Goal: Task Accomplishment & Management: Manage account settings

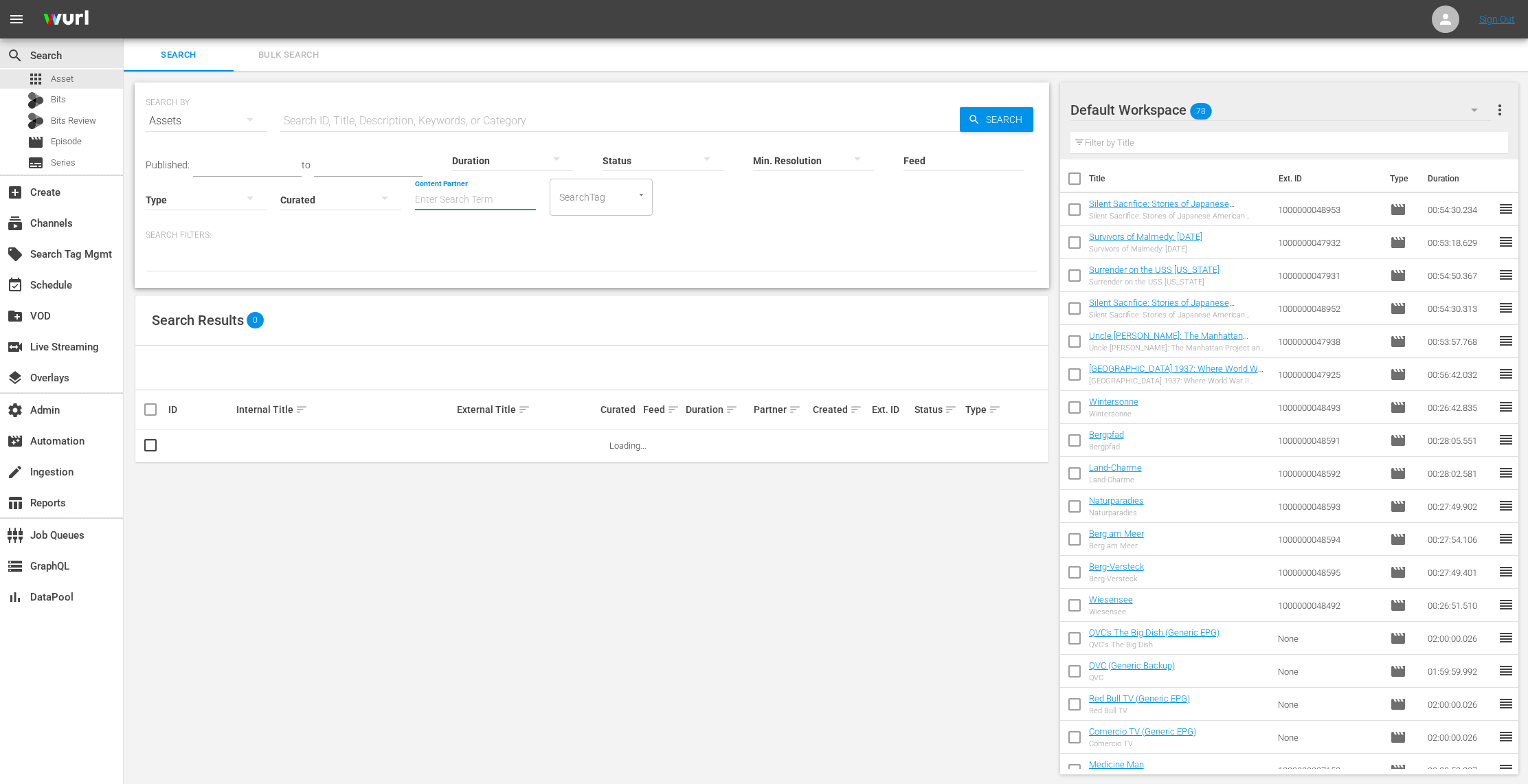
click at [487, 191] on input "Content Partner" at bounding box center [475, 201] width 121 height 50
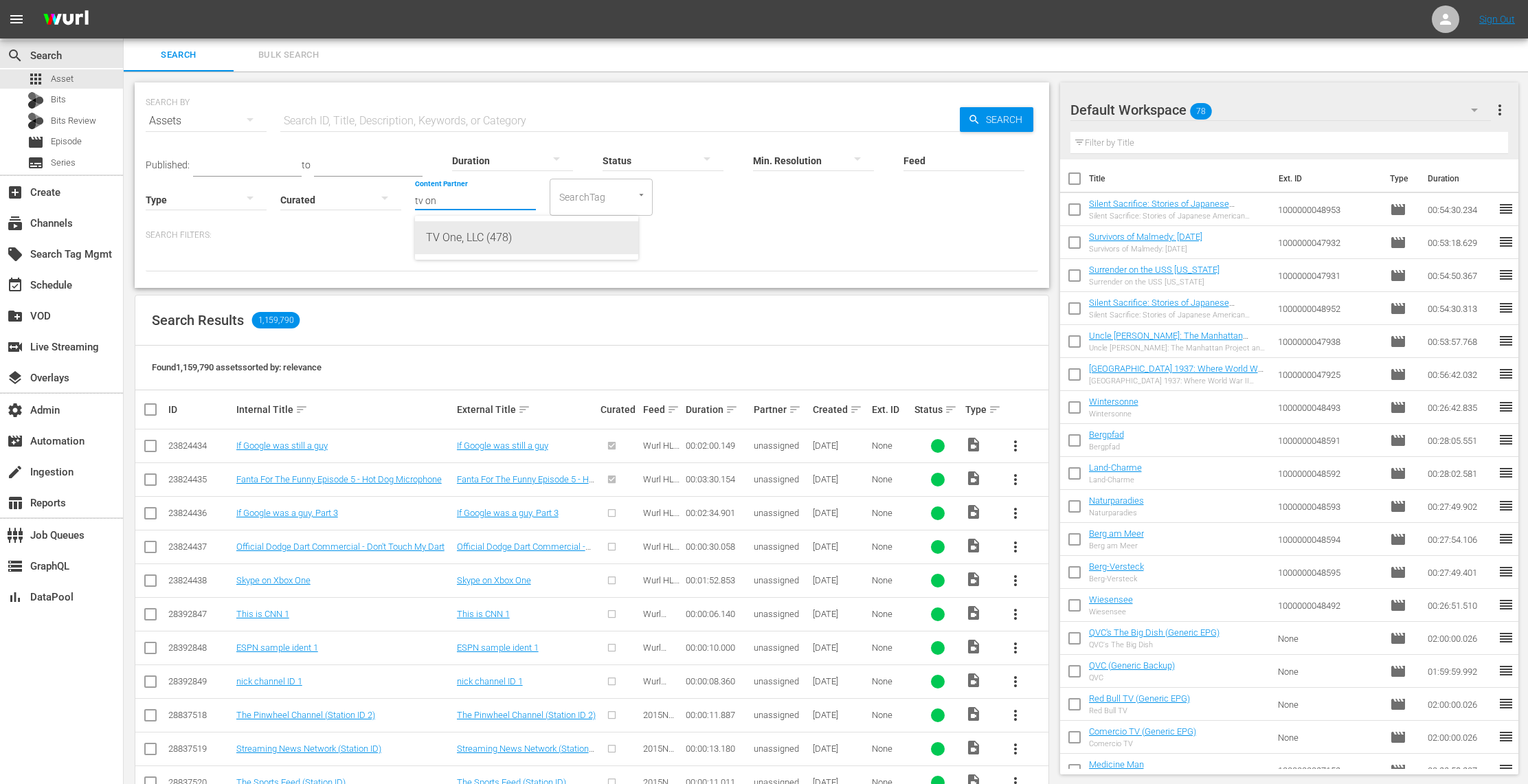
click at [492, 225] on div "TV One, LLC (478)" at bounding box center [526, 238] width 201 height 33
type input "TV One, LLC (478)"
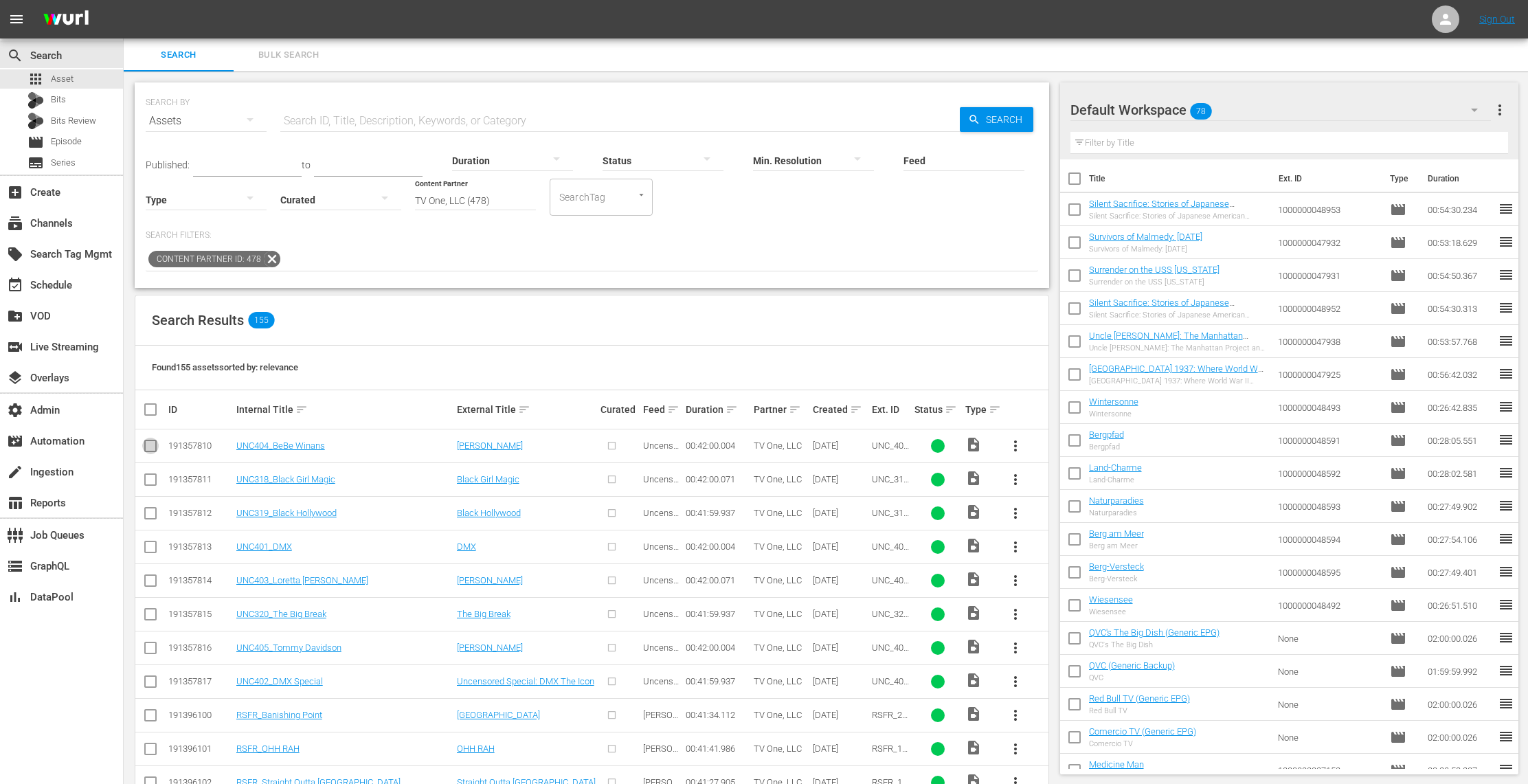
click at [150, 446] on input "checkbox" at bounding box center [150, 448] width 16 height 16
checkbox input "true"
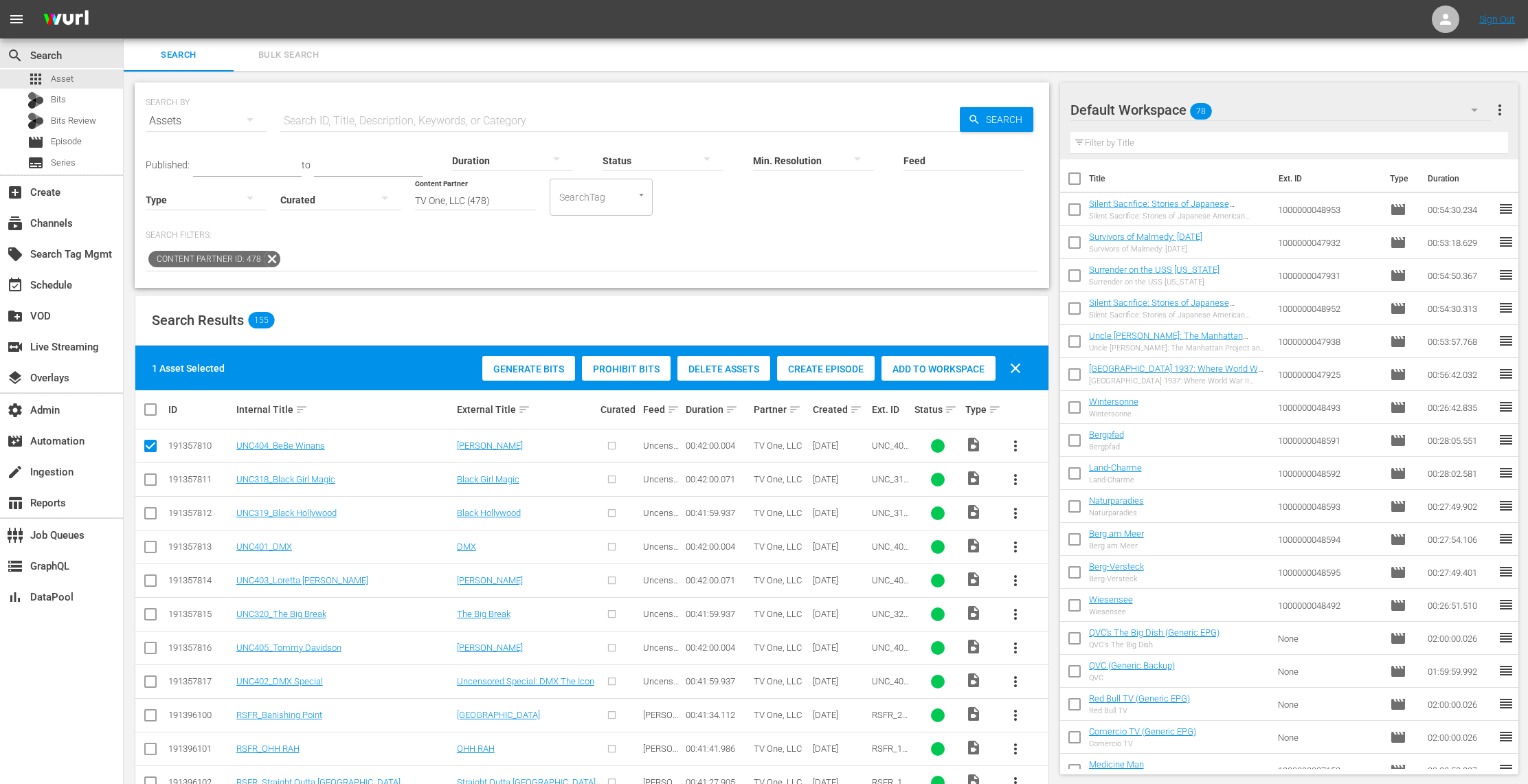
click at [148, 480] on input "checkbox" at bounding box center [150, 482] width 16 height 16
checkbox input "true"
click at [149, 514] on input "checkbox" at bounding box center [150, 515] width 16 height 16
checkbox input "true"
click at [148, 541] on input "checkbox" at bounding box center [150, 549] width 16 height 16
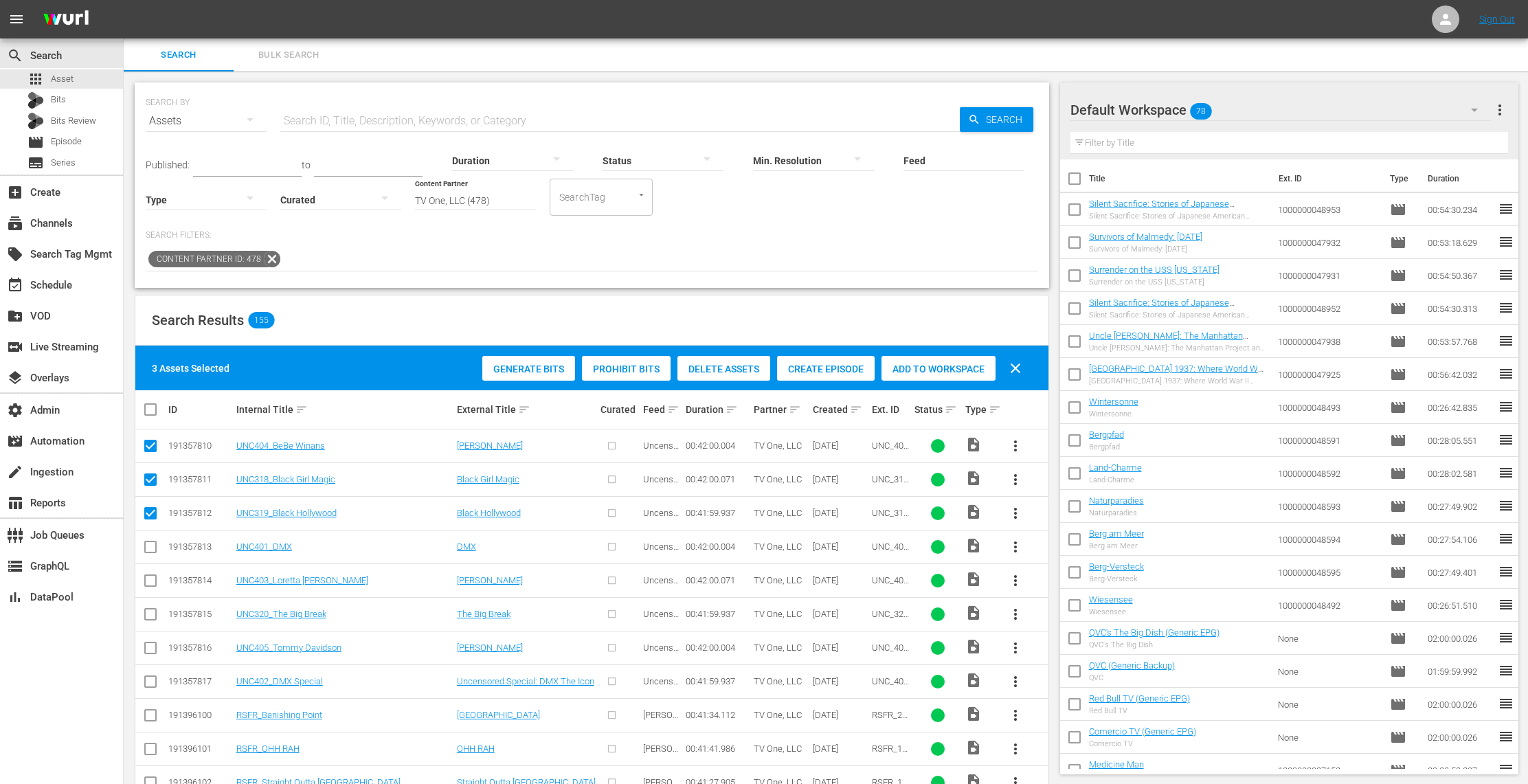
checkbox input "true"
click at [151, 582] on input "checkbox" at bounding box center [150, 583] width 16 height 16
checkbox input "true"
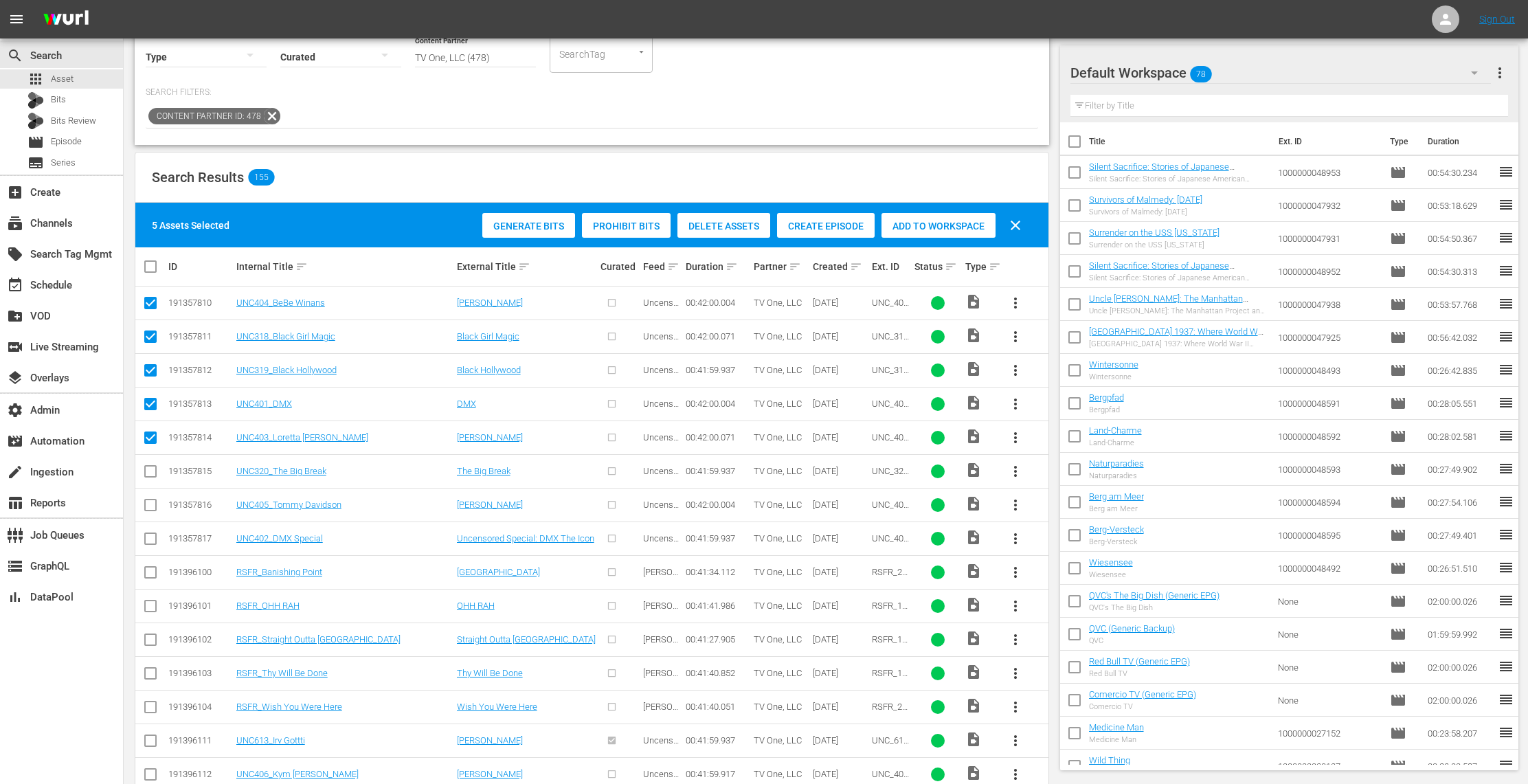
scroll to position [147, 0]
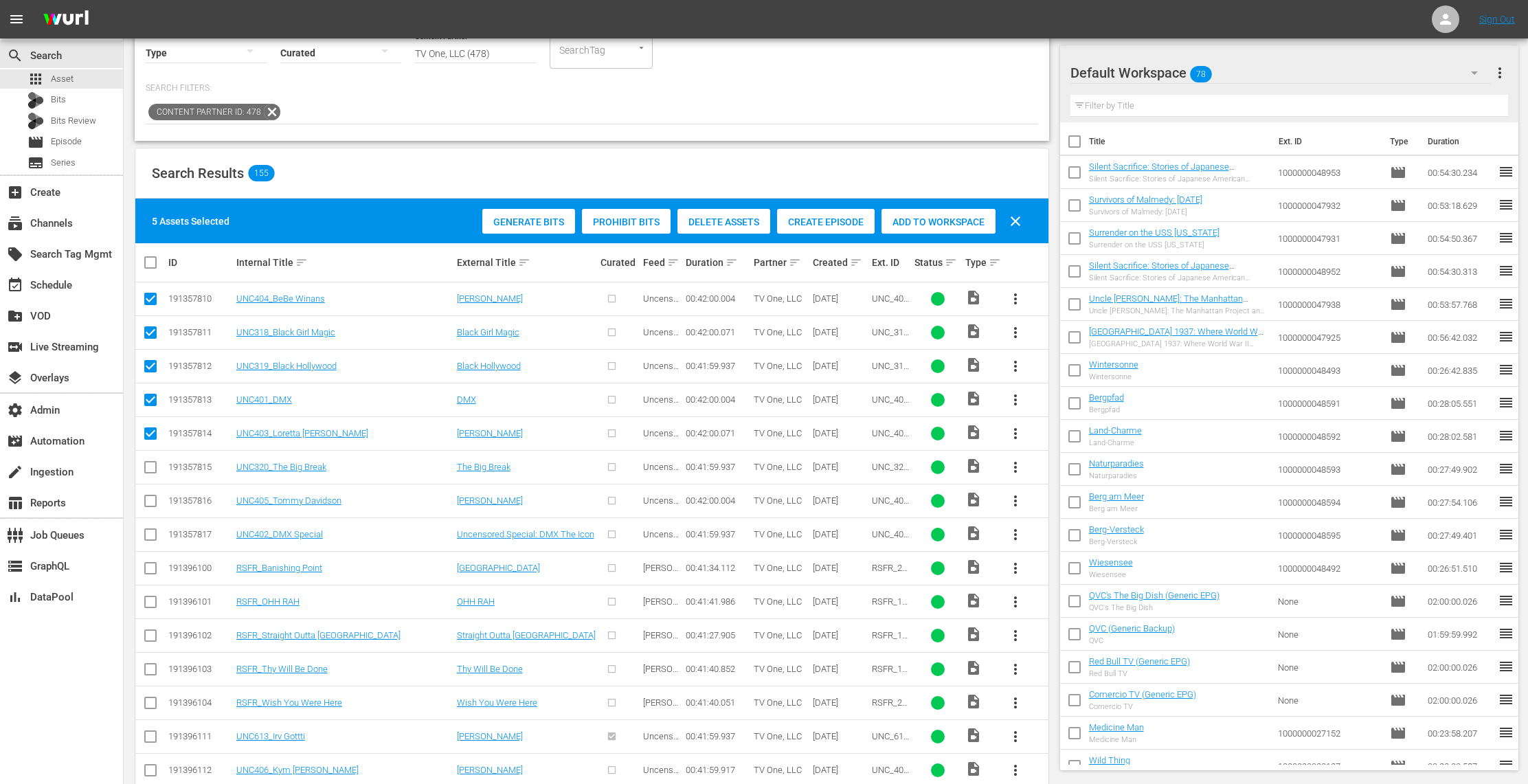
click at [152, 466] on input "checkbox" at bounding box center [150, 470] width 16 height 16
checkbox input "true"
click at [152, 501] on input "checkbox" at bounding box center [150, 503] width 16 height 16
checkbox input "true"
click at [152, 526] on icon at bounding box center [150, 534] width 16 height 16
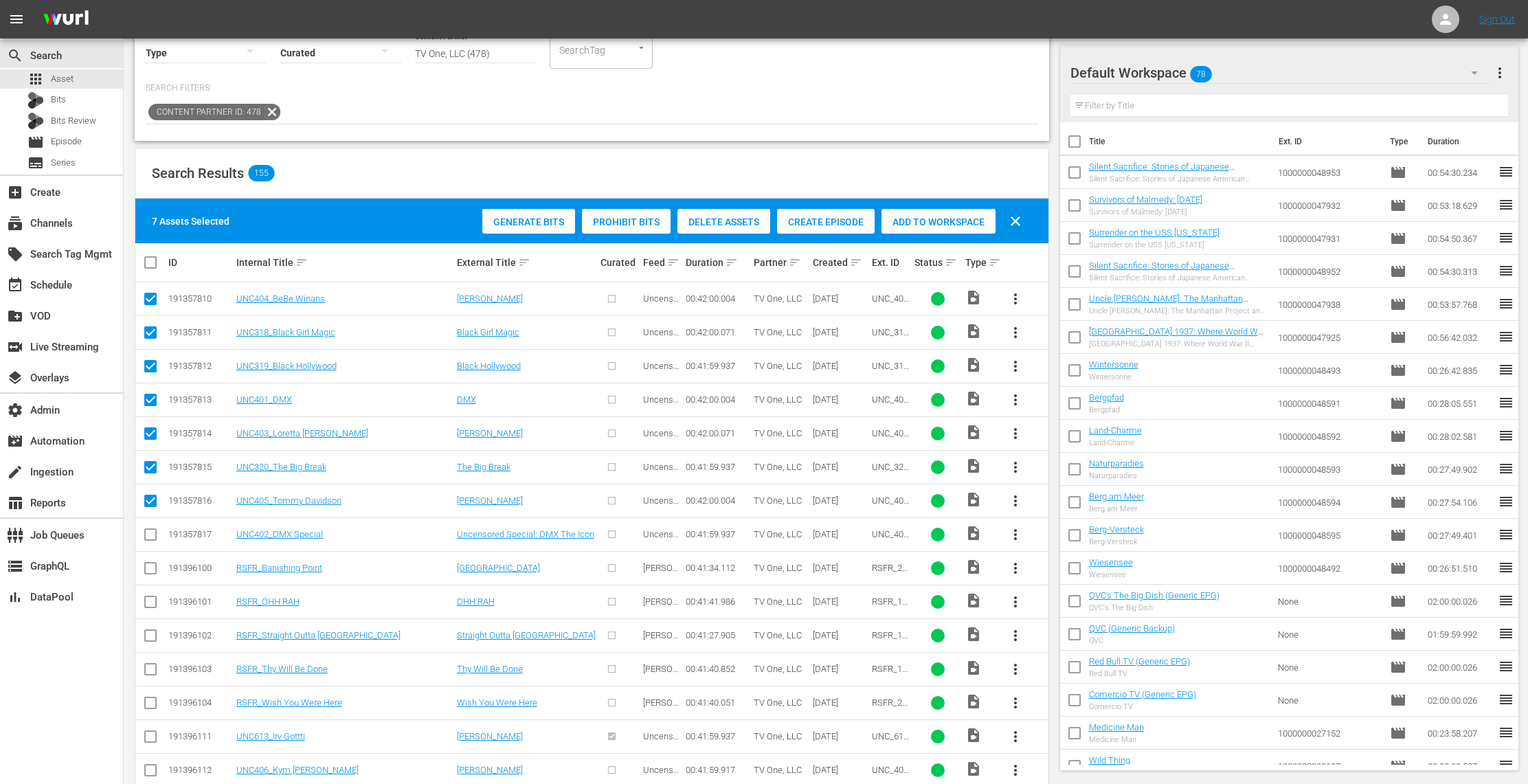
click at [152, 532] on input "checkbox" at bounding box center [150, 536] width 16 height 16
checkbox input "true"
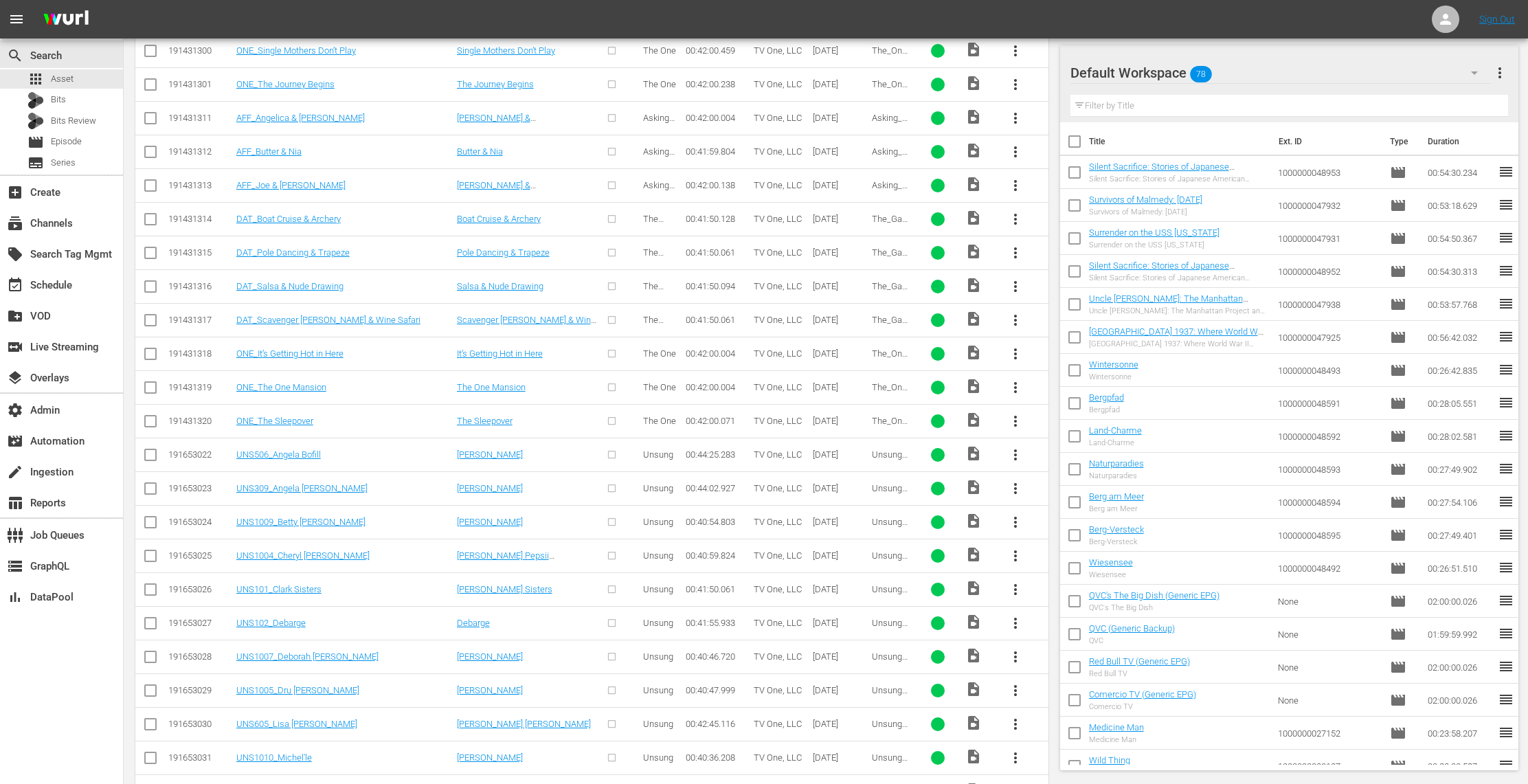
scroll to position [1438, 0]
click at [151, 416] on input "checkbox" at bounding box center [150, 424] width 16 height 16
checkbox input "true"
click at [151, 383] on input "checkbox" at bounding box center [150, 390] width 16 height 16
checkbox input "true"
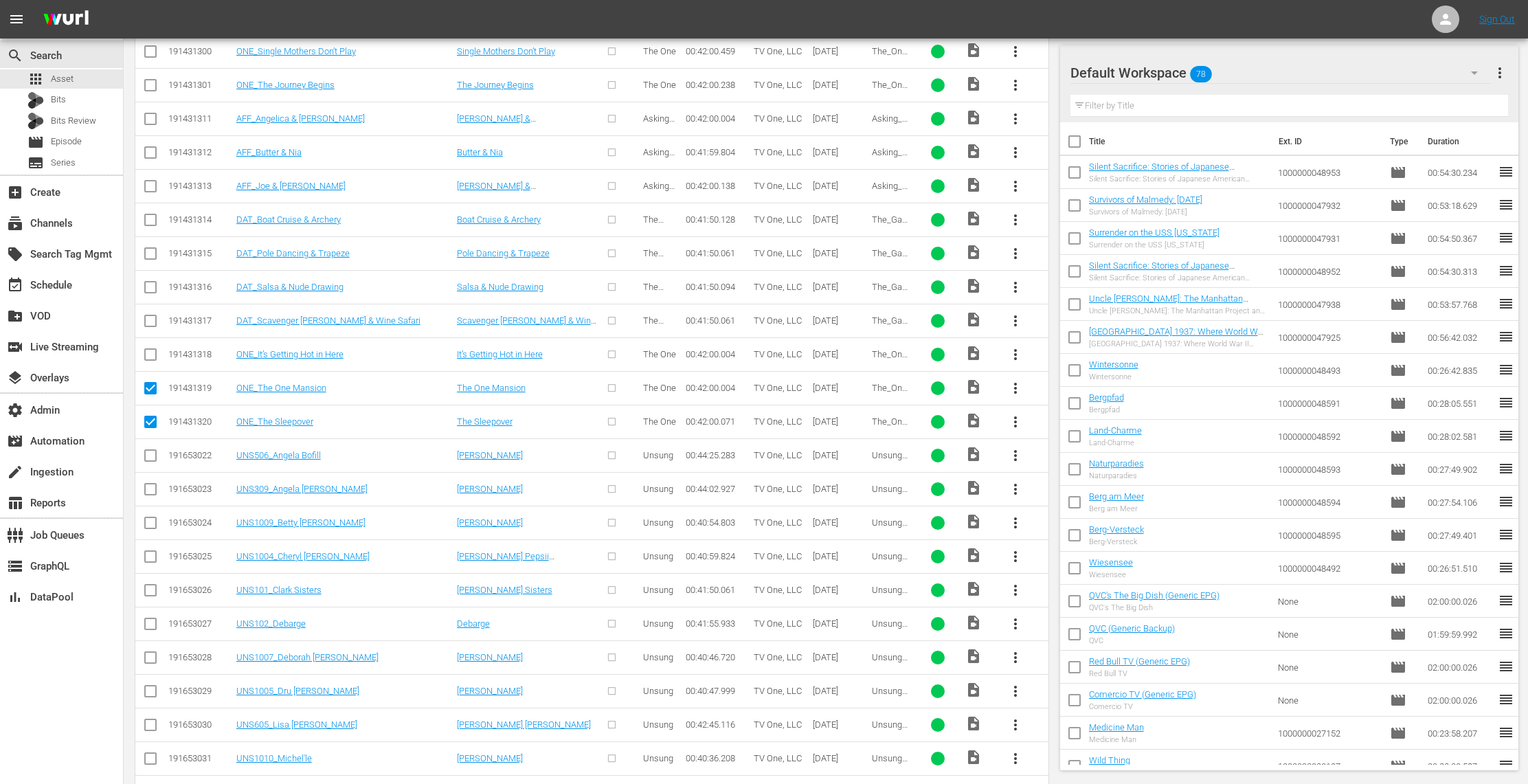
click at [151, 349] on input "checkbox" at bounding box center [150, 357] width 16 height 16
checkbox input "true"
click at [151, 315] on input "checkbox" at bounding box center [150, 323] width 16 height 16
checkbox input "true"
click at [154, 282] on input "checkbox" at bounding box center [150, 290] width 16 height 16
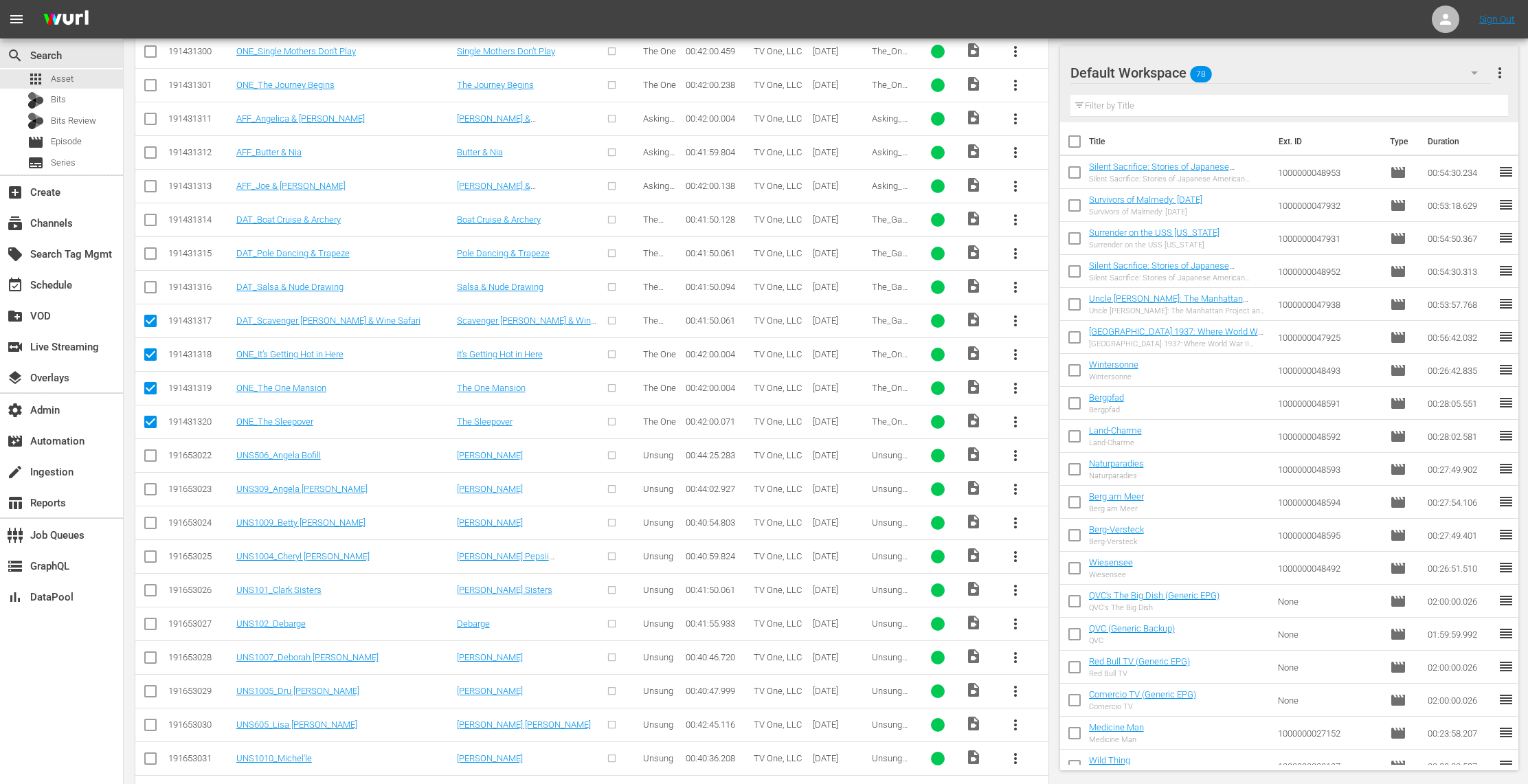
checkbox input "true"
click at [152, 248] on input "checkbox" at bounding box center [150, 255] width 16 height 16
checkbox input "true"
click at [153, 216] on input "checkbox" at bounding box center [150, 222] width 16 height 16
checkbox input "true"
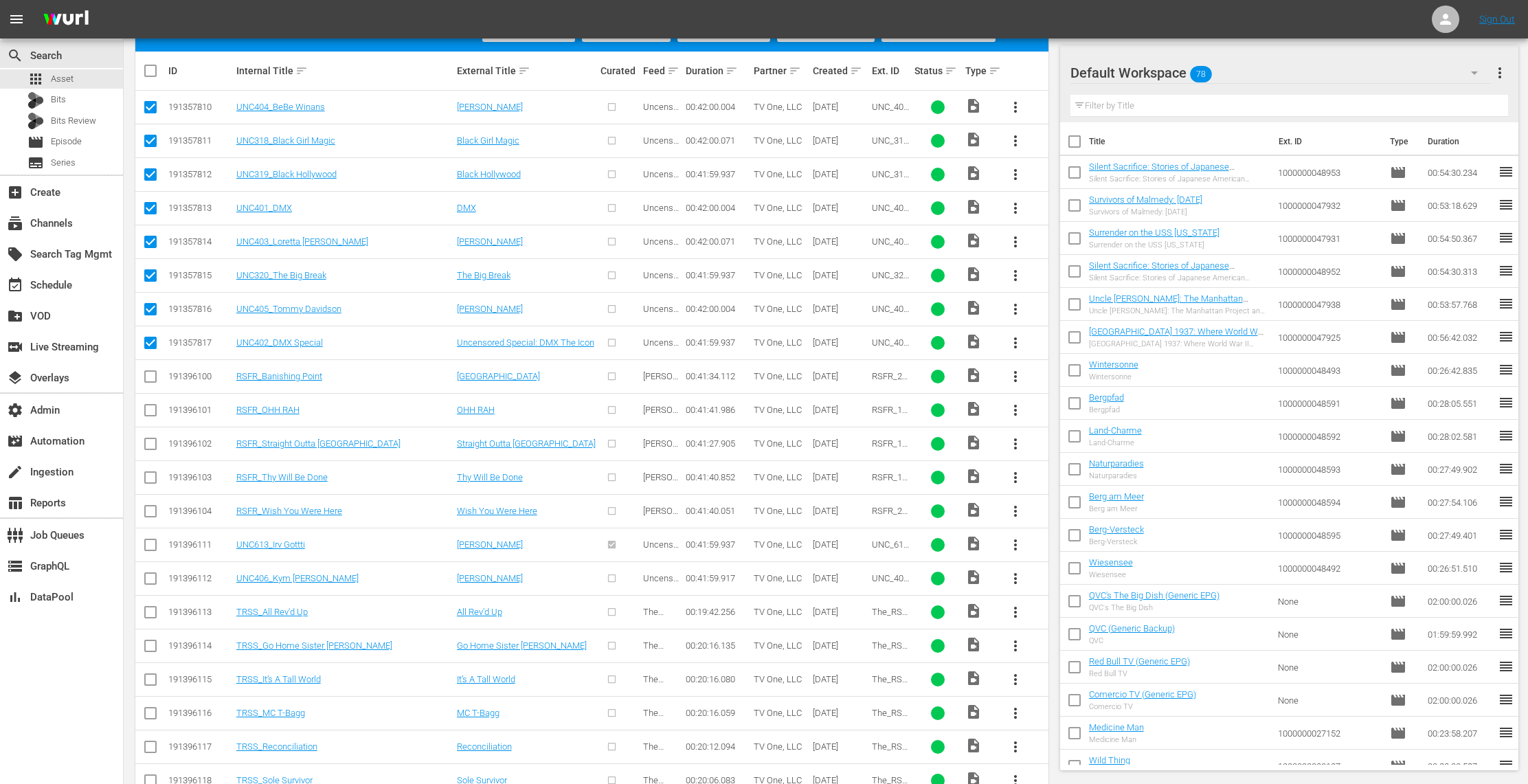
scroll to position [363, 0]
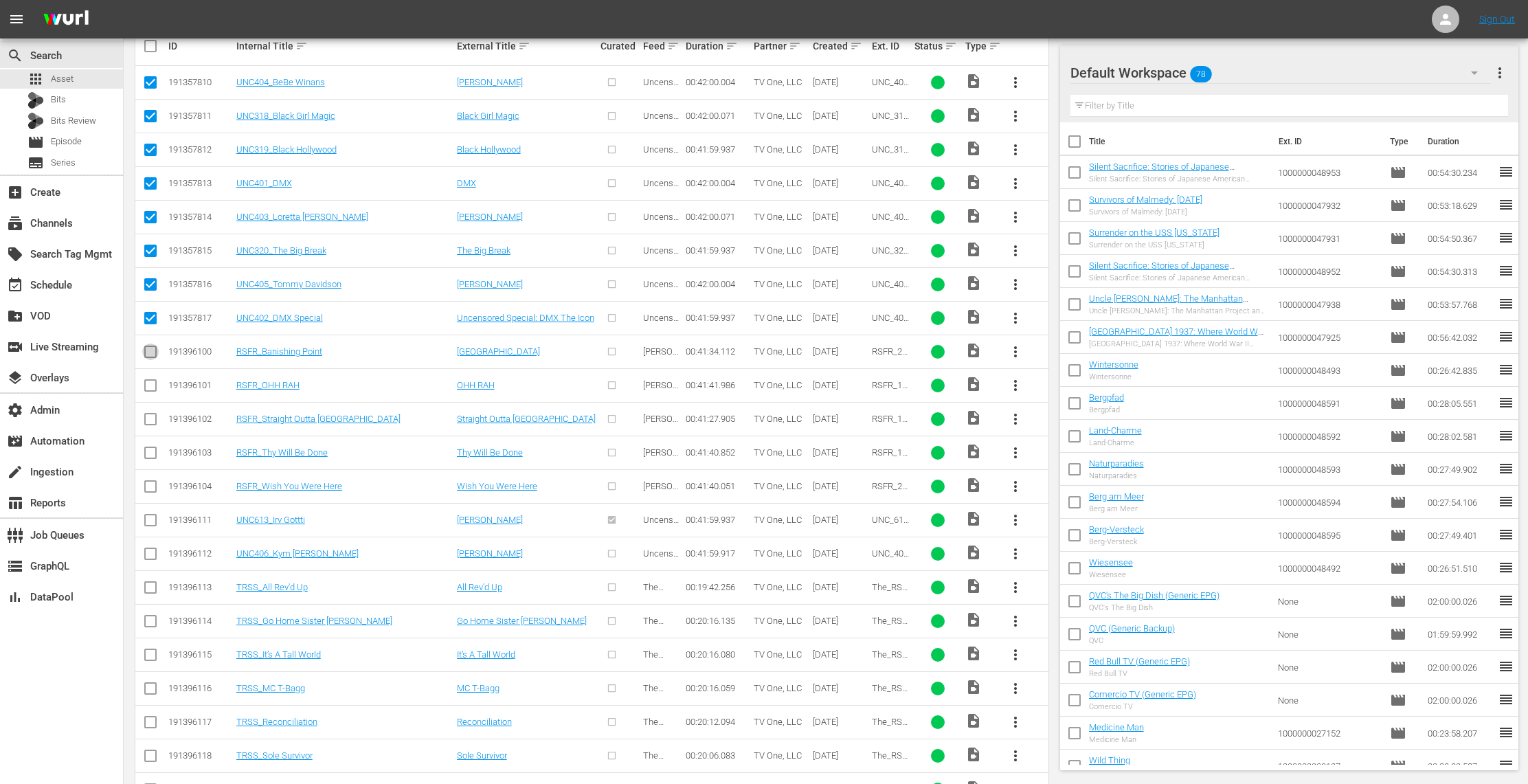
click at [154, 349] on input "checkbox" at bounding box center [150, 354] width 16 height 16
checkbox input "true"
click at [154, 380] on input "checkbox" at bounding box center [150, 387] width 16 height 16
checkbox input "true"
click at [154, 407] on td at bounding box center [151, 418] width 31 height 33
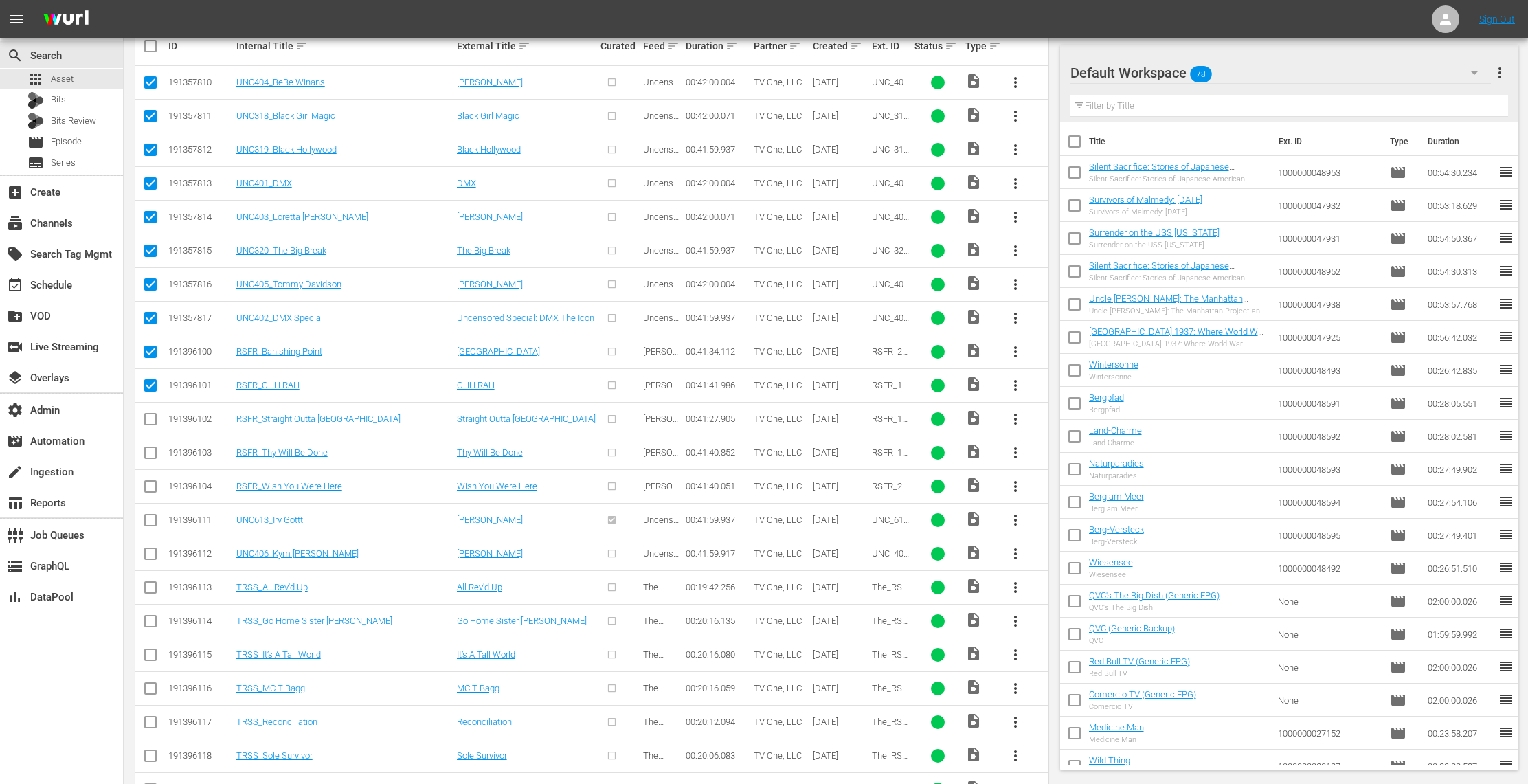
click at [149, 418] on input "checkbox" at bounding box center [150, 421] width 16 height 16
checkbox input "true"
click at [149, 453] on input "checkbox" at bounding box center [150, 455] width 16 height 16
checkbox input "true"
click at [147, 490] on input "checkbox" at bounding box center [150, 488] width 16 height 16
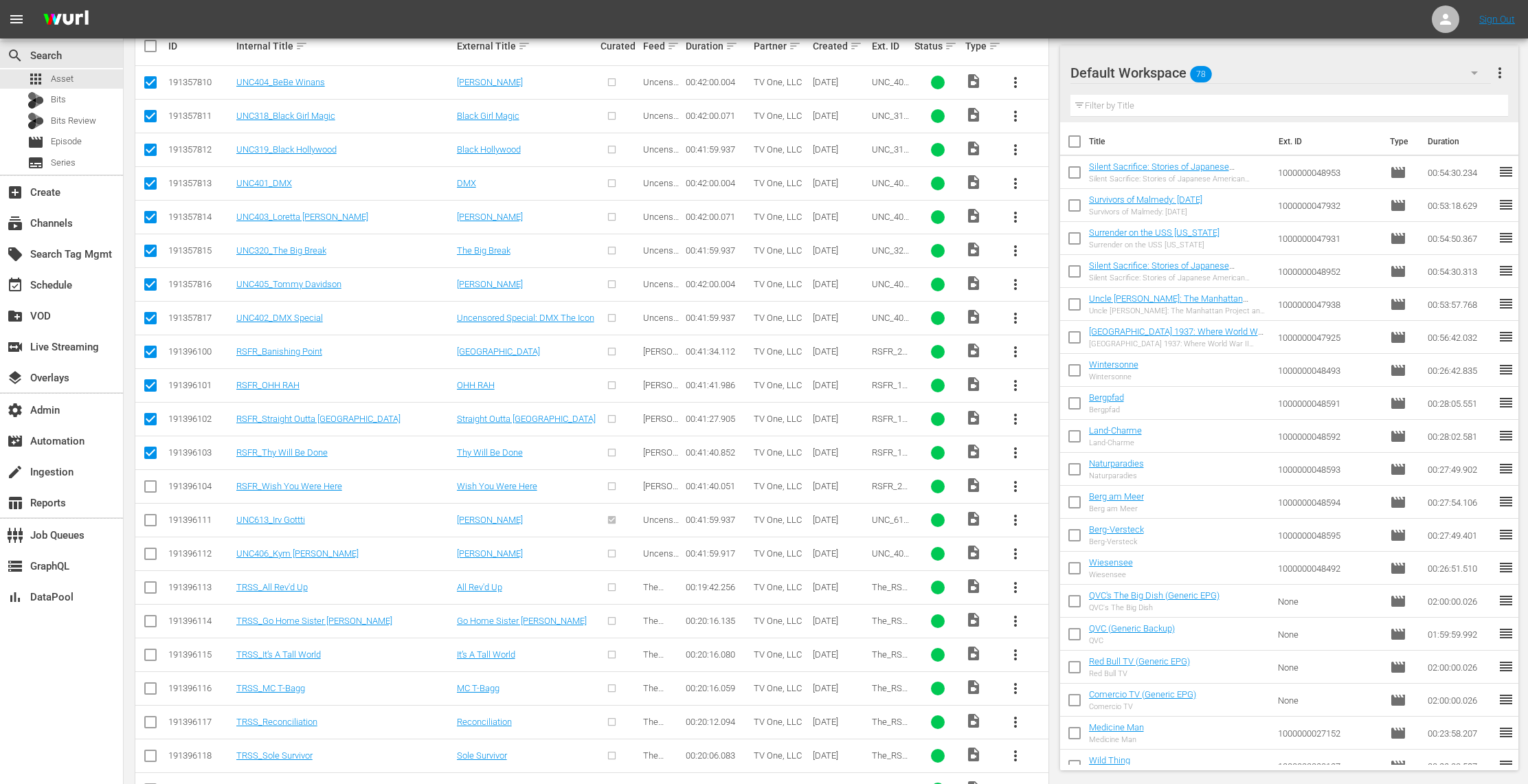
checkbox input "true"
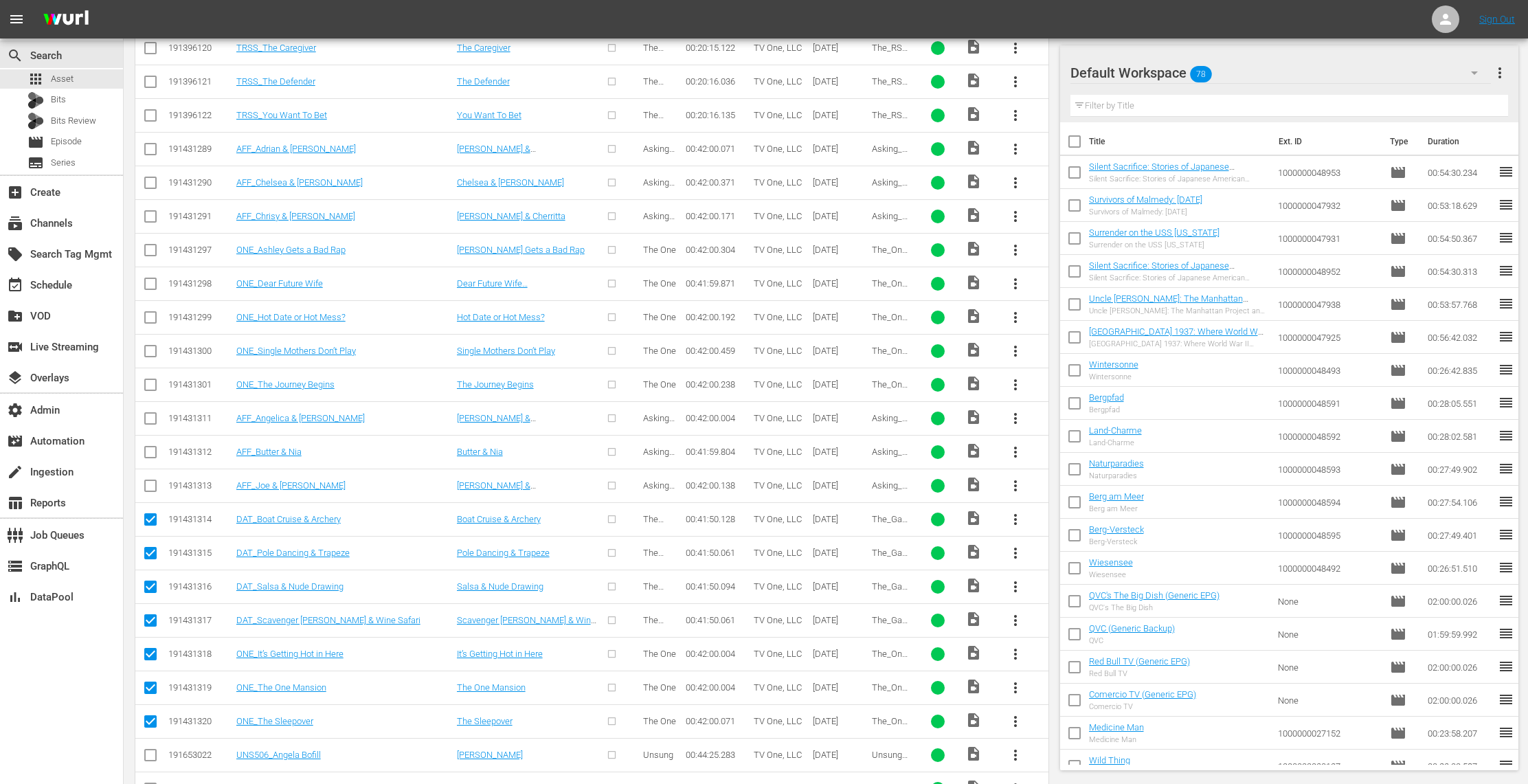
scroll to position [1244, 0]
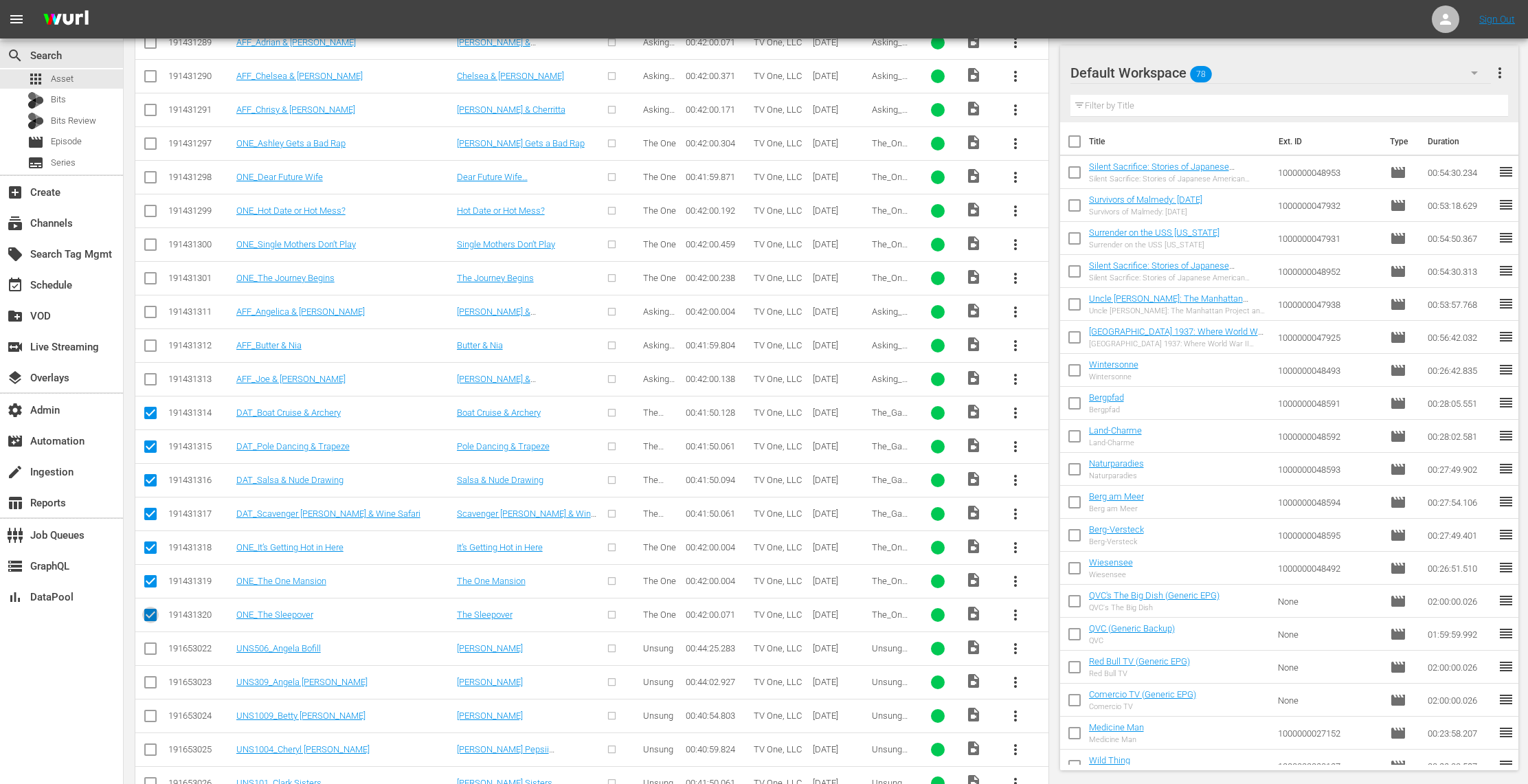
click at [151, 609] on input "checkbox" at bounding box center [150, 617] width 16 height 16
checkbox input "false"
click at [154, 576] on input "checkbox" at bounding box center [150, 584] width 16 height 16
checkbox input "false"
click at [154, 543] on input "checkbox" at bounding box center [150, 550] width 16 height 16
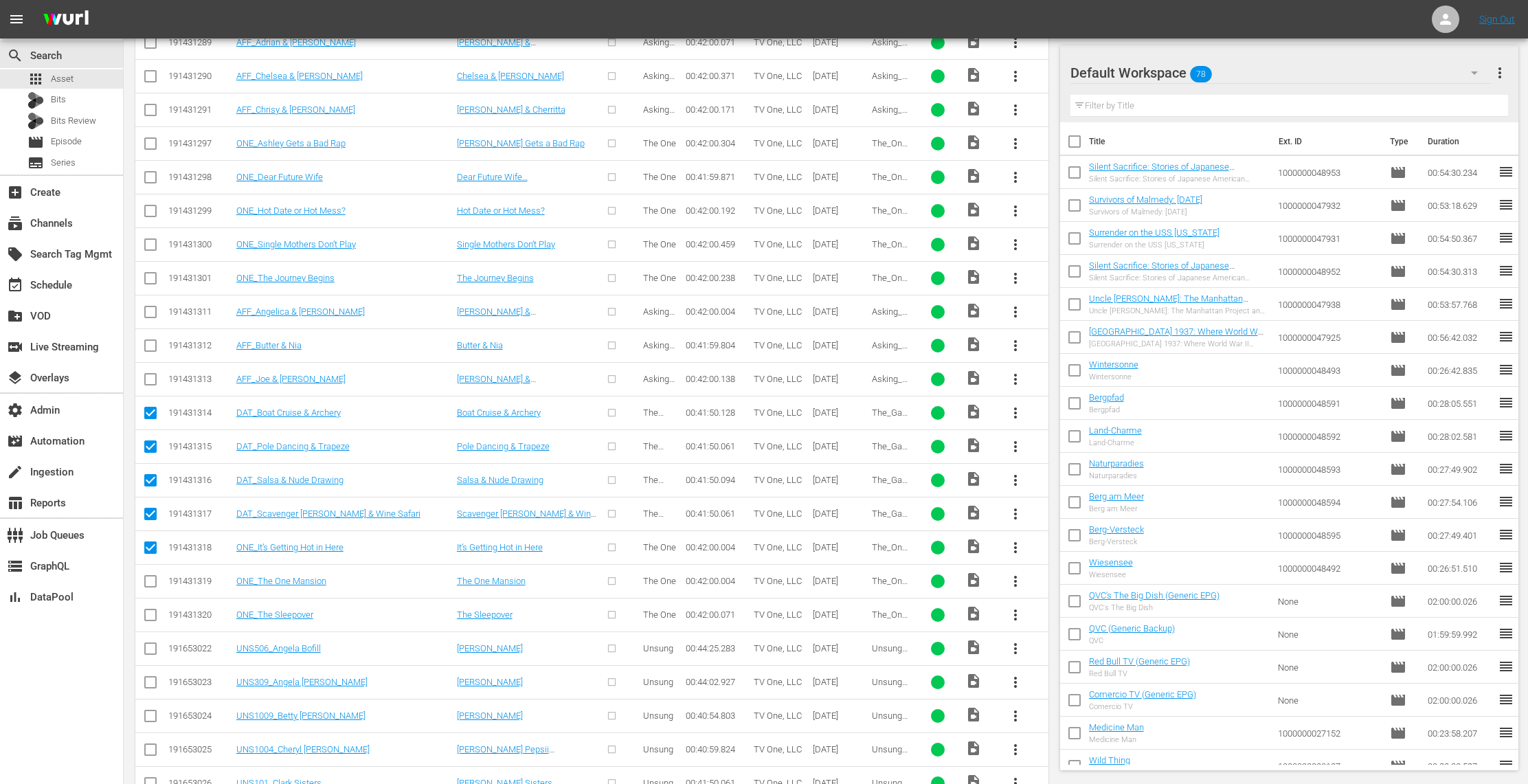
checkbox input "false"
click at [154, 497] on td at bounding box center [151, 513] width 31 height 33
click at [153, 474] on input "checkbox" at bounding box center [150, 482] width 16 height 16
checkbox input "false"
click at [152, 508] on input "checkbox" at bounding box center [150, 516] width 16 height 16
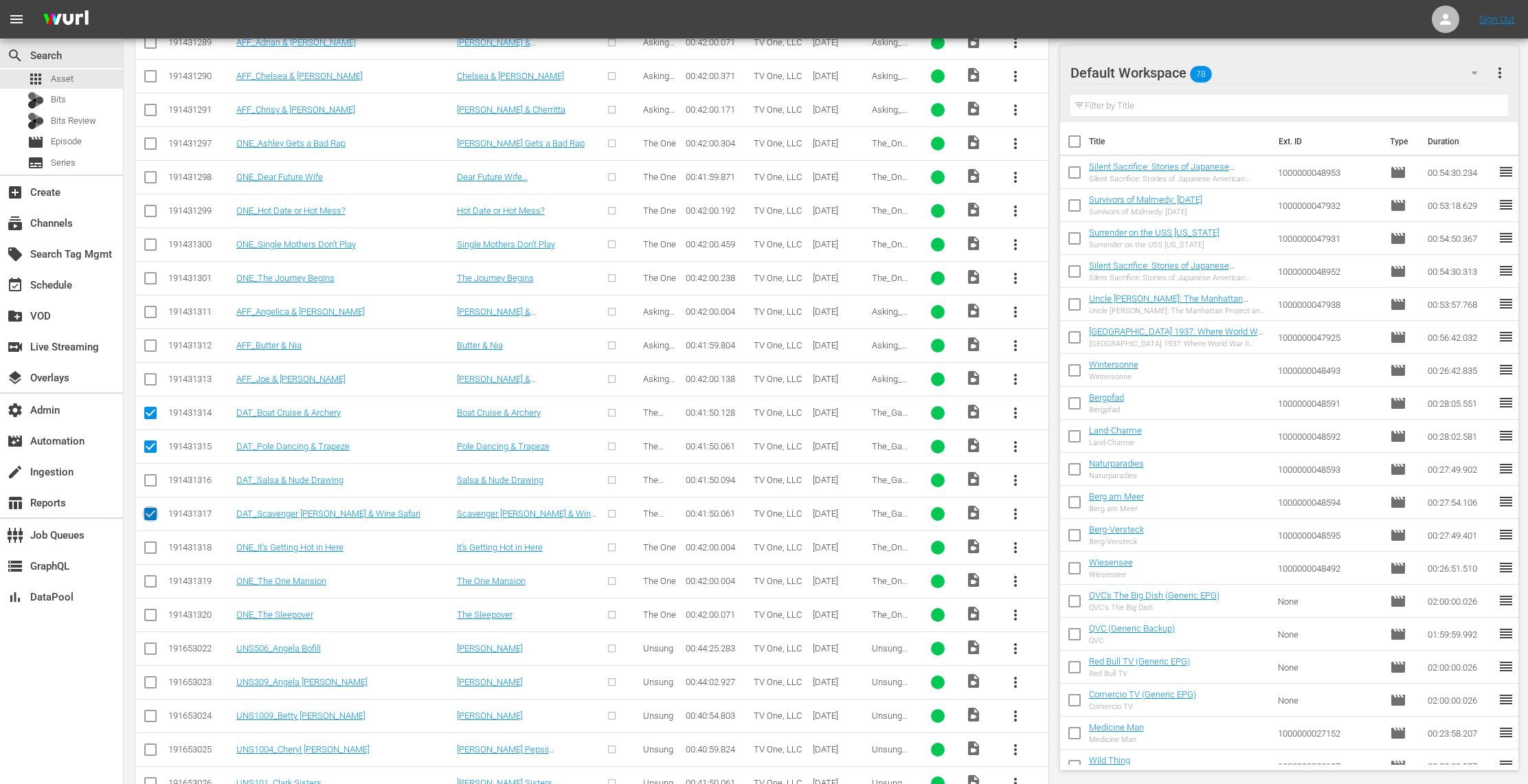
checkbox input "false"
click at [153, 441] on input "checkbox" at bounding box center [150, 449] width 16 height 16
checkbox input "false"
click at [152, 408] on input "checkbox" at bounding box center [150, 415] width 16 height 16
checkbox input "false"
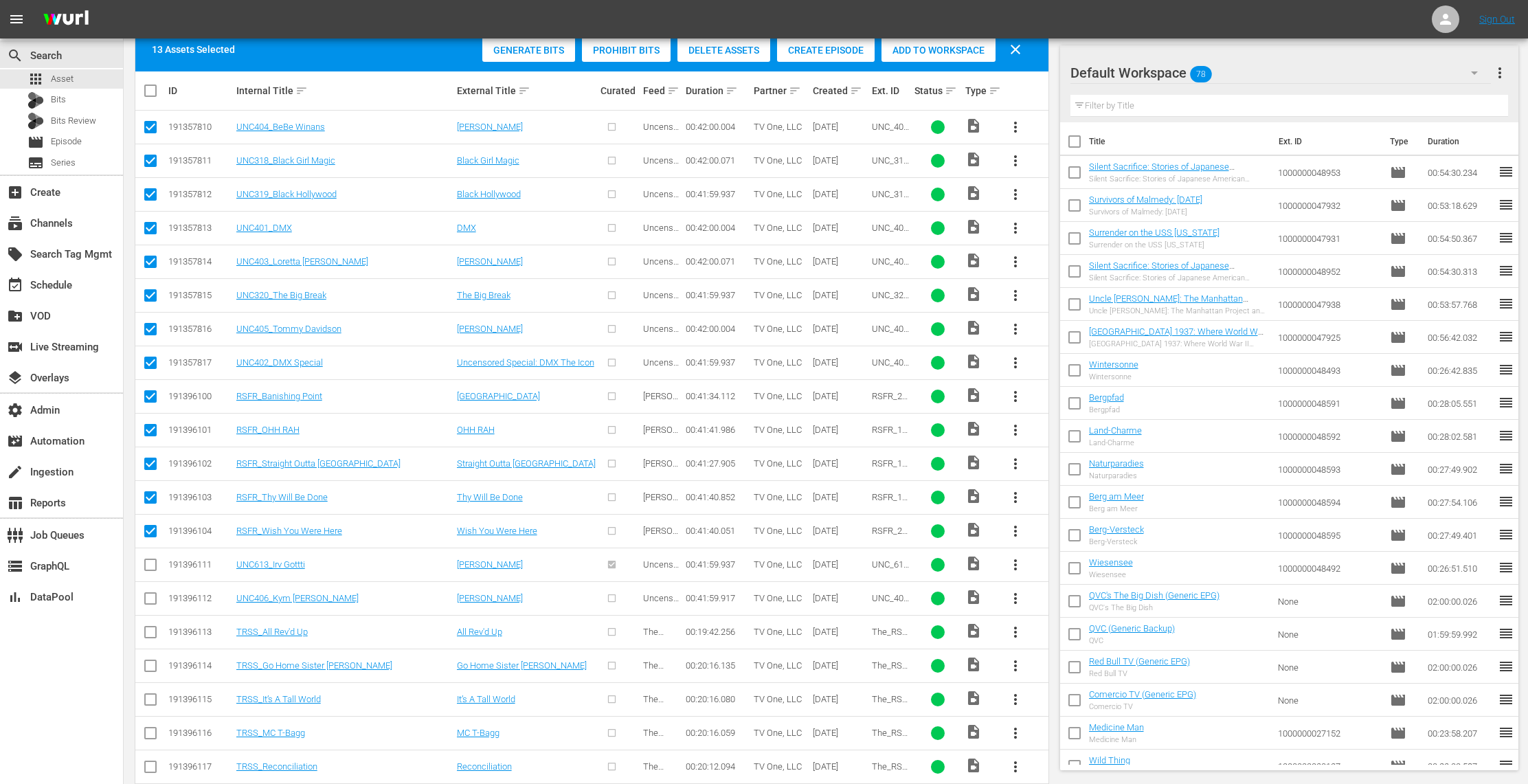
scroll to position [270, 0]
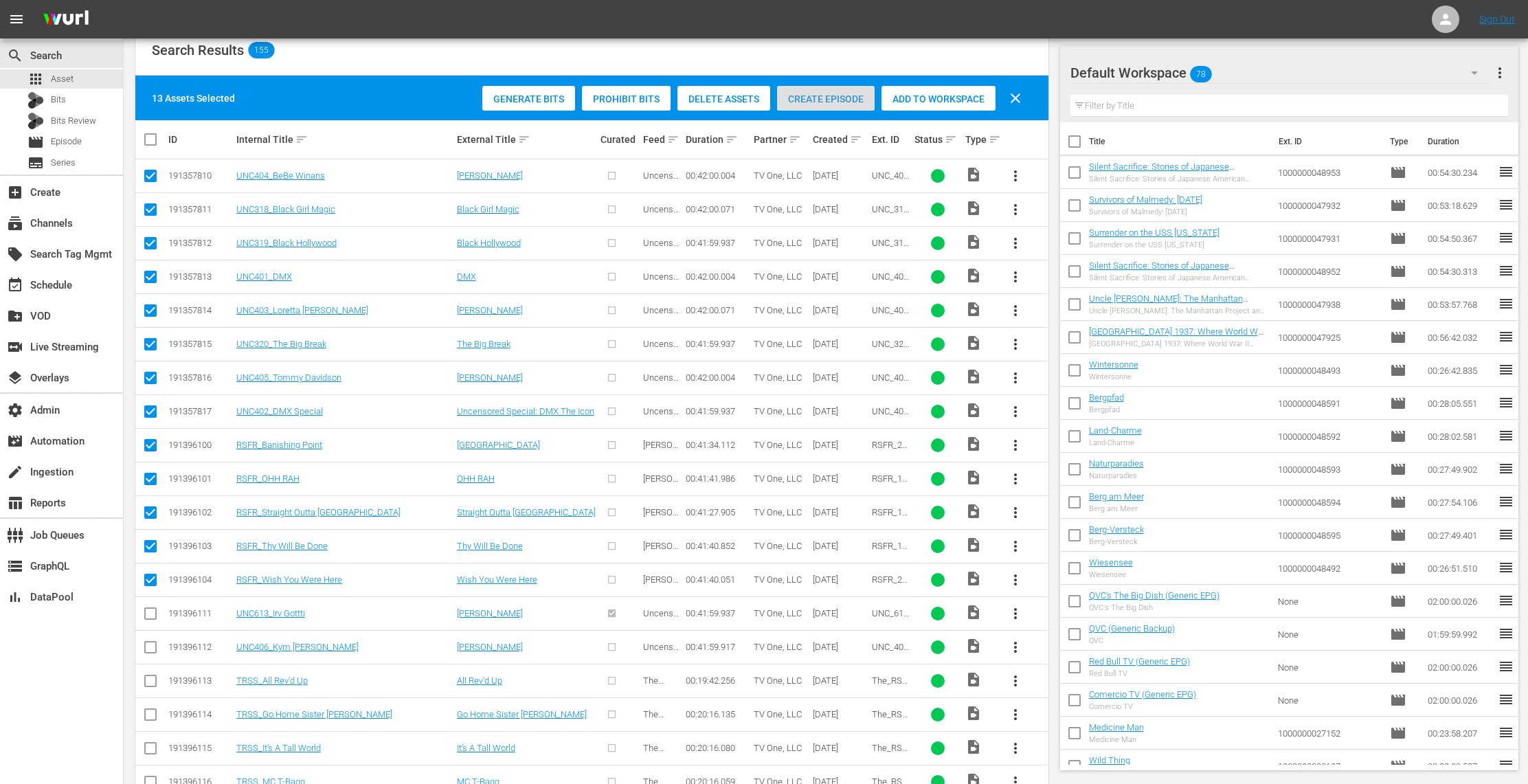
click at [833, 102] on span "Create Episode" at bounding box center [826, 99] width 98 height 11
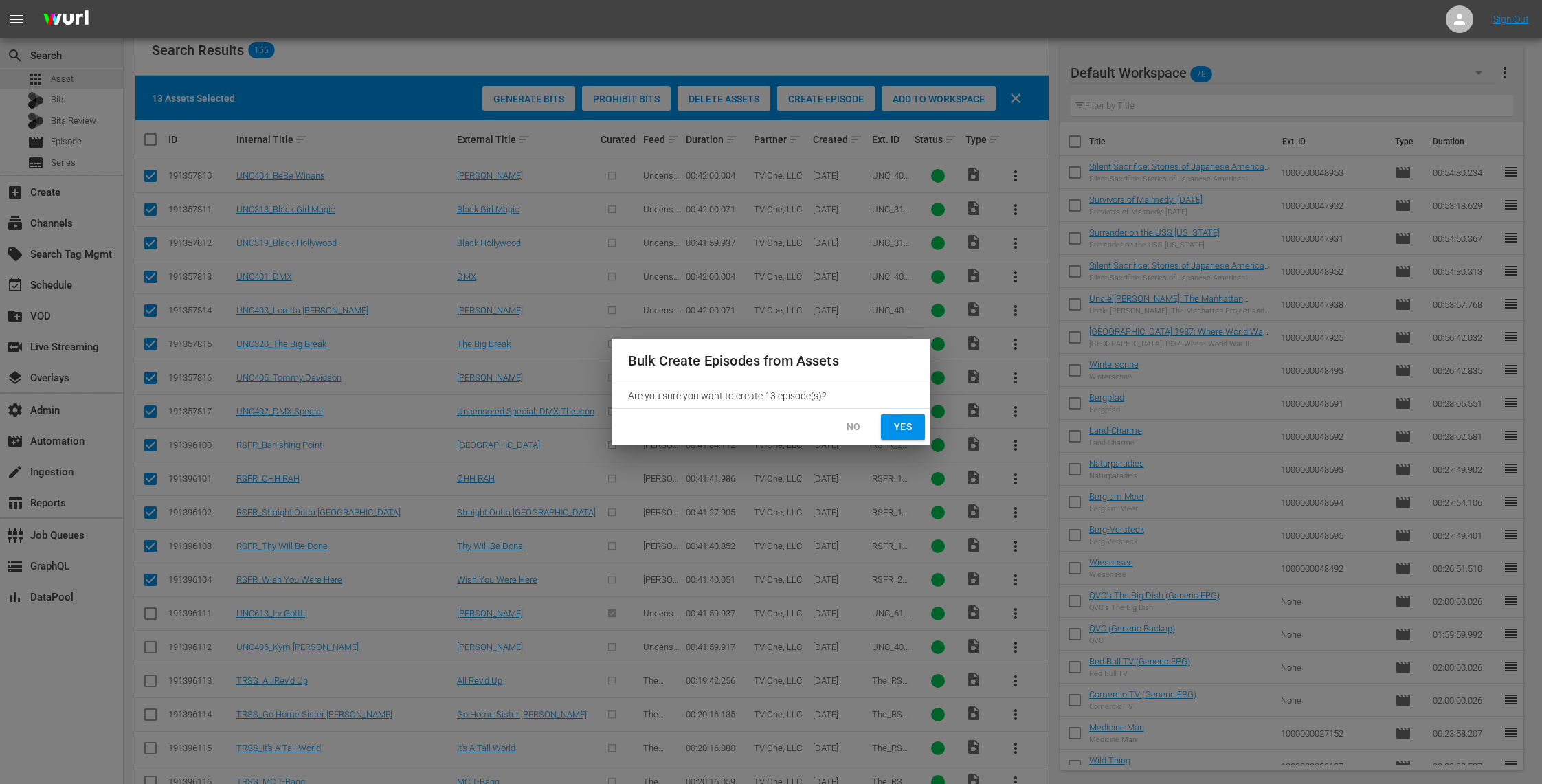
click at [901, 423] on span "Yes" at bounding box center [903, 427] width 22 height 17
checkbox input "false"
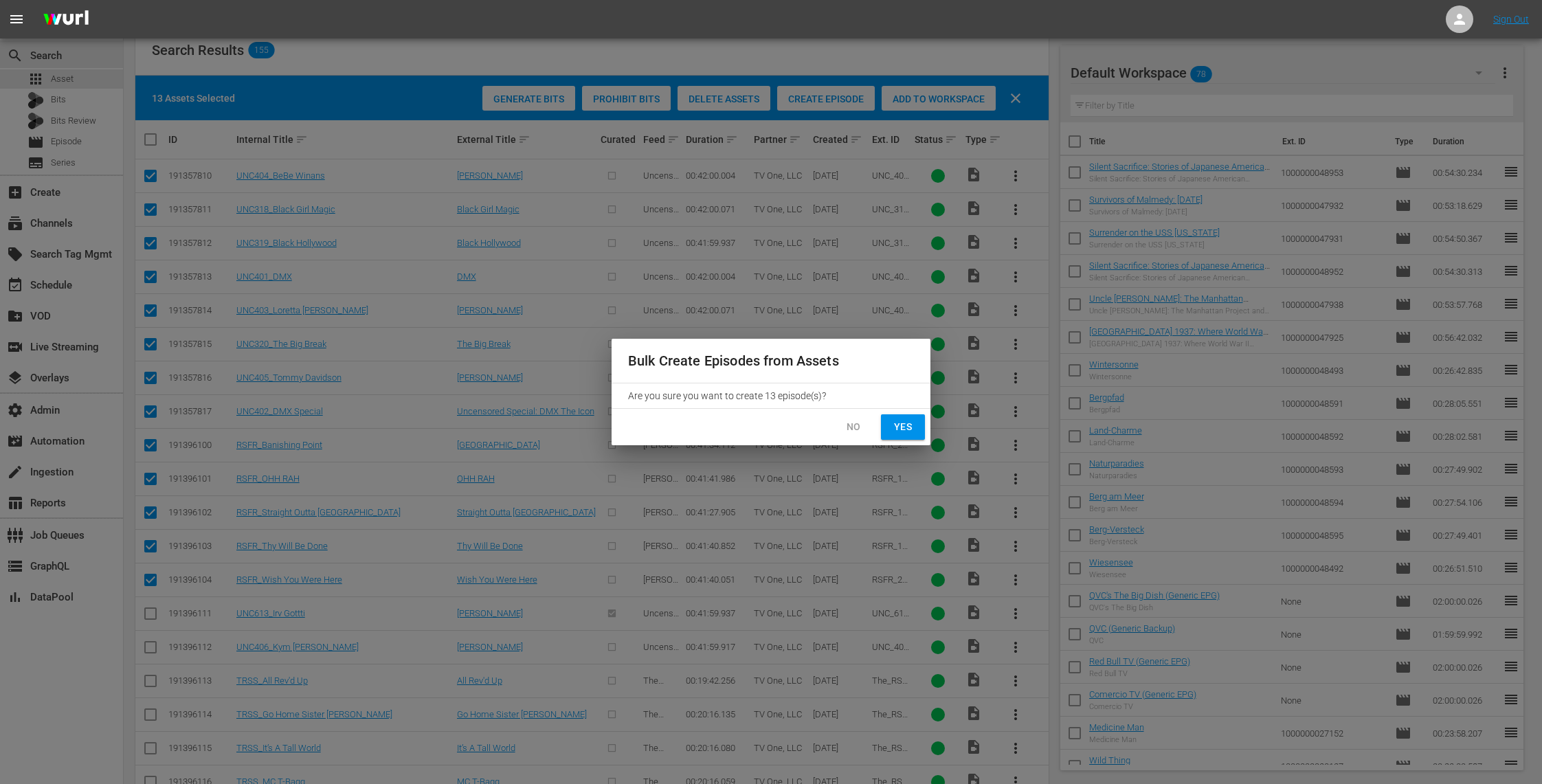
checkbox input "false"
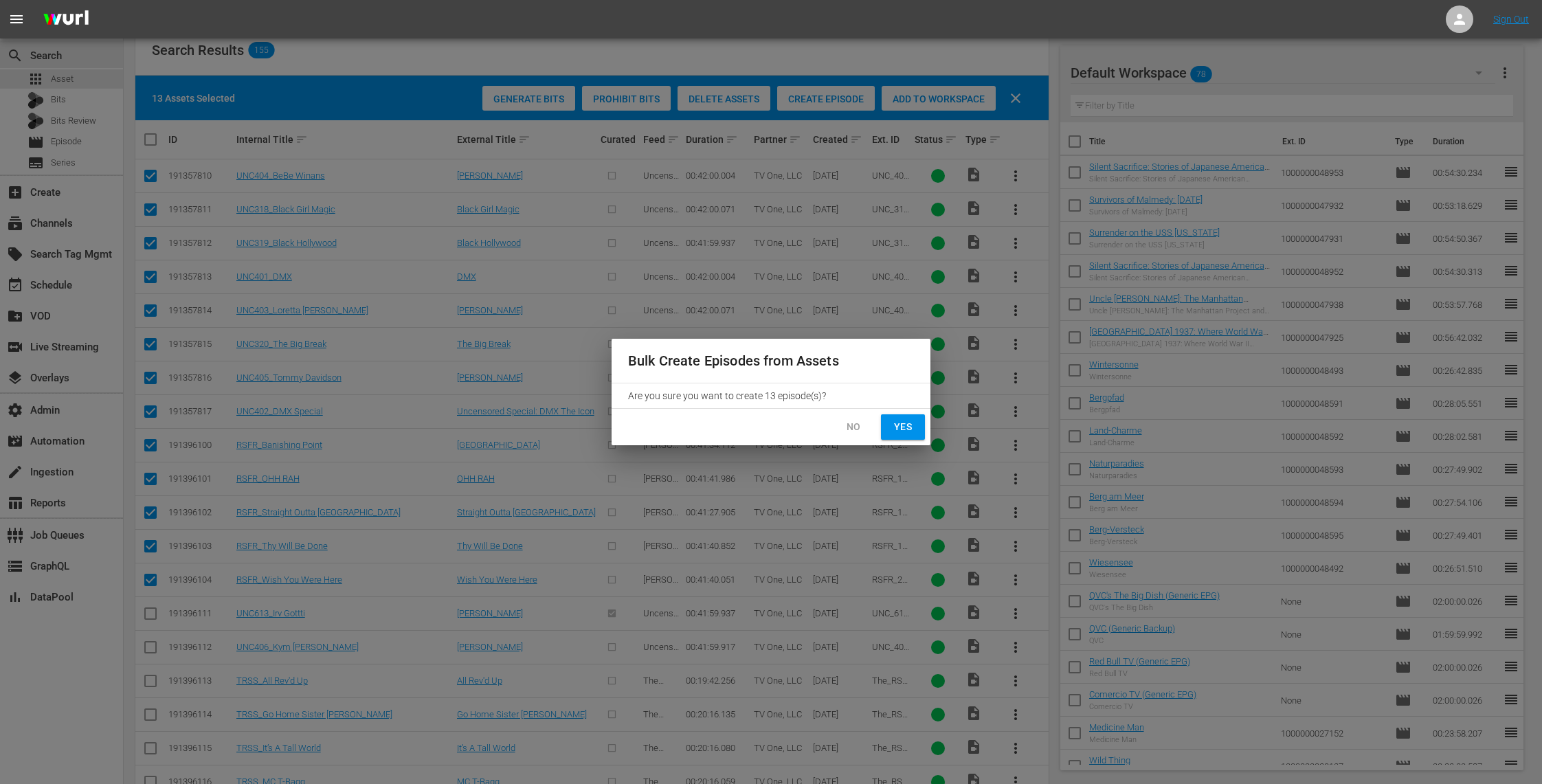
checkbox input "false"
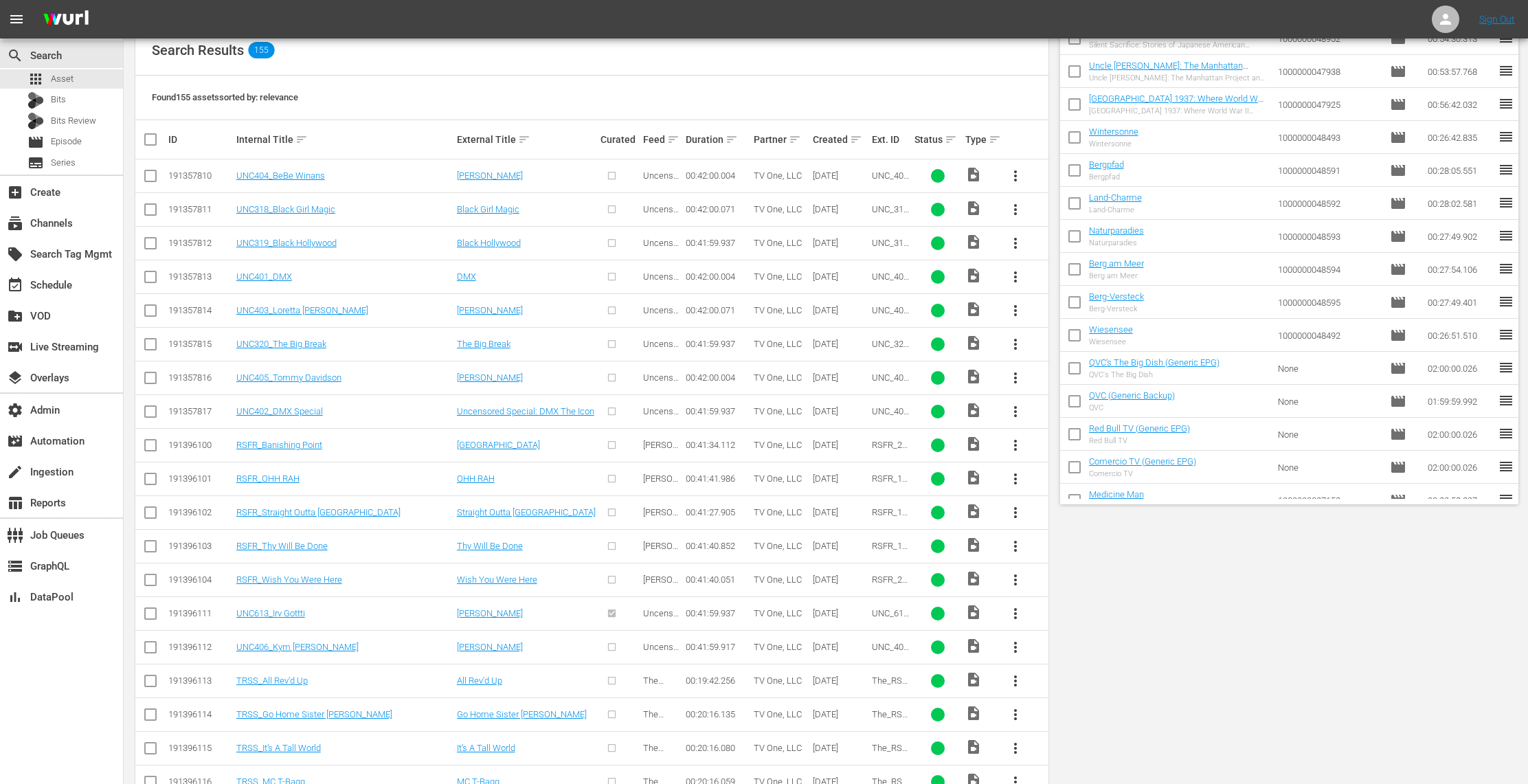
scroll to position [0, 0]
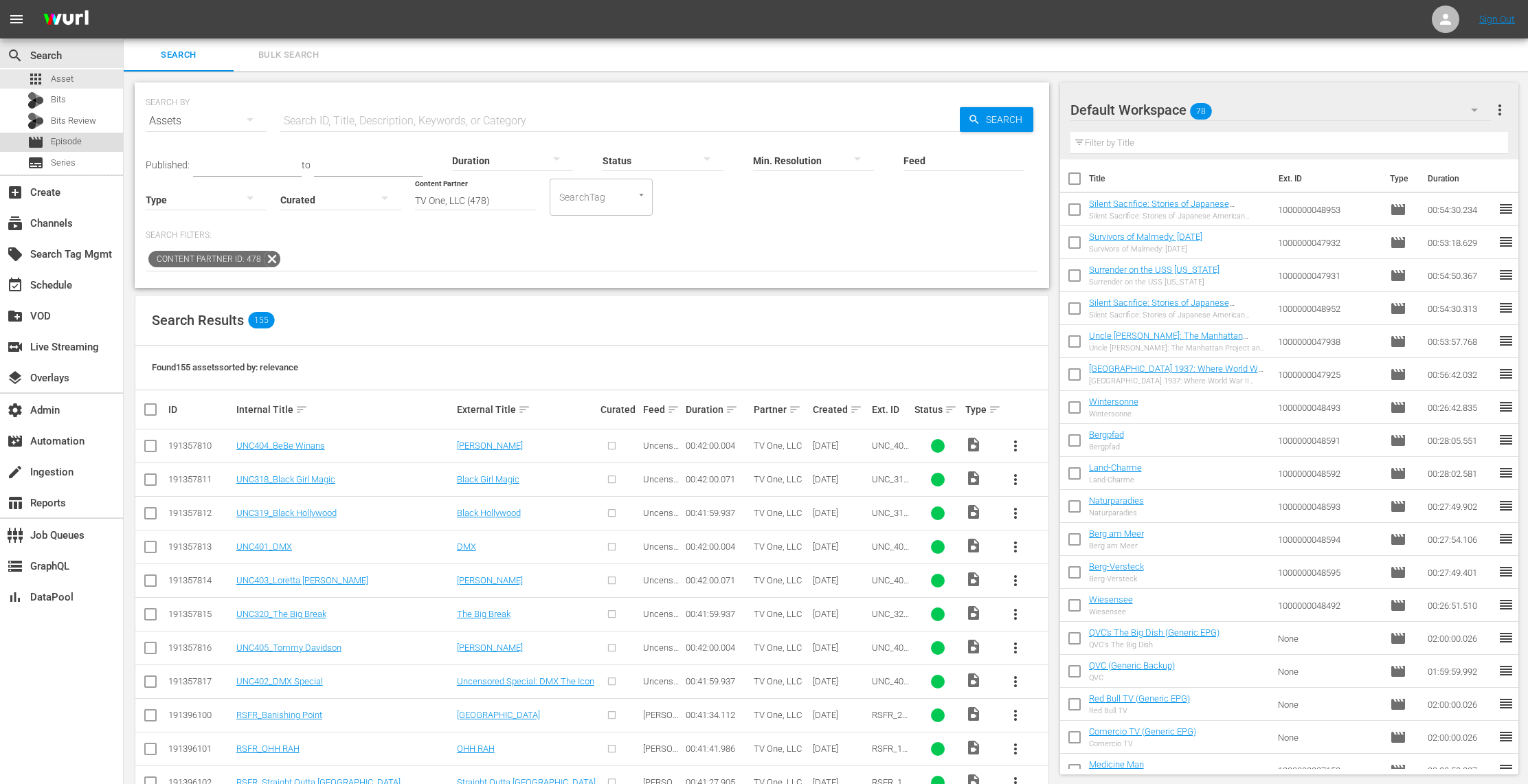
click at [68, 143] on span "Episode" at bounding box center [66, 141] width 31 height 14
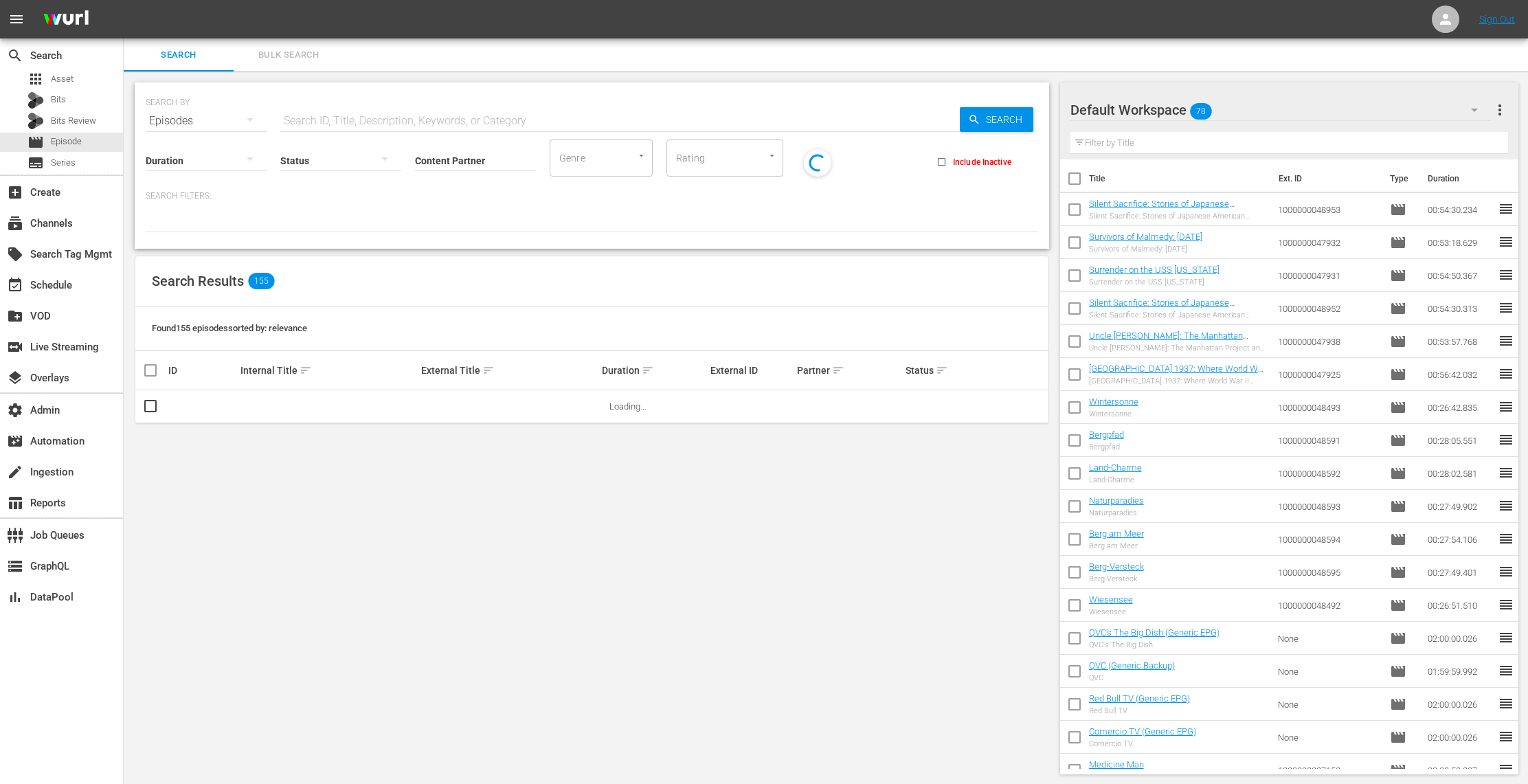
click at [464, 159] on input "Content Partner" at bounding box center [475, 161] width 121 height 50
click at [486, 190] on div "TV One, LLC (478)" at bounding box center [526, 198] width 201 height 33
type input "TV One, LLC (478)"
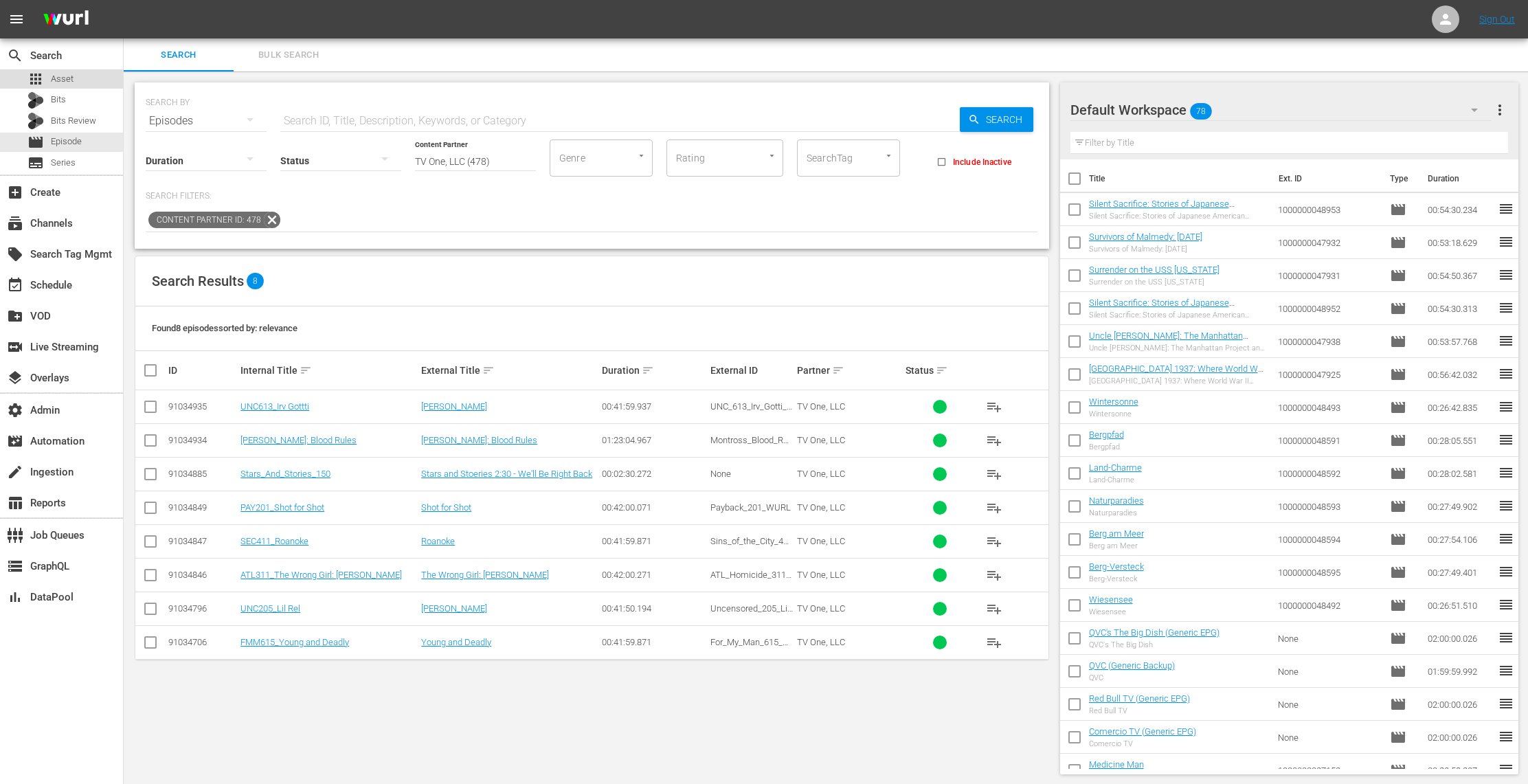
click at [75, 75] on div "apps Asset" at bounding box center [61, 78] width 123 height 19
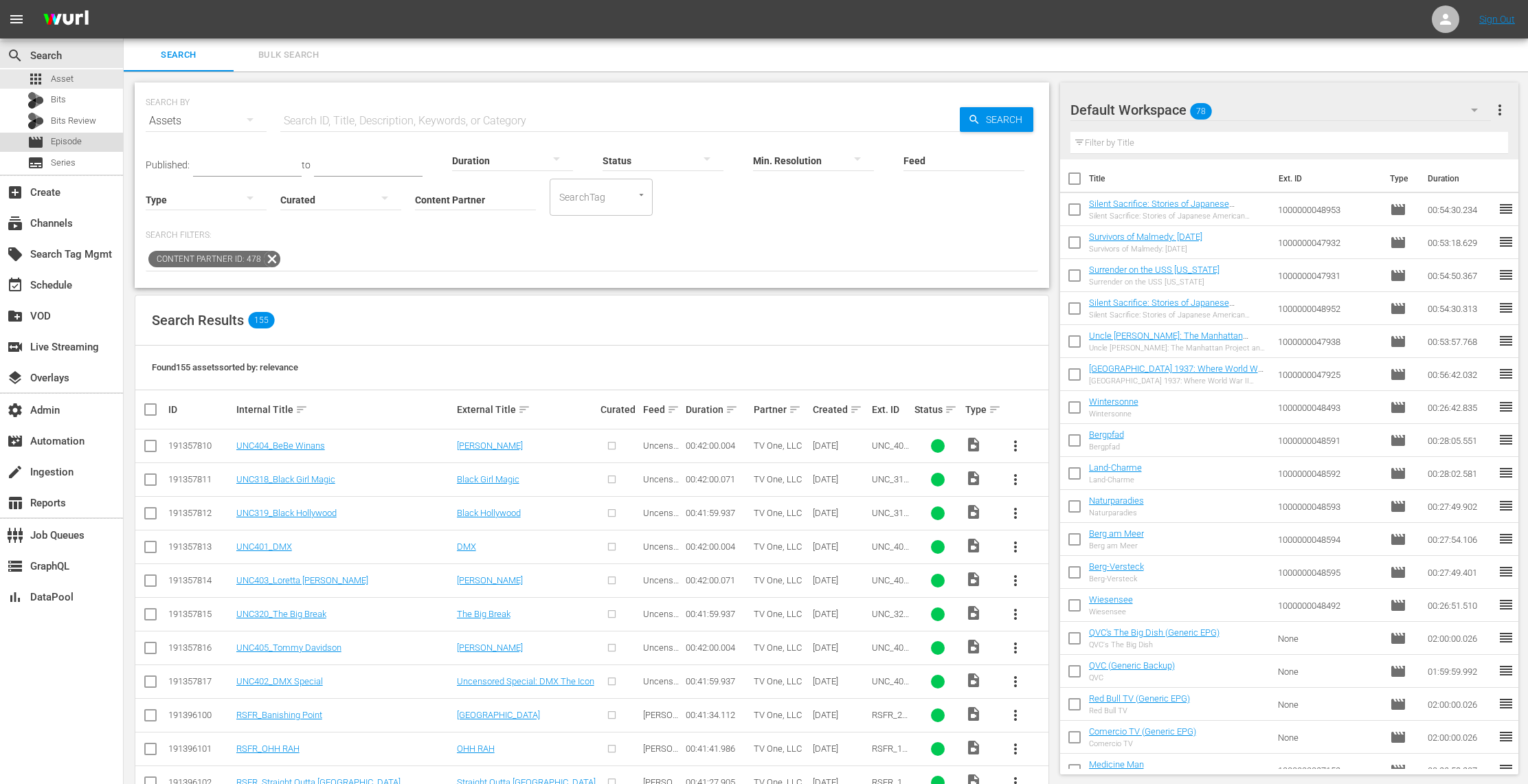
click at [98, 149] on div "movie Episode" at bounding box center [61, 142] width 123 height 19
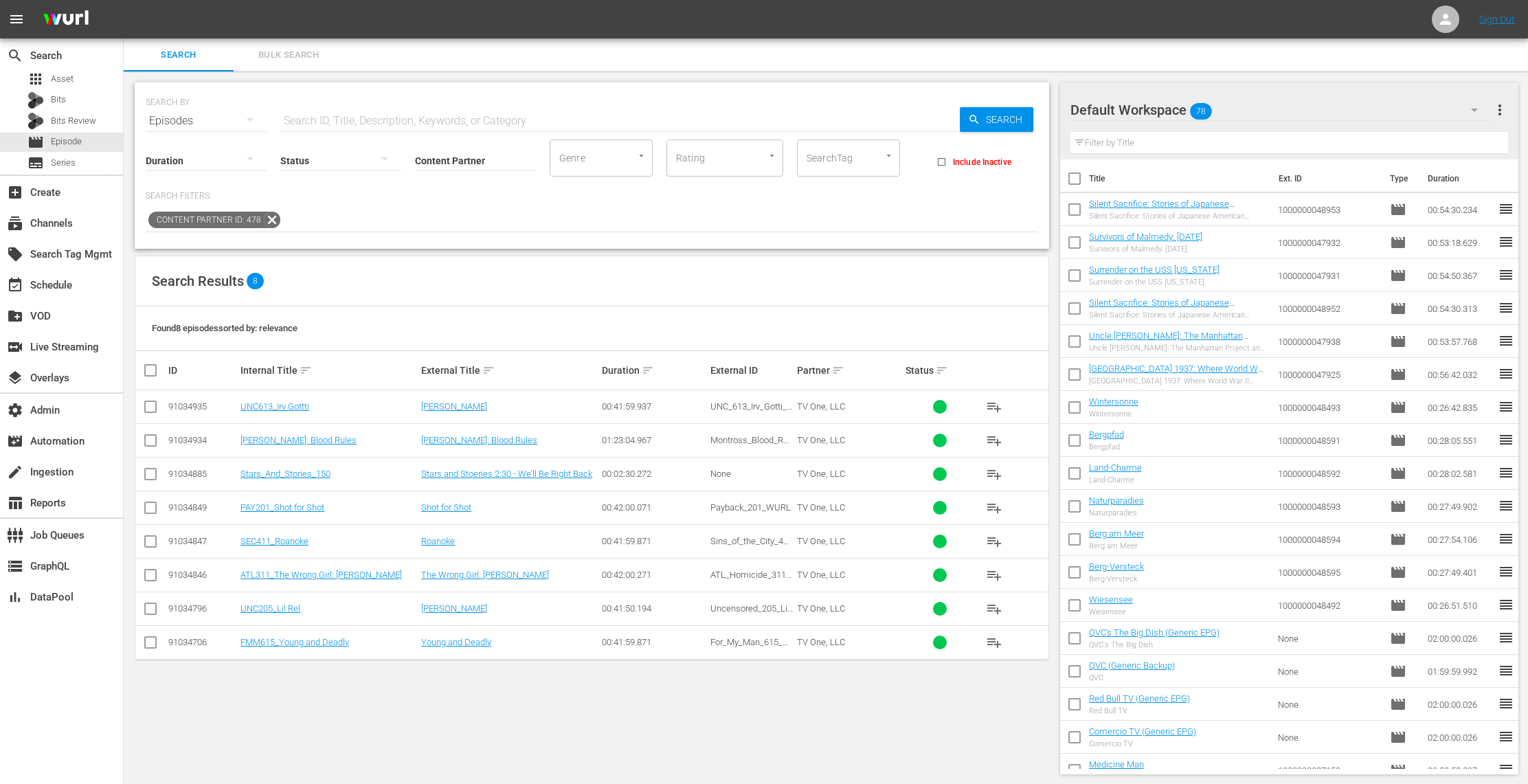
click at [270, 217] on icon at bounding box center [272, 220] width 16 height 16
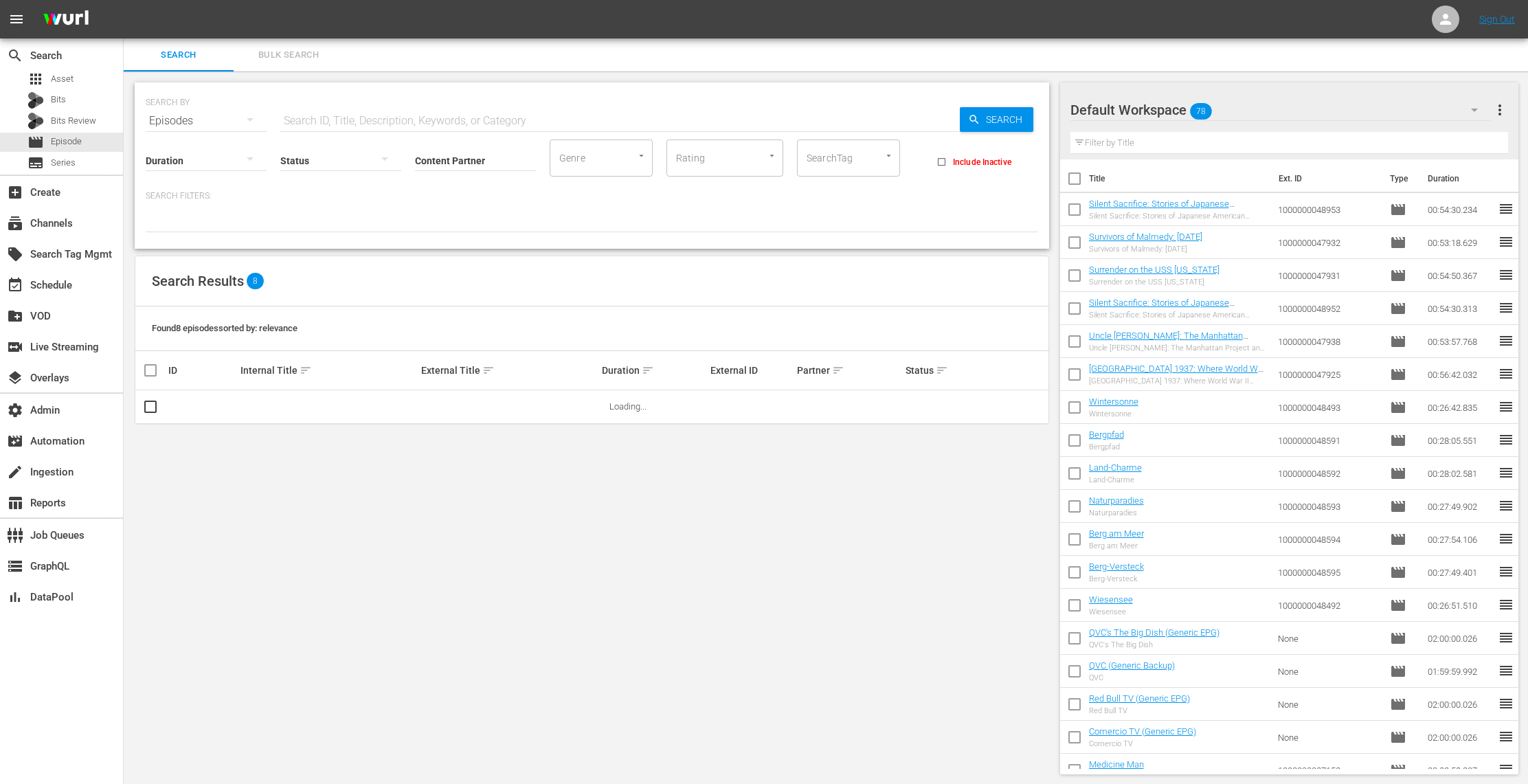
click at [467, 161] on input "Content Partner" at bounding box center [475, 161] width 121 height 50
click at [510, 204] on div "TV One, LLC (478)" at bounding box center [526, 198] width 201 height 33
type input "TV One, LLC (478)"
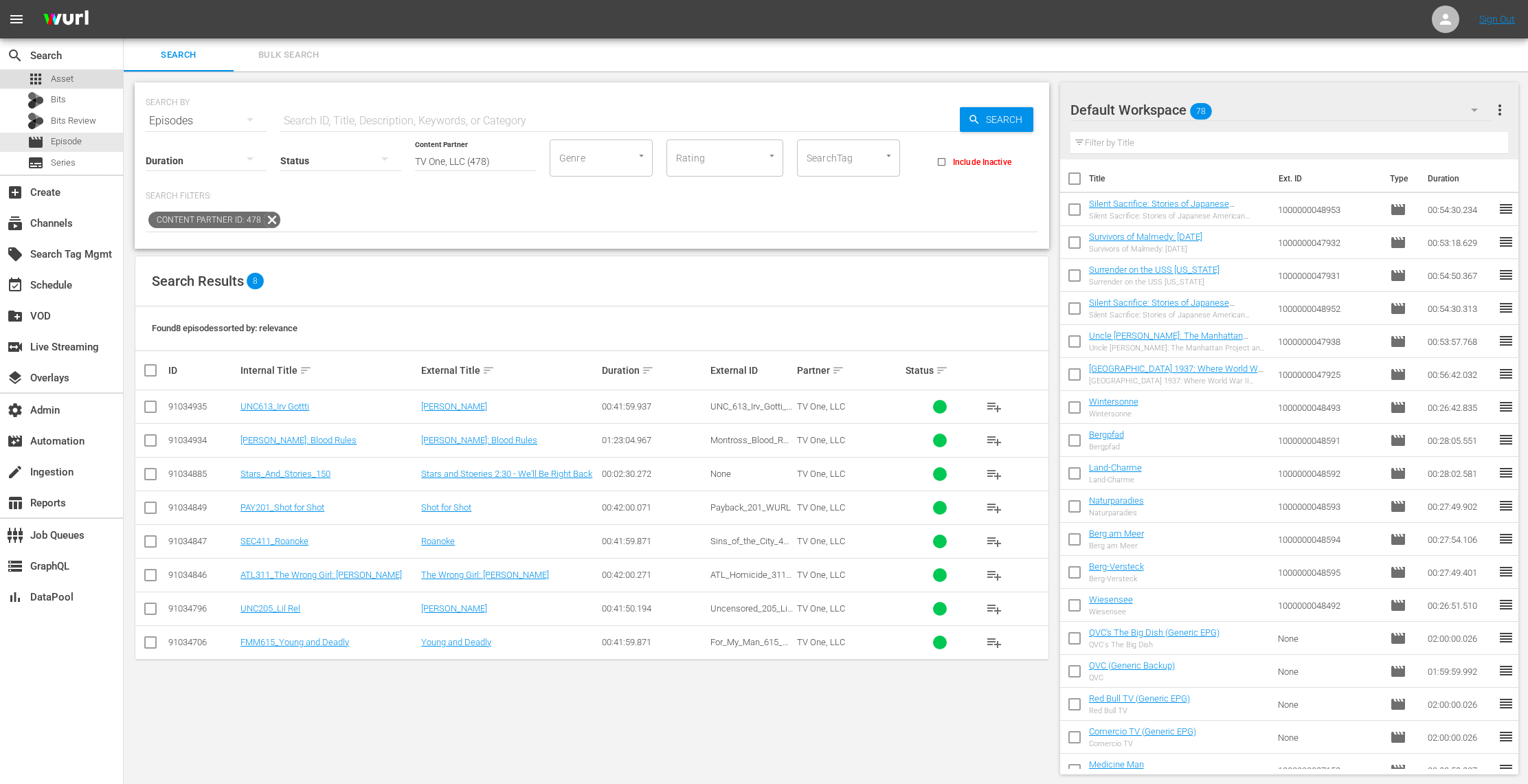
click at [74, 78] on div "apps Asset" at bounding box center [61, 78] width 123 height 19
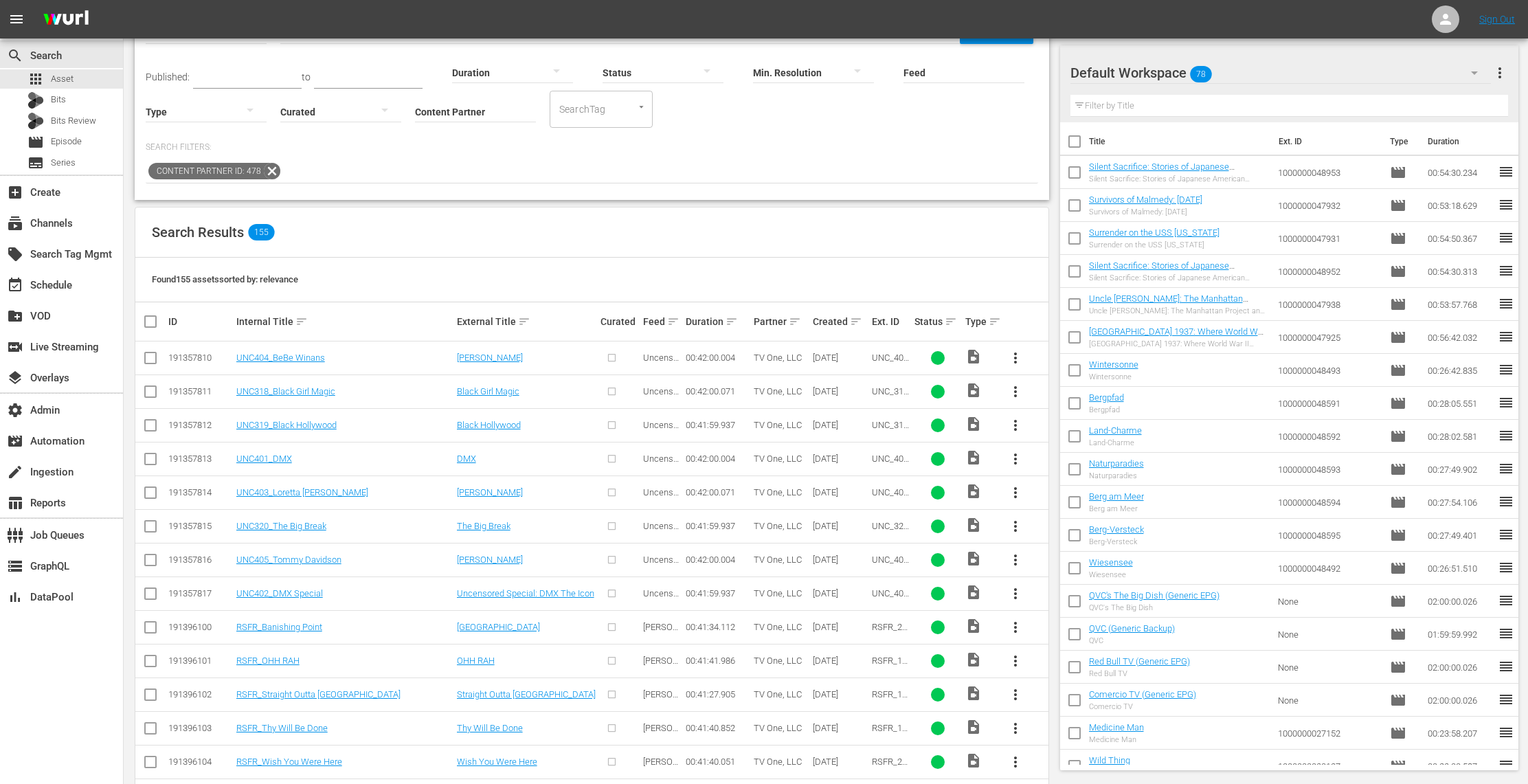
scroll to position [89, 0]
click at [498, 356] on link "[PERSON_NAME]" at bounding box center [489, 356] width 66 height 10
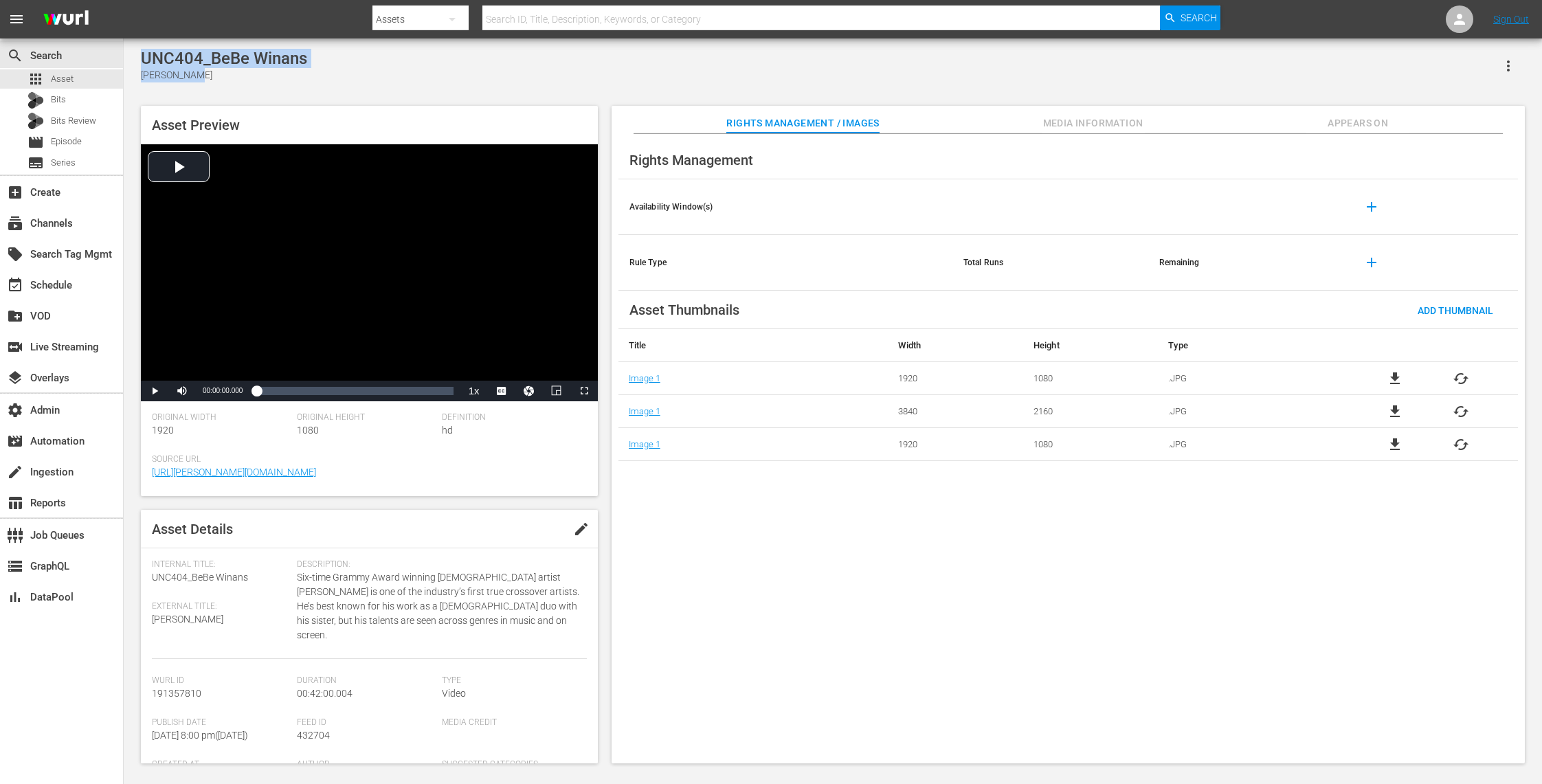
drag, startPoint x: 321, startPoint y: 69, endPoint x: 137, endPoint y: 62, distance: 184.1
click at [137, 62] on div "UNC404_BeBe Winans BeBe Winans Asset Preview Video Player is loading. Play Vide…" at bounding box center [833, 402] width 1398 height 707
click at [199, 78] on div "[PERSON_NAME]" at bounding box center [224, 75] width 166 height 15
drag, startPoint x: 188, startPoint y: 78, endPoint x: 141, endPoint y: 80, distance: 47.0
click at [141, 80] on div "[PERSON_NAME]" at bounding box center [224, 75] width 166 height 15
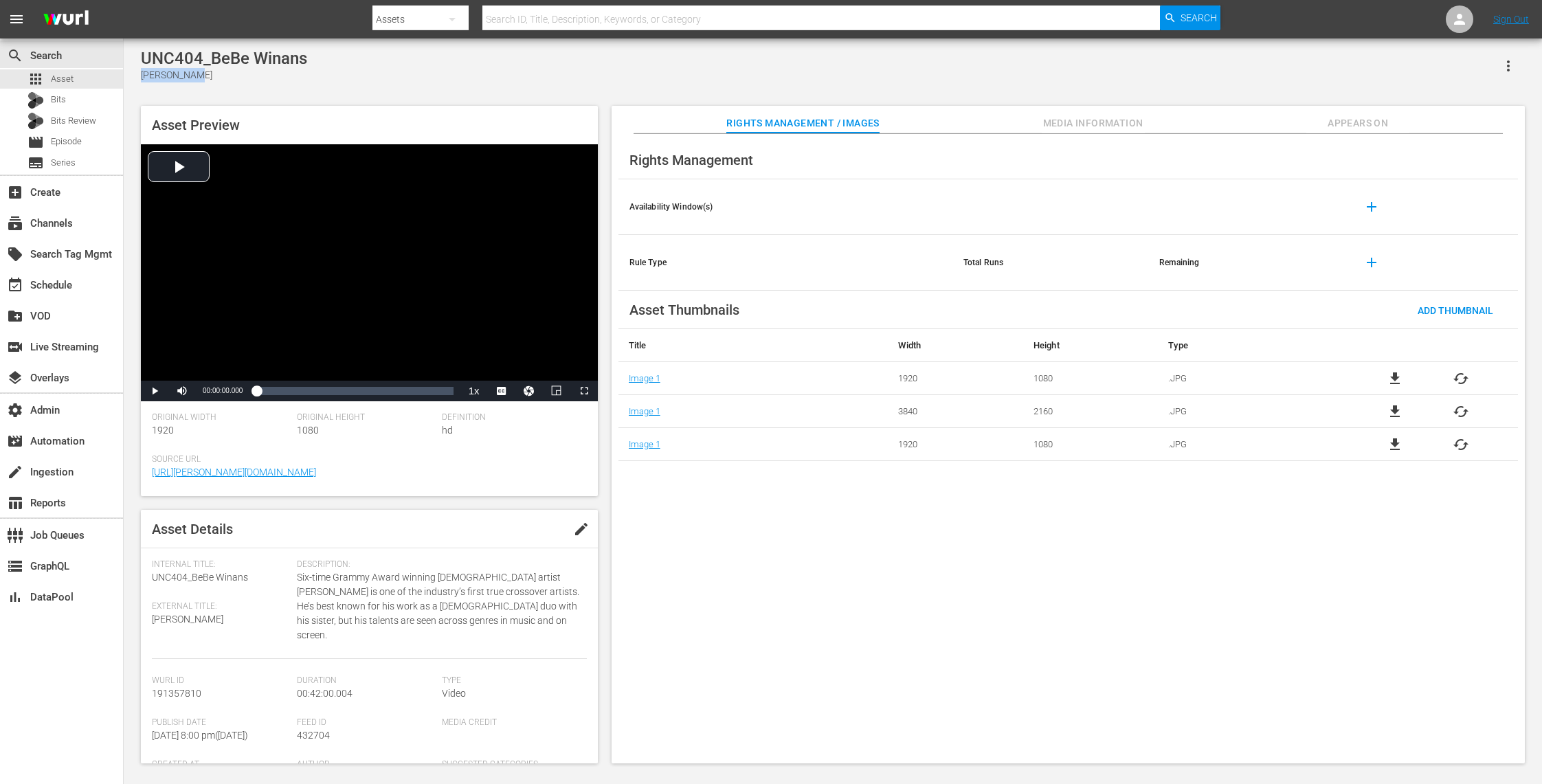
copy div "[PERSON_NAME]"
click at [75, 140] on span "Episode" at bounding box center [66, 141] width 31 height 14
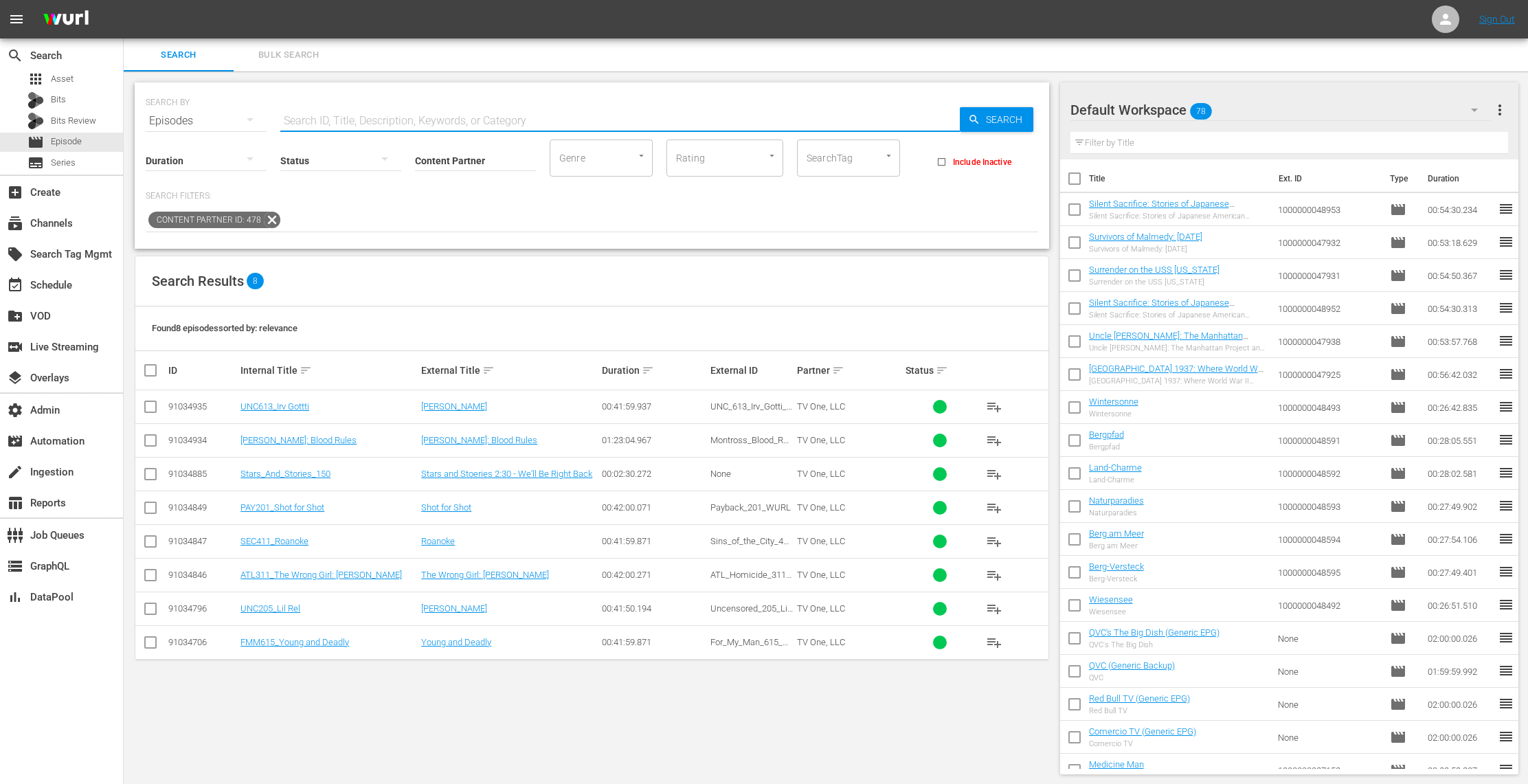
click at [341, 116] on input "text" at bounding box center [620, 121] width 679 height 33
paste input "[PERSON_NAME]"
type input "[PERSON_NAME]"
click at [992, 116] on span "Search" at bounding box center [1007, 120] width 53 height 25
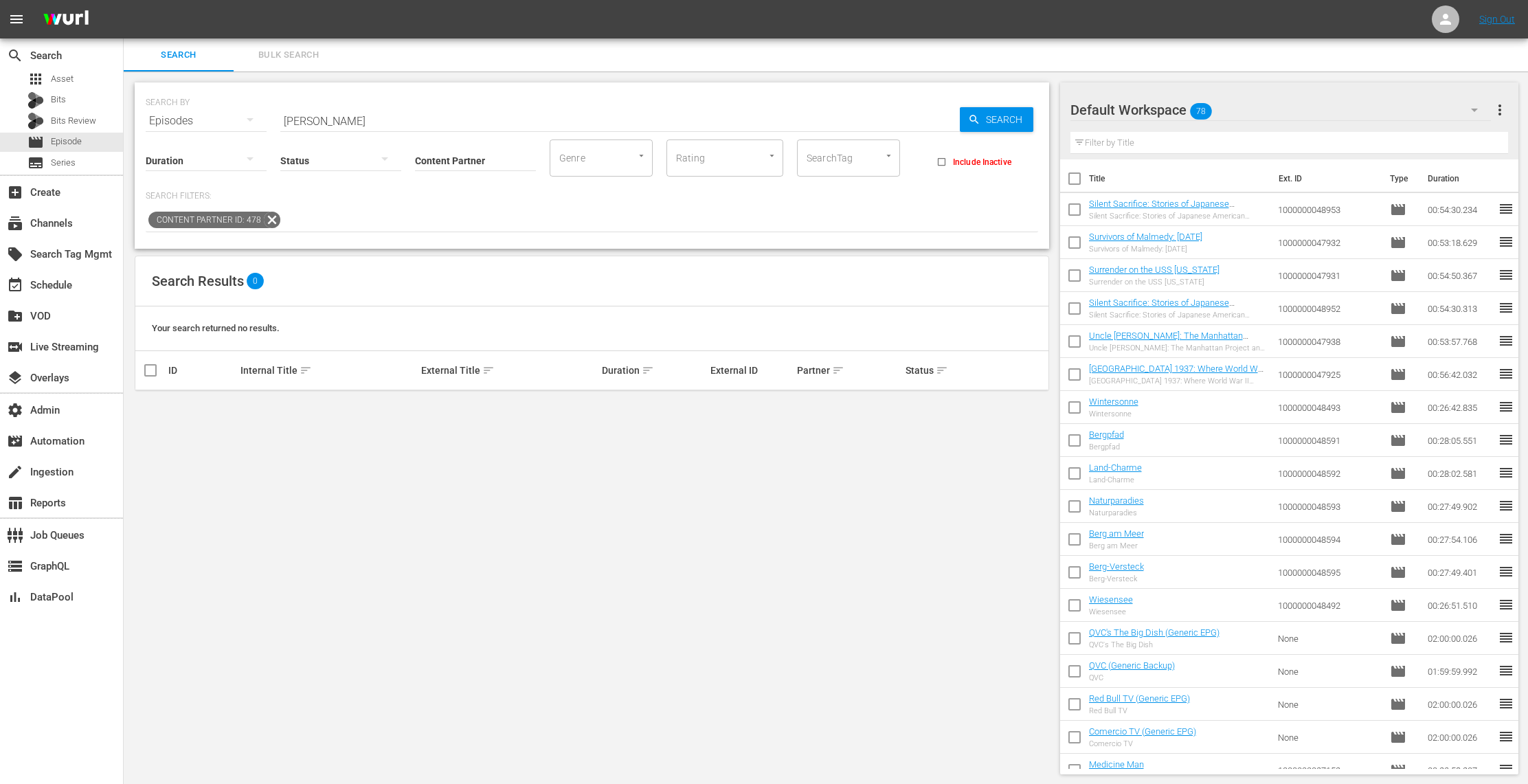
click at [265, 215] on icon at bounding box center [272, 220] width 18 height 18
click at [375, 125] on input "[PERSON_NAME]" at bounding box center [620, 121] width 679 height 33
click at [998, 113] on span "Search" at bounding box center [1007, 120] width 53 height 25
click at [78, 75] on div "apps Asset" at bounding box center [61, 78] width 123 height 19
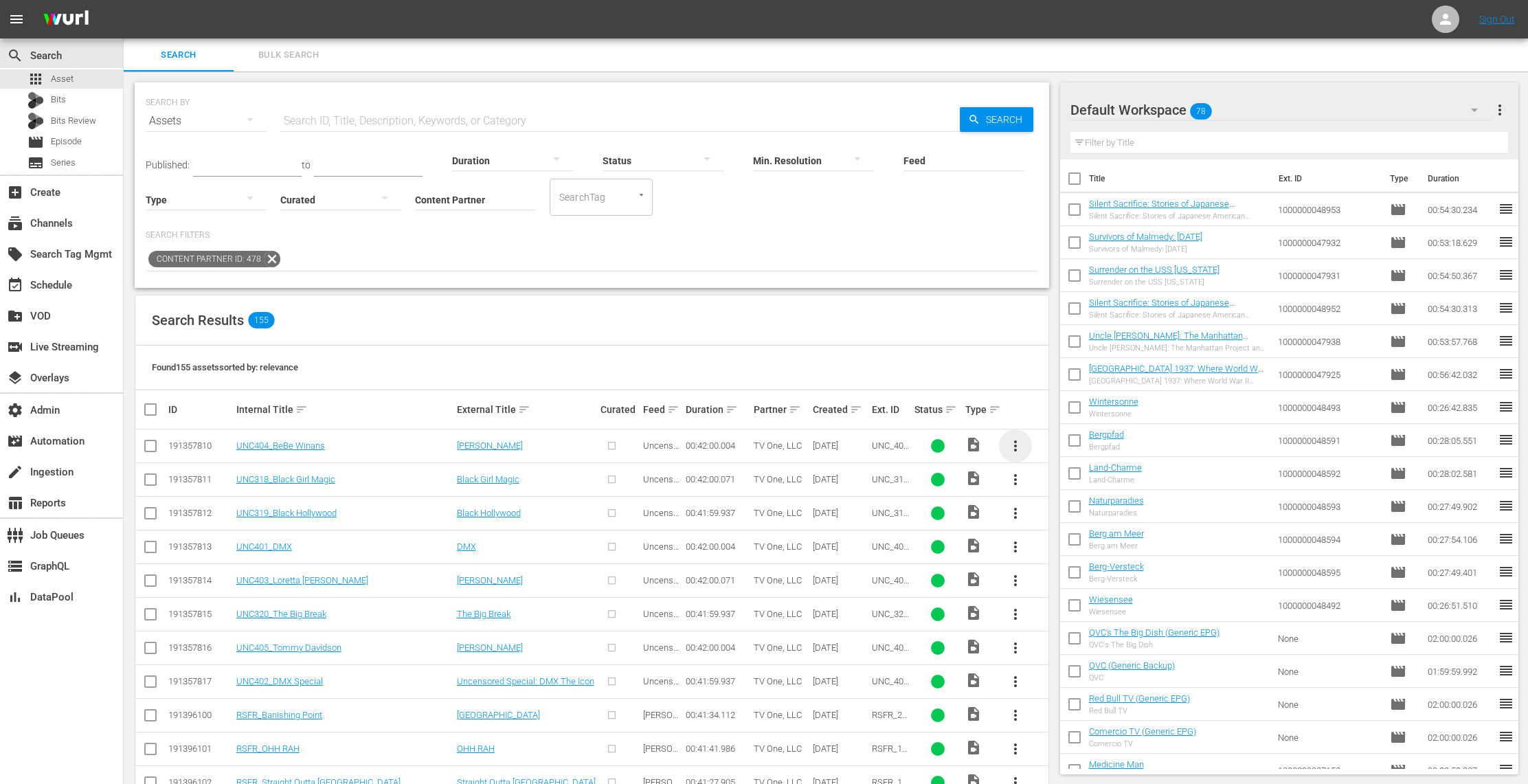
click at [1016, 440] on span "more_vert" at bounding box center [1015, 446] width 16 height 16
drag, startPoint x: 1080, startPoint y: 550, endPoint x: 634, endPoint y: 362, distance: 484.0
click at [655, 365] on body "menu Sign Out search Search apps Asset Bits Bits Review movie Episode subtitles…" at bounding box center [764, 392] width 1528 height 784
click at [469, 196] on input "Content Partner" at bounding box center [475, 201] width 121 height 50
click at [495, 246] on div "TV One, LLC (478)" at bounding box center [526, 238] width 201 height 33
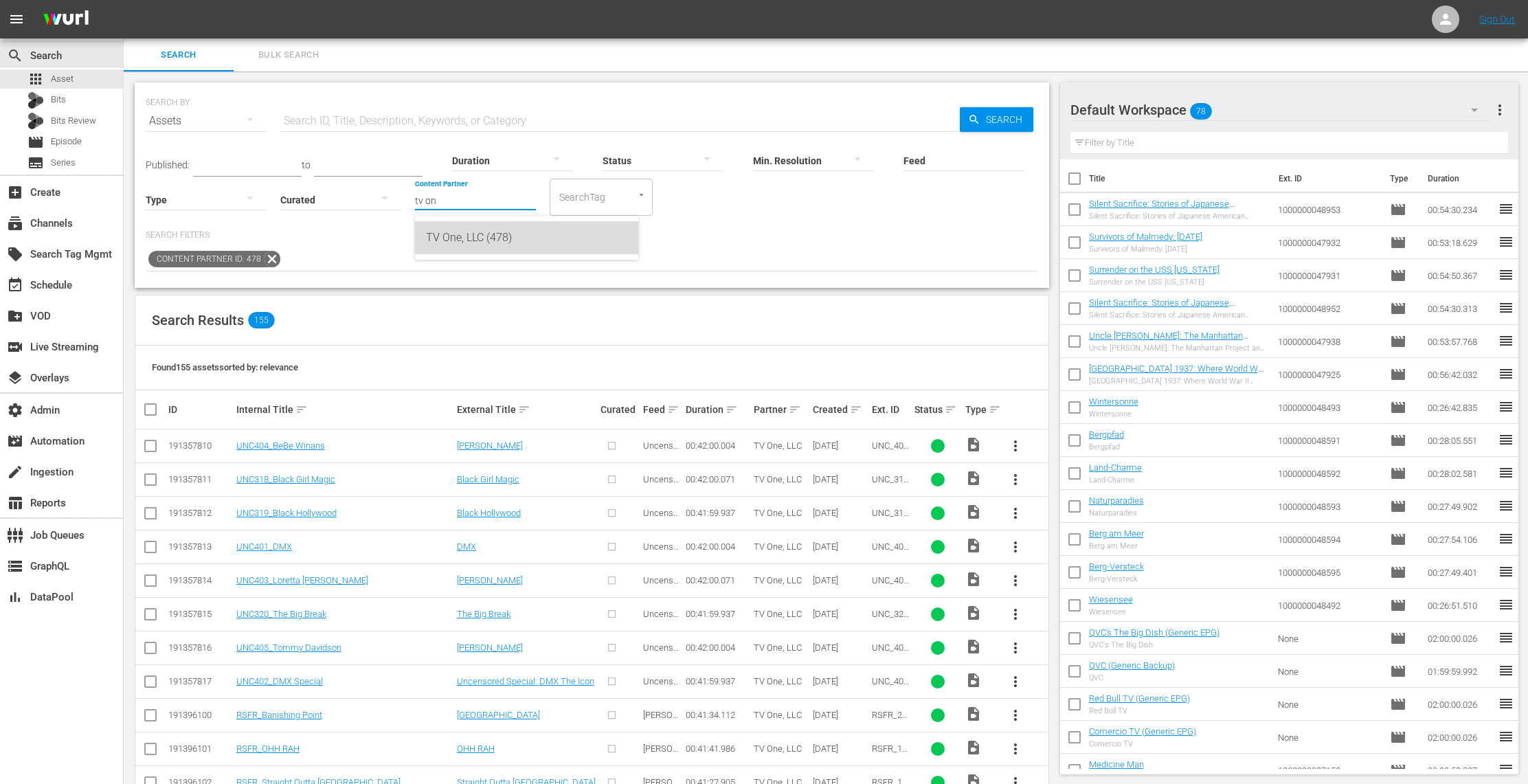
type input "TV One, LLC (478)"
click at [68, 138] on span "Episode" at bounding box center [66, 141] width 31 height 14
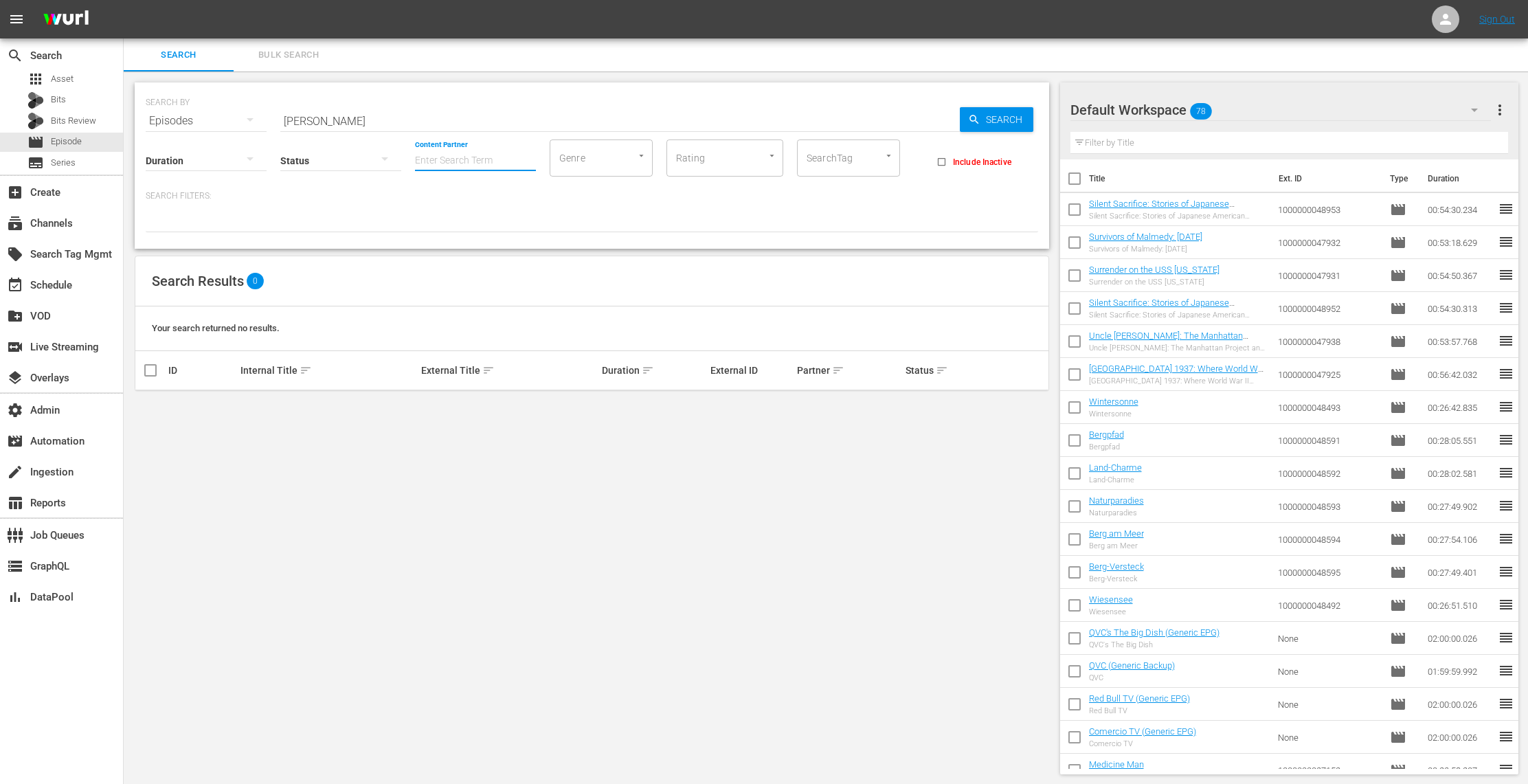
click at [453, 160] on input "Content Partner" at bounding box center [475, 161] width 121 height 50
click at [453, 200] on div "TV One, LLC (478)" at bounding box center [526, 198] width 201 height 33
type input "TV One, LLC (478)"
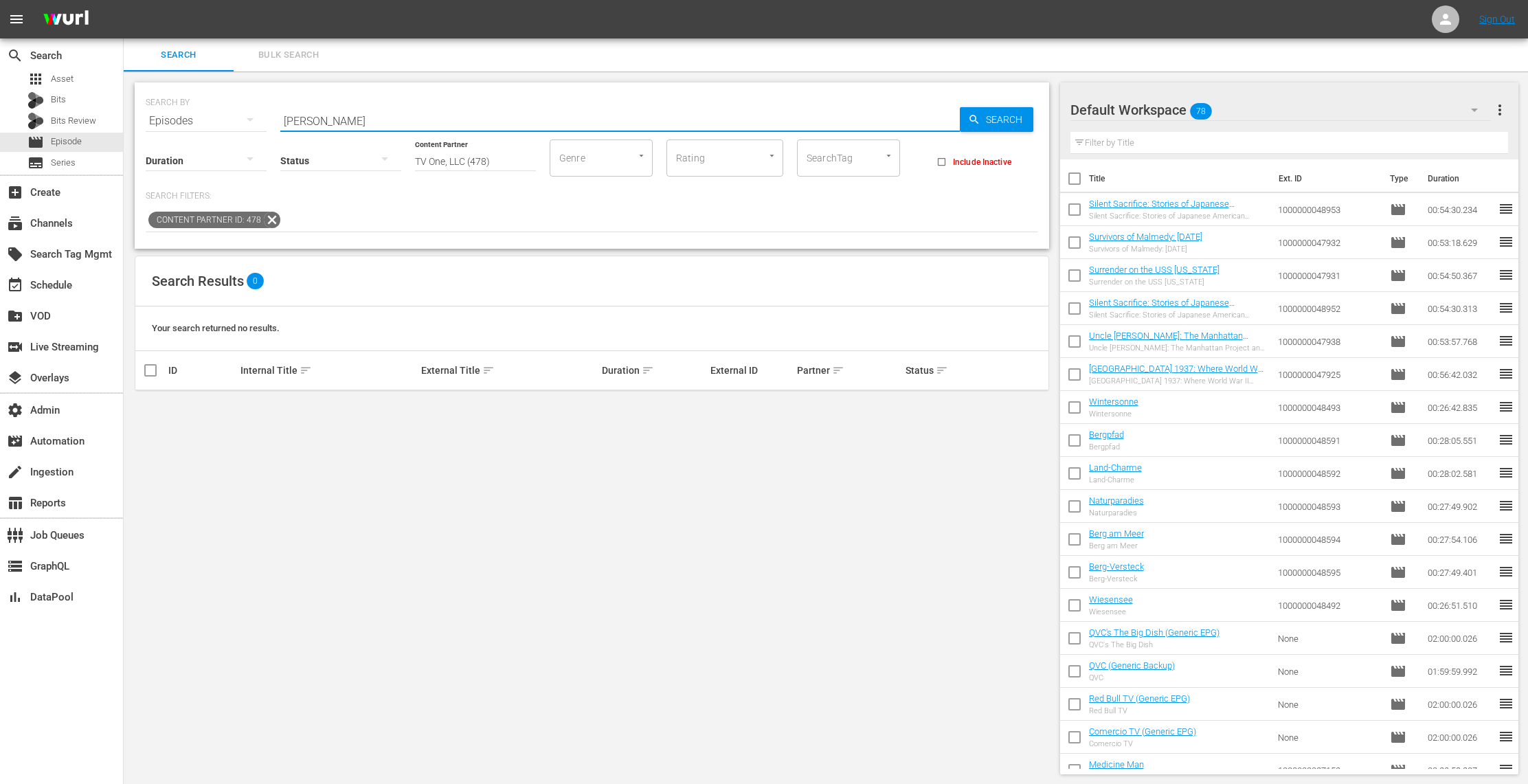
click at [363, 119] on input "[PERSON_NAME]" at bounding box center [620, 121] width 679 height 33
type input "B"
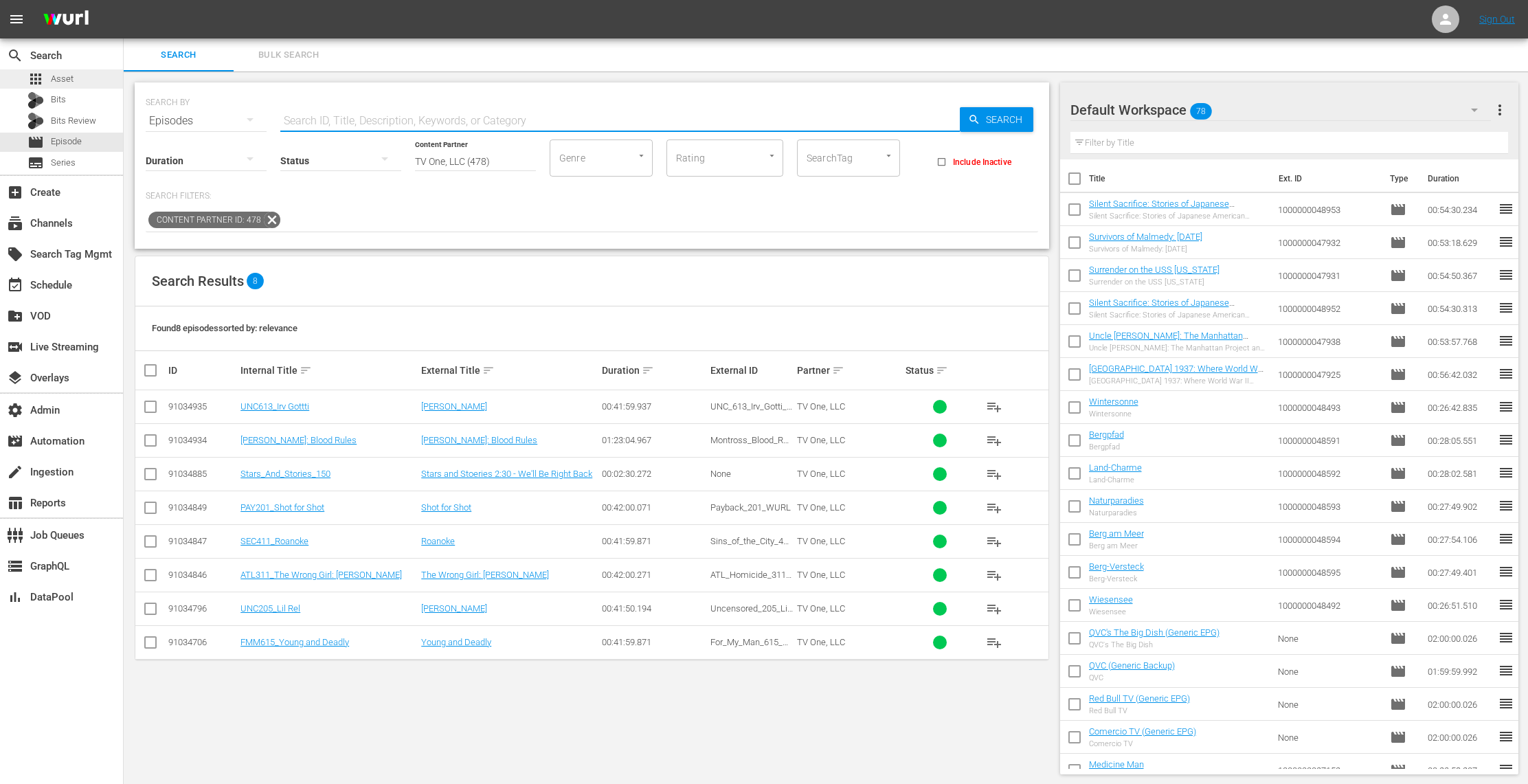
click at [71, 75] on span "Asset" at bounding box center [61, 79] width 23 height 14
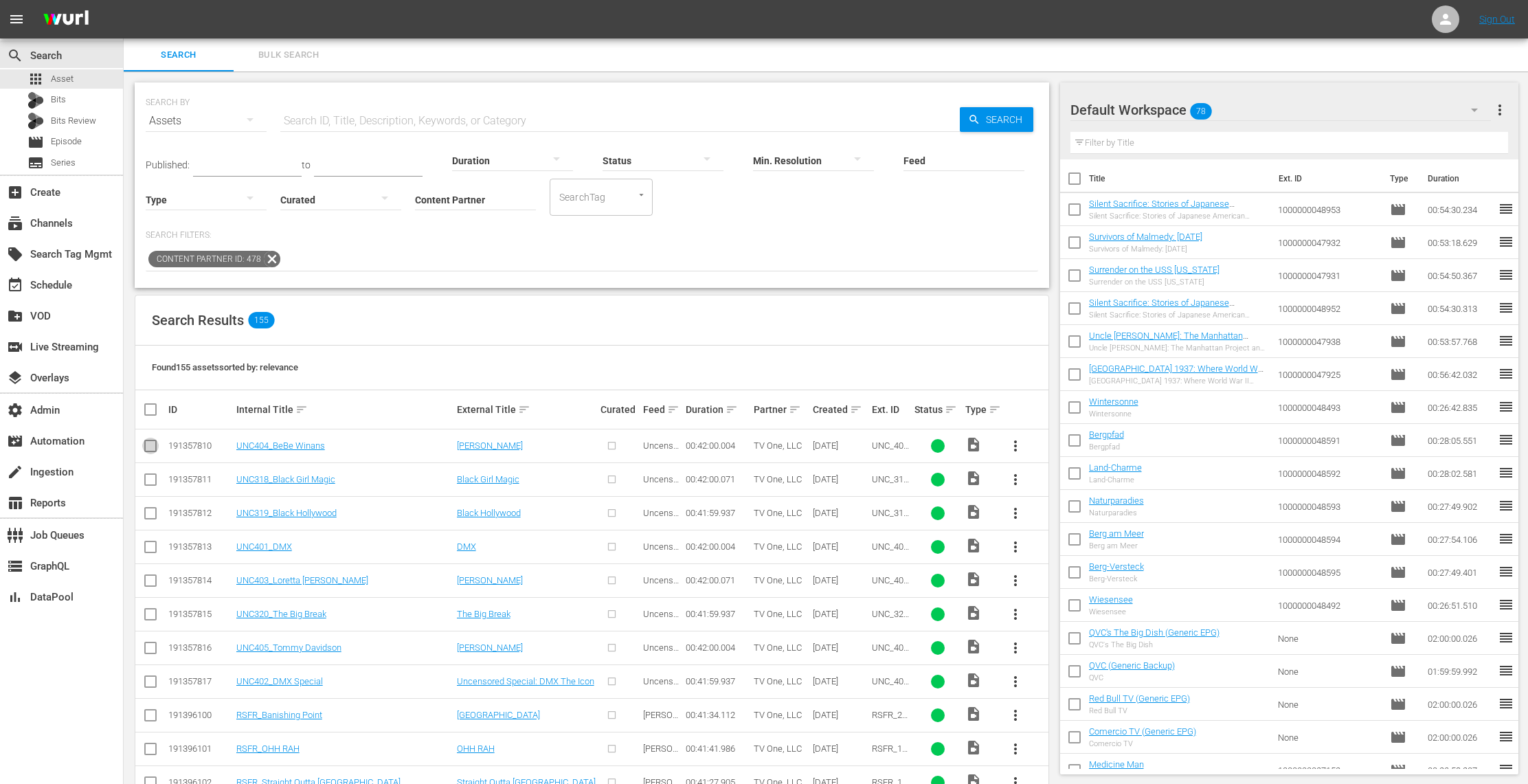
click at [151, 445] on input "checkbox" at bounding box center [150, 448] width 16 height 16
checkbox input "true"
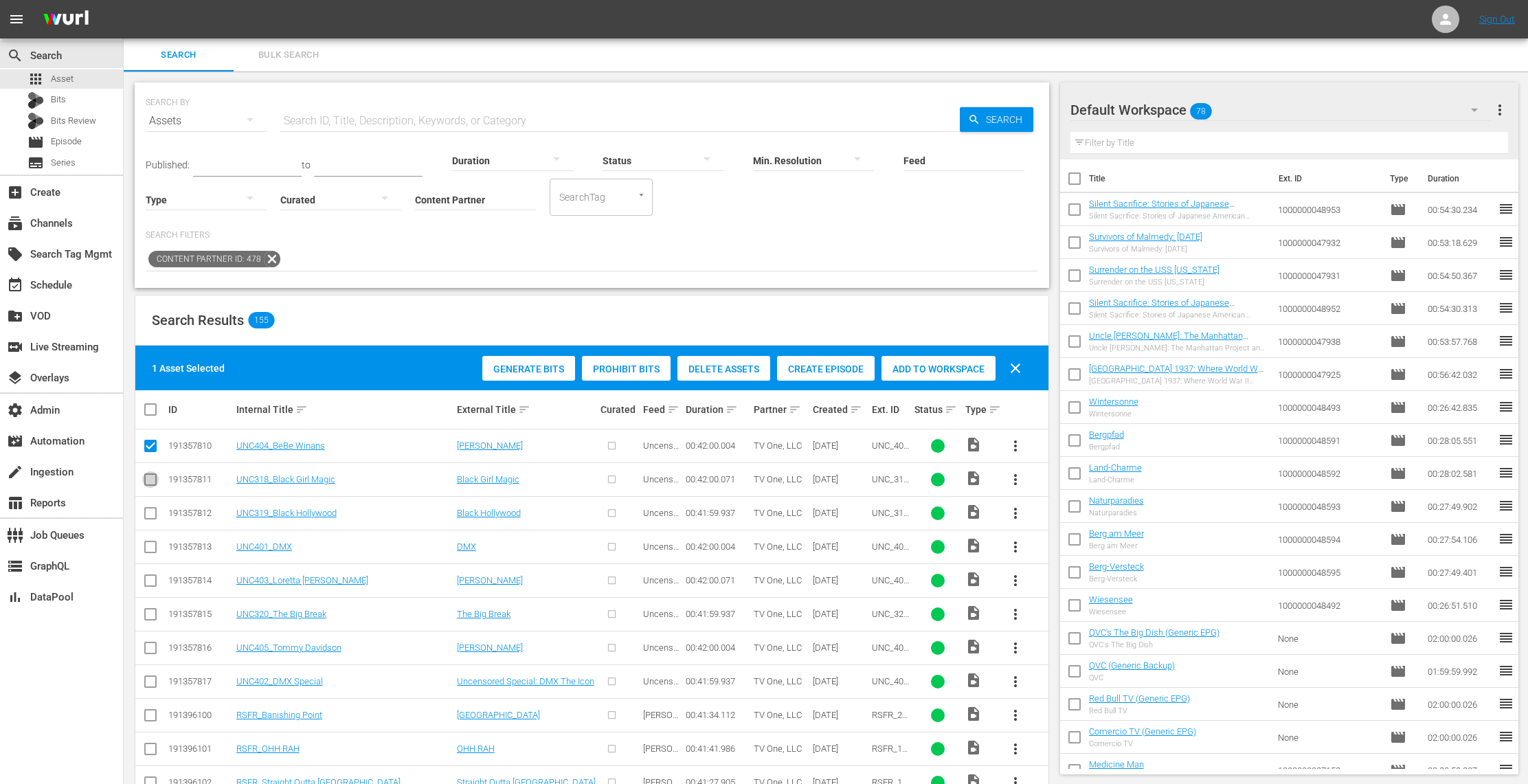
click at [151, 478] on input "checkbox" at bounding box center [150, 482] width 16 height 16
click at [150, 474] on input "checkbox" at bounding box center [150, 482] width 16 height 16
checkbox input "false"
click at [1016, 442] on span "more_vert" at bounding box center [1015, 446] width 16 height 16
click at [1071, 544] on div "Episode" at bounding box center [1090, 550] width 93 height 33
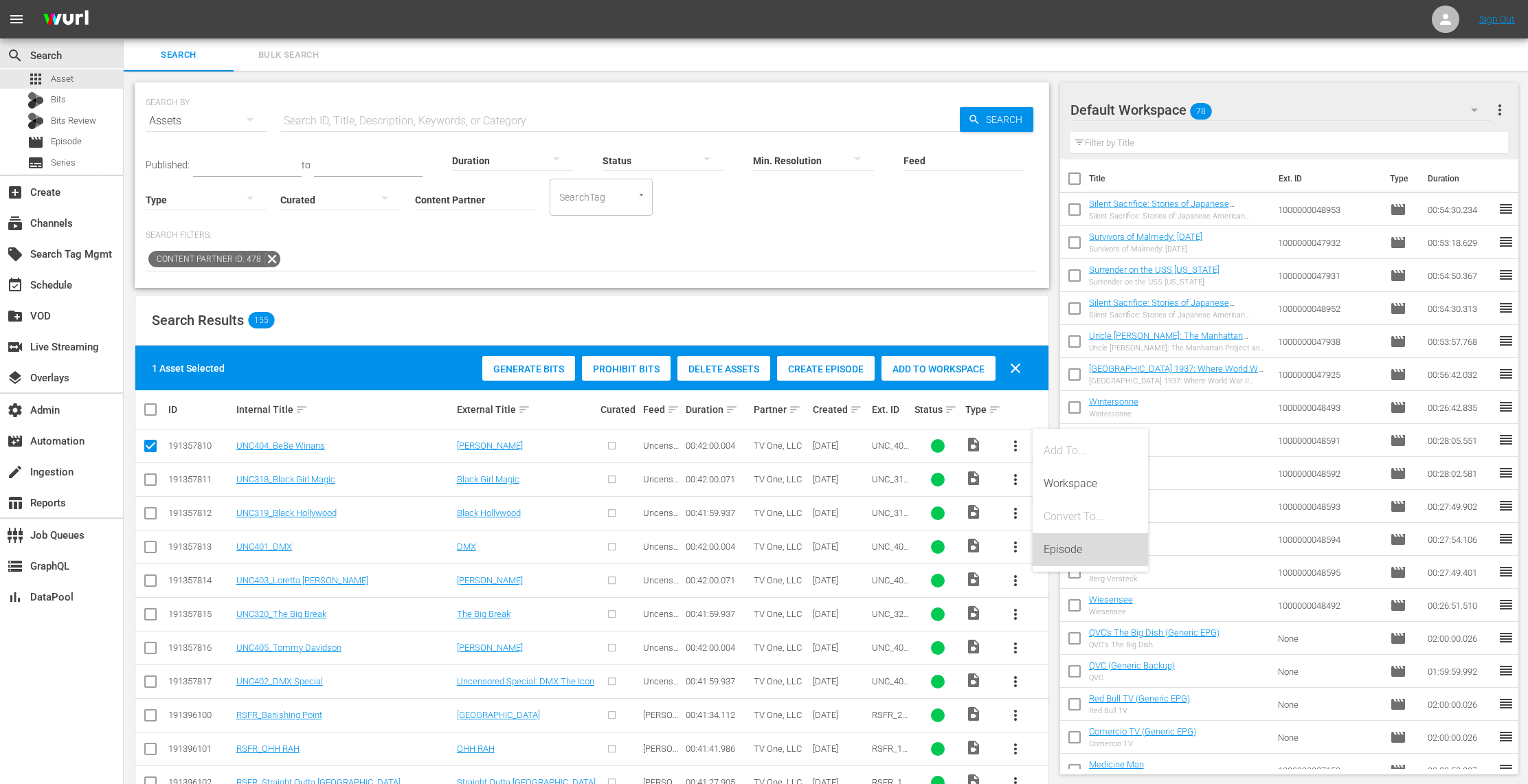
click at [1074, 546] on div "Episode" at bounding box center [1090, 550] width 93 height 33
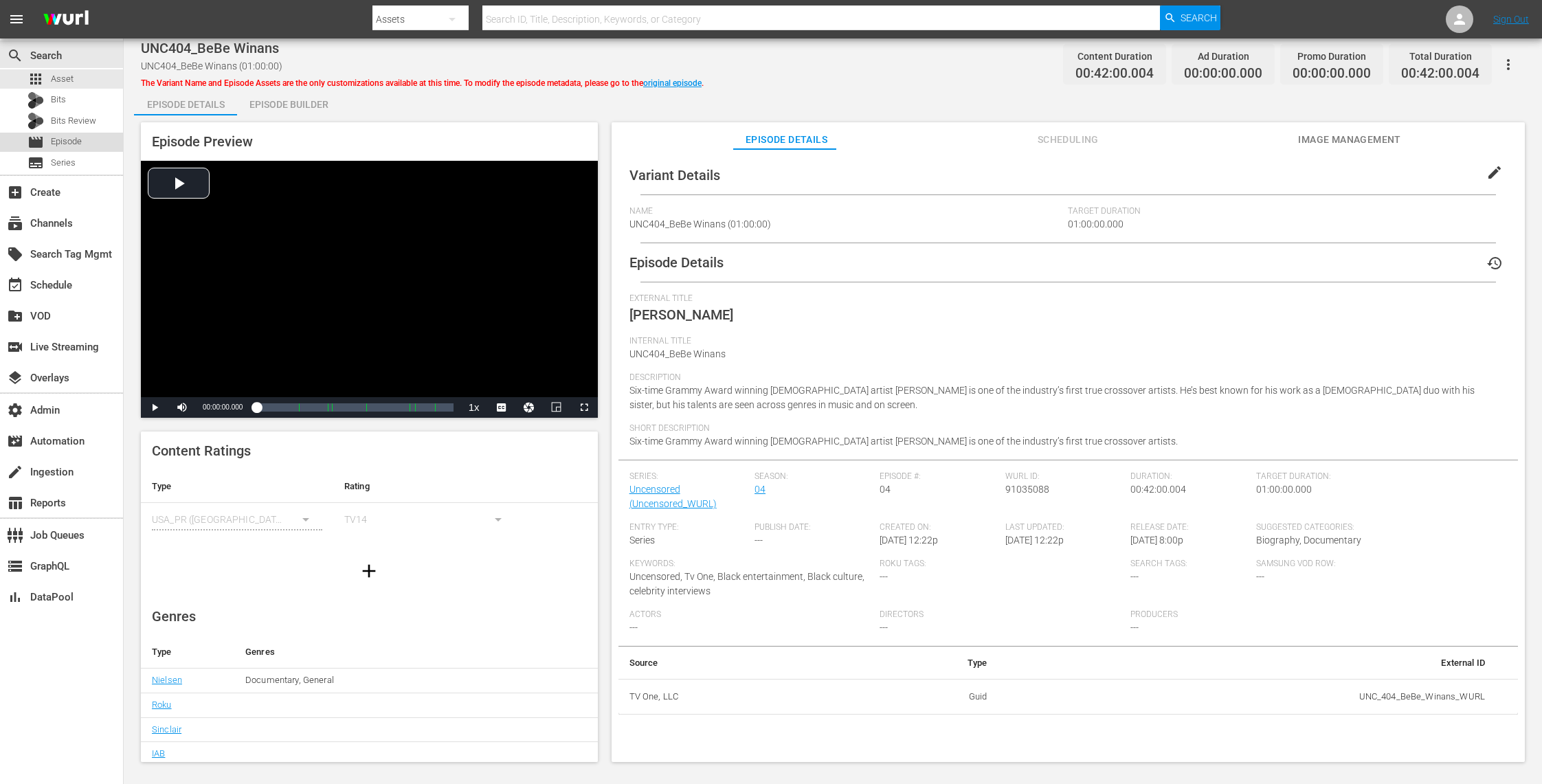
click at [70, 139] on span "Episode" at bounding box center [66, 141] width 31 height 14
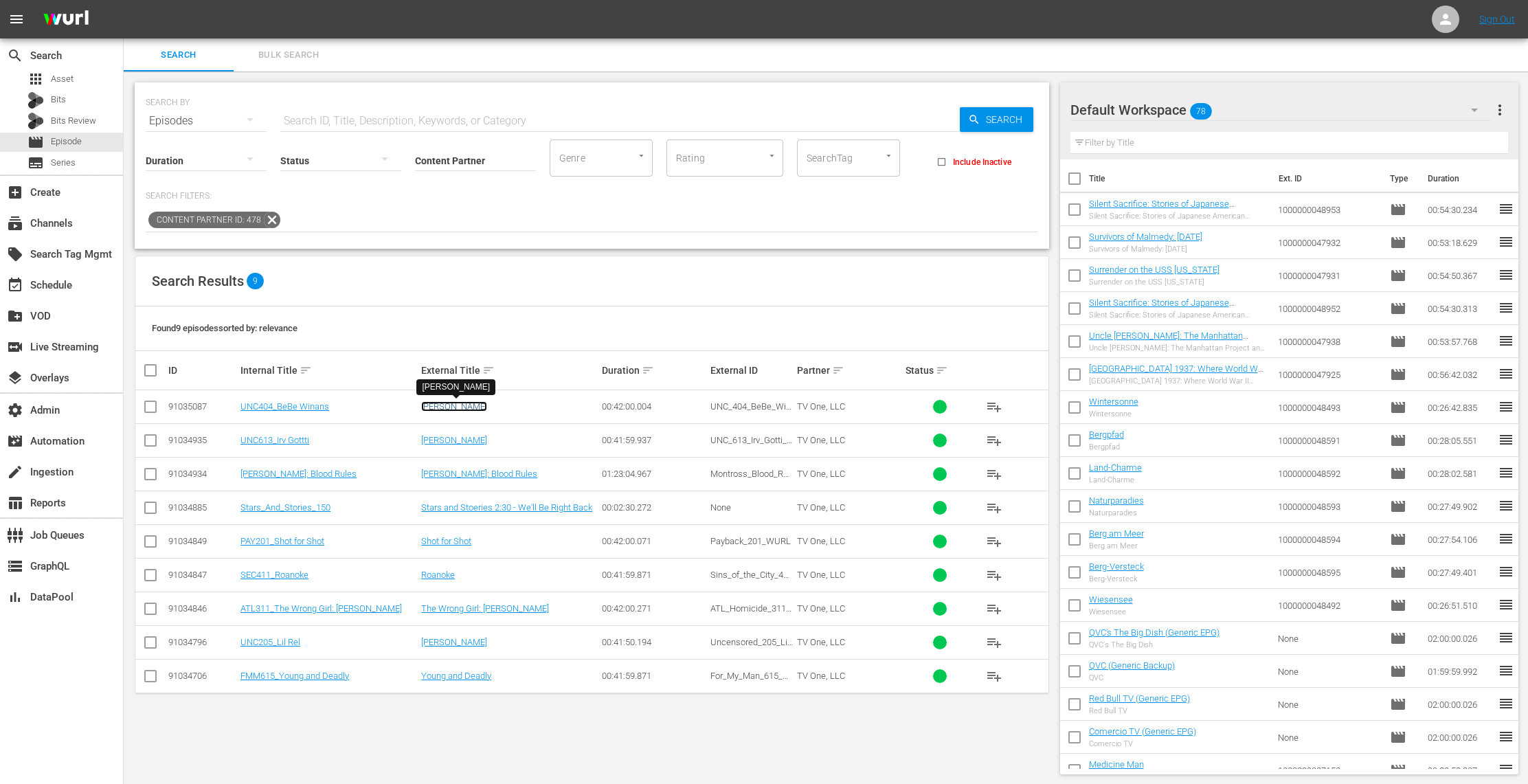
click at [463, 404] on link "[PERSON_NAME]" at bounding box center [453, 406] width 66 height 10
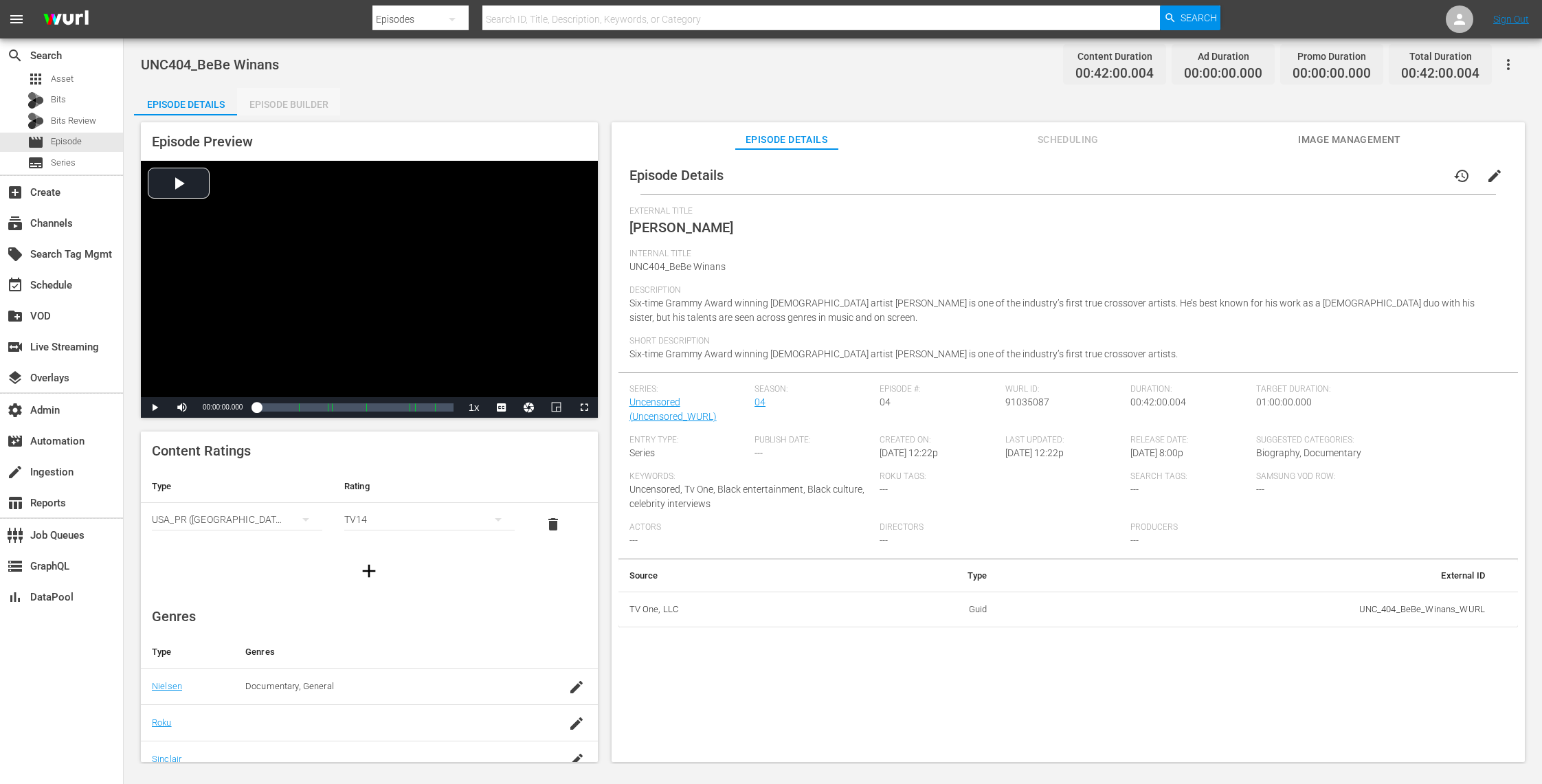
click at [321, 109] on div "Episode Builder" at bounding box center [288, 104] width 103 height 33
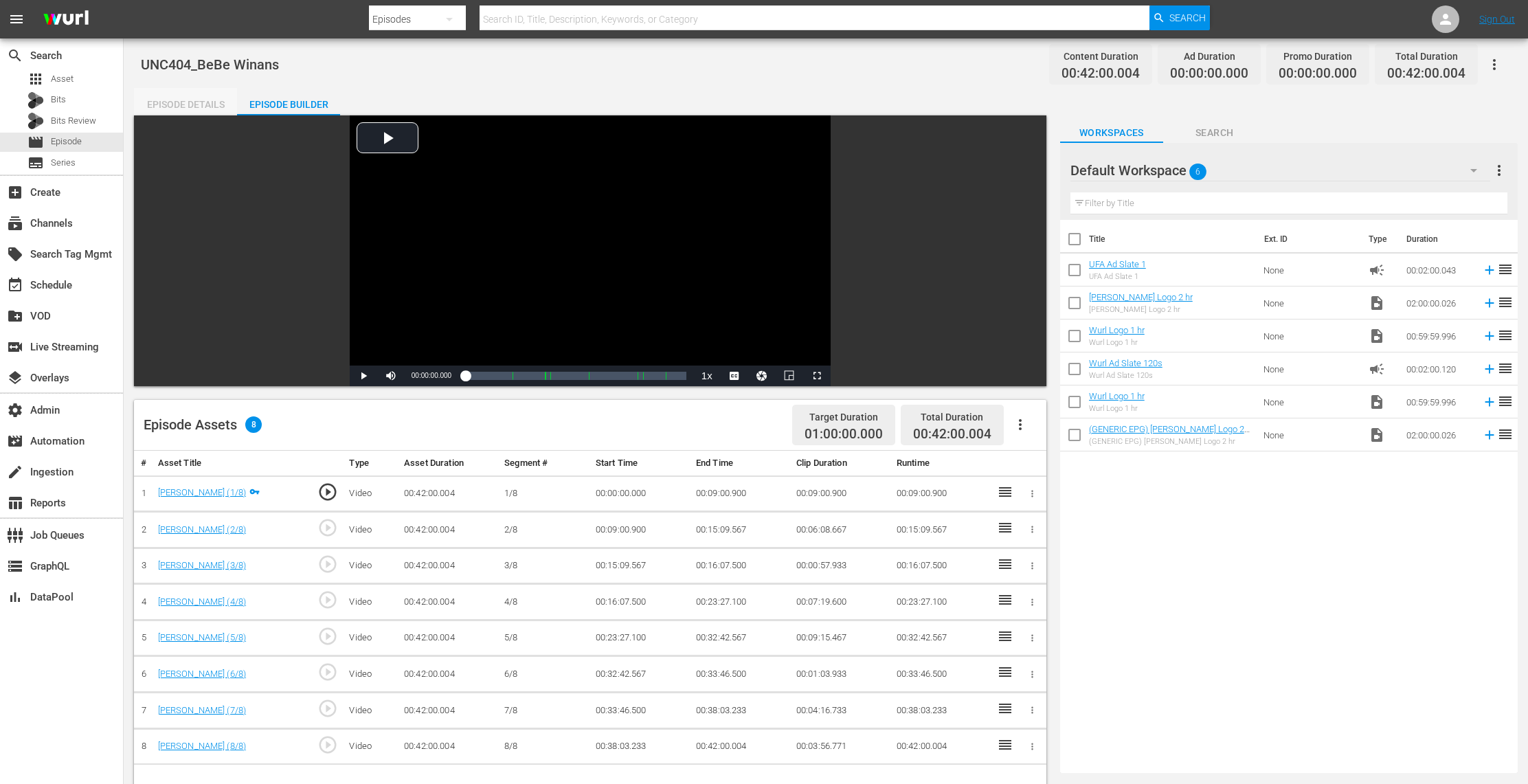
click at [188, 99] on div "Episode Details" at bounding box center [186, 104] width 103 height 33
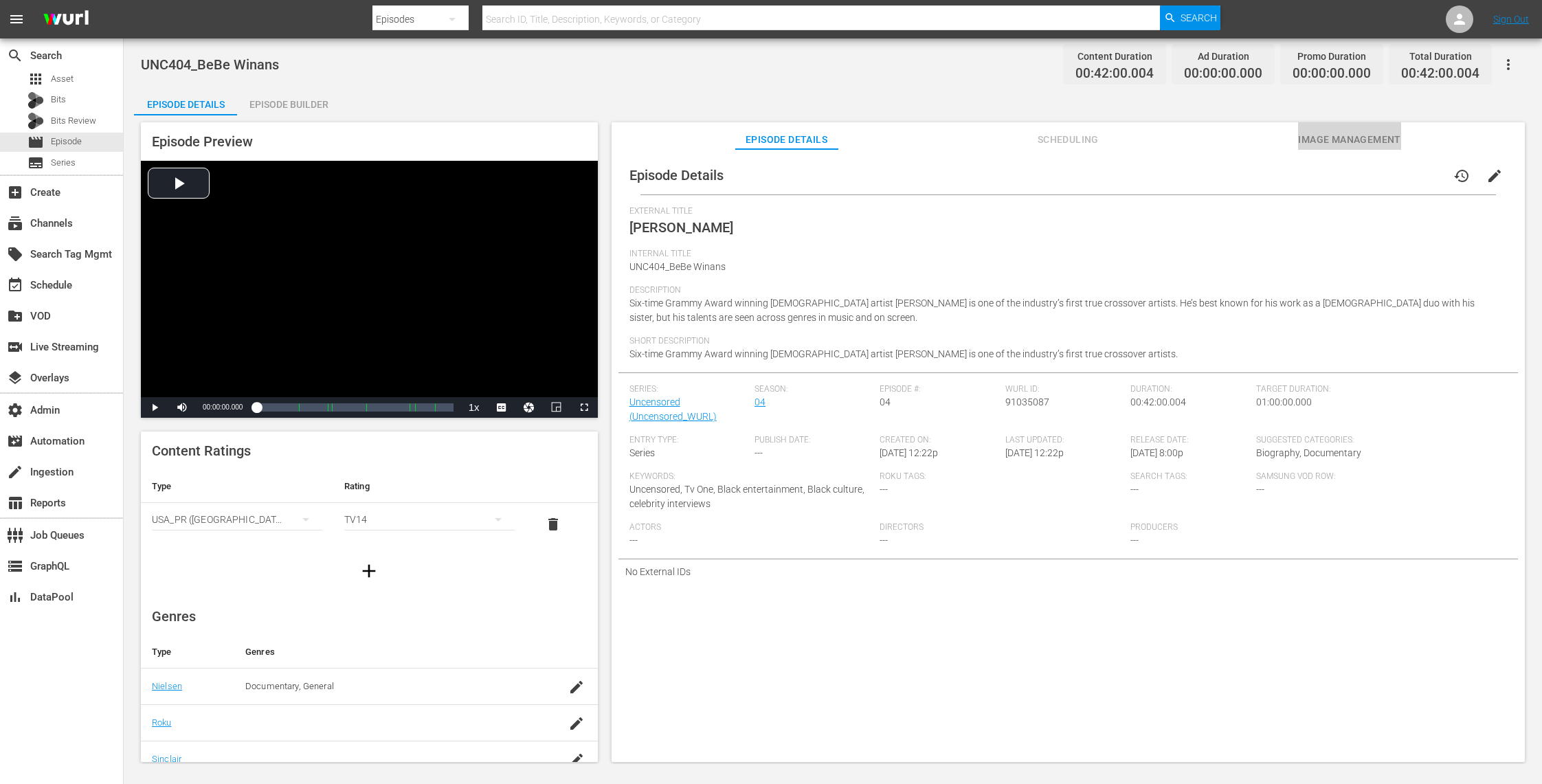
click at [1346, 136] on span "Image Management" at bounding box center [1349, 140] width 103 height 17
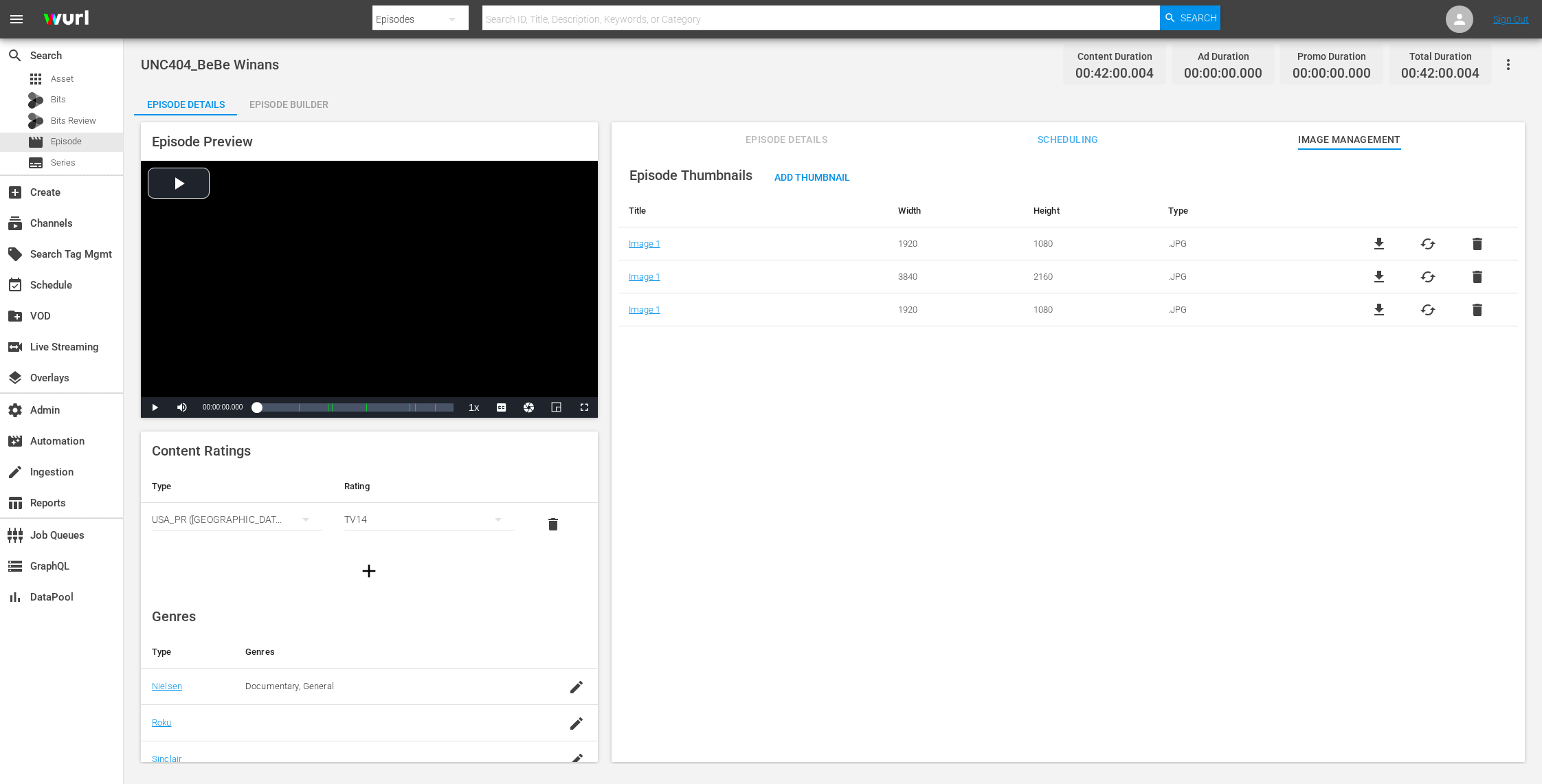
click at [810, 146] on span "Episode Details" at bounding box center [787, 140] width 103 height 17
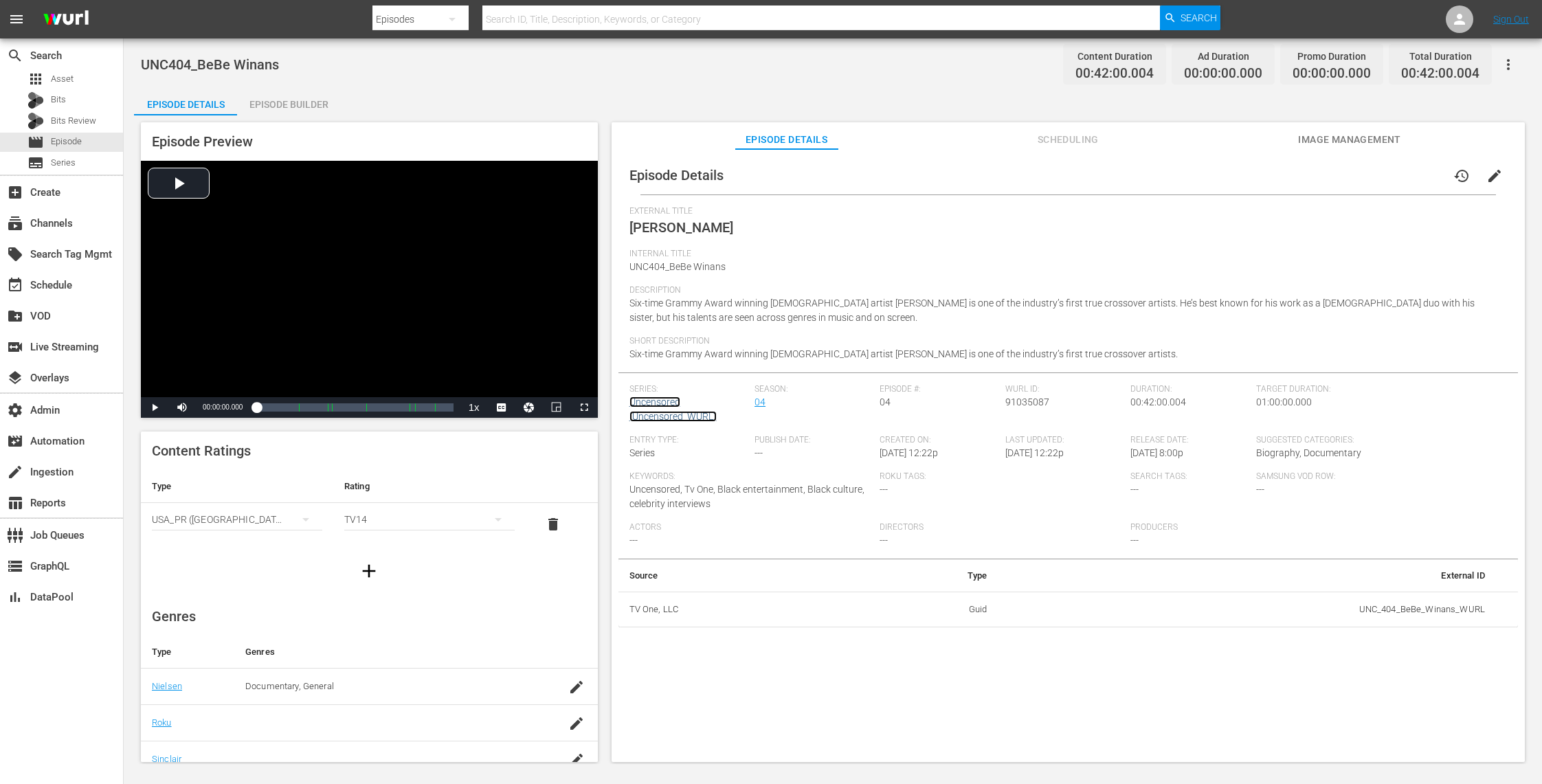
click at [673, 418] on link "Uncensored (Uncensored_WURL)" at bounding box center [673, 409] width 87 height 26
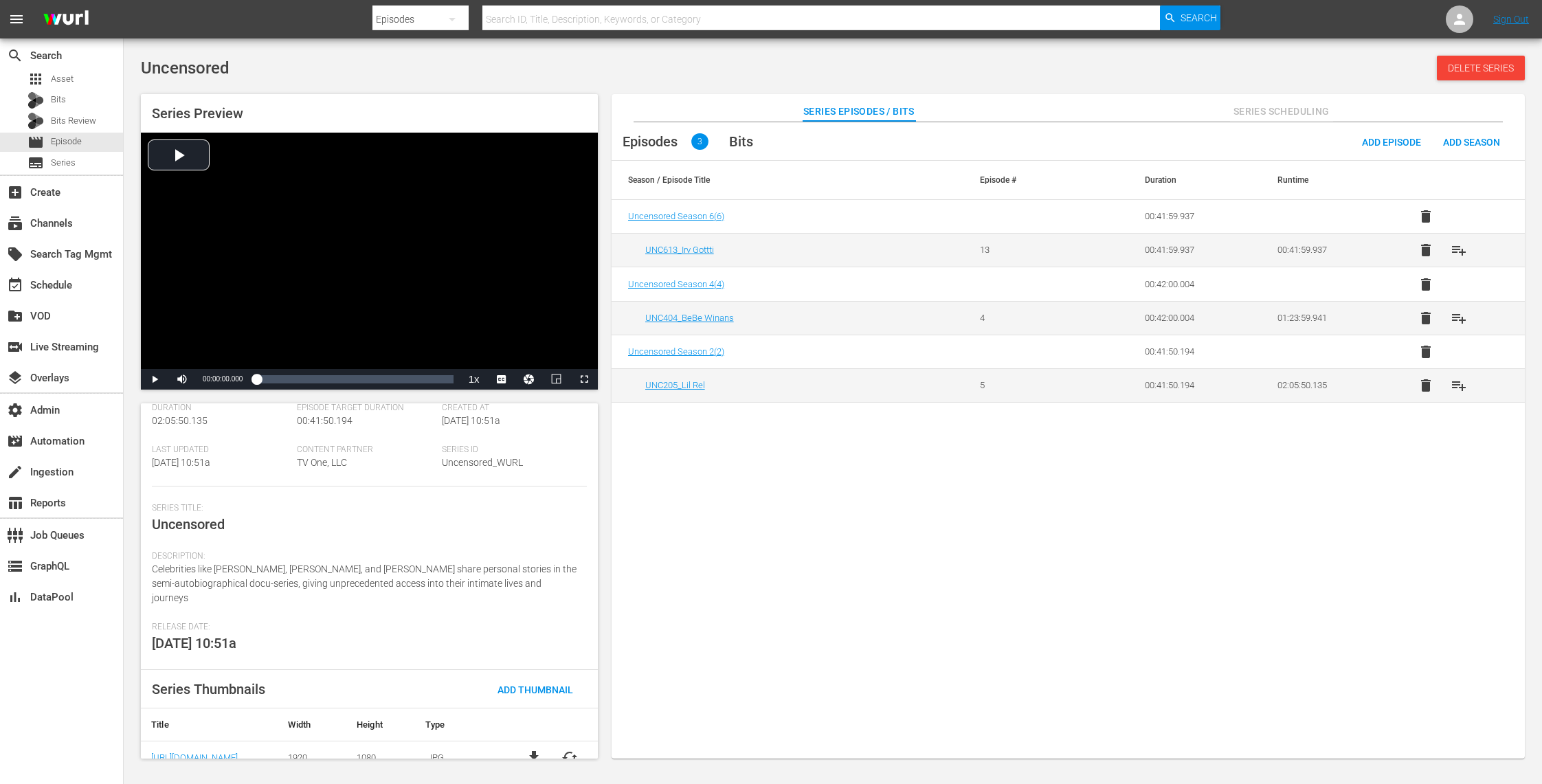
scroll to position [91, 0]
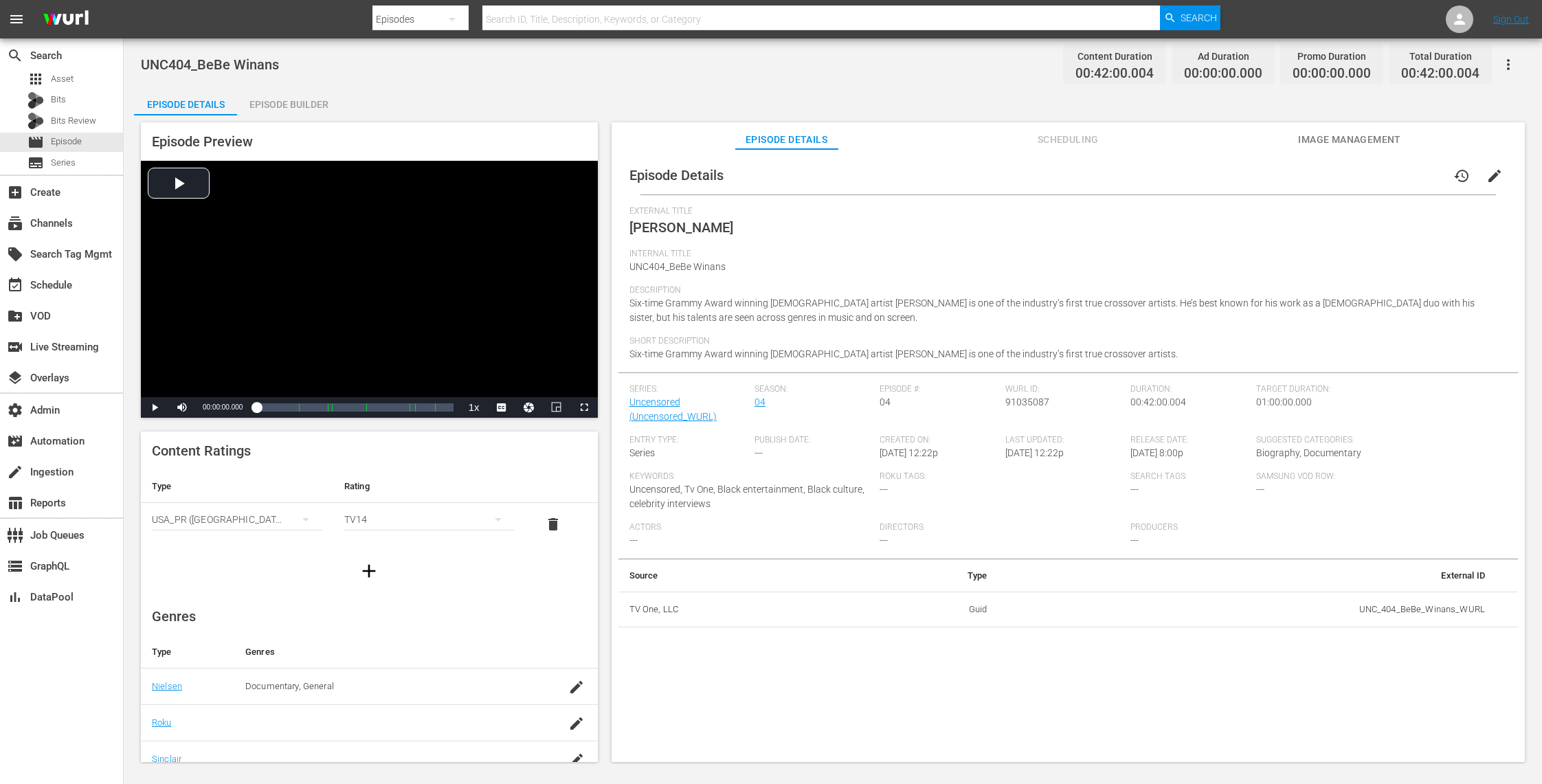
click at [1325, 137] on span "Image Management" at bounding box center [1349, 140] width 103 height 17
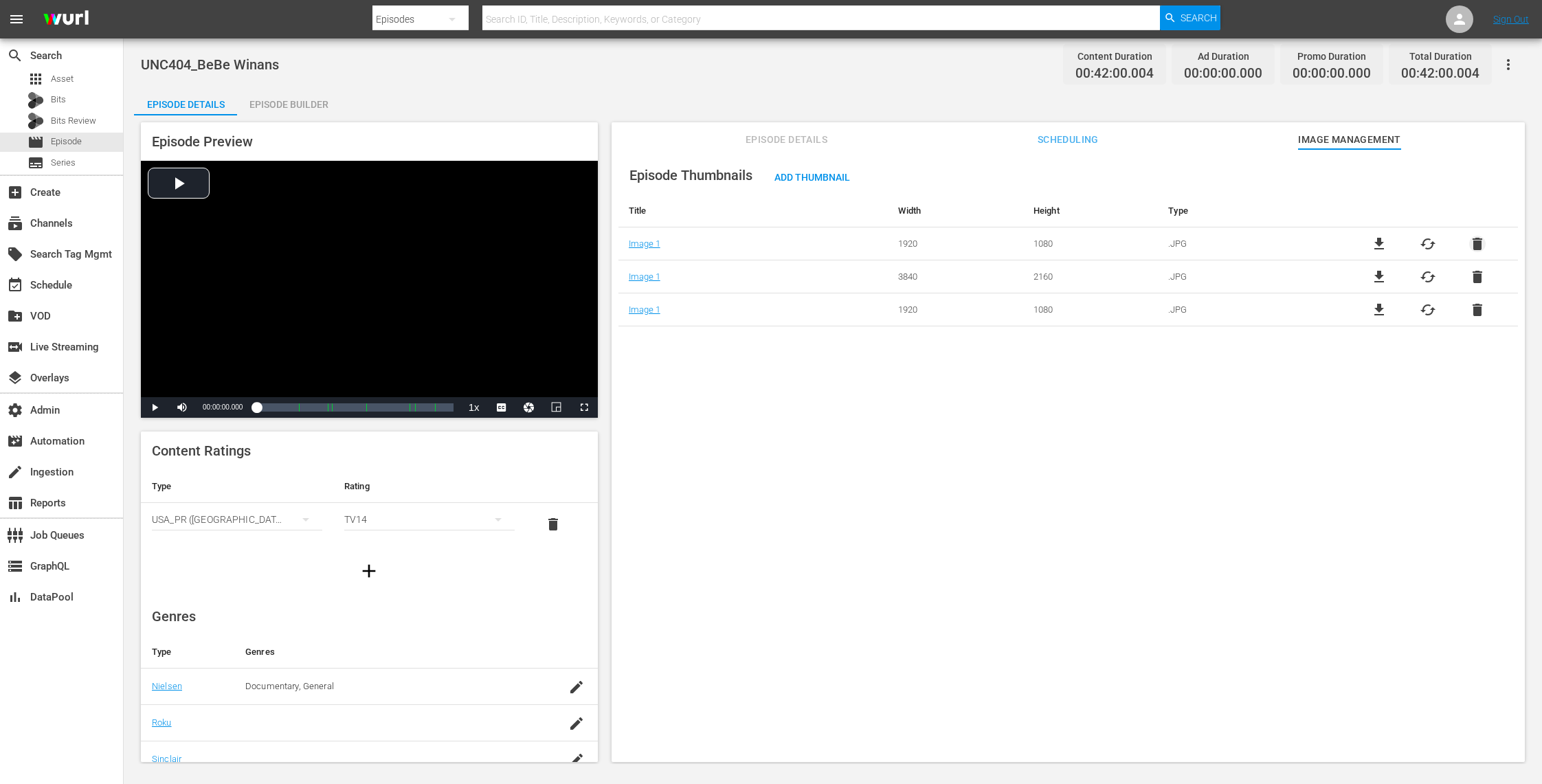
click at [1472, 241] on span "delete" at bounding box center [1477, 244] width 16 height 16
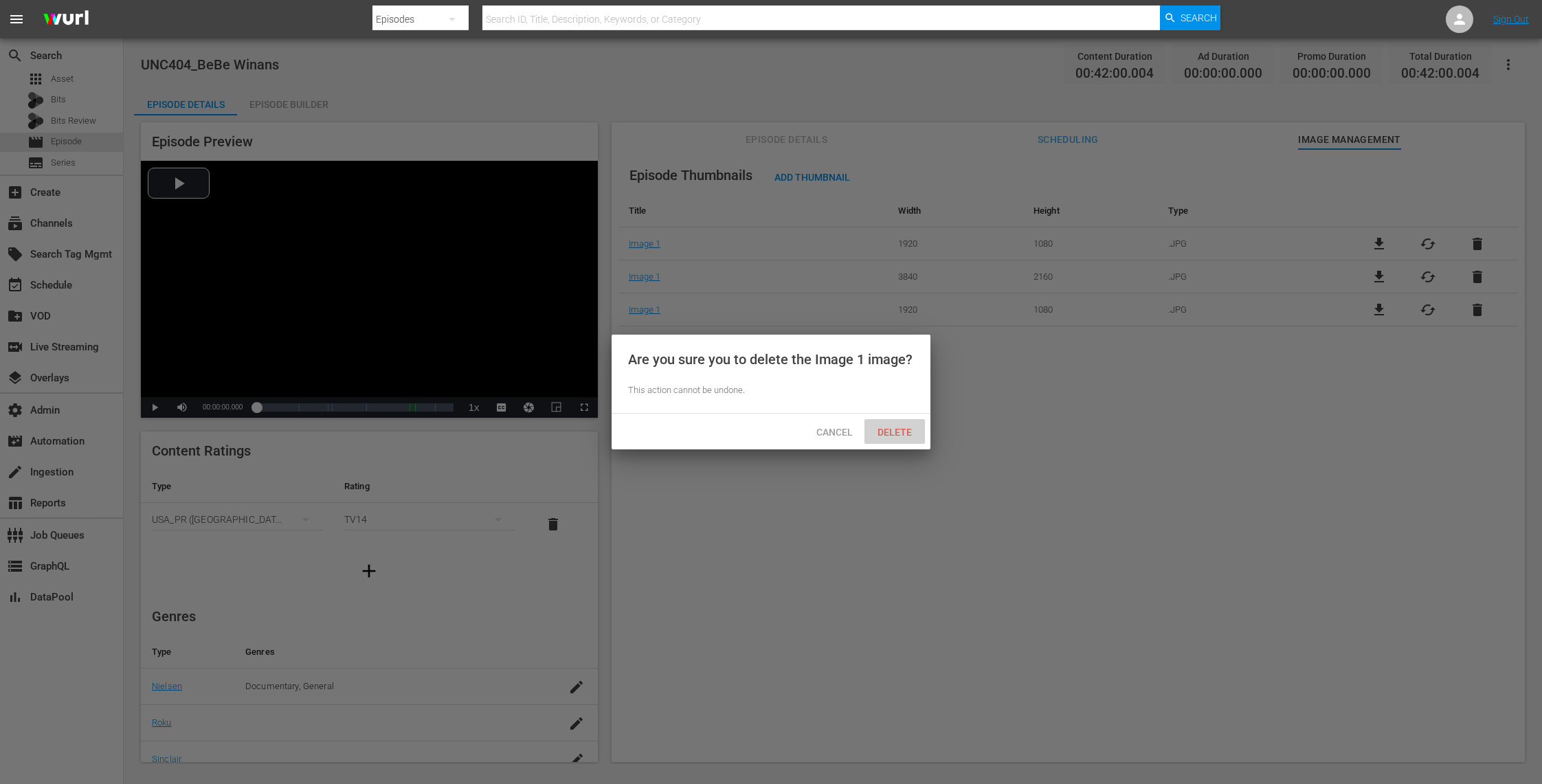
click at [907, 427] on span "Delete" at bounding box center [894, 432] width 57 height 11
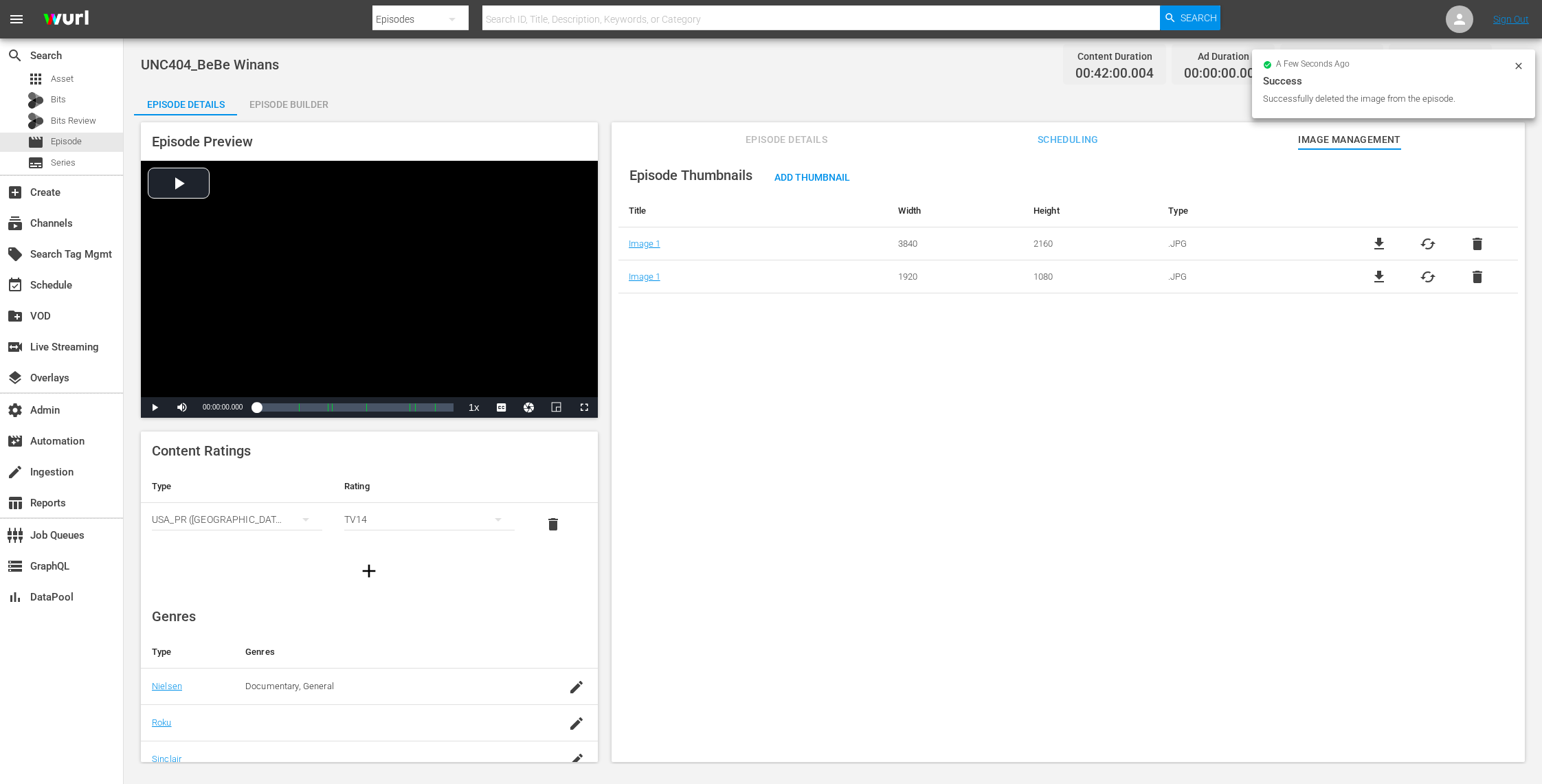
click at [1471, 245] on span "delete" at bounding box center [1477, 244] width 16 height 16
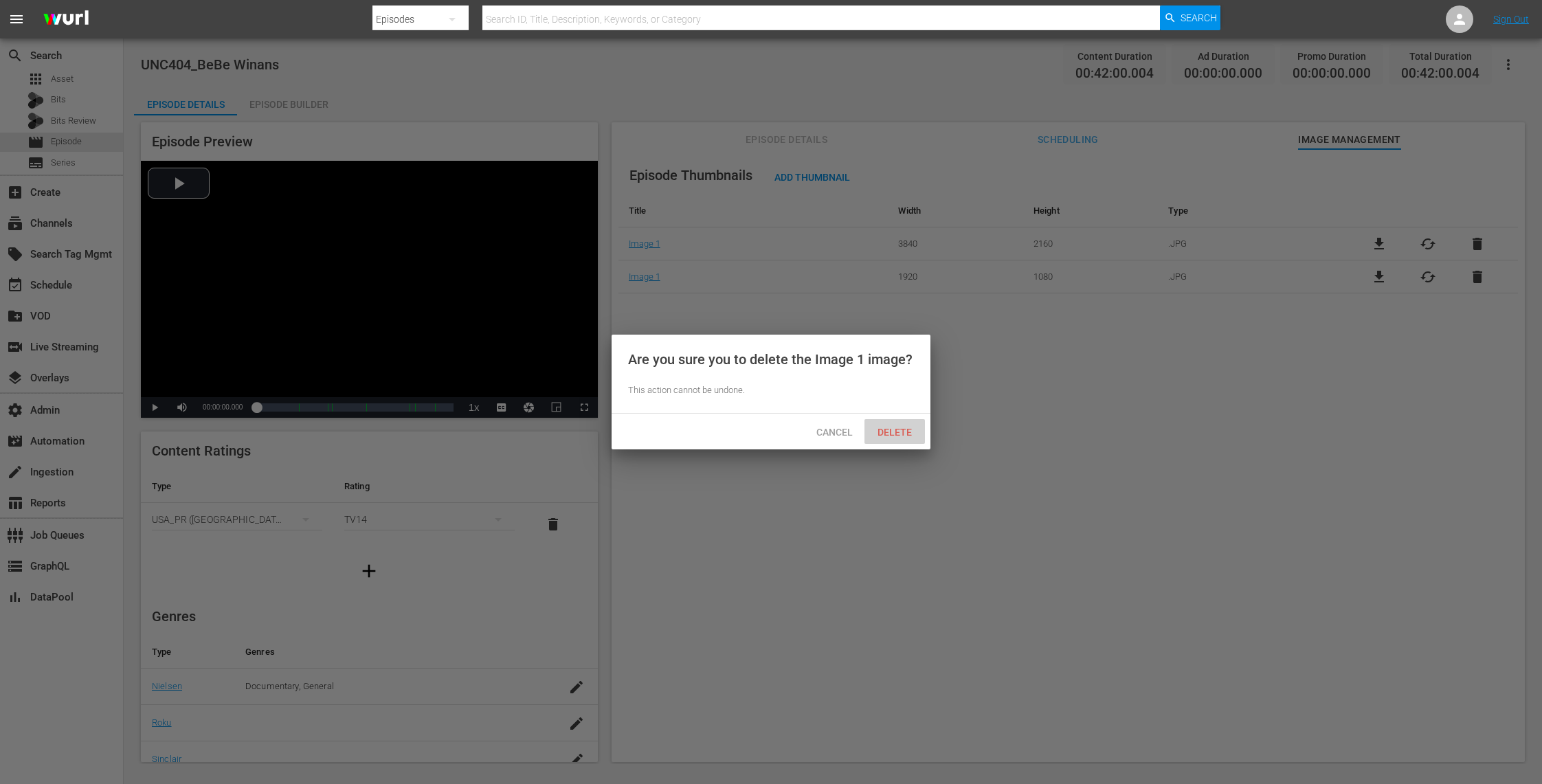
click at [900, 433] on span "Delete" at bounding box center [894, 432] width 57 height 11
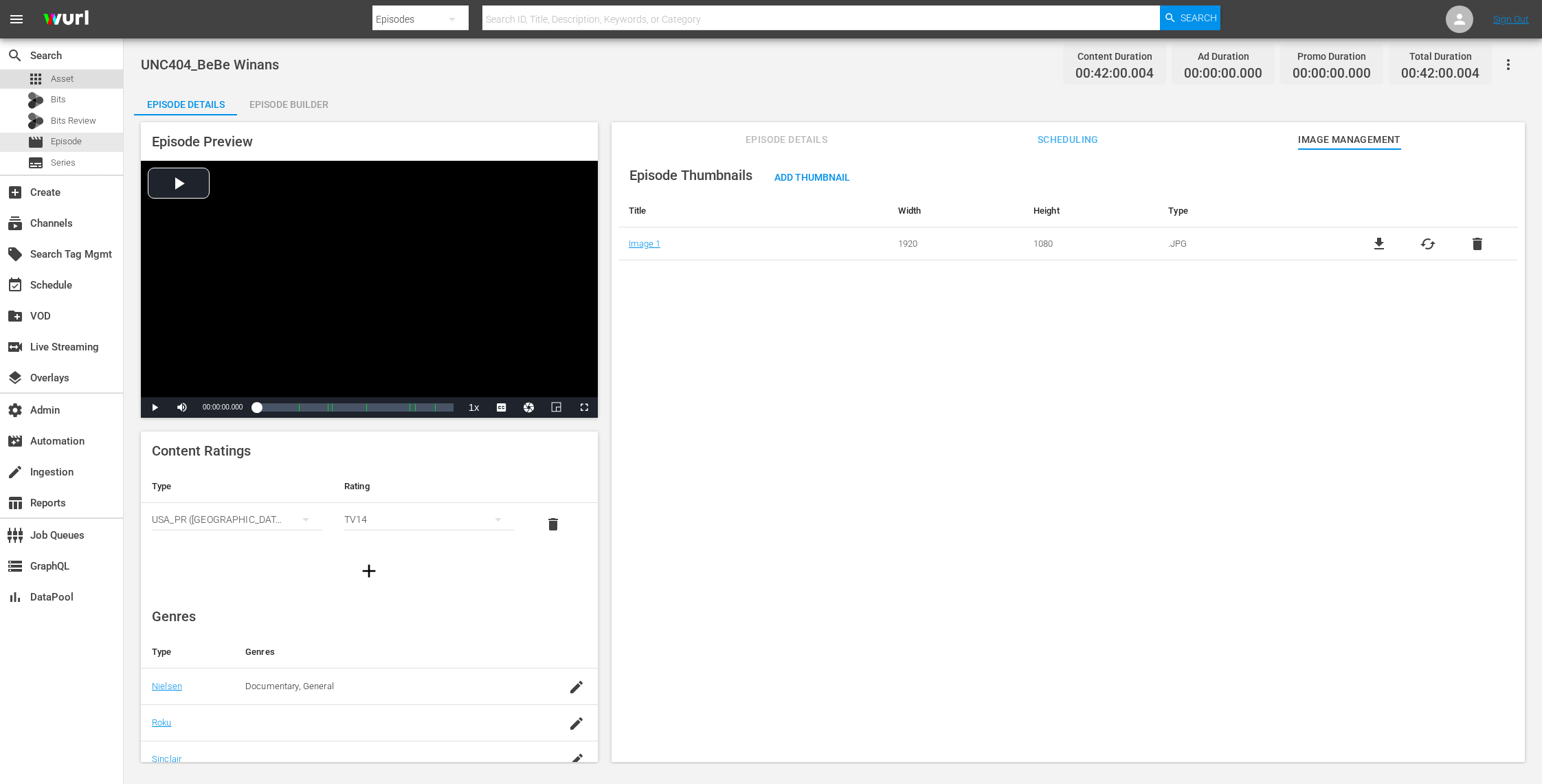
click at [81, 78] on div "apps Asset" at bounding box center [61, 78] width 123 height 19
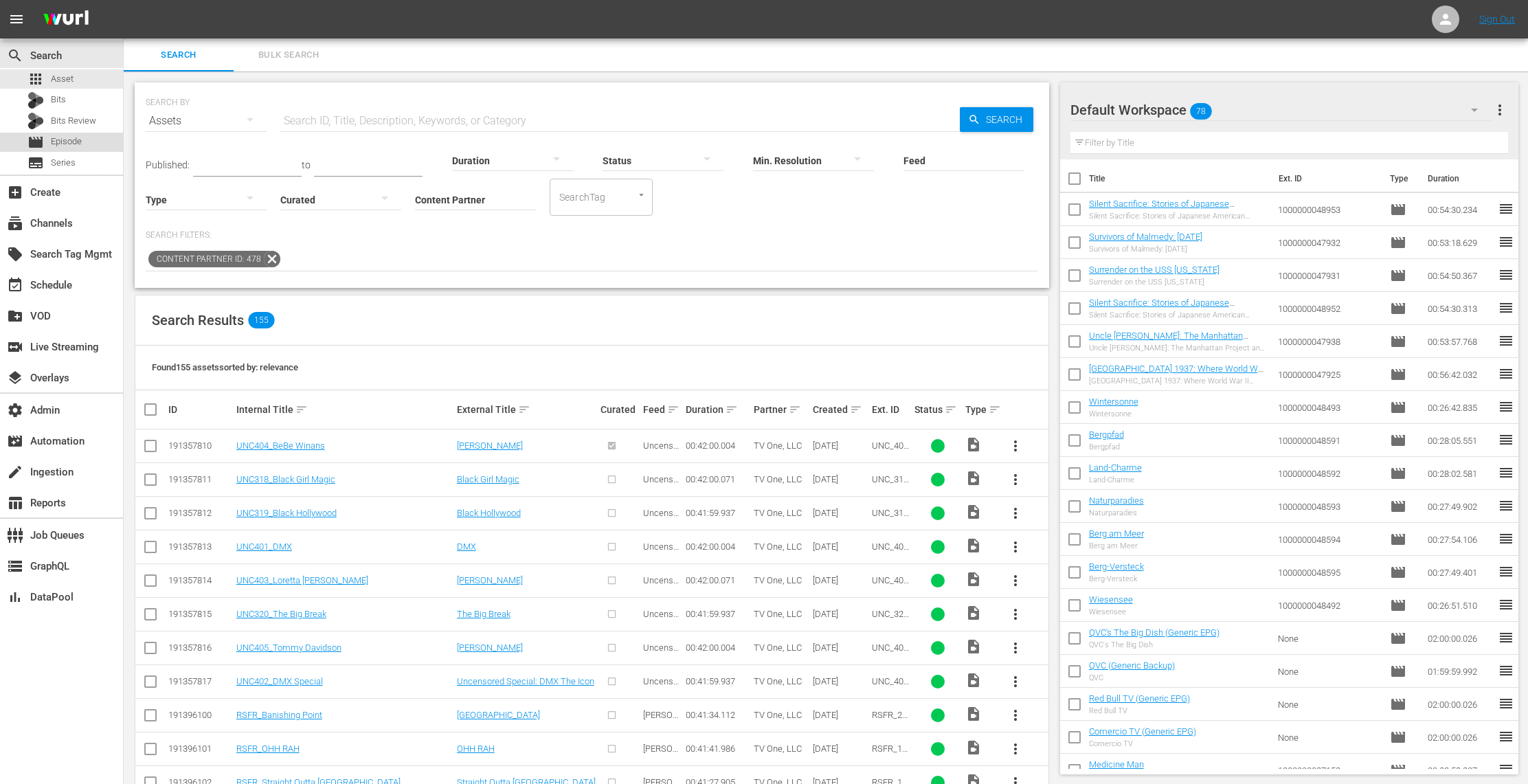
click at [69, 146] on span "Episode" at bounding box center [66, 141] width 31 height 14
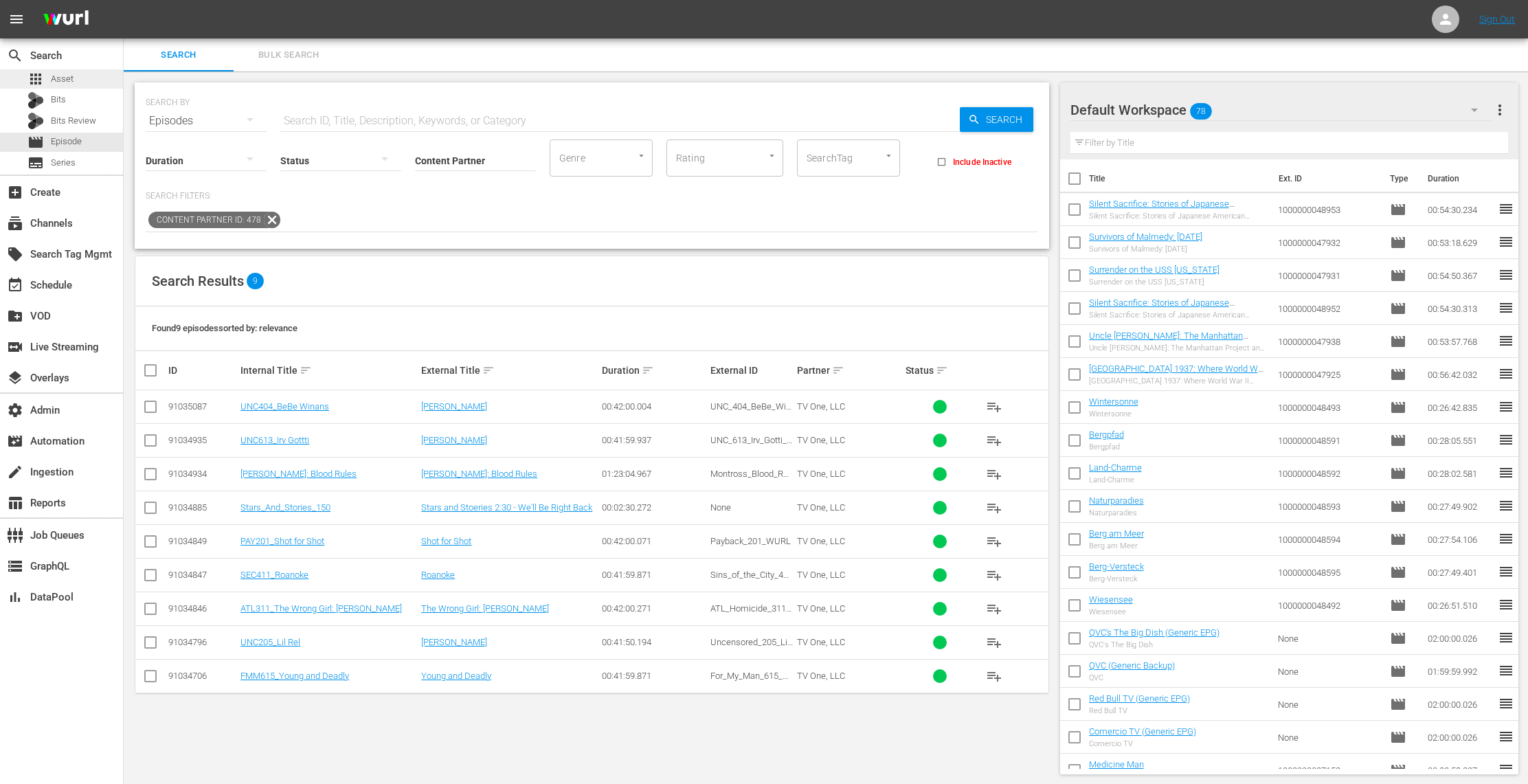
click at [83, 81] on div "apps Asset" at bounding box center [61, 78] width 123 height 19
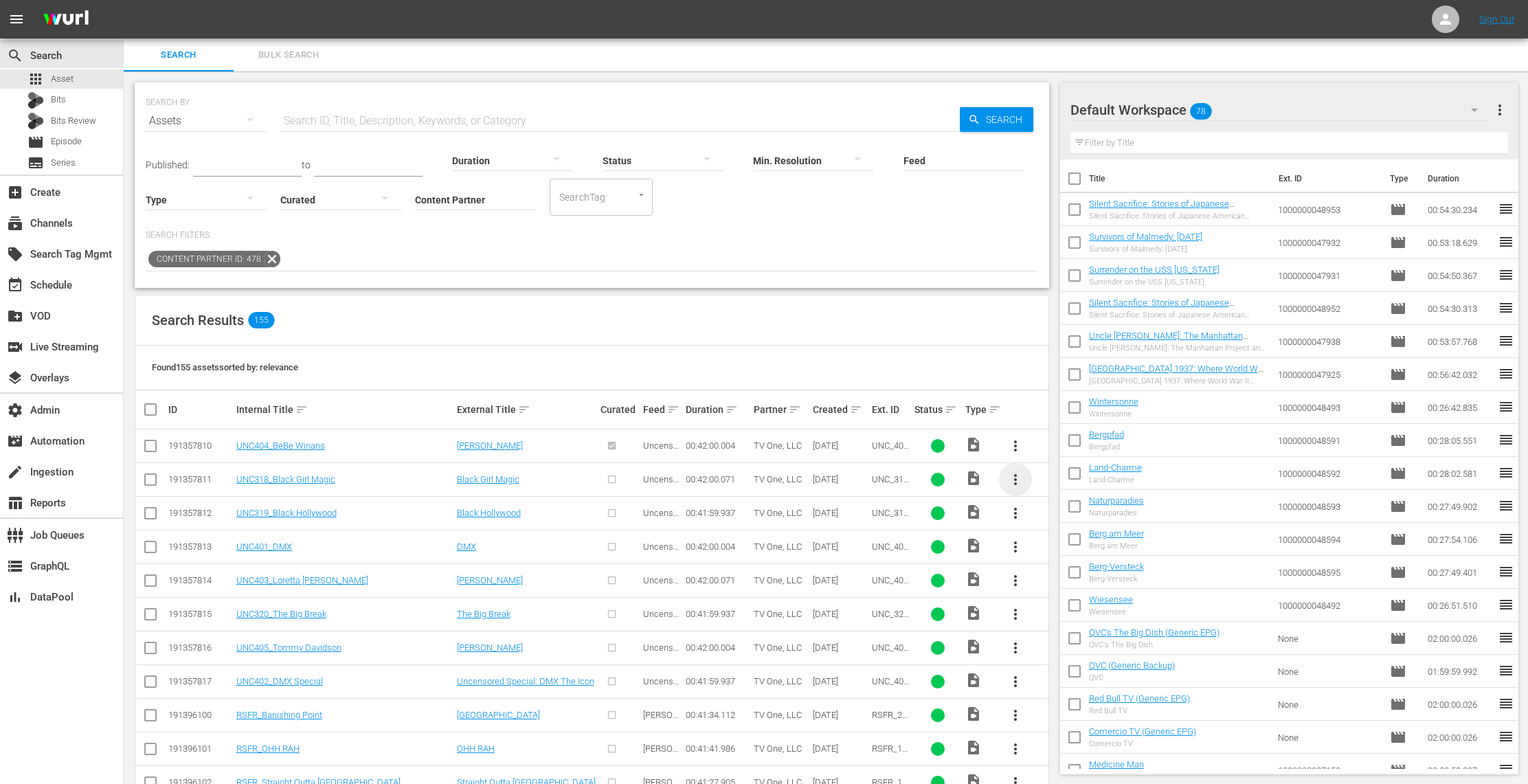
click at [1020, 473] on span "more_vert" at bounding box center [1015, 479] width 16 height 16
click at [1085, 588] on div "Episode" at bounding box center [1090, 582] width 93 height 33
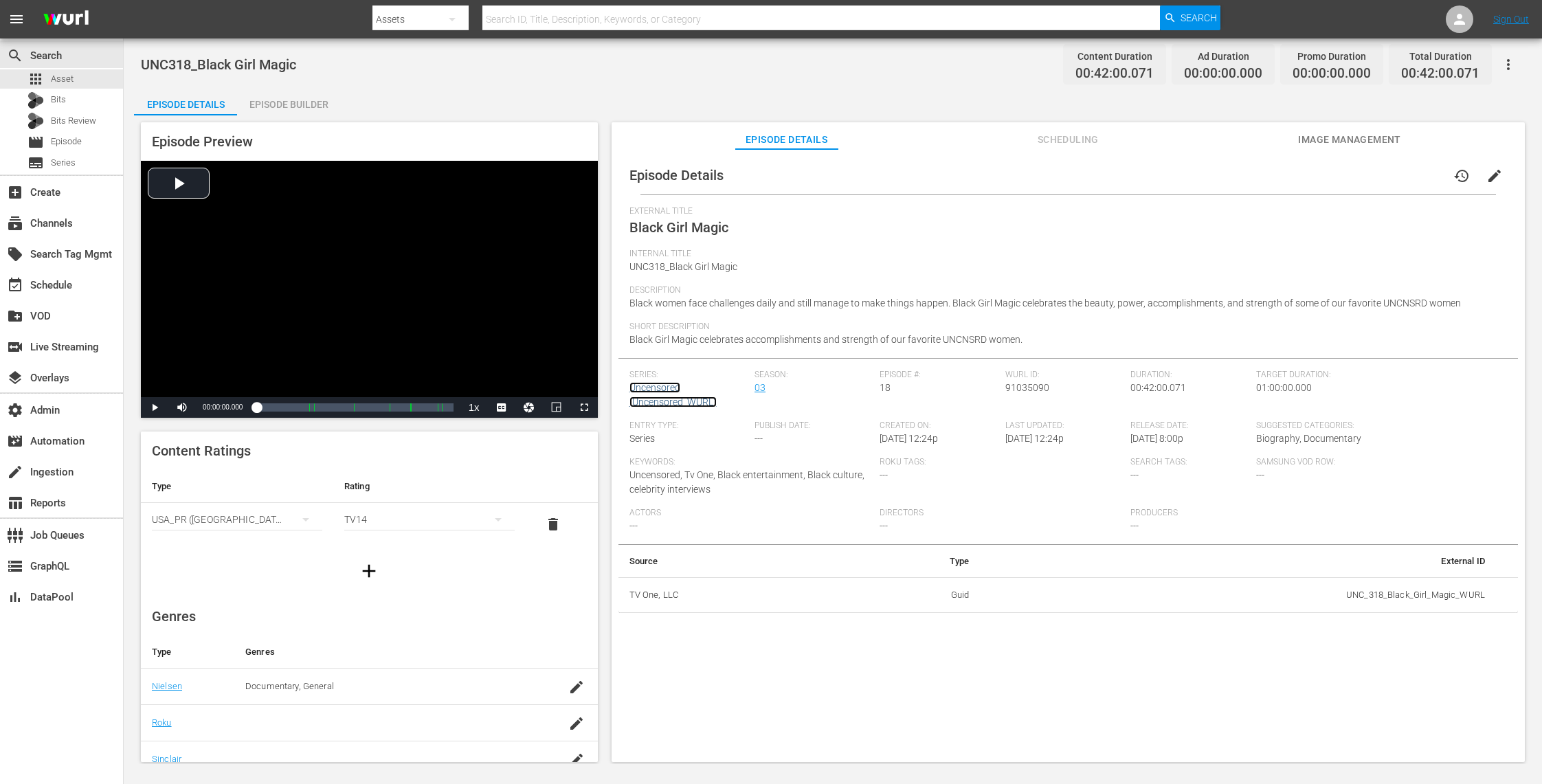
click at [651, 397] on link "Uncensored (Uncensored_WURL)" at bounding box center [673, 394] width 87 height 26
click at [1318, 137] on span "Image Management" at bounding box center [1349, 140] width 103 height 17
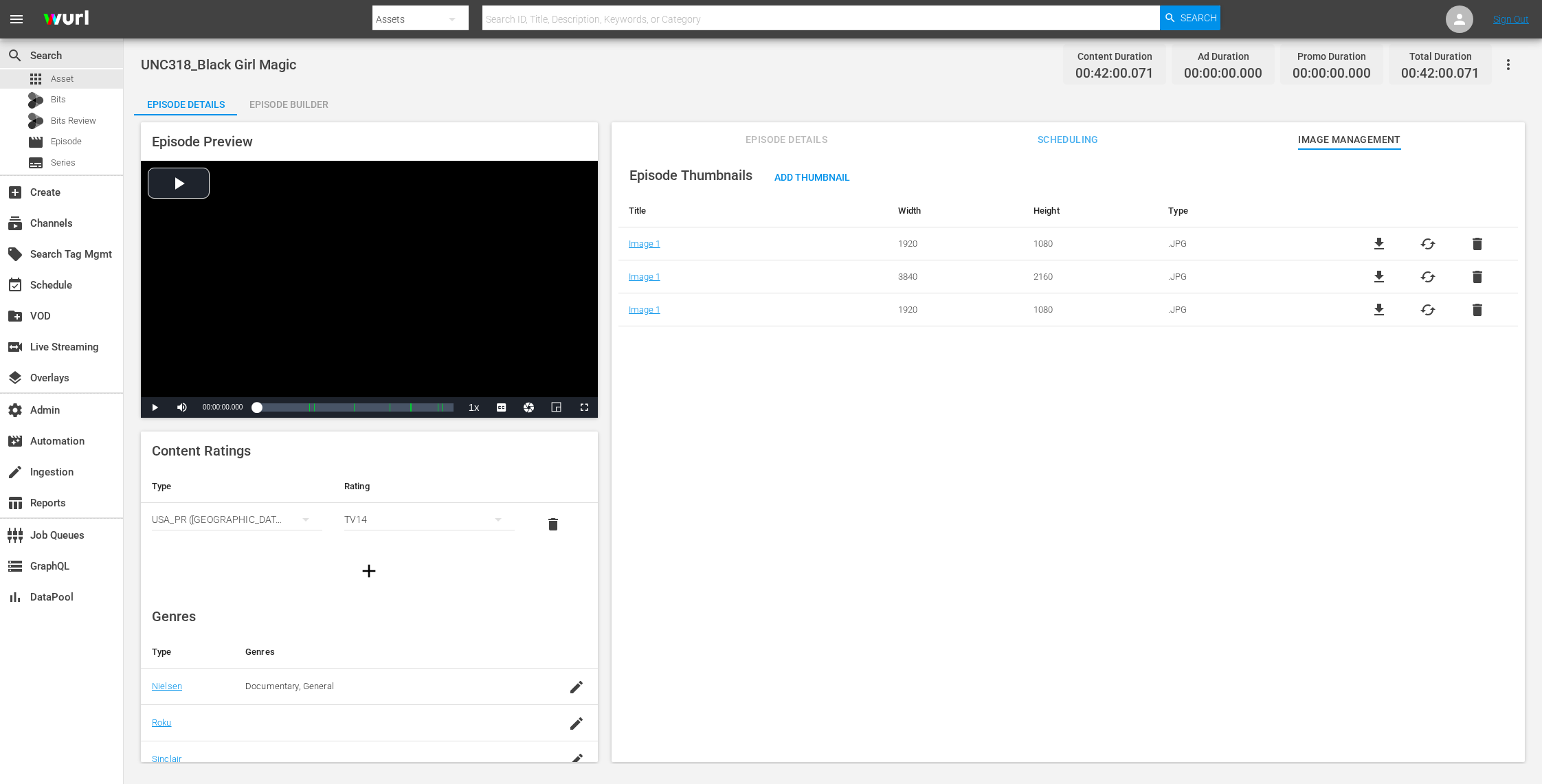
click at [306, 106] on div "Episode Builder" at bounding box center [288, 104] width 103 height 33
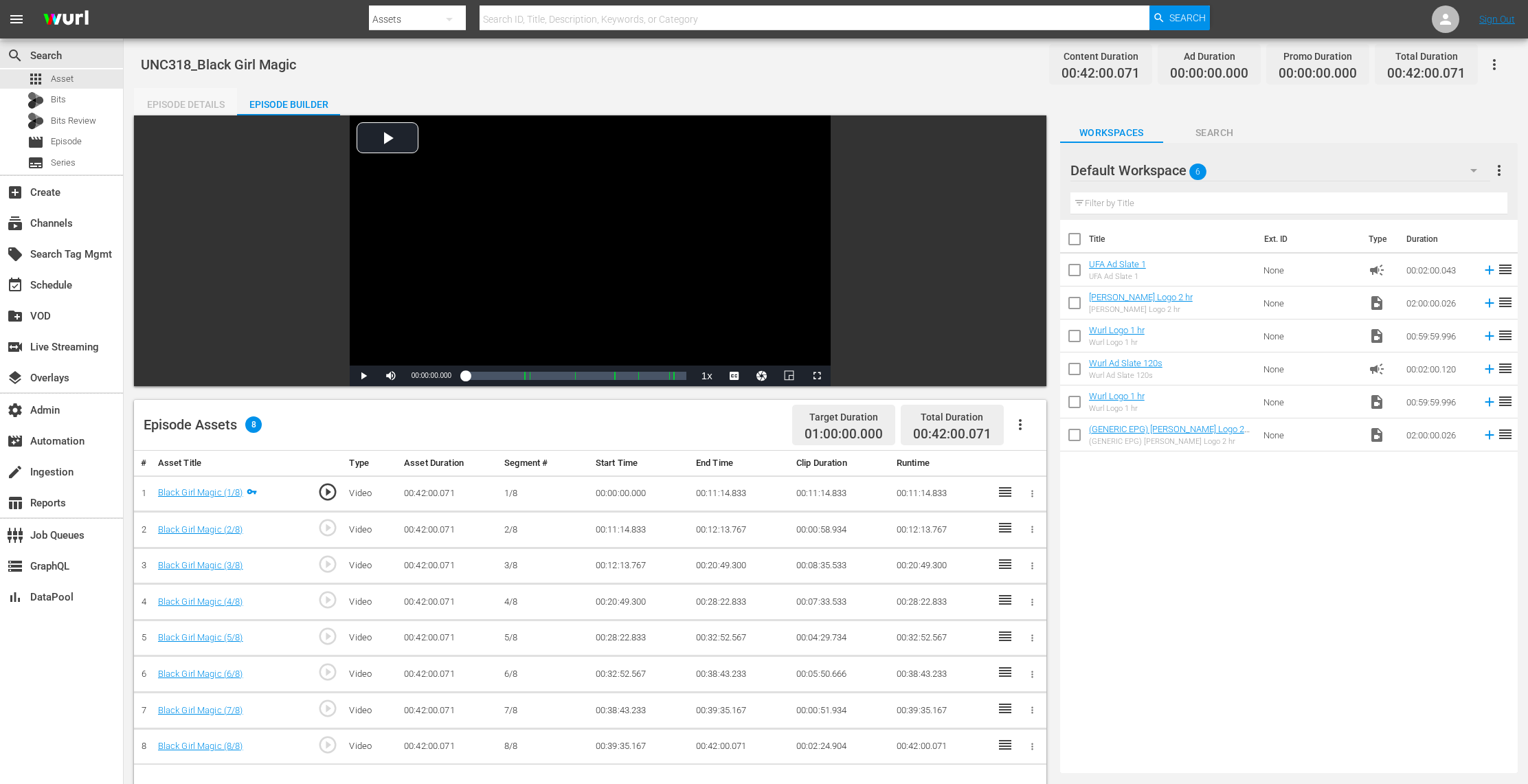
click at [199, 99] on div "Episode Details" at bounding box center [186, 104] width 103 height 33
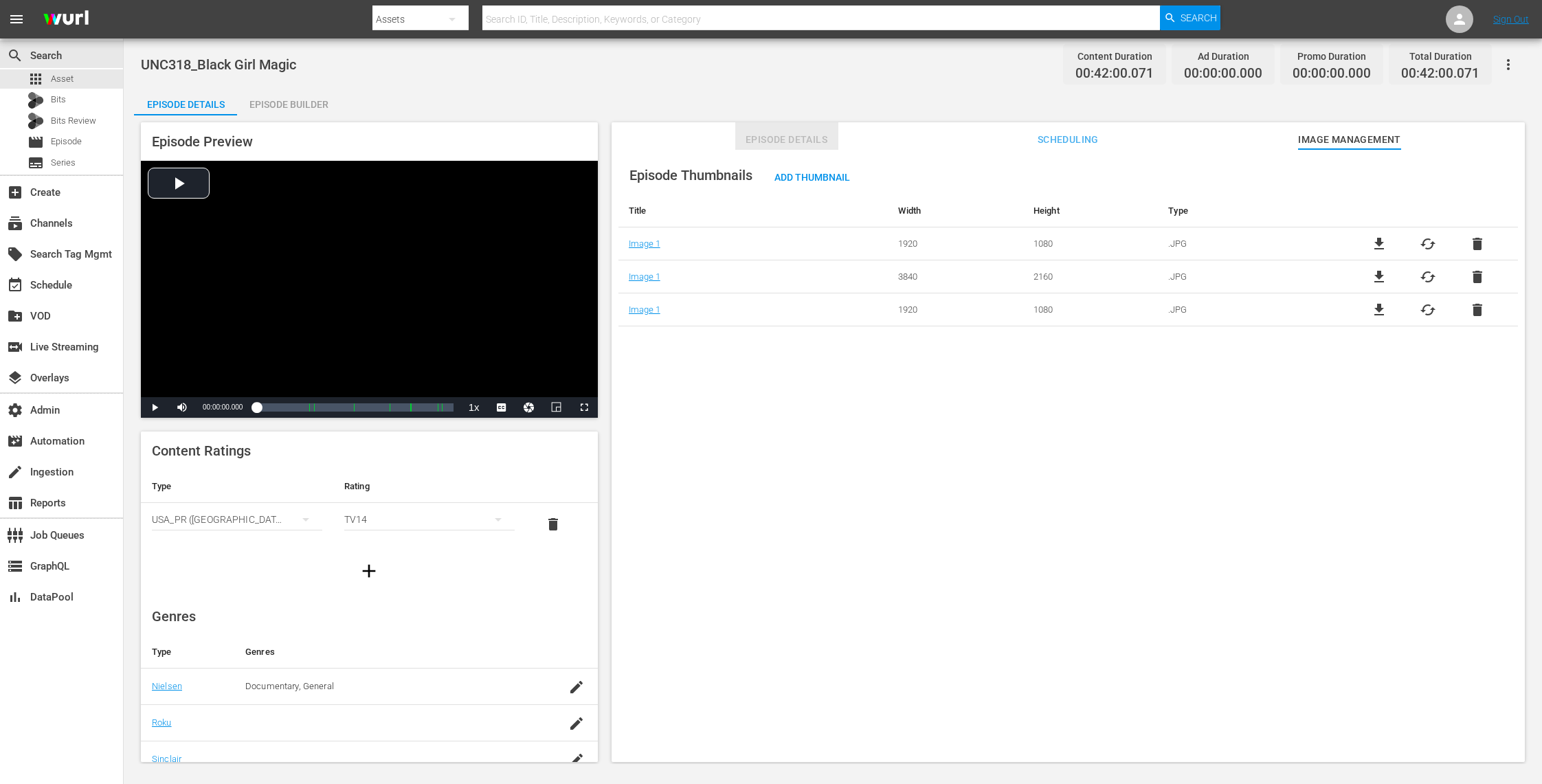
click at [763, 139] on span "Episode Details" at bounding box center [787, 140] width 103 height 17
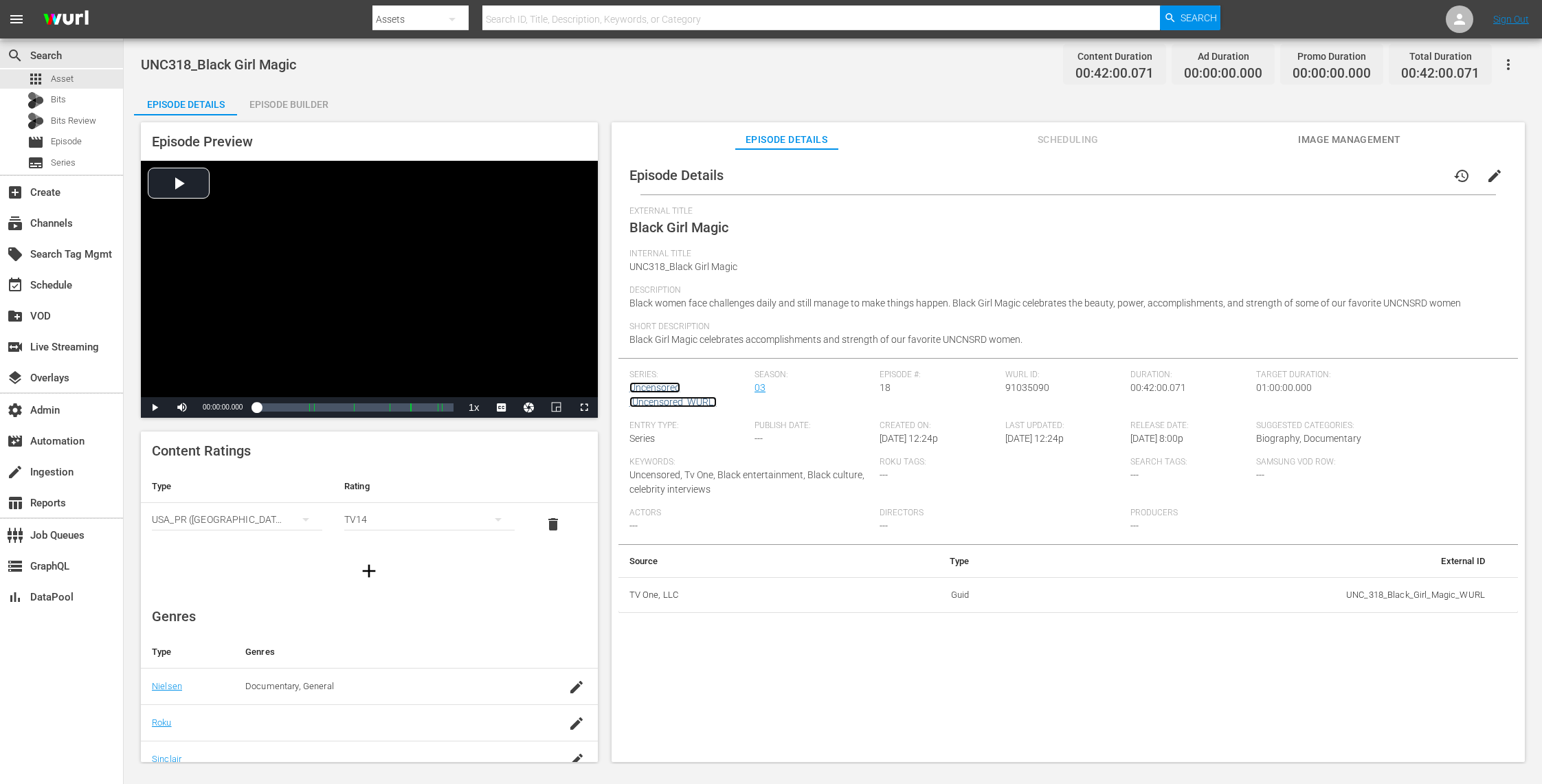
click at [655, 388] on link "Uncensored (Uncensored_WURL)" at bounding box center [673, 394] width 87 height 26
click at [1323, 140] on span "Image Management" at bounding box center [1349, 140] width 103 height 17
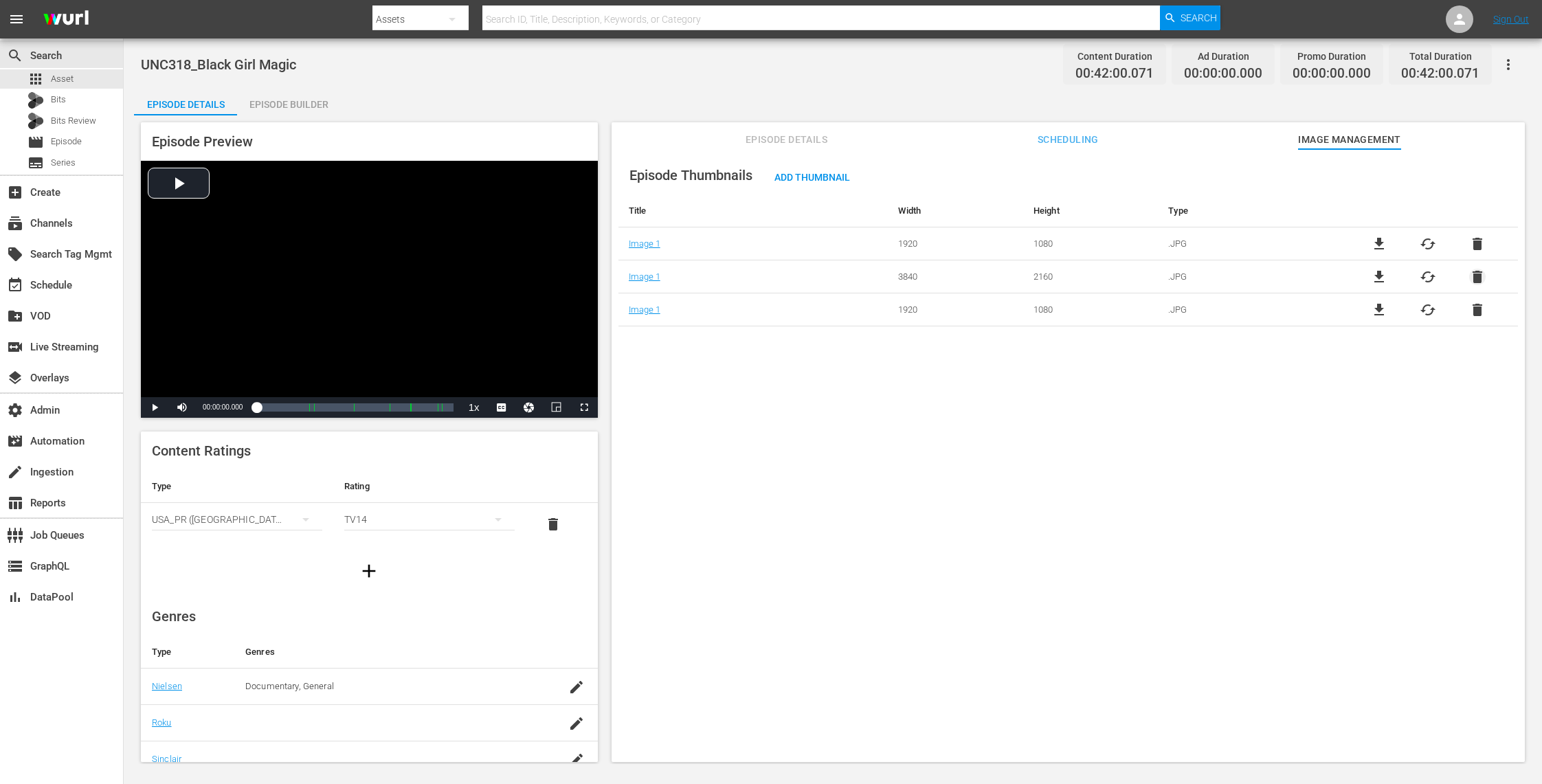
click at [1471, 270] on span "delete" at bounding box center [1477, 276] width 16 height 16
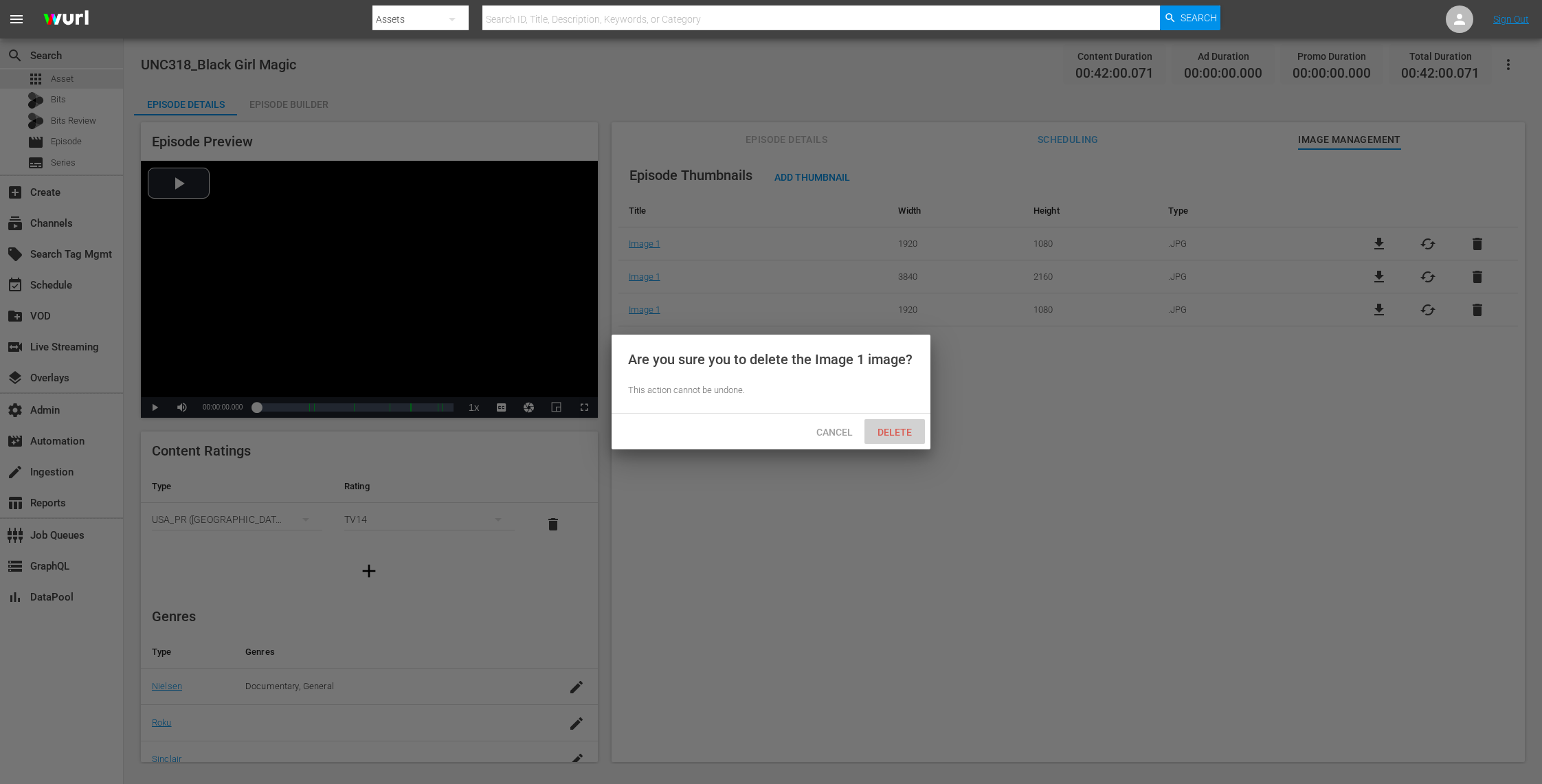
click at [906, 430] on span "Delete" at bounding box center [894, 432] width 57 height 11
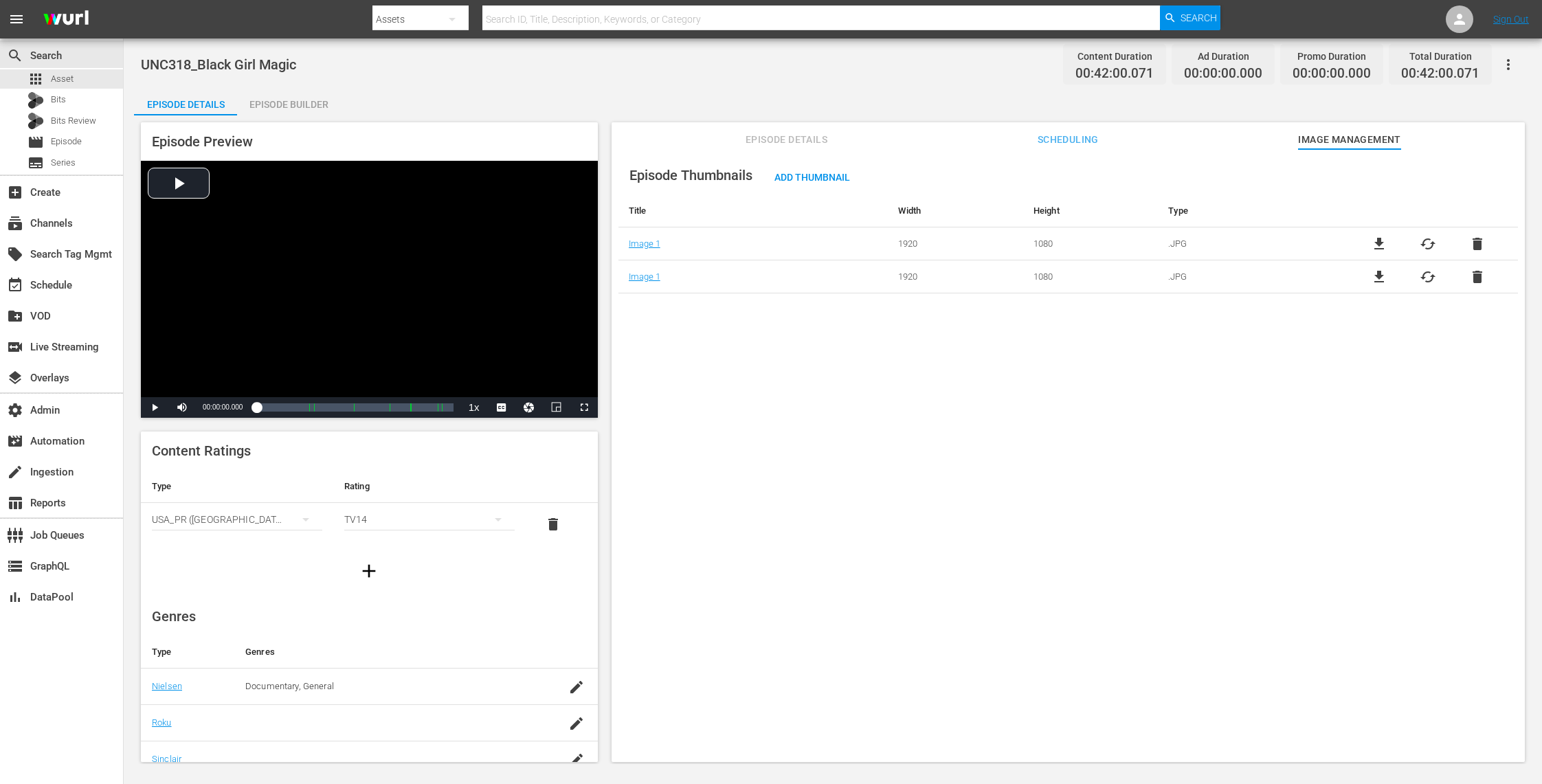
click at [1476, 241] on span "delete" at bounding box center [1477, 244] width 16 height 16
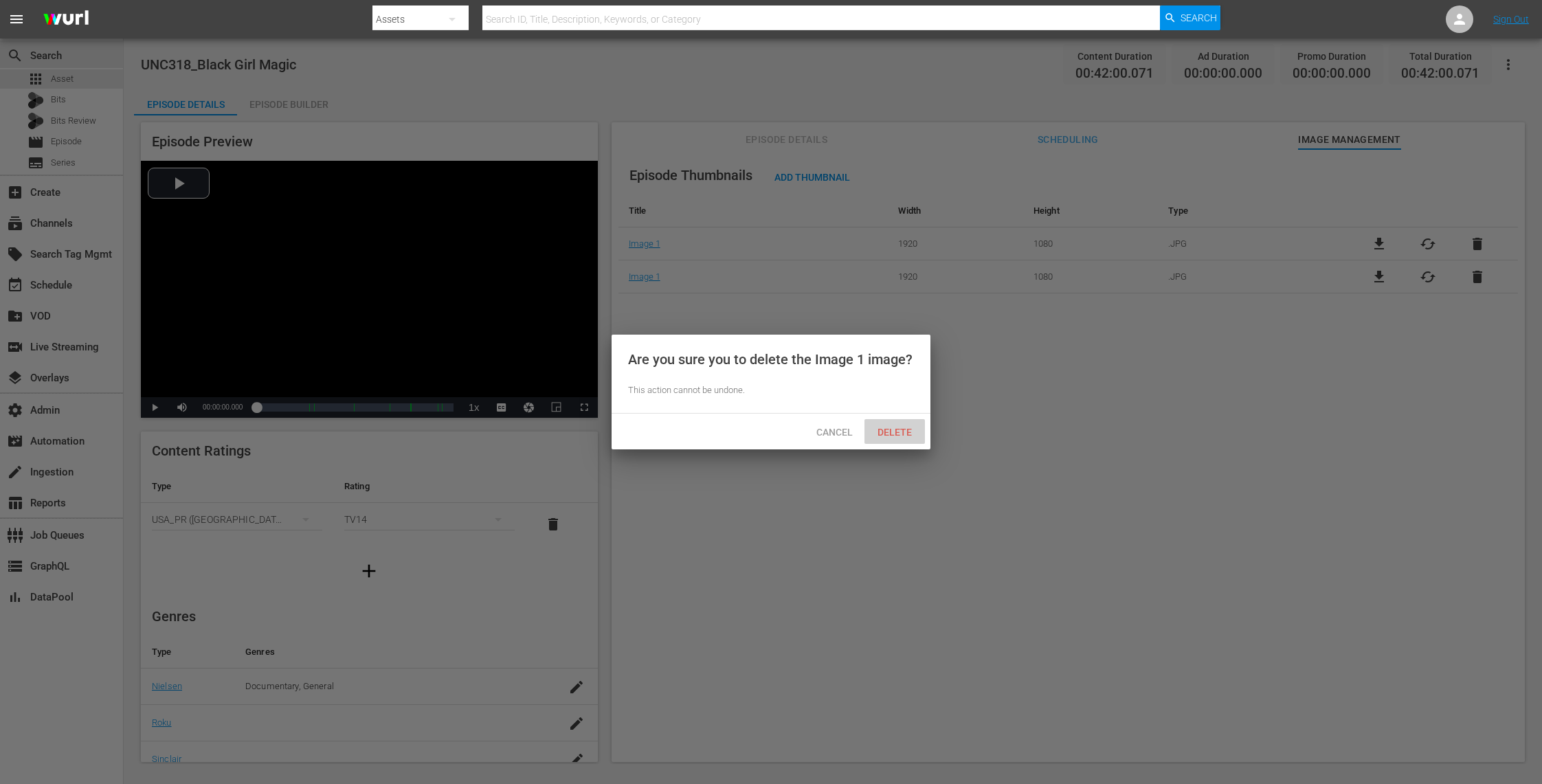
click at [905, 432] on span "Delete" at bounding box center [894, 432] width 57 height 11
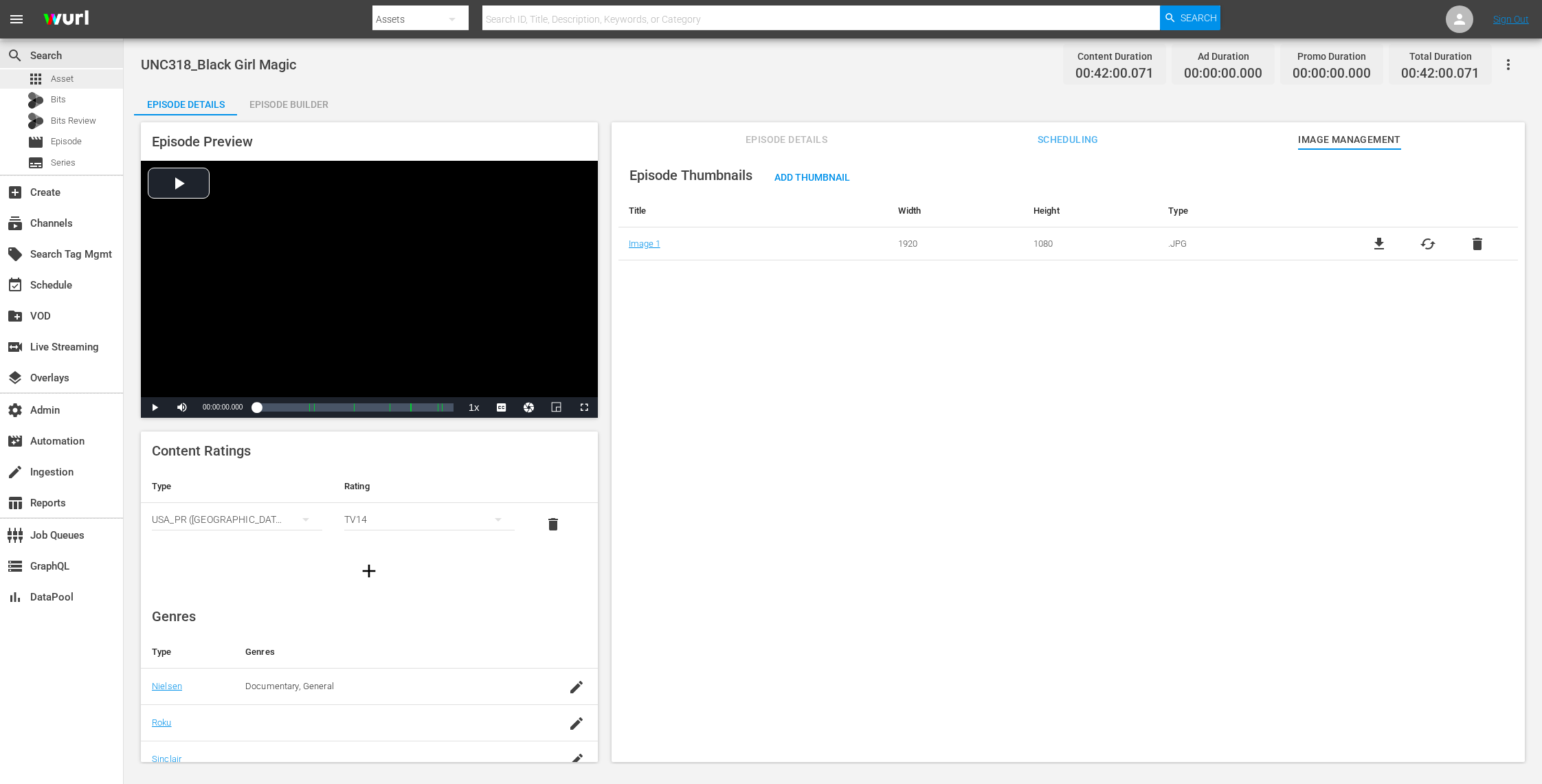
click at [85, 77] on div "apps Asset" at bounding box center [61, 78] width 123 height 19
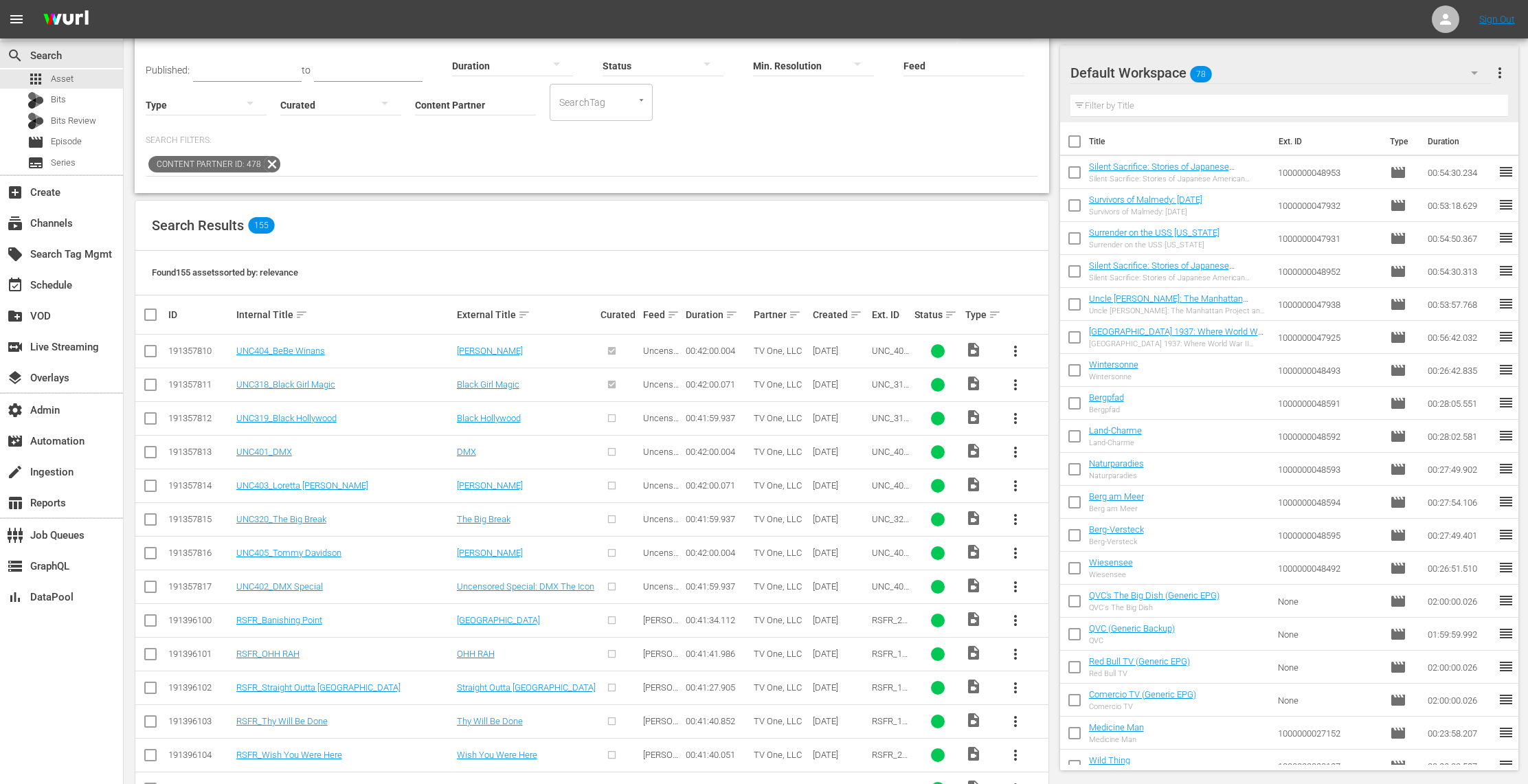
scroll to position [170, 0]
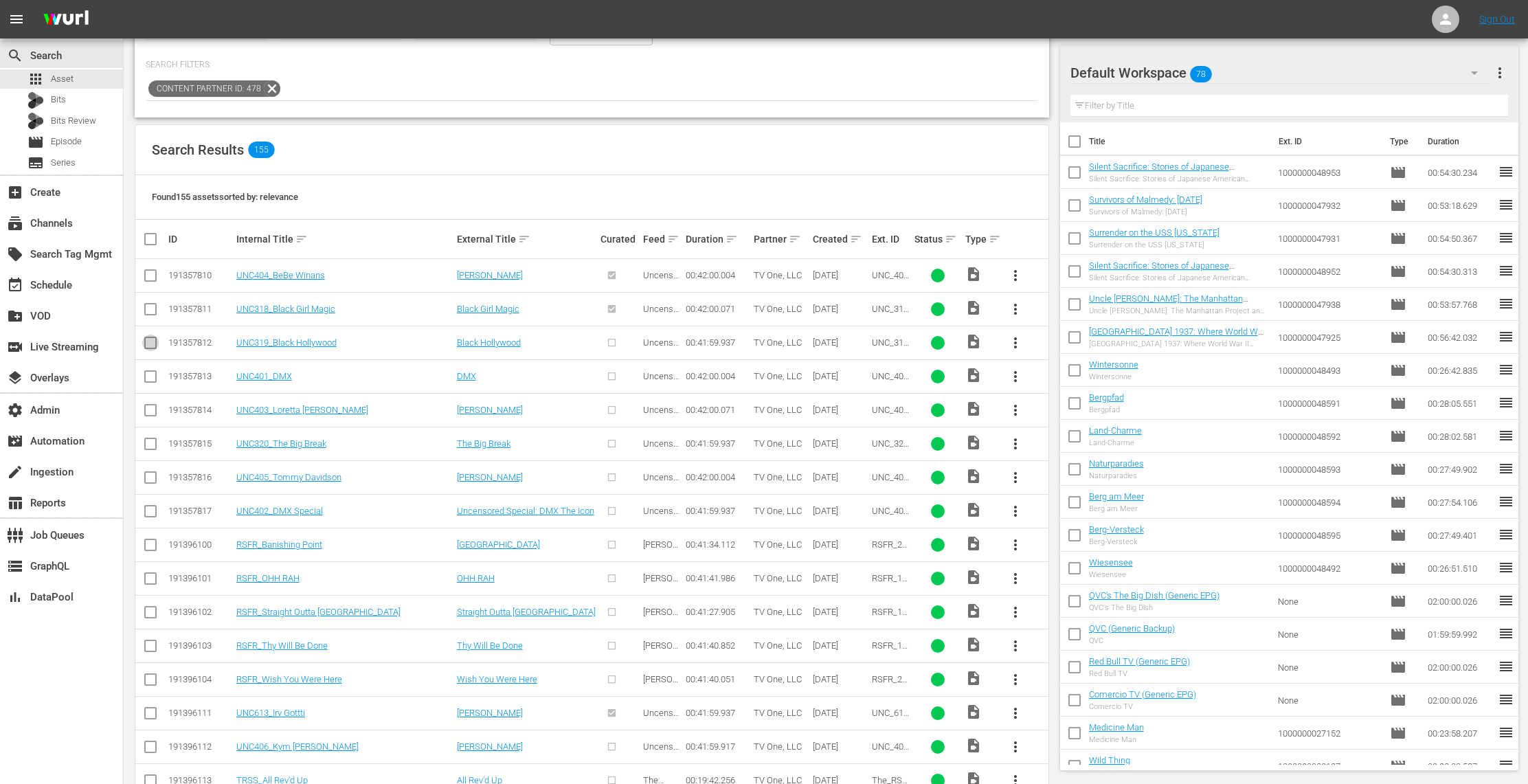
click at [149, 346] on input "checkbox" at bounding box center [150, 345] width 16 height 16
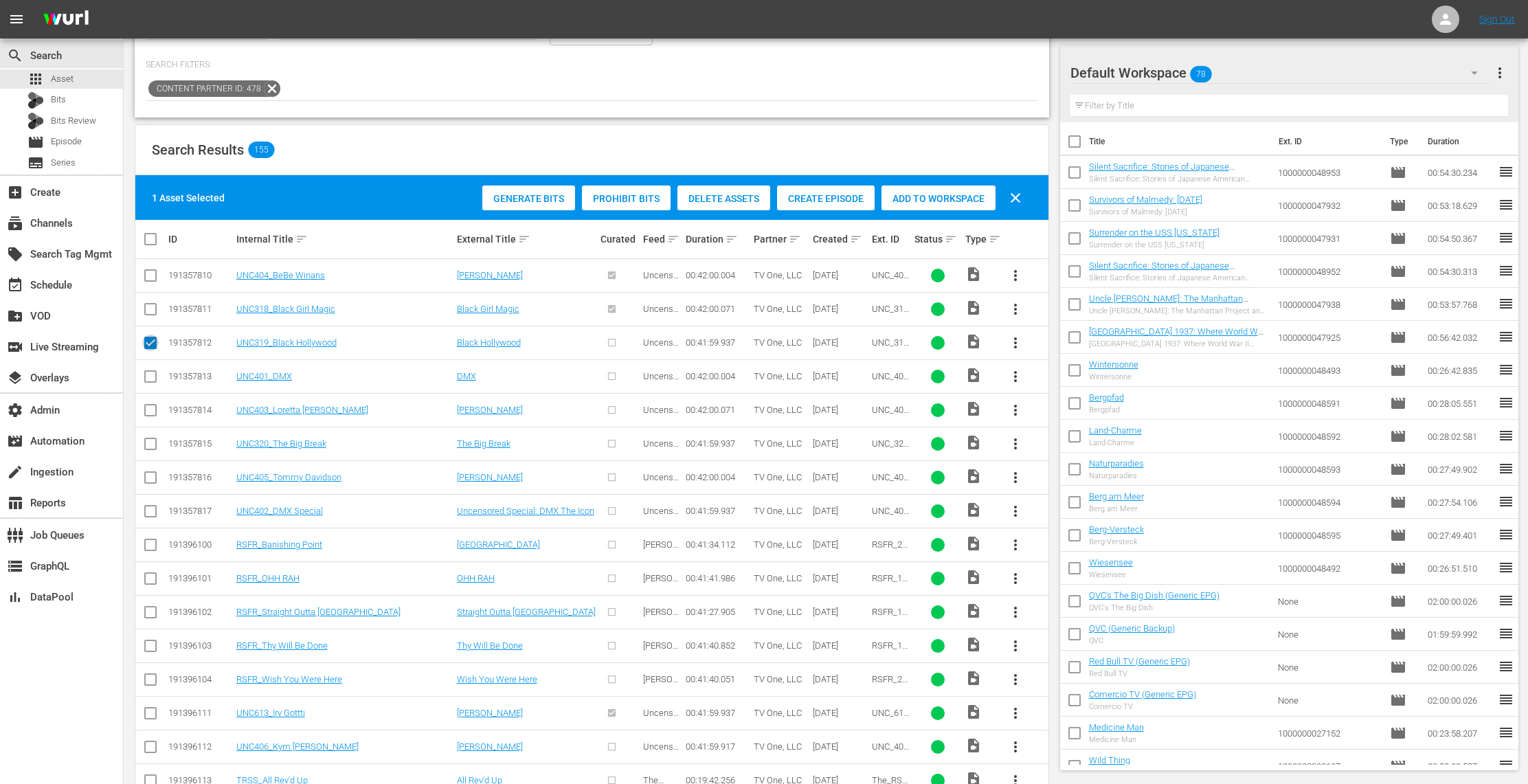
click at [150, 341] on input "checkbox" at bounding box center [150, 345] width 16 height 16
checkbox input "false"
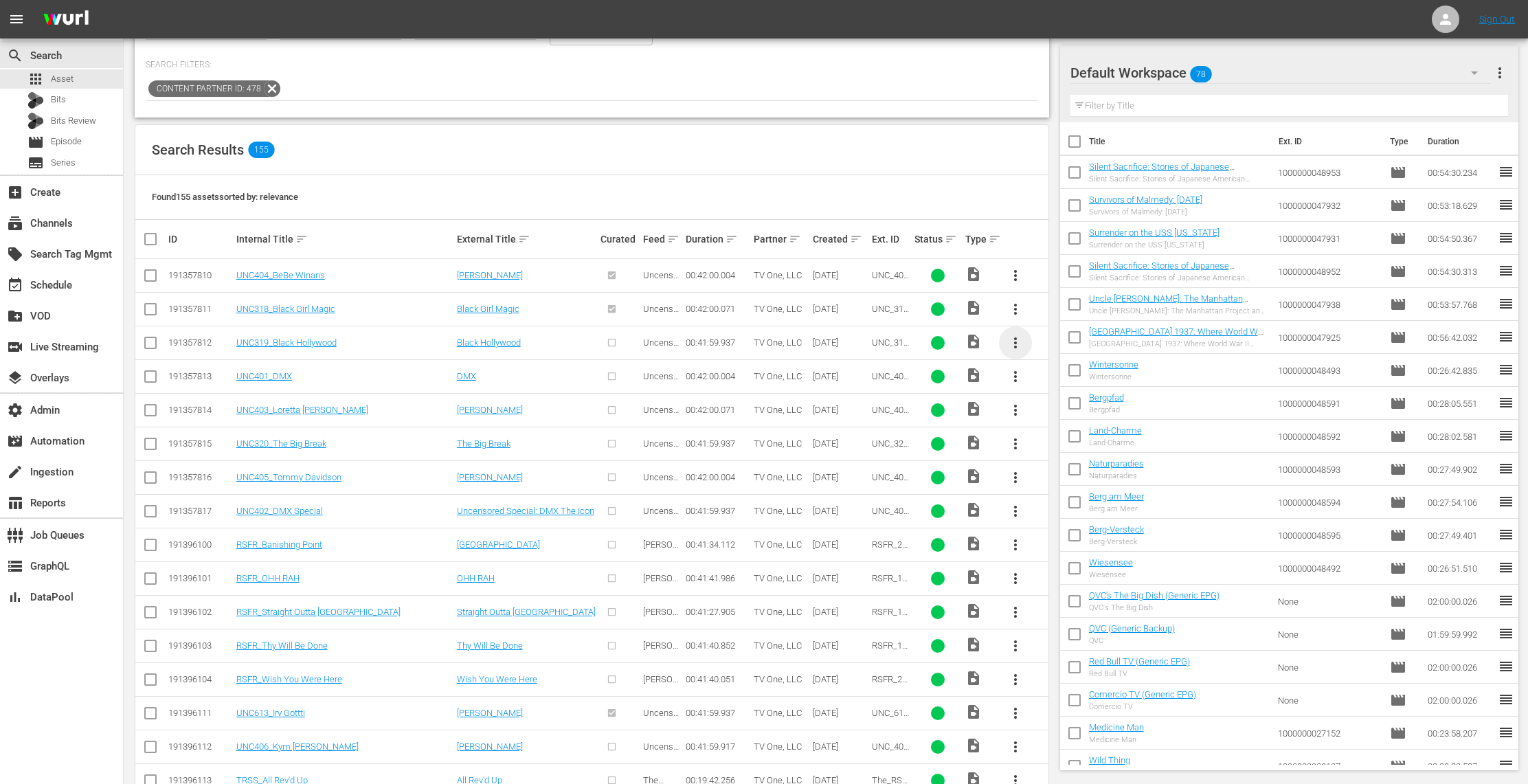
click at [1016, 339] on span "more_vert" at bounding box center [1015, 342] width 16 height 16
click at [1080, 446] on div "Episode" at bounding box center [1090, 446] width 93 height 33
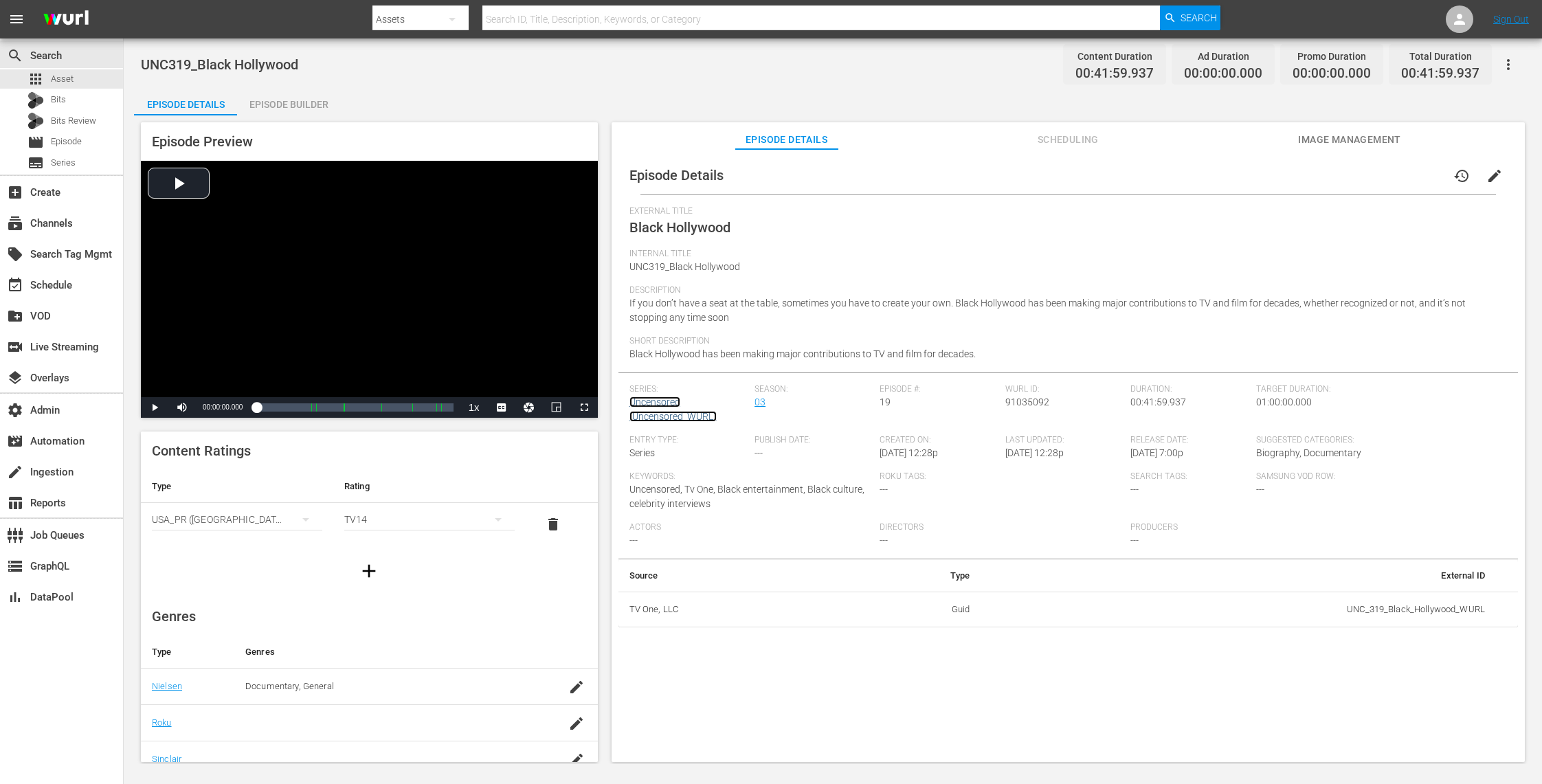
click at [664, 399] on link "Uncensored (Uncensored_WURL)" at bounding box center [673, 409] width 87 height 26
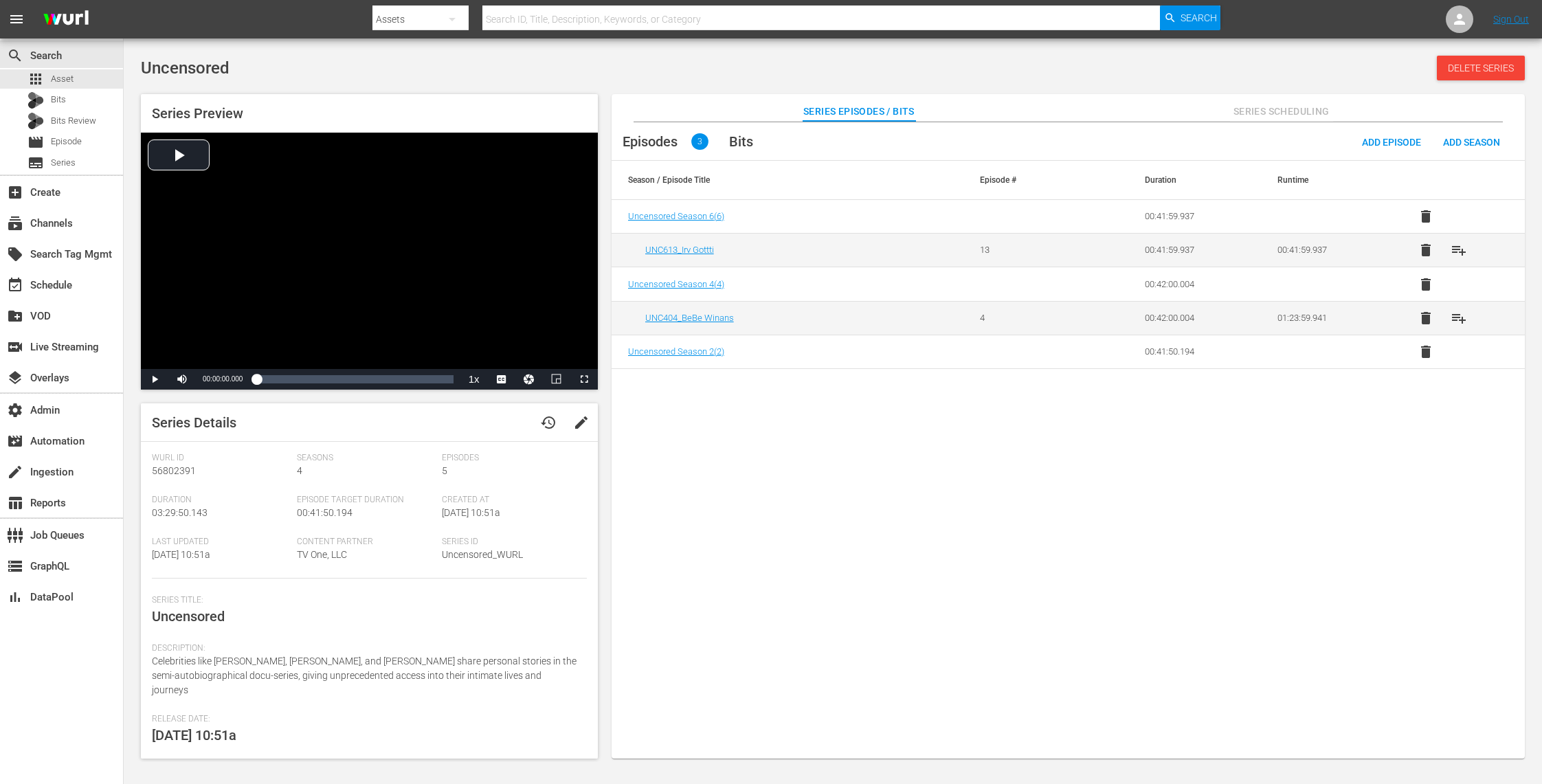
scroll to position [92, 0]
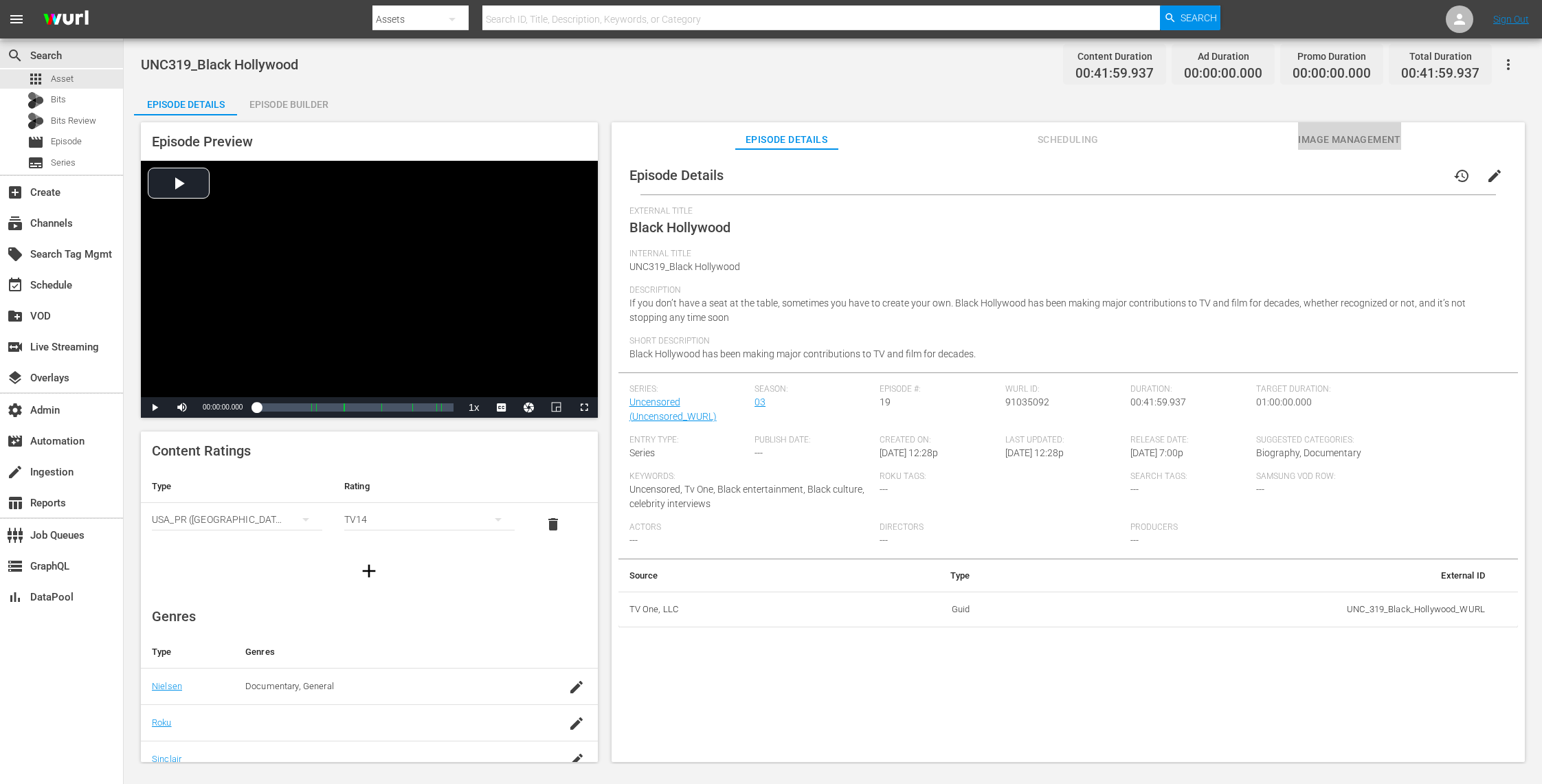
click at [1370, 136] on span "Image Management" at bounding box center [1349, 140] width 103 height 17
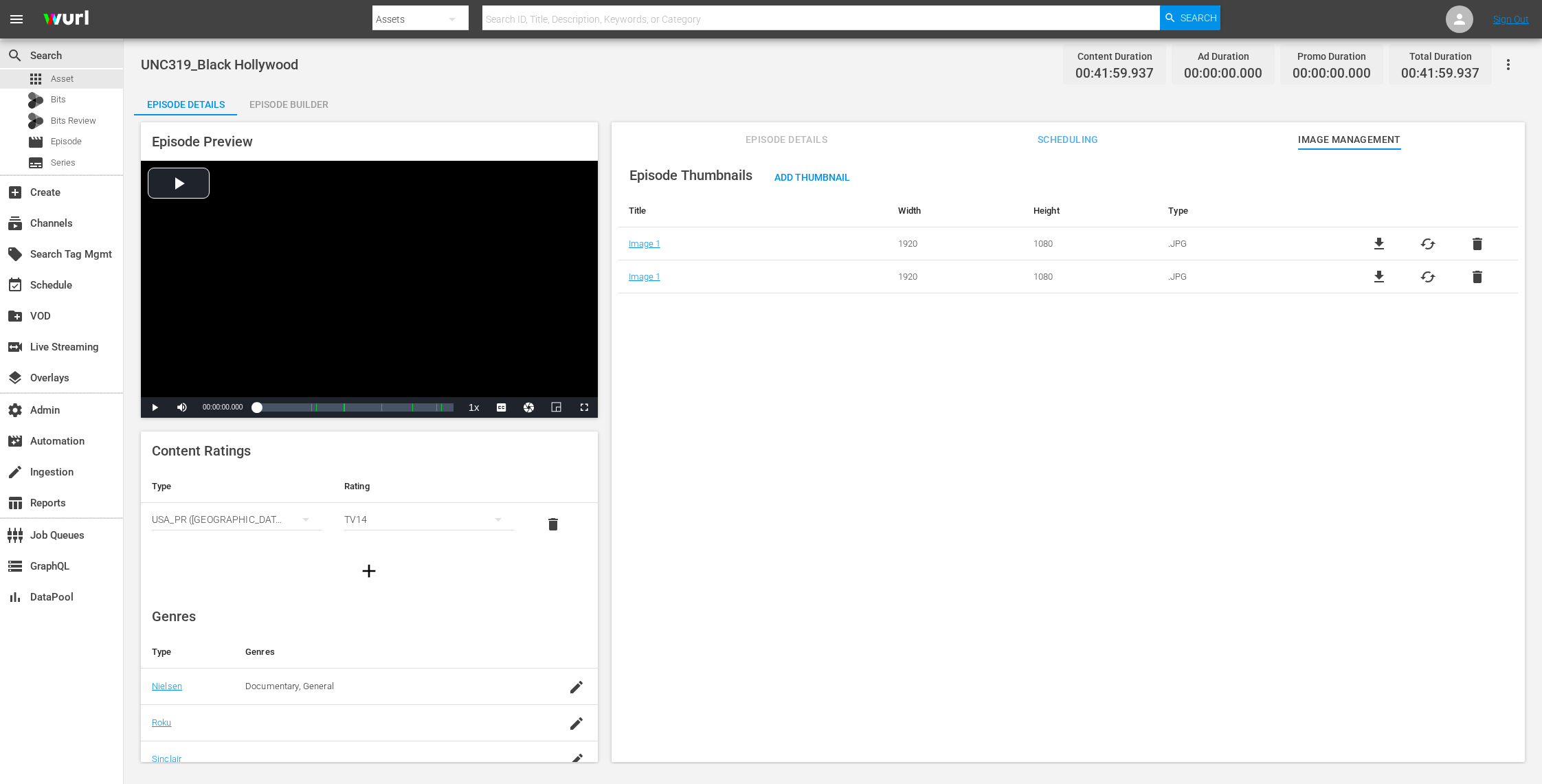
click at [1477, 243] on span "delete" at bounding box center [1477, 244] width 16 height 16
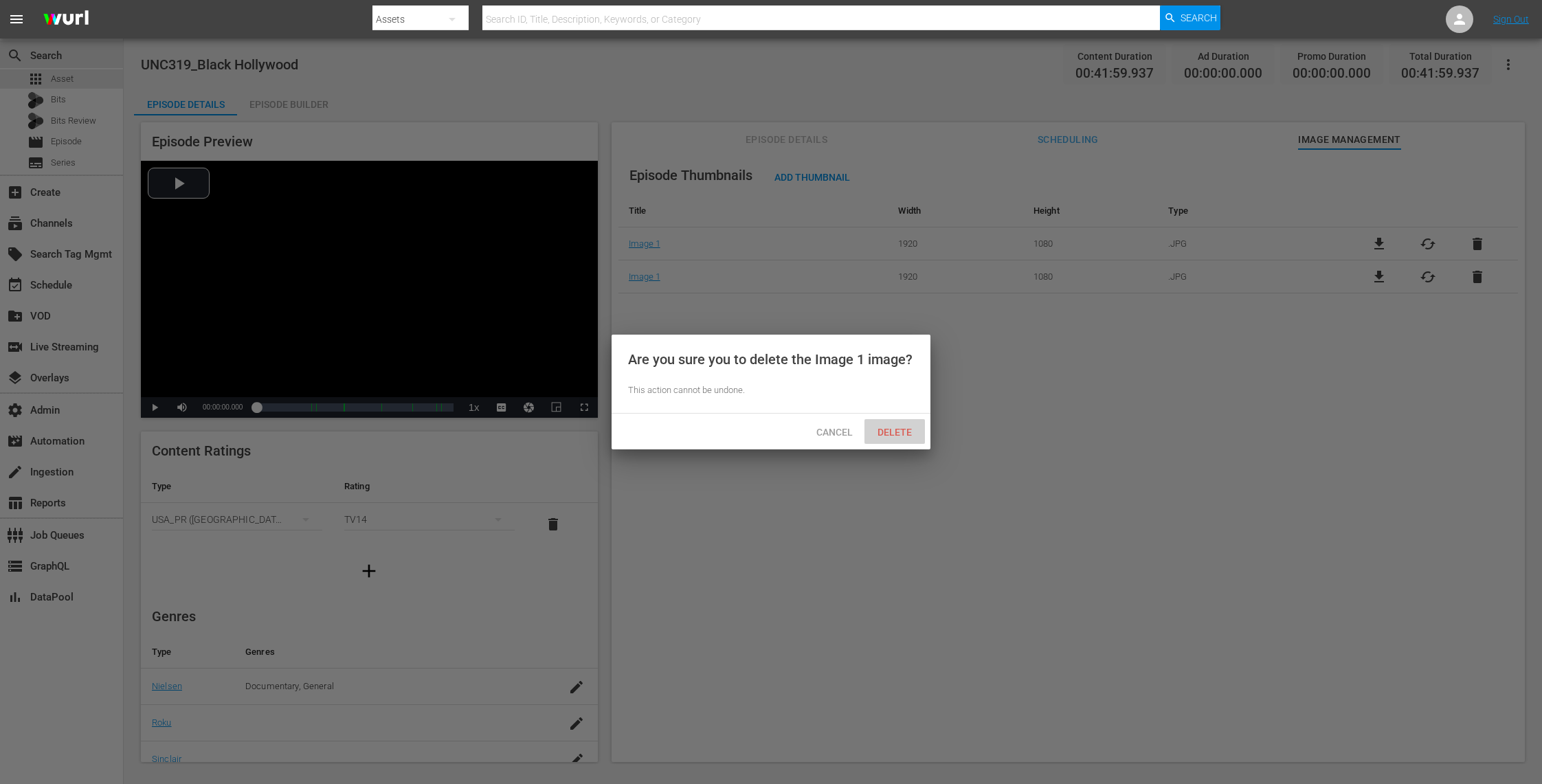
click at [891, 428] on span "Delete" at bounding box center [894, 432] width 57 height 11
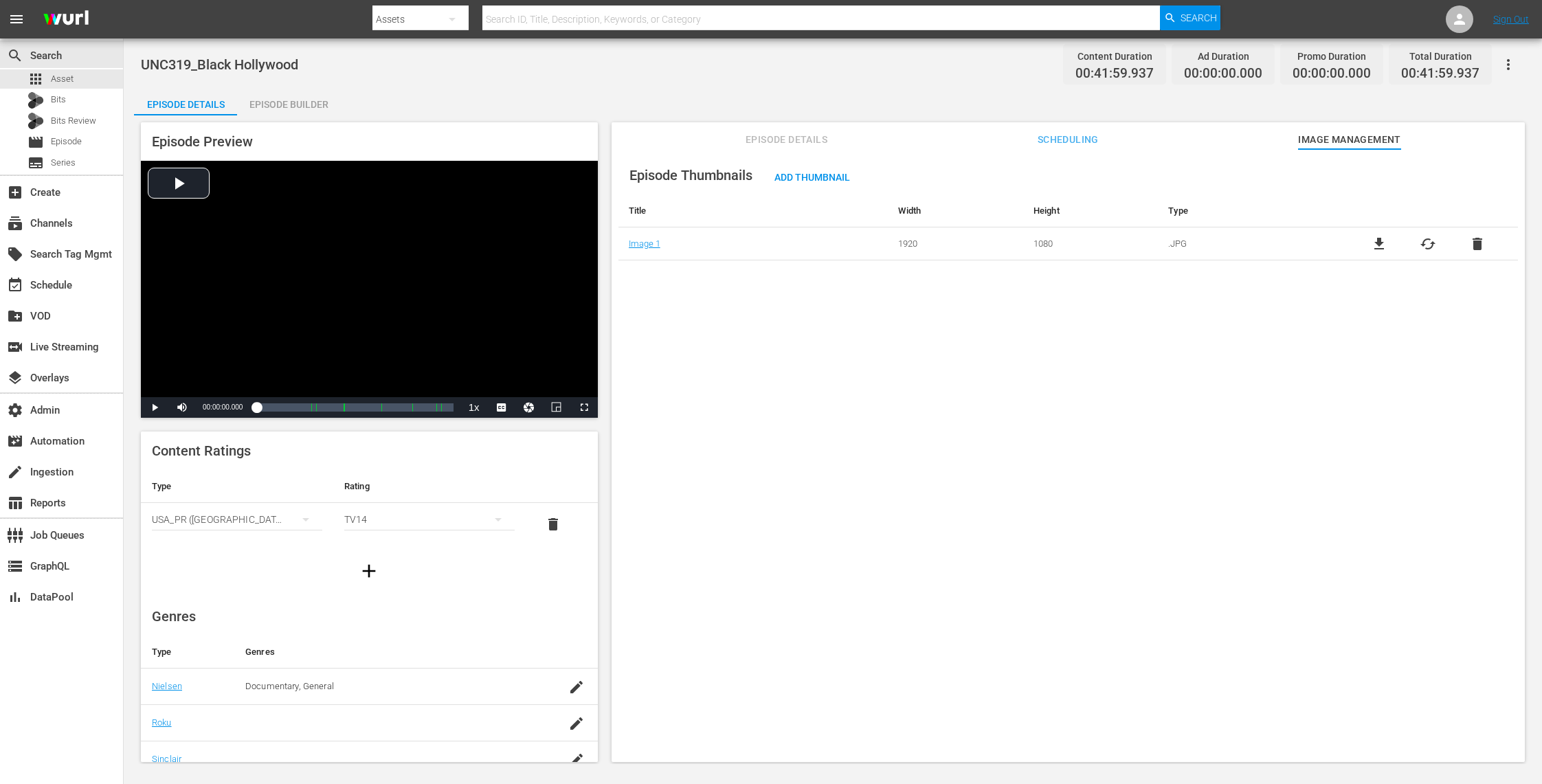
scroll to position [159, 0]
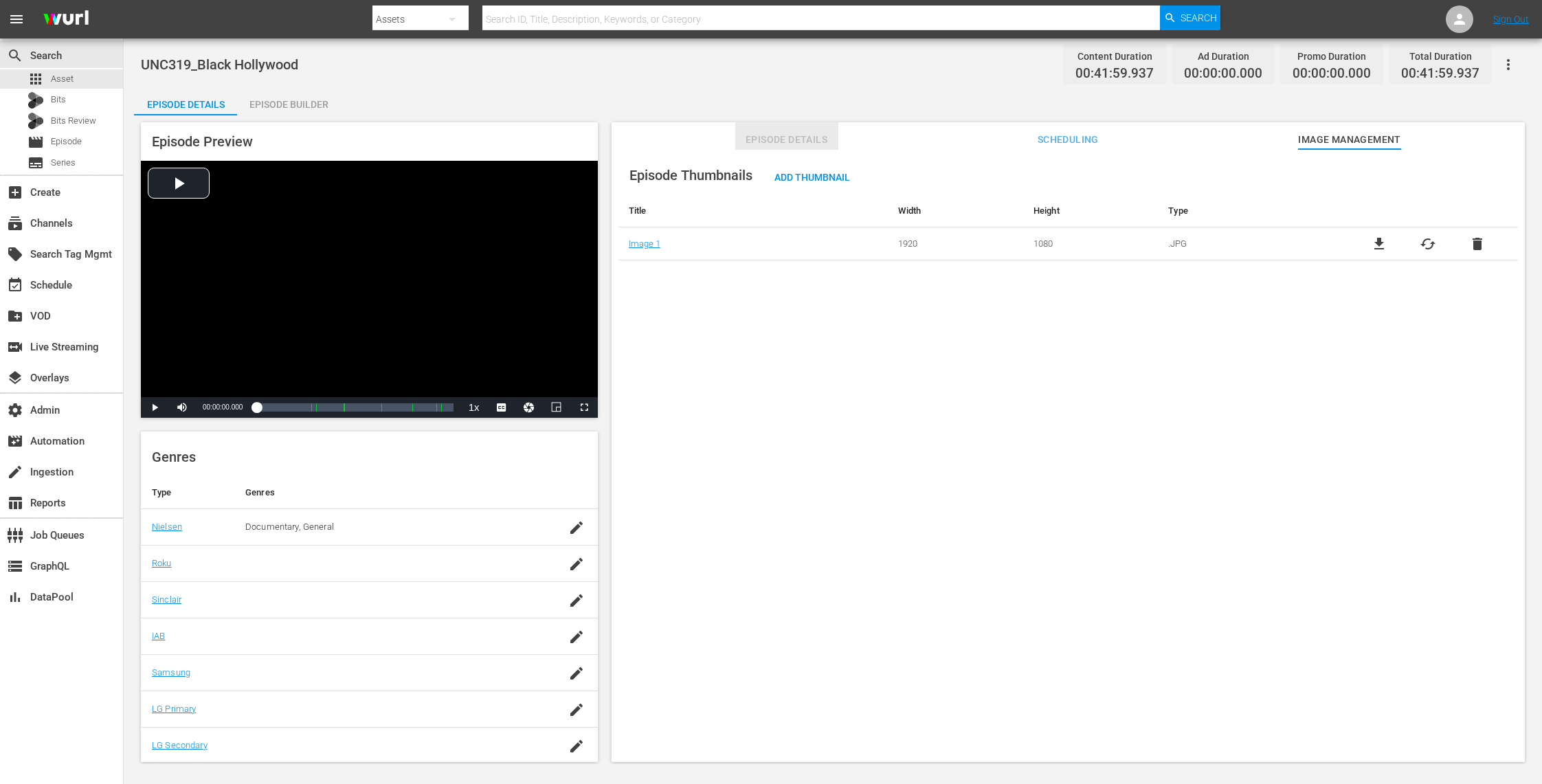
click at [777, 140] on span "Episode Details" at bounding box center [787, 140] width 103 height 17
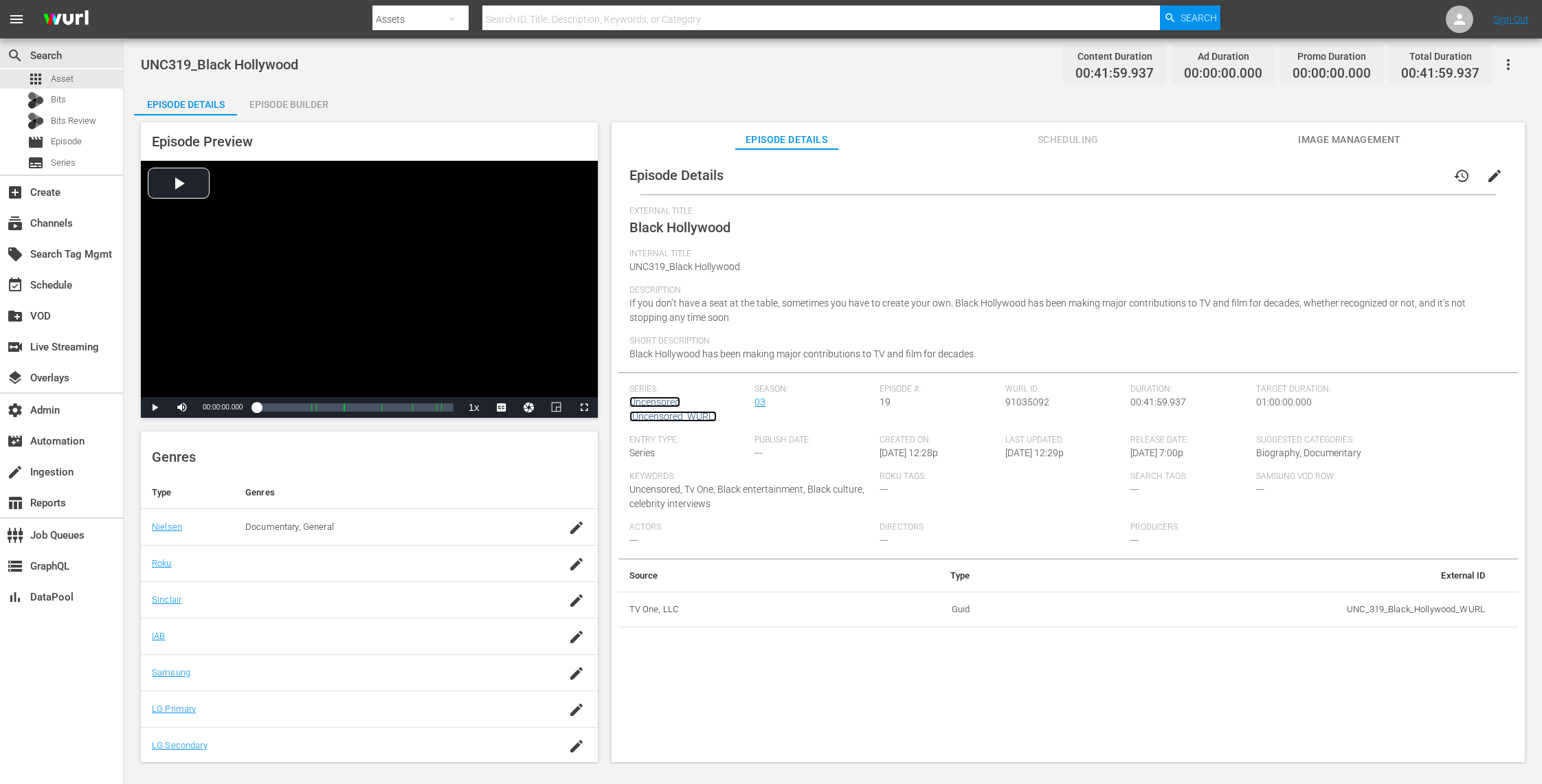
click at [663, 403] on link "Uncensored (Uncensored_WURL)" at bounding box center [673, 409] width 87 height 26
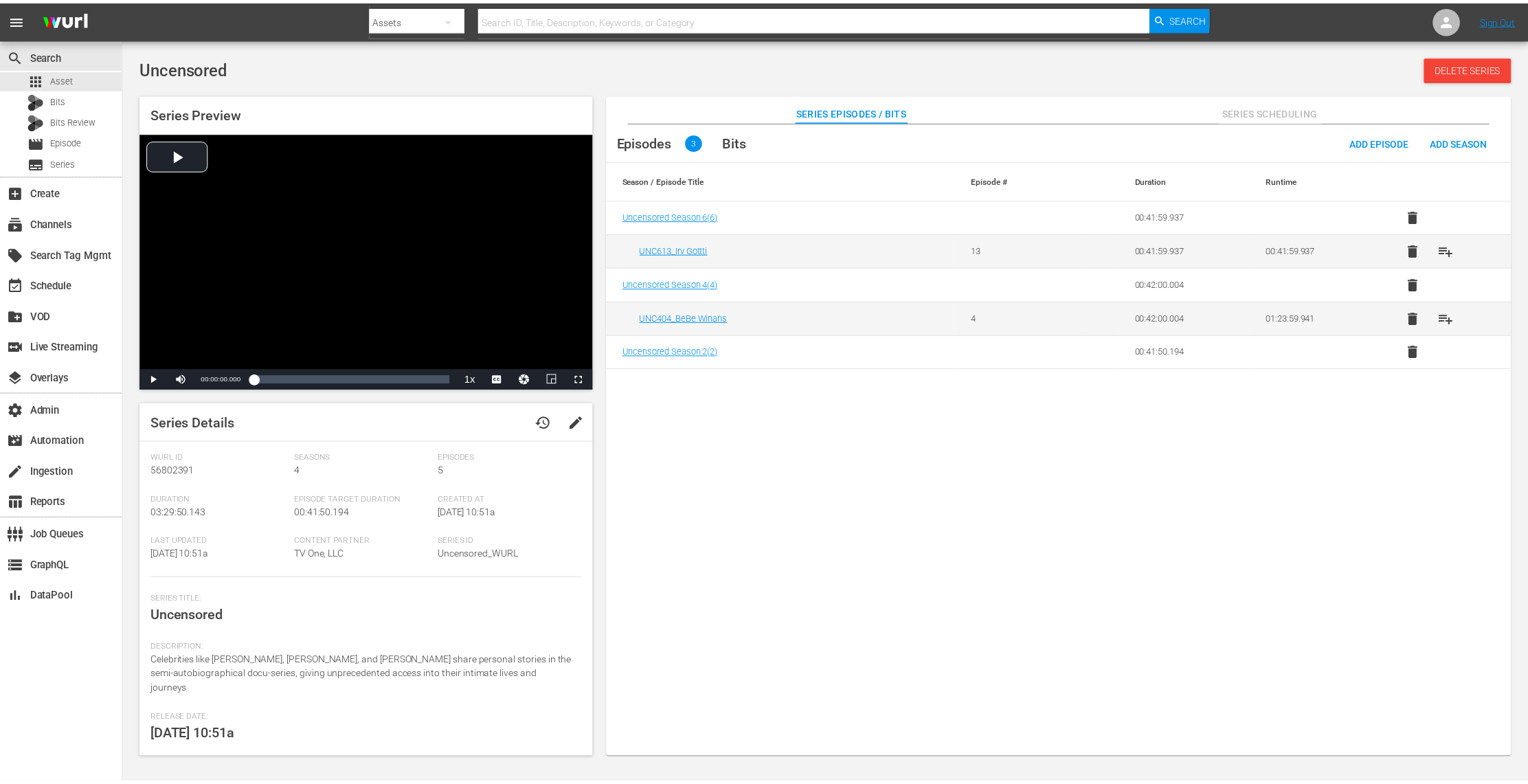
scroll to position [92, 0]
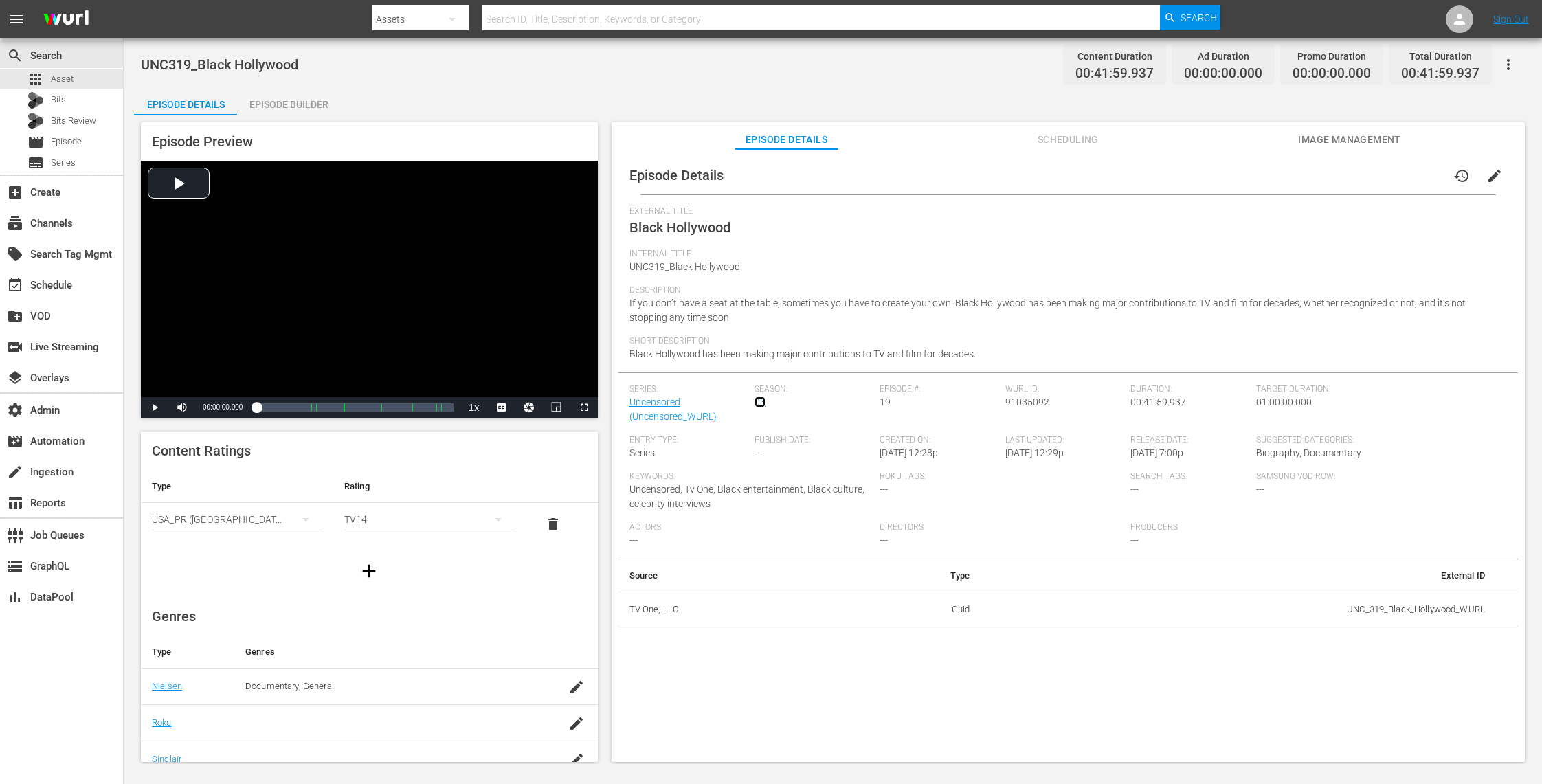
click at [759, 404] on link "03" at bounding box center [760, 402] width 11 height 11
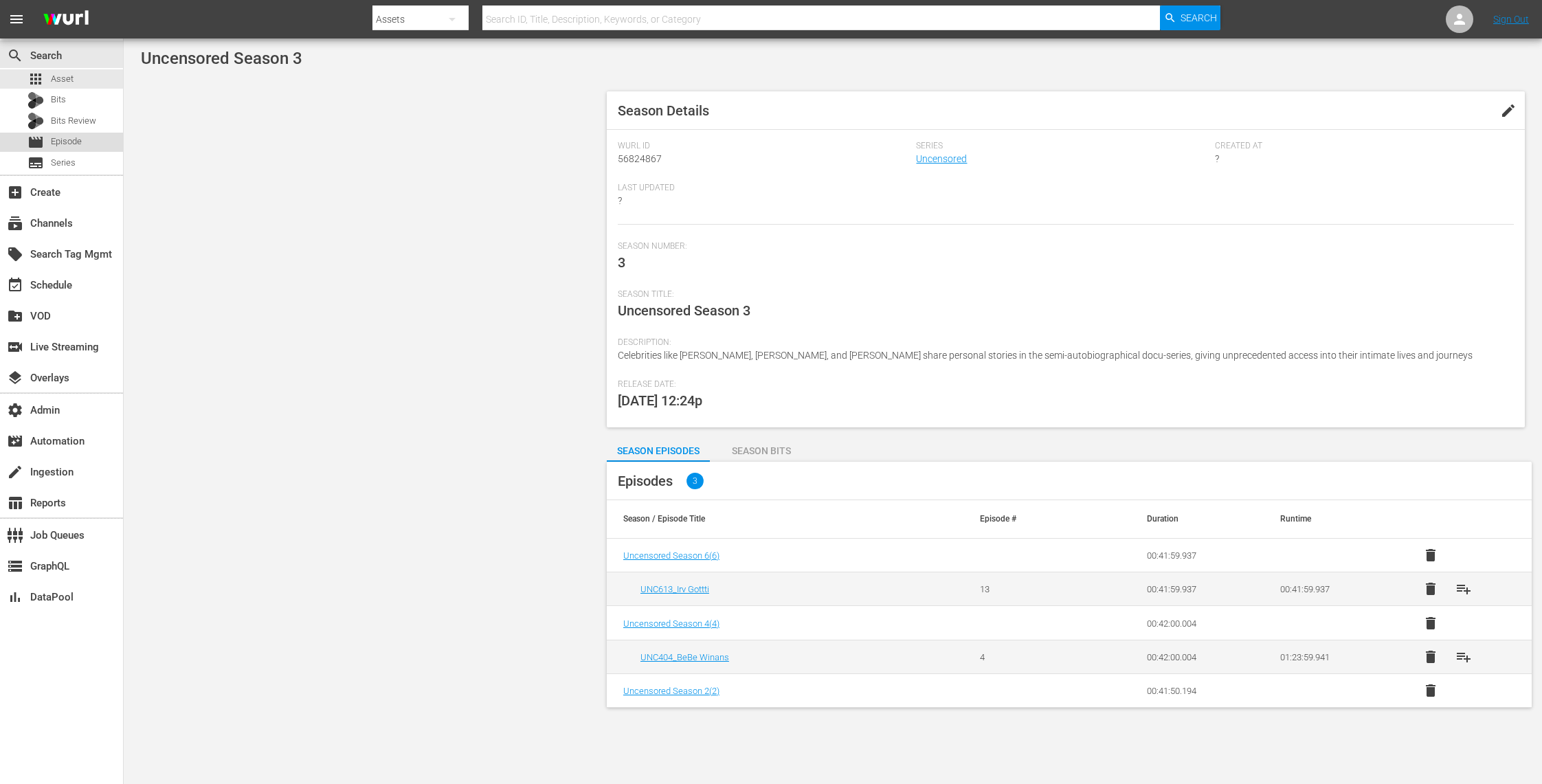
click at [81, 137] on span "Episode" at bounding box center [66, 141] width 31 height 14
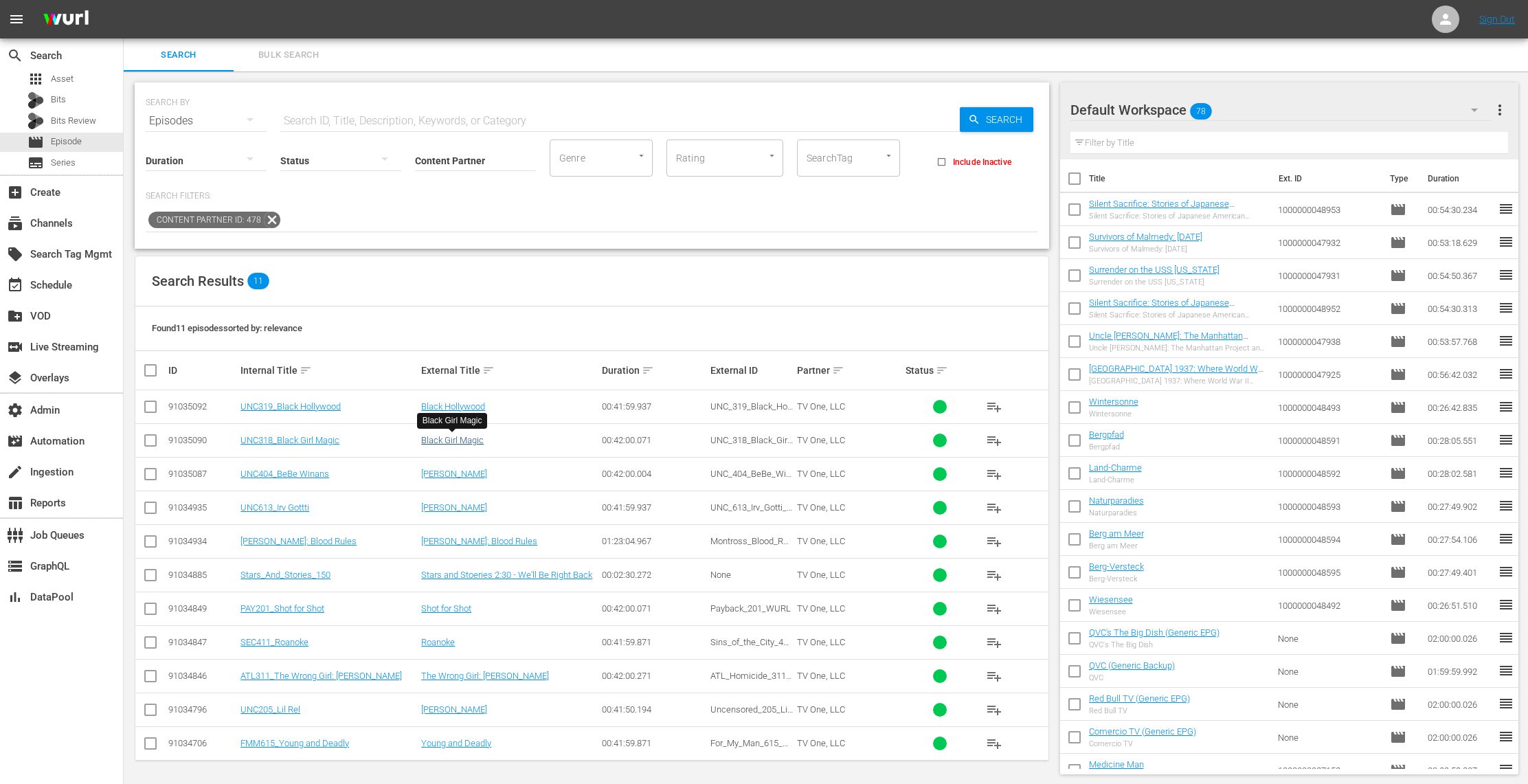
scroll to position [2, 0]
click at [479, 405] on link "Black Hollywood" at bounding box center [453, 404] width 64 height 10
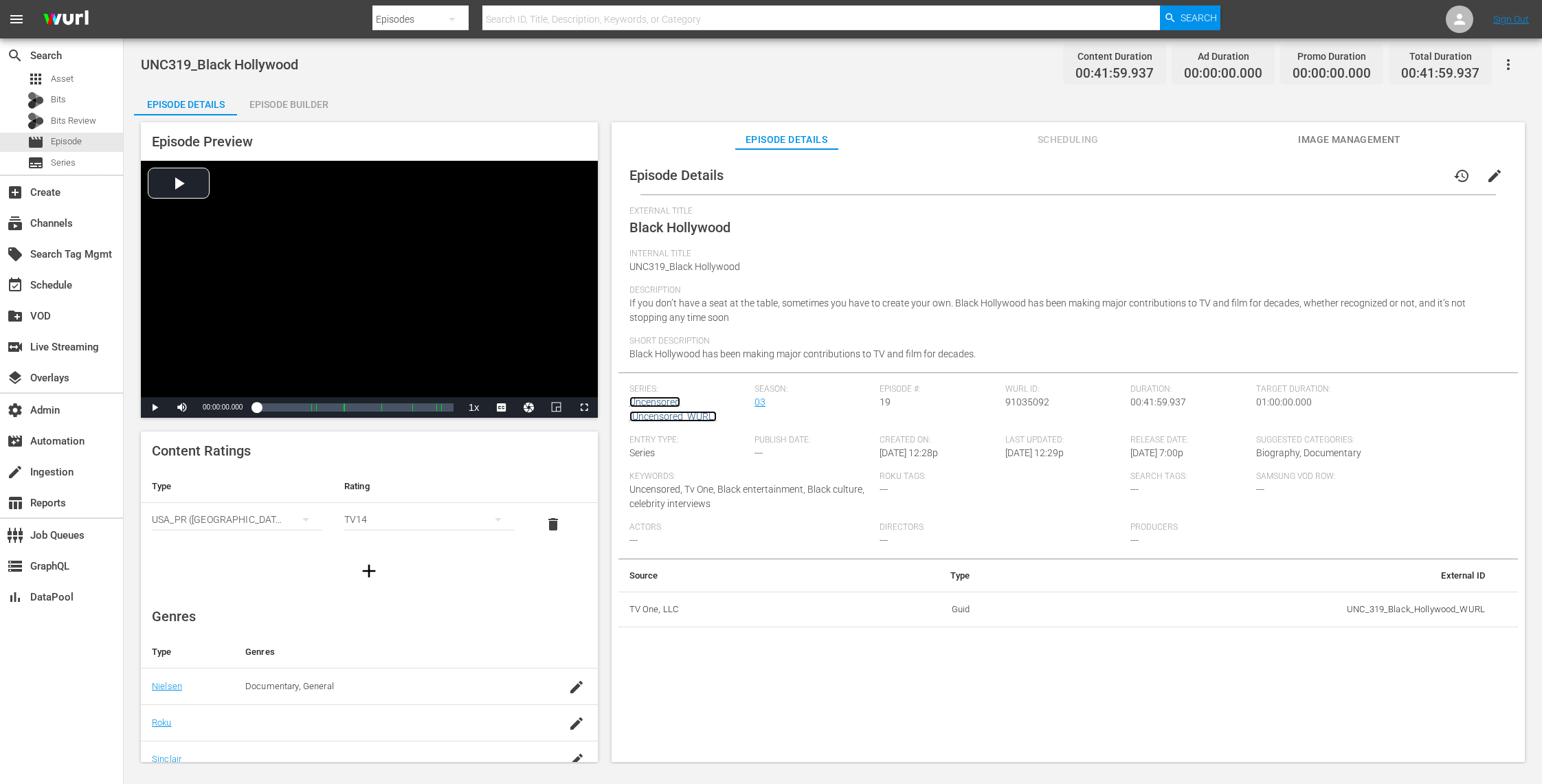
click at [648, 403] on link "Uncensored (Uncensored_WURL)" at bounding box center [673, 409] width 87 height 26
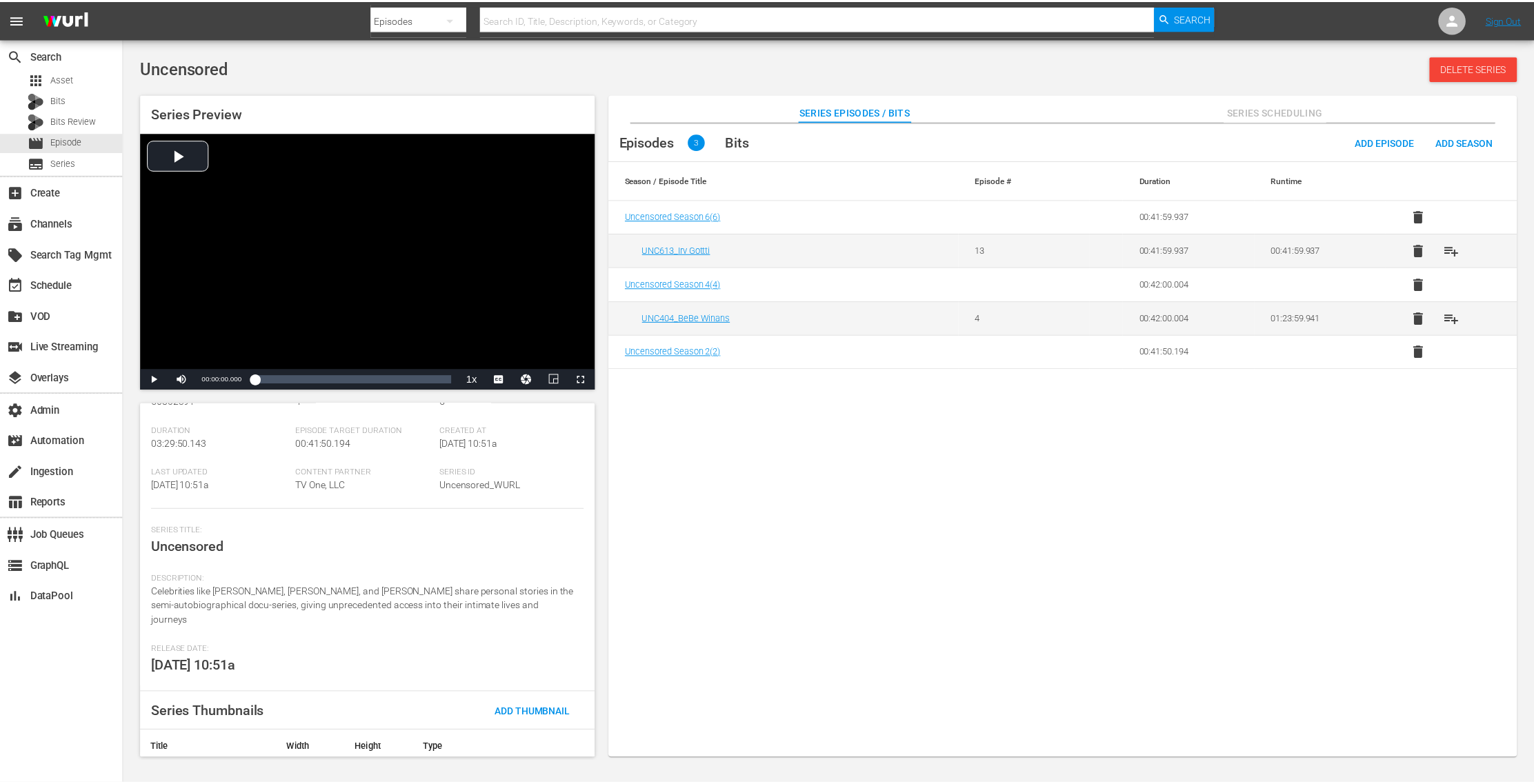
scroll to position [93, 0]
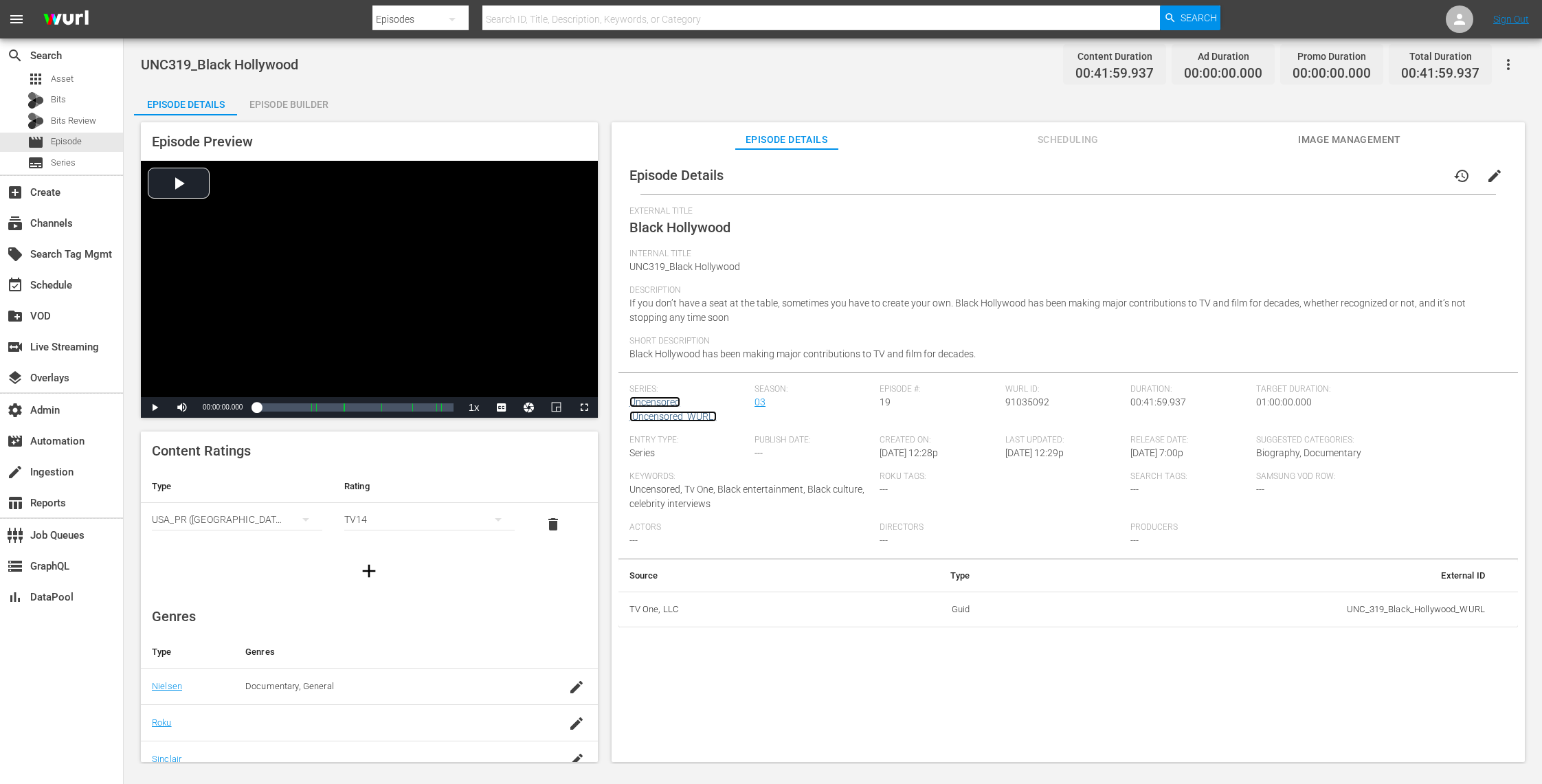
click at [661, 403] on link "Uncensored (Uncensored_WURL)" at bounding box center [673, 409] width 87 height 26
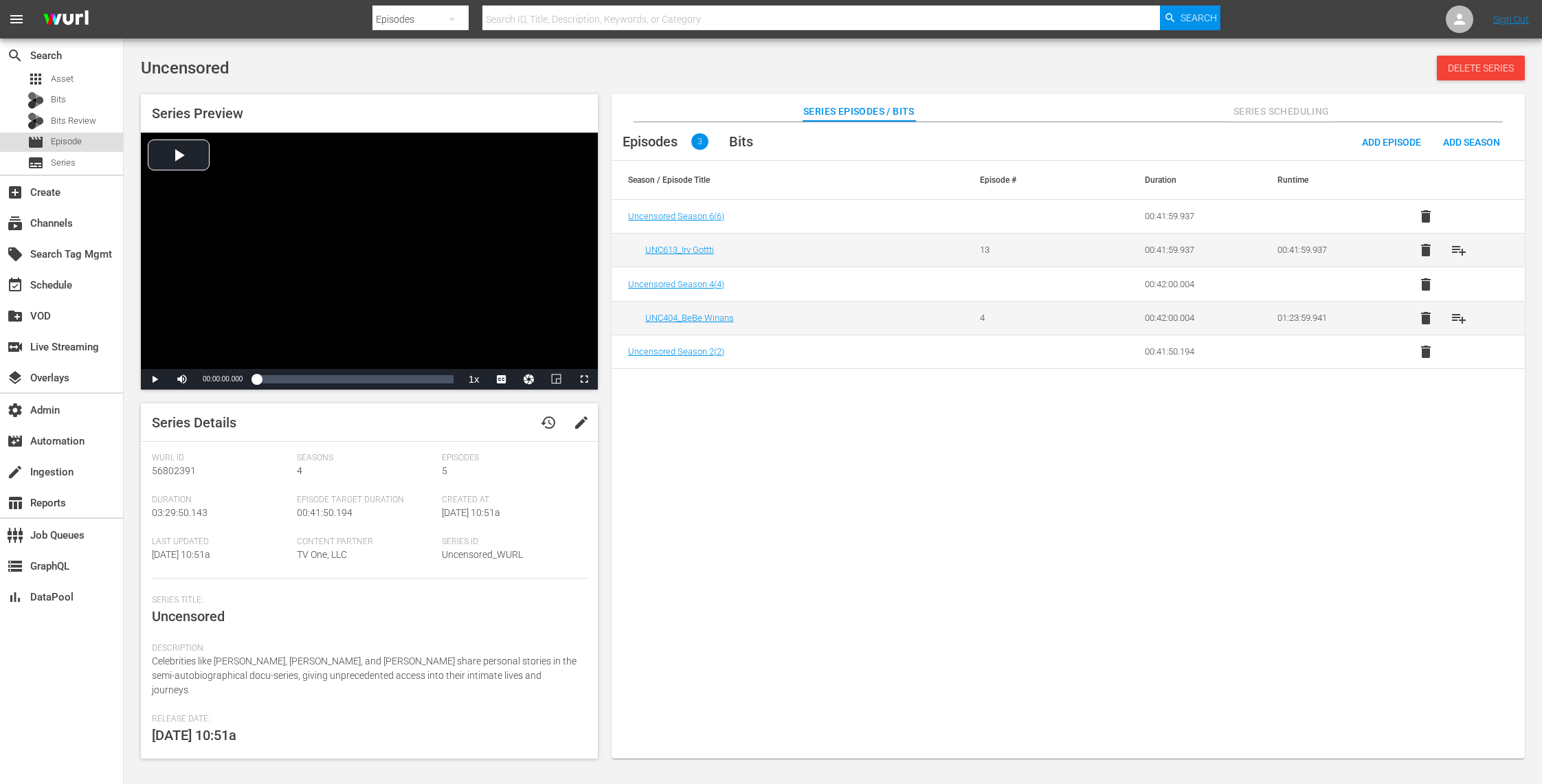
click at [74, 142] on span "Episode" at bounding box center [66, 141] width 31 height 14
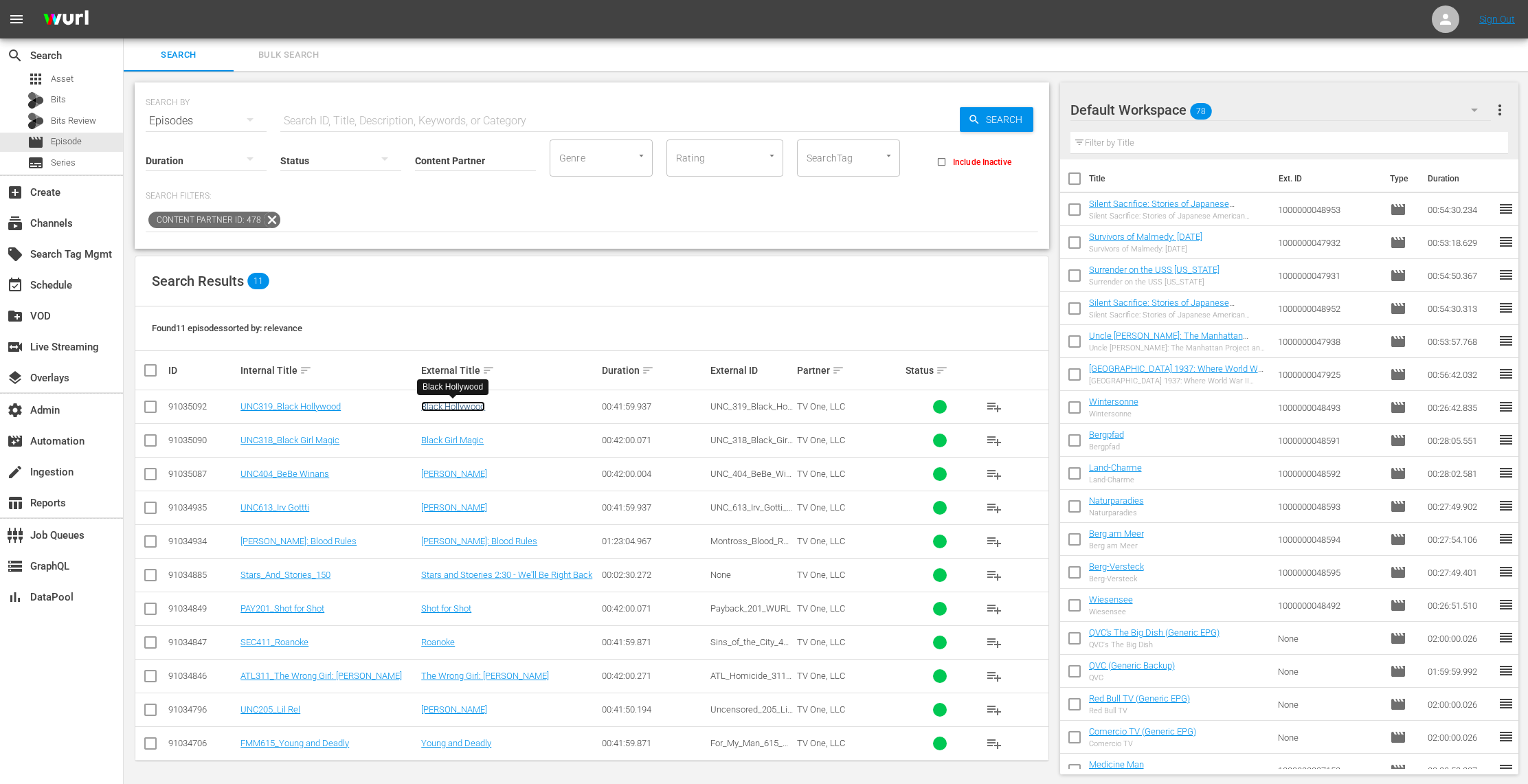
click at [477, 403] on link "Black Hollywood" at bounding box center [453, 406] width 64 height 10
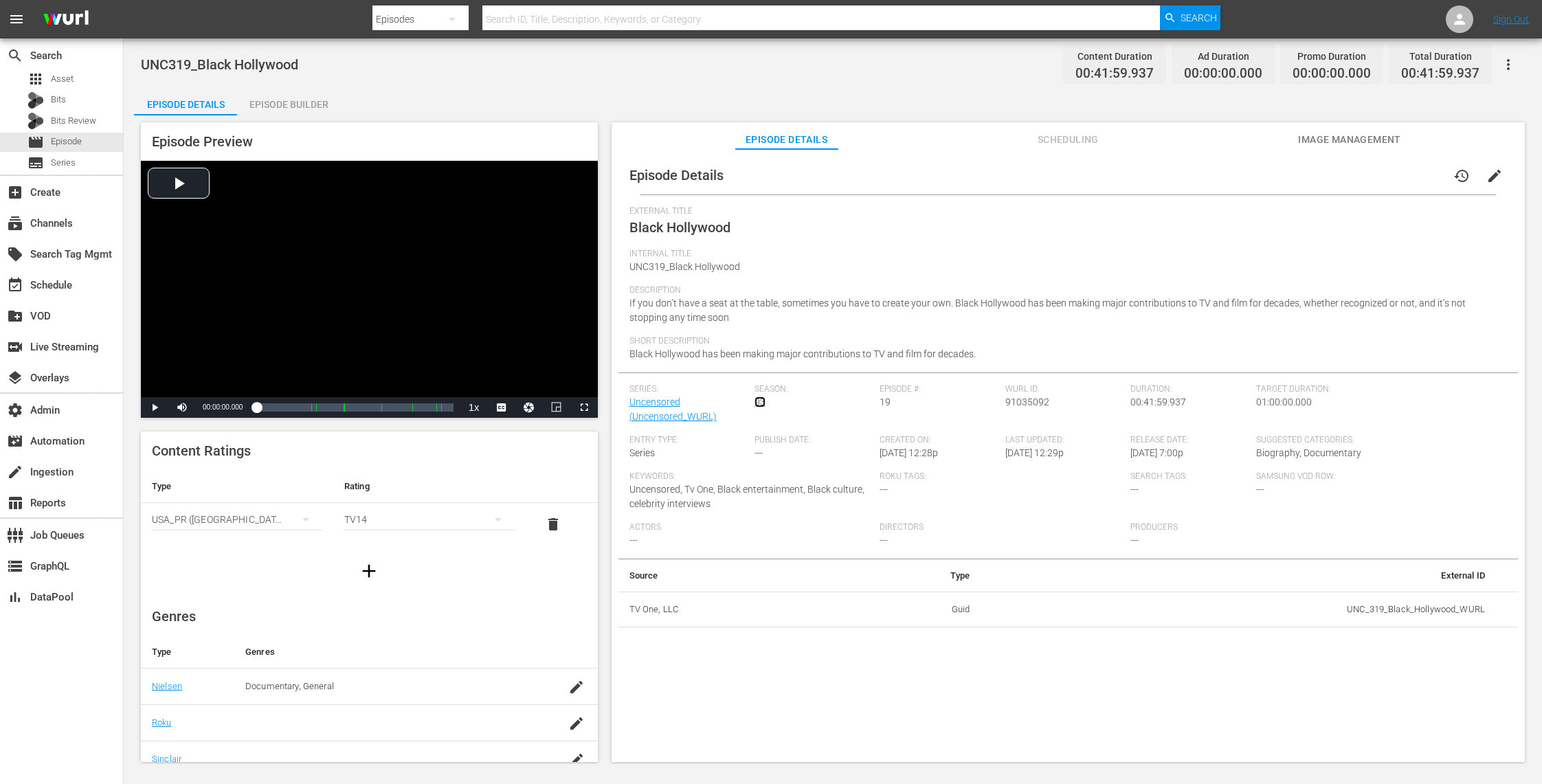
click at [760, 404] on link "03" at bounding box center [760, 402] width 11 height 11
click at [674, 403] on link "Uncensored (Uncensored_WURL)" at bounding box center [673, 409] width 87 height 26
click at [669, 401] on link "Uncensored (Uncensored_WURL)" at bounding box center [673, 409] width 87 height 26
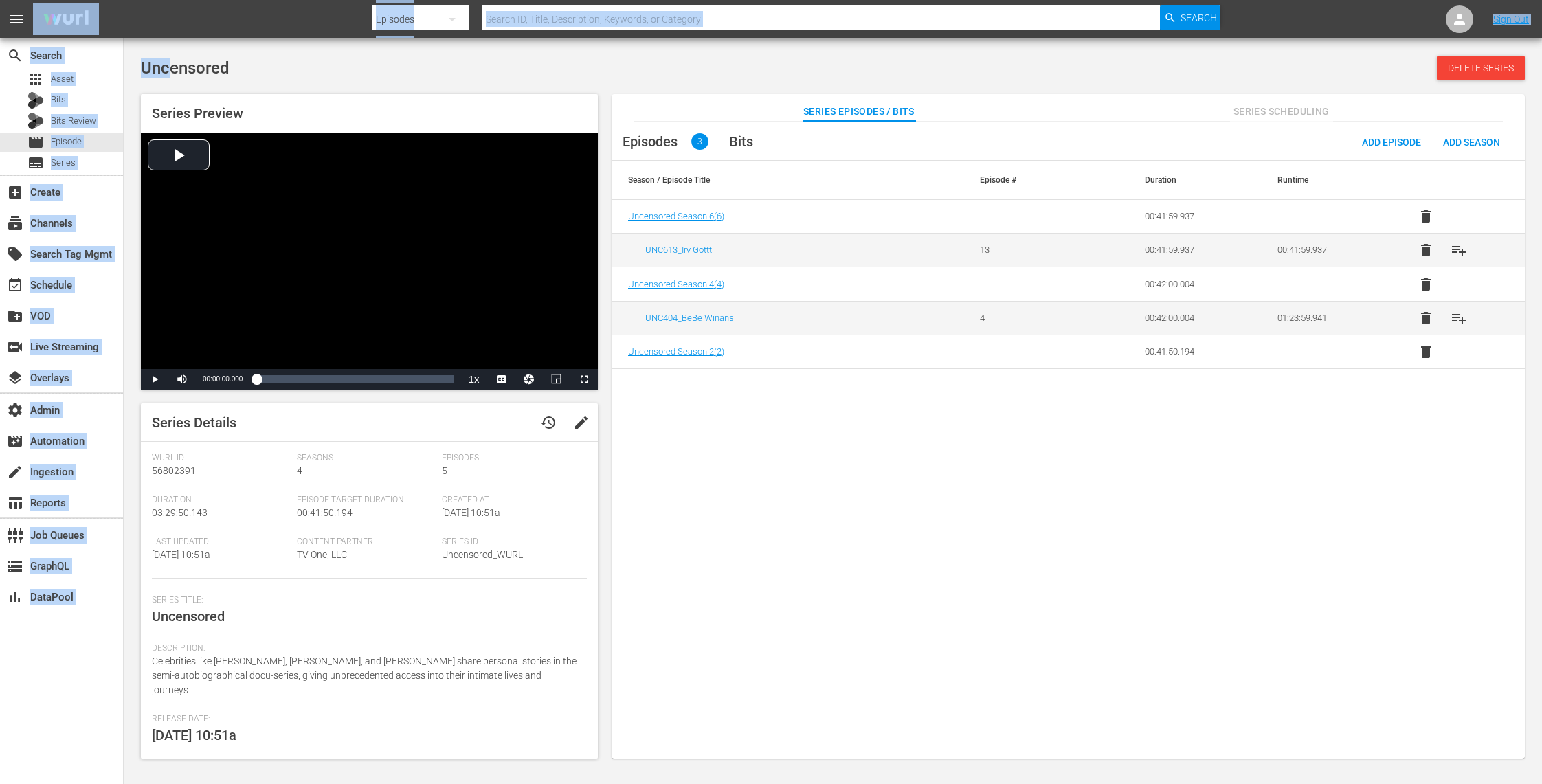
drag, startPoint x: 146, startPoint y: 17, endPoint x: 166, endPoint y: 69, distance: 55.7
click at [166, 69] on div "menu Search By Episodes Search ID, Title, Description, Keywords, or Category Se…" at bounding box center [771, 380] width 1542 height 761
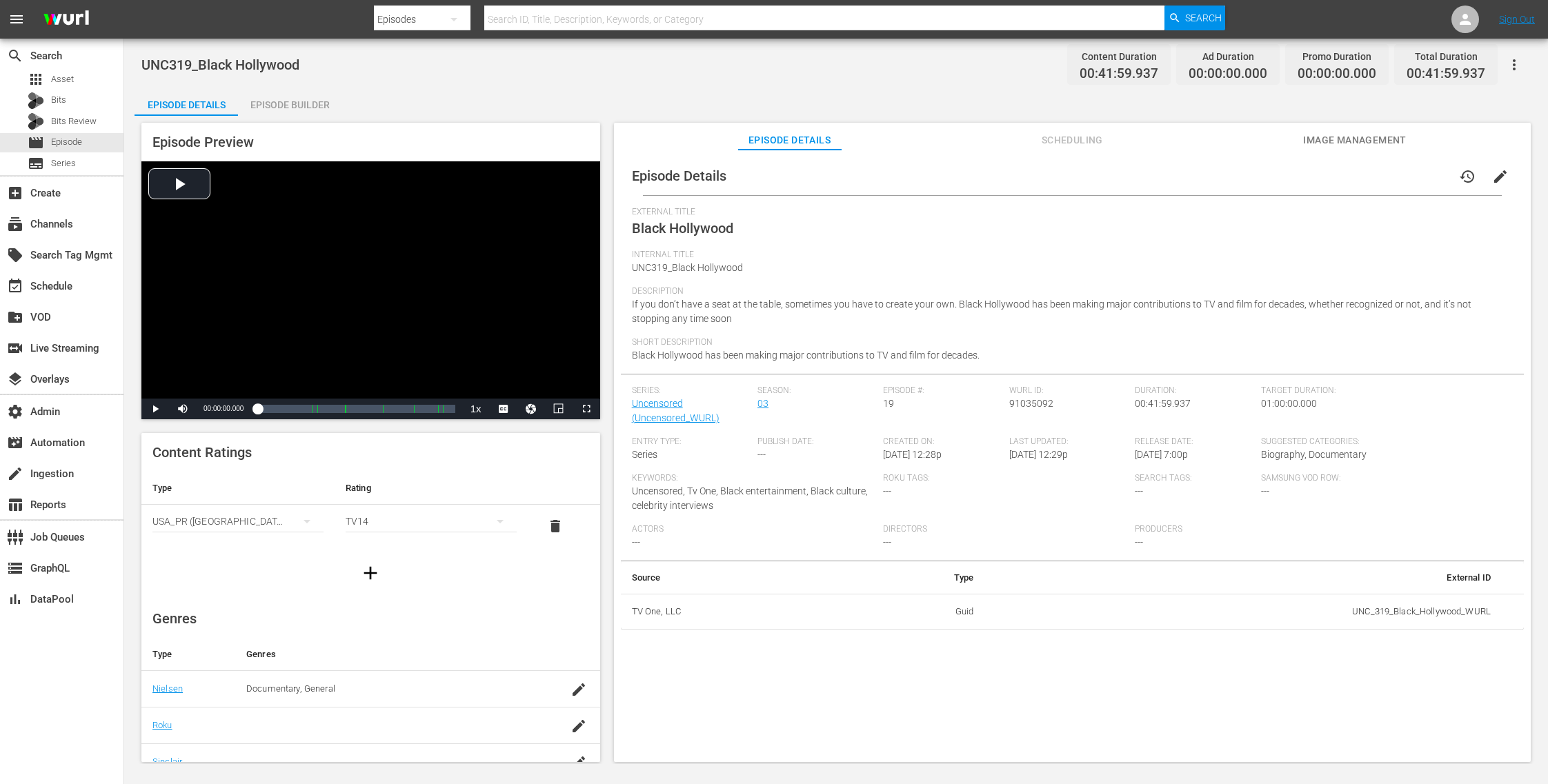
click at [446, 86] on div "UNC319_Black Hollywood Content Duration 00:41:59.937 Ad Duration 00:00:00.000 P…" at bounding box center [836, 401] width 1423 height 726
click at [78, 137] on span "Episode" at bounding box center [66, 142] width 31 height 14
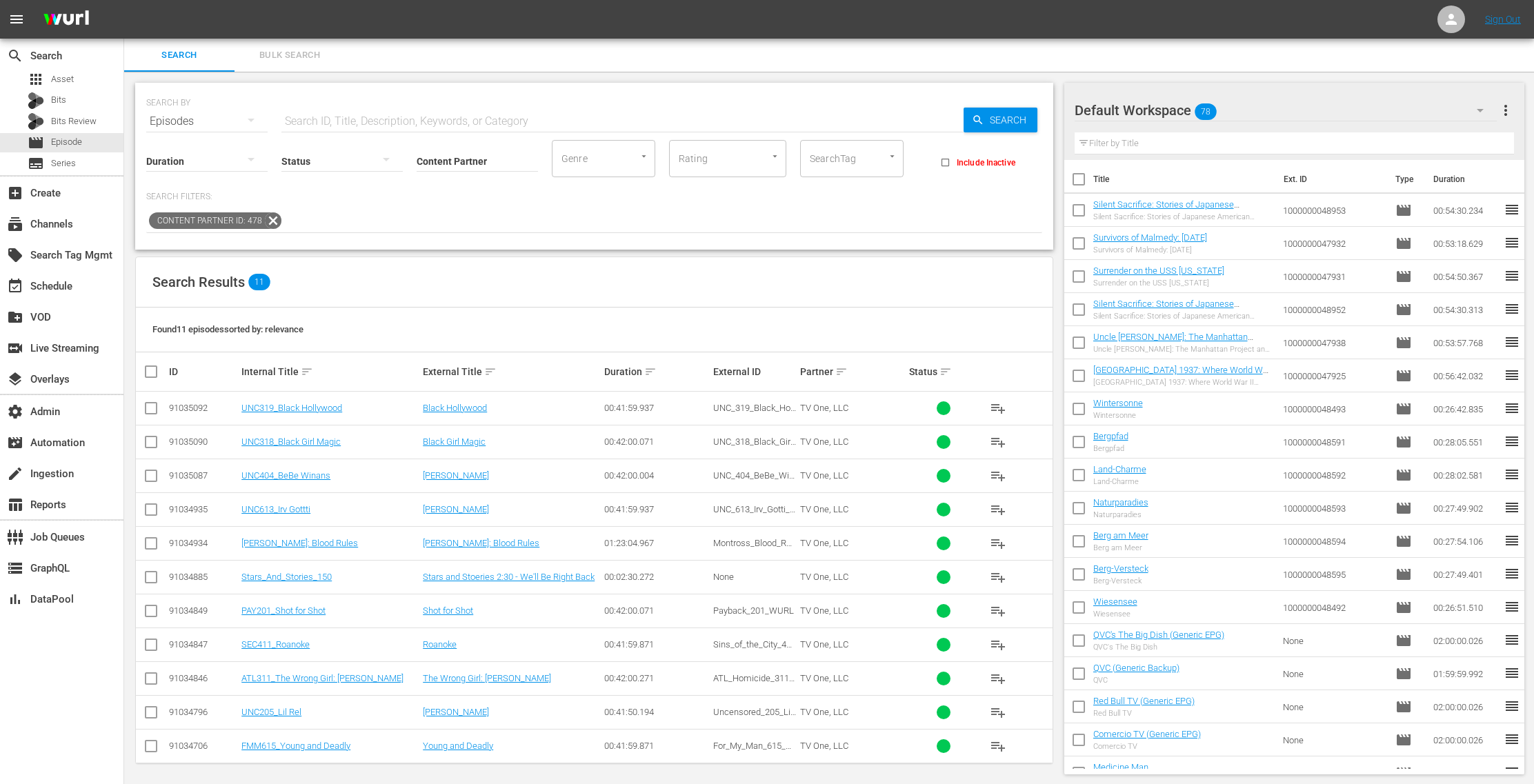
scroll to position [2, 0]
click at [75, 76] on div "apps Asset" at bounding box center [62, 79] width 123 height 19
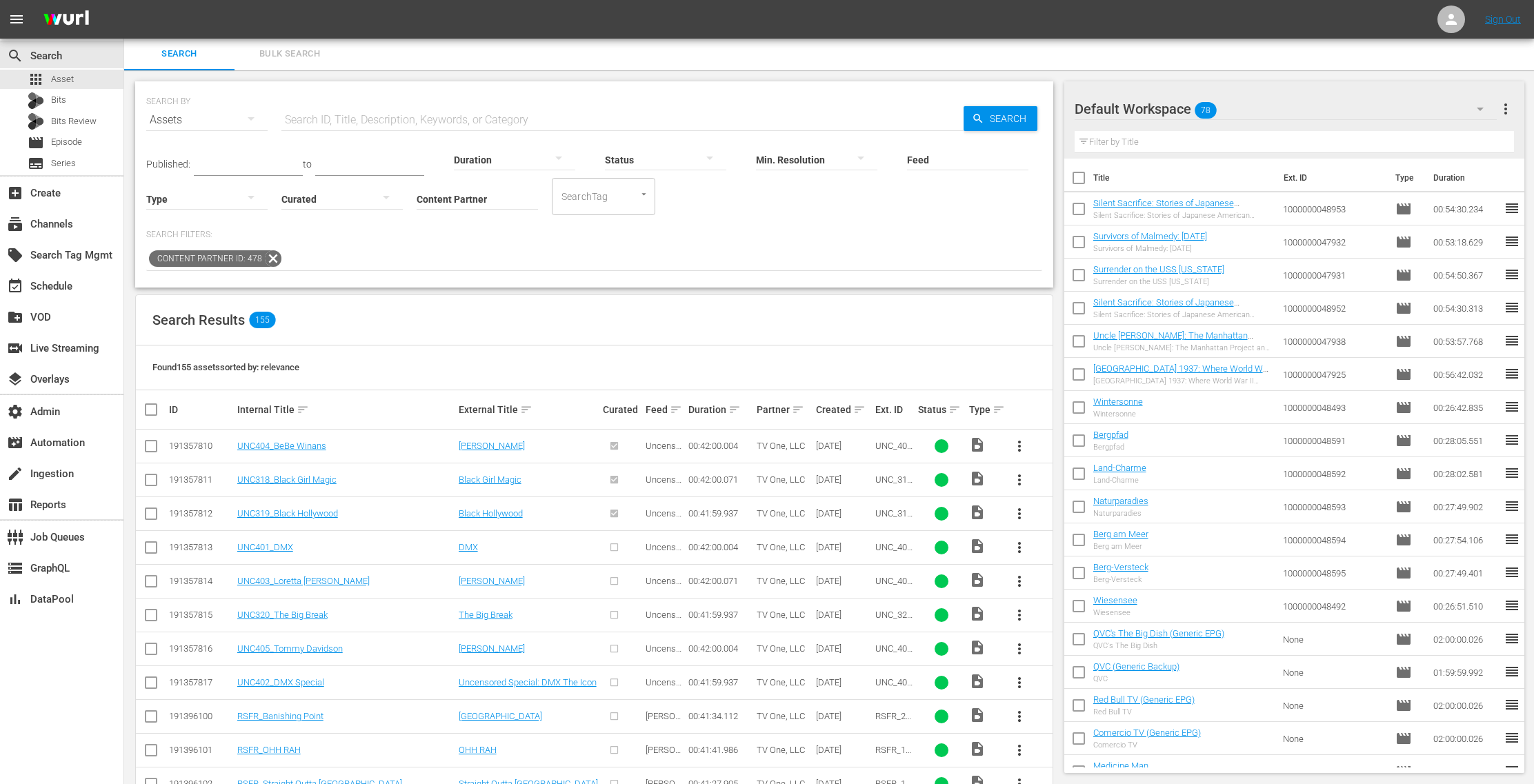
click at [1018, 542] on span "more_vert" at bounding box center [1019, 547] width 16 height 16
click at [1059, 644] on div "Episode" at bounding box center [1094, 651] width 94 height 33
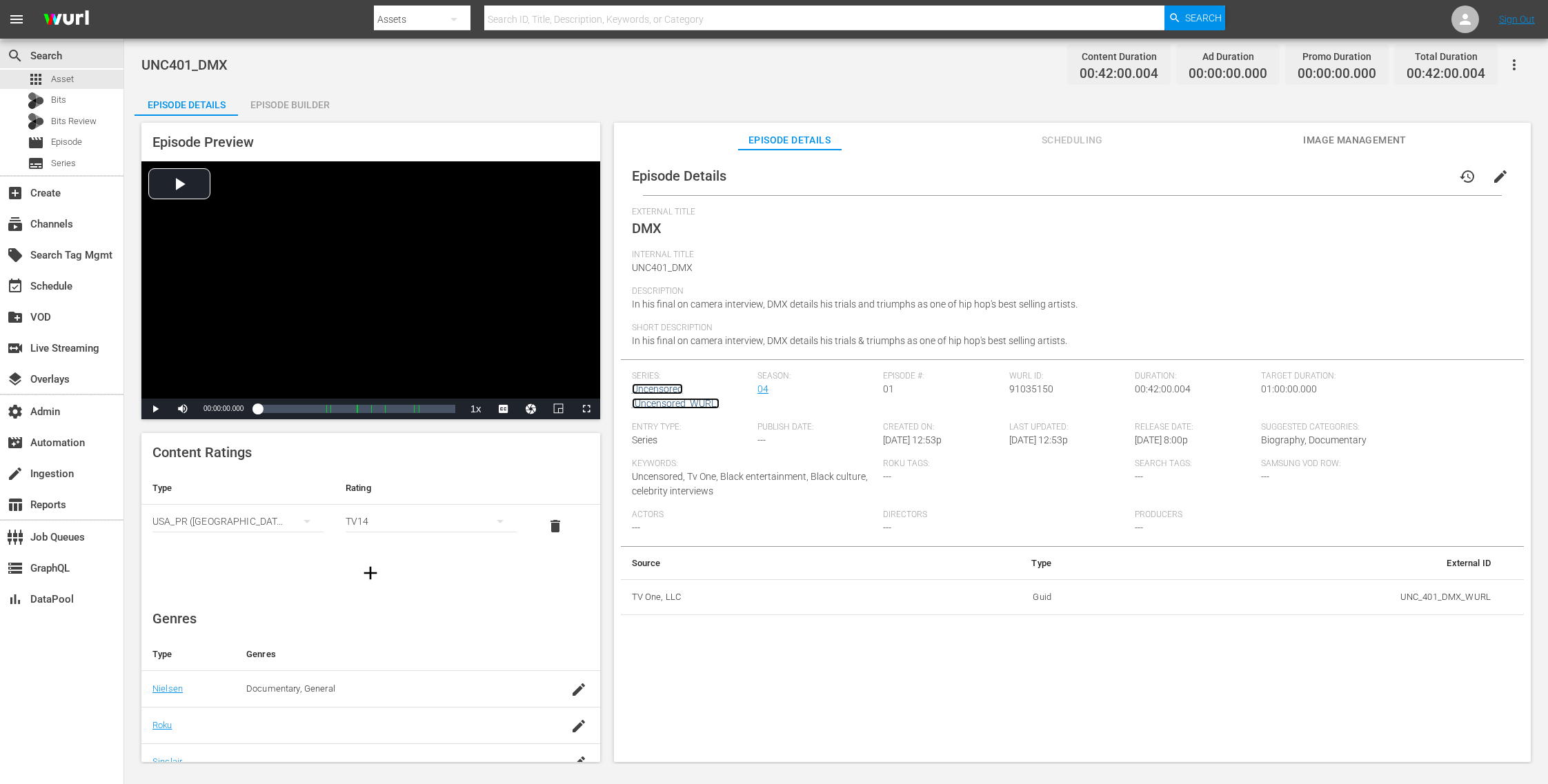
click at [677, 386] on link "Uncensored (Uncensored_WURL)" at bounding box center [676, 396] width 87 height 26
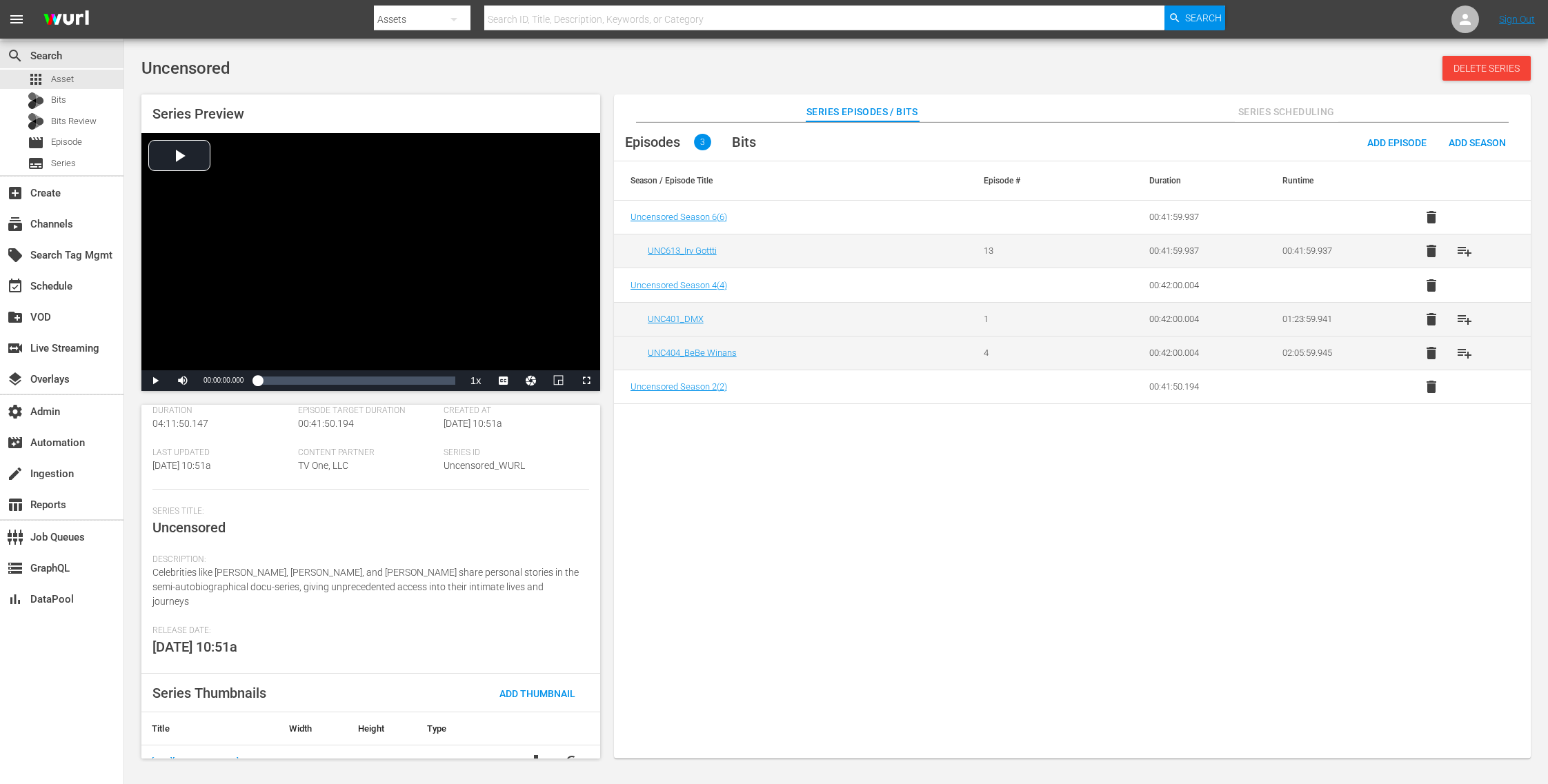
scroll to position [95, 0]
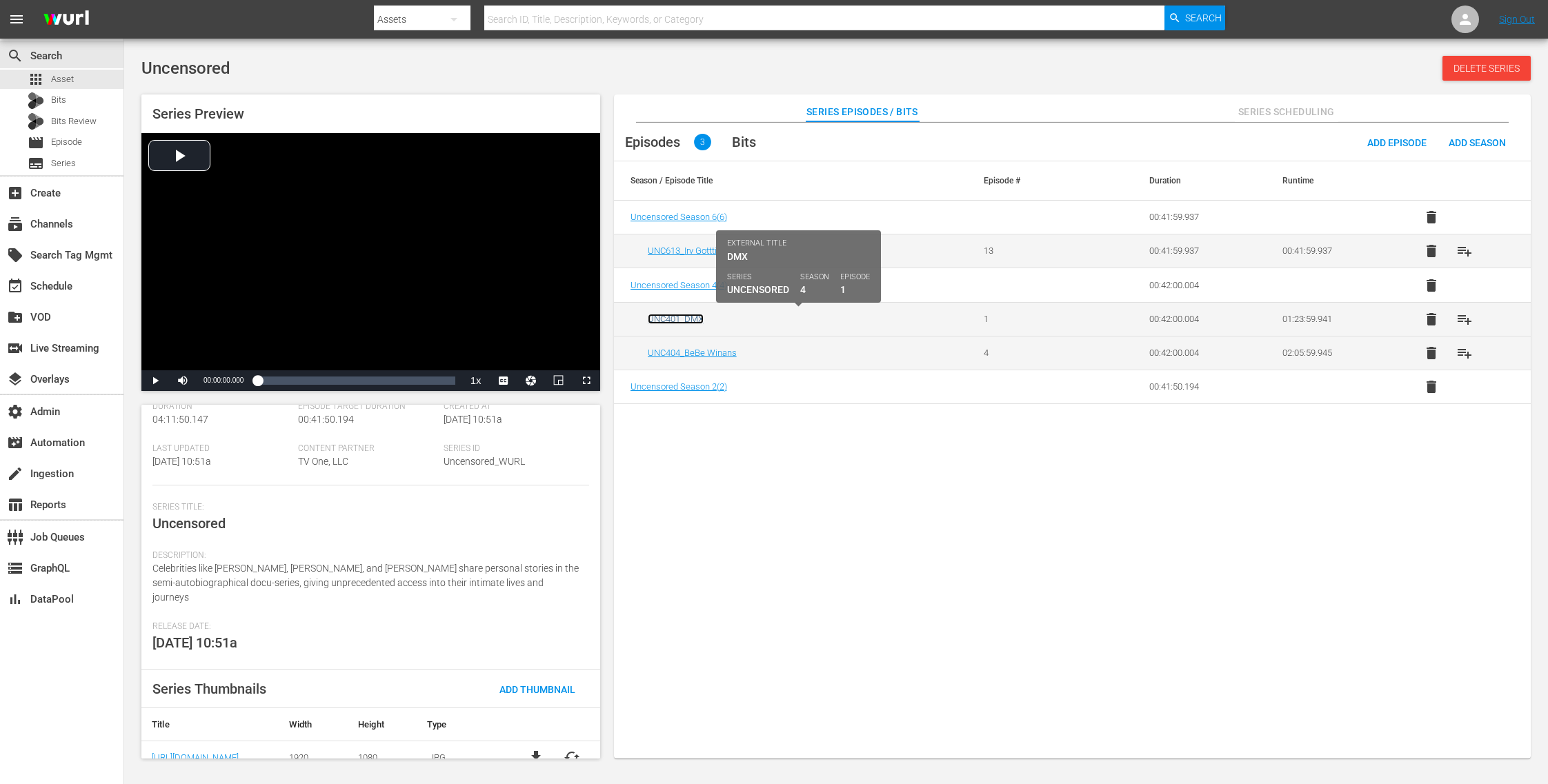
click at [679, 318] on link "UNC401_DMX" at bounding box center [676, 319] width 56 height 10
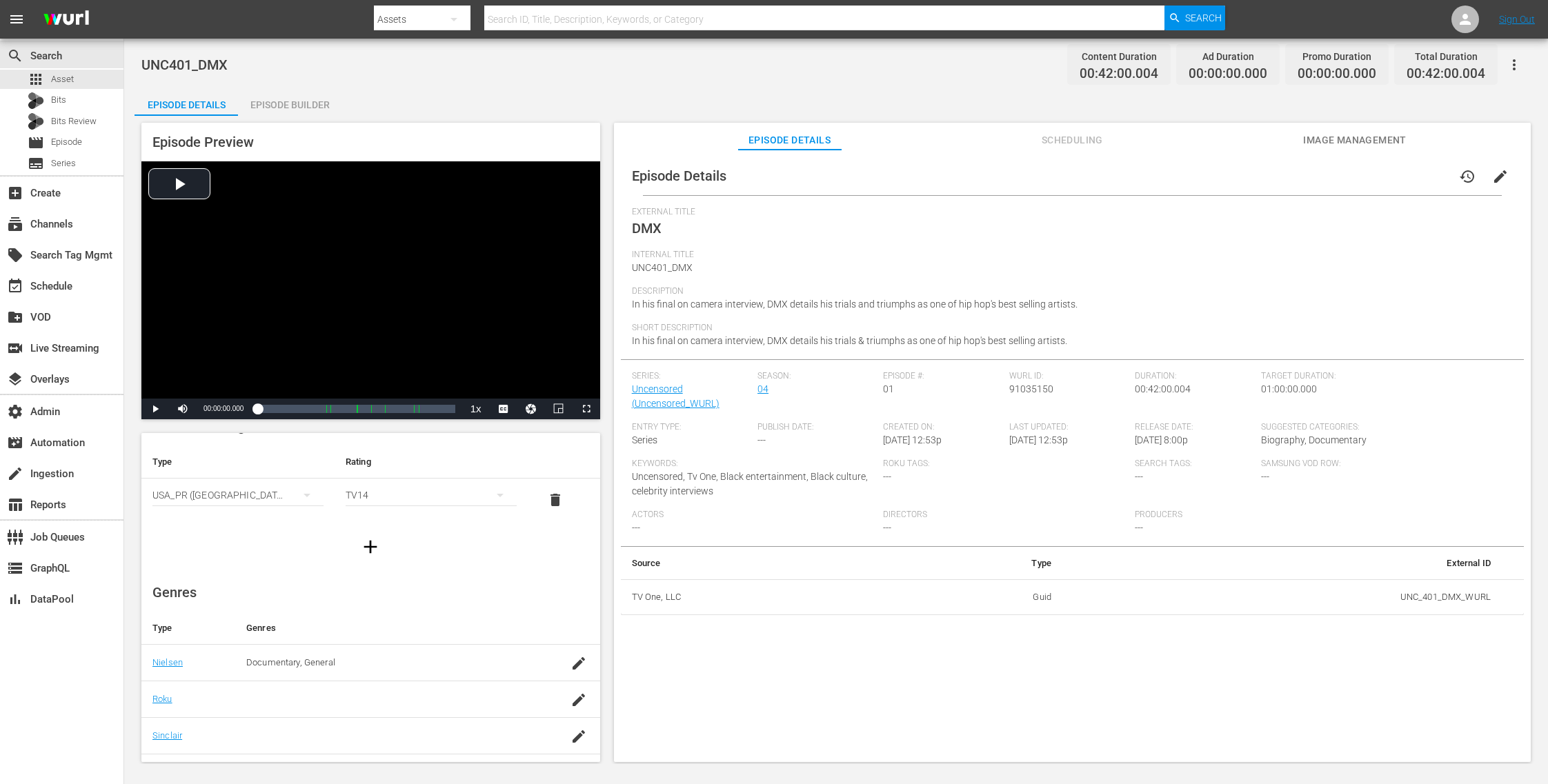
scroll to position [29, 0]
click at [1341, 138] on span "Image Management" at bounding box center [1355, 140] width 104 height 17
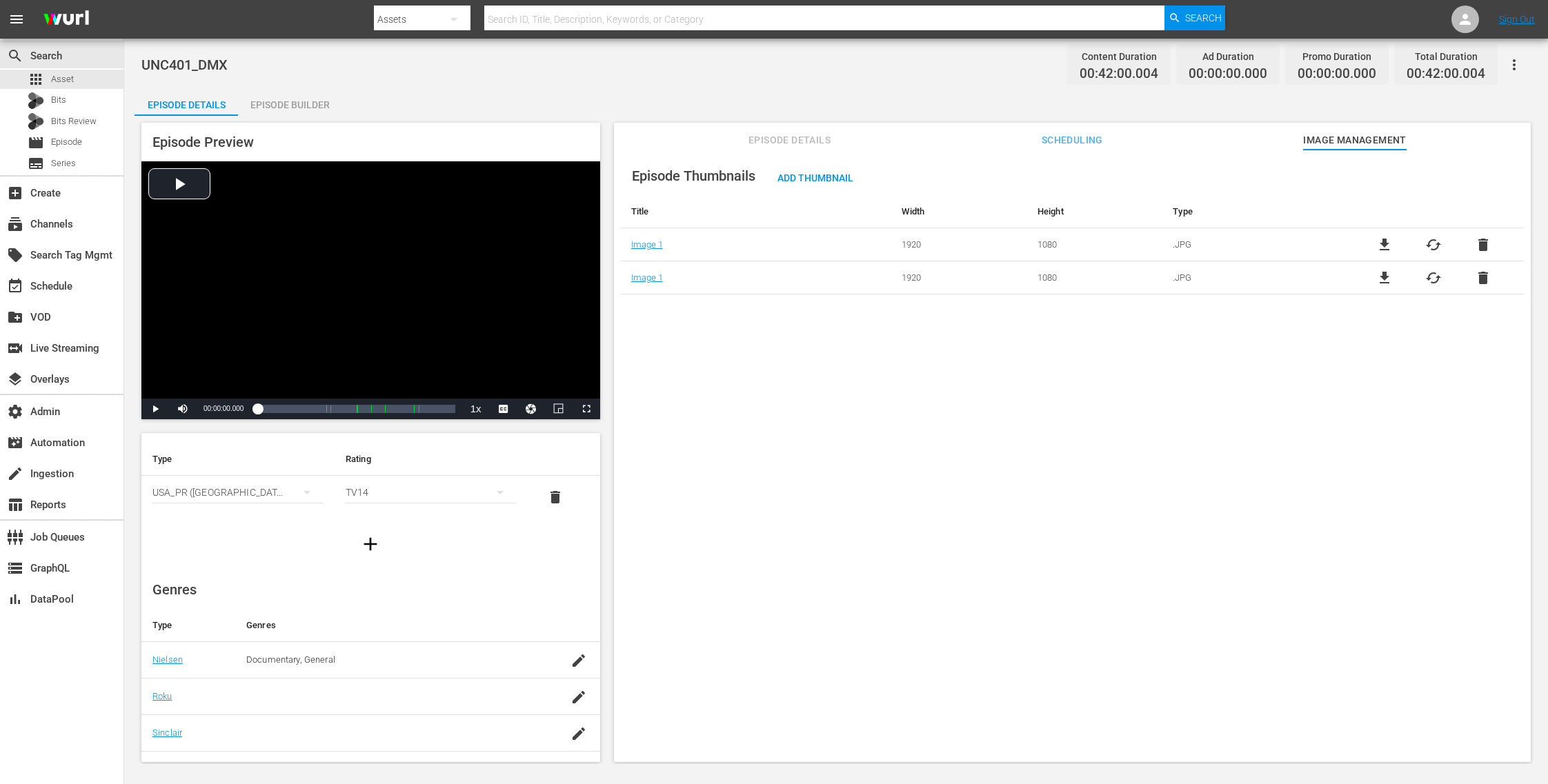
drag, startPoint x: 1485, startPoint y: 241, endPoint x: 1507, endPoint y: 211, distance: 37.2
click at [1507, 211] on table "Title Width Height Type Image 1 1920 1080 .JPG file_download cached delete Imag…" at bounding box center [1072, 244] width 903 height 99
click at [92, 136] on div "movie Episode" at bounding box center [62, 143] width 123 height 19
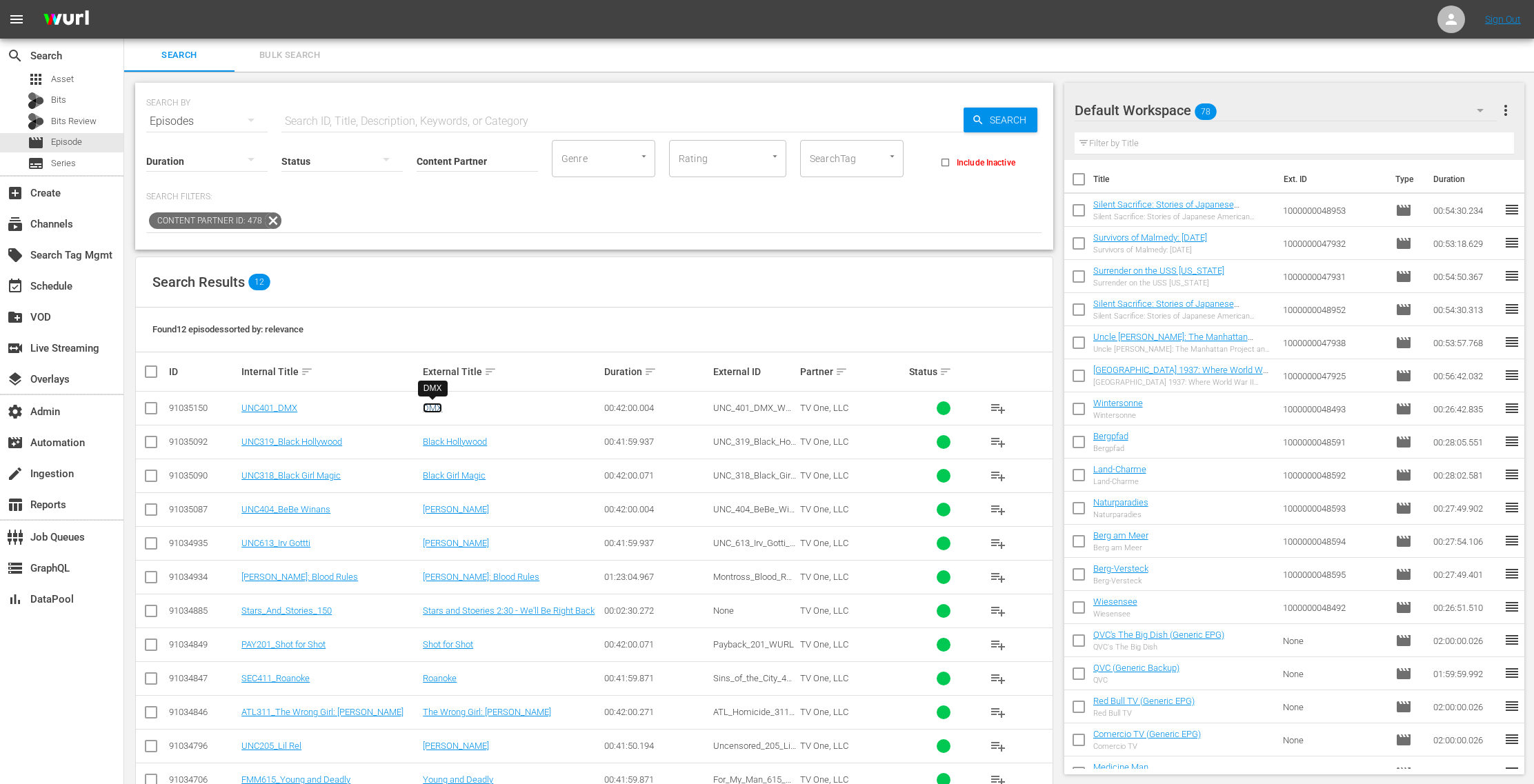
click at [440, 403] on link "DMX" at bounding box center [432, 408] width 19 height 10
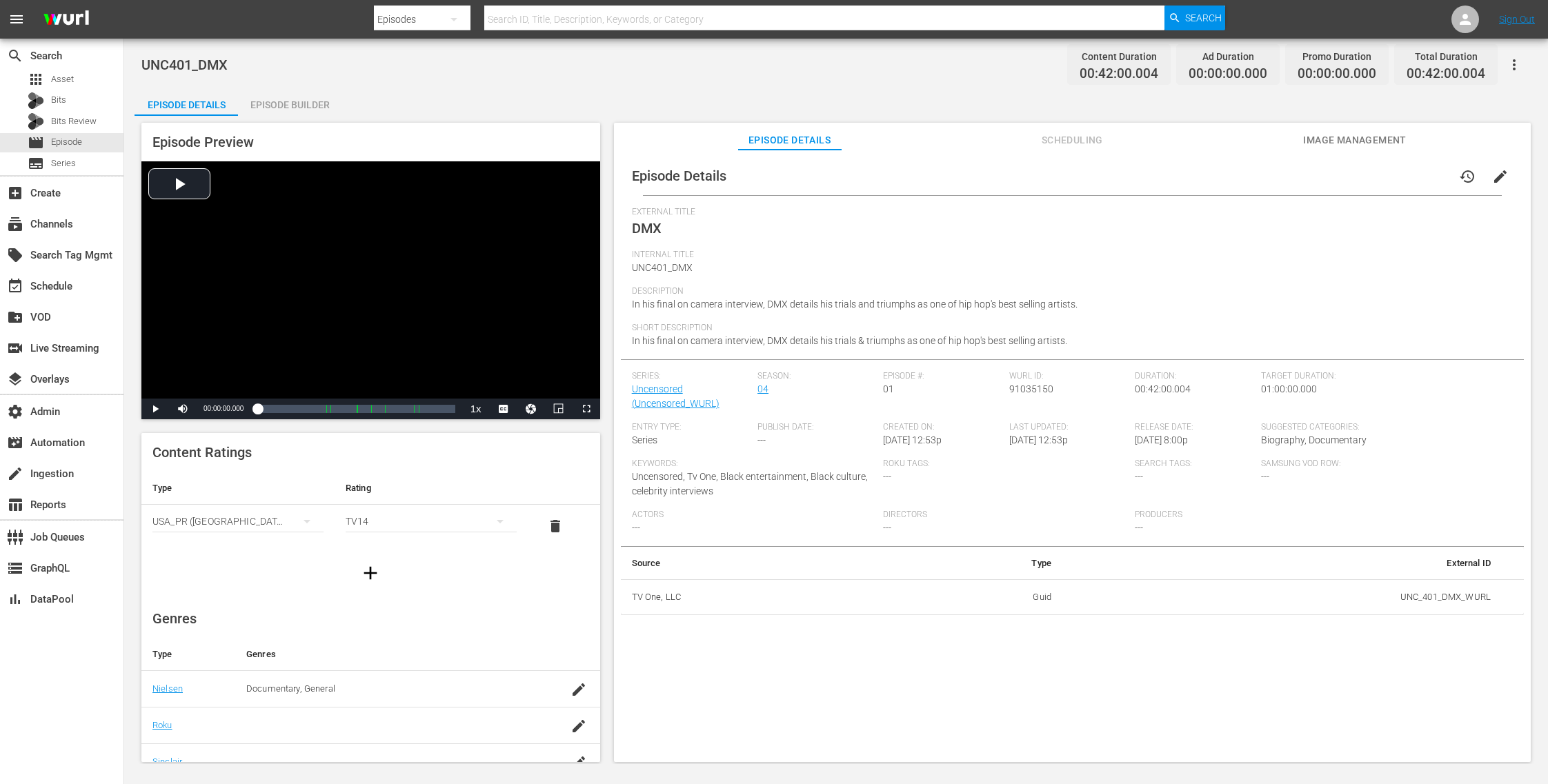
scroll to position [163, 0]
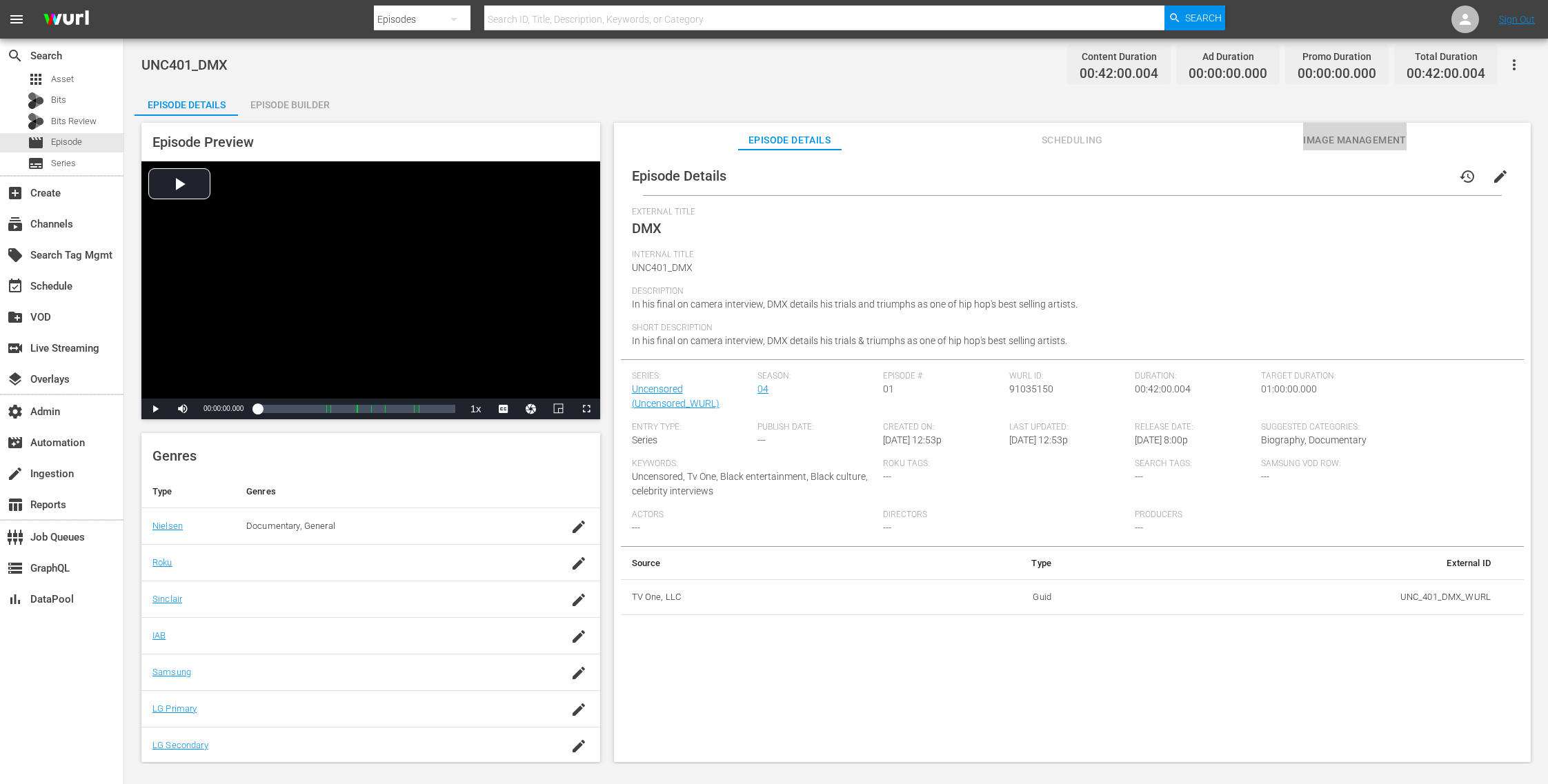
click at [1369, 141] on span "Image Management" at bounding box center [1355, 140] width 104 height 17
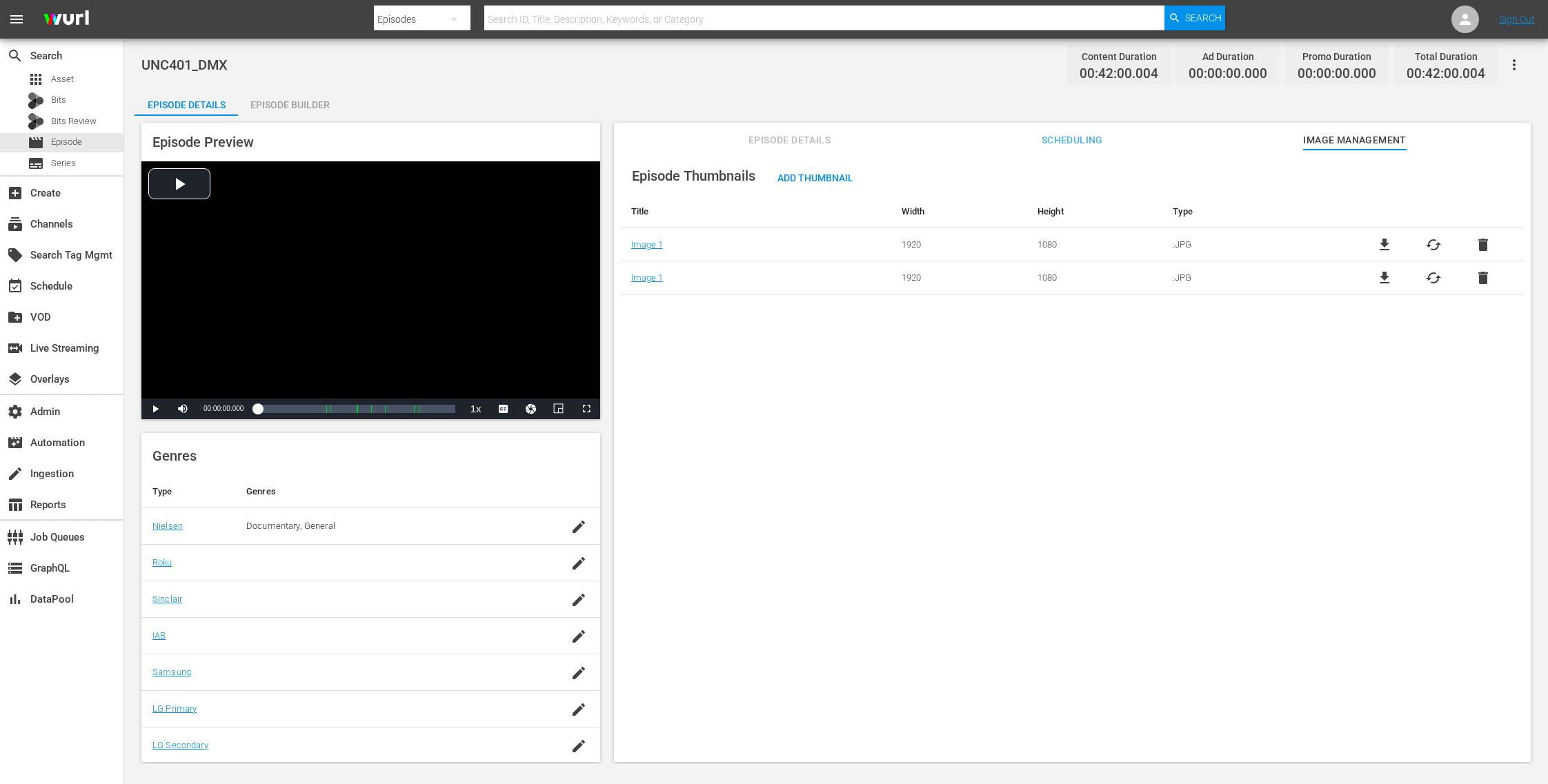
click at [1477, 242] on span "delete" at bounding box center [1483, 245] width 16 height 16
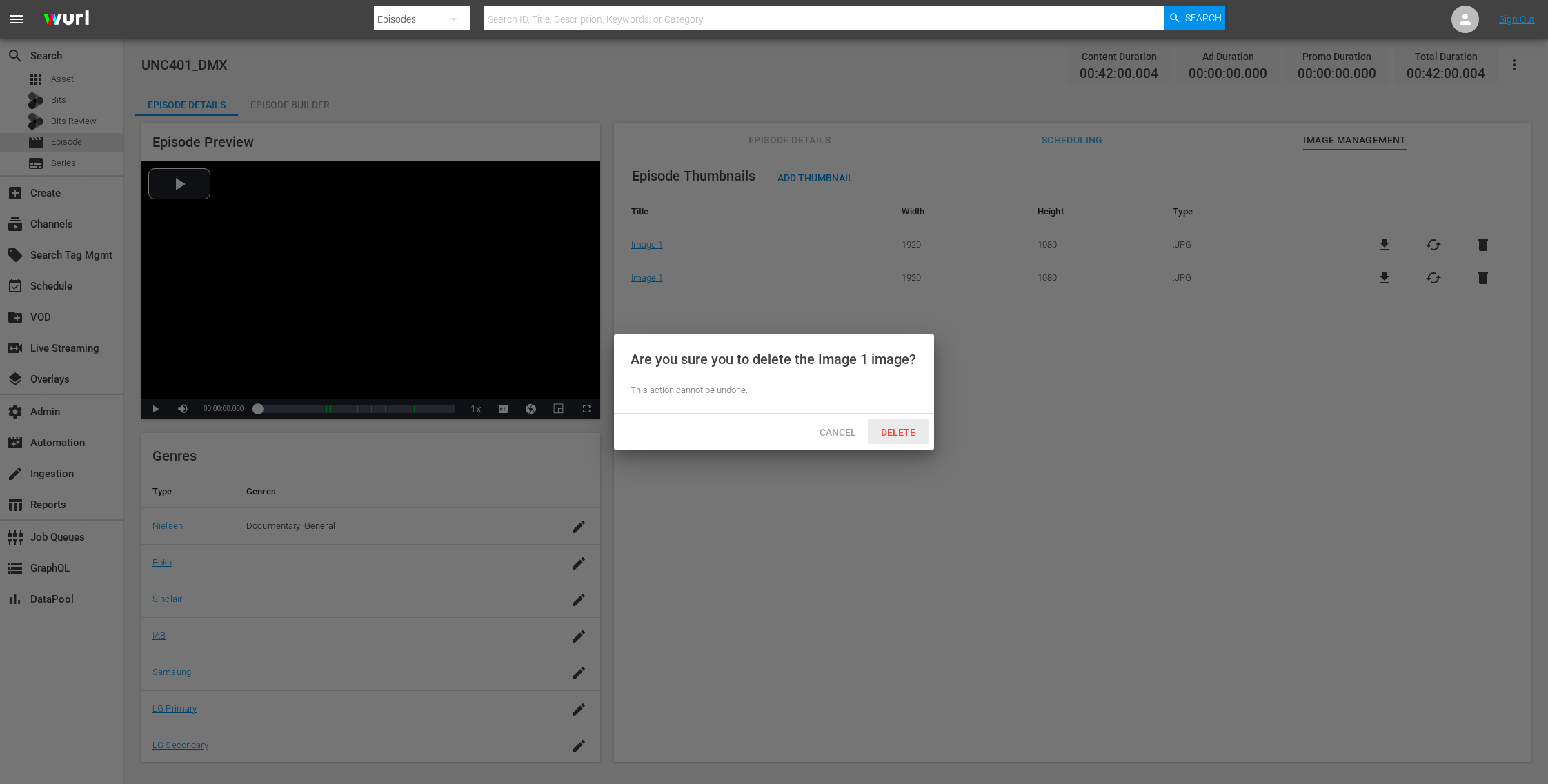
click at [911, 423] on div "Delete" at bounding box center [898, 432] width 61 height 26
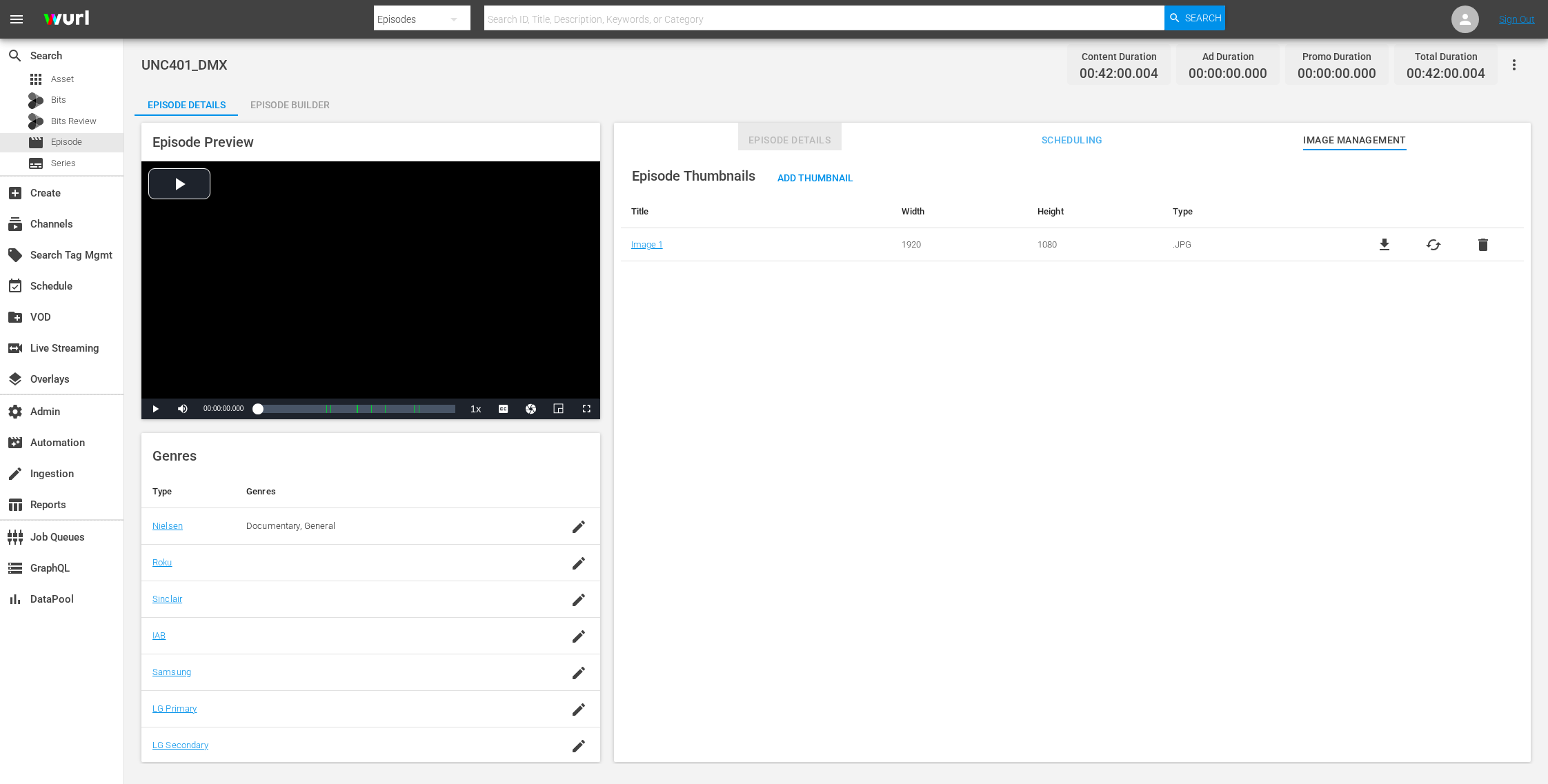
click at [801, 140] on span "Episode Details" at bounding box center [790, 140] width 104 height 17
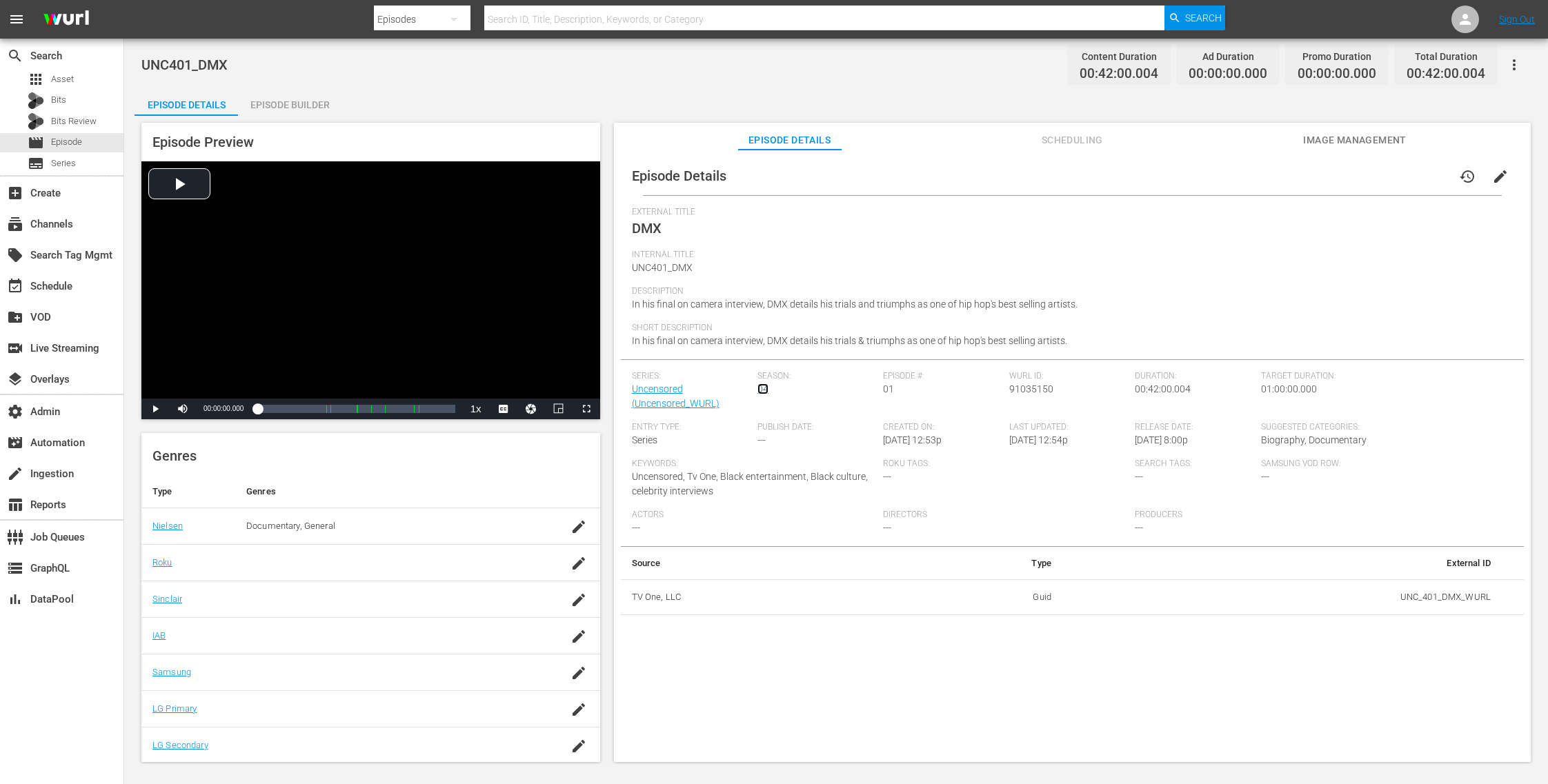
click at [762, 386] on link "04" at bounding box center [763, 389] width 11 height 11
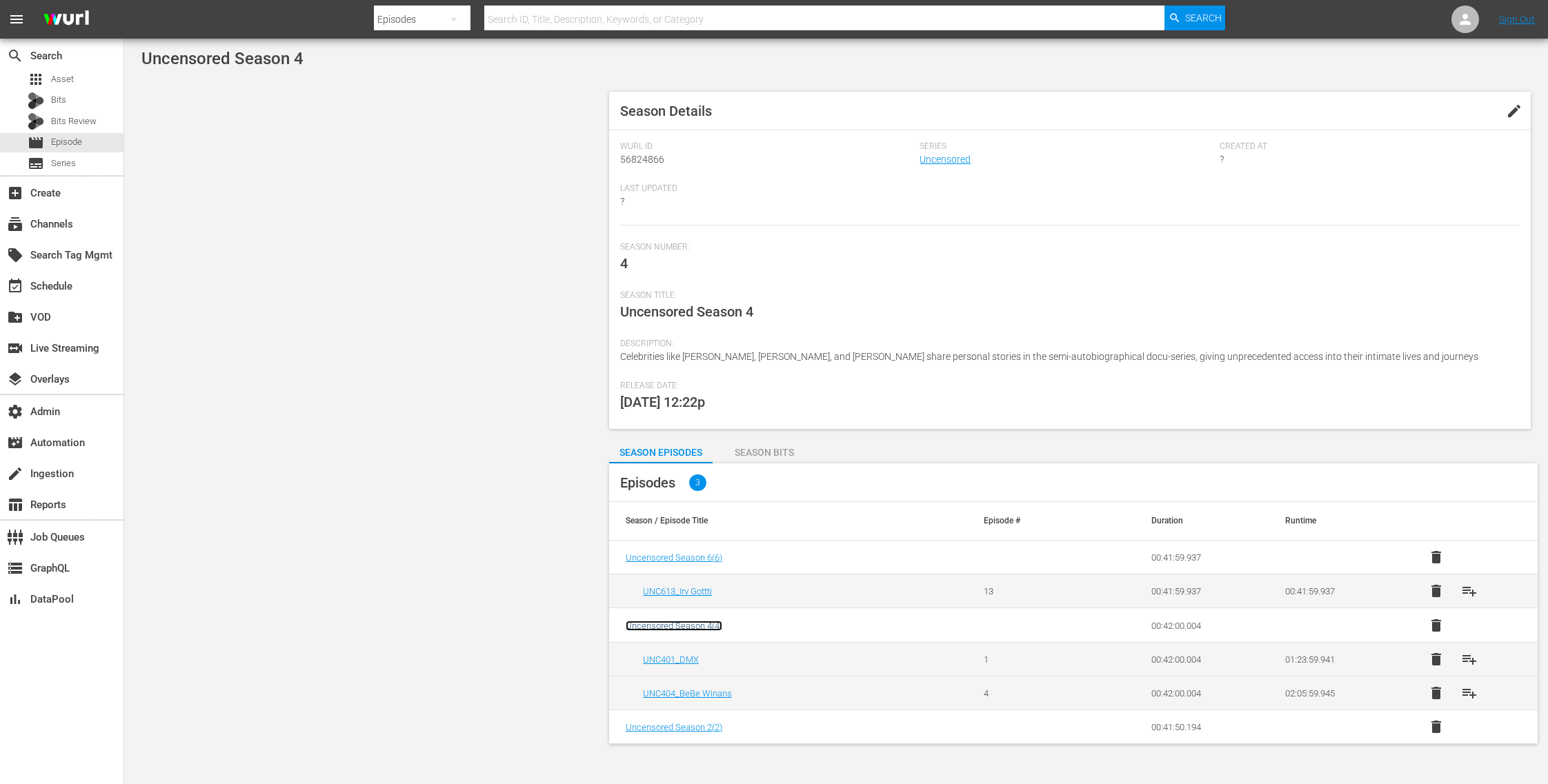
click at [685, 626] on span "Uncensored Season 4 ( 4 )" at bounding box center [674, 625] width 97 height 10
click at [947, 162] on link "Uncensored" at bounding box center [945, 159] width 51 height 11
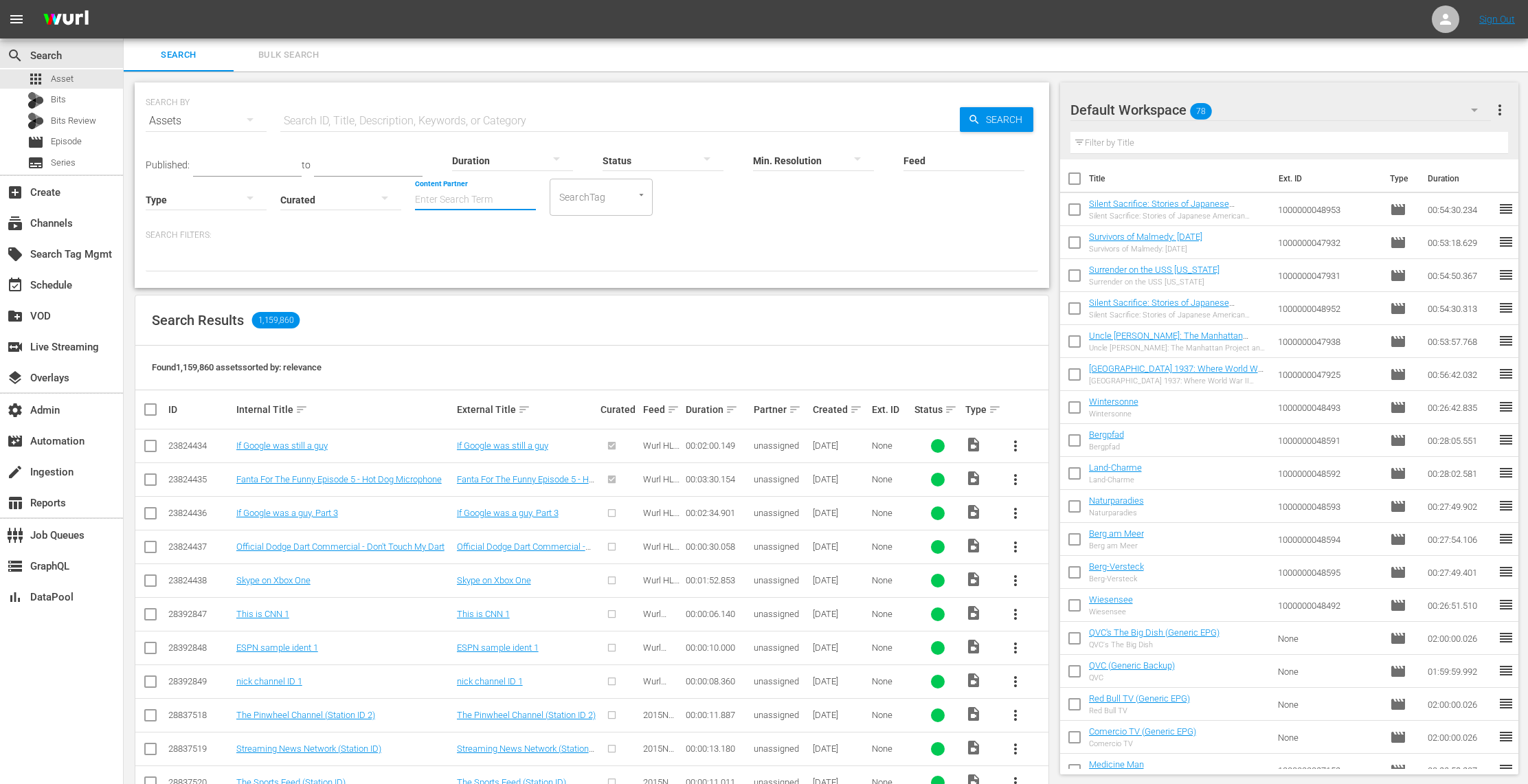
click at [456, 206] on input "Content Partner" at bounding box center [475, 201] width 121 height 50
click at [505, 248] on div "TV One, LLC (478)" at bounding box center [526, 238] width 201 height 33
type input "TV One, LLC (478)"
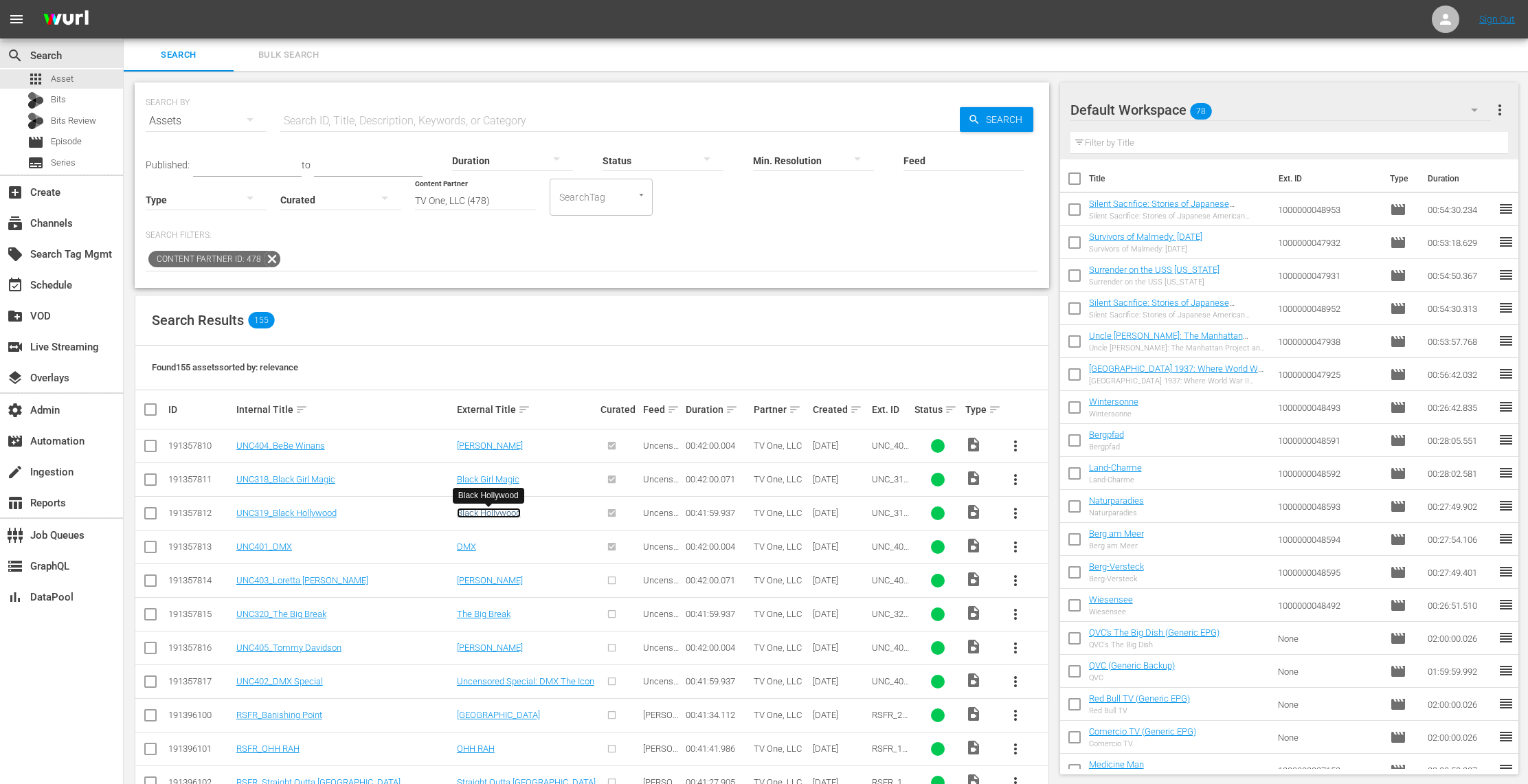
click at [512, 515] on link "Black Hollywood" at bounding box center [488, 512] width 64 height 10
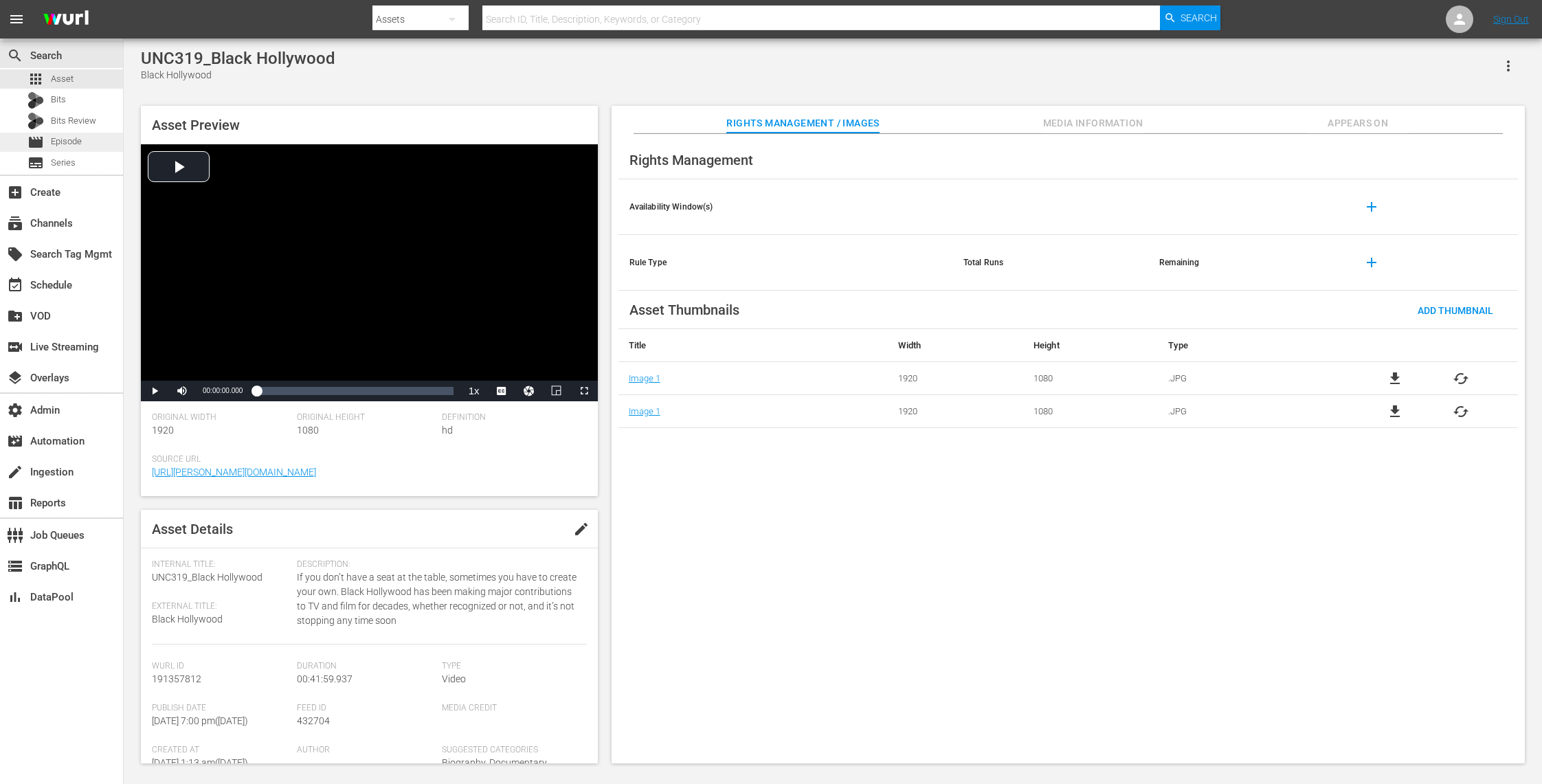
click at [86, 134] on div "movie Episode" at bounding box center [61, 142] width 123 height 19
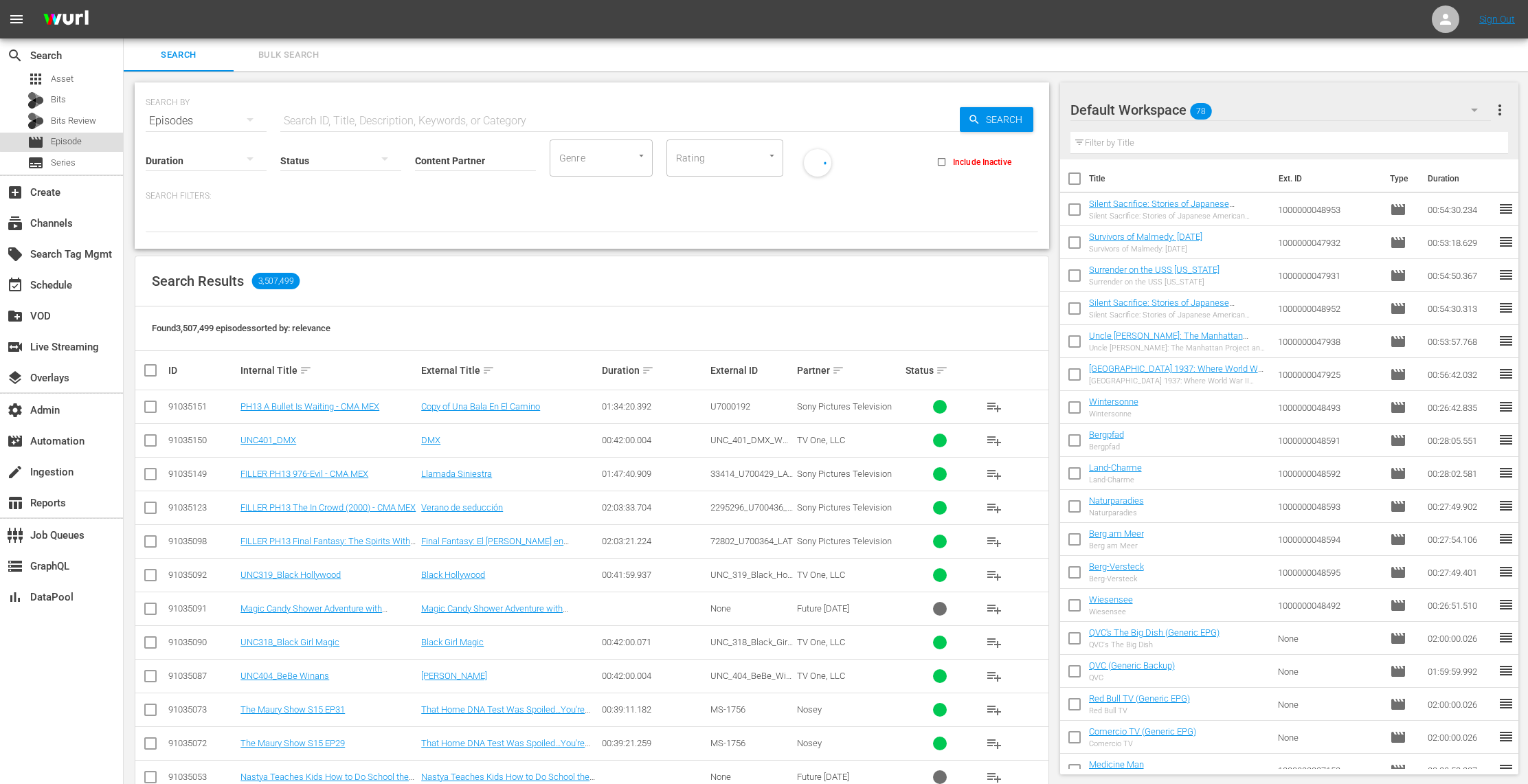
click at [91, 140] on div "movie Episode" at bounding box center [61, 142] width 123 height 19
click at [461, 158] on input "Content Partner" at bounding box center [475, 161] width 121 height 50
click at [420, 116] on input "text" at bounding box center [620, 121] width 679 height 33
type input "black hollywood"
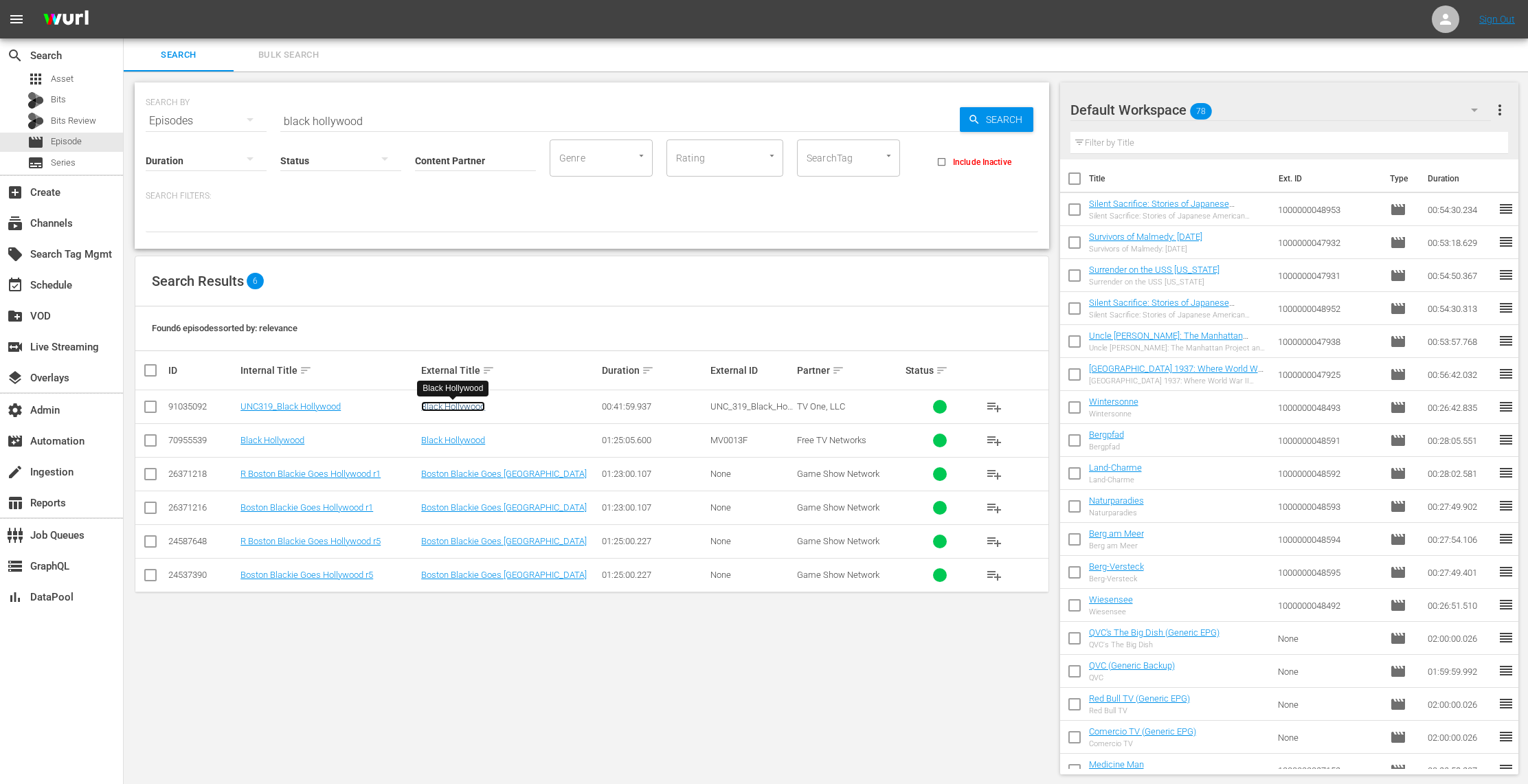
click at [449, 409] on link "Black Hollywood" at bounding box center [453, 406] width 64 height 10
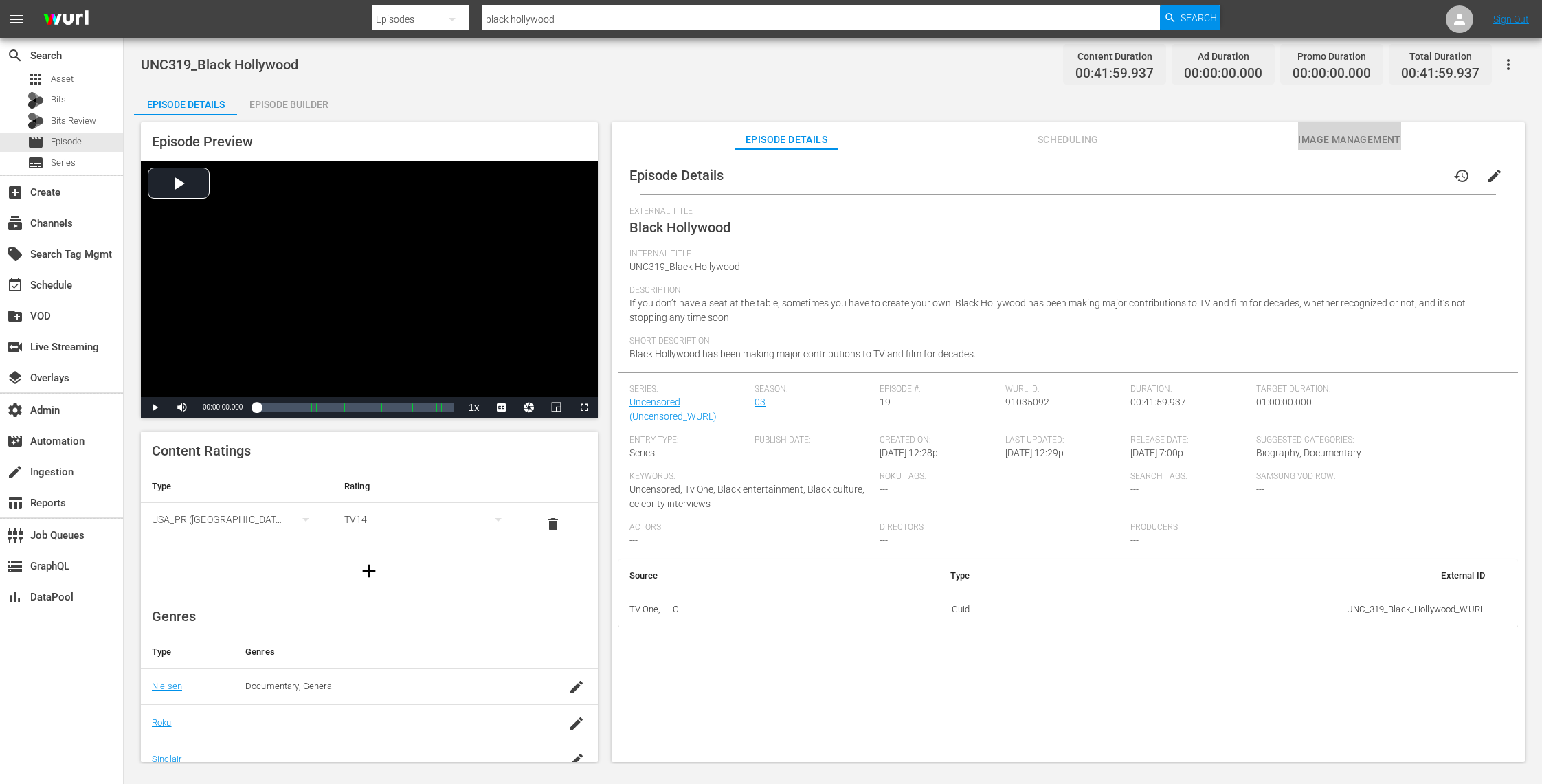
click at [1312, 144] on span "Image Management" at bounding box center [1349, 140] width 103 height 17
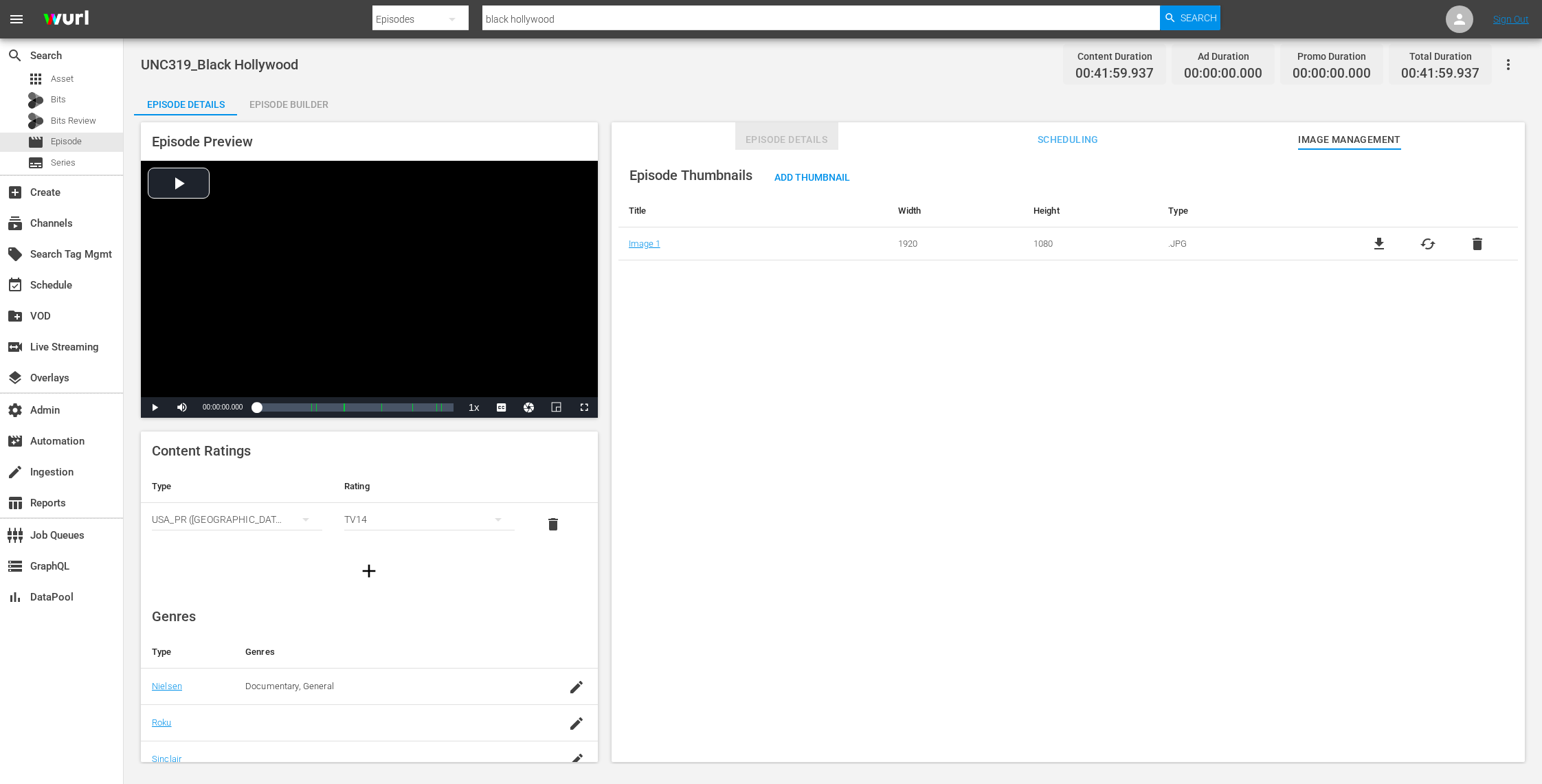
click at [814, 140] on span "Episode Details" at bounding box center [787, 140] width 103 height 17
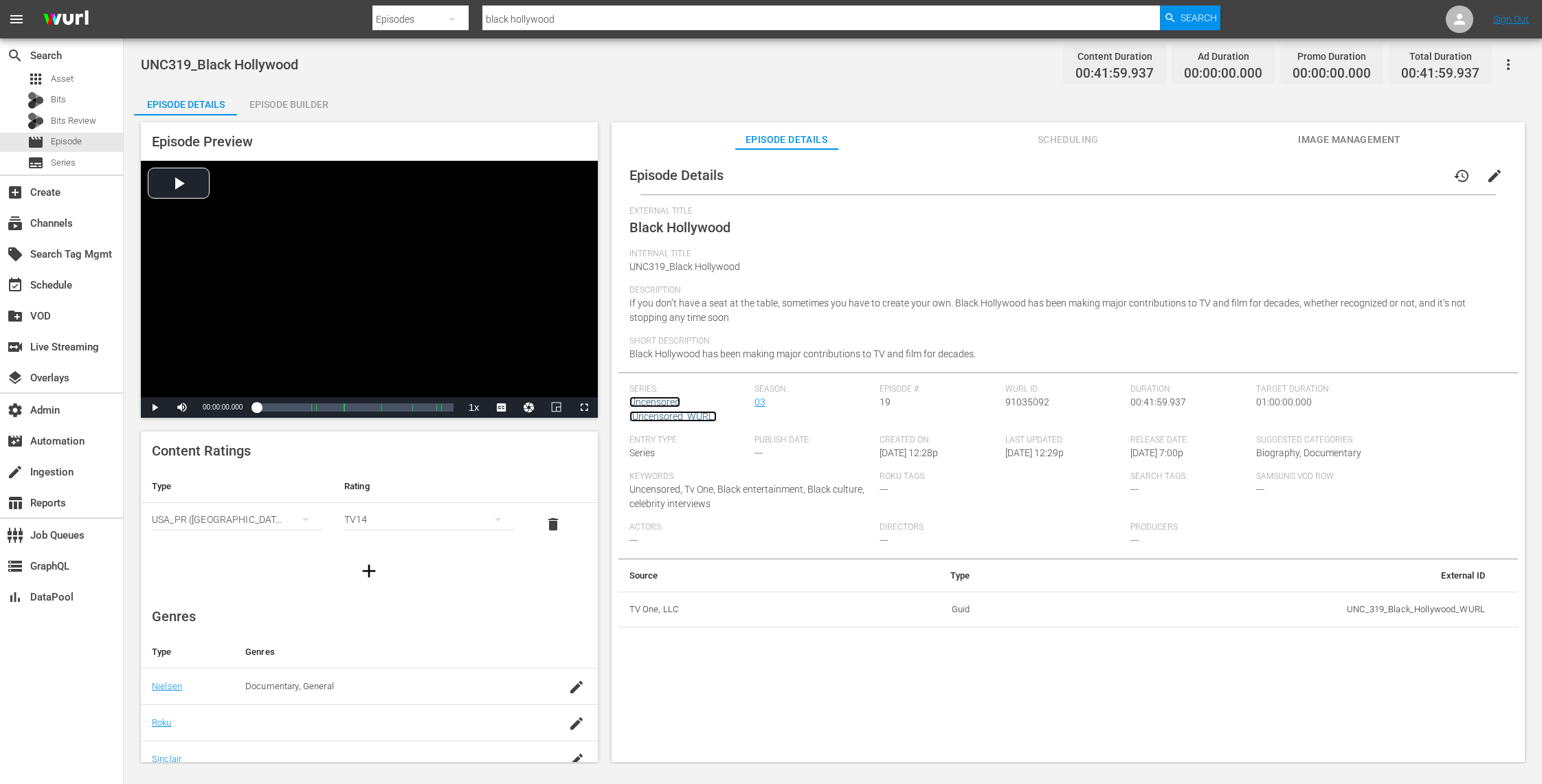
click at [658, 402] on link "Uncensored (Uncensored_WURL)" at bounding box center [673, 409] width 87 height 26
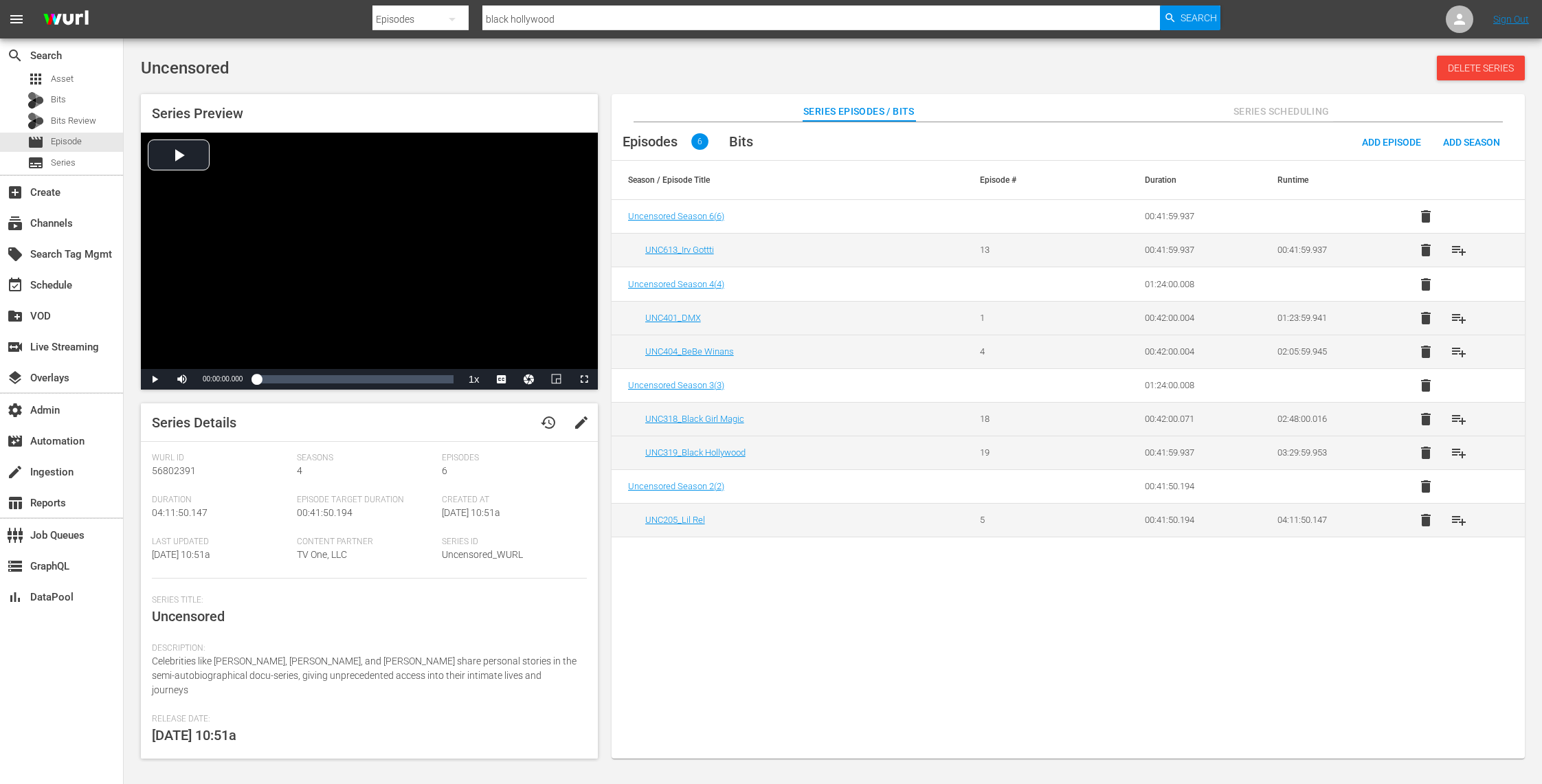
scroll to position [93, 0]
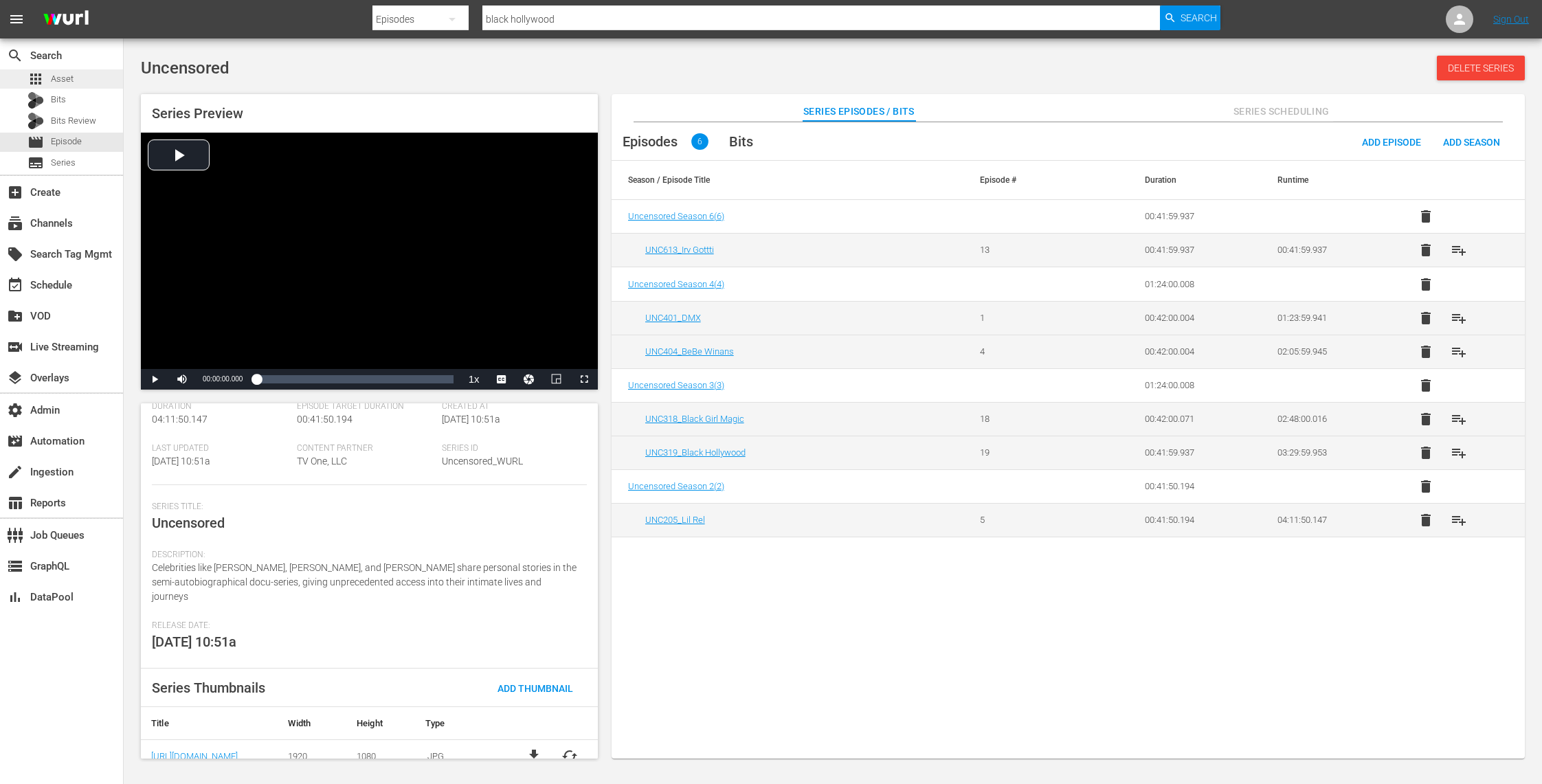
click at [82, 77] on div "apps Asset" at bounding box center [61, 78] width 123 height 19
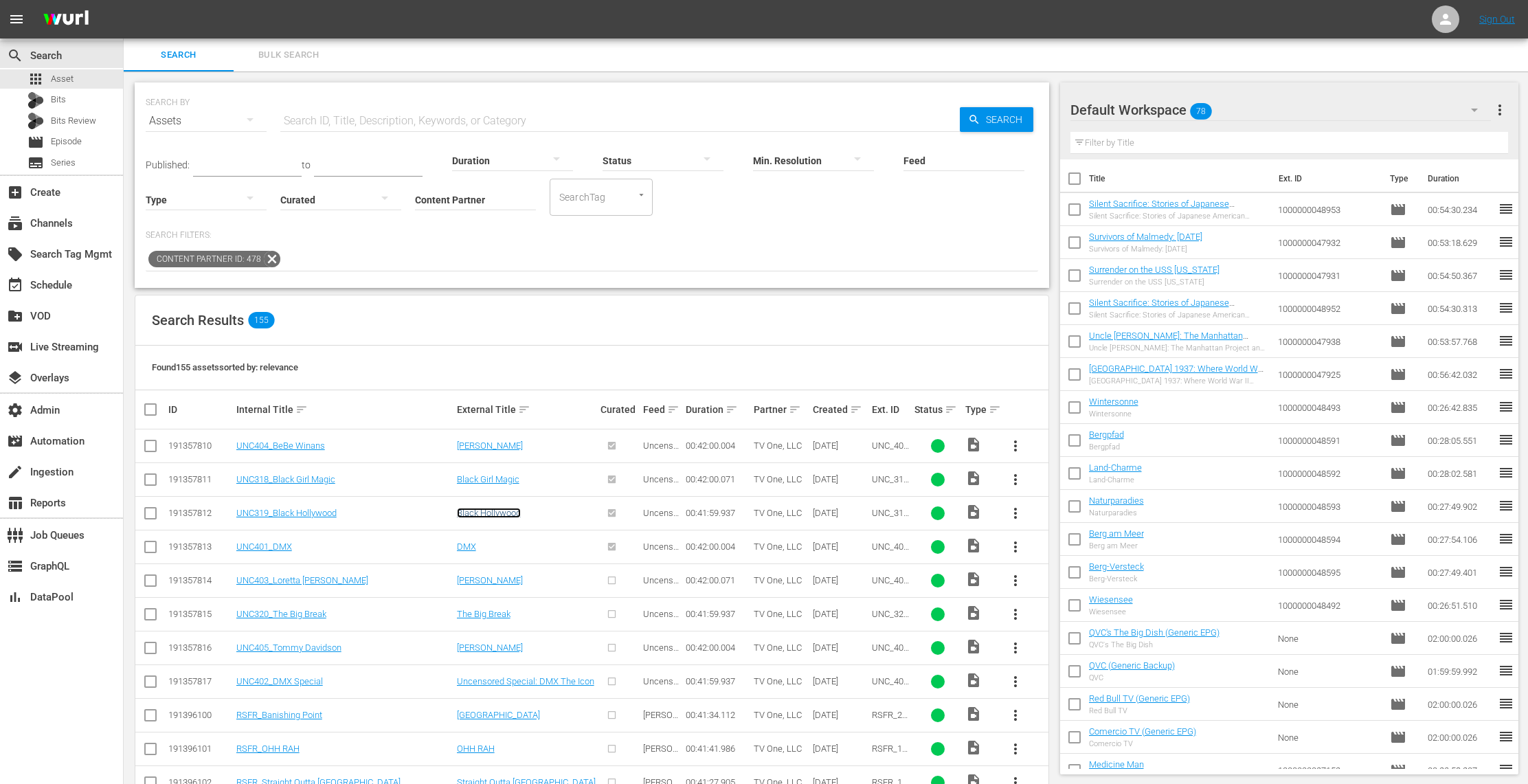
click at [501, 511] on link "Black Hollywood" at bounding box center [488, 512] width 64 height 10
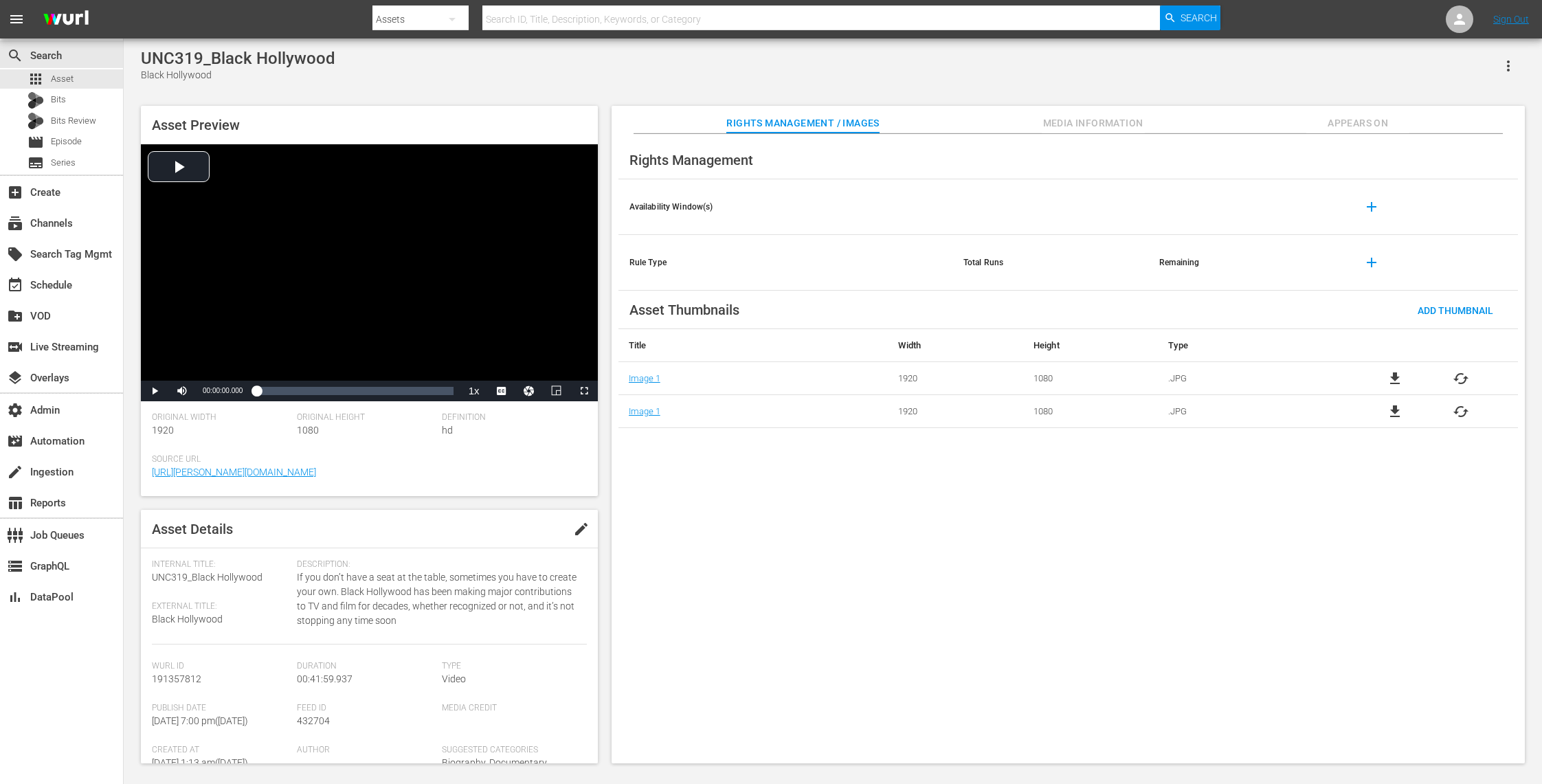
click at [1132, 121] on span "Media Information" at bounding box center [1093, 123] width 103 height 17
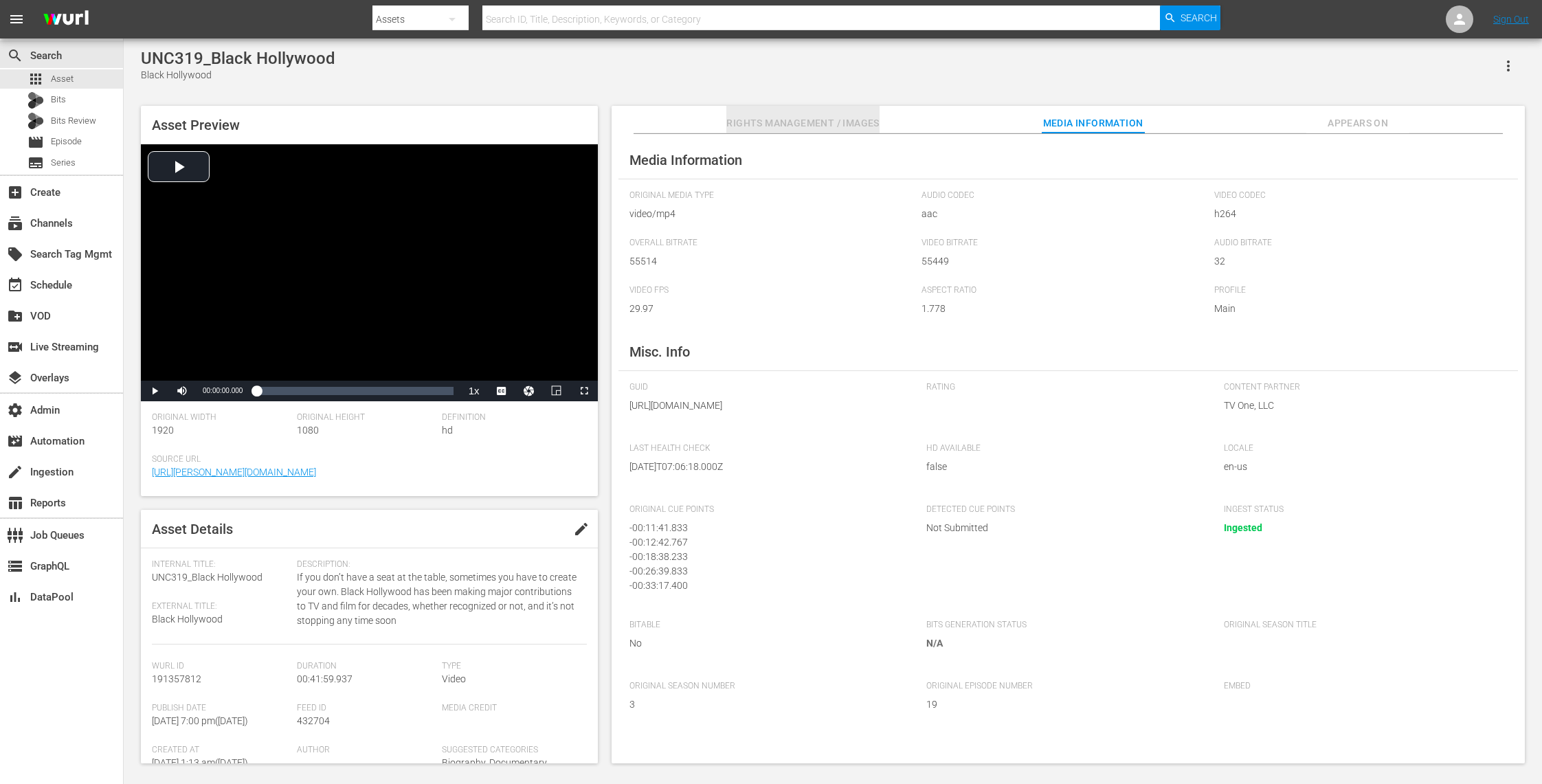
click at [811, 121] on span "Rights Management / Images" at bounding box center [802, 123] width 152 height 17
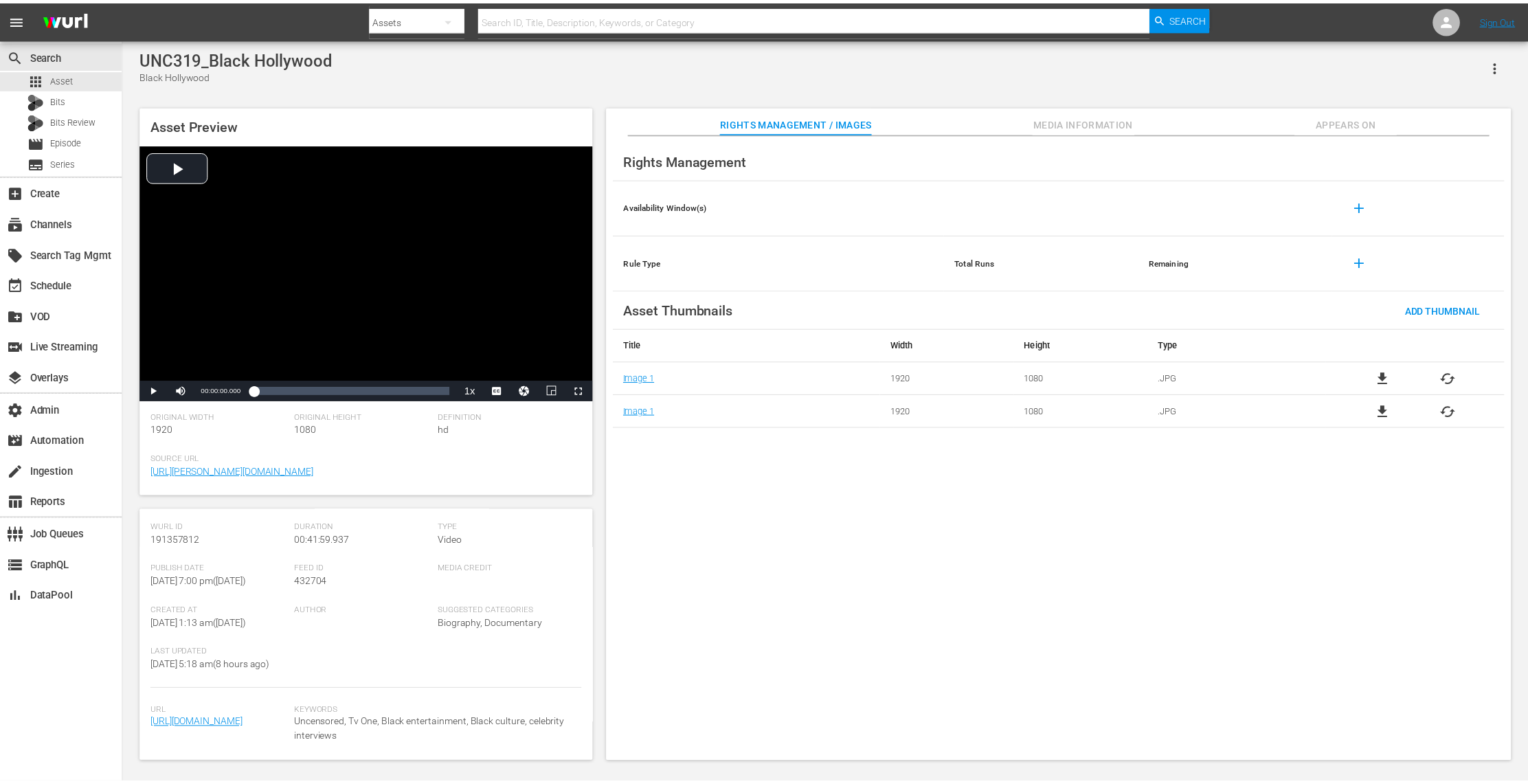
scroll to position [209, 0]
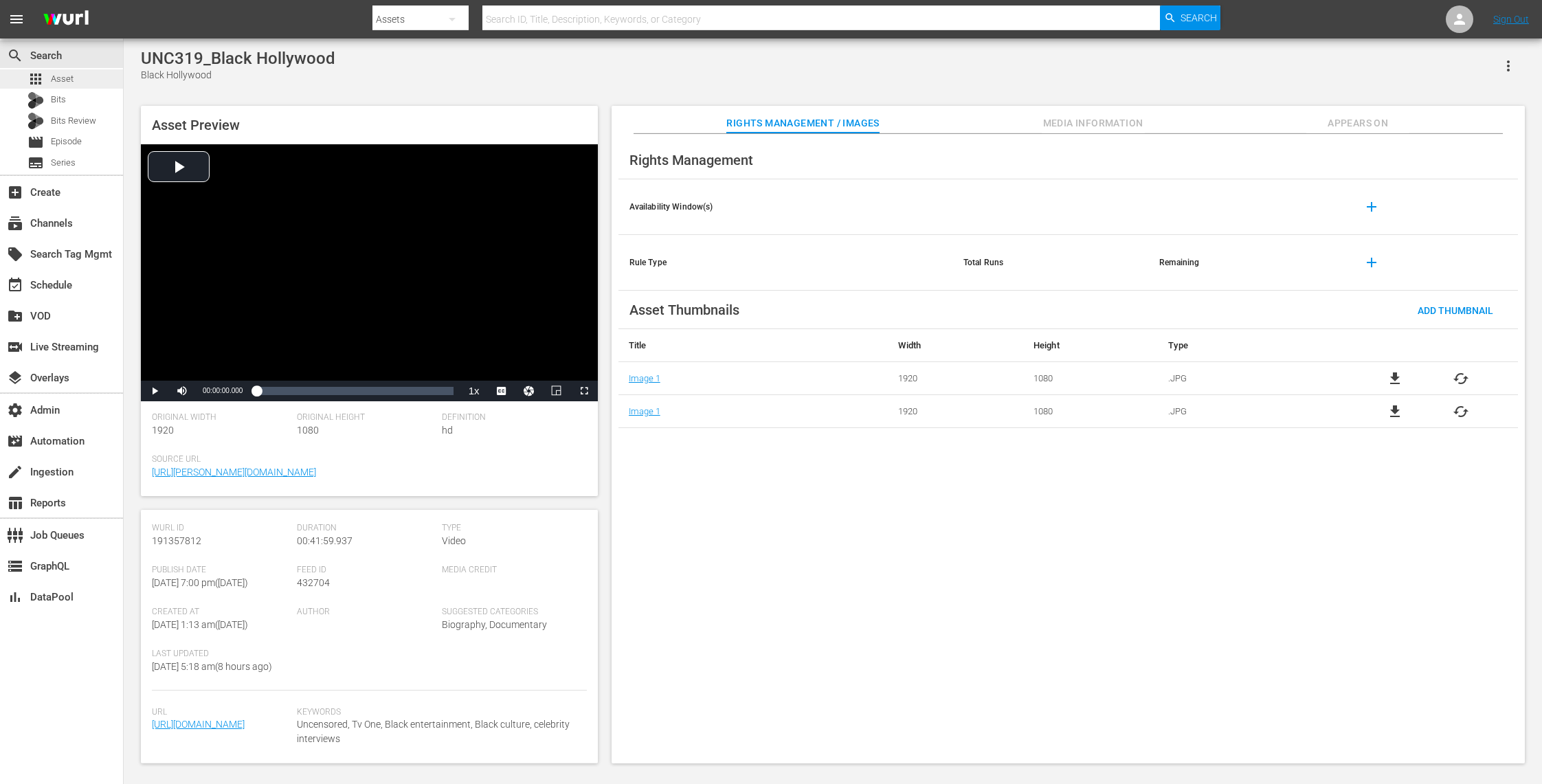
click at [91, 78] on div "apps Asset" at bounding box center [61, 78] width 123 height 19
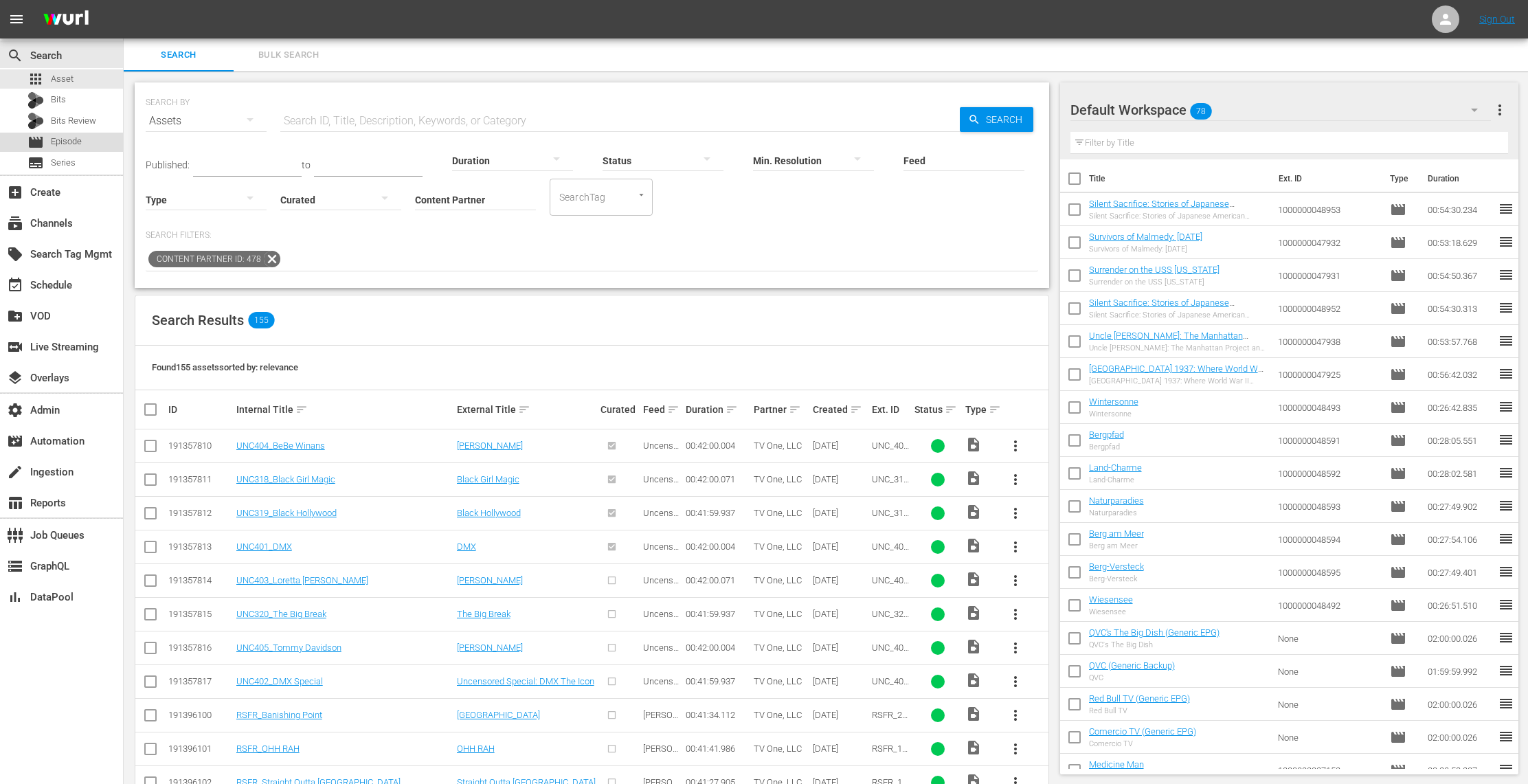
click at [75, 137] on span "Episode" at bounding box center [66, 141] width 31 height 14
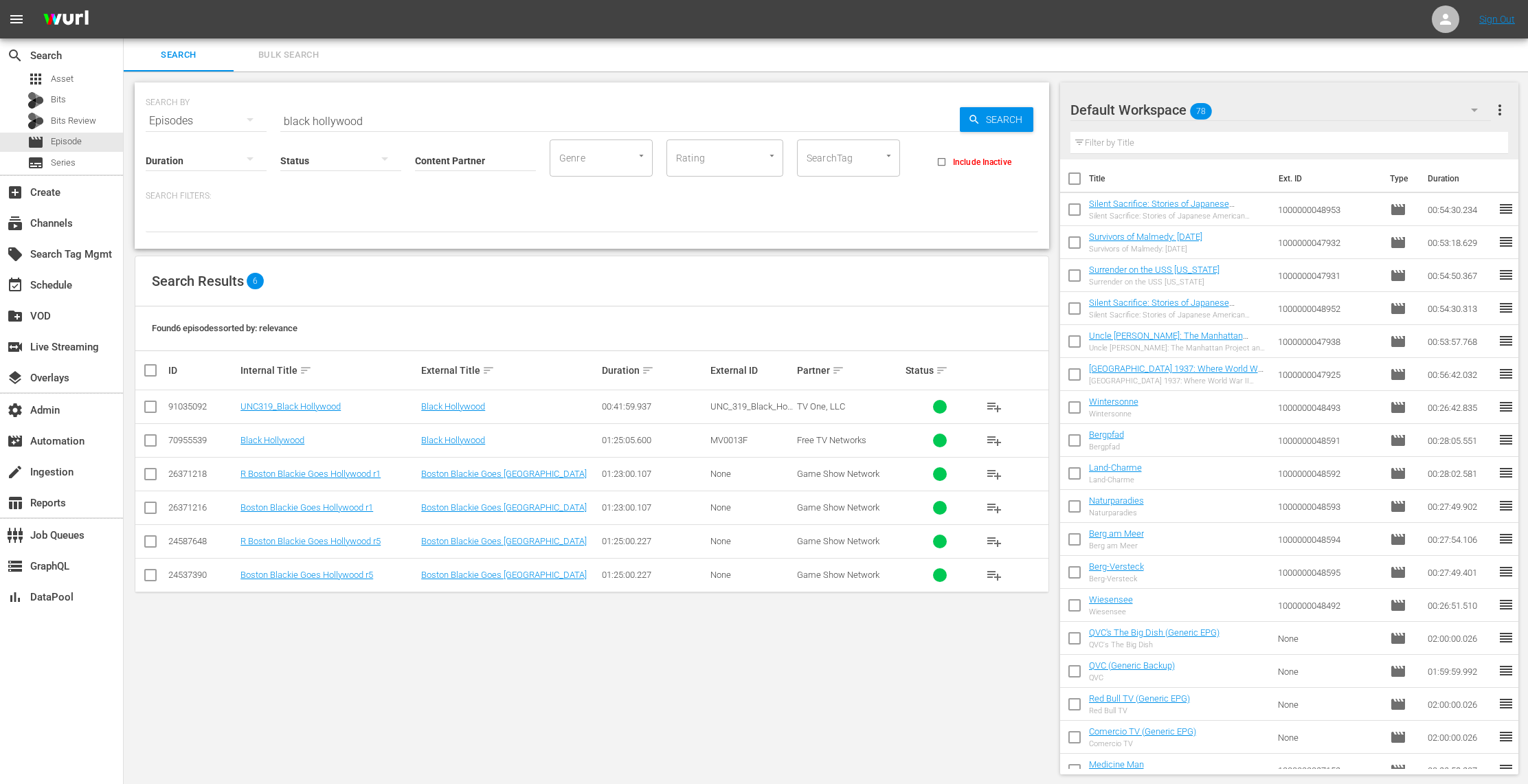
click at [466, 157] on input "Content Partner" at bounding box center [475, 161] width 121 height 50
drag, startPoint x: 378, startPoint y: 123, endPoint x: 175, endPoint y: 118, distance: 203.1
click at [175, 118] on div "SEARCH BY Search By Episodes Search ID, Title, Description, Keywords, or Catego…" at bounding box center [592, 113] width 892 height 50
click at [471, 151] on input "Content Partner" at bounding box center [475, 161] width 121 height 50
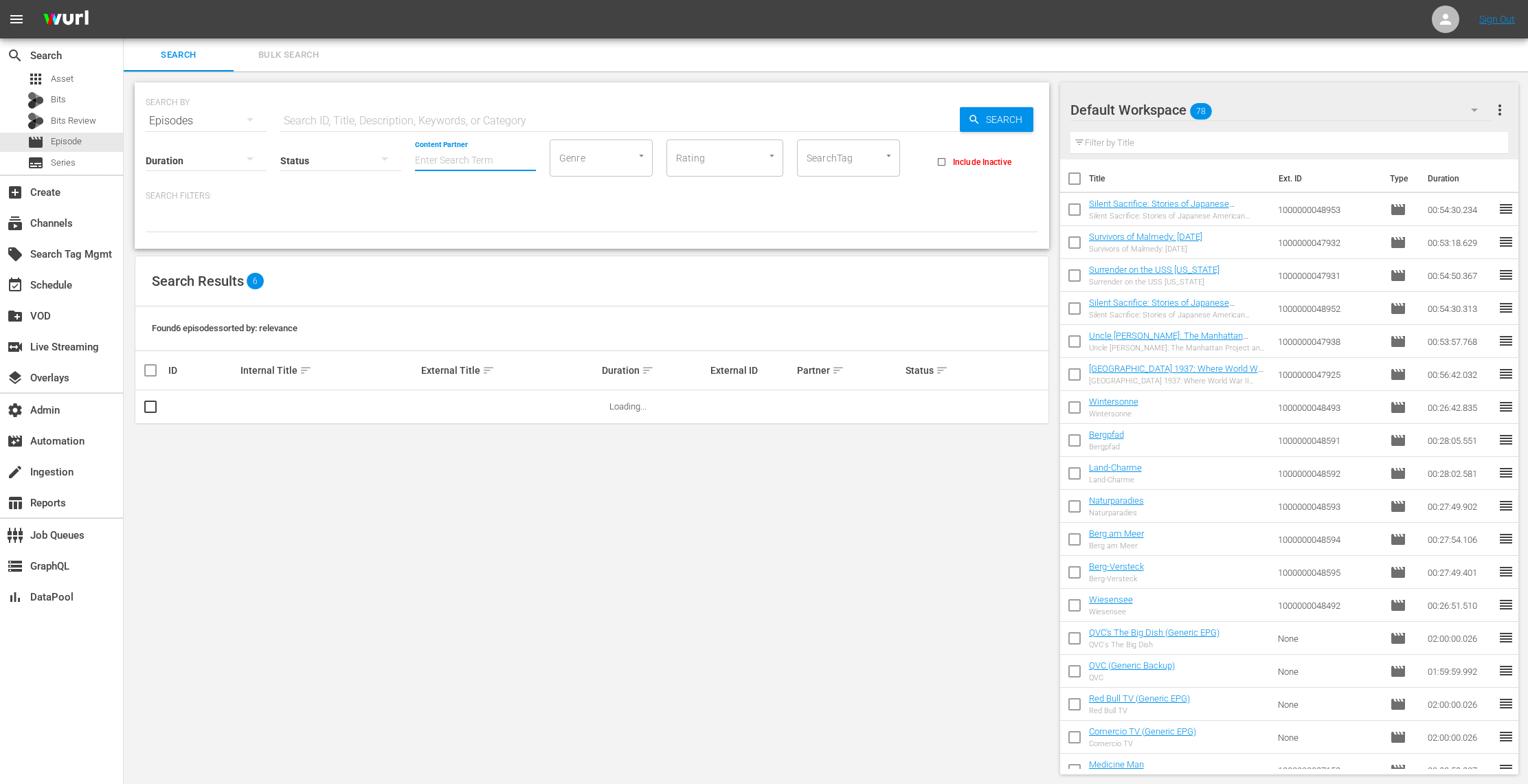
type input "r"
click at [516, 194] on div "TV One, LLC (478)" at bounding box center [526, 198] width 201 height 33
type input "TV One, LLC (478)"
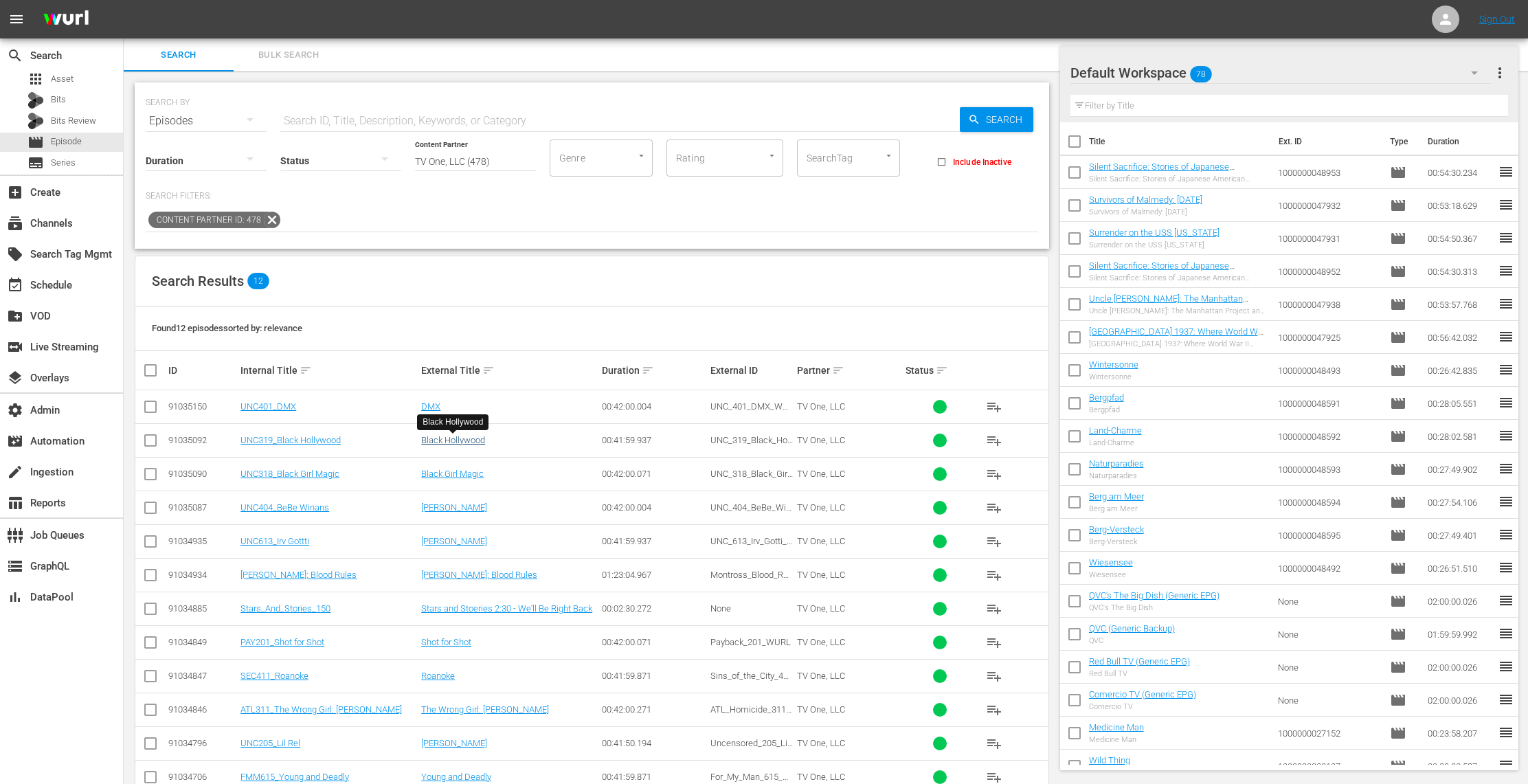
scroll to position [39, 0]
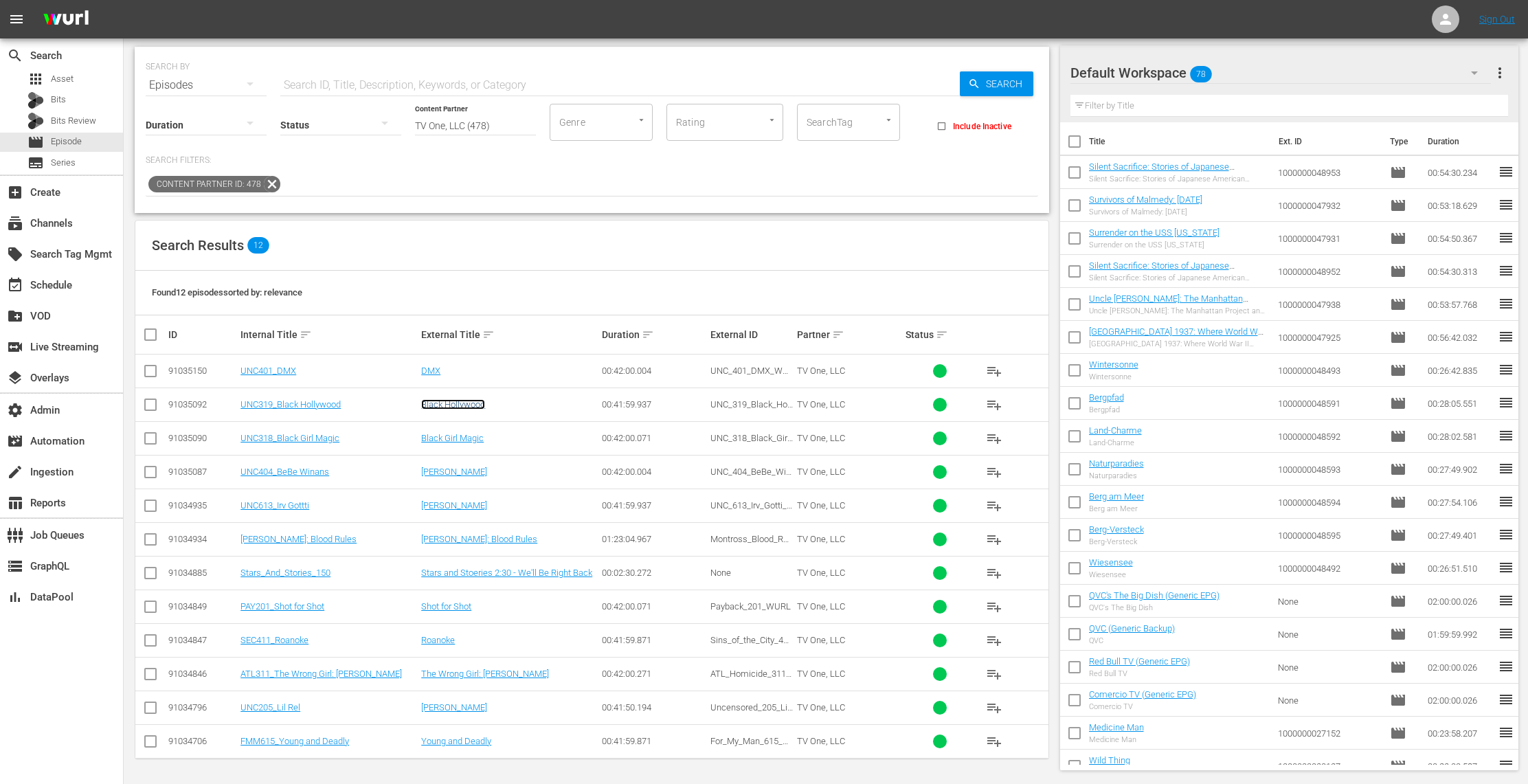
click at [457, 406] on link "Black Hollywood" at bounding box center [453, 404] width 64 height 10
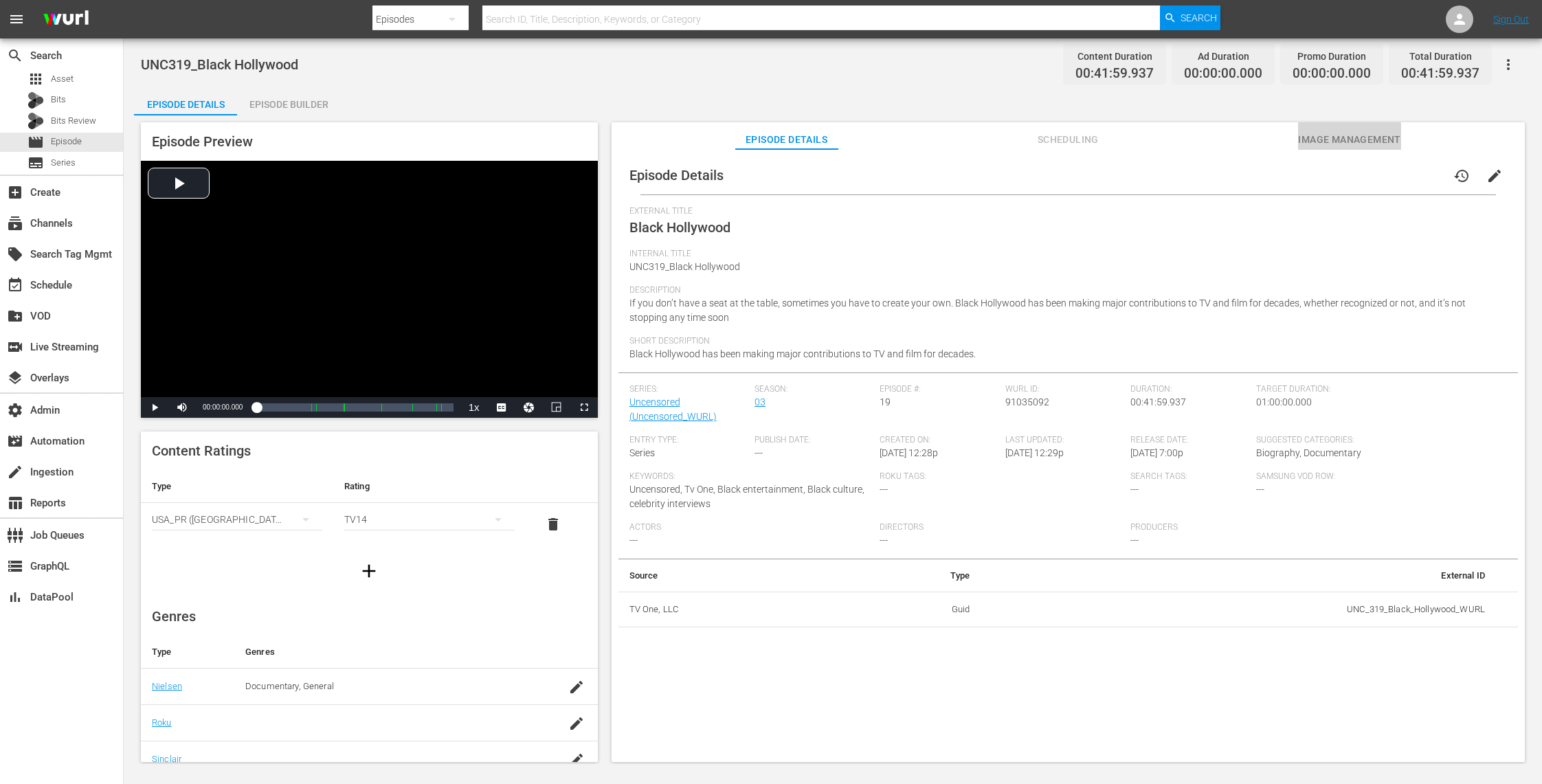
click at [1369, 140] on span "Image Management" at bounding box center [1349, 140] width 103 height 17
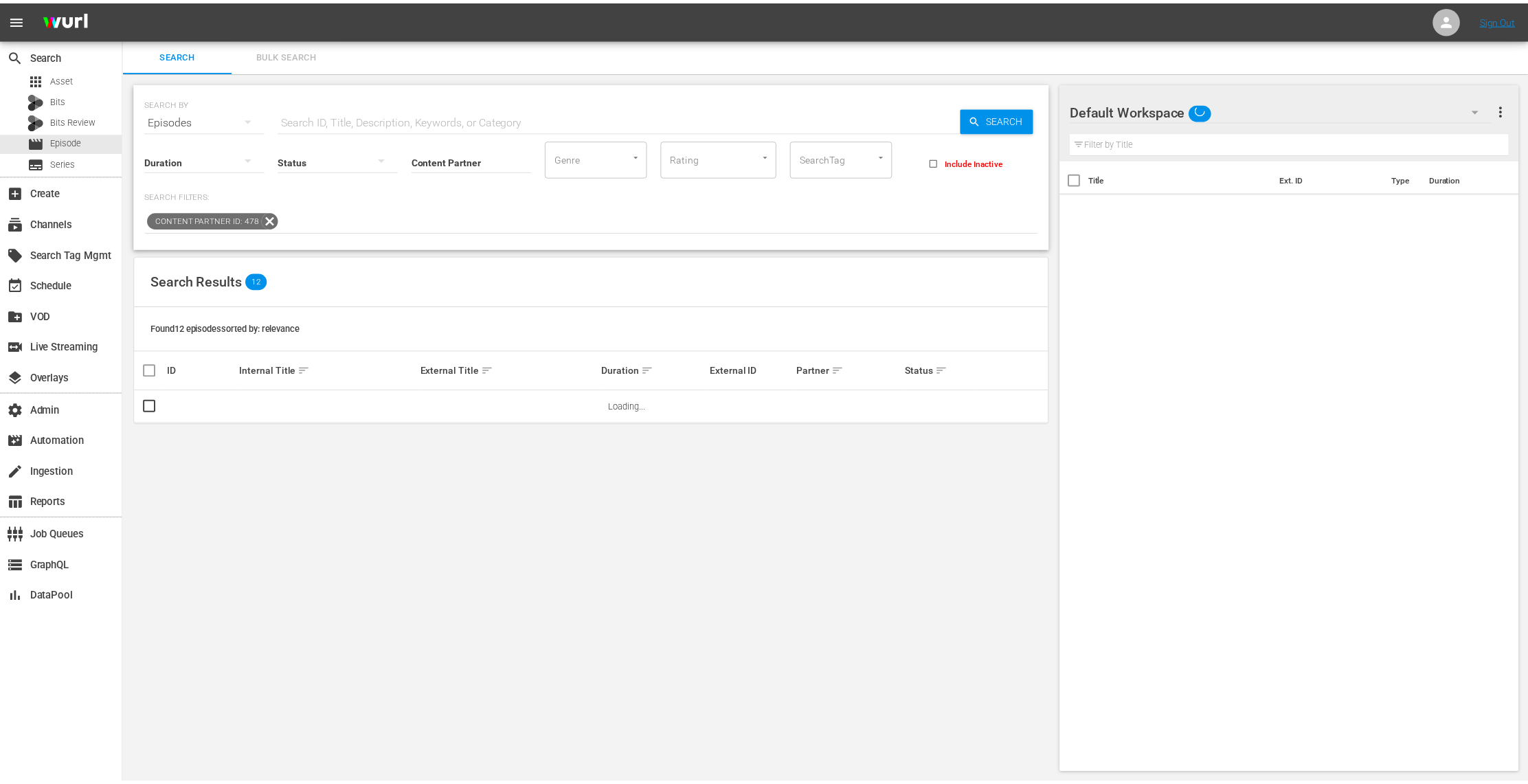
scroll to position [1, 0]
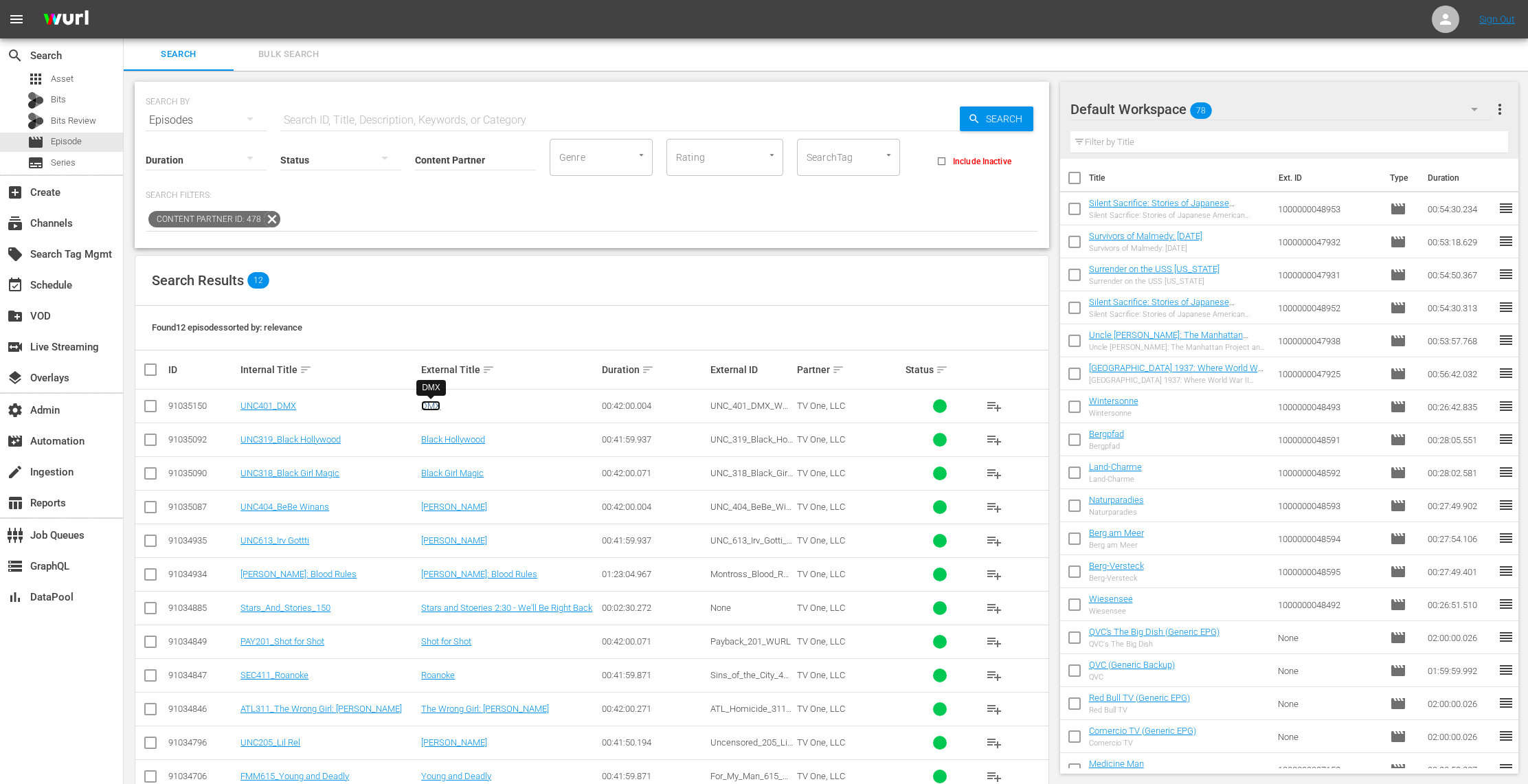
click at [429, 404] on link "DMX" at bounding box center [430, 405] width 19 height 10
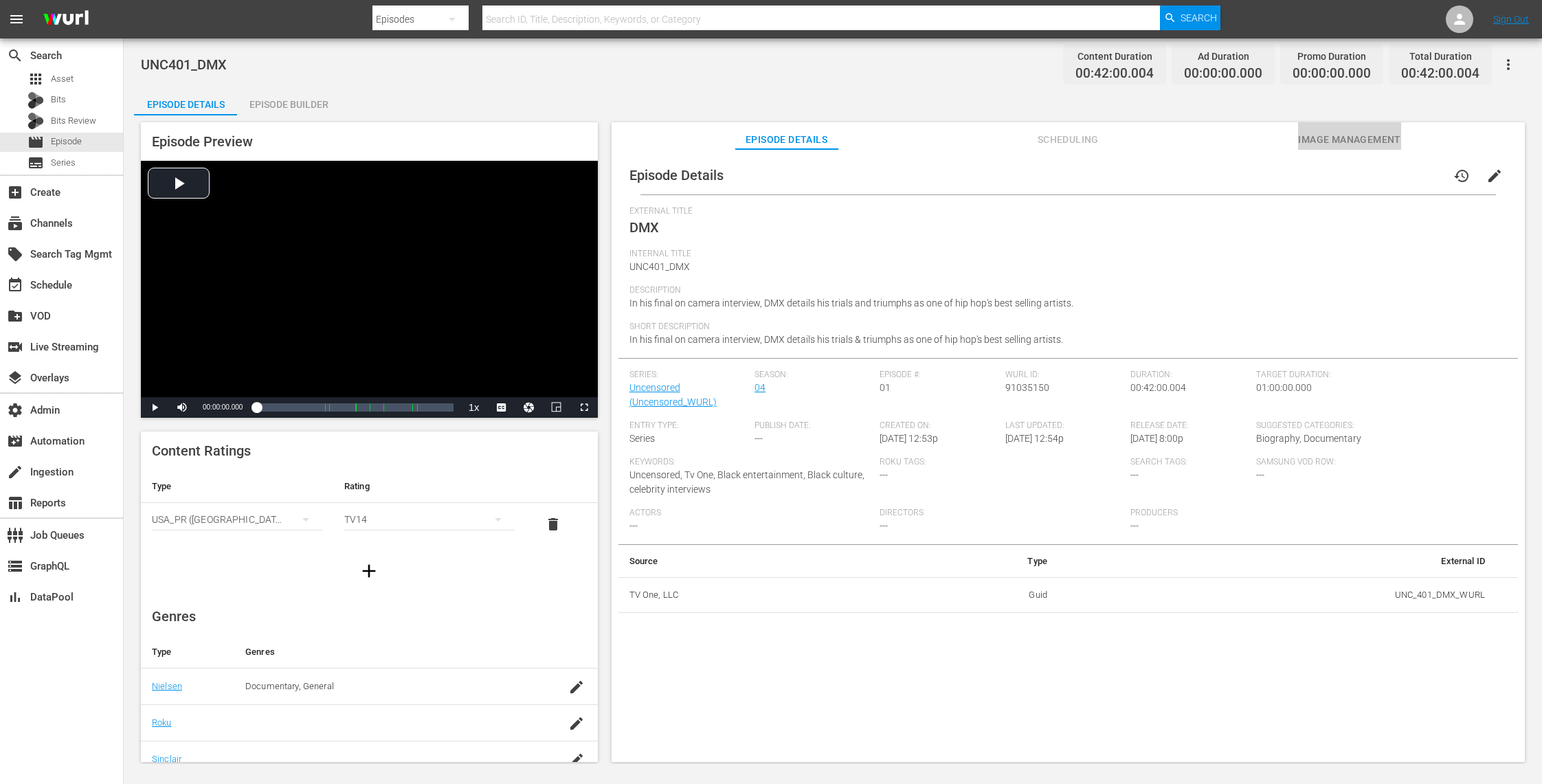
click at [1326, 140] on span "Image Management" at bounding box center [1349, 140] width 103 height 17
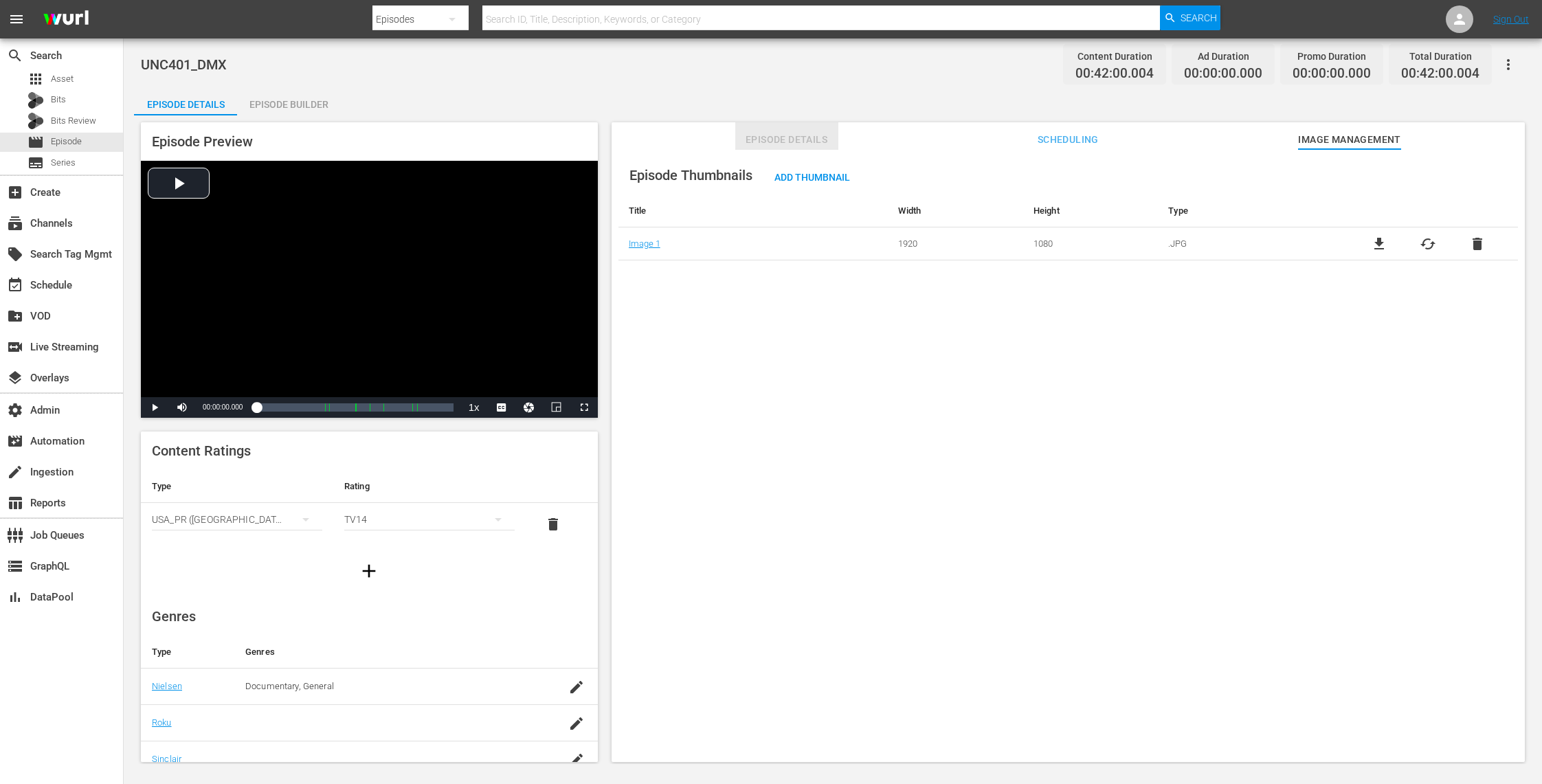
click at [765, 134] on span "Episode Details" at bounding box center [787, 140] width 103 height 17
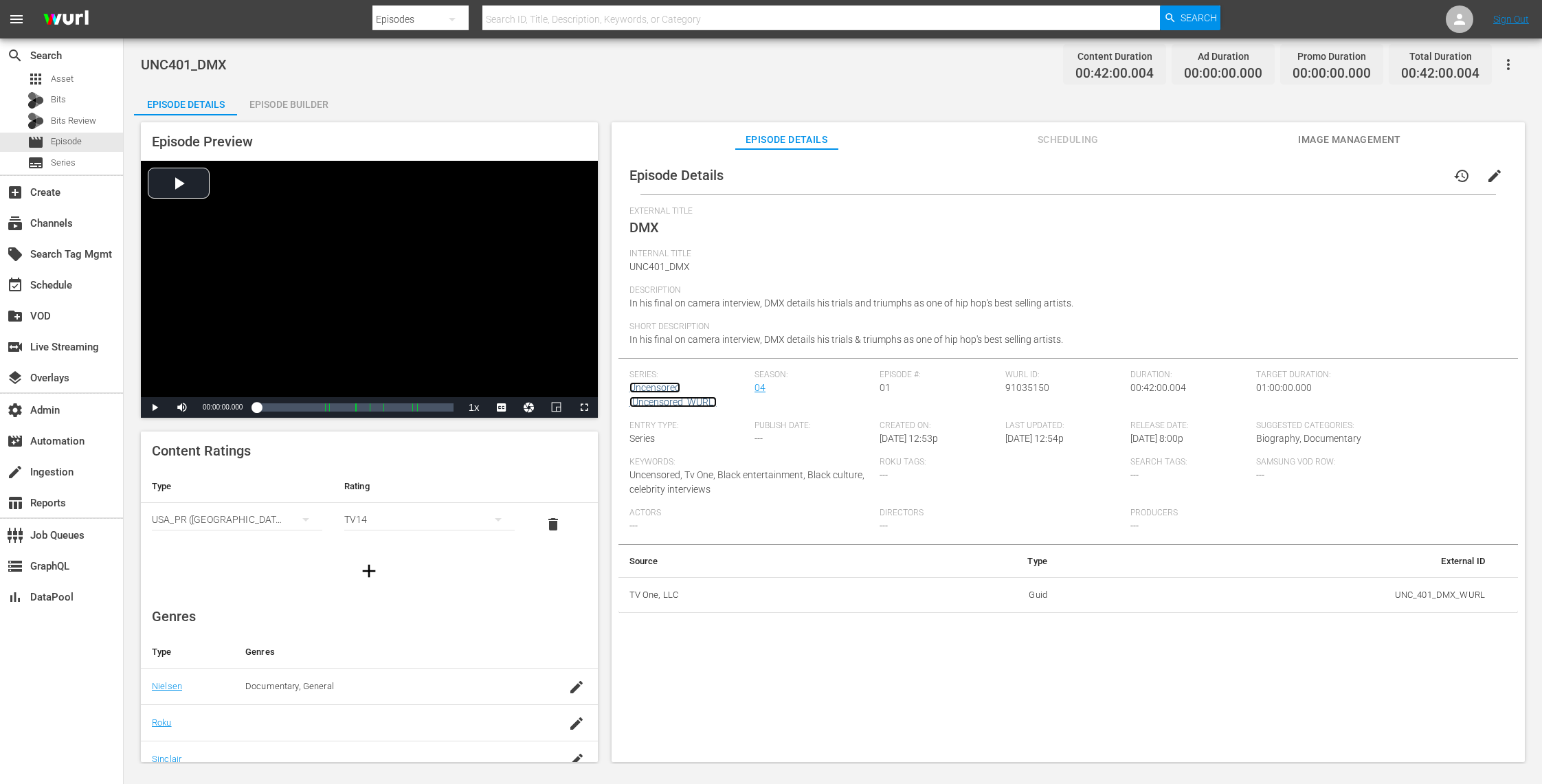
click at [672, 390] on link "Uncensored (Uncensored_WURL)" at bounding box center [673, 394] width 87 height 26
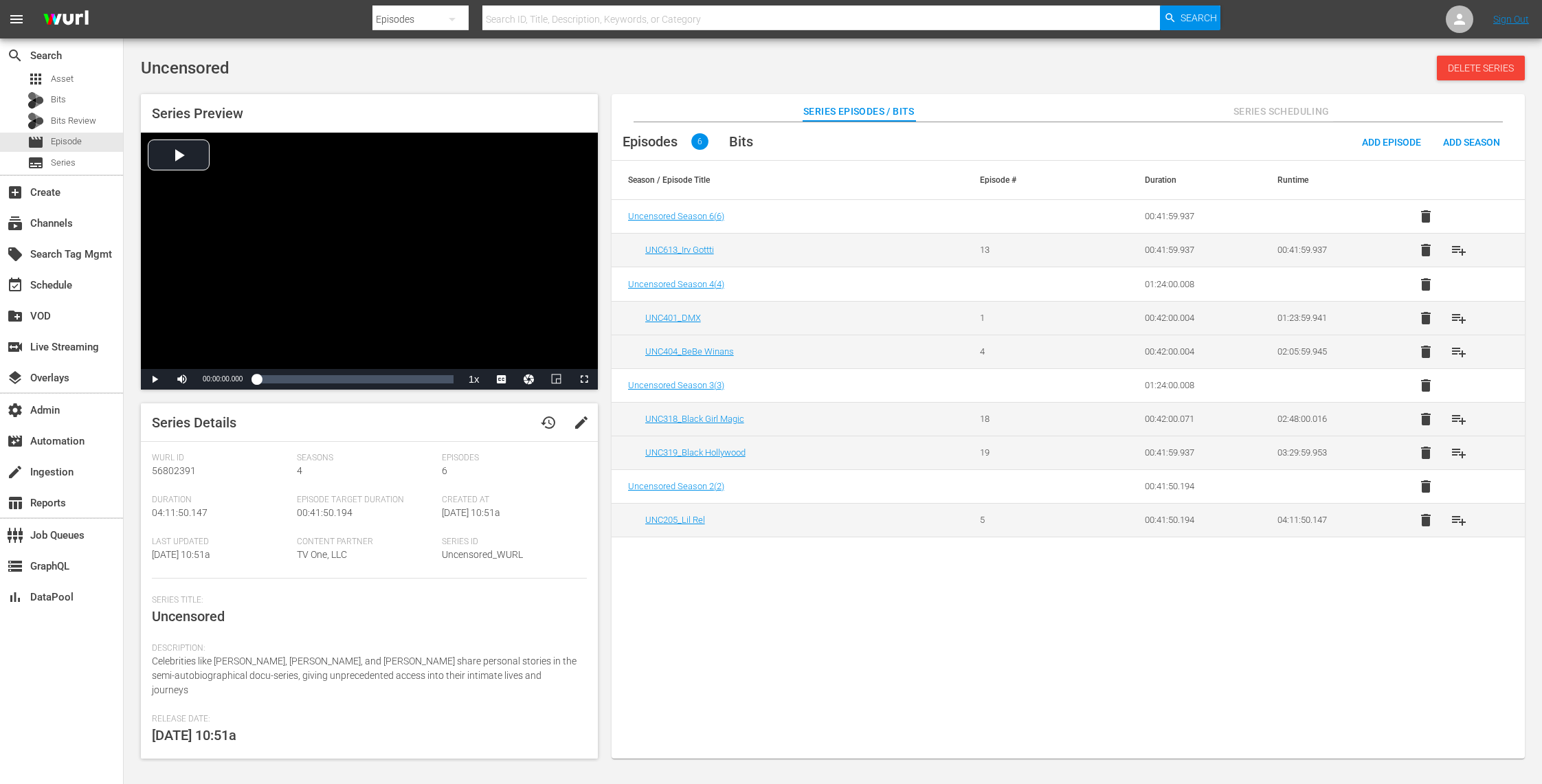
scroll to position [93, 0]
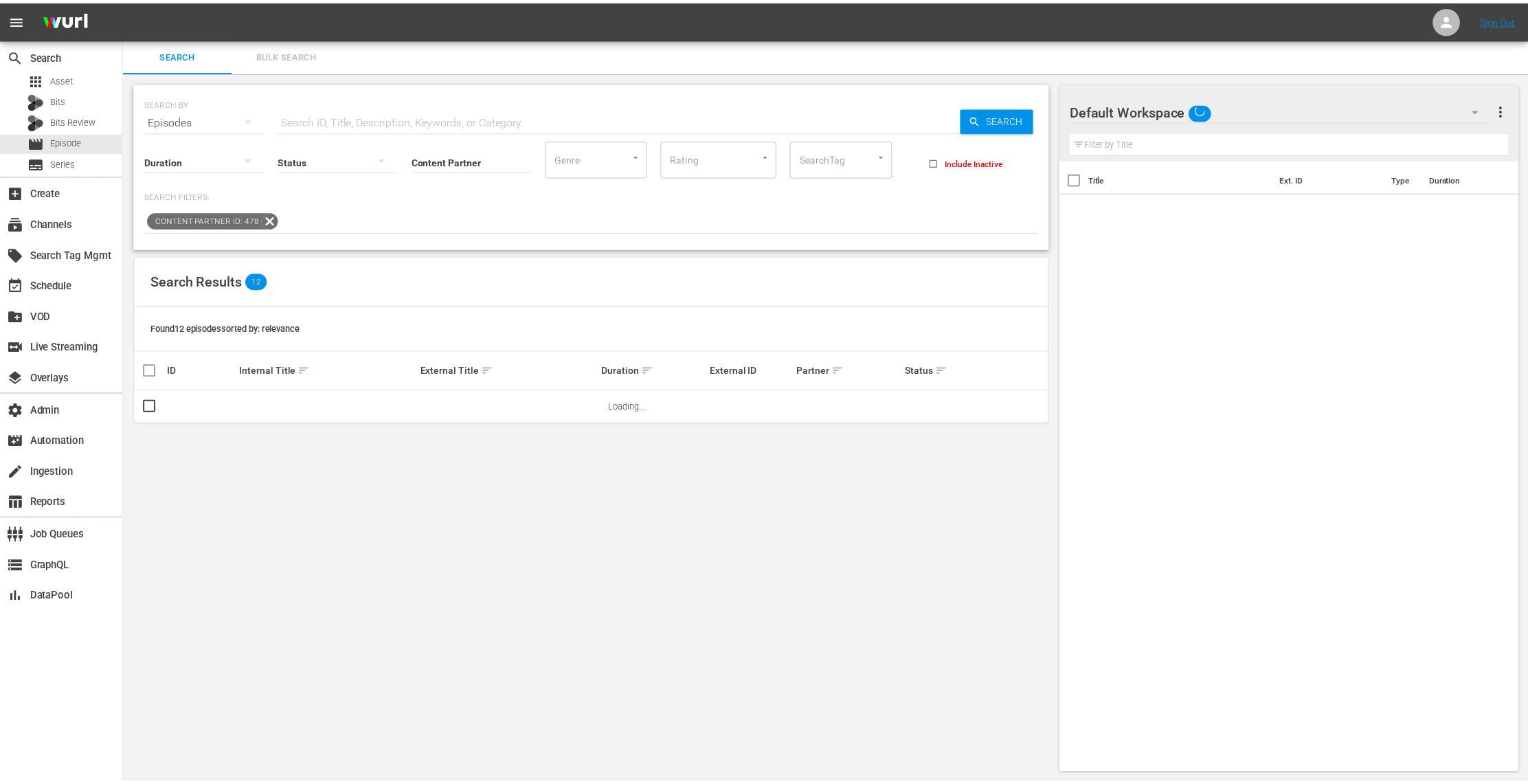
scroll to position [1, 0]
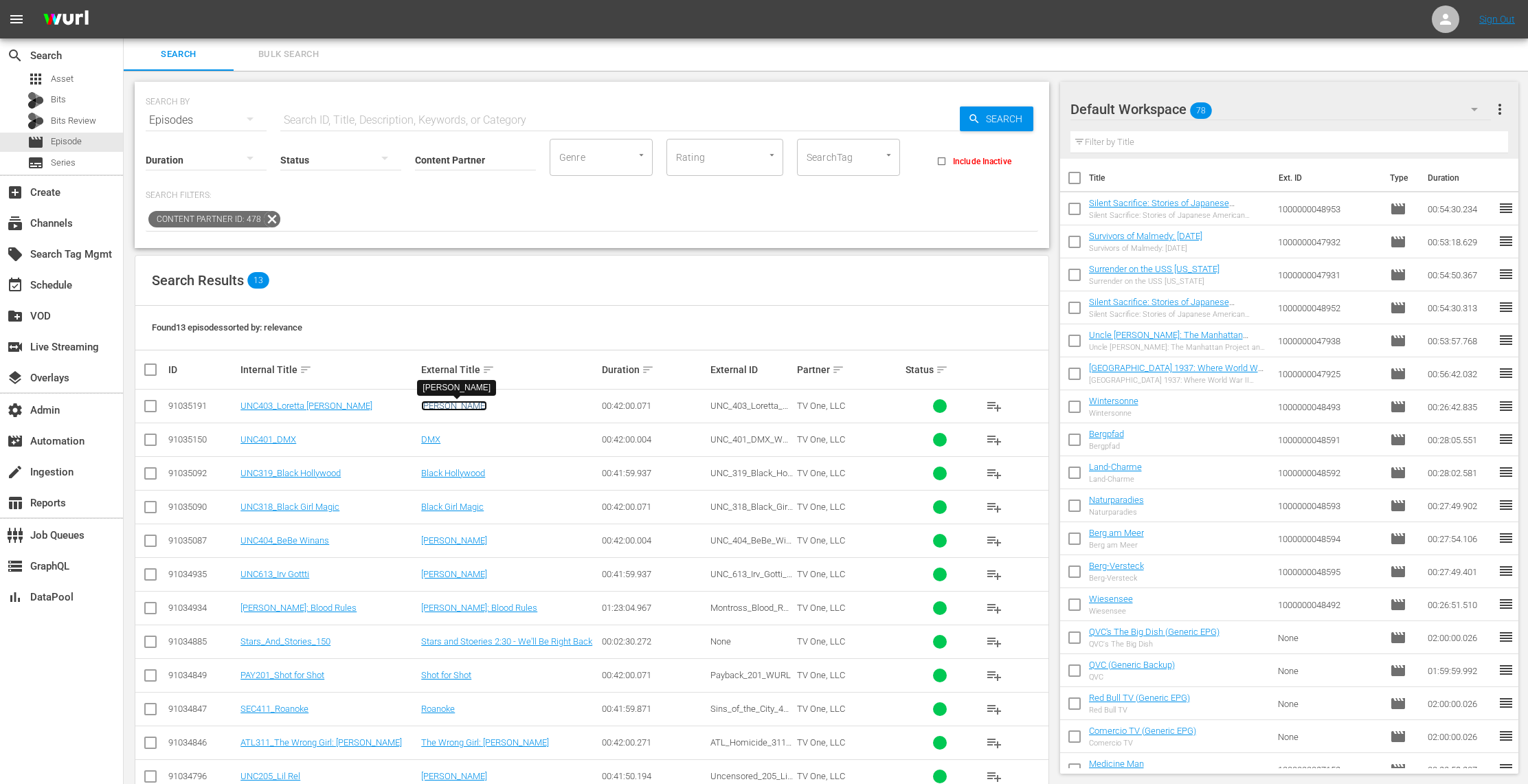
click at [474, 407] on link "[PERSON_NAME]" at bounding box center [453, 405] width 66 height 10
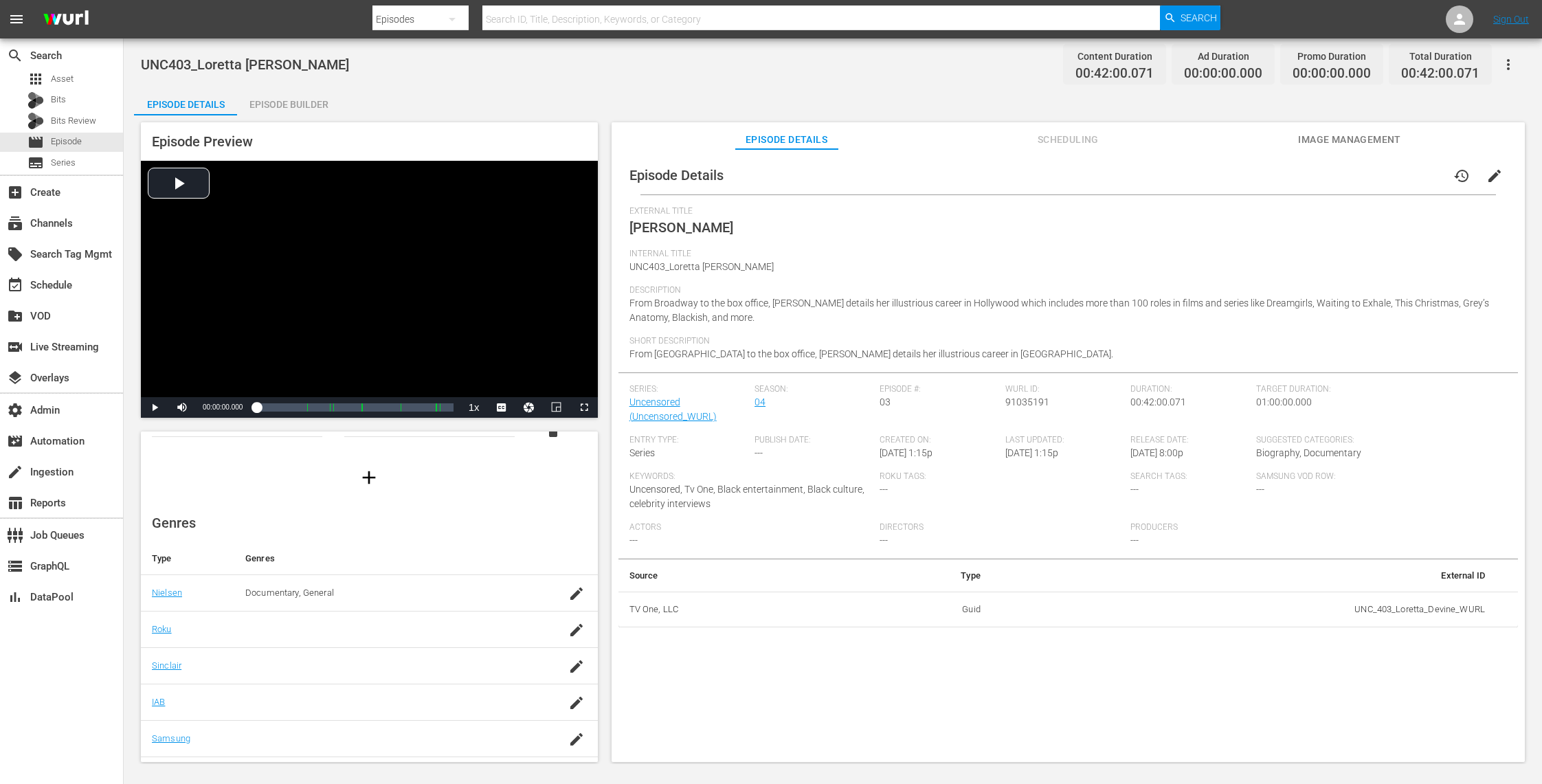
scroll to position [80, 0]
click at [655, 401] on link "Uncensored (Uncensored_WURL)" at bounding box center [673, 409] width 87 height 26
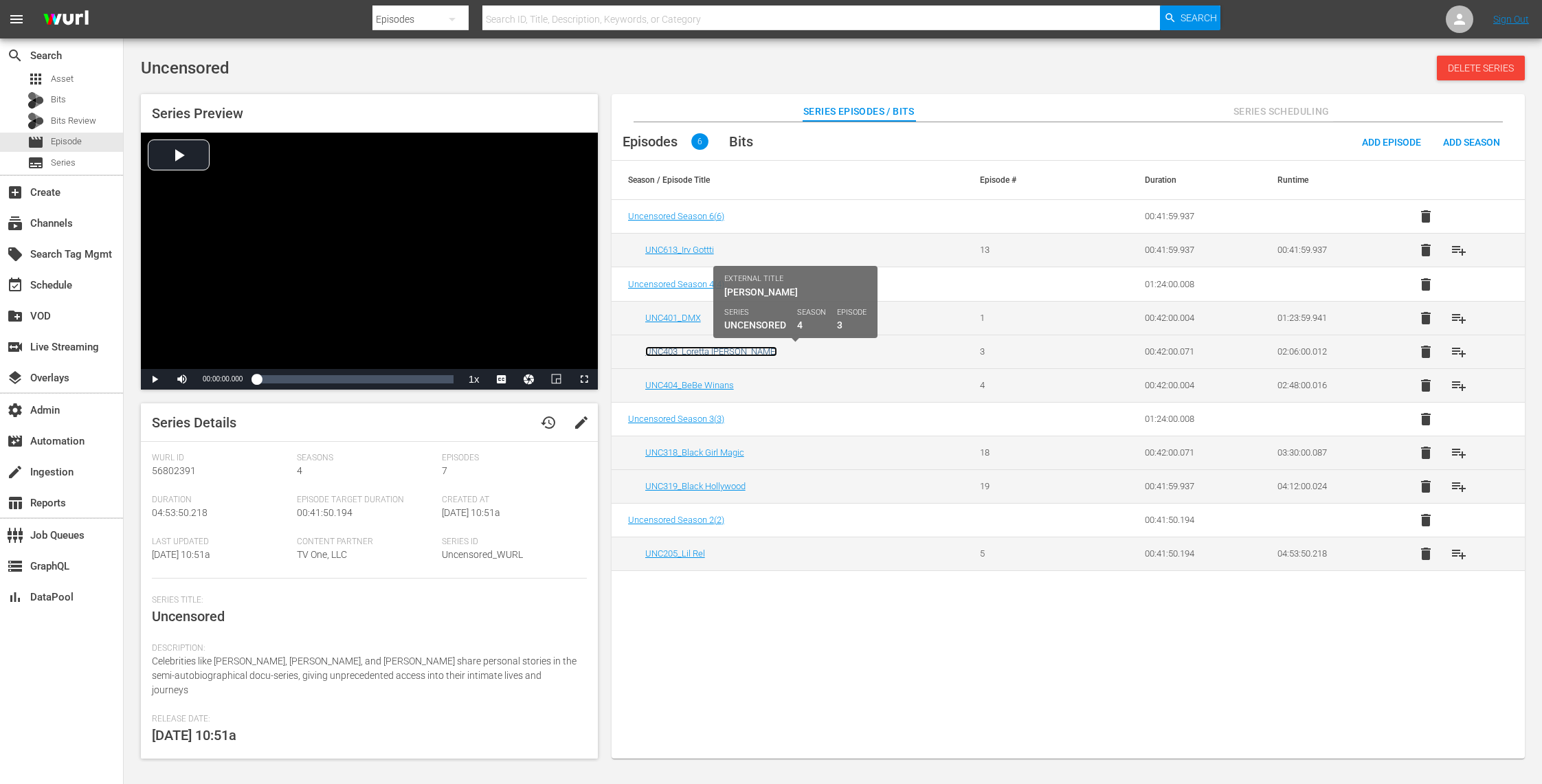
click at [707, 351] on link "UNC403_Loretta [PERSON_NAME]" at bounding box center [711, 351] width 132 height 10
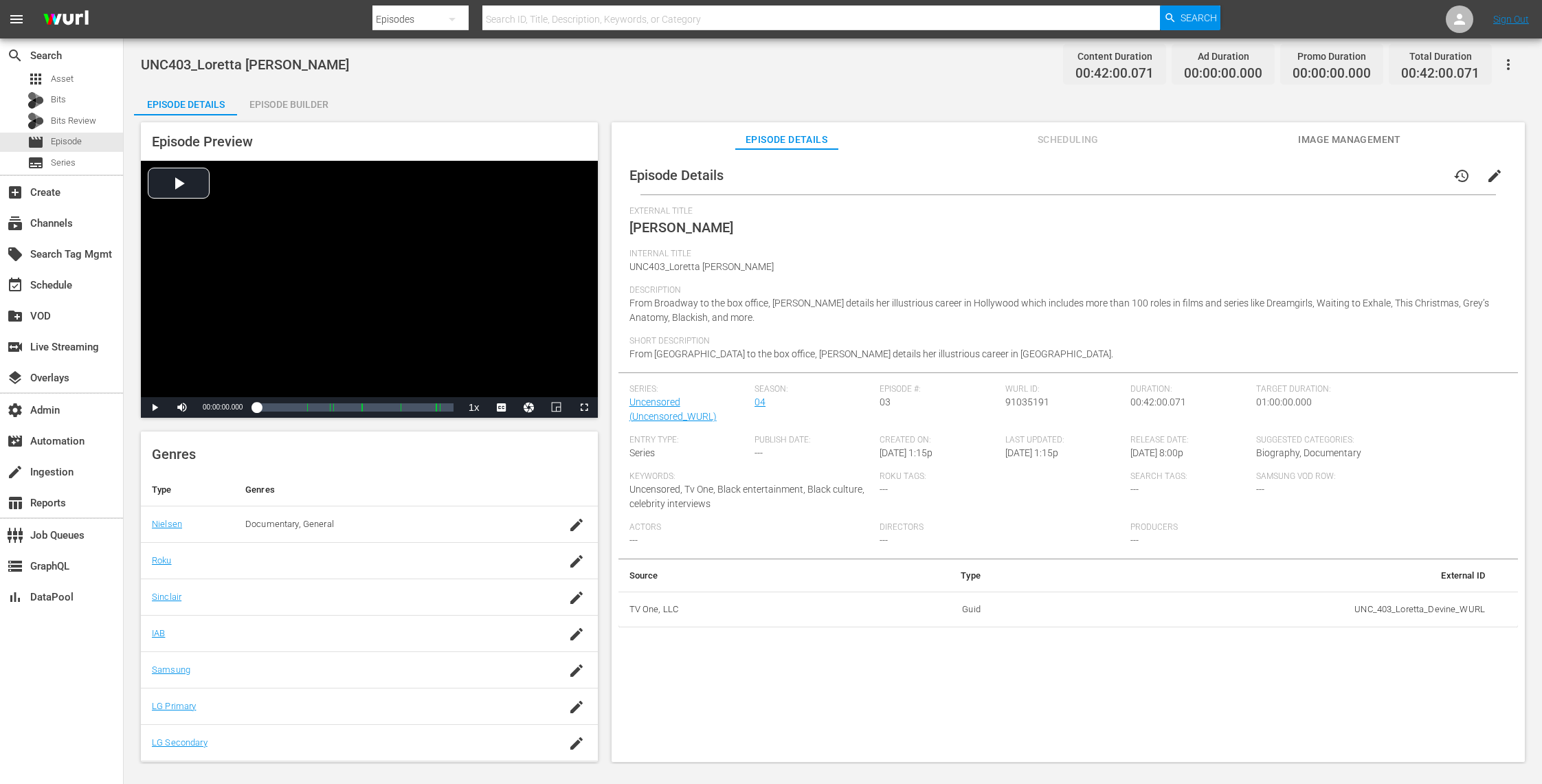
scroll to position [120, 0]
click at [640, 401] on link "Uncensored (Uncensored_WURL)" at bounding box center [673, 409] width 87 height 26
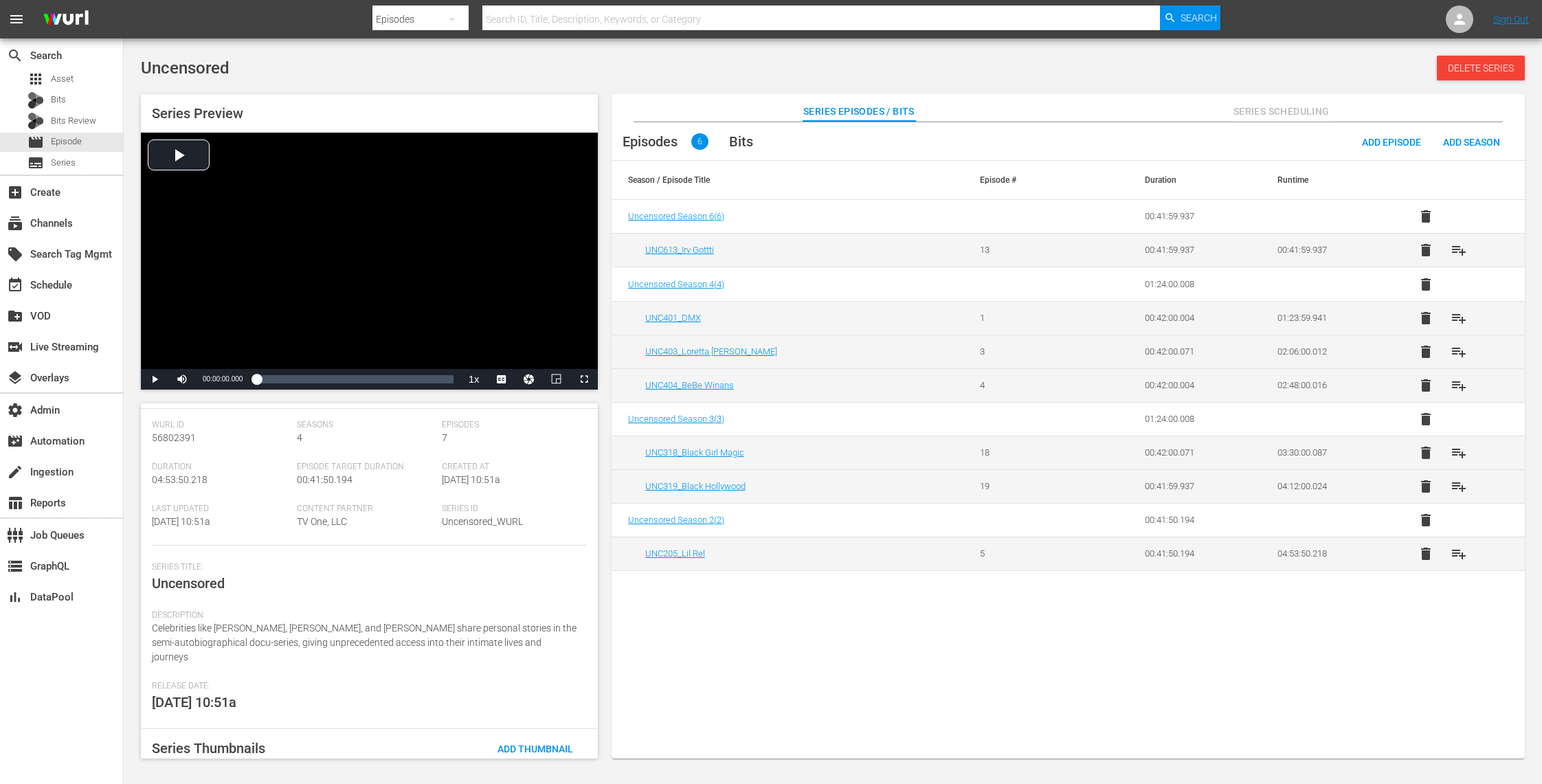
scroll to position [93, 0]
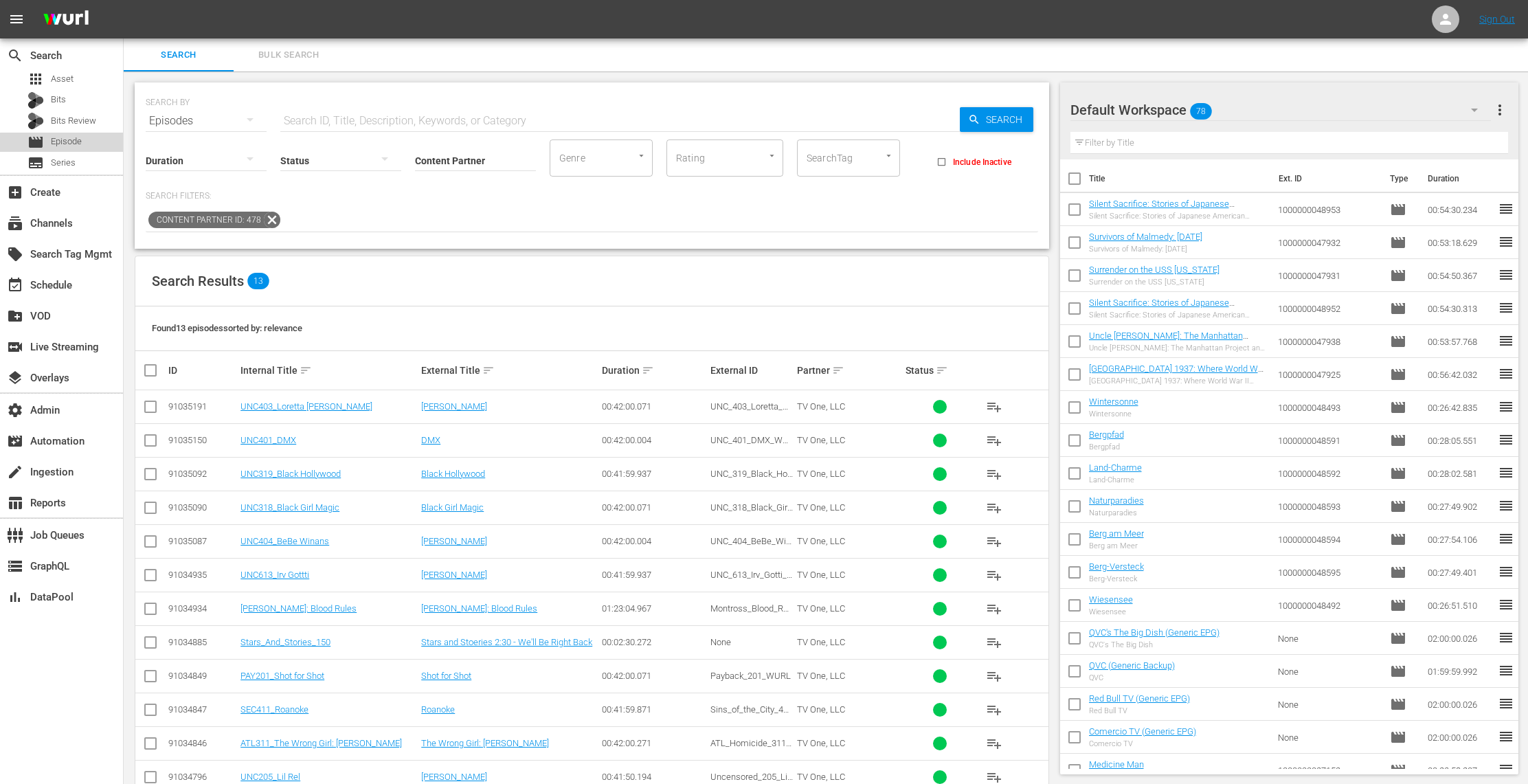
drag, startPoint x: 80, startPoint y: 144, endPoint x: 127, endPoint y: 137, distance: 47.5
click at [80, 144] on span "Episode" at bounding box center [66, 141] width 31 height 14
click at [346, 119] on input "text" at bounding box center [620, 121] width 679 height 33
paste input "Search Asset Bits Bits Review Episode Series Create Channels Search Tag Mgmt Sc…"
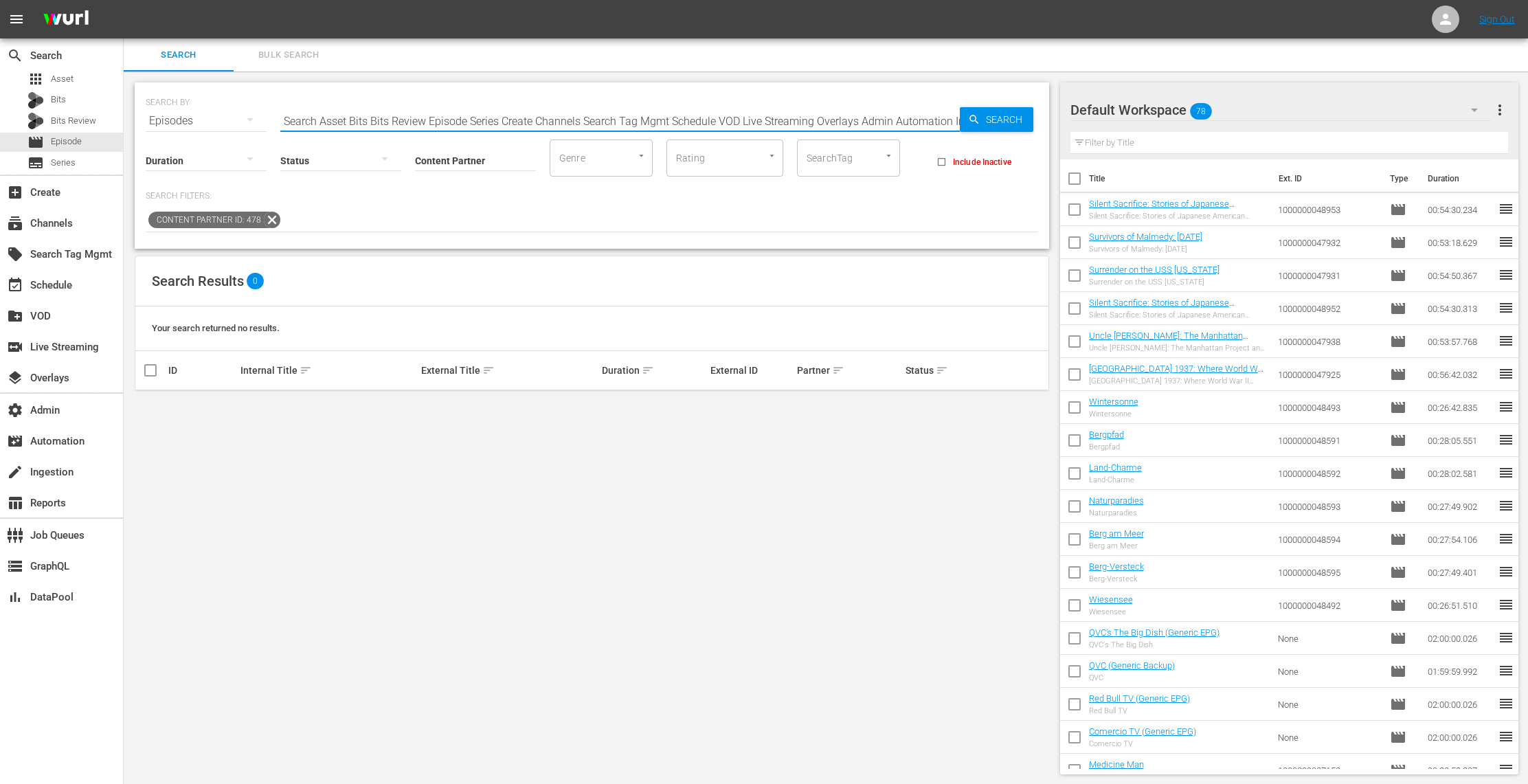
drag, startPoint x: 893, startPoint y: 120, endPoint x: 128, endPoint y: 120, distance: 765.0
click at [128, 120] on div "SEARCH BY Search By Episodes Search ID, Title, Description, Keywords, or Catego…" at bounding box center [592, 428] width 936 height 713
type input "The Big Break"
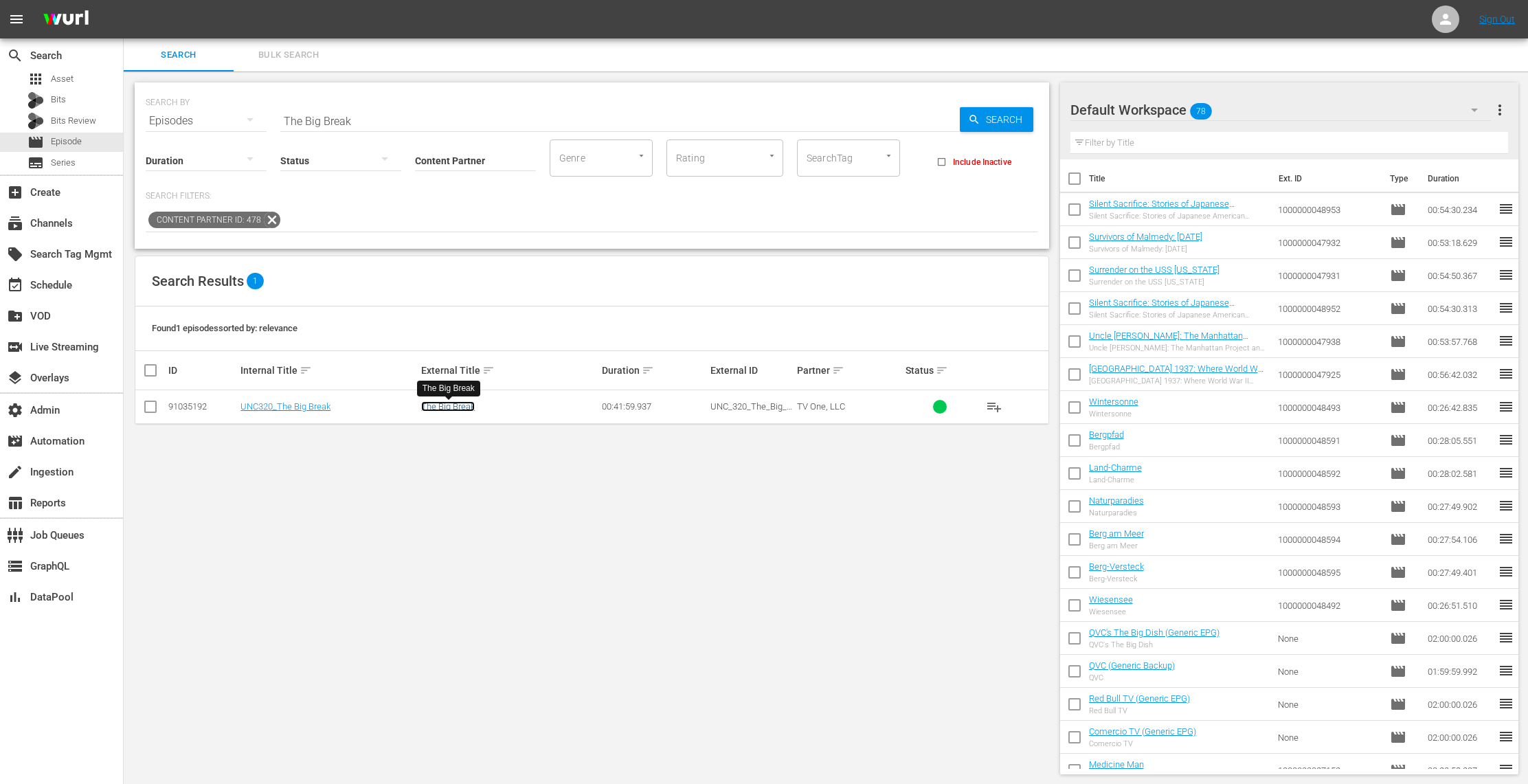
click at [467, 410] on link "The Big Break" at bounding box center [447, 406] width 54 height 10
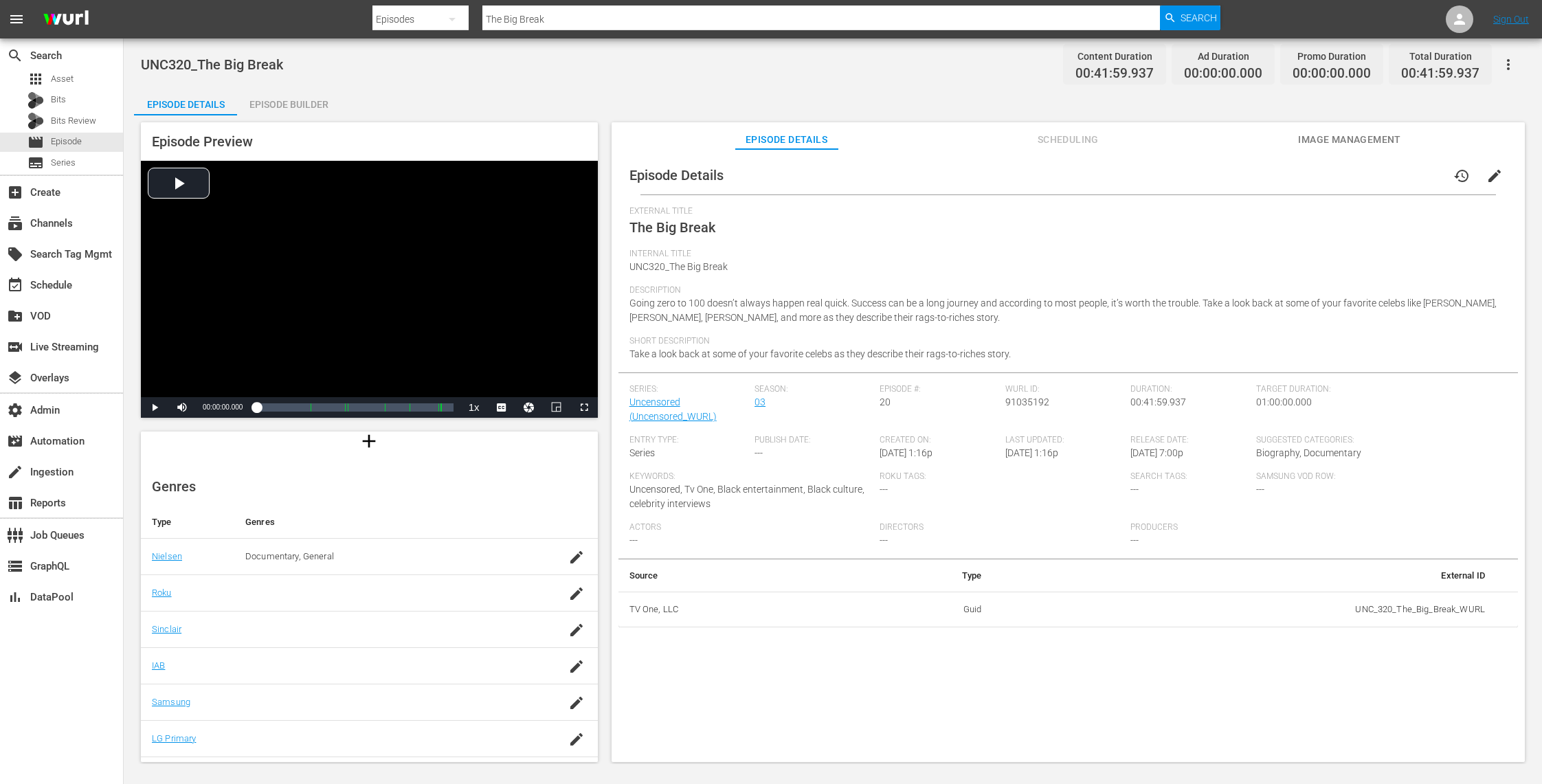
scroll to position [163, 0]
click at [660, 398] on link "Uncensored (Uncensored_WURL)" at bounding box center [673, 409] width 87 height 26
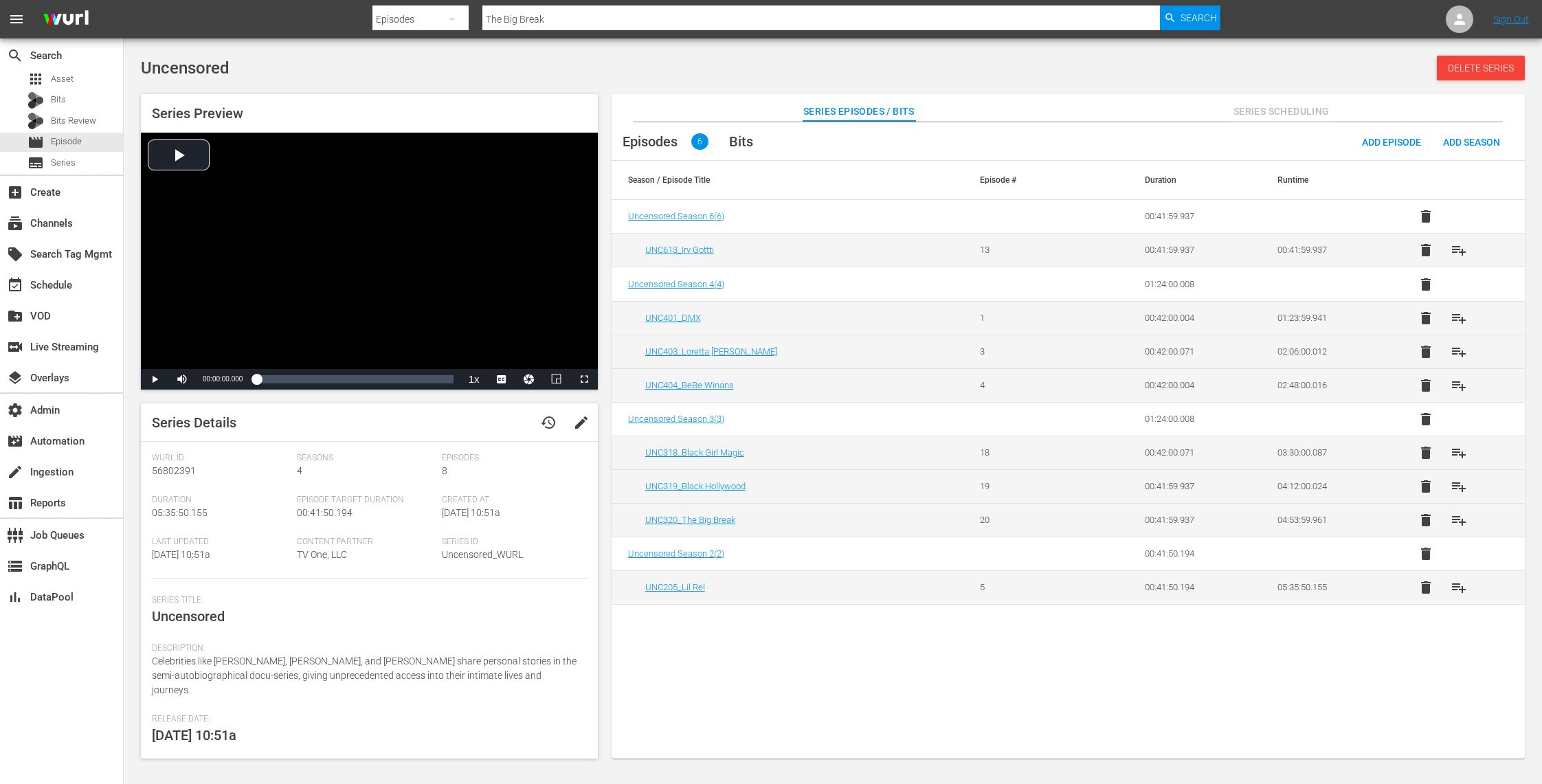
scroll to position [93, 0]
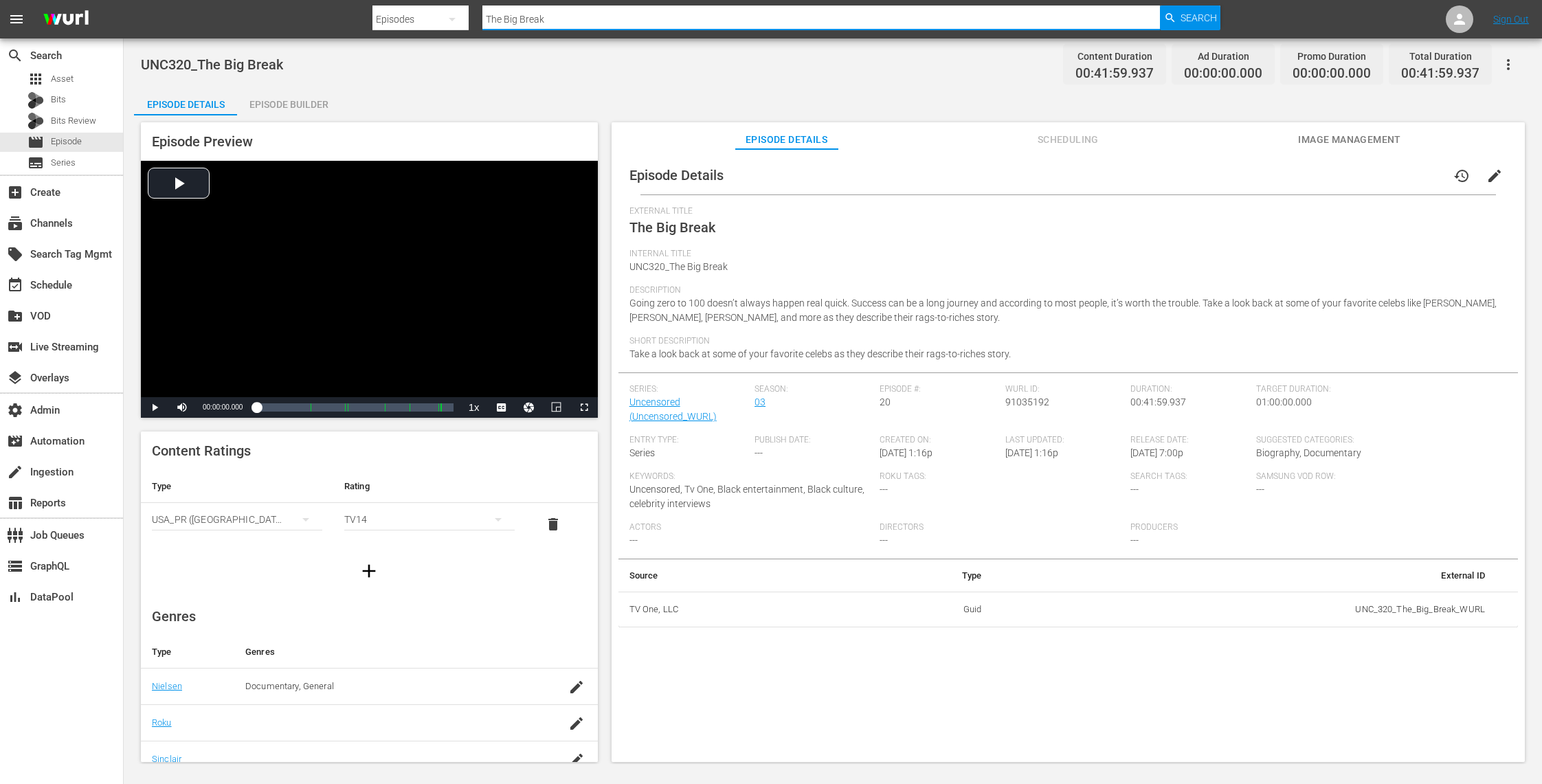
drag, startPoint x: 558, startPoint y: 24, endPoint x: 424, endPoint y: 9, distance: 134.8
click at [424, 9] on div "Search By Episodes Search ID, Title, Description, Keywords, or Category The Big…" at bounding box center [797, 19] width 848 height 33
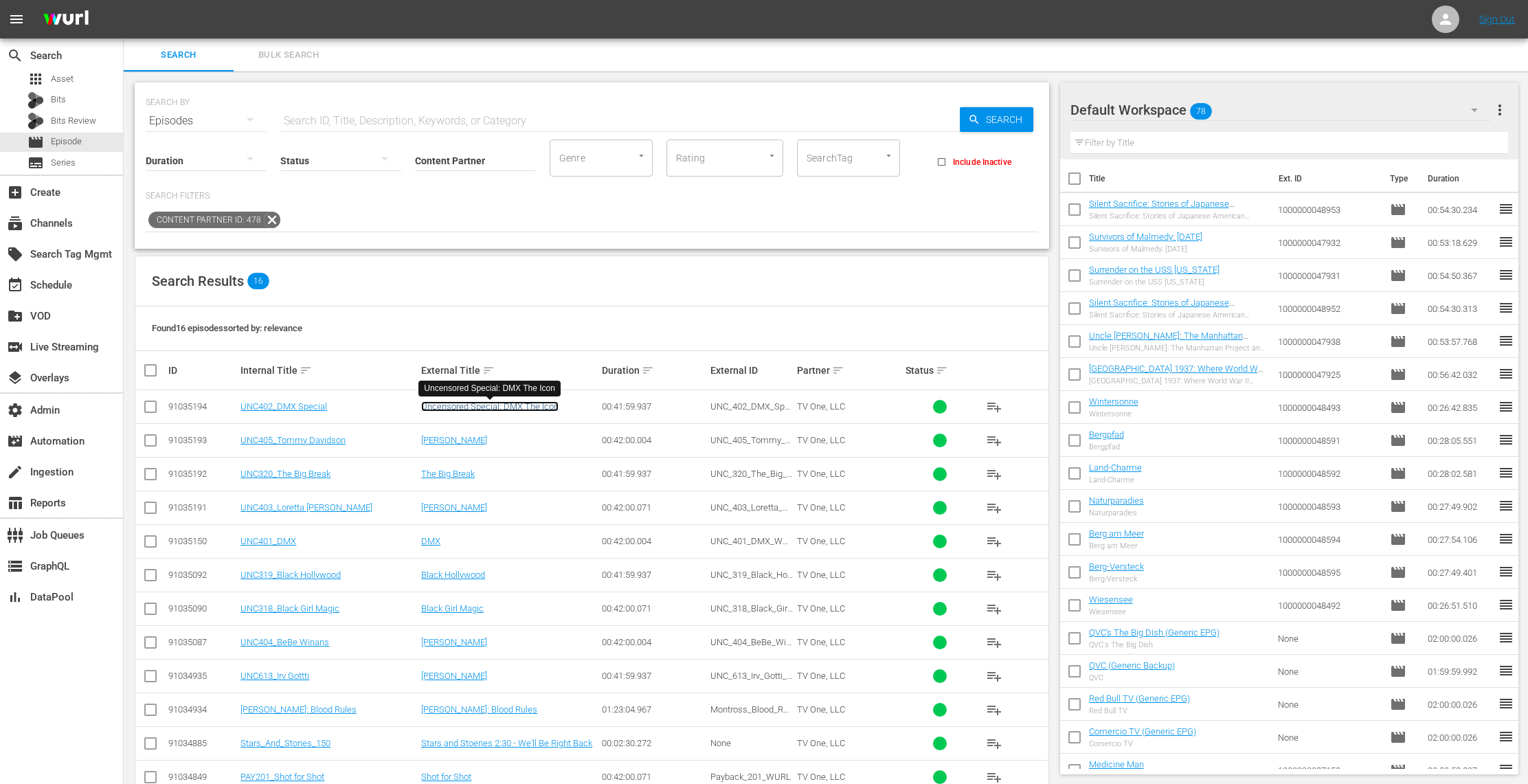
click at [529, 404] on link "Uncensored Special: DMX The Icon" at bounding box center [489, 406] width 137 height 10
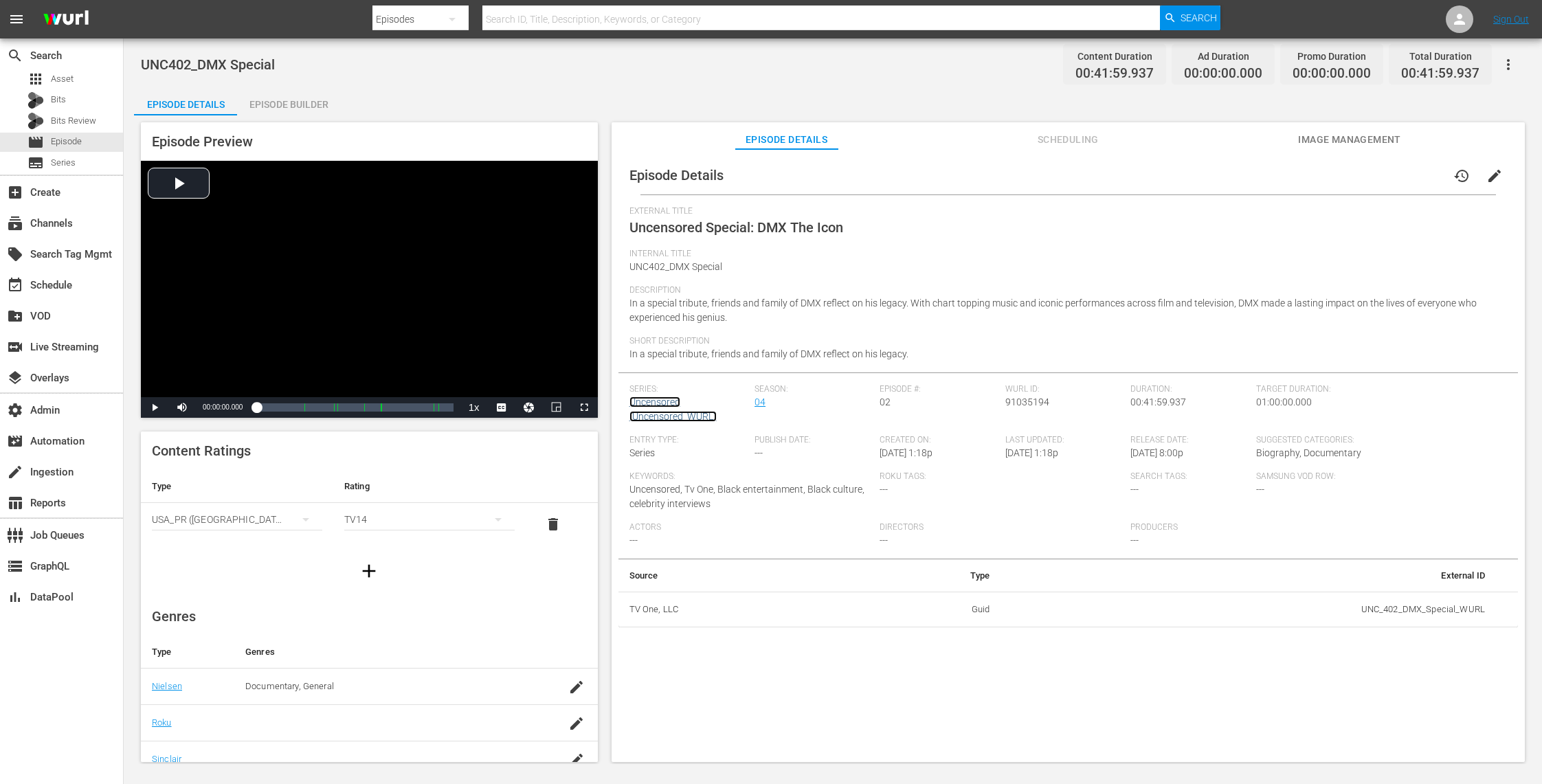
click at [654, 400] on link "Uncensored (Uncensored_WURL)" at bounding box center [673, 409] width 87 height 26
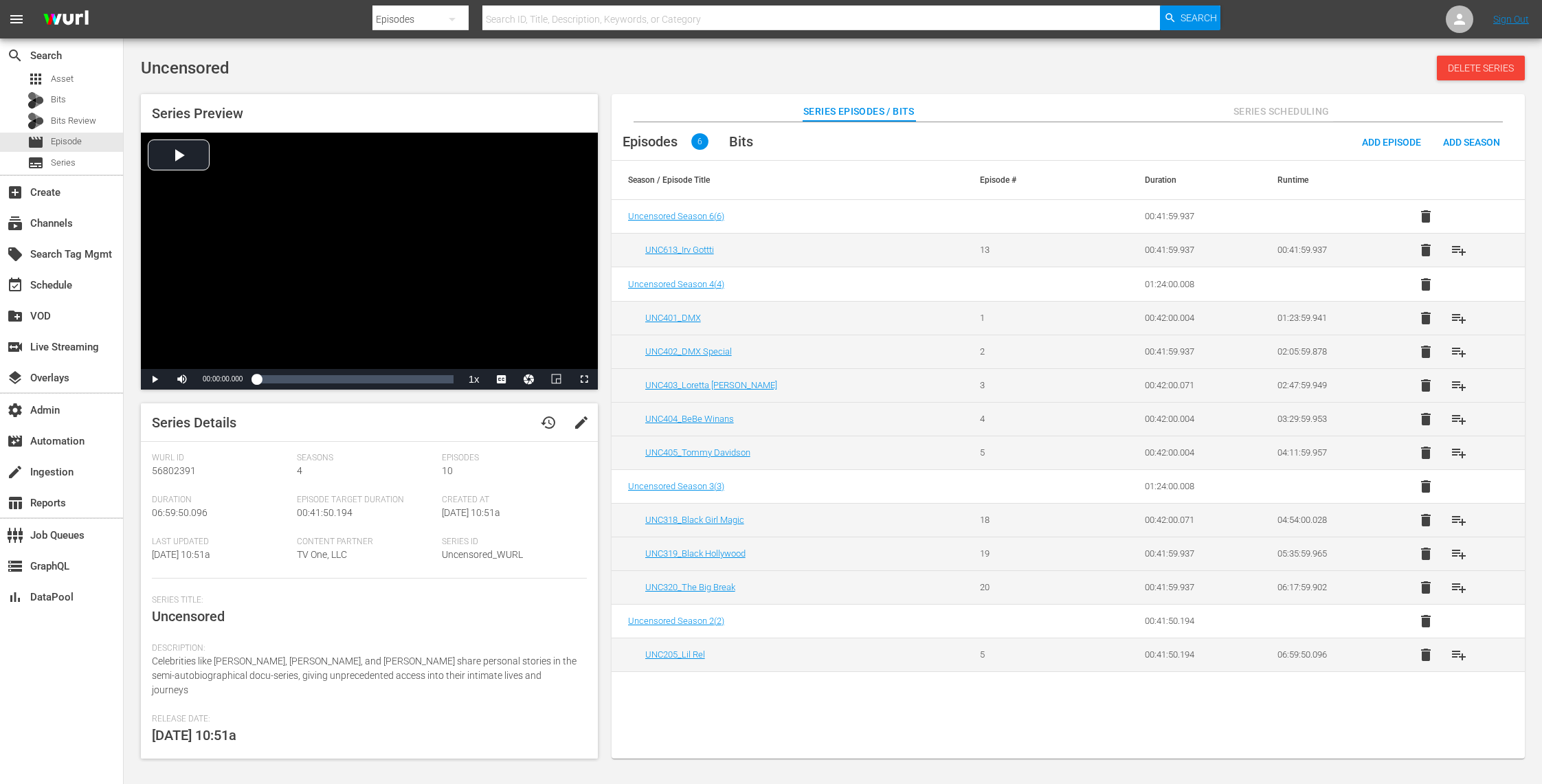
scroll to position [93, 0]
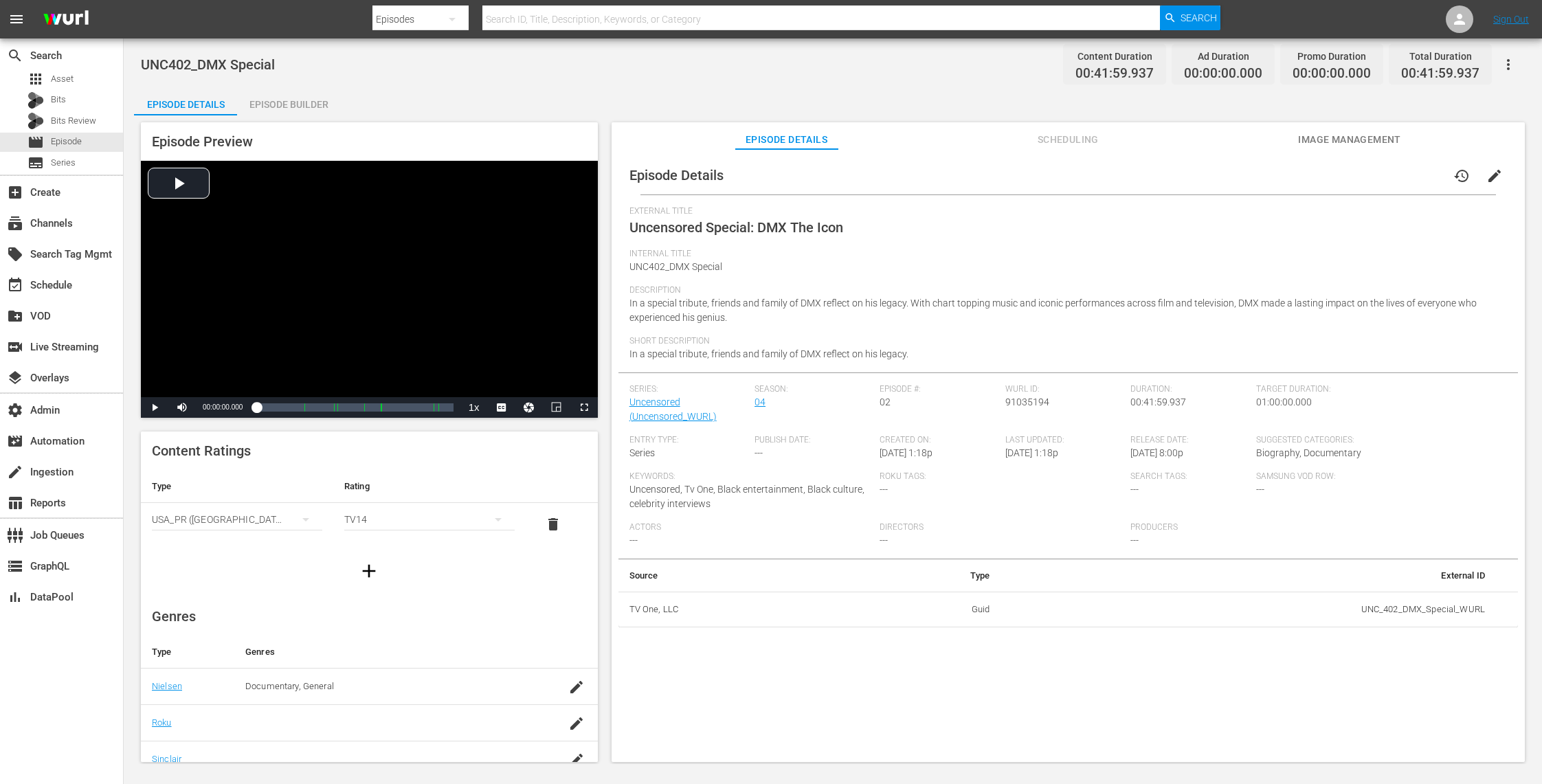
click at [1359, 134] on span "Image Management" at bounding box center [1349, 140] width 103 height 17
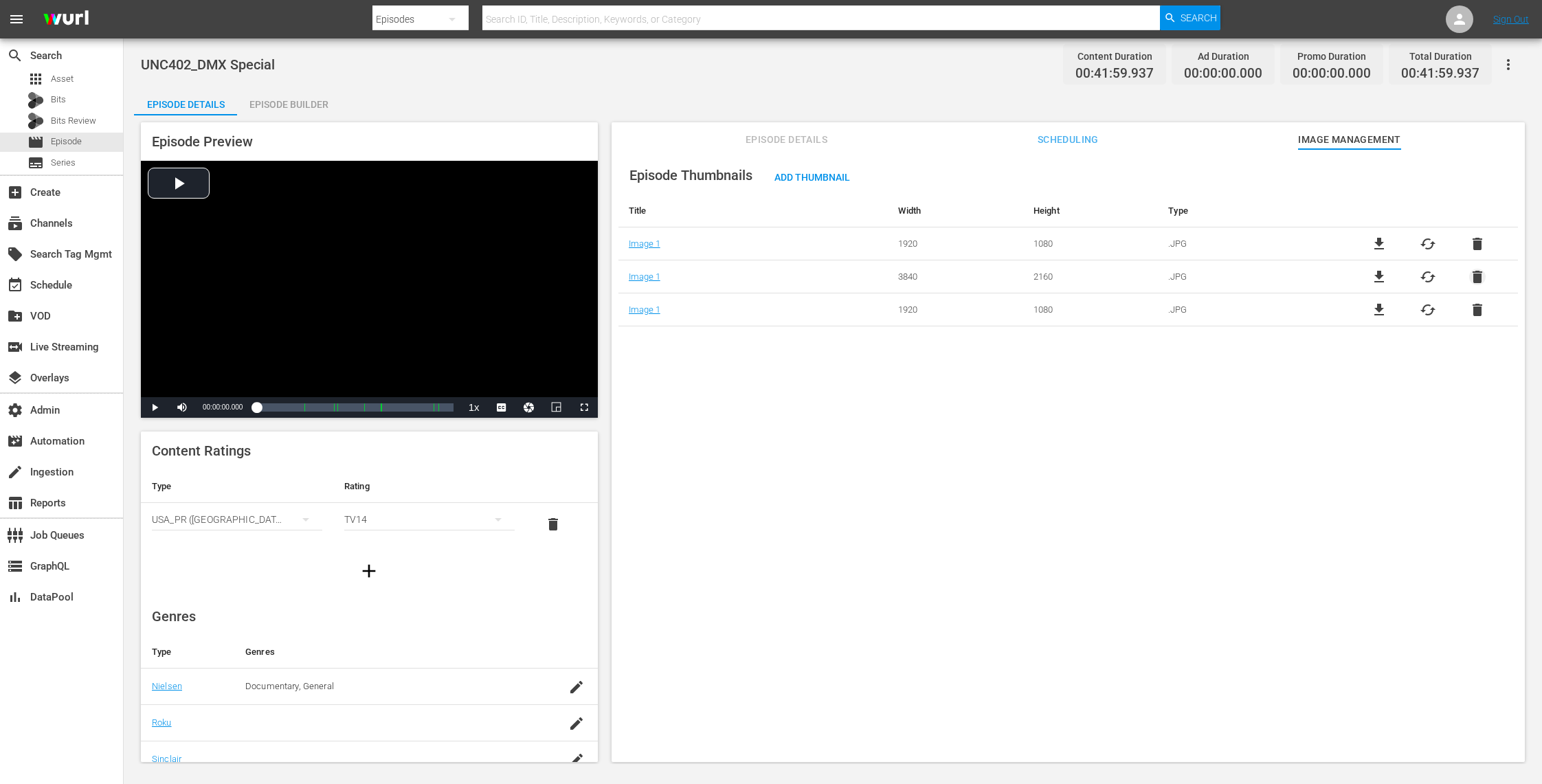
click at [1473, 276] on span "delete" at bounding box center [1477, 276] width 16 height 16
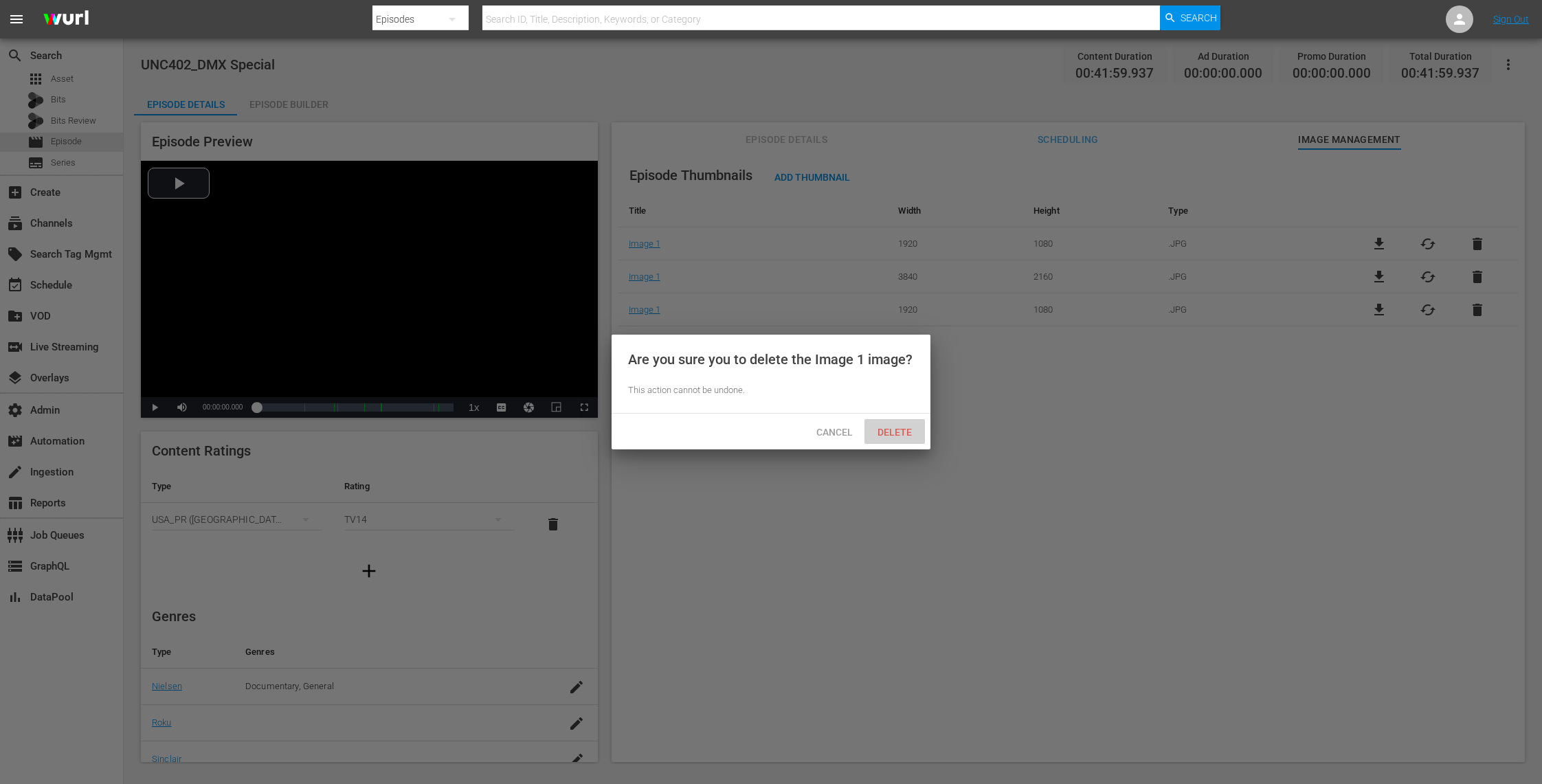
click at [895, 432] on span "Delete" at bounding box center [894, 432] width 57 height 11
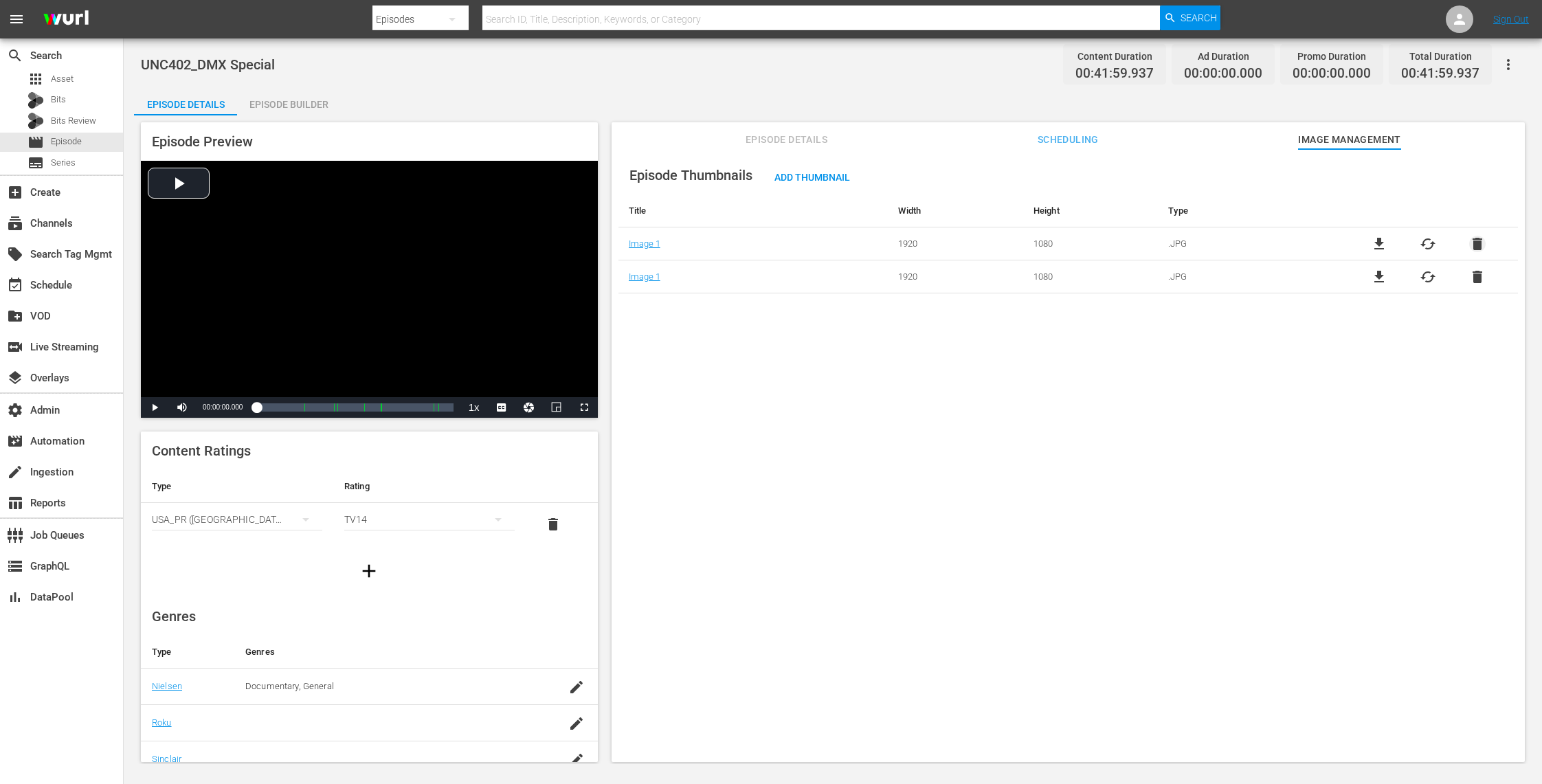
click at [1474, 240] on span "delete" at bounding box center [1477, 244] width 16 height 16
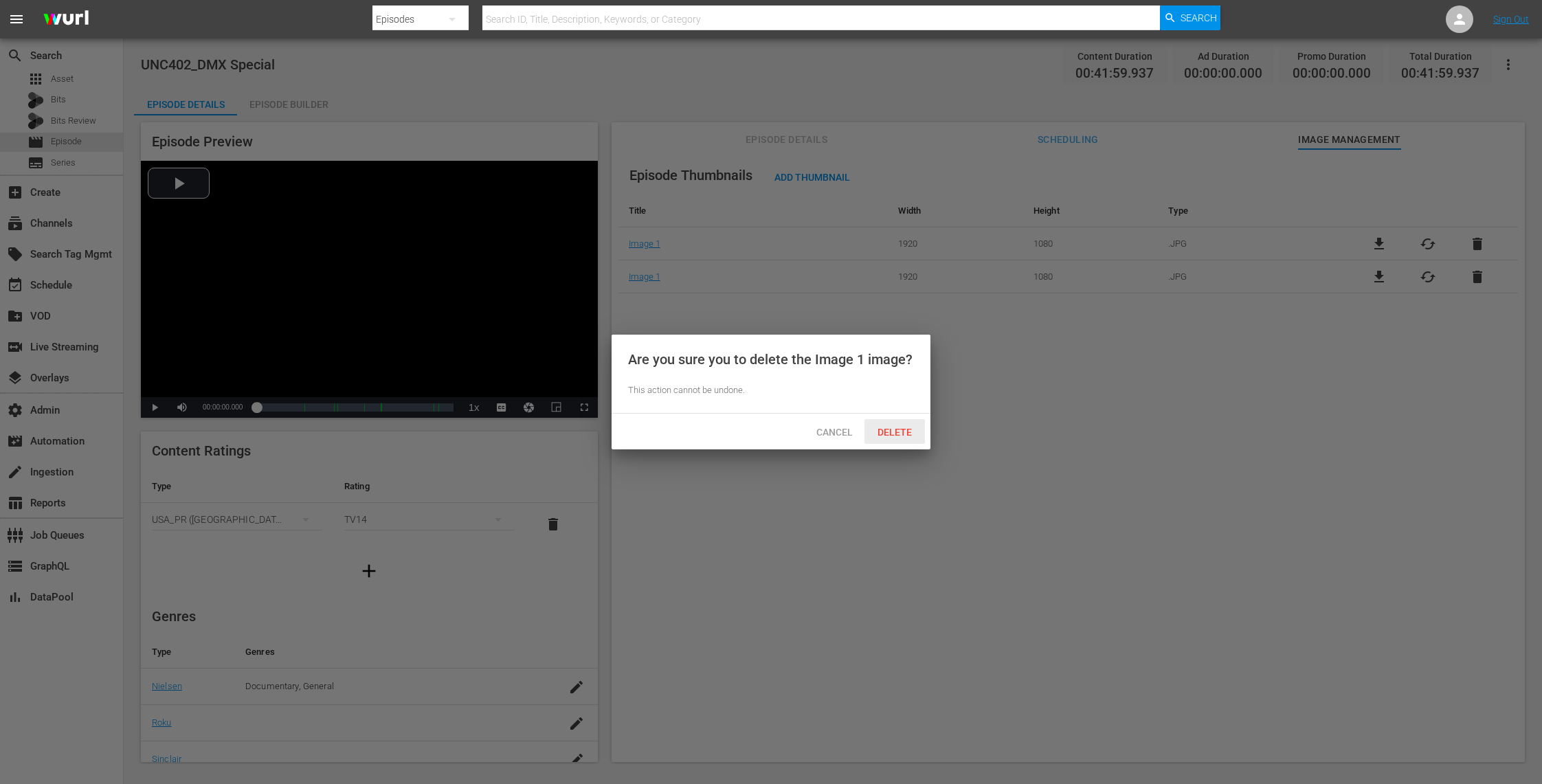
click at [899, 428] on span "Delete" at bounding box center [894, 432] width 57 height 11
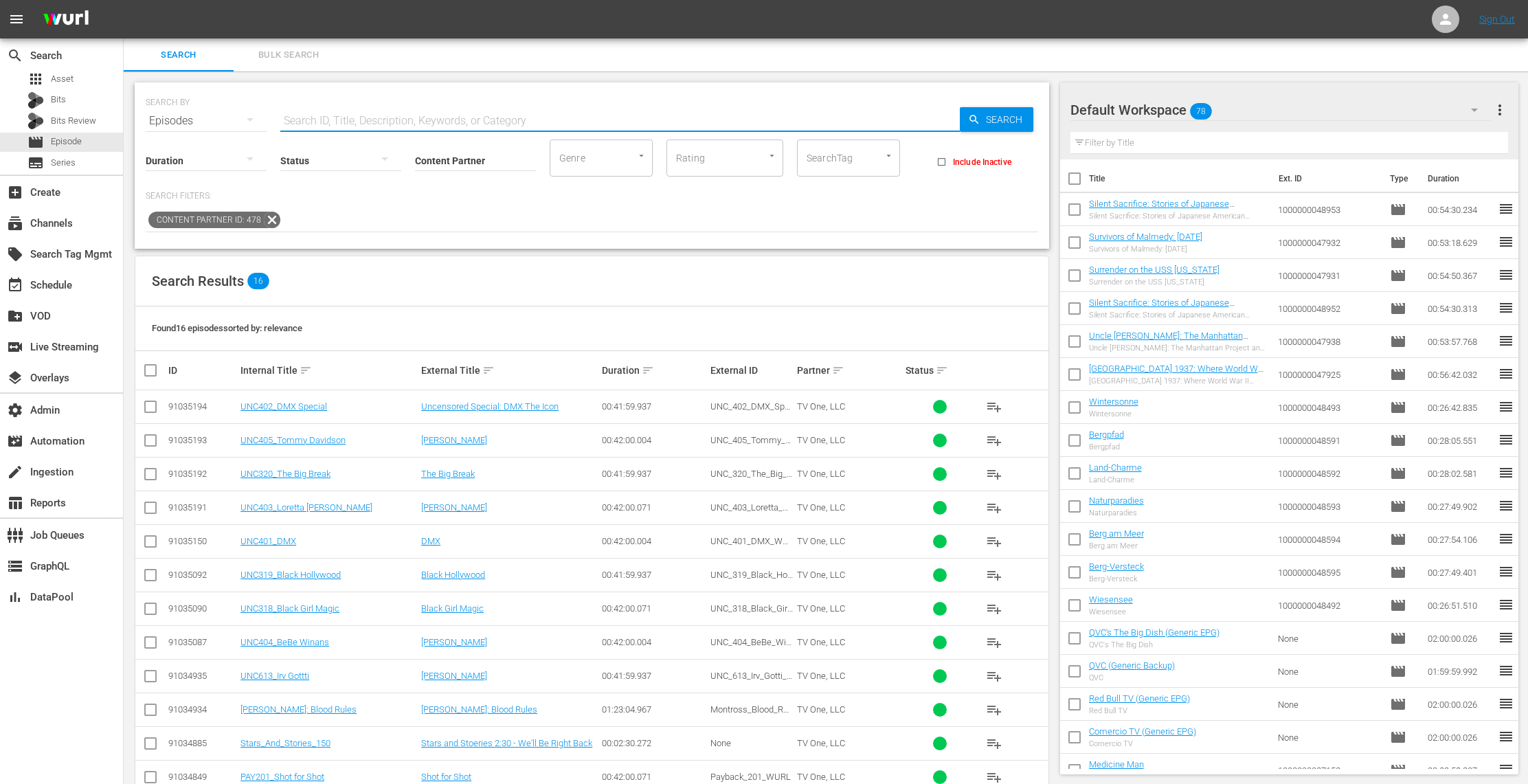
click at [318, 119] on input "text" at bounding box center [620, 121] width 679 height 33
type input "point"
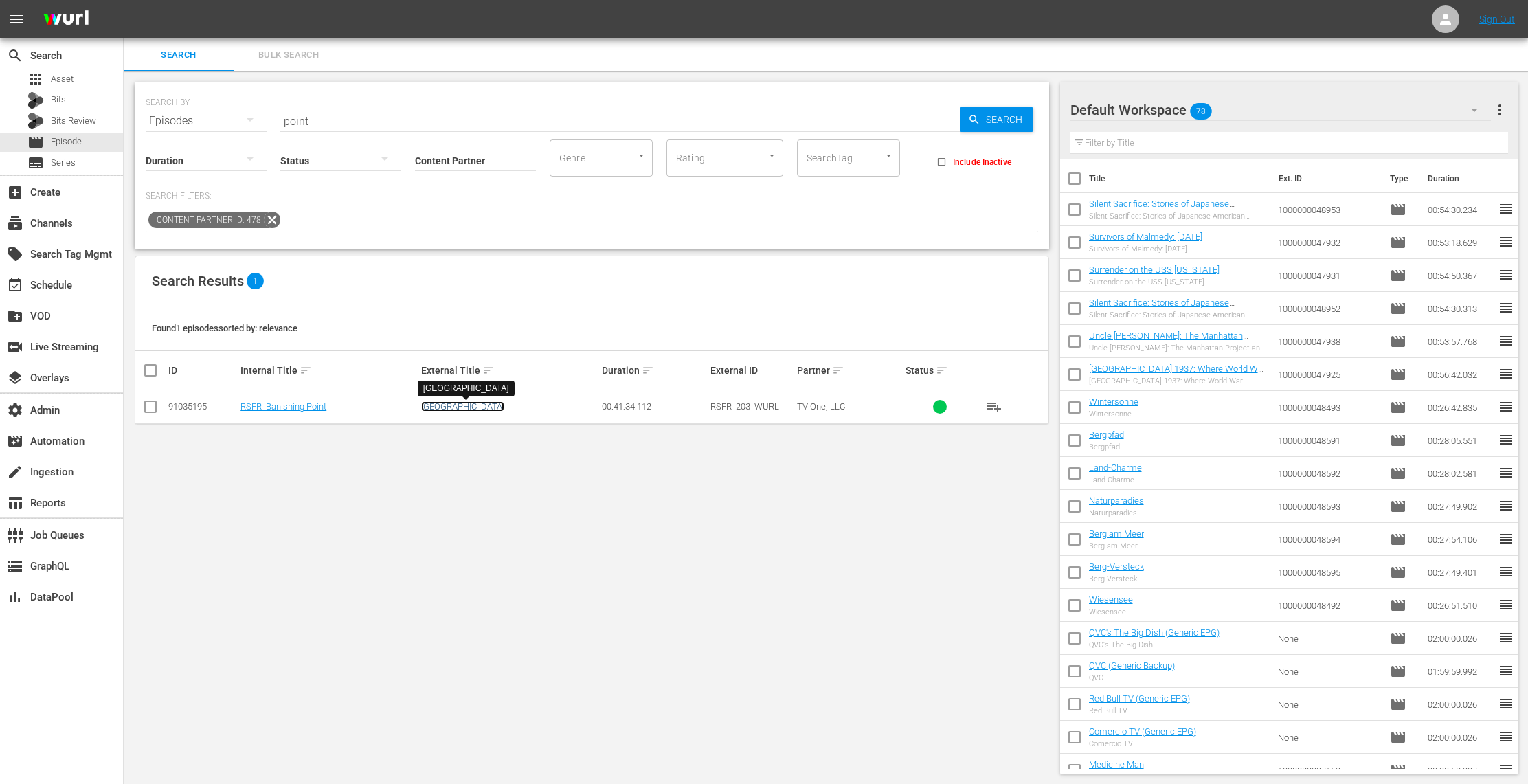
click at [469, 409] on link "[GEOGRAPHIC_DATA]" at bounding box center [462, 406] width 83 height 10
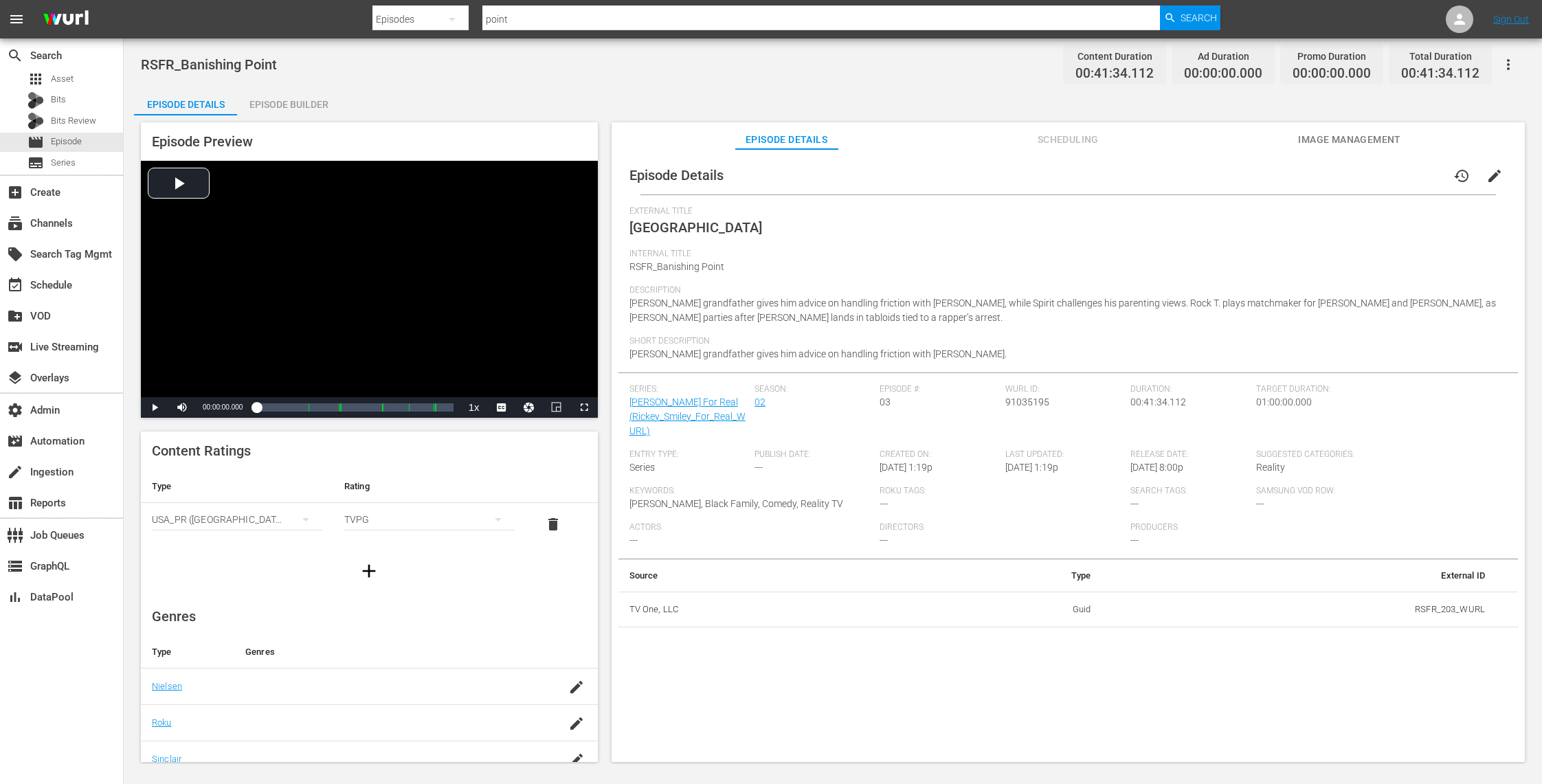
scroll to position [163, 0]
click at [673, 409] on div "Series: Rickey Smiley For Real (Rickey_Smiley_For_Real_WURL)" at bounding box center [692, 417] width 125 height 65
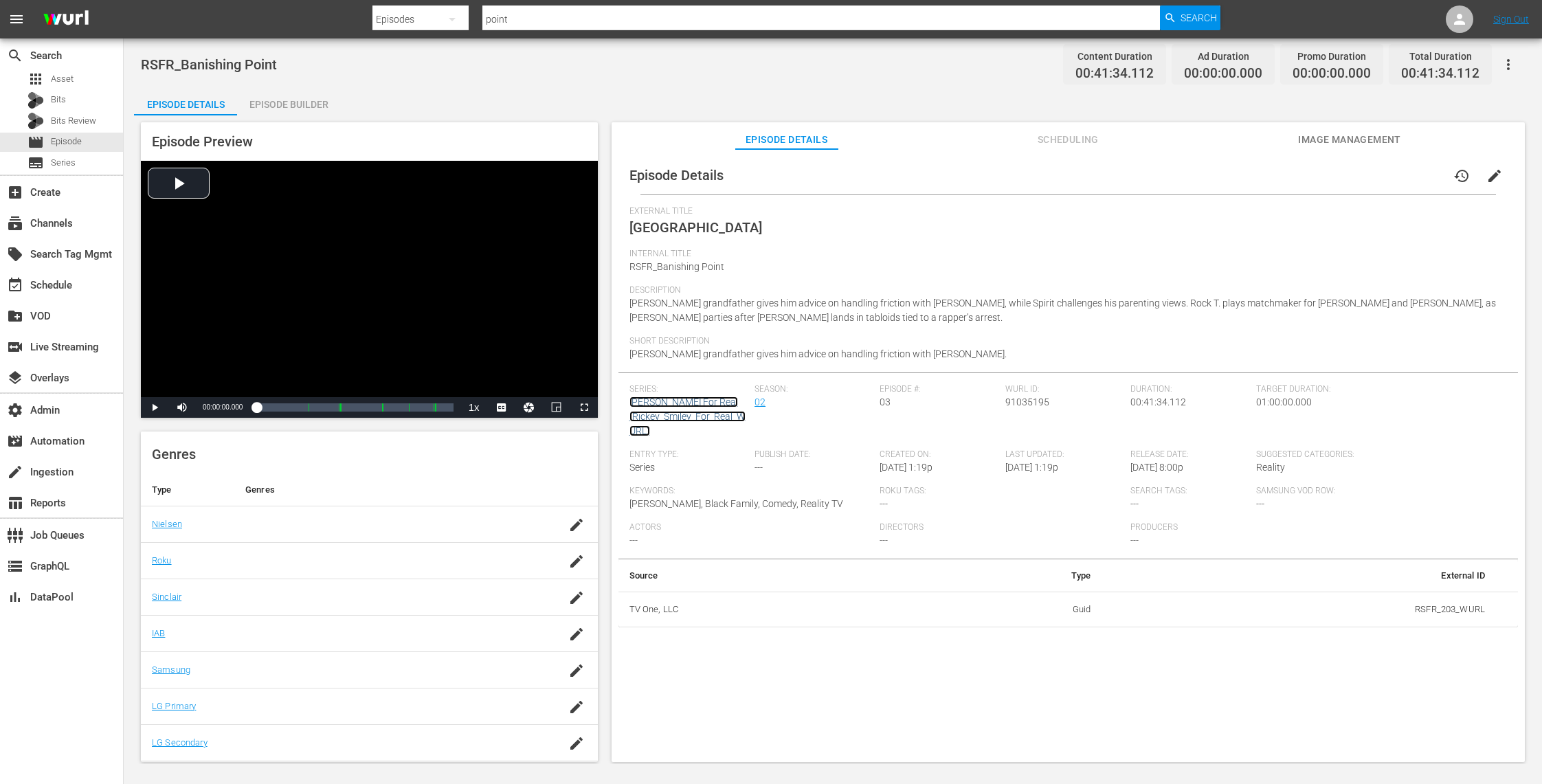
click at [672, 403] on link "Rickey Smiley For Real (Rickey_Smiley_For_Real_WURL)" at bounding box center [688, 416] width 116 height 40
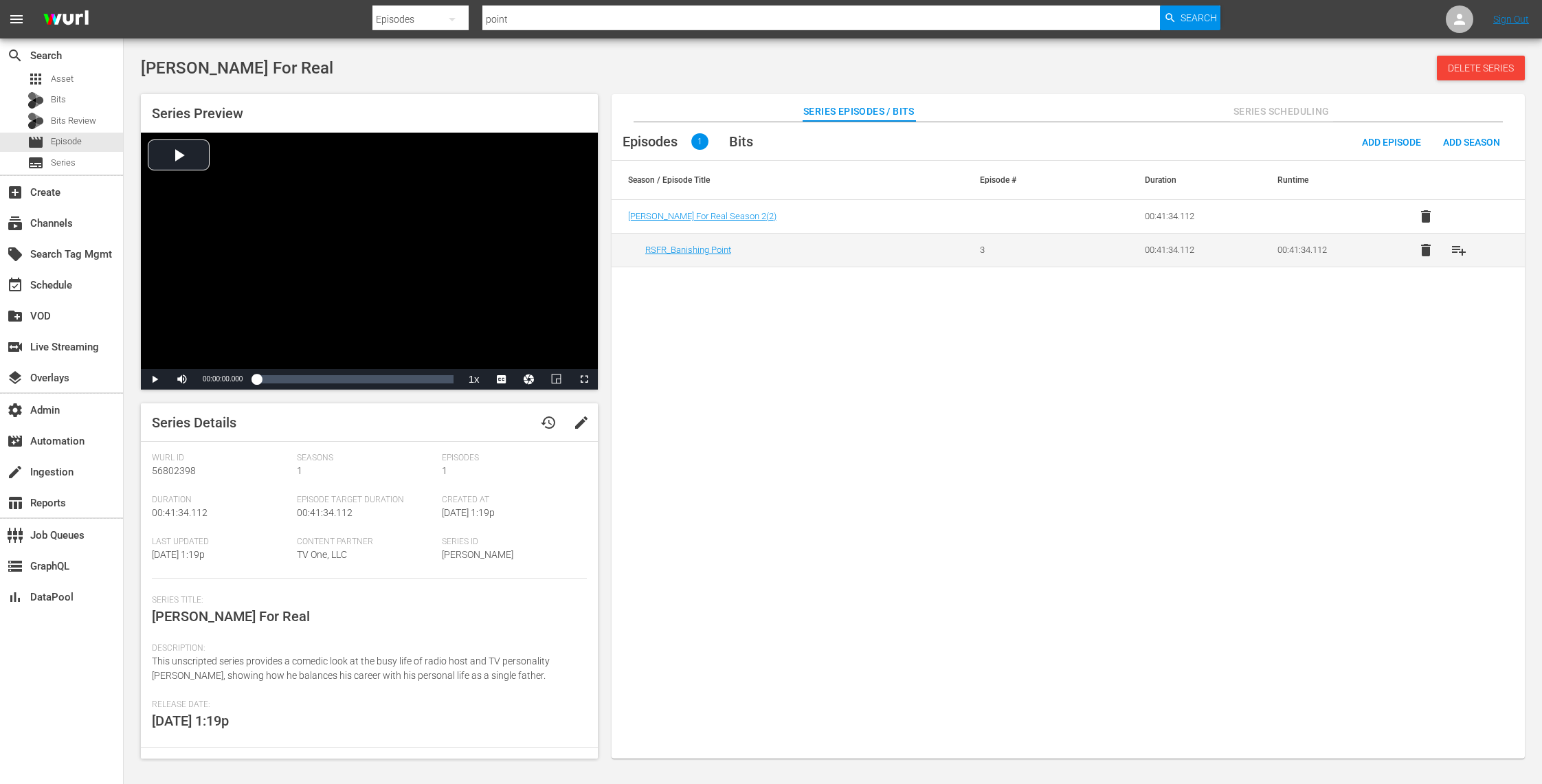
scroll to position [93, 0]
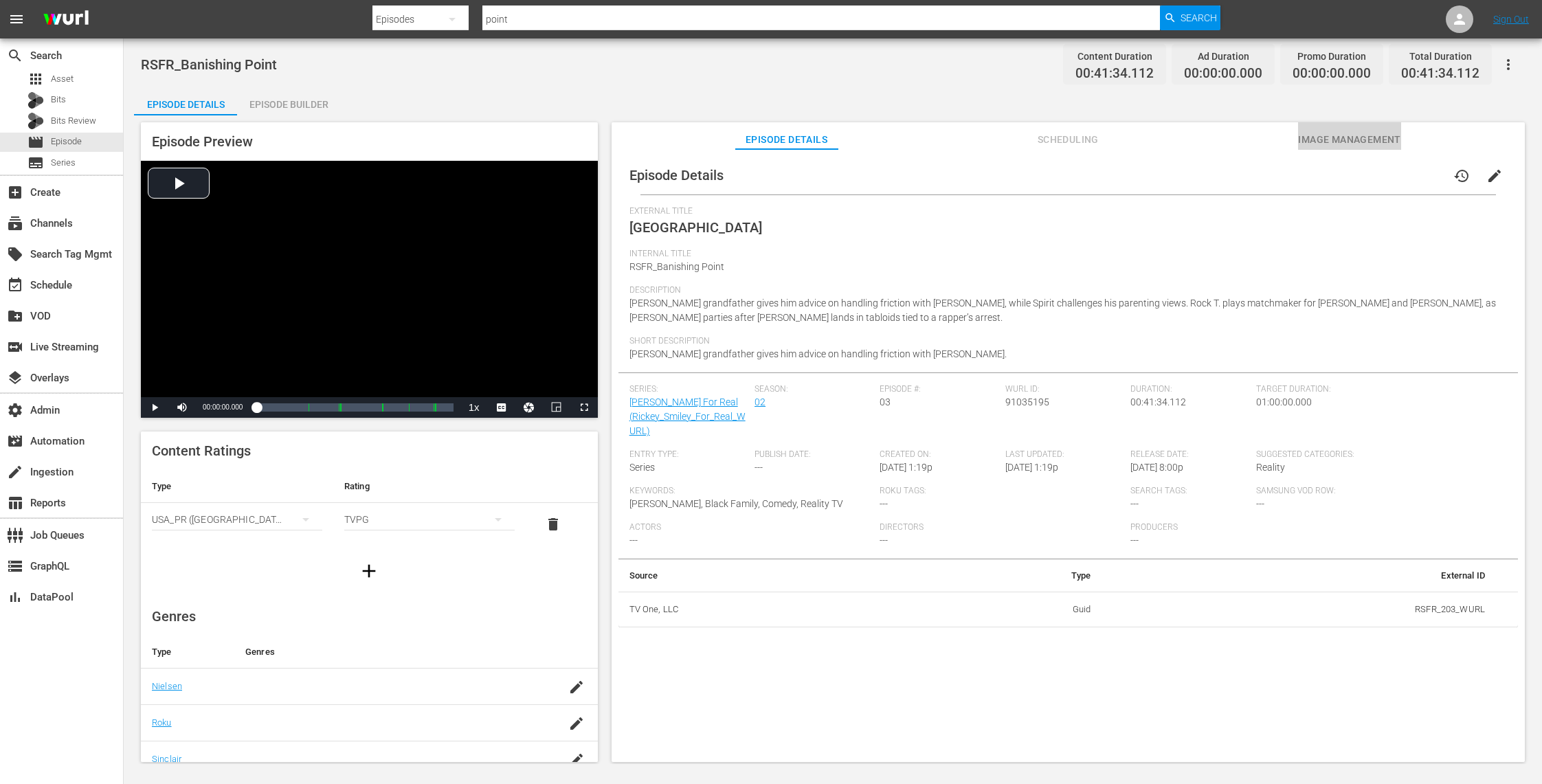
click at [1387, 139] on span "Image Management" at bounding box center [1349, 140] width 103 height 17
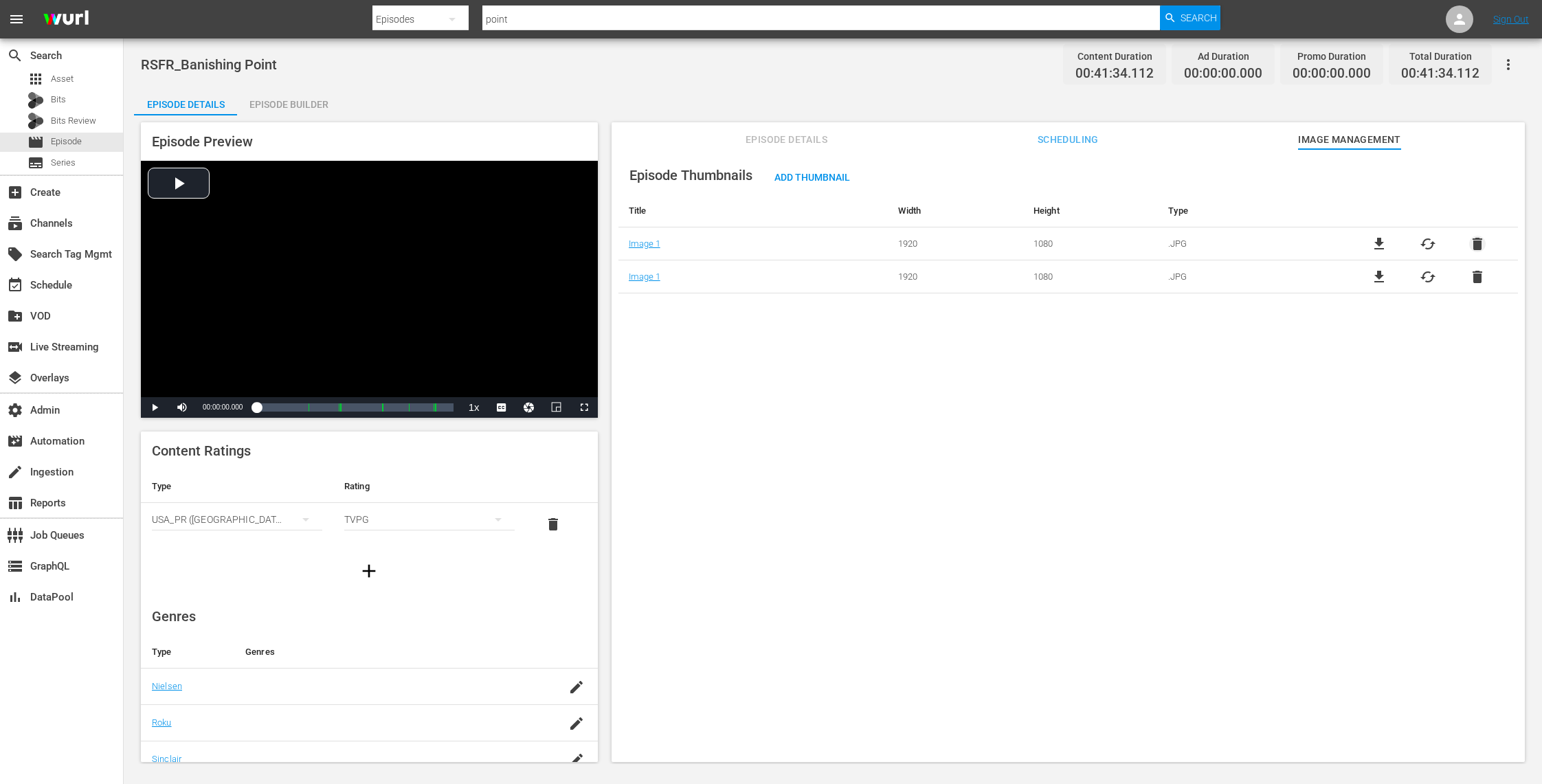
click at [1471, 238] on span "delete" at bounding box center [1477, 244] width 16 height 16
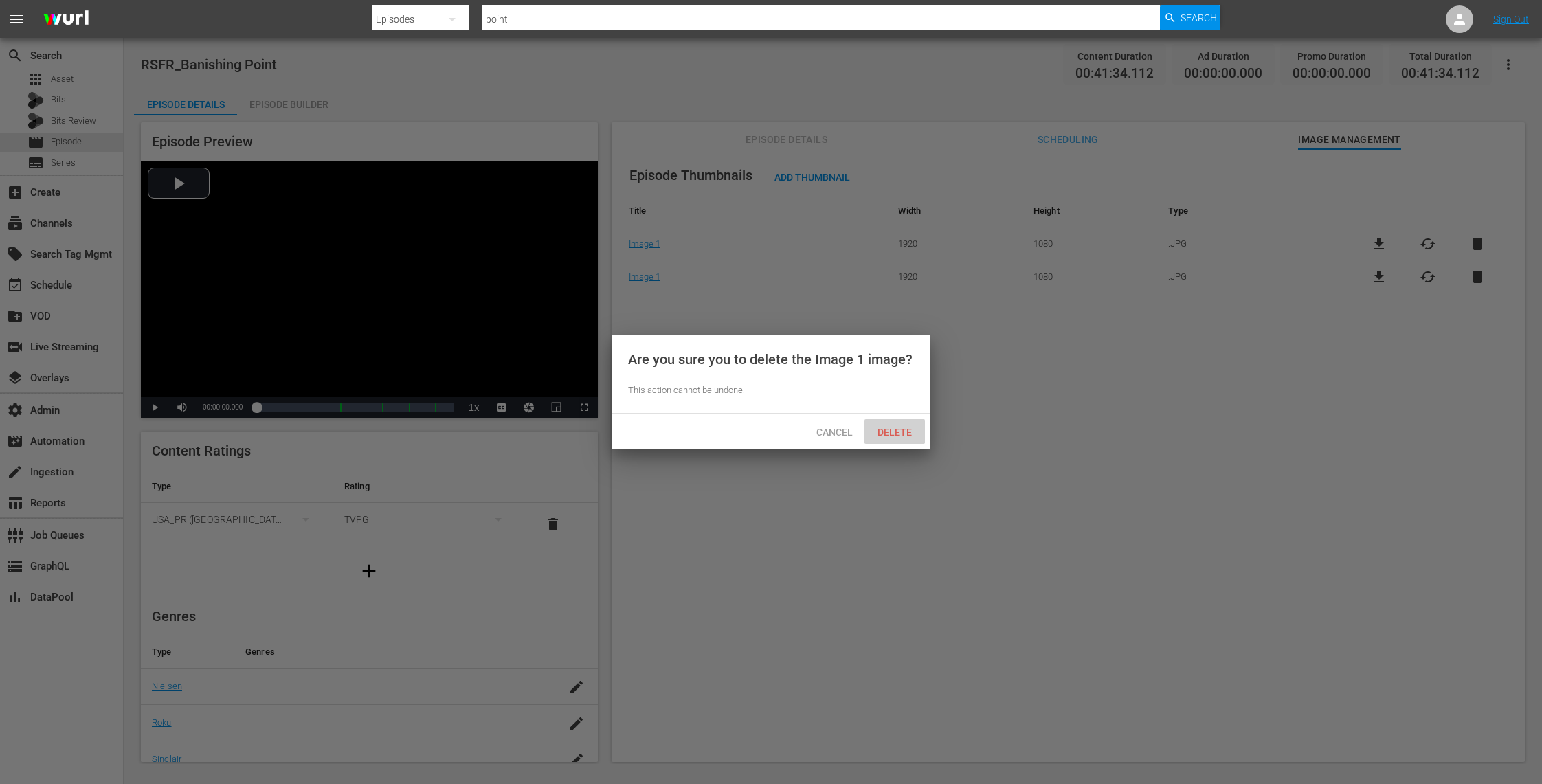
click at [905, 424] on div "Delete" at bounding box center [894, 432] width 61 height 26
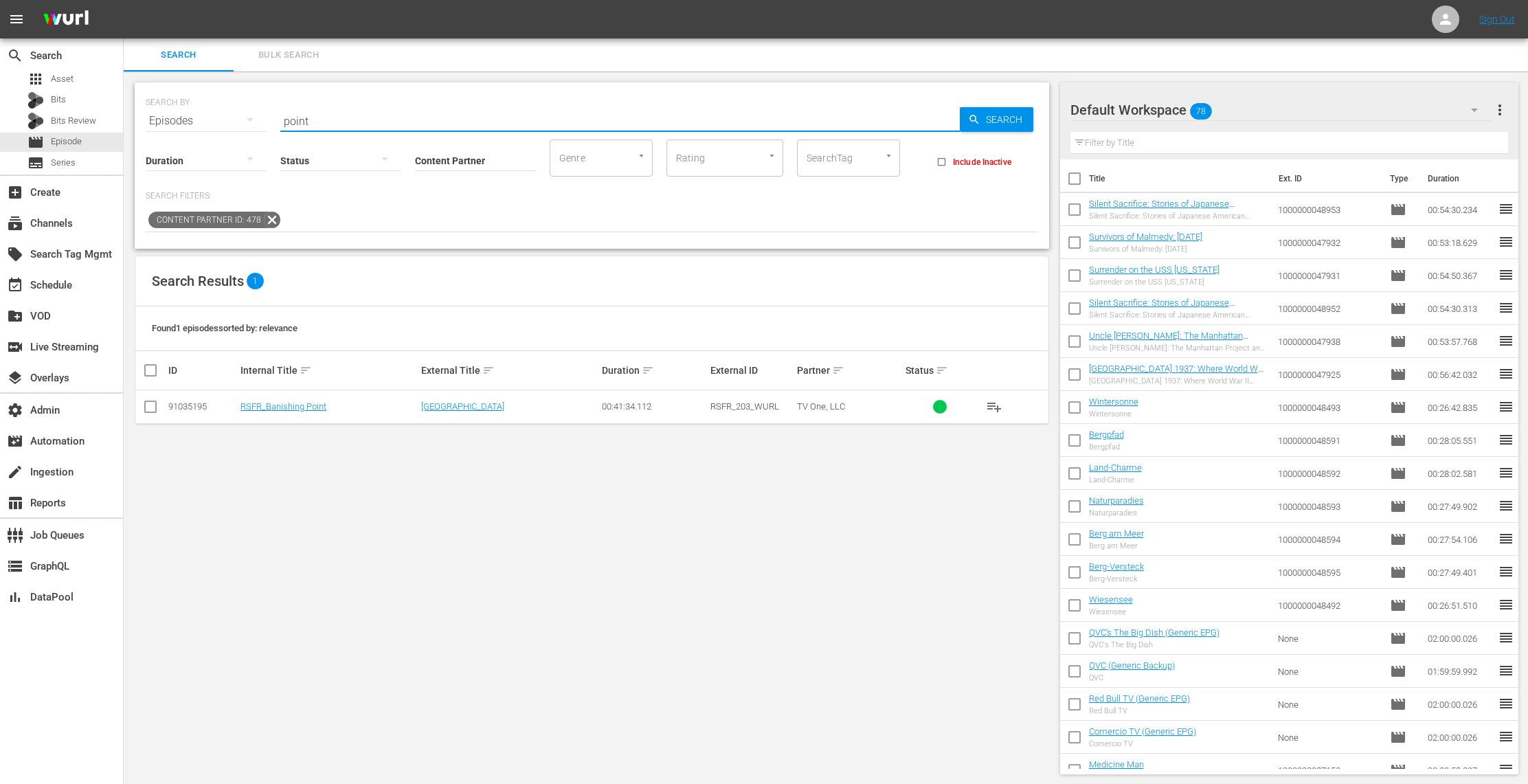
drag, startPoint x: 323, startPoint y: 123, endPoint x: 246, endPoint y: 120, distance: 77.1
click at [246, 120] on div "SEARCH BY Search By Episodes Search ID, Title, Description, Keywords, or Catego…" at bounding box center [592, 113] width 892 height 50
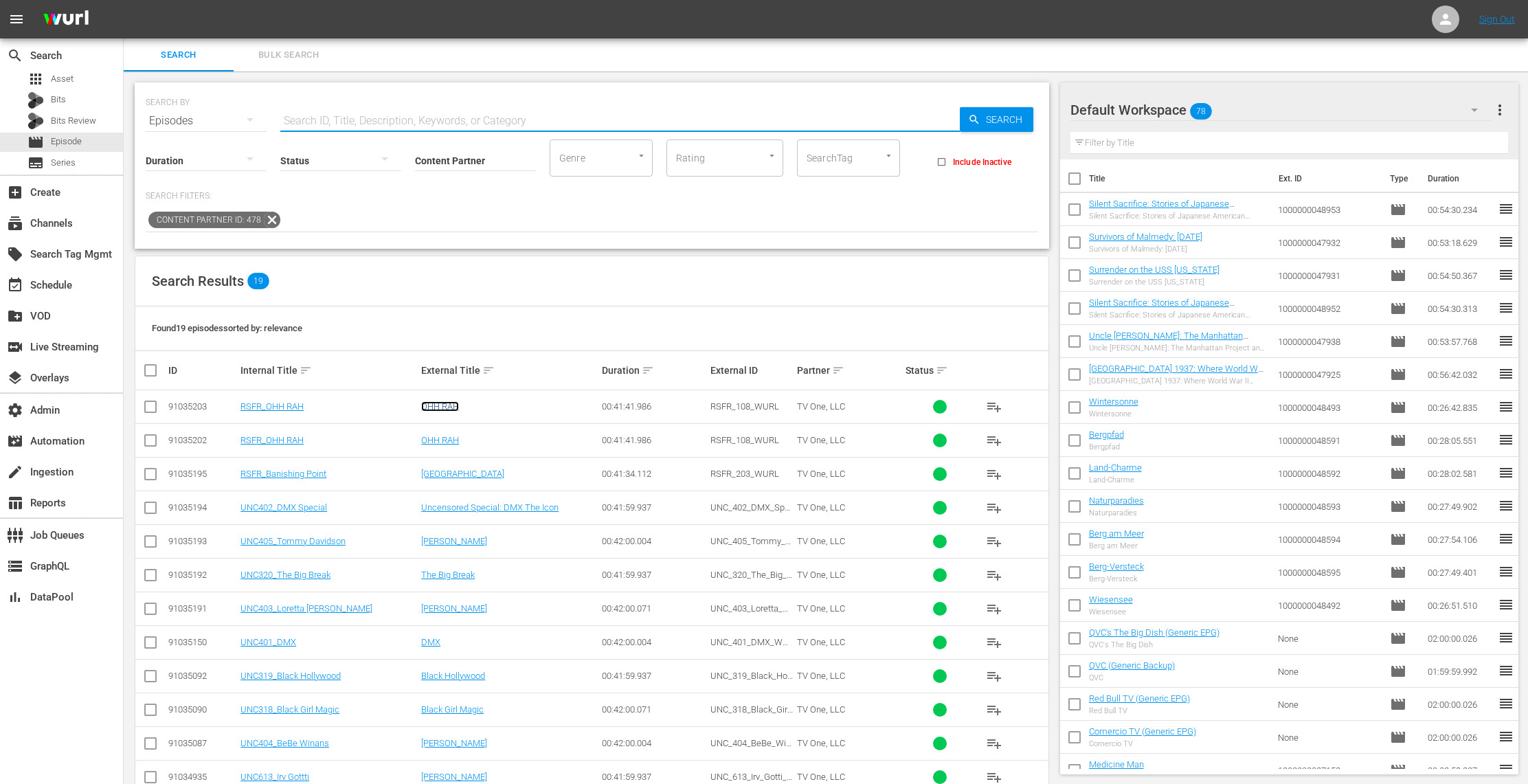
click at [455, 407] on link "OHH RAH" at bounding box center [439, 406] width 38 height 10
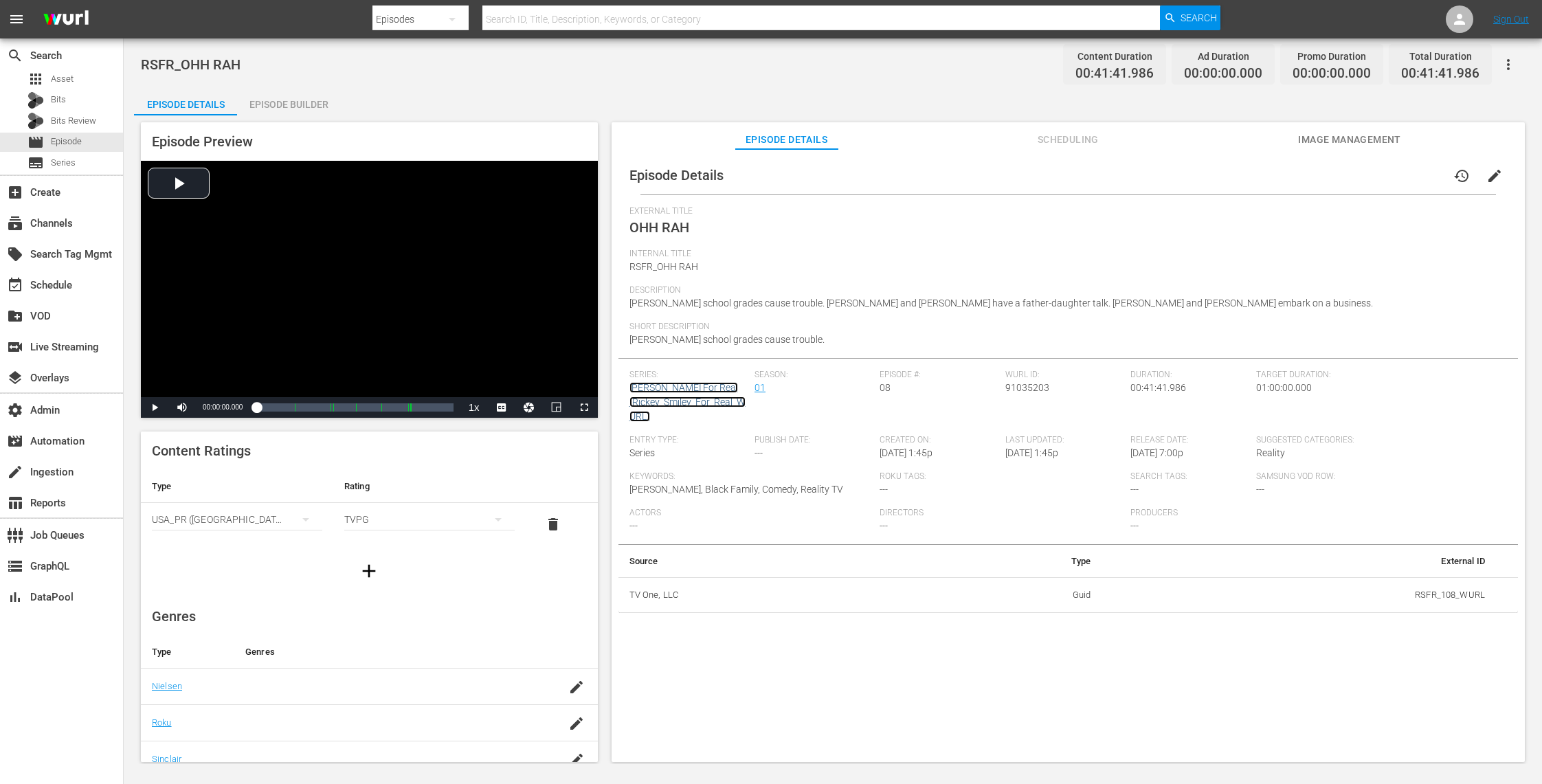
click at [678, 390] on link "Rickey Smiley For Real (Rickey_Smiley_For_Real_WURL)" at bounding box center [688, 401] width 116 height 40
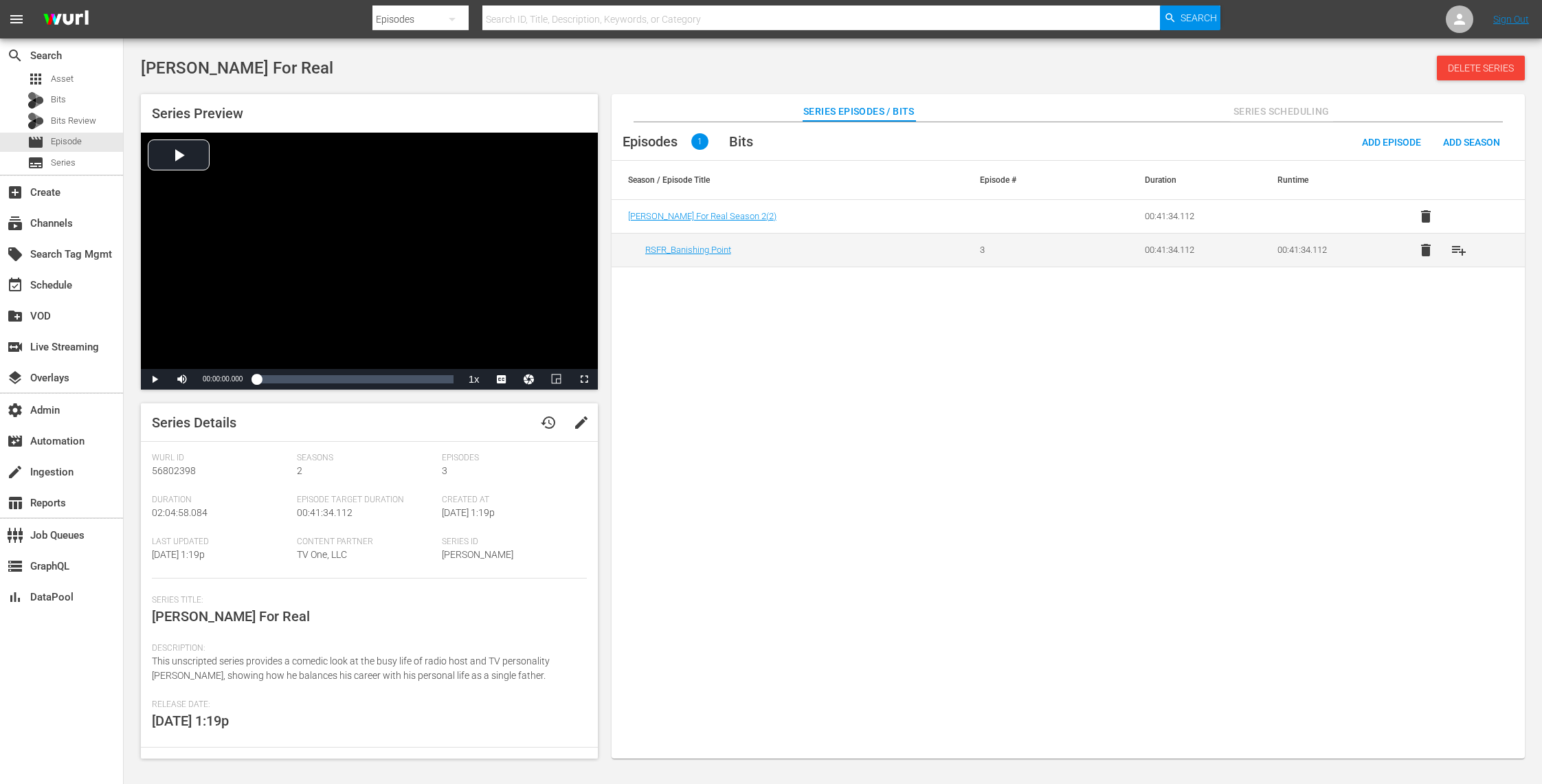
scroll to position [93, 0]
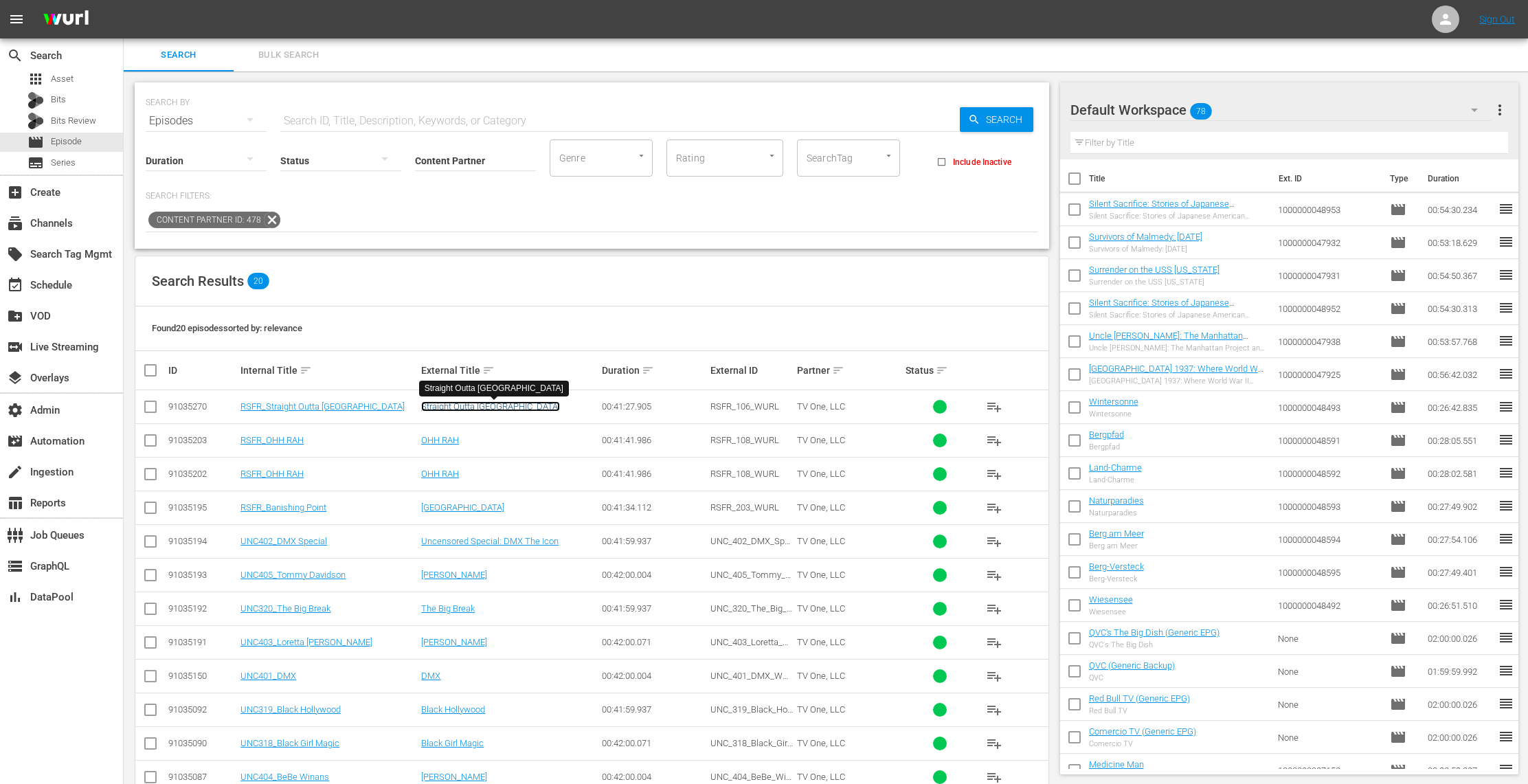
click at [488, 406] on link "Straight Outta [GEOGRAPHIC_DATA]" at bounding box center [490, 406] width 139 height 10
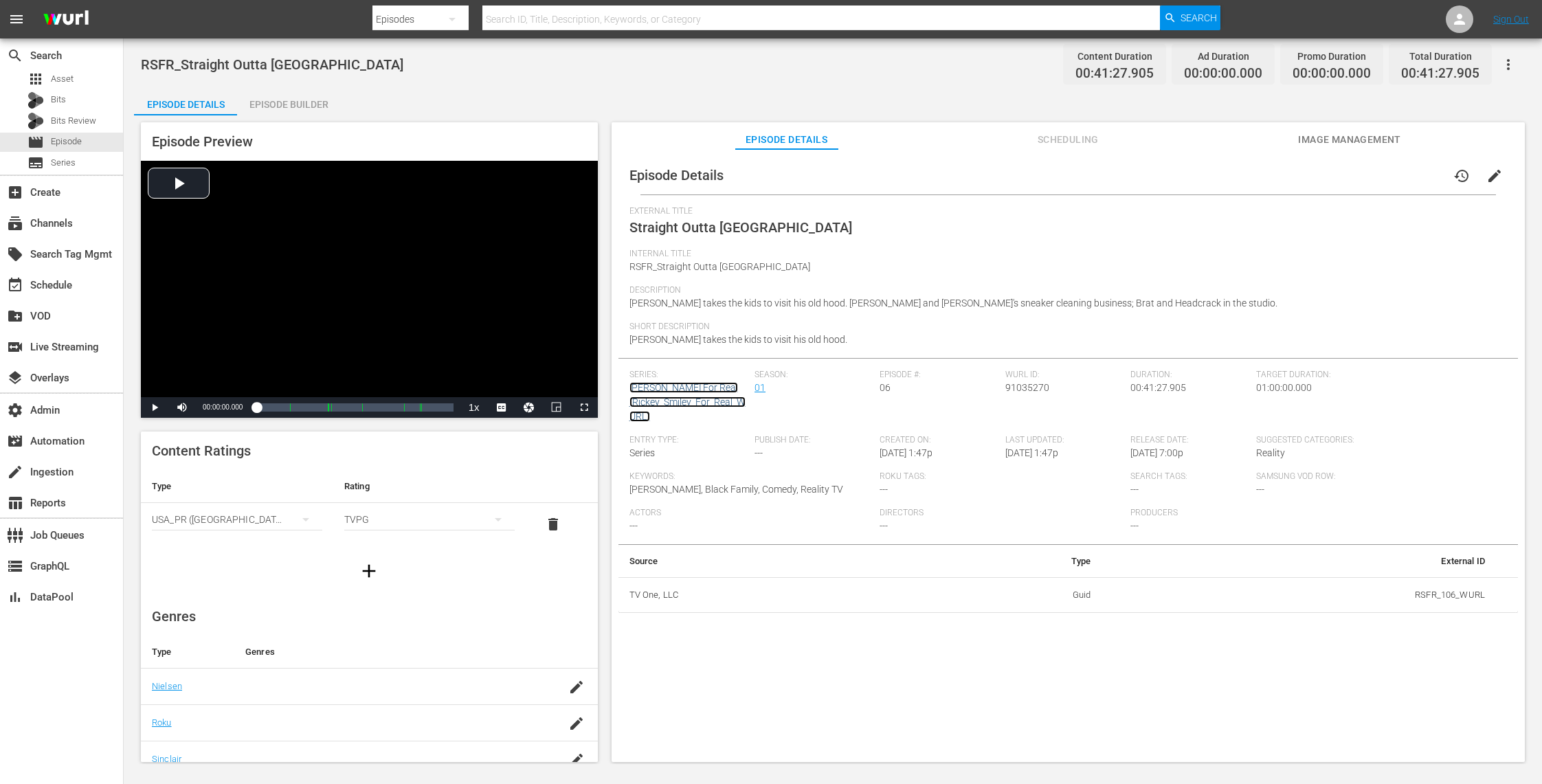
click at [679, 387] on link "Rickey Smiley For Real (Rickey_Smiley_For_Real_WURL)" at bounding box center [688, 401] width 116 height 40
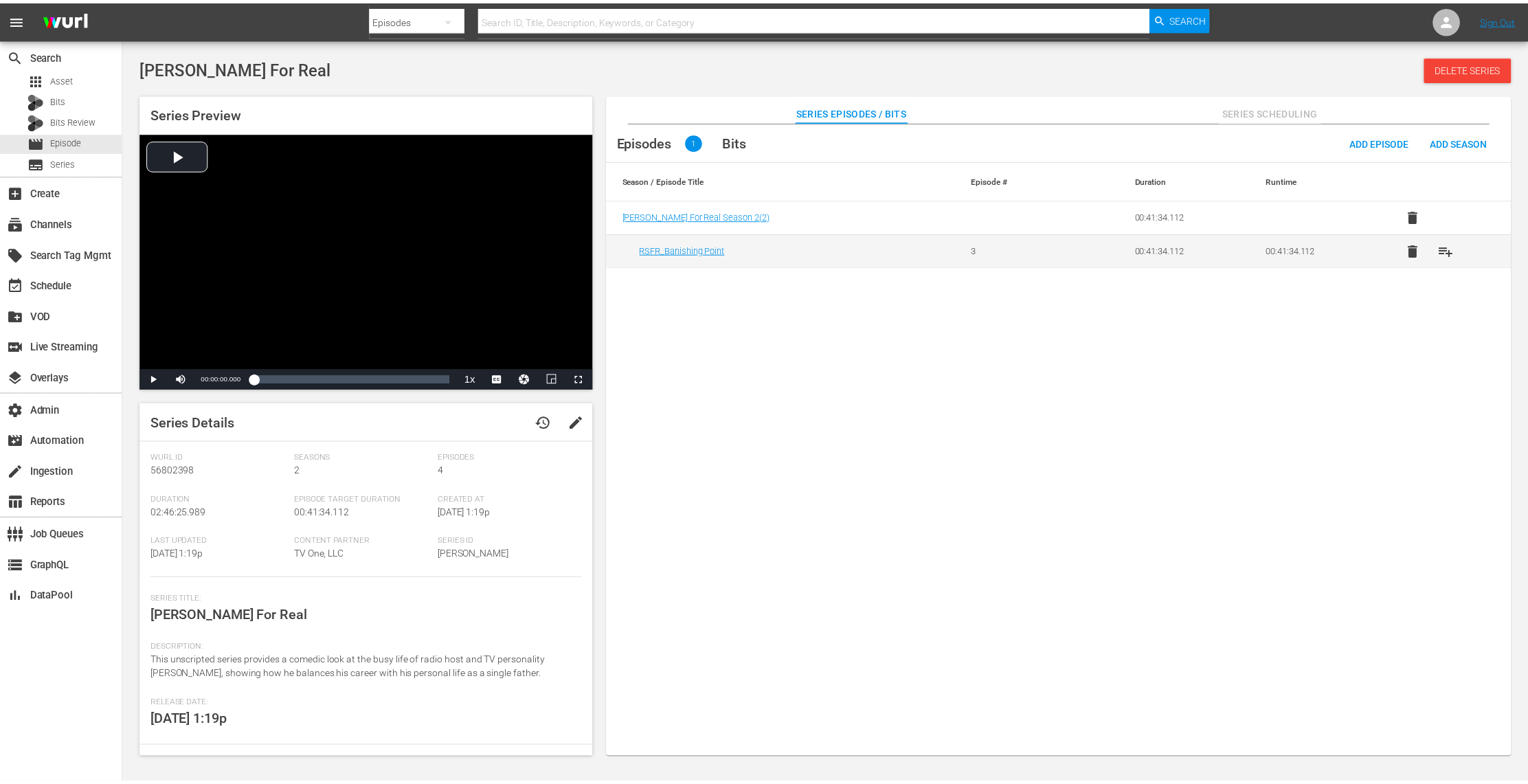
scroll to position [93, 0]
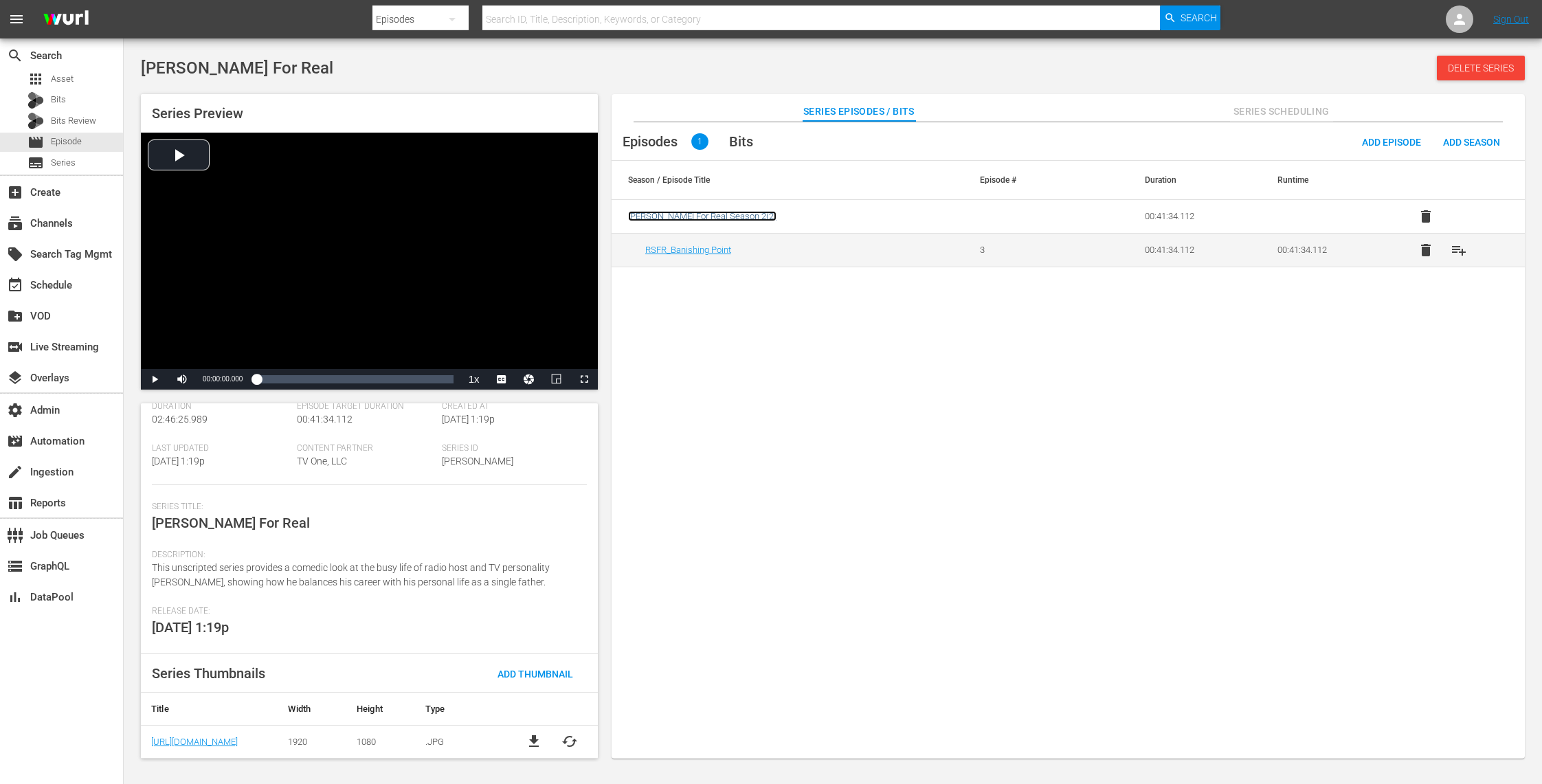
click at [741, 217] on span "Rickey Smiley For Real Season 2 ( 2 )" at bounding box center [702, 216] width 148 height 10
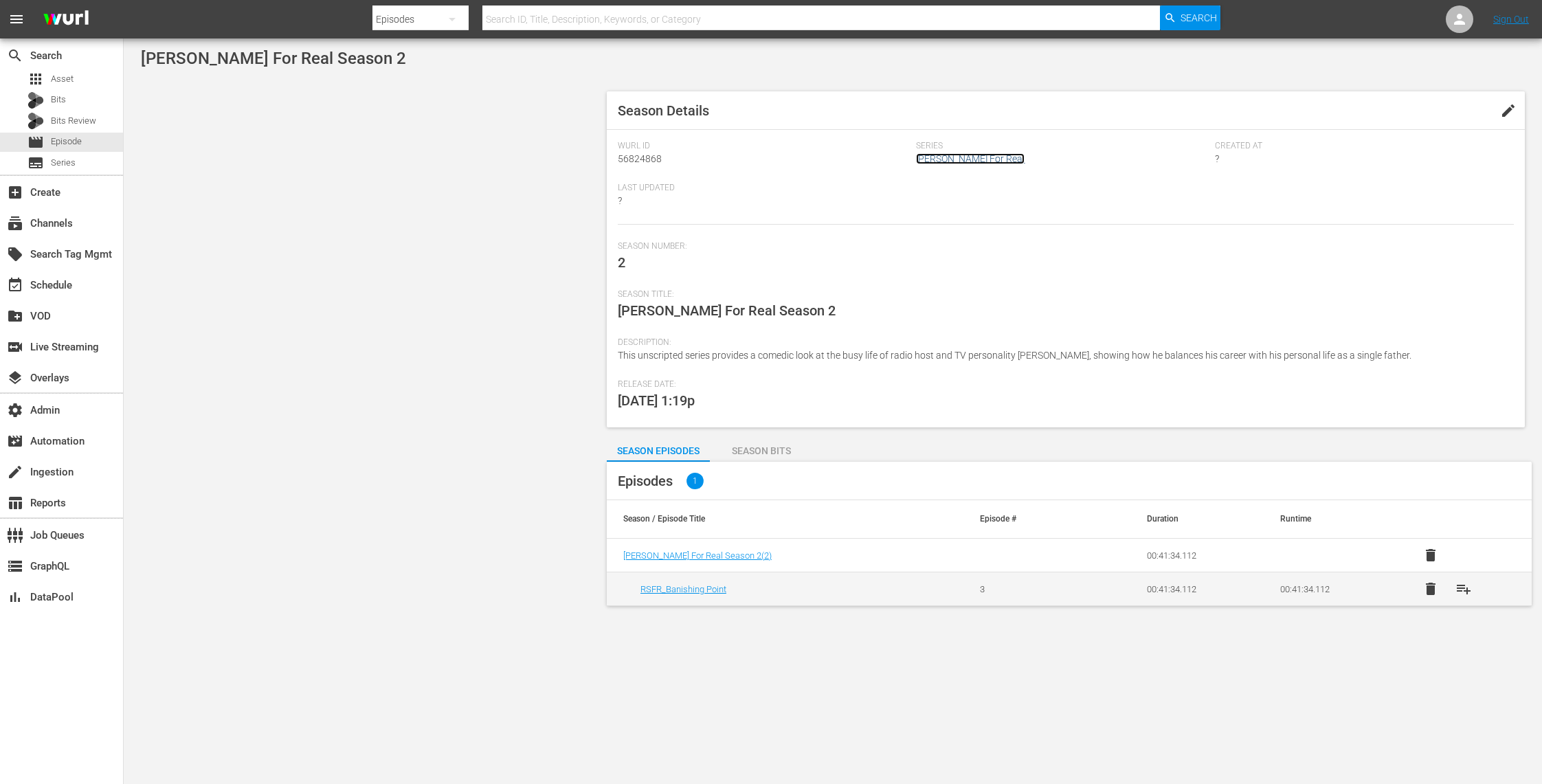
click at [985, 159] on link "[PERSON_NAME] For Real" at bounding box center [971, 158] width 109 height 11
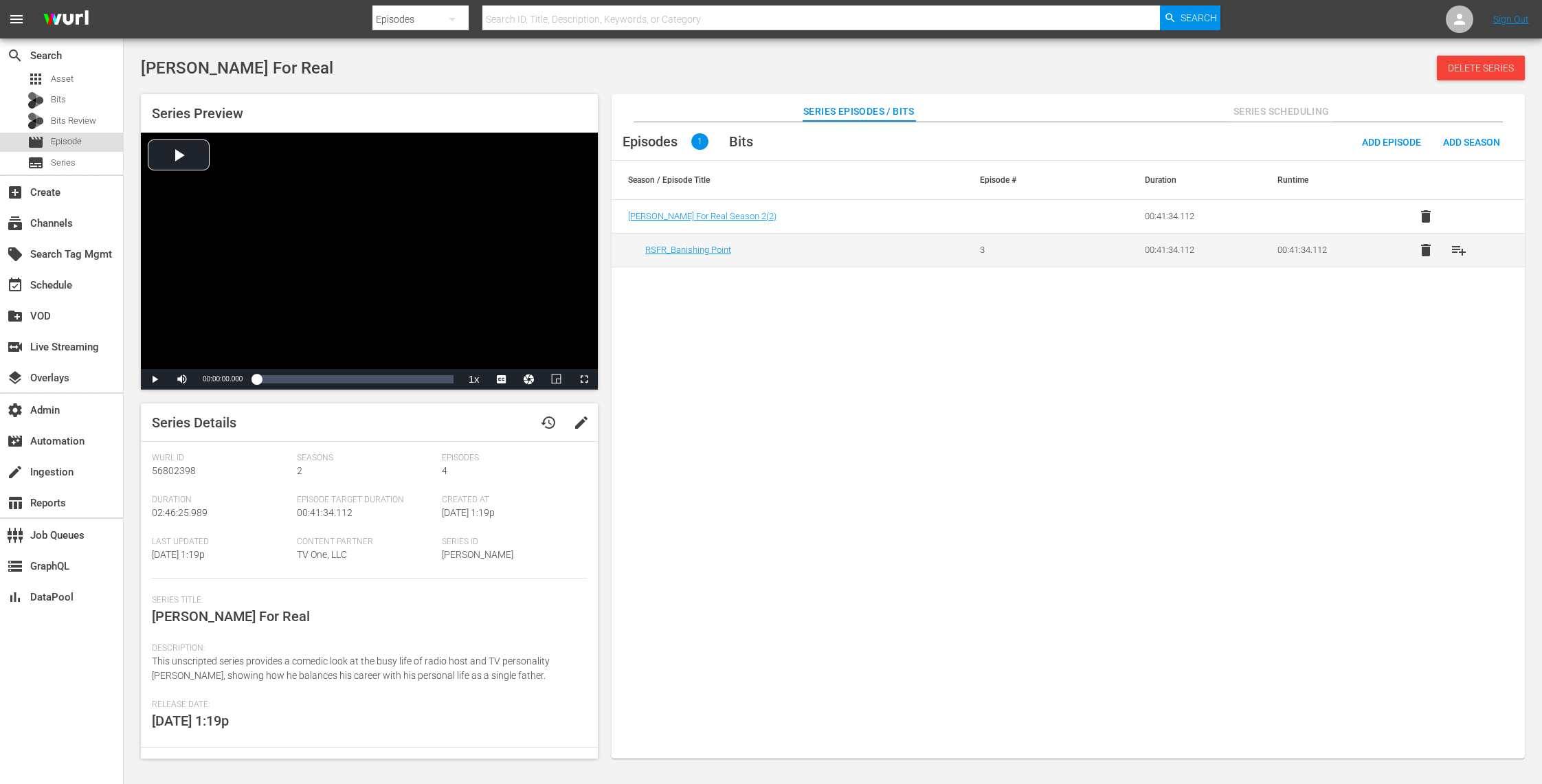
click at [92, 143] on div "movie Episode" at bounding box center [61, 142] width 123 height 19
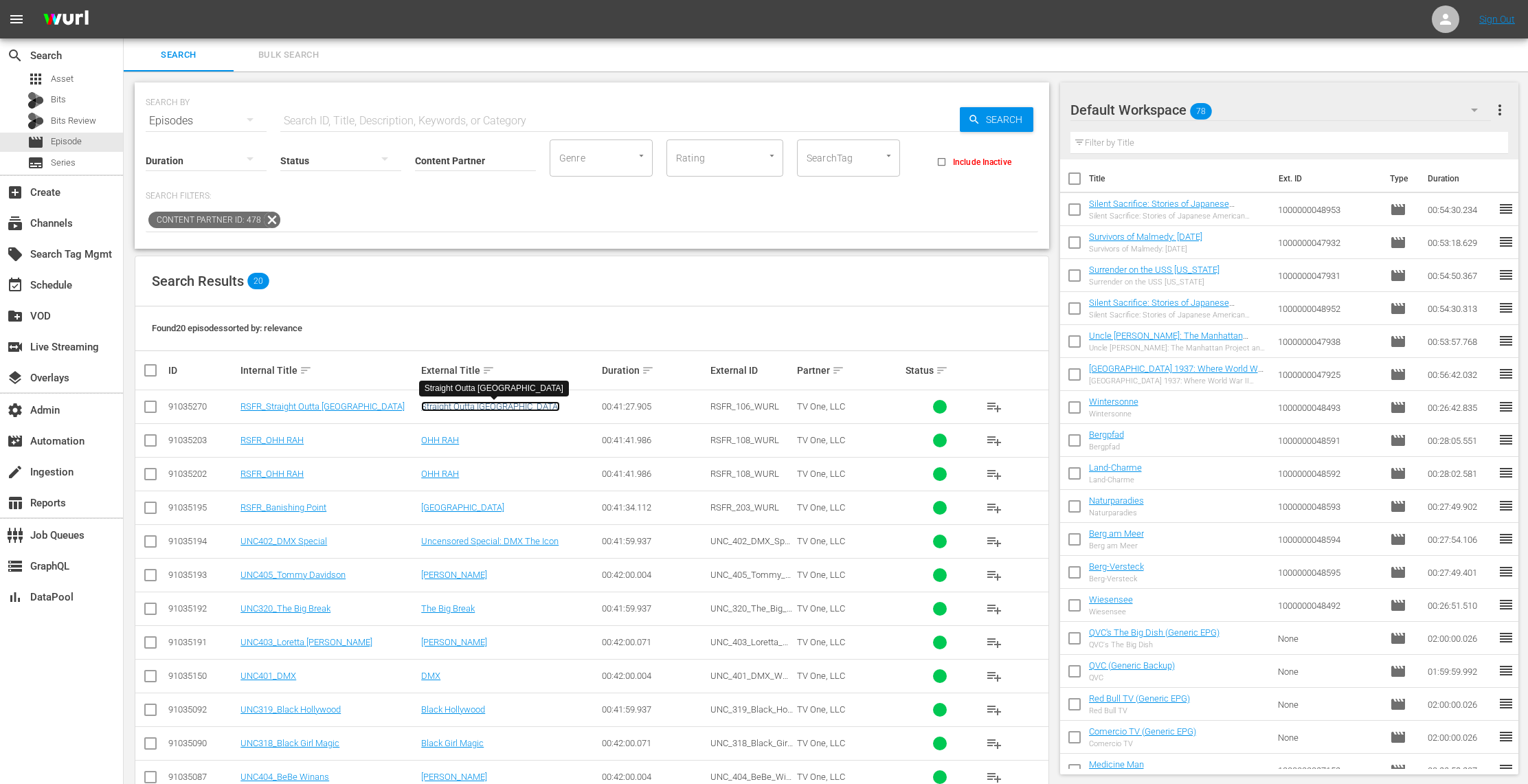
click at [475, 403] on link "Straight Outta [GEOGRAPHIC_DATA]" at bounding box center [490, 406] width 139 height 10
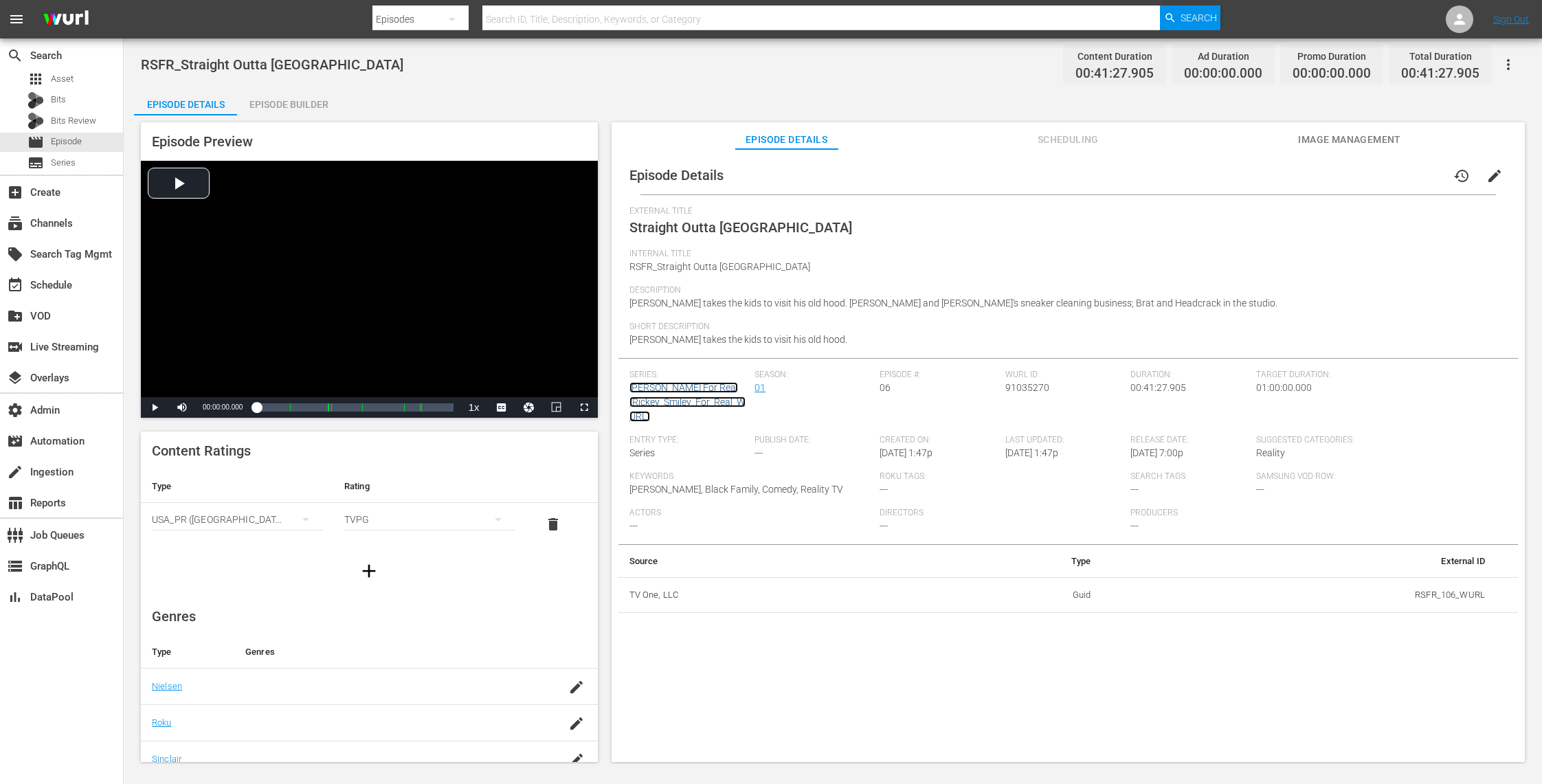
click at [689, 391] on link "Rickey Smiley For Real (Rickey_Smiley_For_Real_WURL)" at bounding box center [688, 401] width 116 height 40
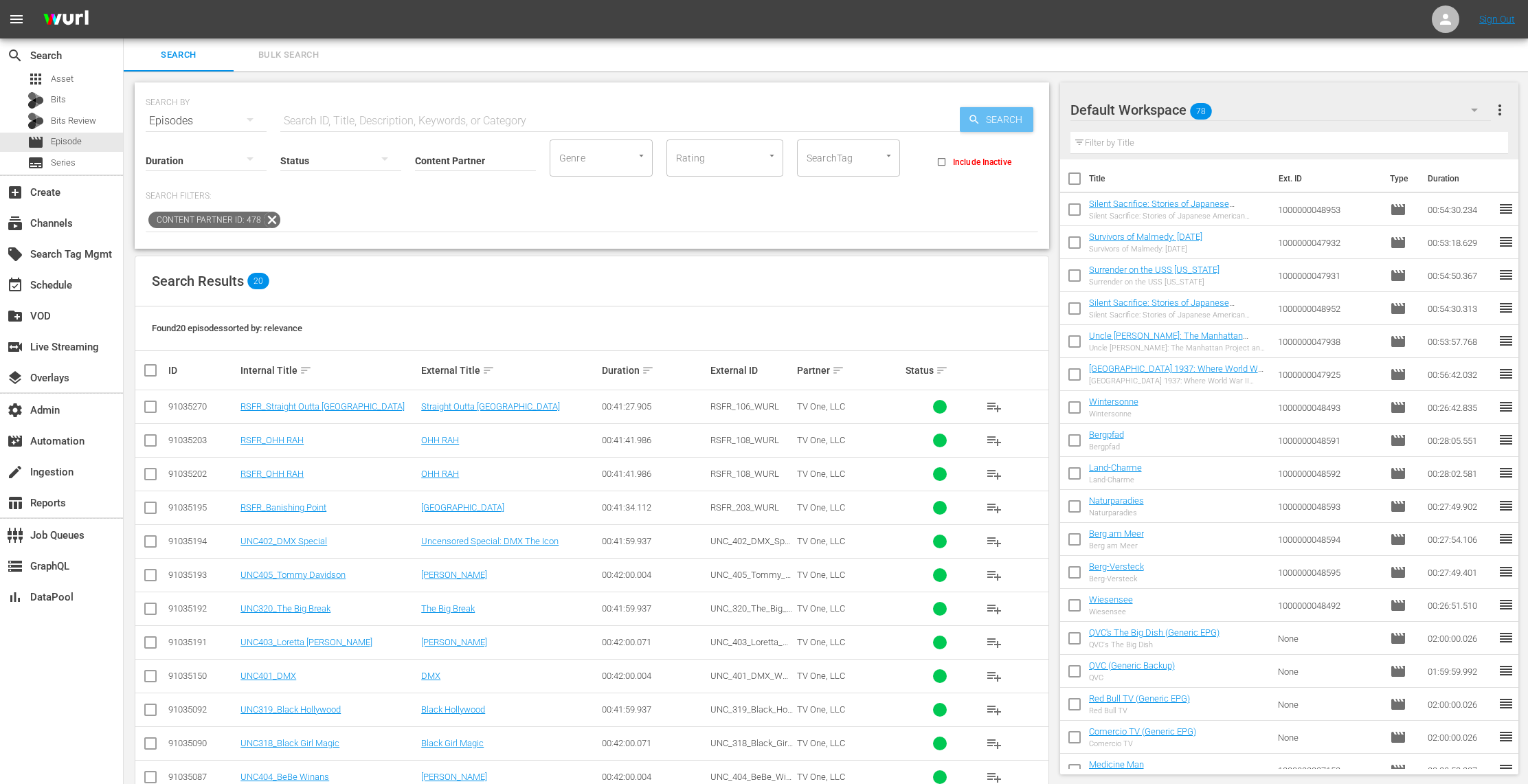
click at [990, 112] on span "Search" at bounding box center [1007, 120] width 53 height 25
click at [439, 124] on input "text" at bounding box center [620, 121] width 679 height 33
type input "thy"
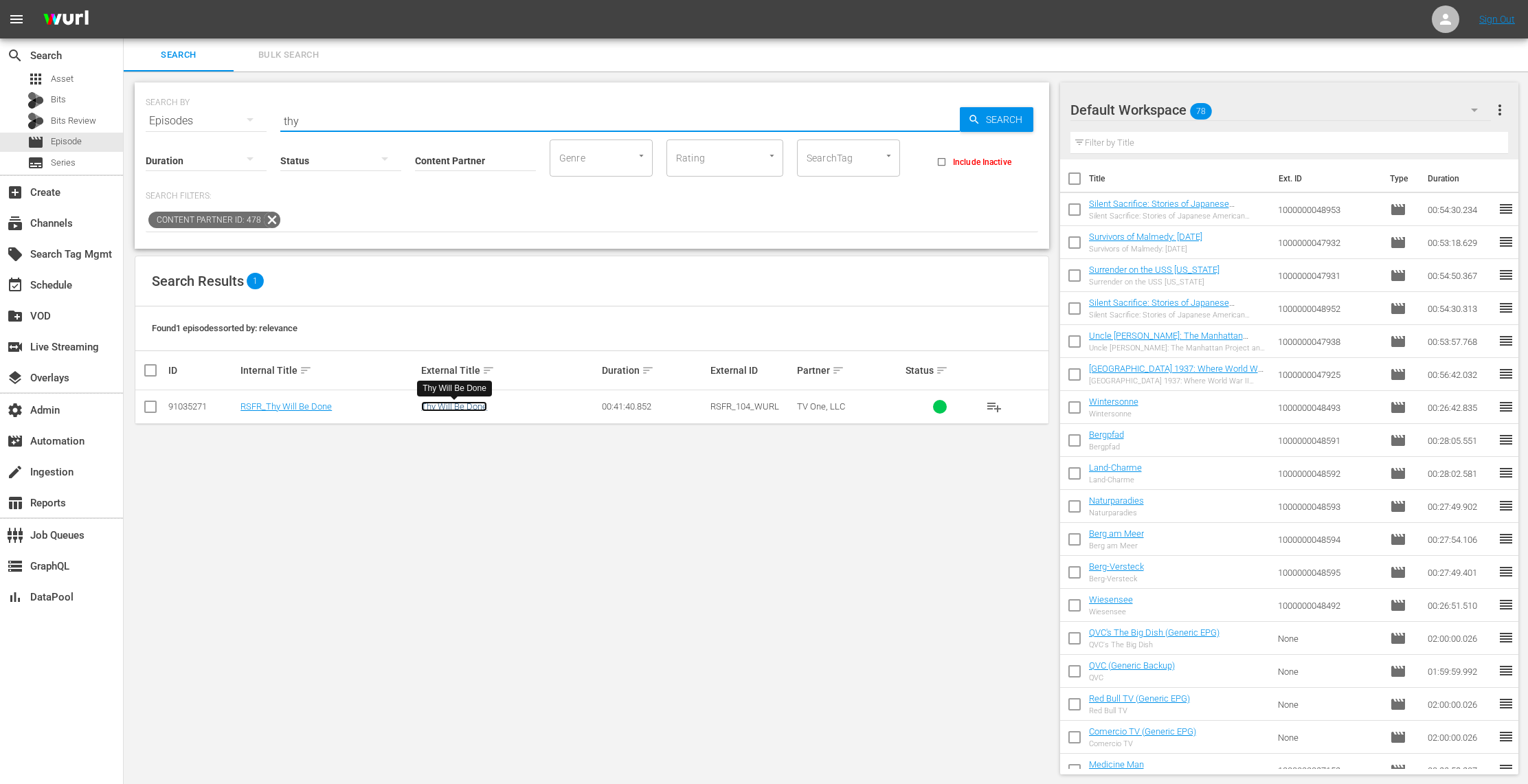
click at [469, 407] on link "Thy Will Be Done" at bounding box center [453, 406] width 66 height 10
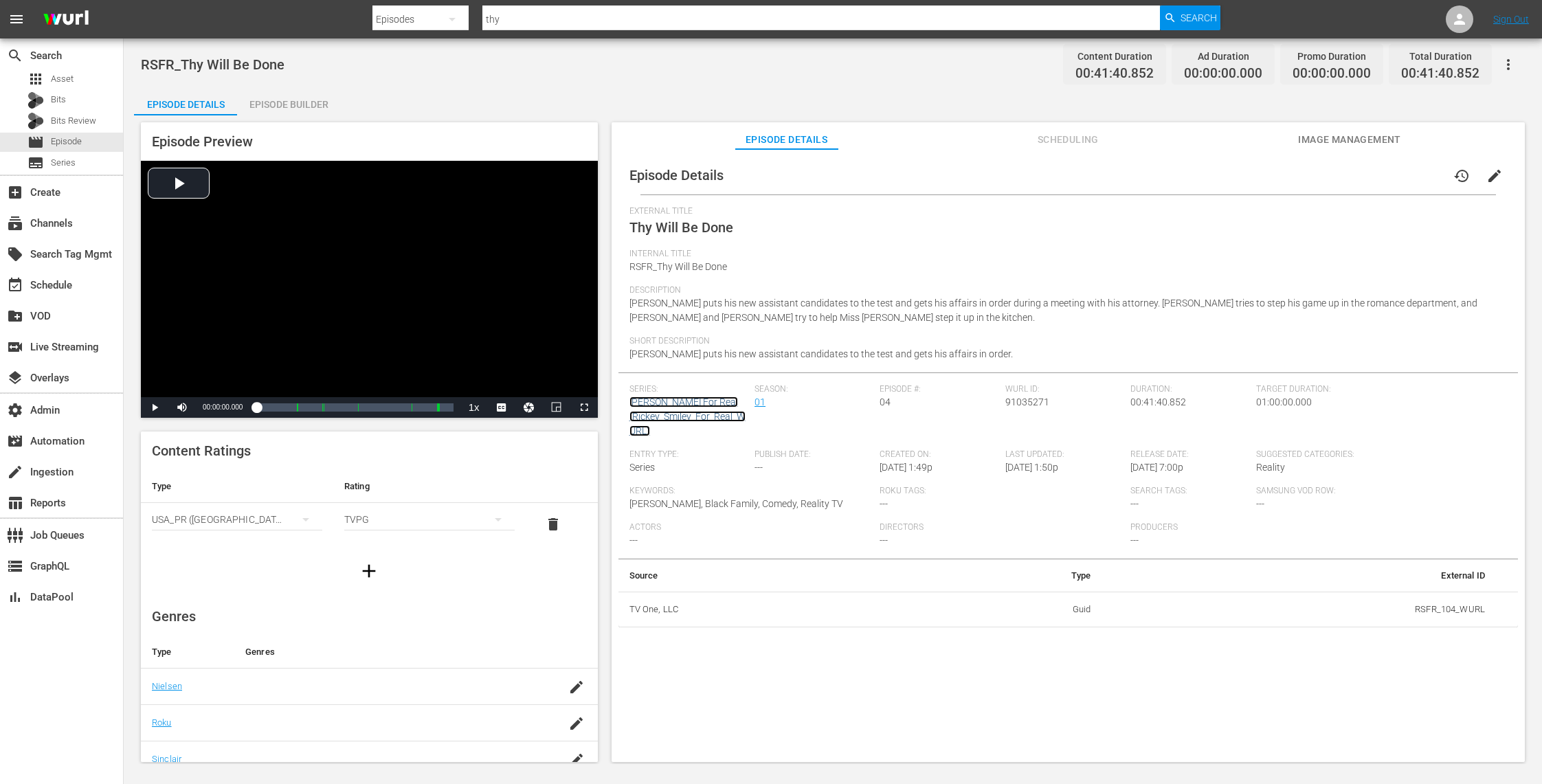
click at [649, 397] on link "Rickey Smiley For Real (Rickey_Smiley_For_Real_WURL)" at bounding box center [688, 416] width 116 height 40
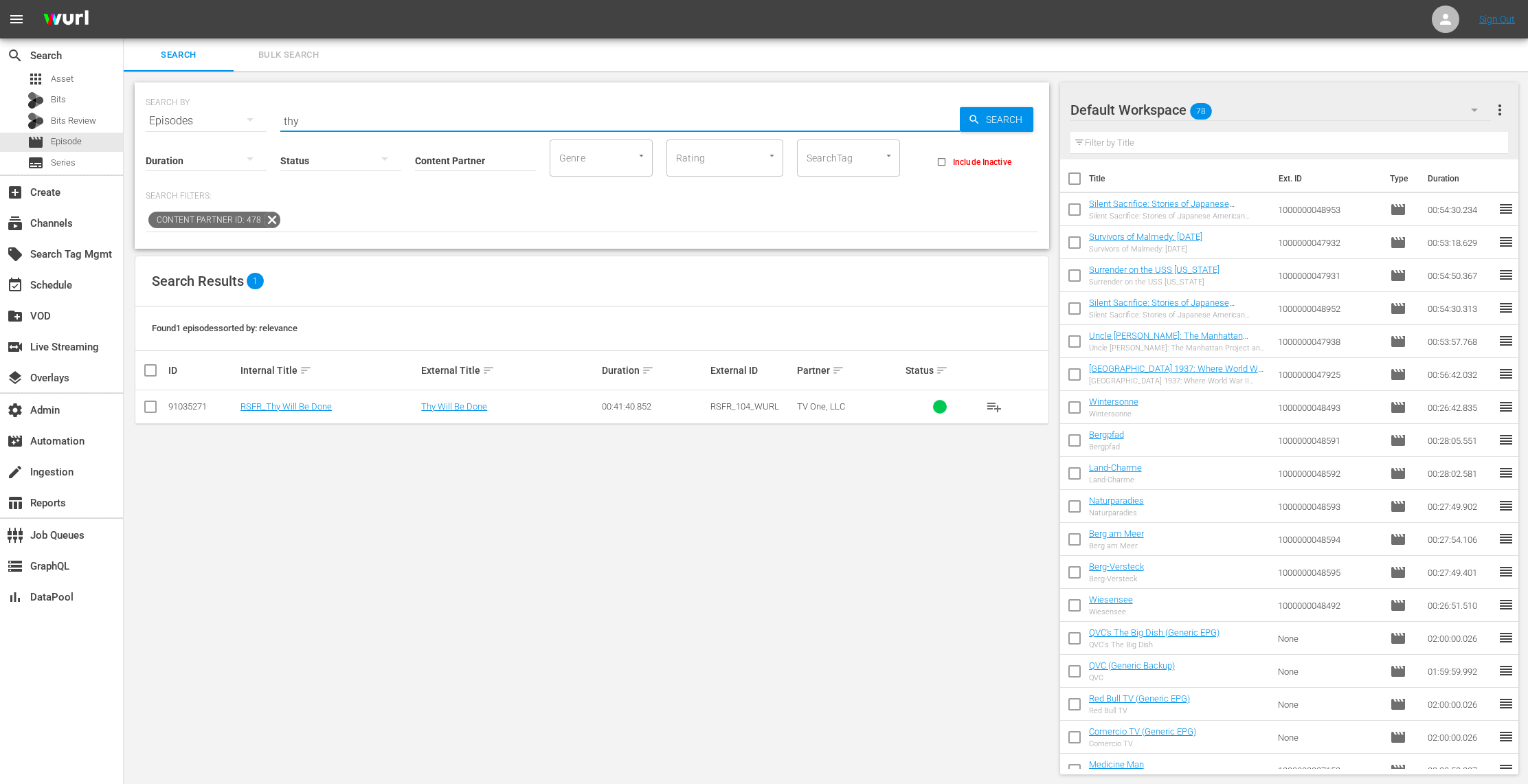
drag, startPoint x: 325, startPoint y: 120, endPoint x: 234, endPoint y: 108, distance: 91.8
click at [234, 108] on div "SEARCH BY Search By Episodes Search ID, Title, Description, Keywords, or Catego…" at bounding box center [592, 113] width 892 height 50
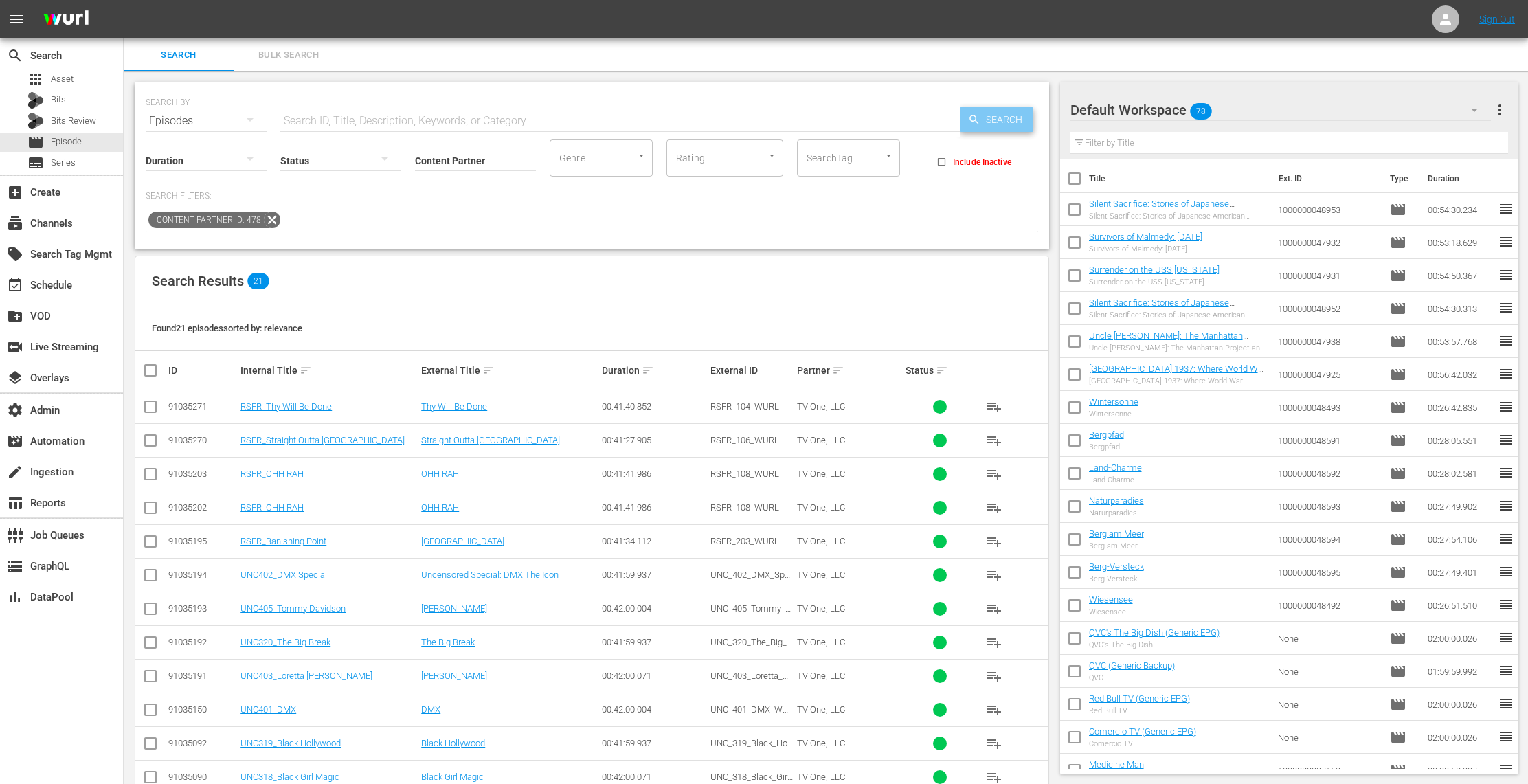
click at [998, 120] on span "Search" at bounding box center [1007, 120] width 53 height 25
click at [418, 123] on input "text" at bounding box center [620, 121] width 679 height 33
click at [992, 113] on span "Search" at bounding box center [1007, 120] width 53 height 25
click at [388, 118] on input "text" at bounding box center [620, 121] width 679 height 33
type input "wish"
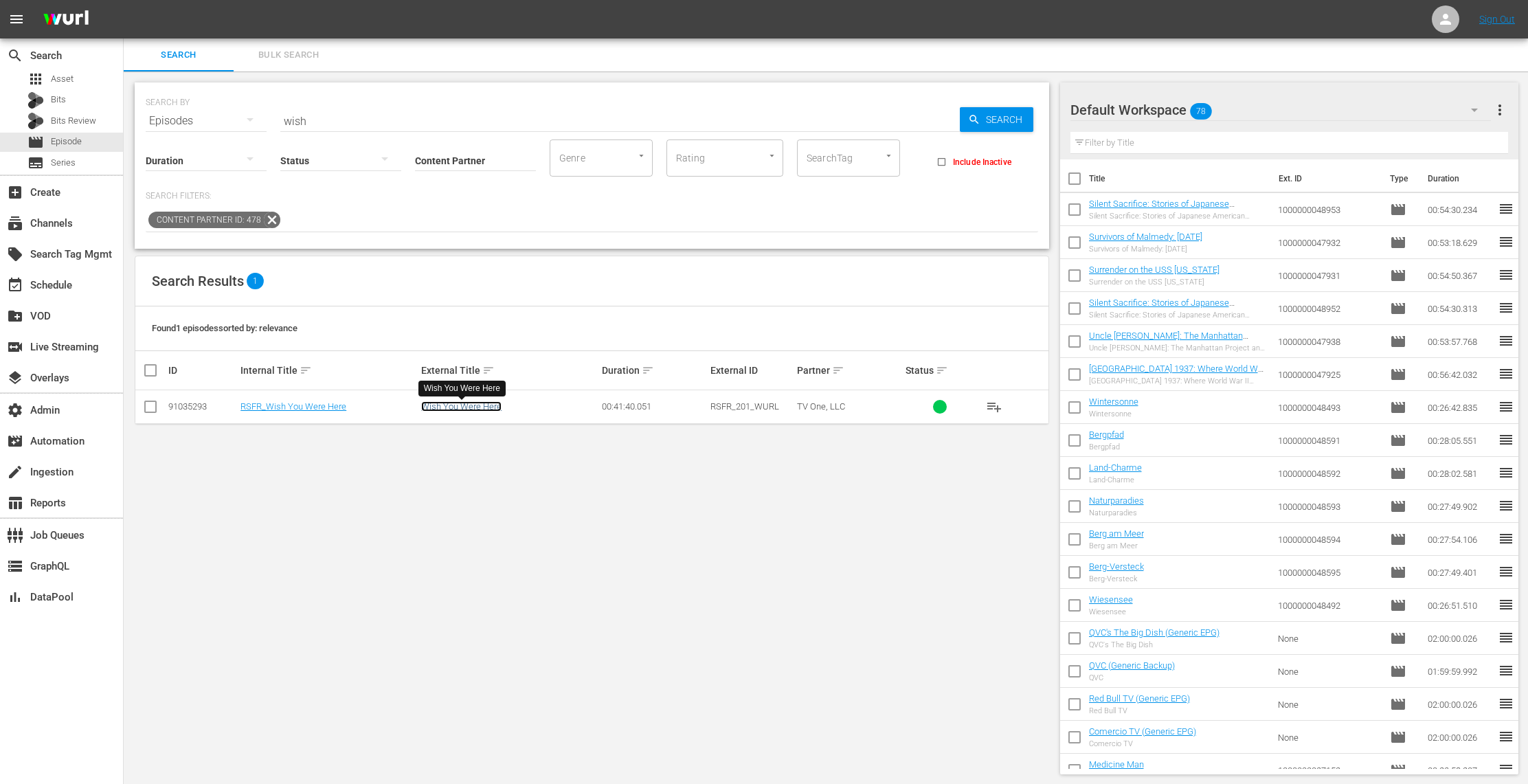
click at [484, 404] on link "Wish You Were Here" at bounding box center [461, 406] width 81 height 10
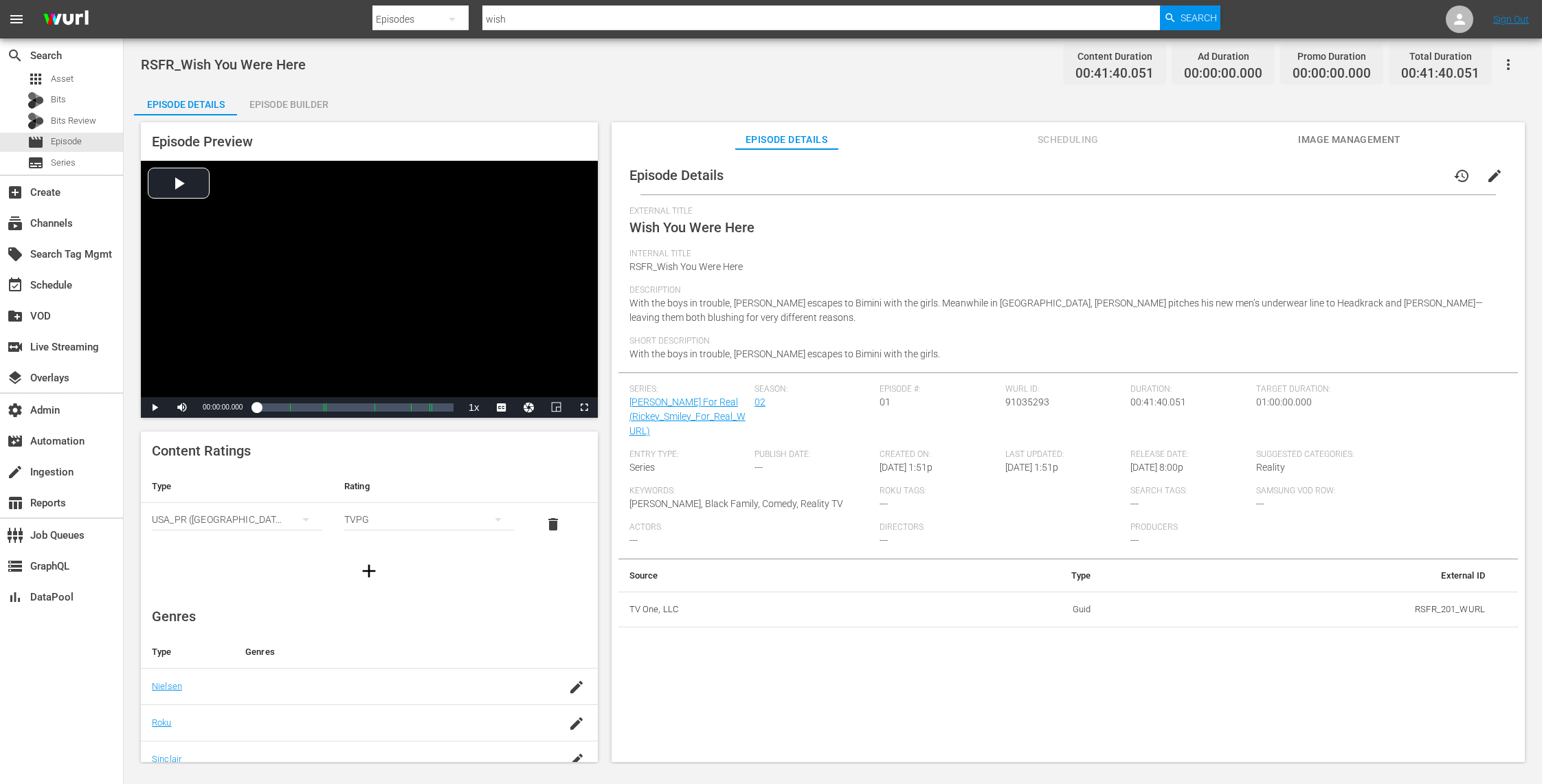
click at [1350, 123] on button "Image Management" at bounding box center [1349, 136] width 103 height 27
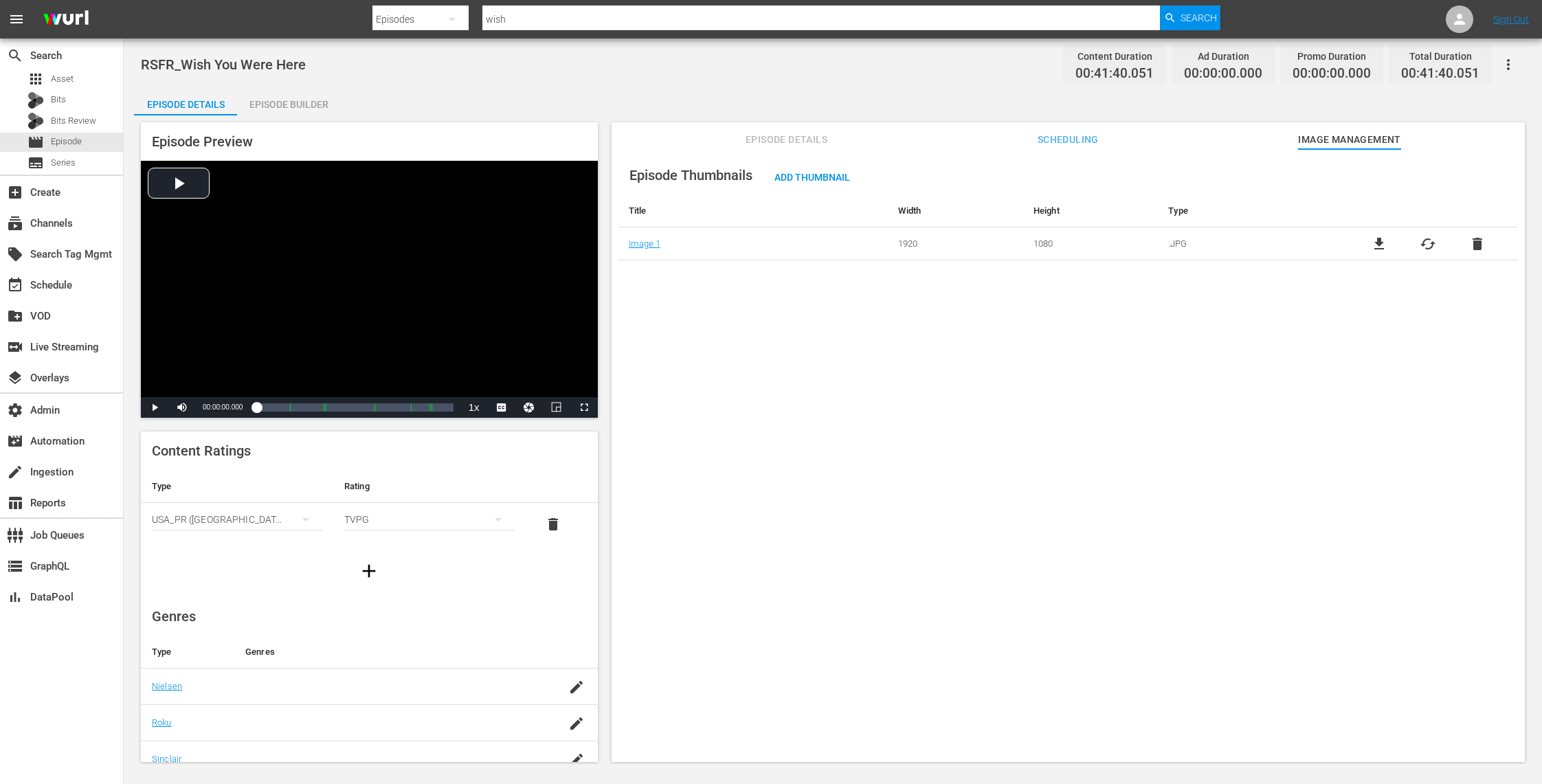
click at [773, 131] on span "Episode Details" at bounding box center [787, 140] width 103 height 17
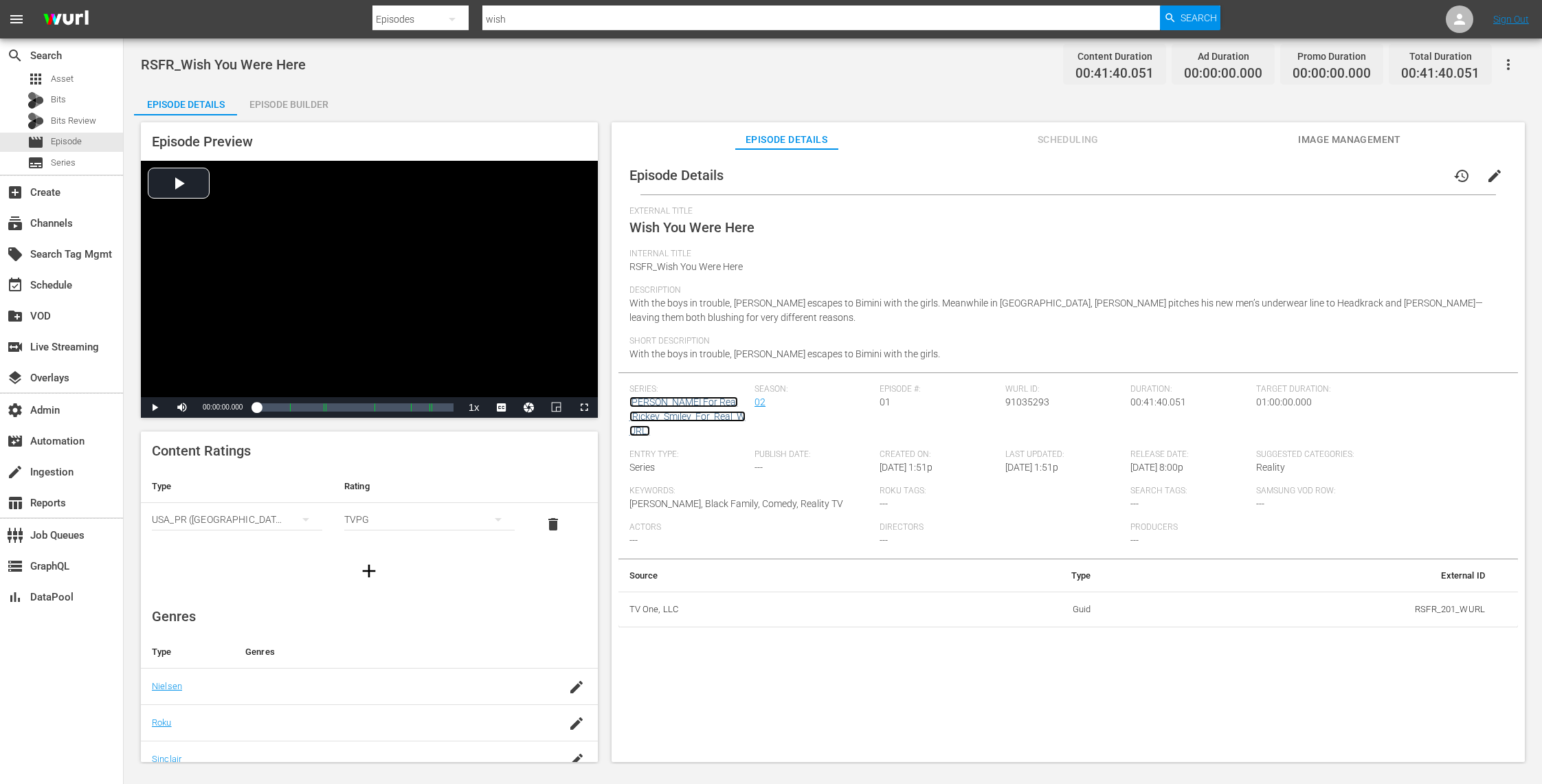
click at [672, 403] on link "Rickey Smiley For Real (Rickey_Smiley_For_Real_WURL)" at bounding box center [688, 416] width 116 height 40
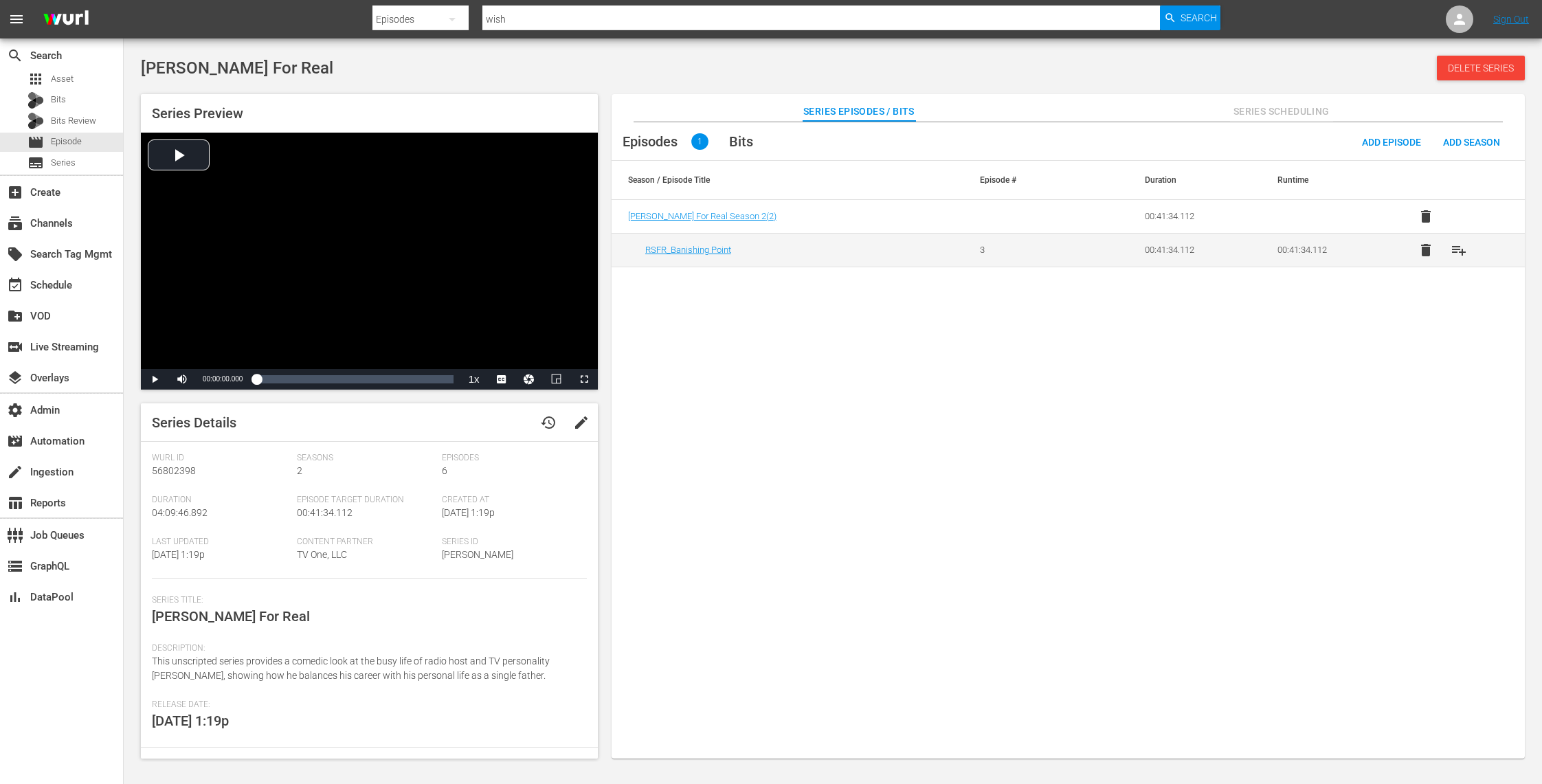
scroll to position [93, 0]
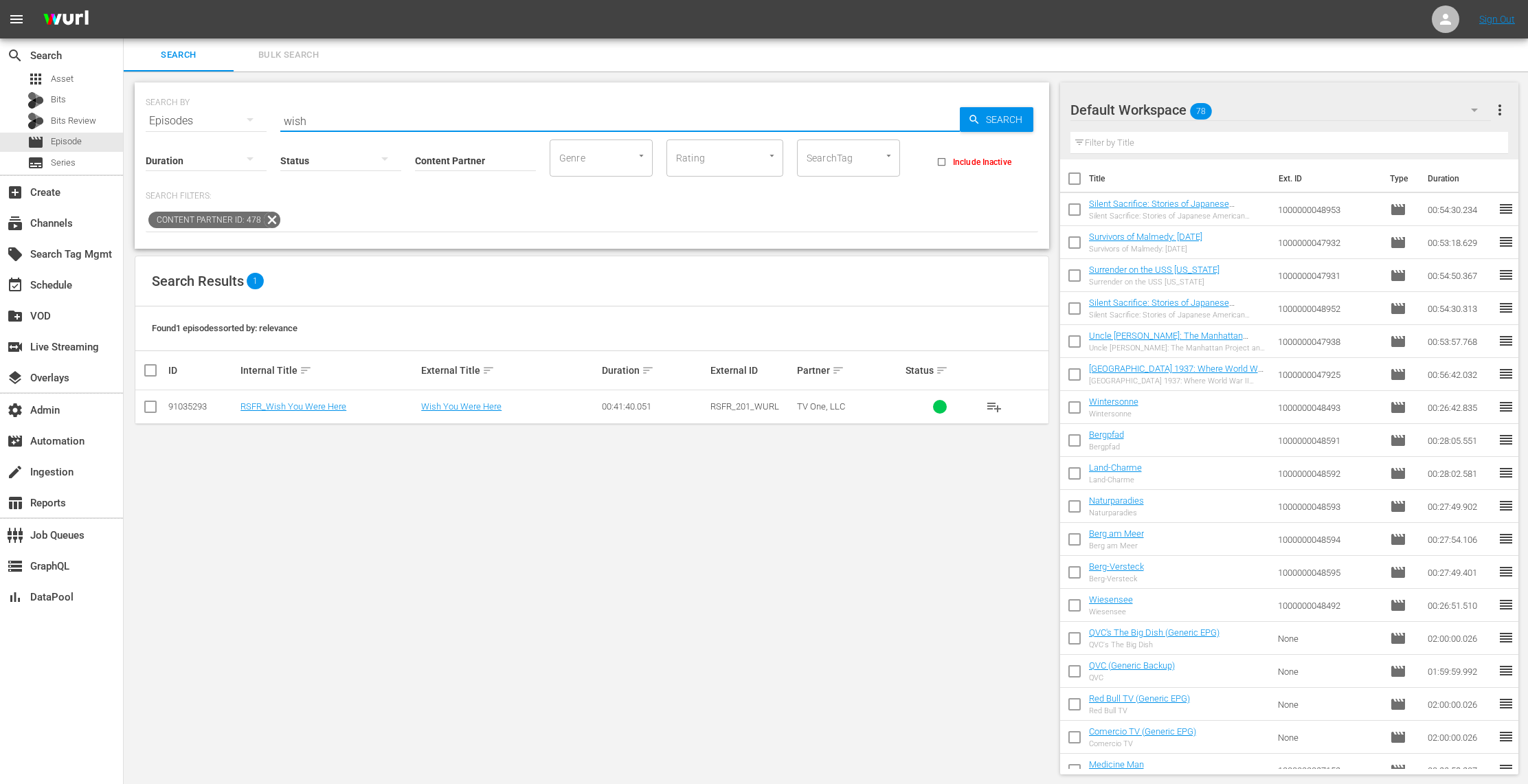
drag, startPoint x: 474, startPoint y: 121, endPoint x: 210, endPoint y: 98, distance: 265.0
click at [210, 98] on div "SEARCH BY Search By Episodes Search ID, Title, Description, Keywords, or Catego…" at bounding box center [592, 113] width 892 height 50
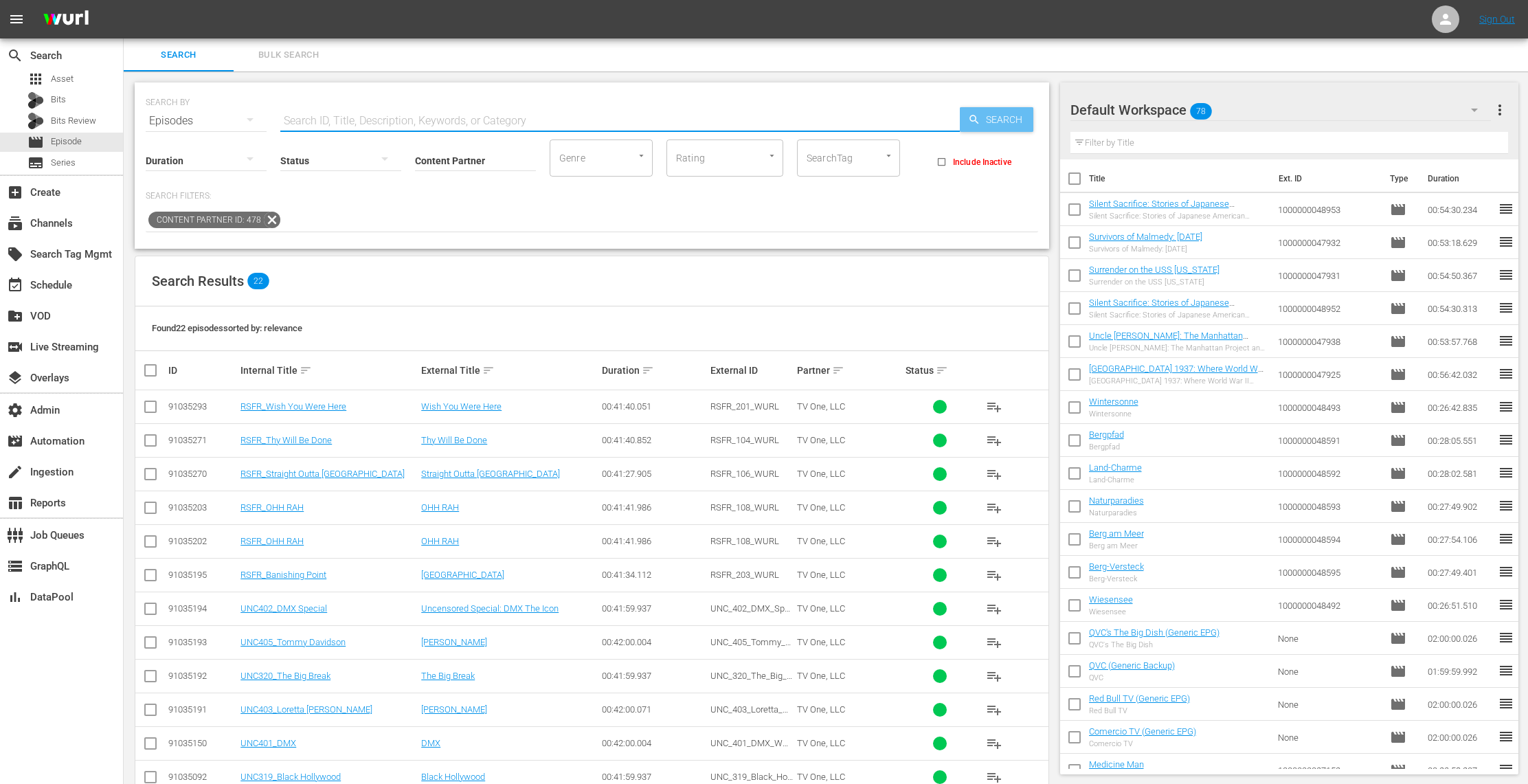
click at [982, 122] on span "Search" at bounding box center [1007, 120] width 53 height 25
click at [398, 116] on input "text" at bounding box center [620, 121] width 679 height 33
type input "kim"
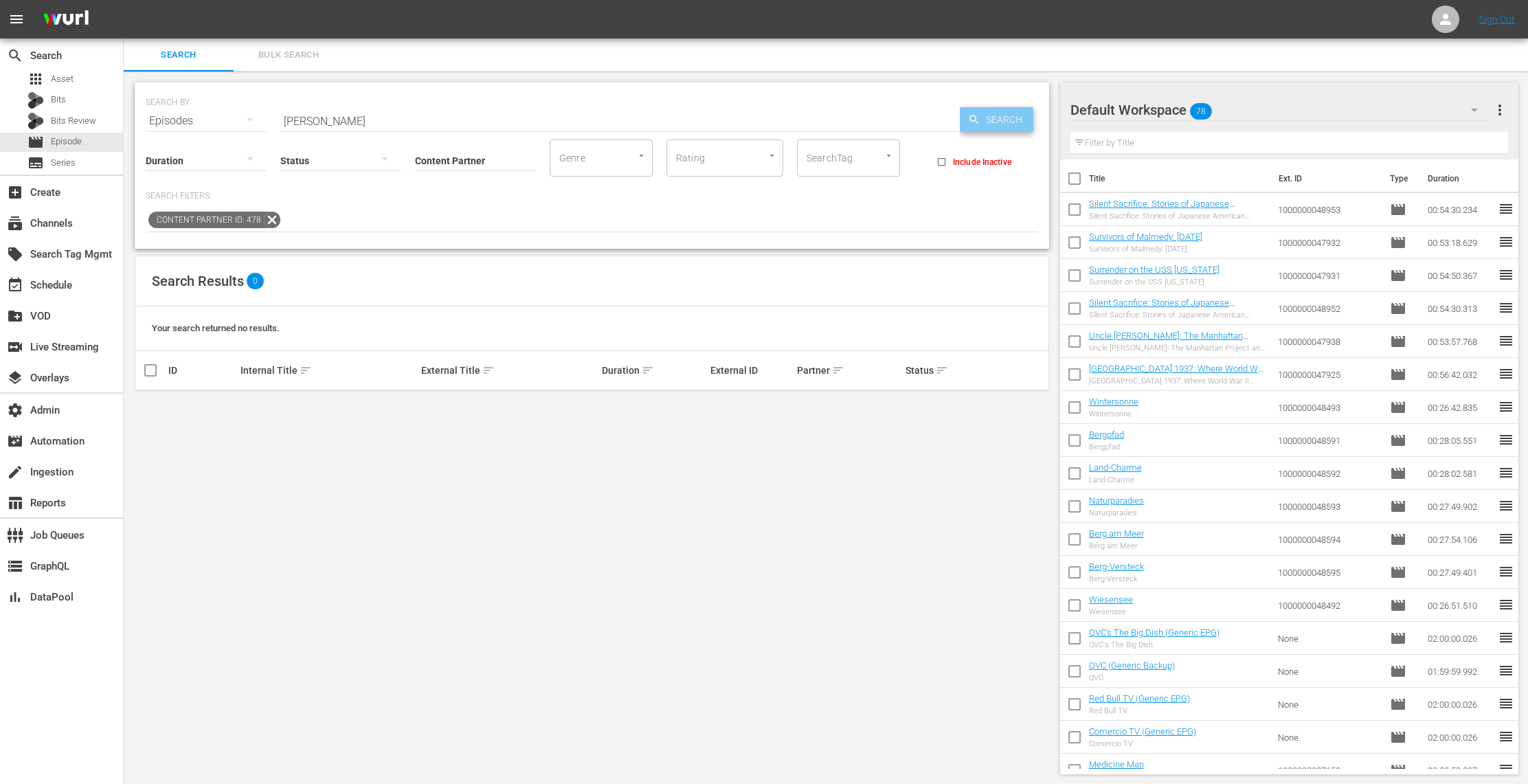
click at [1024, 116] on span "Search" at bounding box center [1007, 120] width 53 height 25
drag, startPoint x: 359, startPoint y: 120, endPoint x: 197, endPoint y: 101, distance: 163.1
click at [197, 101] on div "SEARCH BY Search By Episodes Search ID, Title, Description, Keywords, or Catego…" at bounding box center [592, 113] width 892 height 50
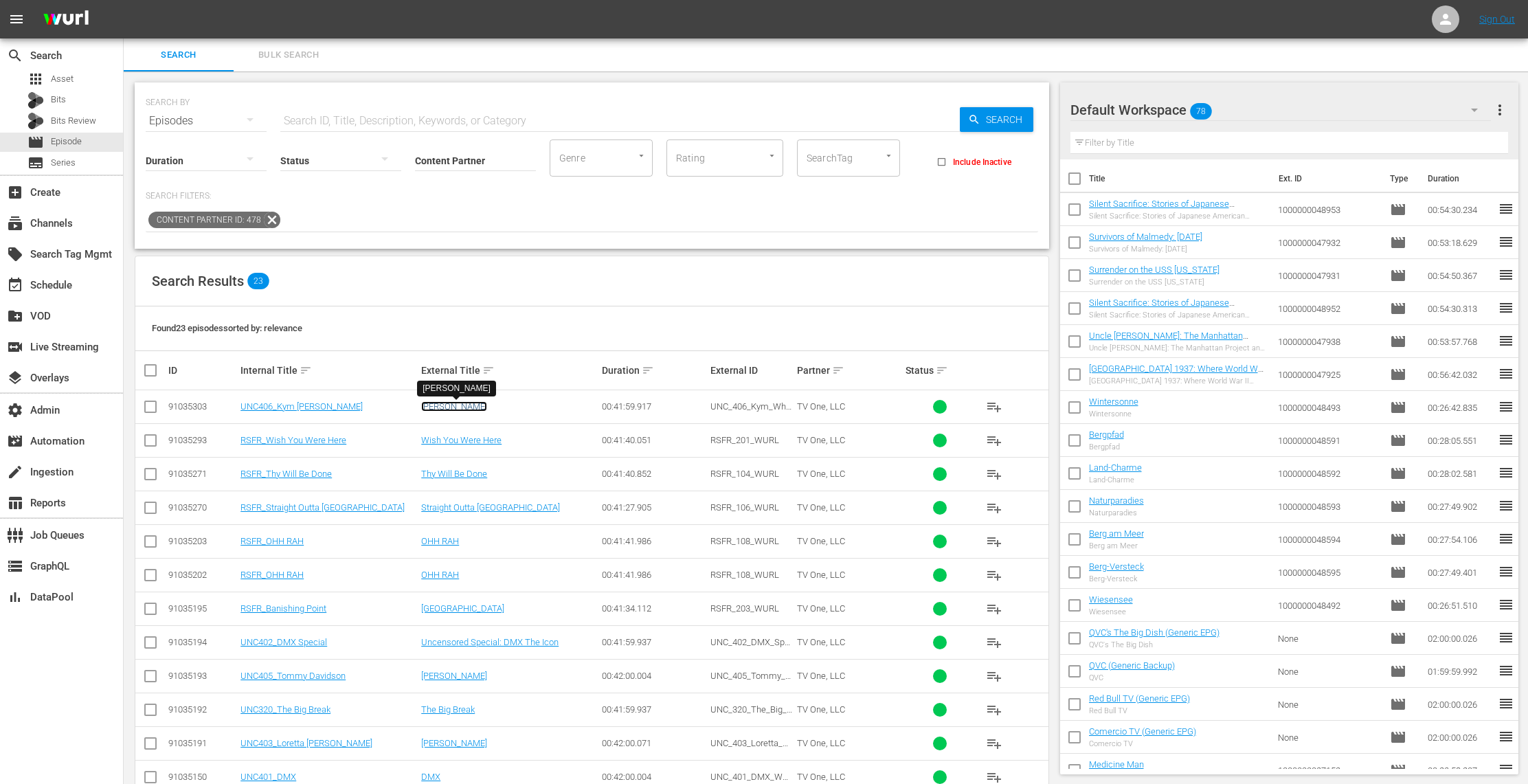
click at [461, 407] on link "[PERSON_NAME]" at bounding box center [453, 406] width 66 height 10
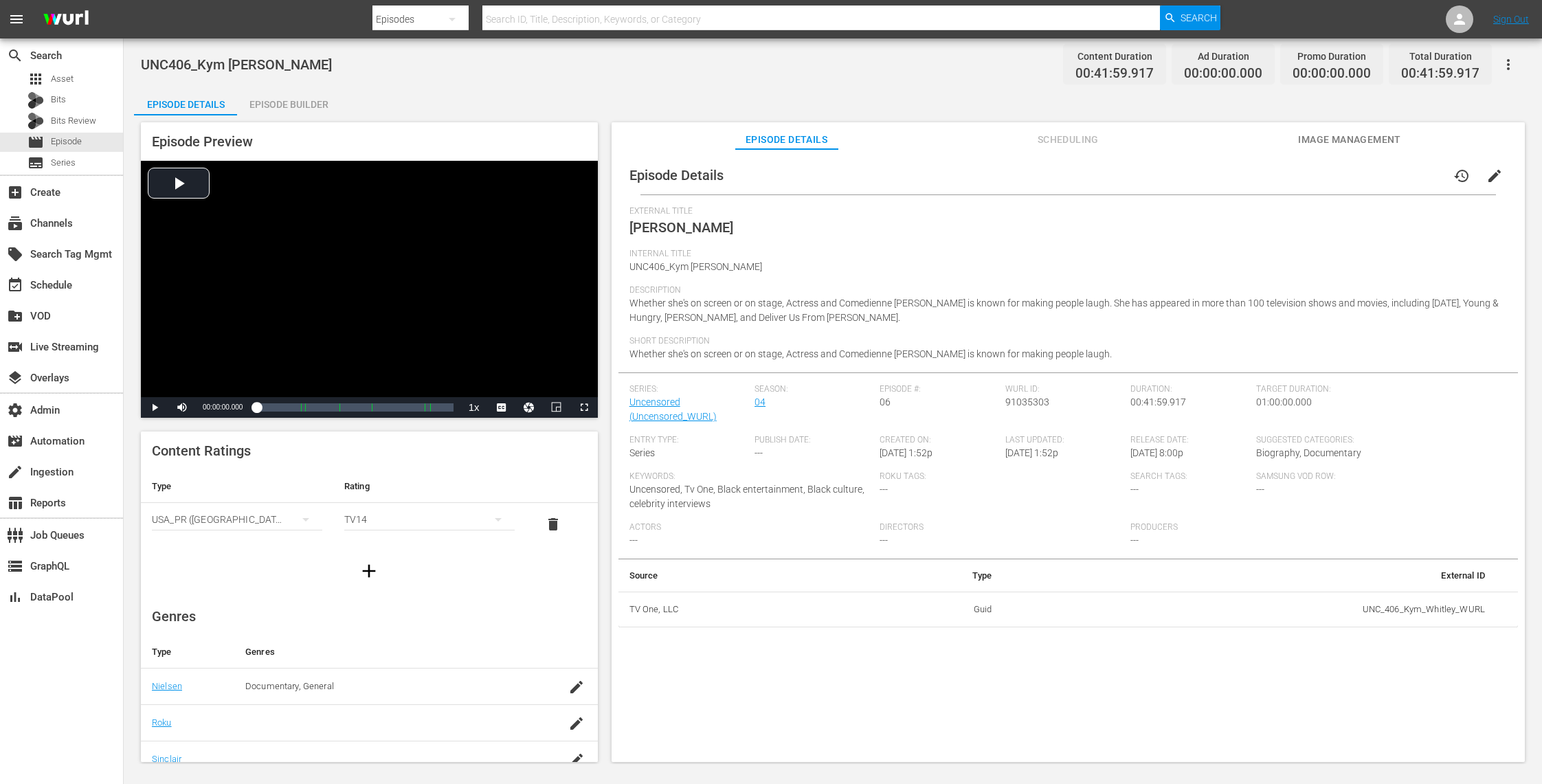
scroll to position [163, 0]
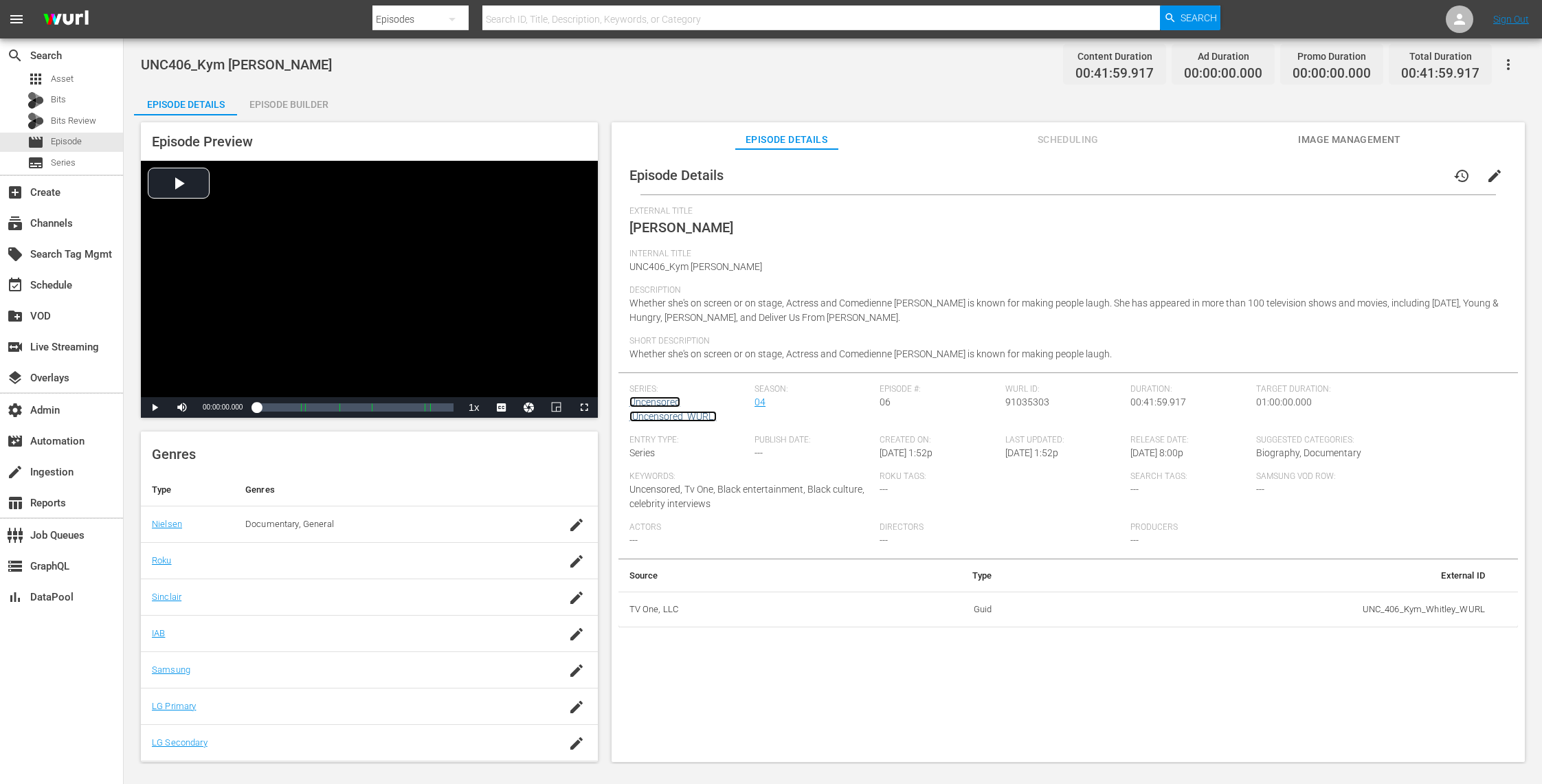
click at [648, 401] on link "Uncensored (Uncensored_WURL)" at bounding box center [673, 409] width 87 height 26
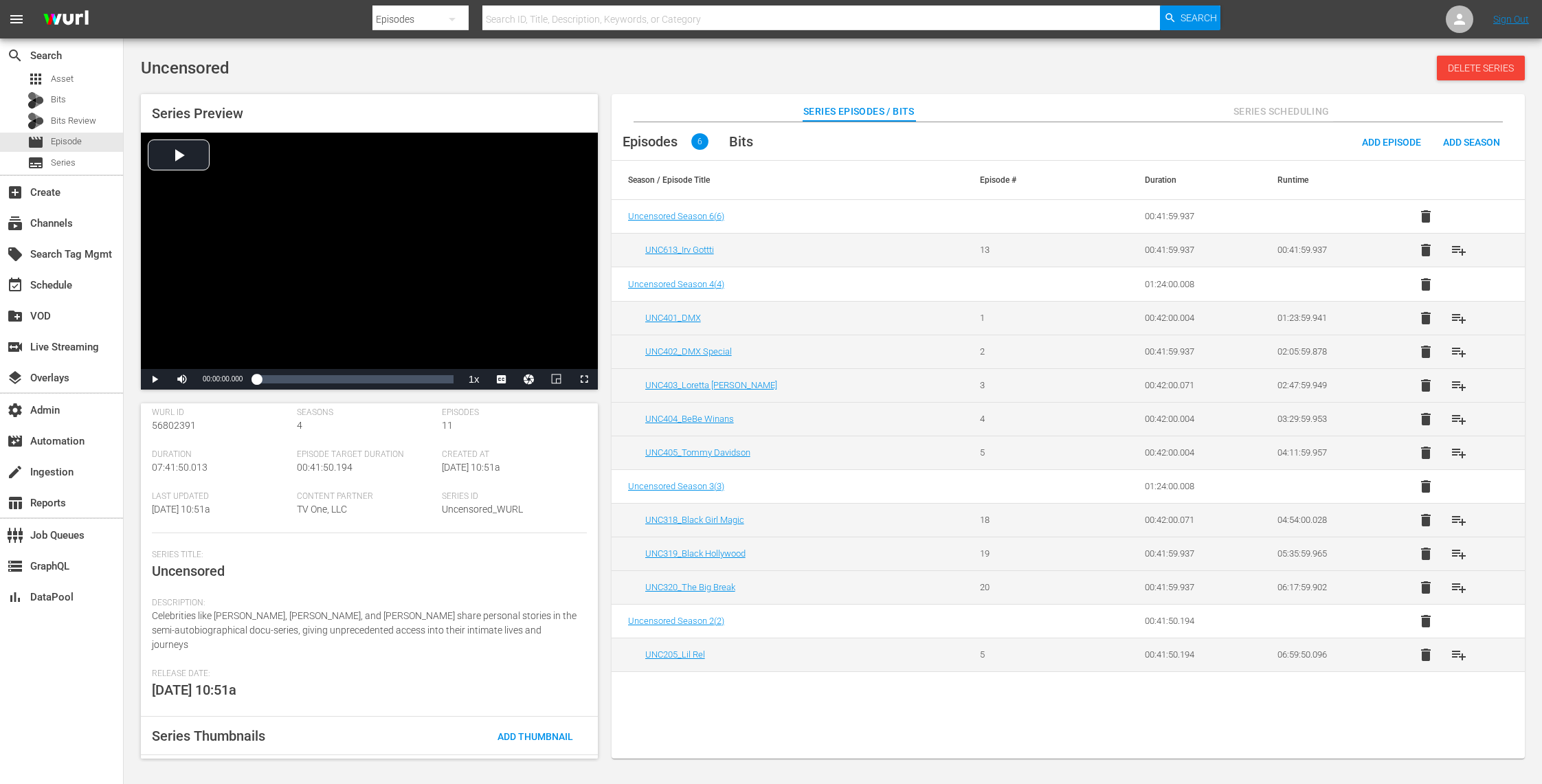
scroll to position [93, 0]
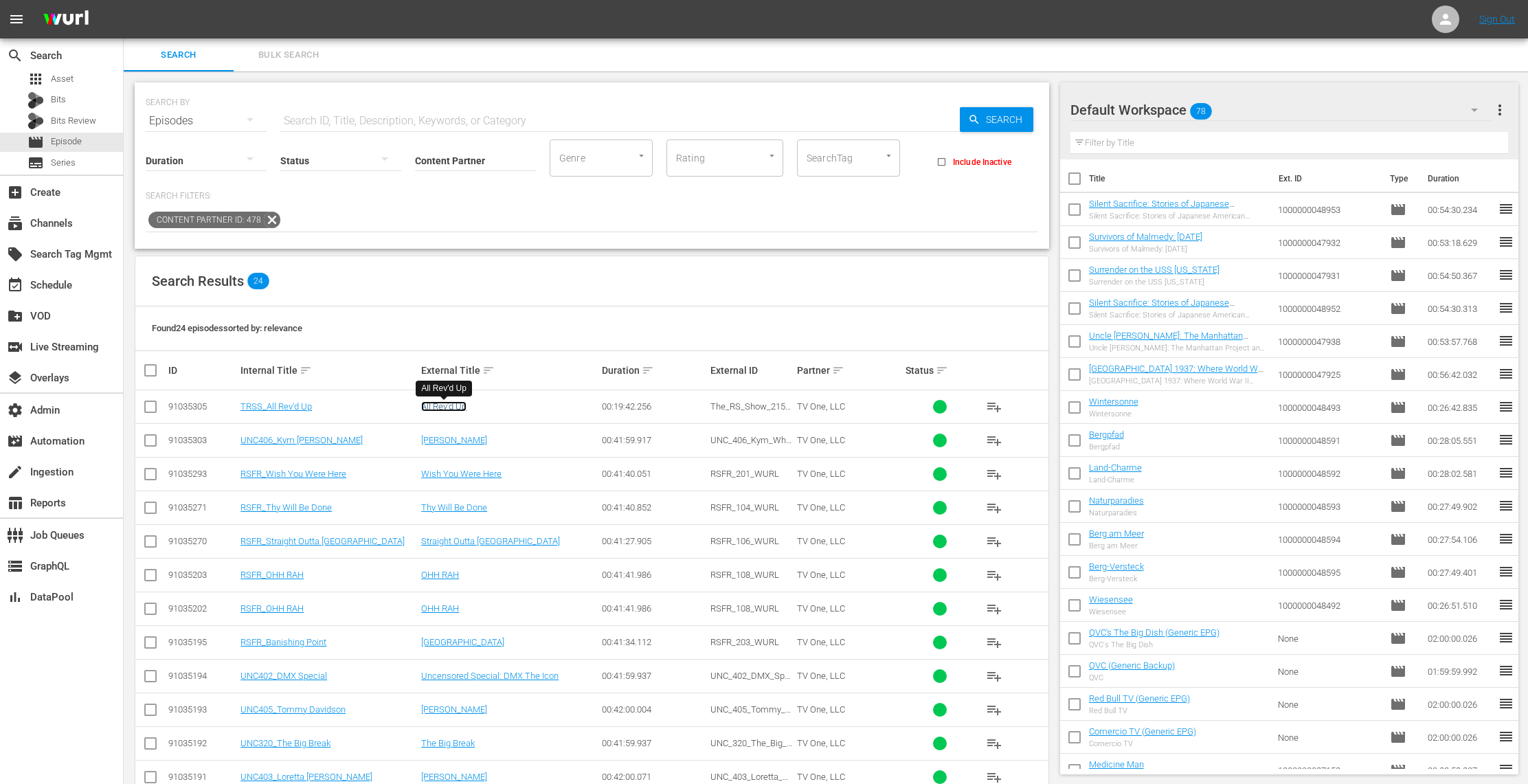
click at [450, 403] on link "All Rev'd Up" at bounding box center [443, 406] width 45 height 10
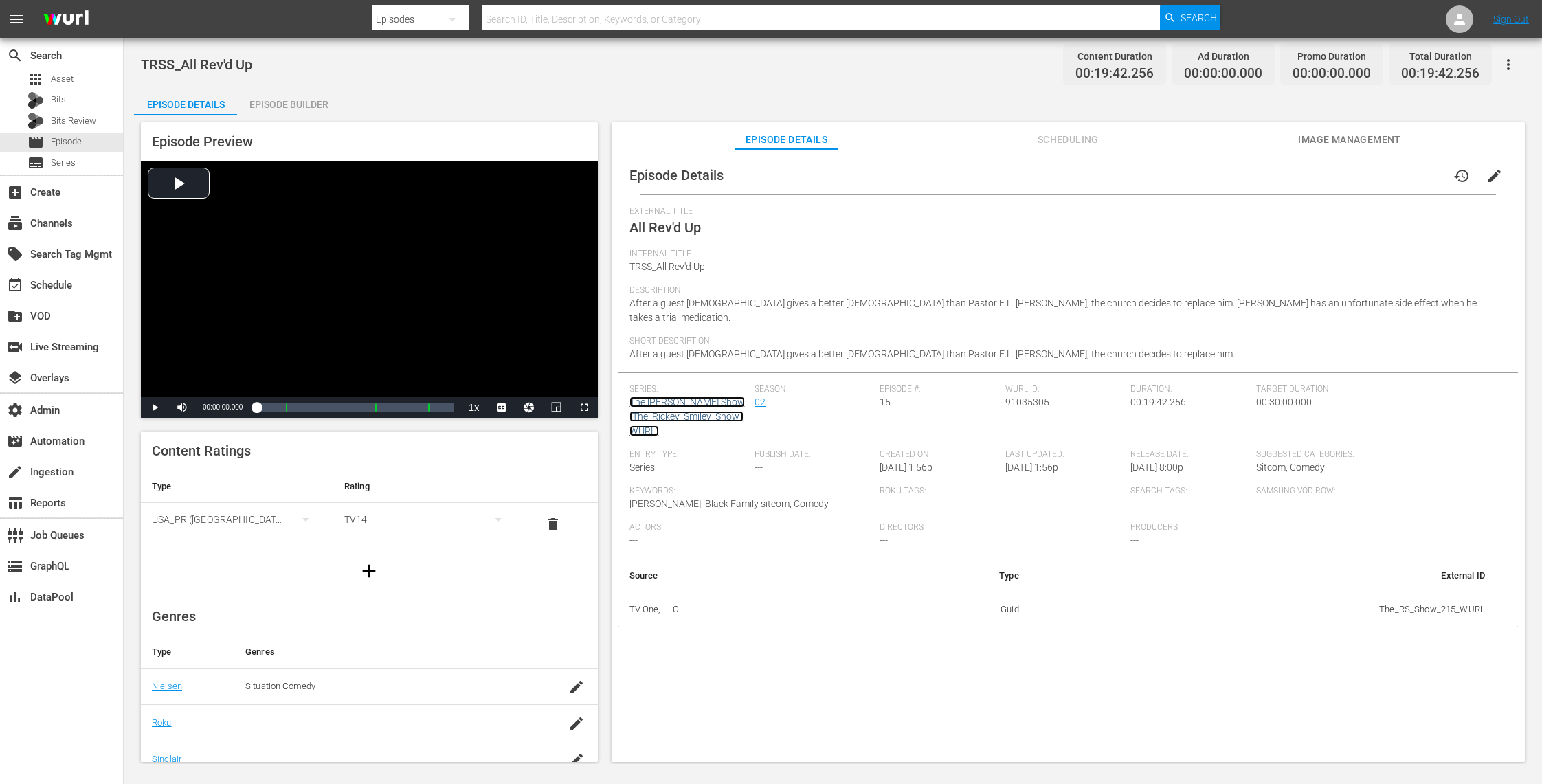
click at [678, 397] on link "The Rickey Smiley Show (The_Rickey_Smiley_Show_WURL)" at bounding box center [687, 416] width 116 height 40
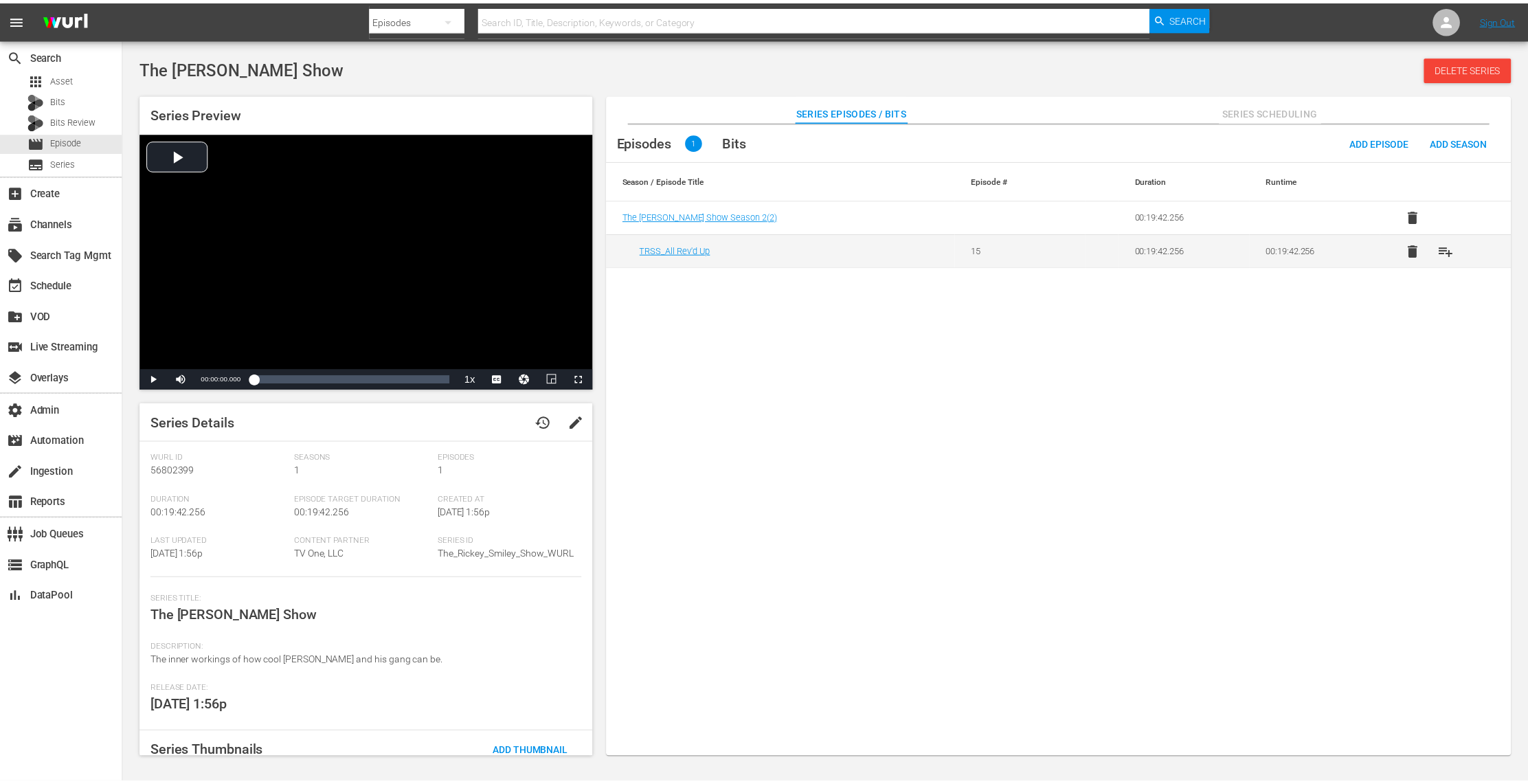
scroll to position [93, 0]
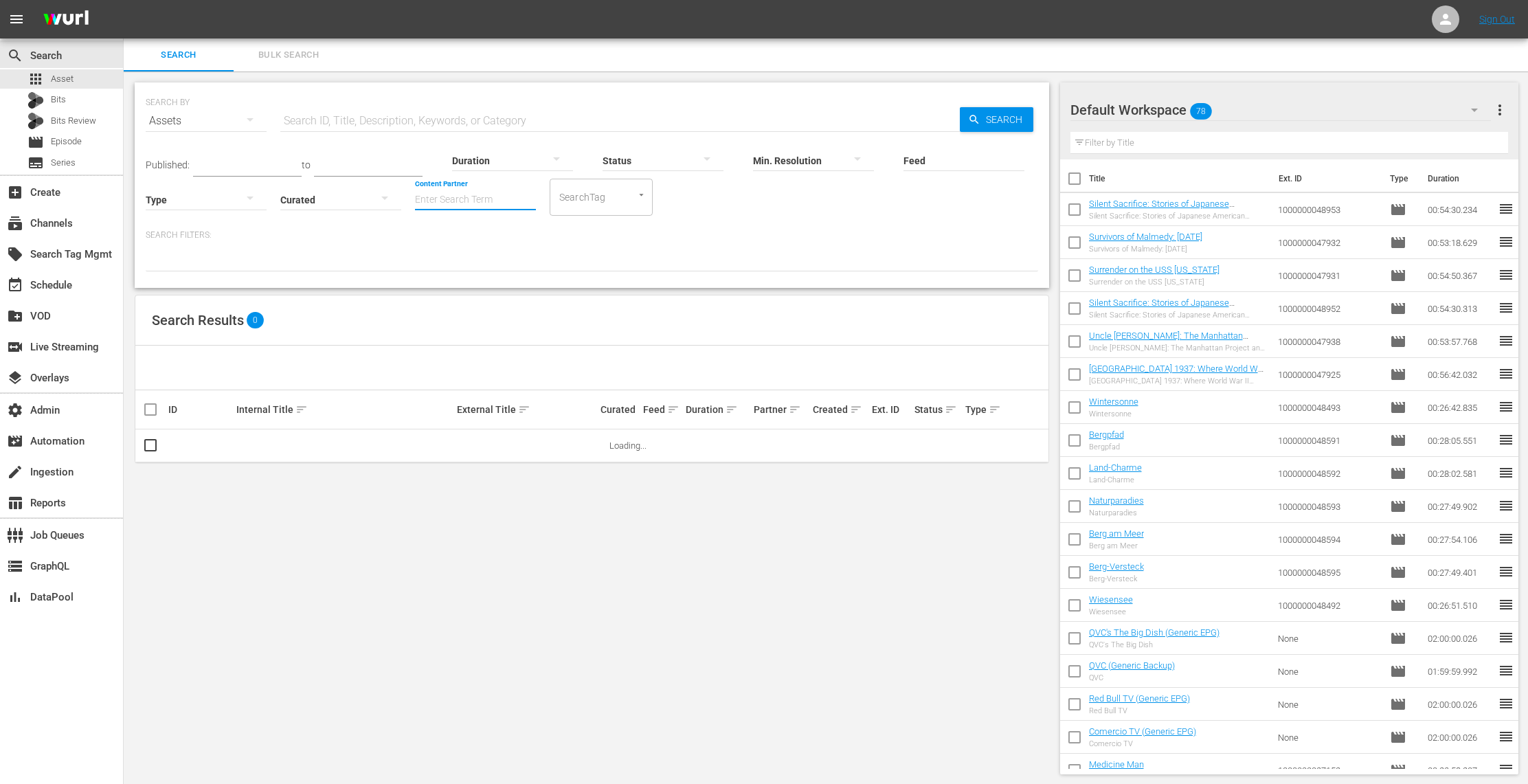
click at [449, 196] on input "Content Partner" at bounding box center [475, 201] width 121 height 50
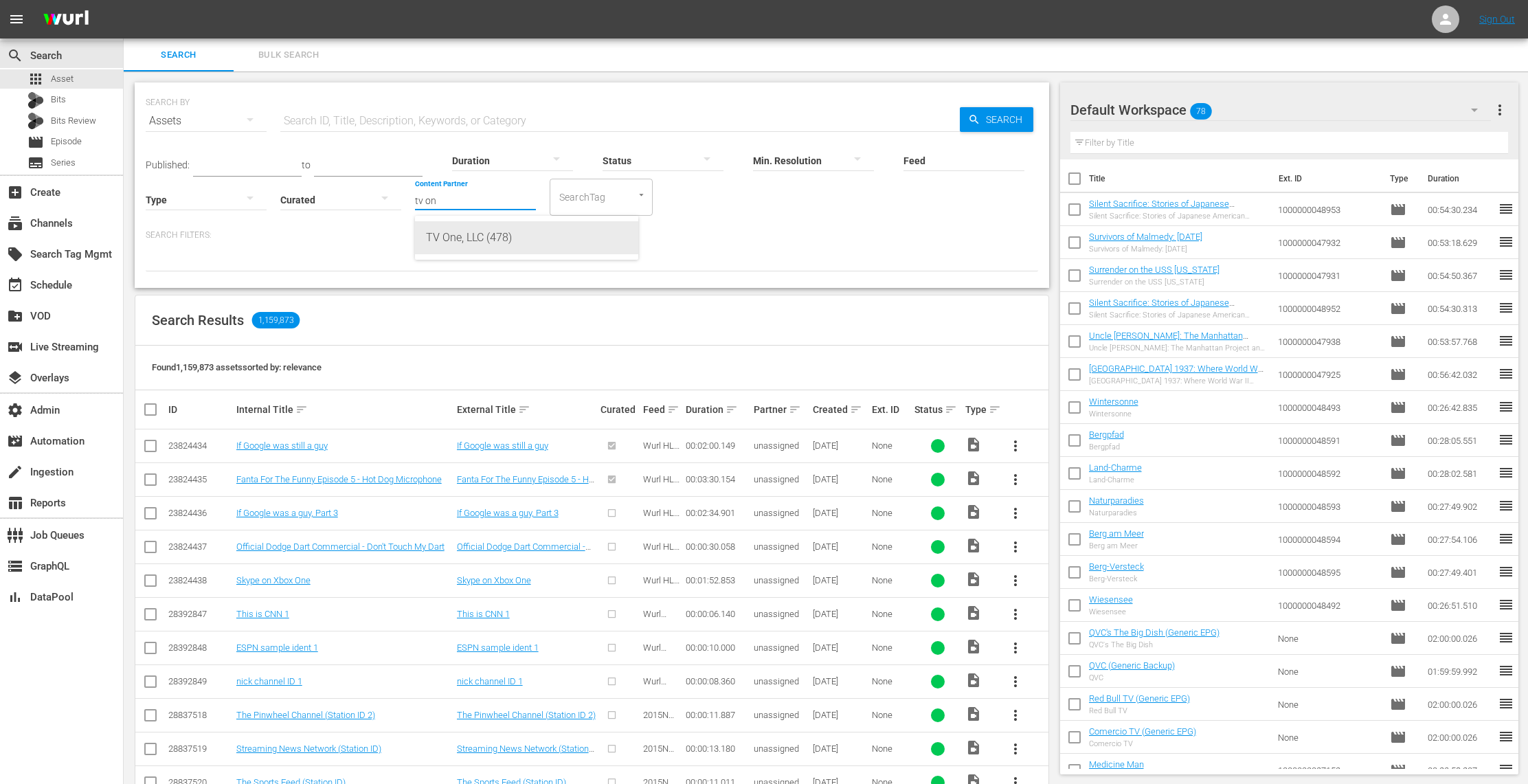
click at [488, 239] on div "TV One, LLC (478)" at bounding box center [526, 238] width 201 height 33
type input "TV One, LLC (478)"
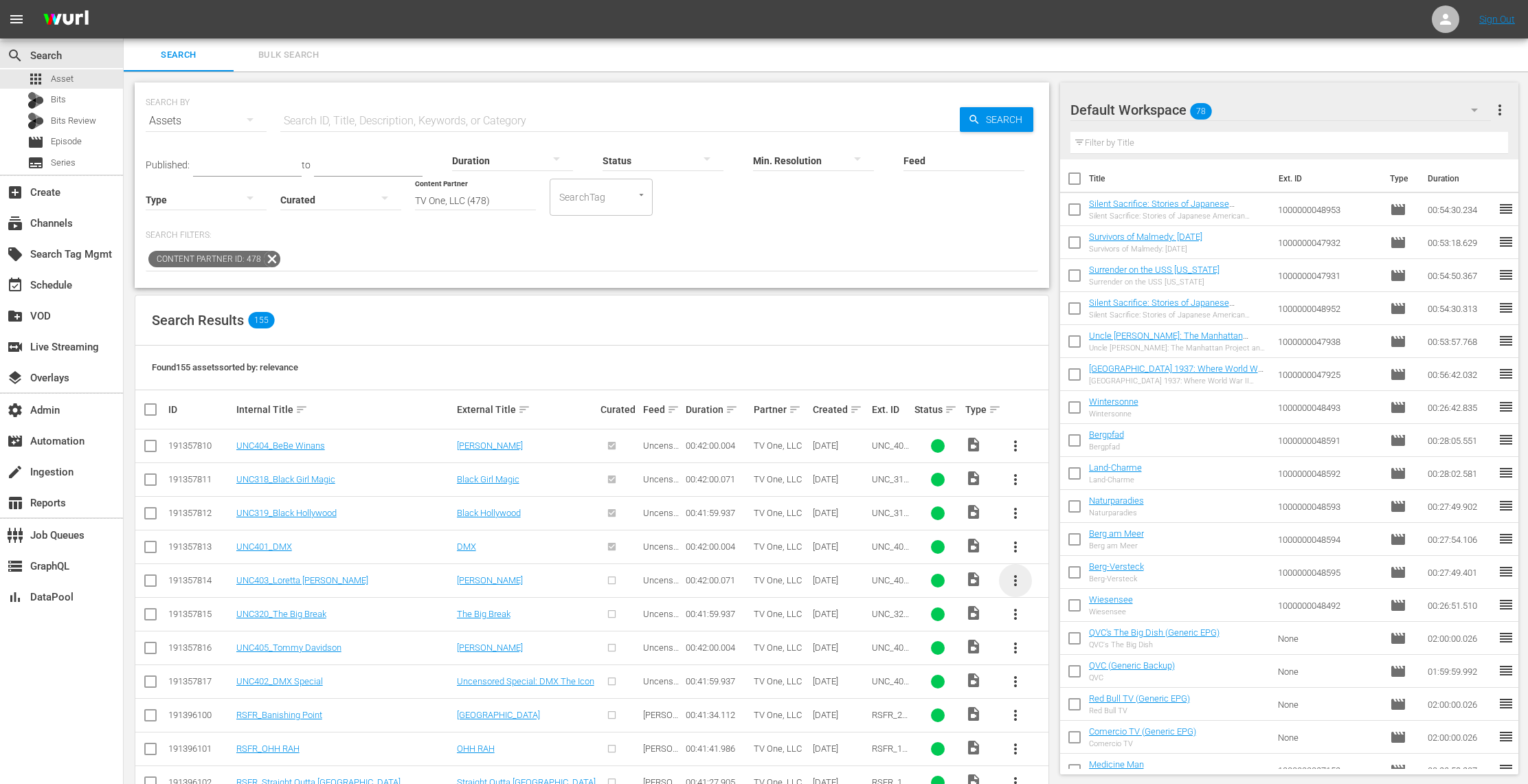
click at [1016, 579] on span "more_vert" at bounding box center [1015, 580] width 16 height 16
click at [1061, 684] on div "Episode" at bounding box center [1089, 686] width 93 height 33
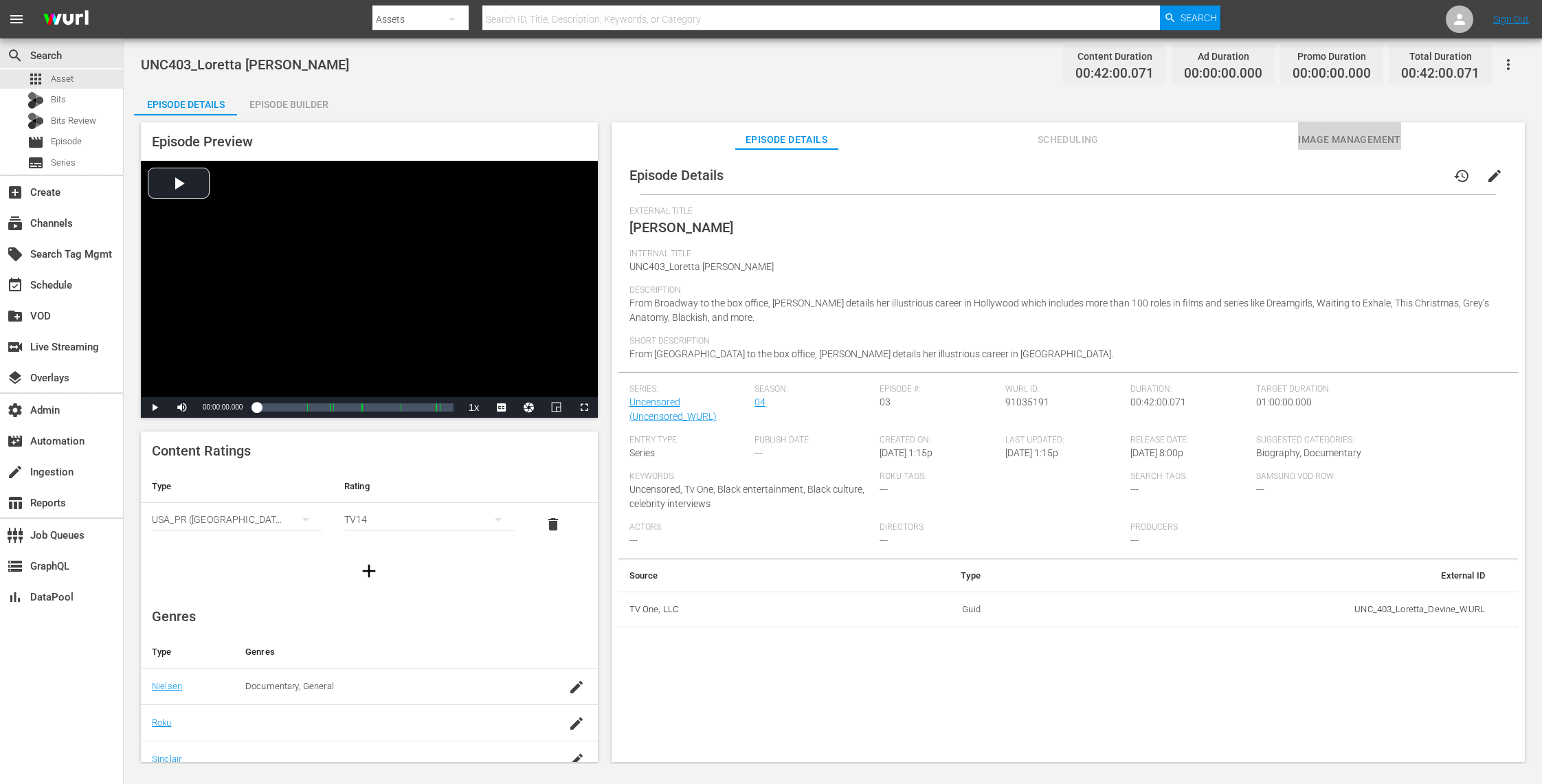
click at [1334, 136] on span "Image Management" at bounding box center [1349, 140] width 103 height 17
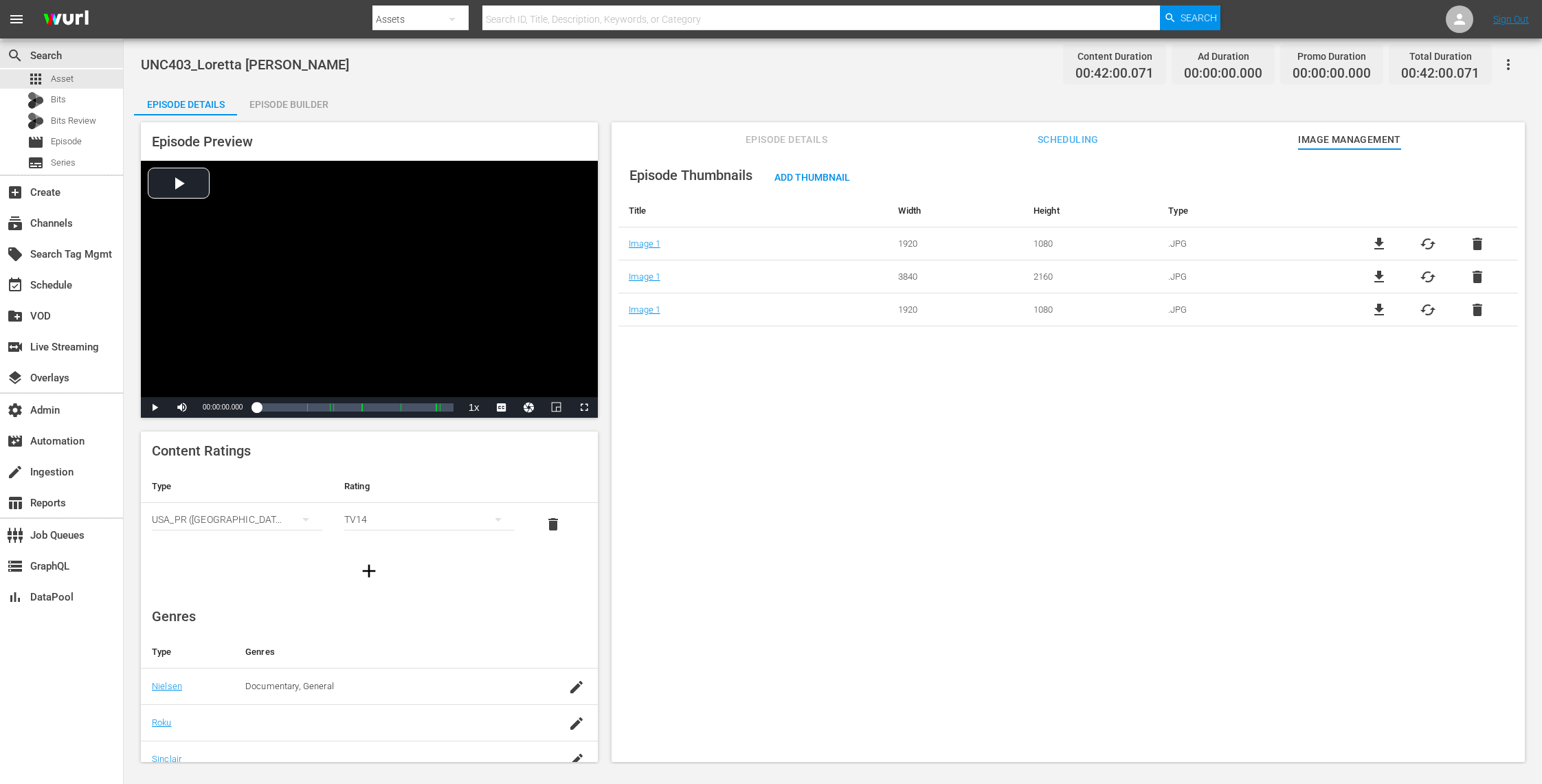
click at [1471, 279] on span "delete" at bounding box center [1477, 276] width 16 height 16
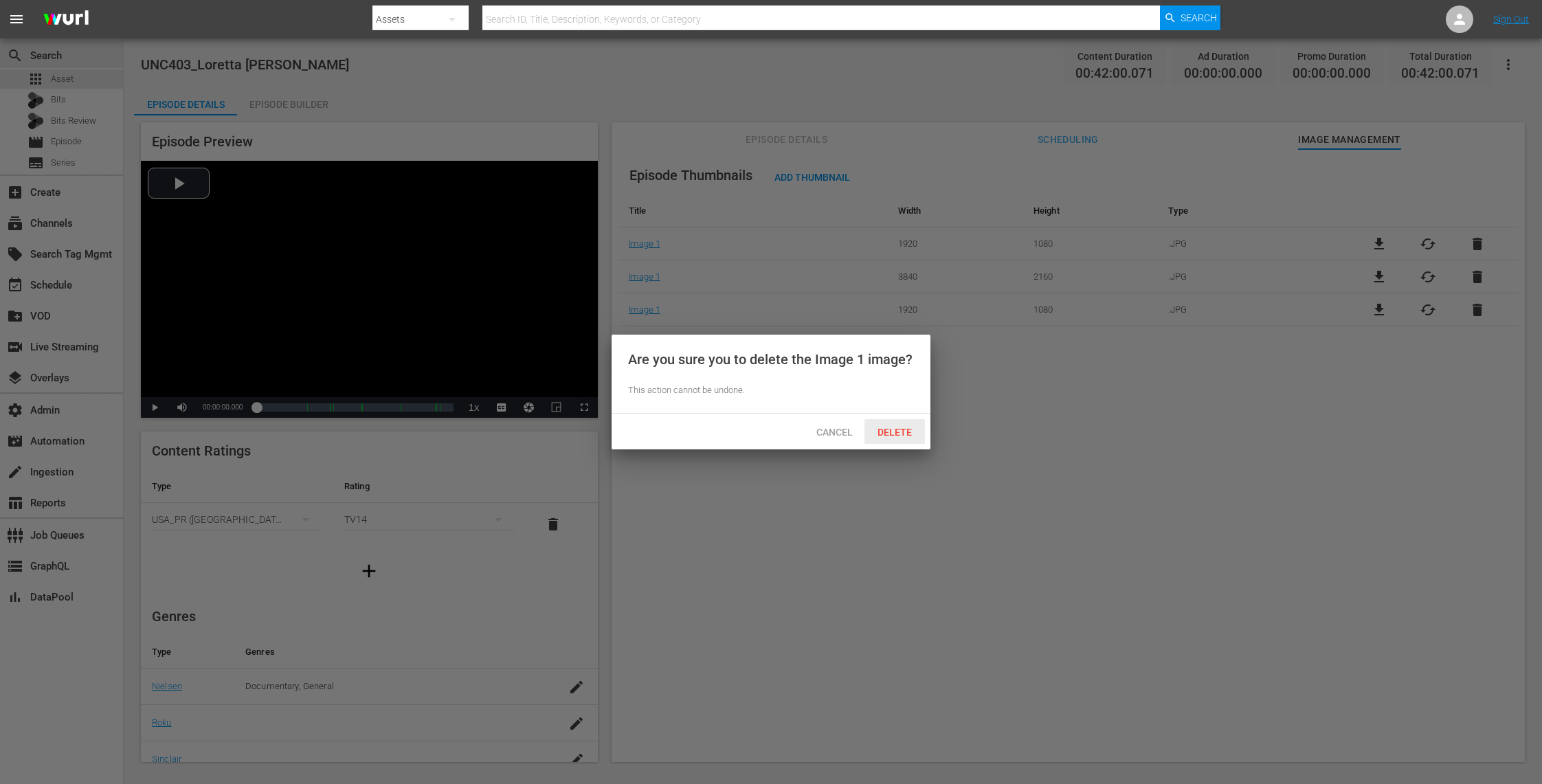
click at [904, 427] on span "Delete" at bounding box center [894, 432] width 57 height 11
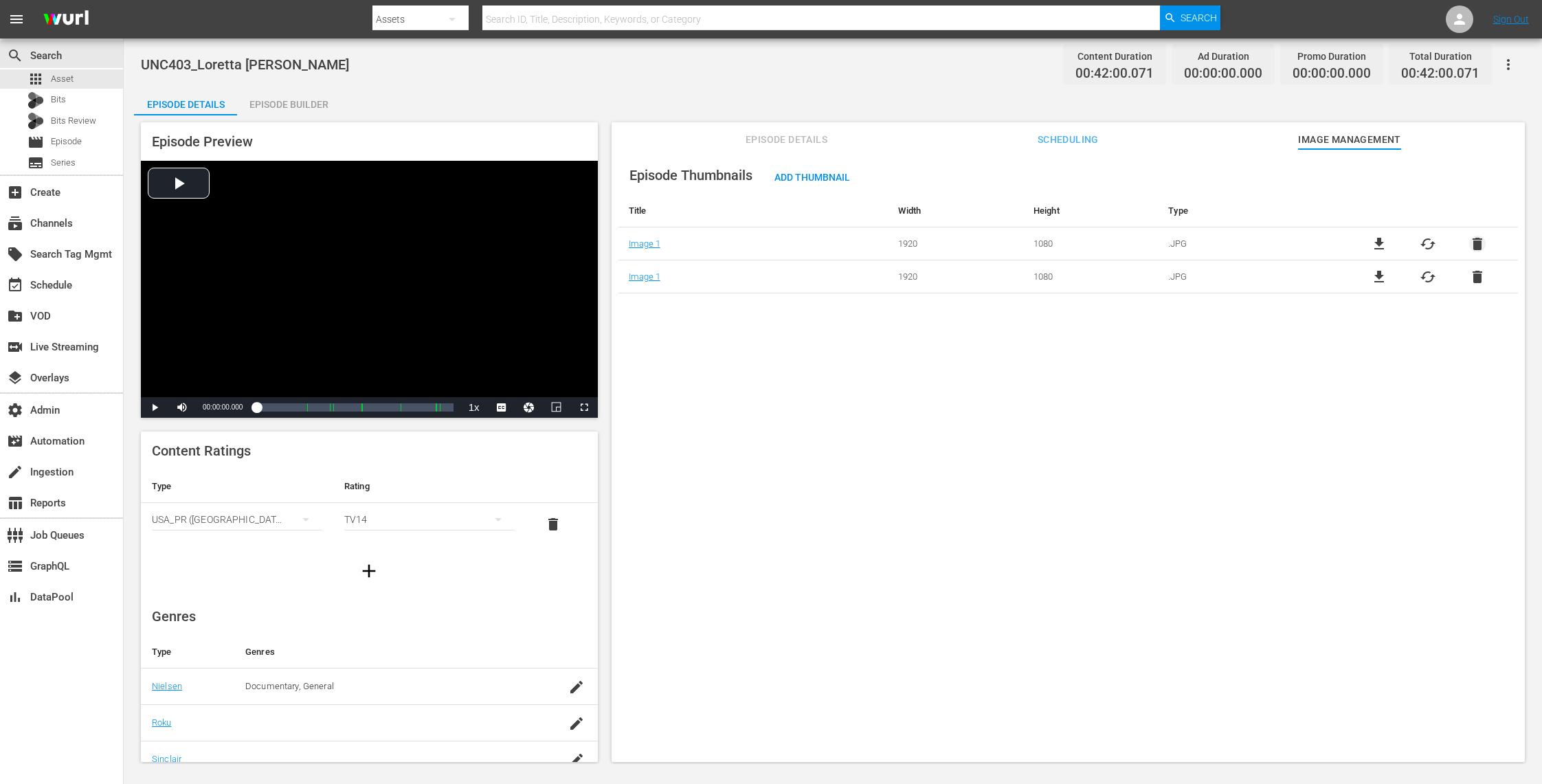
click at [1471, 237] on span "delete" at bounding box center [1477, 244] width 16 height 16
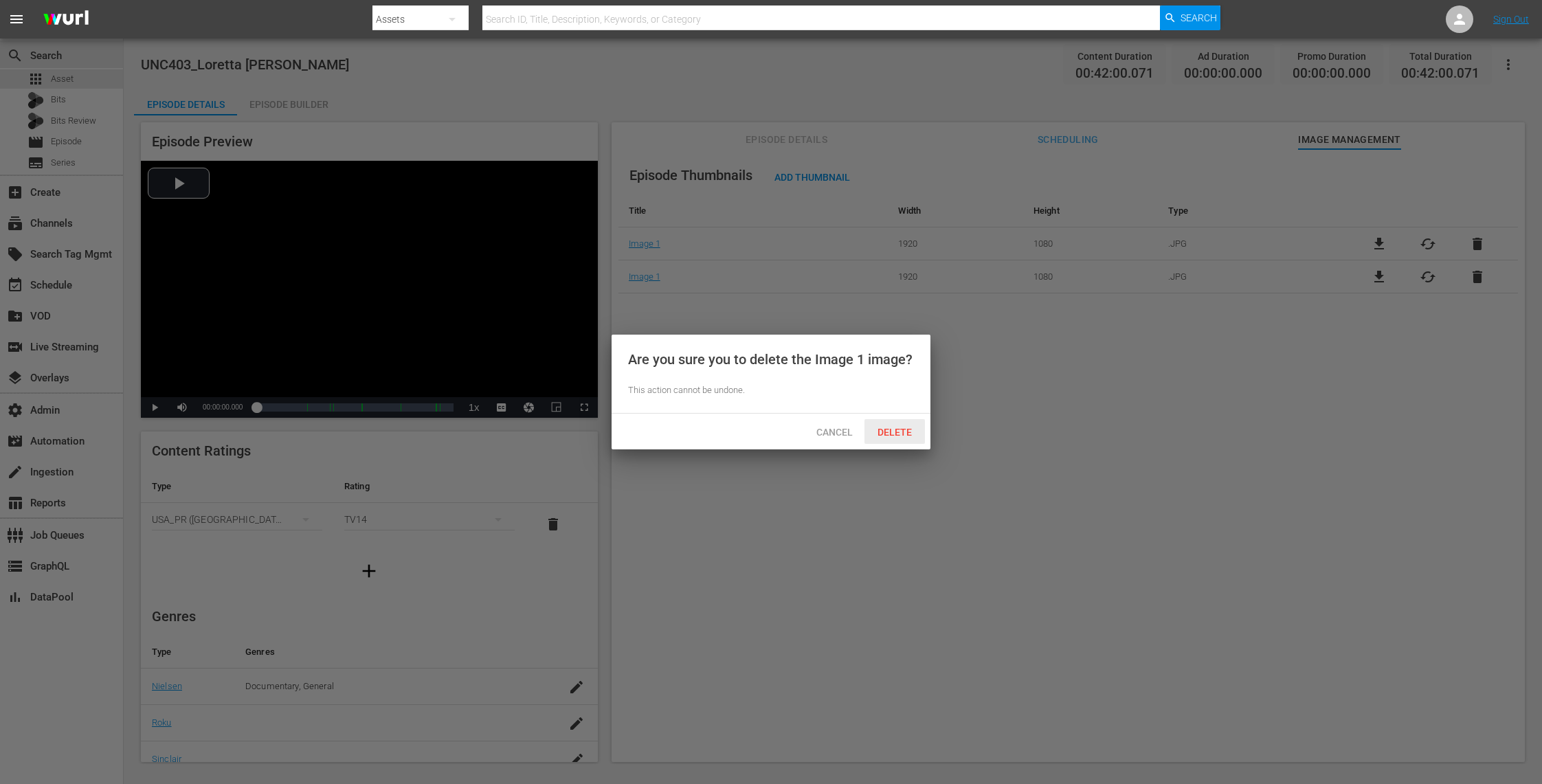
click at [892, 428] on span "Delete" at bounding box center [894, 432] width 57 height 11
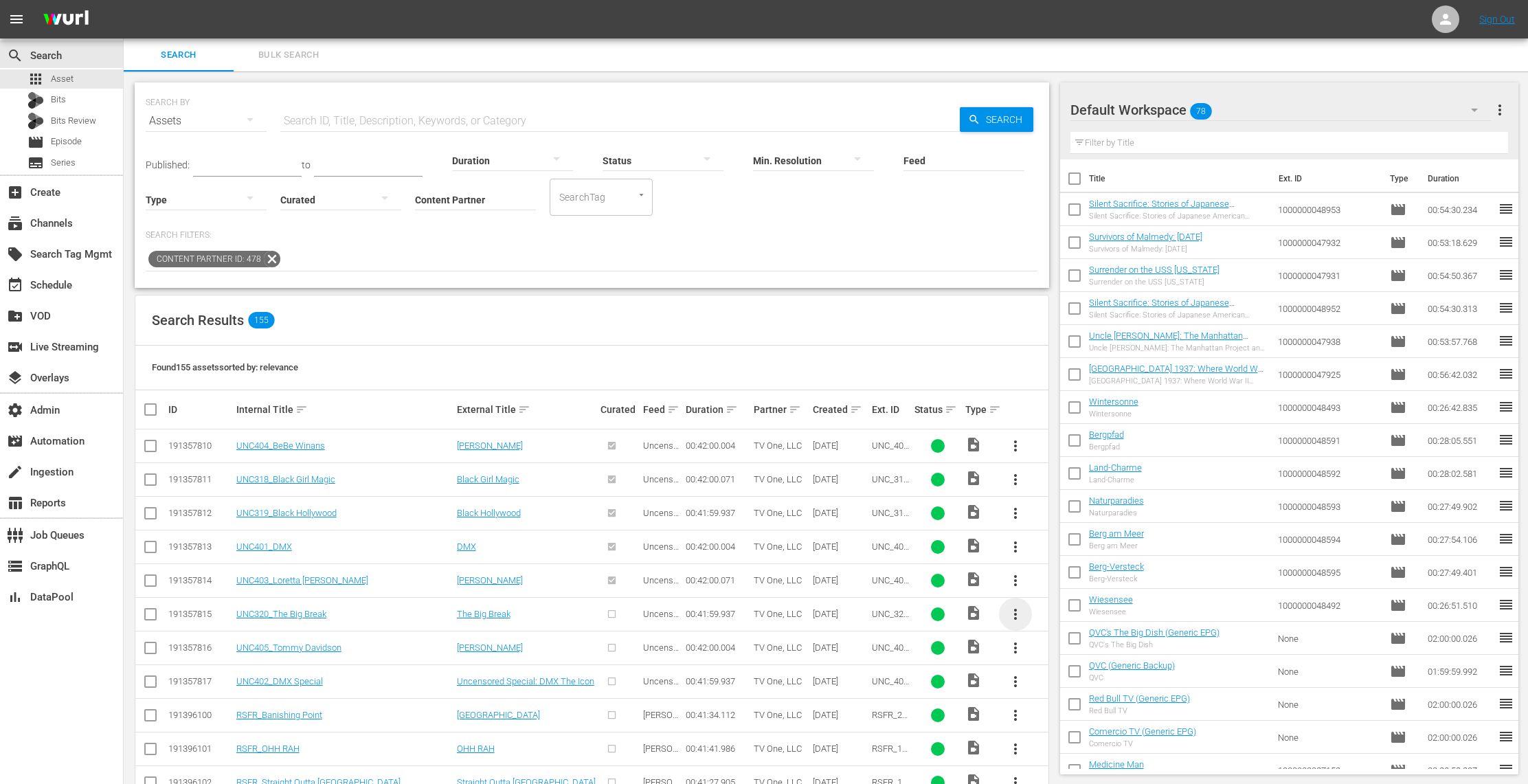
click at [1016, 617] on span "more_vert" at bounding box center [1015, 613] width 16 height 16
click at [1057, 713] on div "Episode" at bounding box center [1089, 720] width 93 height 33
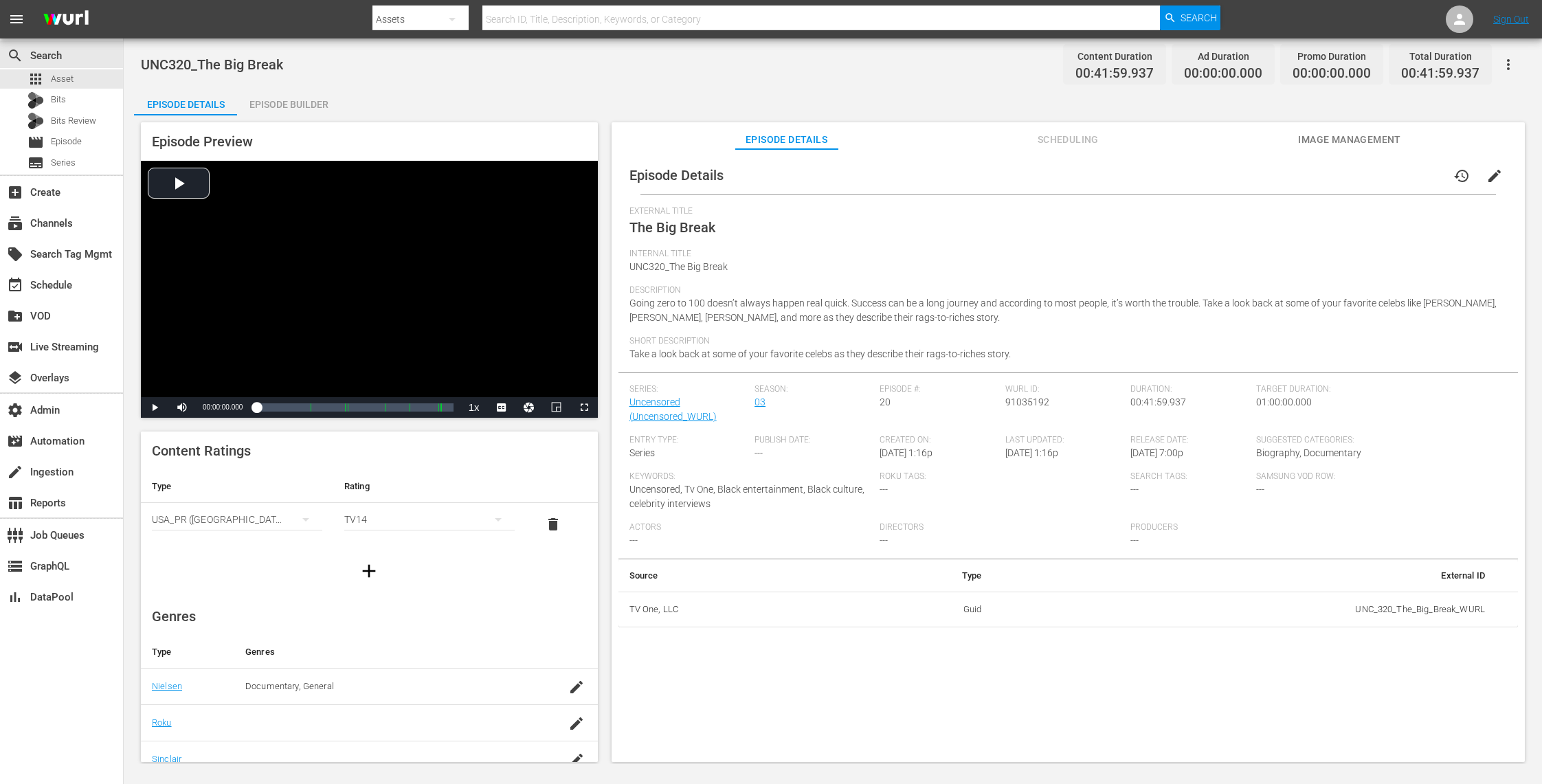
click at [1340, 145] on span "Image Management" at bounding box center [1349, 140] width 103 height 17
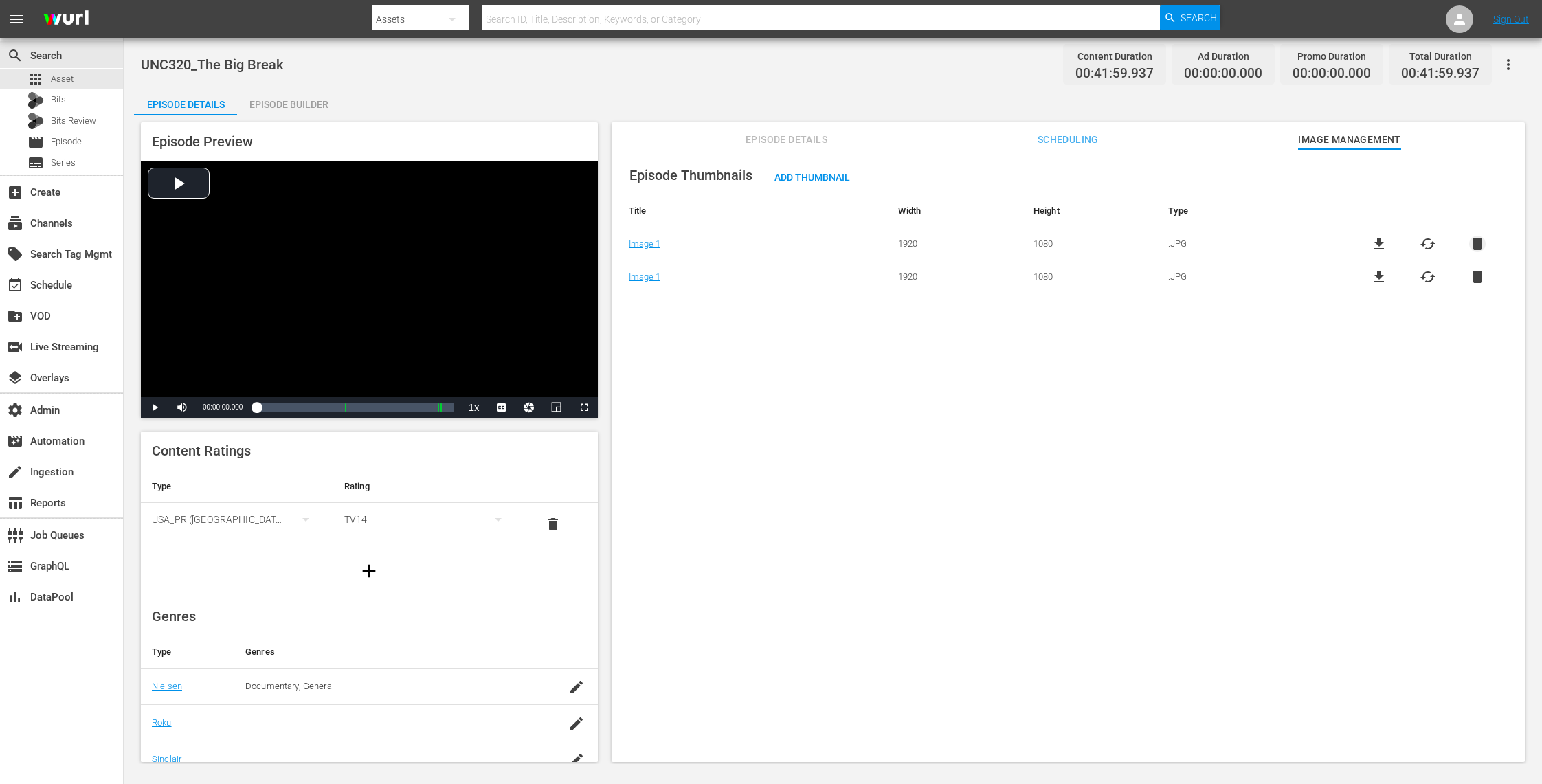
click at [1478, 249] on span "delete" at bounding box center [1477, 244] width 16 height 16
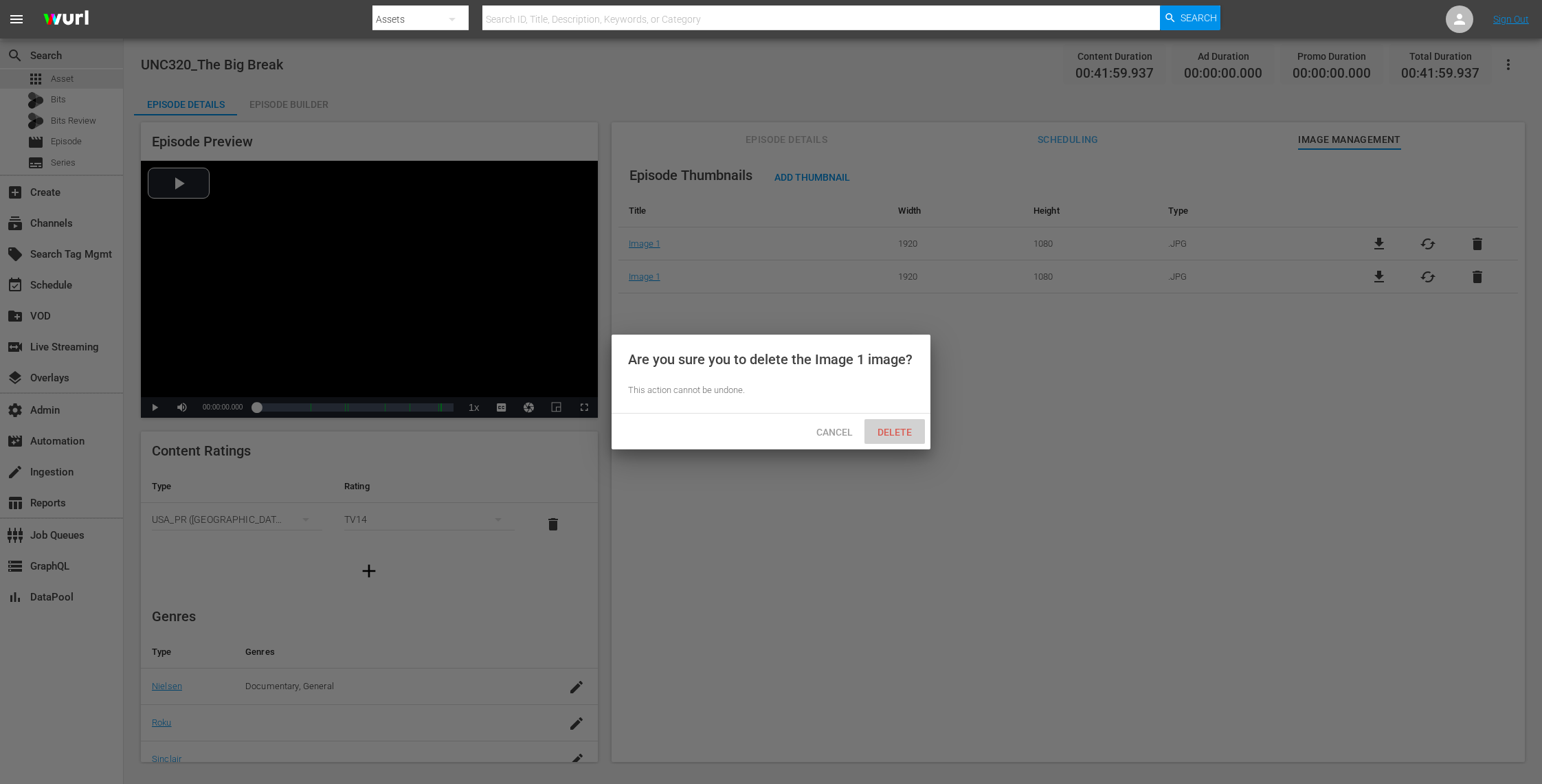
click at [896, 436] on span "Delete" at bounding box center [894, 432] width 57 height 11
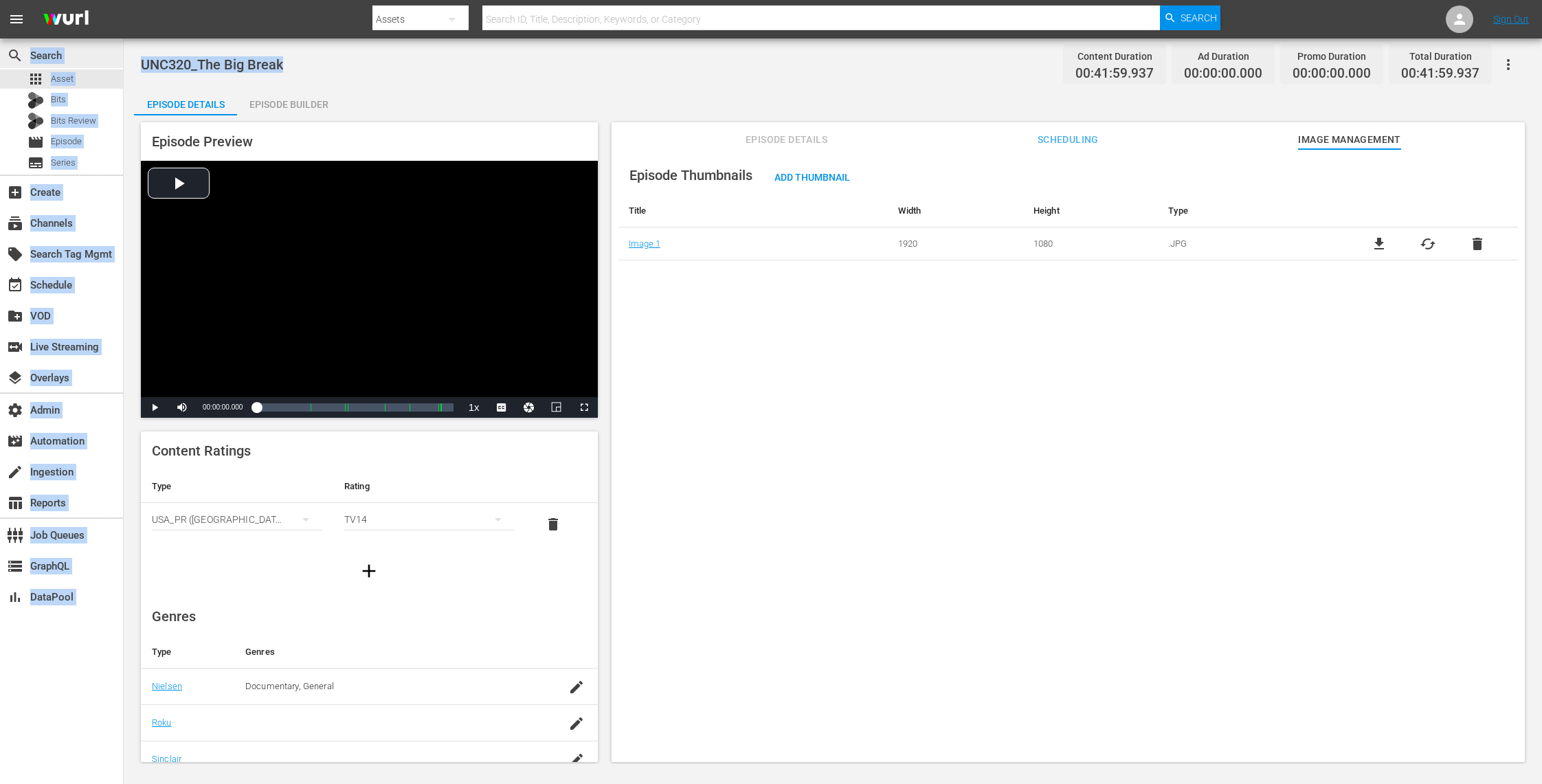
drag, startPoint x: 300, startPoint y: 65, endPoint x: 115, endPoint y: 57, distance: 185.2
click at [123, 0] on div "search Search apps Asset Bits Bits Review movie Episode subtitles Series add_bo…" at bounding box center [832, 0] width 1418 height 0
copy div "Search apps Asset Bits Bits Review movie Episode subtitles Series add_box Creat…"
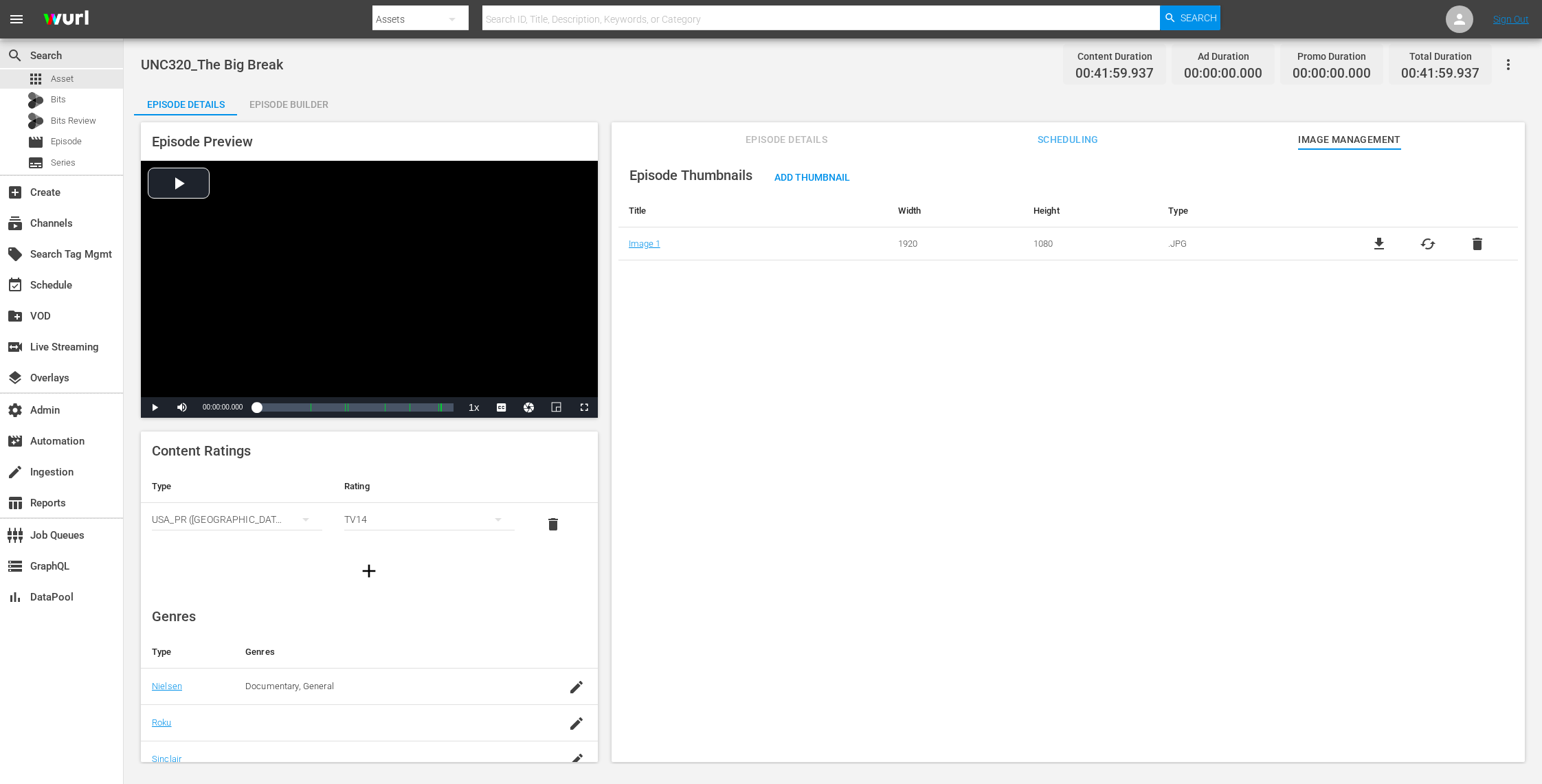
click at [606, 103] on div "Episode Details Episode Builder Episode Preview Video Player is loading. Play V…" at bounding box center [833, 430] width 1398 height 685
click at [98, 84] on div "apps Asset" at bounding box center [61, 78] width 123 height 19
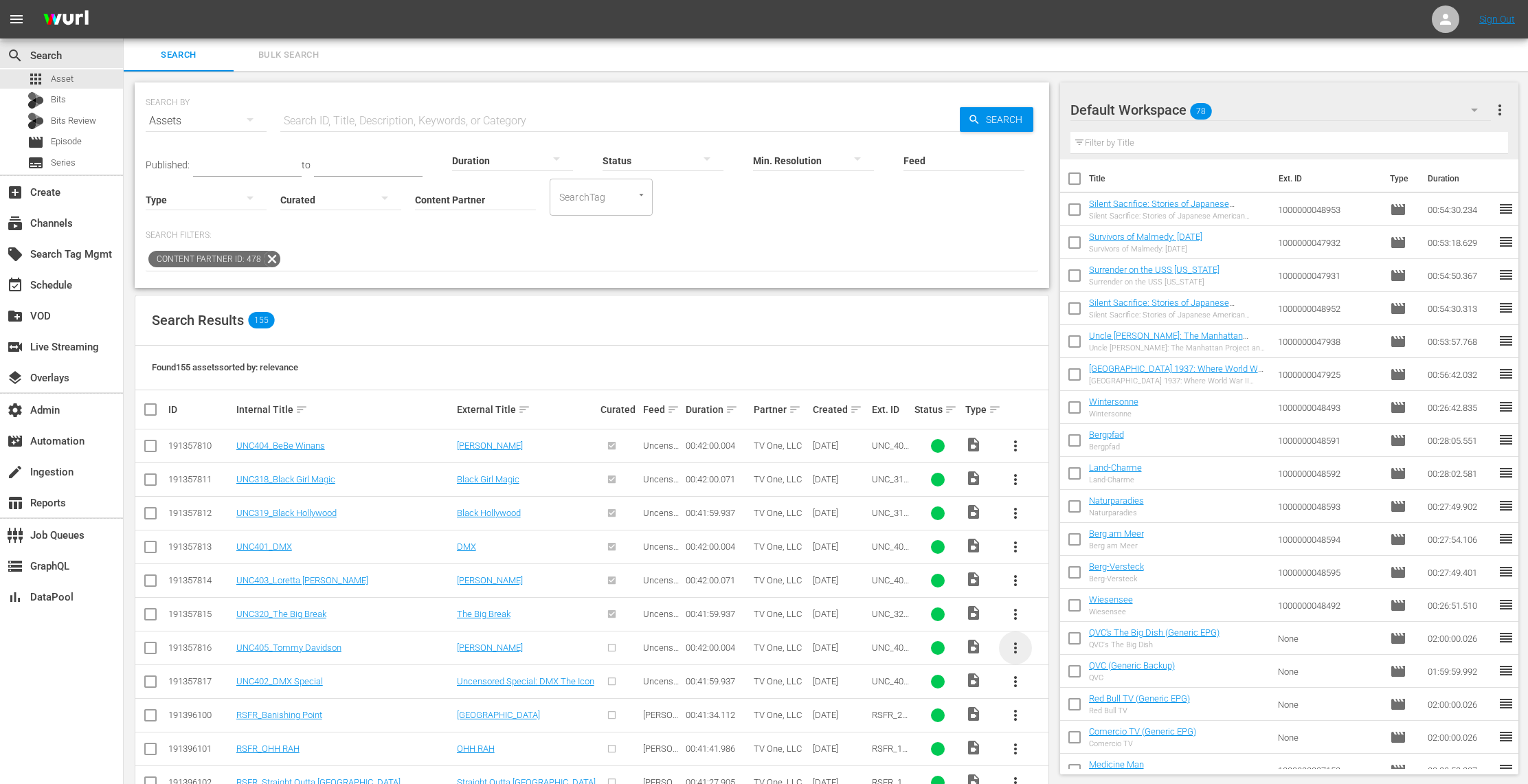
click at [1018, 647] on span "more_vert" at bounding box center [1015, 647] width 16 height 16
click at [1050, 755] on div "Episode" at bounding box center [1089, 753] width 93 height 33
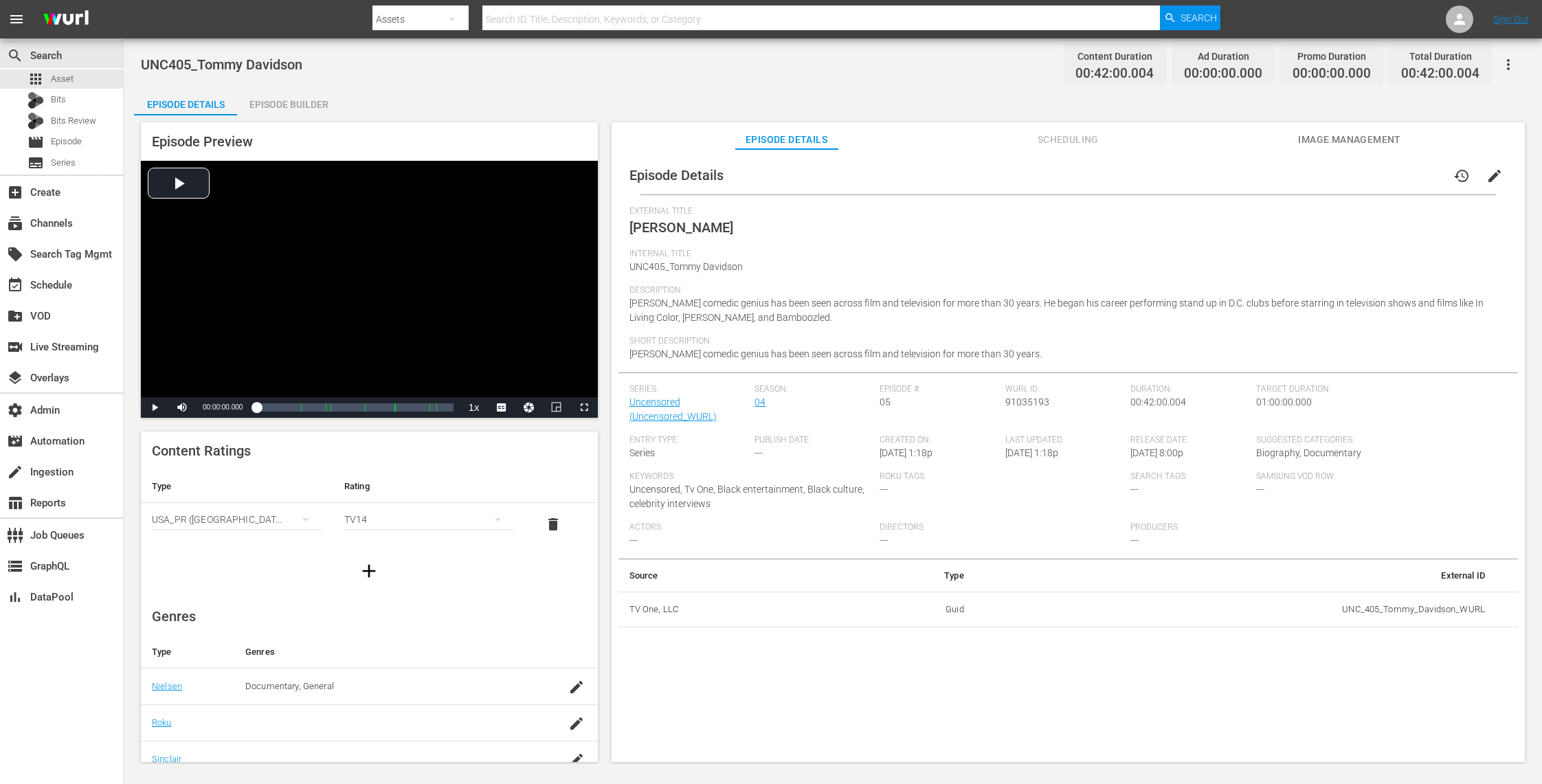
click at [1348, 139] on span "Image Management" at bounding box center [1349, 140] width 103 height 17
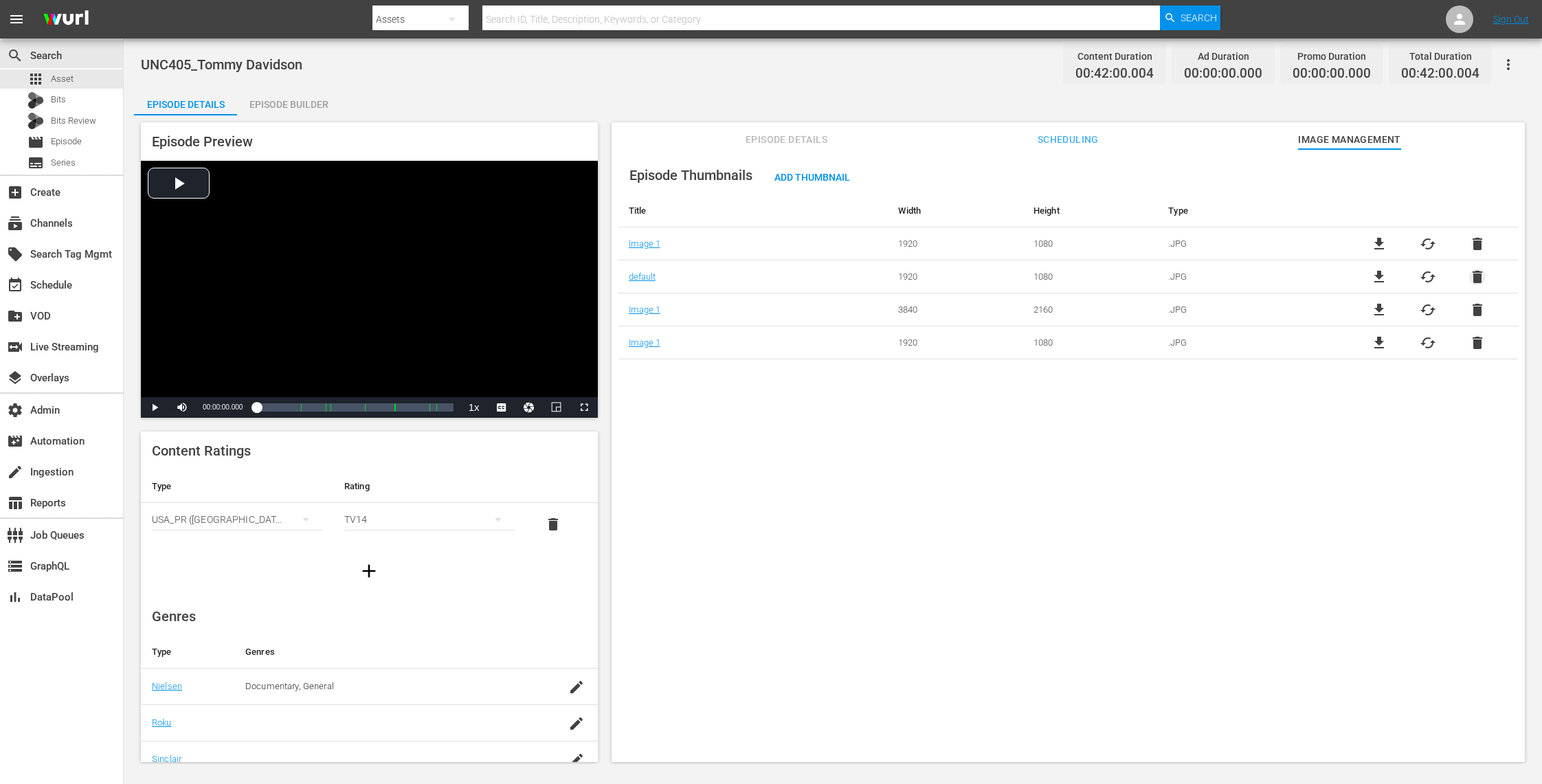
click at [1476, 276] on span "delete" at bounding box center [1477, 276] width 16 height 16
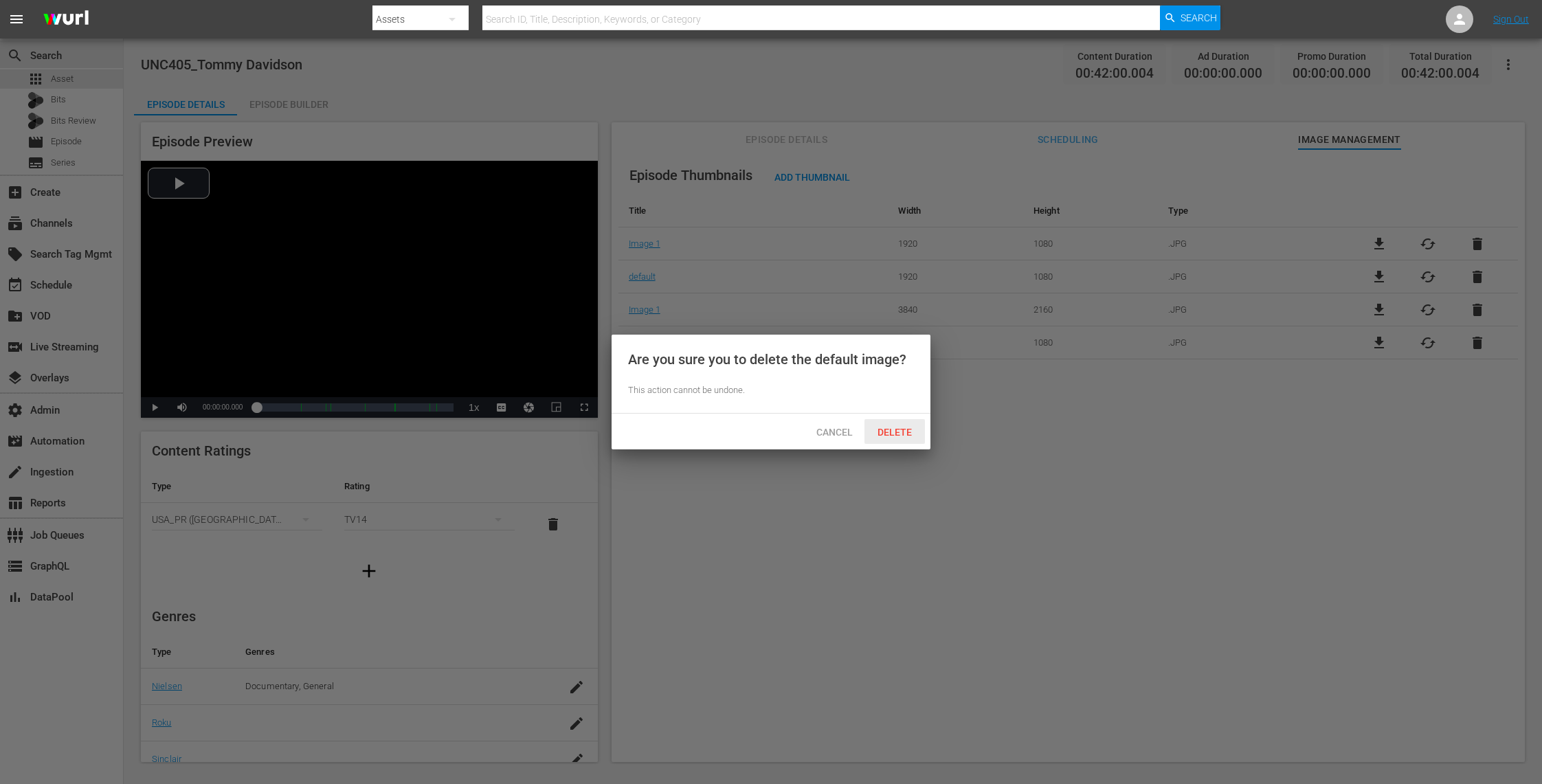
click at [898, 424] on div "Delete" at bounding box center [894, 432] width 61 height 26
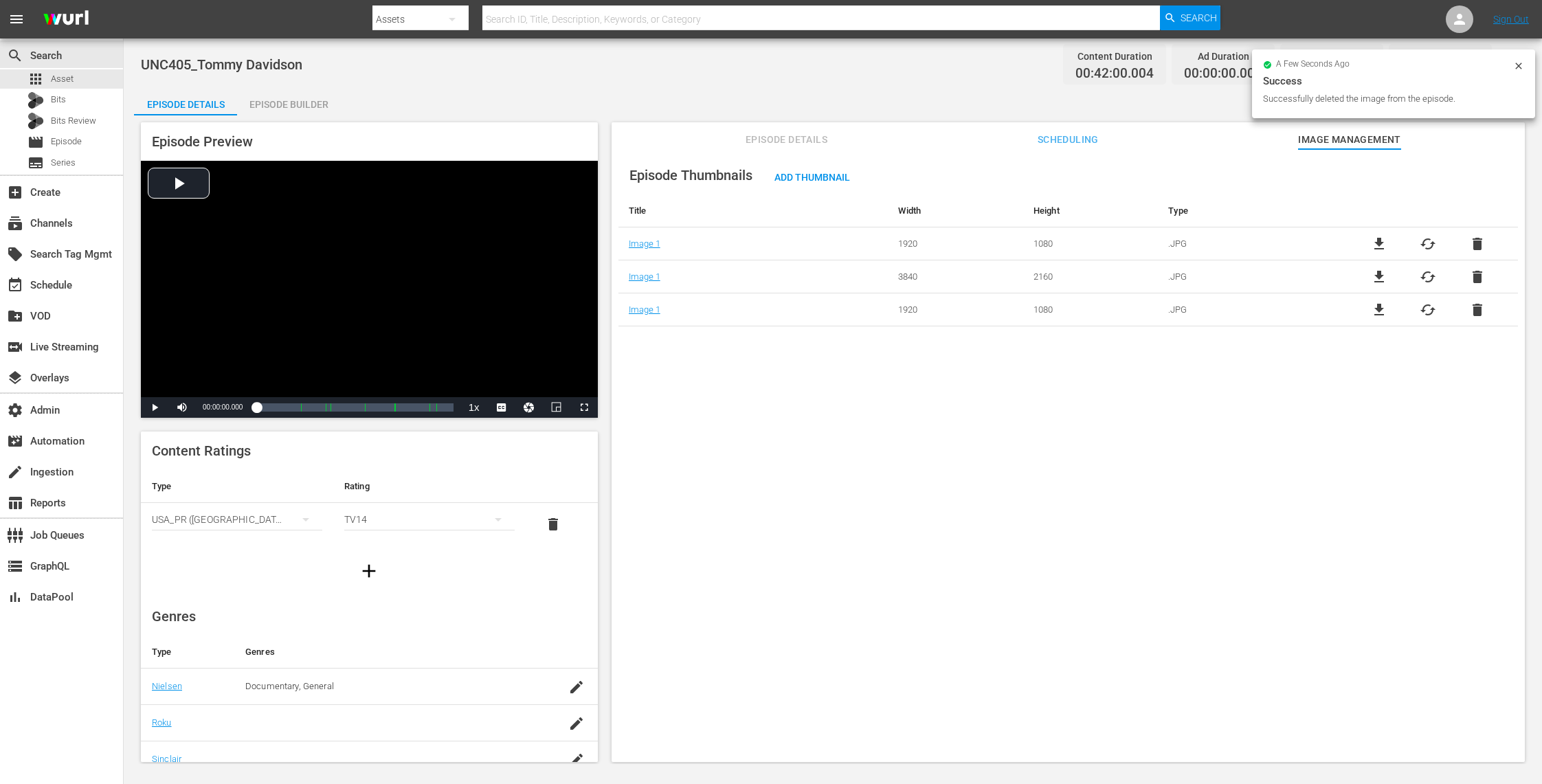
click at [1463, 274] on div "file_download cached delete" at bounding box center [1428, 276] width 180 height 16
click at [1470, 274] on span "delete" at bounding box center [1477, 276] width 16 height 16
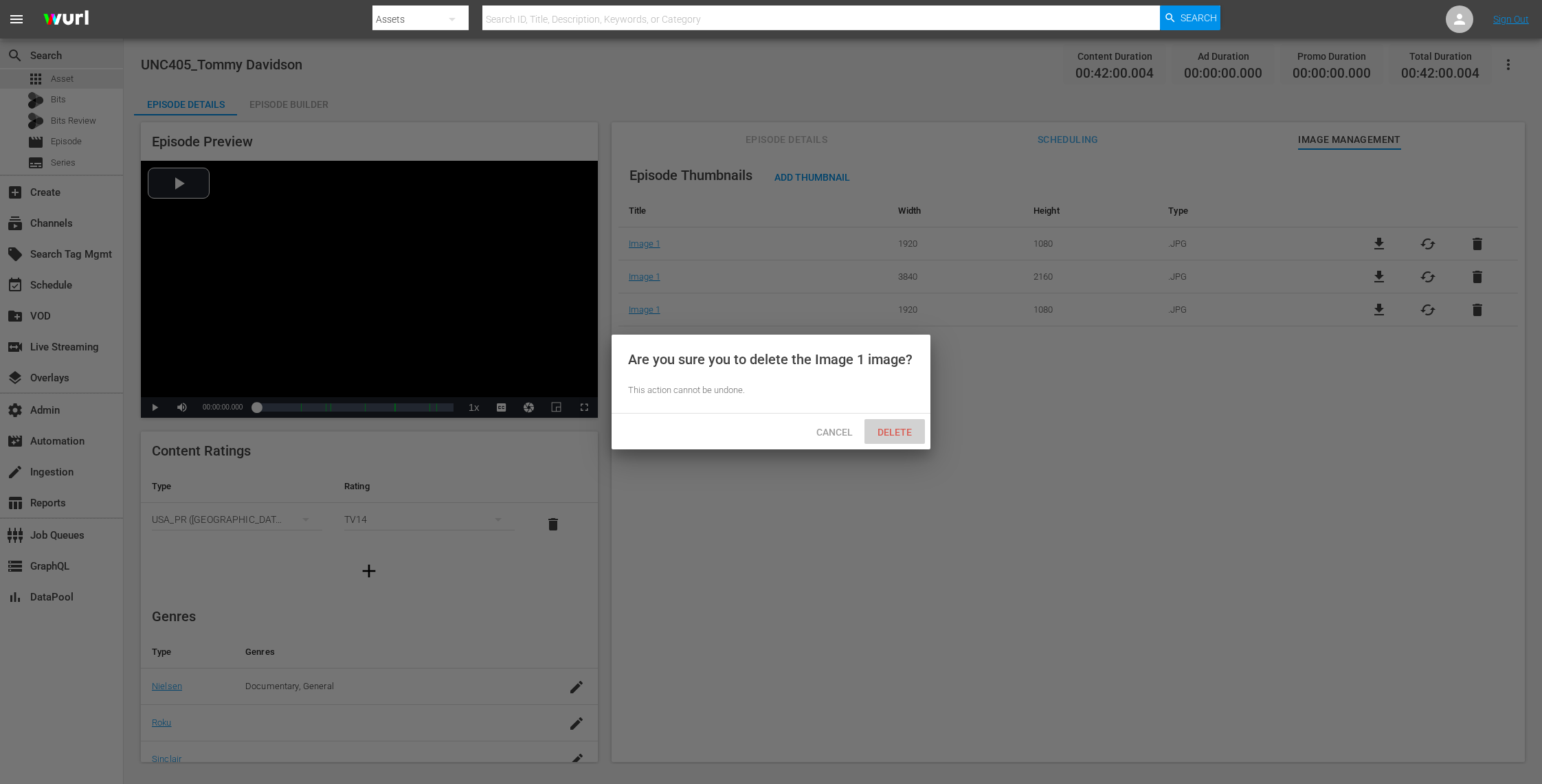
click at [898, 434] on span "Delete" at bounding box center [894, 432] width 57 height 11
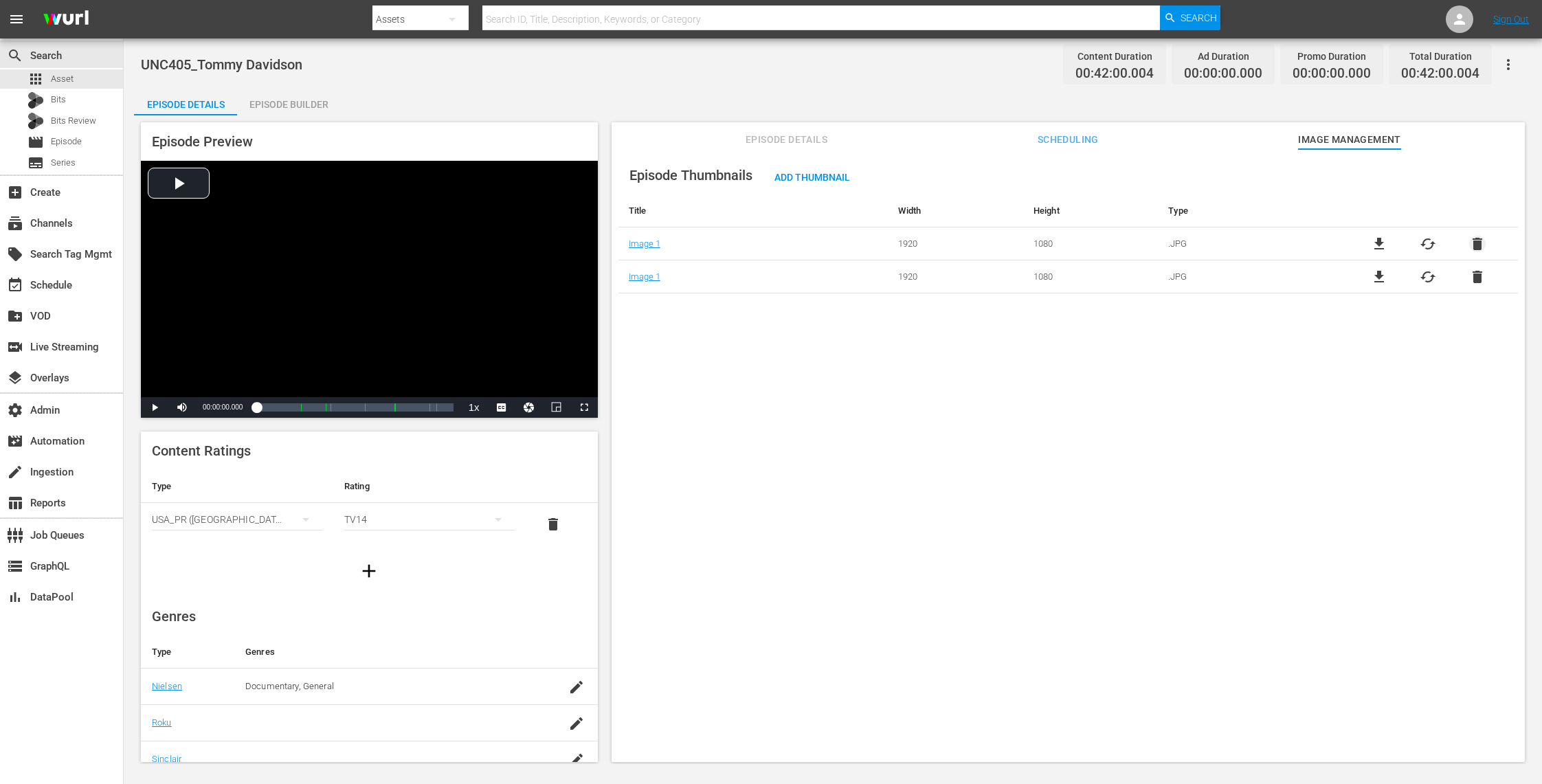
click at [1474, 242] on span "delete" at bounding box center [1477, 244] width 16 height 16
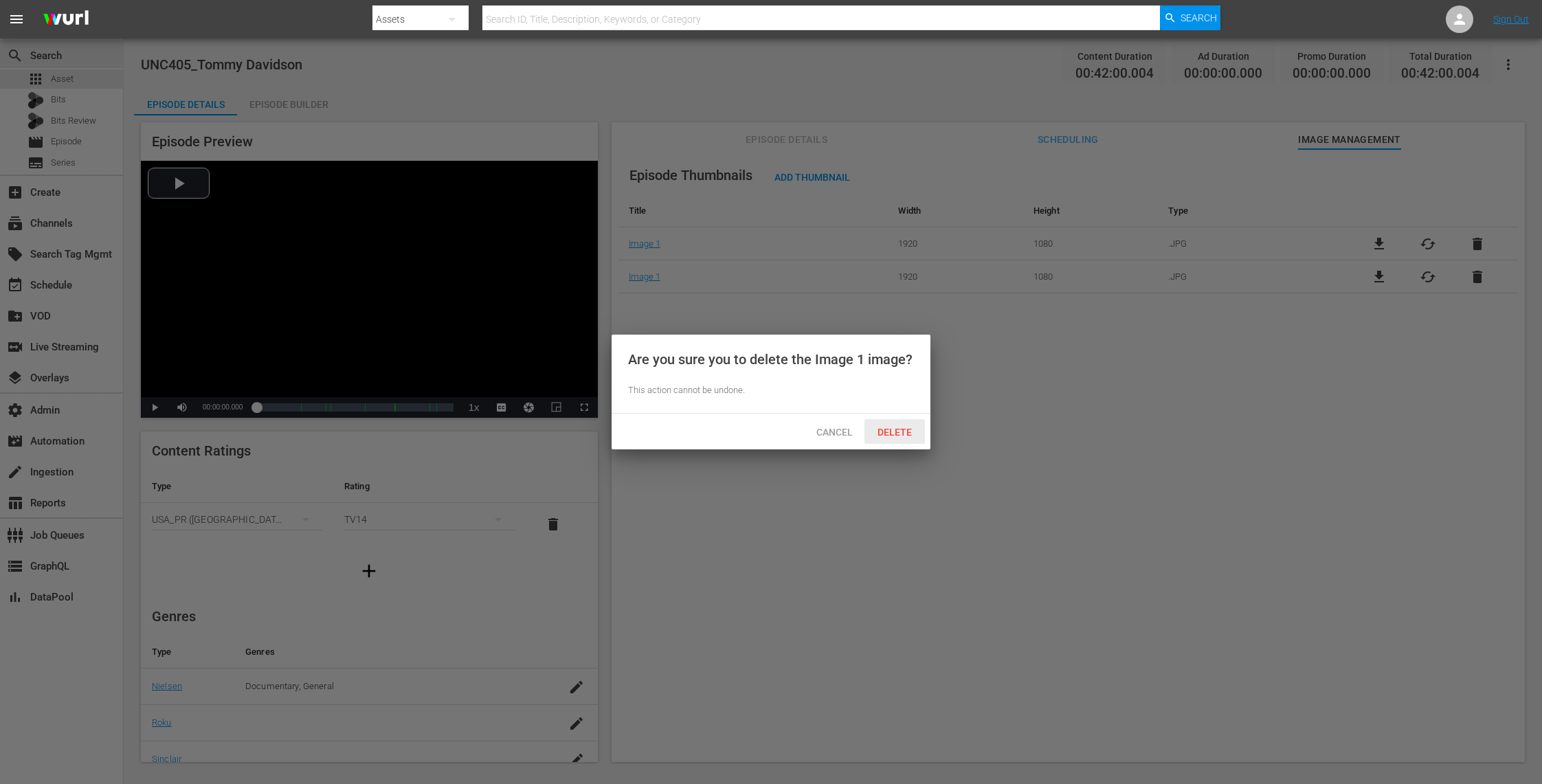
click at [898, 428] on span "Delete" at bounding box center [894, 432] width 57 height 11
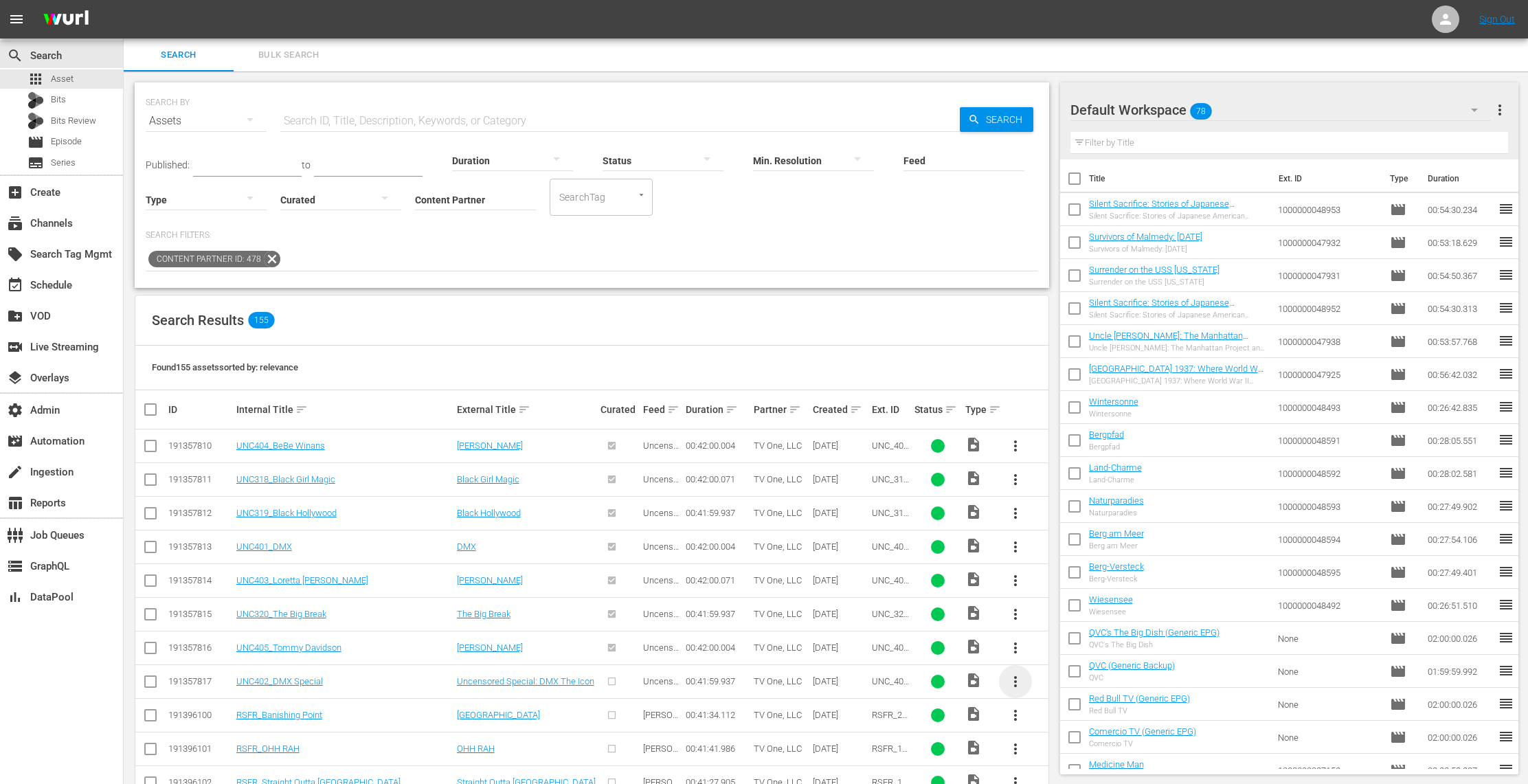
click at [1018, 685] on span "more_vert" at bounding box center [1015, 681] width 16 height 16
click at [1085, 677] on div "Episode" at bounding box center [1089, 678] width 93 height 33
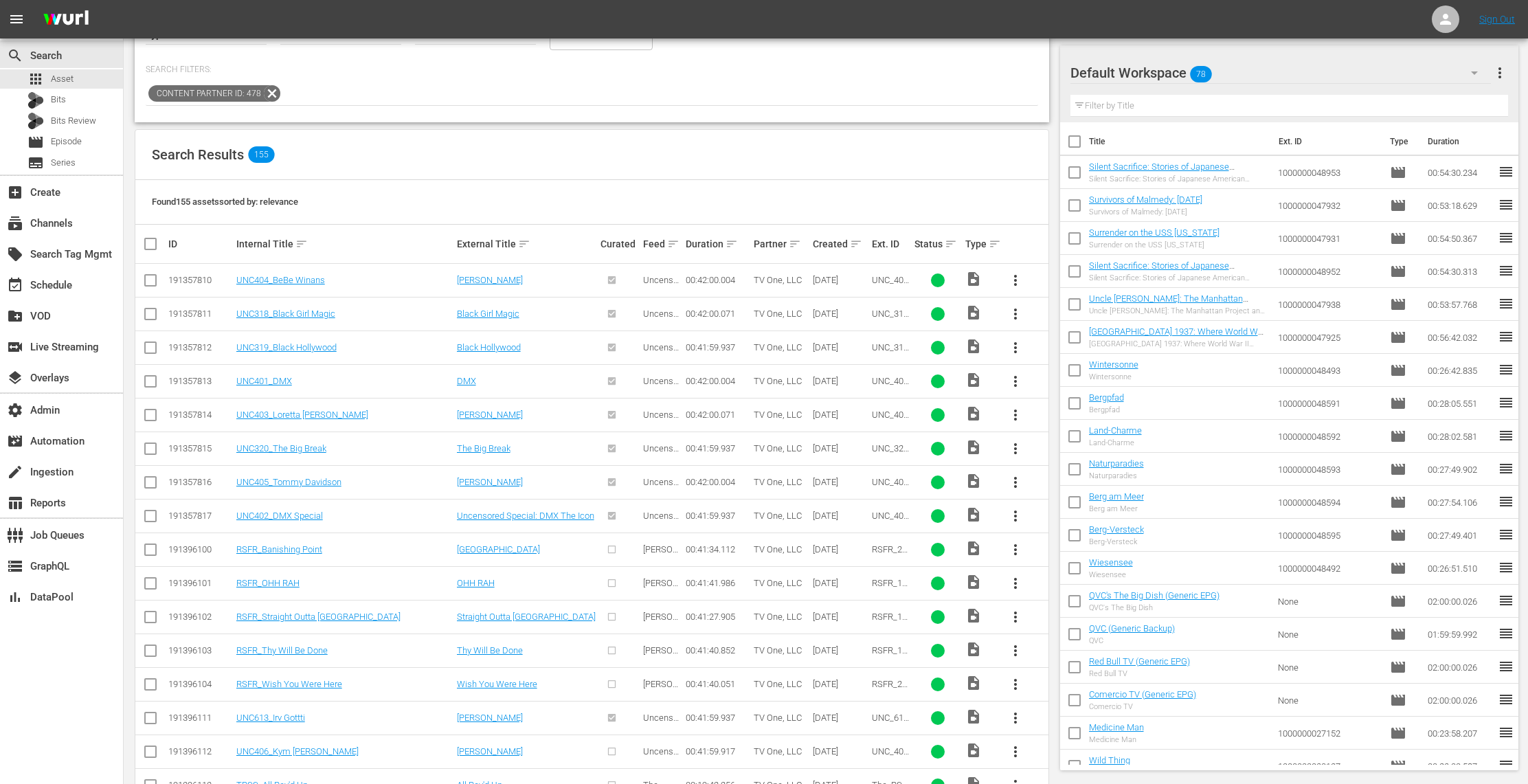
scroll to position [180, 0]
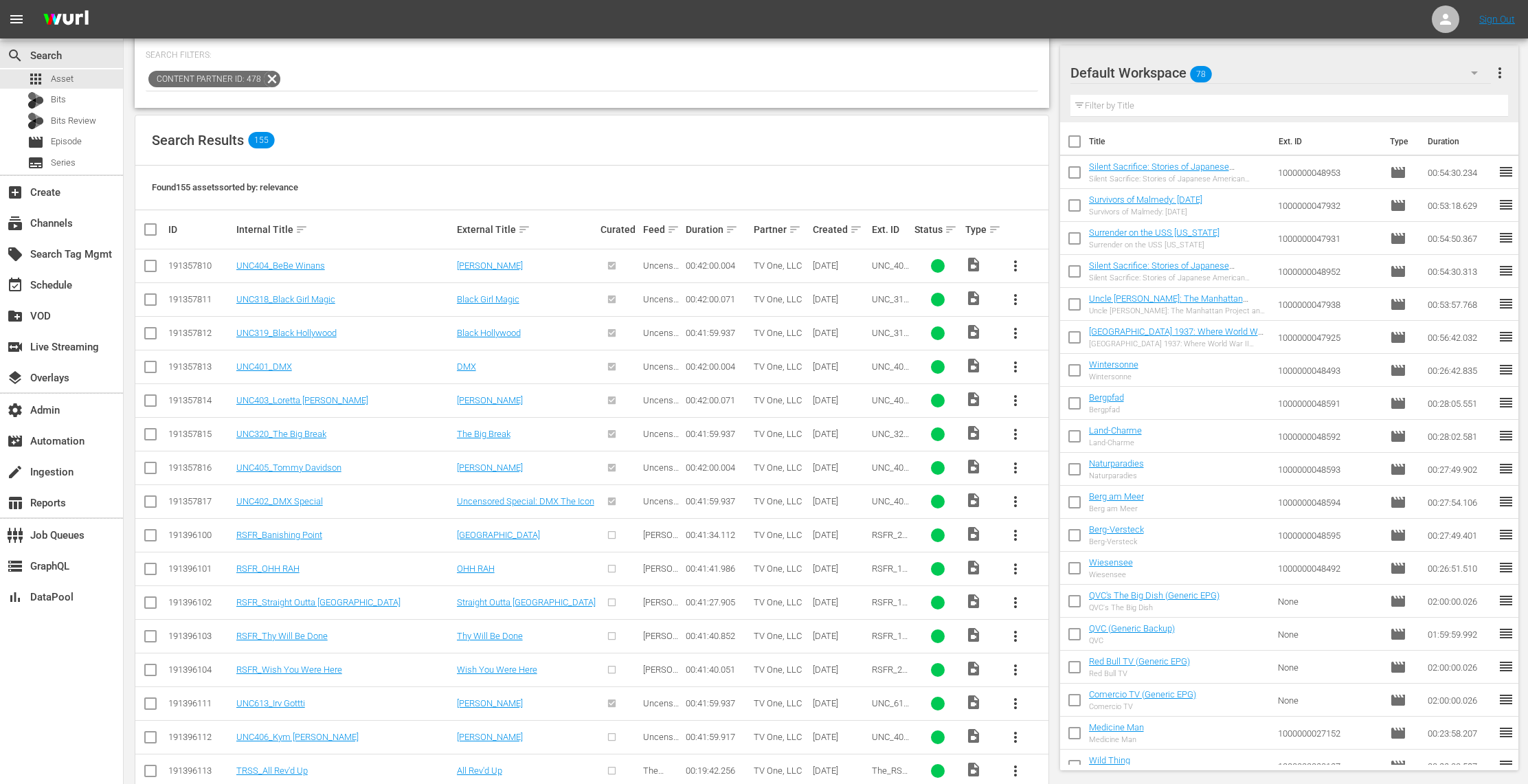
click at [1016, 536] on span "more_vert" at bounding box center [1015, 535] width 16 height 16
click at [1068, 643] on div "Episode" at bounding box center [1089, 640] width 93 height 33
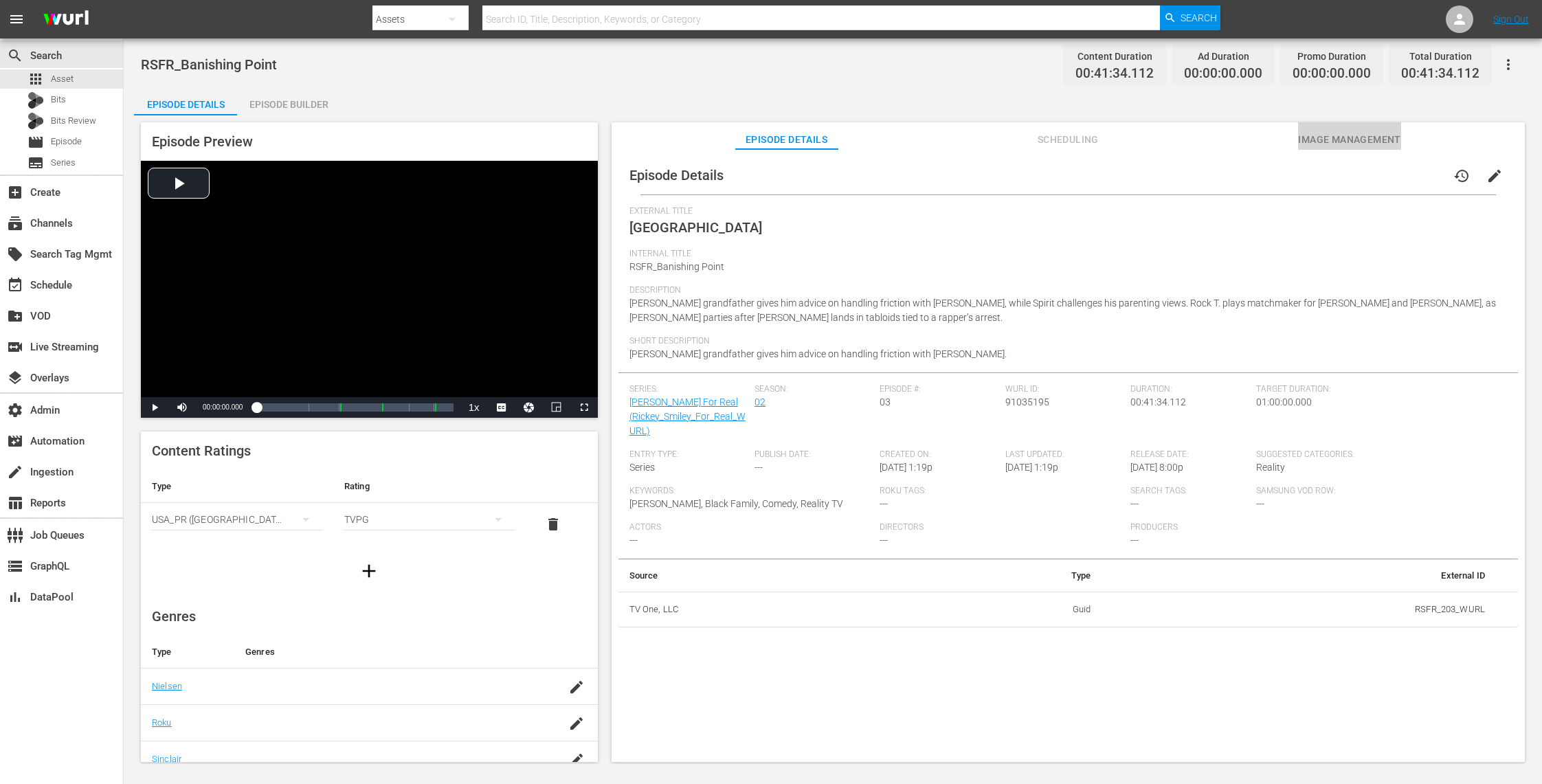
click at [1346, 137] on span "Image Management" at bounding box center [1349, 140] width 103 height 17
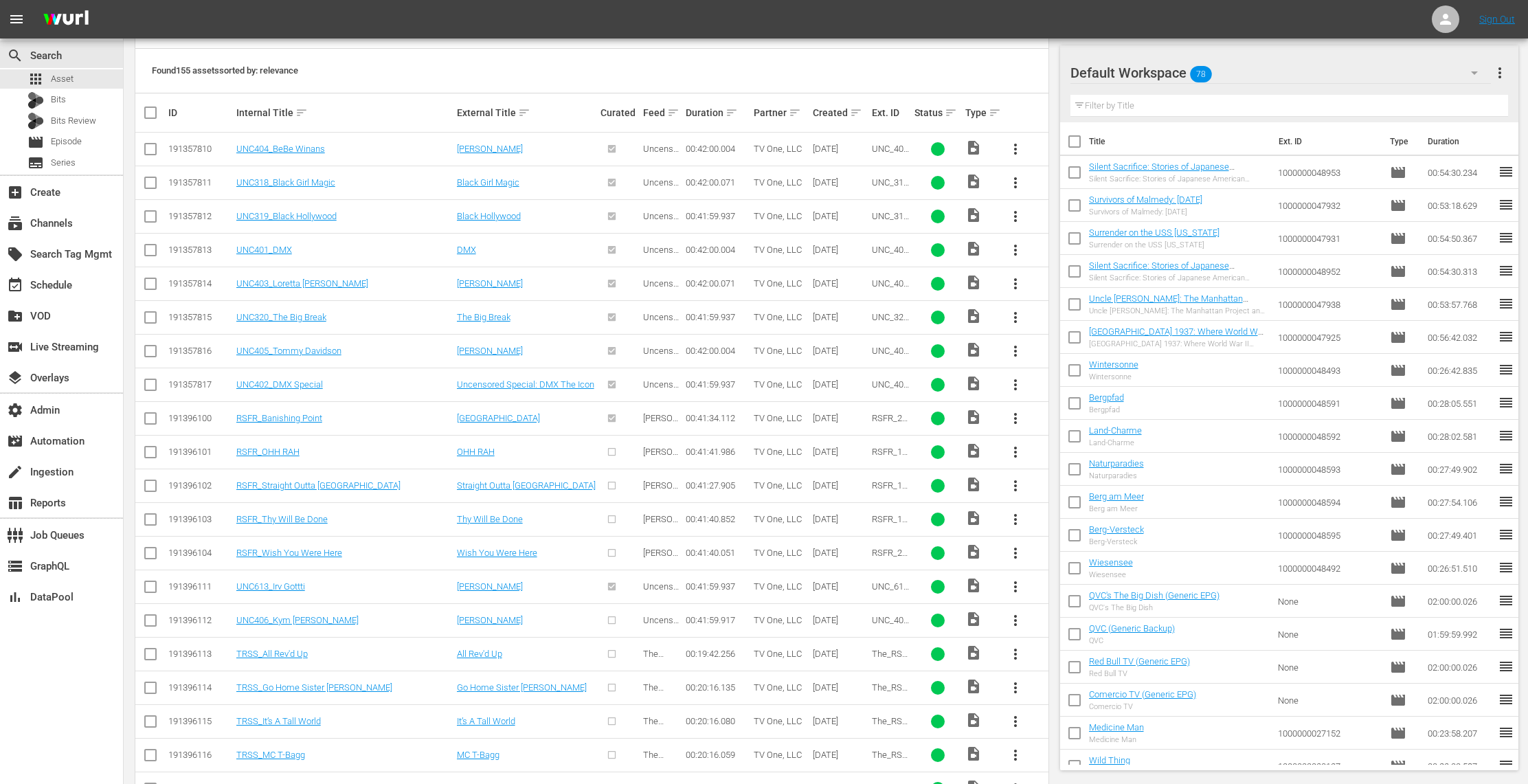
scroll to position [302, 0]
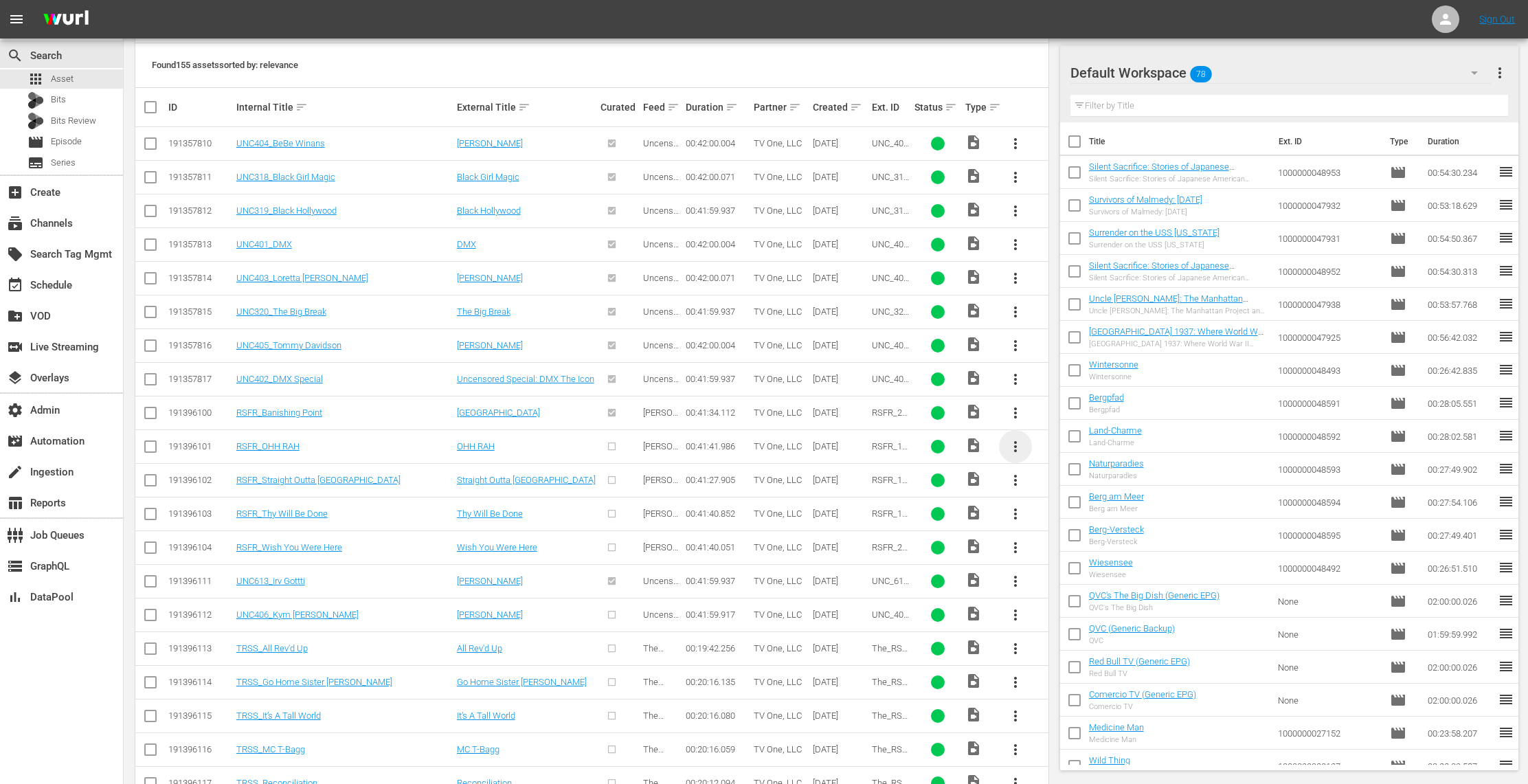
click at [1013, 449] on span "more_vert" at bounding box center [1015, 446] width 16 height 16
click at [1091, 555] on div "Episode" at bounding box center [1089, 553] width 93 height 33
click at [1071, 550] on div "Episode" at bounding box center [1089, 553] width 93 height 33
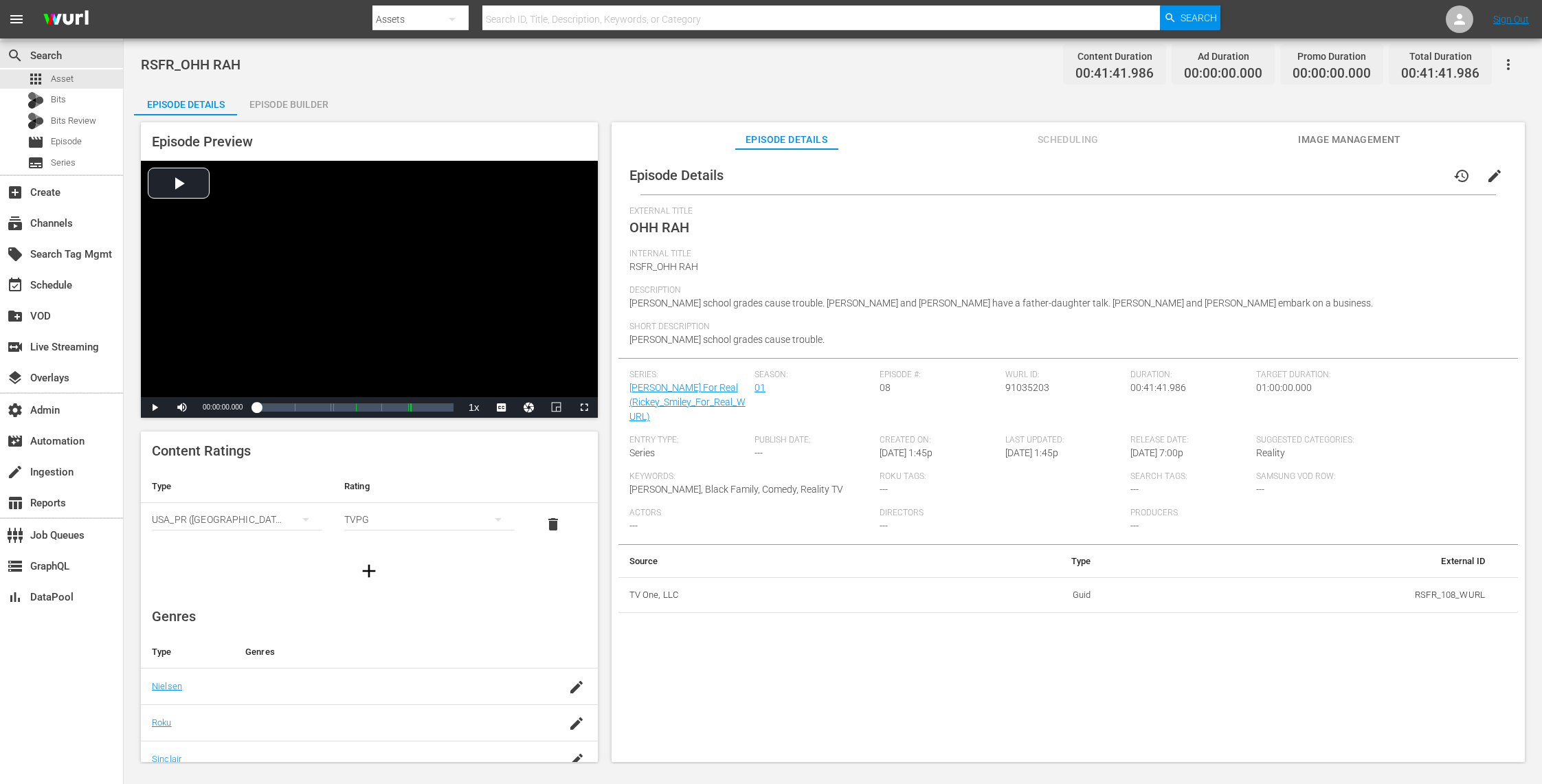
click at [1315, 131] on span "Image Management" at bounding box center [1349, 140] width 103 height 17
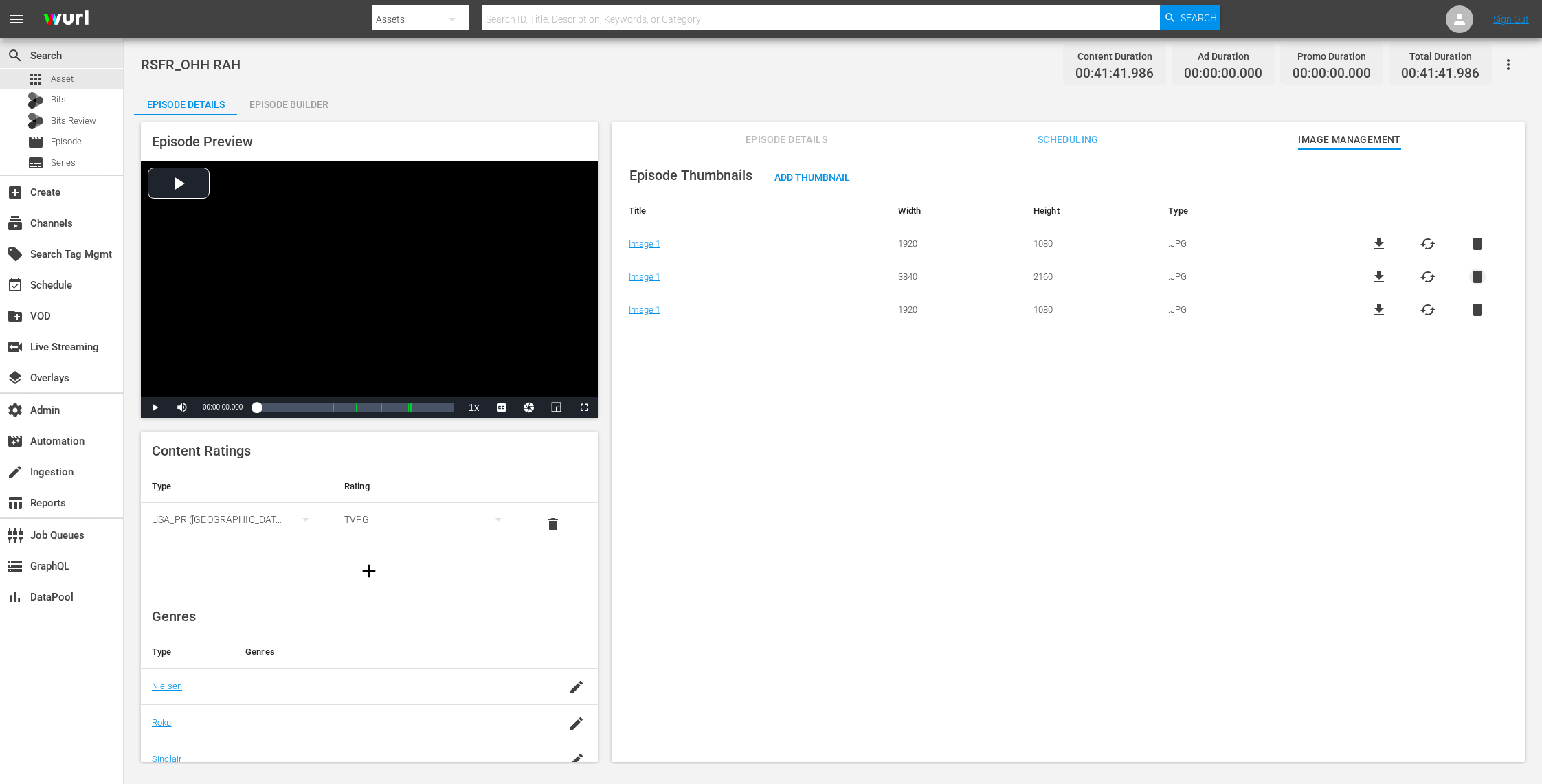
click at [1475, 273] on span "delete" at bounding box center [1477, 276] width 16 height 16
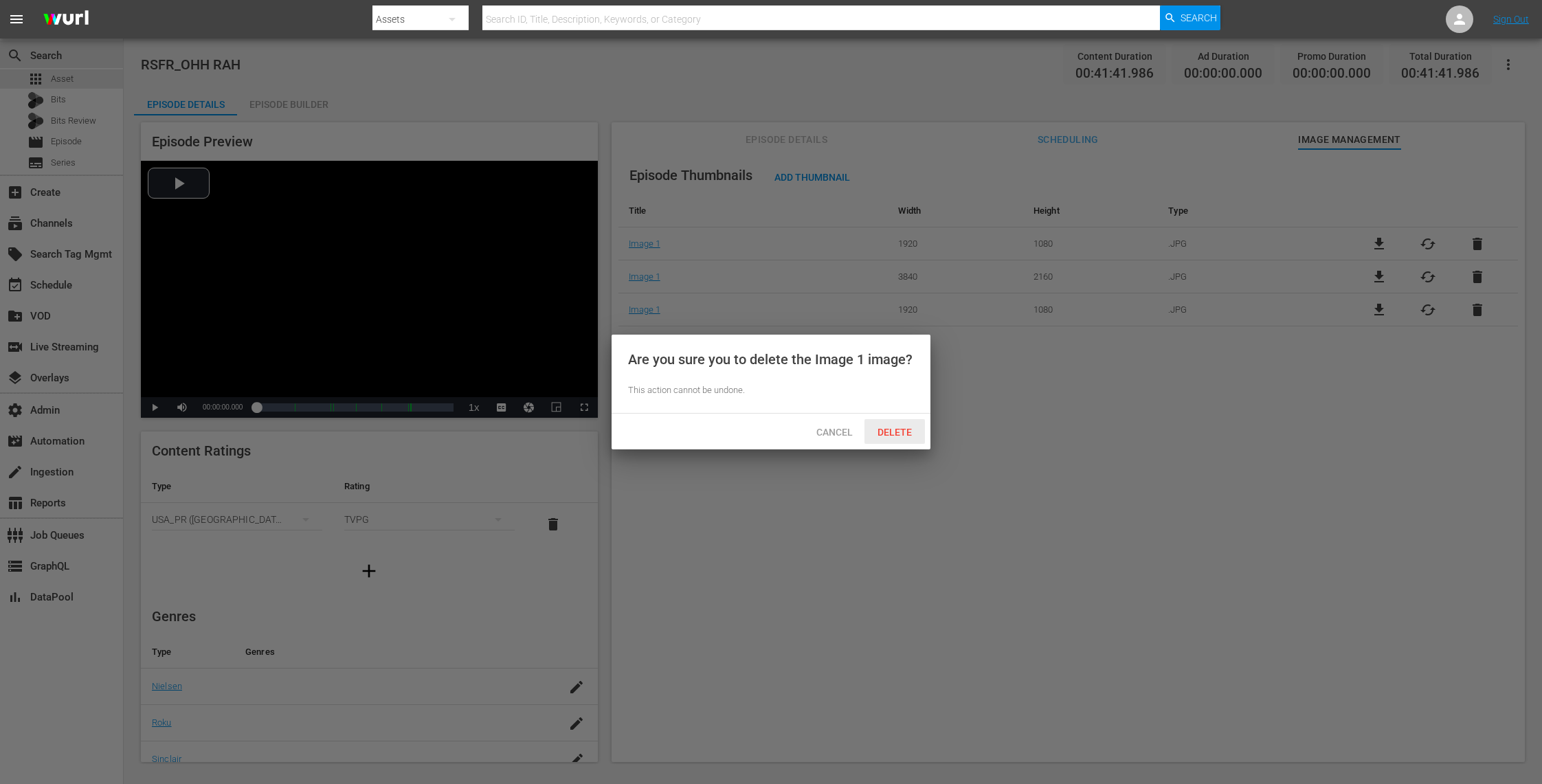
click at [905, 430] on span "Delete" at bounding box center [894, 432] width 57 height 11
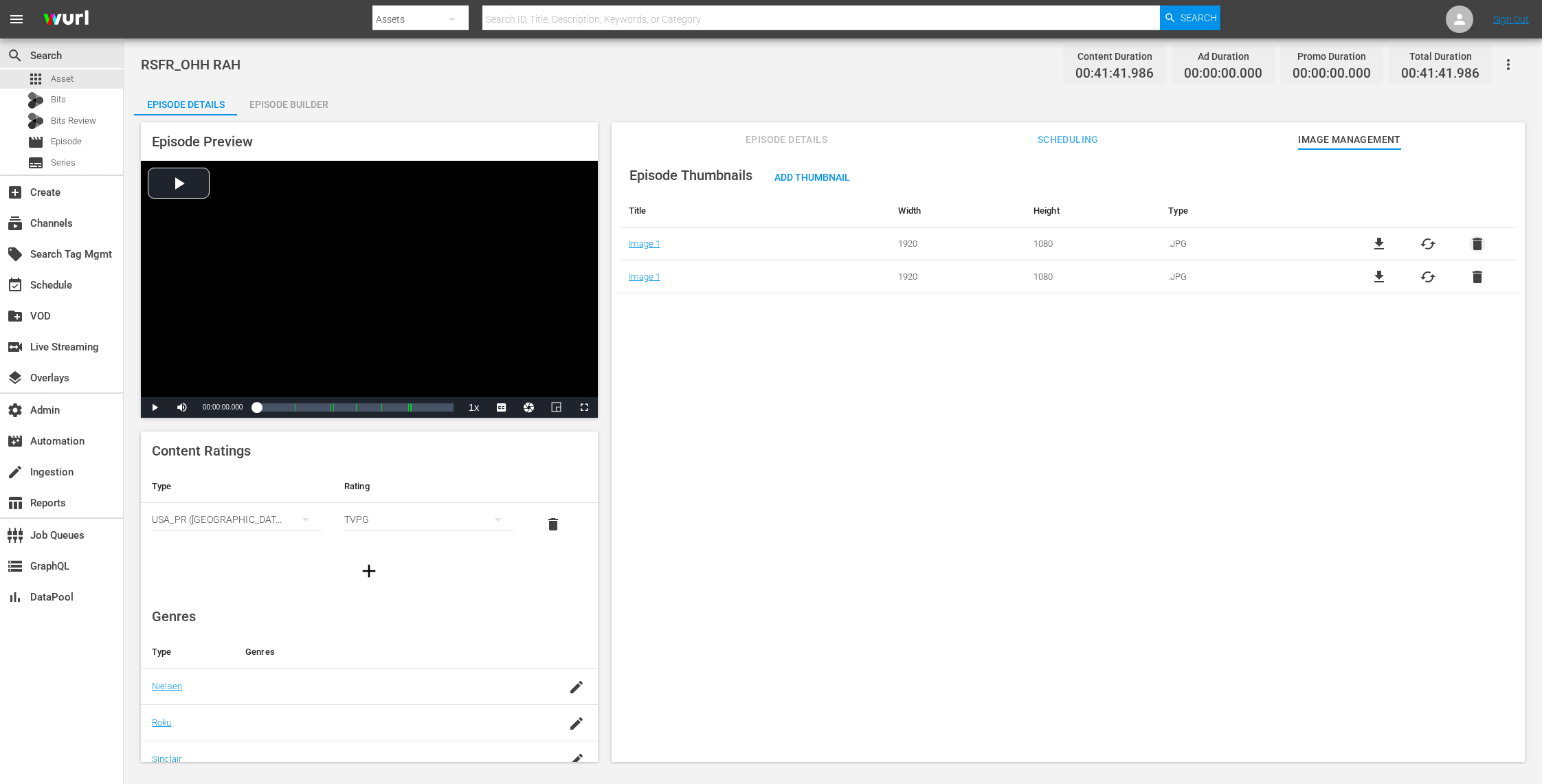
click at [1473, 244] on span "delete" at bounding box center [1477, 244] width 16 height 16
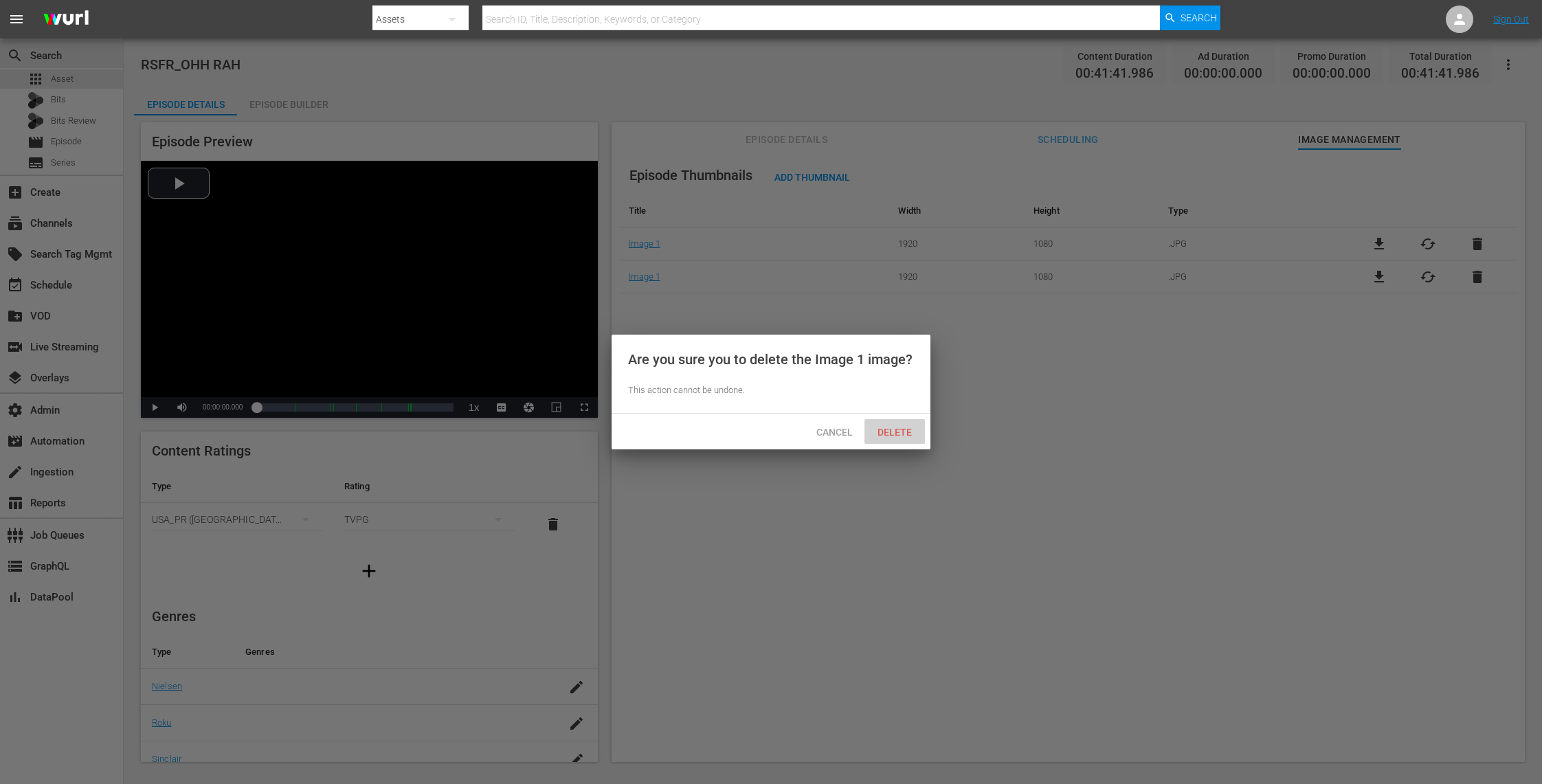
click at [887, 435] on span "Delete" at bounding box center [894, 432] width 57 height 11
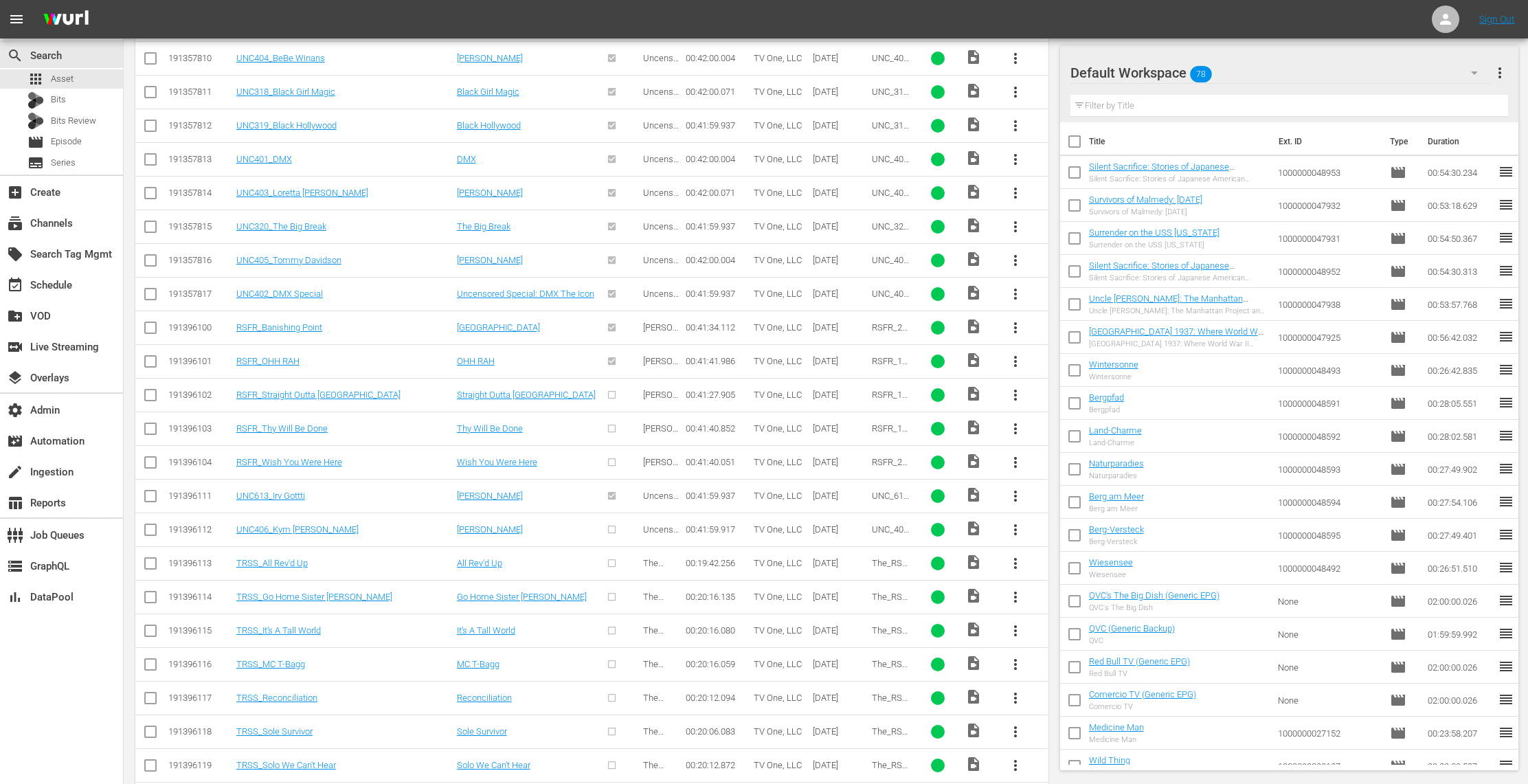
scroll to position [391, 0]
click at [1010, 389] on span "more_vert" at bounding box center [1015, 391] width 16 height 16
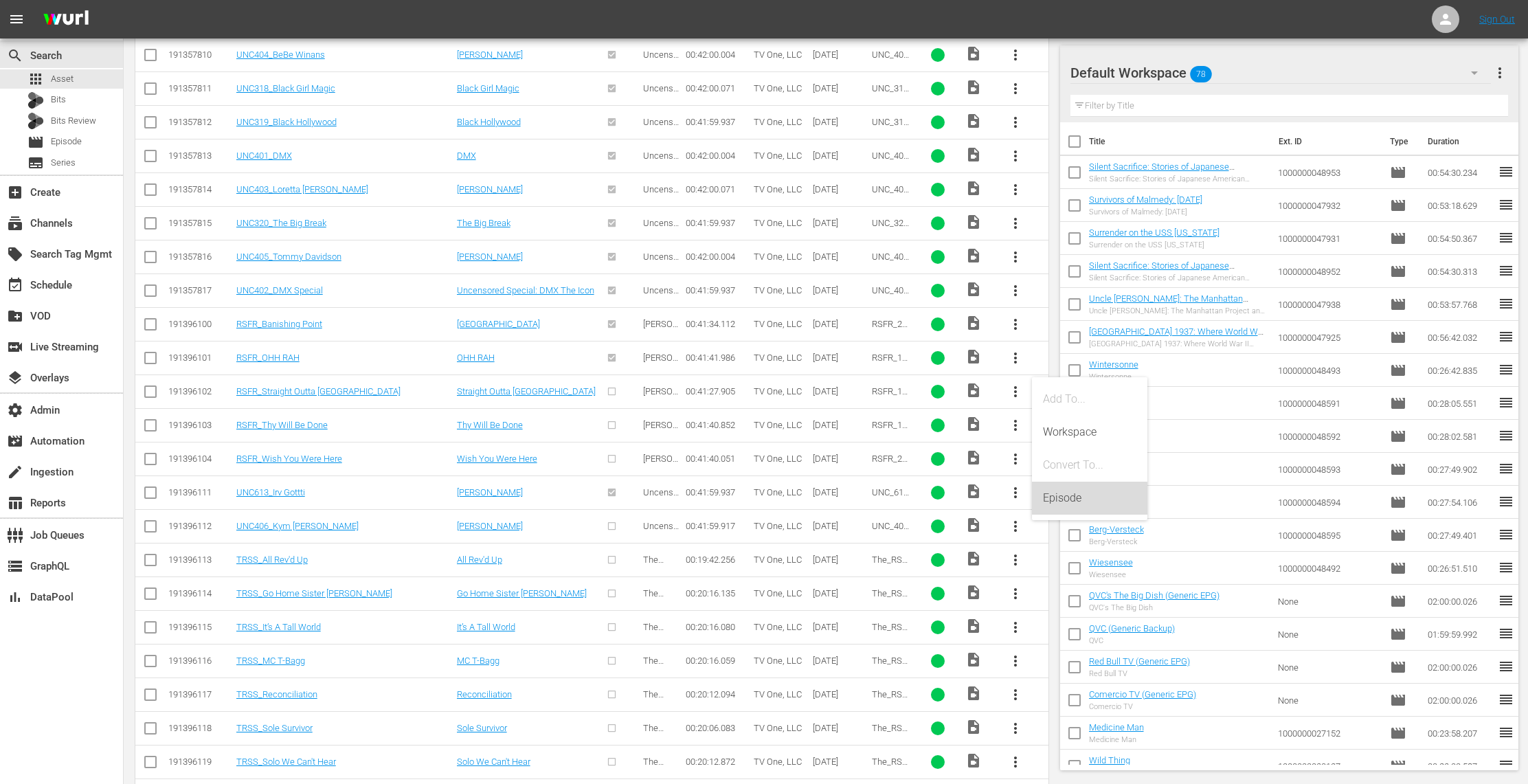
click at [1054, 498] on div "Episode" at bounding box center [1089, 498] width 93 height 33
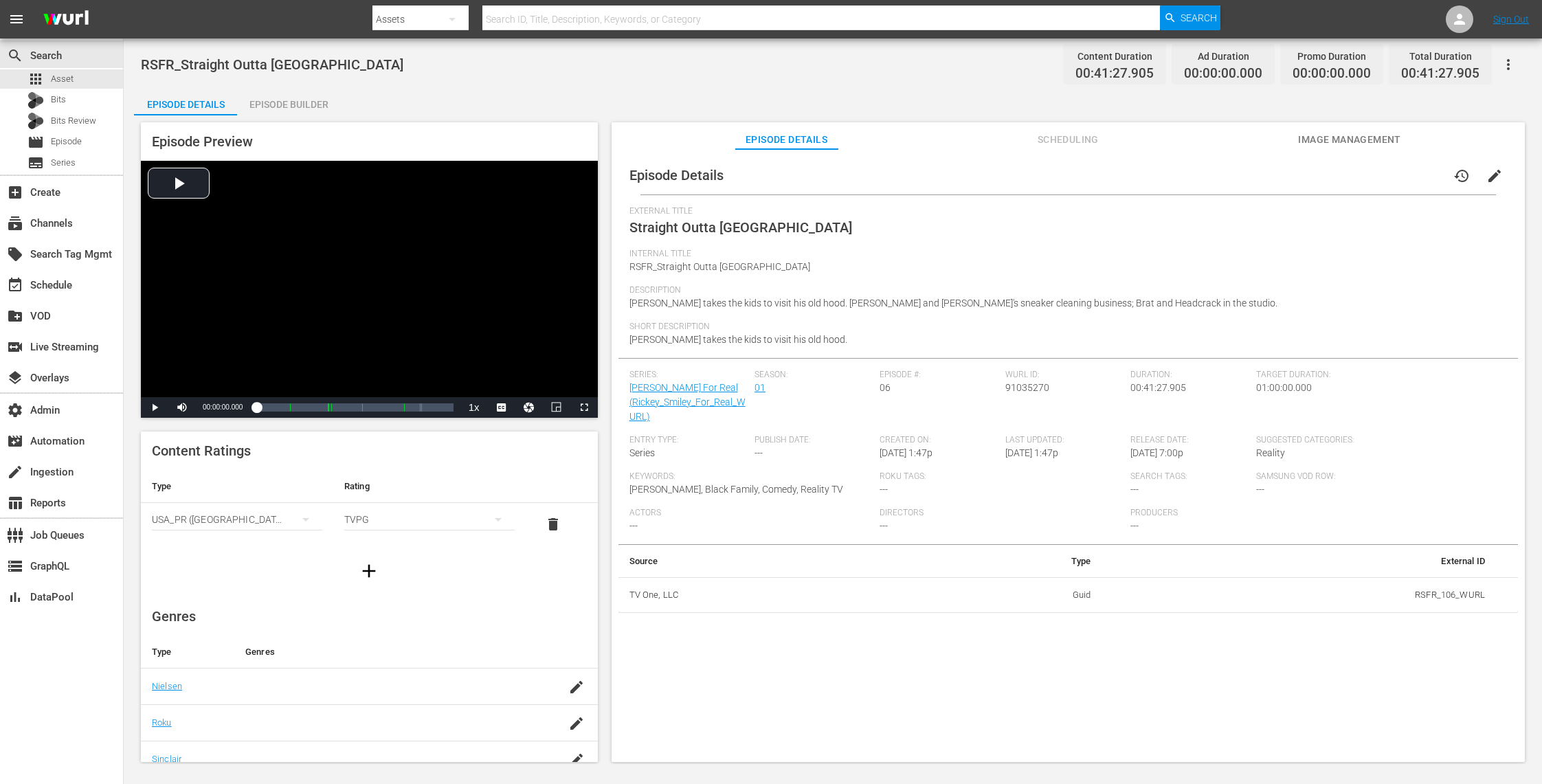
click at [1326, 135] on span "Image Management" at bounding box center [1349, 140] width 103 height 17
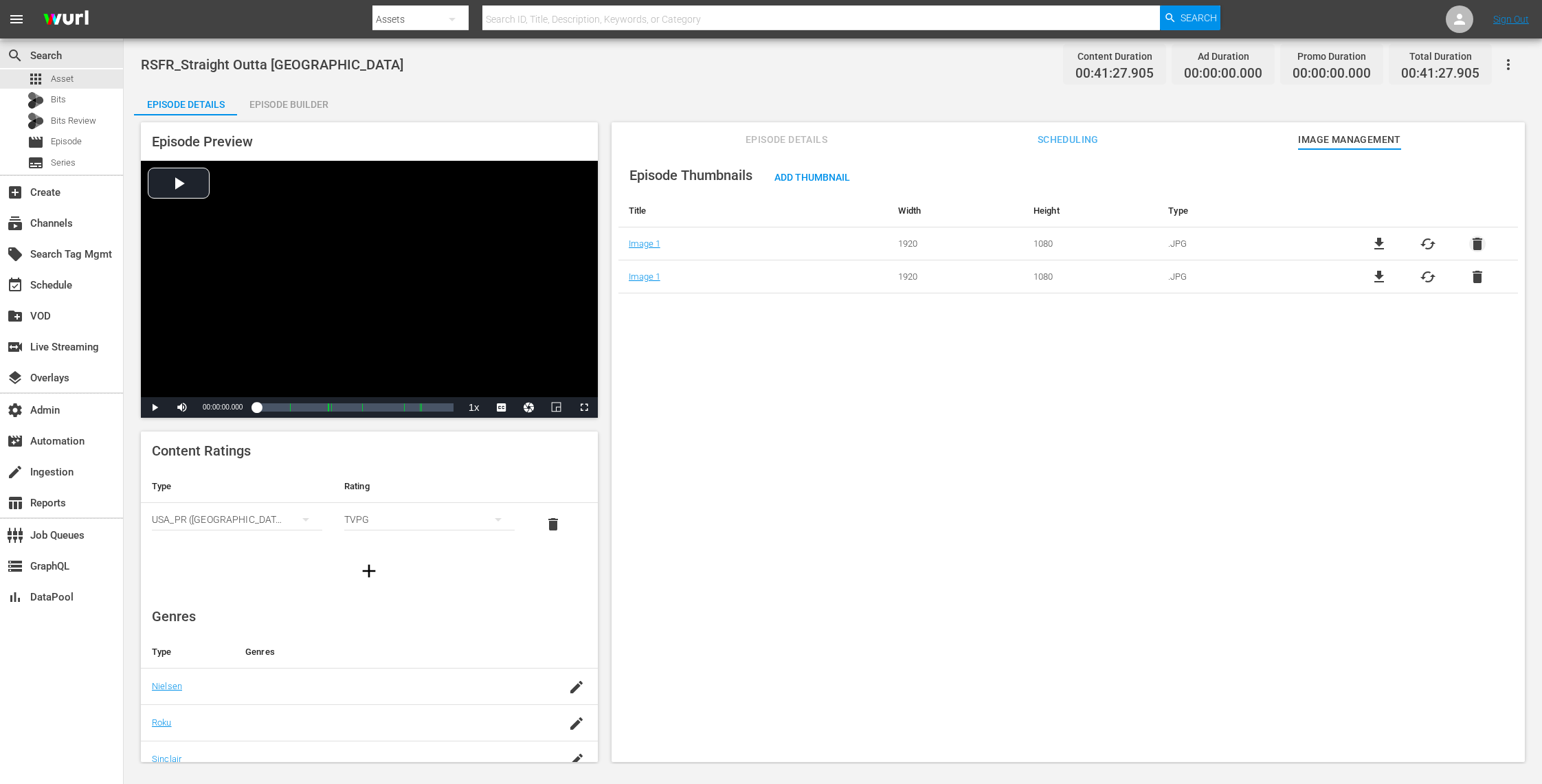
click at [1470, 240] on span "delete" at bounding box center [1477, 244] width 16 height 16
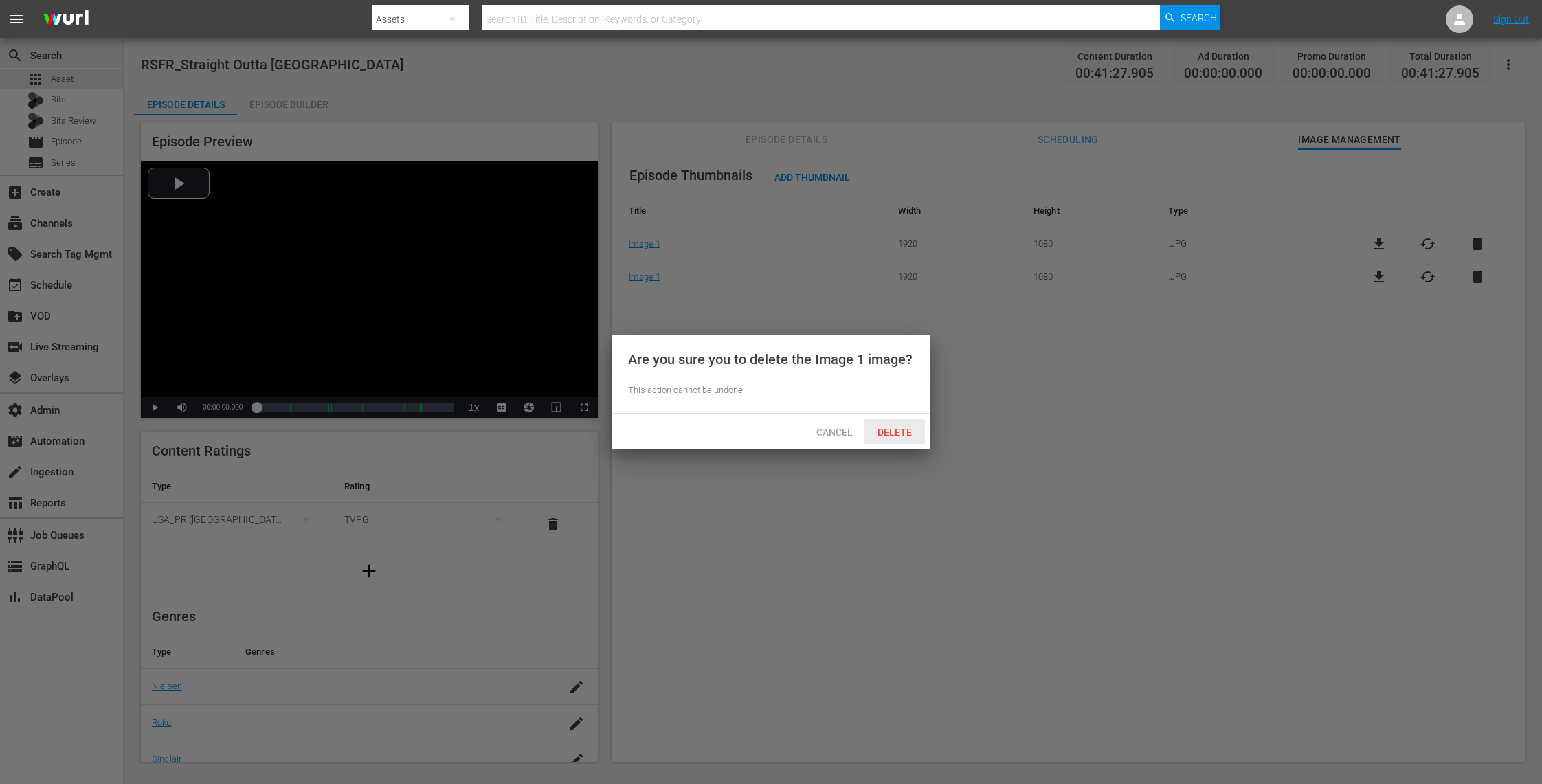
click at [900, 423] on div "Delete" at bounding box center [894, 432] width 61 height 26
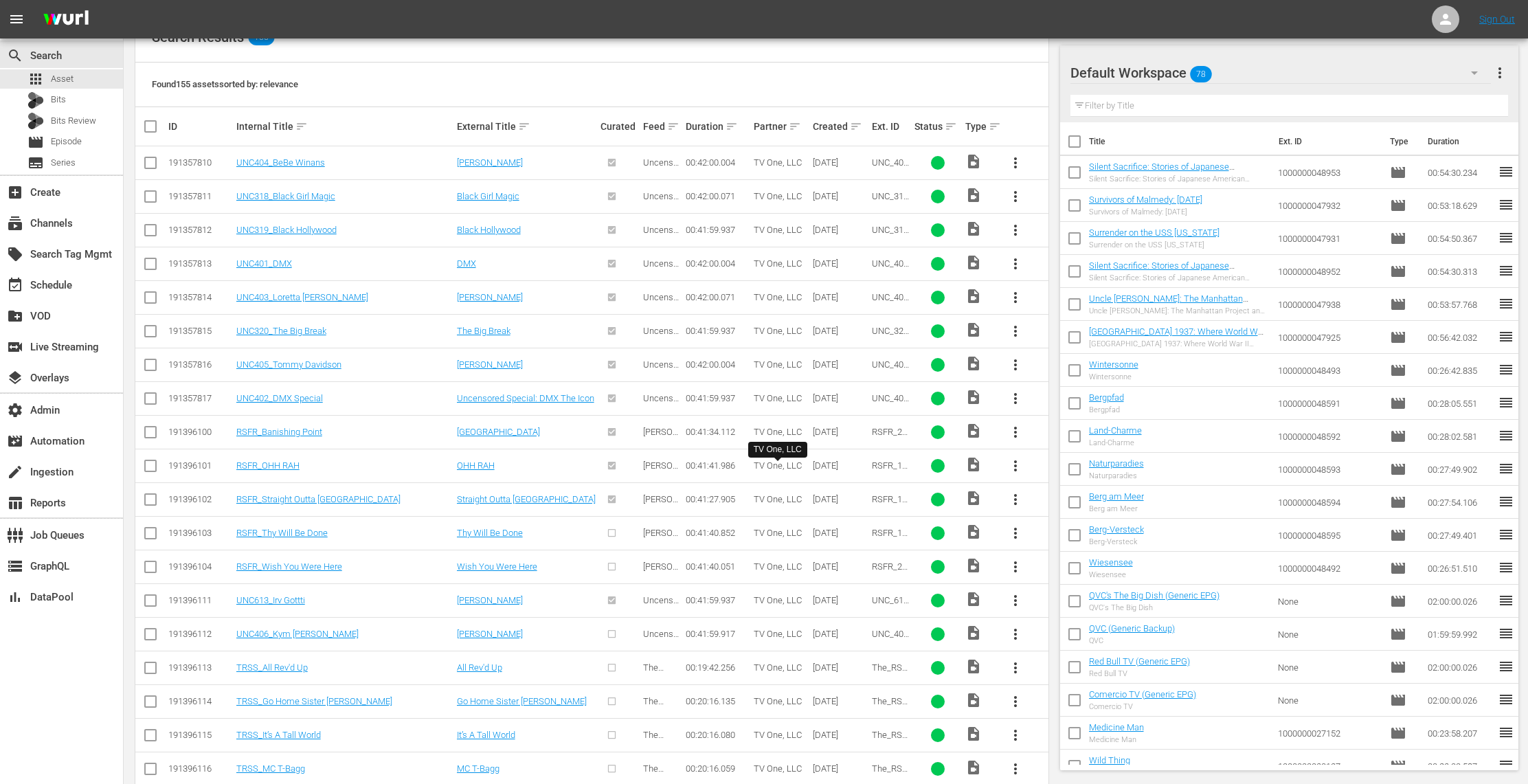
scroll to position [321, 0]
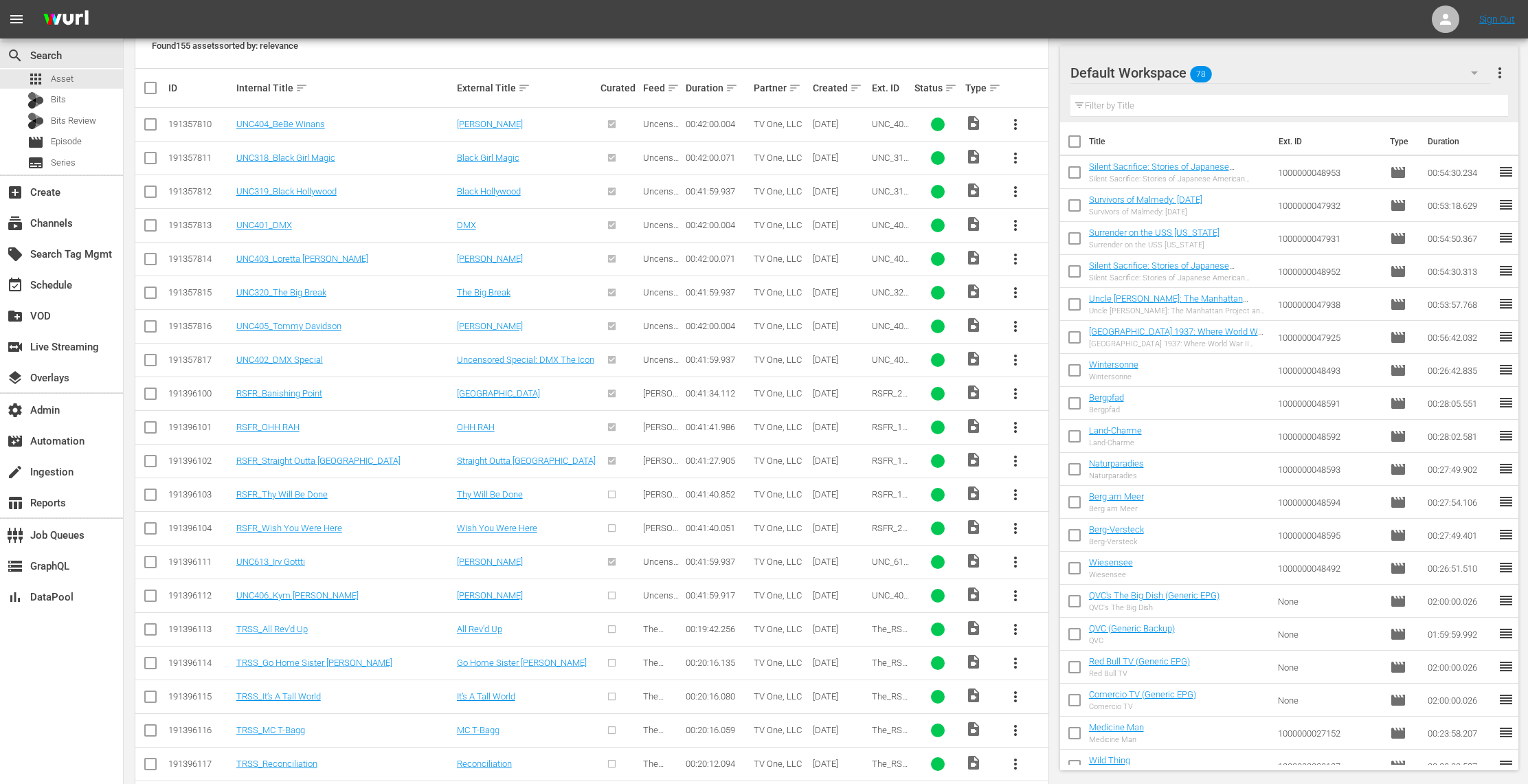
click at [1016, 495] on span "more_vert" at bounding box center [1015, 494] width 16 height 16
click at [1059, 593] on div "Episode" at bounding box center [1089, 602] width 93 height 33
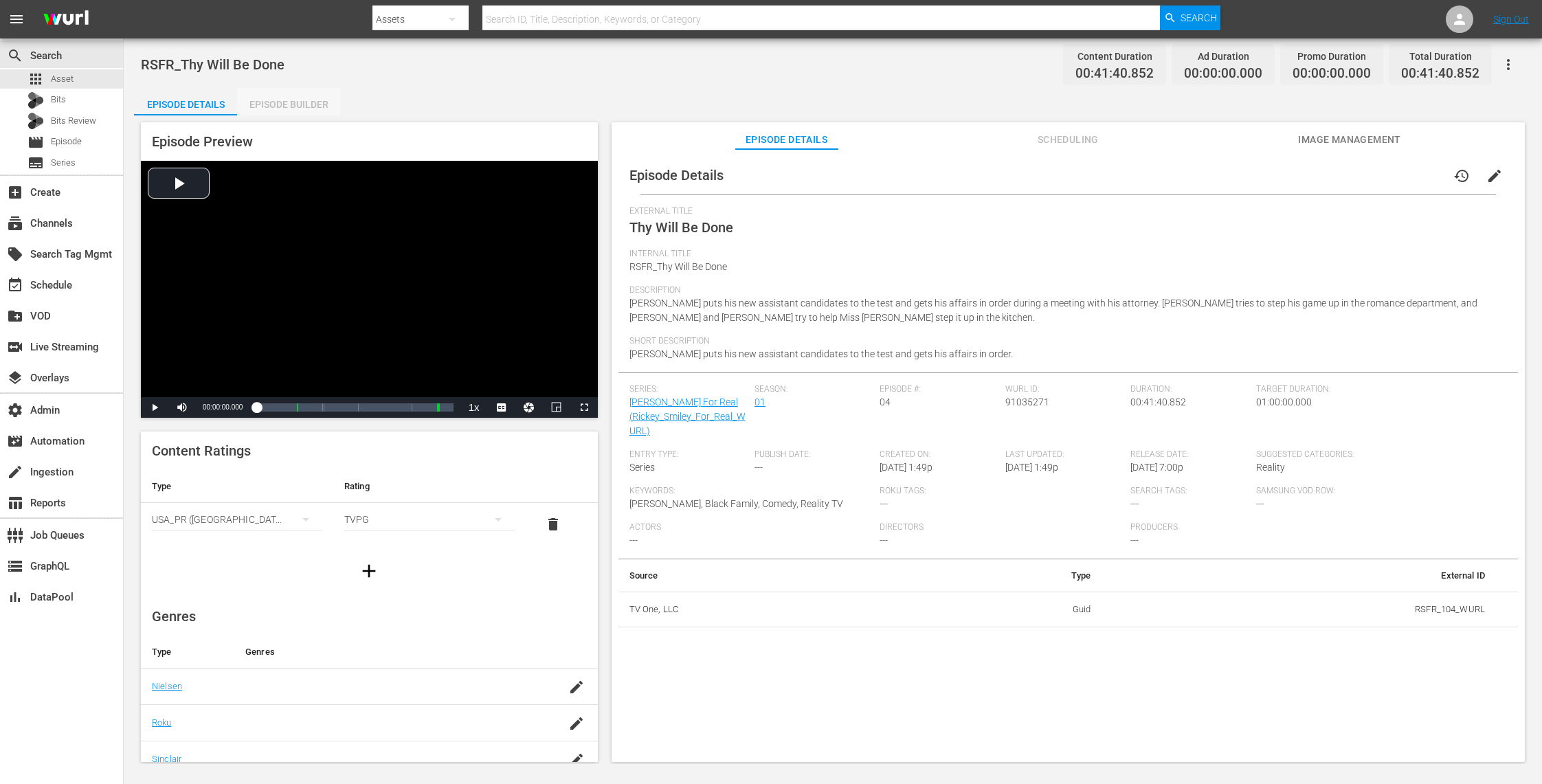
click at [325, 104] on div "Episode Builder" at bounding box center [288, 104] width 103 height 33
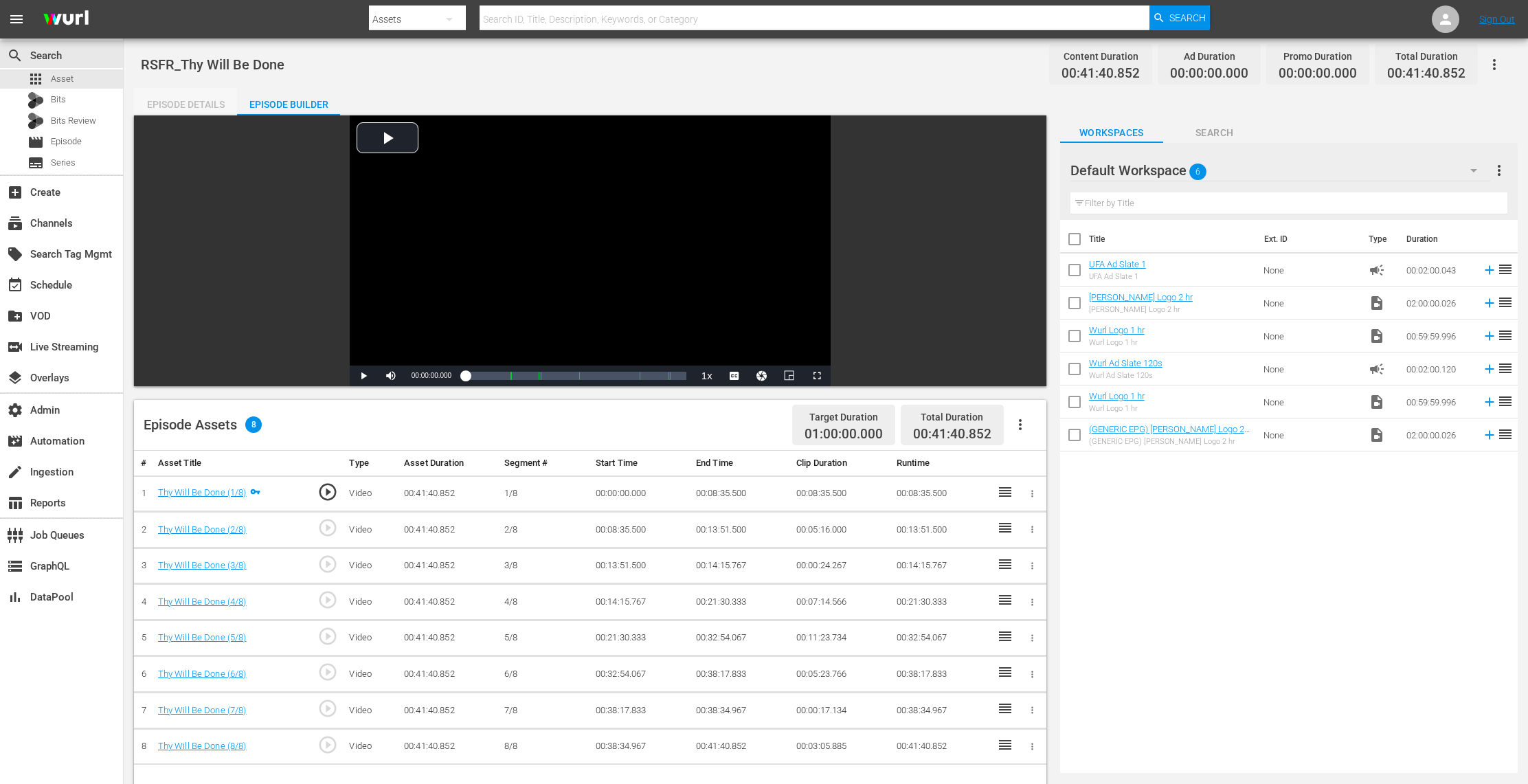
click at [210, 99] on div "Episode Details" at bounding box center [186, 104] width 103 height 33
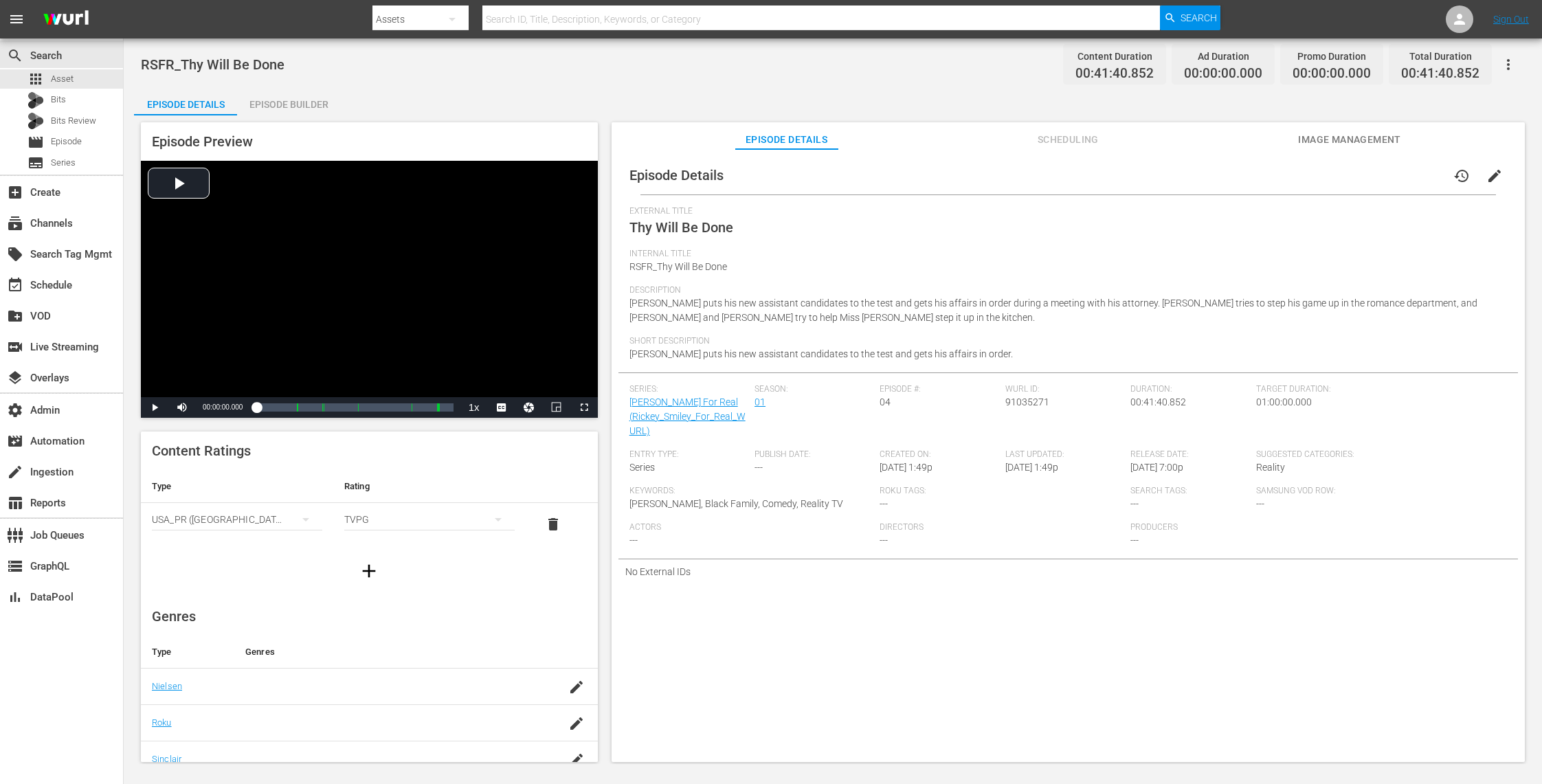
click at [1343, 137] on span "Image Management" at bounding box center [1349, 140] width 103 height 17
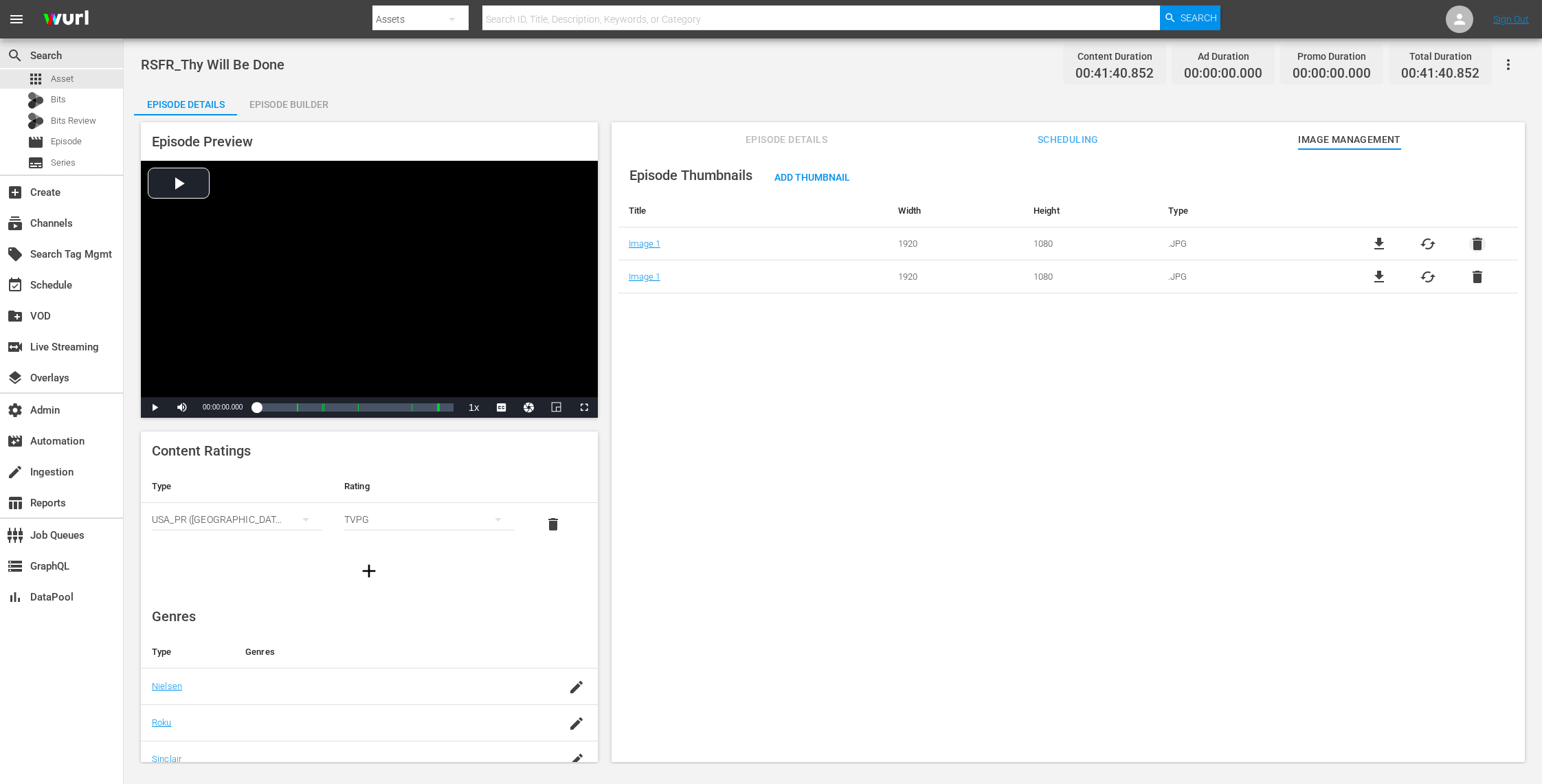
click at [1476, 241] on span "delete" at bounding box center [1477, 244] width 16 height 16
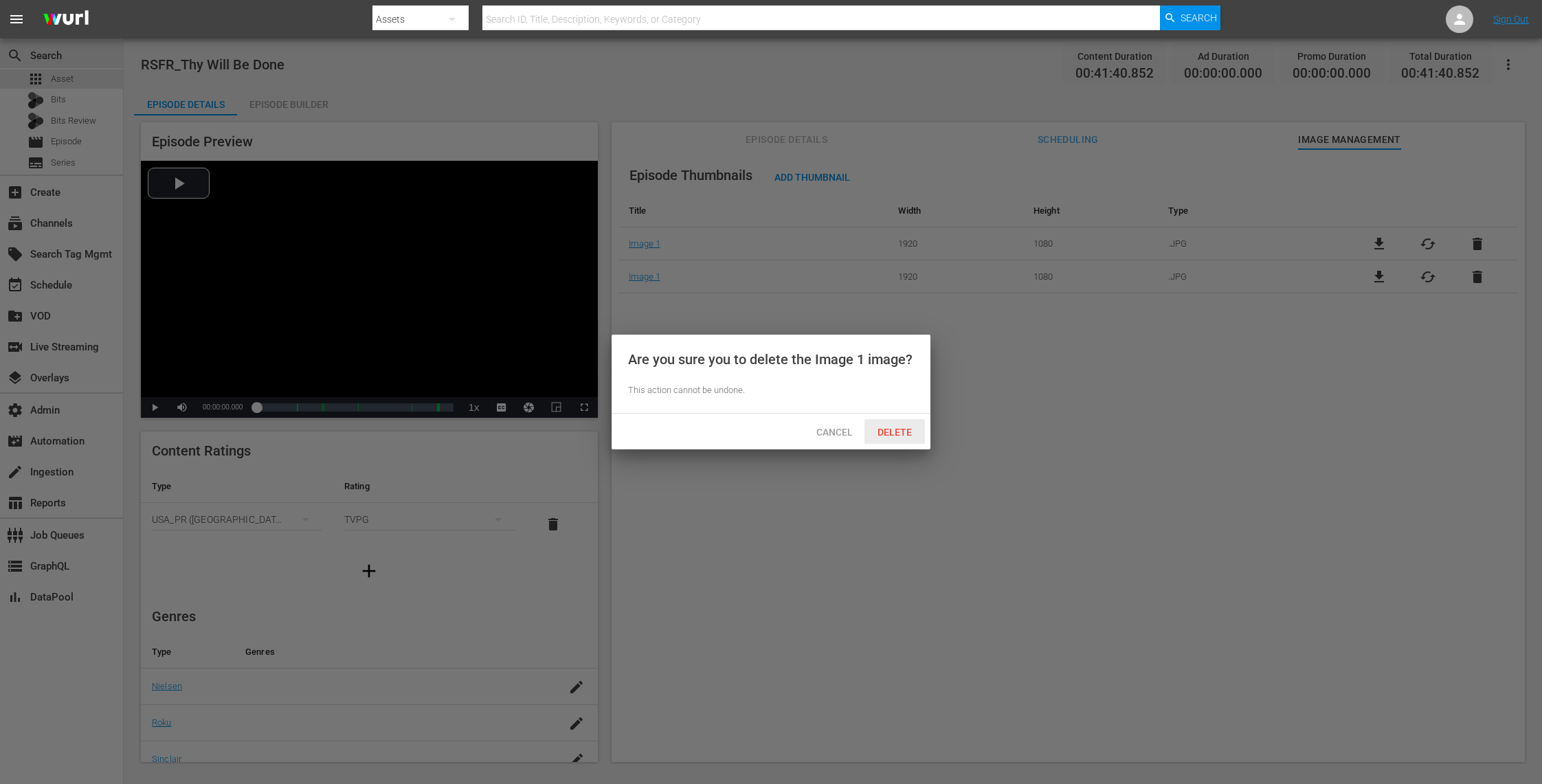
click at [891, 432] on span "Delete" at bounding box center [894, 432] width 57 height 11
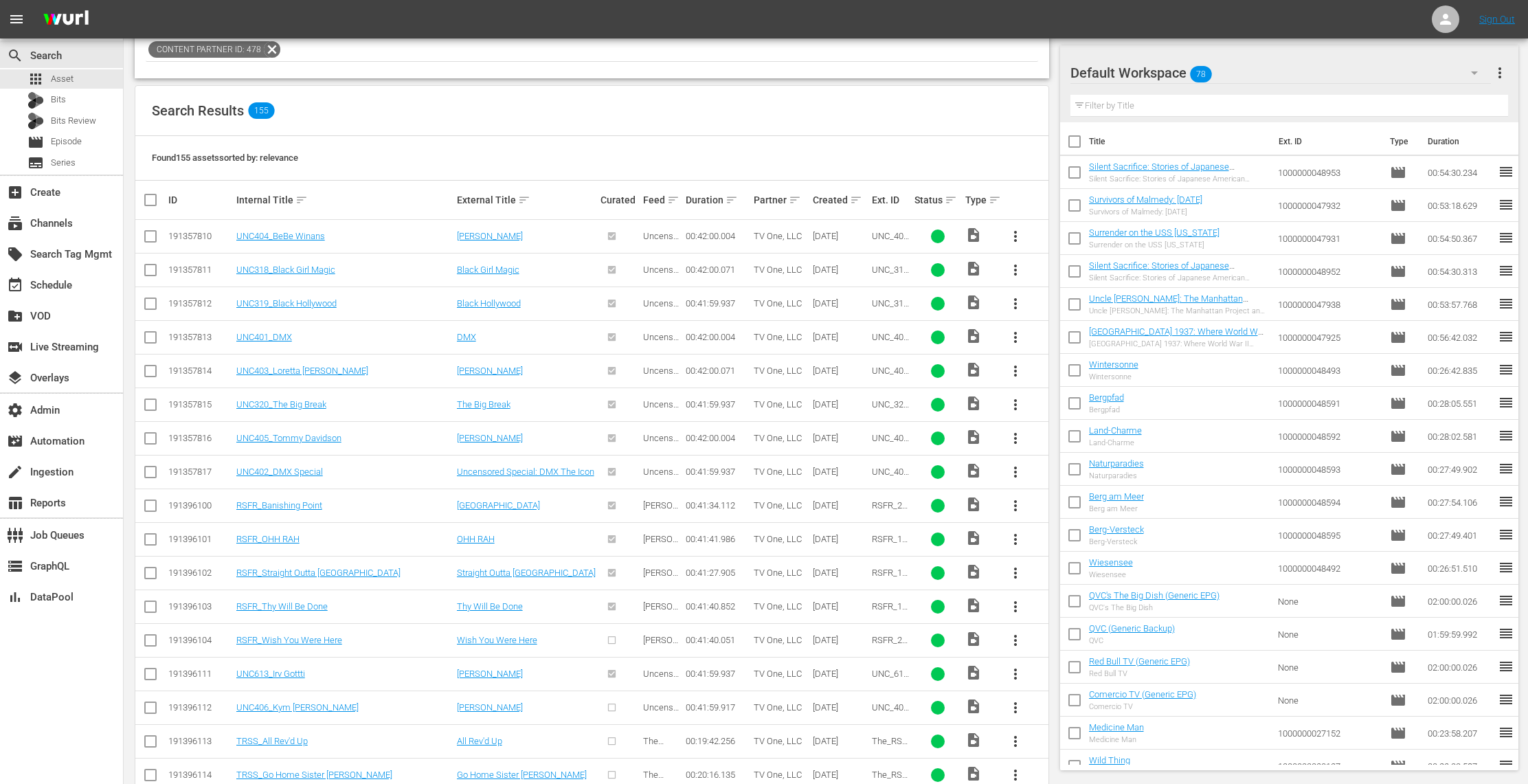
scroll to position [239, 0]
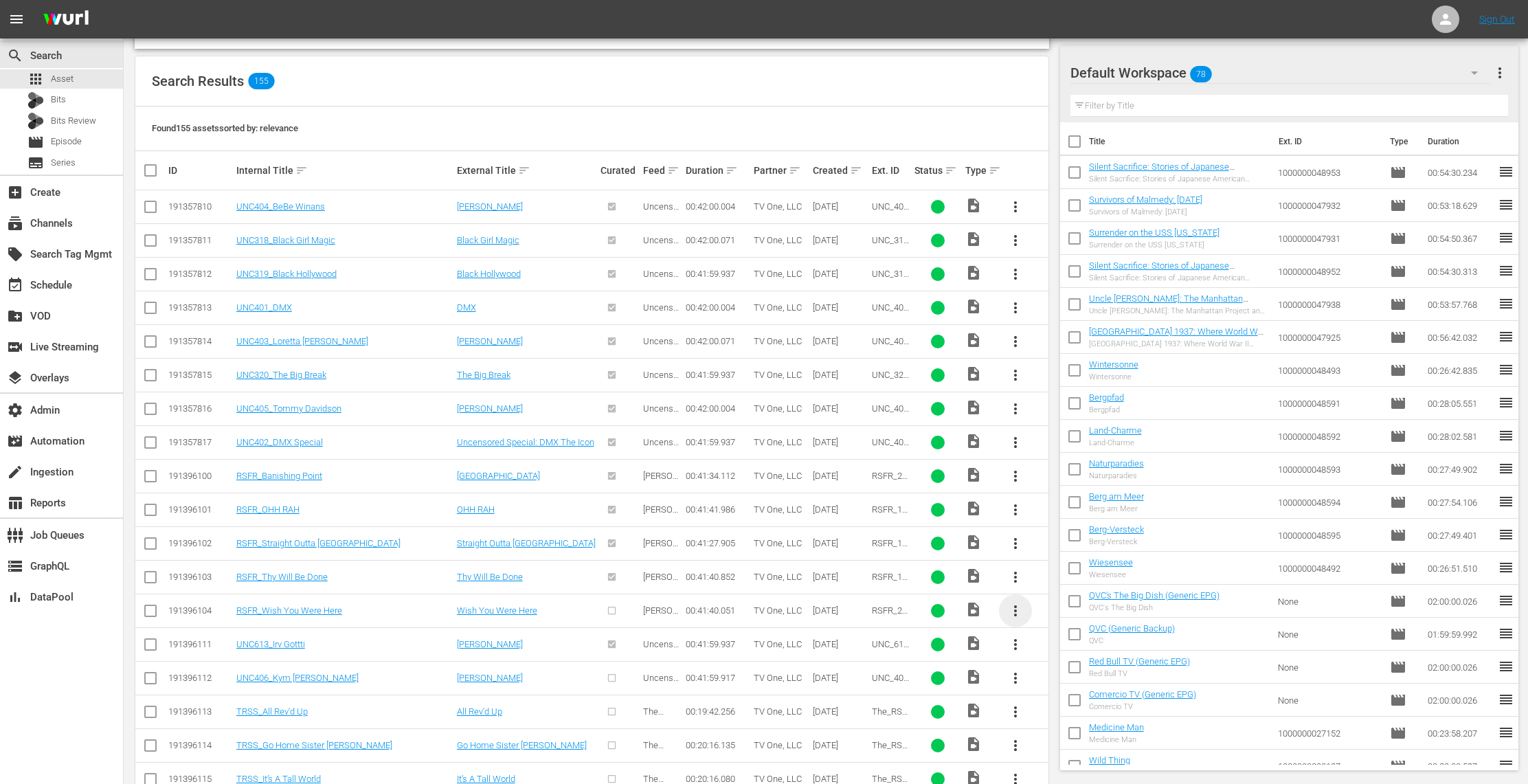
click at [1017, 612] on span "more_vert" at bounding box center [1015, 610] width 16 height 16
click at [1070, 707] on div "Episode" at bounding box center [1089, 717] width 93 height 33
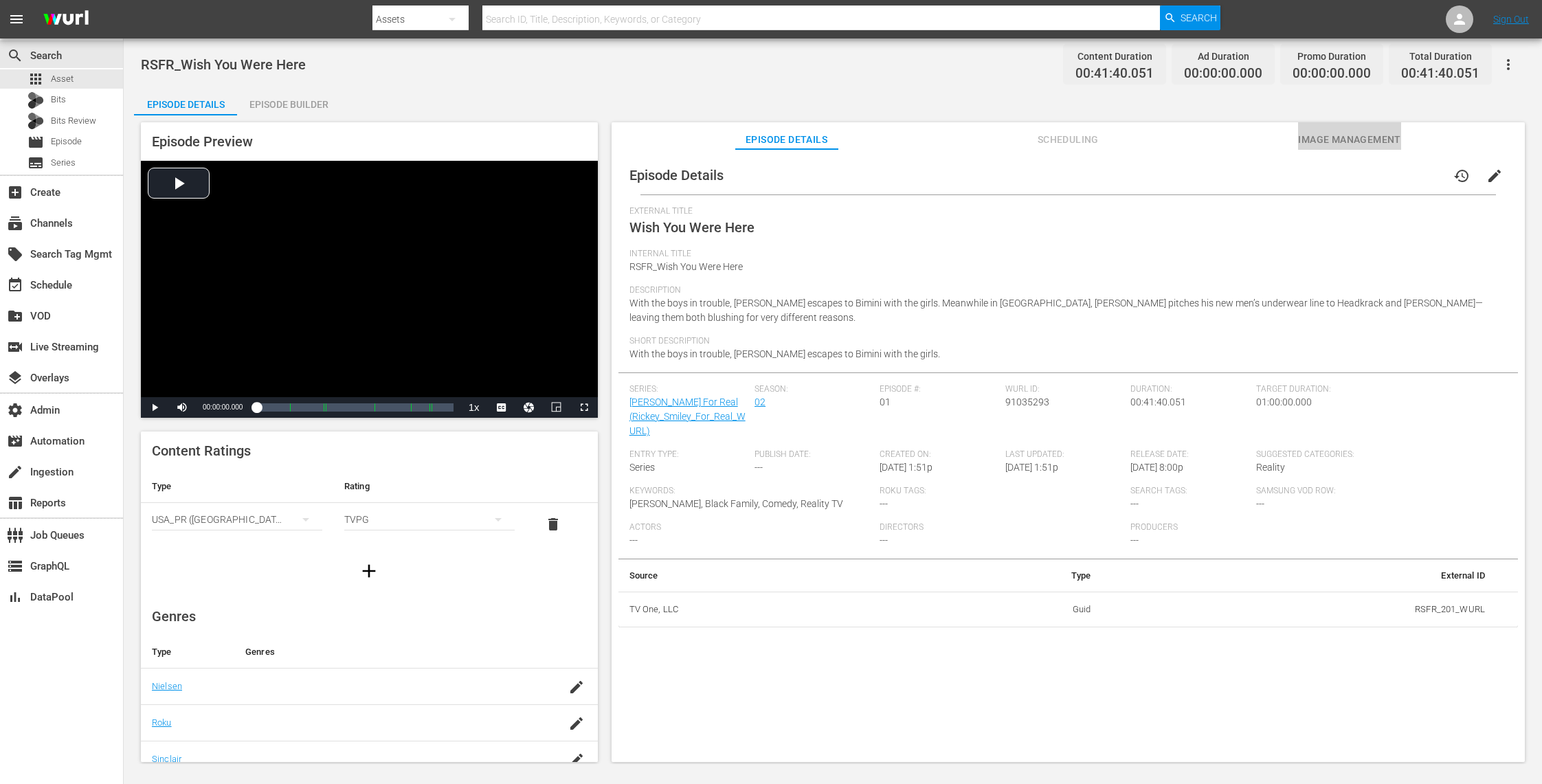
click at [1350, 139] on span "Image Management" at bounding box center [1349, 140] width 103 height 17
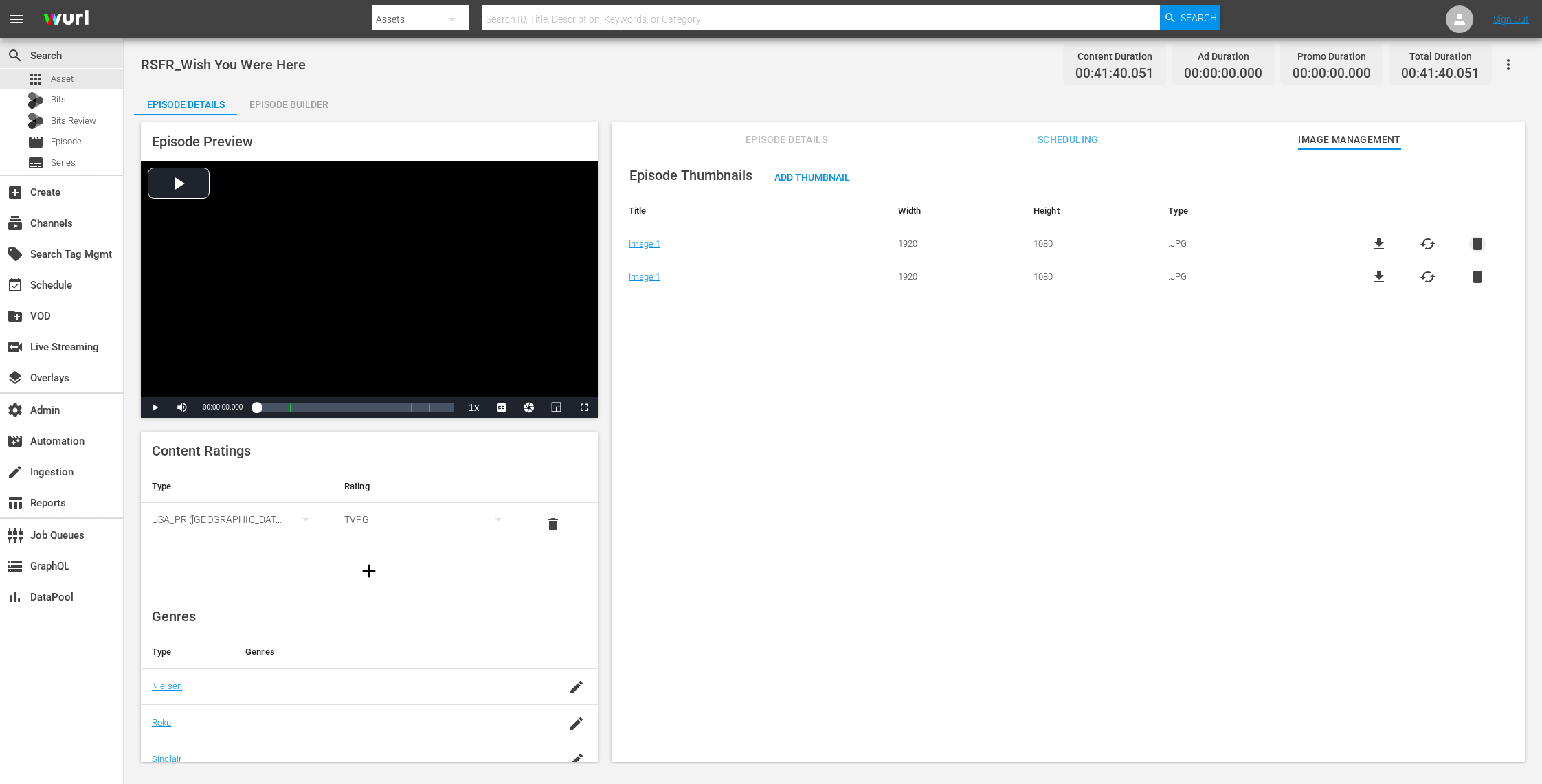
click at [1471, 239] on span "delete" at bounding box center [1477, 244] width 16 height 16
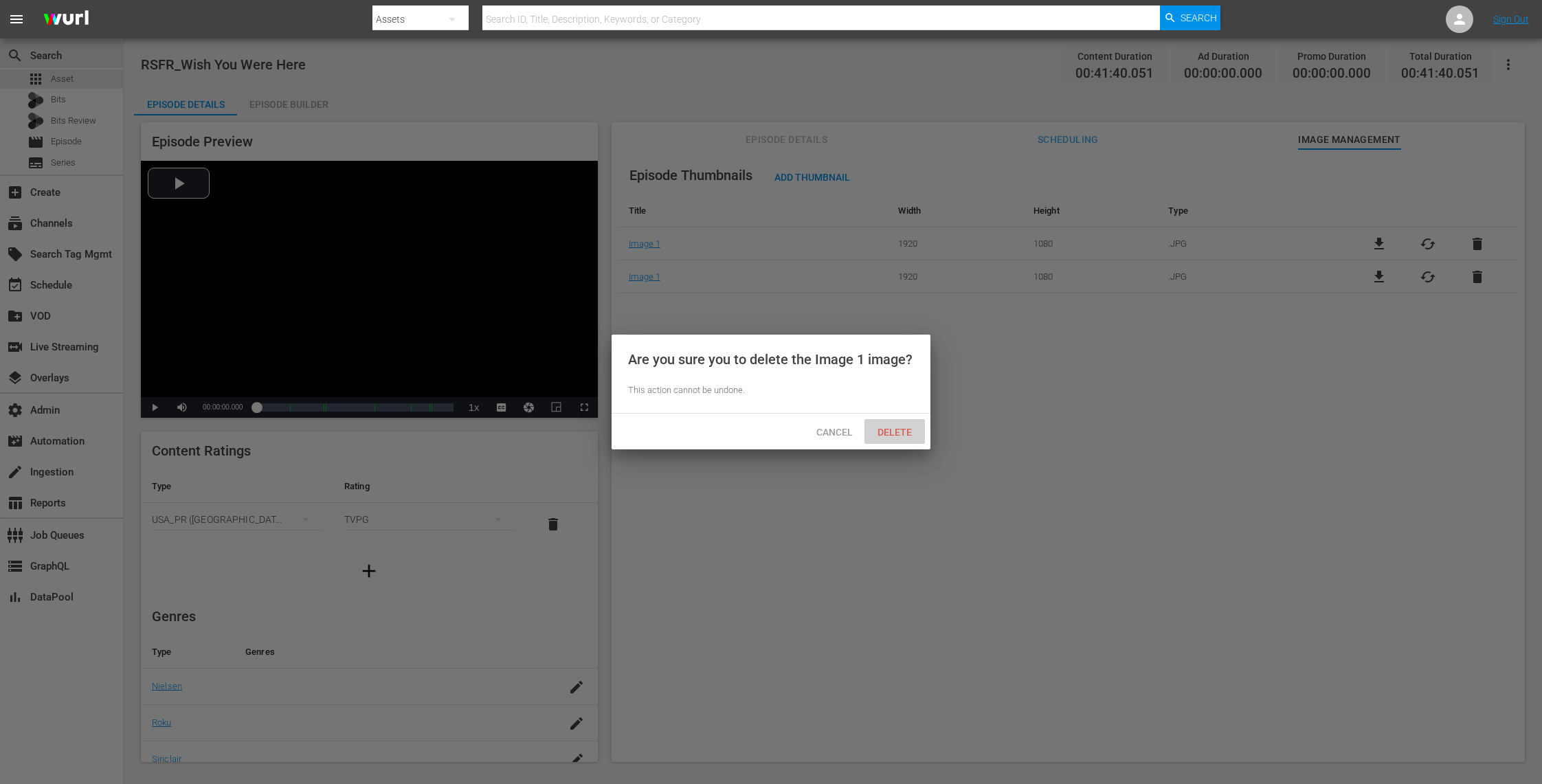
click at [905, 432] on span "Delete" at bounding box center [894, 432] width 57 height 11
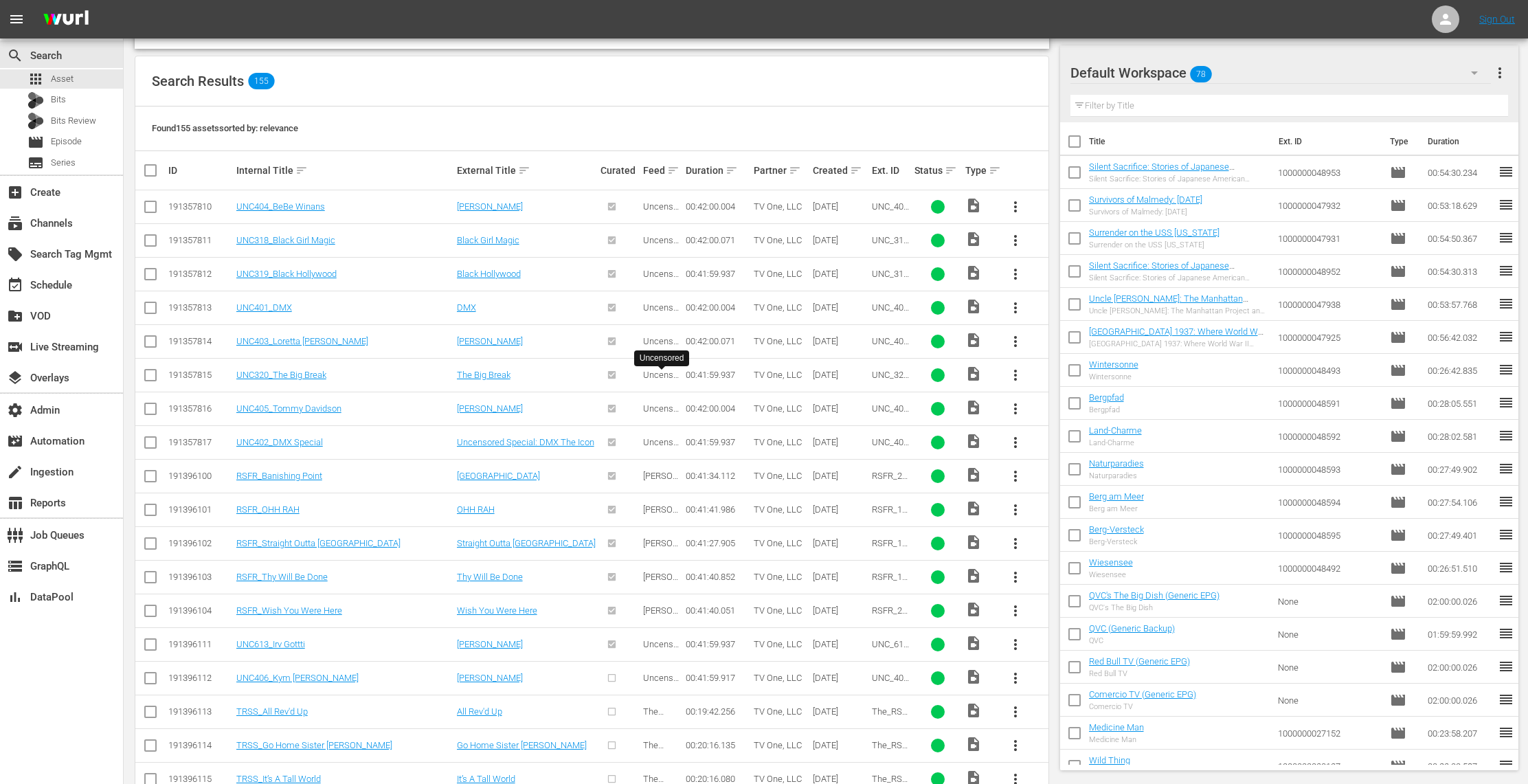
scroll to position [325, 0]
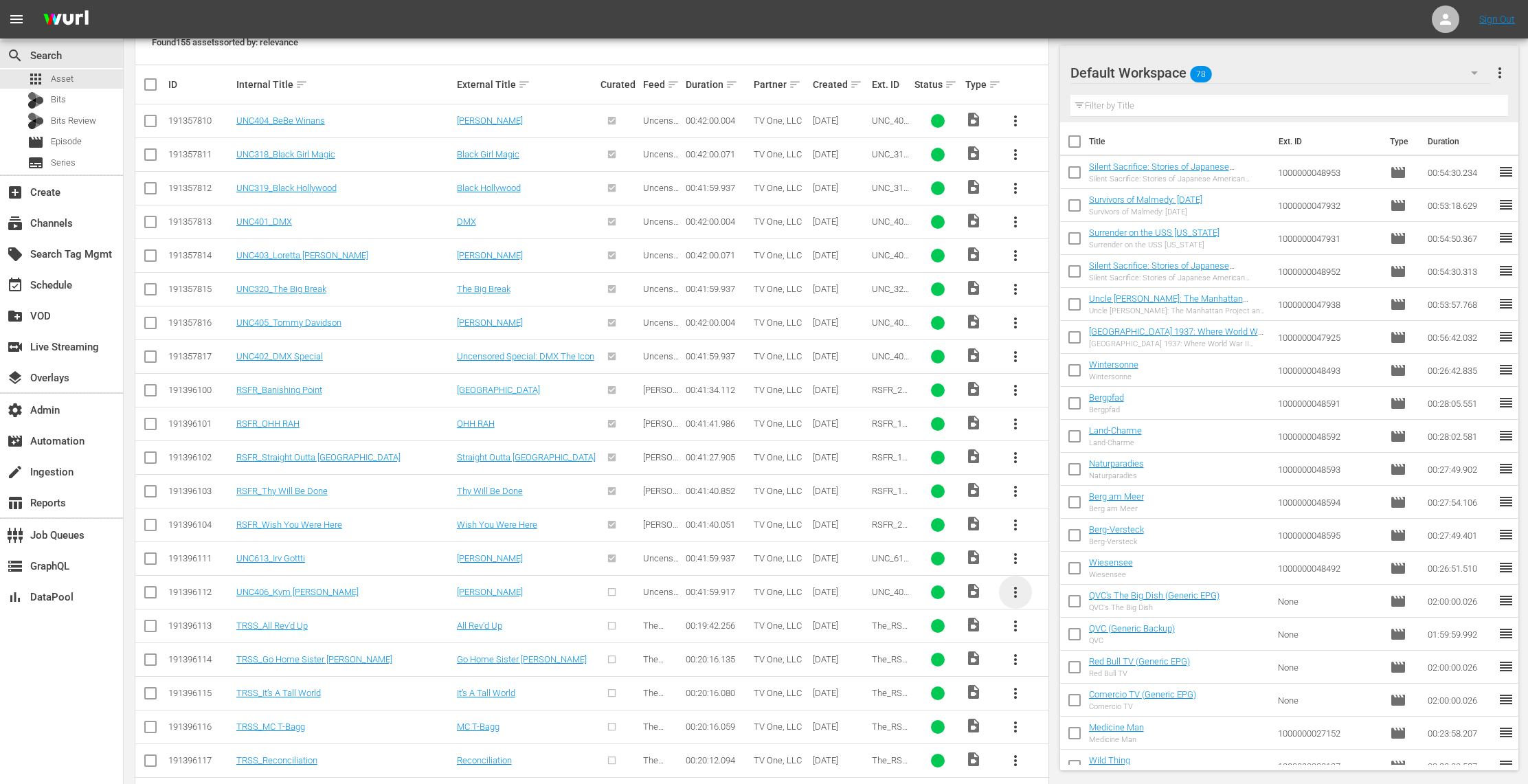
click at [1013, 594] on span "more_vert" at bounding box center [1015, 591] width 16 height 16
click at [1075, 696] on div "Episode" at bounding box center [1089, 699] width 93 height 33
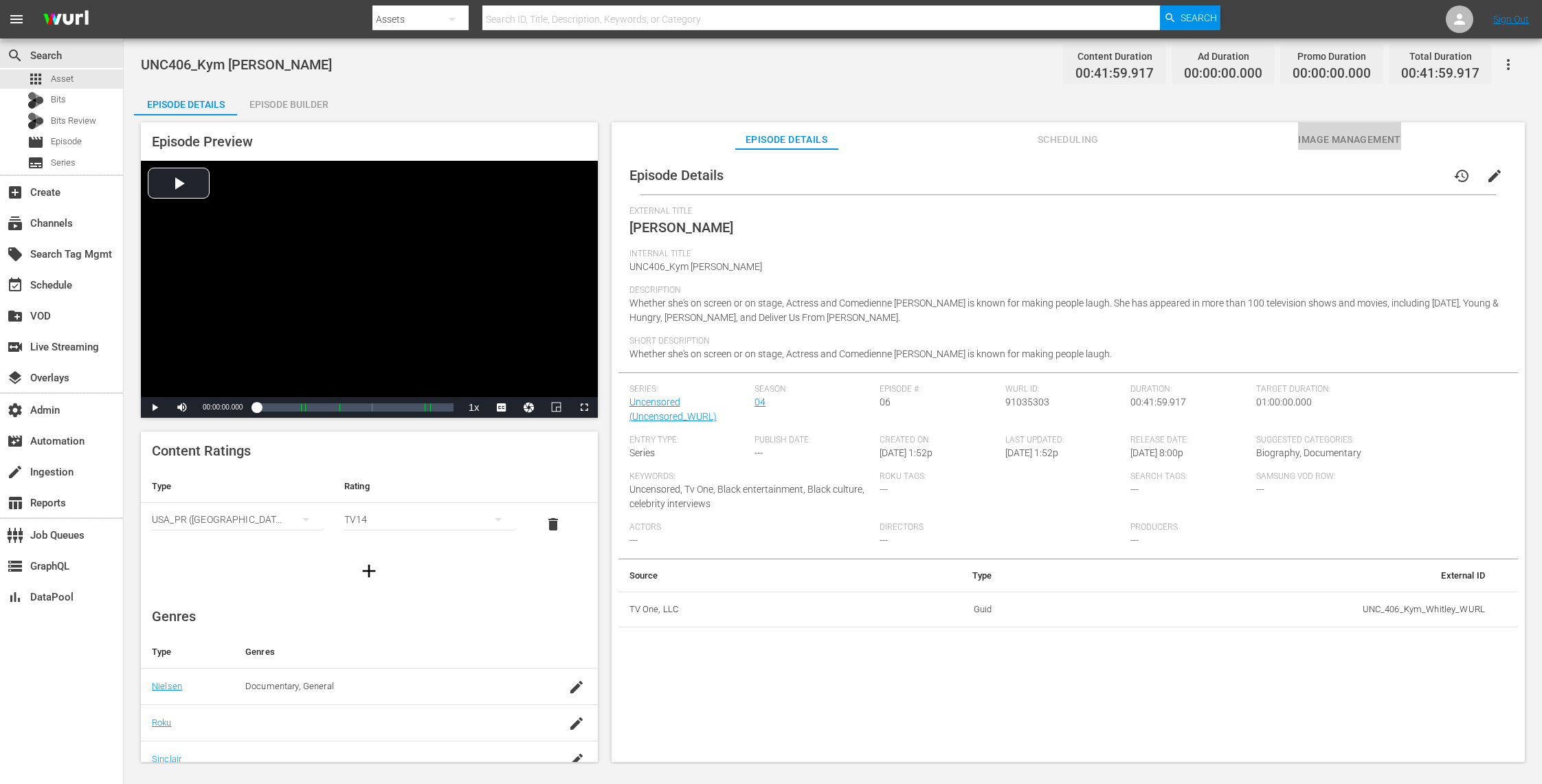
click at [1340, 133] on span "Image Management" at bounding box center [1349, 140] width 103 height 17
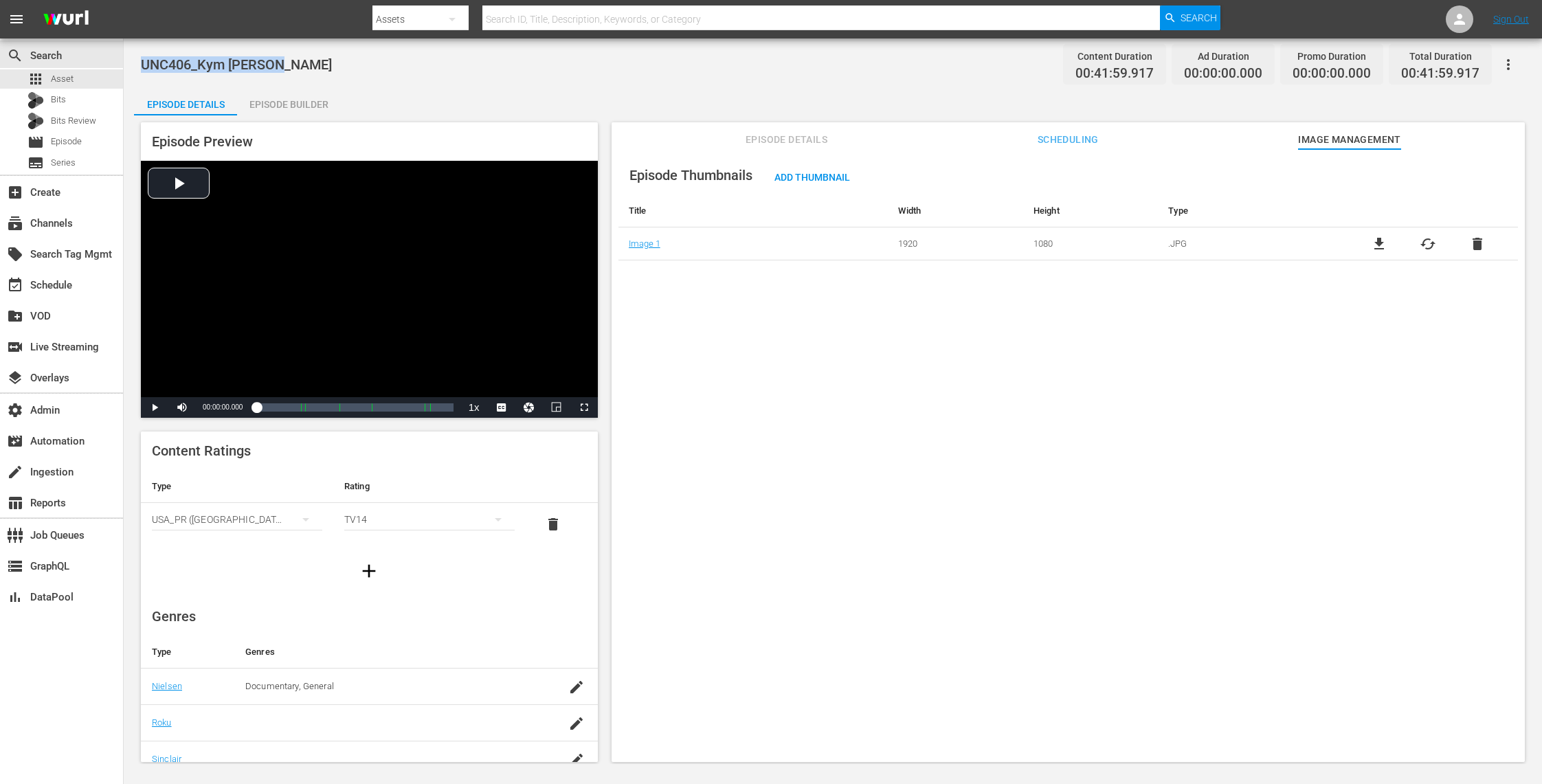
drag, startPoint x: 345, startPoint y: 74, endPoint x: 141, endPoint y: 68, distance: 204.1
click at [141, 68] on div "UNC406_Kym Whitley Content Duration 00:41:59.917 Ad Duration 00:00:00.000 Promo…" at bounding box center [832, 64] width 1384 height 31
copy span "UNC406_Kym [PERSON_NAME]"
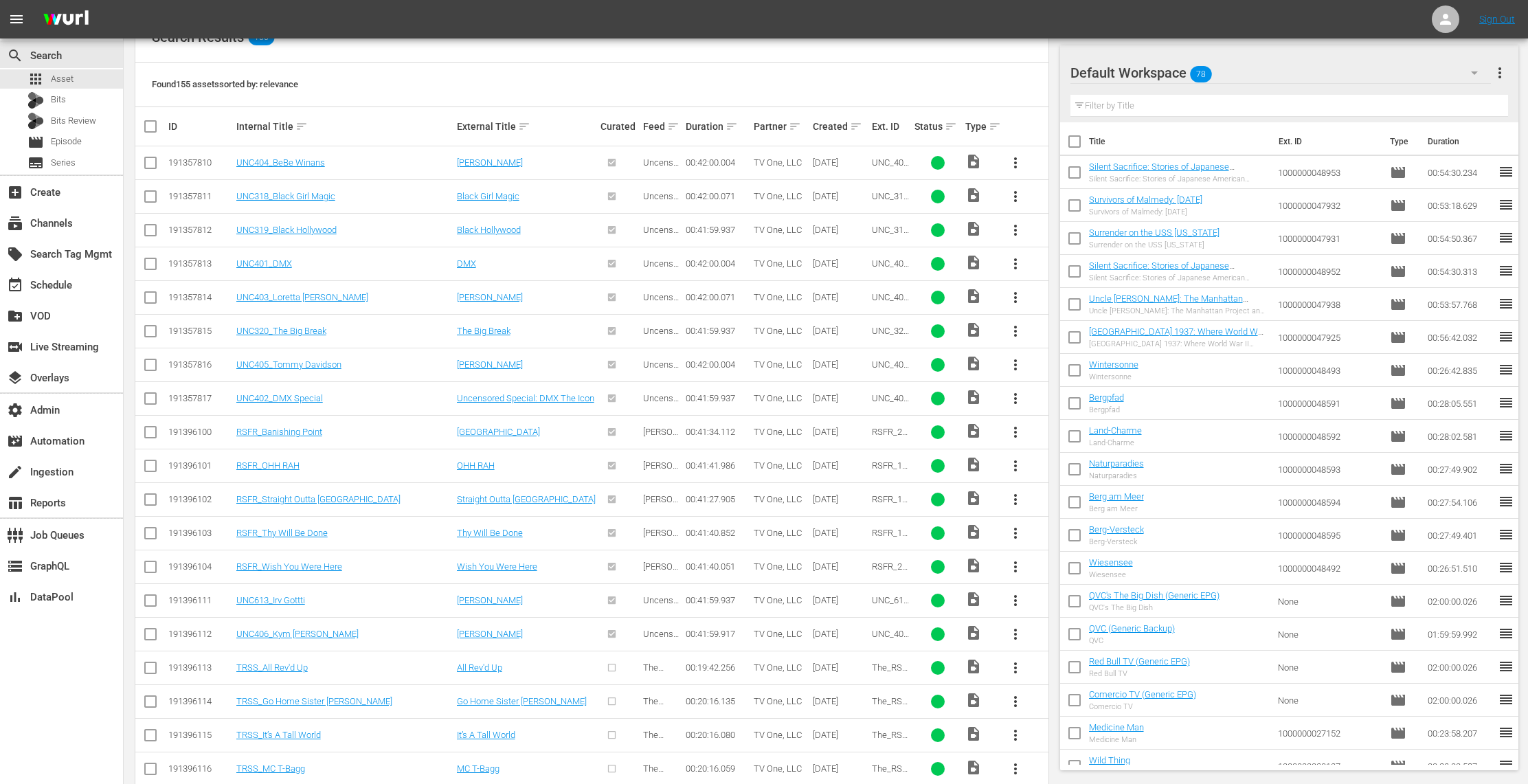
scroll to position [286, 0]
click at [1014, 668] on span "more_vert" at bounding box center [1015, 664] width 16 height 16
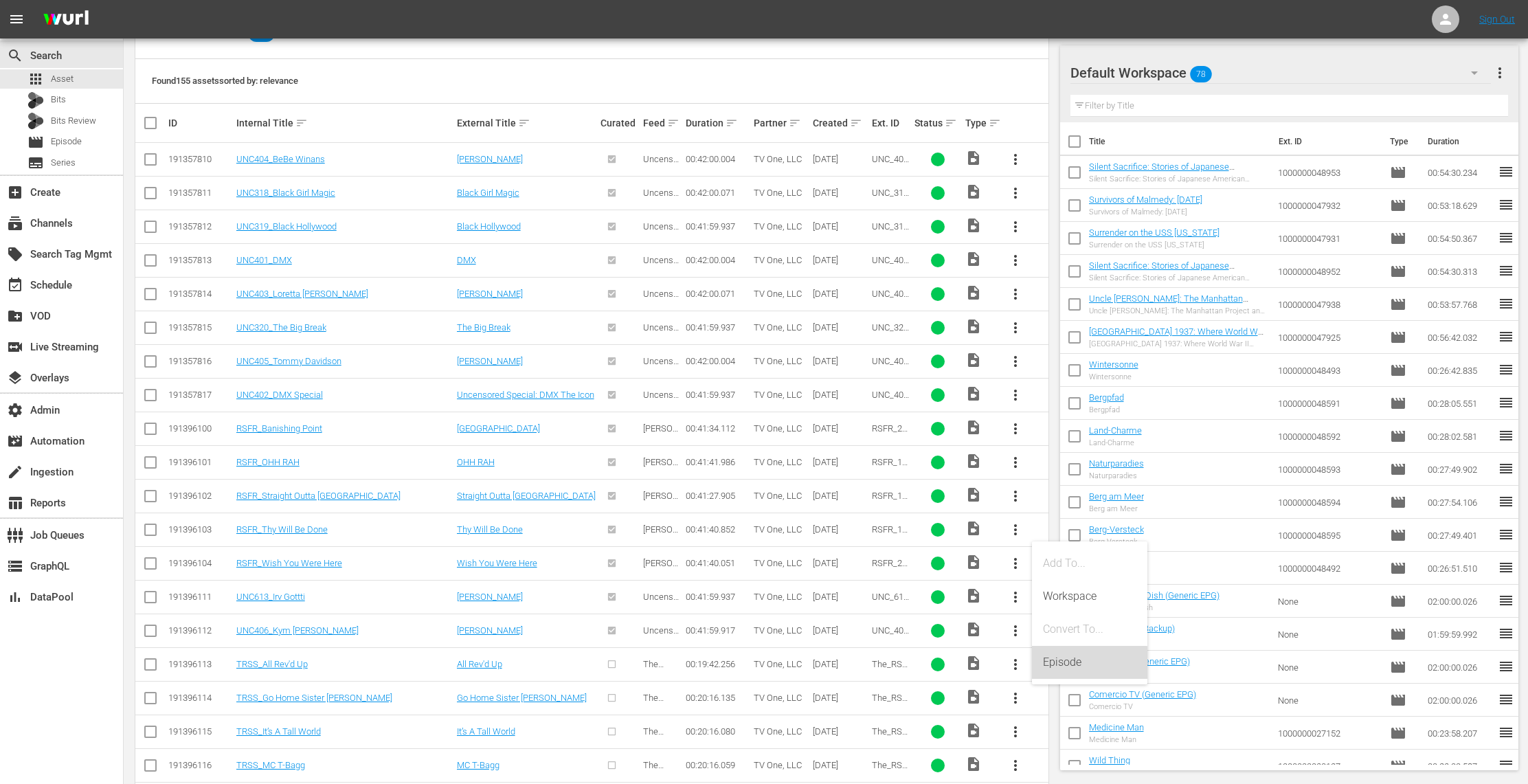
click at [1068, 665] on div "Episode" at bounding box center [1089, 662] width 93 height 33
click at [1075, 662] on div "Episode" at bounding box center [1089, 662] width 93 height 33
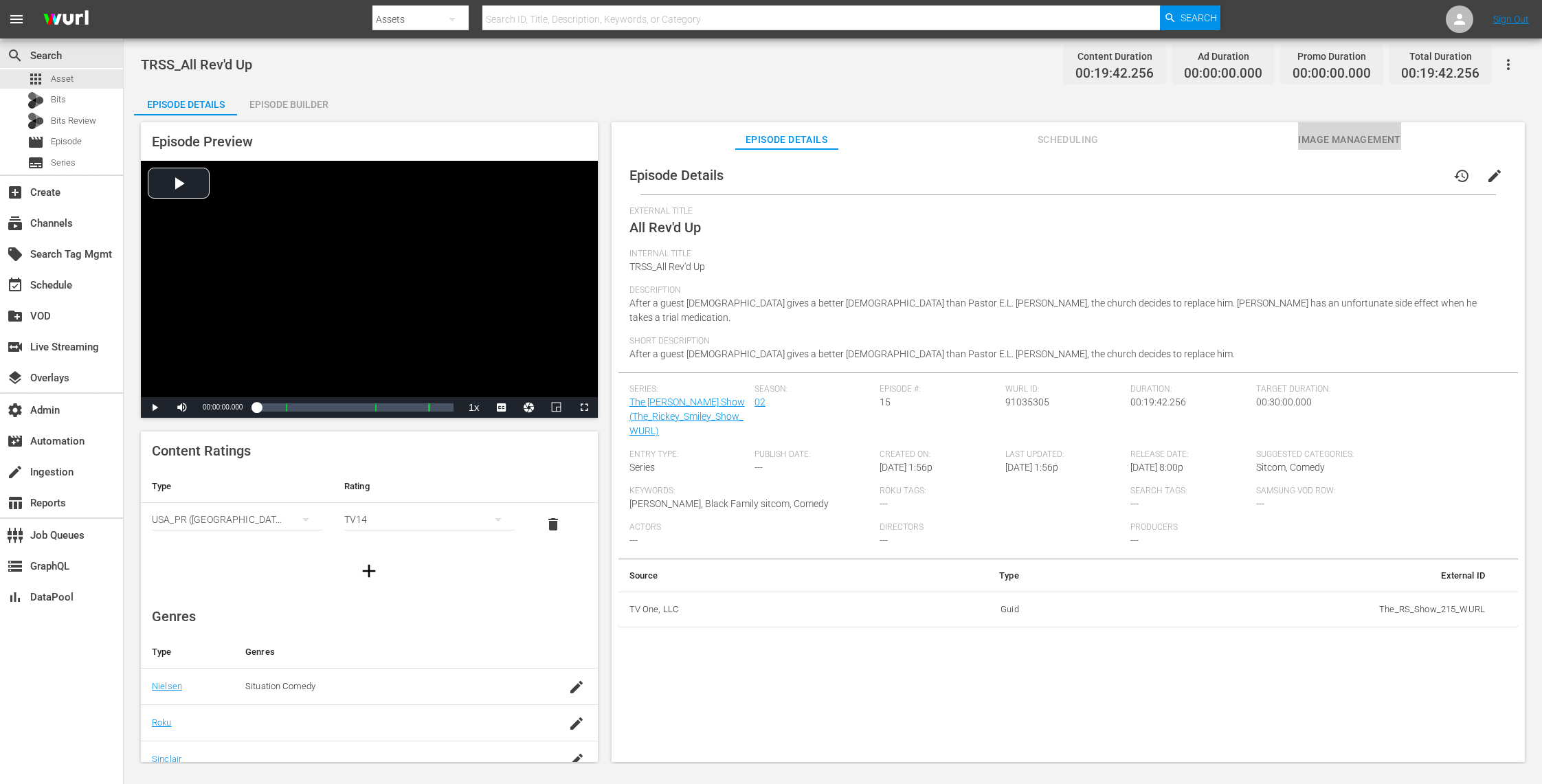
click at [1345, 134] on span "Image Management" at bounding box center [1349, 140] width 103 height 17
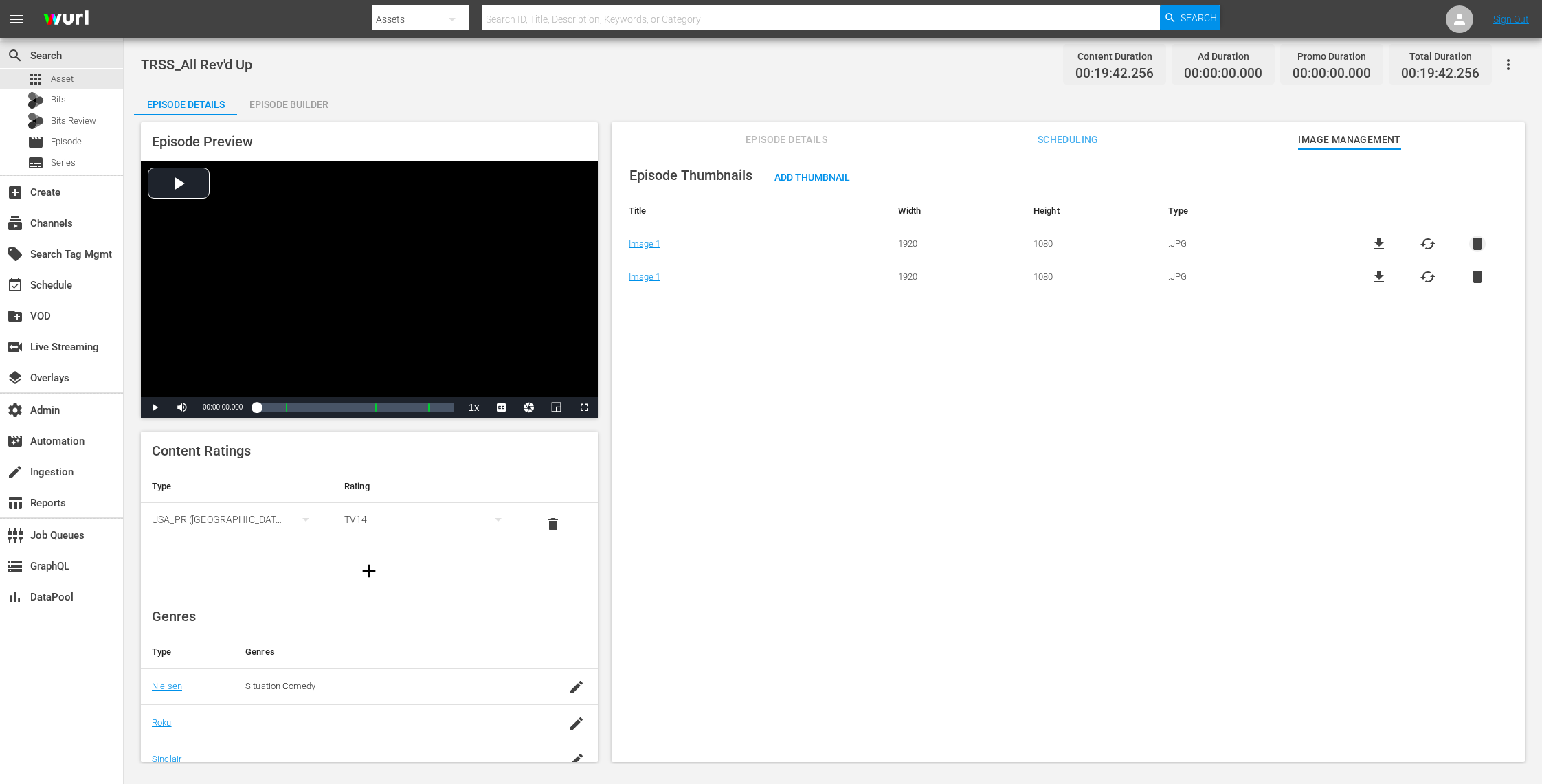
click at [1472, 240] on span "delete" at bounding box center [1477, 244] width 16 height 16
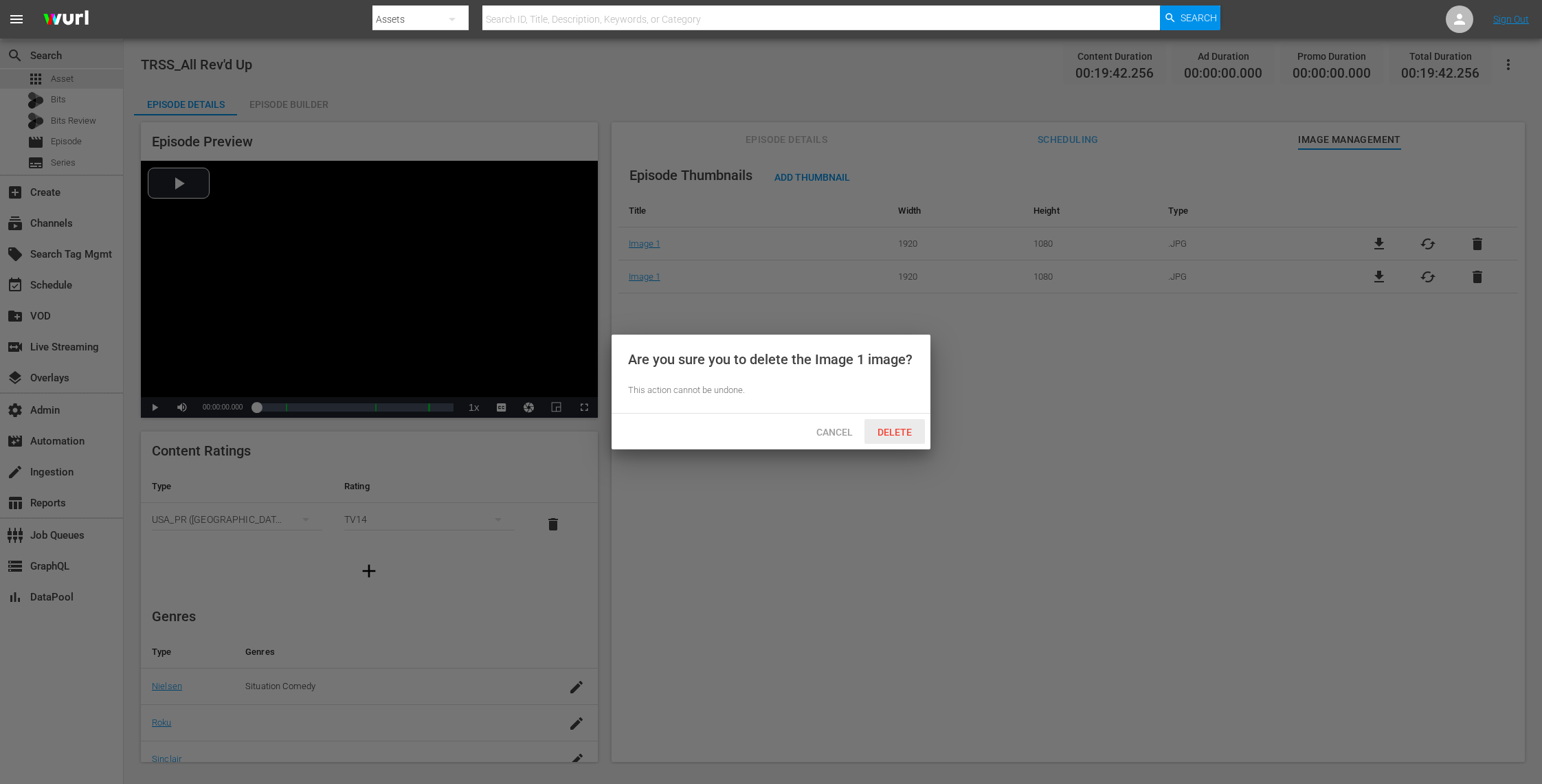
click at [887, 430] on span "Delete" at bounding box center [894, 432] width 57 height 11
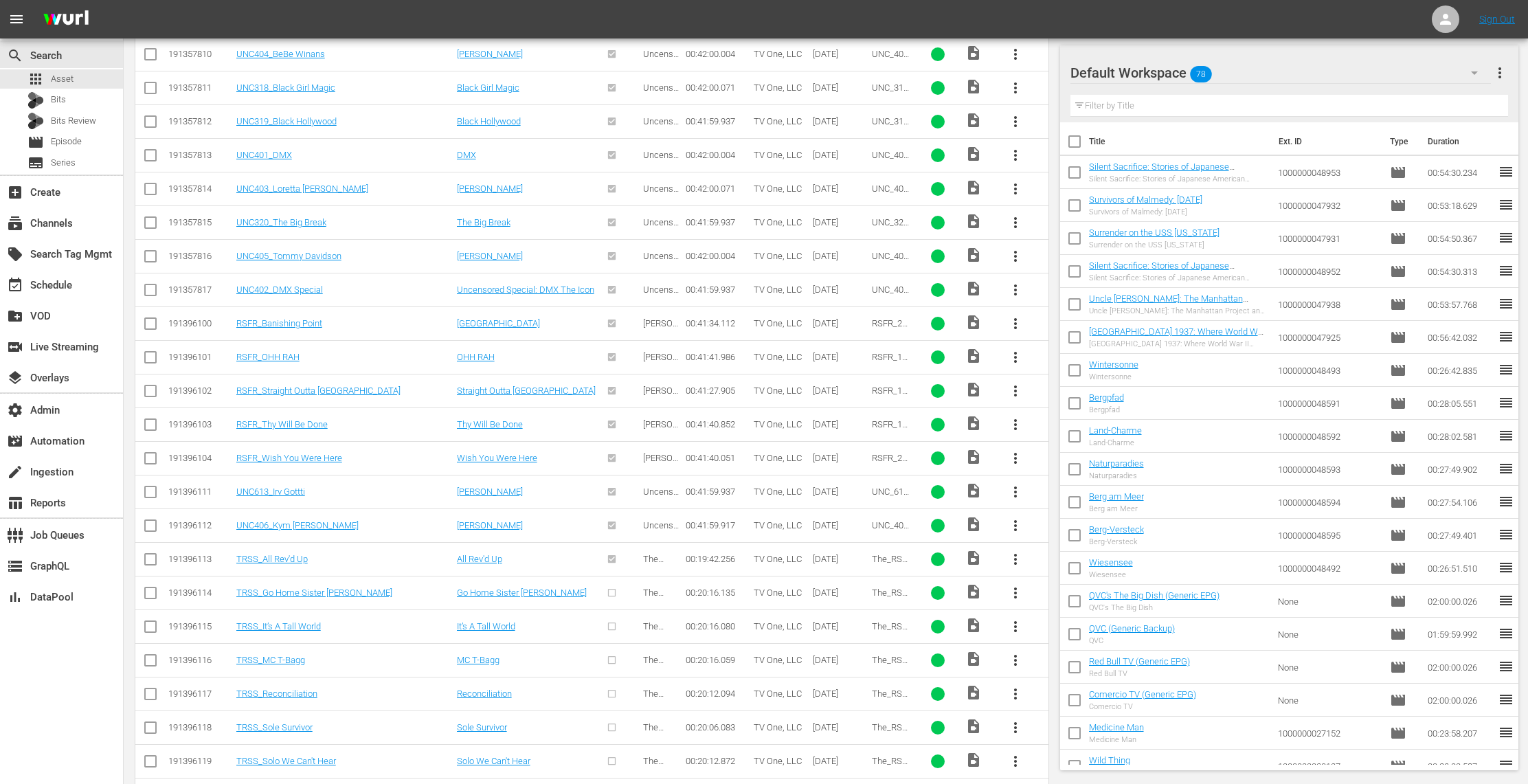
scroll to position [394, 0]
click at [1015, 591] on span "more_vert" at bounding box center [1015, 590] width 16 height 16
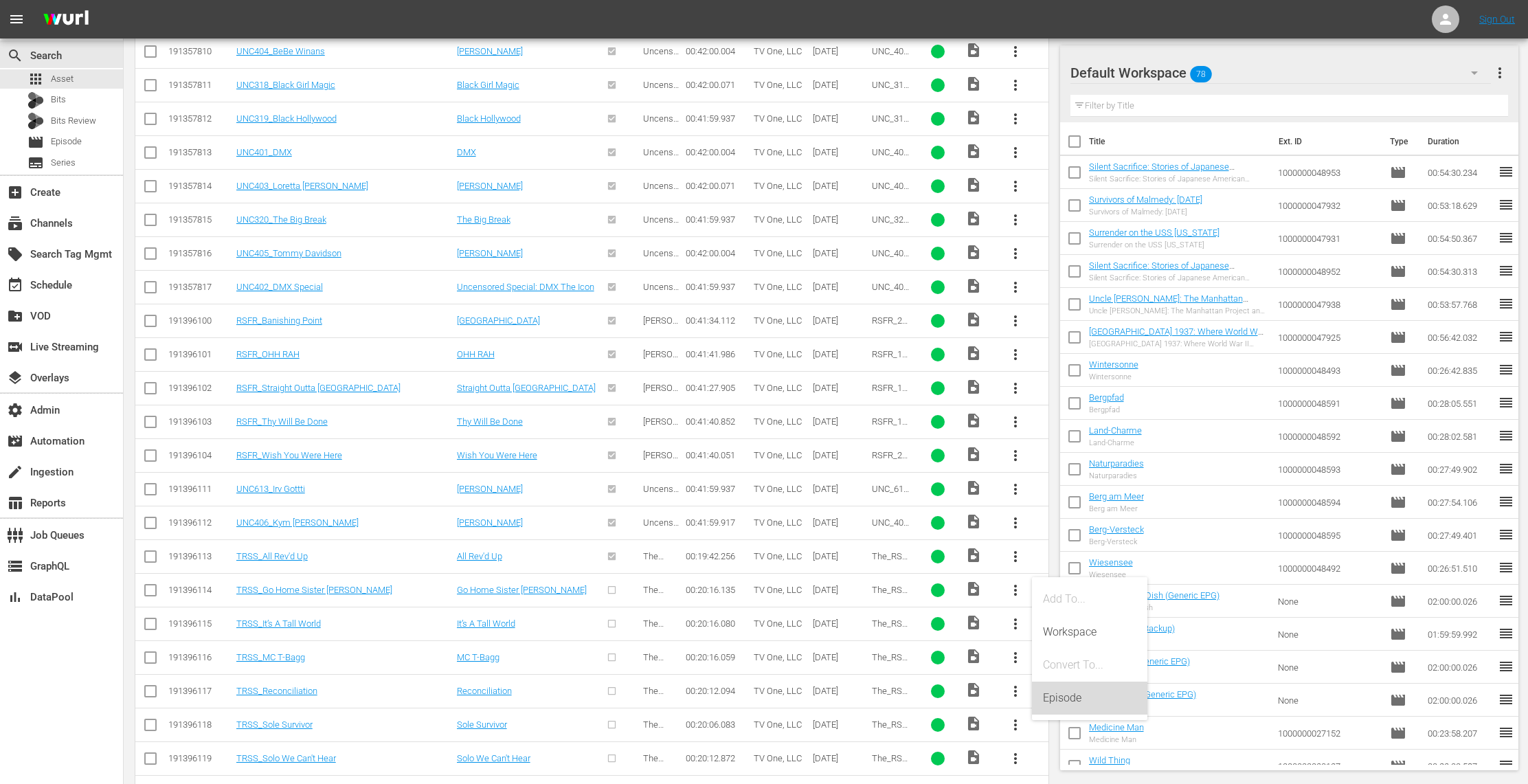
click at [1076, 688] on div "Episode" at bounding box center [1089, 698] width 93 height 33
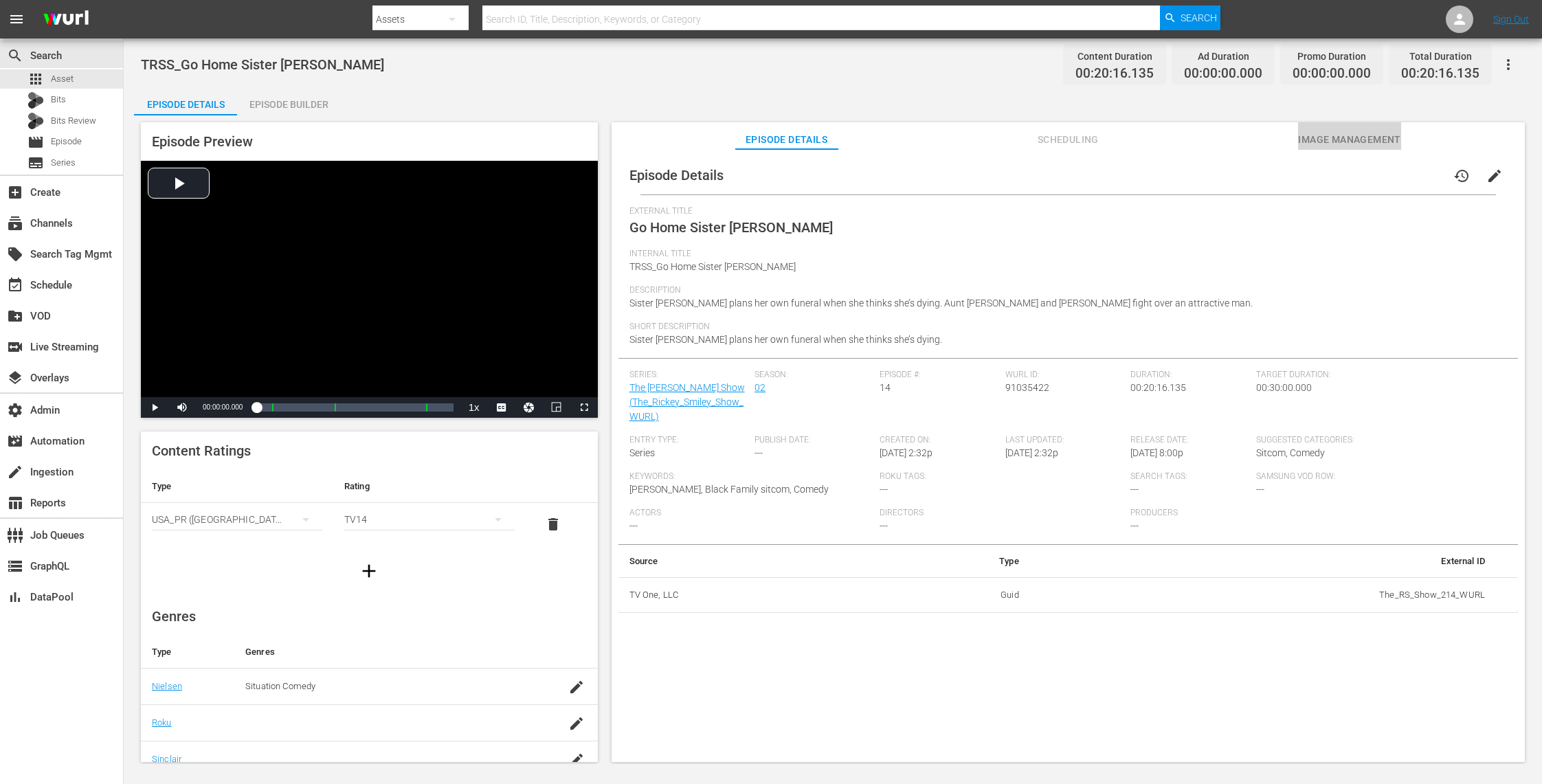
click at [1354, 134] on span "Image Management" at bounding box center [1349, 140] width 103 height 17
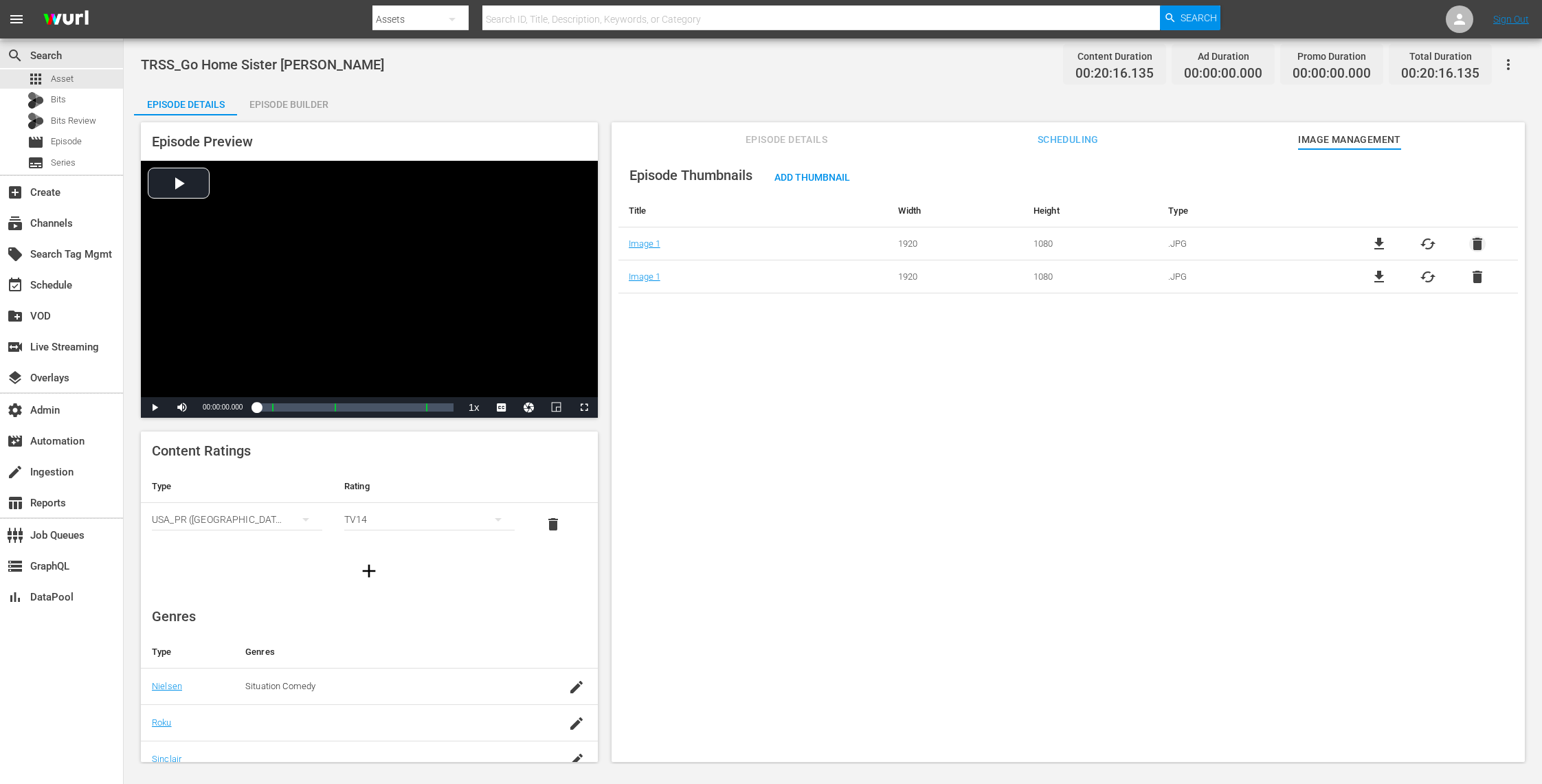
click at [1478, 238] on span "delete" at bounding box center [1477, 244] width 16 height 16
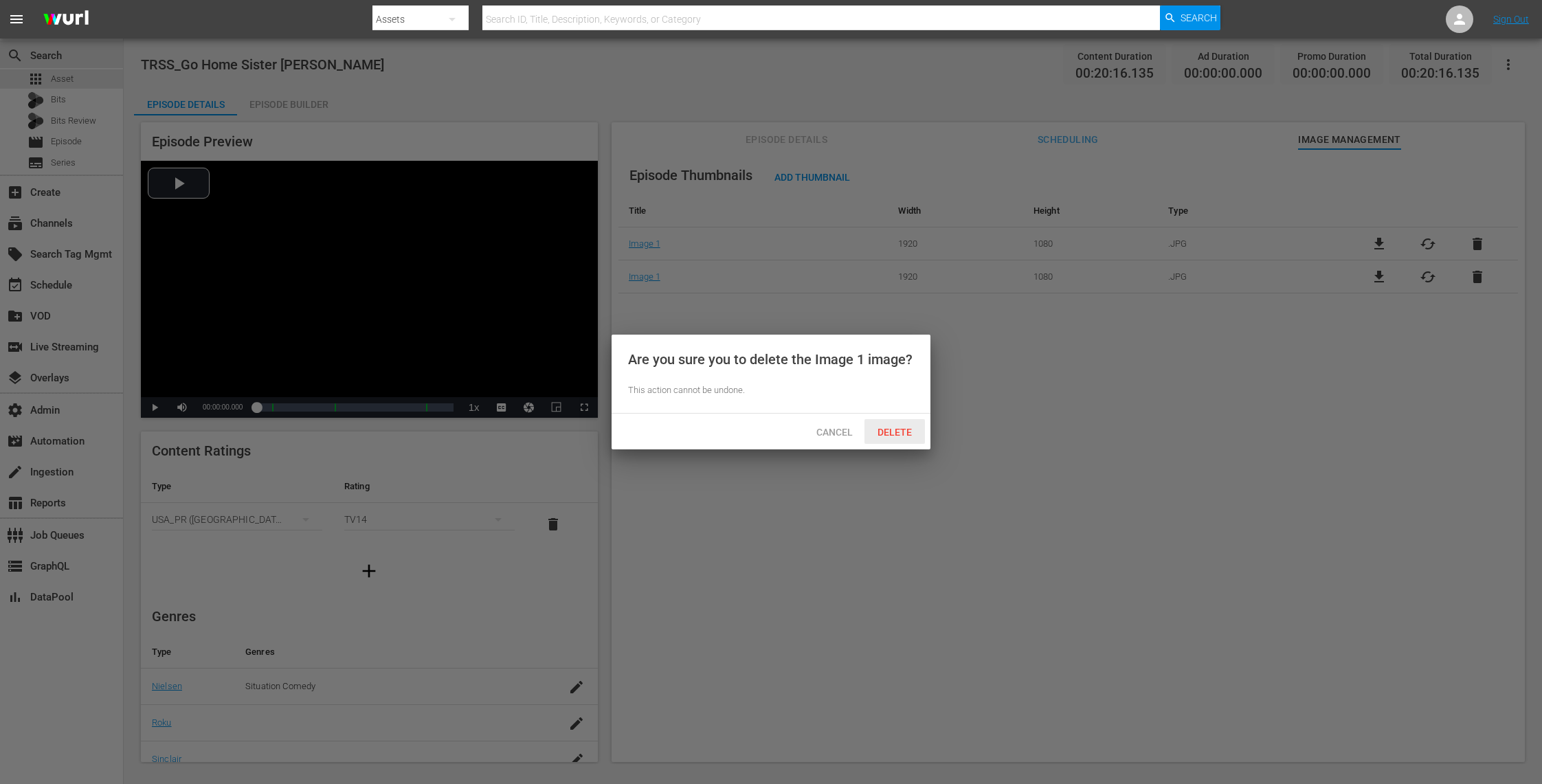
click at [905, 432] on span "Delete" at bounding box center [894, 432] width 57 height 11
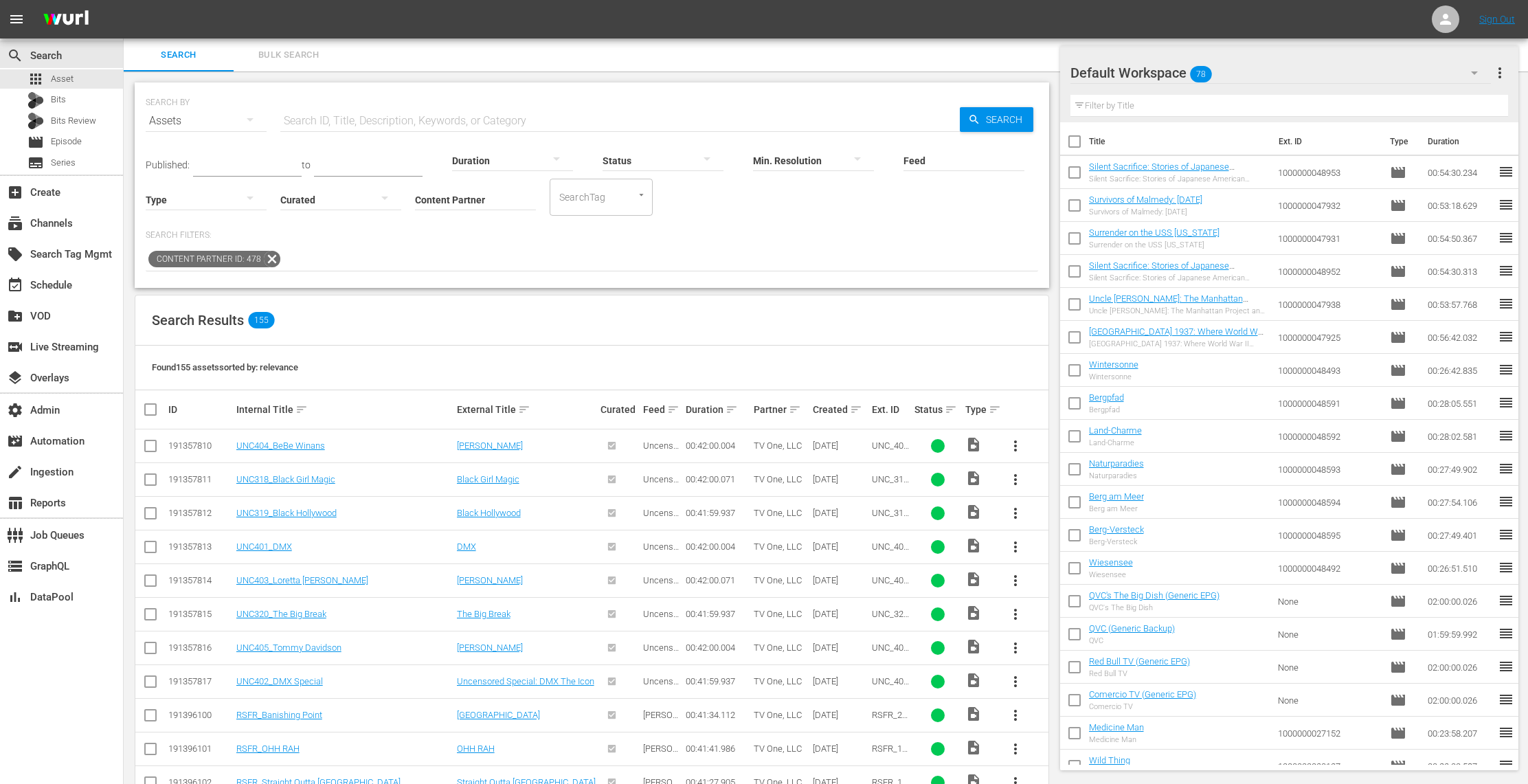
scroll to position [382, 0]
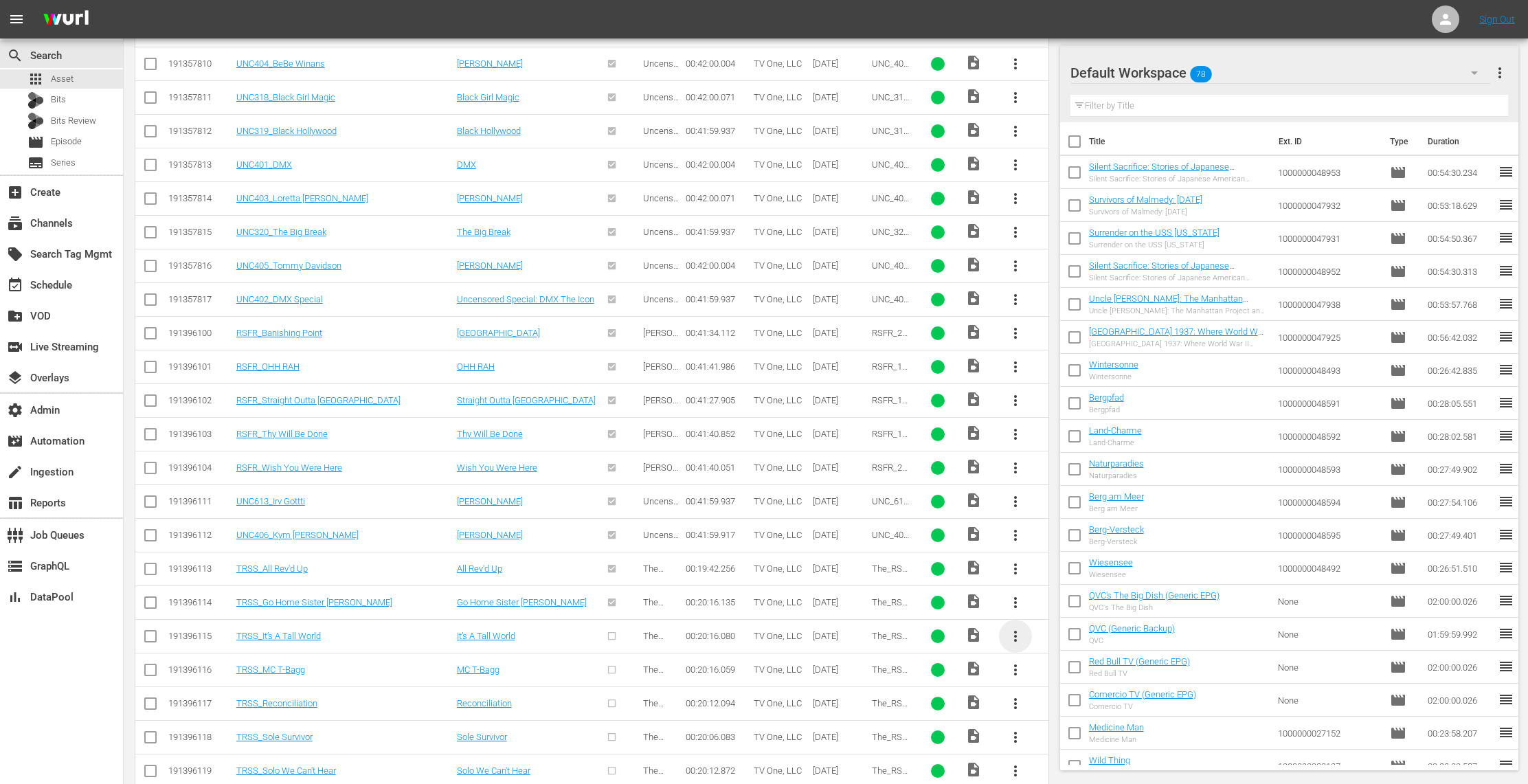
click at [1016, 641] on span "more_vert" at bounding box center [1015, 636] width 16 height 16
click at [1068, 741] on div "Episode" at bounding box center [1089, 744] width 93 height 33
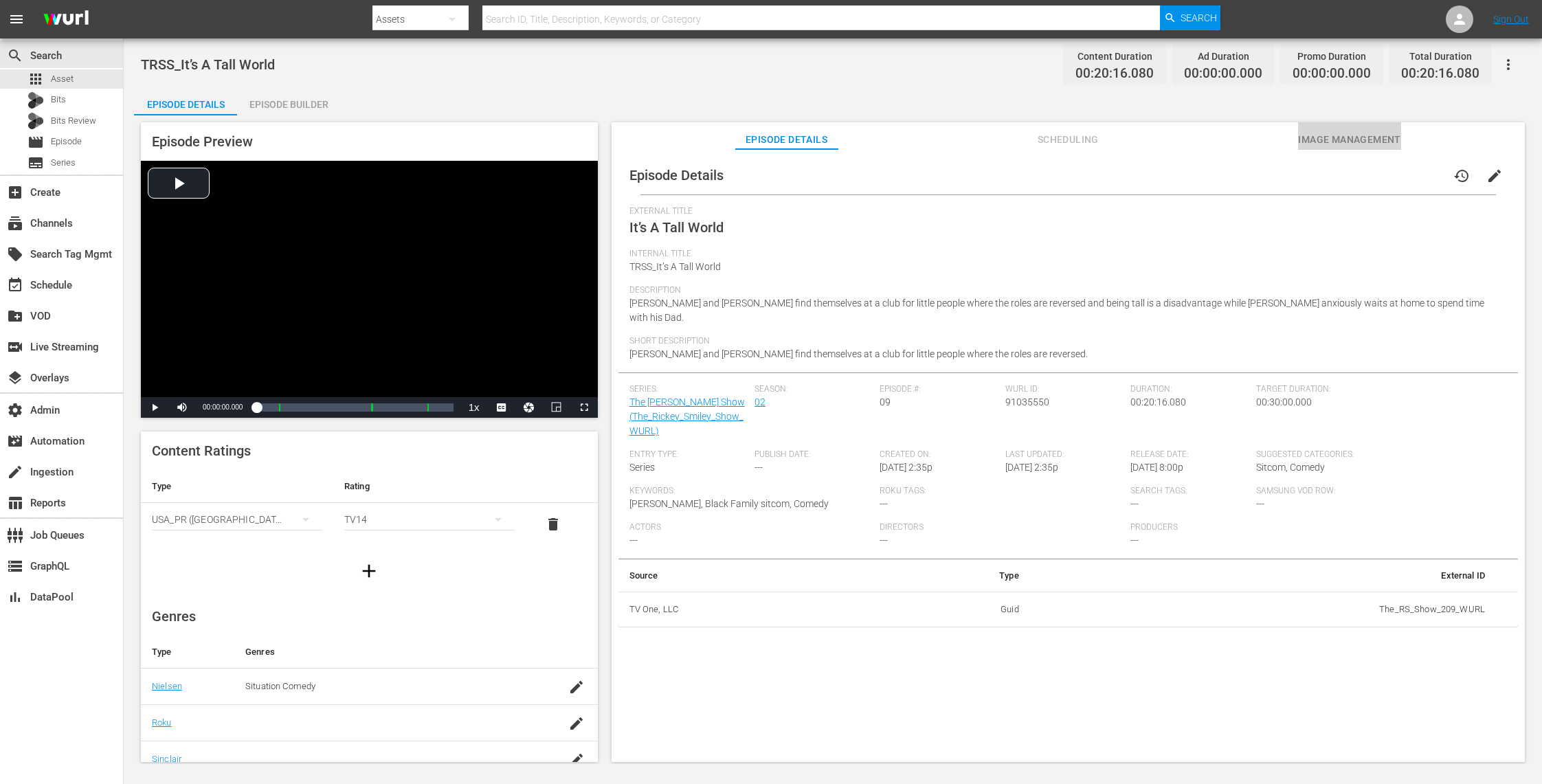
click at [1343, 140] on span "Image Management" at bounding box center [1349, 140] width 103 height 17
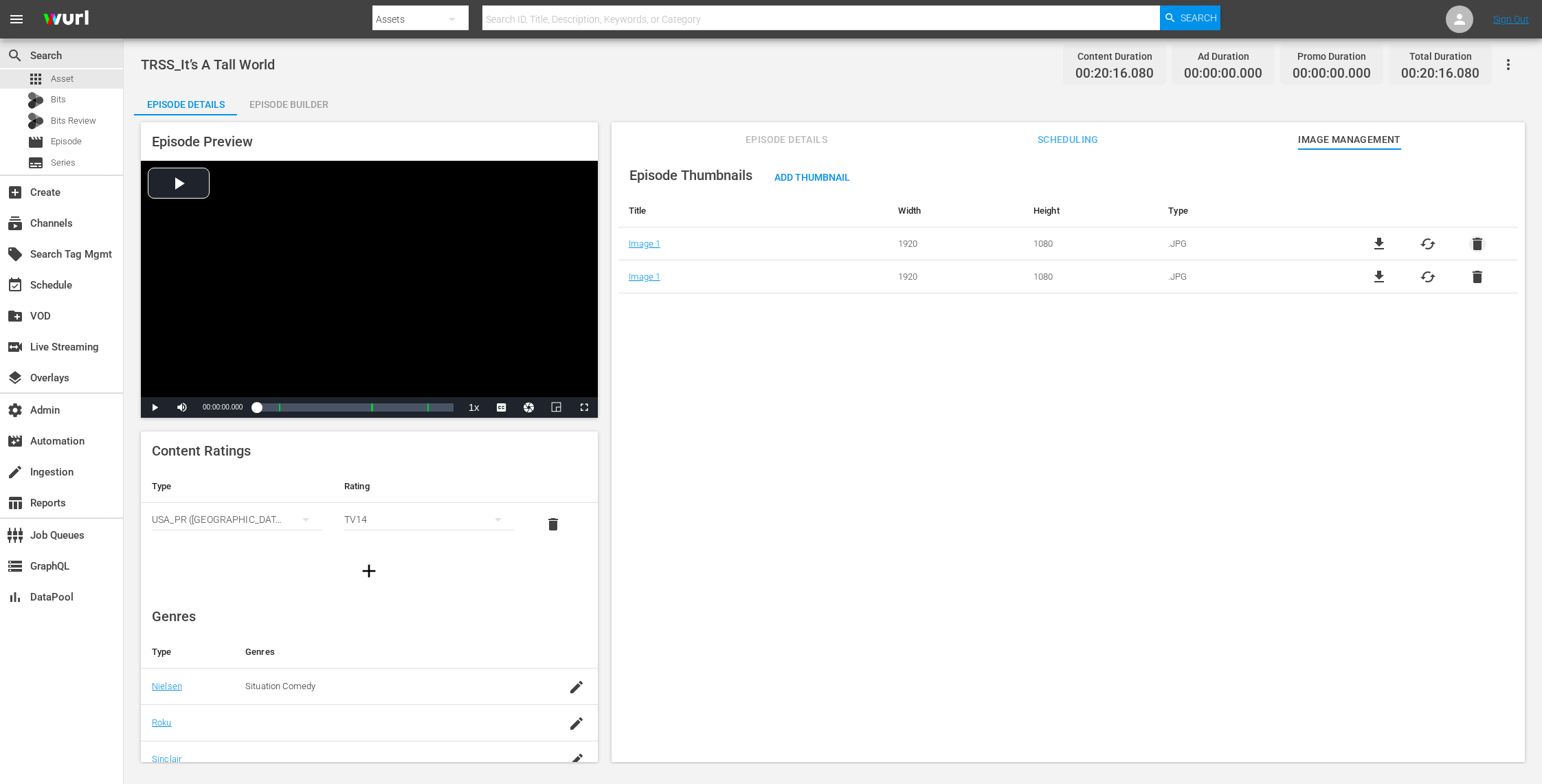
click at [1473, 239] on span "delete" at bounding box center [1477, 244] width 16 height 16
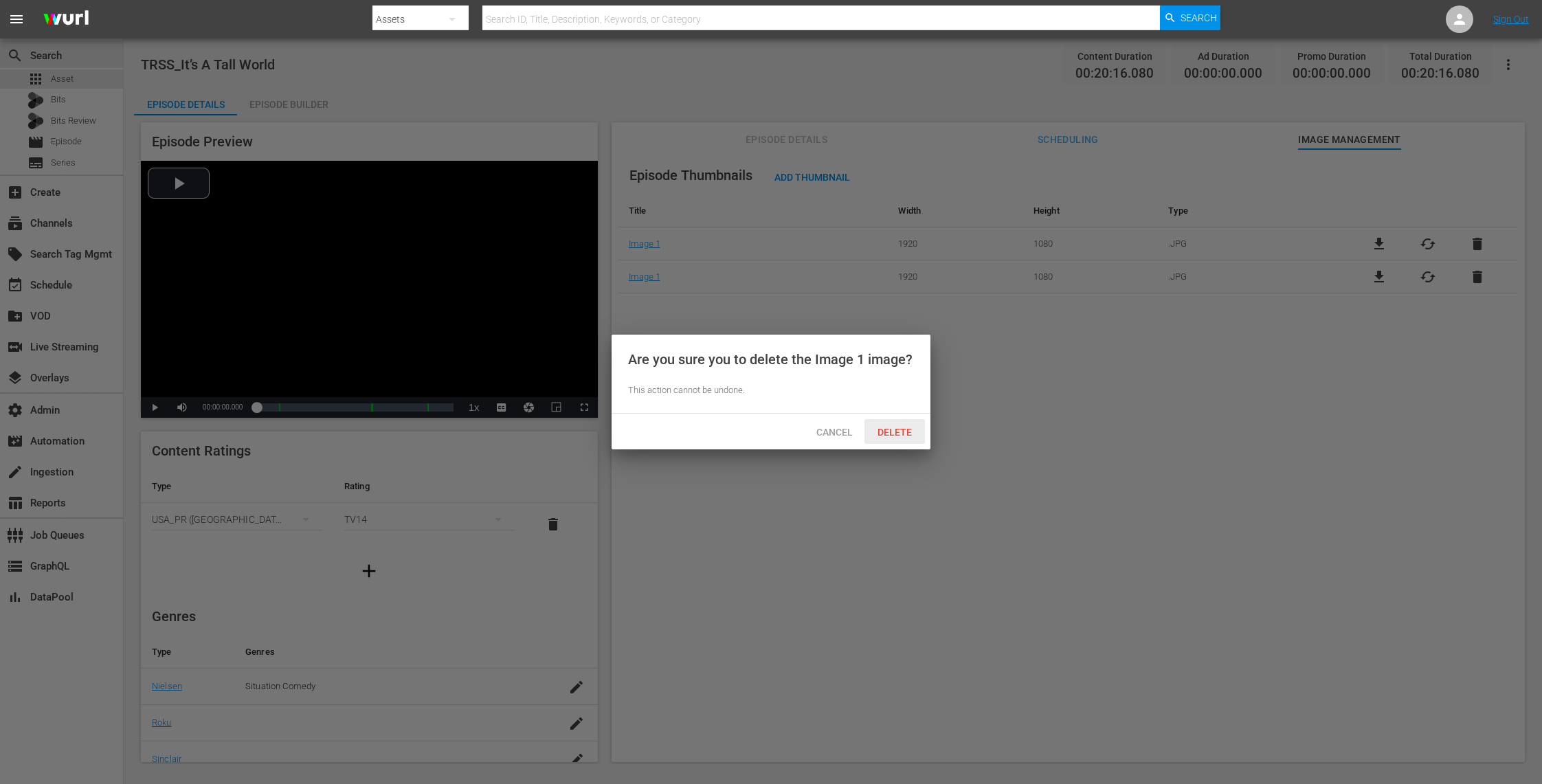
click at [901, 430] on span "Delete" at bounding box center [894, 432] width 57 height 11
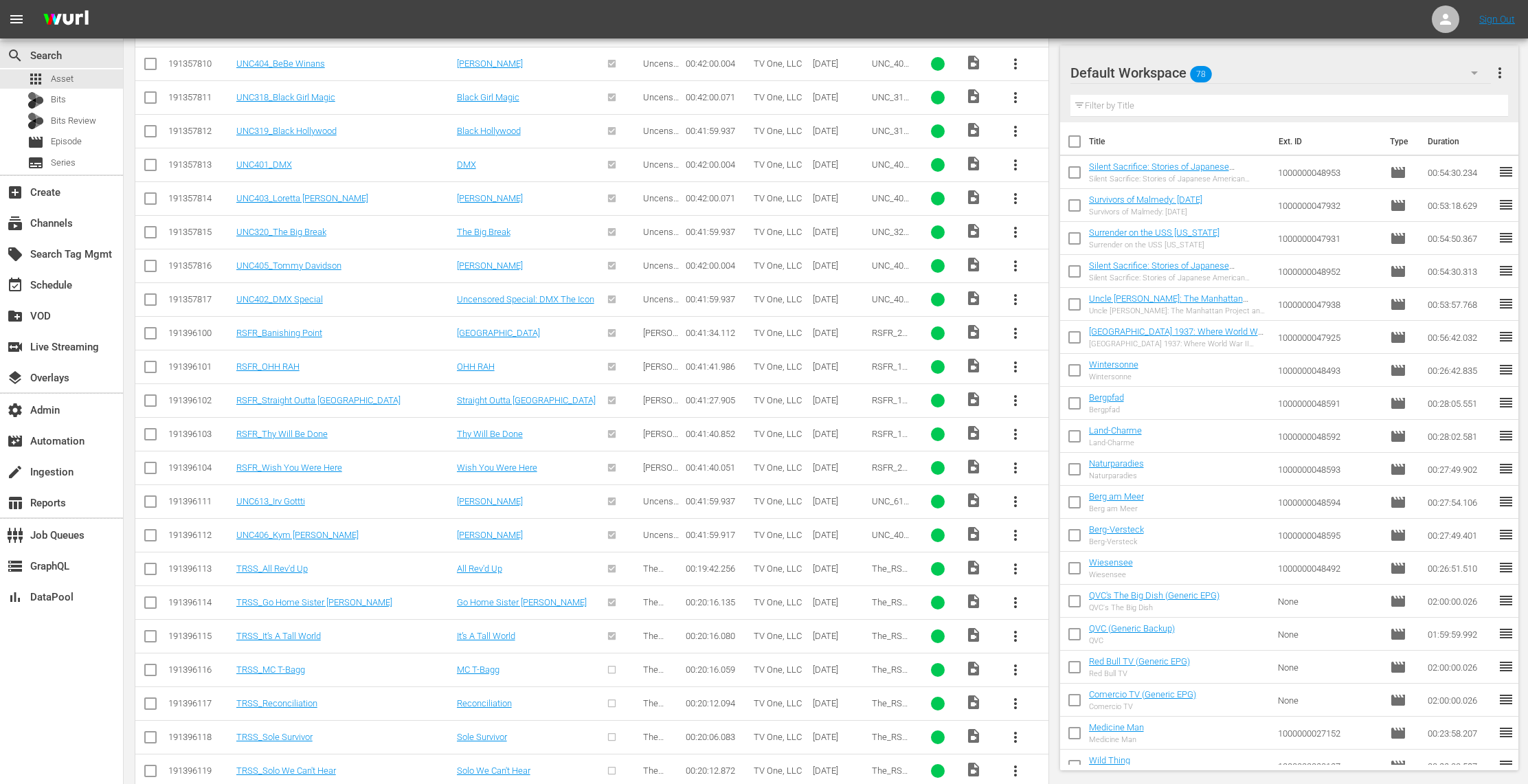
scroll to position [383, 0]
click at [1019, 671] on span "more_vert" at bounding box center [1015, 668] width 16 height 16
click at [1071, 664] on div "Episode" at bounding box center [1089, 667] width 93 height 33
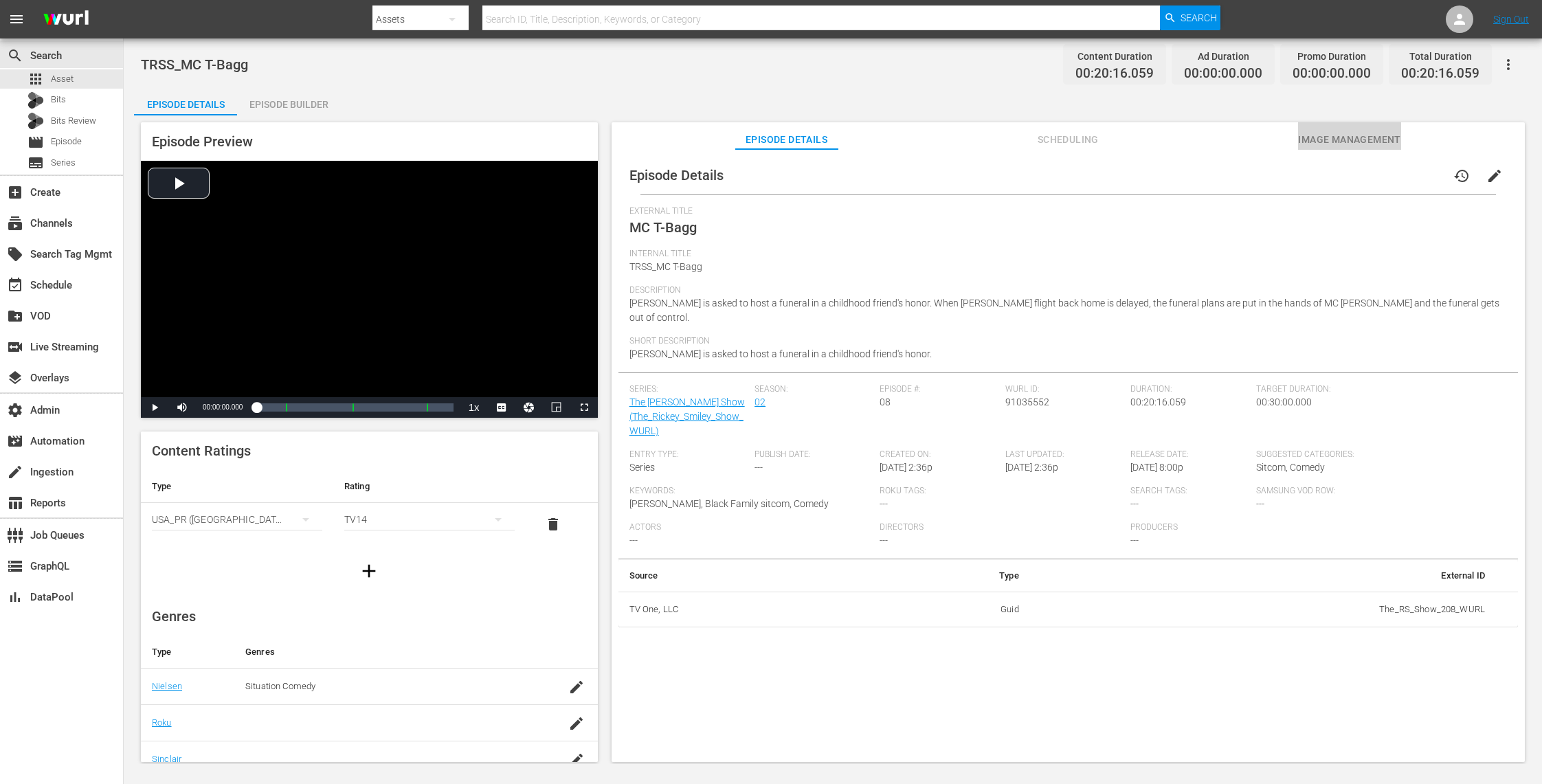
click at [1322, 137] on span "Image Management" at bounding box center [1349, 140] width 103 height 17
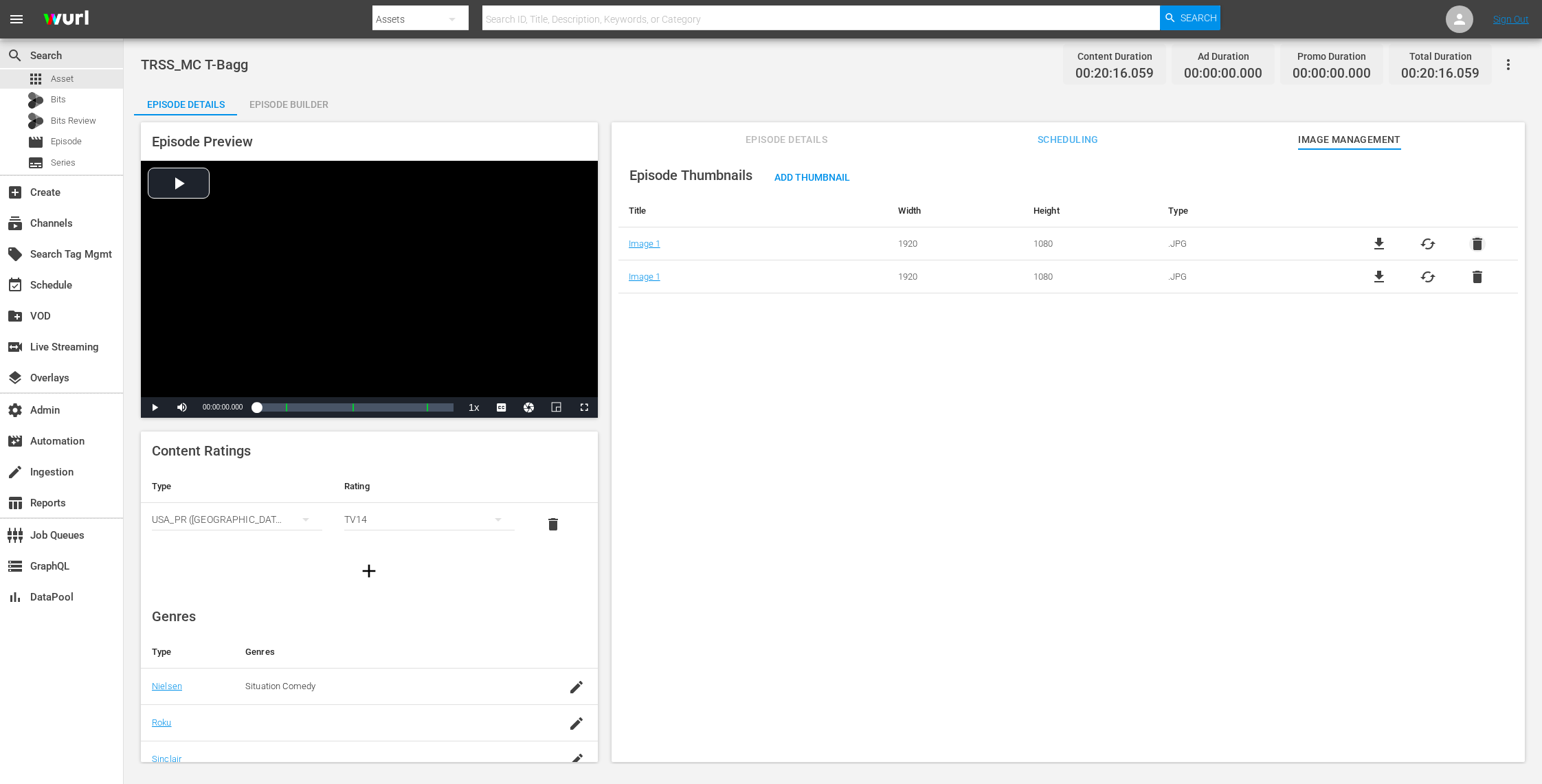
click at [1477, 245] on span "delete" at bounding box center [1477, 244] width 16 height 16
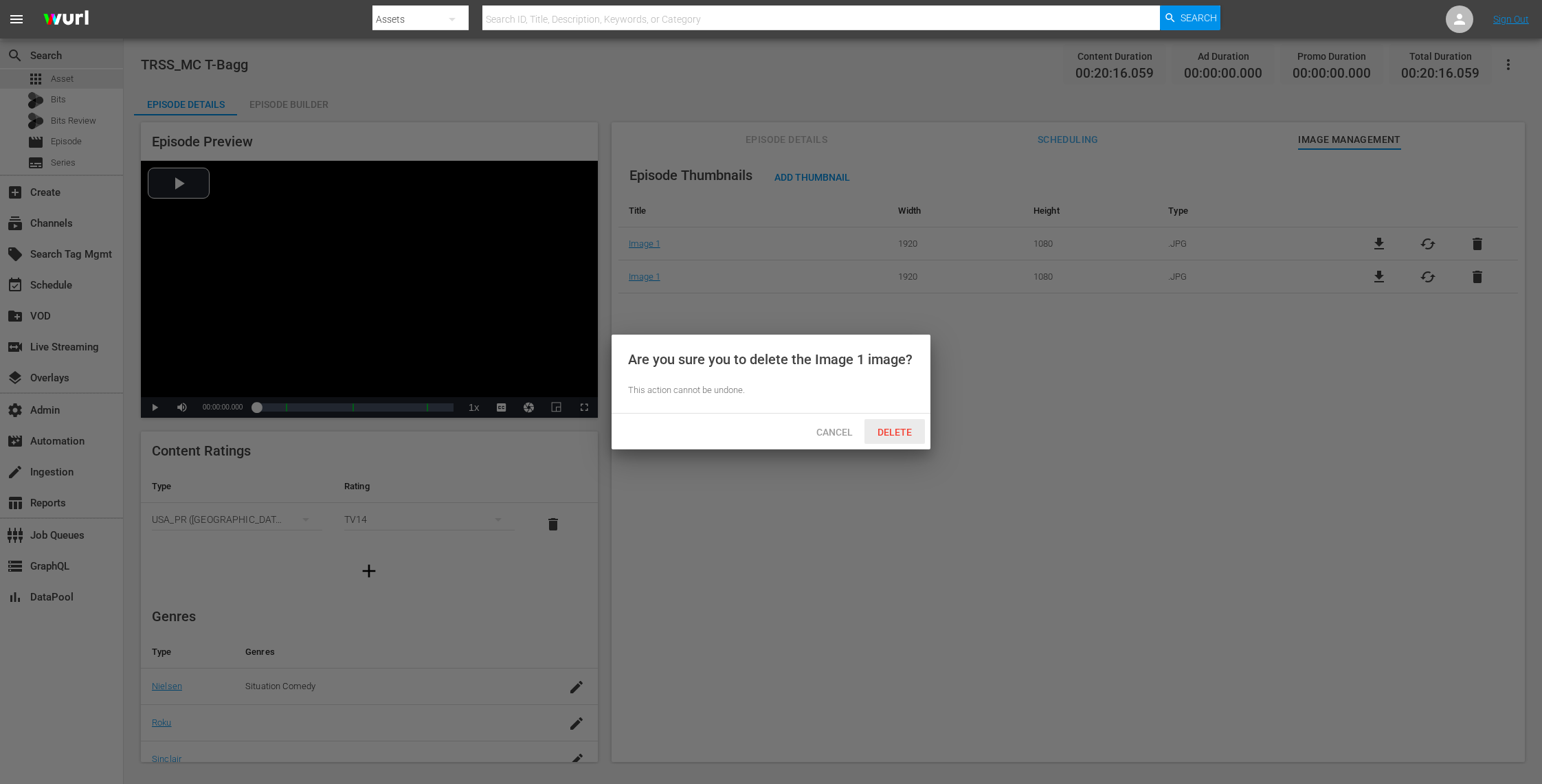
click at [893, 427] on span "Delete" at bounding box center [894, 432] width 57 height 11
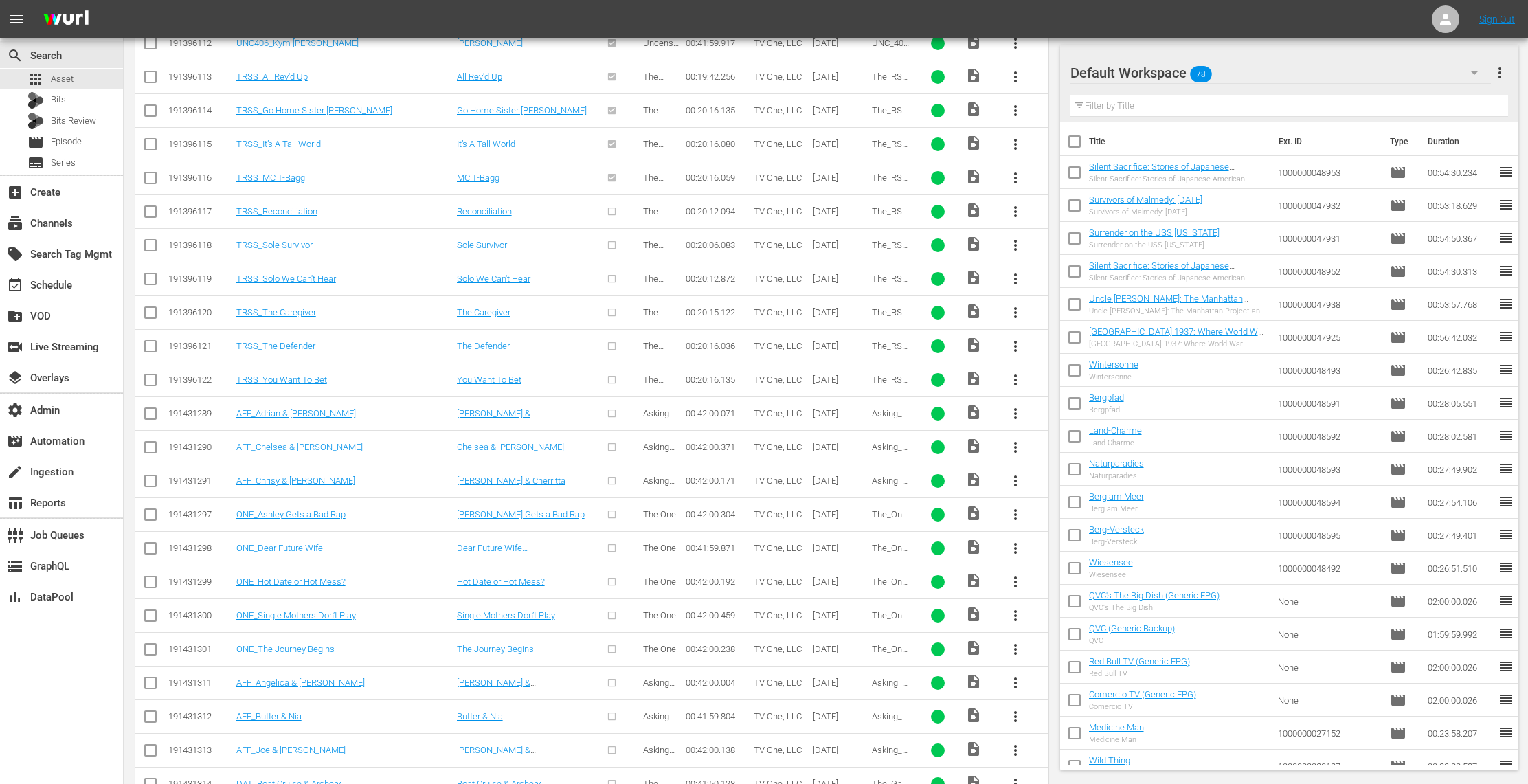
scroll to position [897, 0]
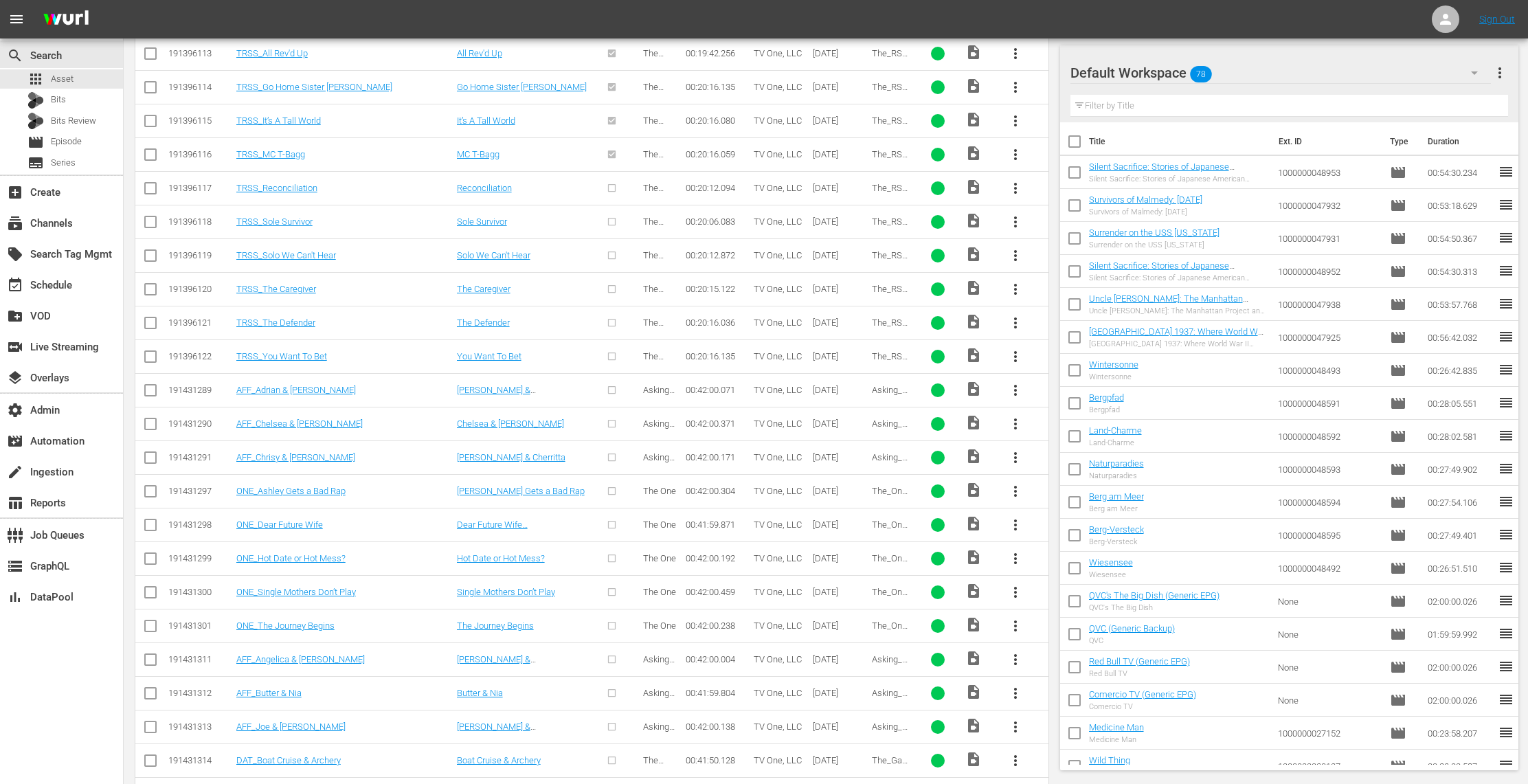
click at [1015, 193] on span "more_vert" at bounding box center [1015, 188] width 16 height 16
click at [1062, 296] on div "Episode" at bounding box center [1089, 297] width 93 height 33
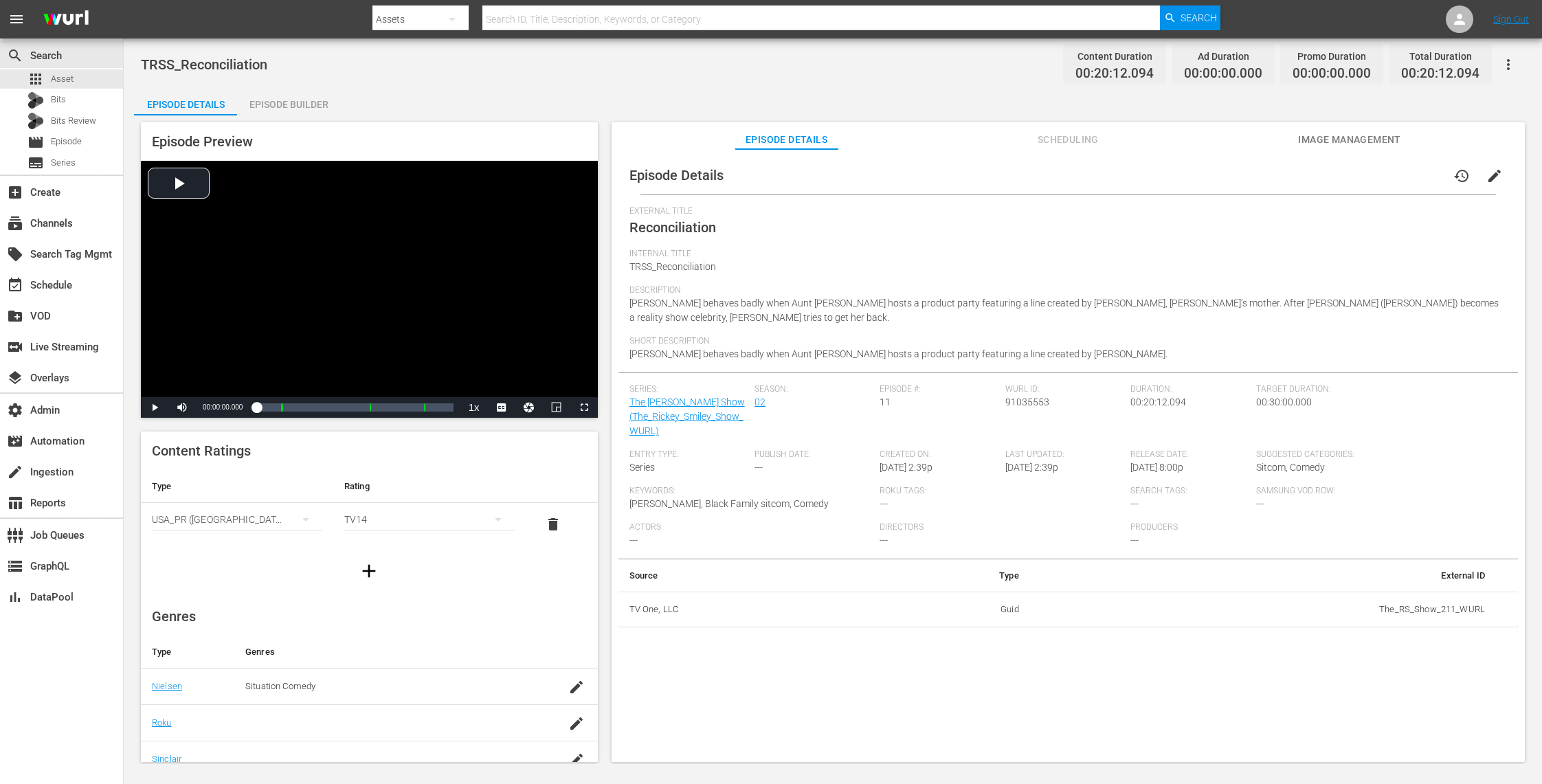
click at [1370, 131] on span "Image Management" at bounding box center [1349, 140] width 103 height 17
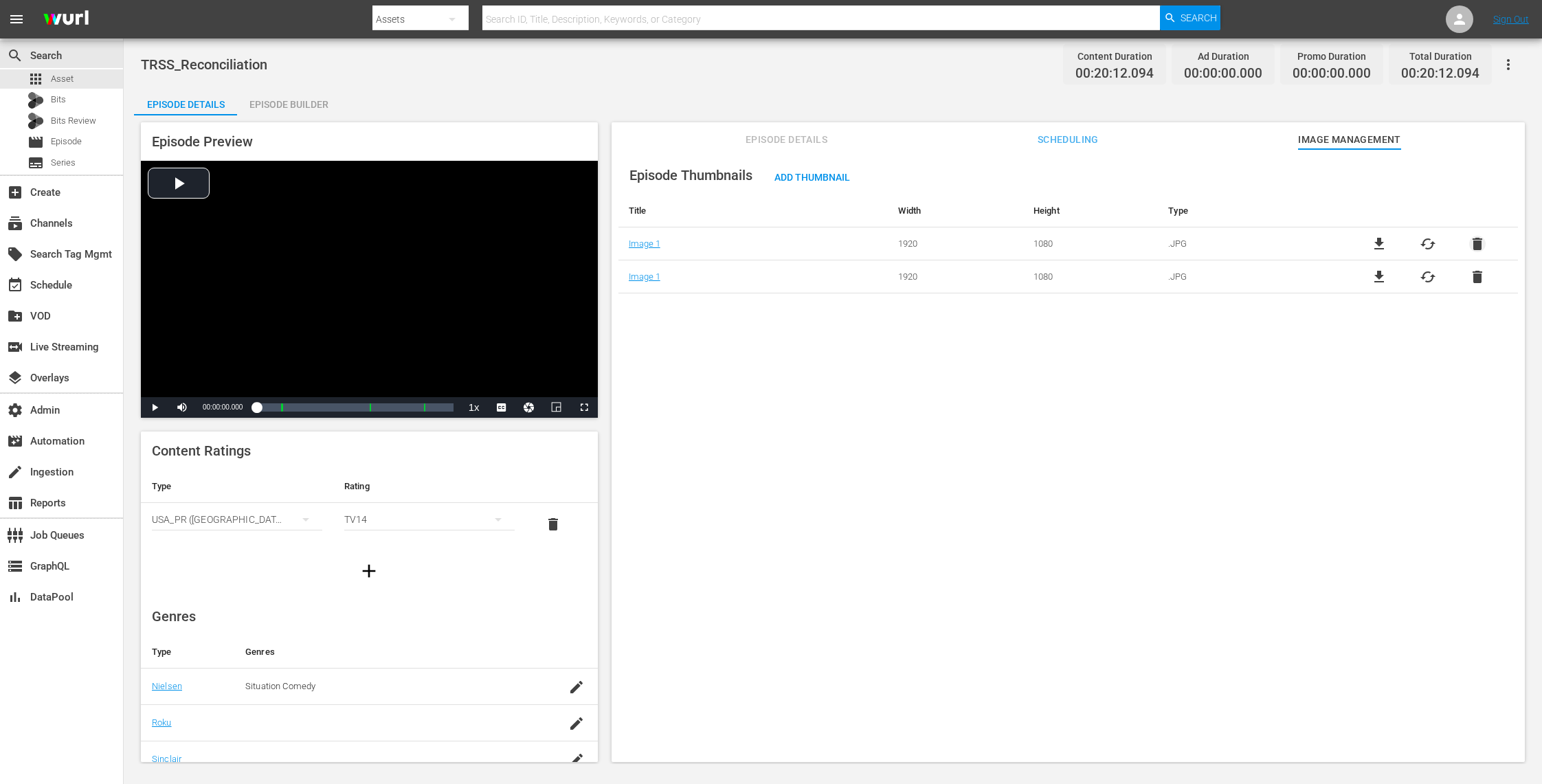
click at [1470, 244] on span "delete" at bounding box center [1477, 244] width 16 height 16
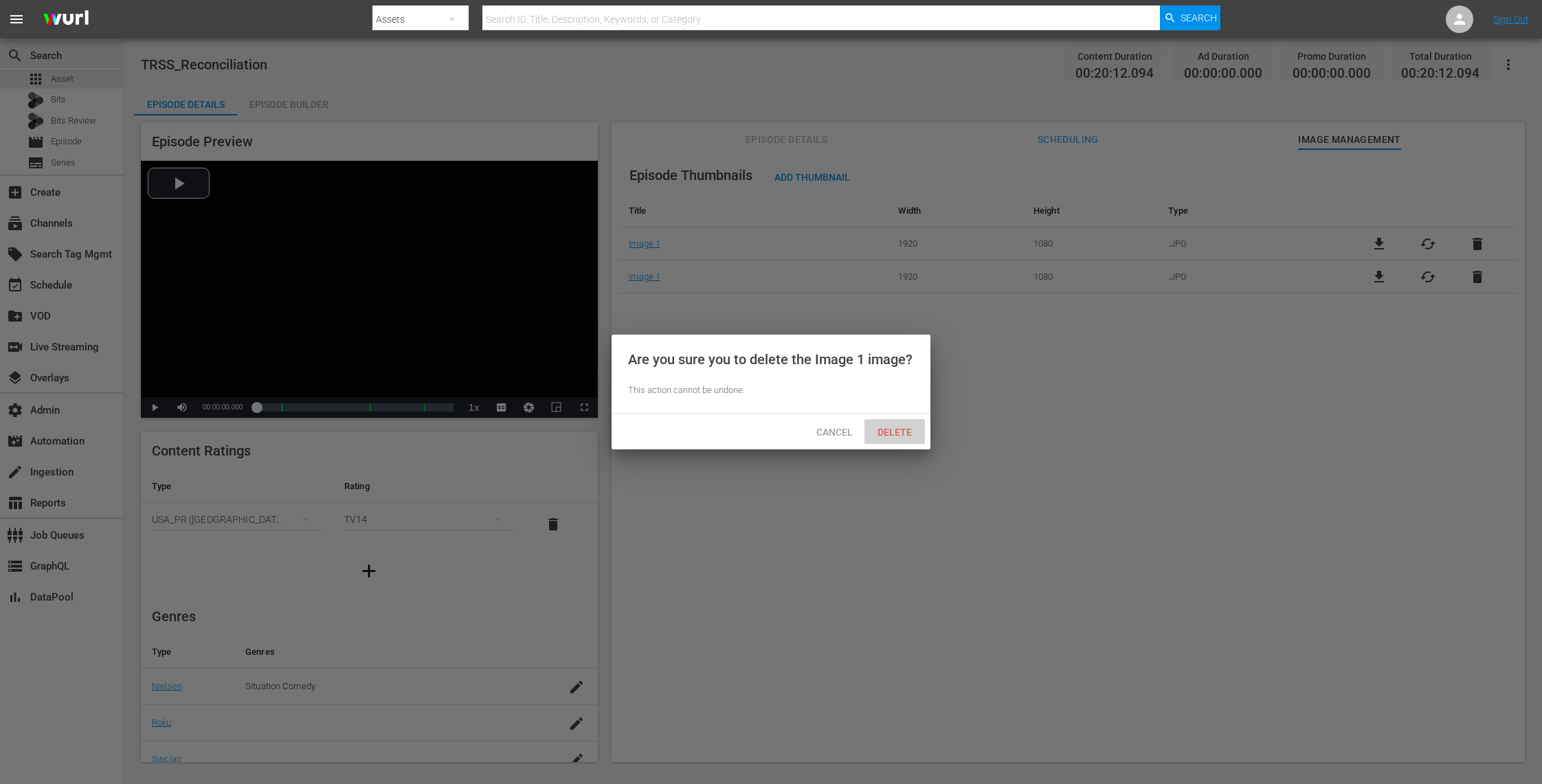
click at [905, 425] on div "Delete" at bounding box center [894, 432] width 61 height 26
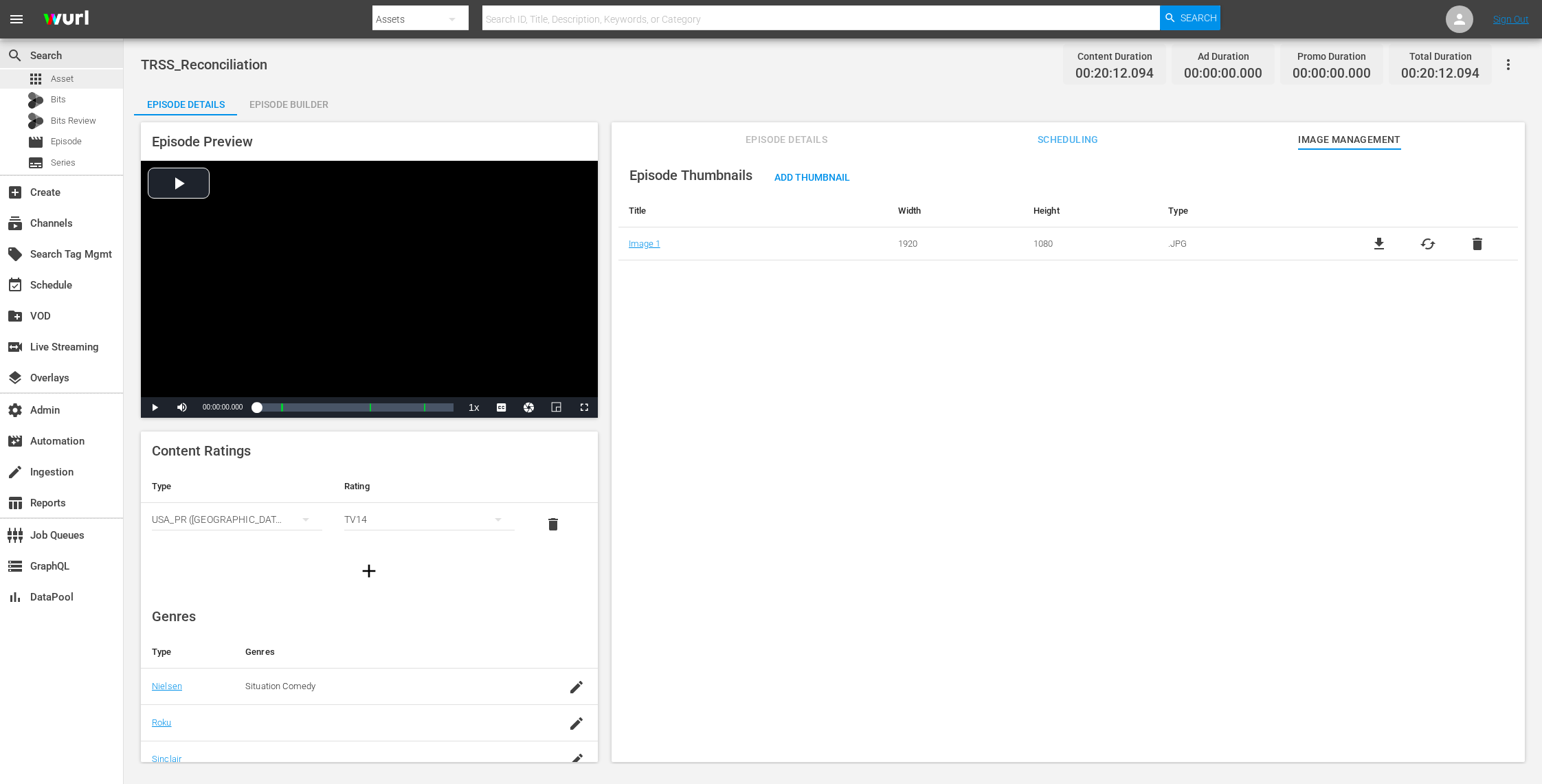
click at [93, 81] on div "apps Asset" at bounding box center [61, 78] width 123 height 19
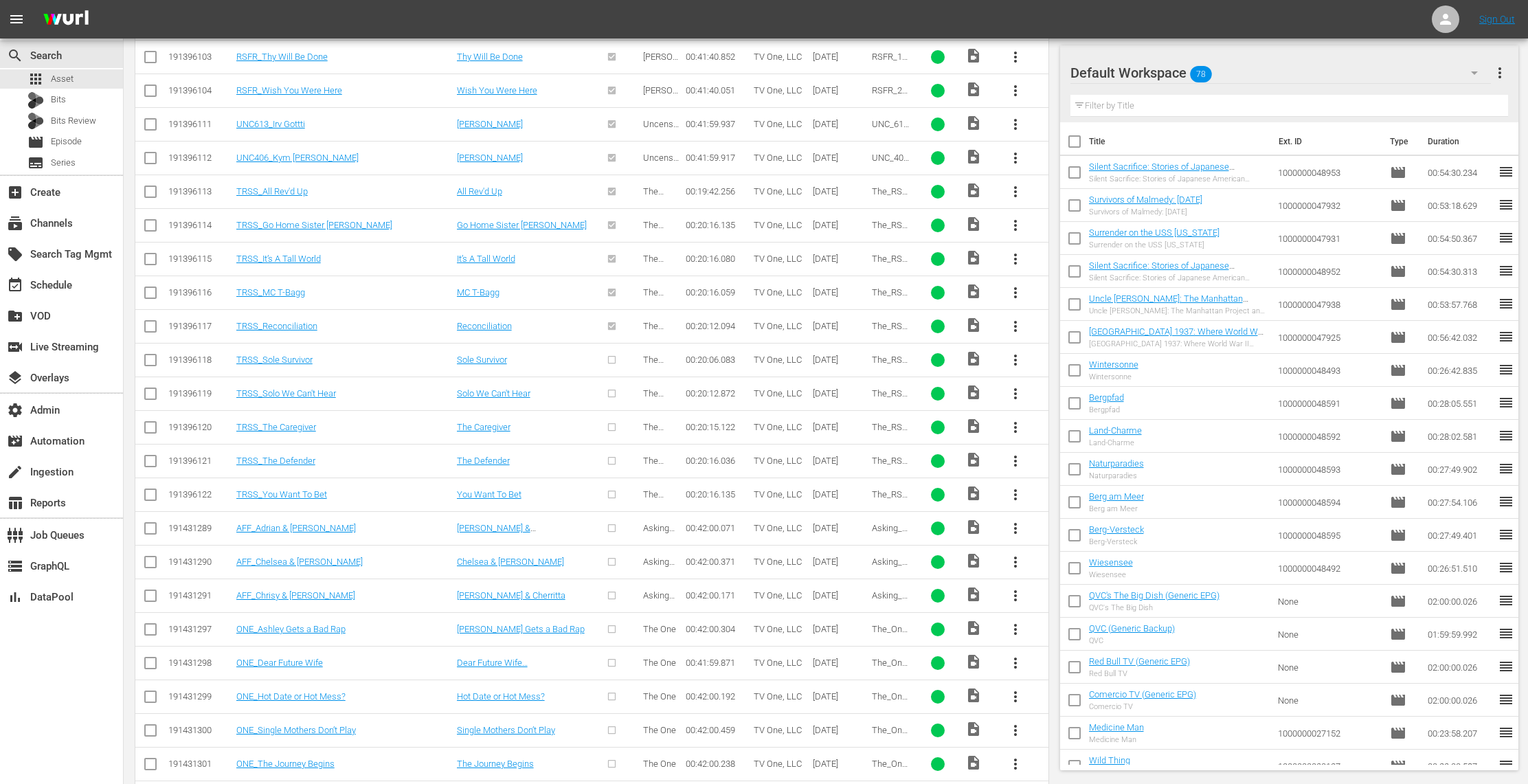
scroll to position [769, 0]
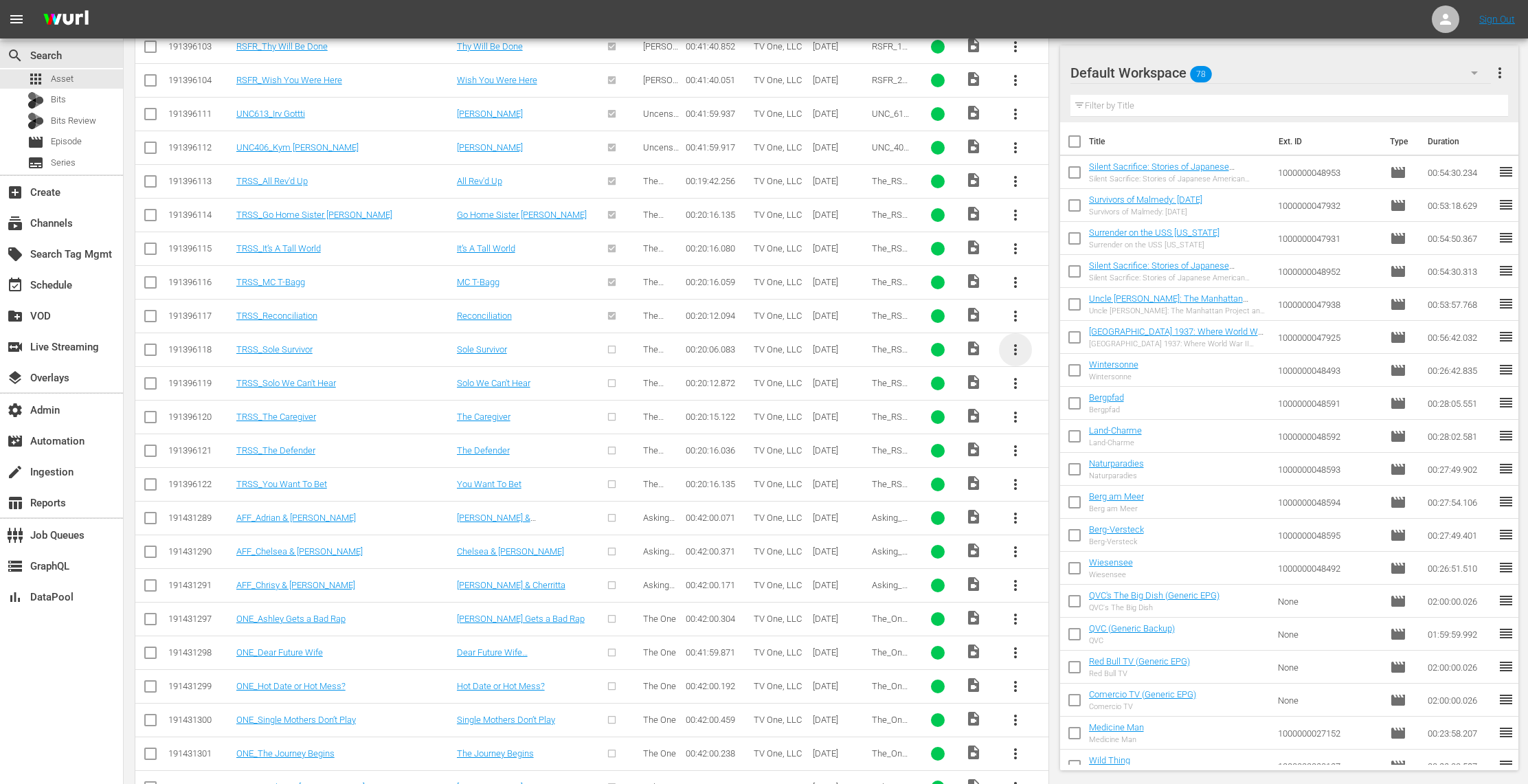
click at [1018, 356] on span "more_vert" at bounding box center [1015, 349] width 16 height 16
click at [1062, 448] on div "Episode" at bounding box center [1089, 459] width 93 height 33
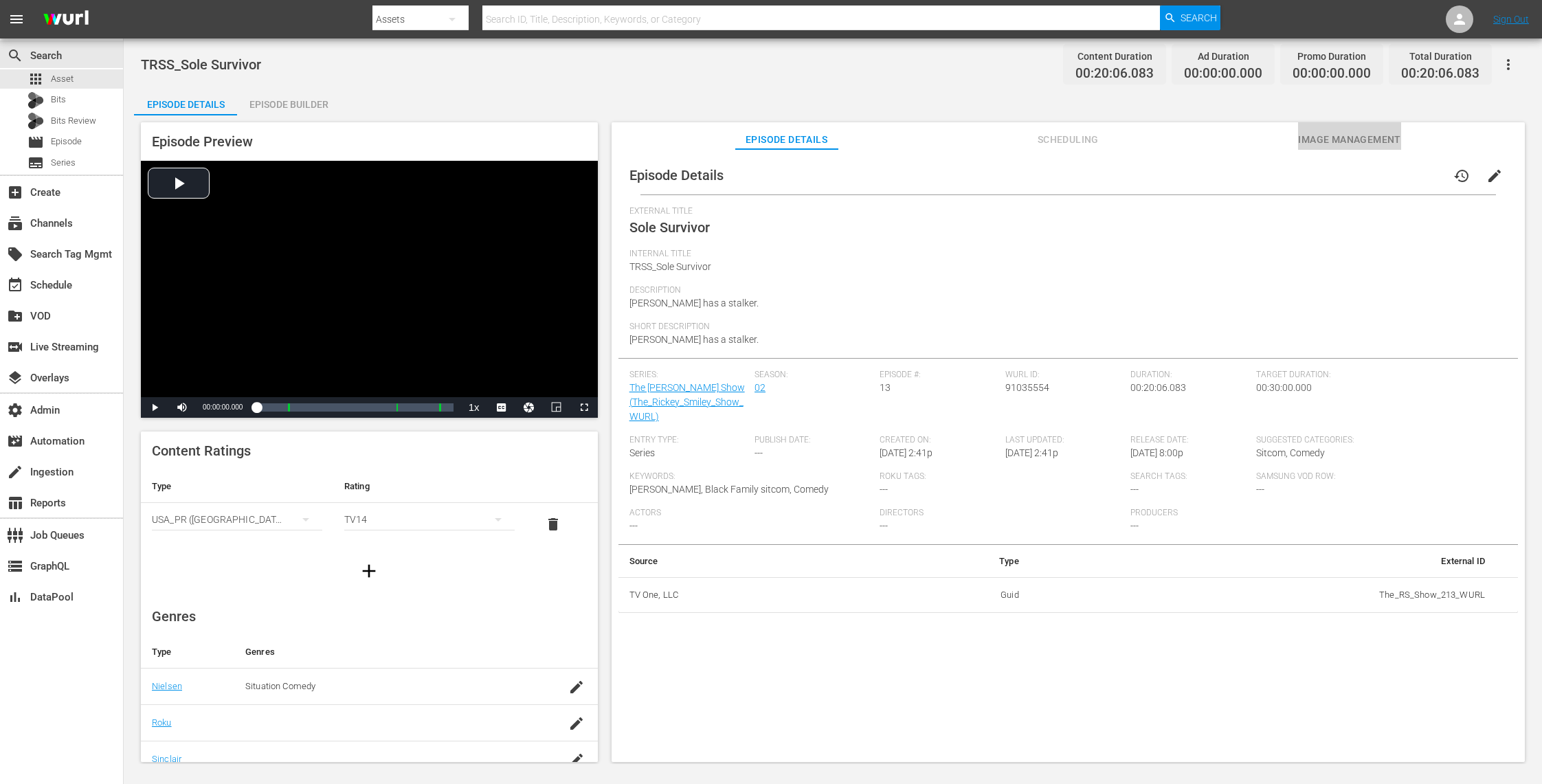
click at [1307, 140] on span "Image Management" at bounding box center [1349, 140] width 103 height 17
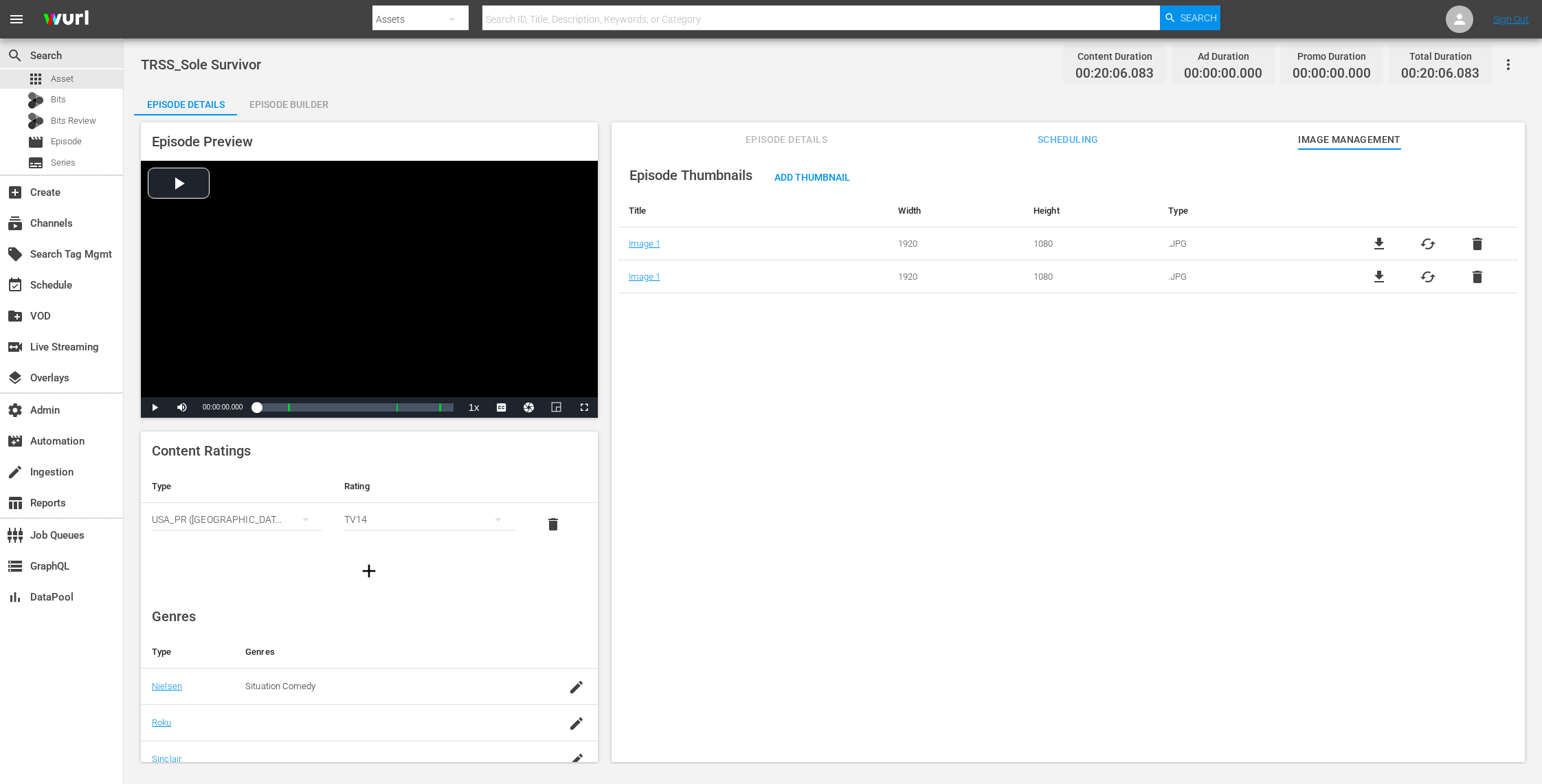
click at [1473, 241] on span "delete" at bounding box center [1477, 244] width 16 height 16
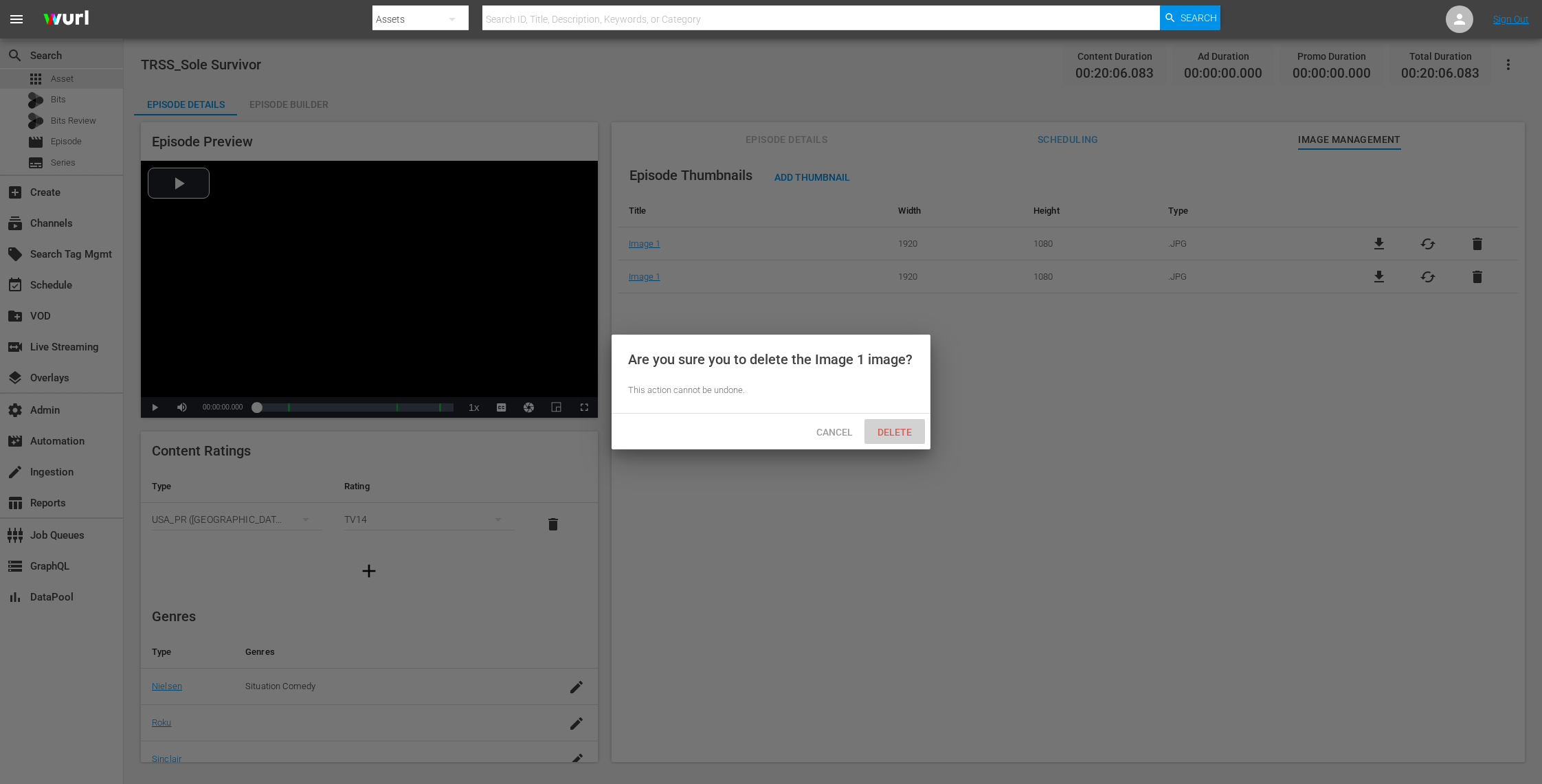
click at [905, 431] on span "Delete" at bounding box center [894, 432] width 57 height 11
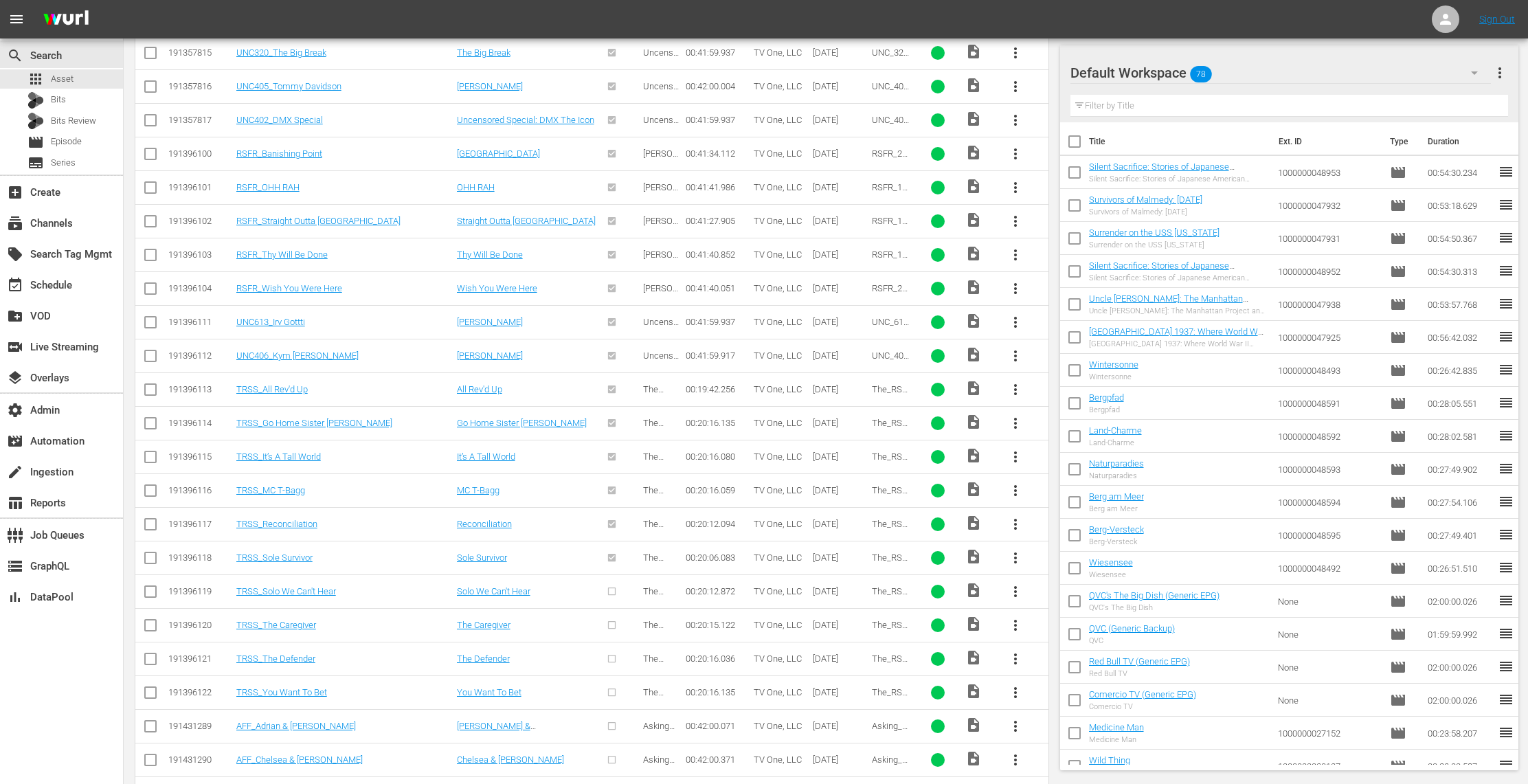
scroll to position [591, 0]
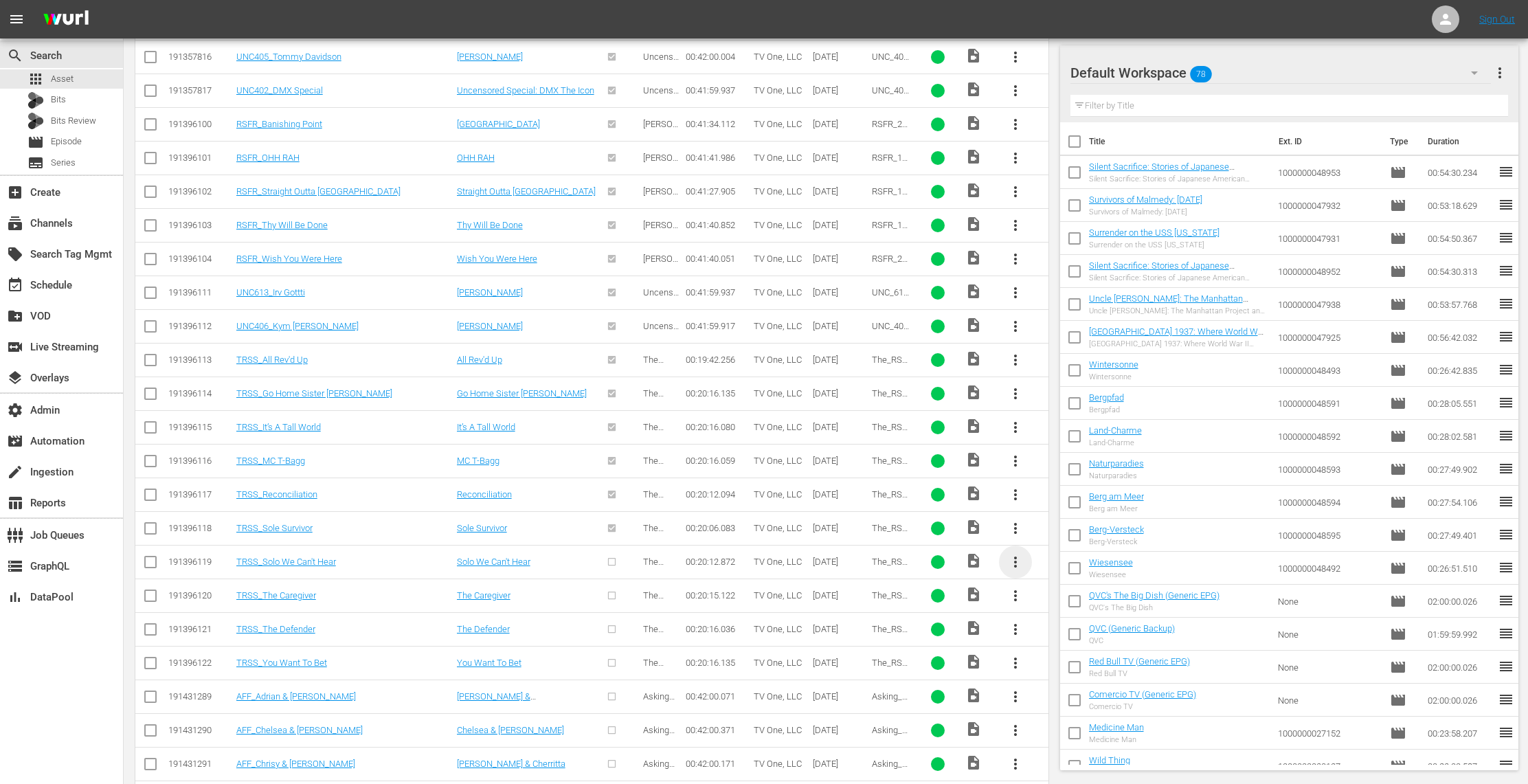
click at [1016, 567] on span "more_vert" at bounding box center [1015, 561] width 16 height 16
click at [1076, 664] on div "Episode" at bounding box center [1089, 671] width 93 height 33
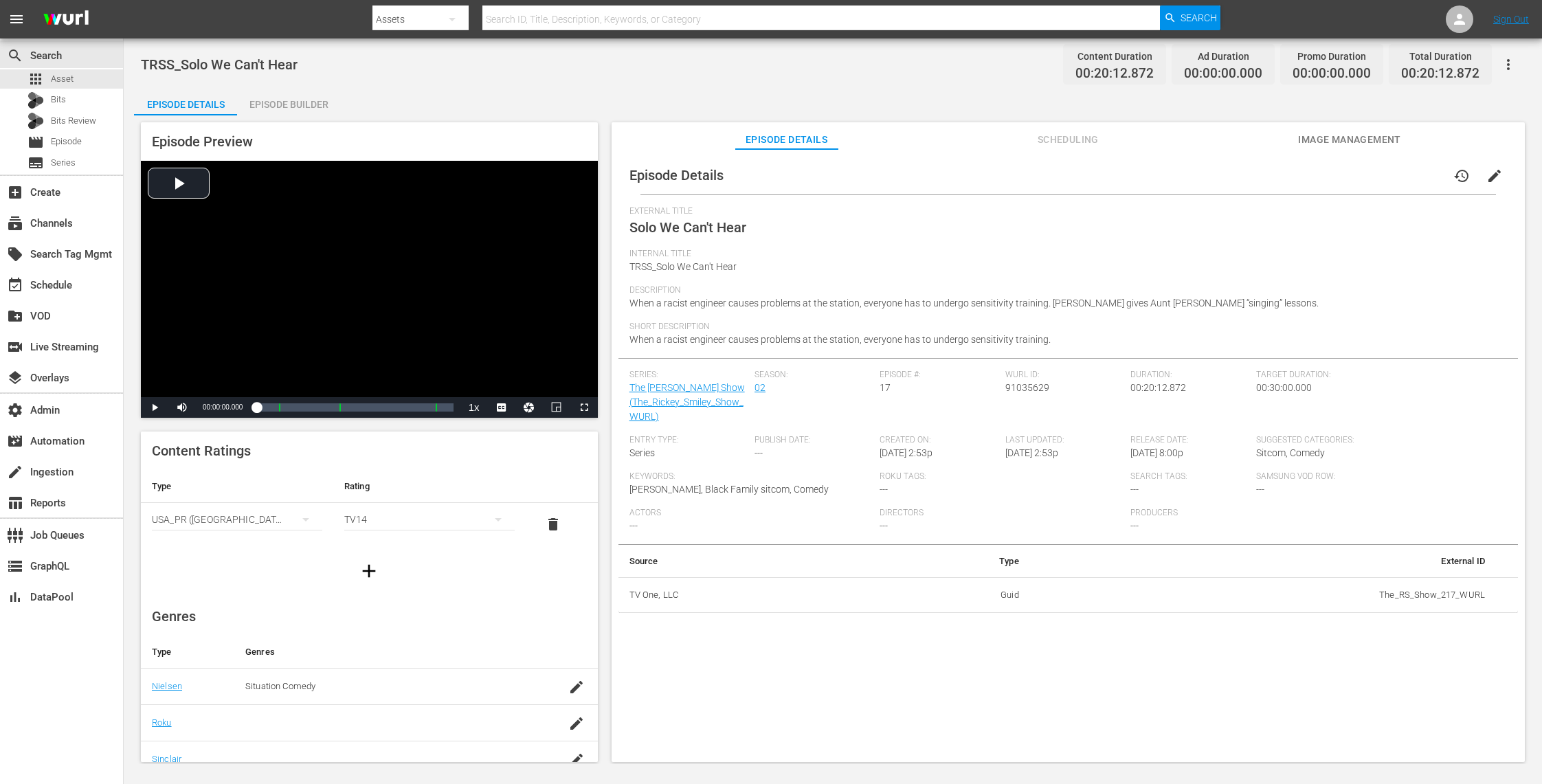
click at [1354, 135] on span "Image Management" at bounding box center [1349, 140] width 103 height 17
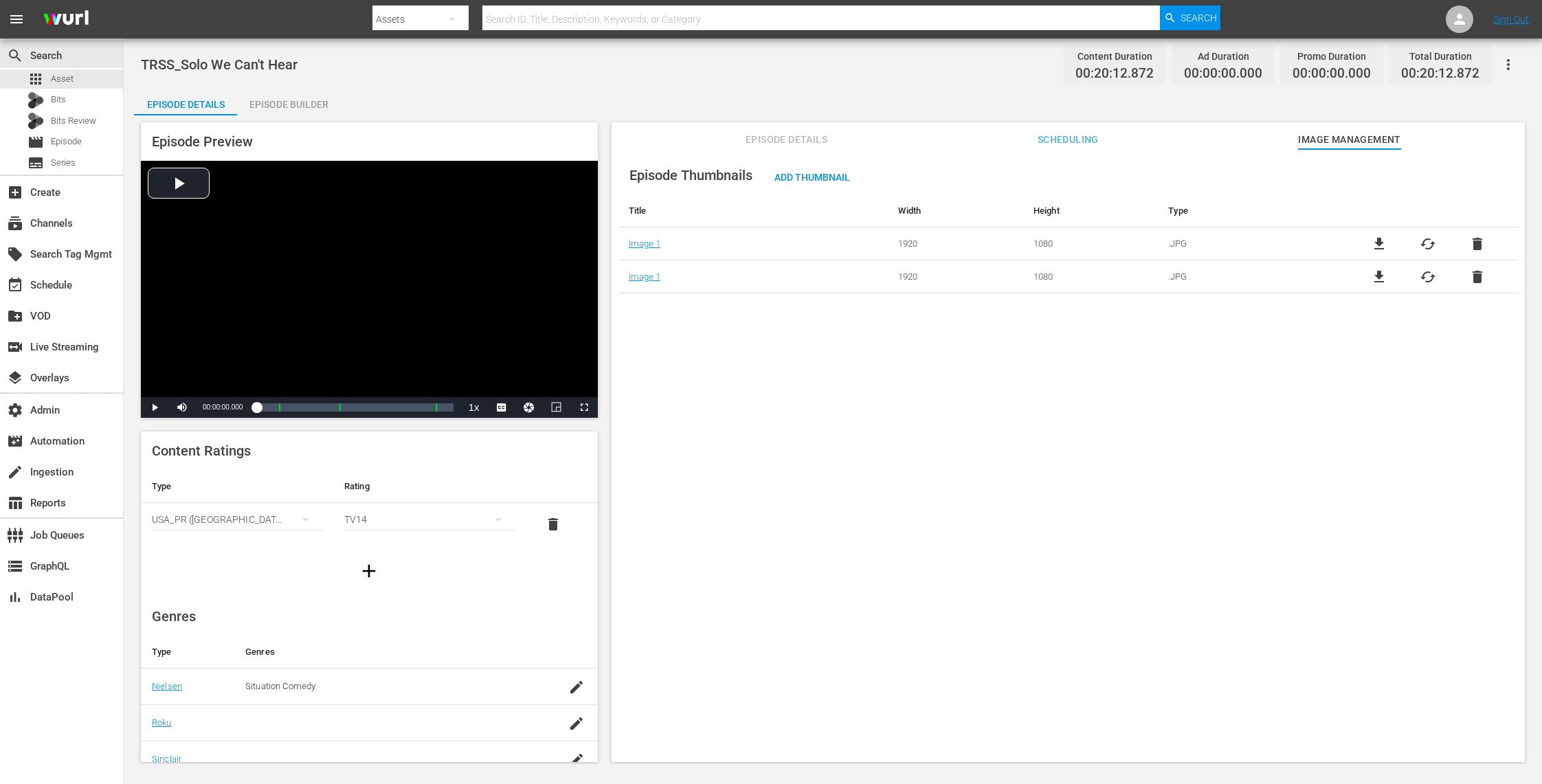
click at [1478, 243] on span "delete" at bounding box center [1477, 244] width 16 height 16
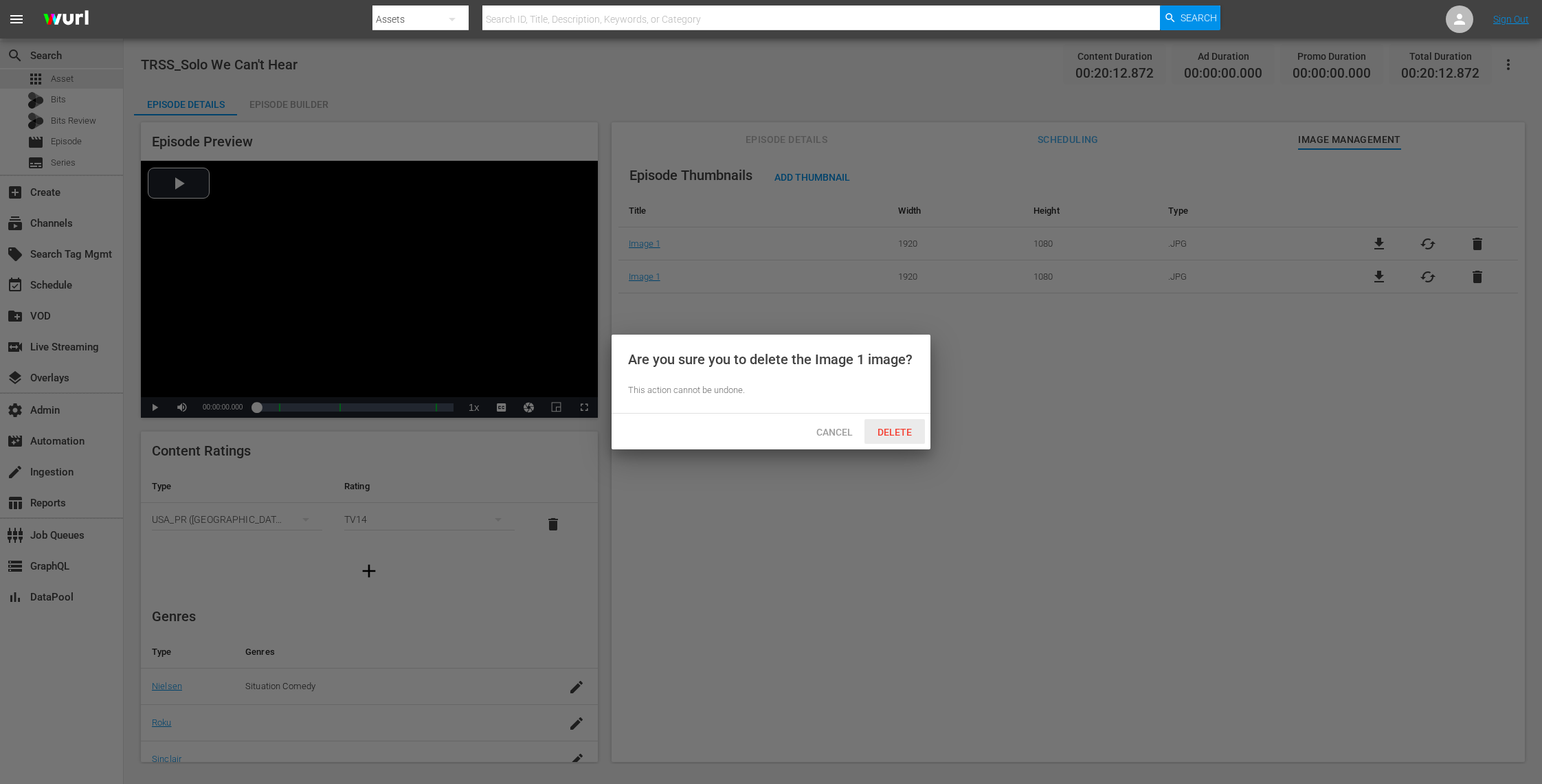
click at [908, 430] on span "Delete" at bounding box center [894, 432] width 57 height 11
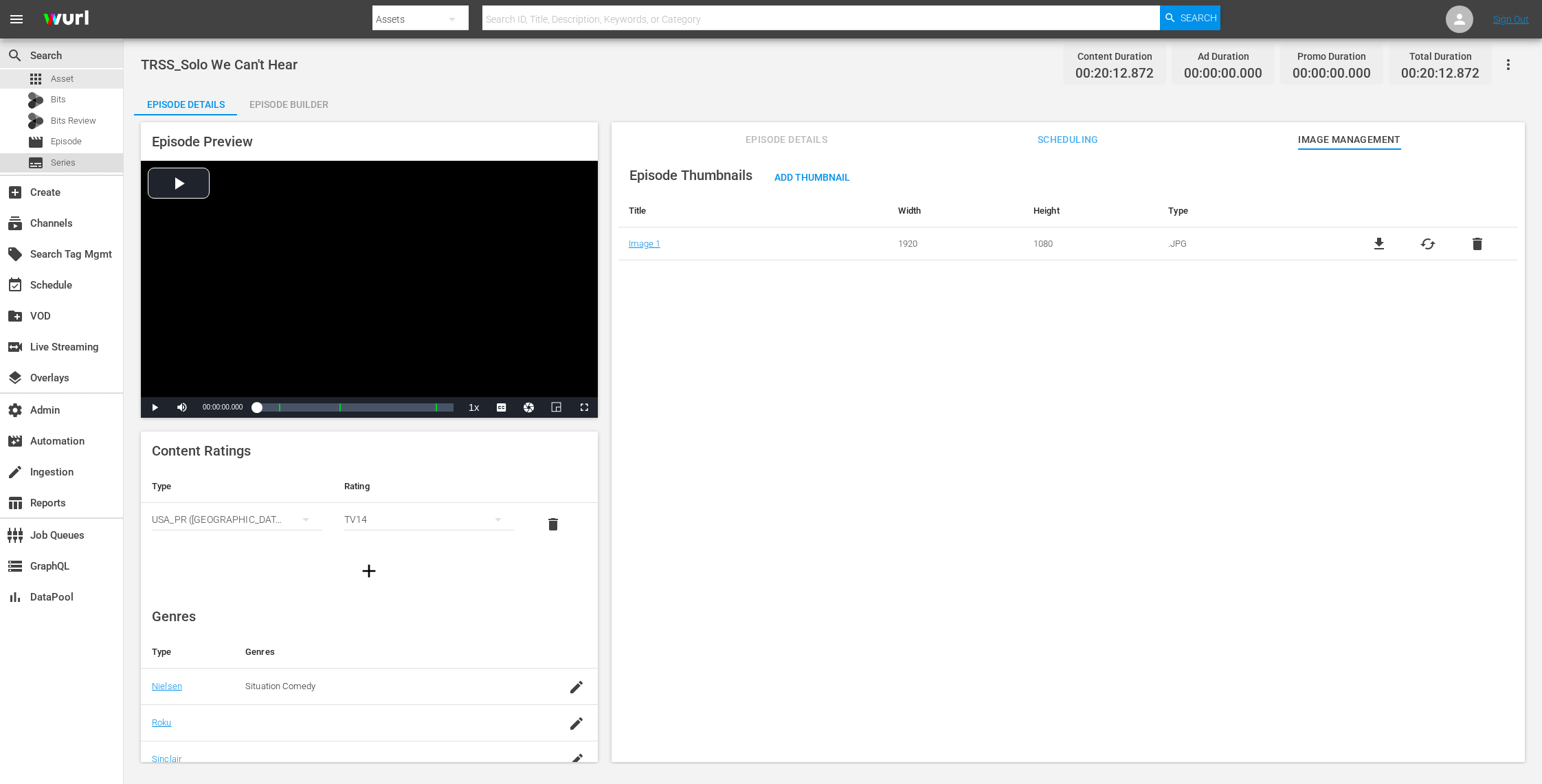
click at [73, 153] on div "subtitles Series" at bounding box center [51, 162] width 48 height 19
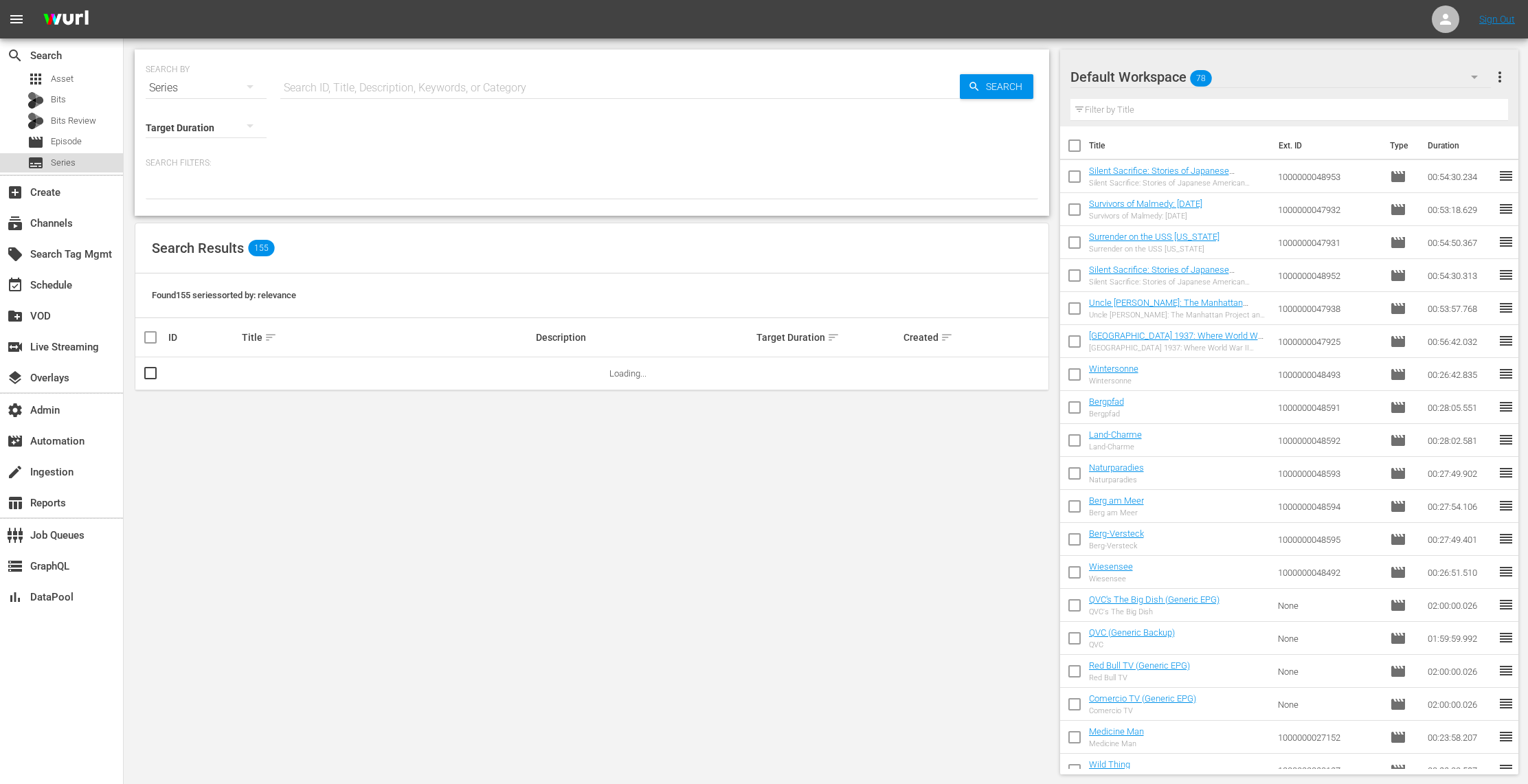
click at [94, 162] on div "subtitles Series" at bounding box center [61, 162] width 123 height 19
click at [346, 88] on input "text" at bounding box center [620, 88] width 679 height 33
type input "rickey"
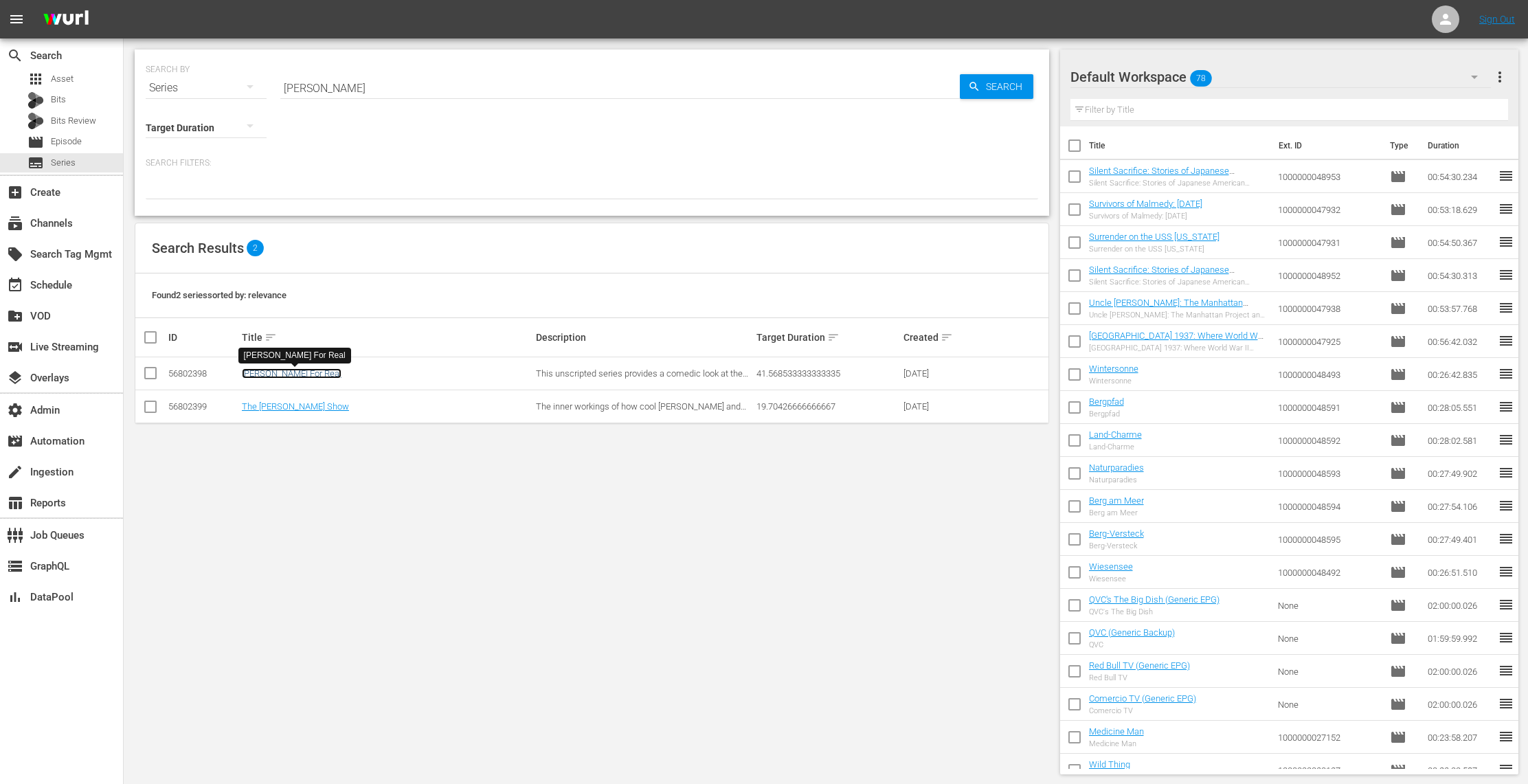
click at [307, 378] on link "[PERSON_NAME] For Real" at bounding box center [291, 373] width 99 height 10
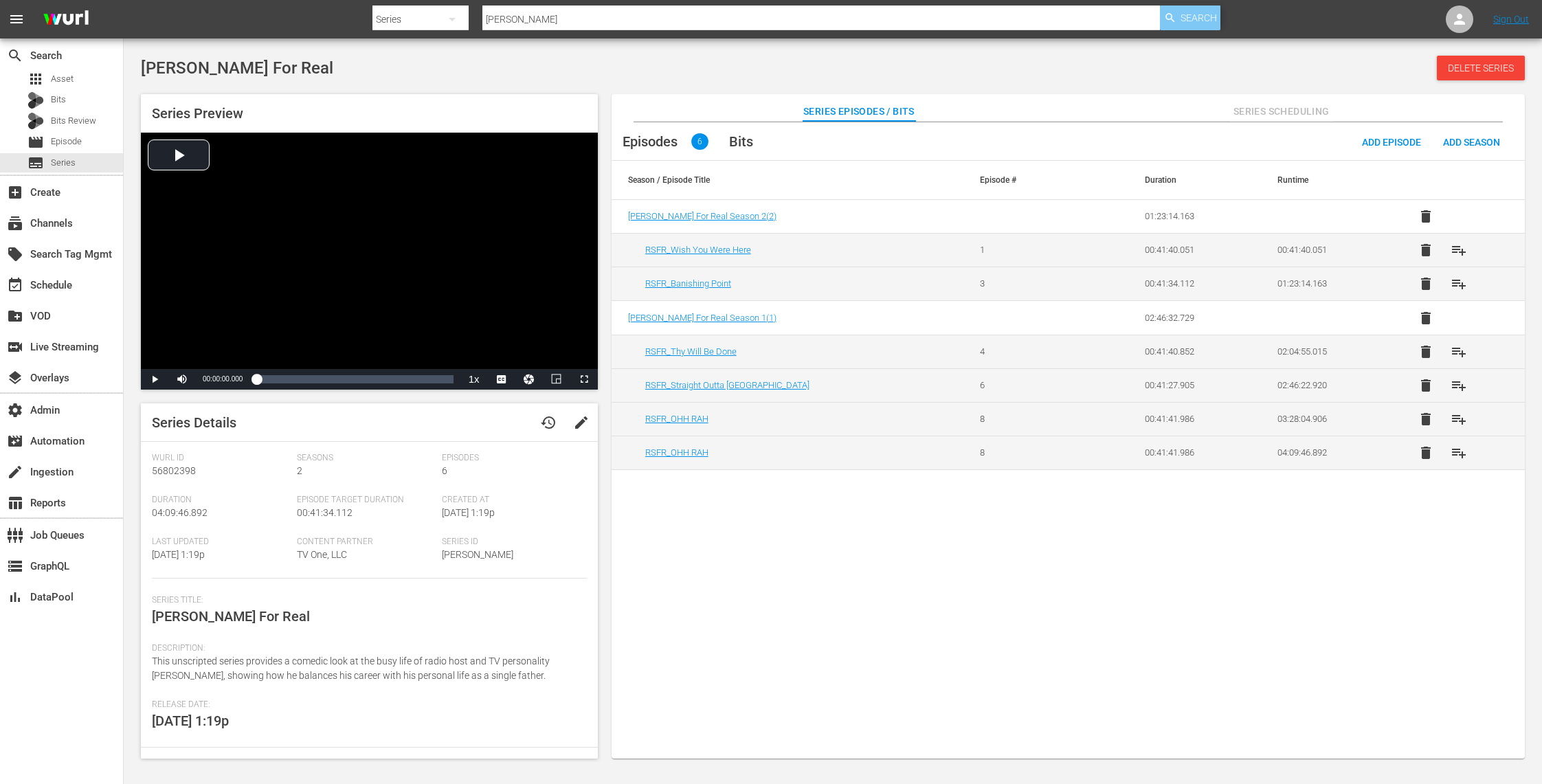
click at [1209, 24] on span "Search" at bounding box center [1198, 18] width 36 height 25
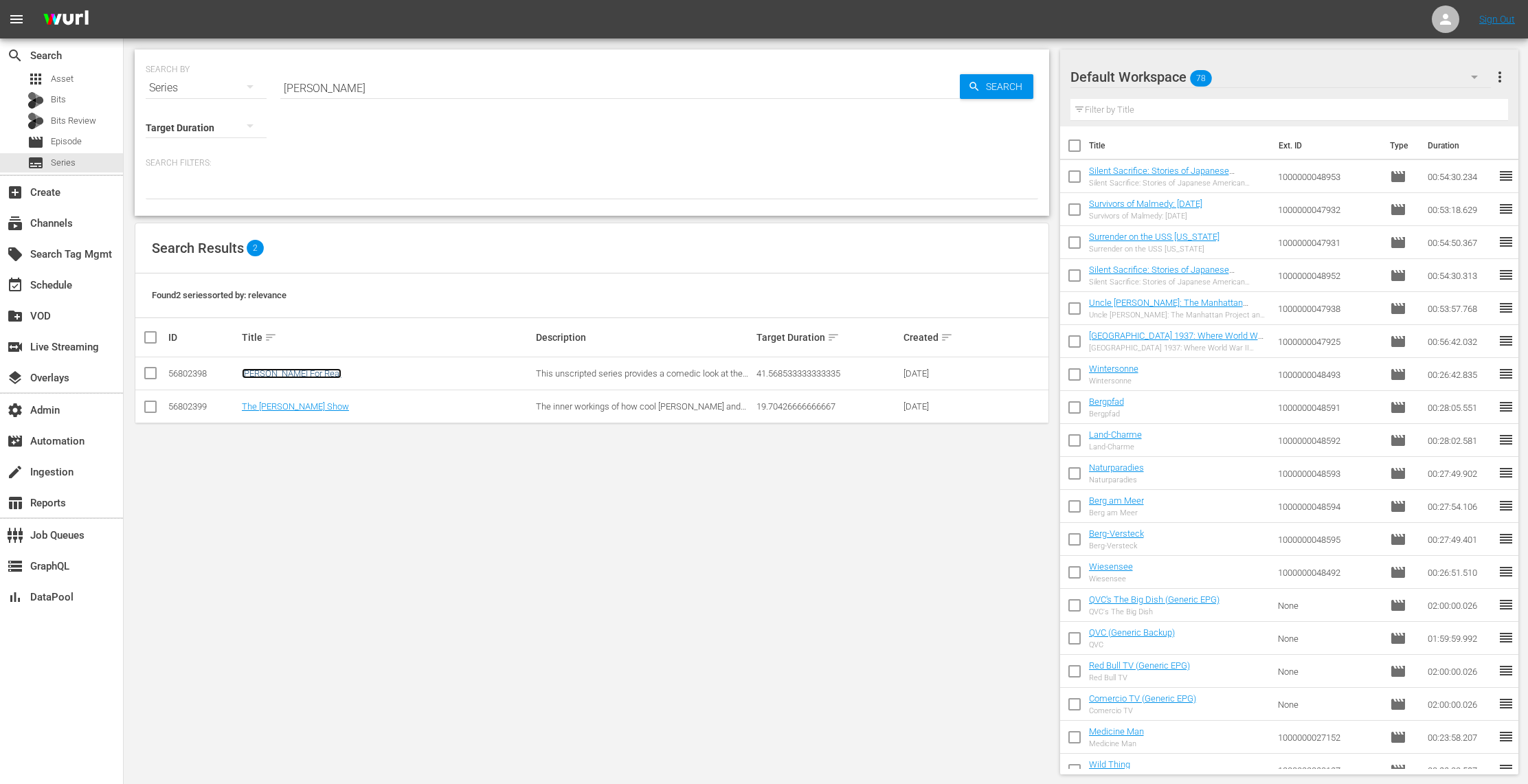
click at [325, 370] on link "[PERSON_NAME] For Real" at bounding box center [291, 373] width 99 height 10
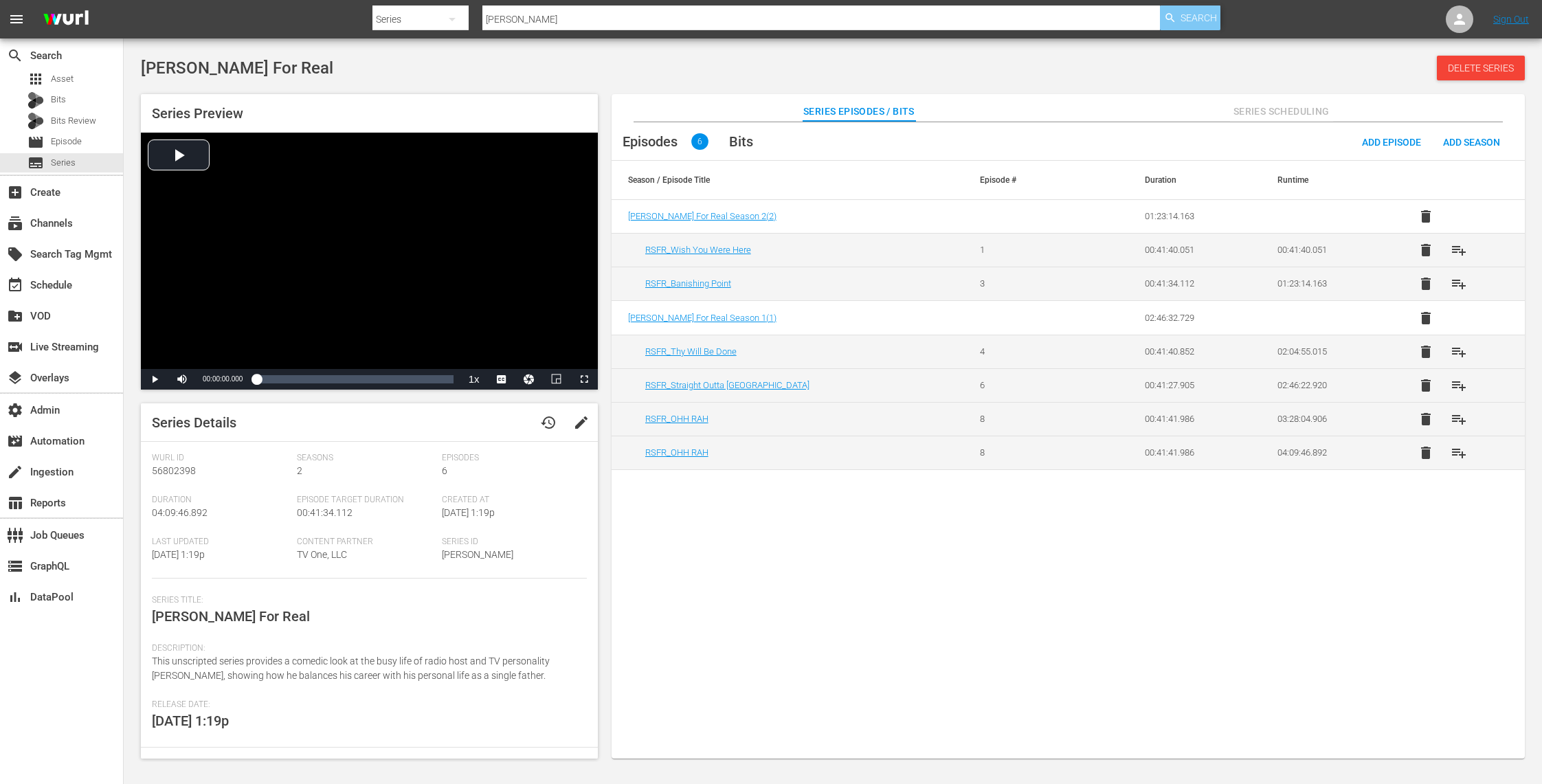
click at [1205, 12] on span "Search" at bounding box center [1198, 18] width 36 height 25
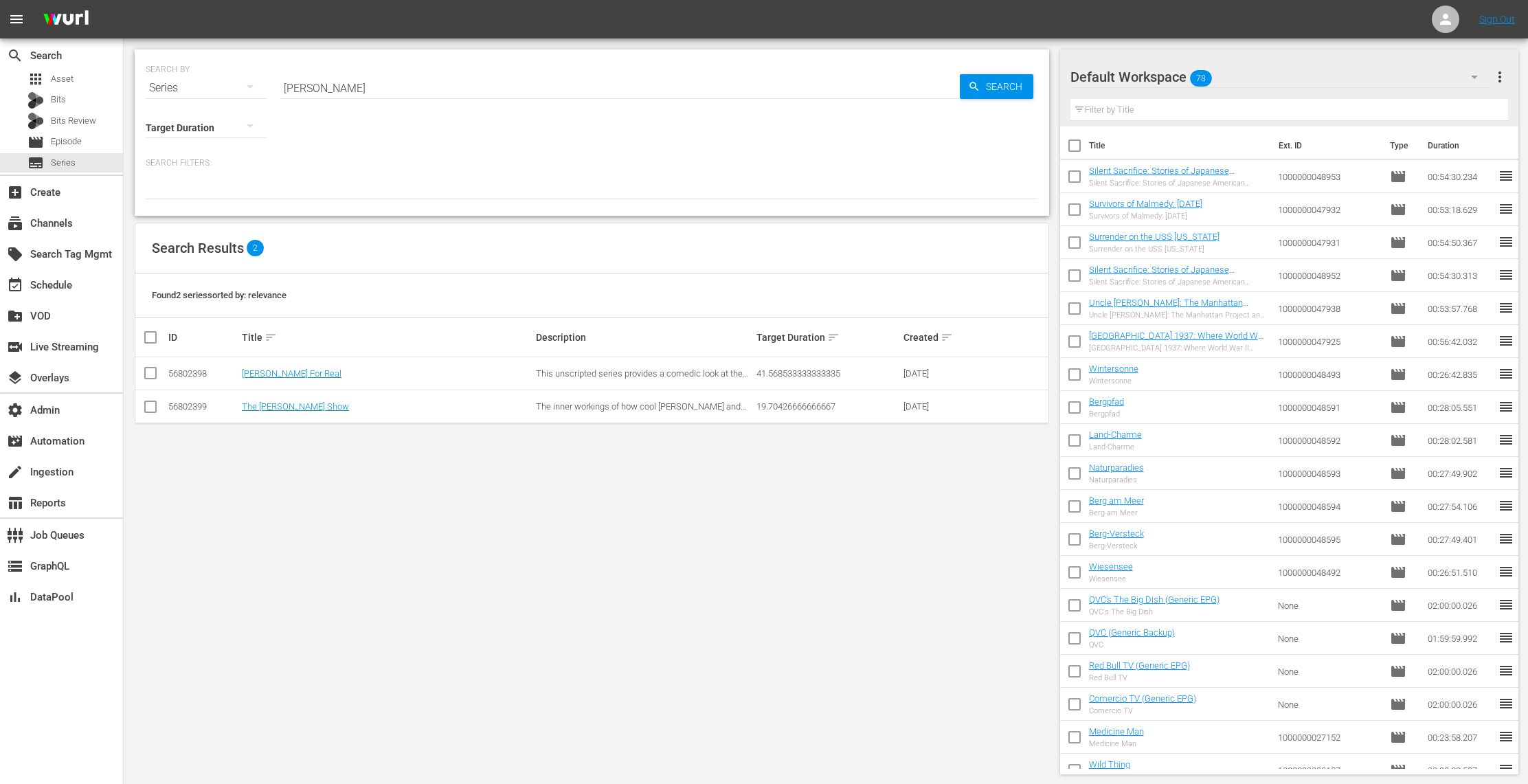
click at [313, 401] on td "The [PERSON_NAME] Show" at bounding box center [387, 407] width 294 height 33
click at [319, 407] on link "The [PERSON_NAME] Show" at bounding box center [295, 406] width 107 height 10
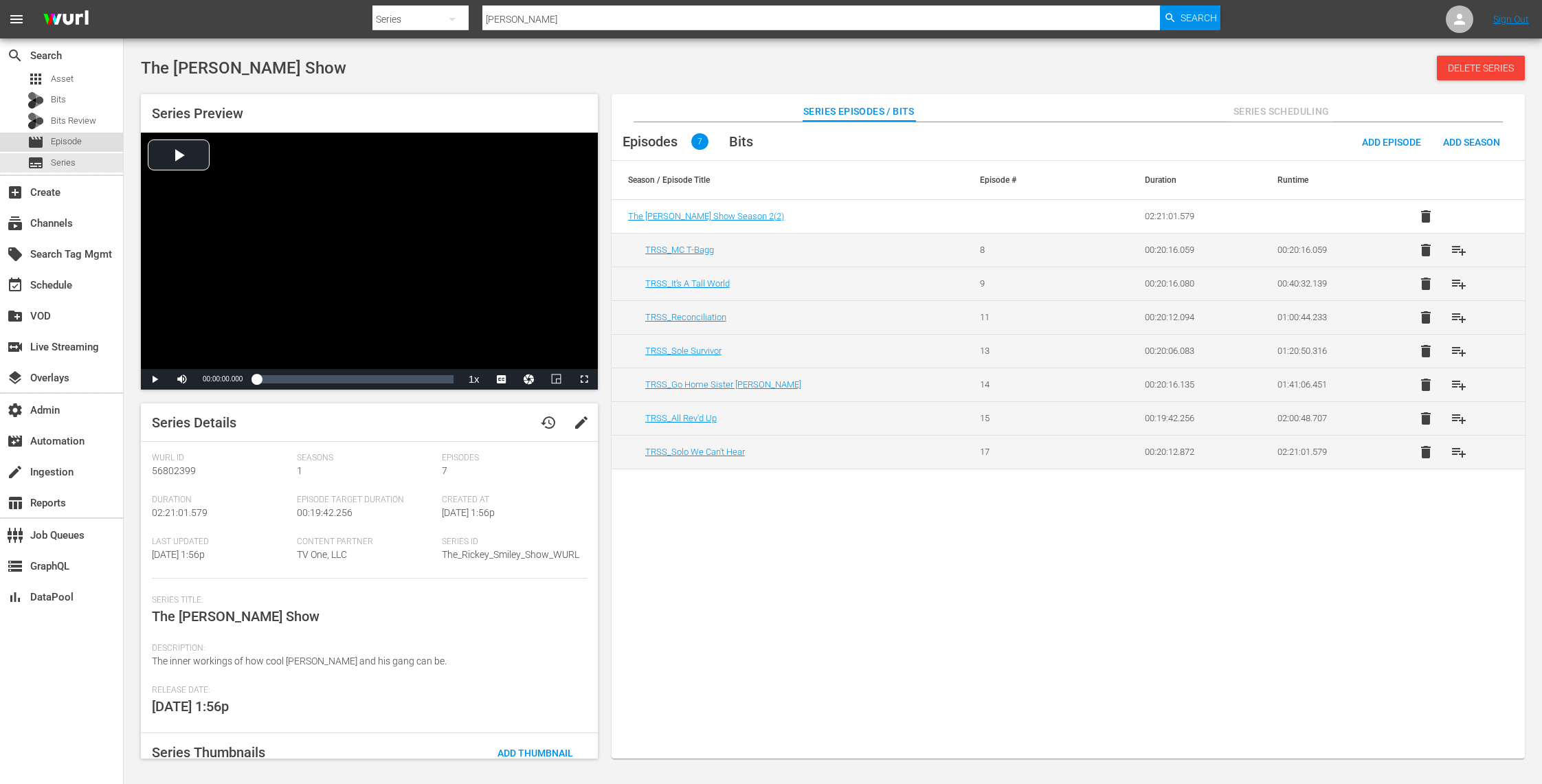
click at [82, 140] on div "movie Episode" at bounding box center [61, 142] width 123 height 19
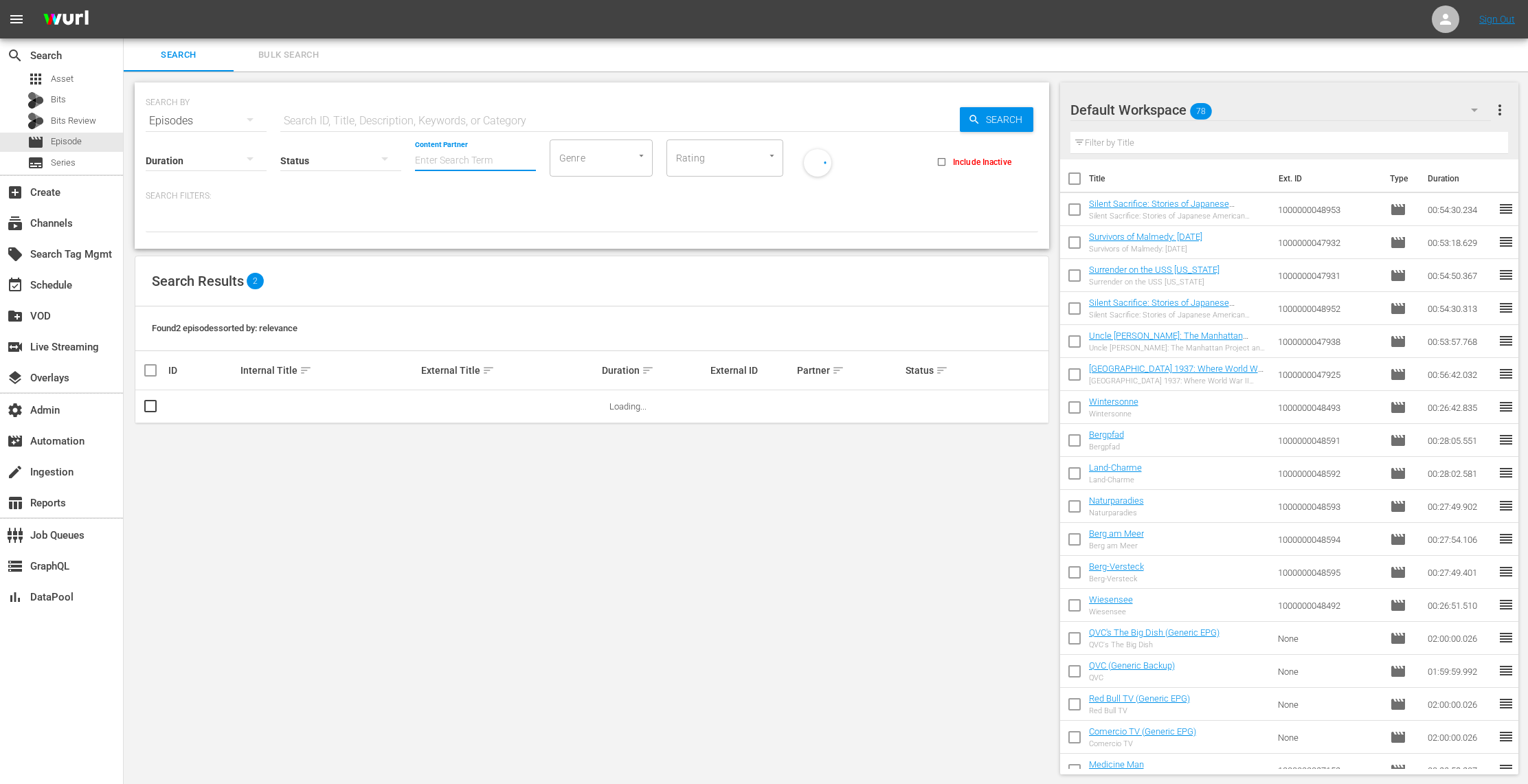
click at [432, 154] on input "Content Partner" at bounding box center [475, 161] width 121 height 50
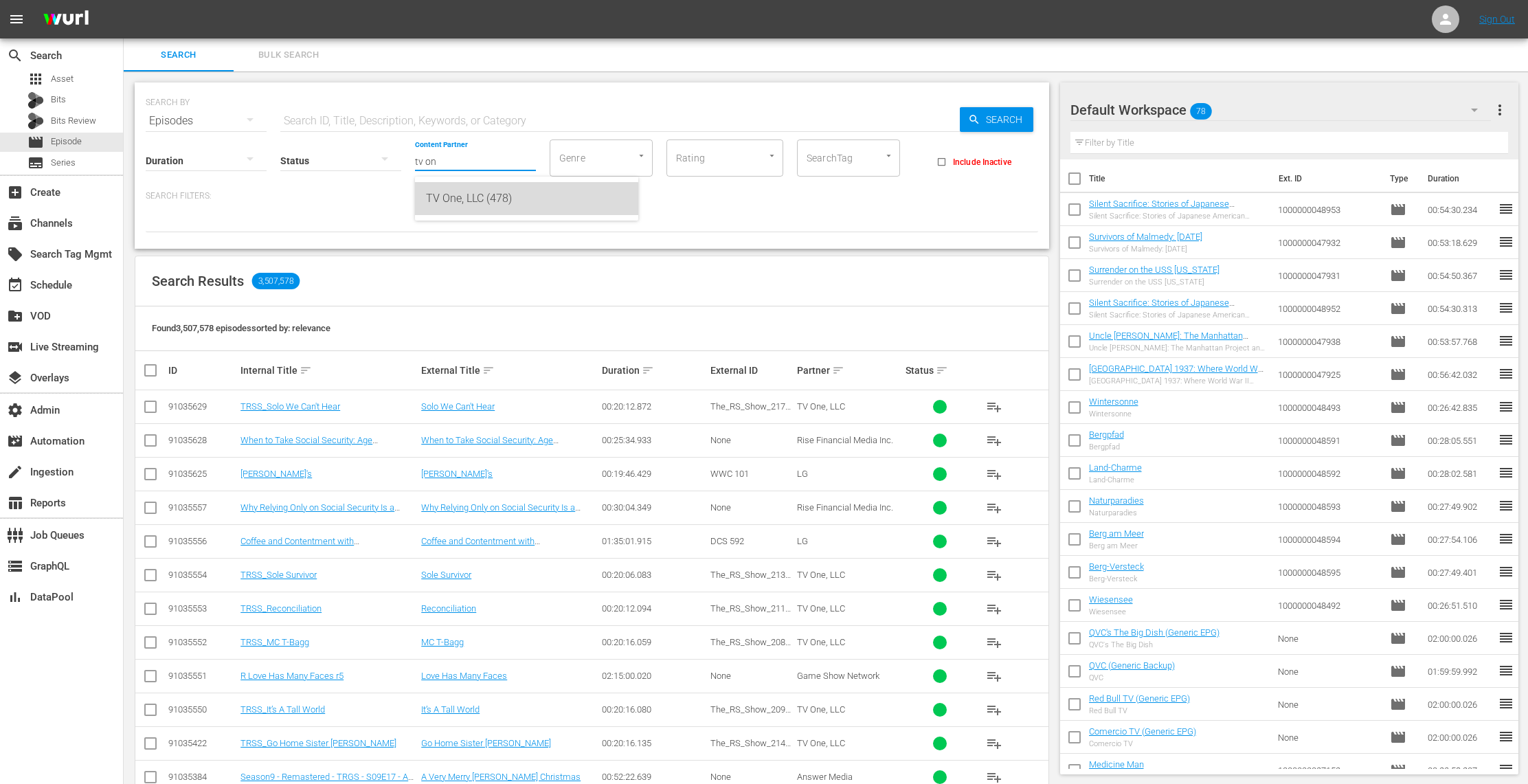
click at [487, 204] on div "TV One, LLC (478)" at bounding box center [526, 198] width 201 height 33
type input "TV One, LLC (478)"
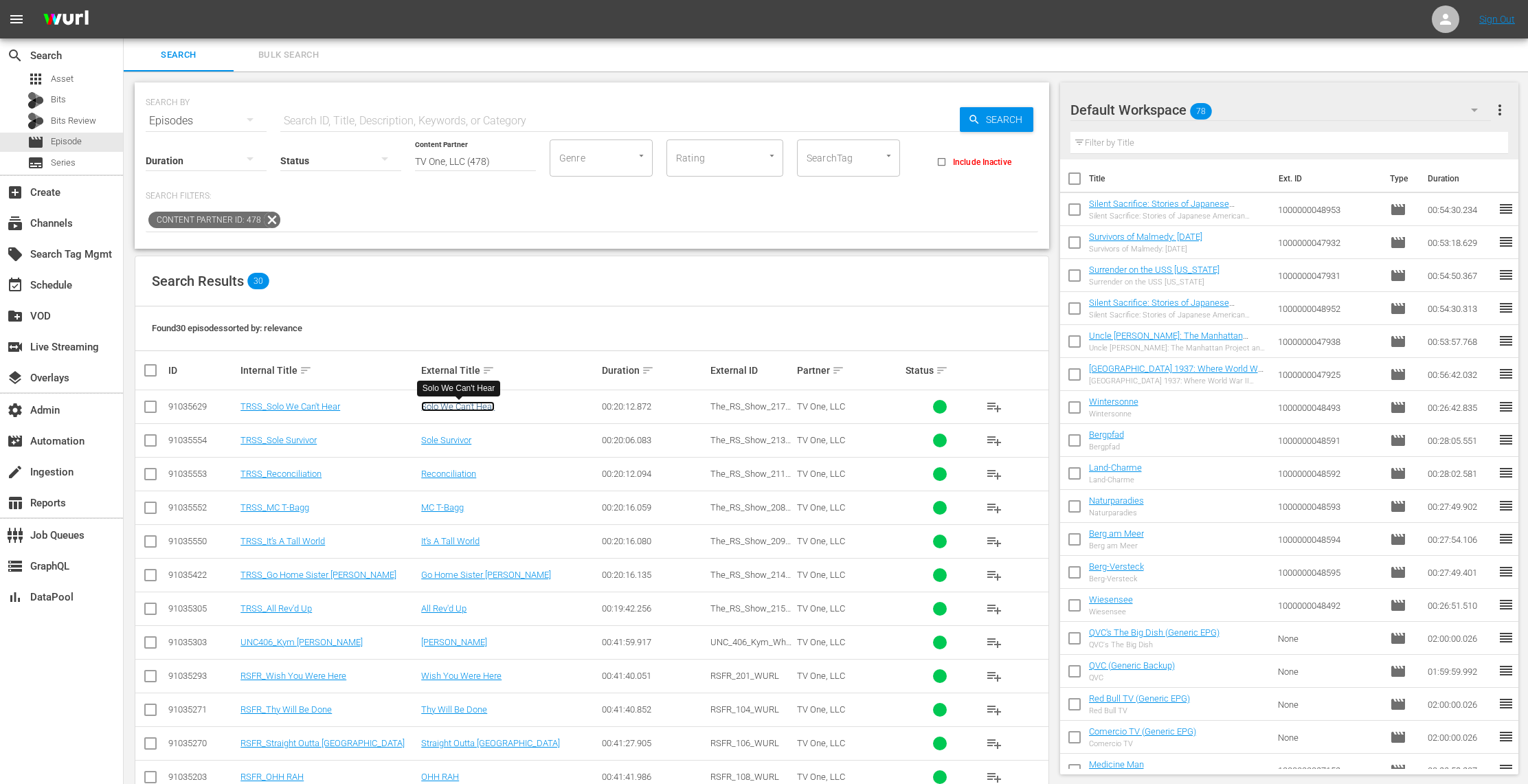
click at [481, 404] on link "Solo We Can't Hear" at bounding box center [457, 406] width 74 height 10
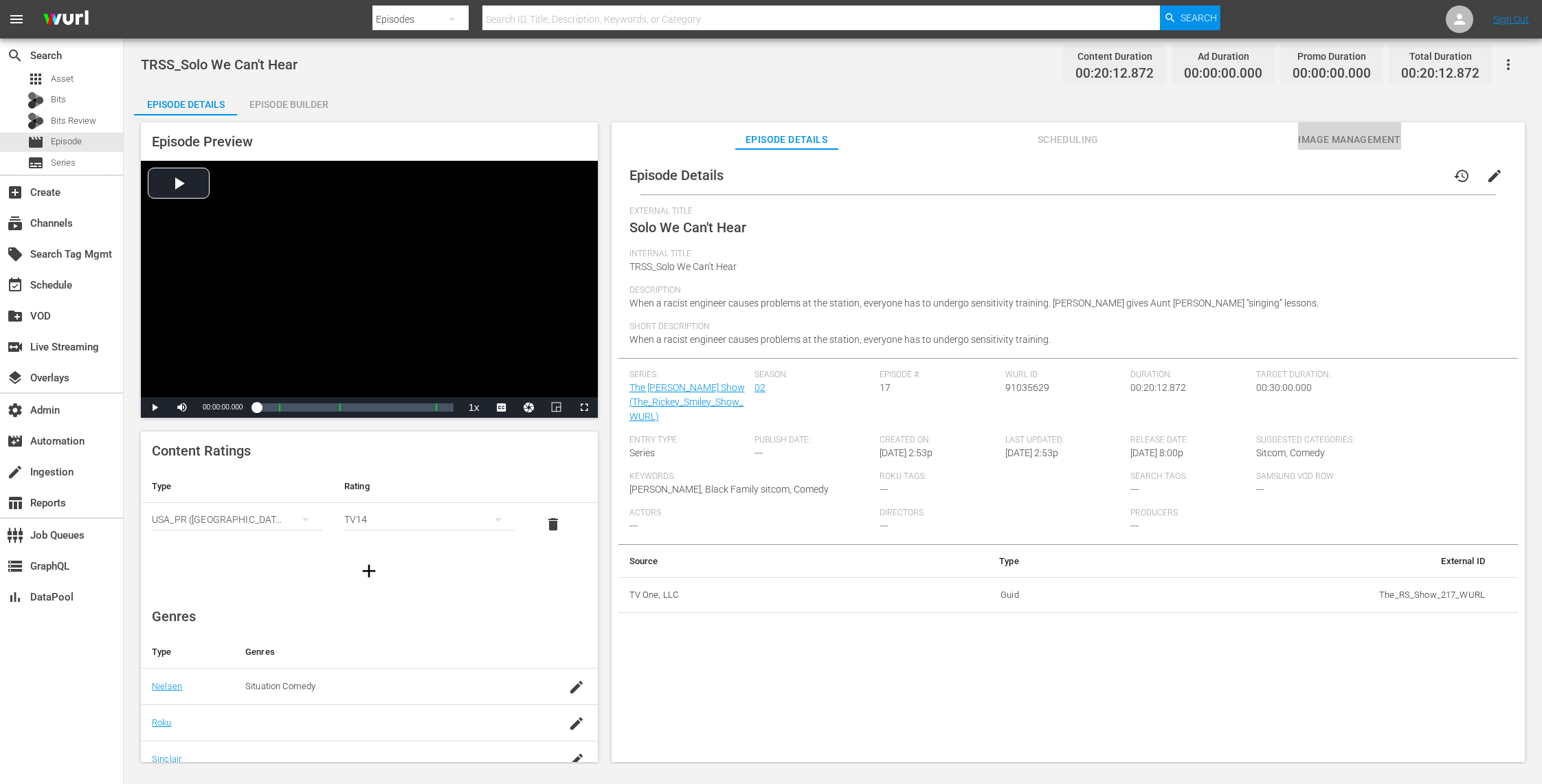
click at [1355, 140] on span "Image Management" at bounding box center [1349, 140] width 103 height 17
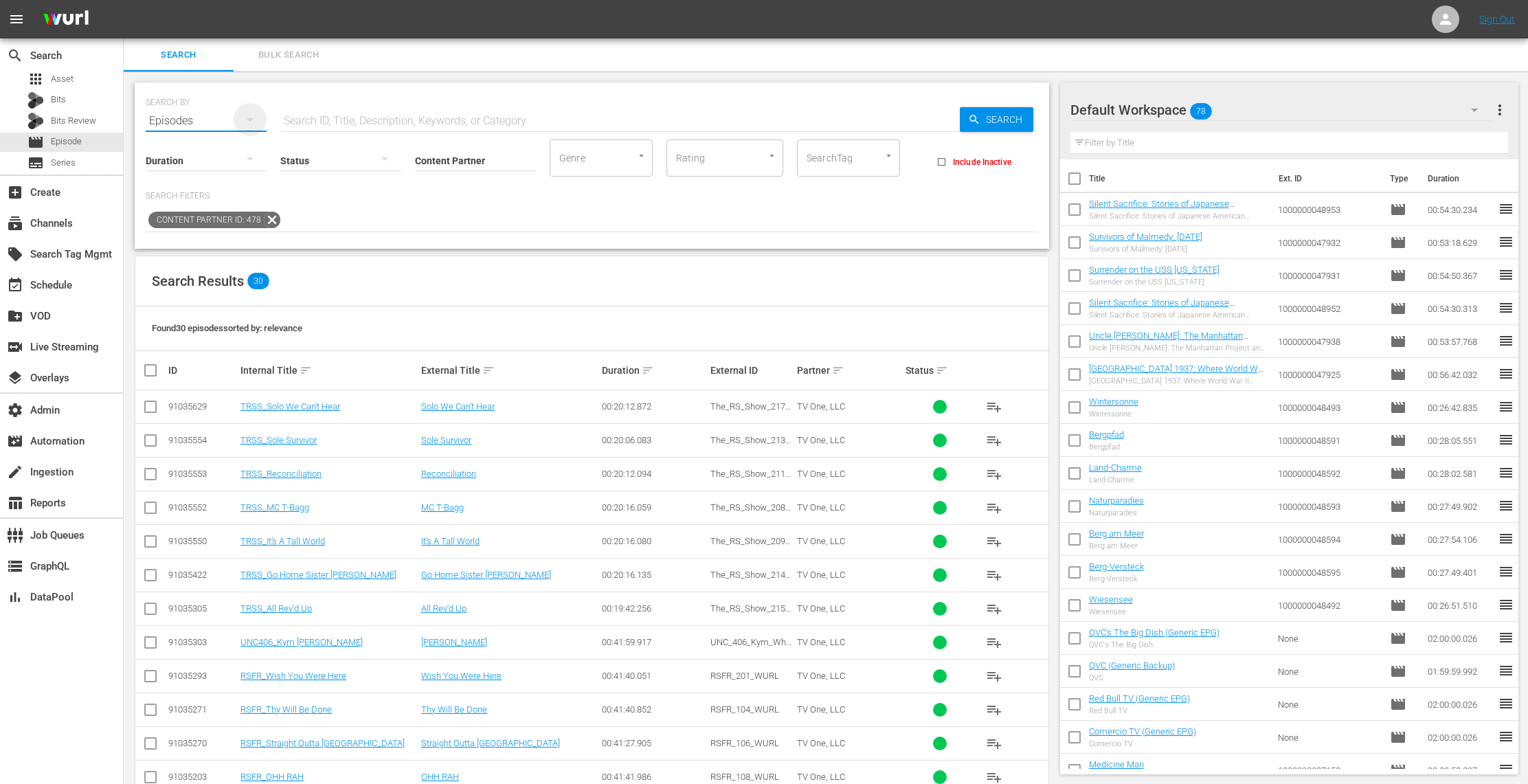
click at [252, 117] on icon "button" at bounding box center [249, 119] width 16 height 16
click at [210, 263] on div "Assets" at bounding box center [189, 257] width 55 height 22
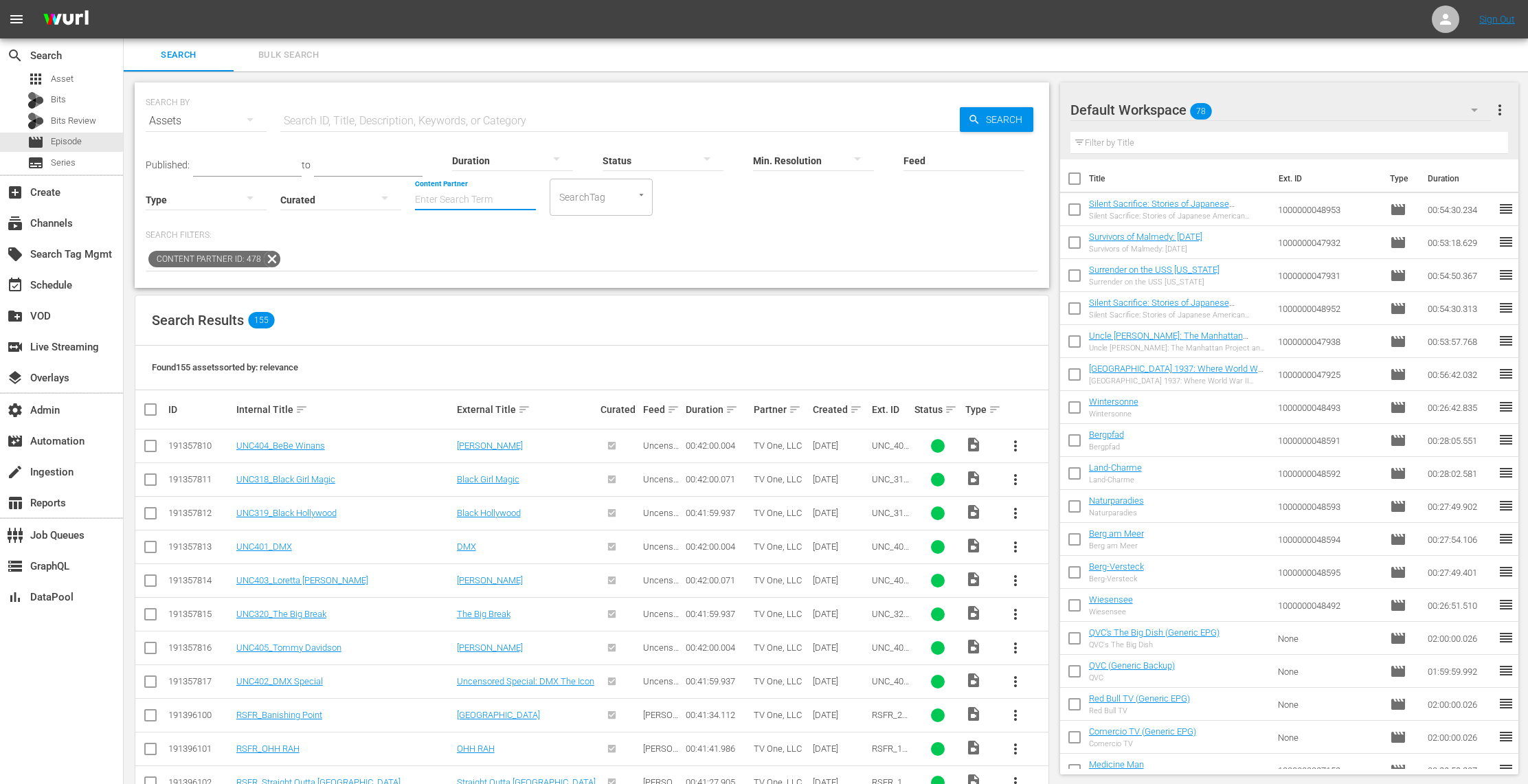
click at [488, 204] on input "Content Partner" at bounding box center [475, 201] width 121 height 50
click at [495, 256] on div "TV One, LLC (478)" at bounding box center [526, 270] width 201 height 33
type input "TV One, LLC (478)"
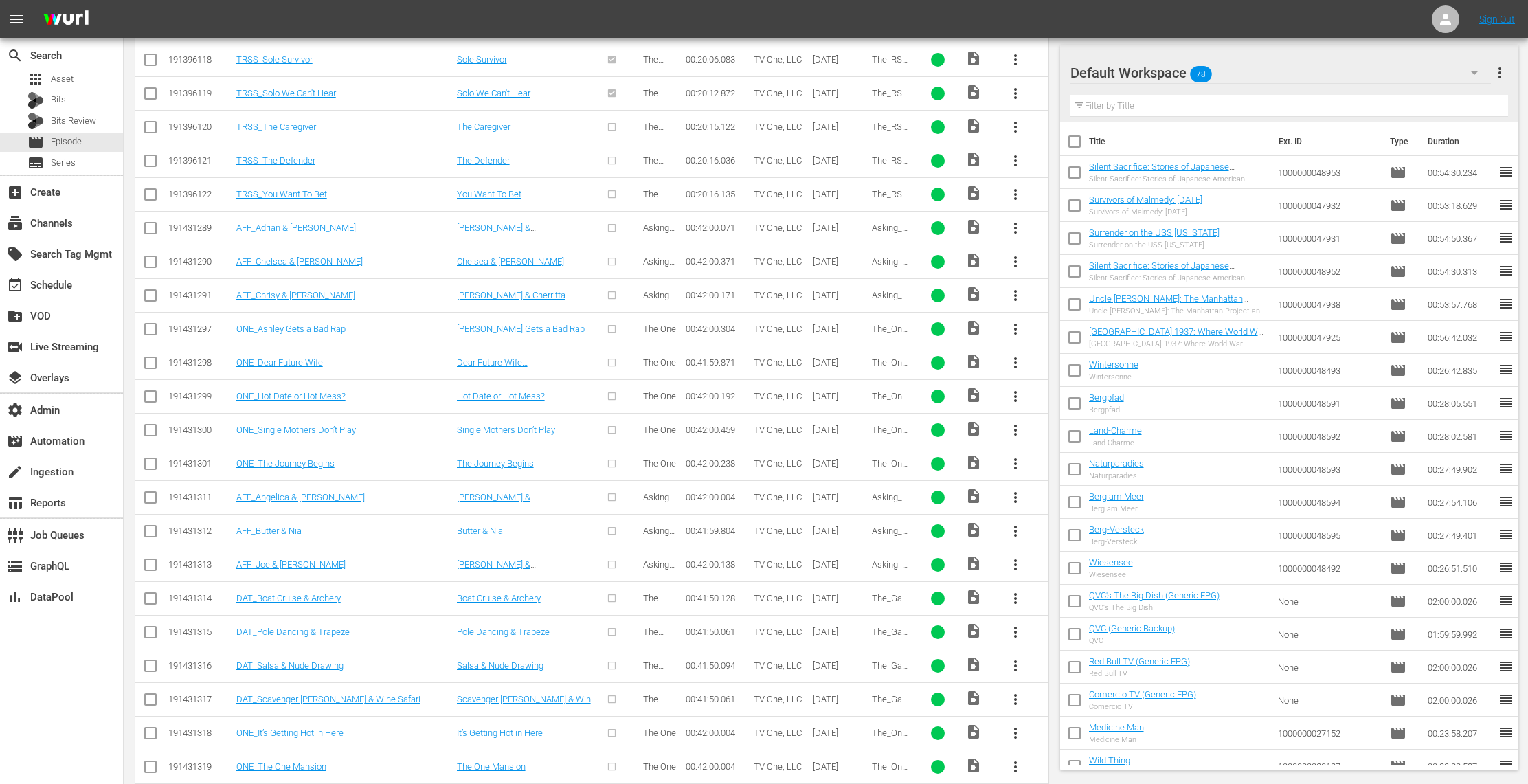
scroll to position [987, 0]
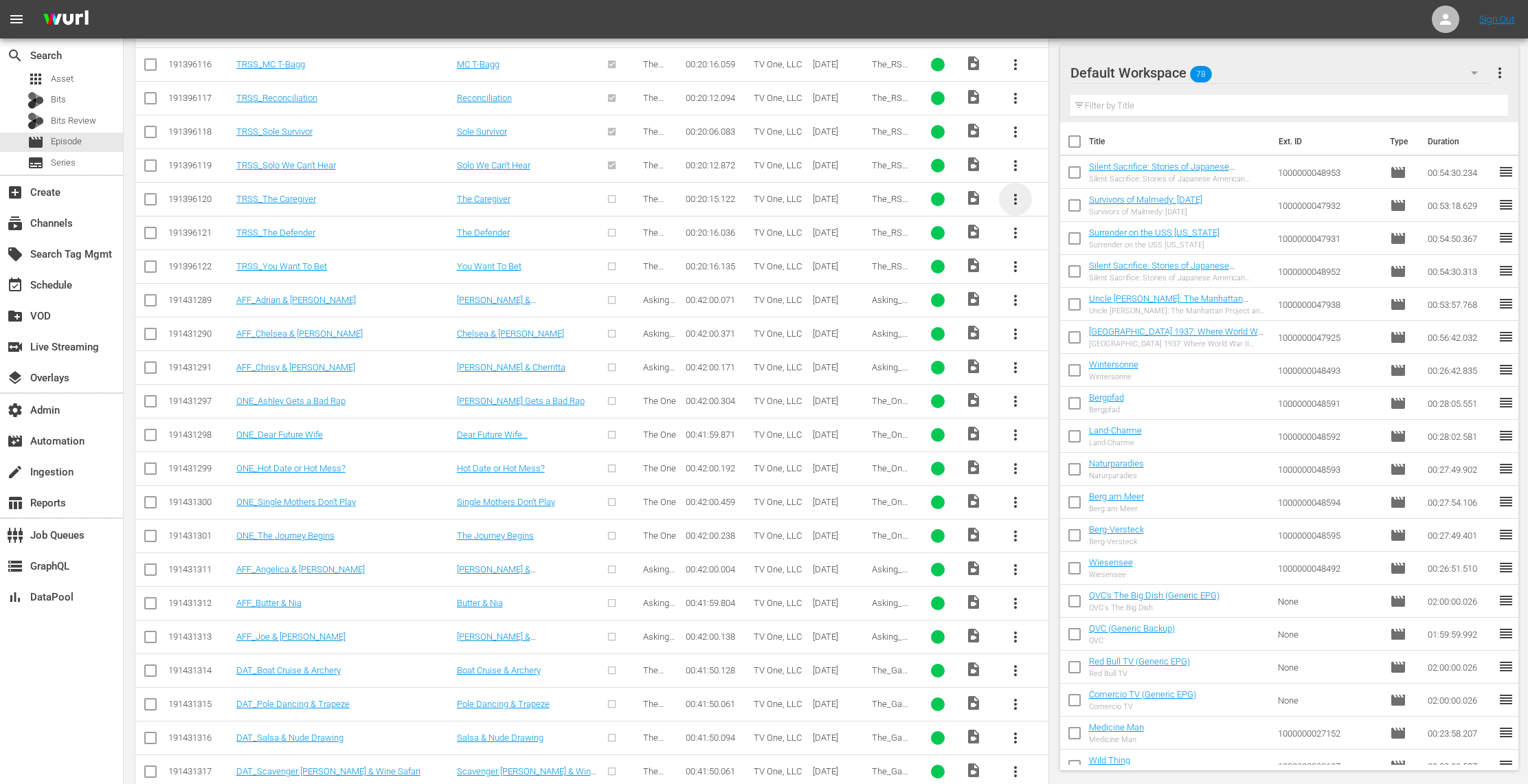
click at [1021, 201] on span "more_vert" at bounding box center [1015, 199] width 16 height 16
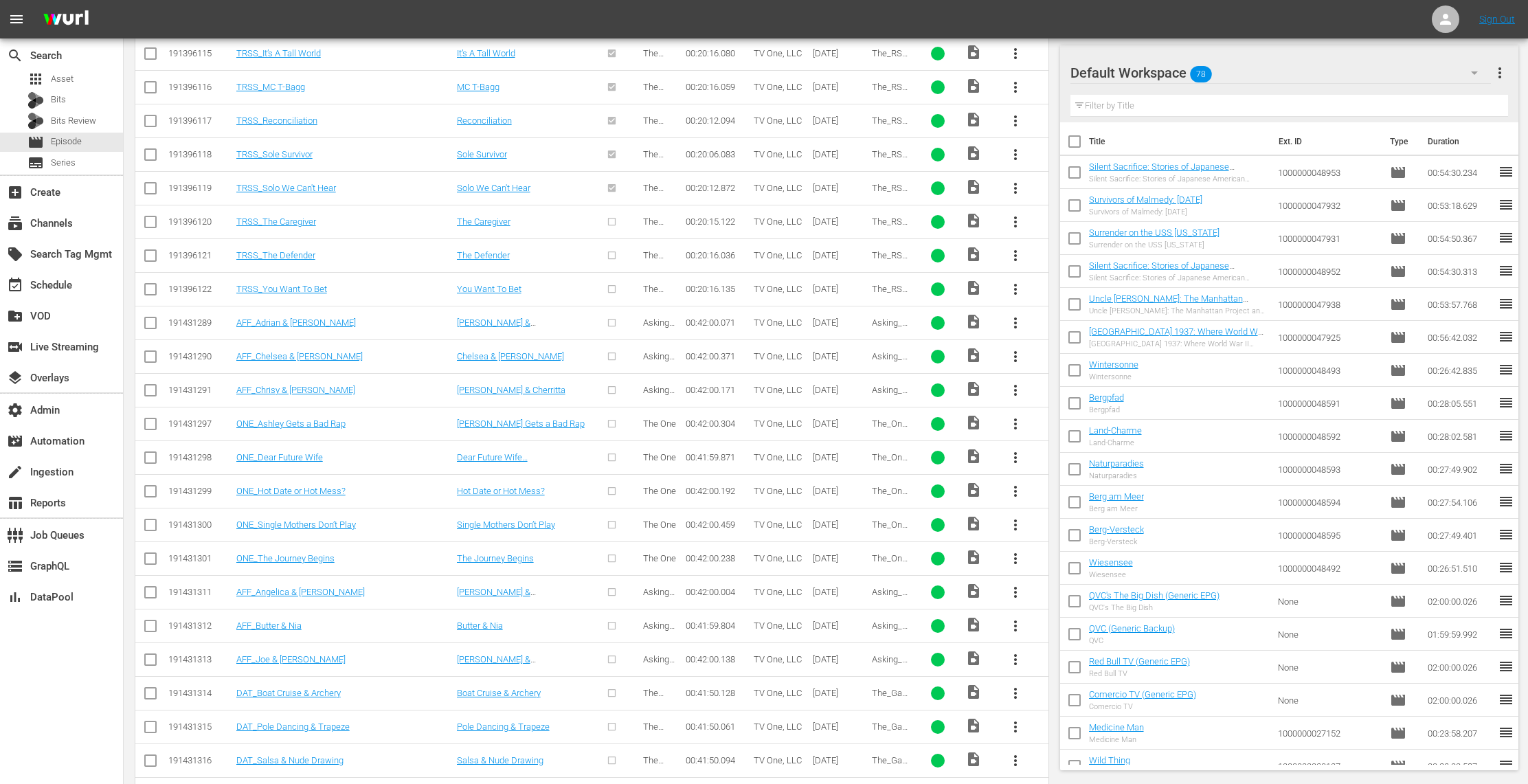
scroll to position [959, 0]
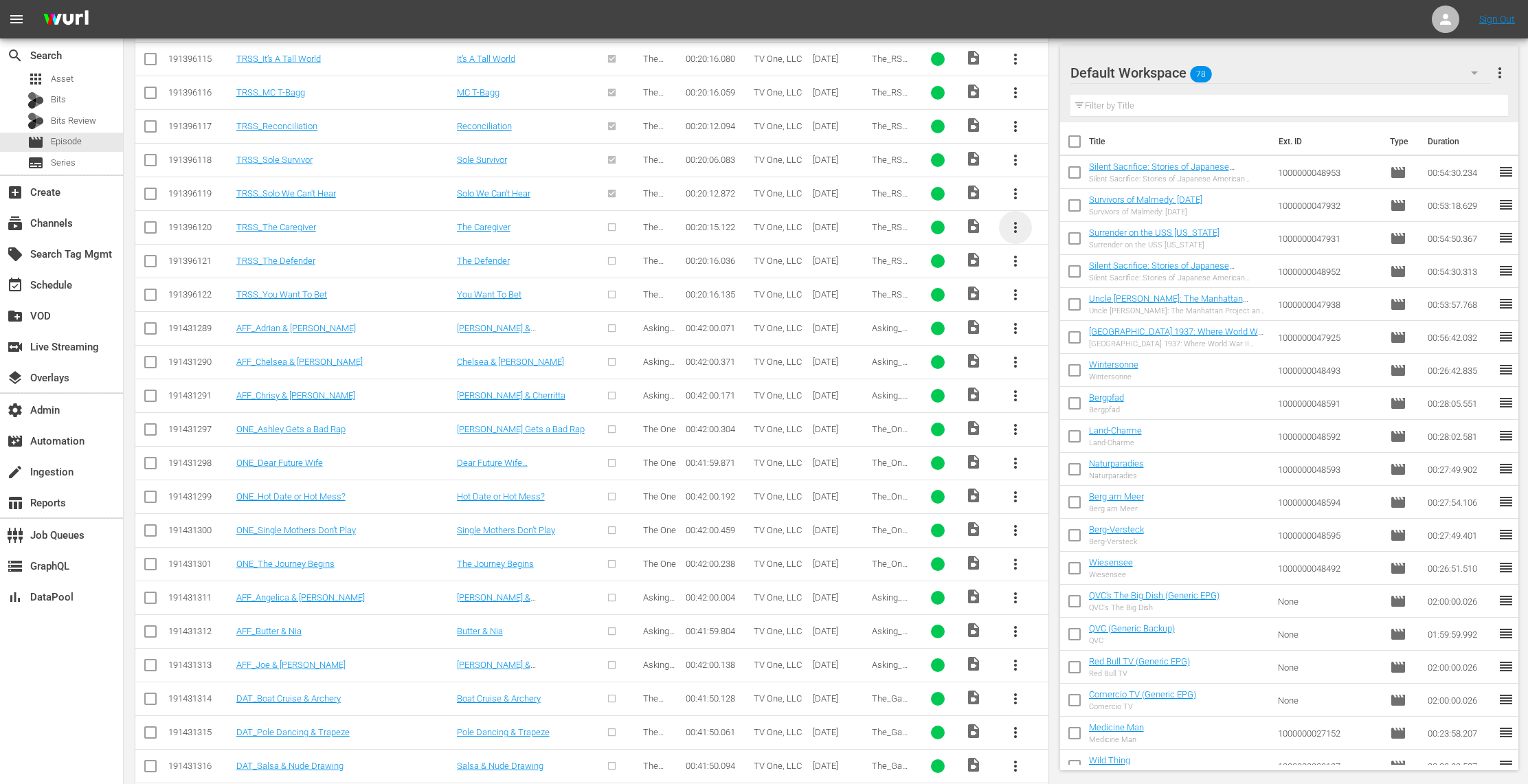
click at [1014, 231] on span "more_vert" at bounding box center [1015, 227] width 16 height 16
click at [1075, 340] on div "Episode" at bounding box center [1089, 337] width 93 height 33
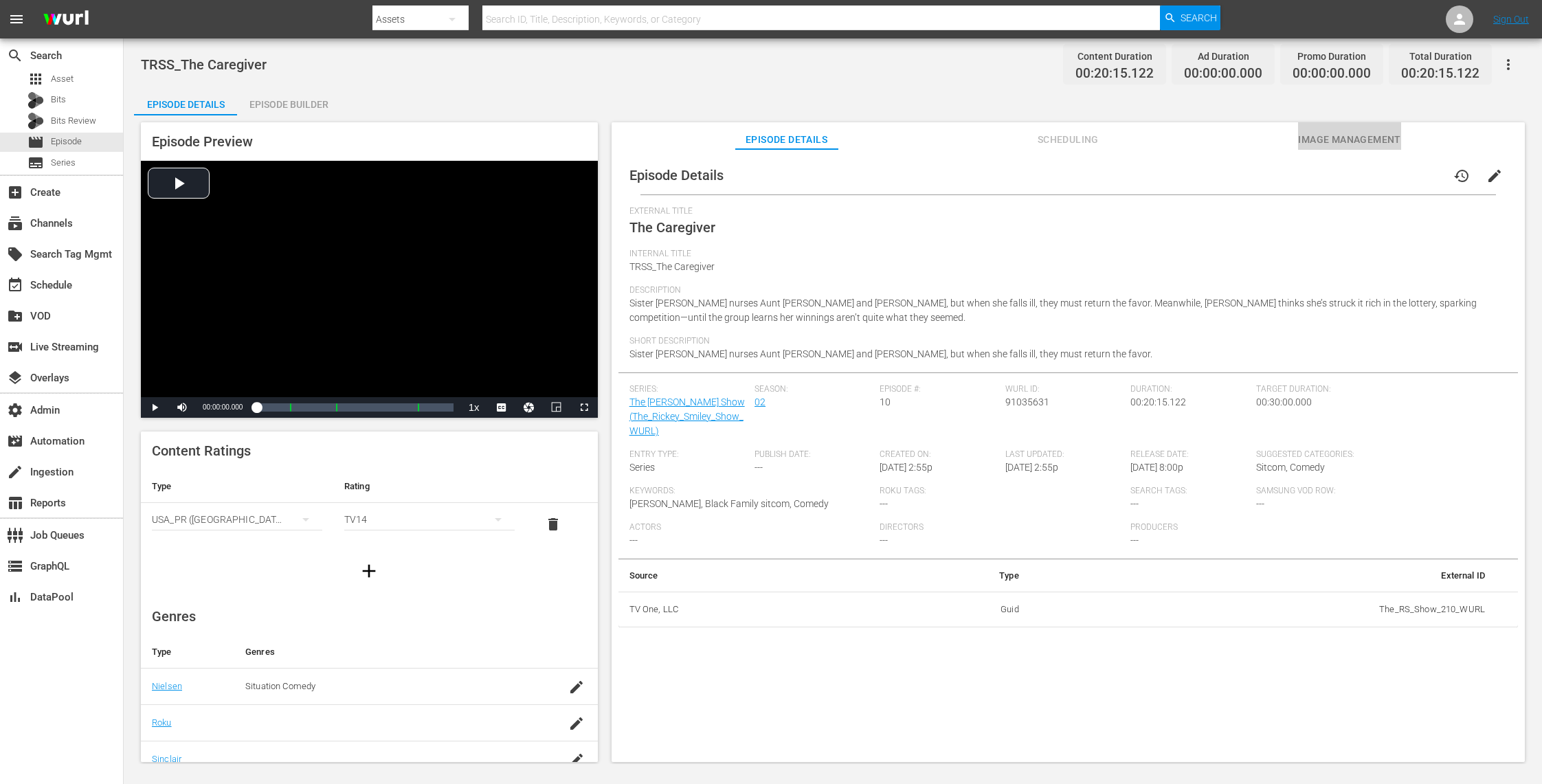
click at [1322, 143] on span "Image Management" at bounding box center [1349, 140] width 103 height 17
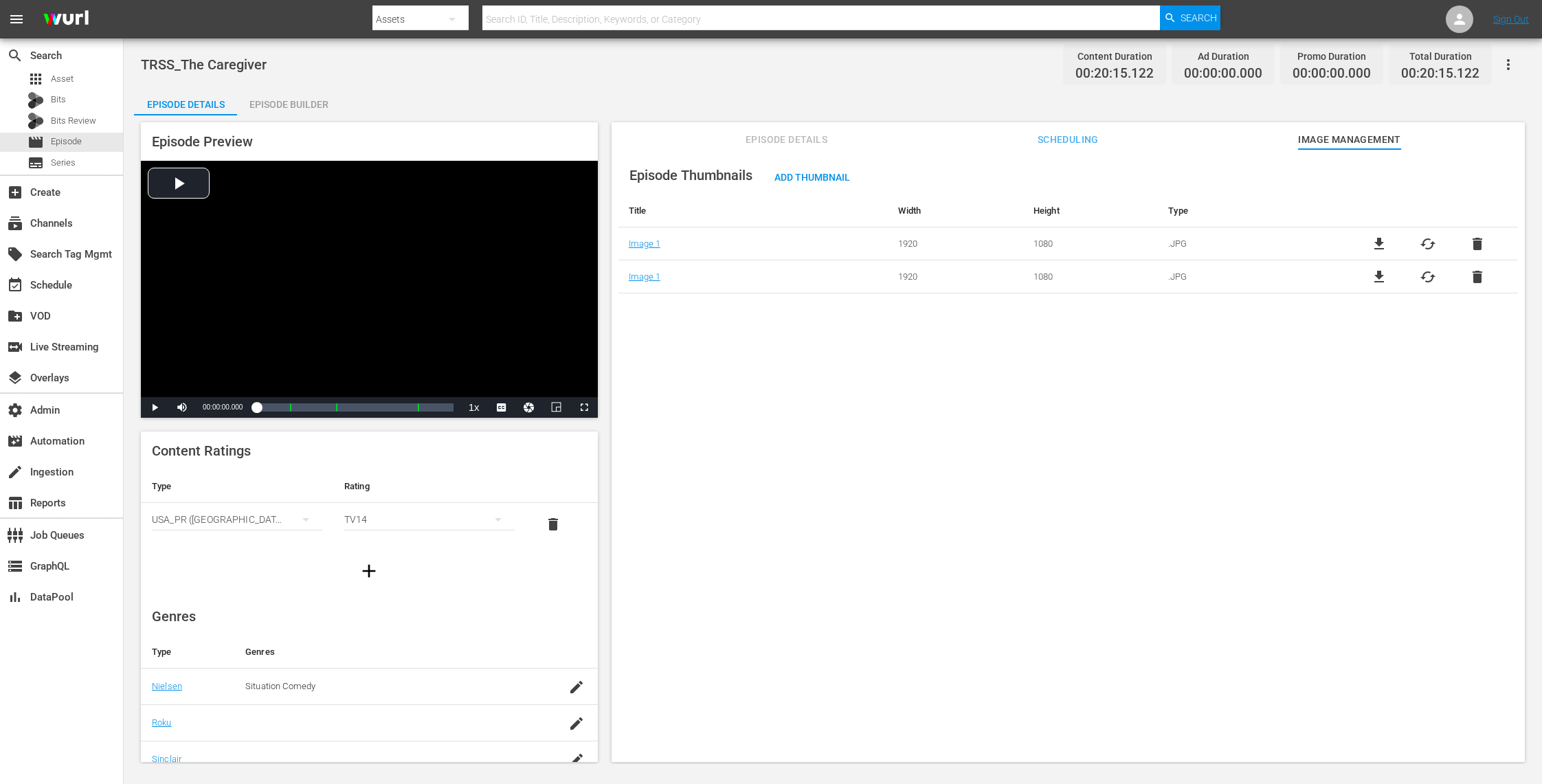
click at [1469, 241] on span "delete" at bounding box center [1477, 244] width 16 height 16
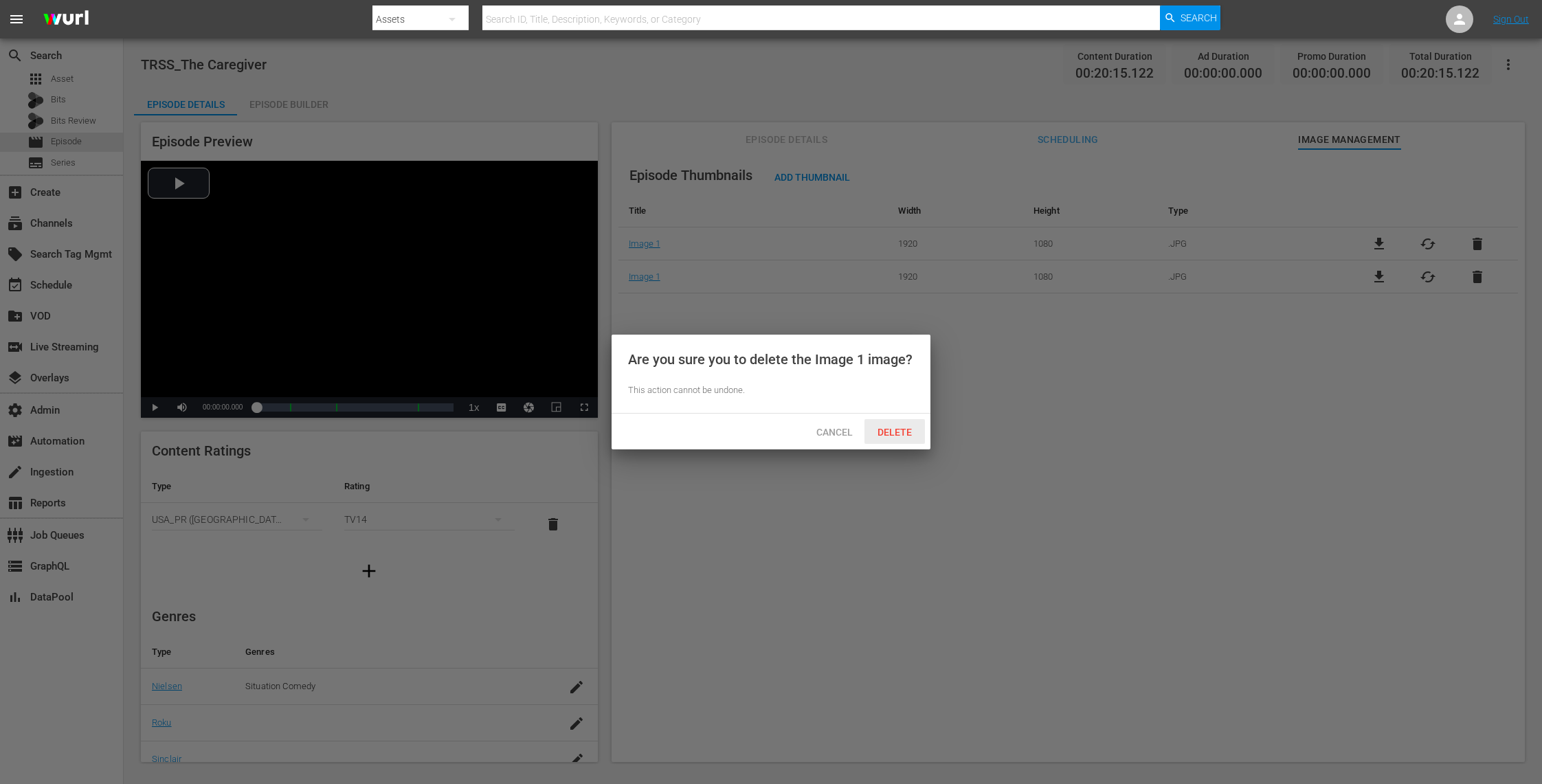
click at [894, 427] on span "Delete" at bounding box center [894, 432] width 57 height 11
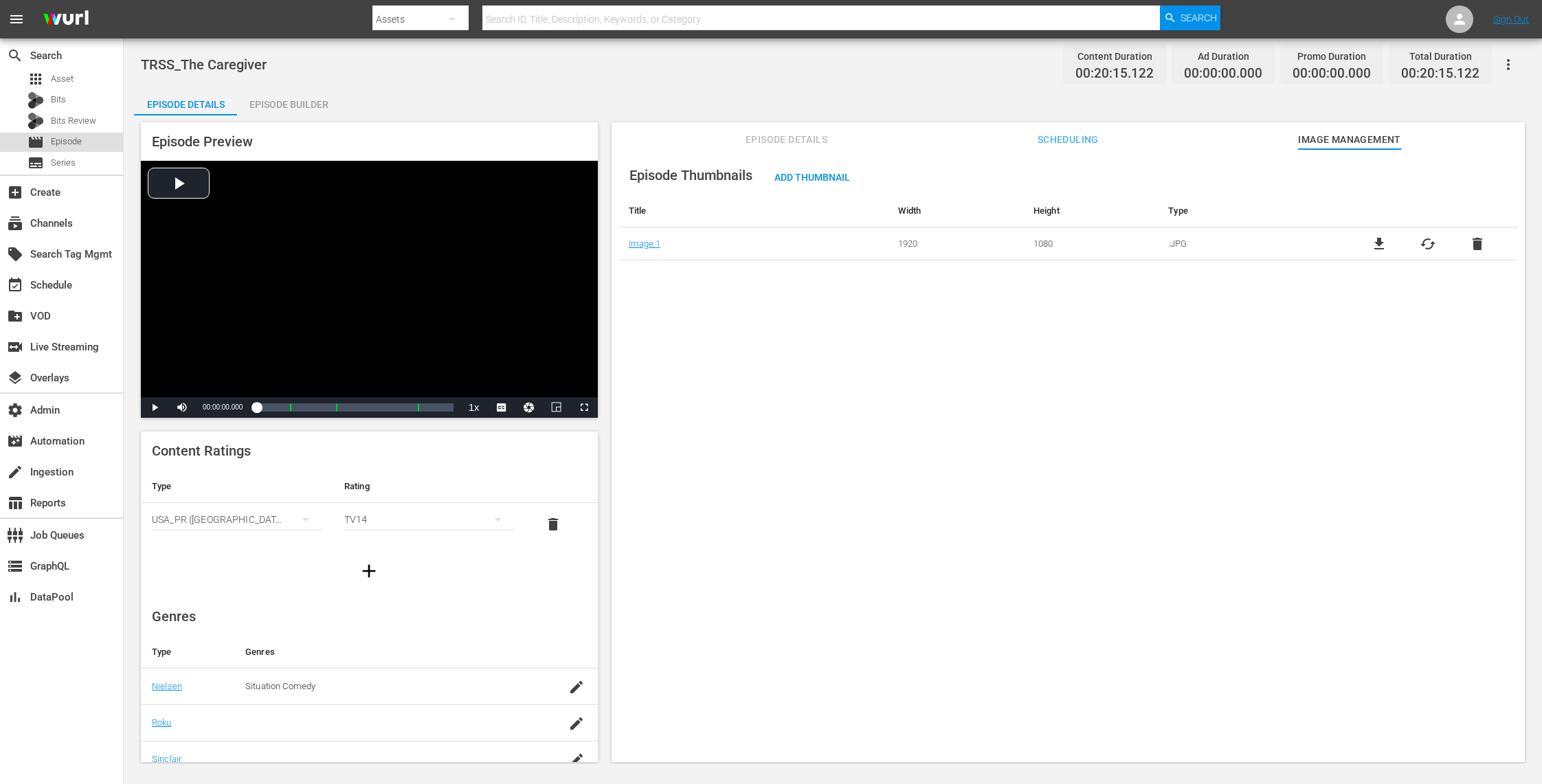
click at [89, 141] on div "movie Episode" at bounding box center [61, 142] width 123 height 19
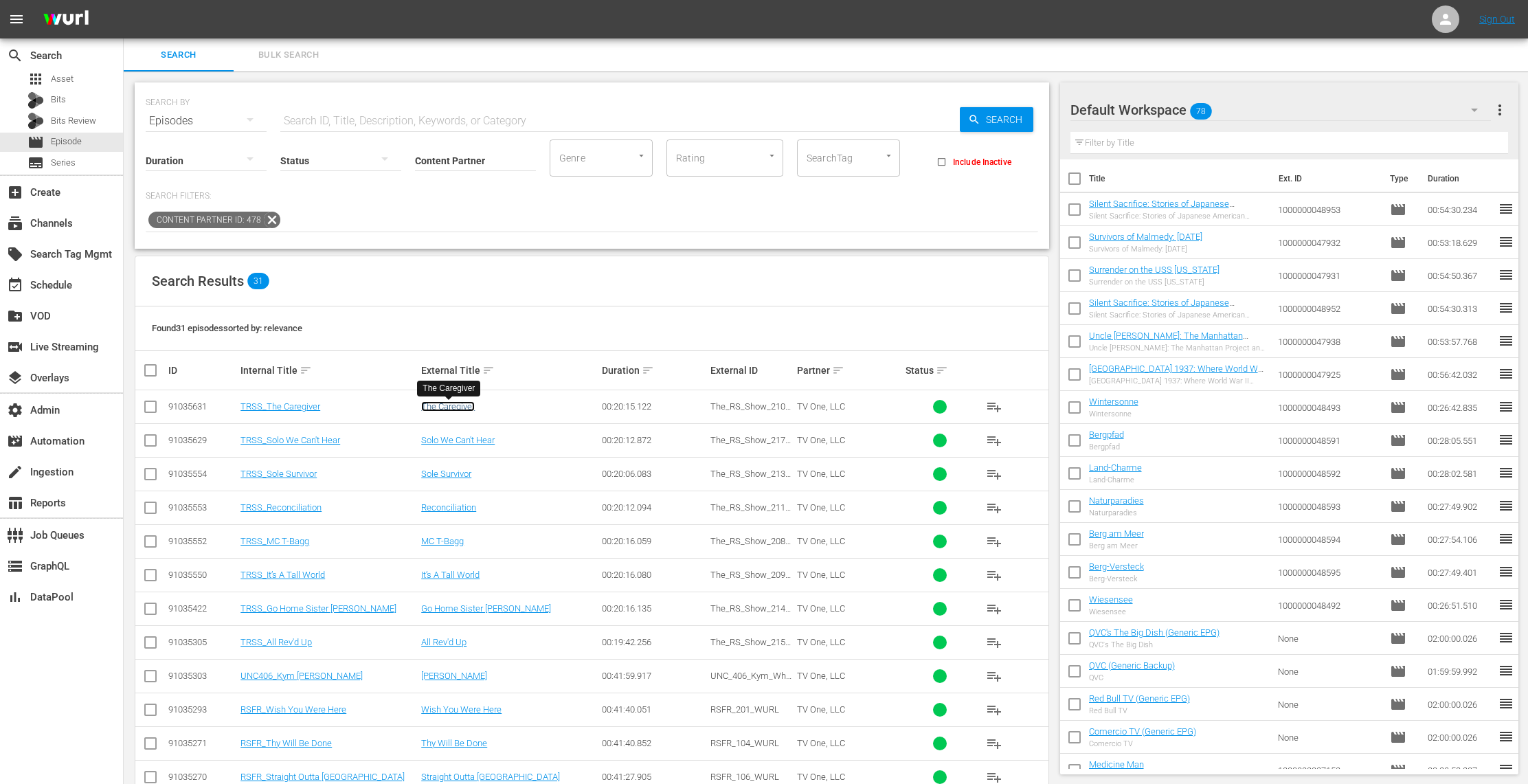
click at [450, 409] on link "The Caregiver" at bounding box center [447, 406] width 54 height 10
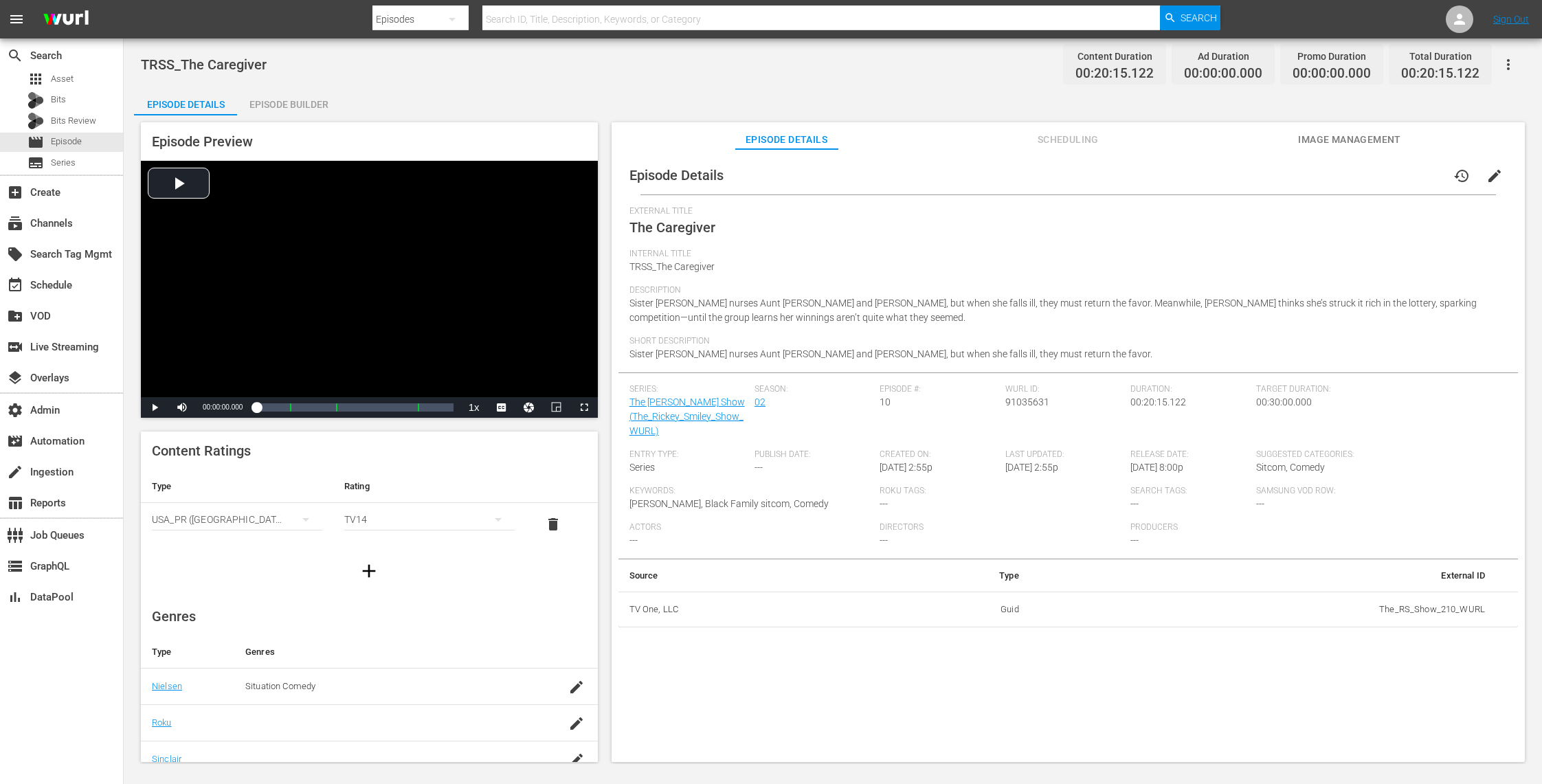
click at [1329, 137] on span "Image Management" at bounding box center [1349, 140] width 103 height 17
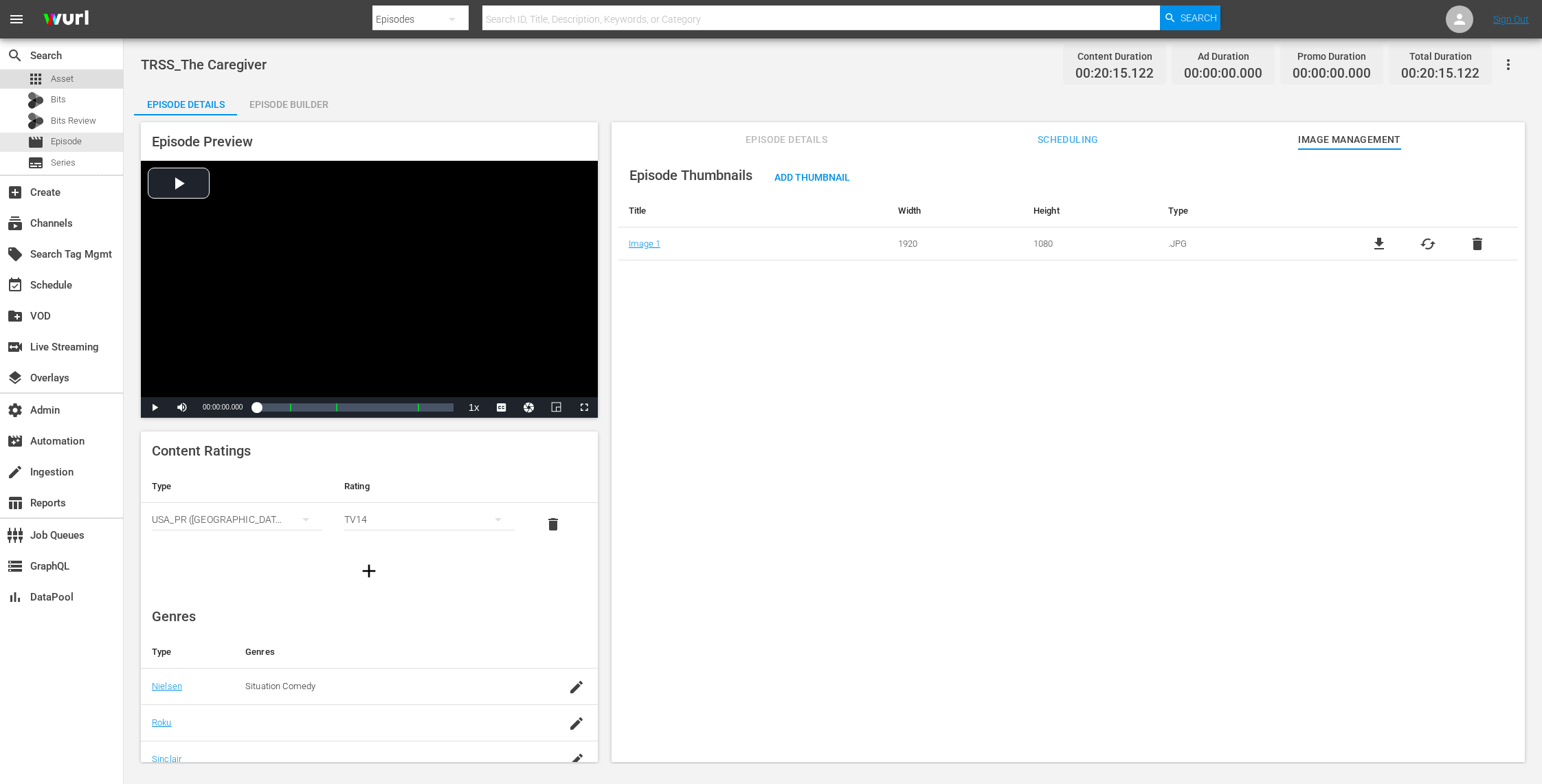
click at [77, 84] on div "apps Asset" at bounding box center [61, 78] width 123 height 19
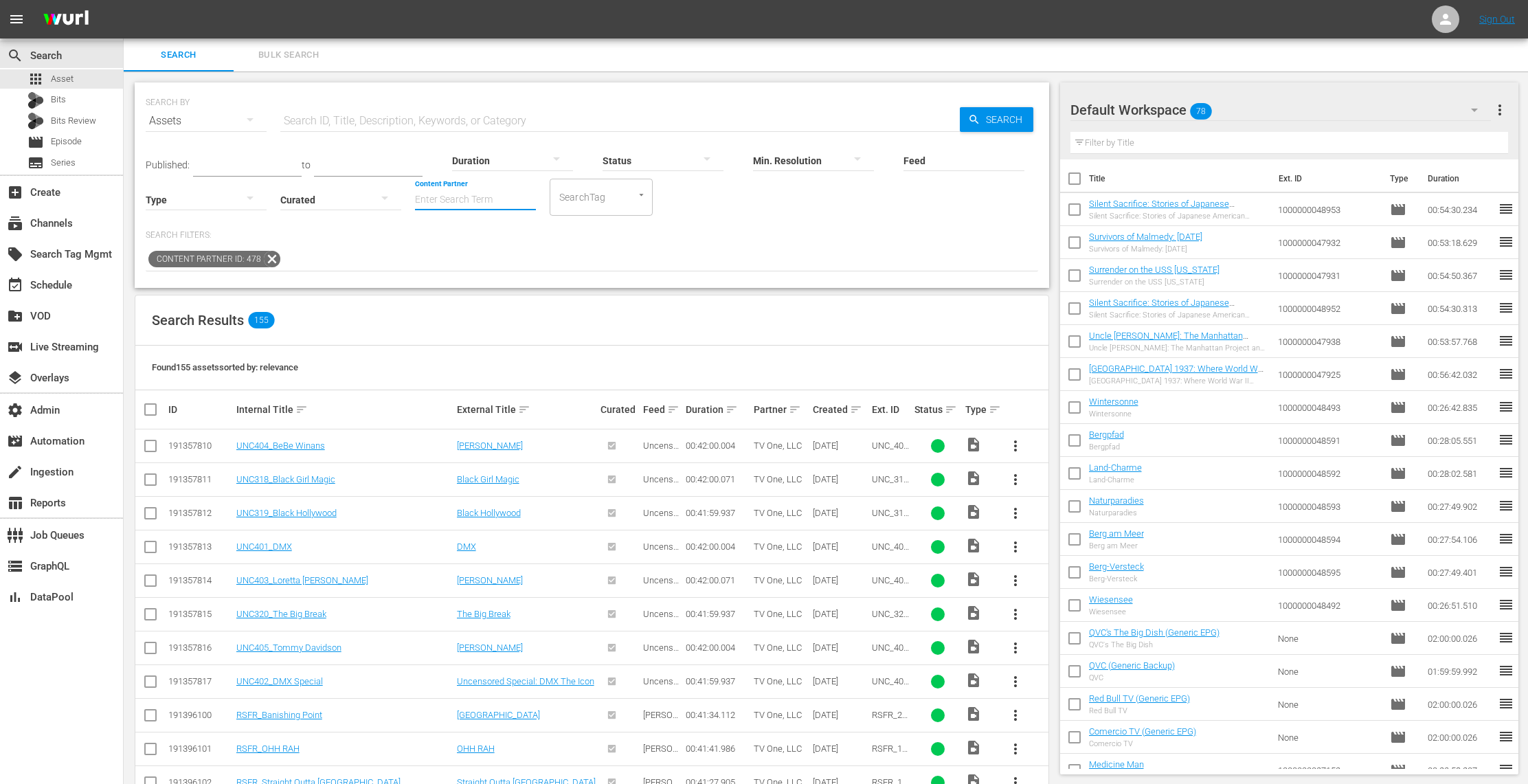
click at [488, 196] on input "Content Partner" at bounding box center [475, 201] width 121 height 50
click at [505, 234] on div "TV One, LLC (478)" at bounding box center [526, 238] width 201 height 33
type input "TV One, LLC (478)"
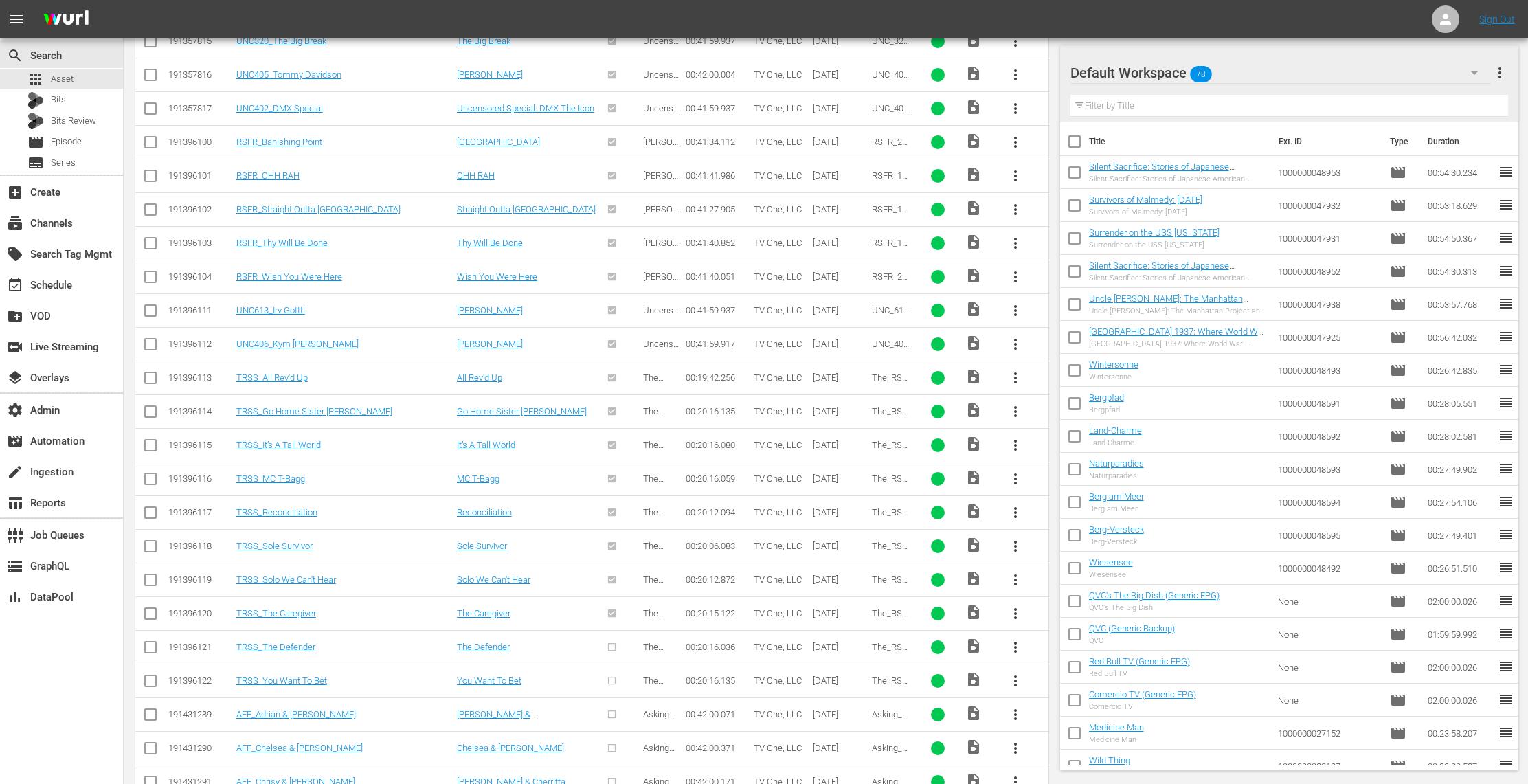
scroll to position [578, 0]
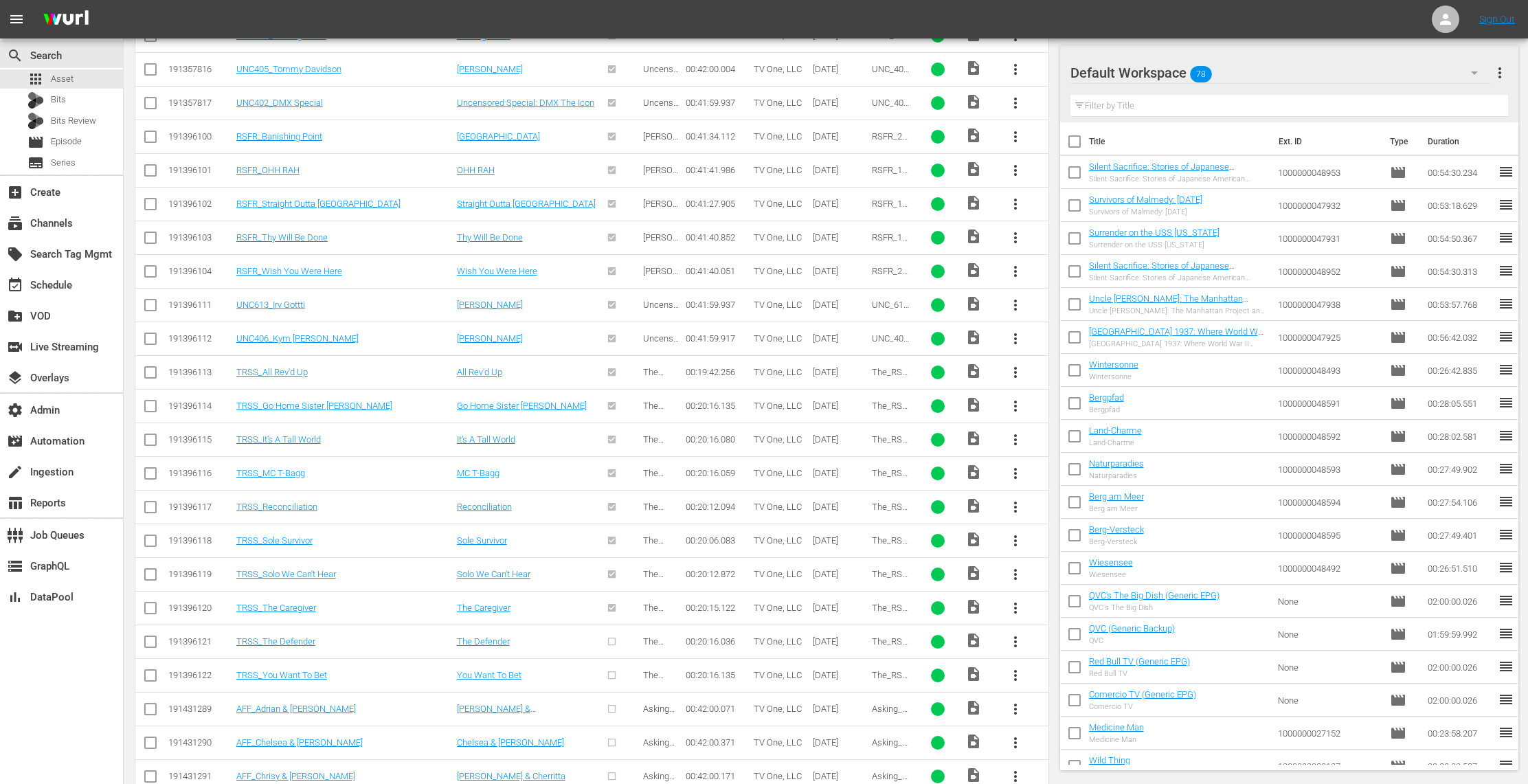
click at [1014, 639] on span "more_vert" at bounding box center [1015, 641] width 16 height 16
click at [1062, 755] on div "Episode" at bounding box center [1089, 751] width 93 height 33
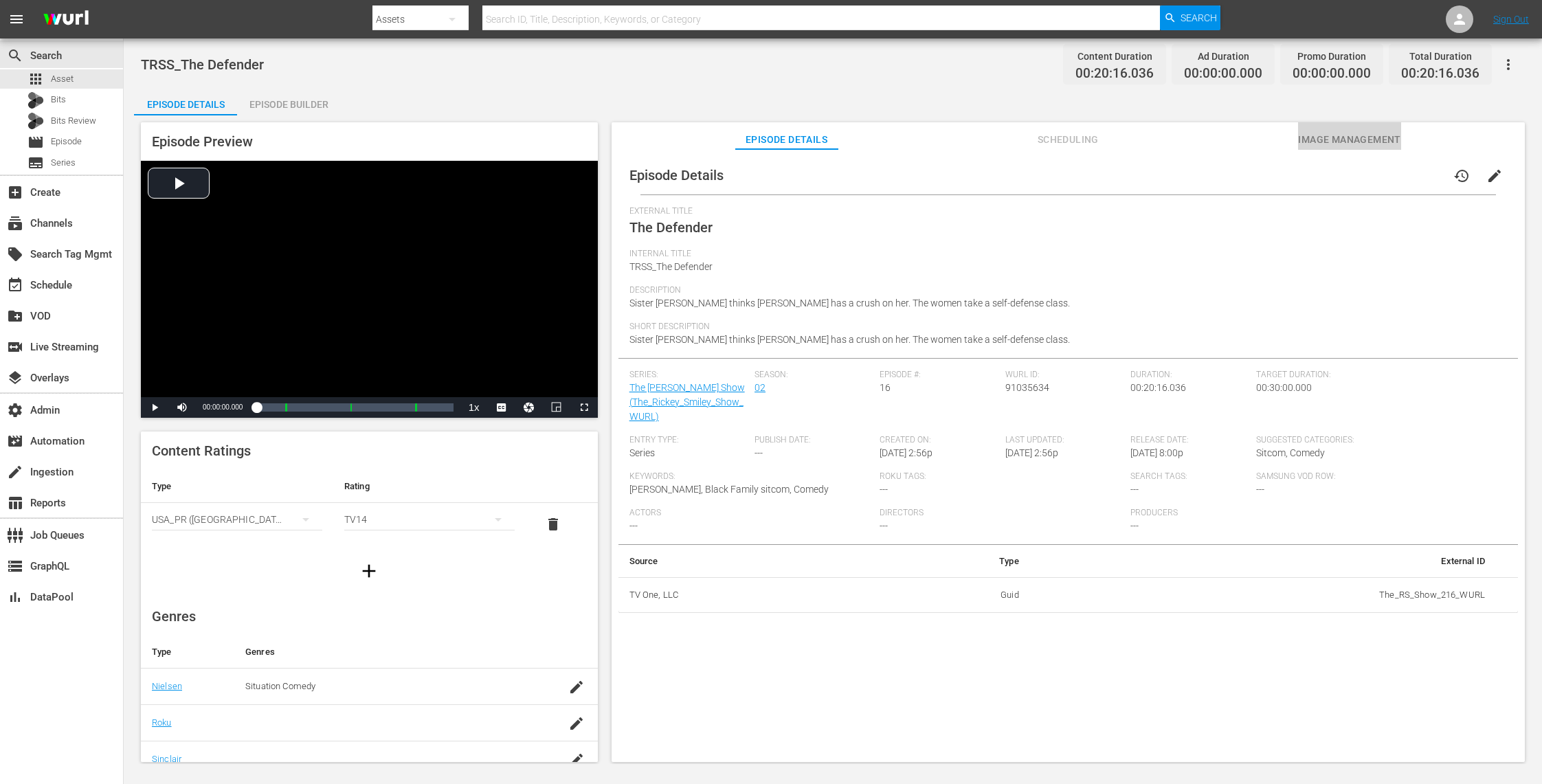
click at [1352, 143] on span "Image Management" at bounding box center [1349, 140] width 103 height 17
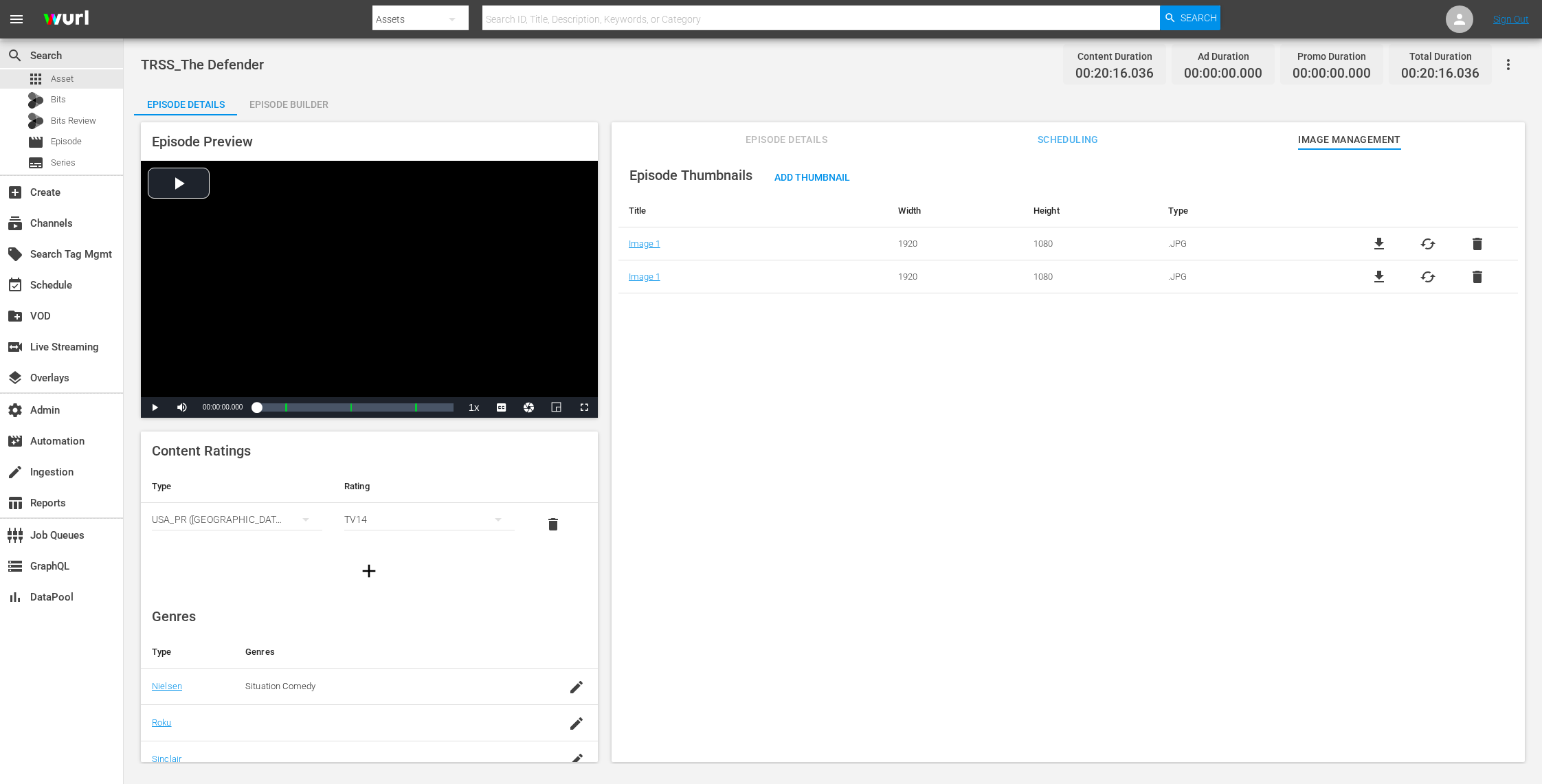
click at [1475, 242] on span "delete" at bounding box center [1477, 244] width 16 height 16
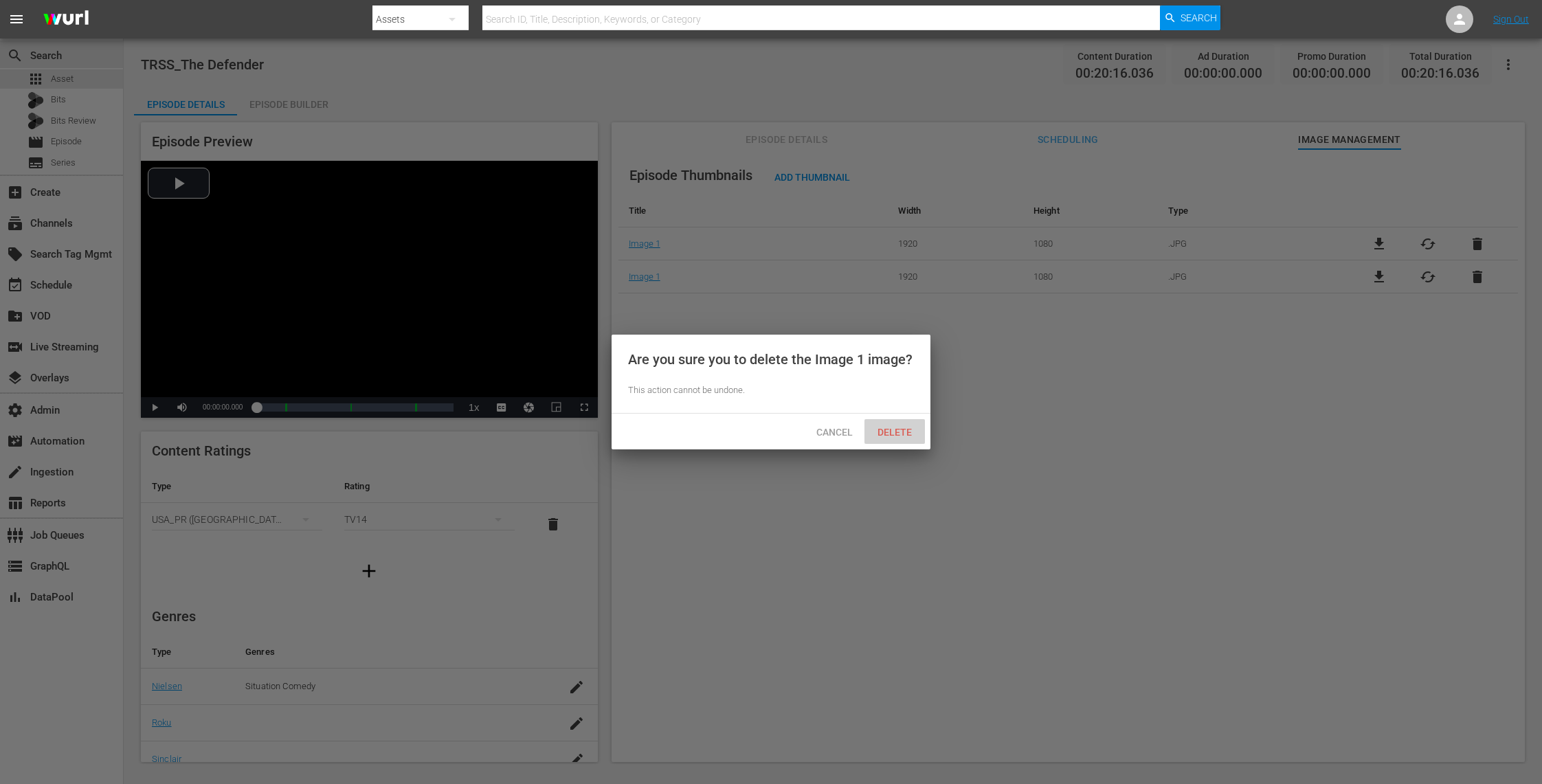
click at [894, 425] on div "Delete" at bounding box center [894, 432] width 61 height 26
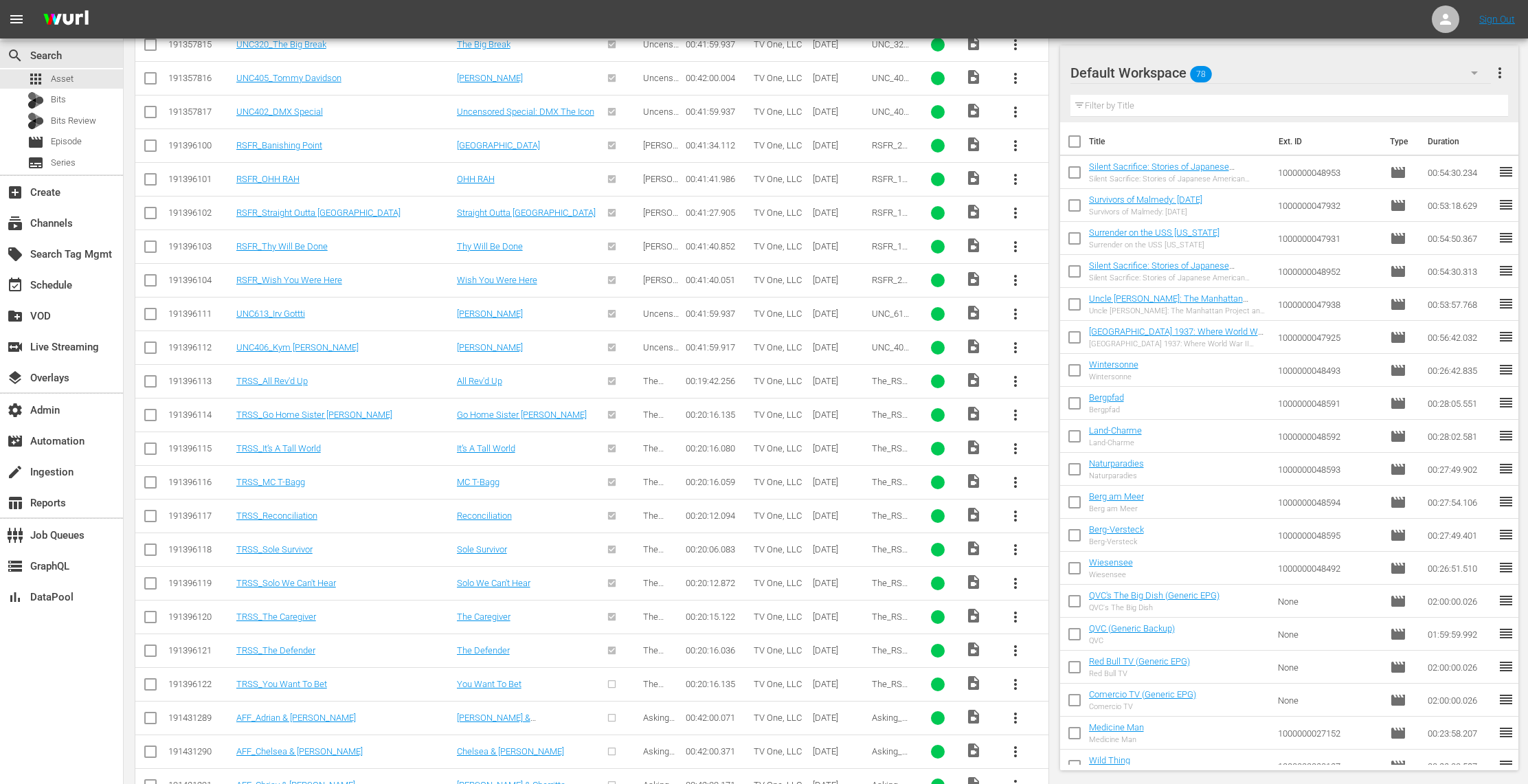
scroll to position [570, 0]
click at [1016, 689] on span "more_vert" at bounding box center [1015, 683] width 16 height 16
click at [1083, 683] on div "Episode" at bounding box center [1089, 683] width 93 height 33
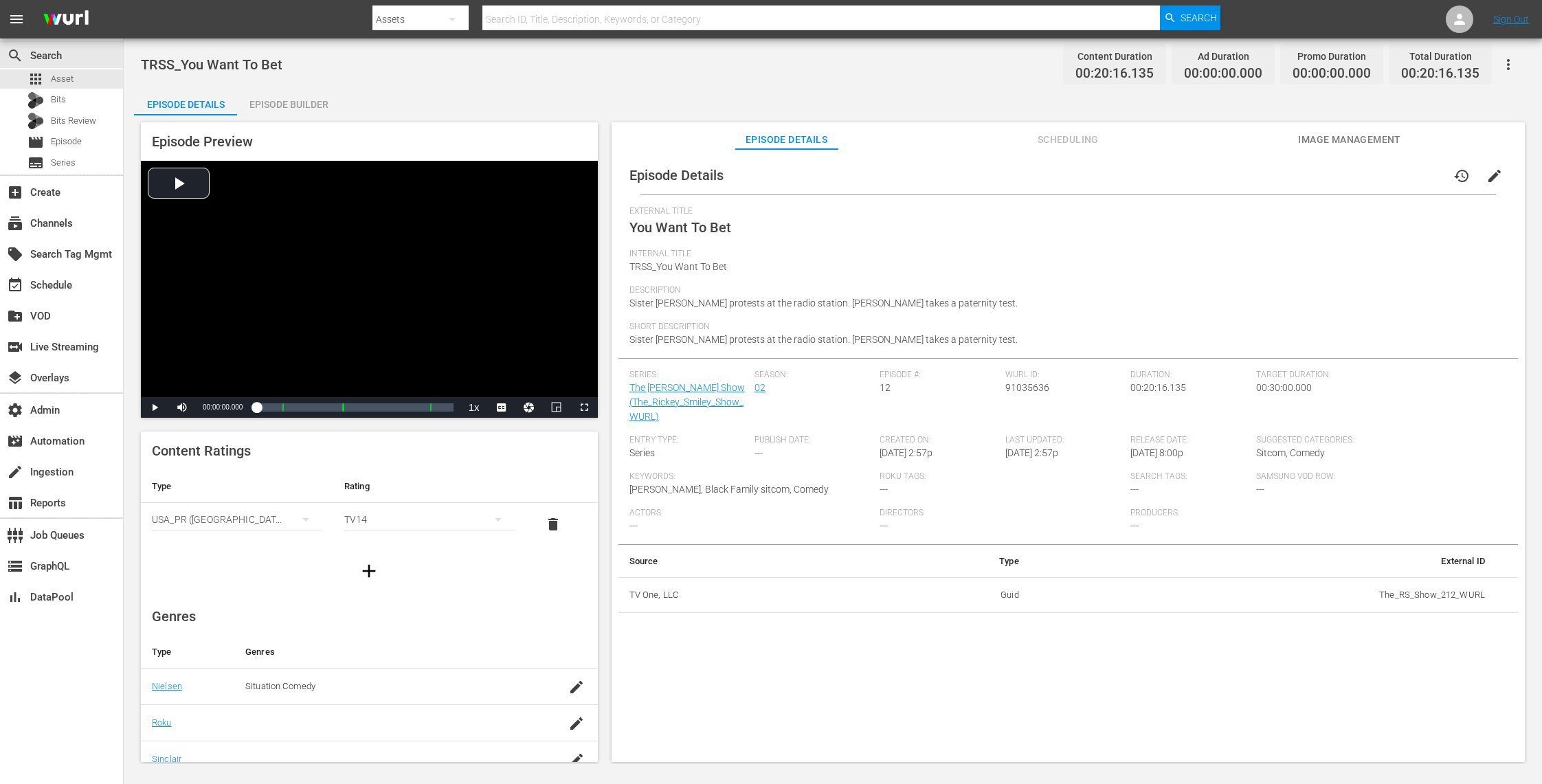
click at [1339, 134] on span "Image Management" at bounding box center [1349, 140] width 103 height 17
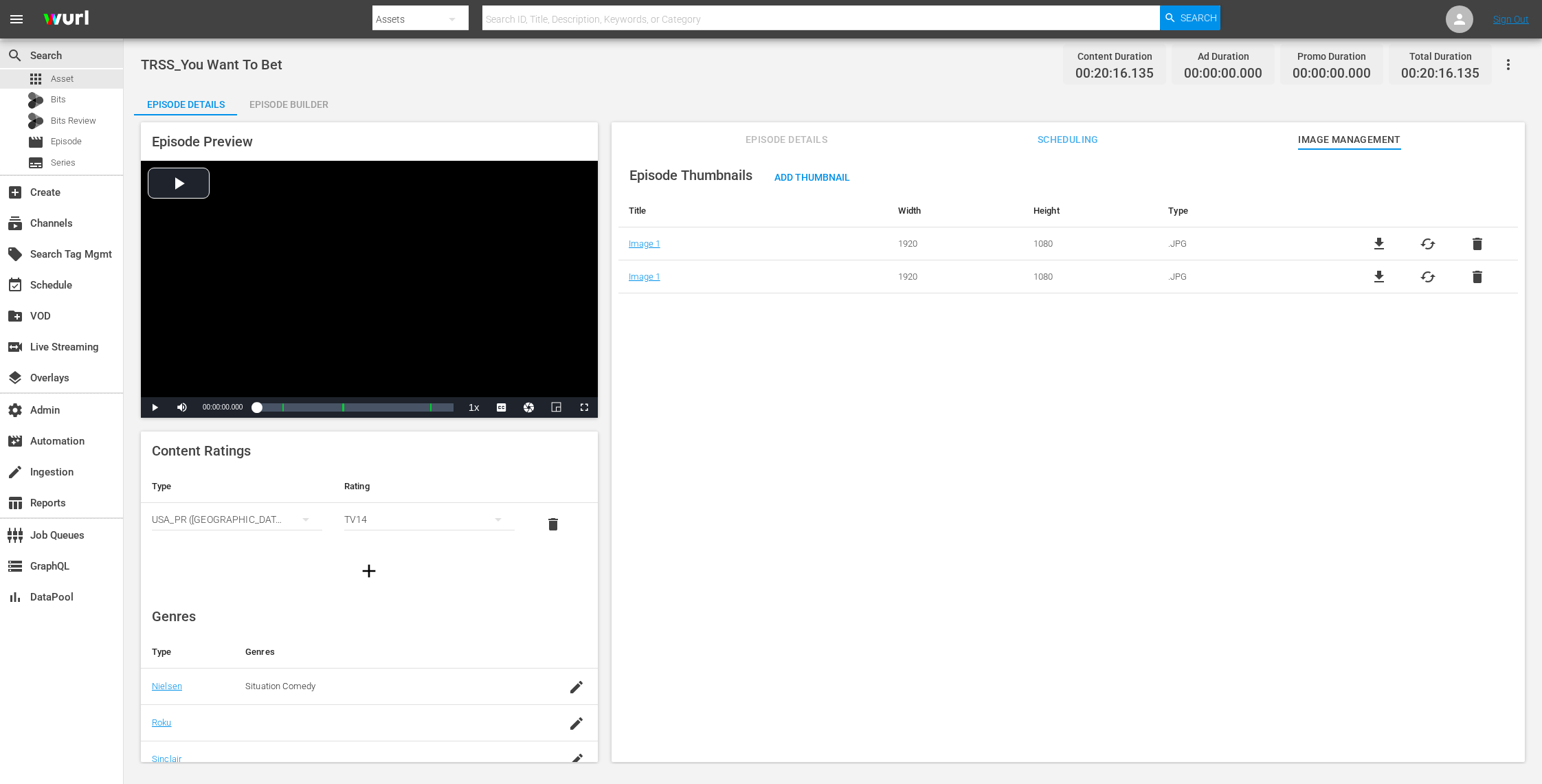
click at [1473, 248] on span "delete" at bounding box center [1477, 244] width 16 height 16
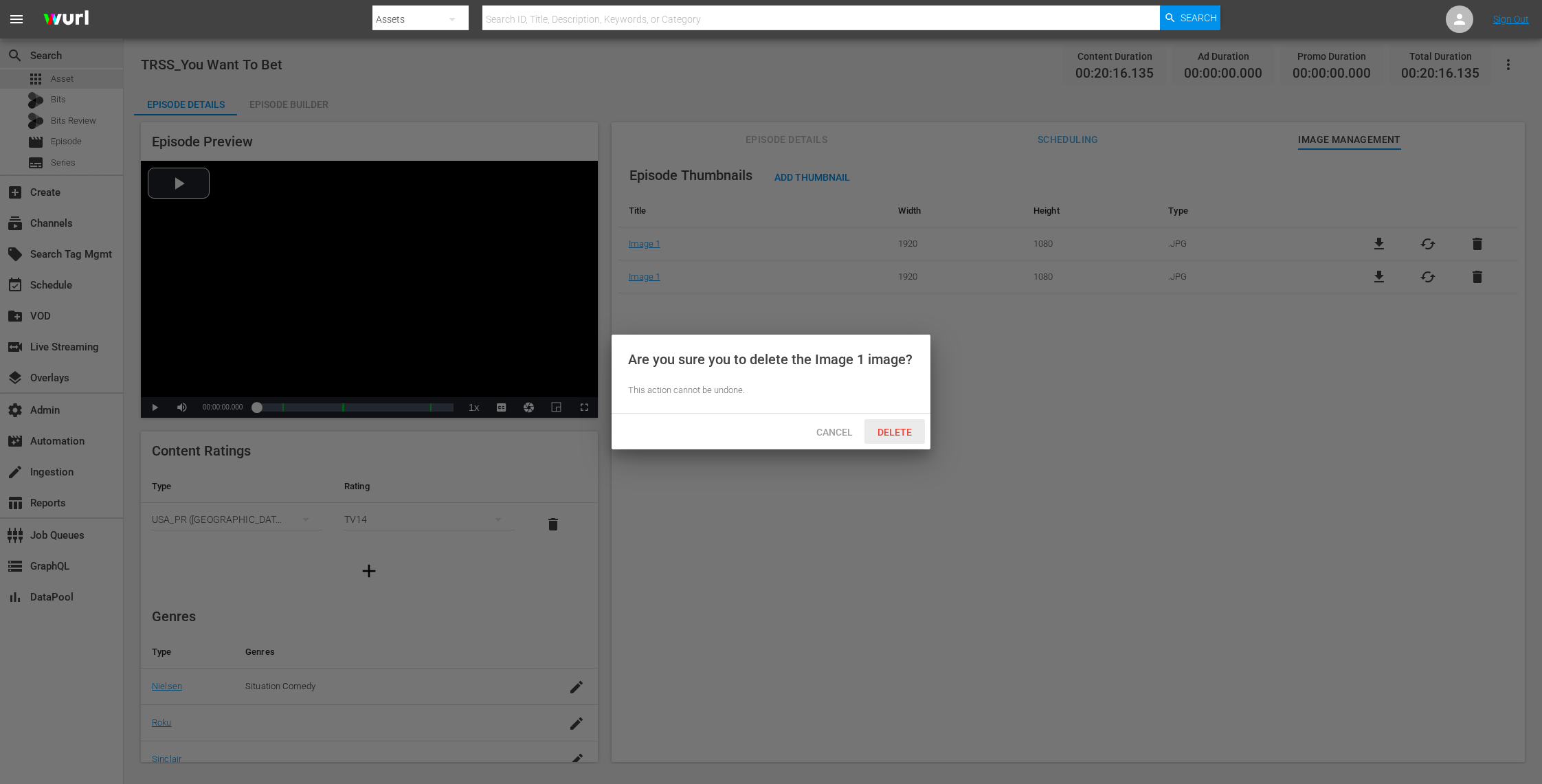
click at [905, 428] on span "Delete" at bounding box center [894, 432] width 57 height 11
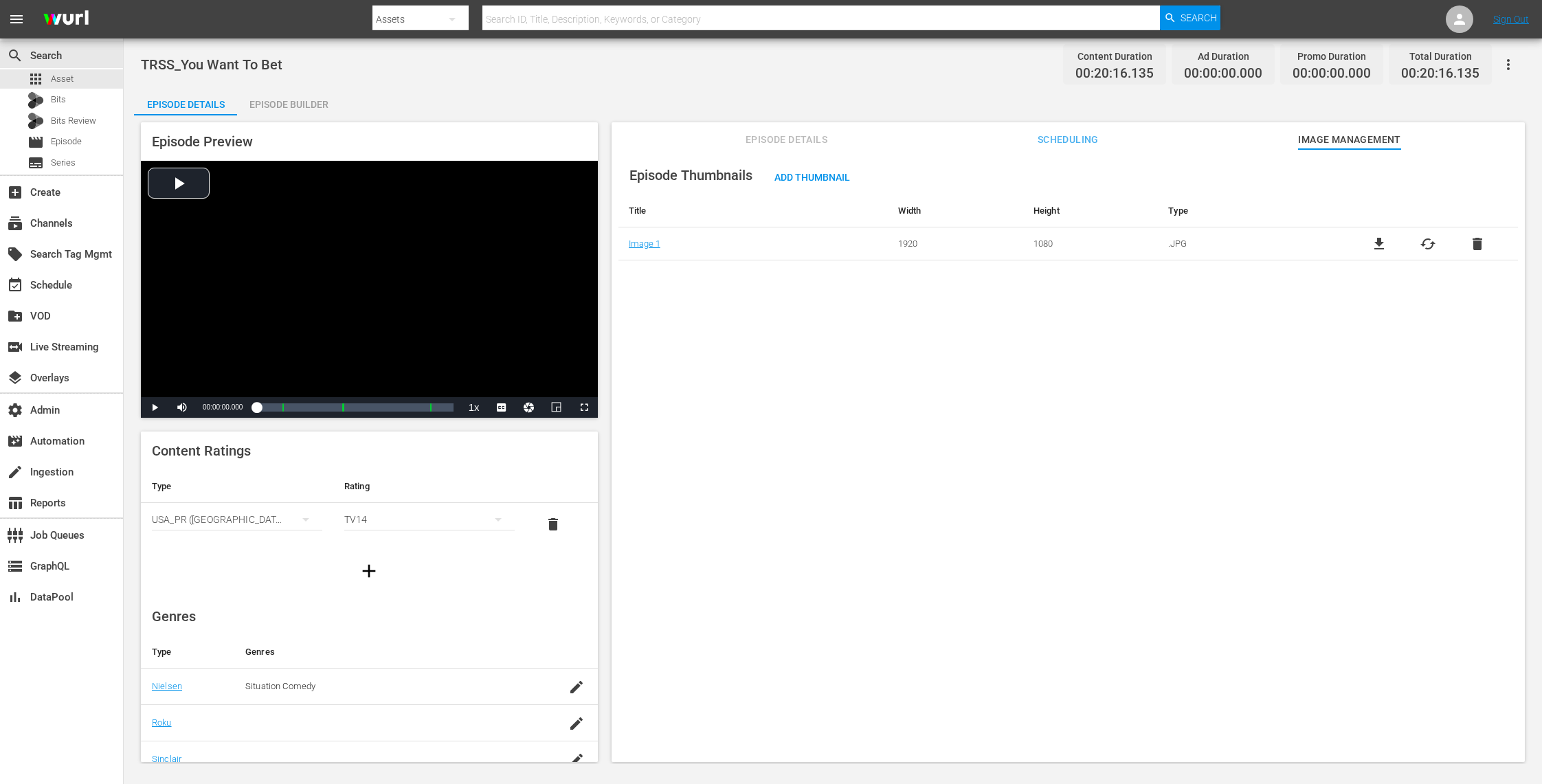
click at [811, 140] on span "Episode Details" at bounding box center [787, 140] width 103 height 17
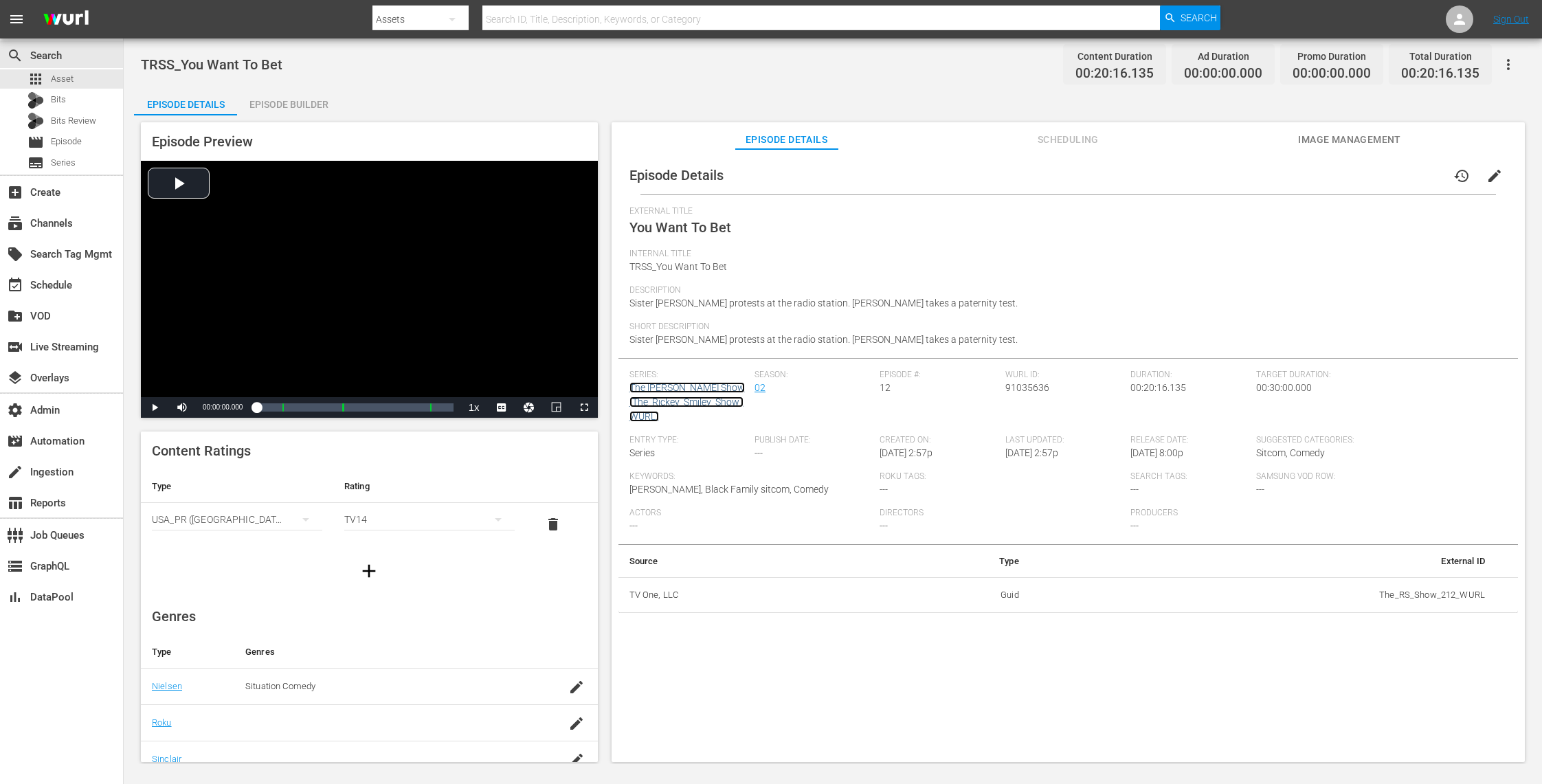
click at [688, 389] on link "The Rickey Smiley Show (The_Rickey_Smiley_Show_WURL)" at bounding box center [687, 401] width 116 height 40
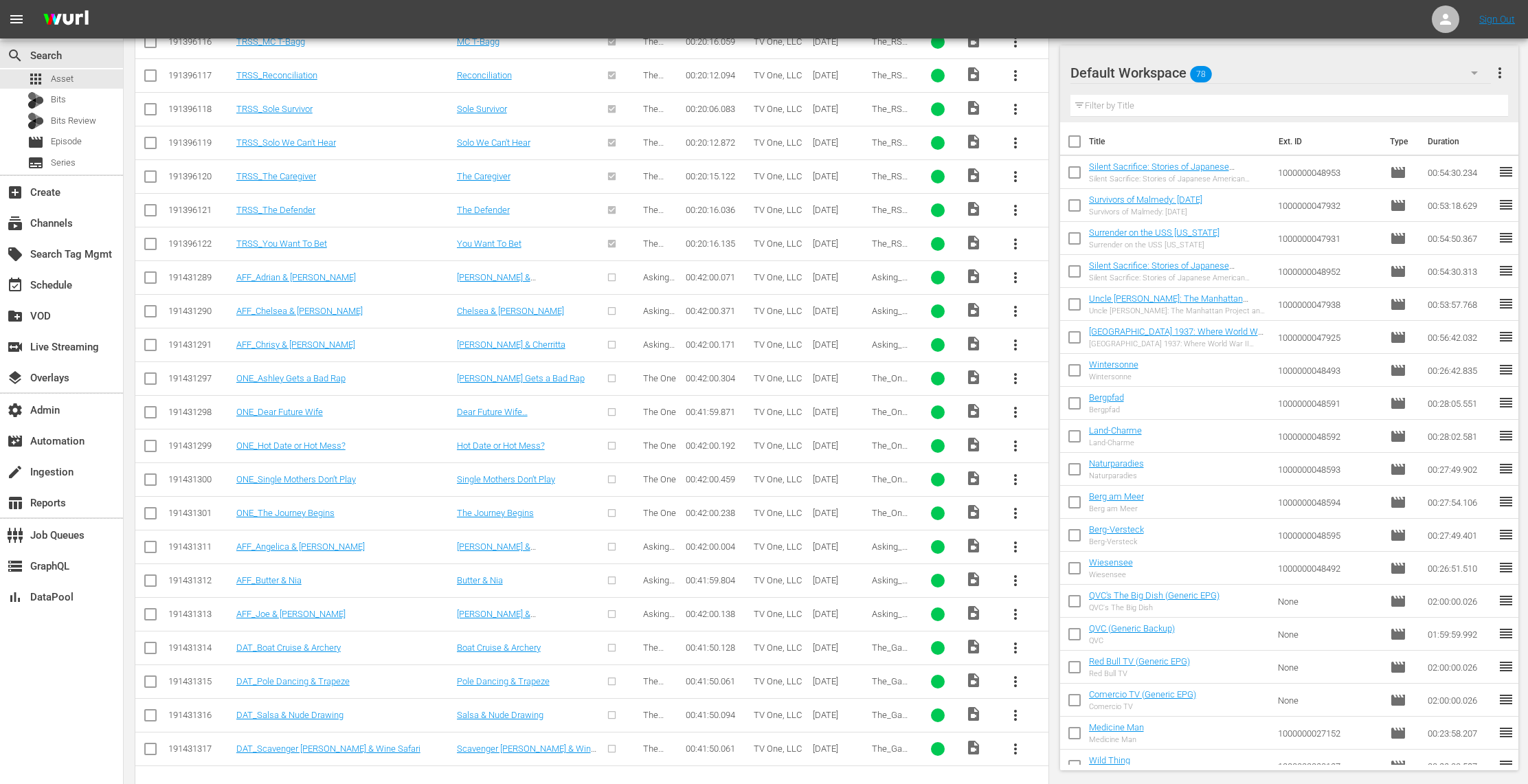
scroll to position [1048, 0]
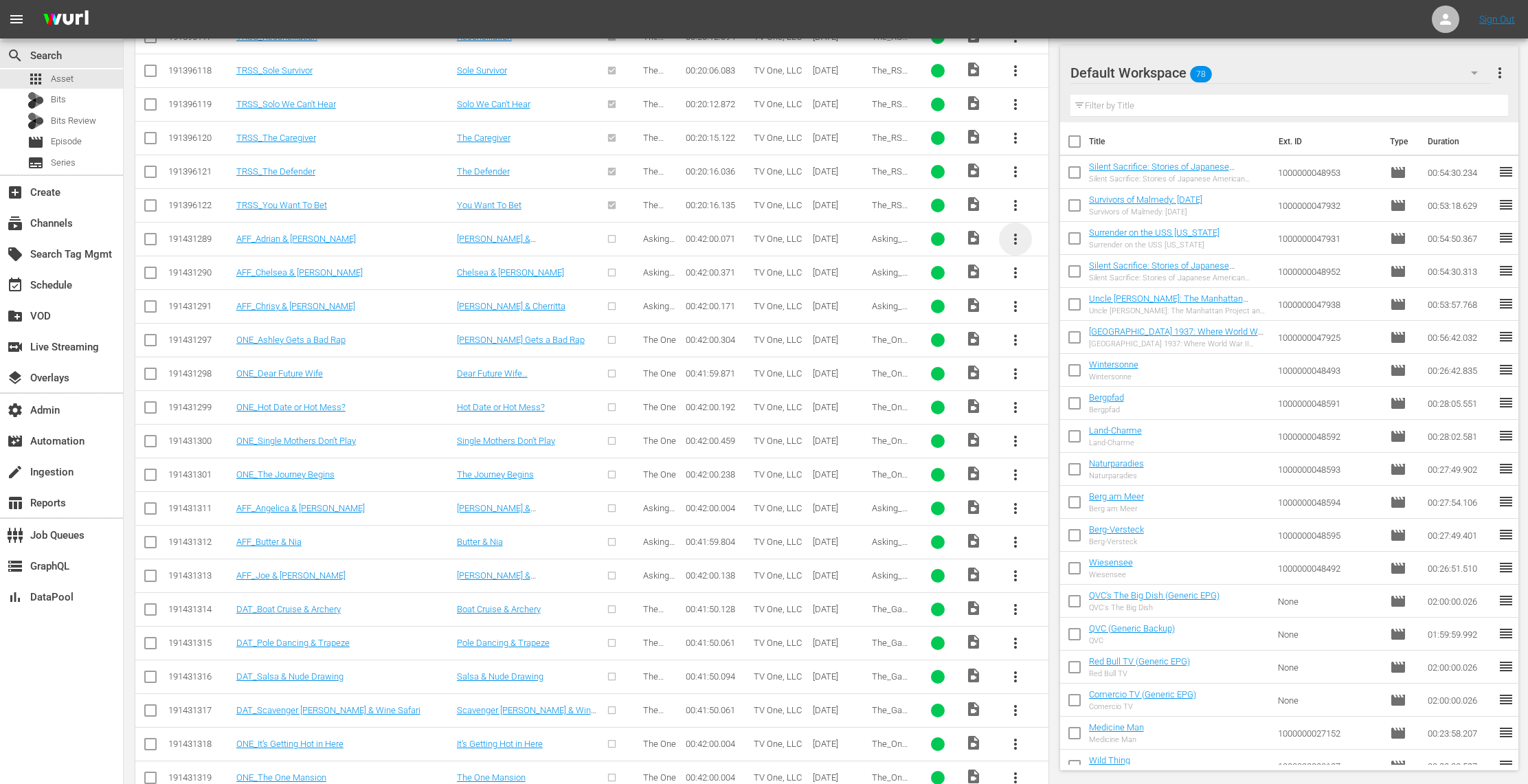
click at [1014, 243] on span "more_vert" at bounding box center [1015, 238] width 16 height 16
click at [1061, 349] on div "Episode" at bounding box center [1089, 349] width 93 height 33
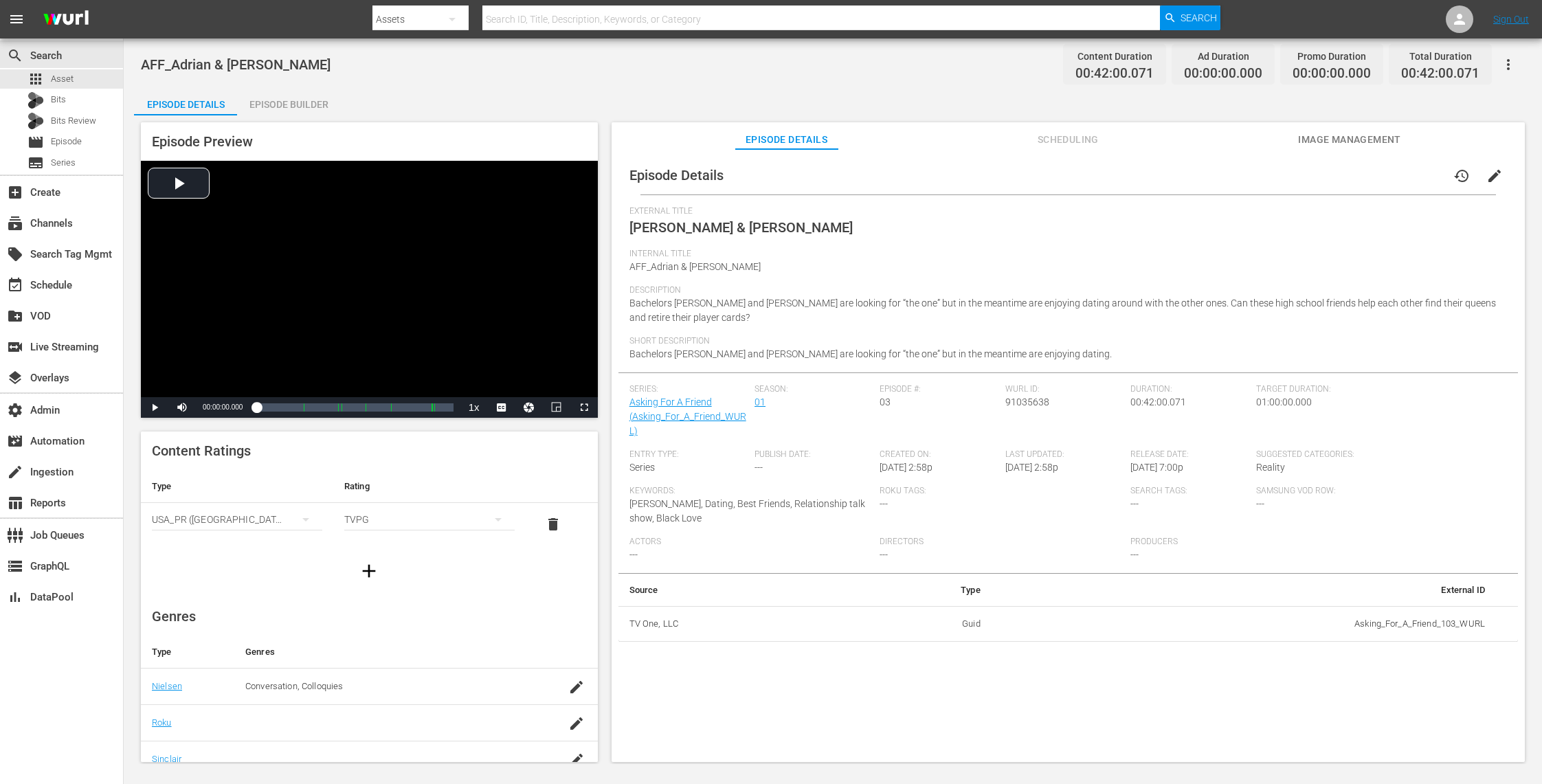
click at [1380, 139] on span "Image Management" at bounding box center [1349, 140] width 103 height 17
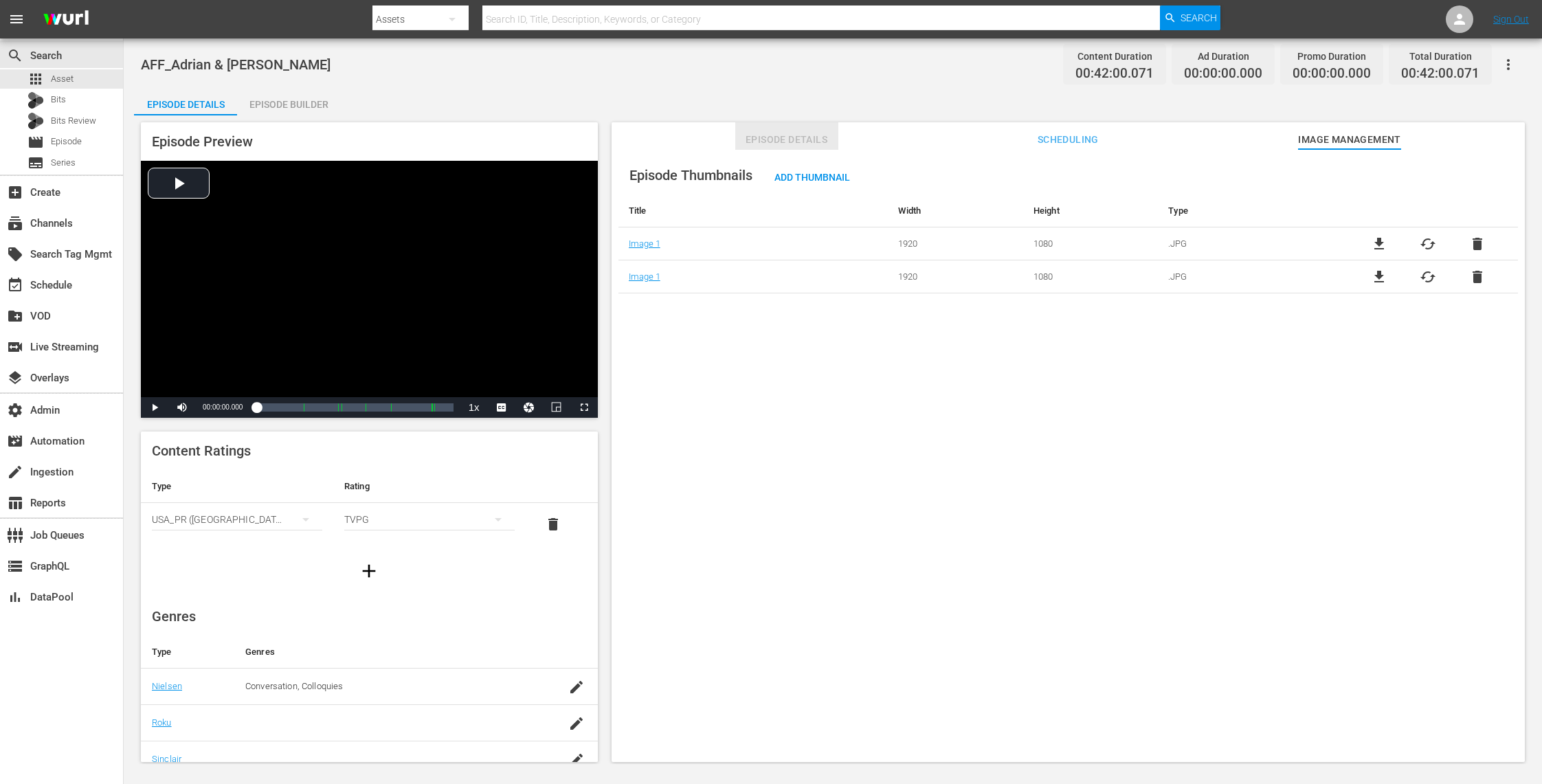
click at [783, 131] on span "Episode Details" at bounding box center [787, 140] width 103 height 17
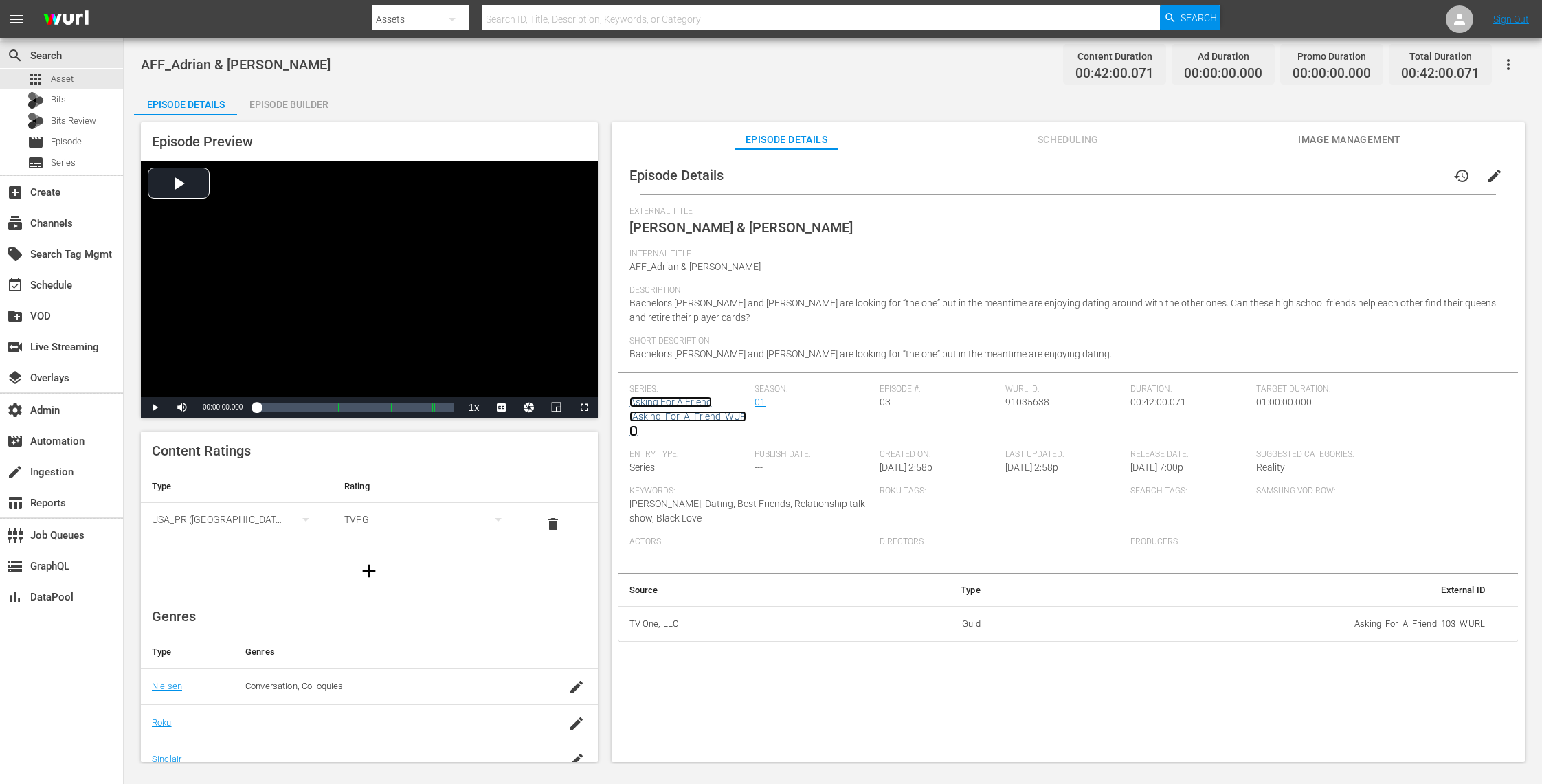
click at [672, 401] on link "Asking For A Friend (Asking_For_A_Friend_WURL)" at bounding box center [688, 416] width 116 height 40
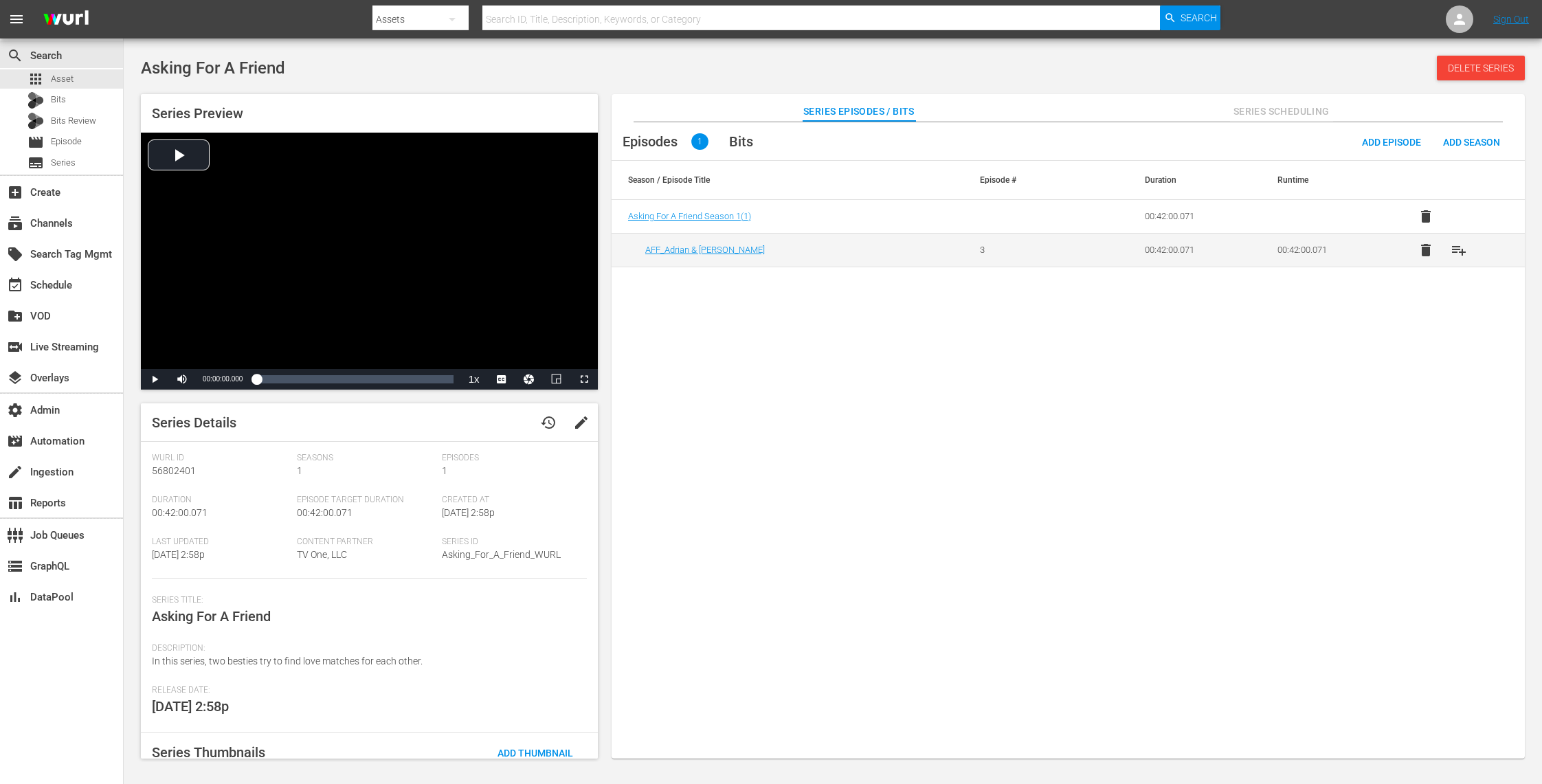
scroll to position [78, 0]
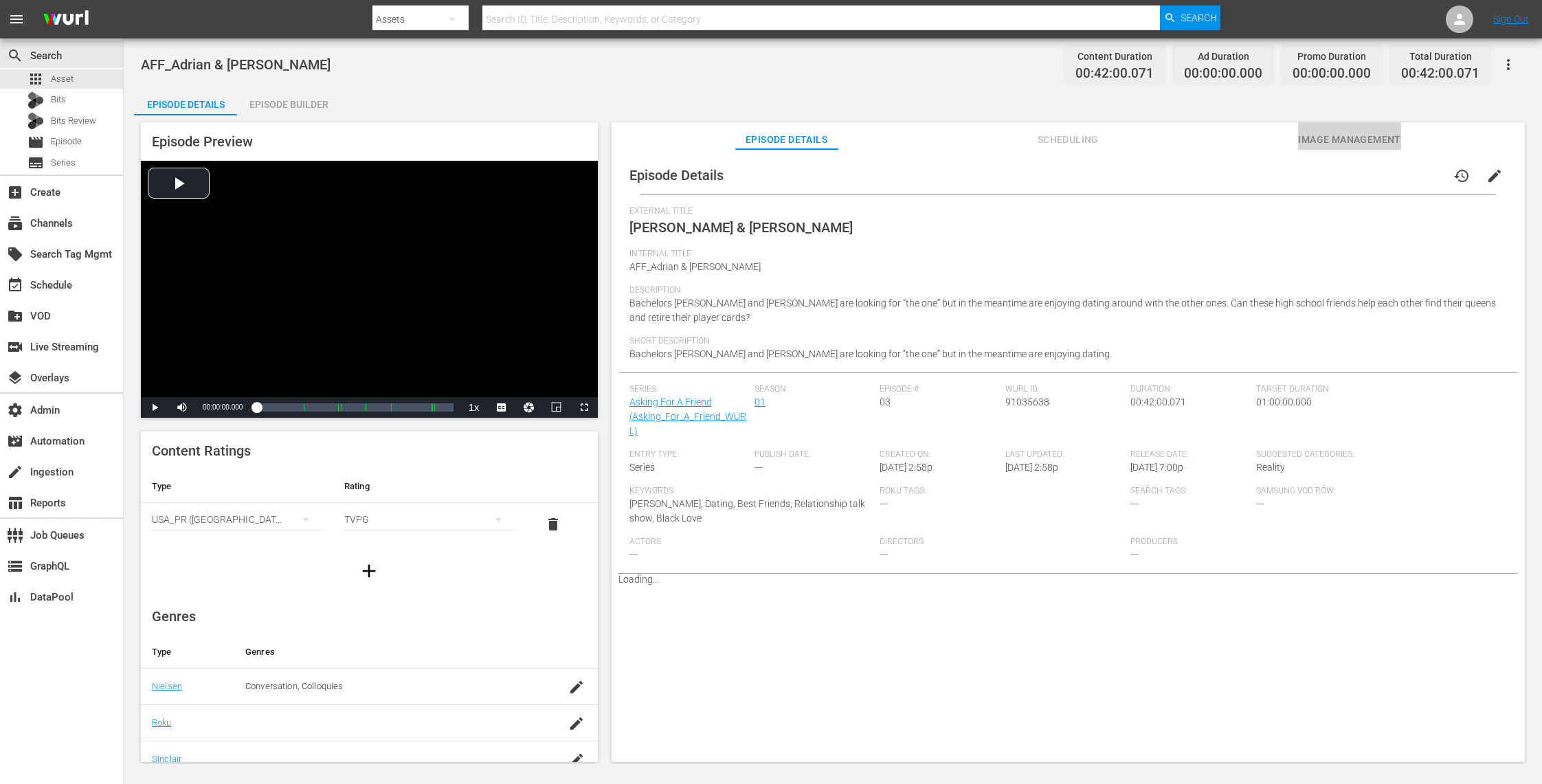
click at [1364, 134] on span "Image Management" at bounding box center [1349, 140] width 103 height 17
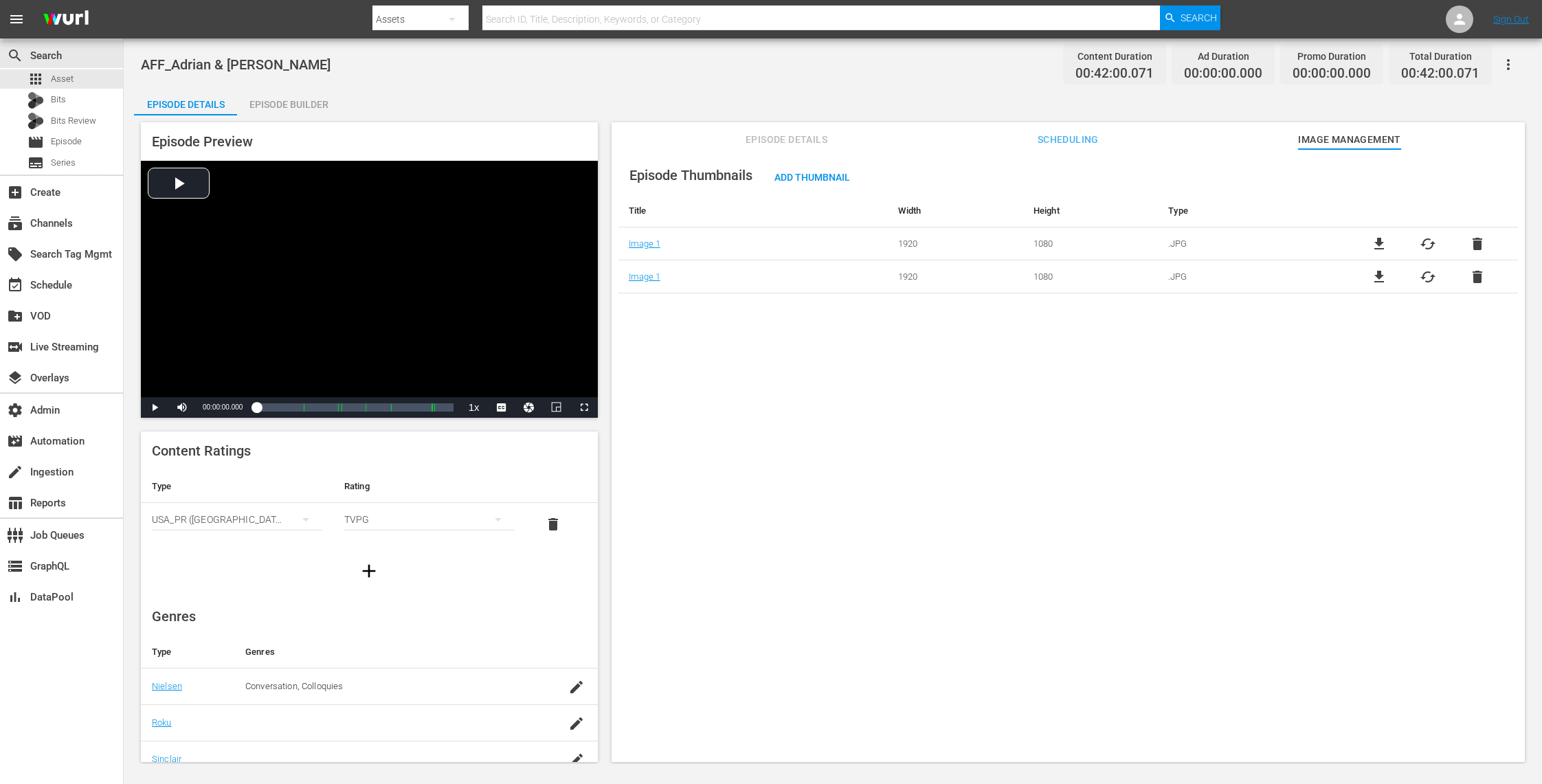
click at [1471, 248] on span "delete" at bounding box center [1477, 244] width 16 height 16
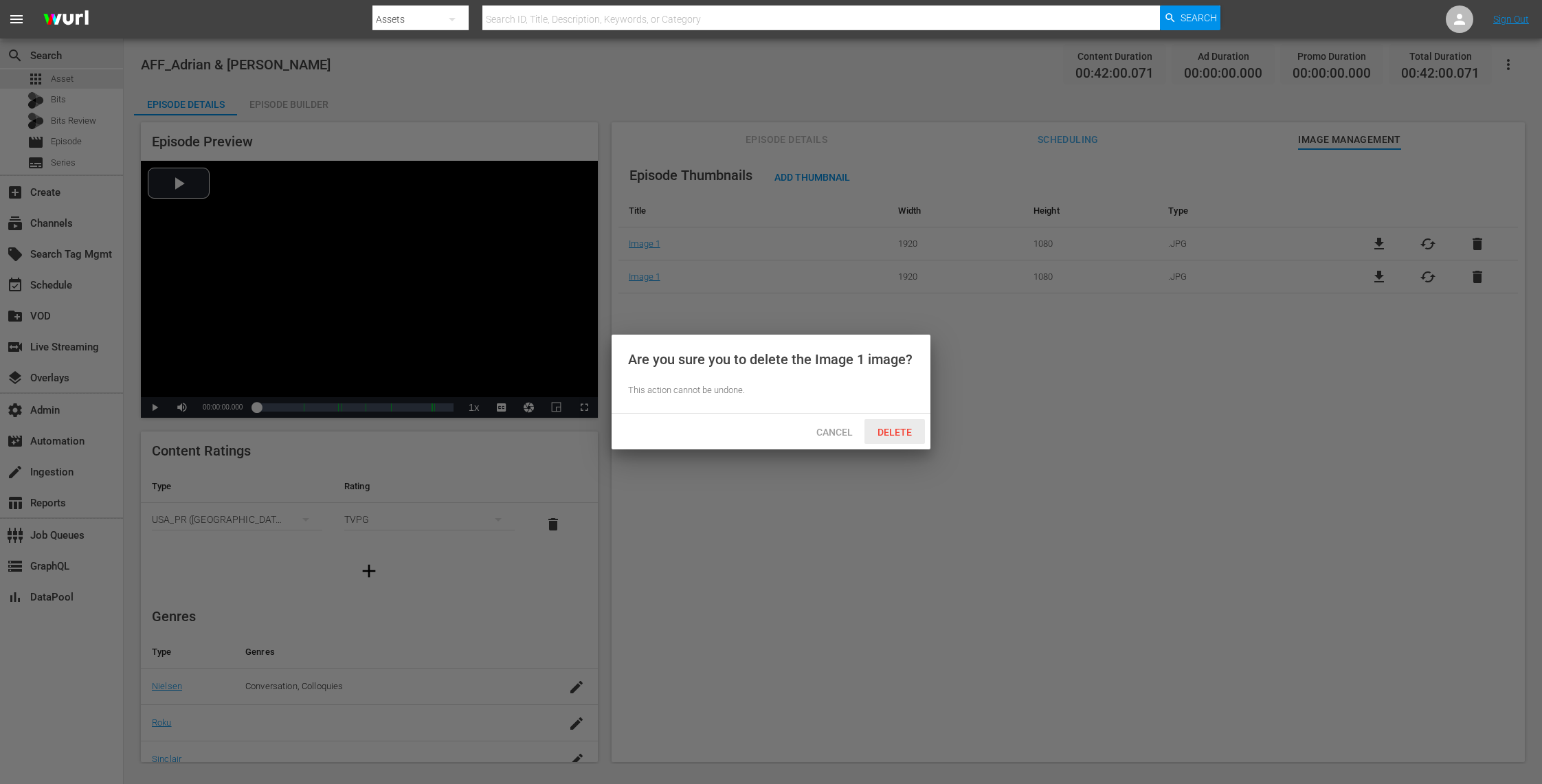
click at [905, 428] on span "Delete" at bounding box center [894, 432] width 57 height 11
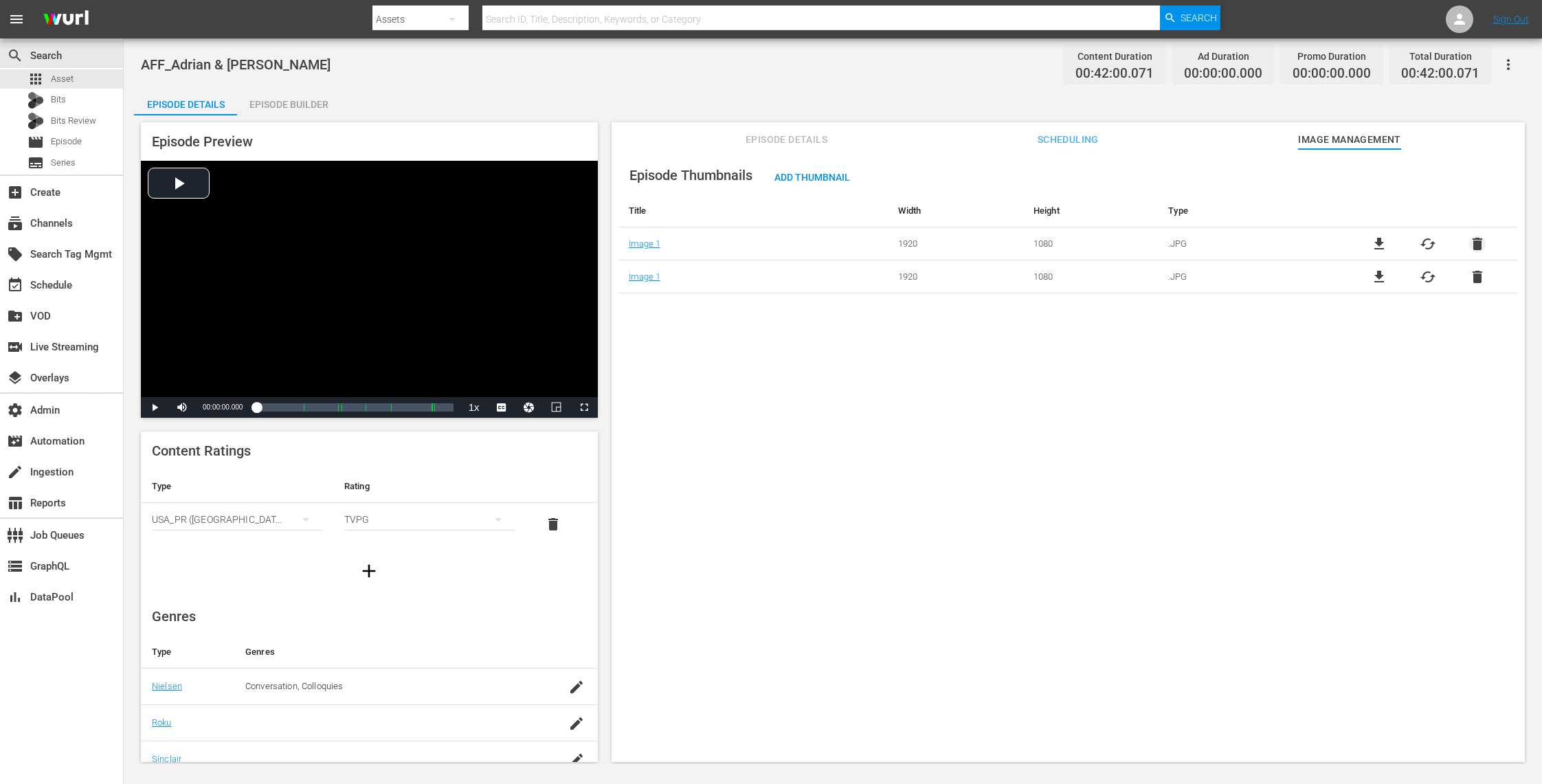
click at [1472, 239] on span "delete" at bounding box center [1477, 244] width 16 height 16
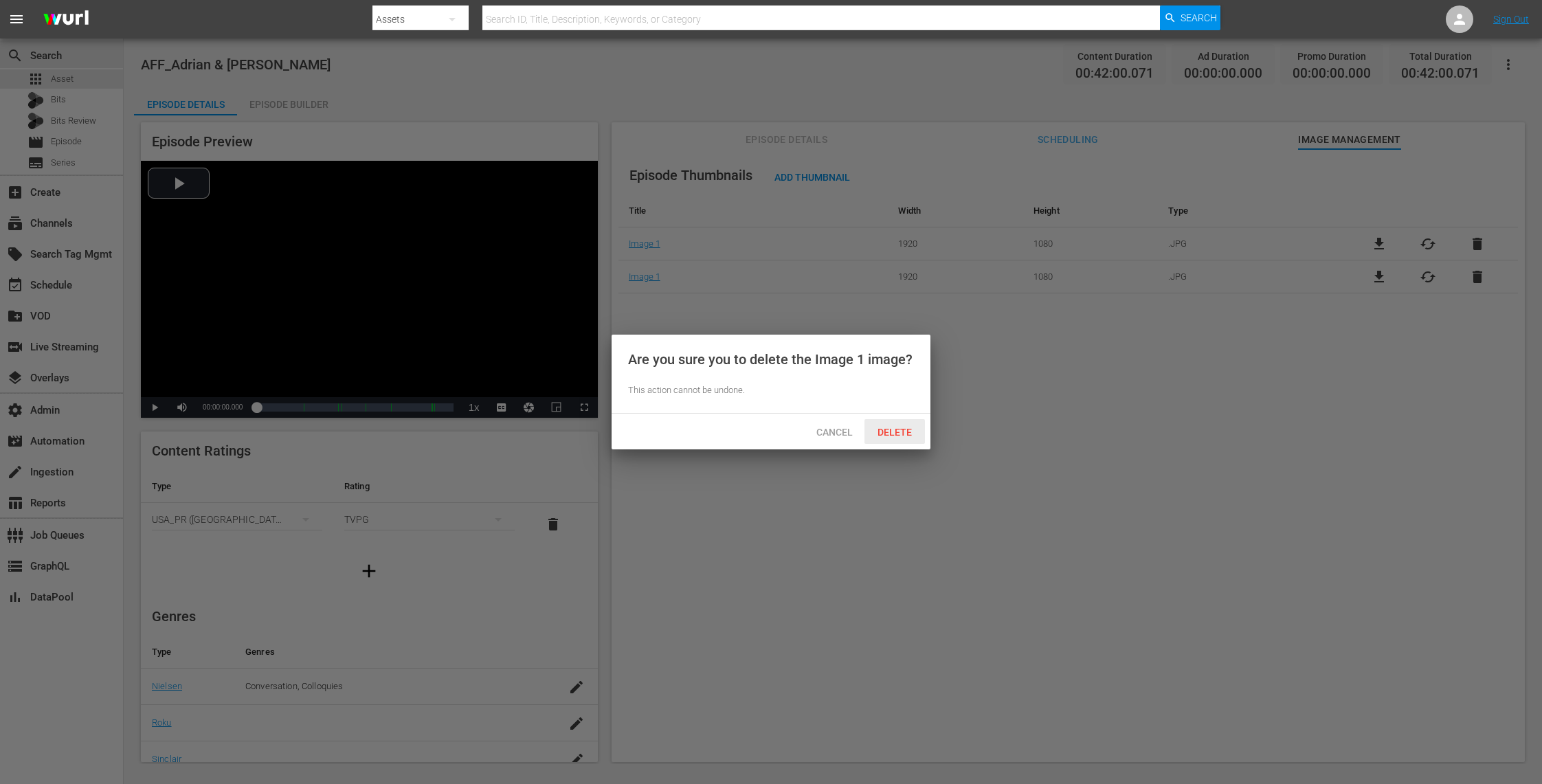
click at [898, 432] on span "Delete" at bounding box center [894, 432] width 57 height 11
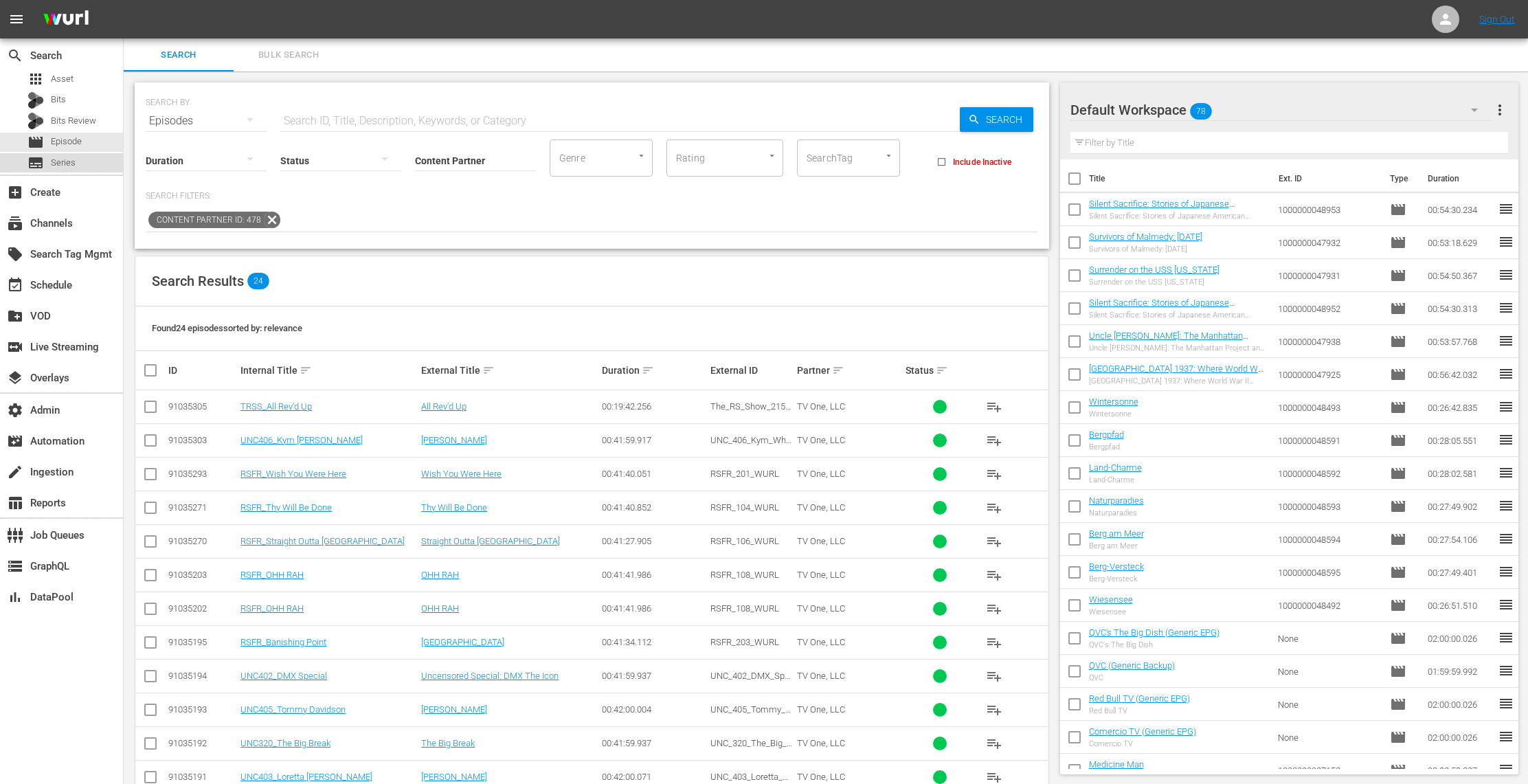
click at [75, 163] on span "Series" at bounding box center [63, 163] width 25 height 14
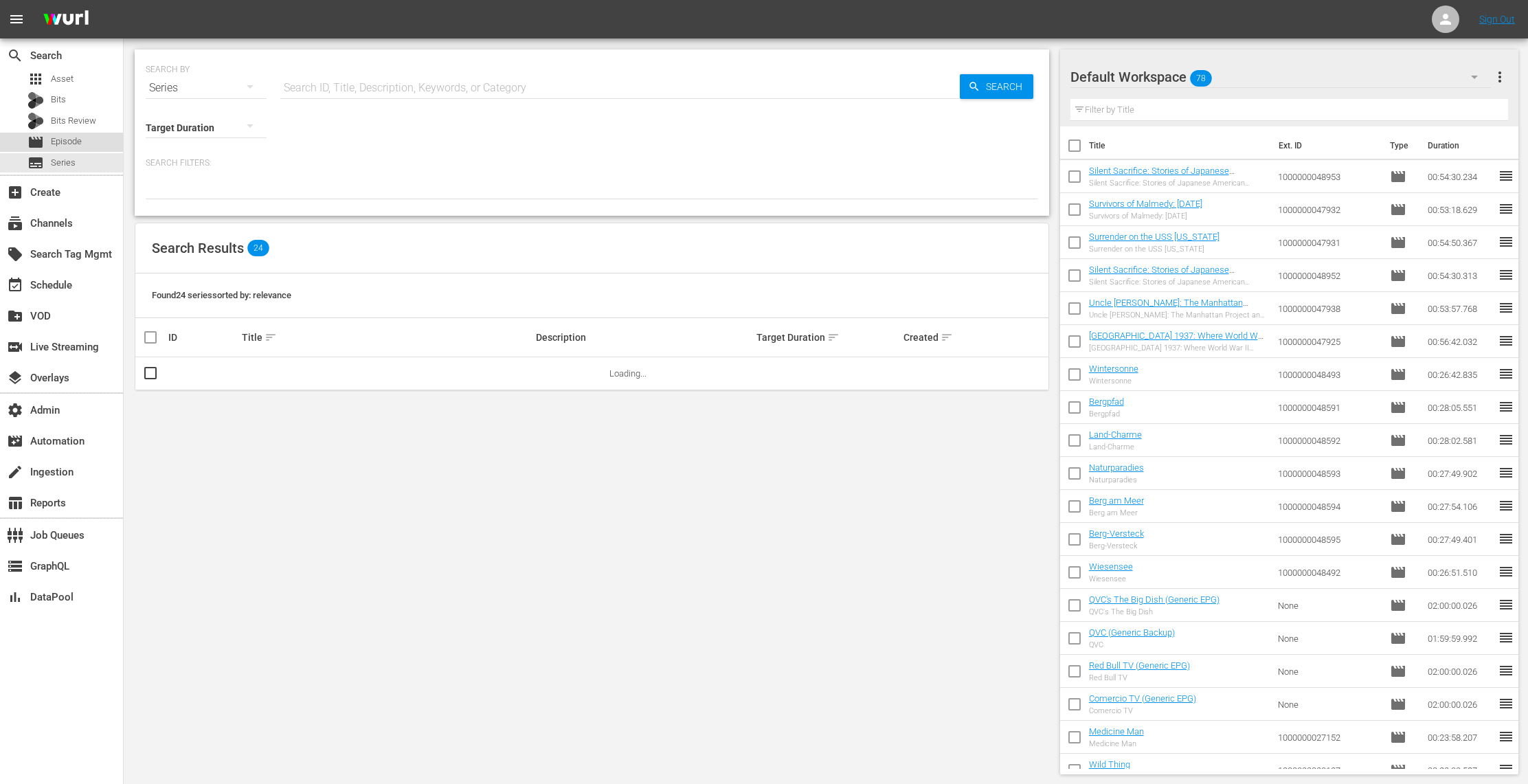
click at [85, 141] on div "movie Episode" at bounding box center [61, 142] width 123 height 19
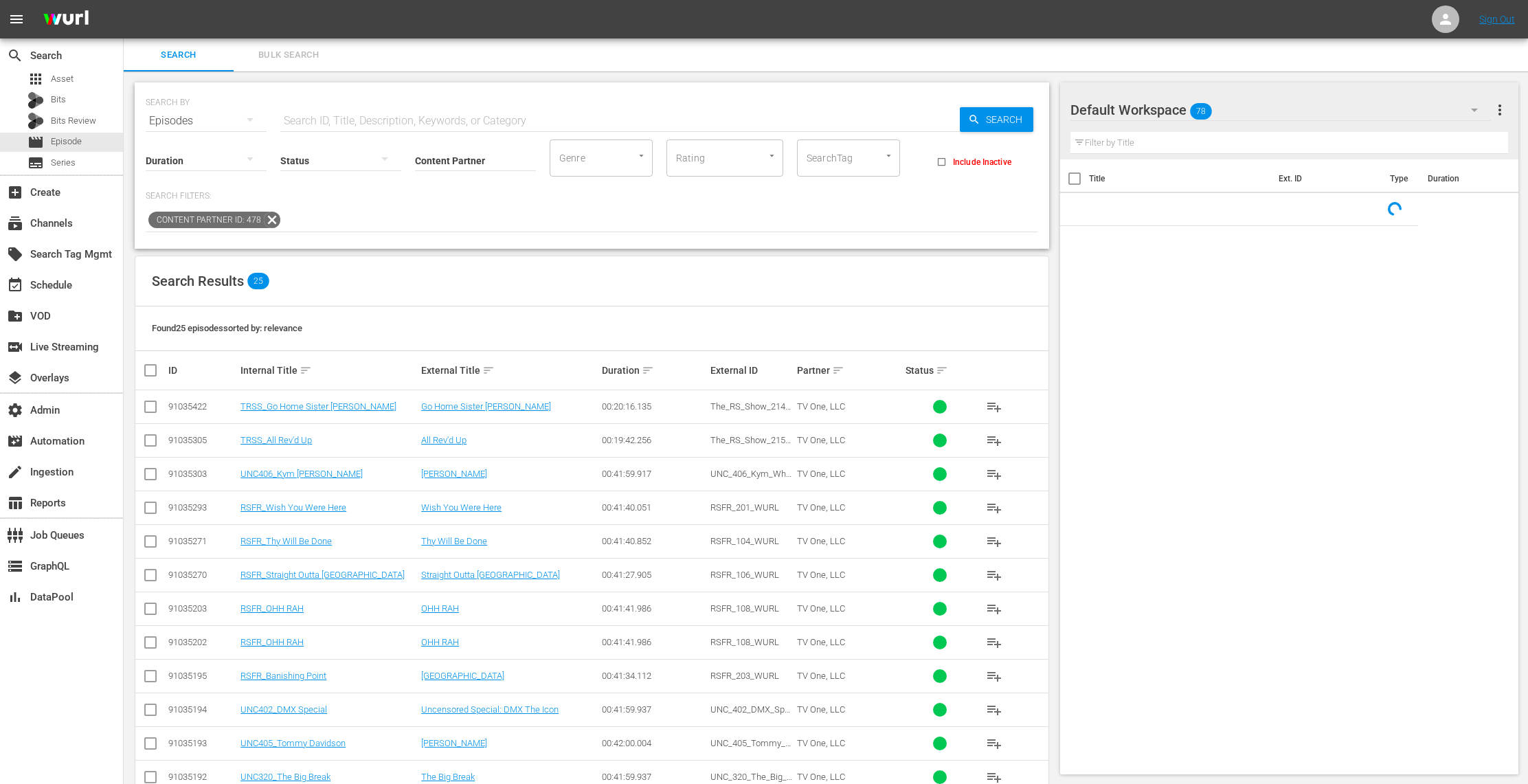
click at [314, 121] on input "text" at bounding box center [620, 121] width 679 height 33
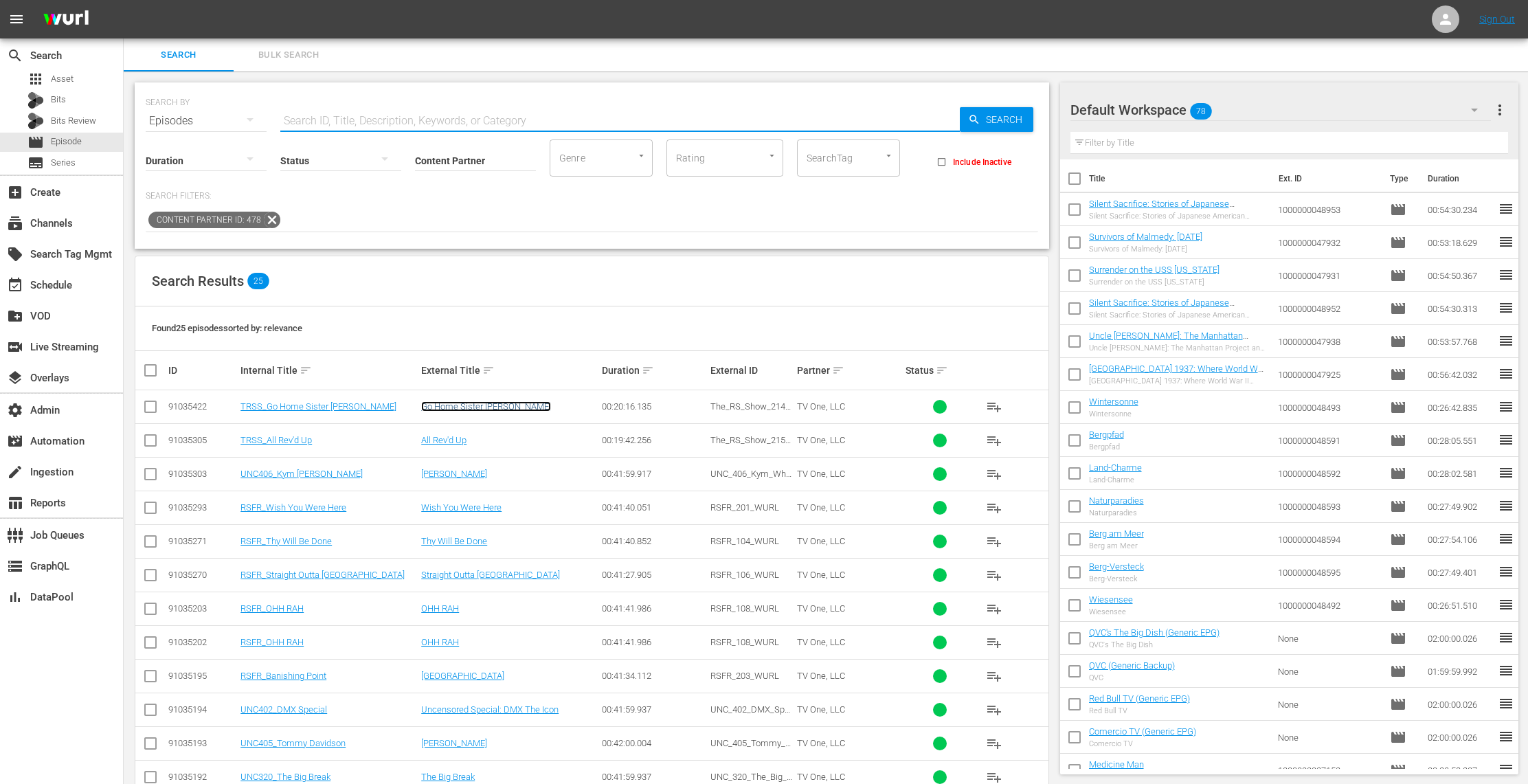
click at [496, 407] on link "Go Home Sister [PERSON_NAME]" at bounding box center [485, 406] width 130 height 10
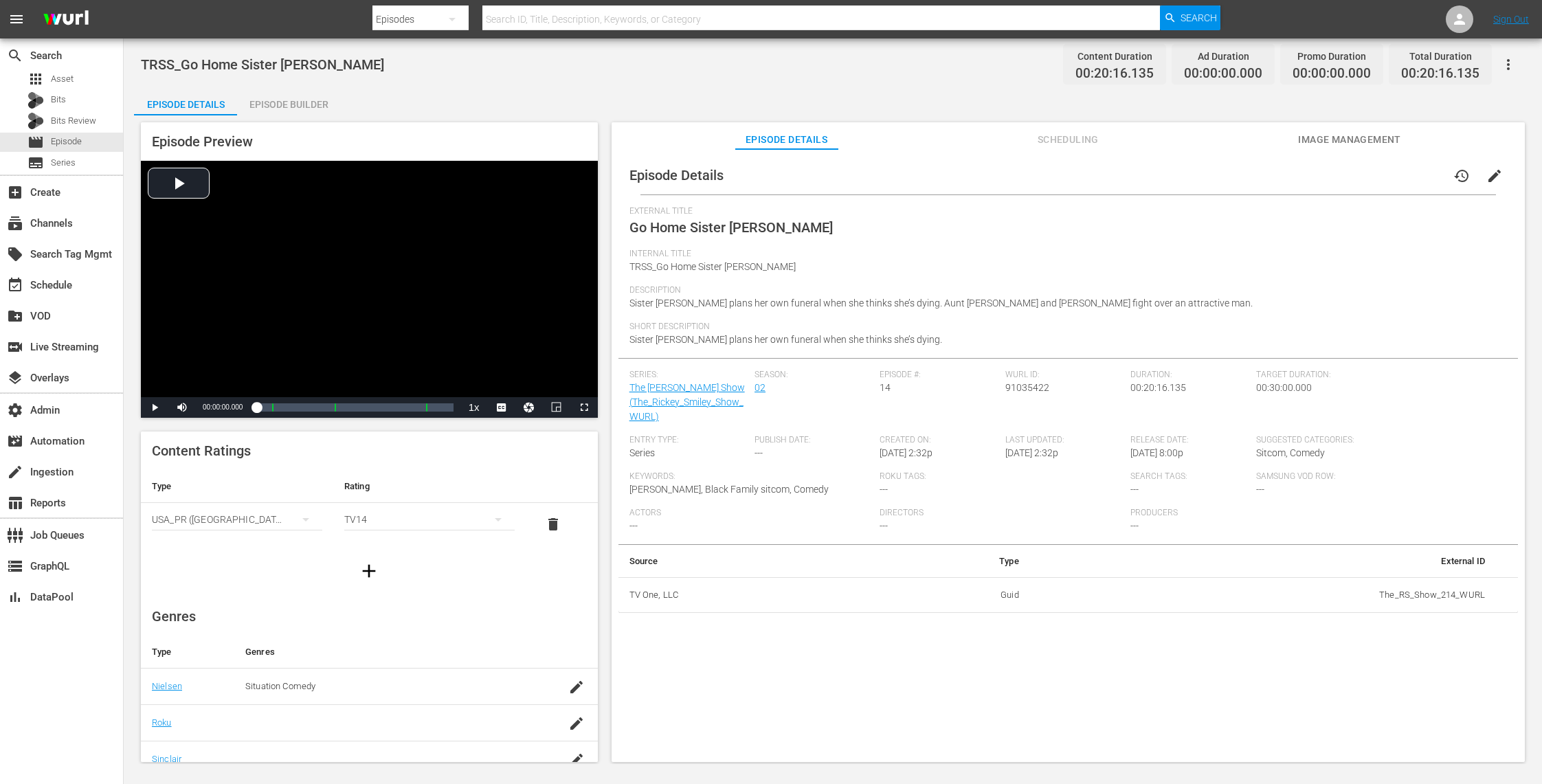
scroll to position [163, 0]
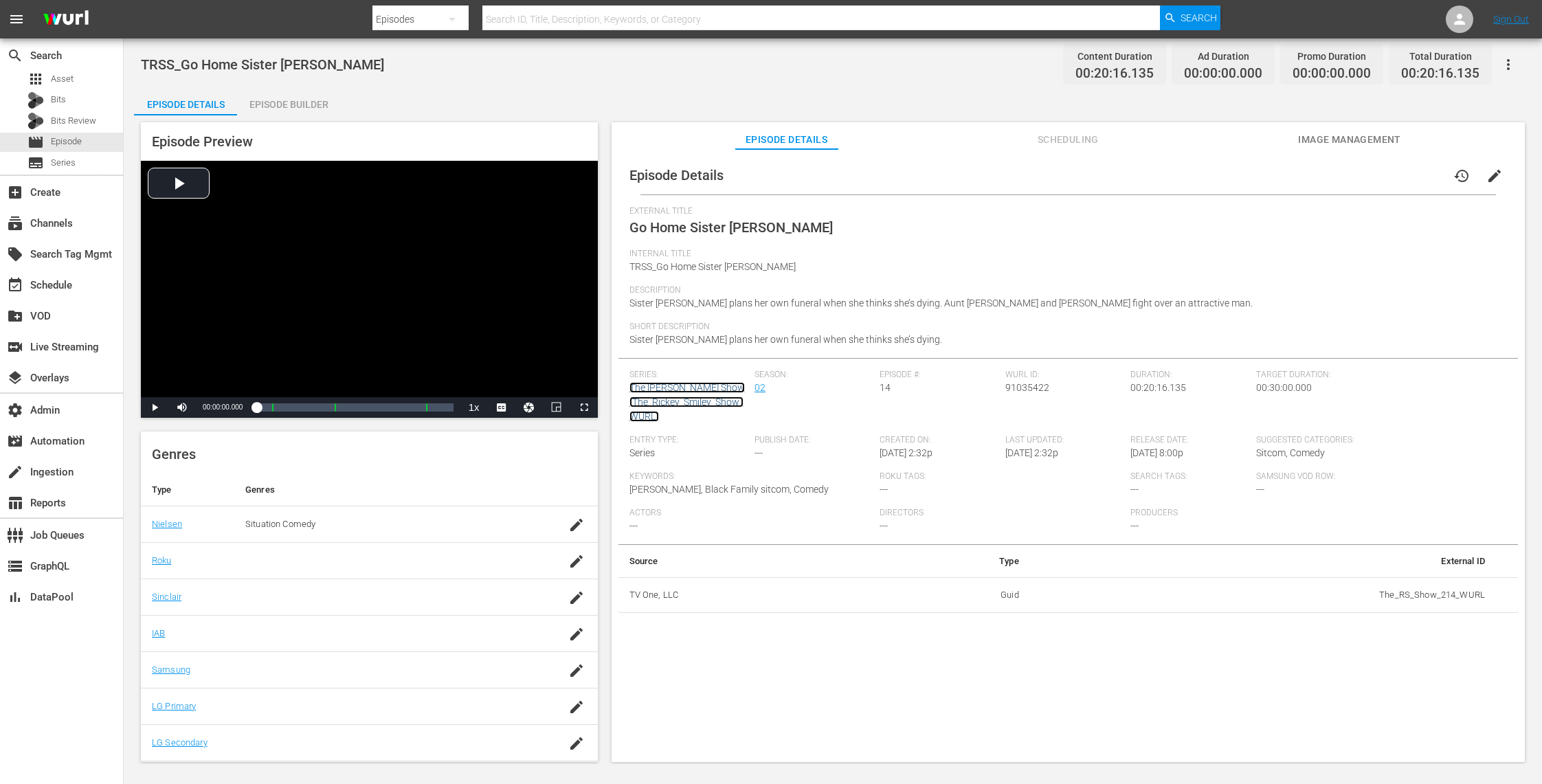
click at [695, 401] on link "The [PERSON_NAME] Show (The_Rickey_Smiley_Show_WURL)" at bounding box center [687, 401] width 116 height 40
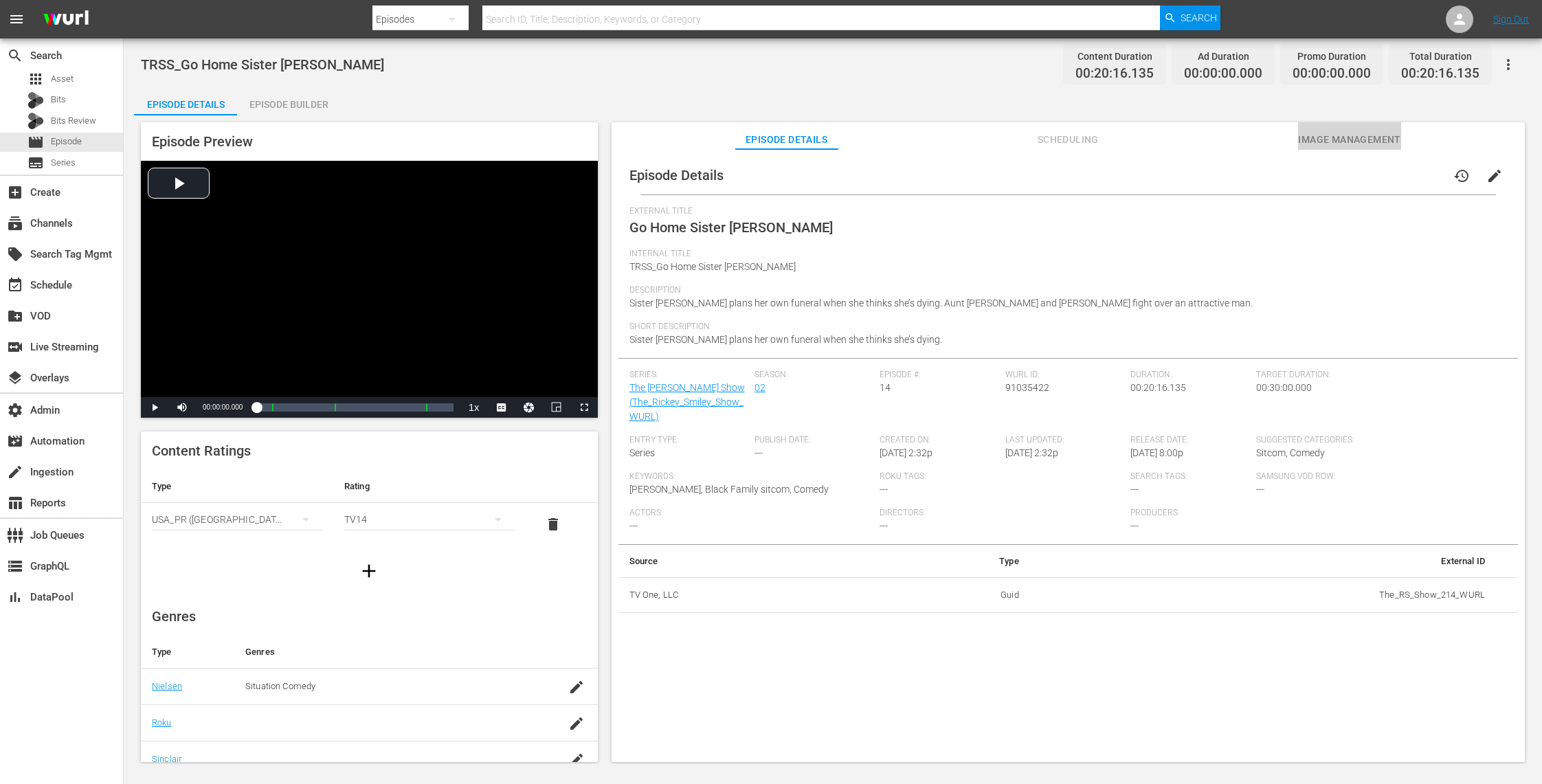
click at [1309, 134] on span "Image Management" at bounding box center [1349, 140] width 103 height 17
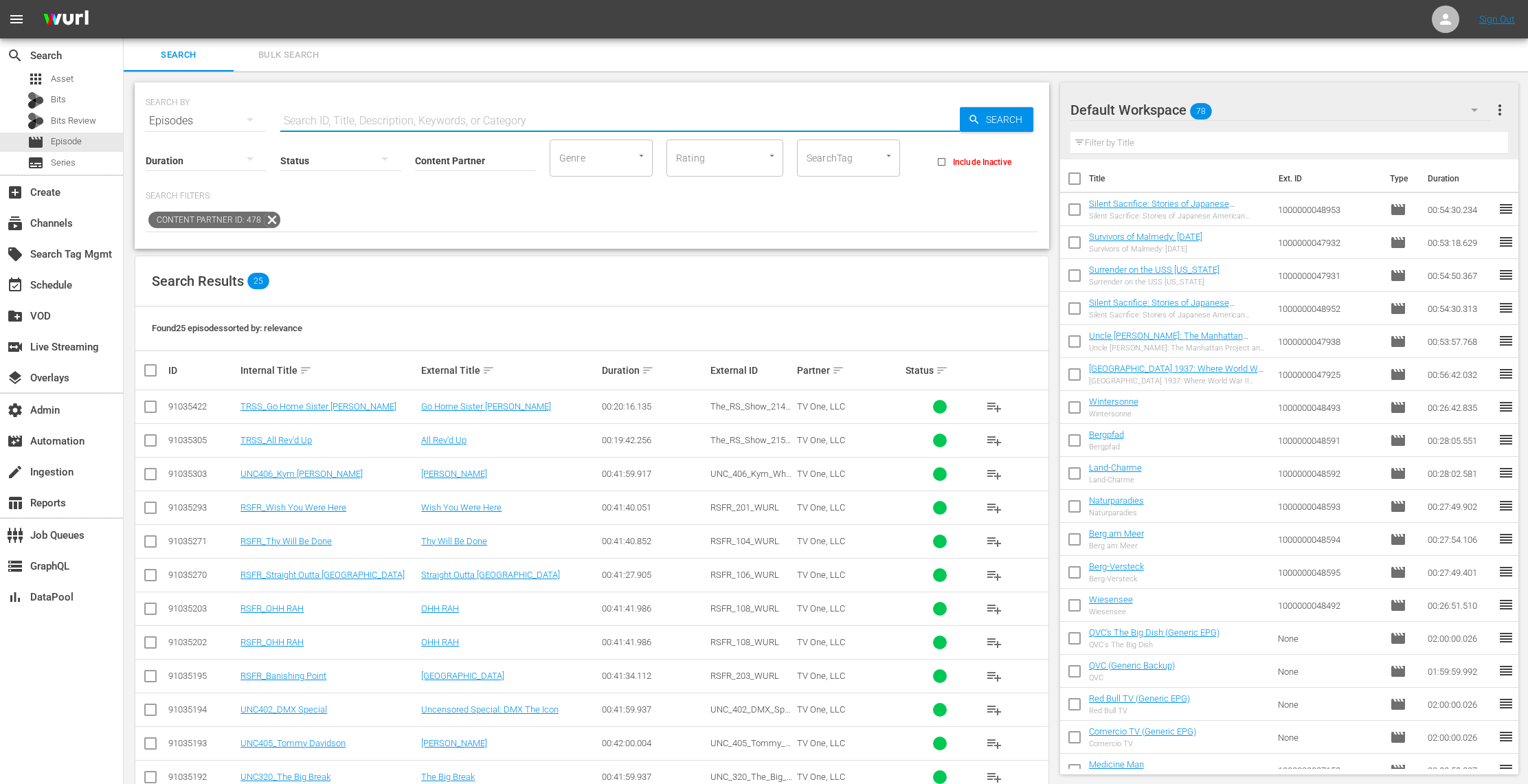
click at [456, 121] on input "text" at bounding box center [620, 121] width 679 height 33
click at [1009, 116] on span "Search" at bounding box center [1007, 120] width 53 height 25
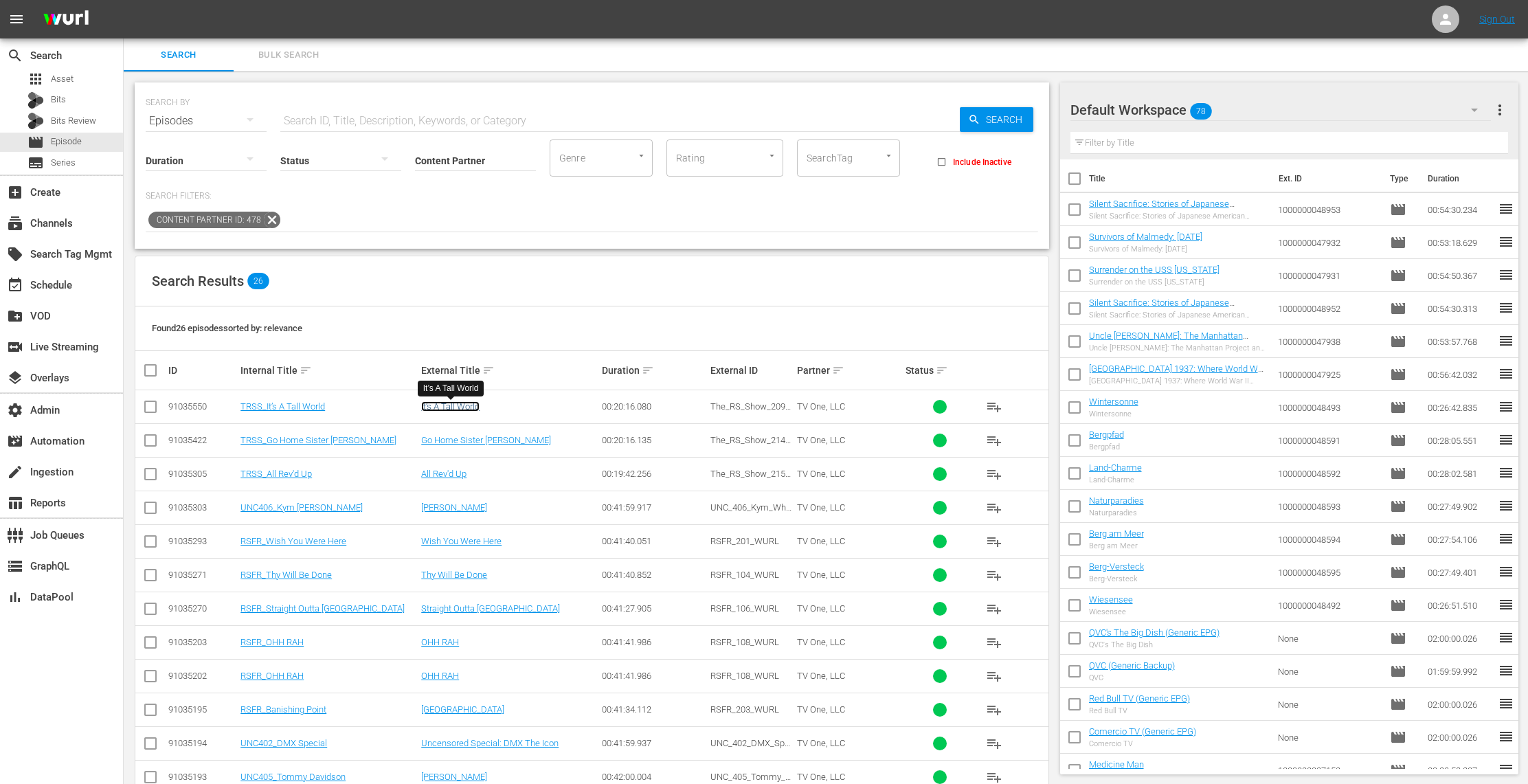
click at [456, 406] on link "It’s A Tall World" at bounding box center [450, 406] width 58 height 10
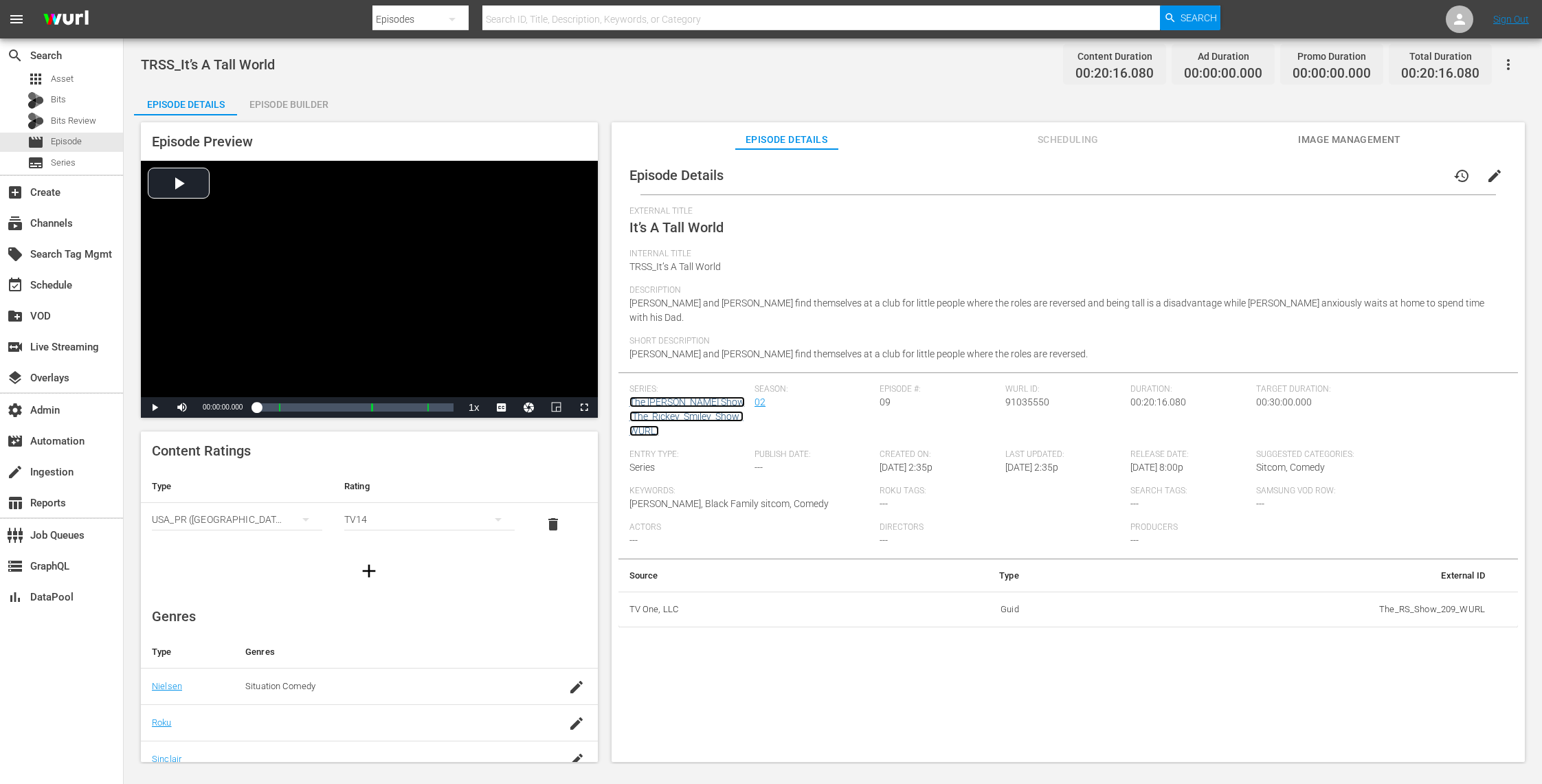
click at [669, 397] on link "The [PERSON_NAME] Show (The_Rickey_Smiley_Show_WURL)" at bounding box center [687, 416] width 116 height 40
click at [86, 149] on div "movie Episode" at bounding box center [61, 142] width 123 height 19
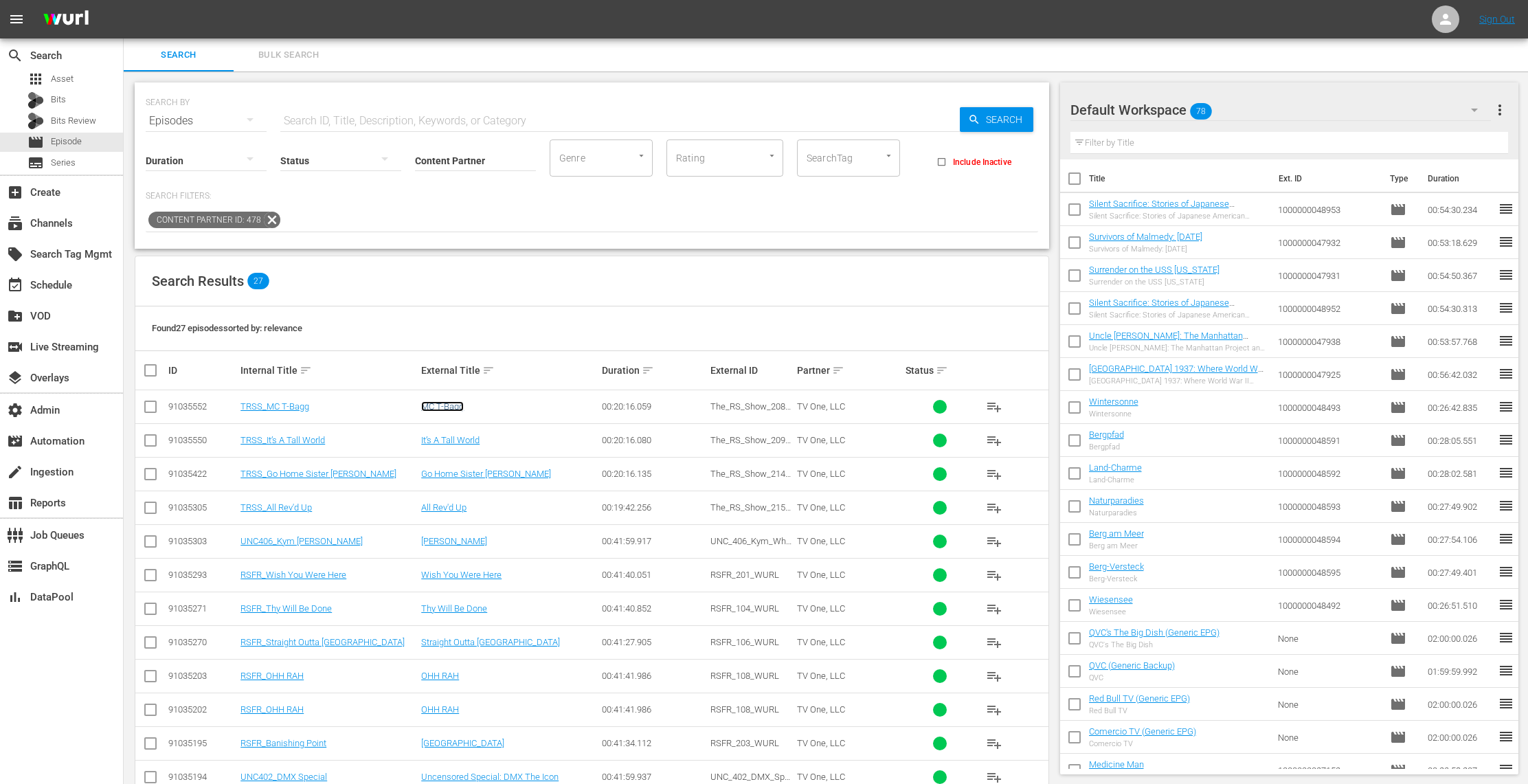
click at [451, 409] on link "MC T-Bagg" at bounding box center [442, 406] width 43 height 10
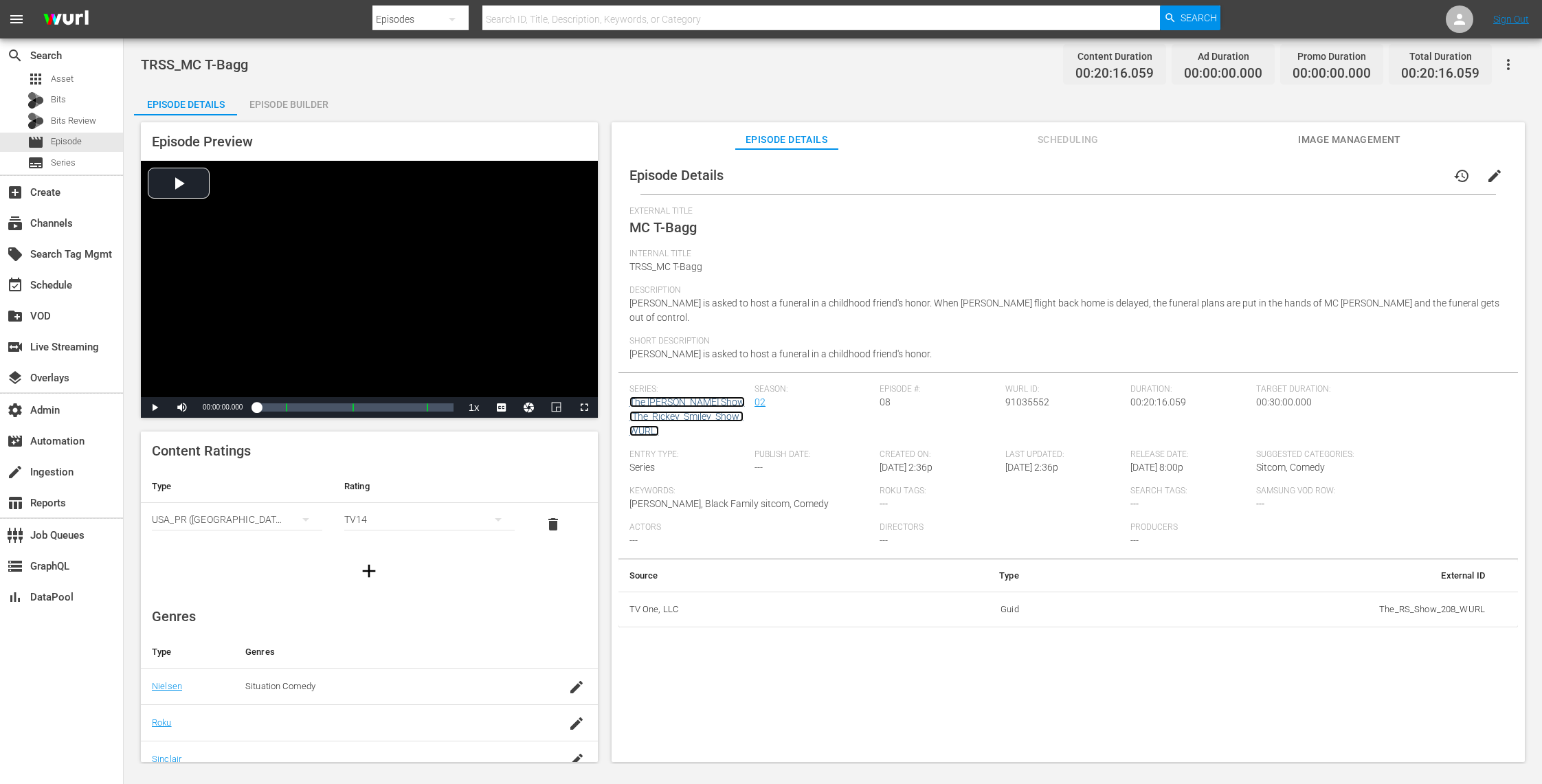
click at [701, 397] on link "The [PERSON_NAME] Show (The_Rickey_Smiley_Show_WURL)" at bounding box center [687, 416] width 116 height 40
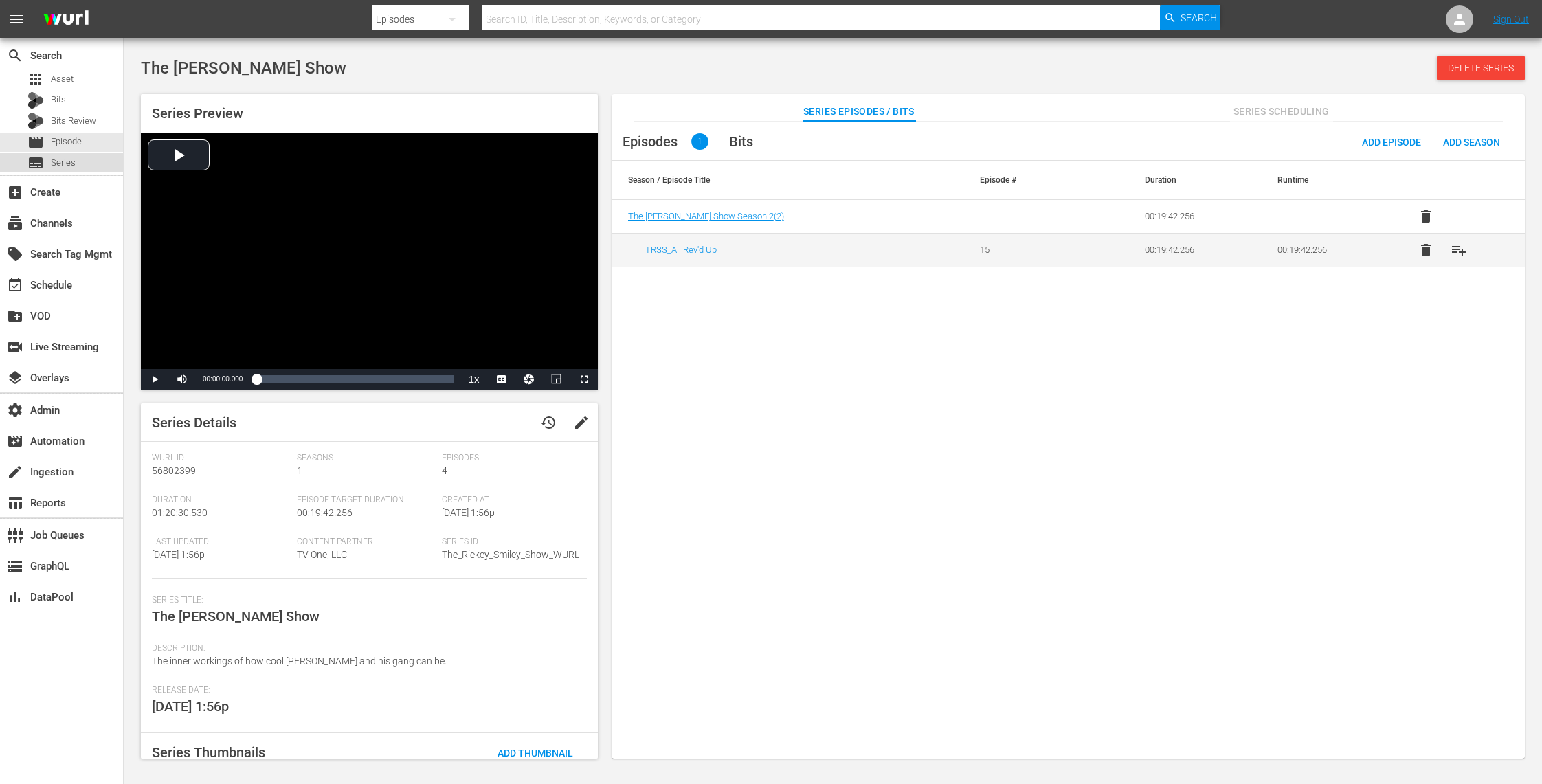
click at [82, 158] on div "subtitles Series" at bounding box center [61, 162] width 123 height 19
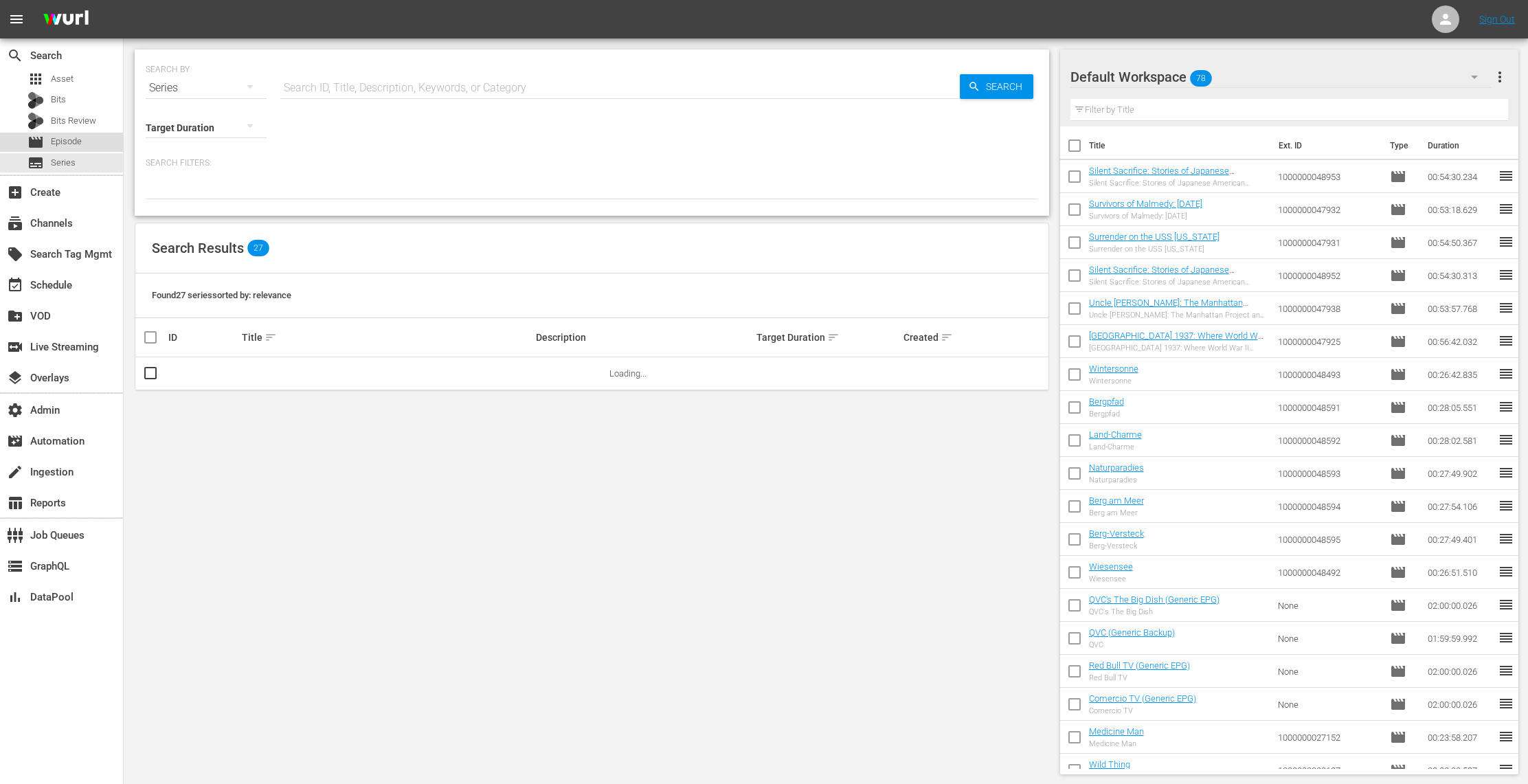
click at [79, 144] on span "Episode" at bounding box center [66, 141] width 31 height 14
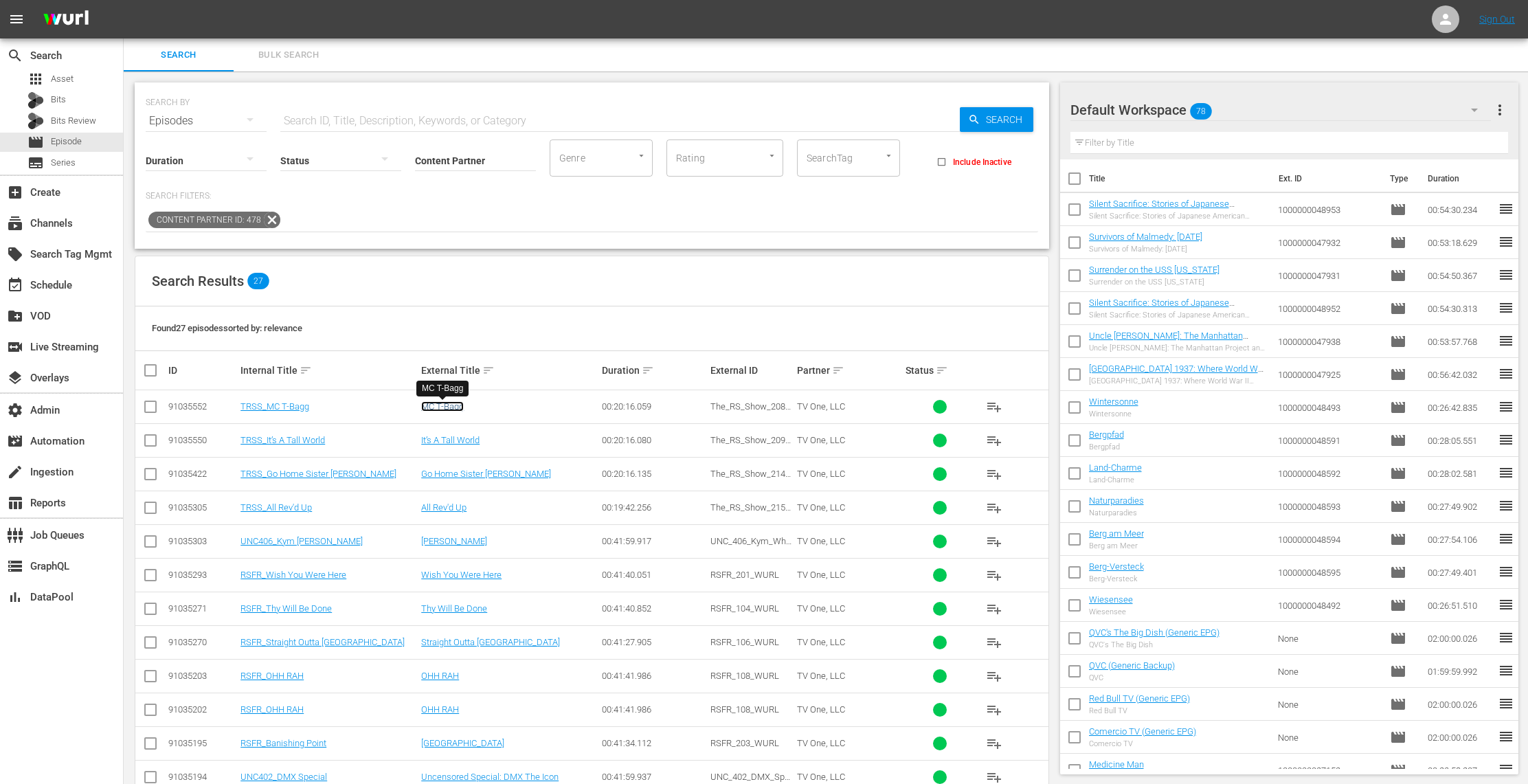
click at [443, 404] on link "MC T-Bagg" at bounding box center [442, 406] width 43 height 10
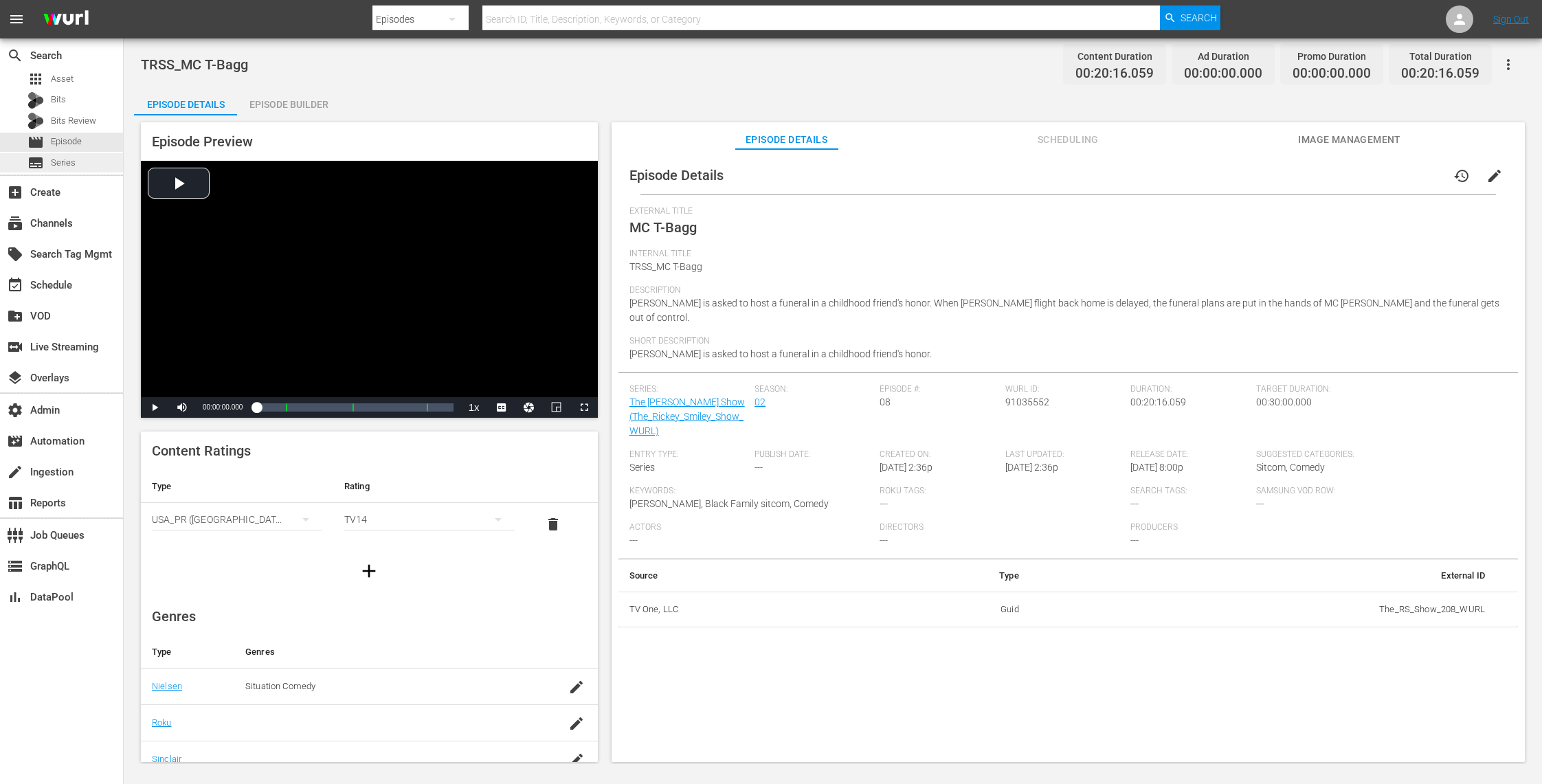
click at [89, 158] on div "subtitles Series" at bounding box center [61, 162] width 123 height 19
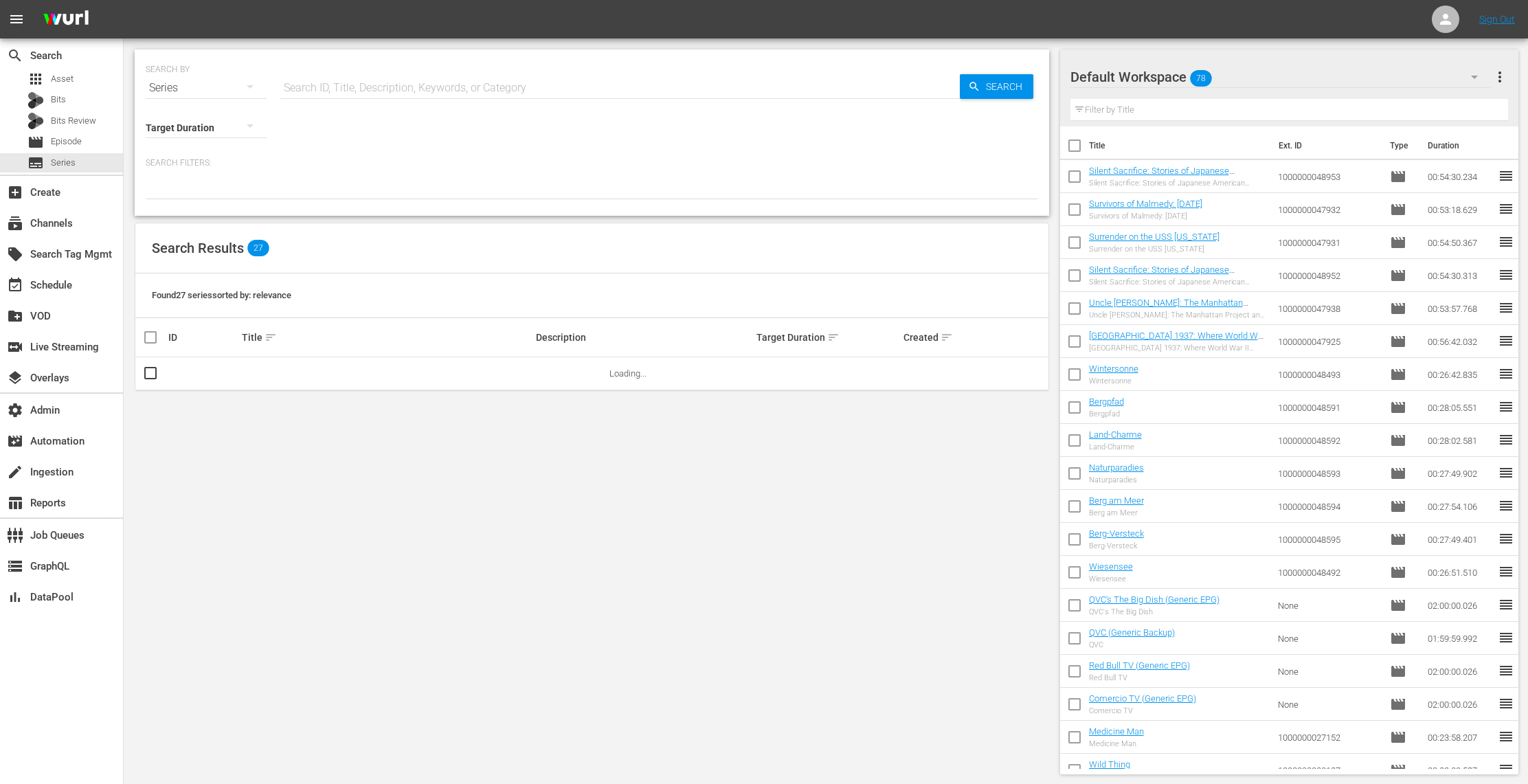
click at [353, 85] on input "text" at bounding box center [620, 88] width 679 height 33
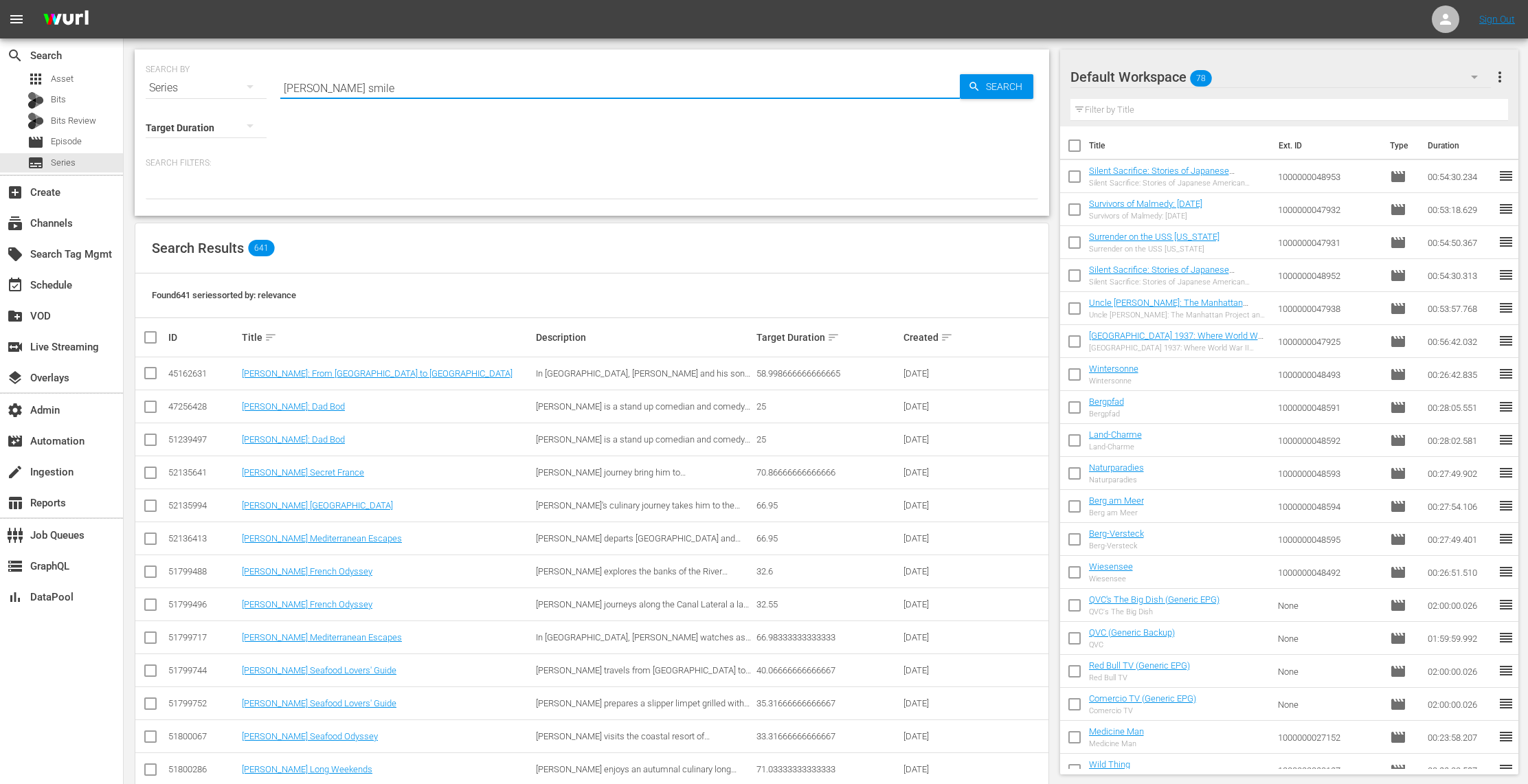
type input "rickey smile"
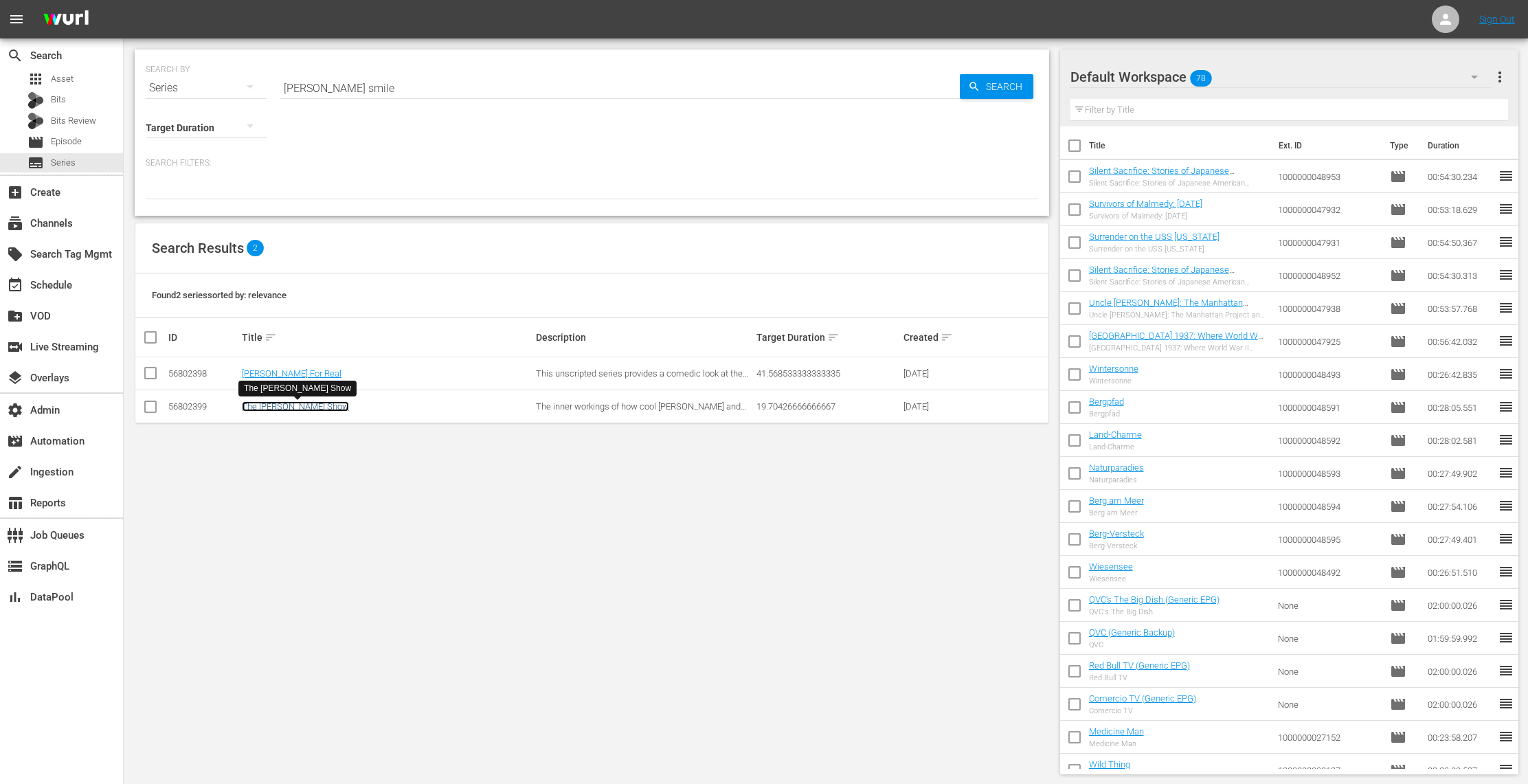
click at [320, 405] on link "The [PERSON_NAME] Show" at bounding box center [295, 406] width 107 height 10
click at [322, 373] on link "[PERSON_NAME] For Real" at bounding box center [291, 373] width 99 height 10
click at [291, 373] on link "[PERSON_NAME] For Real" at bounding box center [291, 373] width 99 height 10
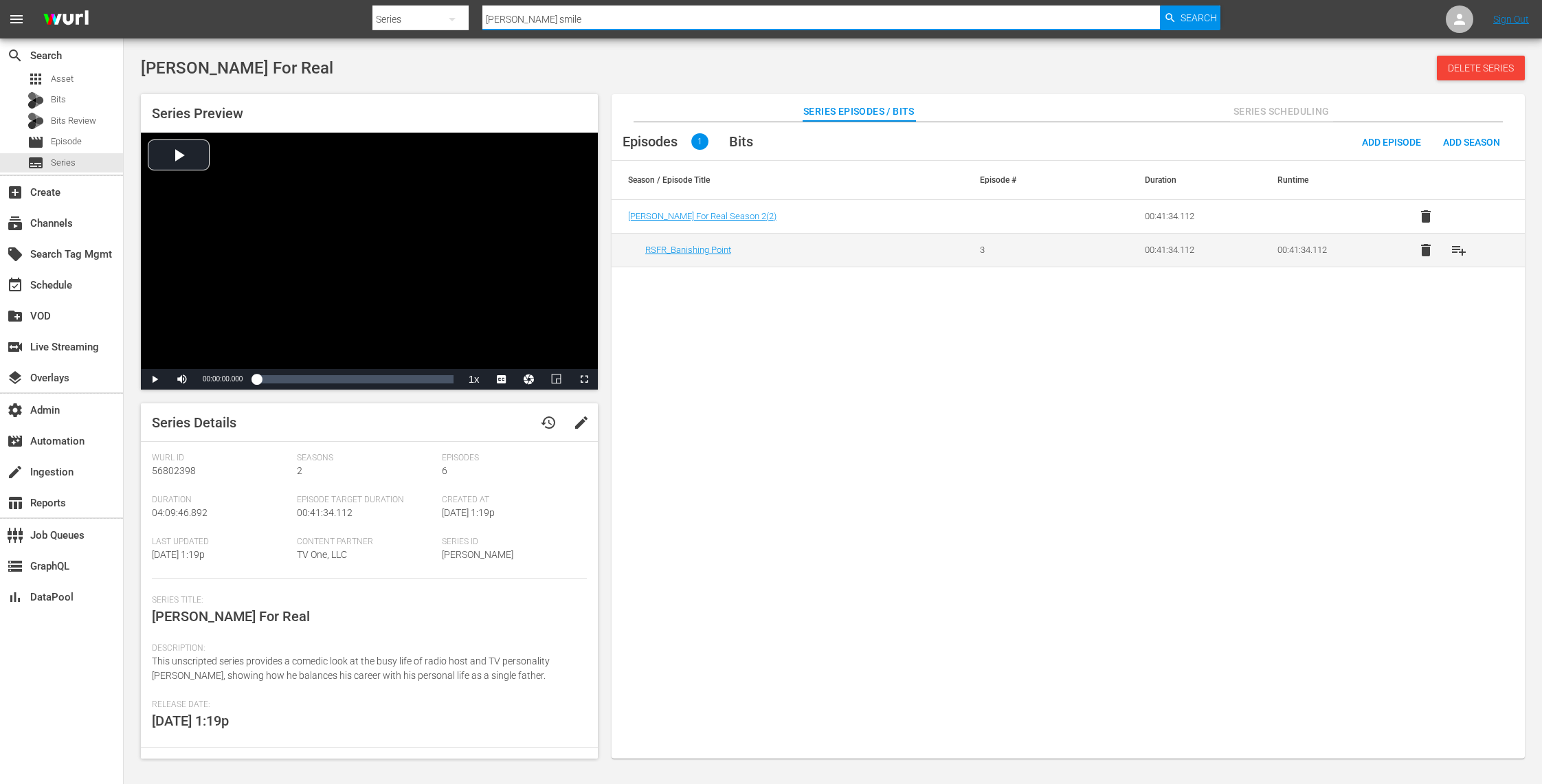
drag, startPoint x: 557, startPoint y: 23, endPoint x: 466, endPoint y: 9, distance: 92.1
click at [466, 9] on div "Search By Series Search ID, Title, Description, Keywords, or Category rickey sm…" at bounding box center [797, 19] width 848 height 33
click at [453, 21] on icon "button" at bounding box center [452, 19] width 16 height 16
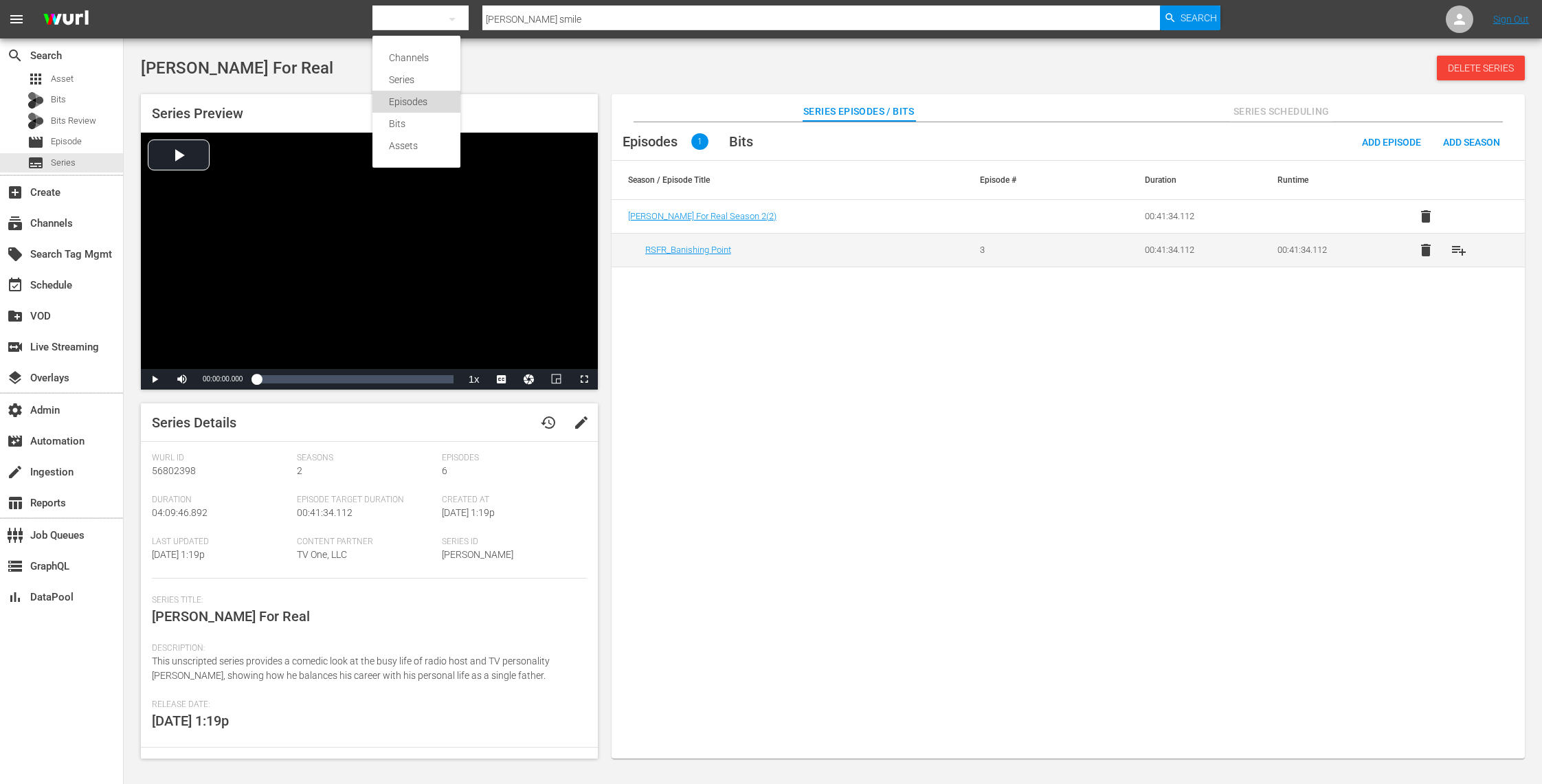
click at [436, 104] on div "Episodes" at bounding box center [416, 102] width 55 height 22
click at [523, 9] on input "text" at bounding box center [821, 19] width 678 height 33
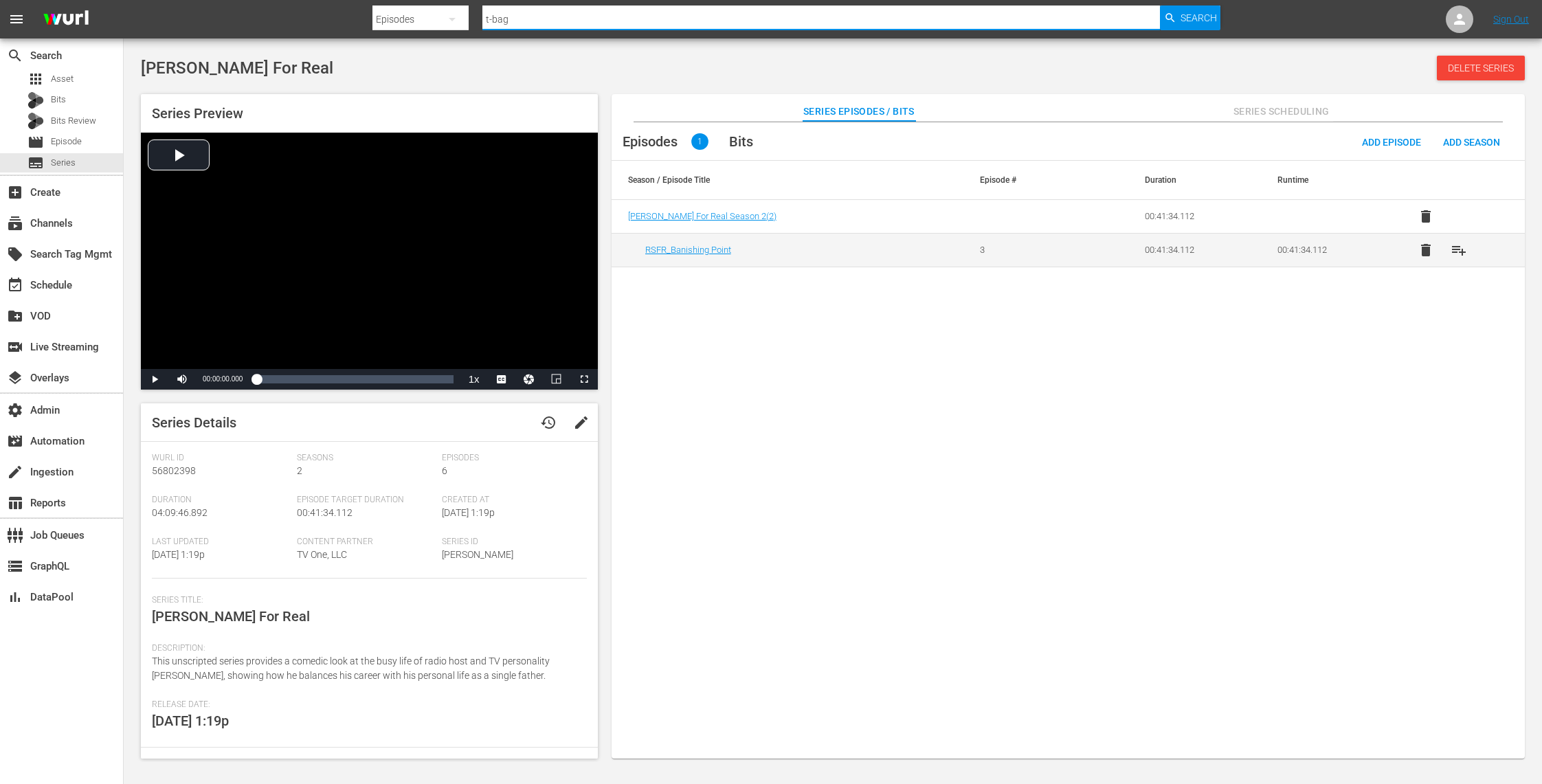
type input "t-bagg"
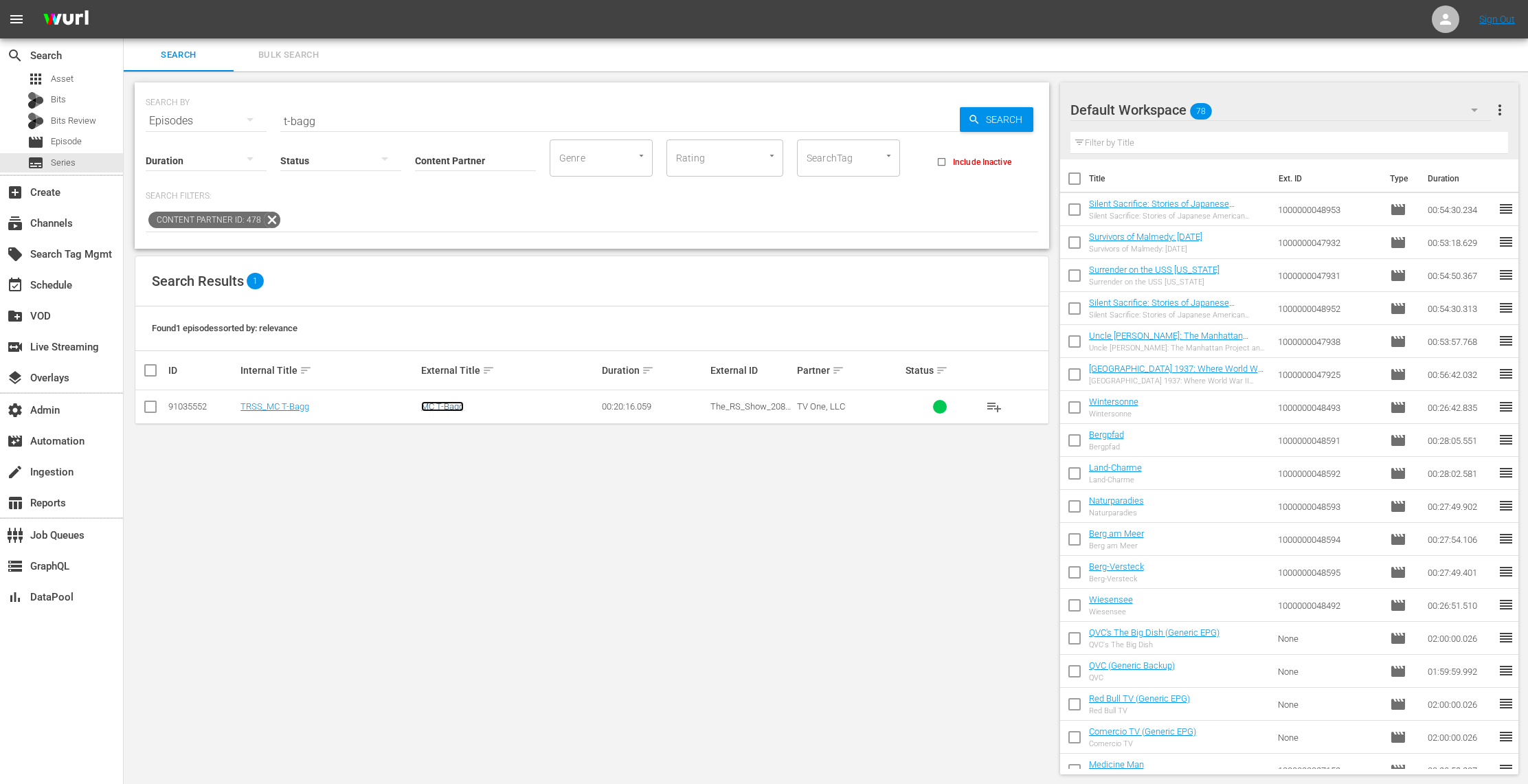
click at [446, 408] on link "MC T-Bagg" at bounding box center [442, 406] width 43 height 10
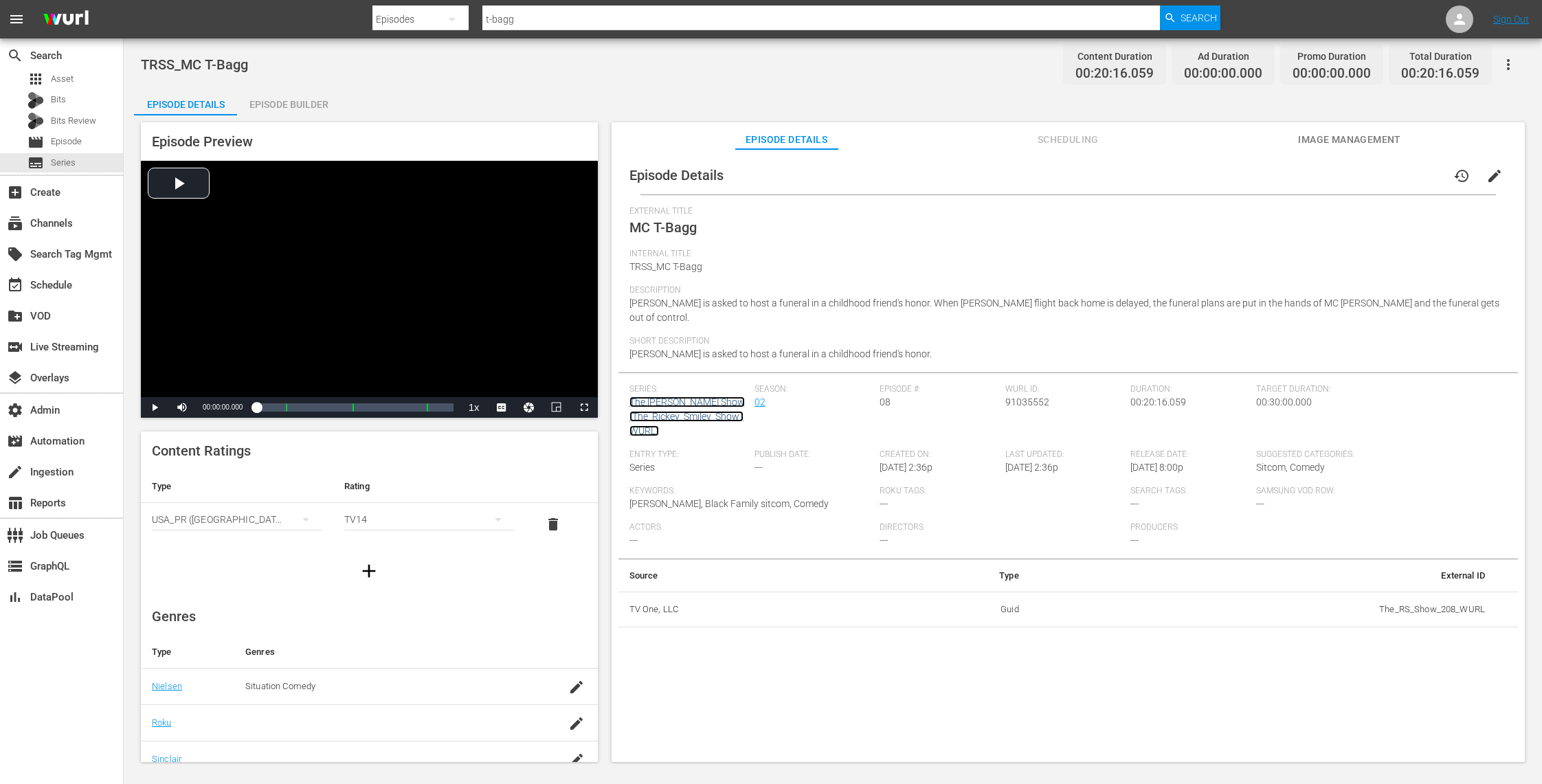
click at [675, 406] on link "The [PERSON_NAME] Show (The_Rickey_Smiley_Show_WURL)" at bounding box center [687, 416] width 116 height 40
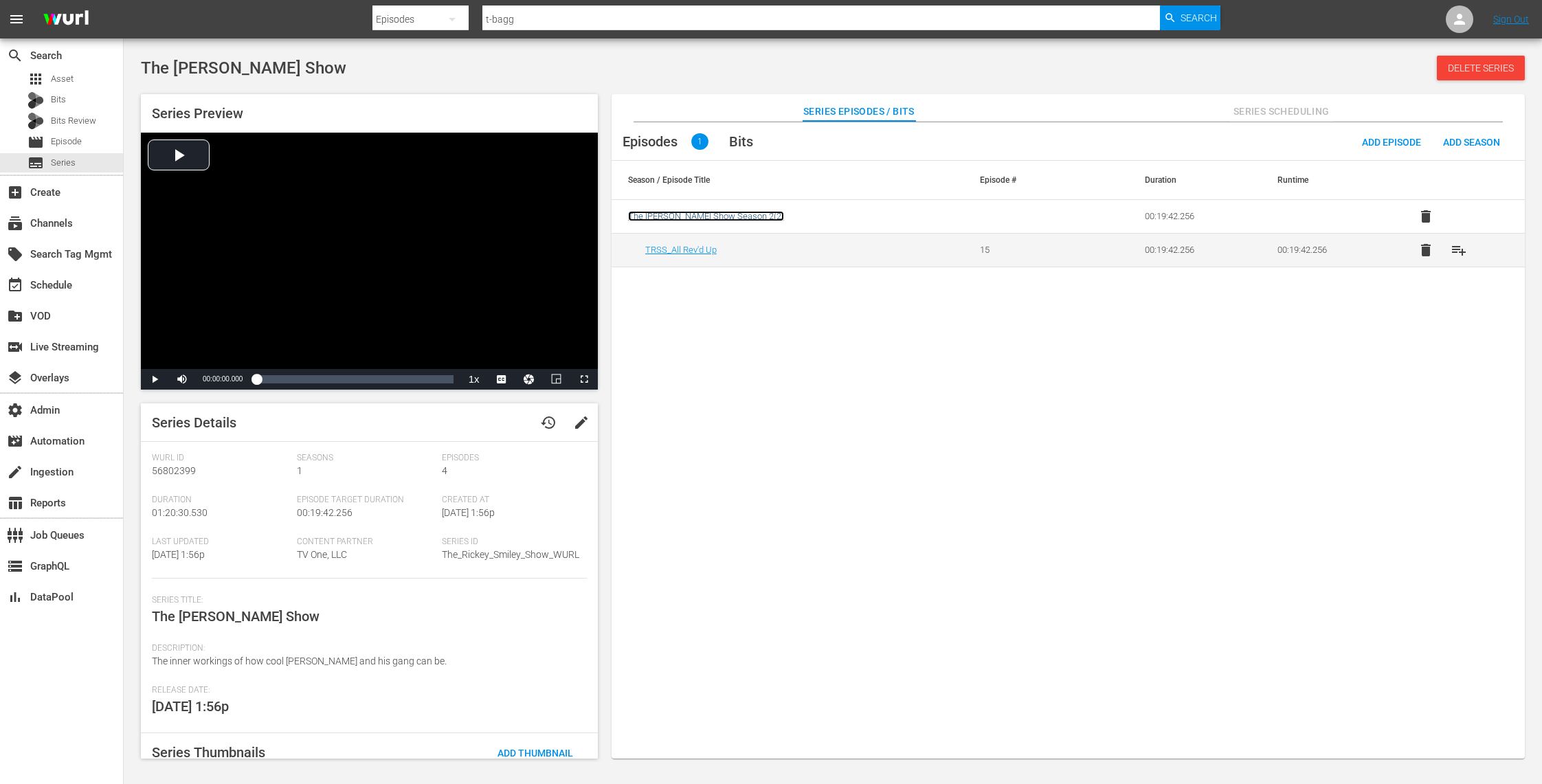
click at [725, 217] on span "The Rickey Smiley Show Season 2 ( 2 )" at bounding box center [706, 216] width 156 height 10
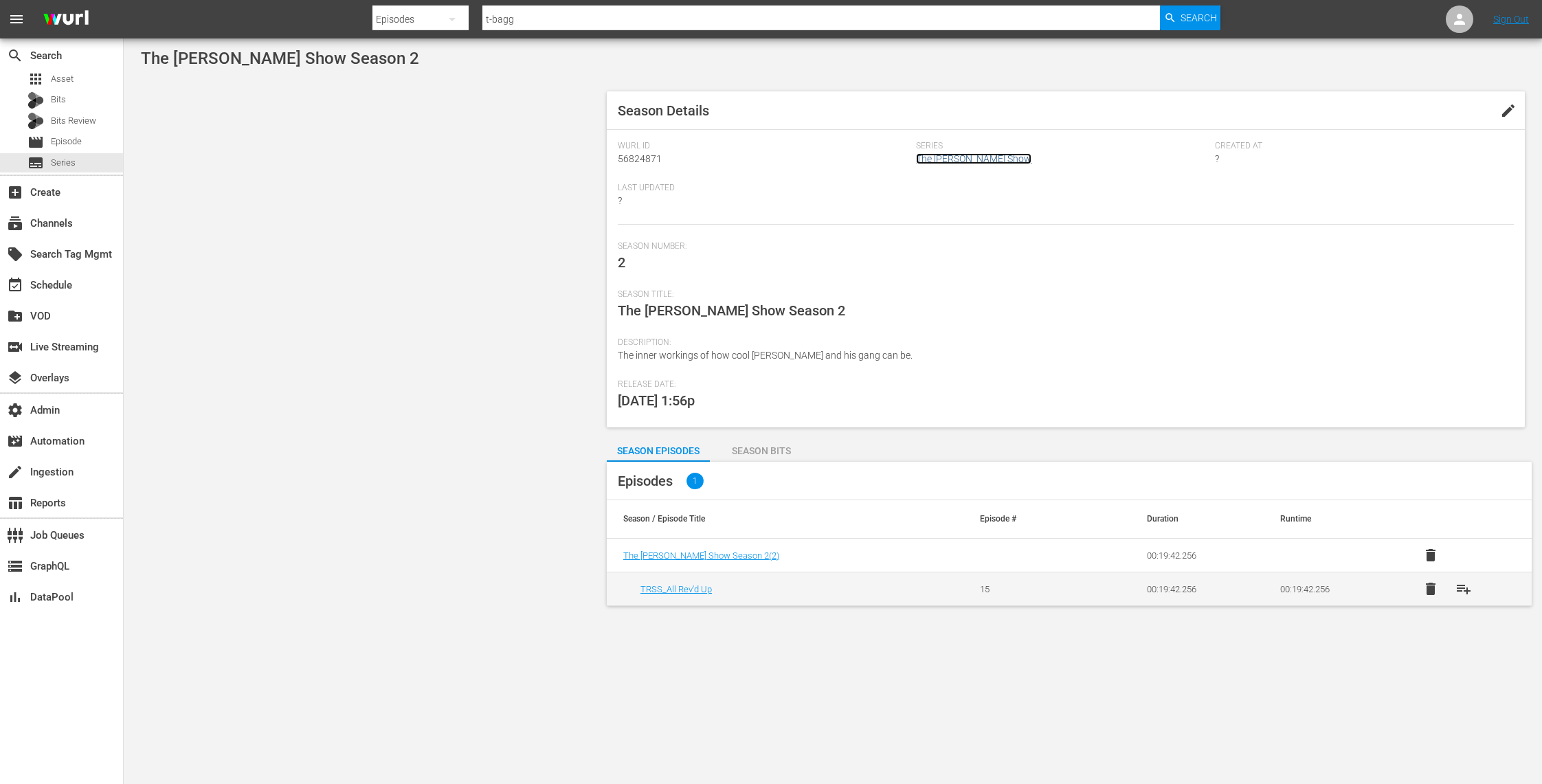
click at [1007, 158] on link "The [PERSON_NAME] Show" at bounding box center [974, 158] width 116 height 11
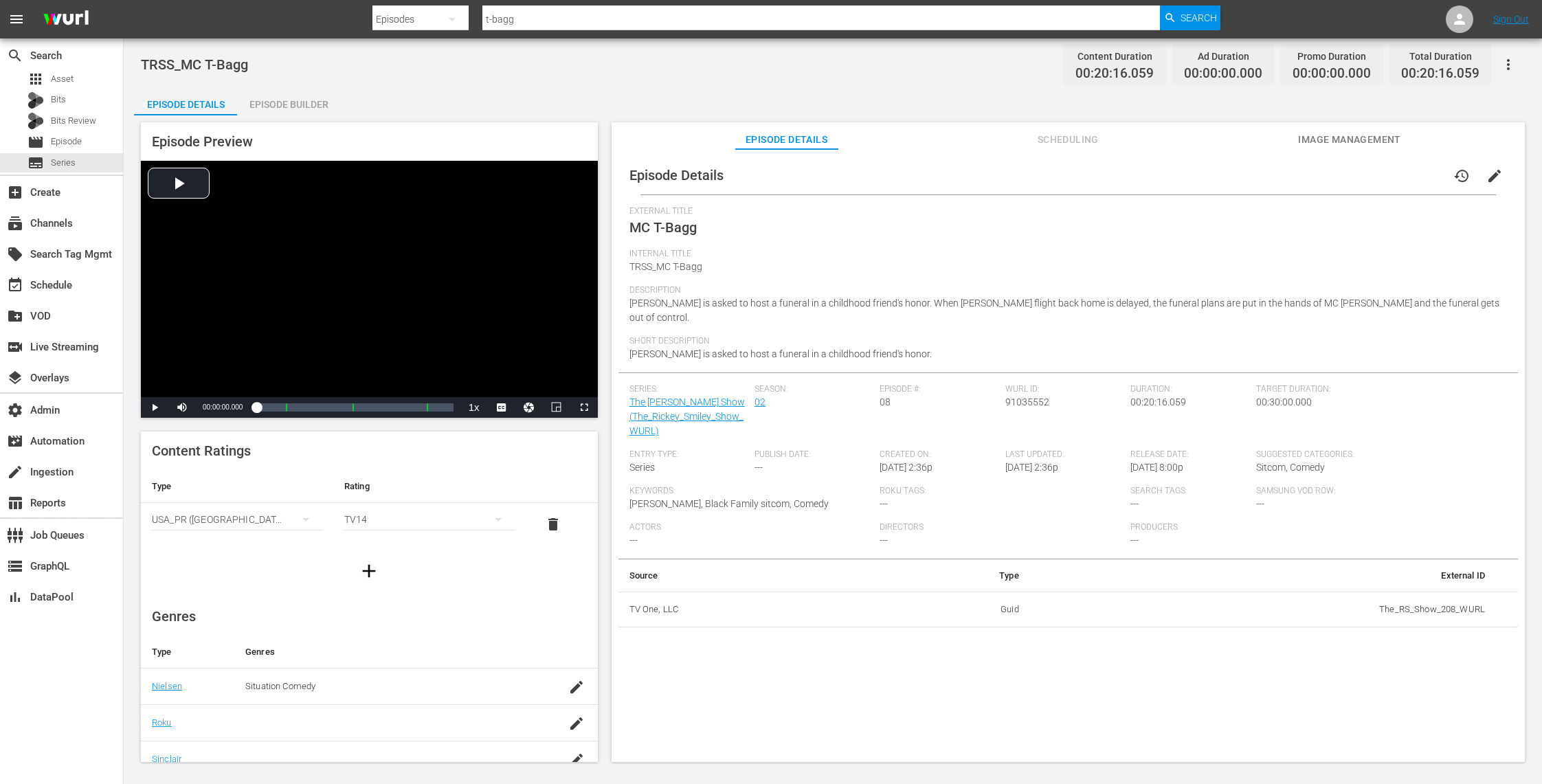
click at [1348, 135] on span "Image Management" at bounding box center [1349, 140] width 103 height 17
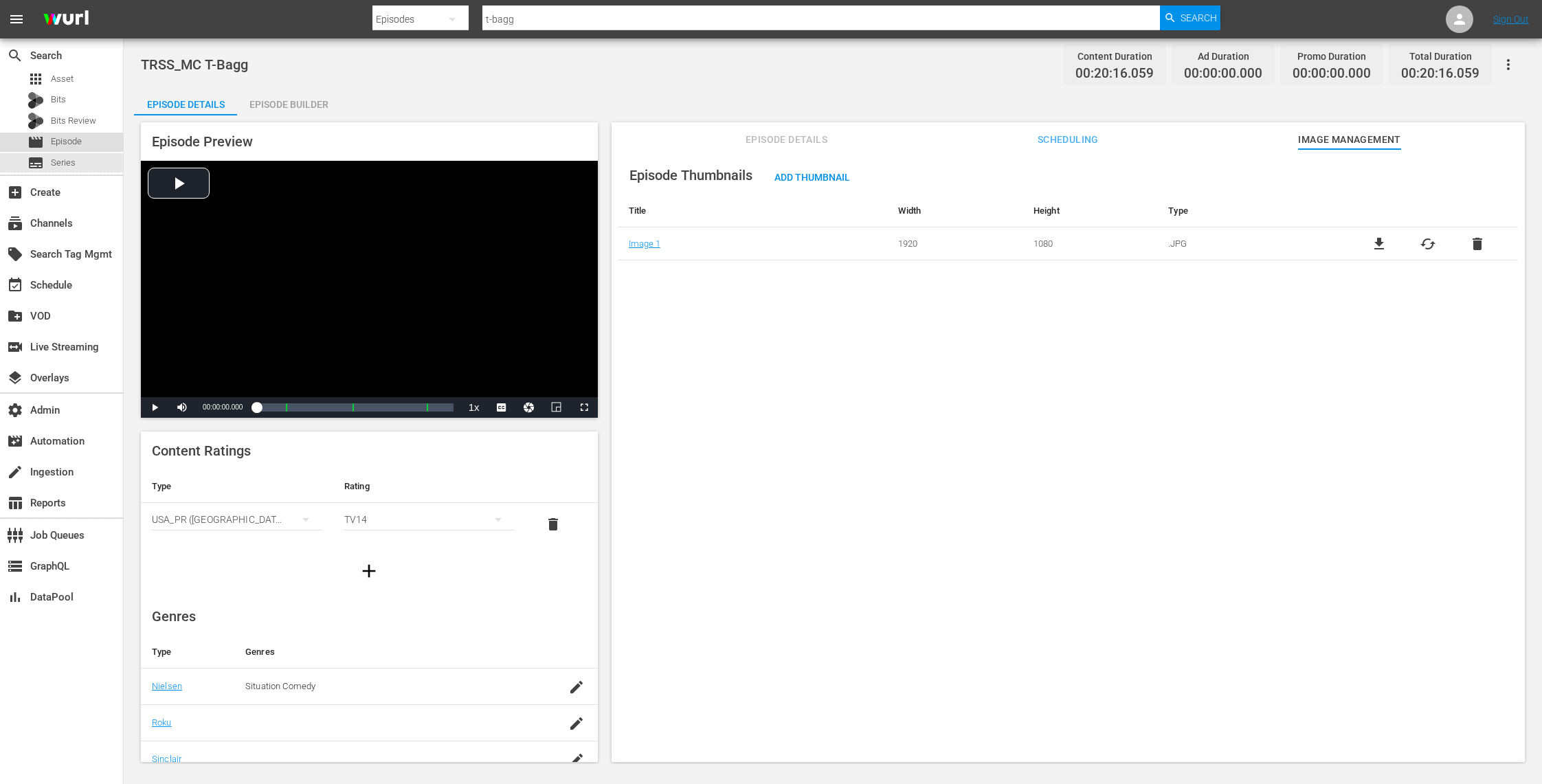
click at [86, 137] on div "movie Episode" at bounding box center [61, 142] width 123 height 19
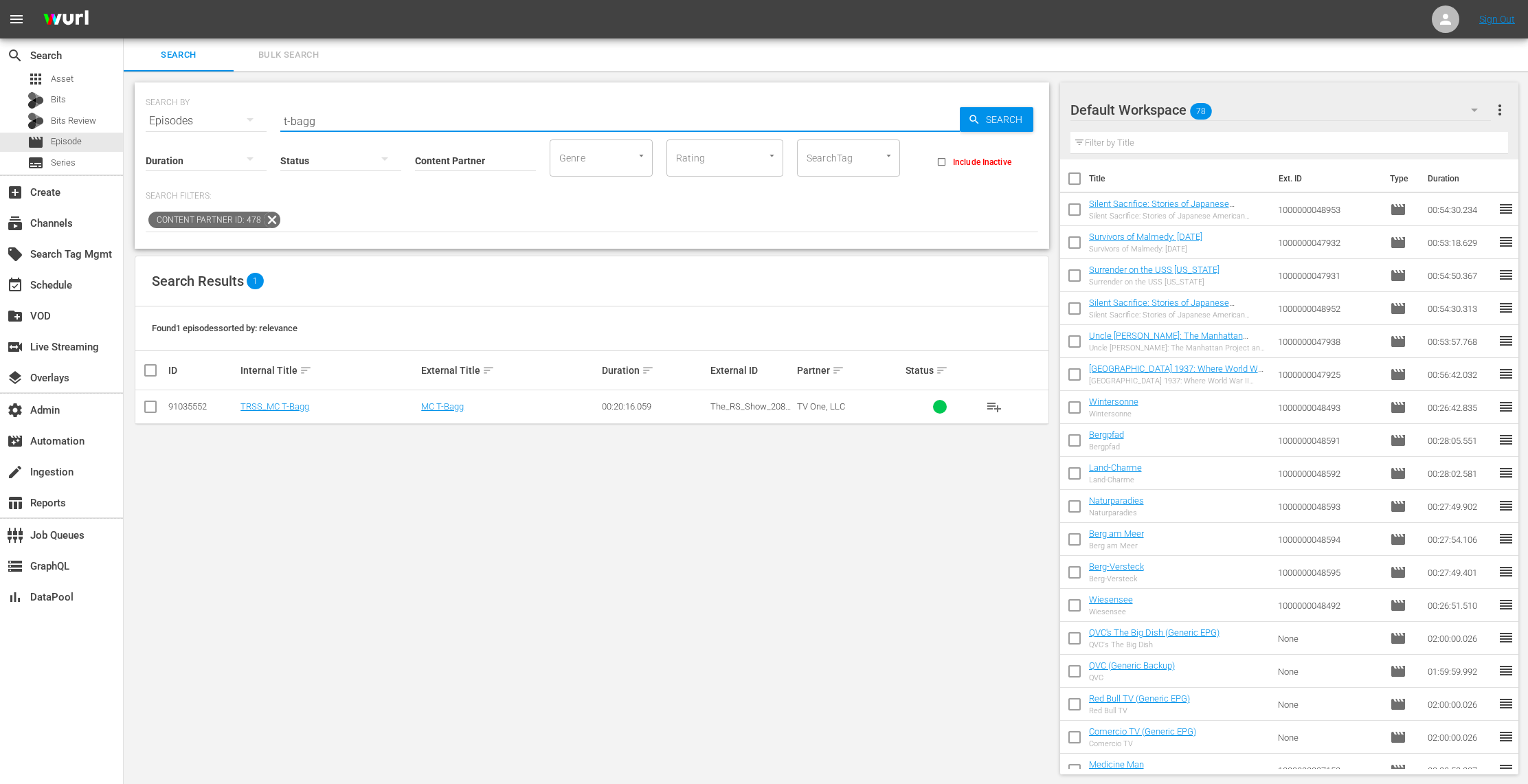
drag, startPoint x: 331, startPoint y: 123, endPoint x: 237, endPoint y: 102, distance: 96.3
click at [237, 102] on div "SEARCH BY Search By Episodes Search ID, Title, Description, Keywords, or Catego…" at bounding box center [592, 113] width 892 height 50
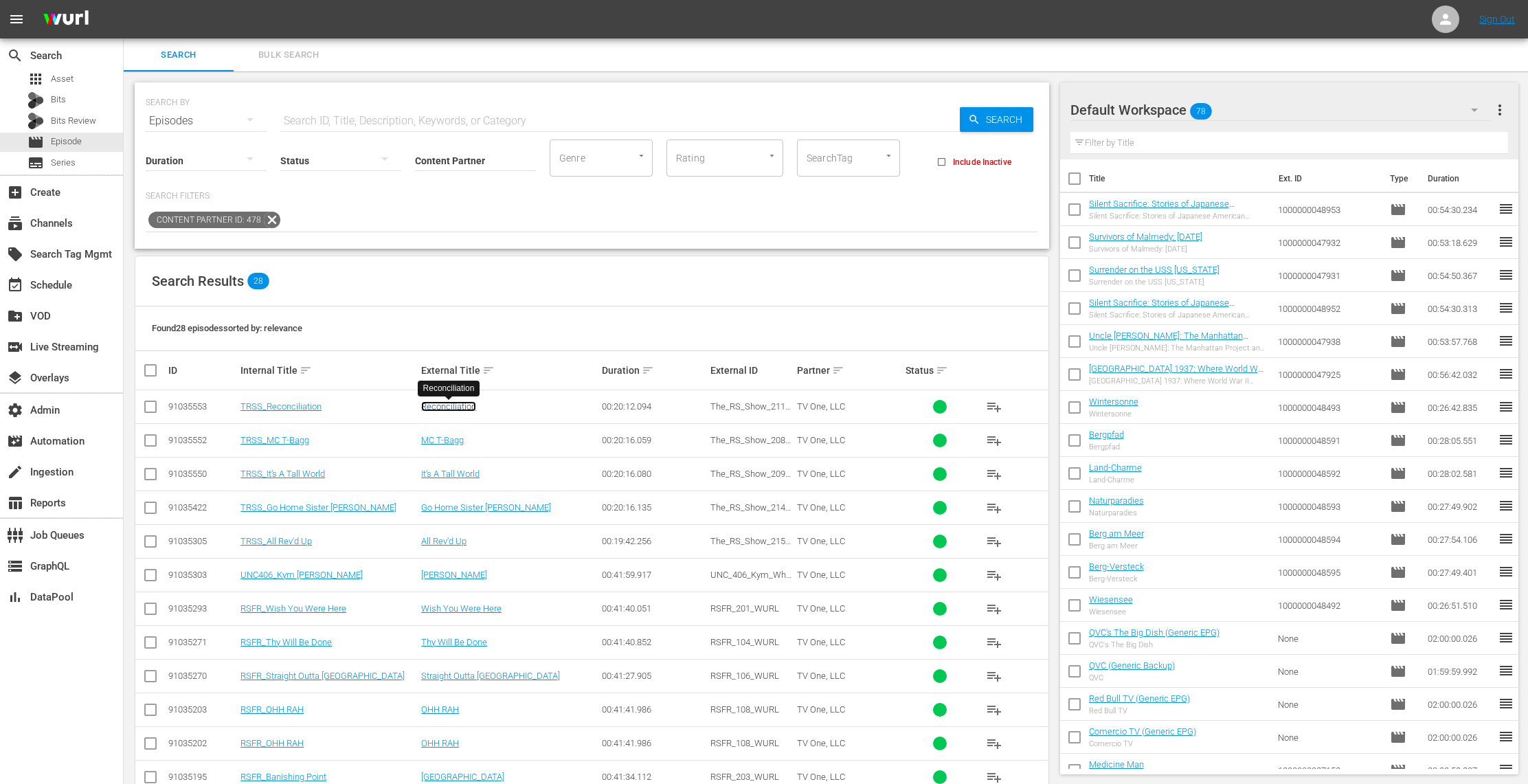
click at [450, 403] on link "Reconciliation" at bounding box center [448, 406] width 55 height 10
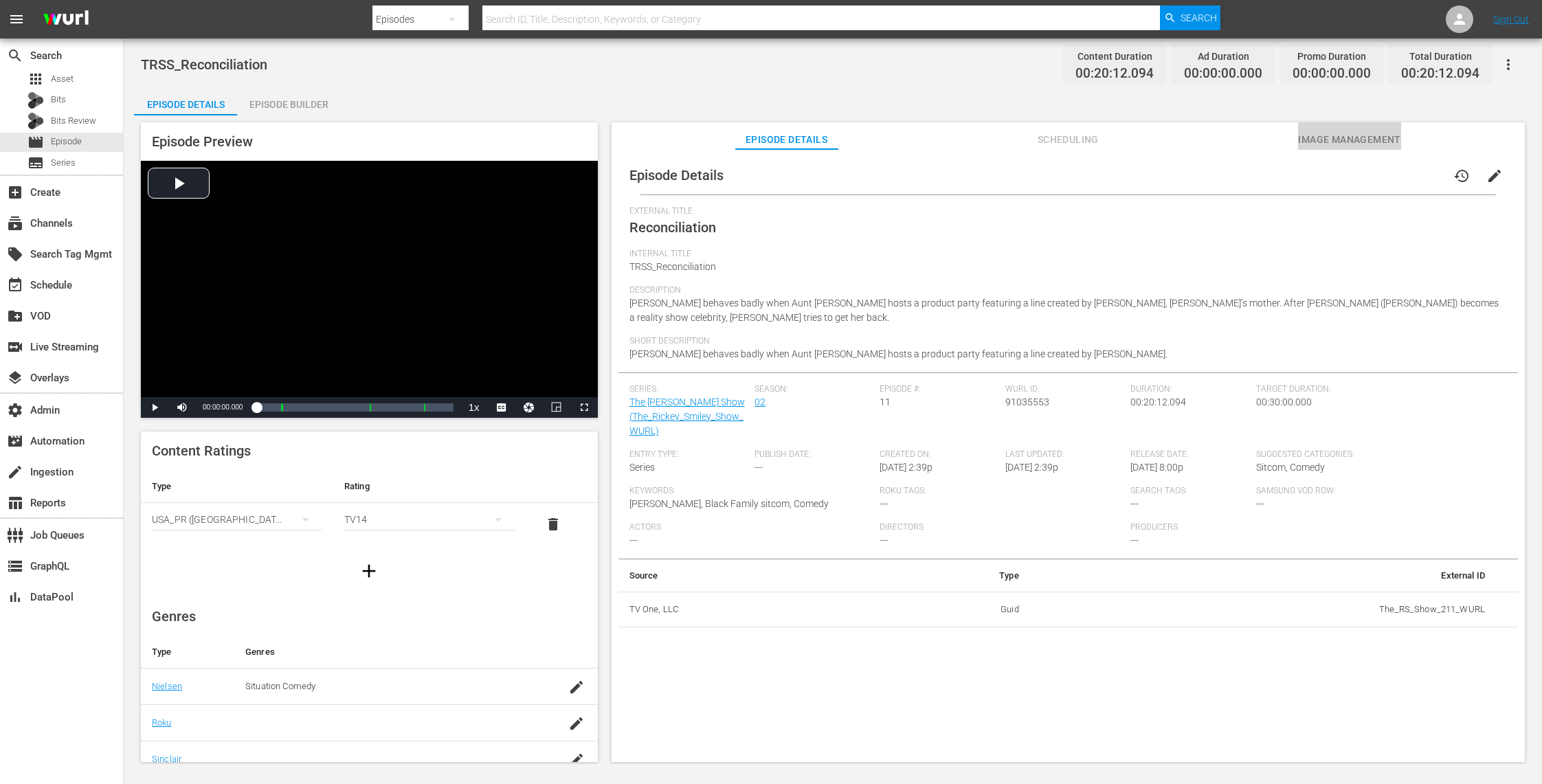
click at [1363, 134] on span "Image Management" at bounding box center [1349, 140] width 103 height 17
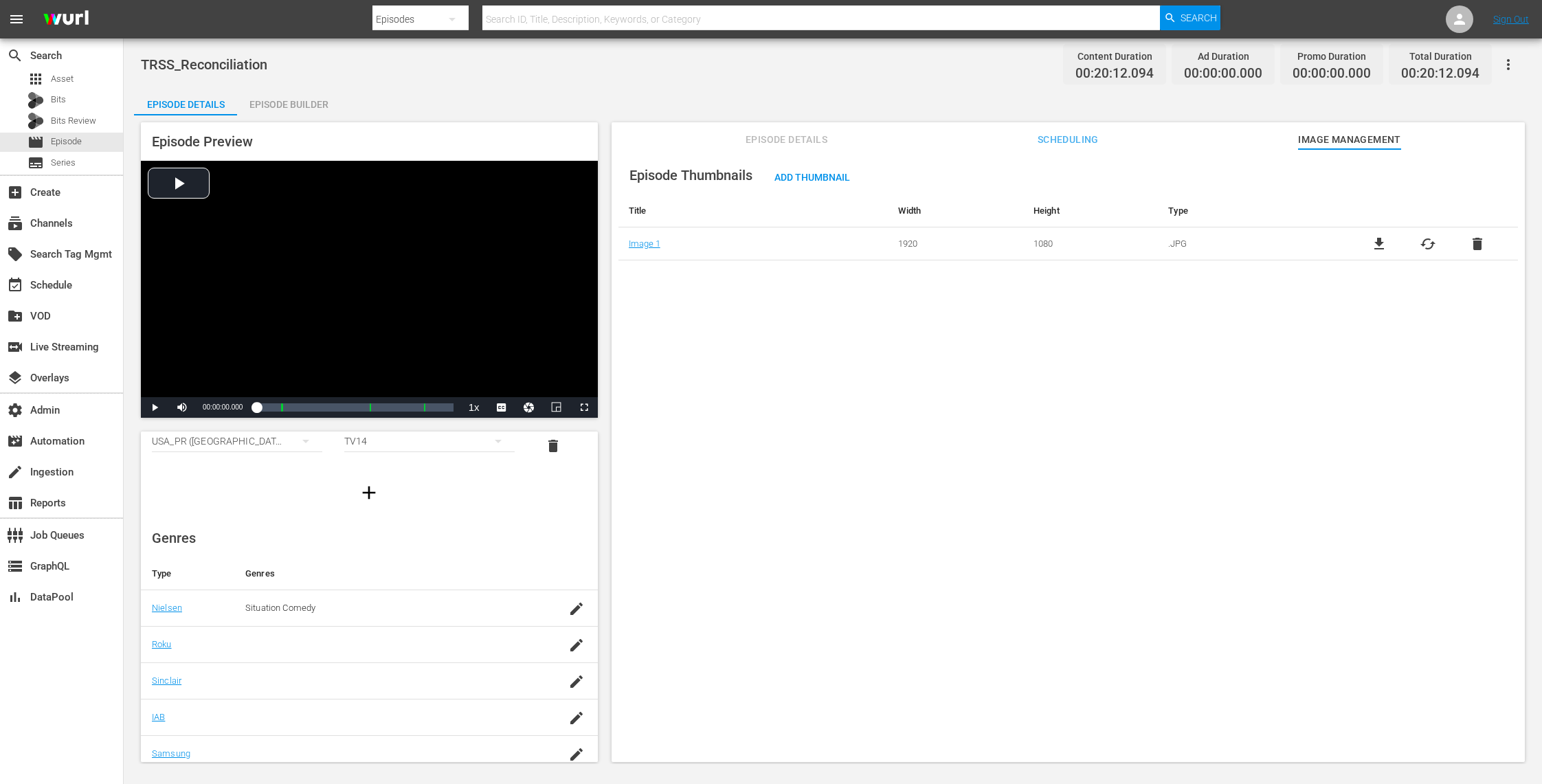
scroll to position [163, 0]
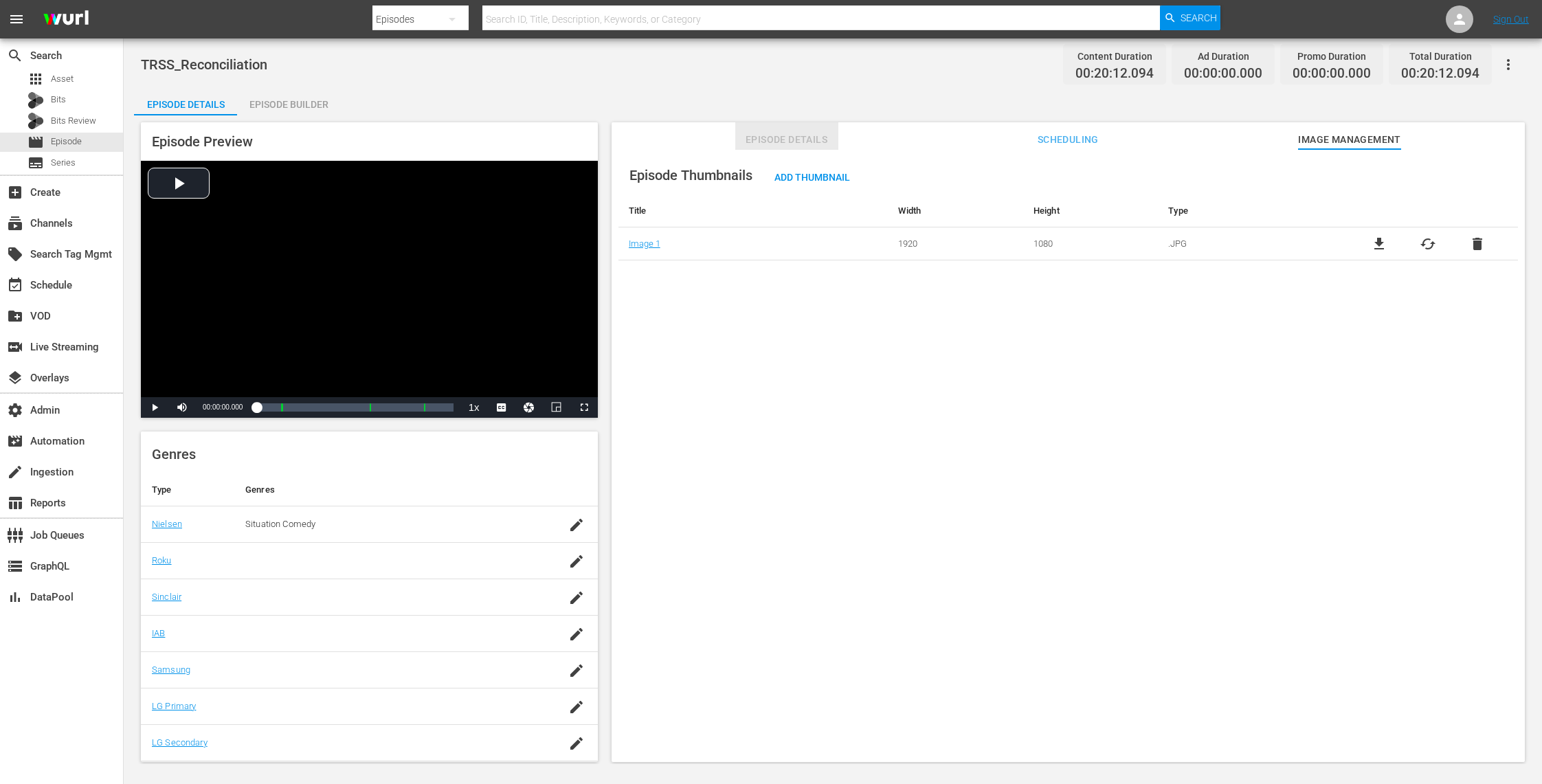
click at [769, 129] on button "Episode Details" at bounding box center [787, 136] width 103 height 27
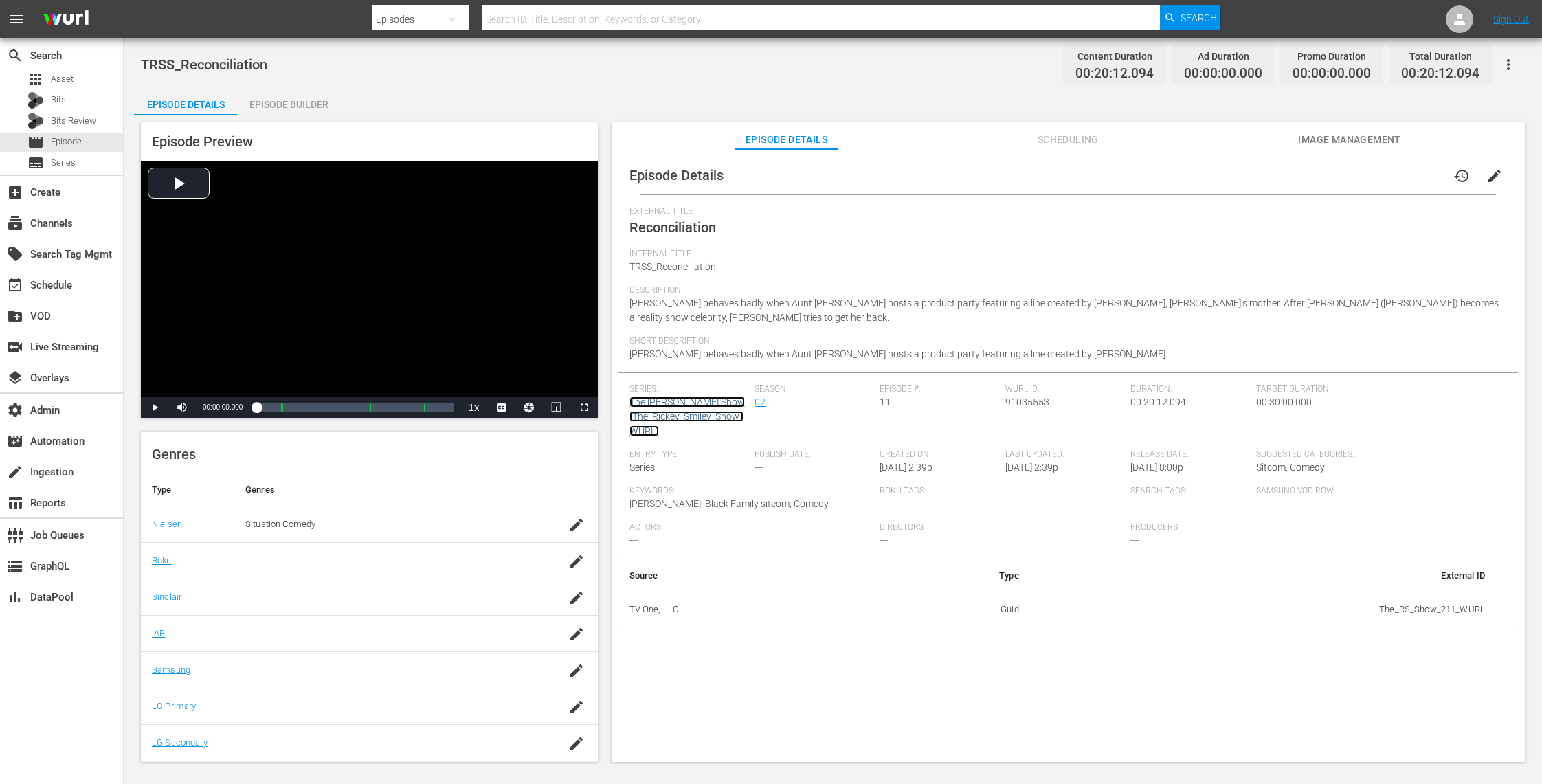
click at [698, 397] on link "The [PERSON_NAME] Show (The_Rickey_Smiley_Show_WURL)" at bounding box center [687, 416] width 116 height 40
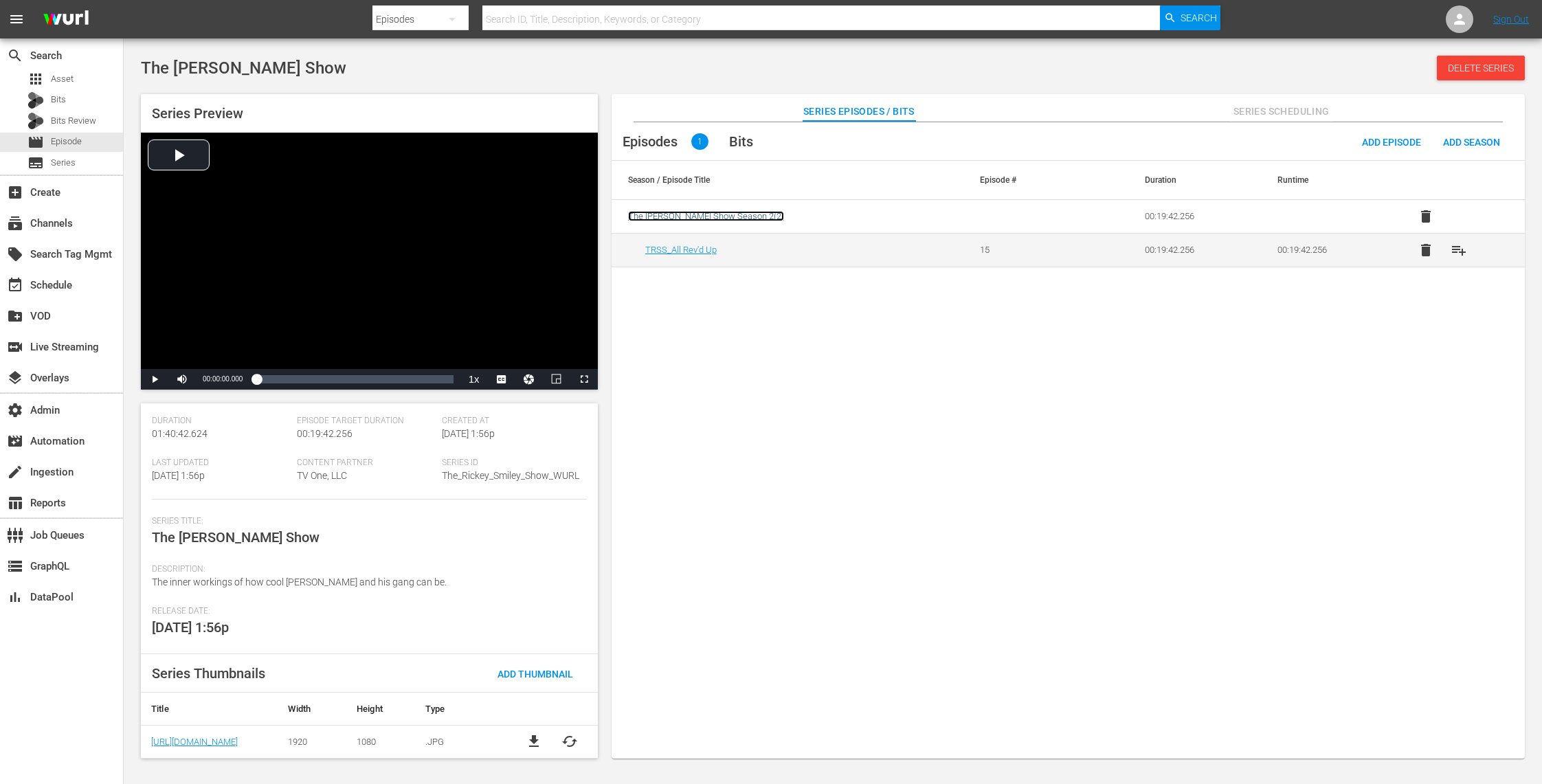
scroll to position [93, 0]
click at [78, 135] on span "Episode" at bounding box center [66, 141] width 31 height 14
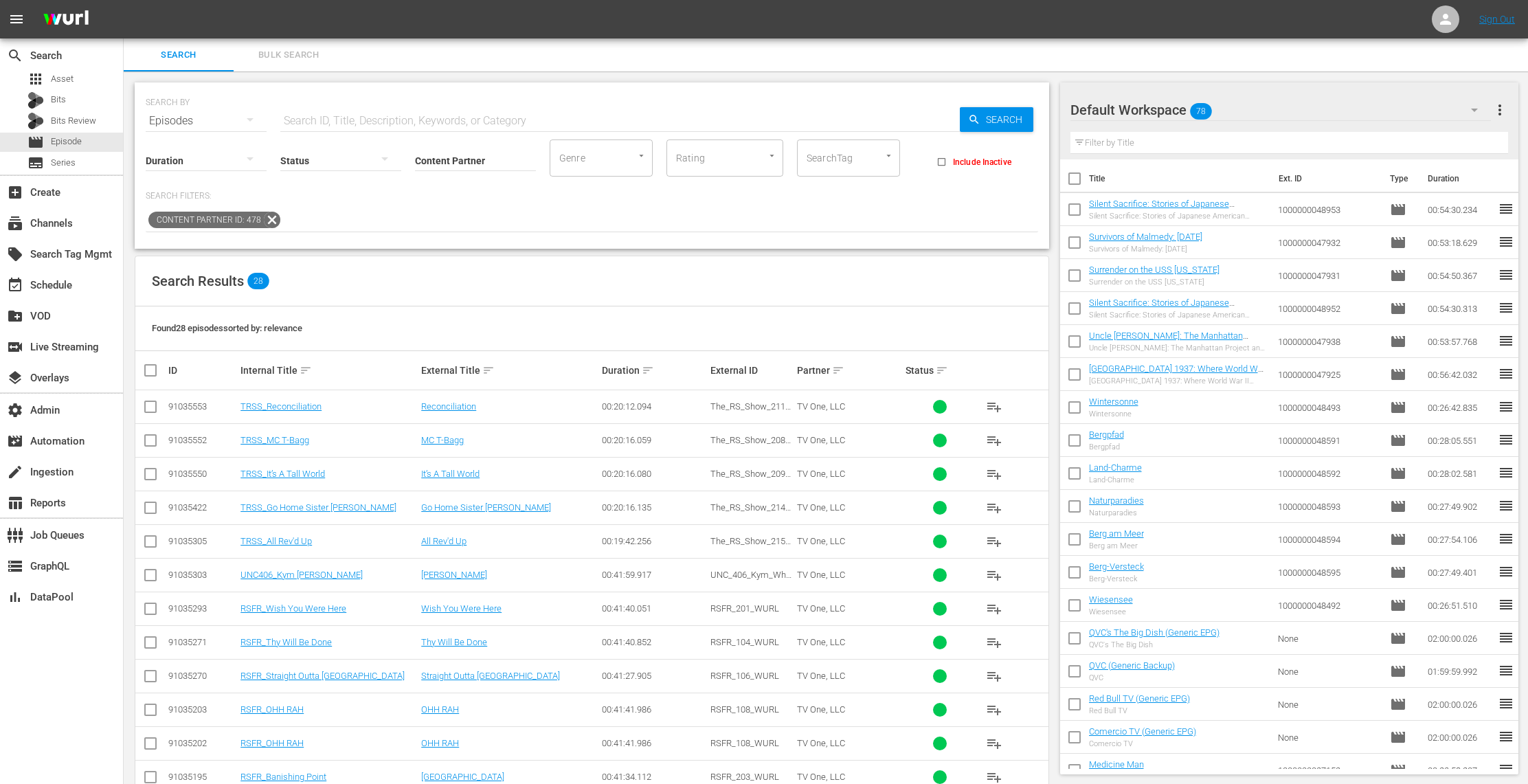
click at [330, 160] on div at bounding box center [341, 160] width 121 height 39
click at [297, 116] on div "Ready to Schedule Not Ready to Schedule" at bounding box center [764, 392] width 1528 height 784
click at [90, 140] on div "movie Episode" at bounding box center [61, 142] width 123 height 19
click at [68, 162] on span "Series" at bounding box center [63, 163] width 25 height 14
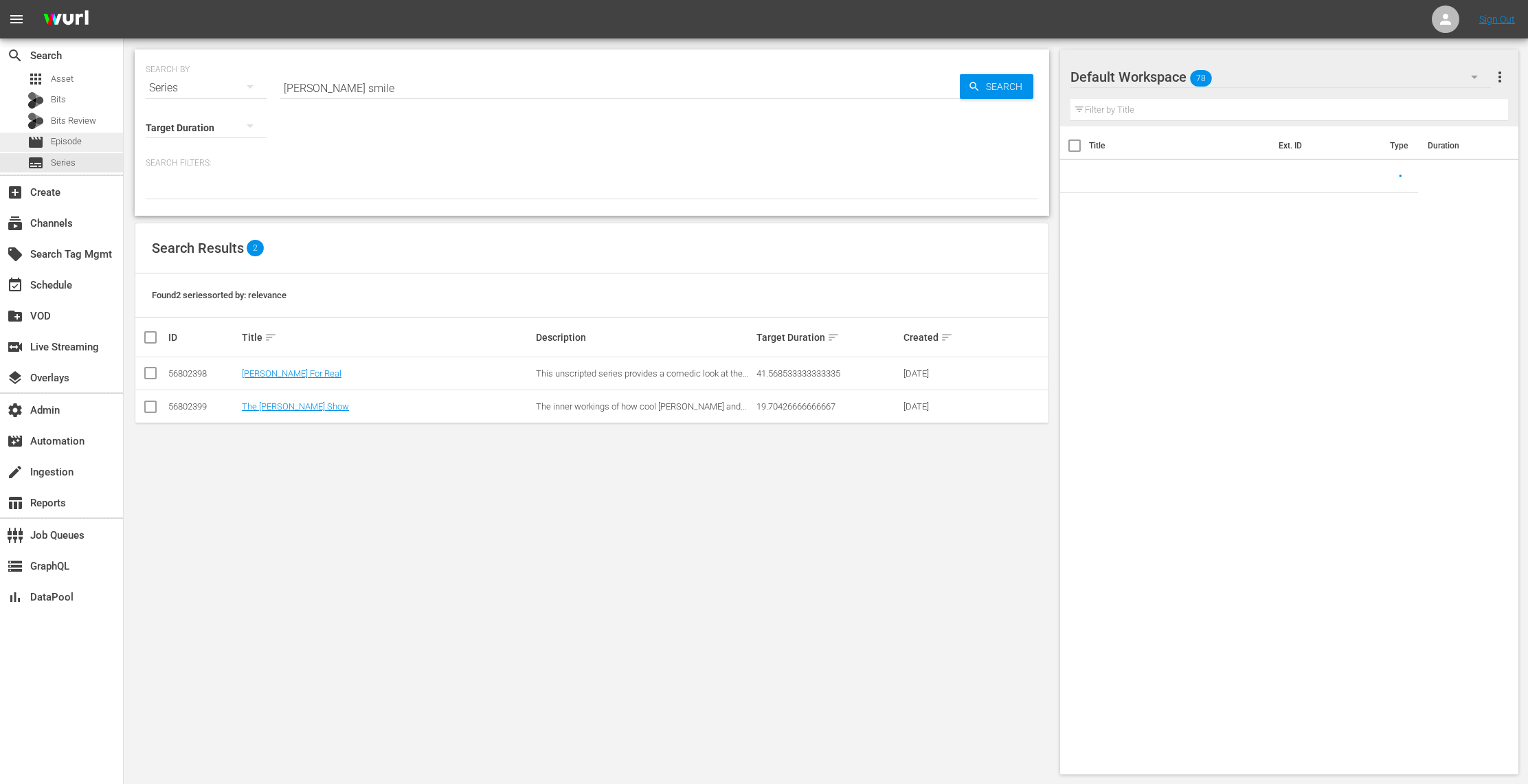
click at [72, 143] on span "Episode" at bounding box center [66, 141] width 31 height 14
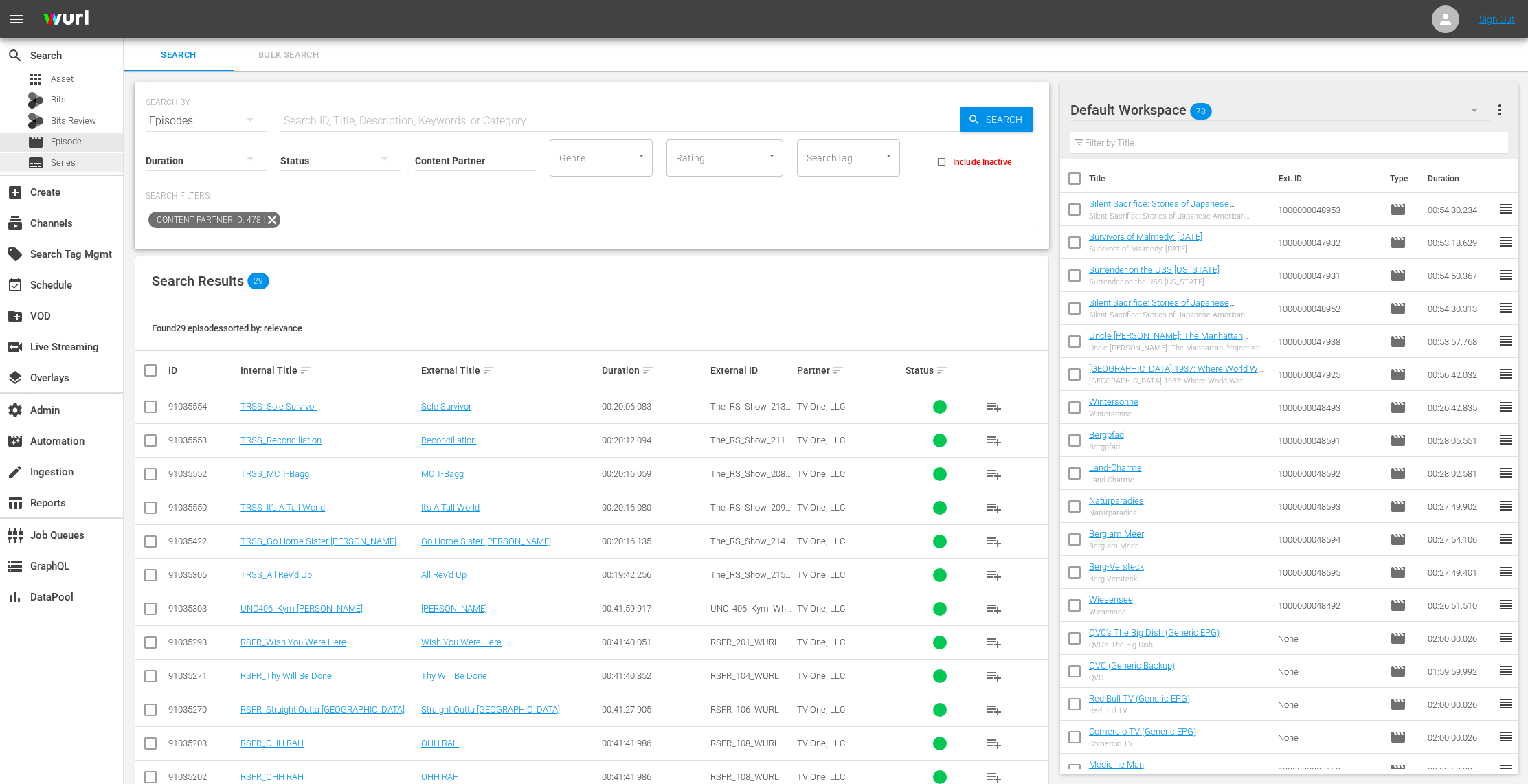
click at [64, 164] on span "Series" at bounding box center [63, 163] width 25 height 14
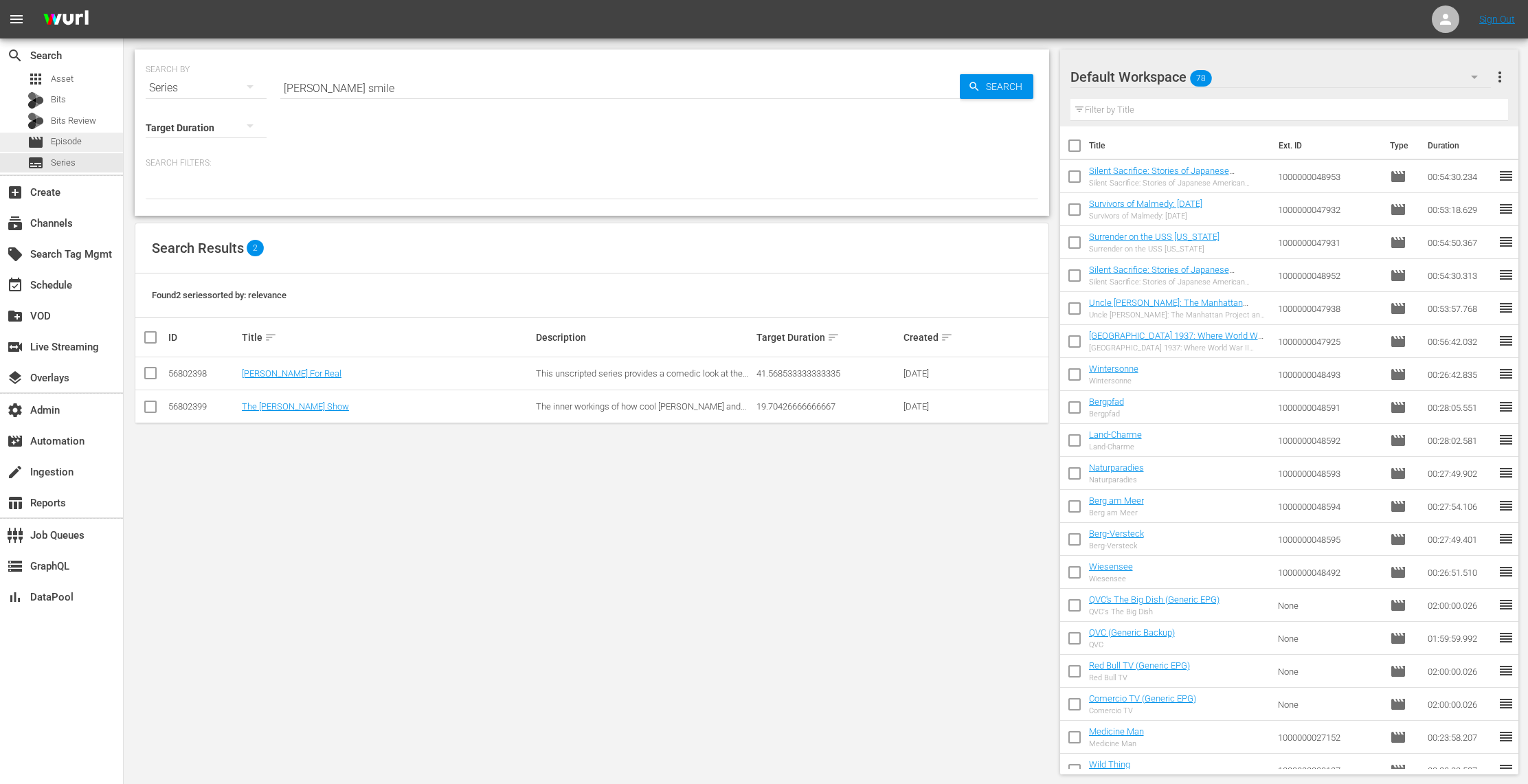
click at [81, 143] on span "Episode" at bounding box center [66, 141] width 31 height 14
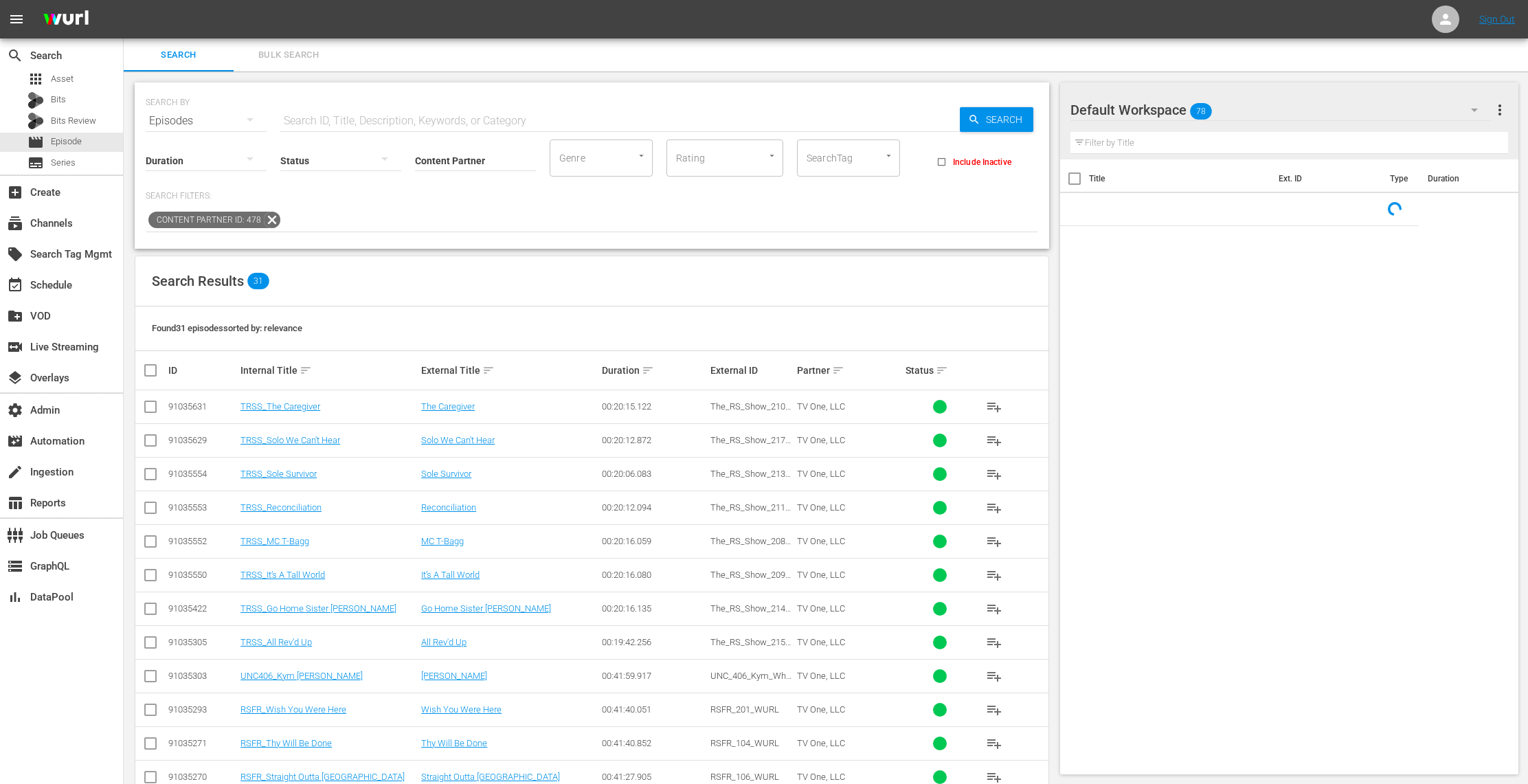
click at [459, 158] on input "Content Partner" at bounding box center [475, 161] width 121 height 50
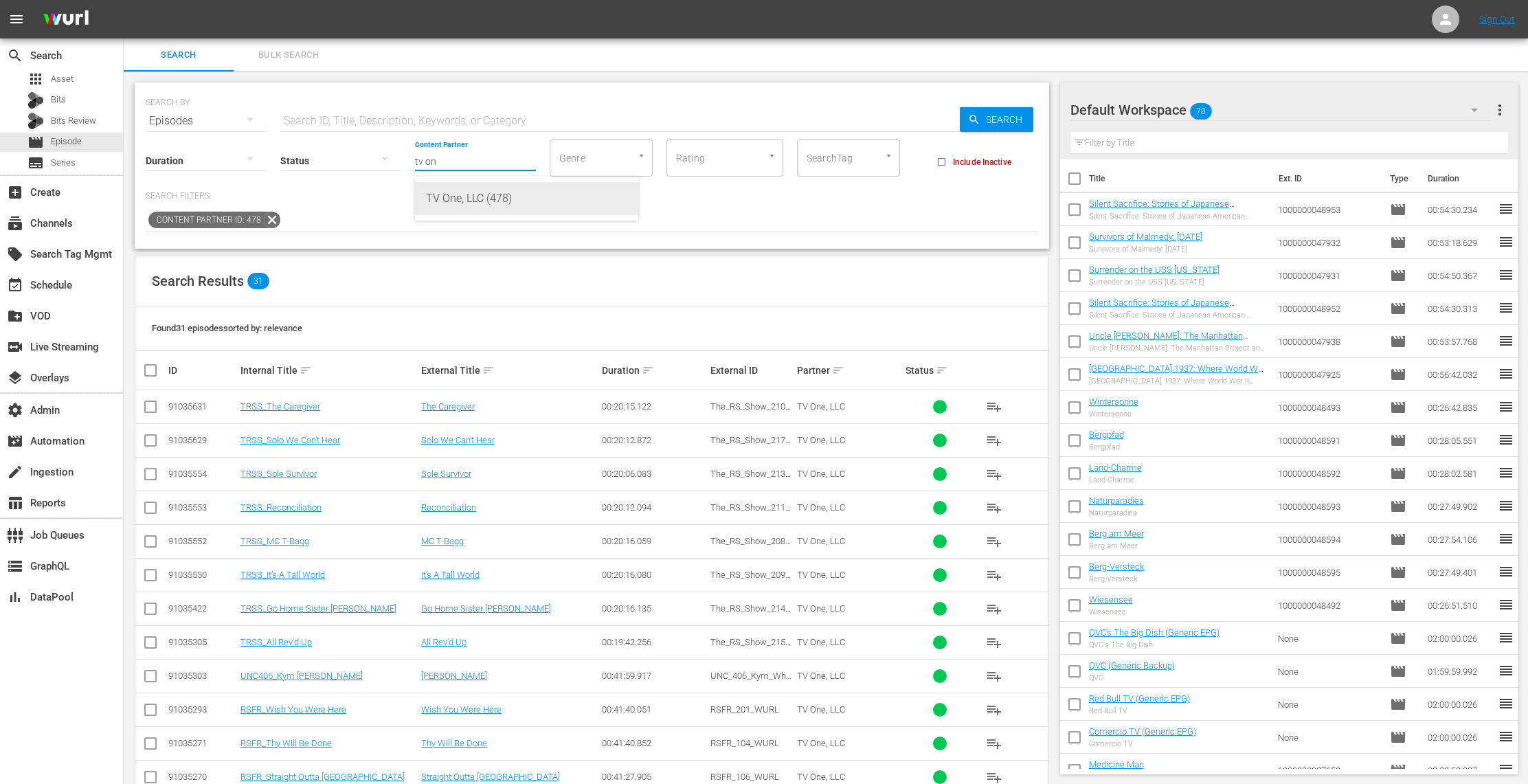
click at [550, 199] on div "TV One, LLC (478)" at bounding box center [526, 198] width 201 height 33
type input "TV One, LLC (478)"
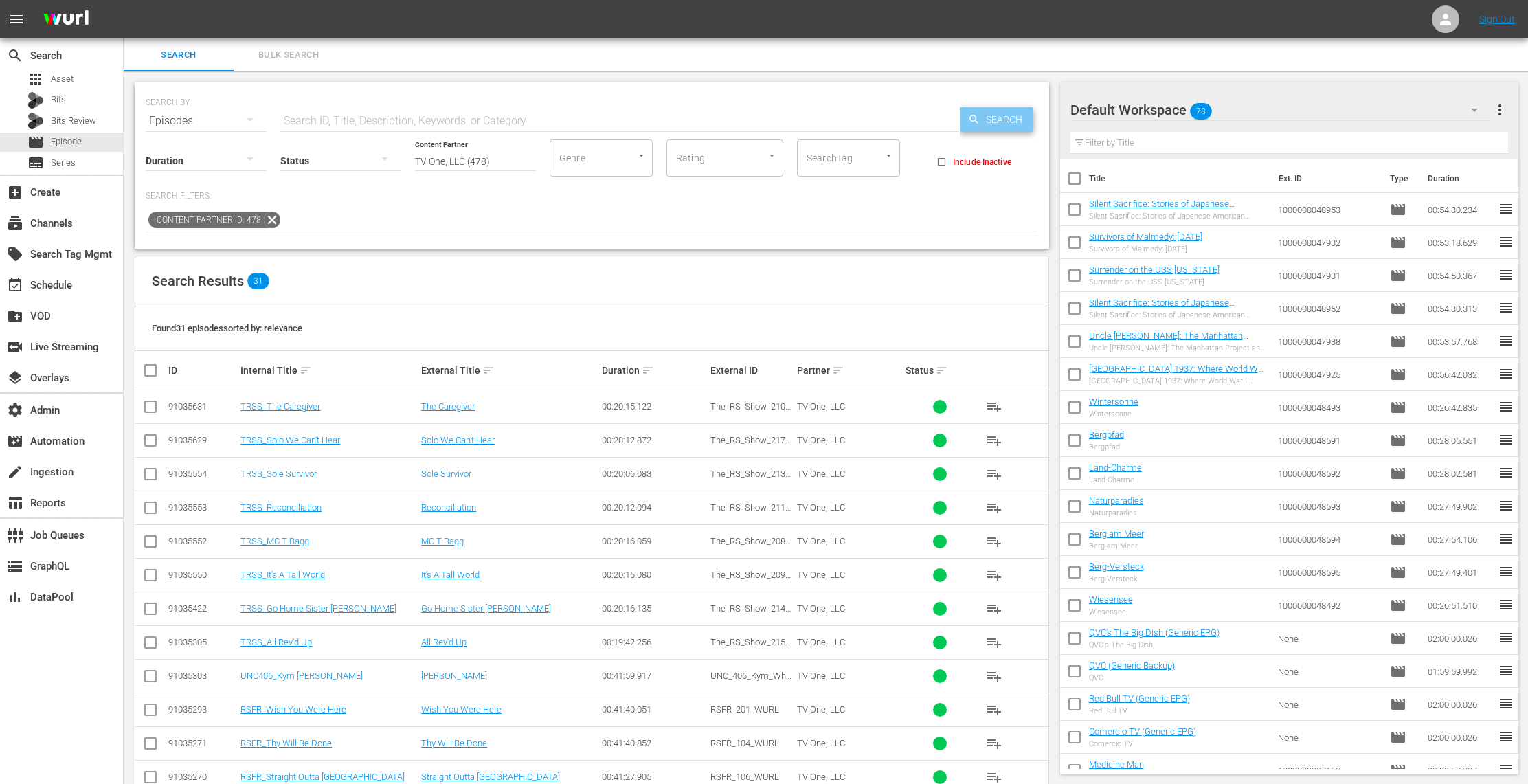
click at [995, 124] on span "Search" at bounding box center [1007, 120] width 53 height 25
click at [98, 161] on div "subtitles Series" at bounding box center [61, 162] width 123 height 19
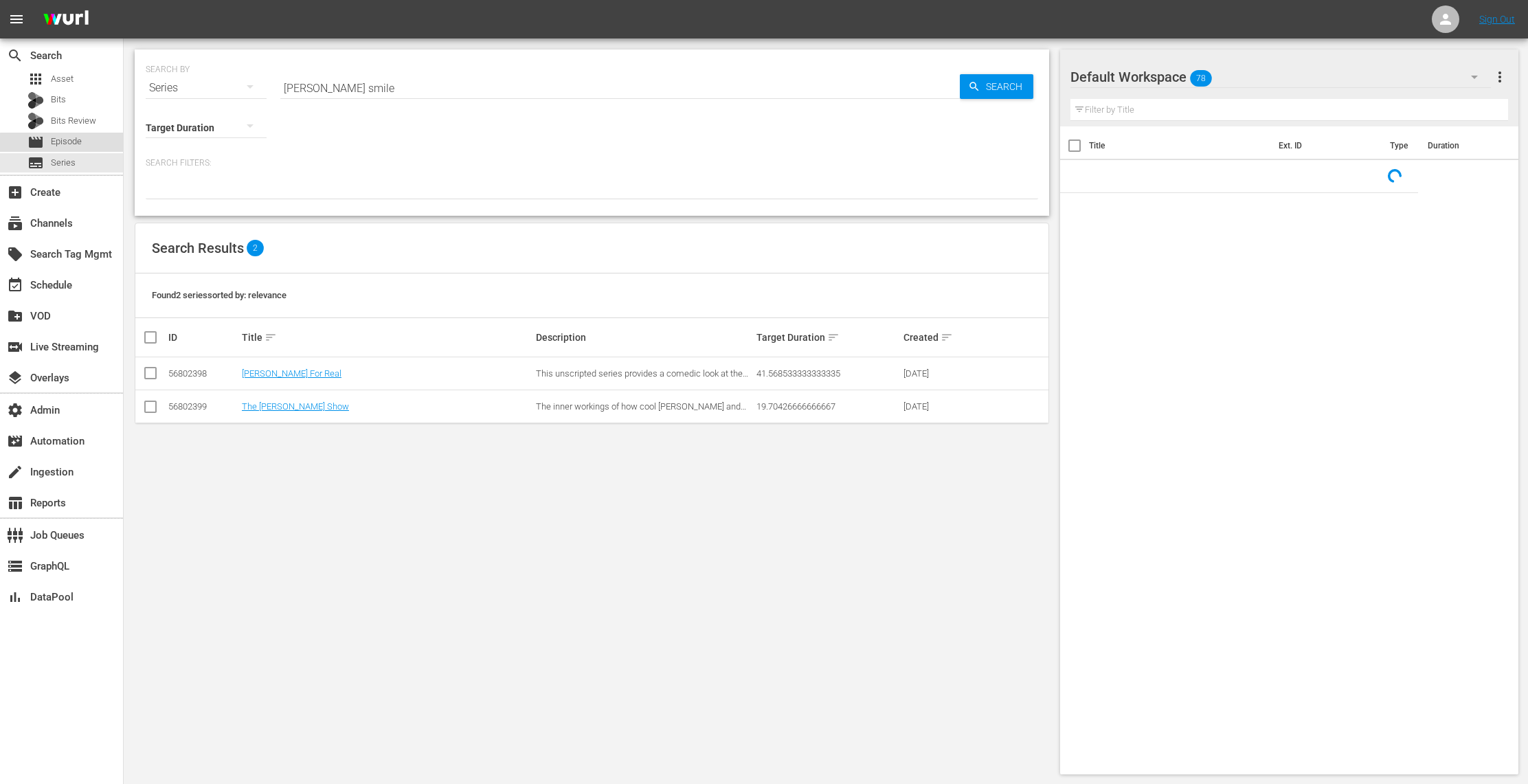
click at [96, 146] on div "movie Episode" at bounding box center [61, 142] width 123 height 19
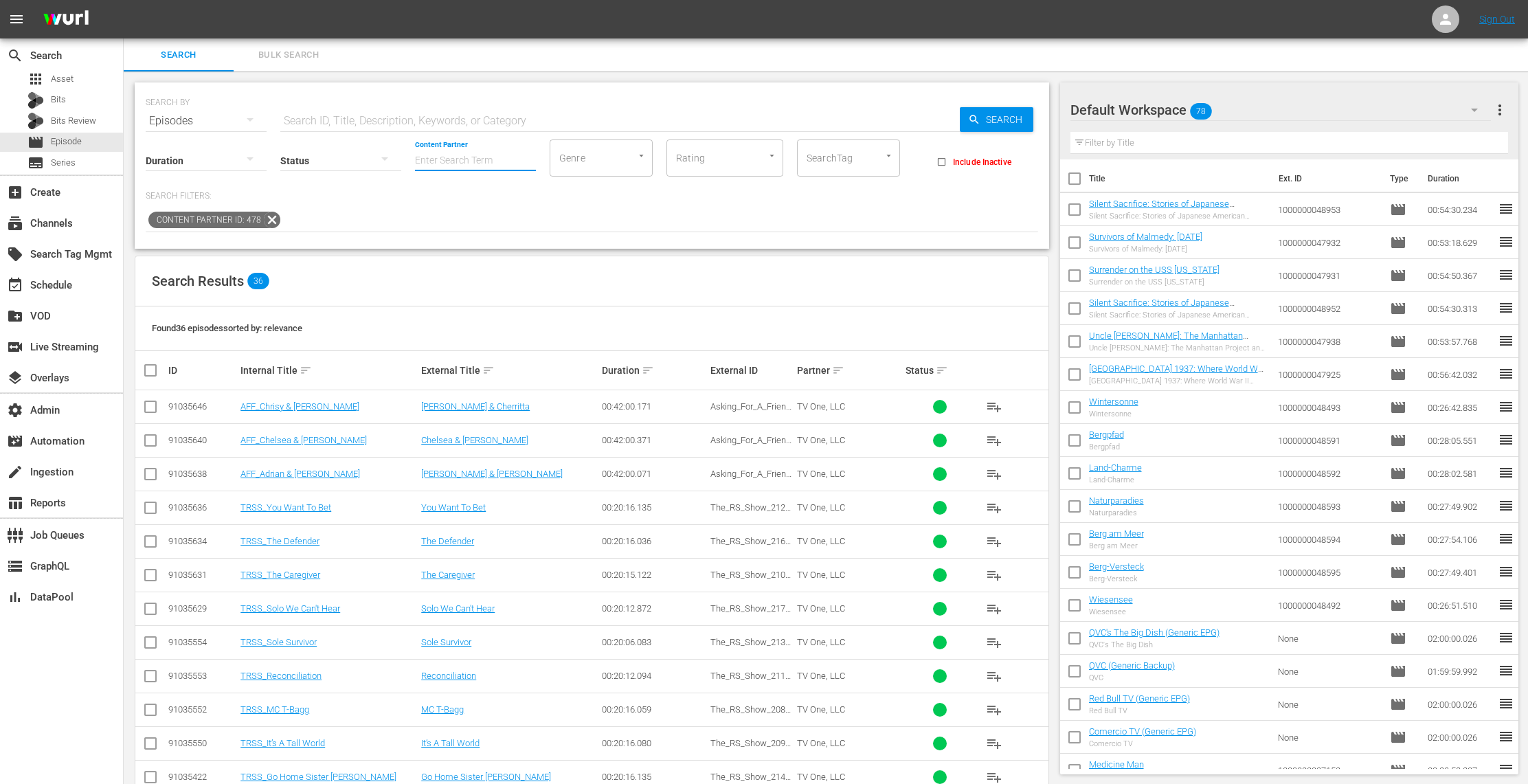
click at [488, 154] on input "Content Partner" at bounding box center [475, 161] width 121 height 50
click at [474, 403] on link "Chrisy & Cherritta" at bounding box center [475, 406] width 109 height 10
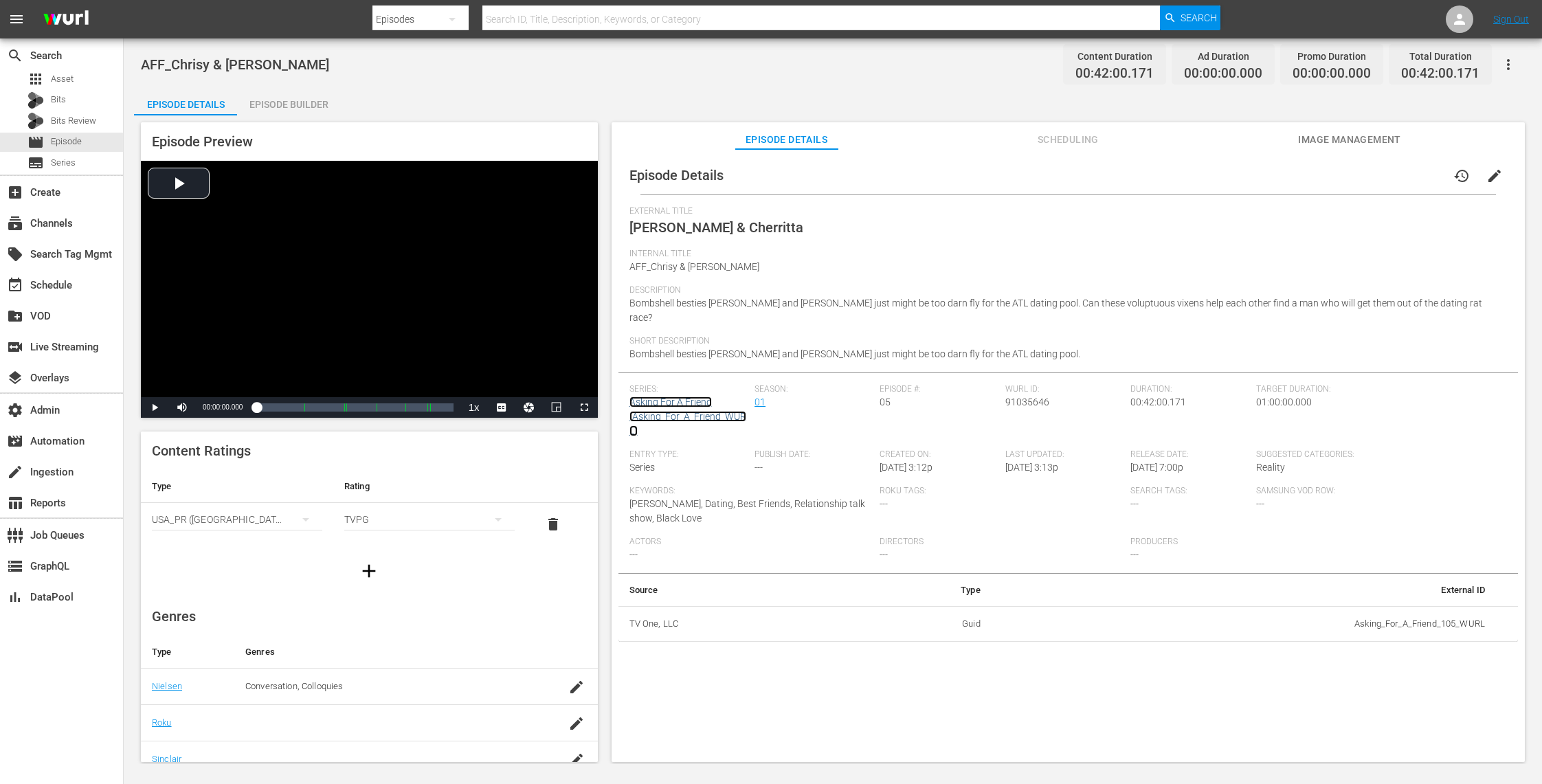
click at [690, 399] on link "Asking For A Friend (Asking_For_A_Friend_WURL)" at bounding box center [688, 416] width 116 height 40
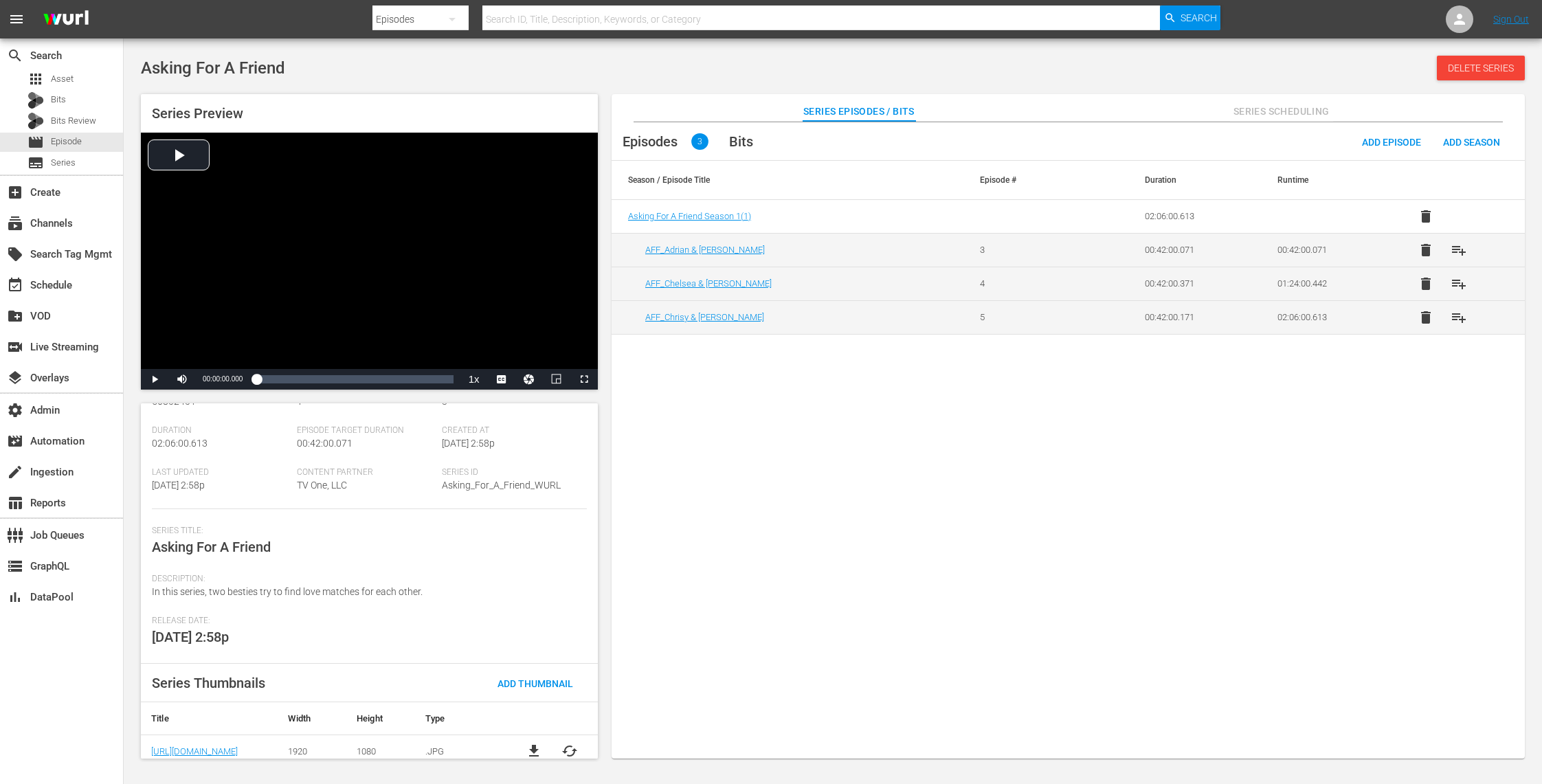
scroll to position [78, 0]
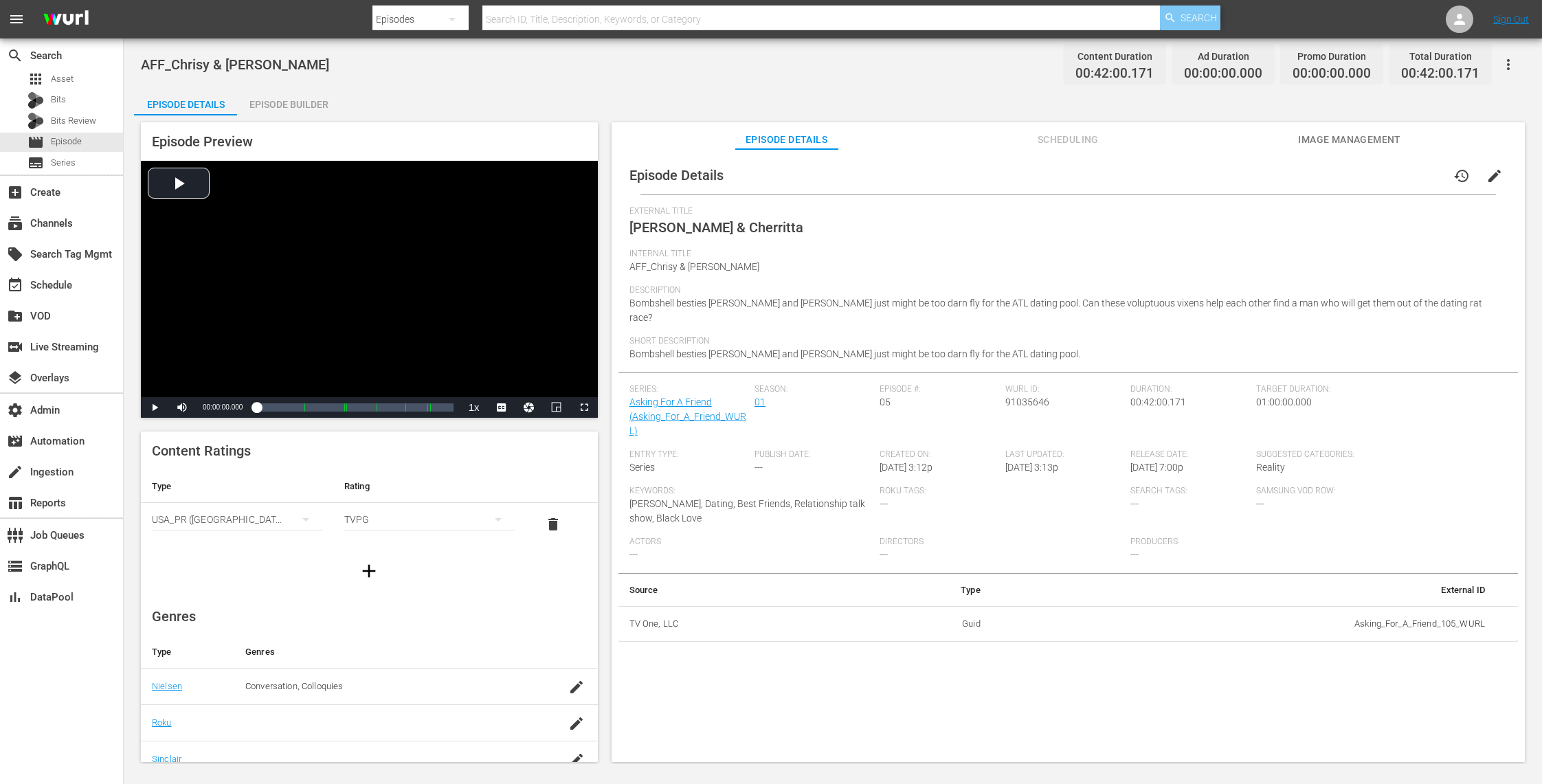
click at [1197, 23] on span "Search" at bounding box center [1198, 18] width 36 height 25
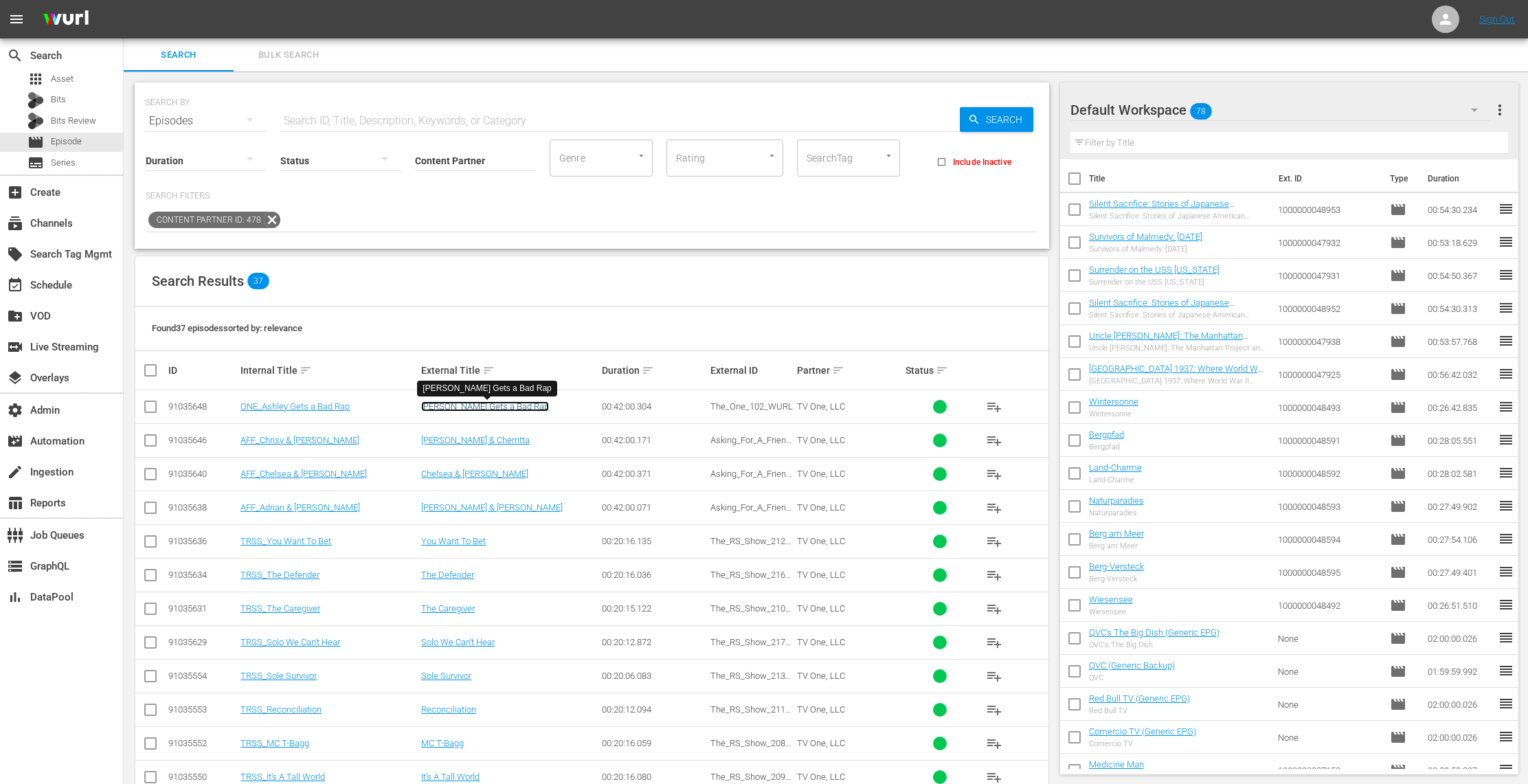
click at [495, 408] on link "Ashley Gets a Bad Rap" at bounding box center [484, 406] width 128 height 10
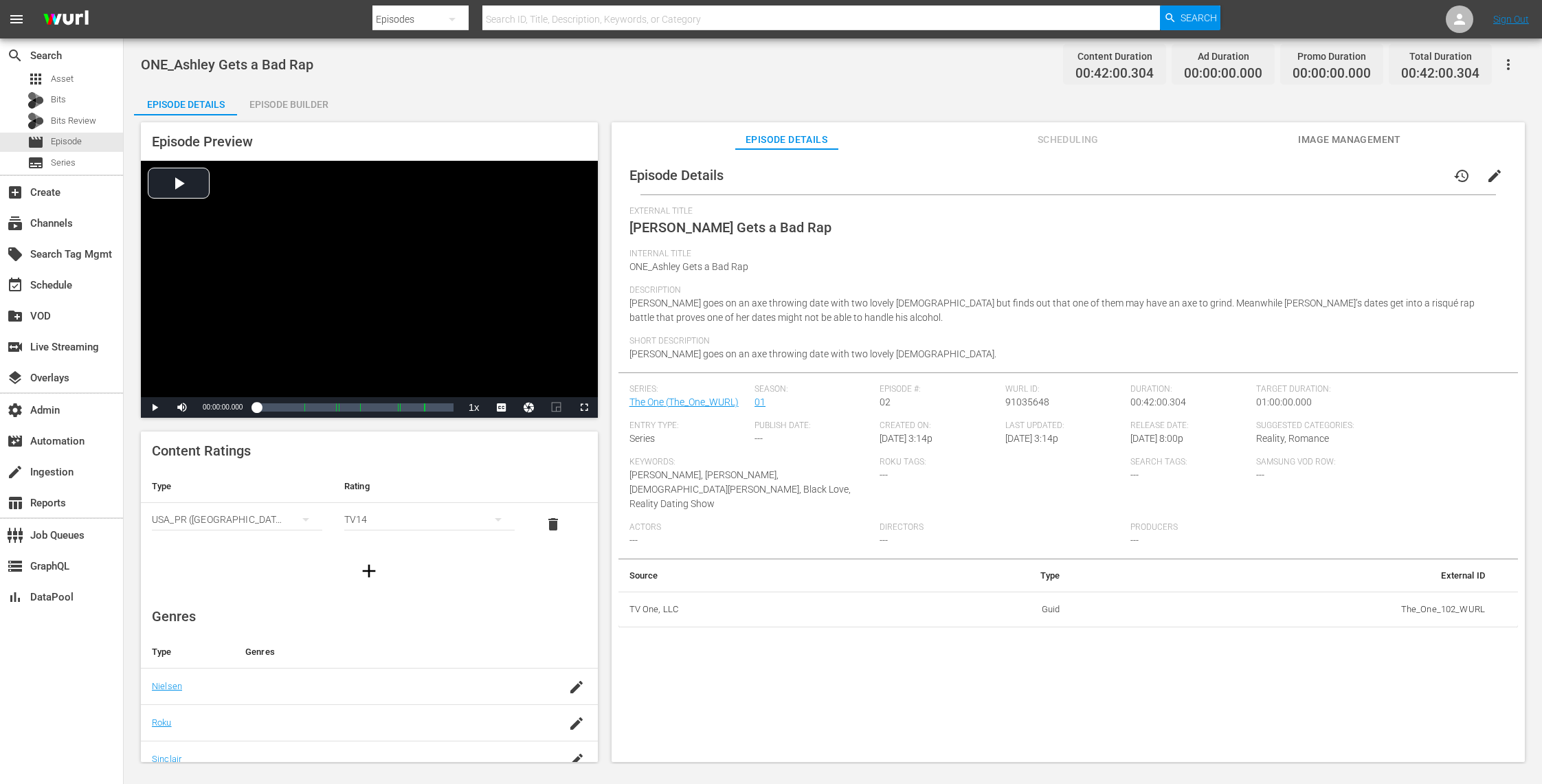
click at [1328, 144] on span "Image Management" at bounding box center [1349, 140] width 103 height 17
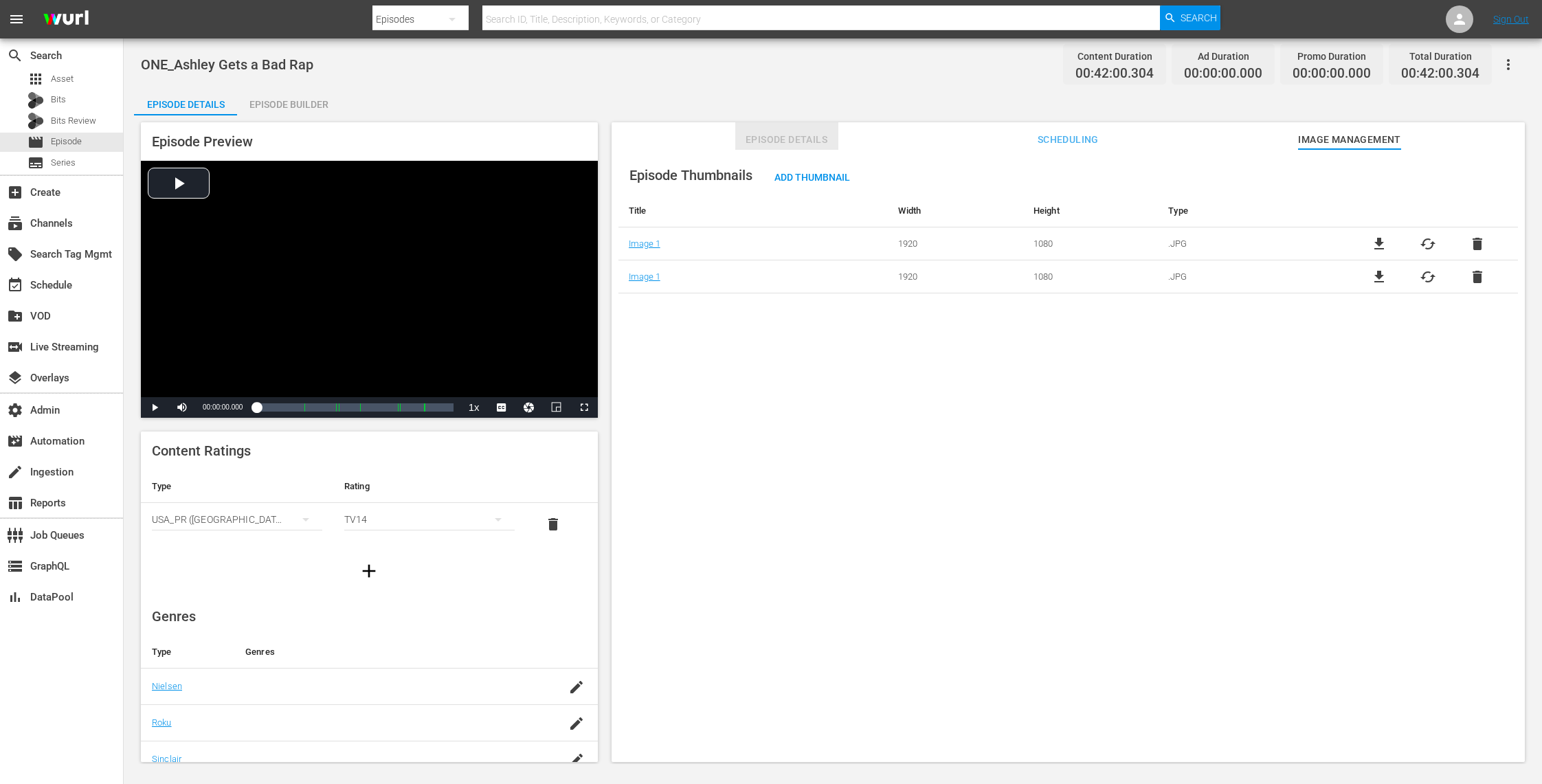
click at [782, 142] on span "Episode Details" at bounding box center [787, 140] width 103 height 17
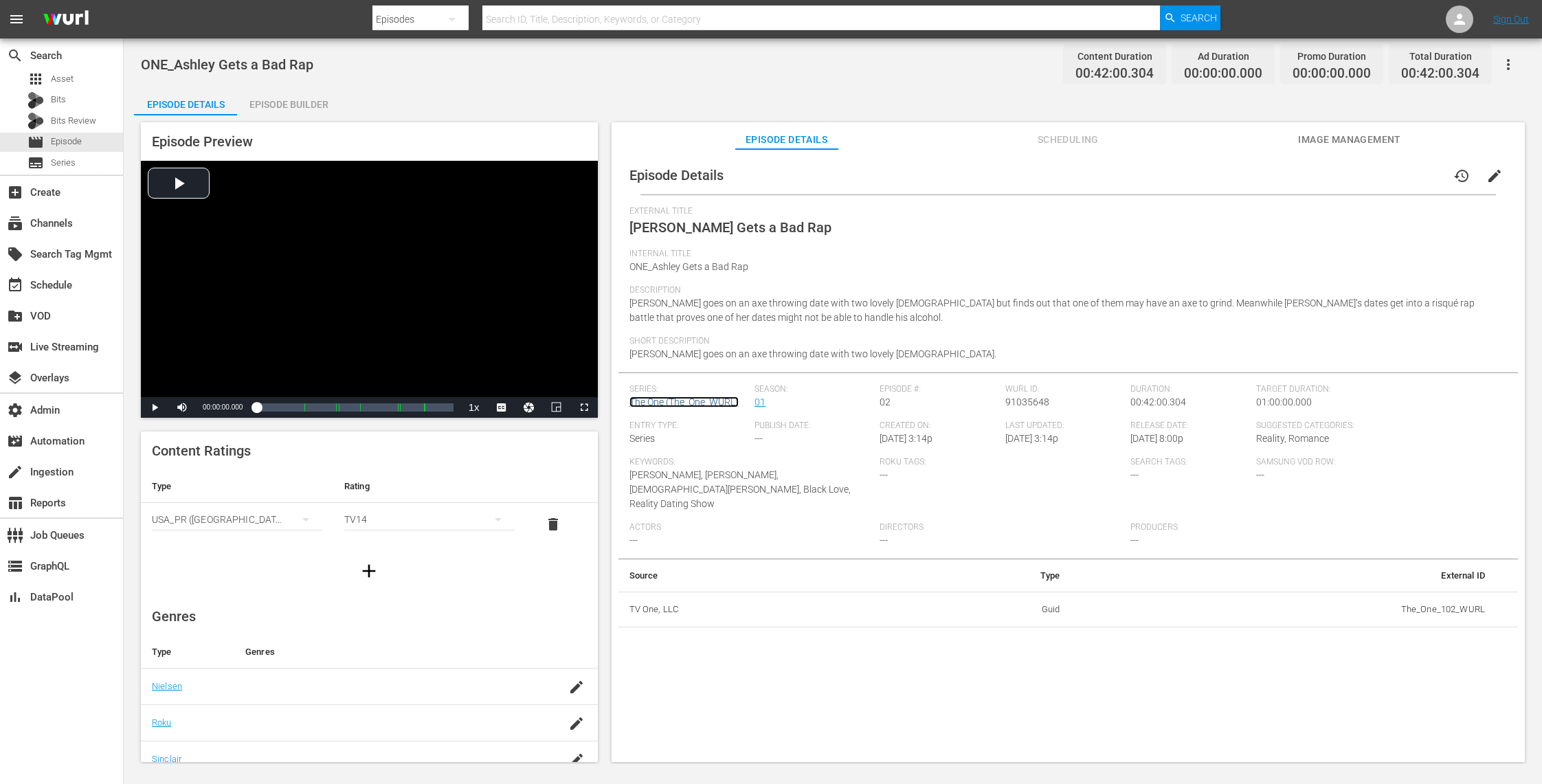
click at [681, 399] on link "The One (The_One_WURL)" at bounding box center [684, 402] width 109 height 11
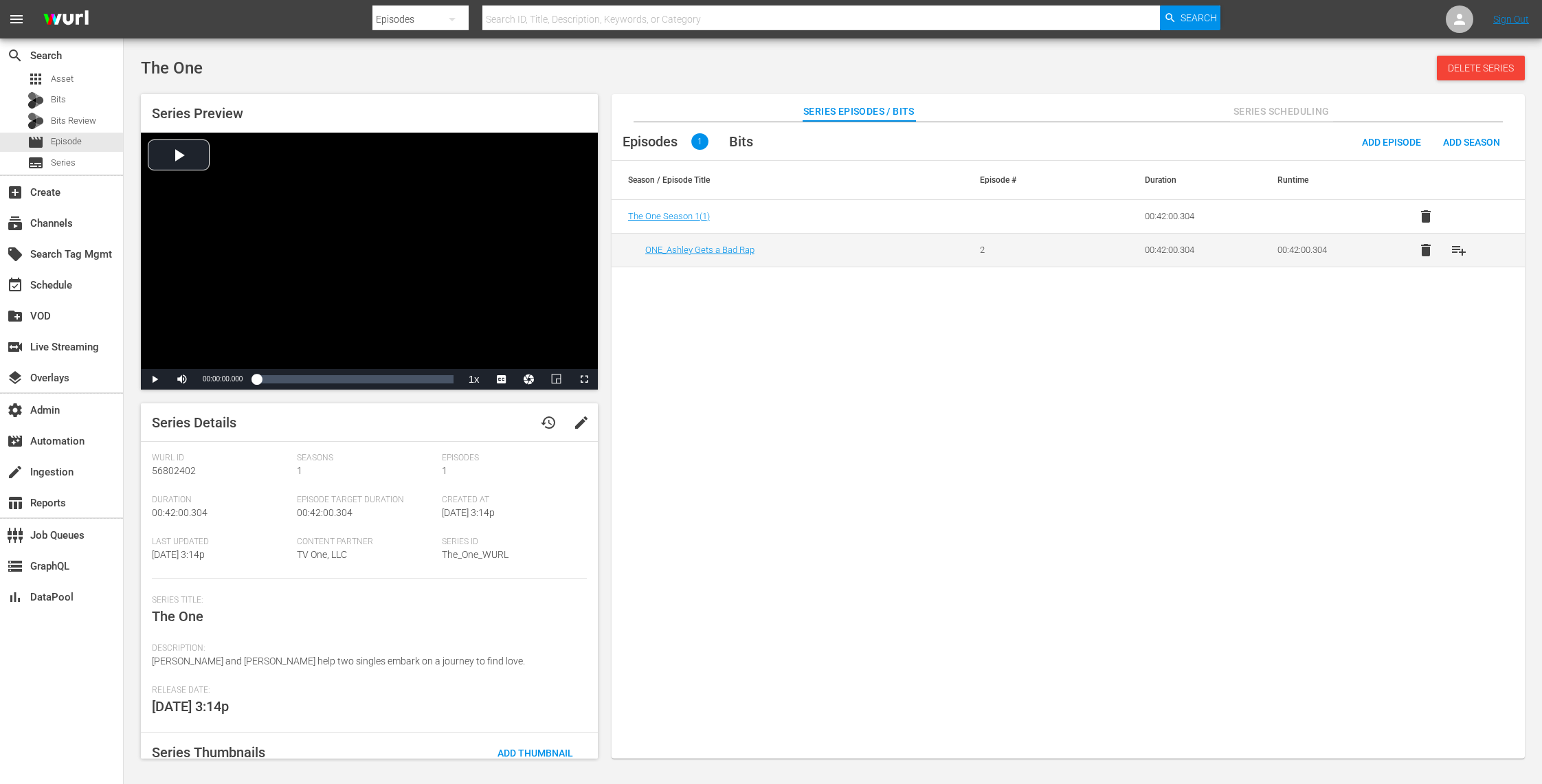
scroll to position [78, 0]
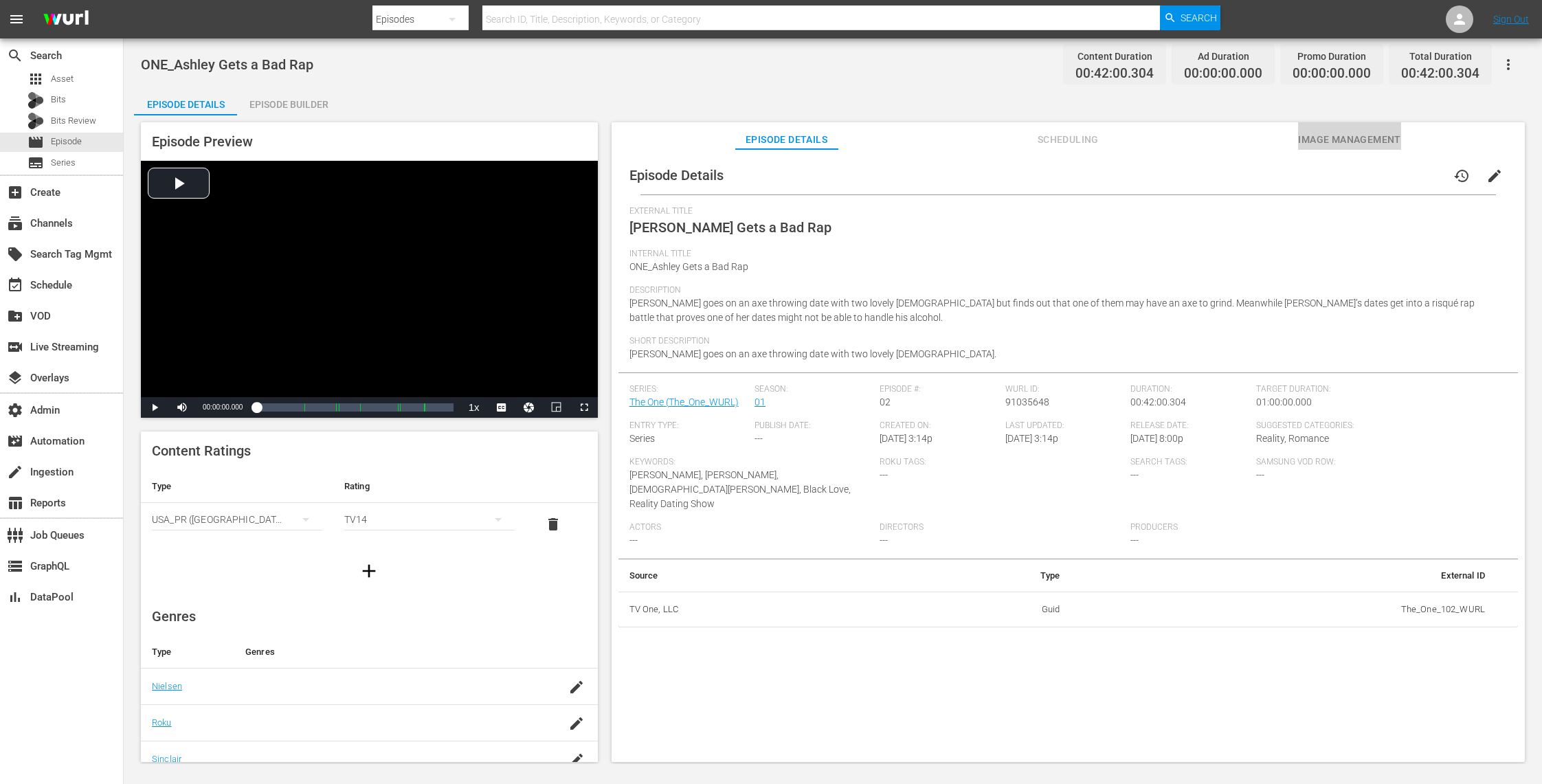
click at [1343, 144] on span "Image Management" at bounding box center [1349, 140] width 103 height 17
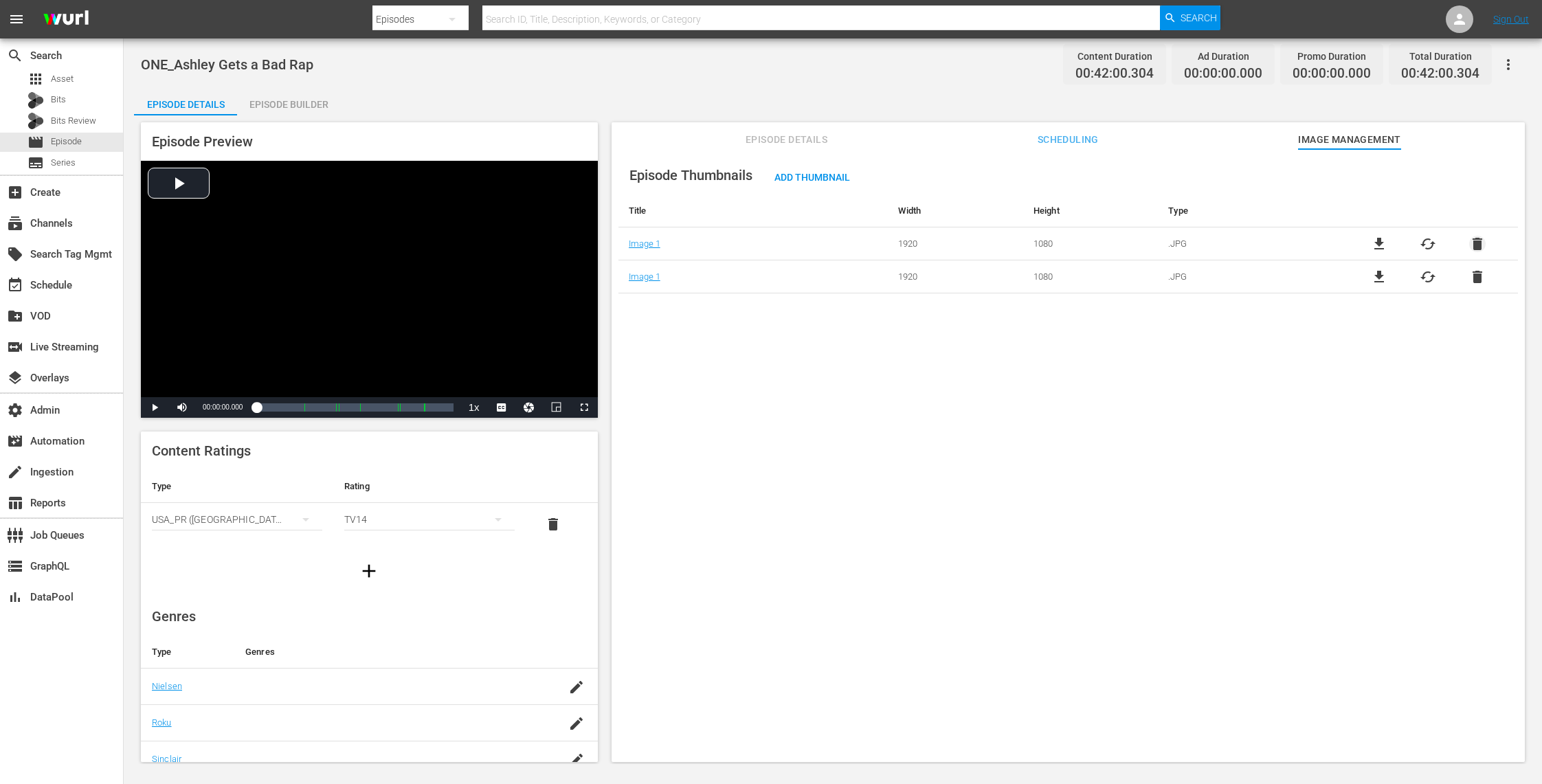
click at [1474, 241] on span "delete" at bounding box center [1477, 244] width 16 height 16
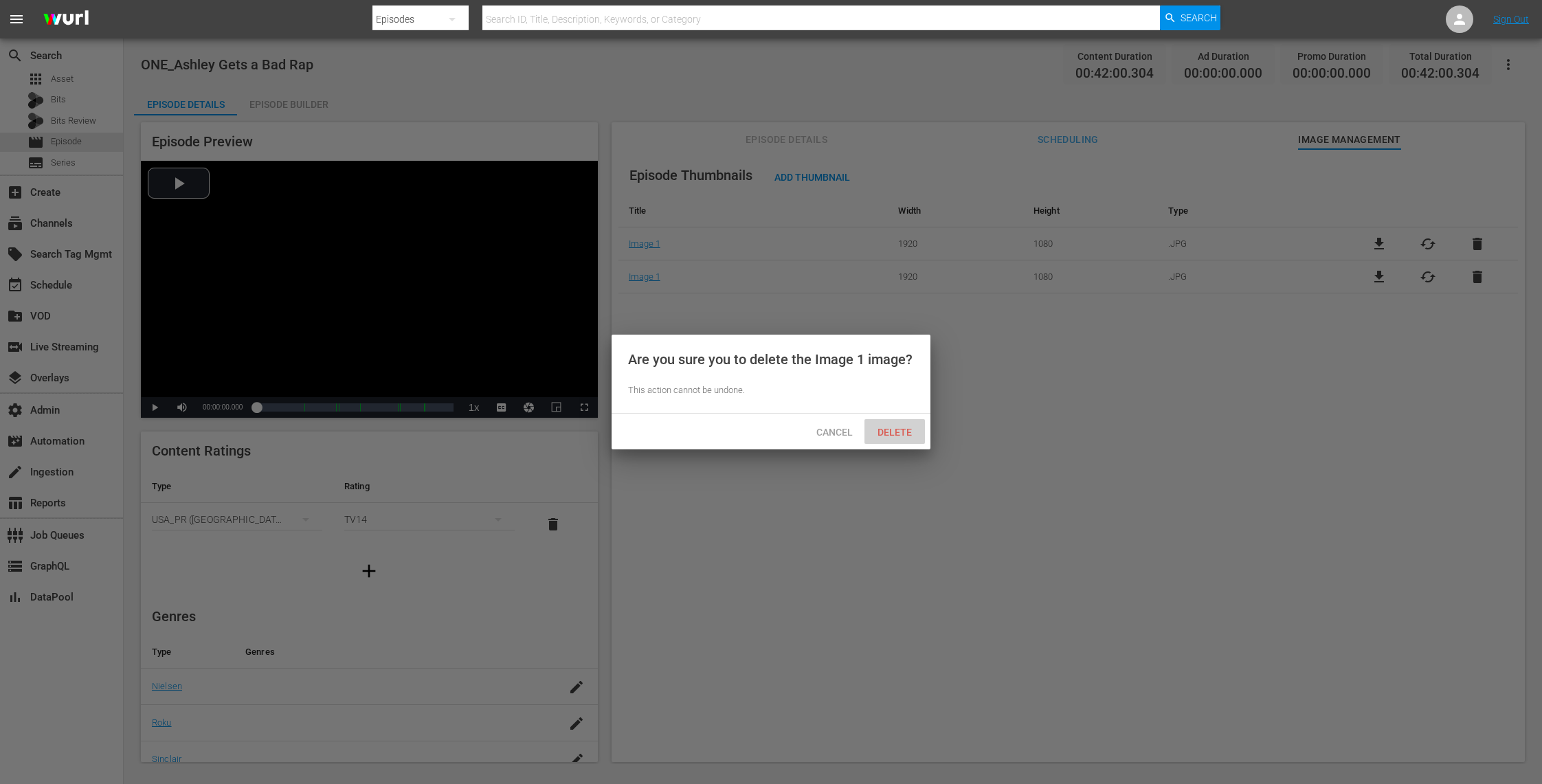
click at [894, 439] on div "Delete" at bounding box center [894, 432] width 61 height 26
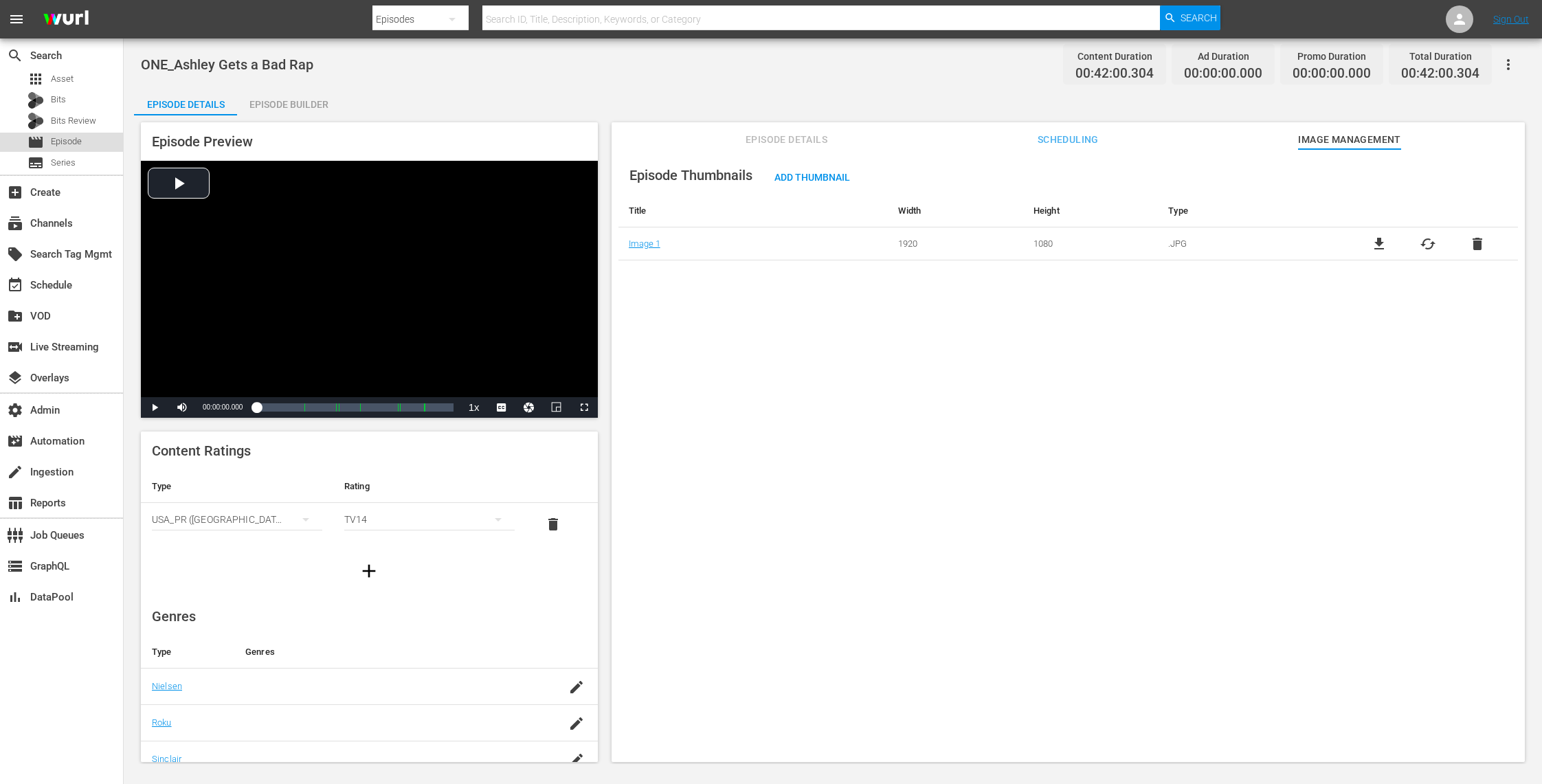
click at [89, 143] on div "movie Episode" at bounding box center [61, 142] width 123 height 19
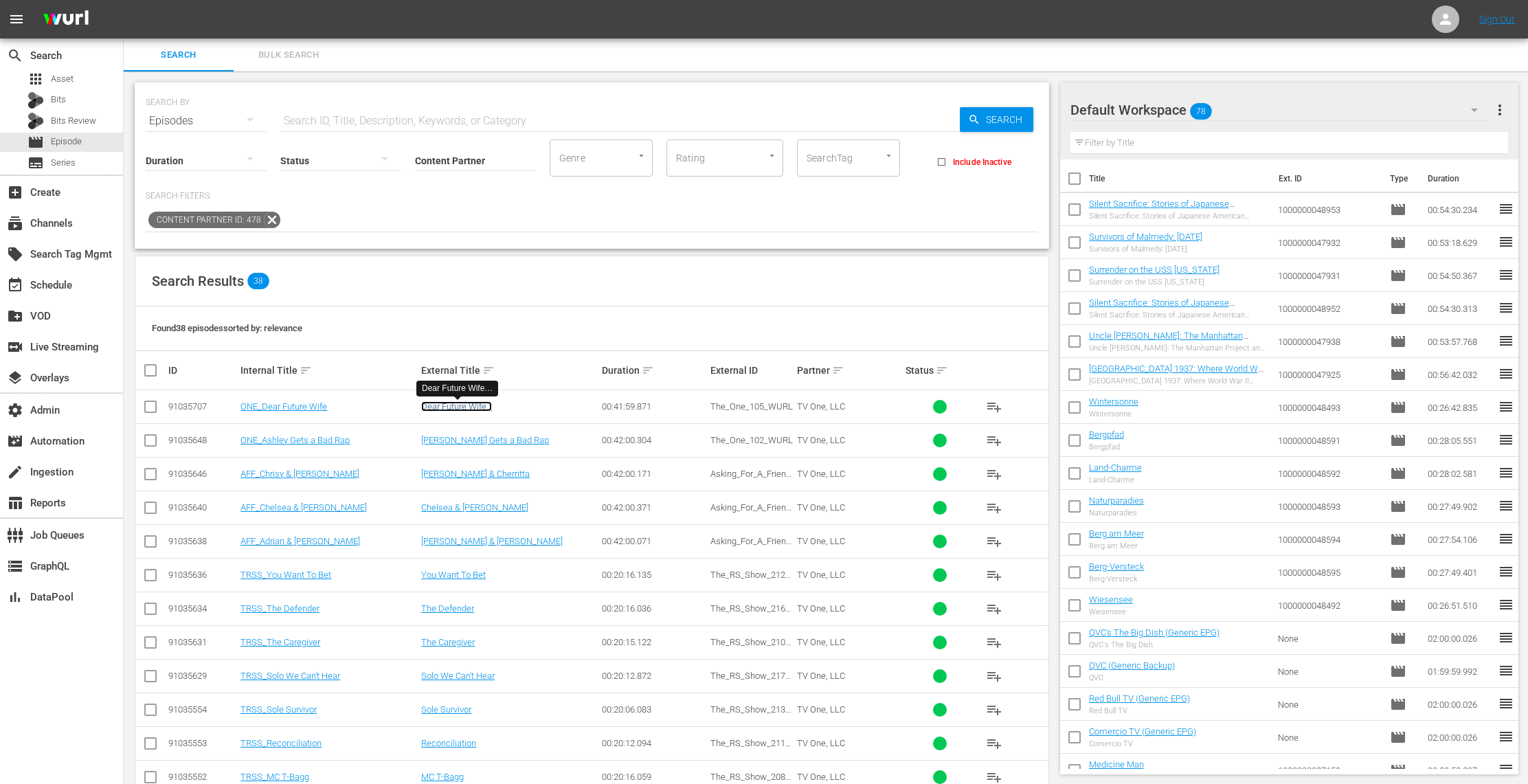
click at [484, 408] on link "Dear Future Wife…" at bounding box center [456, 406] width 71 height 10
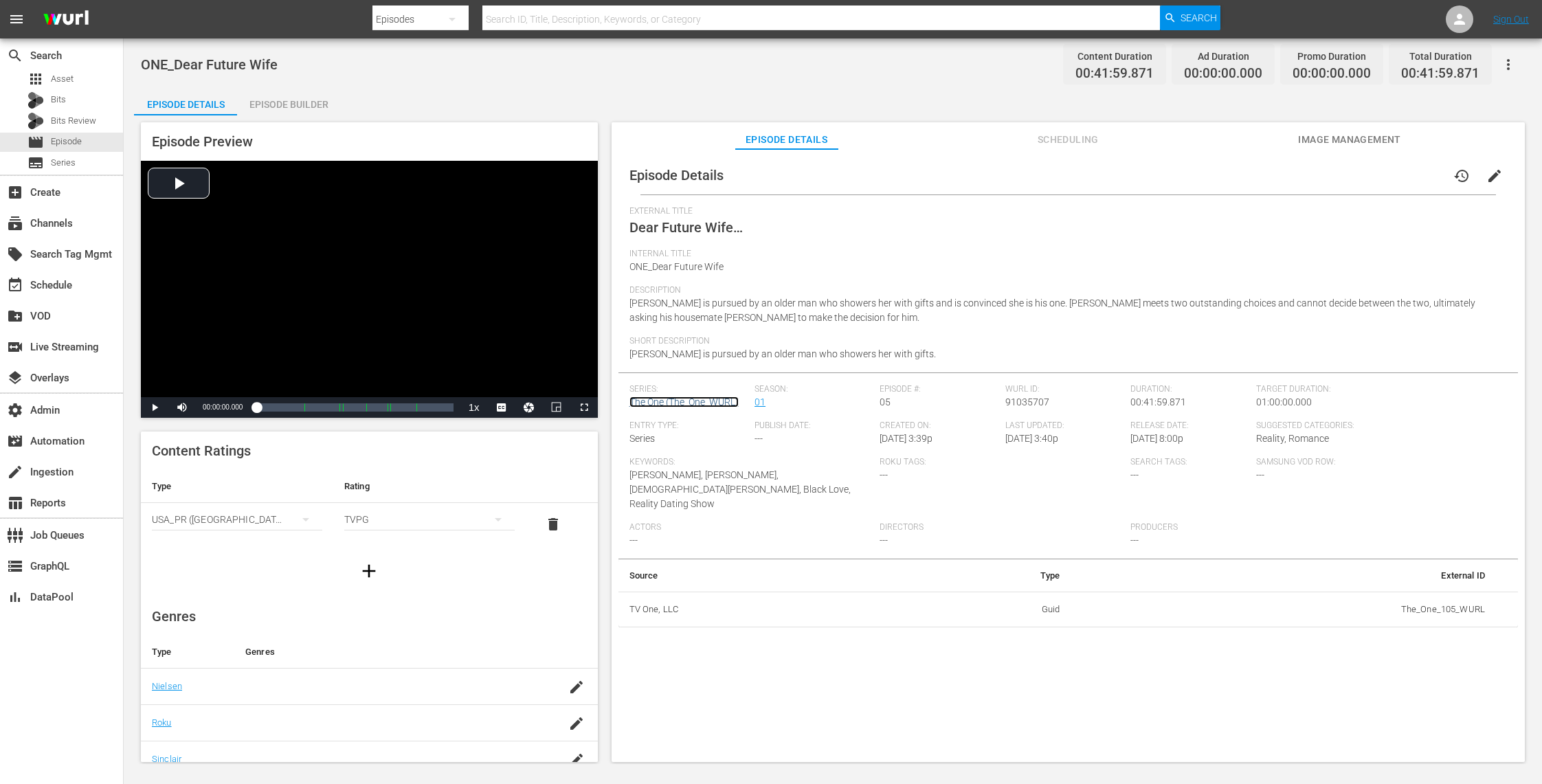
click at [710, 407] on link "The One (The_One_WURL)" at bounding box center [684, 402] width 109 height 11
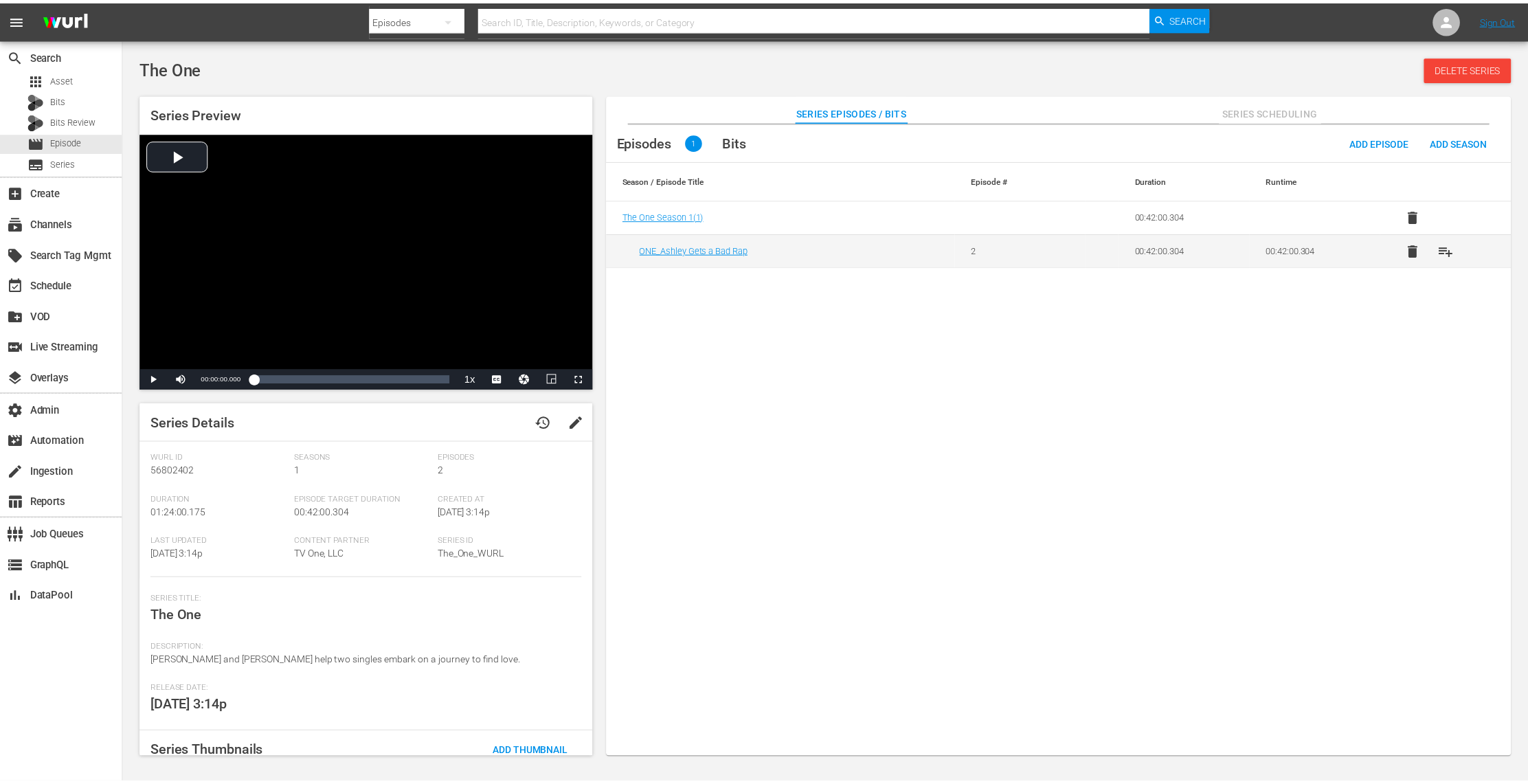
scroll to position [78, 0]
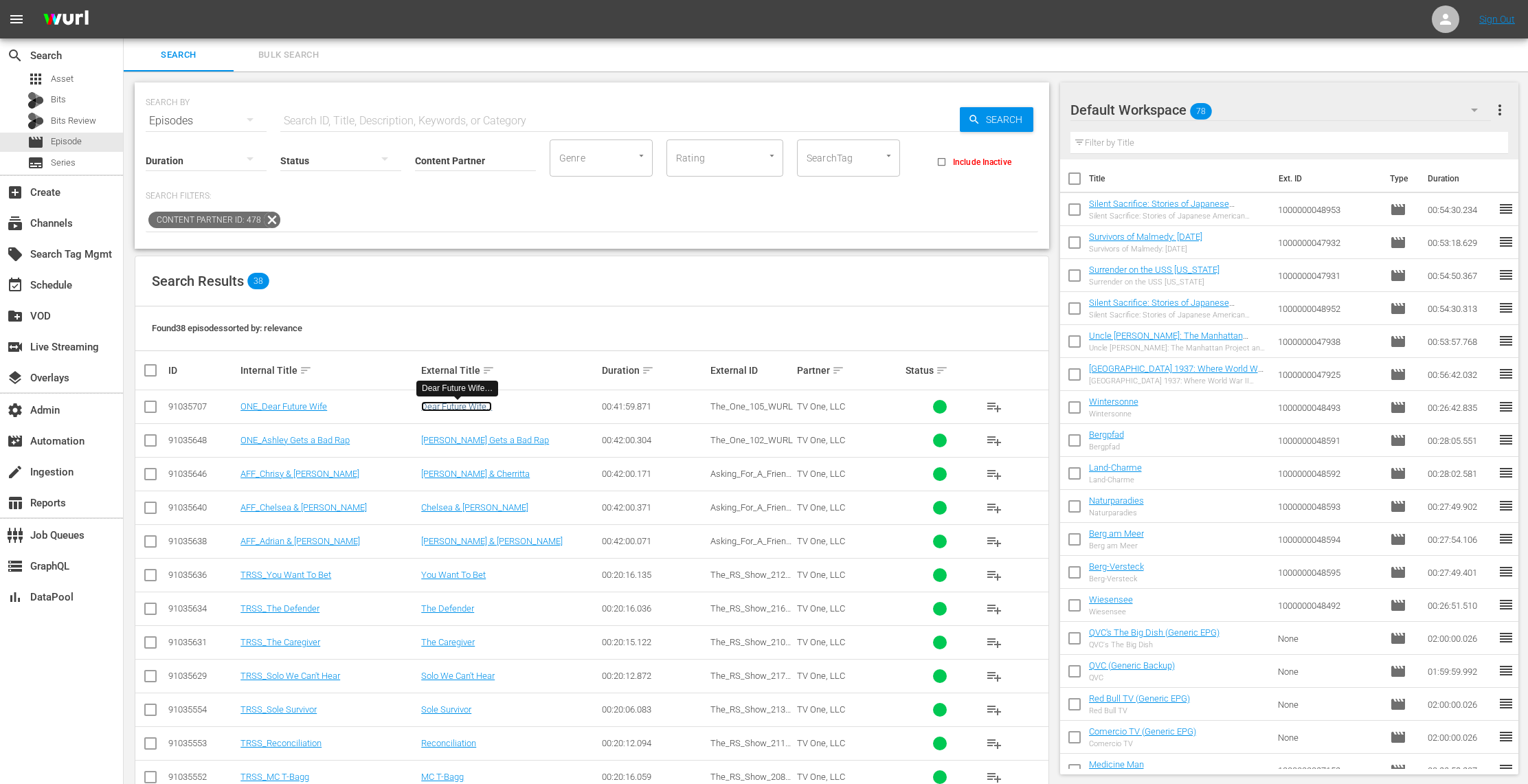
click at [457, 403] on link "Dear Future Wife…" at bounding box center [456, 406] width 71 height 10
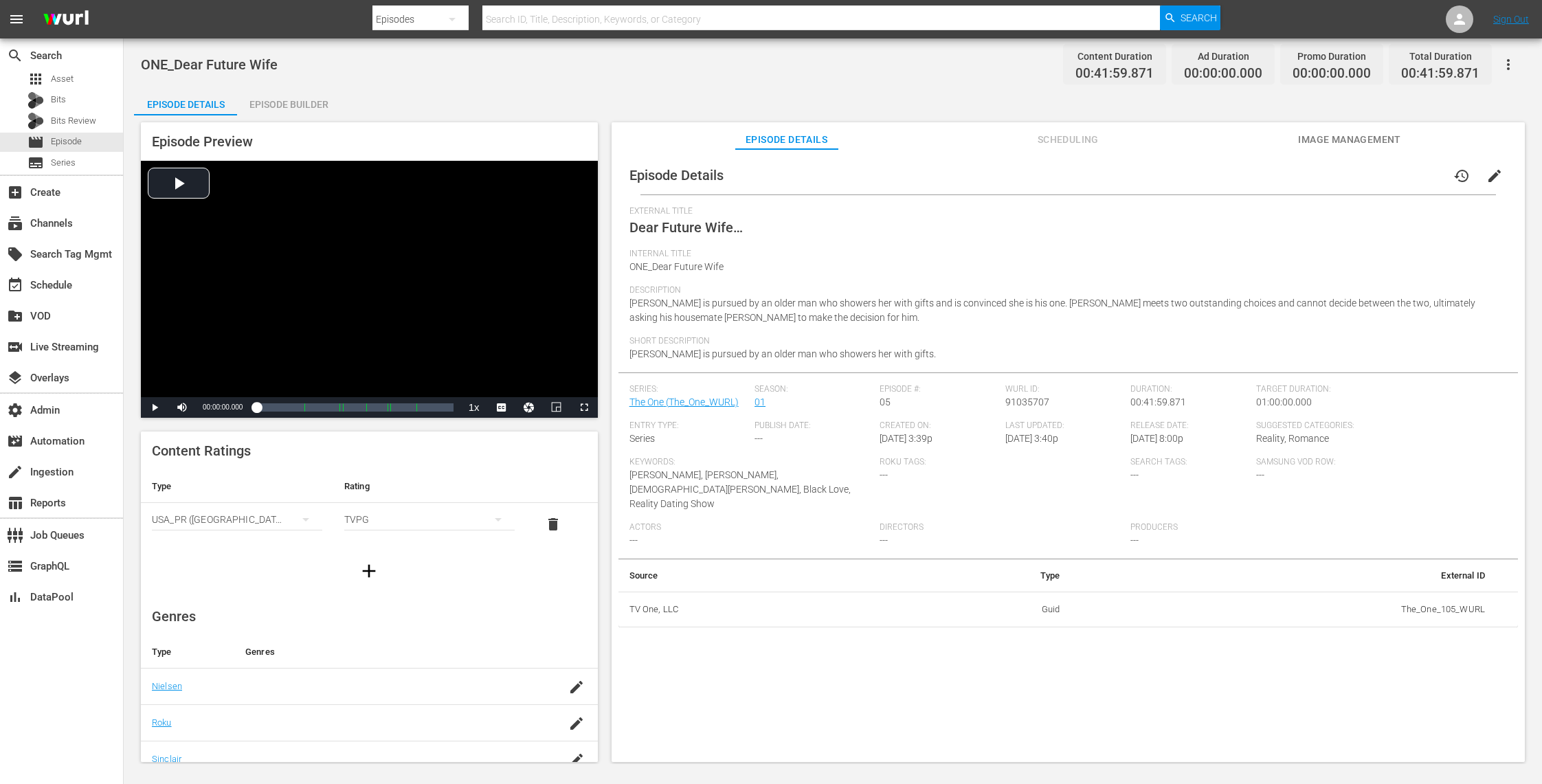
click at [1359, 137] on span "Image Management" at bounding box center [1349, 140] width 103 height 17
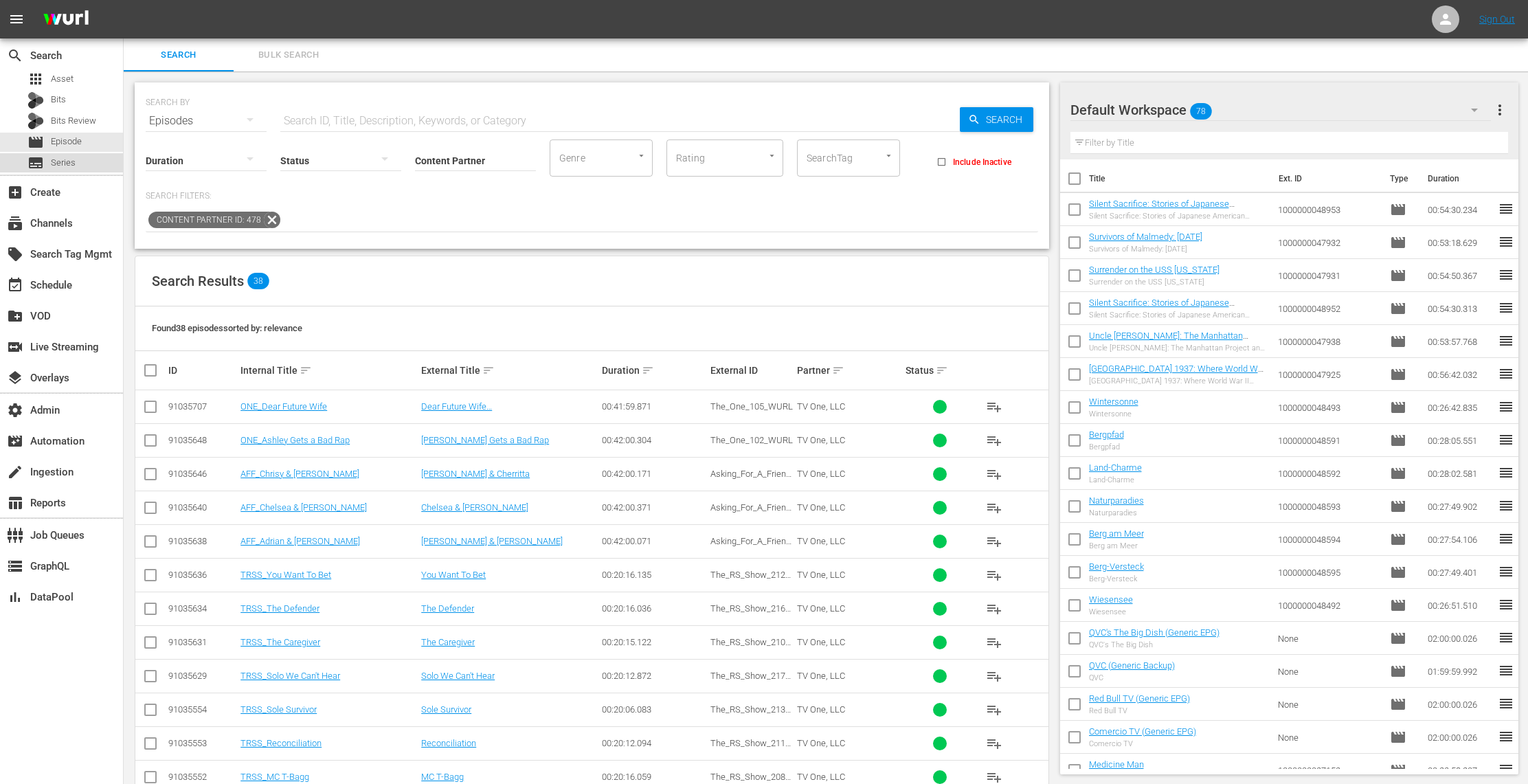
click at [86, 158] on div "subtitles Series" at bounding box center [61, 162] width 123 height 19
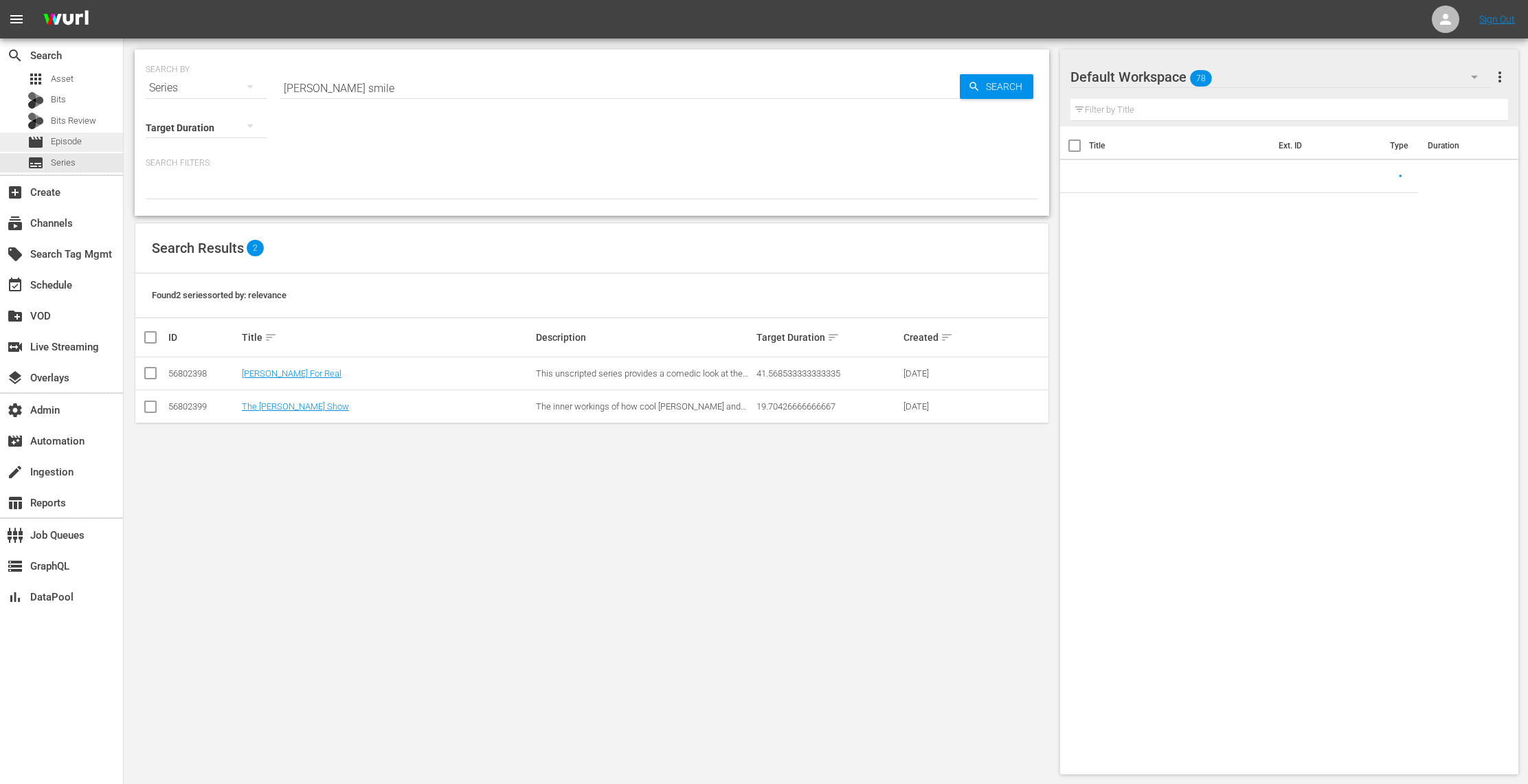
click at [86, 144] on div "movie Episode" at bounding box center [61, 142] width 123 height 19
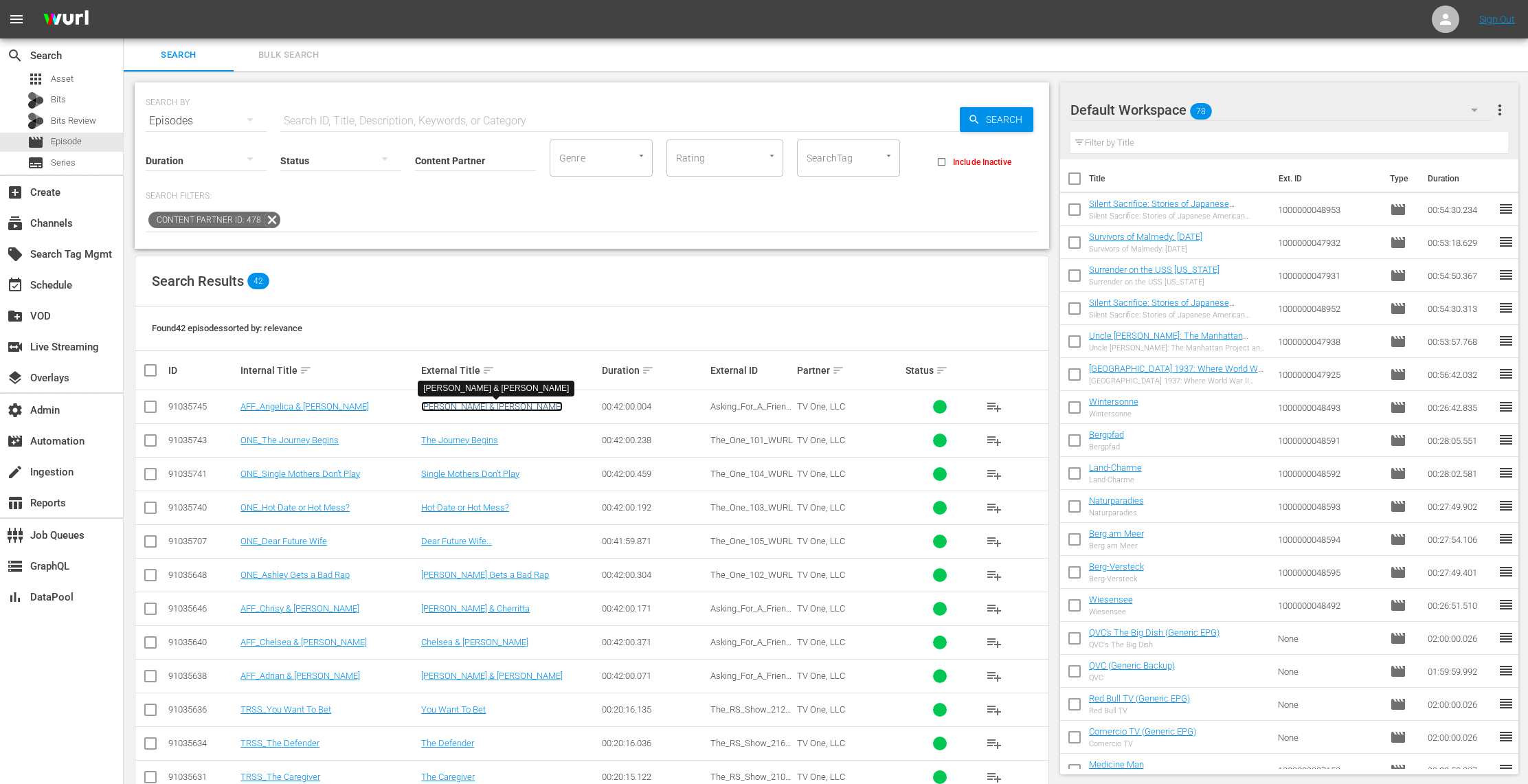
click at [483, 403] on link "[PERSON_NAME] & [PERSON_NAME]" at bounding box center [491, 406] width 141 height 10
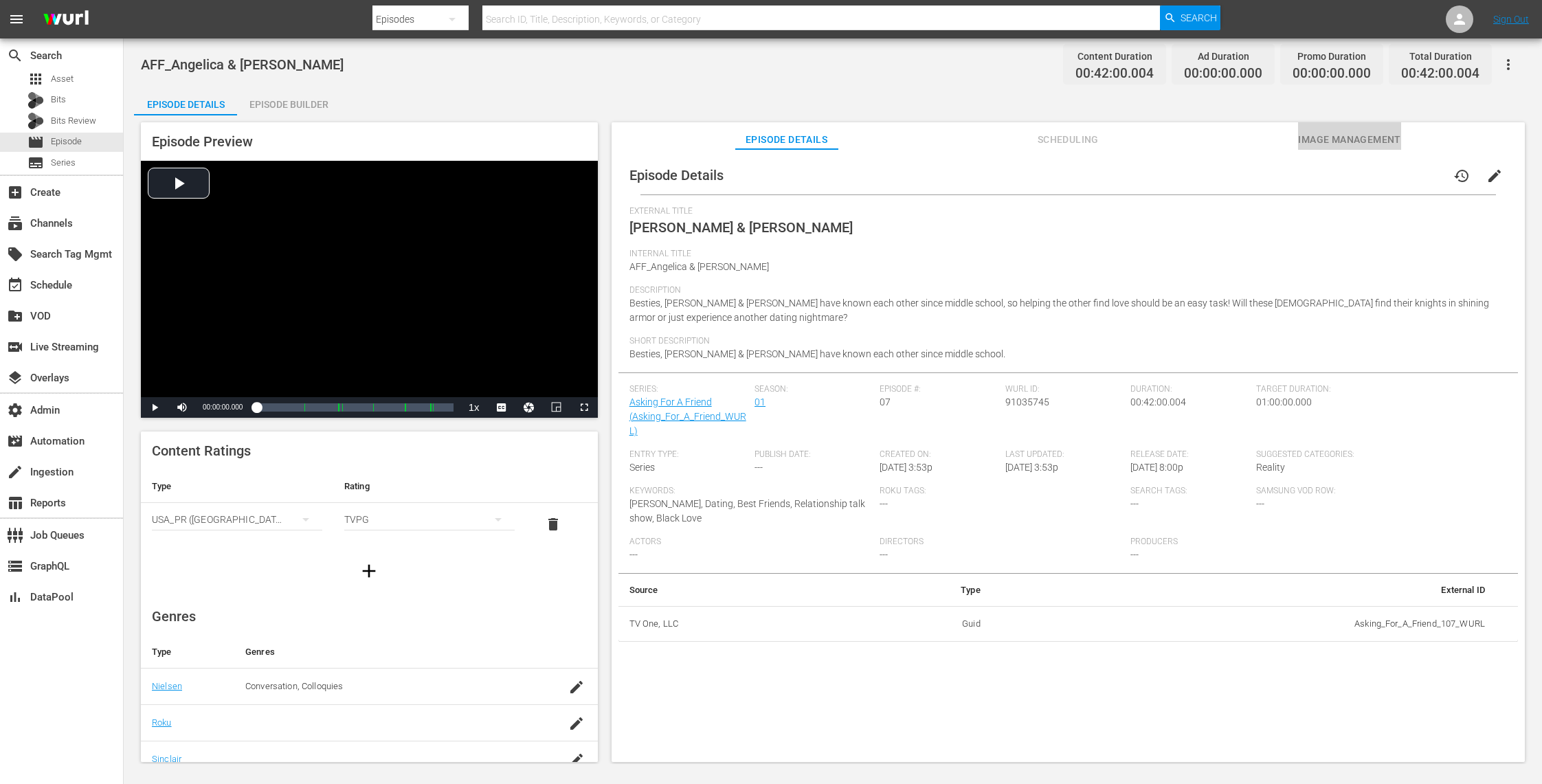
click at [1342, 140] on span "Image Management" at bounding box center [1349, 140] width 103 height 17
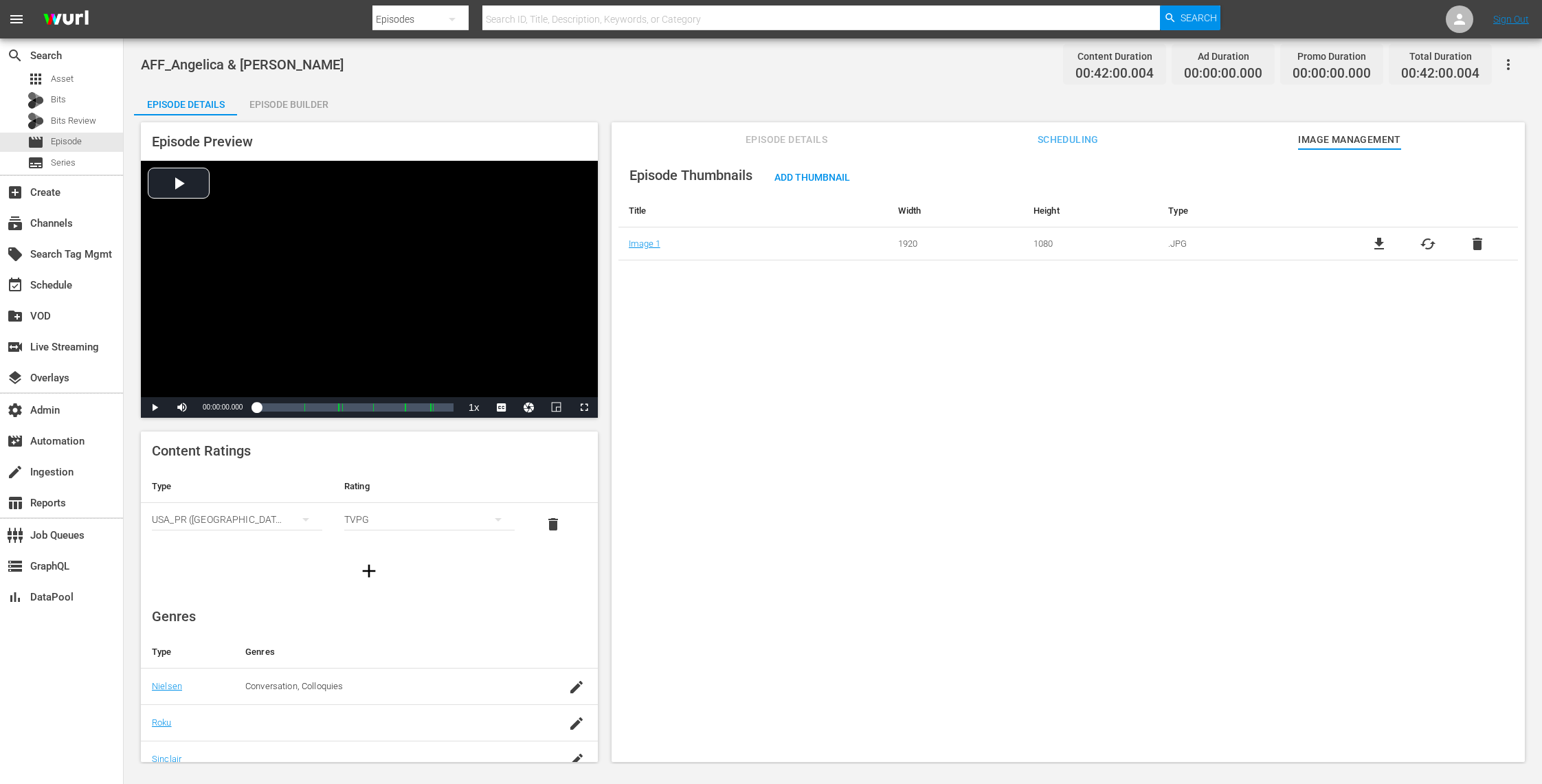
click at [761, 134] on span "Episode Details" at bounding box center [787, 140] width 103 height 17
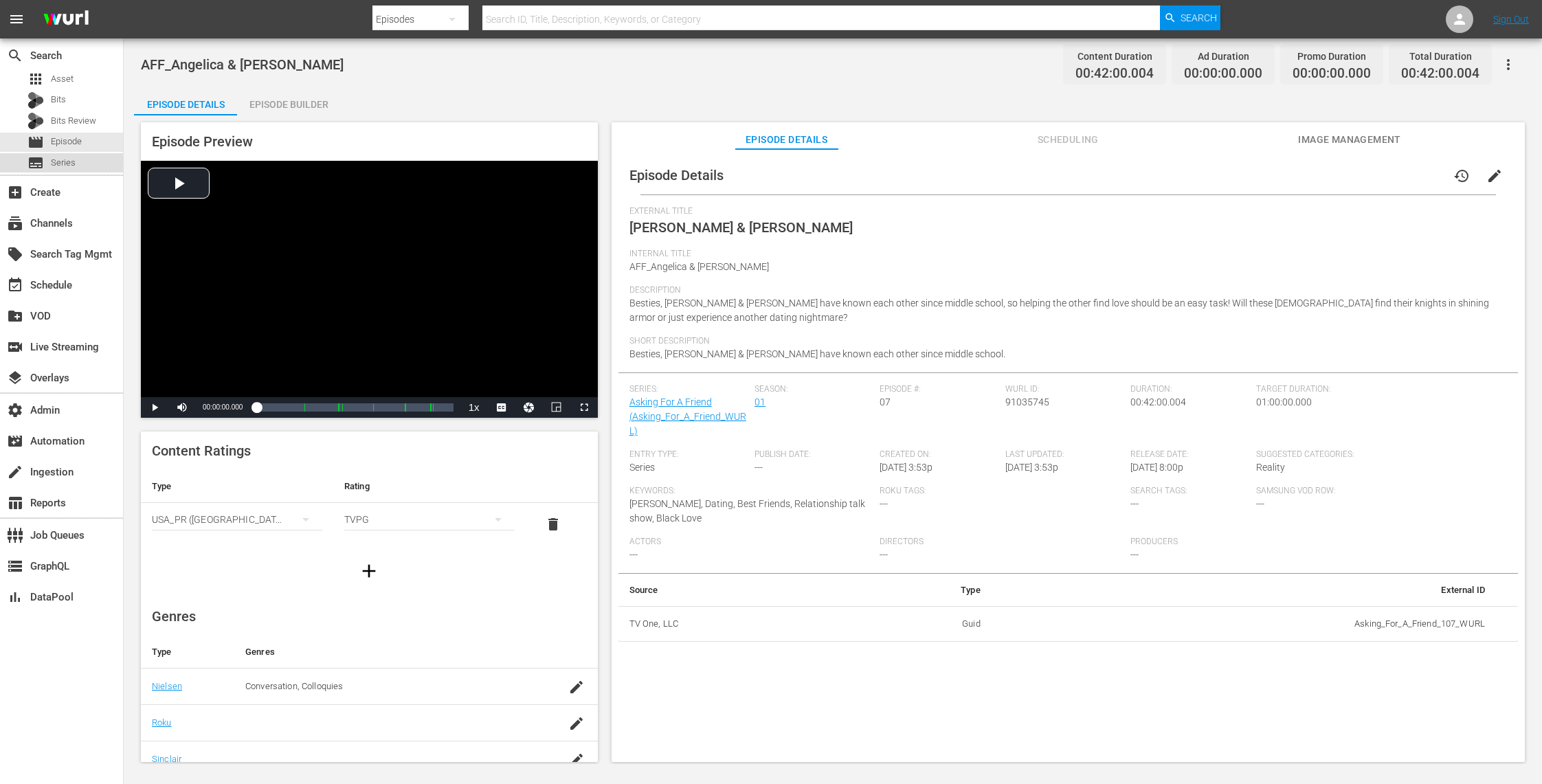
click at [62, 168] on span "Series" at bounding box center [63, 163] width 25 height 14
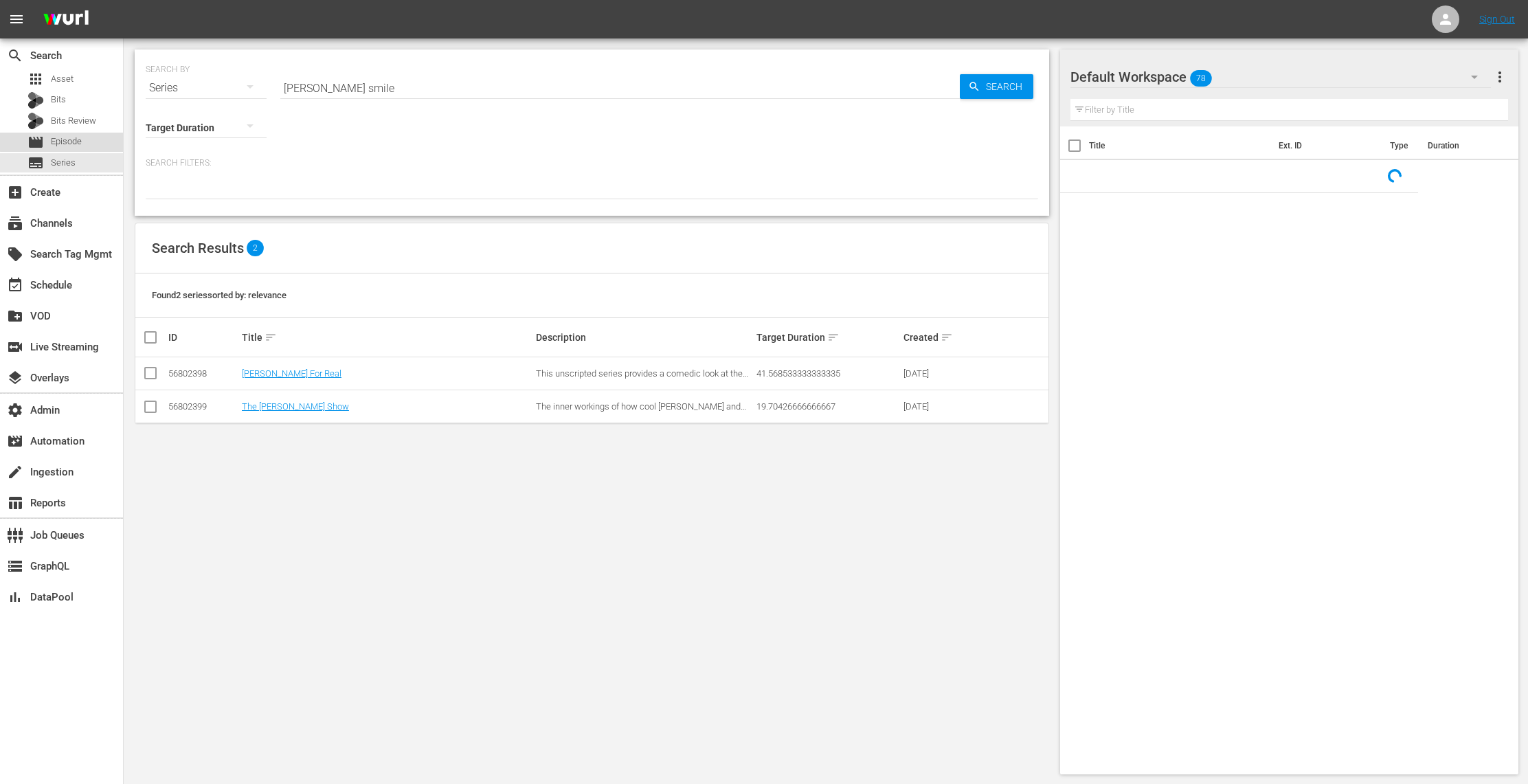
click at [71, 137] on span "Episode" at bounding box center [66, 141] width 31 height 14
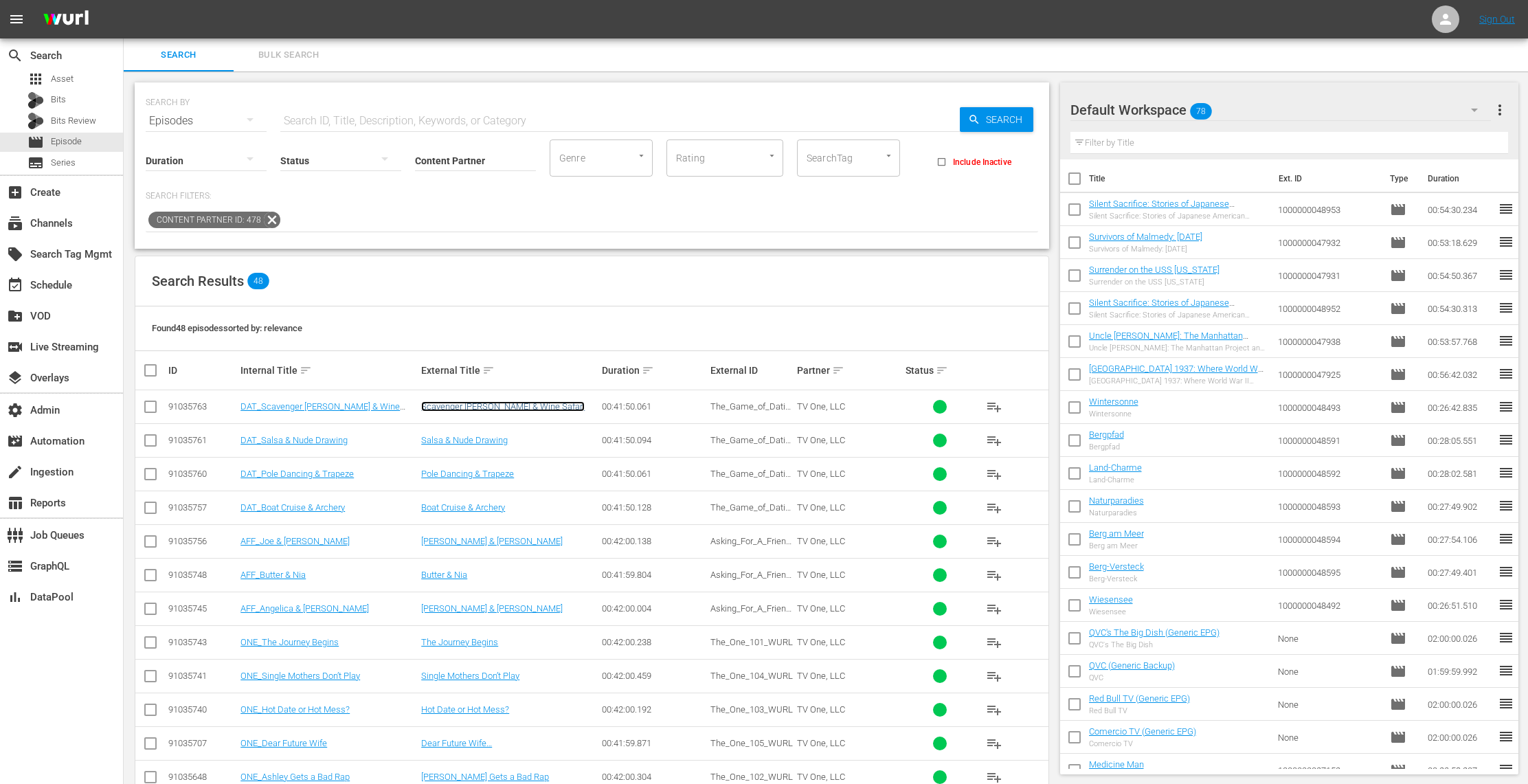
click at [485, 405] on link "Scavenger [PERSON_NAME] & Wine Safari" at bounding box center [502, 406] width 164 height 10
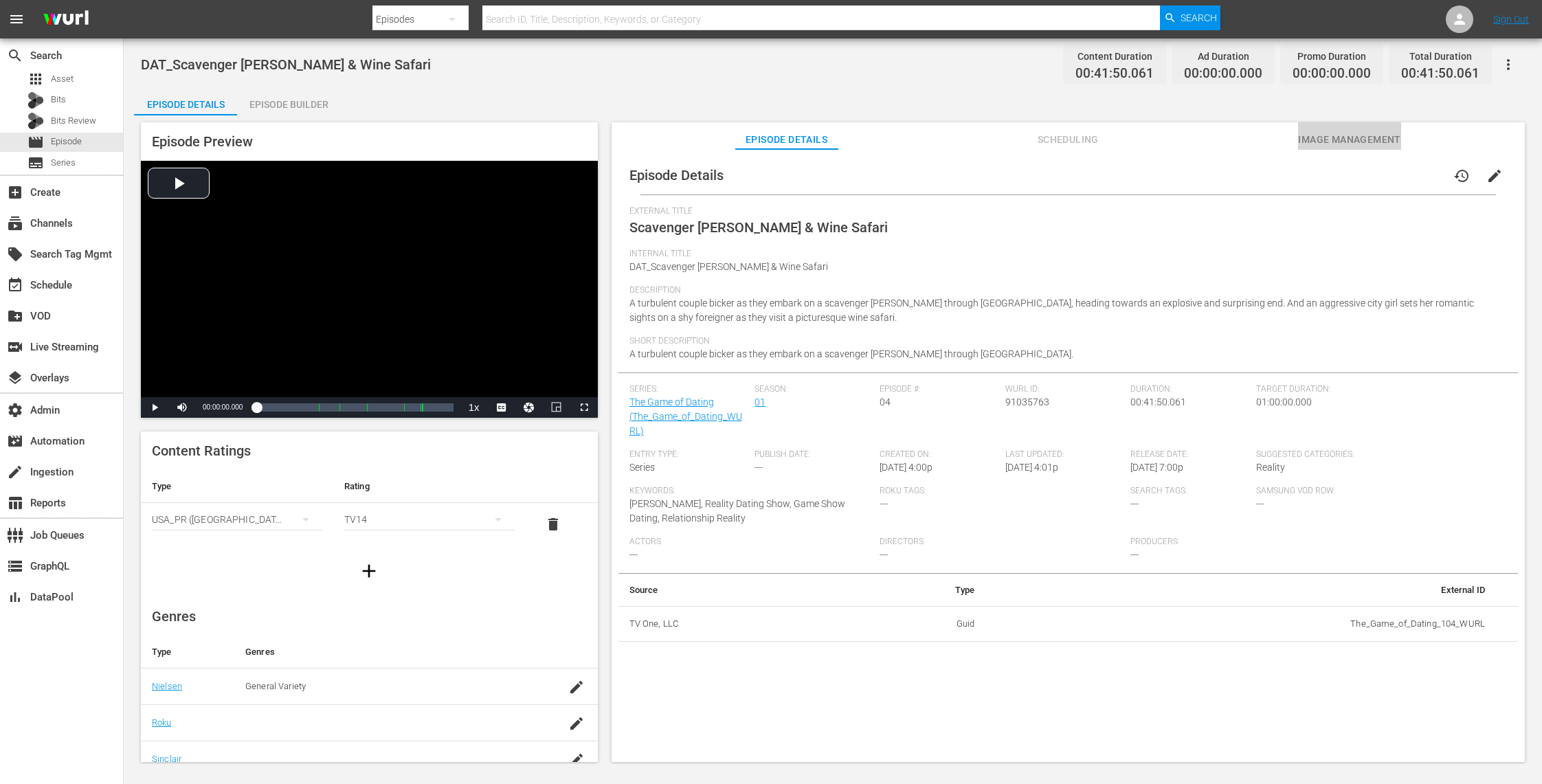
click at [1335, 139] on span "Image Management" at bounding box center [1349, 140] width 103 height 17
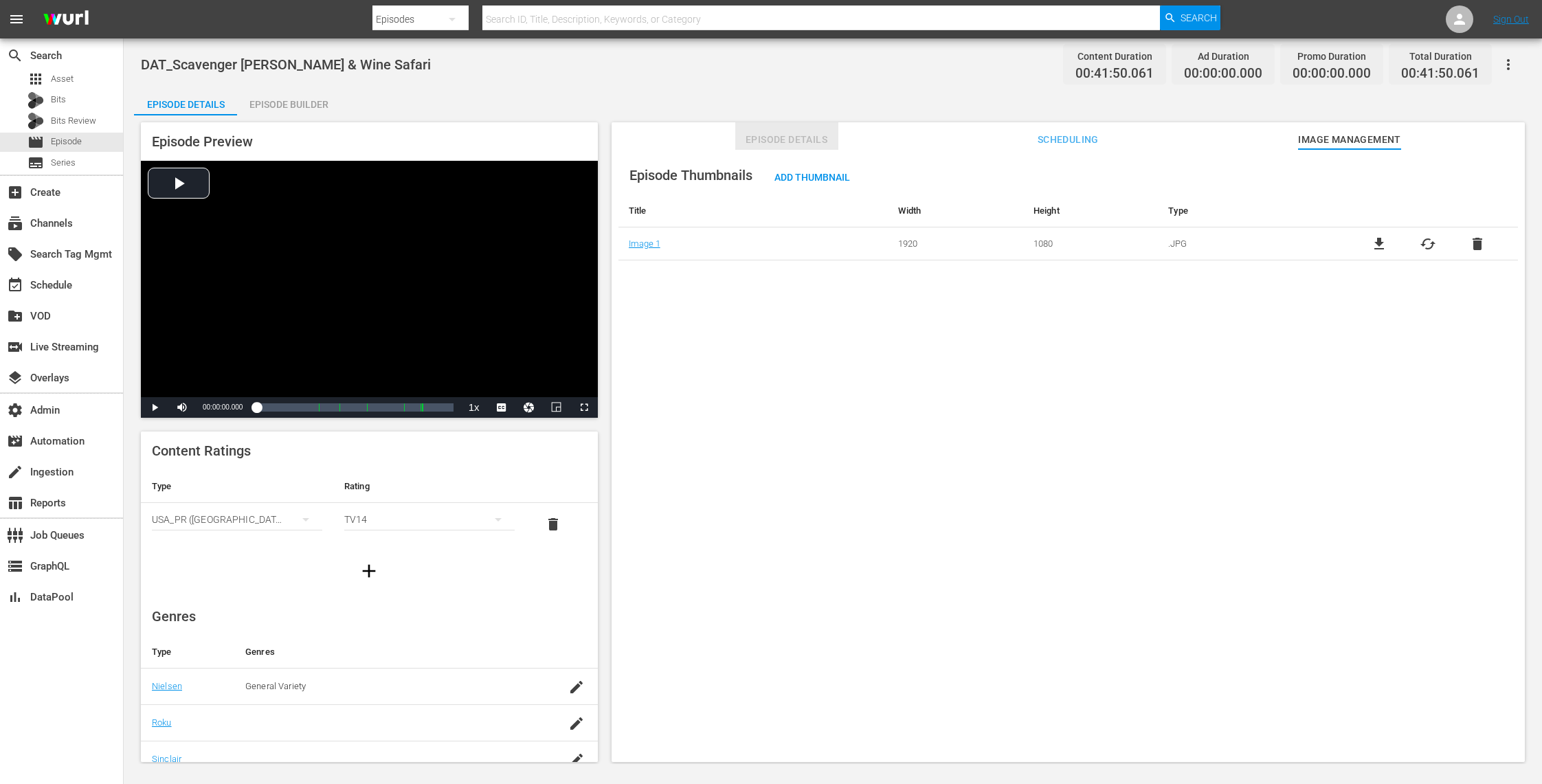
click at [794, 137] on span "Episode Details" at bounding box center [787, 140] width 103 height 17
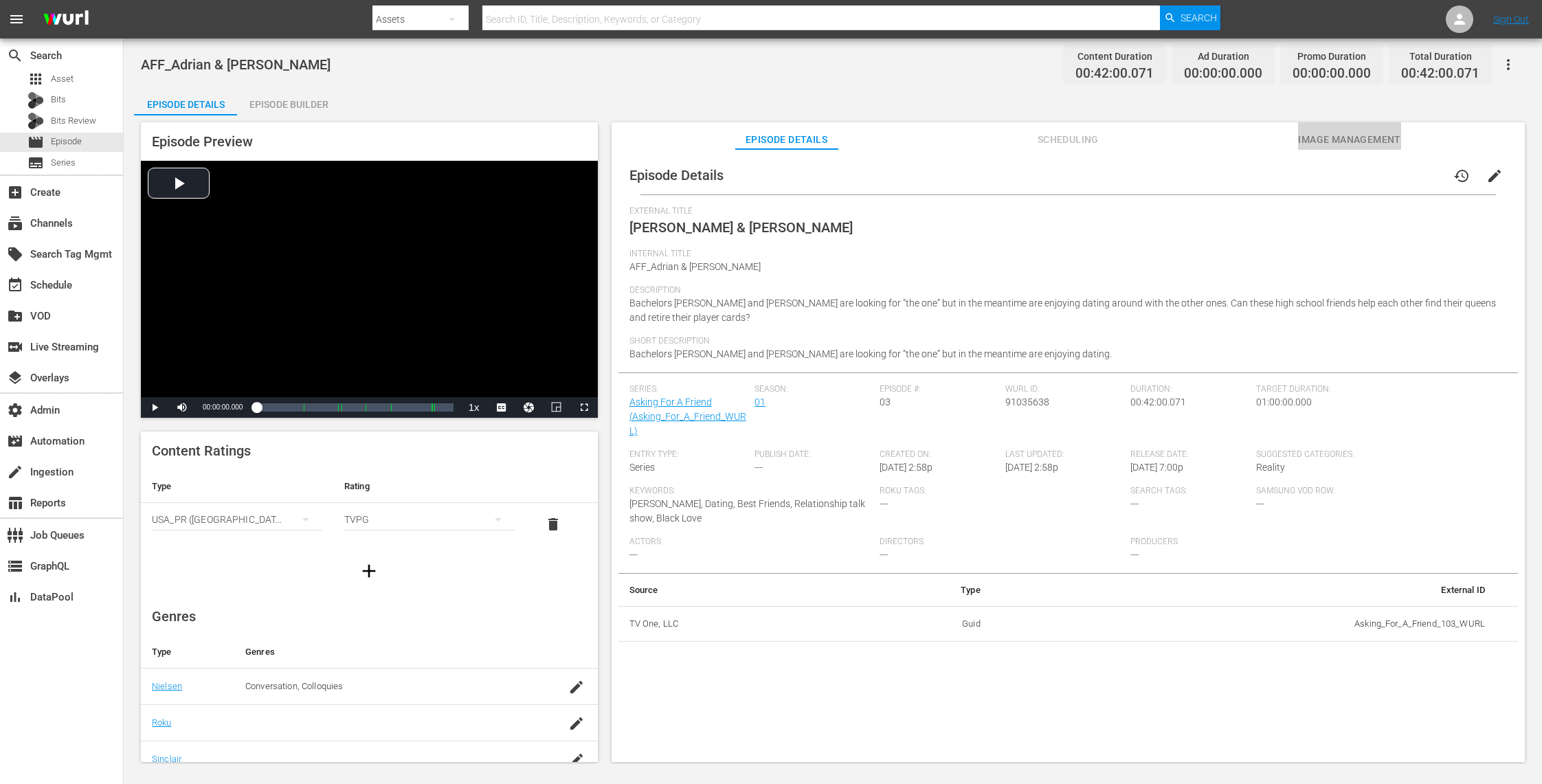
click at [1314, 134] on span "Image Management" at bounding box center [1349, 140] width 103 height 17
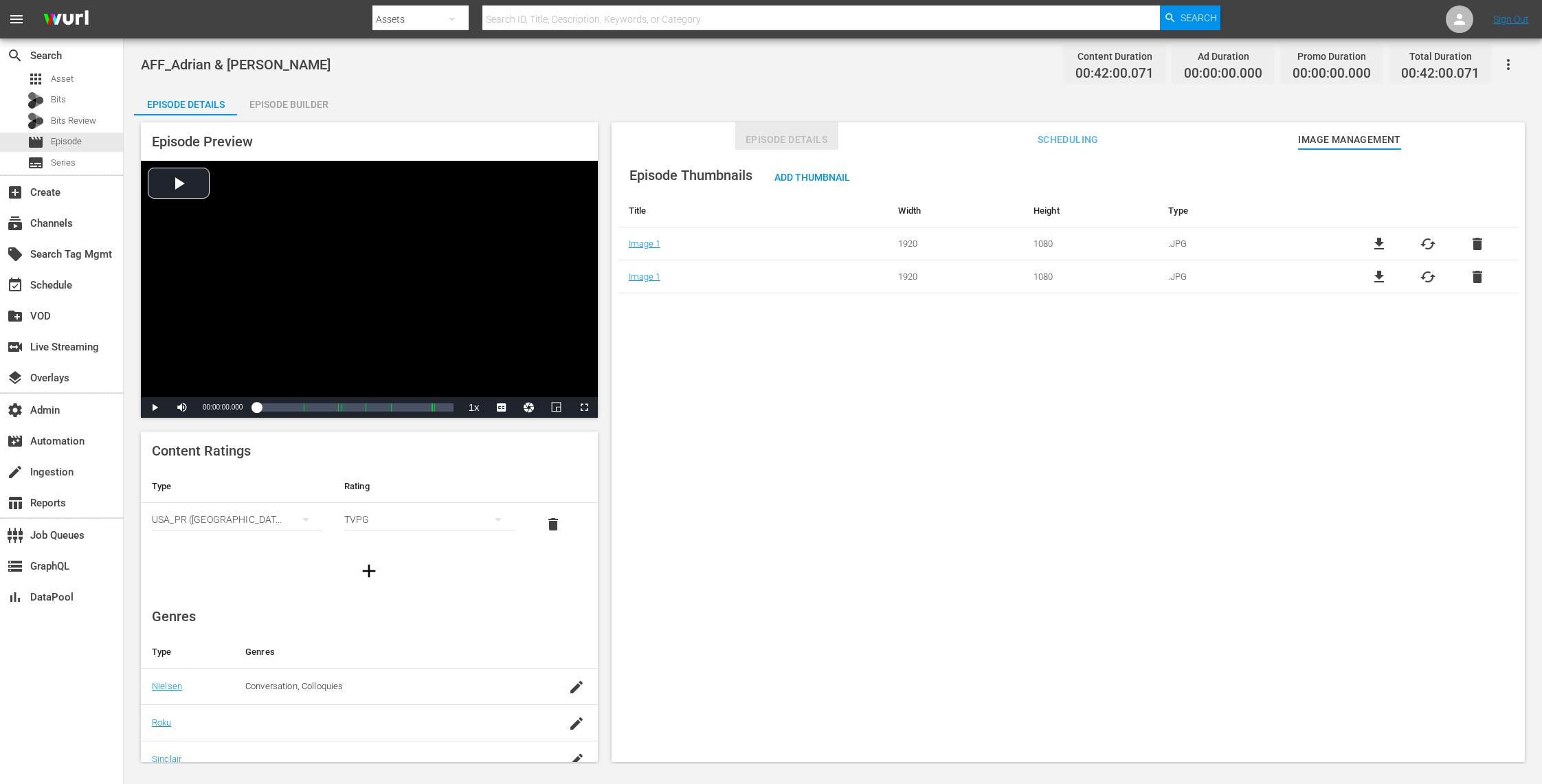
click at [807, 137] on span "Episode Details" at bounding box center [787, 140] width 103 height 17
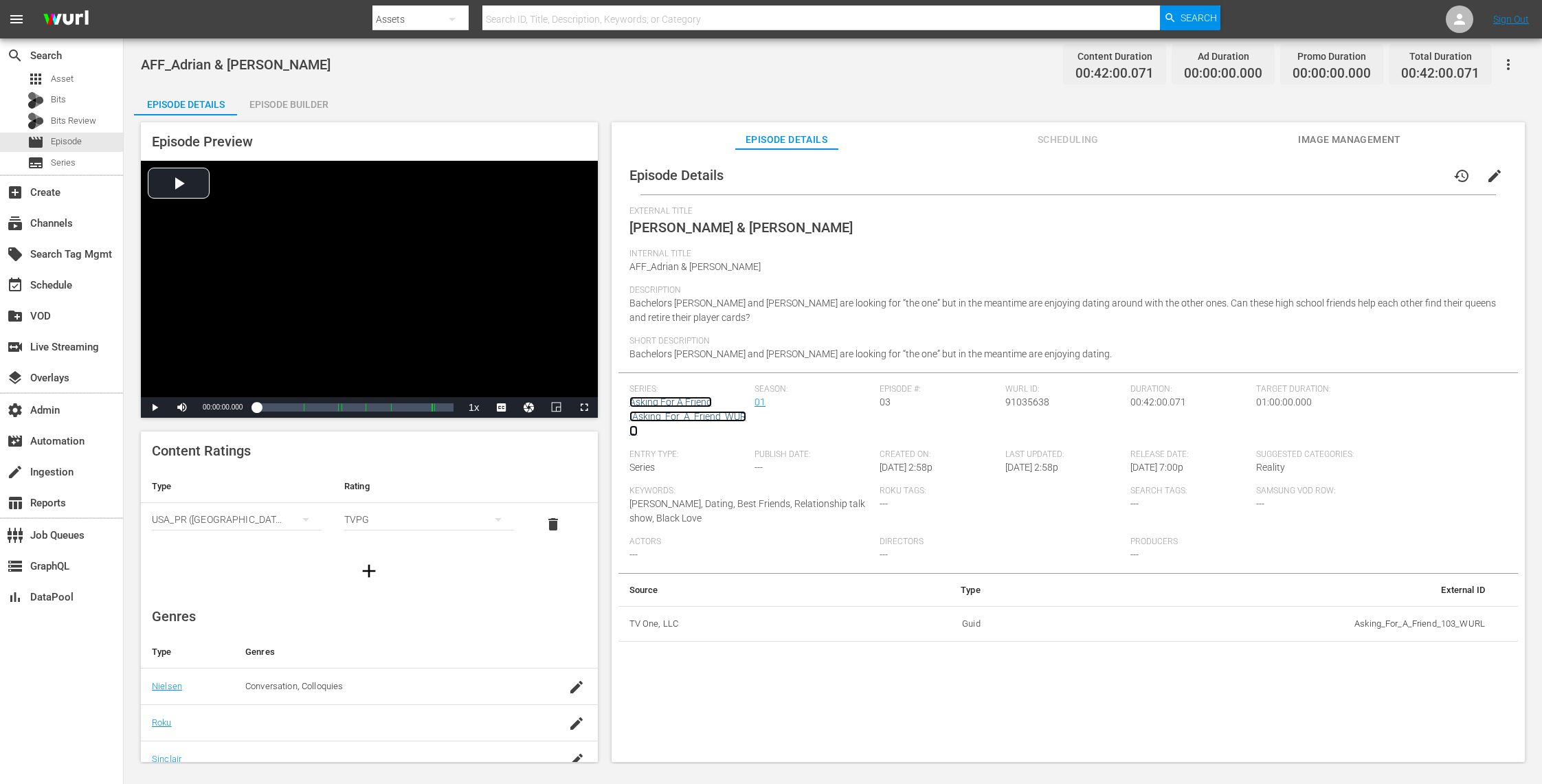
click at [681, 397] on link "Asking For A Friend (Asking_For_A_Friend_WURL)" at bounding box center [688, 416] width 116 height 40
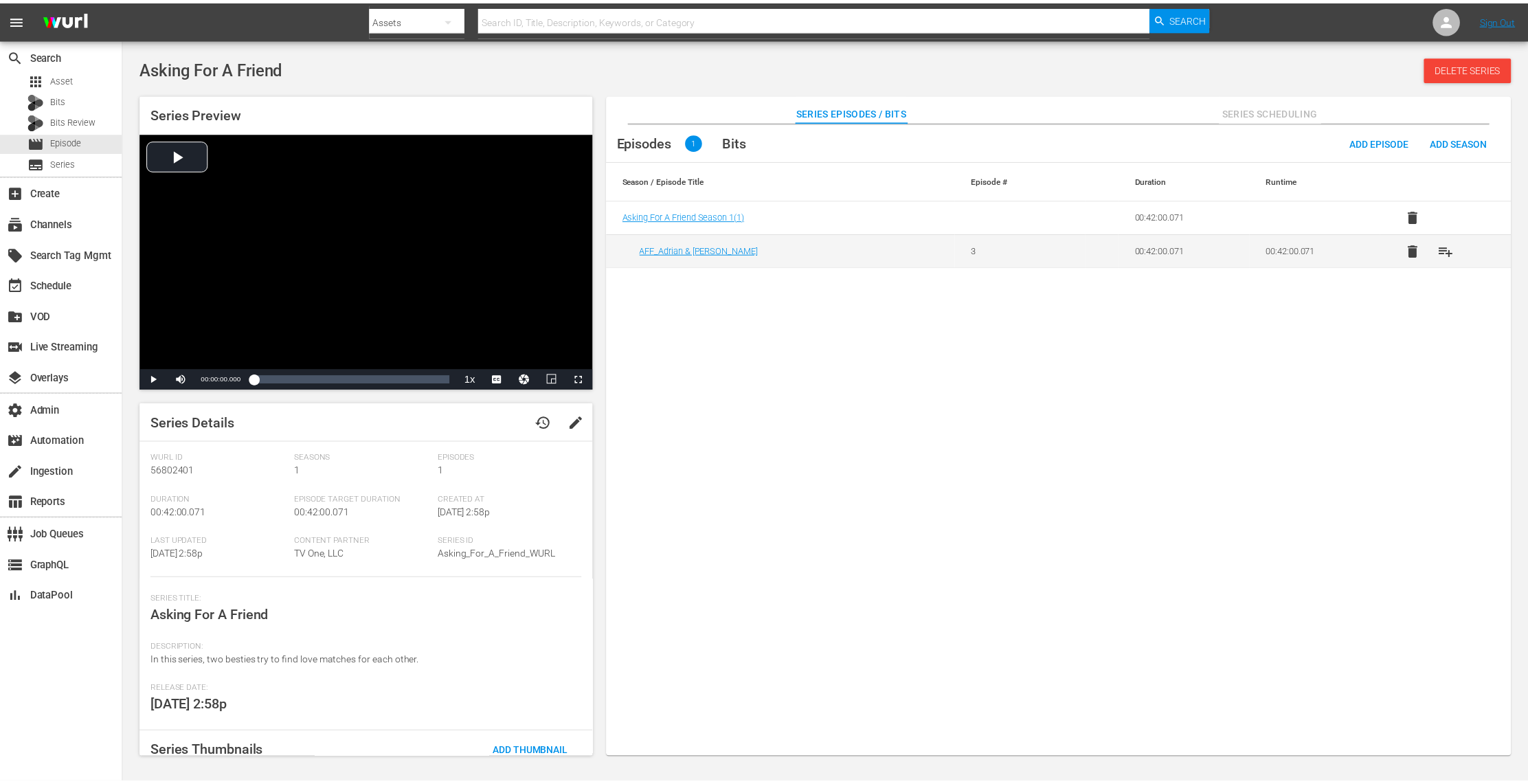
scroll to position [78, 0]
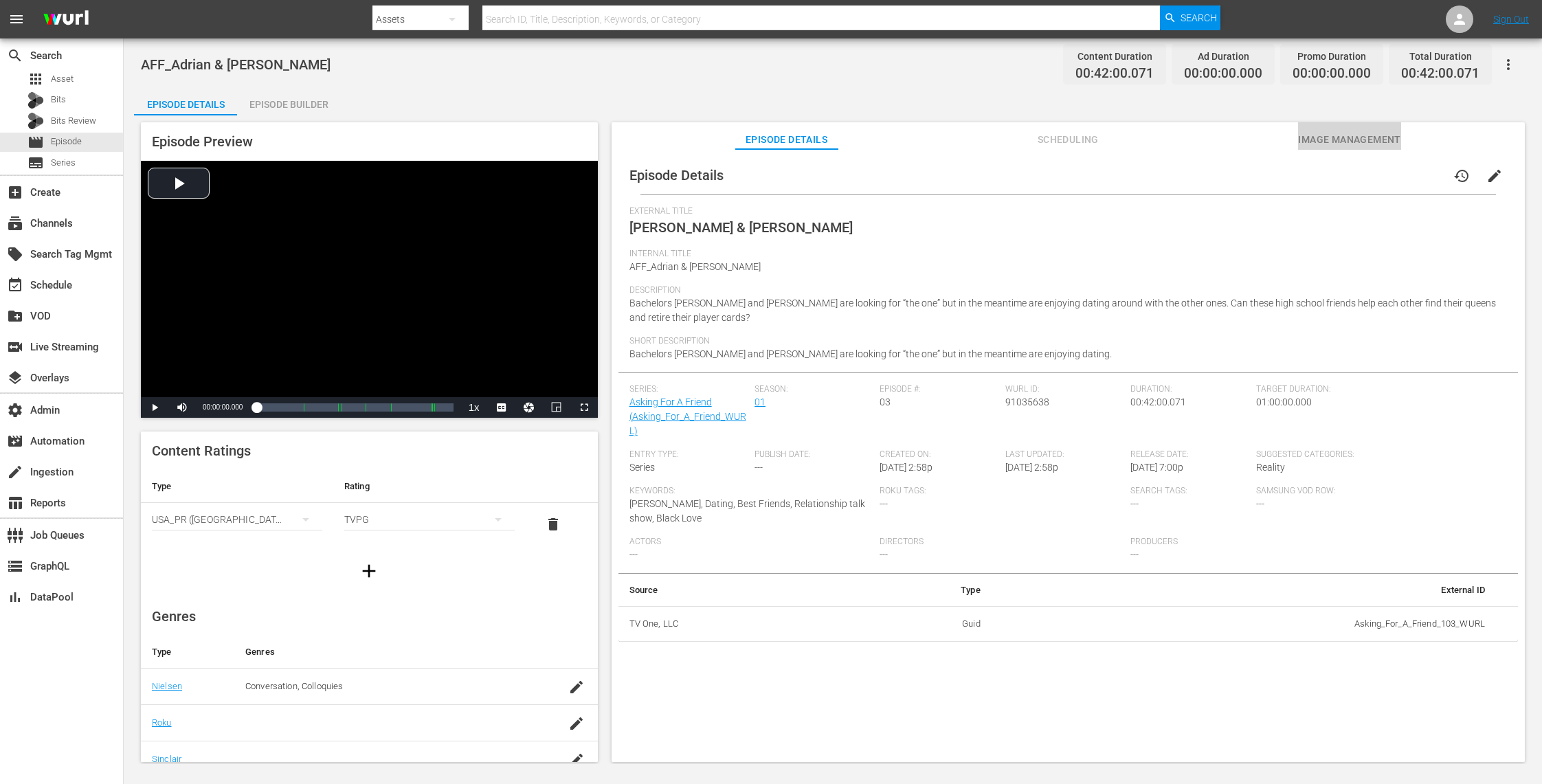
click at [1330, 139] on span "Image Management" at bounding box center [1349, 140] width 103 height 17
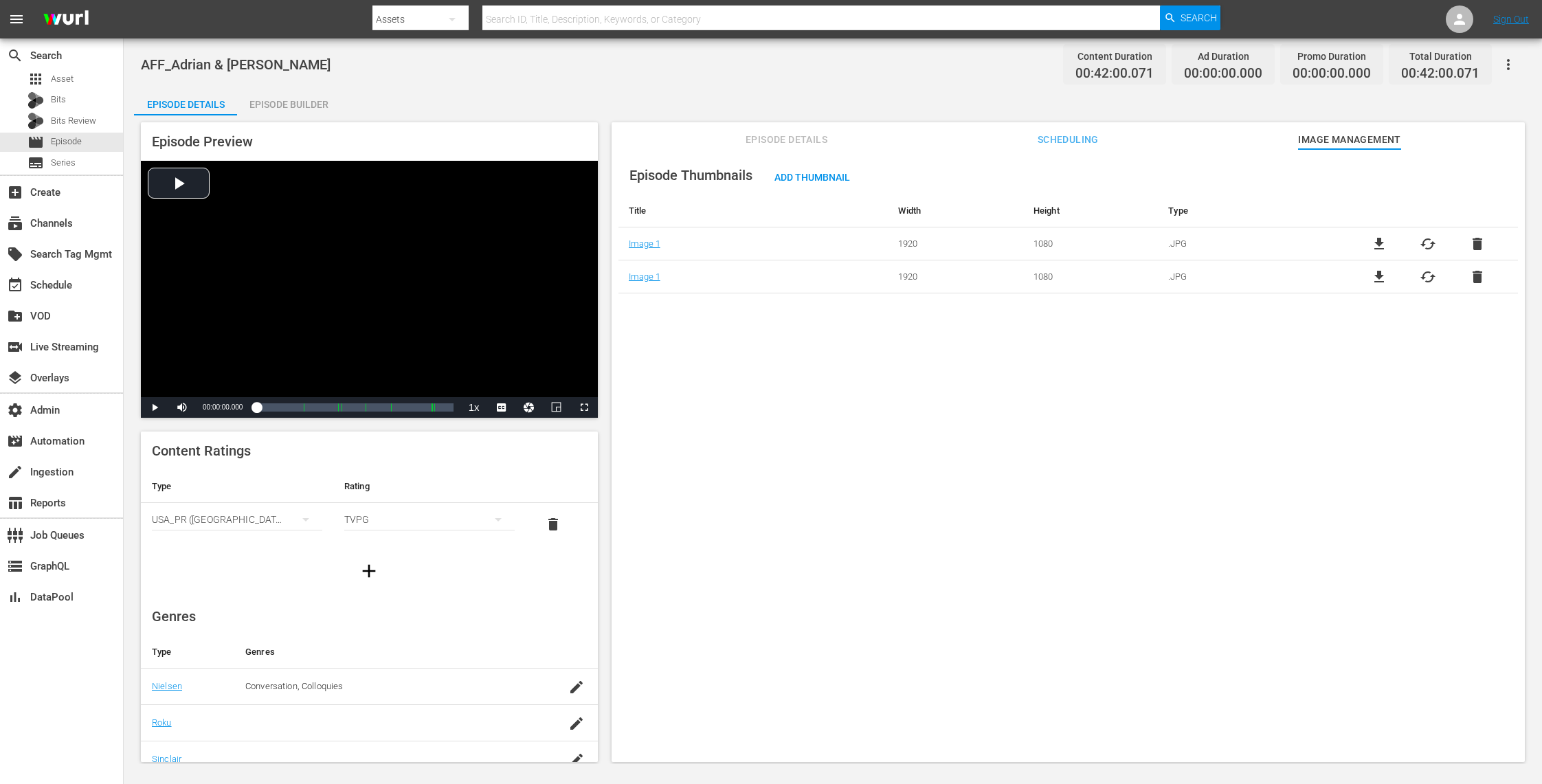
click at [1472, 242] on span "delete" at bounding box center [1477, 244] width 16 height 16
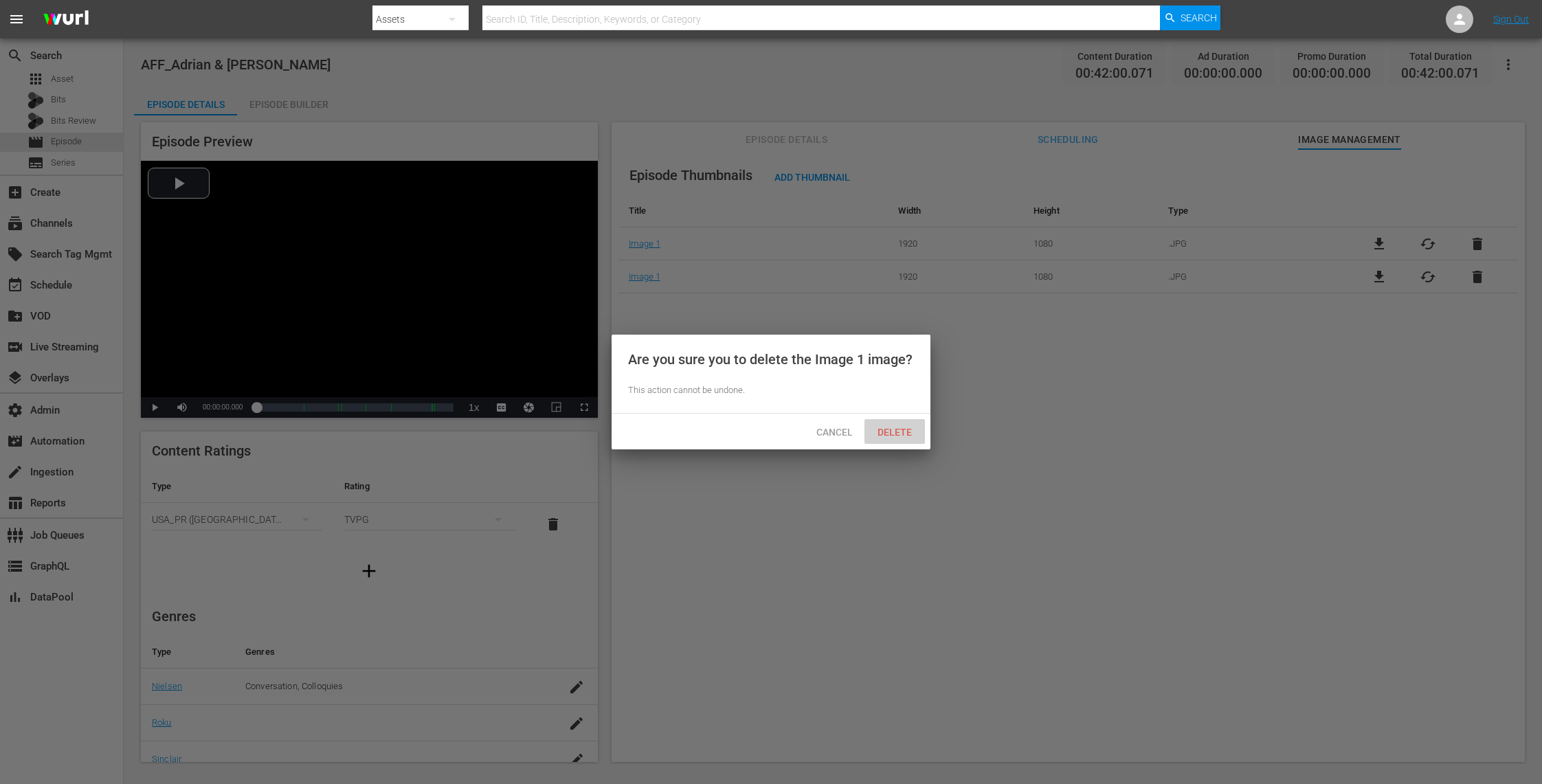
click at [914, 430] on span "Delete" at bounding box center [894, 432] width 57 height 11
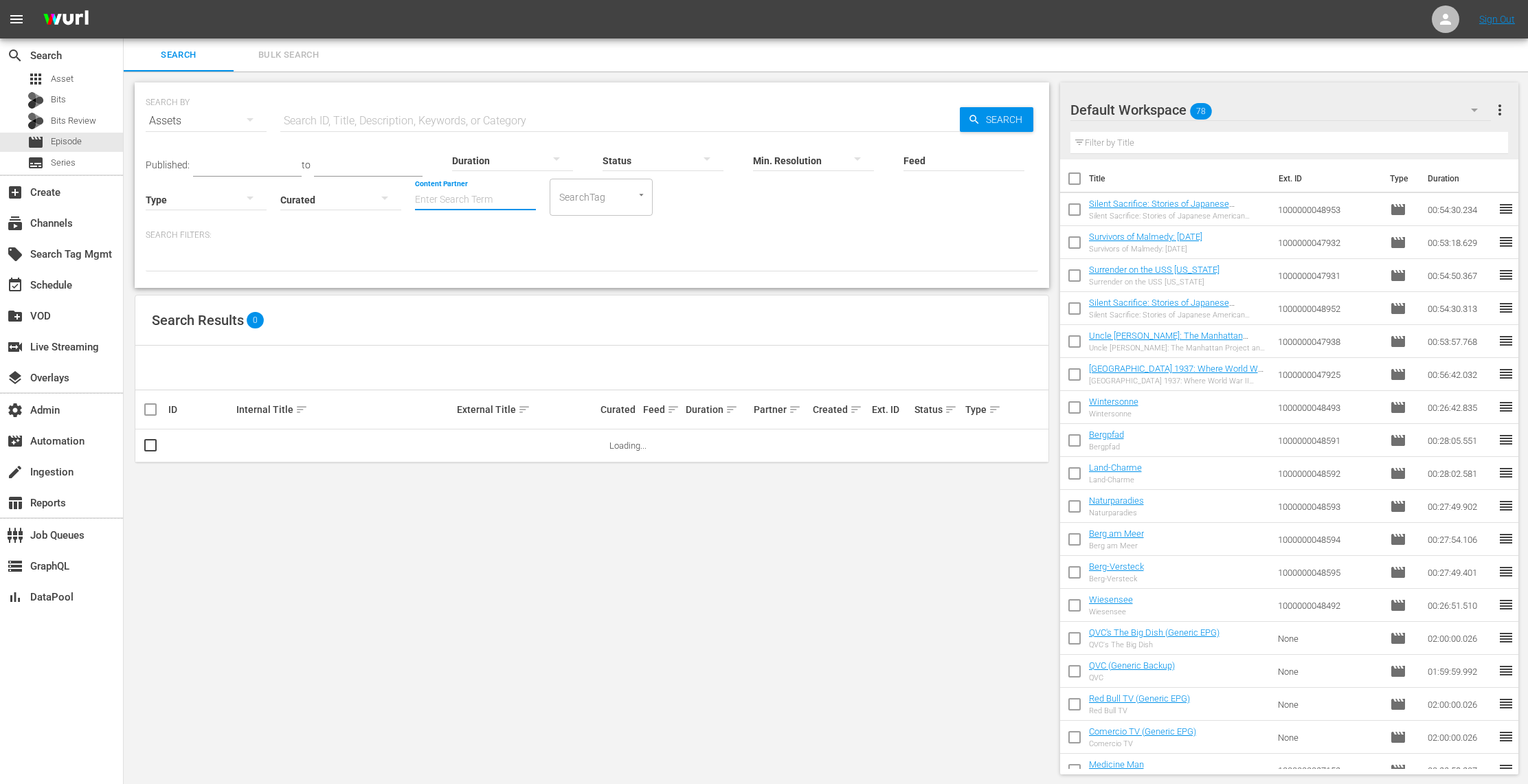
click at [453, 199] on input "Content Partner" at bounding box center [475, 201] width 121 height 50
click at [512, 236] on div "TV One, LLC (478)" at bounding box center [526, 238] width 201 height 33
type input "TV One, LLC (478)"
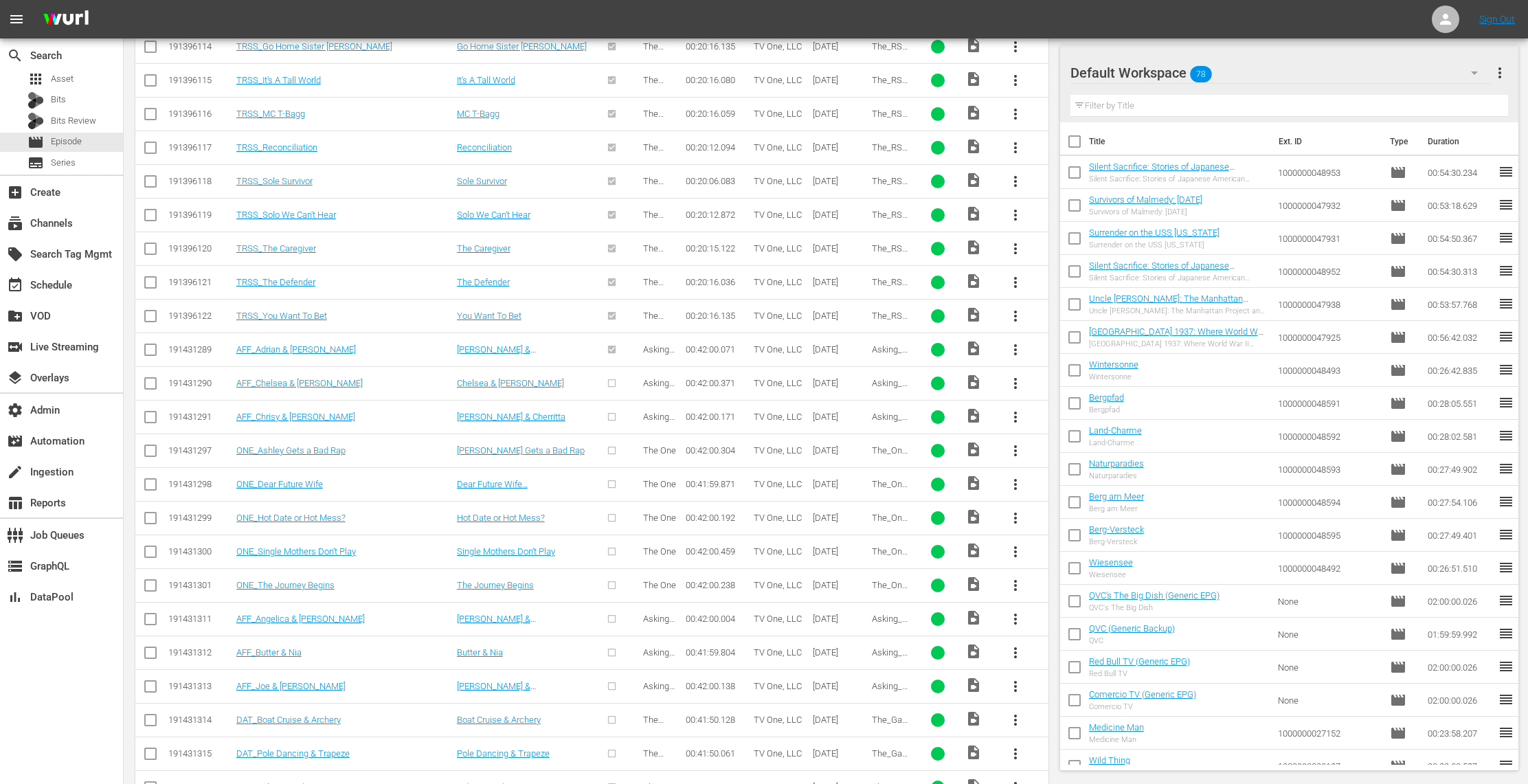
scroll to position [841, 0]
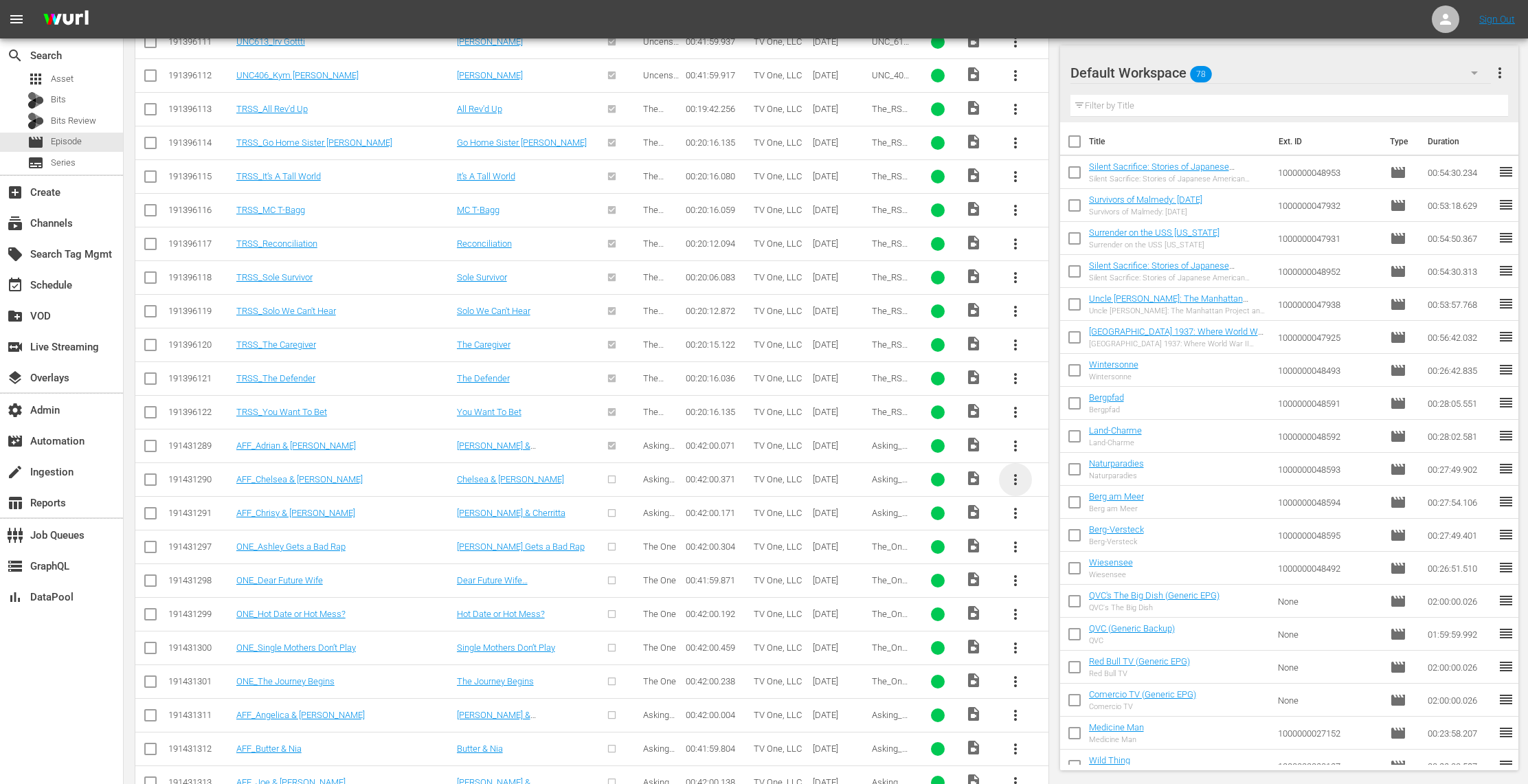
click at [1016, 481] on span "more_vert" at bounding box center [1015, 479] width 16 height 16
click at [1084, 586] on div "Episode" at bounding box center [1089, 590] width 93 height 33
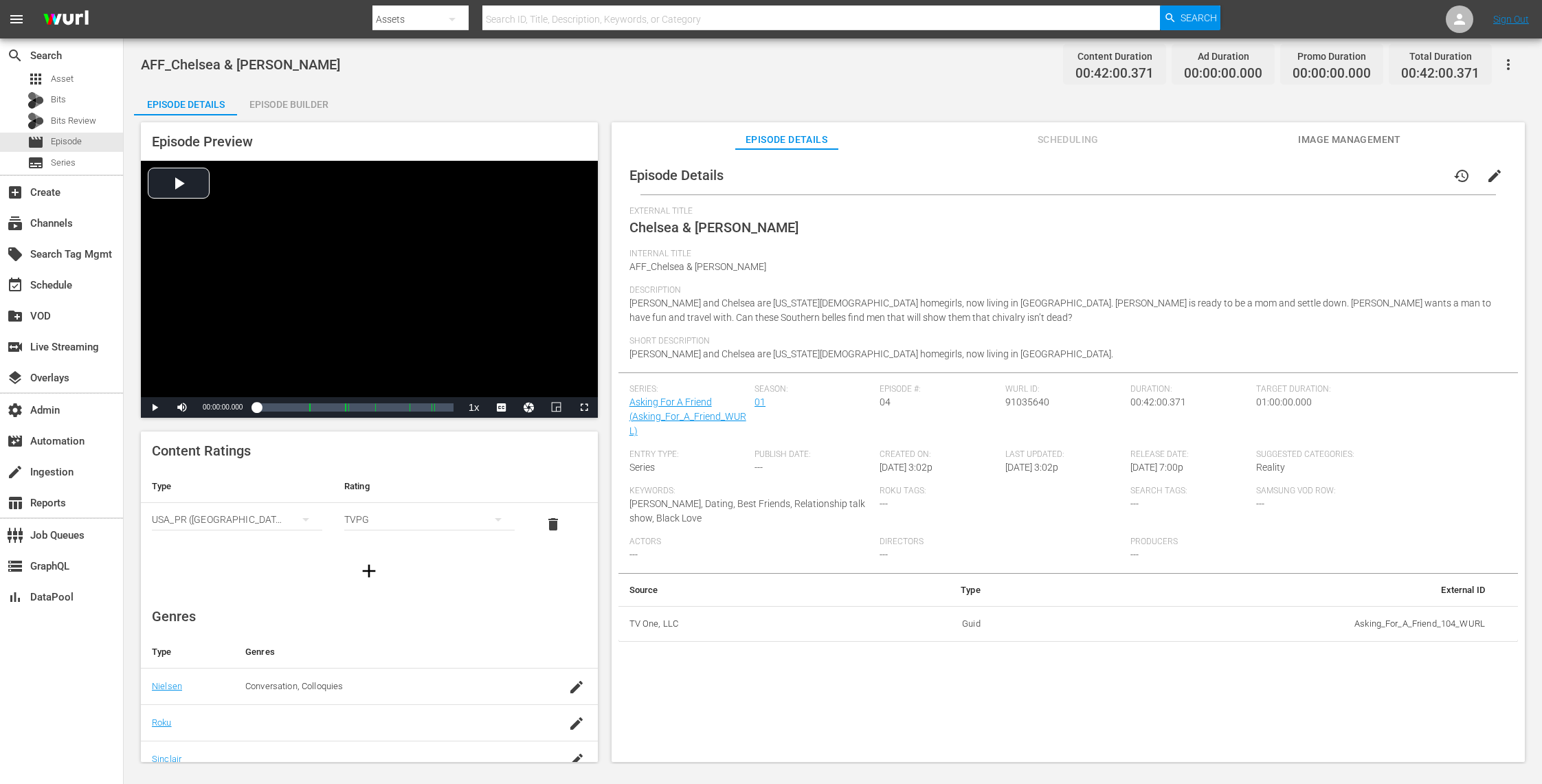
click at [1305, 134] on span "Image Management" at bounding box center [1349, 140] width 103 height 17
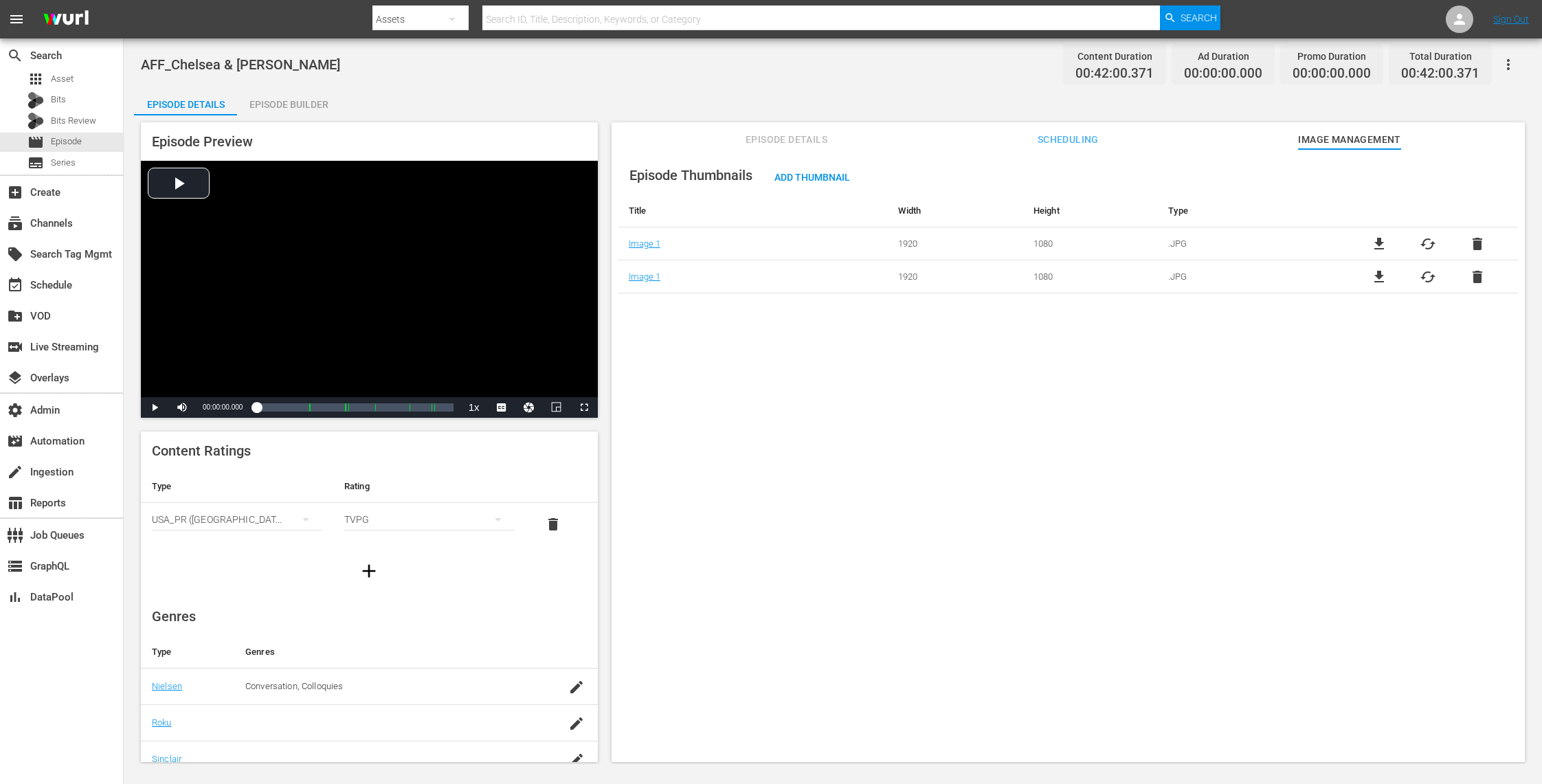
click at [791, 138] on span "Episode Details" at bounding box center [787, 140] width 103 height 17
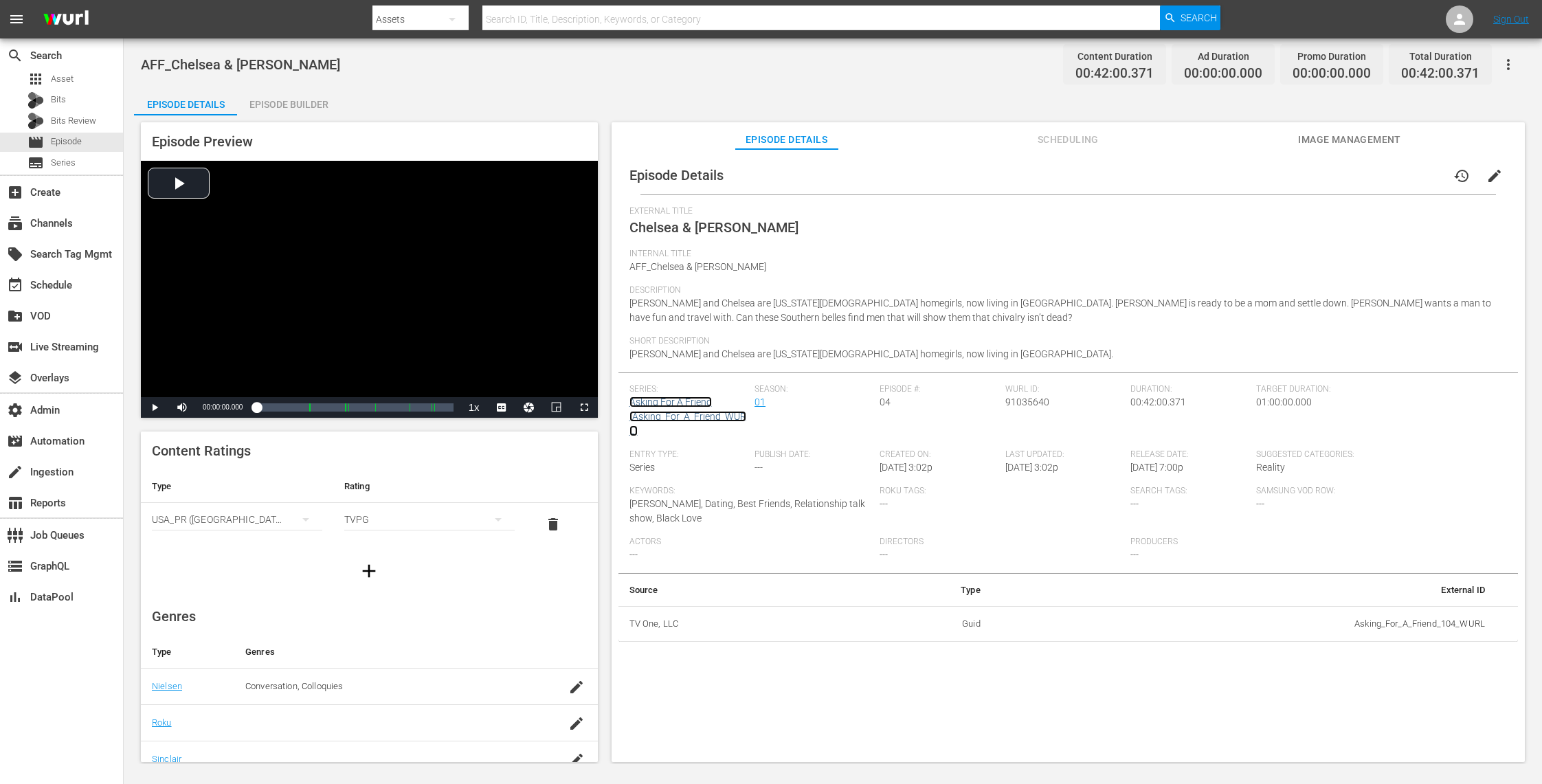
click at [695, 399] on link "Asking For A Friend (Asking_For_A_Friend_WURL)" at bounding box center [688, 416] width 116 height 40
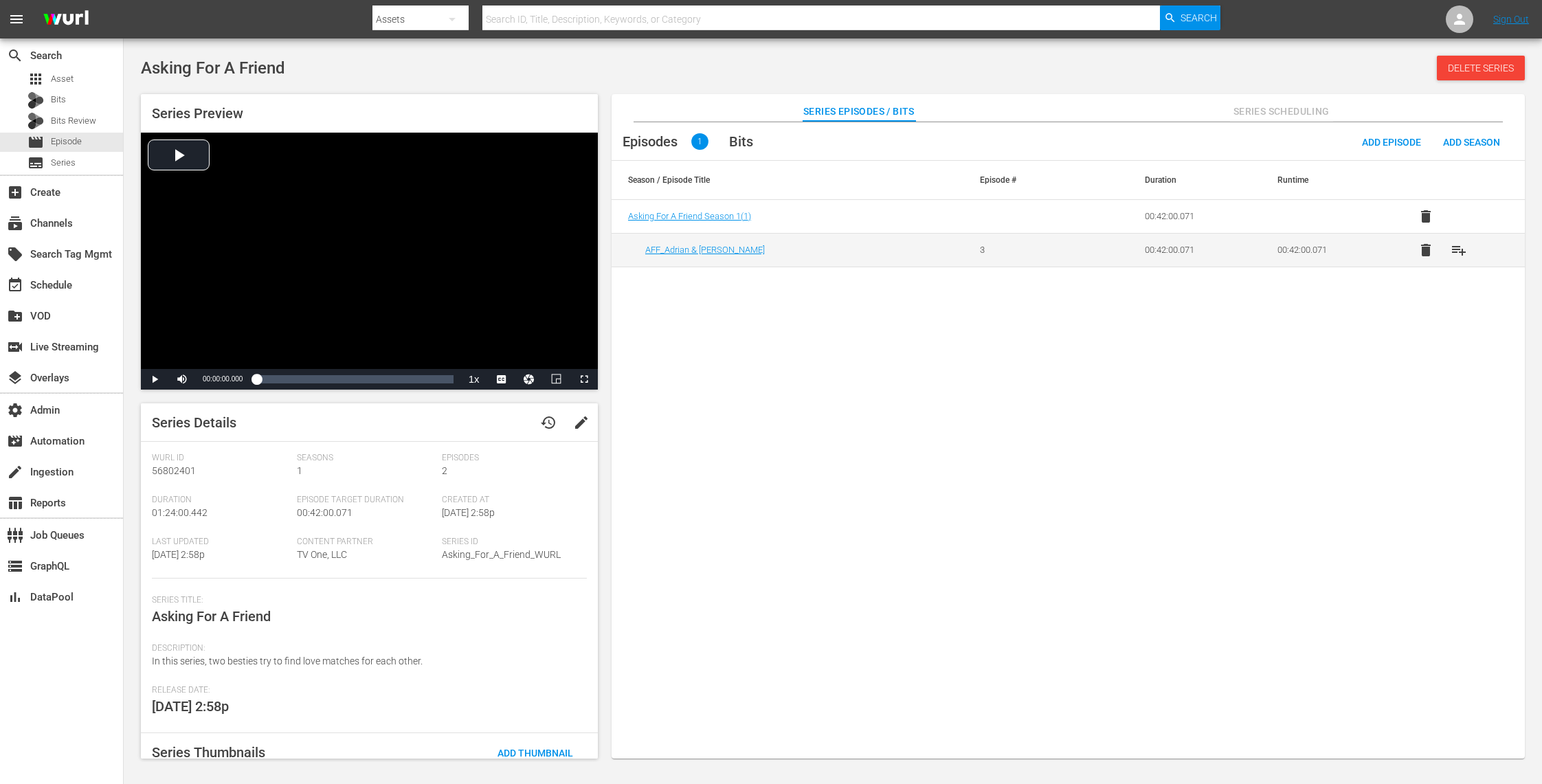
scroll to position [78, 0]
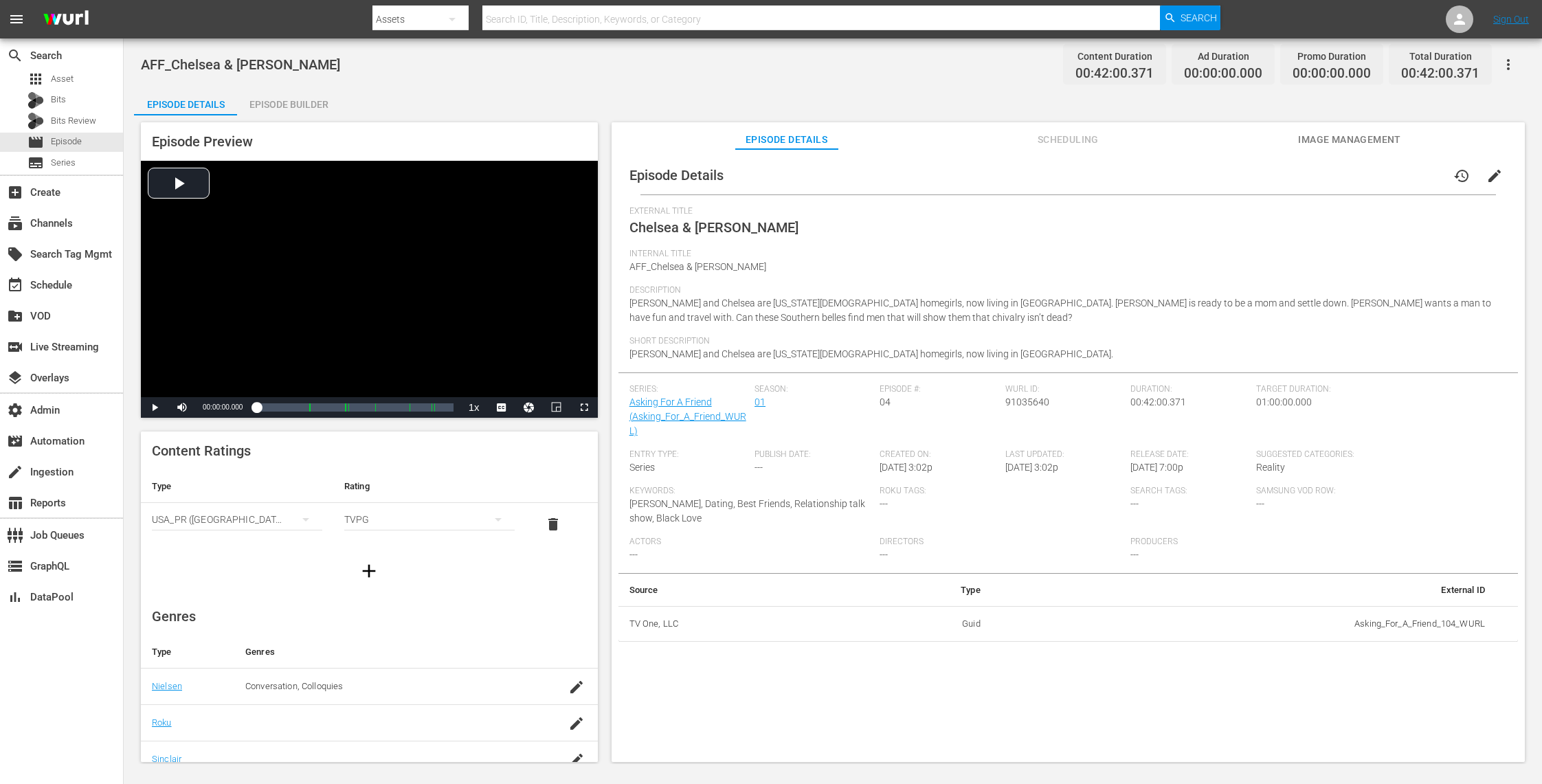
click at [1340, 146] on span "Image Management" at bounding box center [1349, 140] width 103 height 17
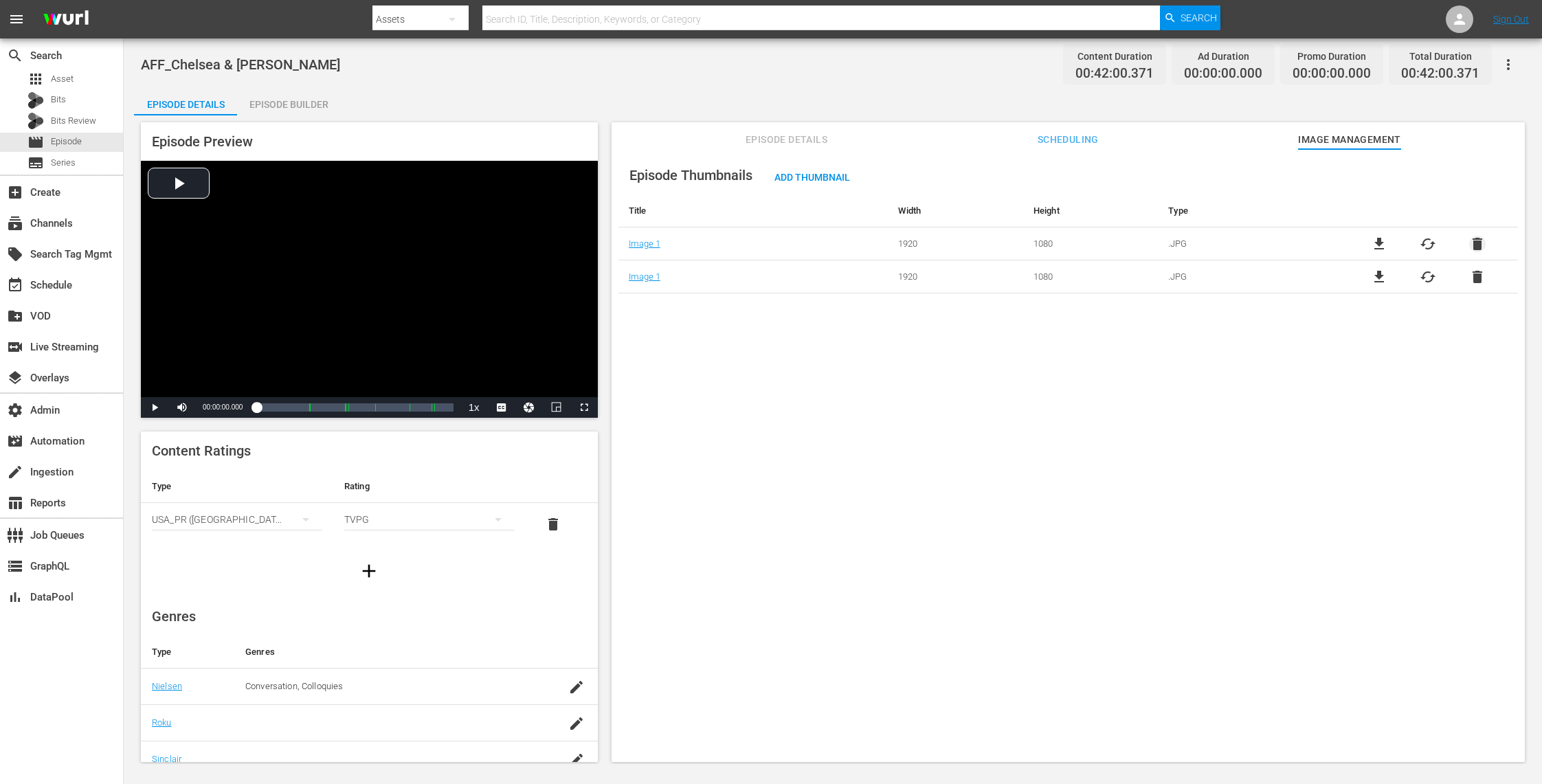
click at [1474, 241] on span "delete" at bounding box center [1477, 244] width 16 height 16
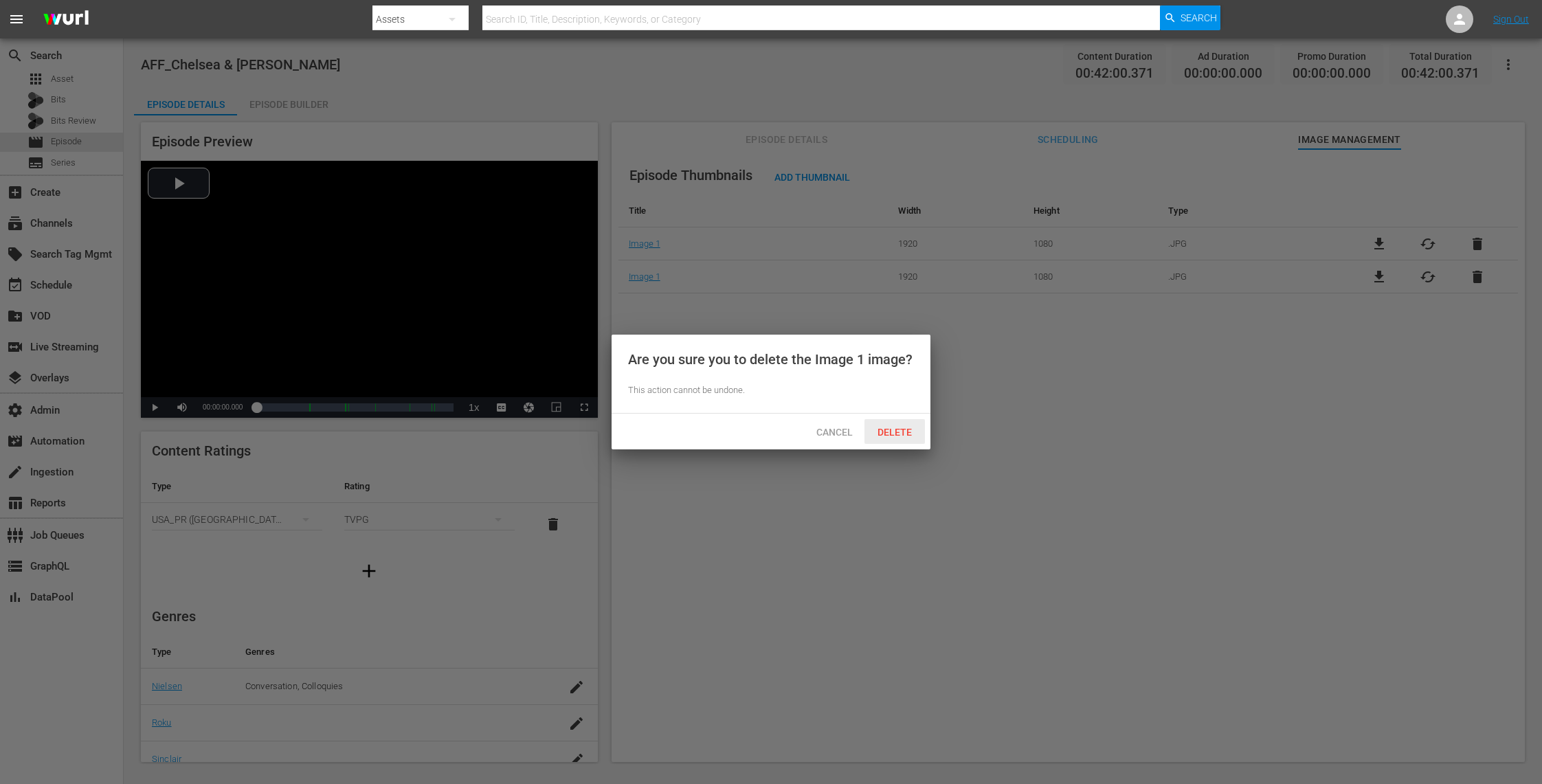
click at [894, 431] on span "Delete" at bounding box center [894, 432] width 57 height 11
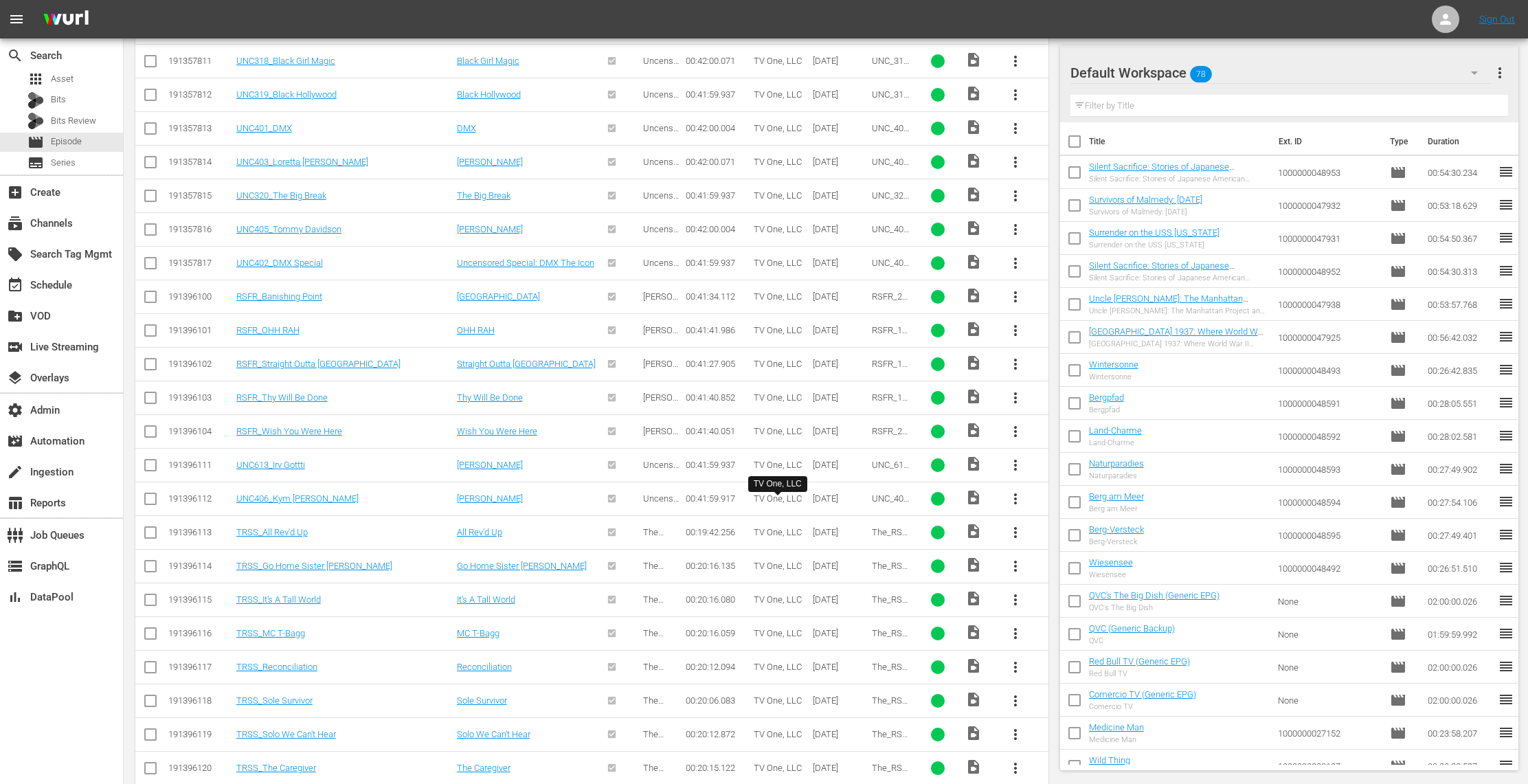
scroll to position [1060, 0]
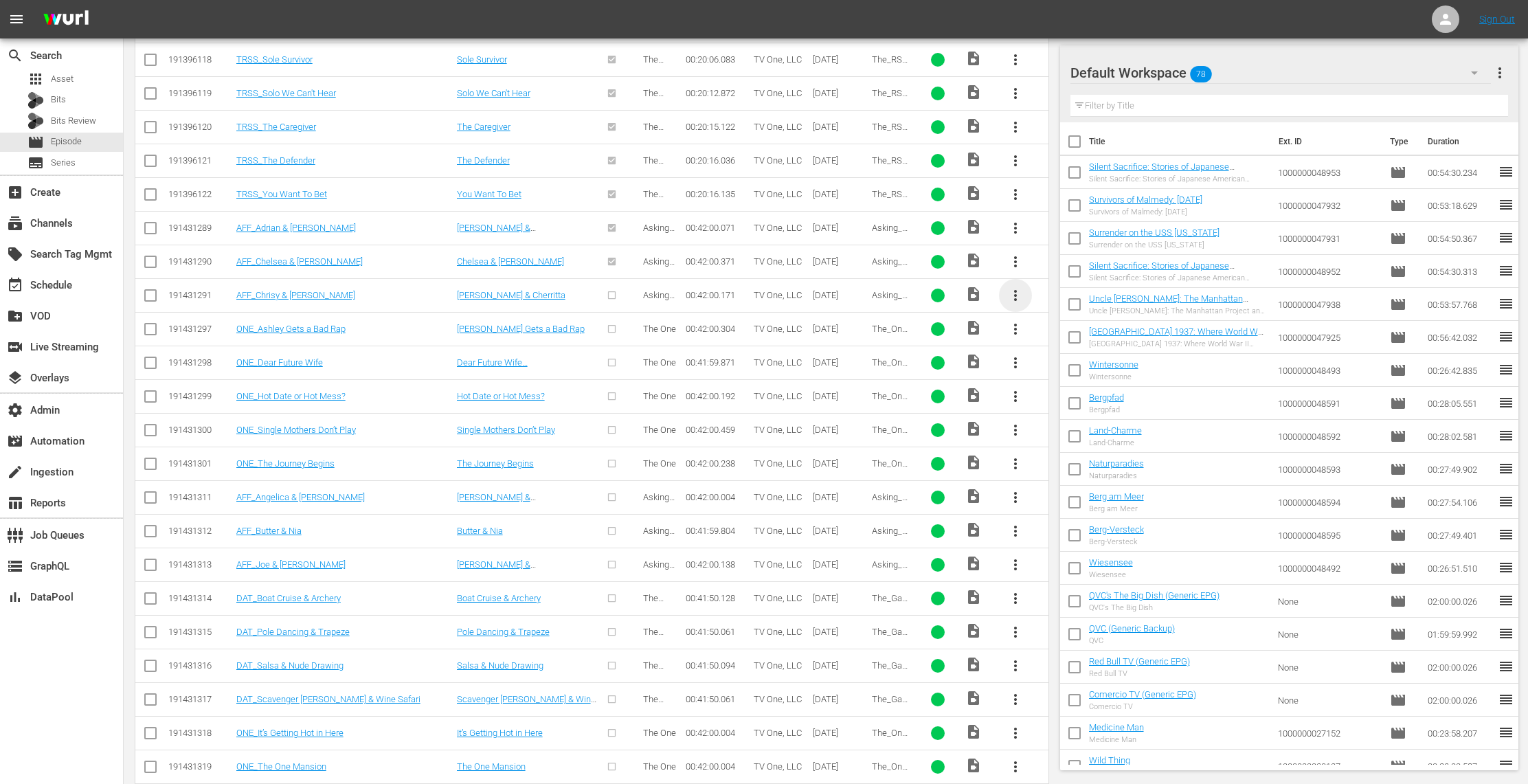
click at [1009, 297] on span "more_vert" at bounding box center [1015, 295] width 16 height 16
click at [1057, 399] on div "Episode" at bounding box center [1089, 406] width 93 height 33
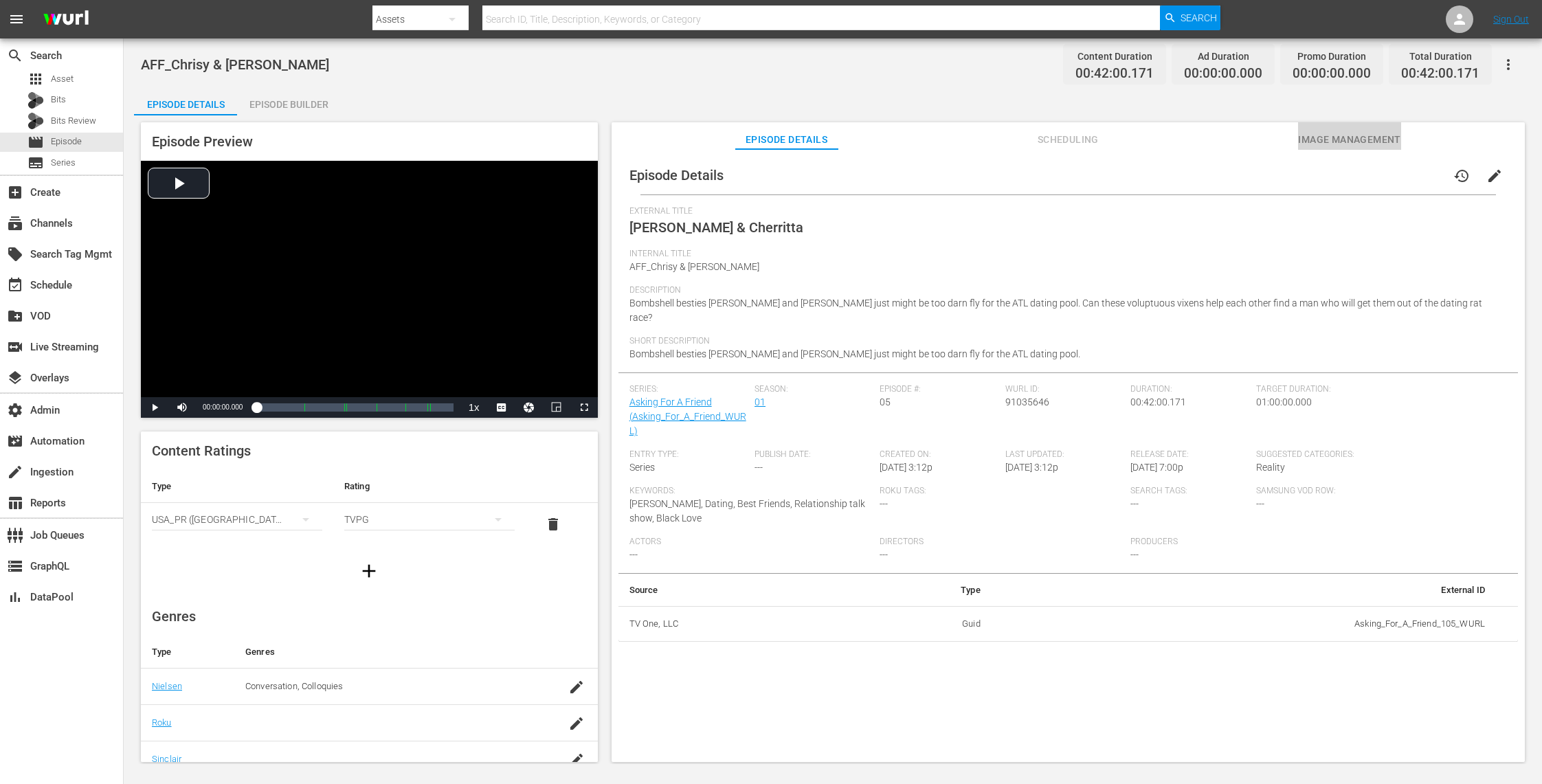
click at [1347, 147] on span "Image Management" at bounding box center [1349, 140] width 103 height 17
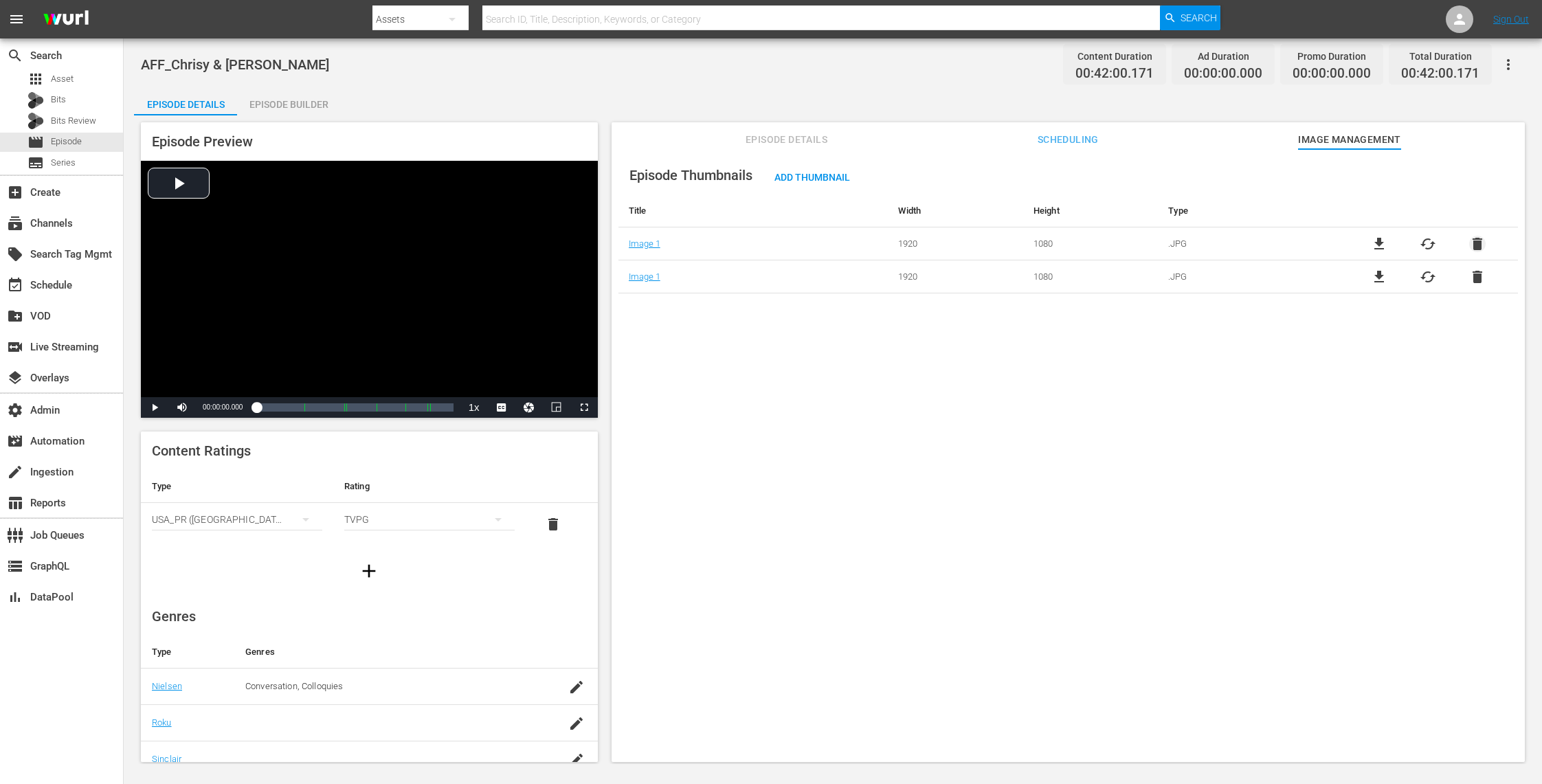
click at [1474, 240] on span "delete" at bounding box center [1477, 244] width 16 height 16
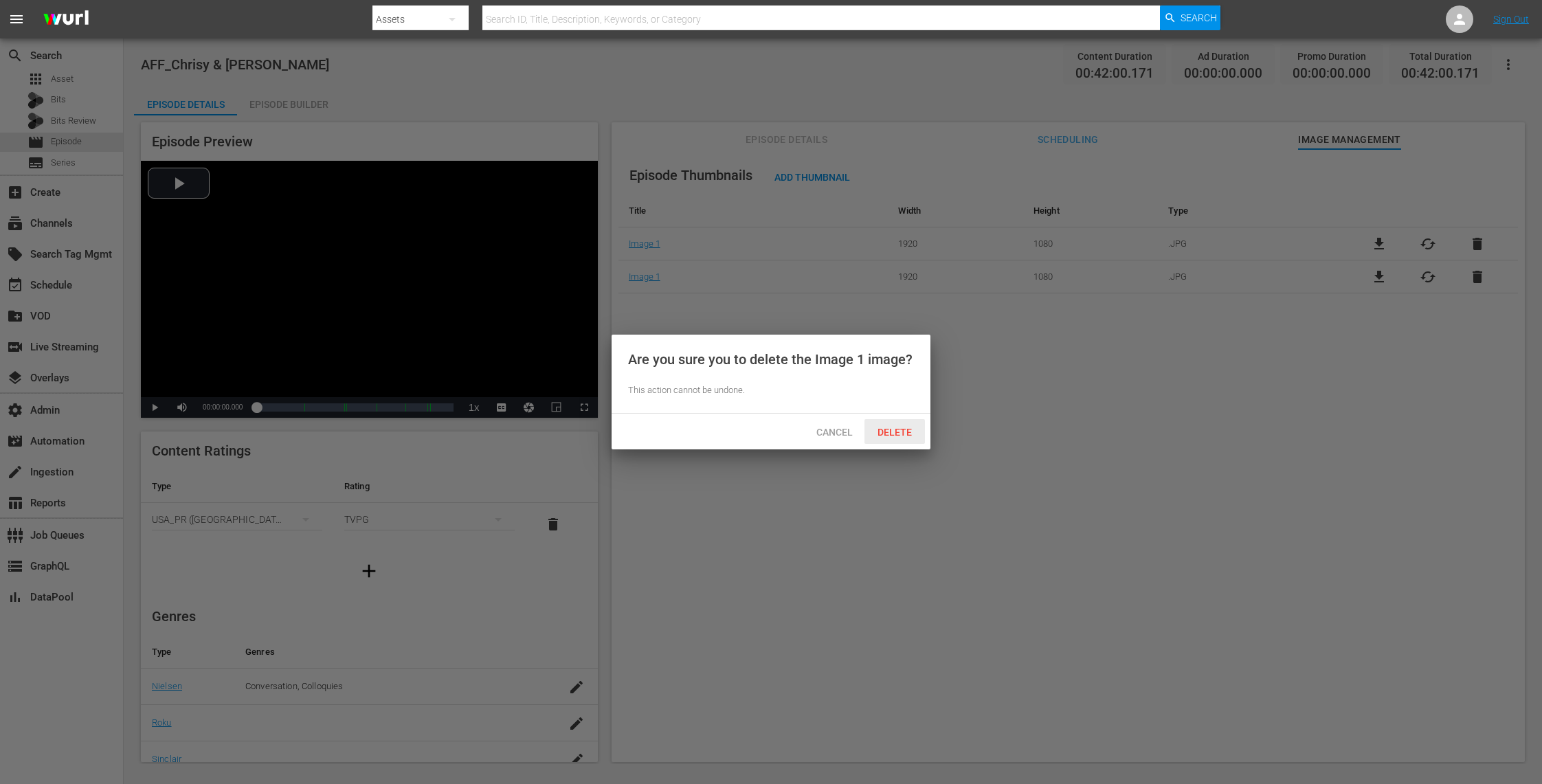
click at [894, 432] on span "Delete" at bounding box center [894, 432] width 57 height 11
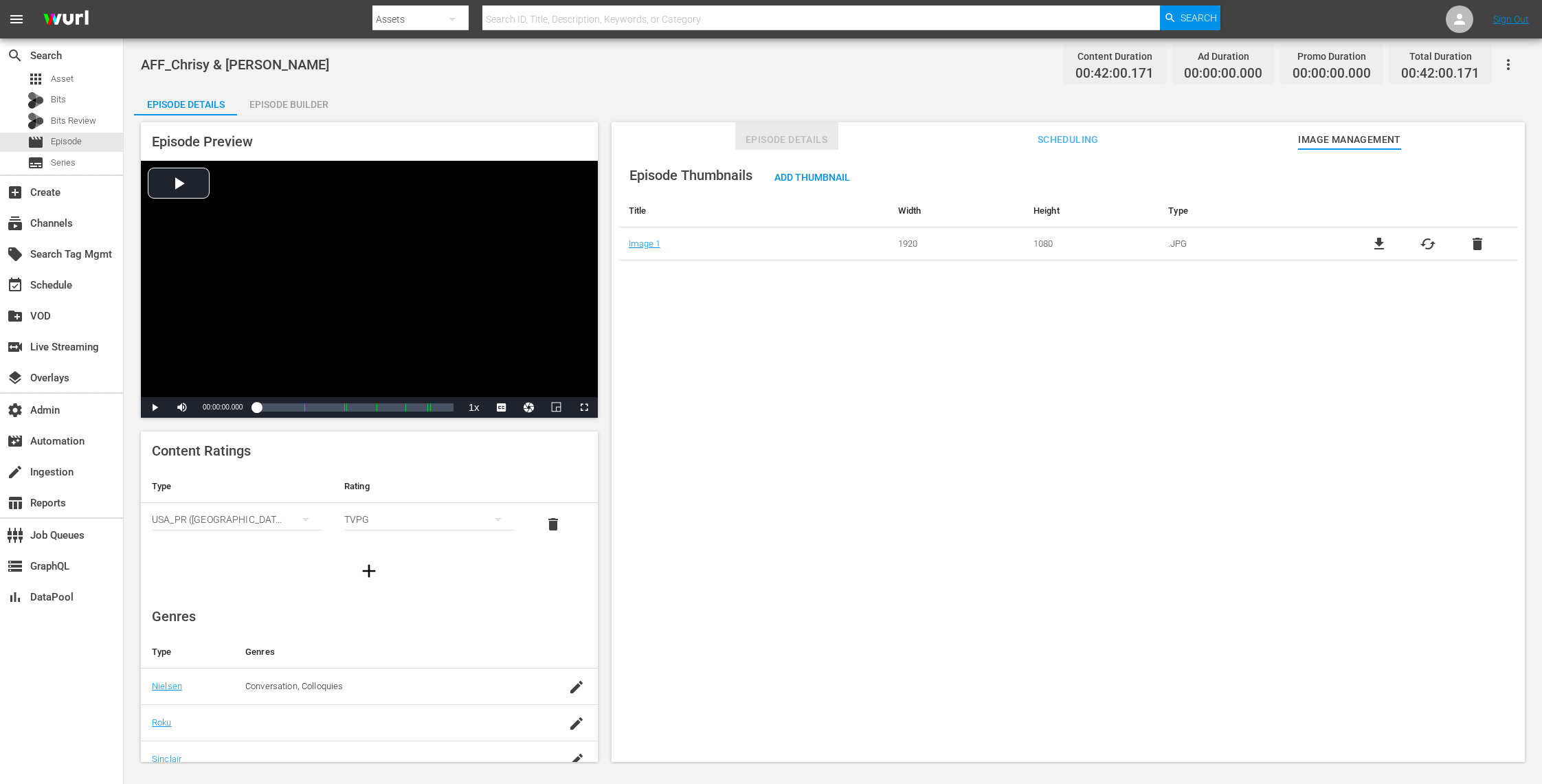
click at [824, 137] on span "Episode Details" at bounding box center [787, 140] width 103 height 17
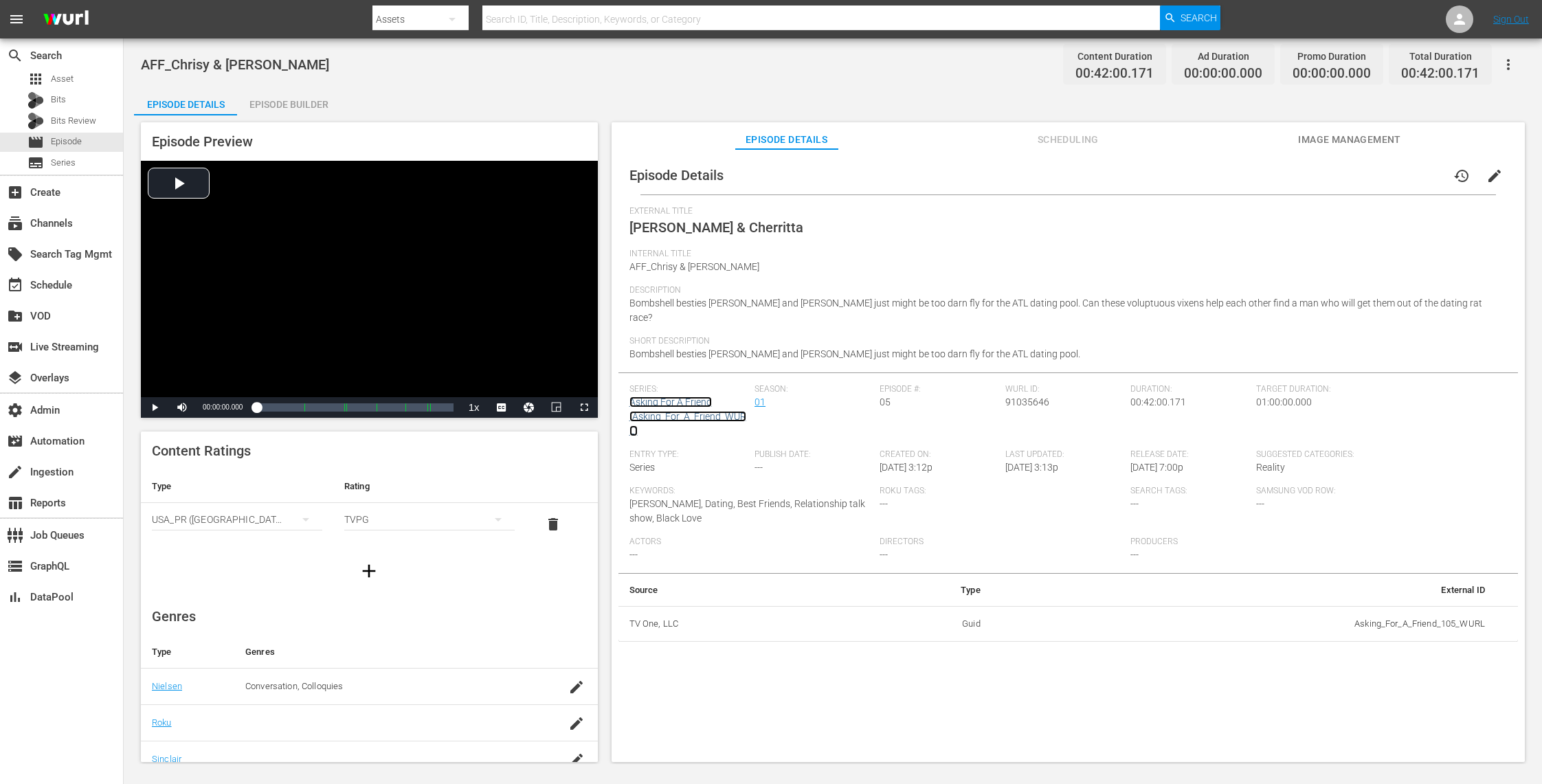
click at [686, 397] on link "Asking For A Friend (Asking_For_A_Friend_WURL)" at bounding box center [688, 416] width 116 height 40
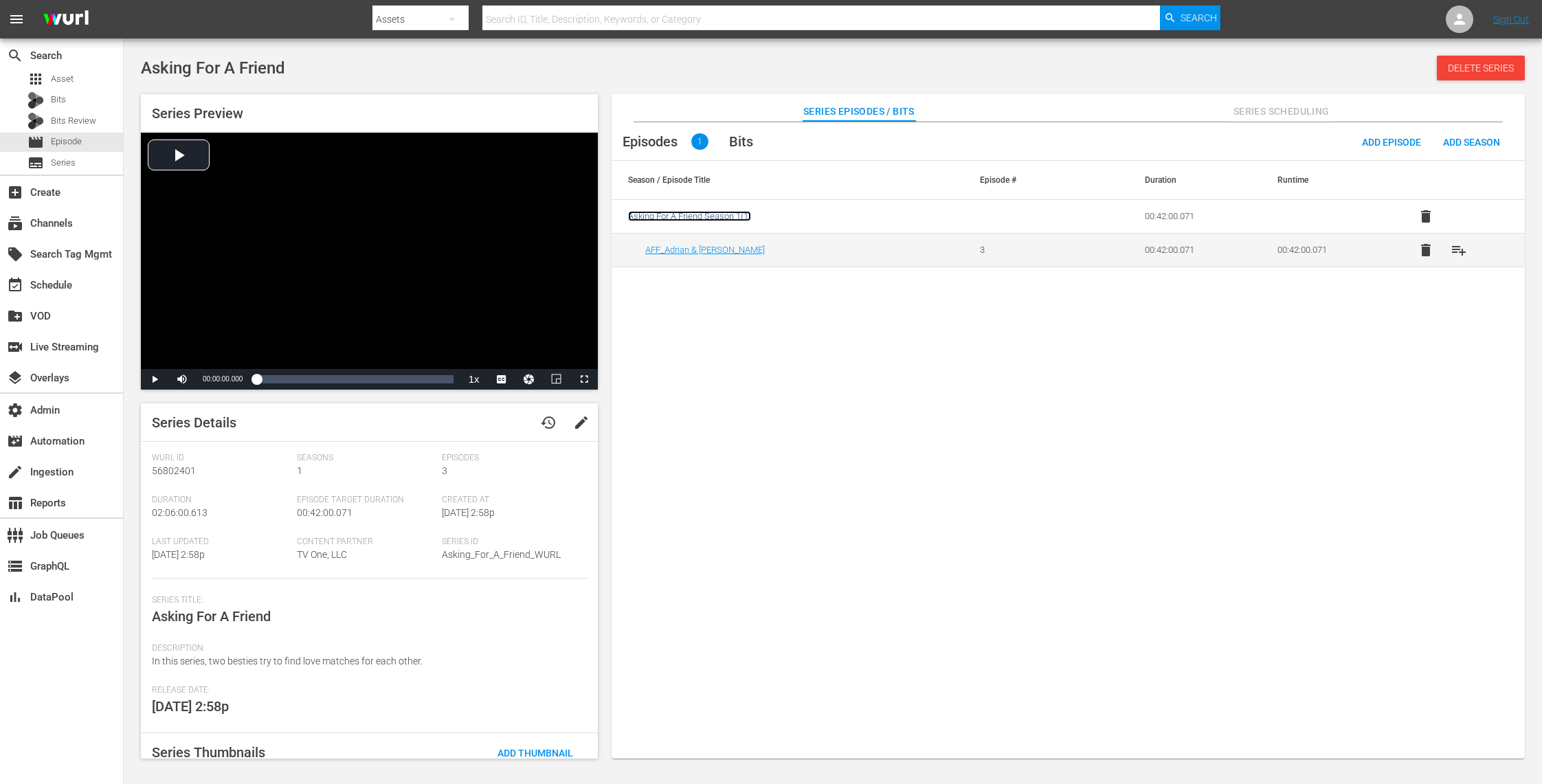
click at [751, 213] on span "Asking For A Friend Season 1 ( 1 )" at bounding box center [689, 216] width 123 height 10
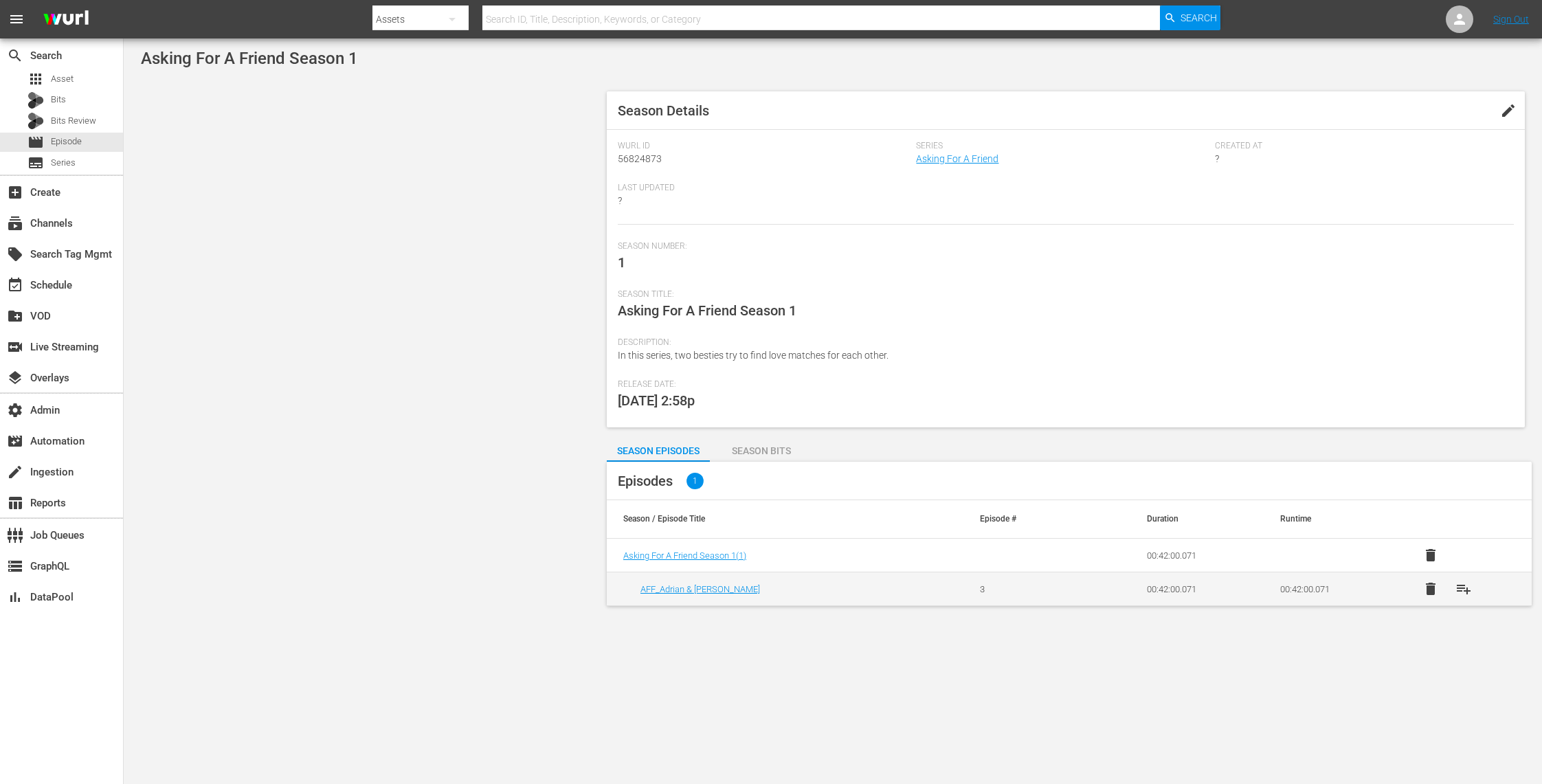
click at [711, 548] on td "Asking For A Friend Season 1 ( 1 )" at bounding box center [784, 555] width 356 height 33
click at [711, 552] on span "Asking For A Friend Season 1 ( 1 )" at bounding box center [685, 555] width 123 height 10
click at [86, 148] on div "movie Episode" at bounding box center [61, 142] width 123 height 19
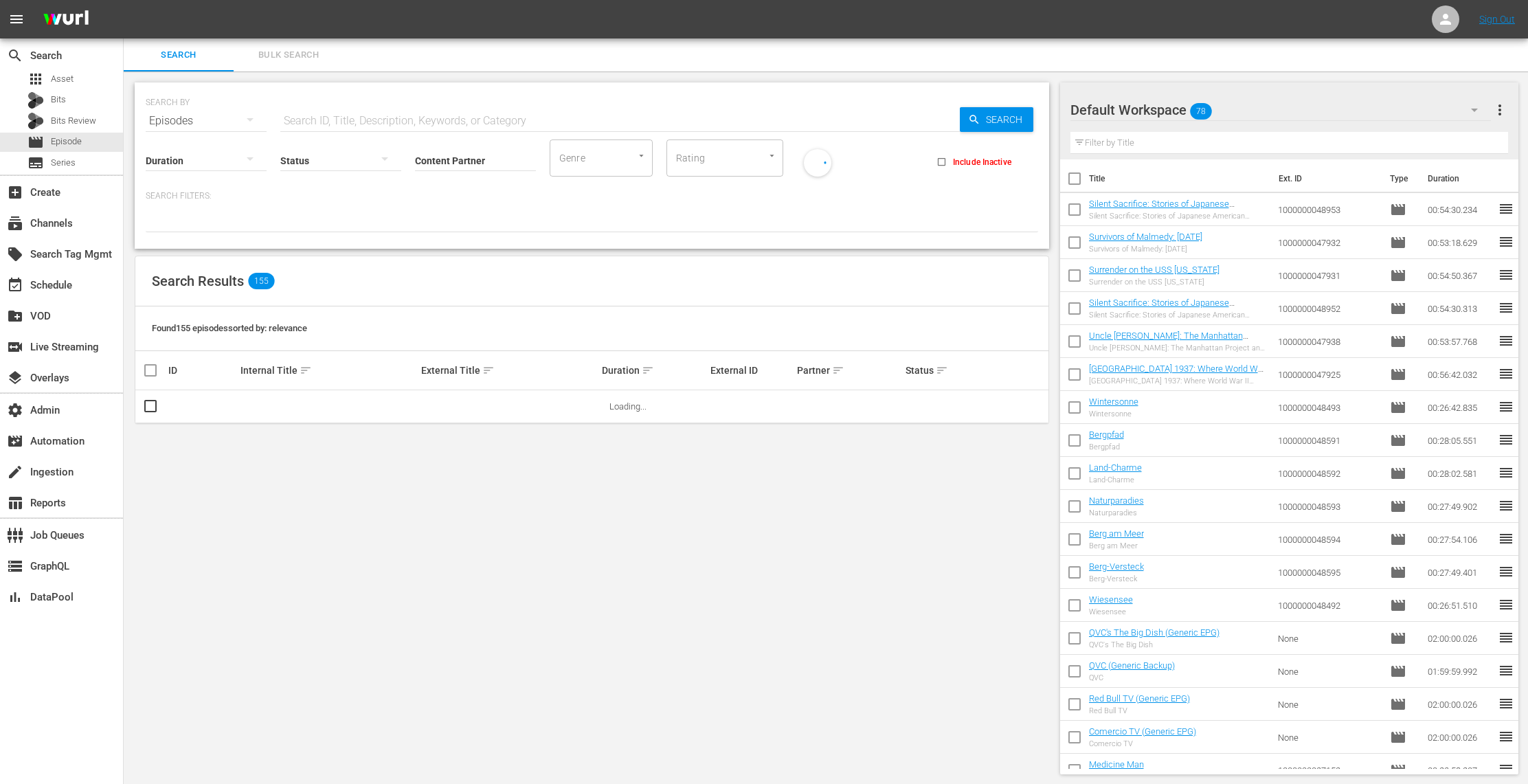
click at [487, 153] on input "Content Partner" at bounding box center [475, 161] width 121 height 50
click at [491, 199] on div "TV One, LLC (478)" at bounding box center [526, 198] width 201 height 33
type input "TV One, LLC (478)"
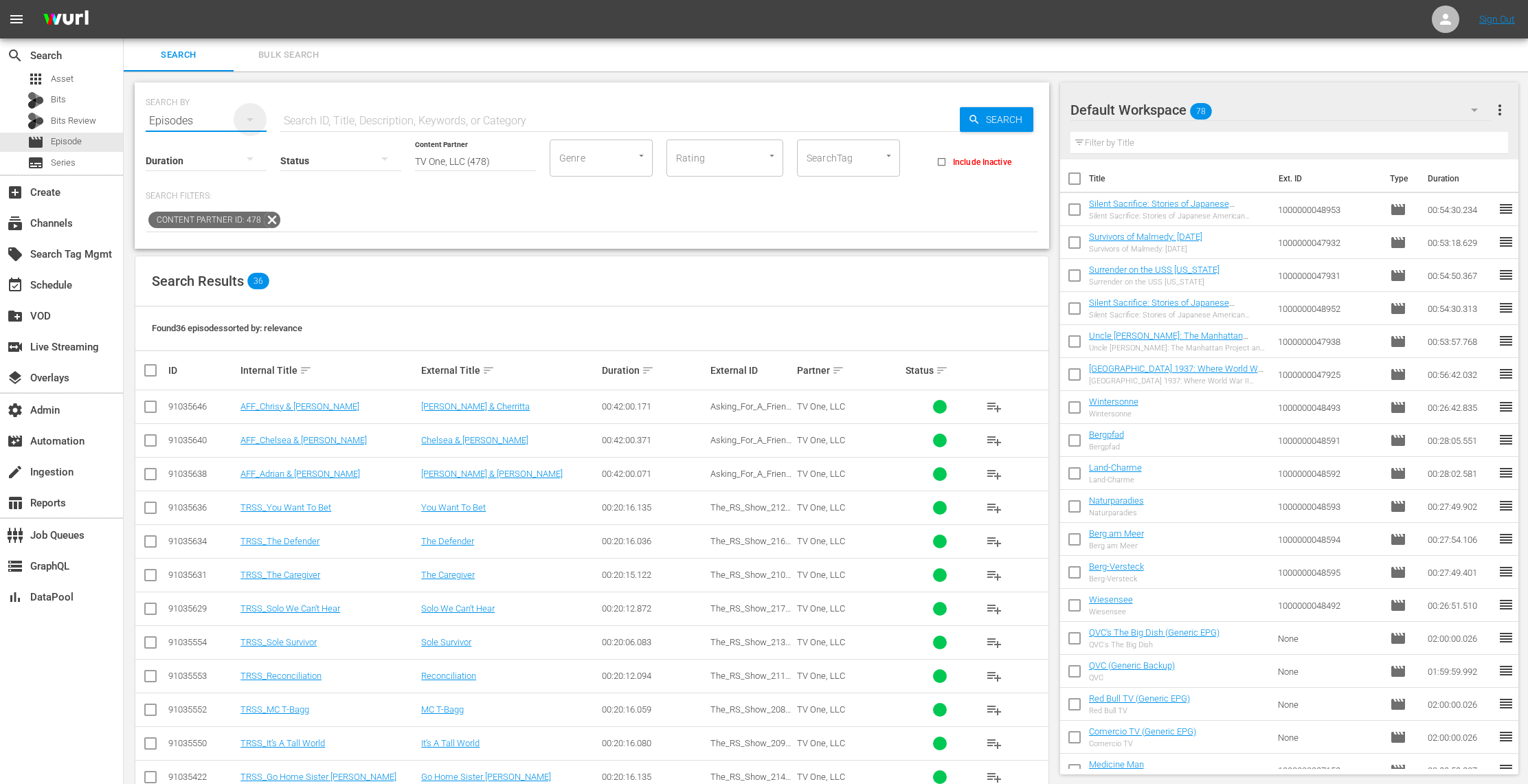
click at [242, 122] on icon "button" at bounding box center [249, 119] width 16 height 16
click at [206, 253] on div "Assets" at bounding box center [189, 257] width 55 height 22
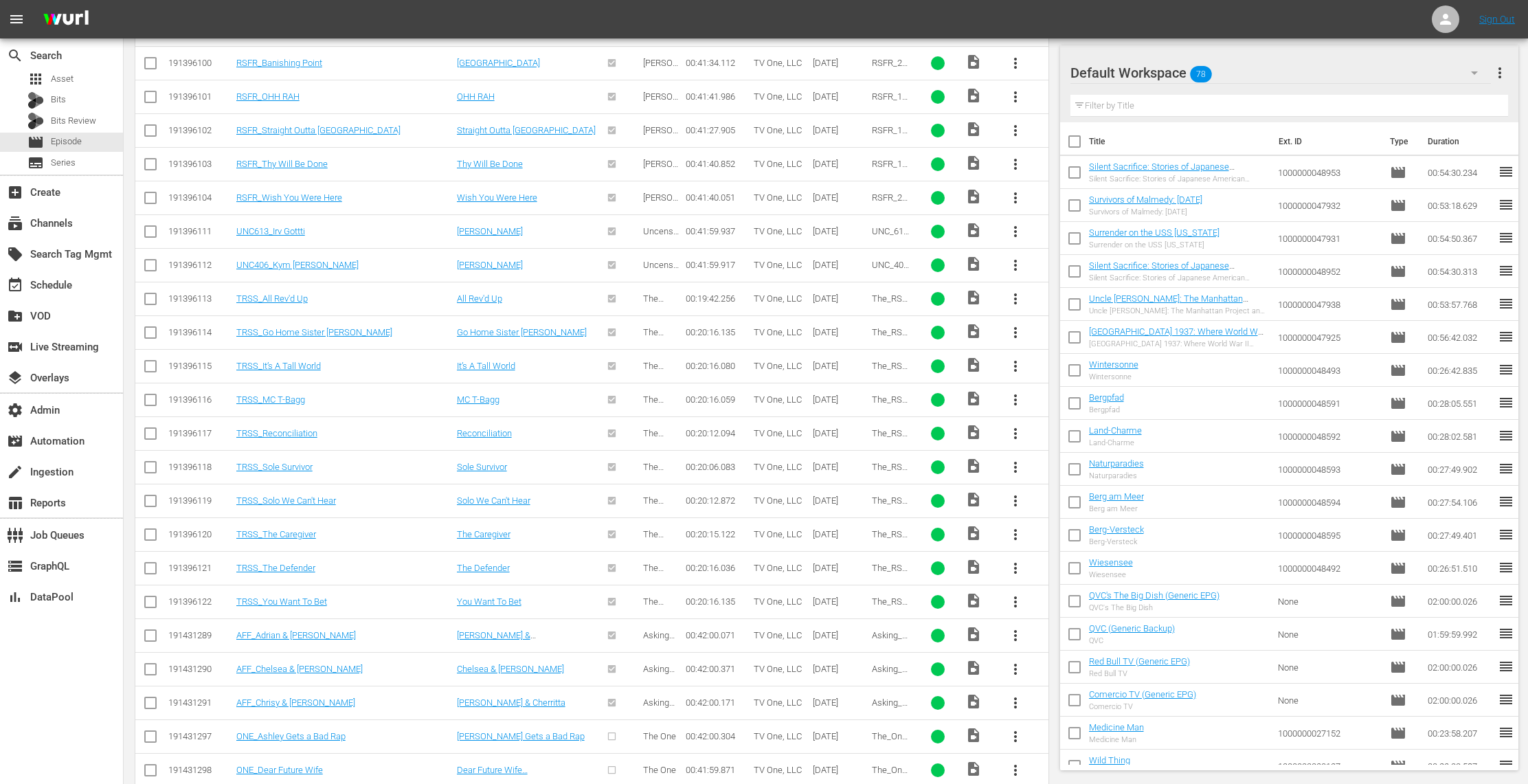
scroll to position [1060, 0]
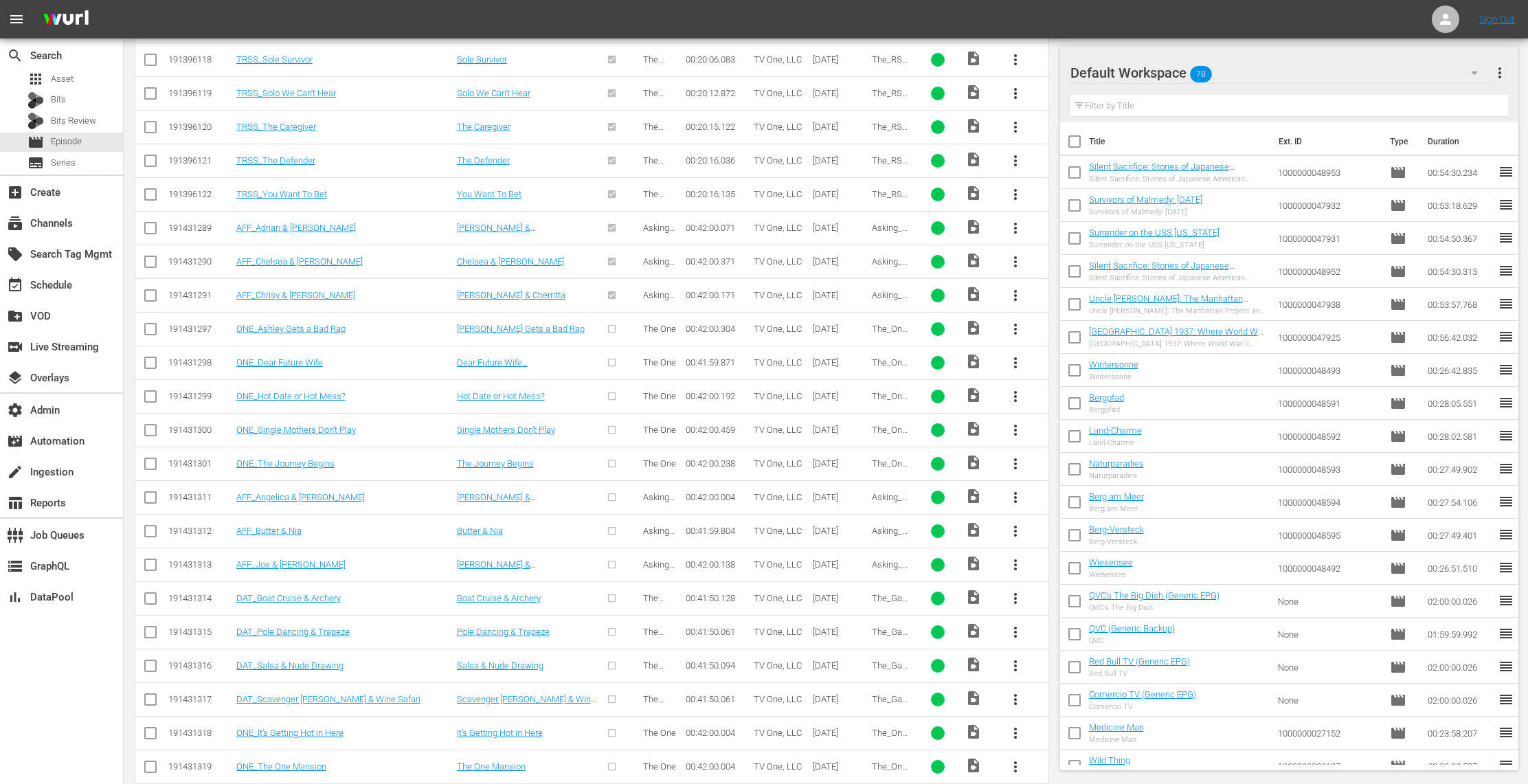
click at [1010, 332] on span "more_vert" at bounding box center [1015, 328] width 16 height 16
click at [1074, 440] on div "Episode" at bounding box center [1089, 439] width 93 height 33
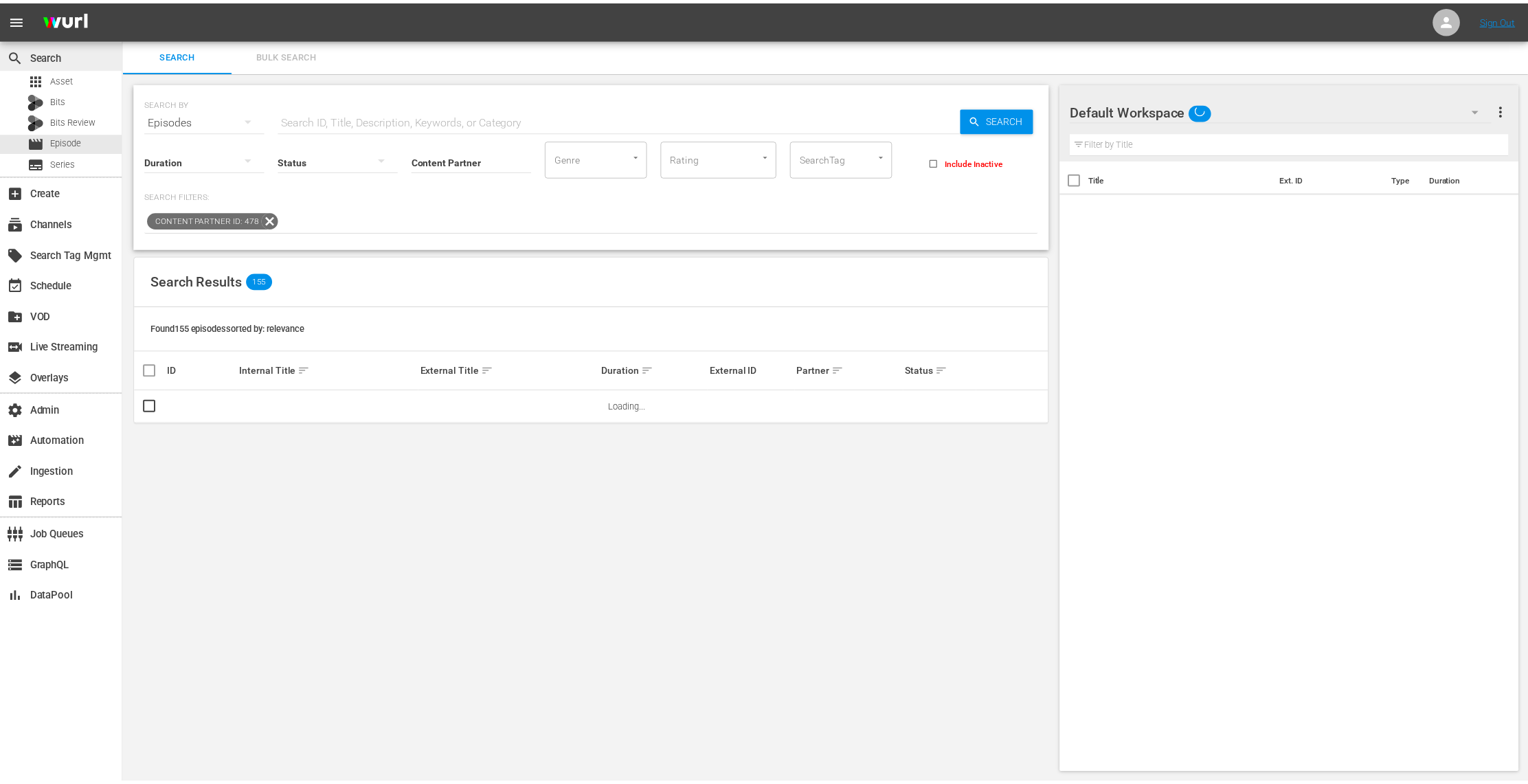
scroll to position [1, 0]
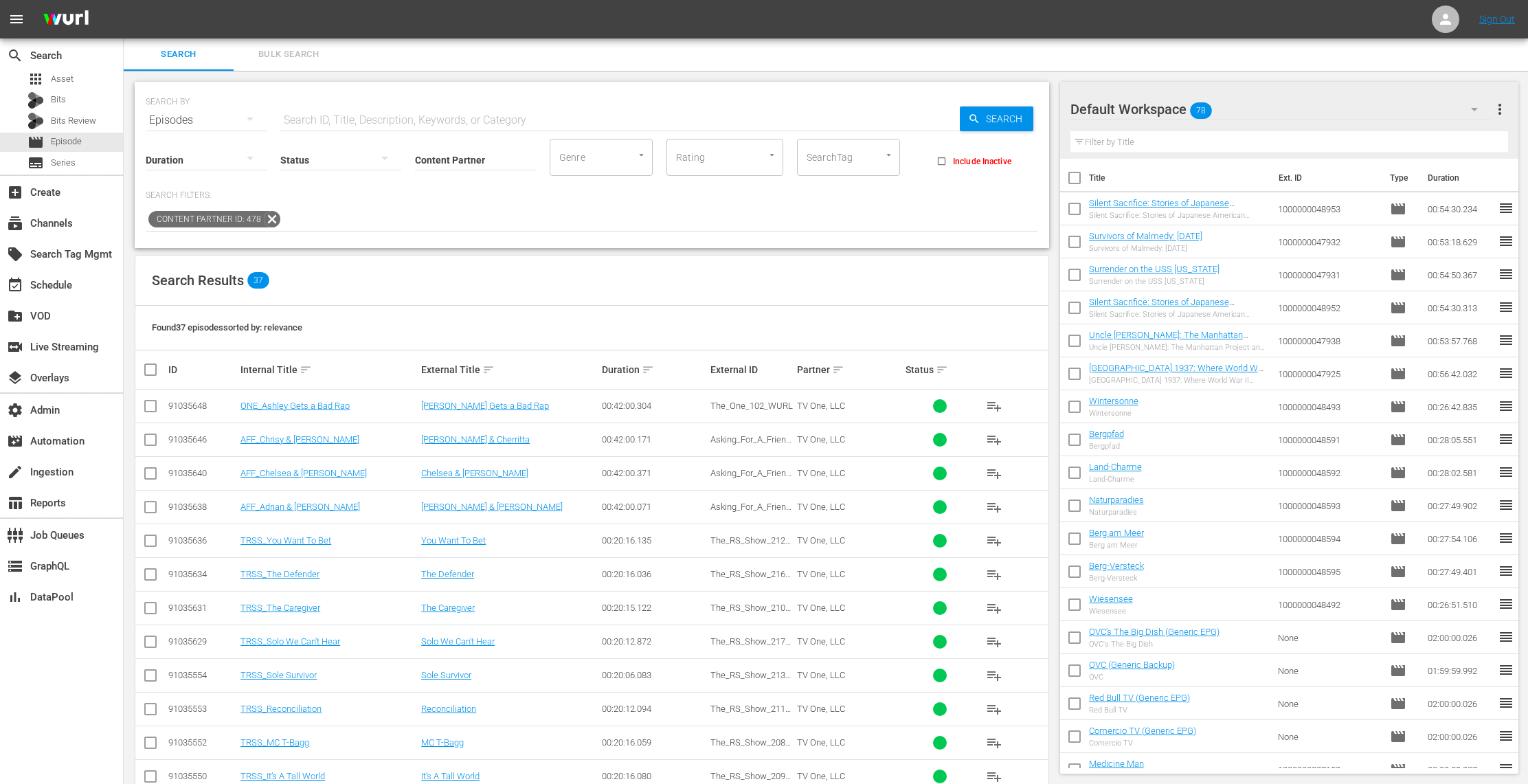
click at [218, 108] on div "Episodes" at bounding box center [207, 120] width 121 height 39
click at [204, 256] on div "Assets" at bounding box center [189, 256] width 55 height 22
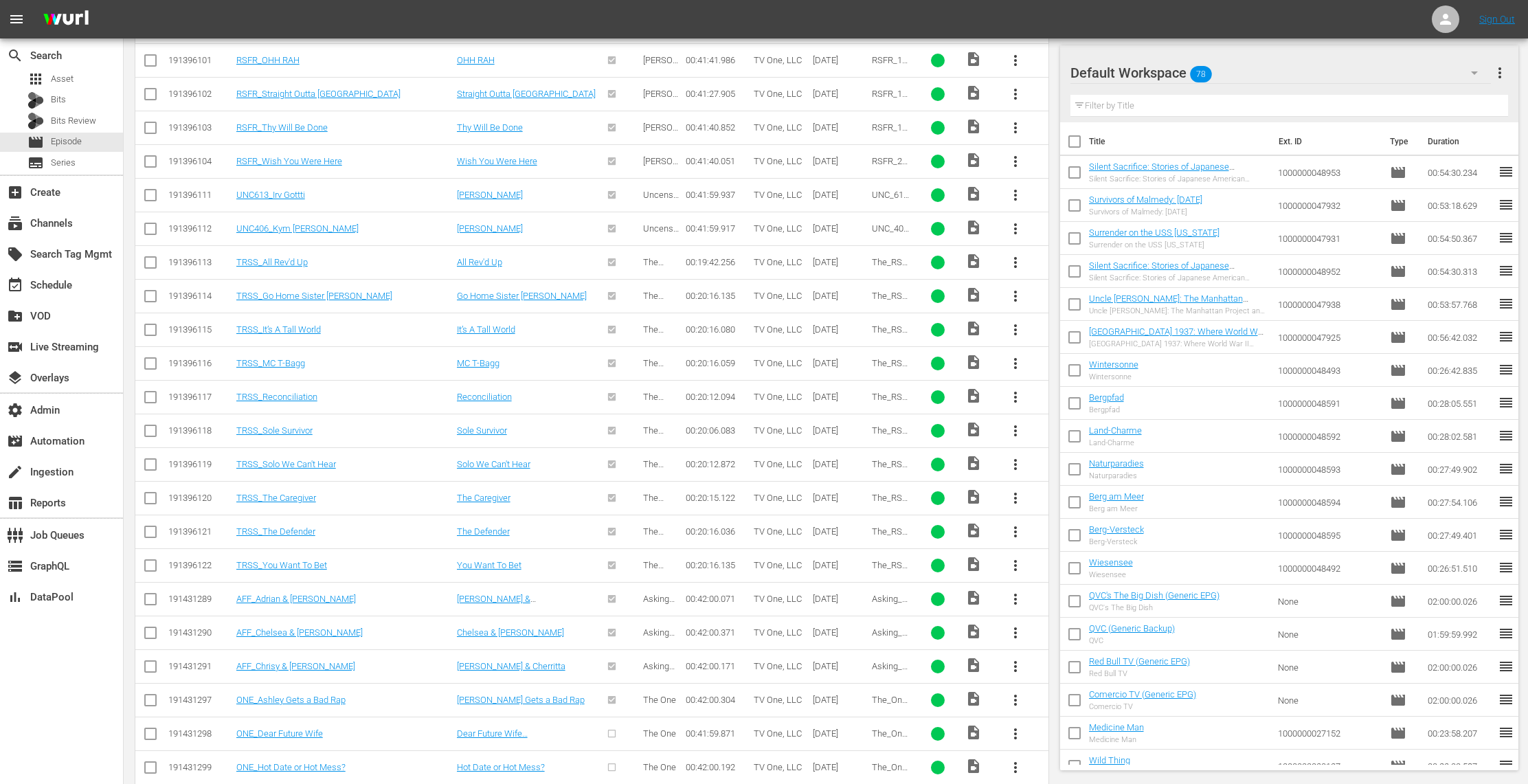
scroll to position [1060, 0]
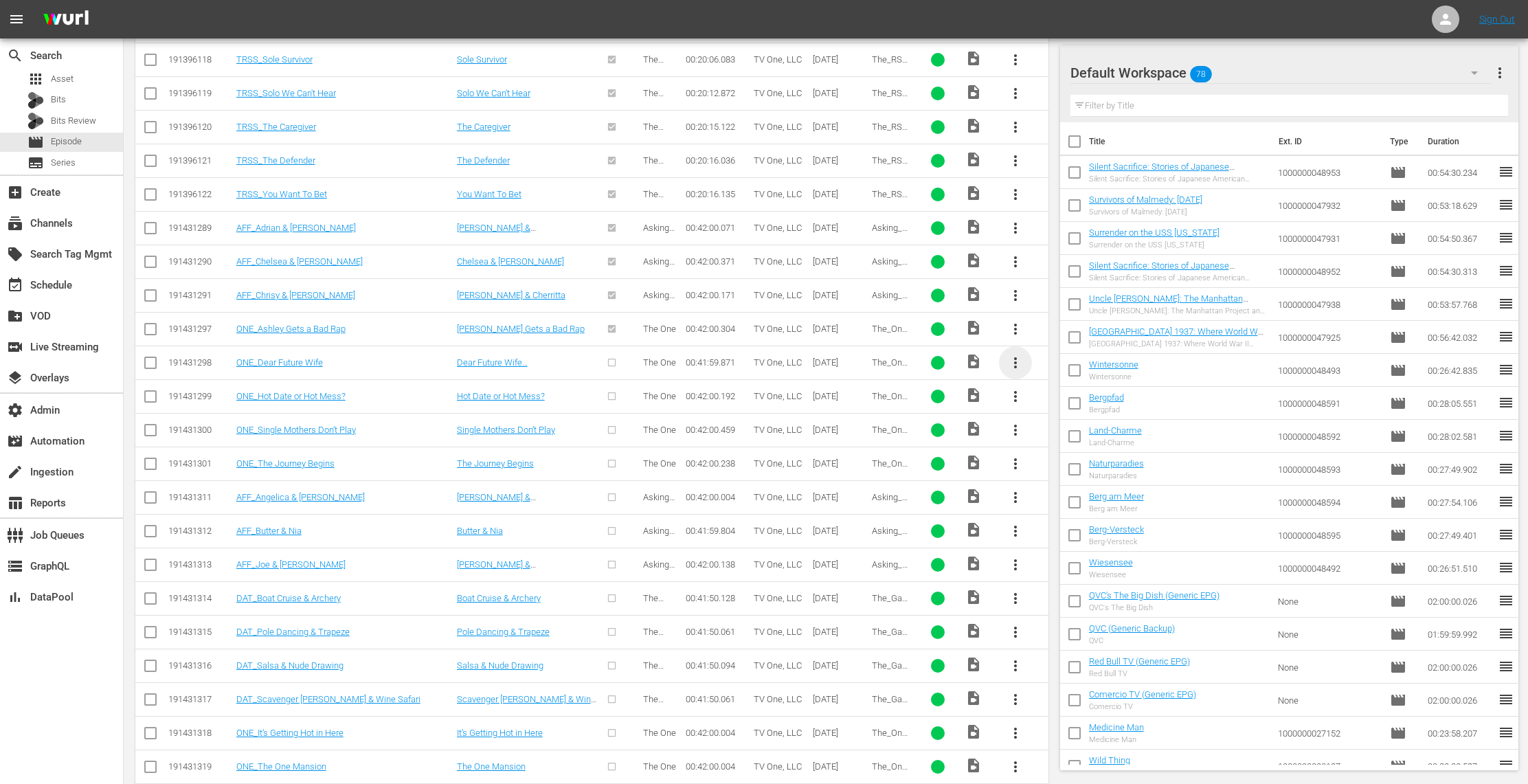
click at [1016, 371] on span "more_vert" at bounding box center [1015, 363] width 16 height 16
click at [1064, 473] on div "Episode" at bounding box center [1089, 473] width 93 height 33
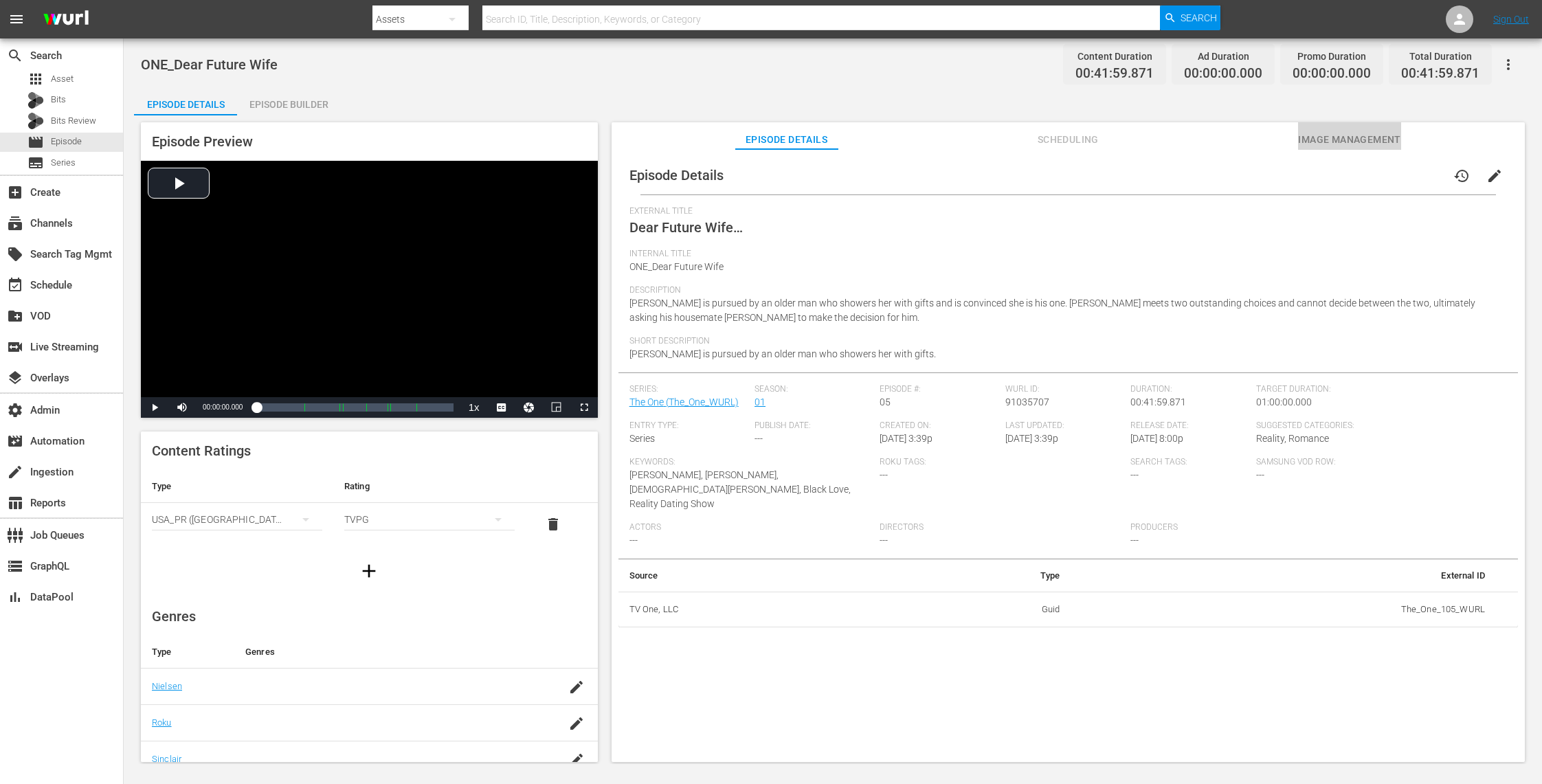
click at [1346, 131] on span "Image Management" at bounding box center [1349, 140] width 103 height 17
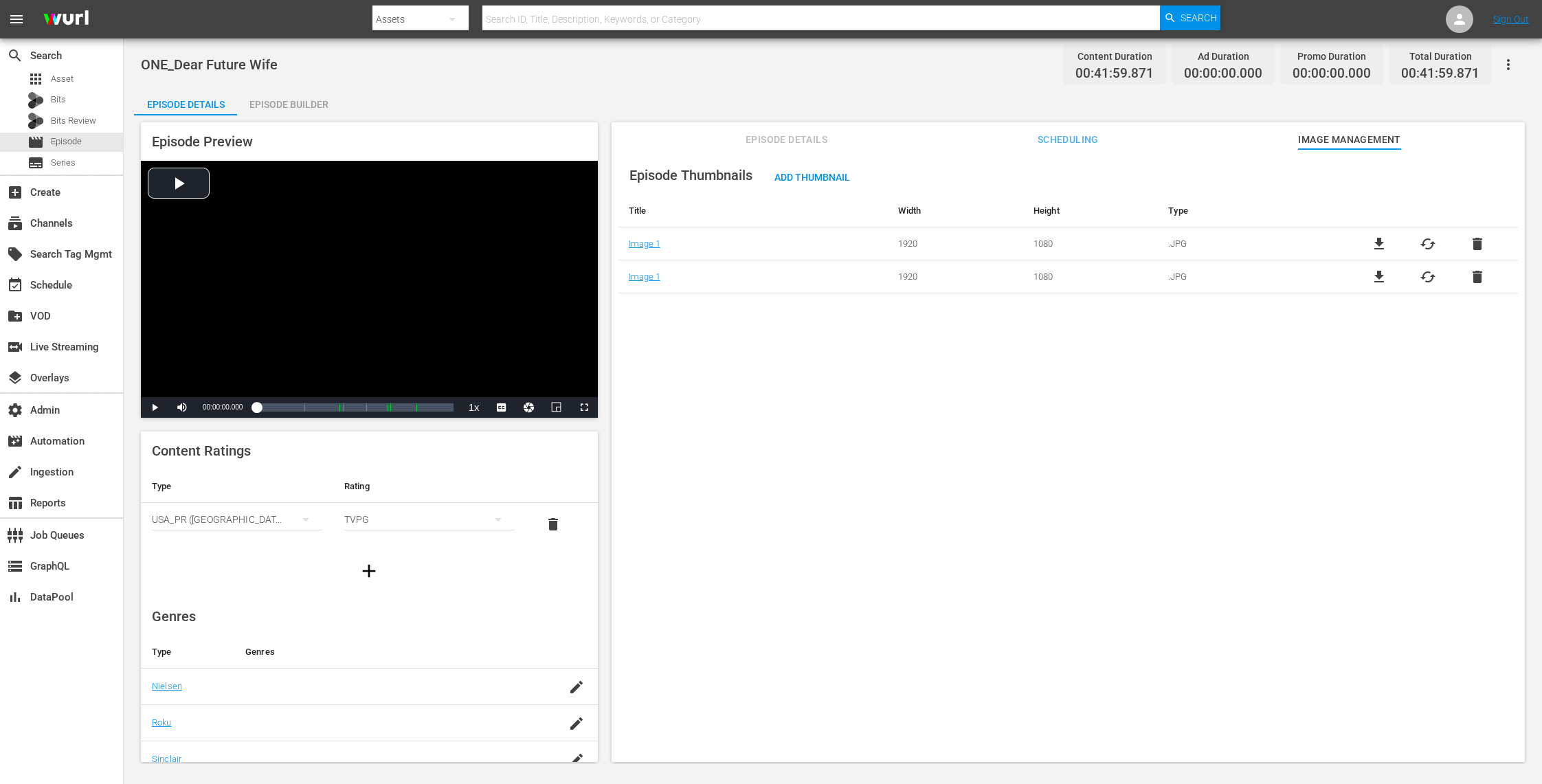
click at [1469, 241] on span "delete" at bounding box center [1477, 244] width 16 height 16
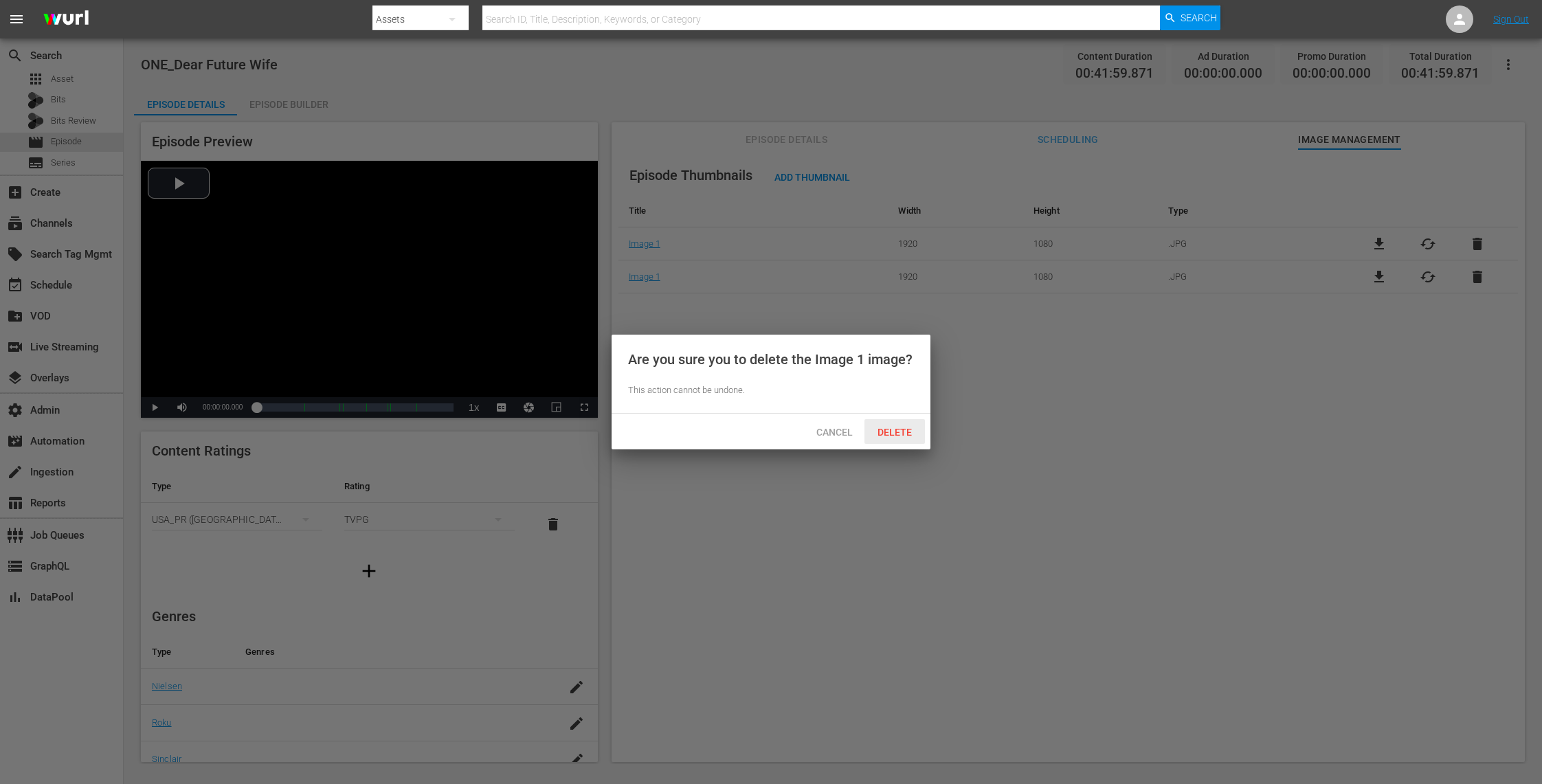
click at [906, 425] on div "Delete" at bounding box center [894, 432] width 61 height 26
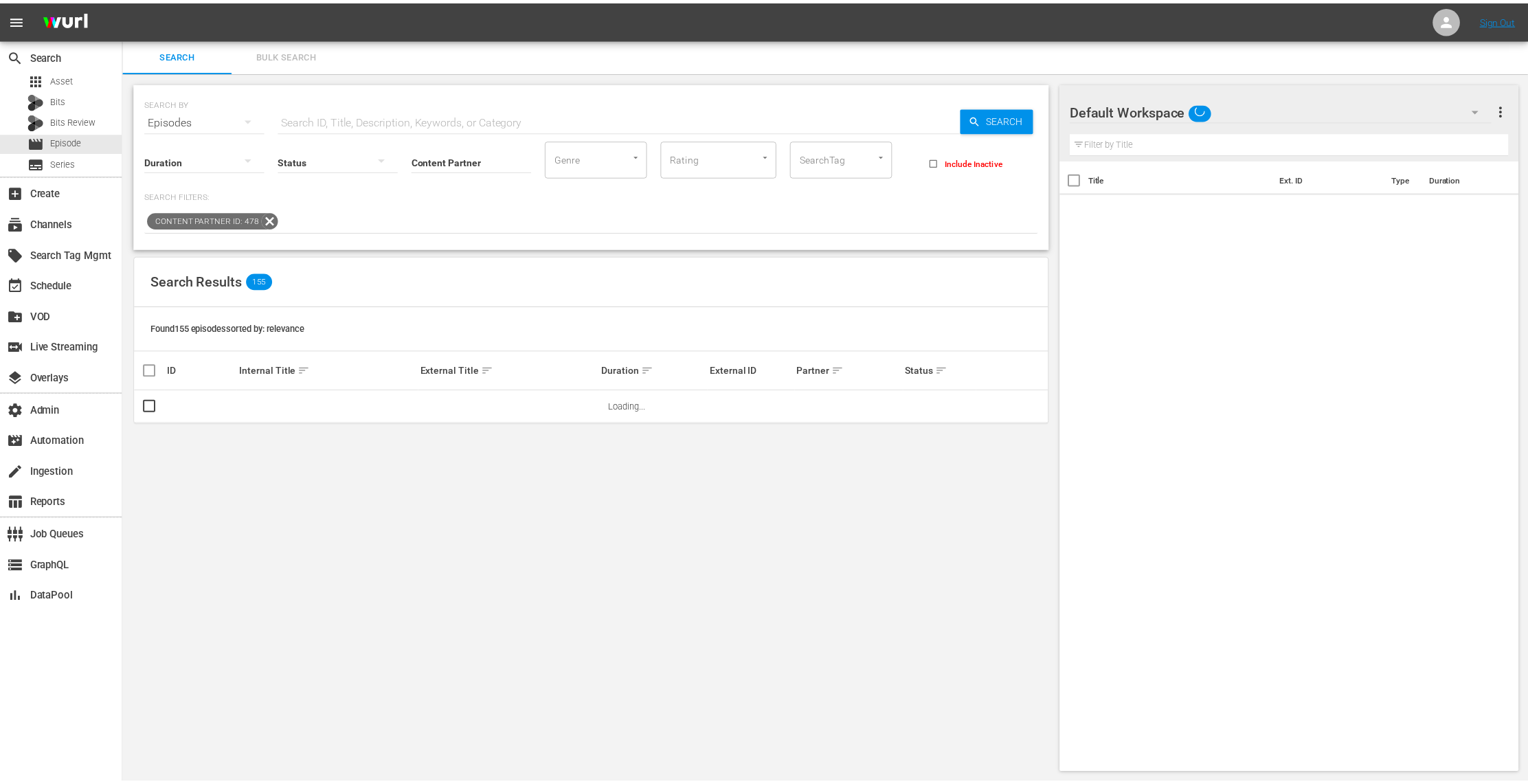
scroll to position [1, 0]
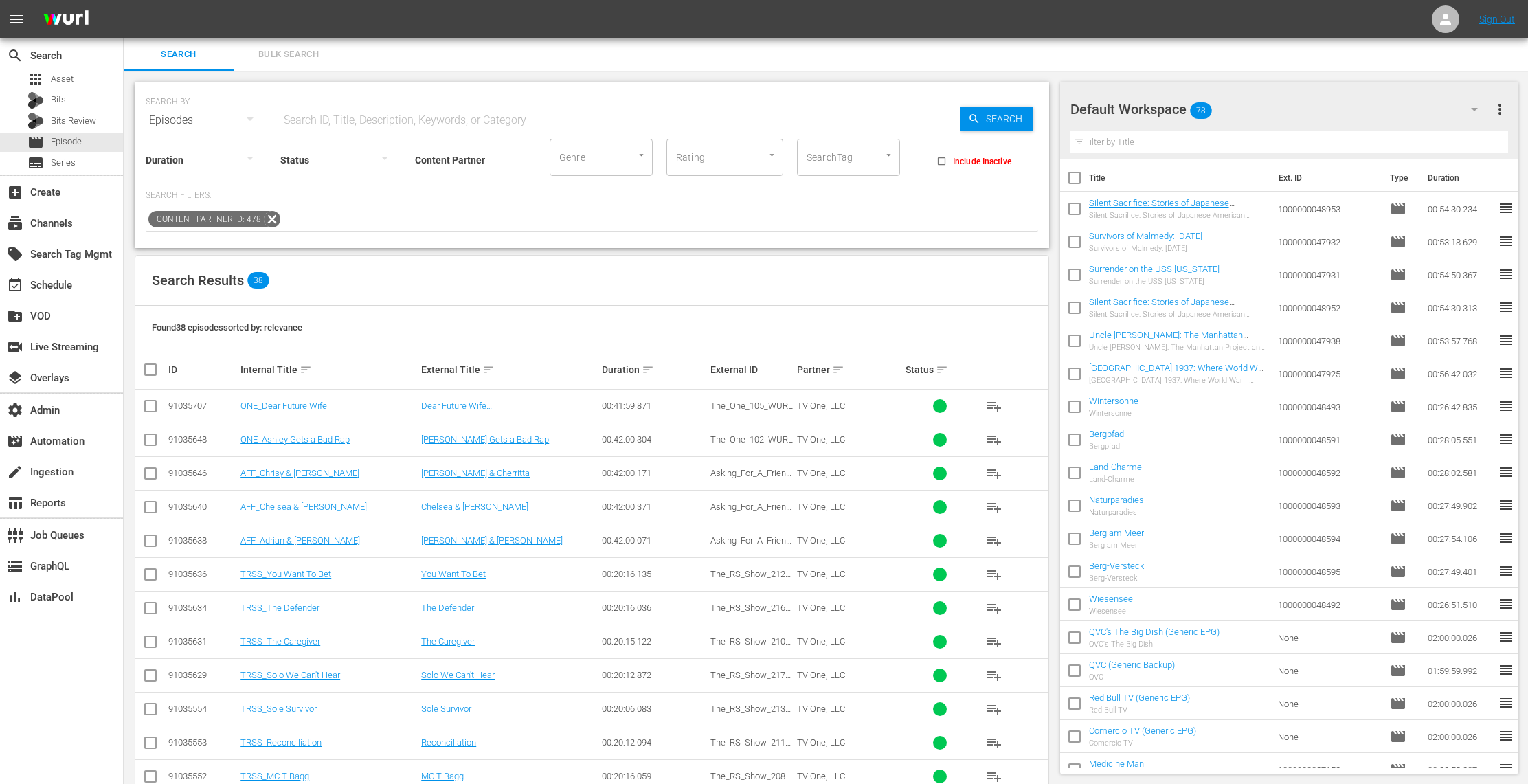
click at [223, 127] on div "Duration" at bounding box center [207, 151] width 121 height 50
click at [255, 120] on icon "button" at bounding box center [249, 118] width 16 height 16
click at [213, 258] on div "Assets" at bounding box center [189, 256] width 55 height 22
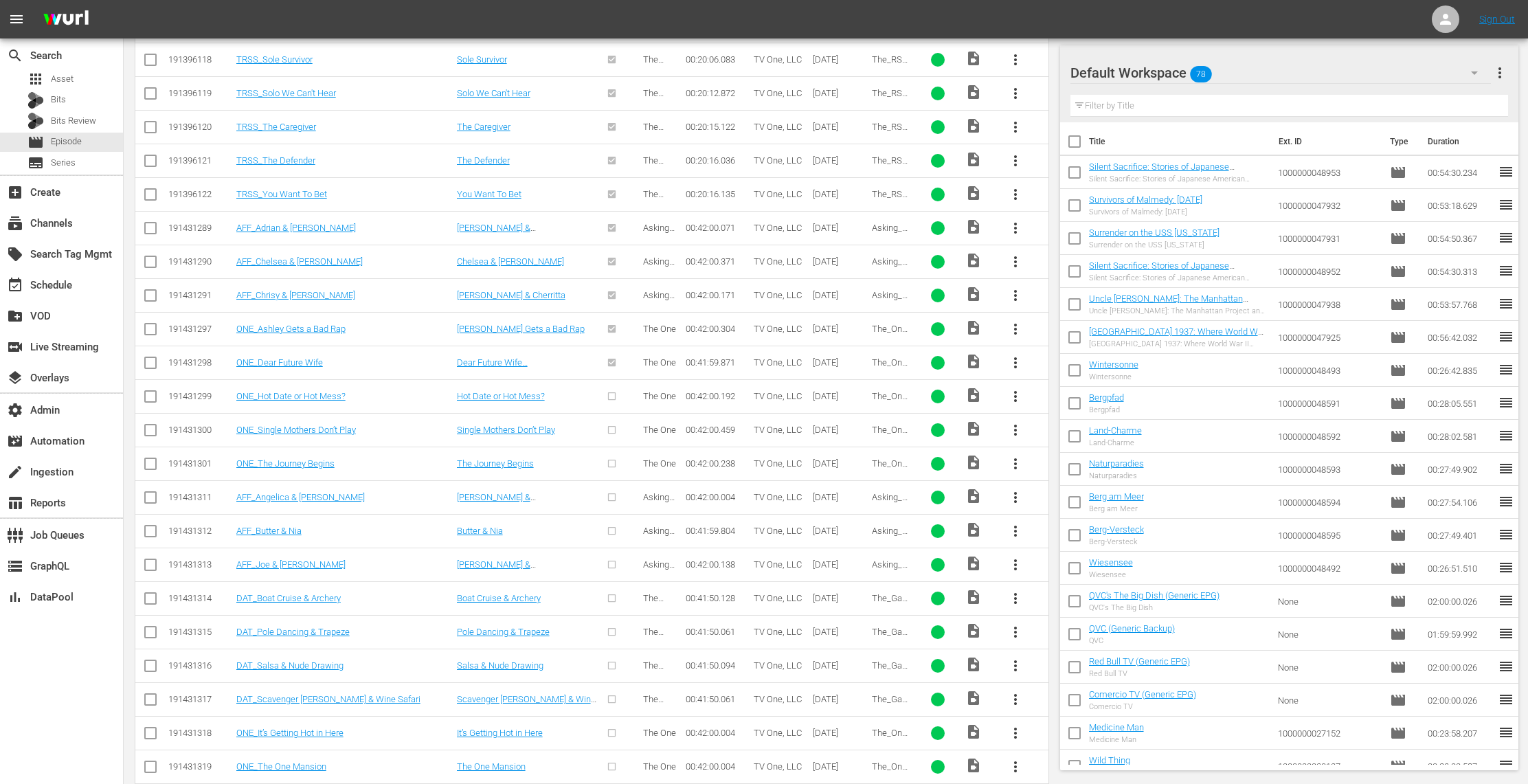
scroll to position [1063, 0]
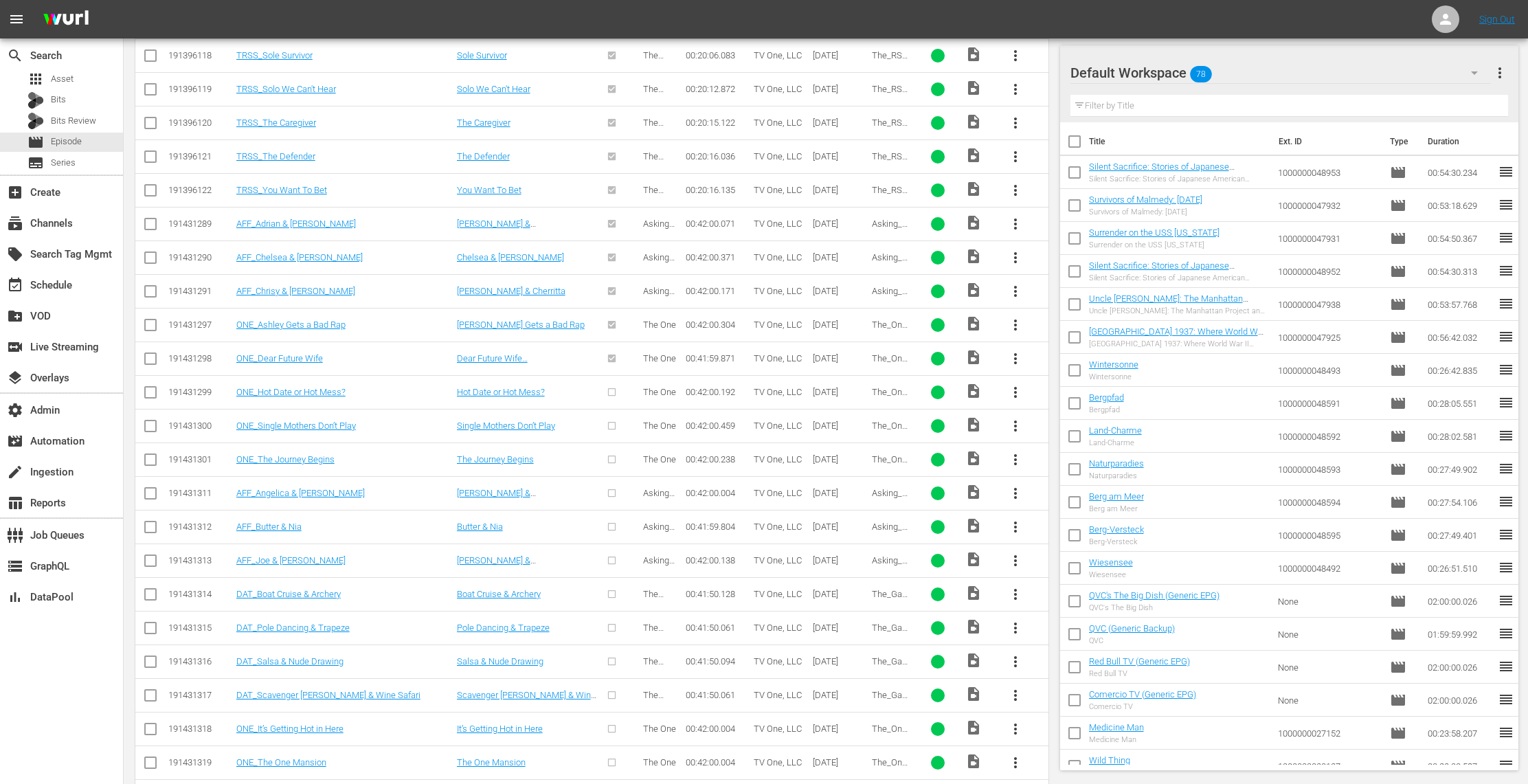
click at [1018, 398] on span "more_vert" at bounding box center [1015, 392] width 16 height 16
click at [1055, 495] on div "Episode" at bounding box center [1089, 503] width 93 height 33
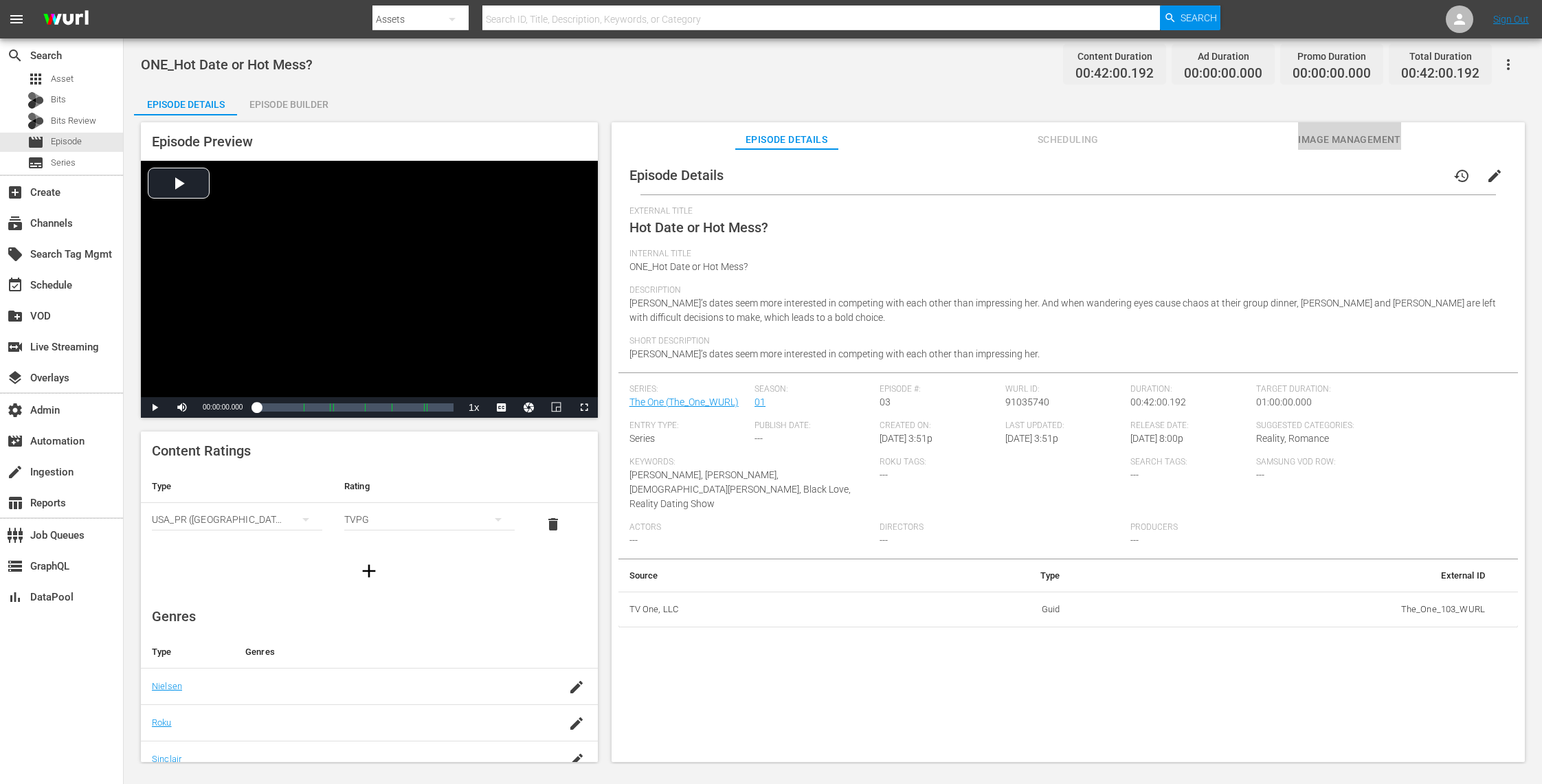
click at [1329, 139] on span "Image Management" at bounding box center [1349, 140] width 103 height 17
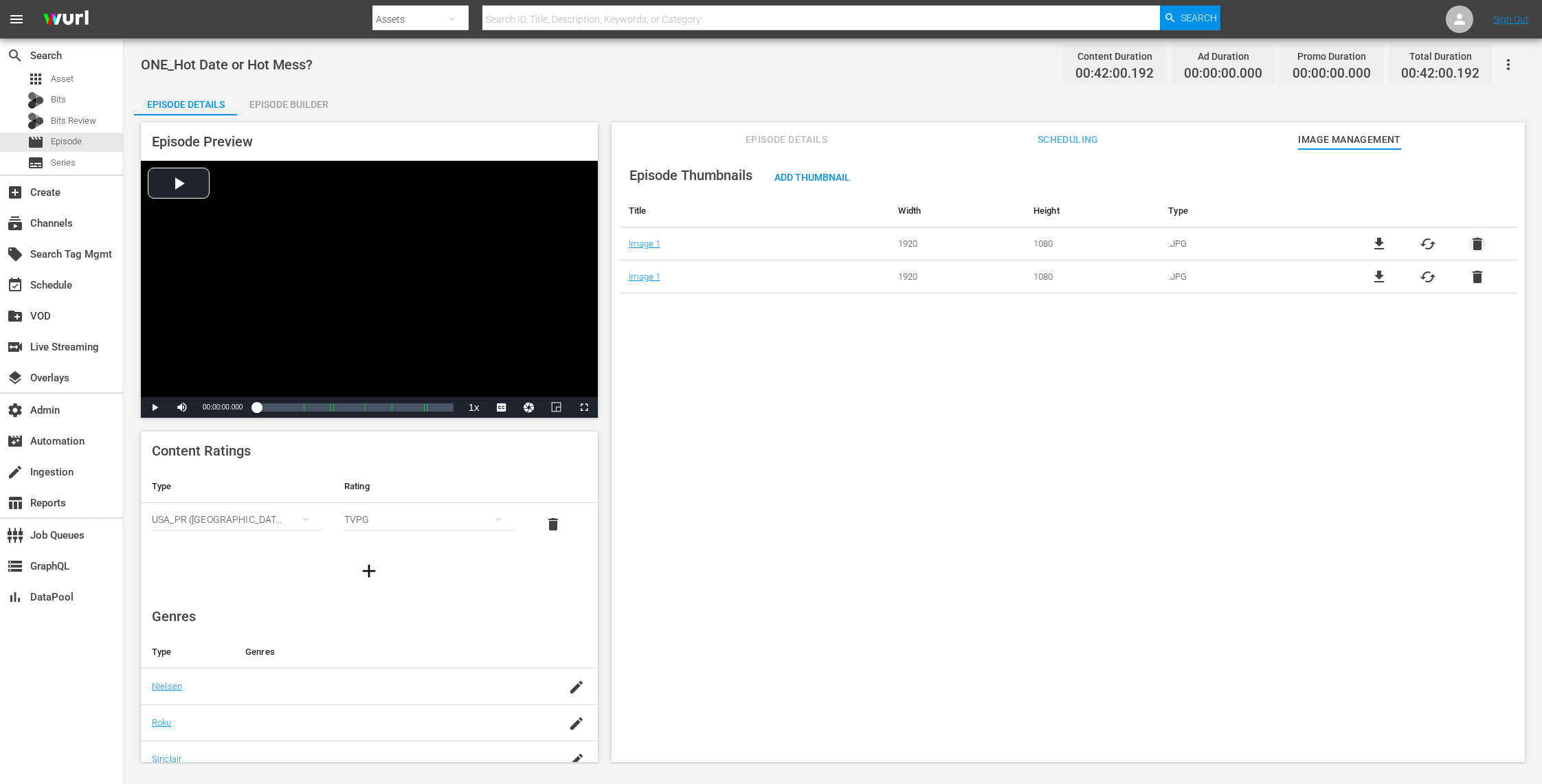
click at [1471, 241] on span "delete" at bounding box center [1477, 244] width 16 height 16
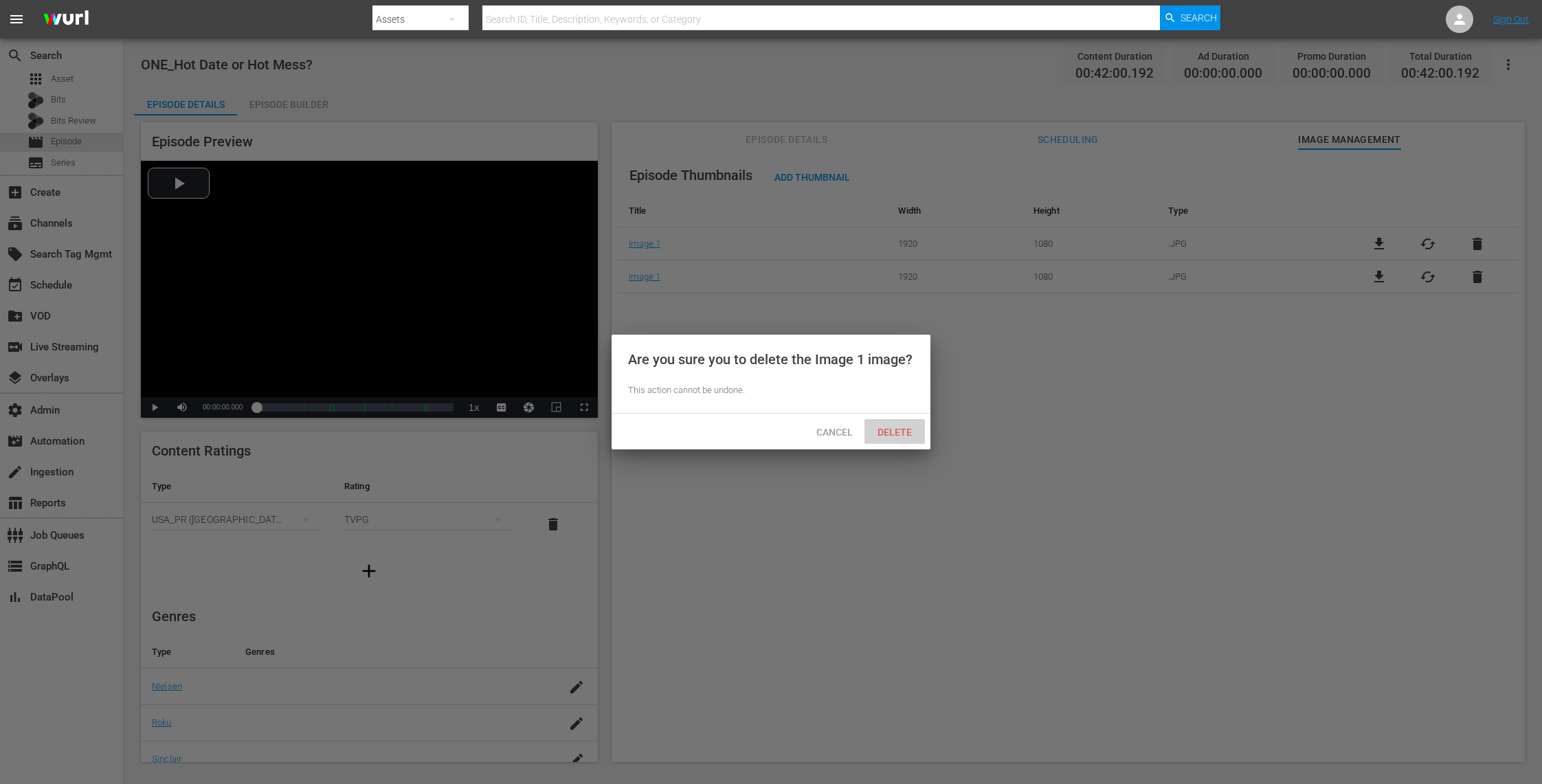
click at [890, 423] on div "Delete" at bounding box center [894, 432] width 61 height 26
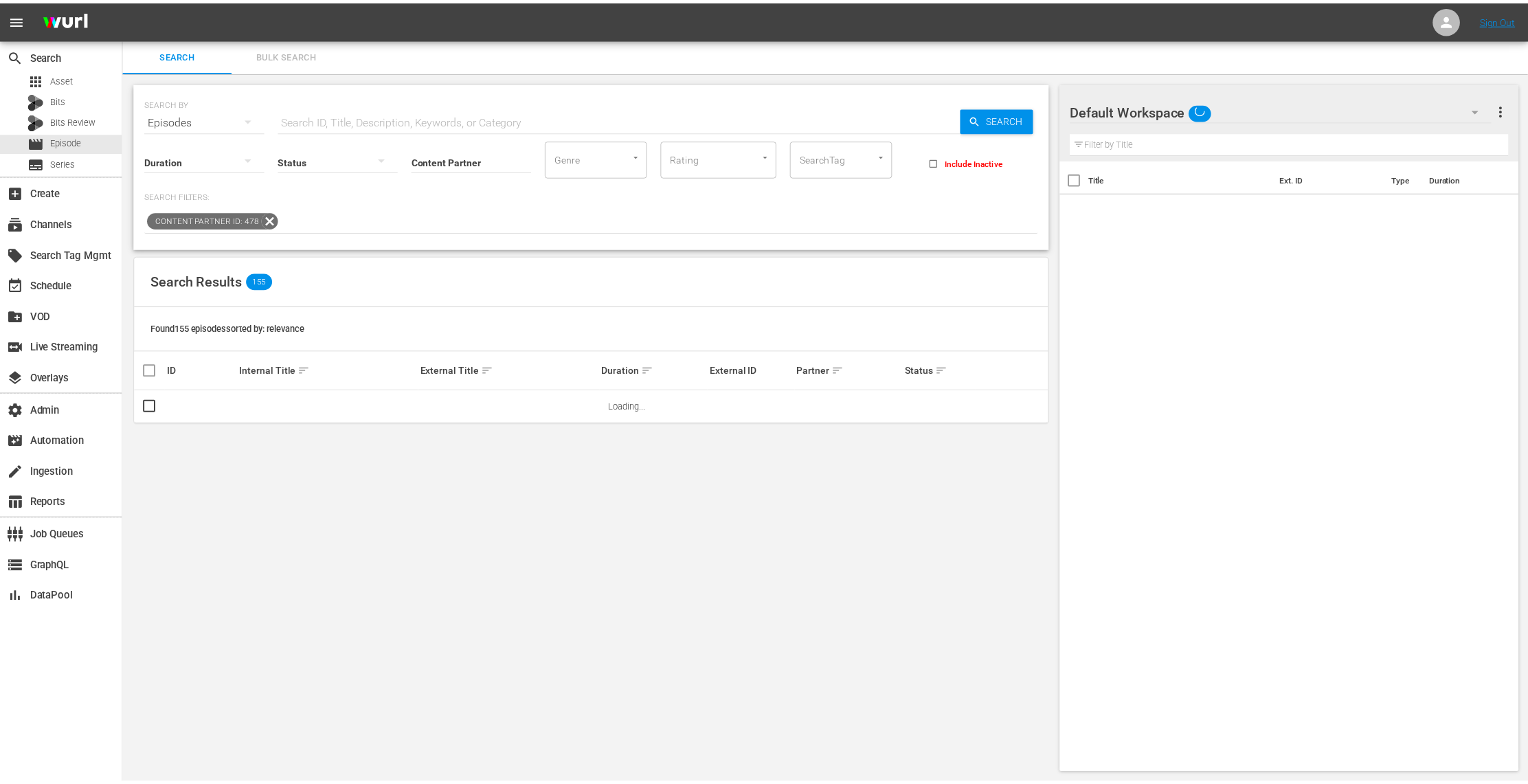
scroll to position [1, 0]
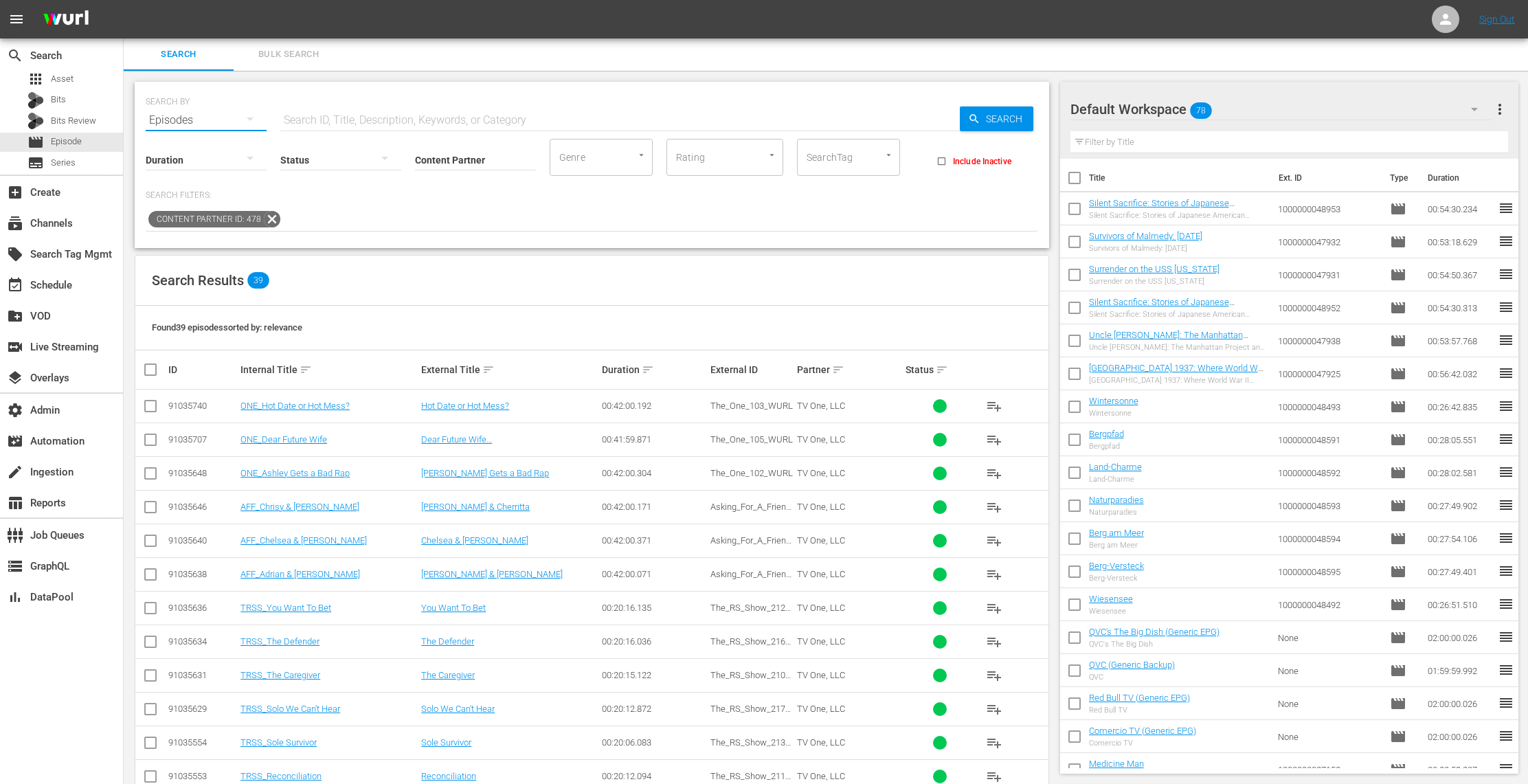
click at [235, 120] on button "button" at bounding box center [250, 119] width 33 height 33
click at [208, 258] on div "Assets" at bounding box center [189, 256] width 55 height 22
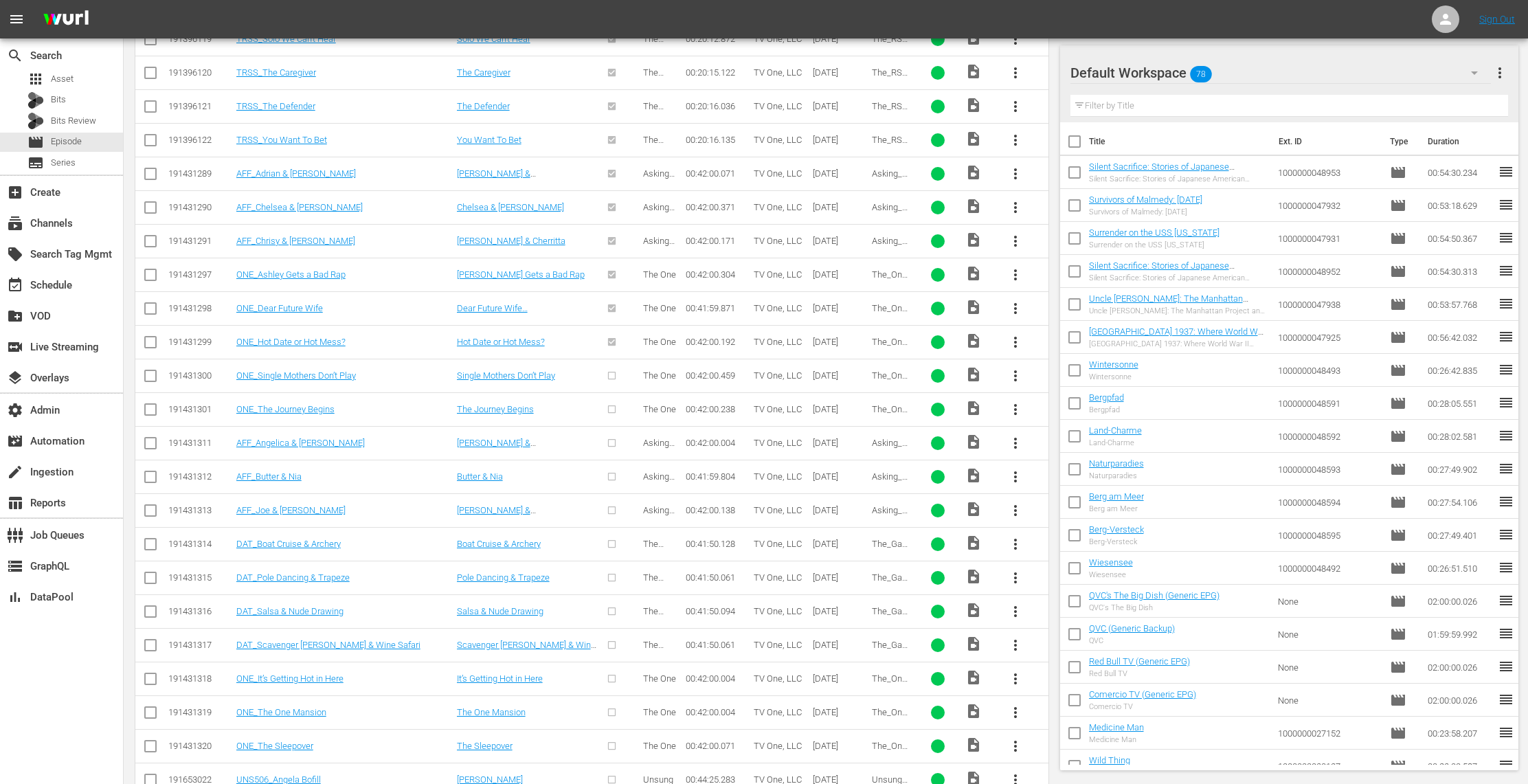
scroll to position [1130, 0]
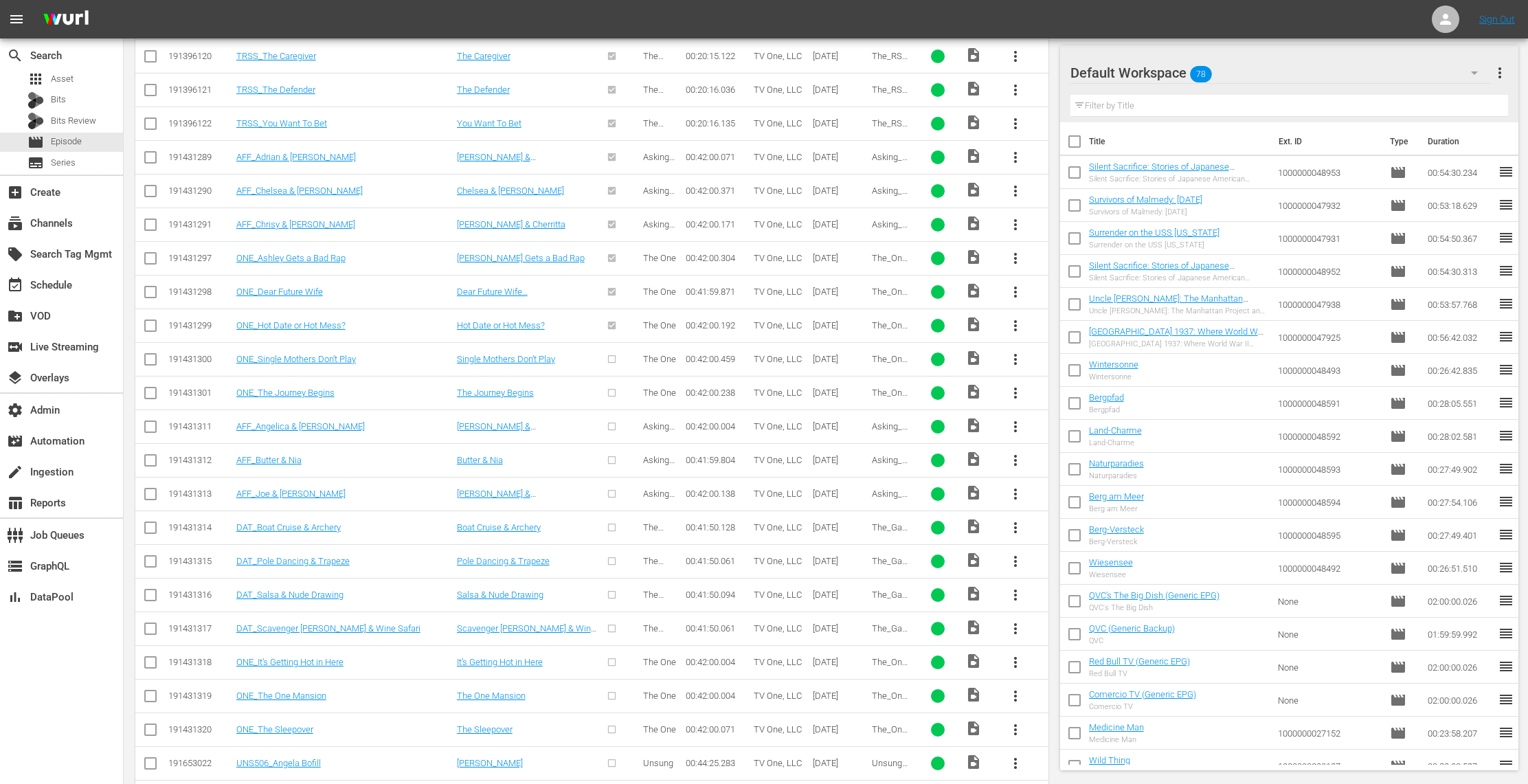
click at [1012, 366] on span "more_vert" at bounding box center [1015, 359] width 16 height 16
click at [1089, 463] on div "Episode" at bounding box center [1089, 470] width 93 height 33
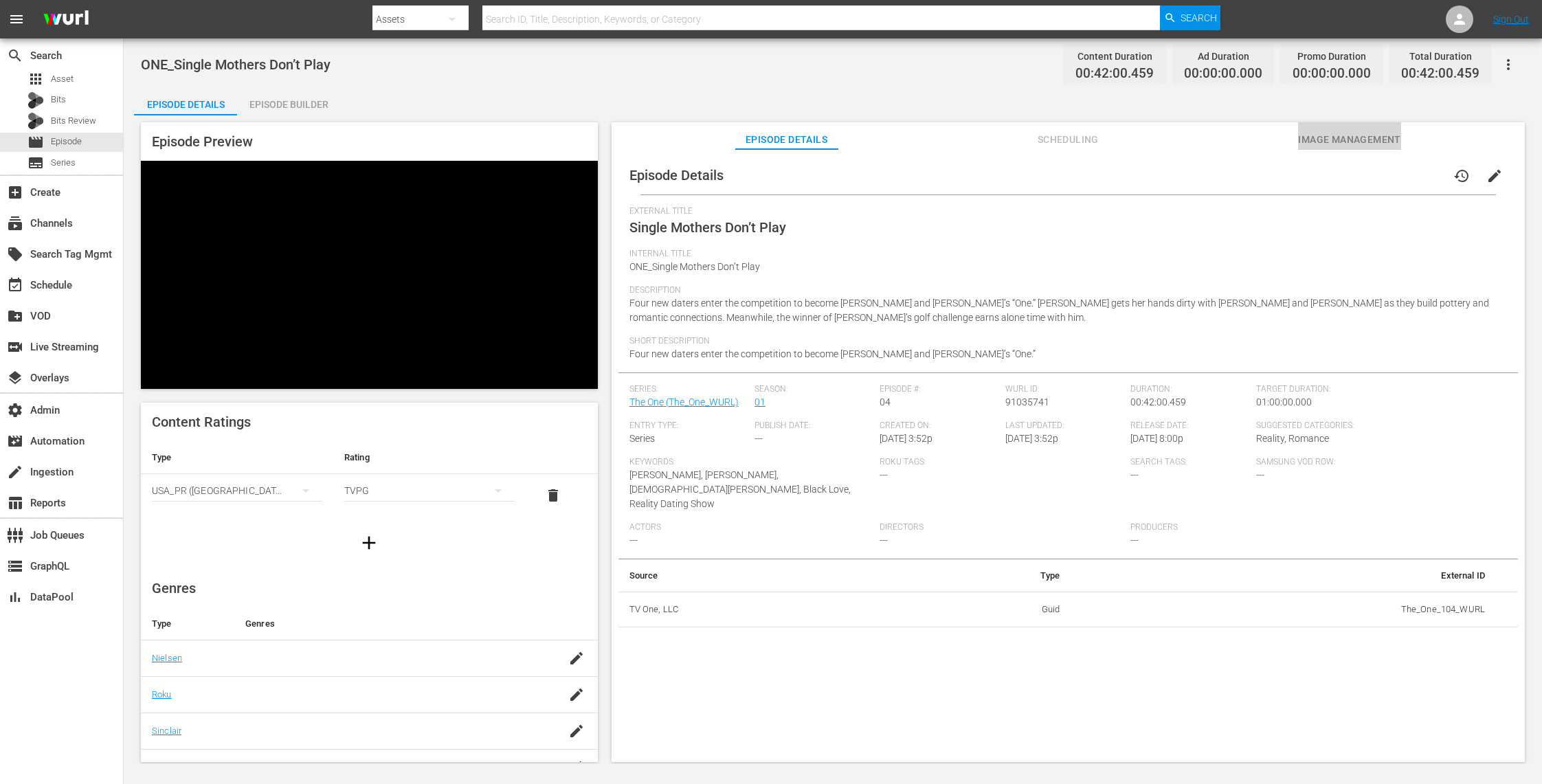
click at [1361, 134] on span "Image Management" at bounding box center [1349, 140] width 103 height 17
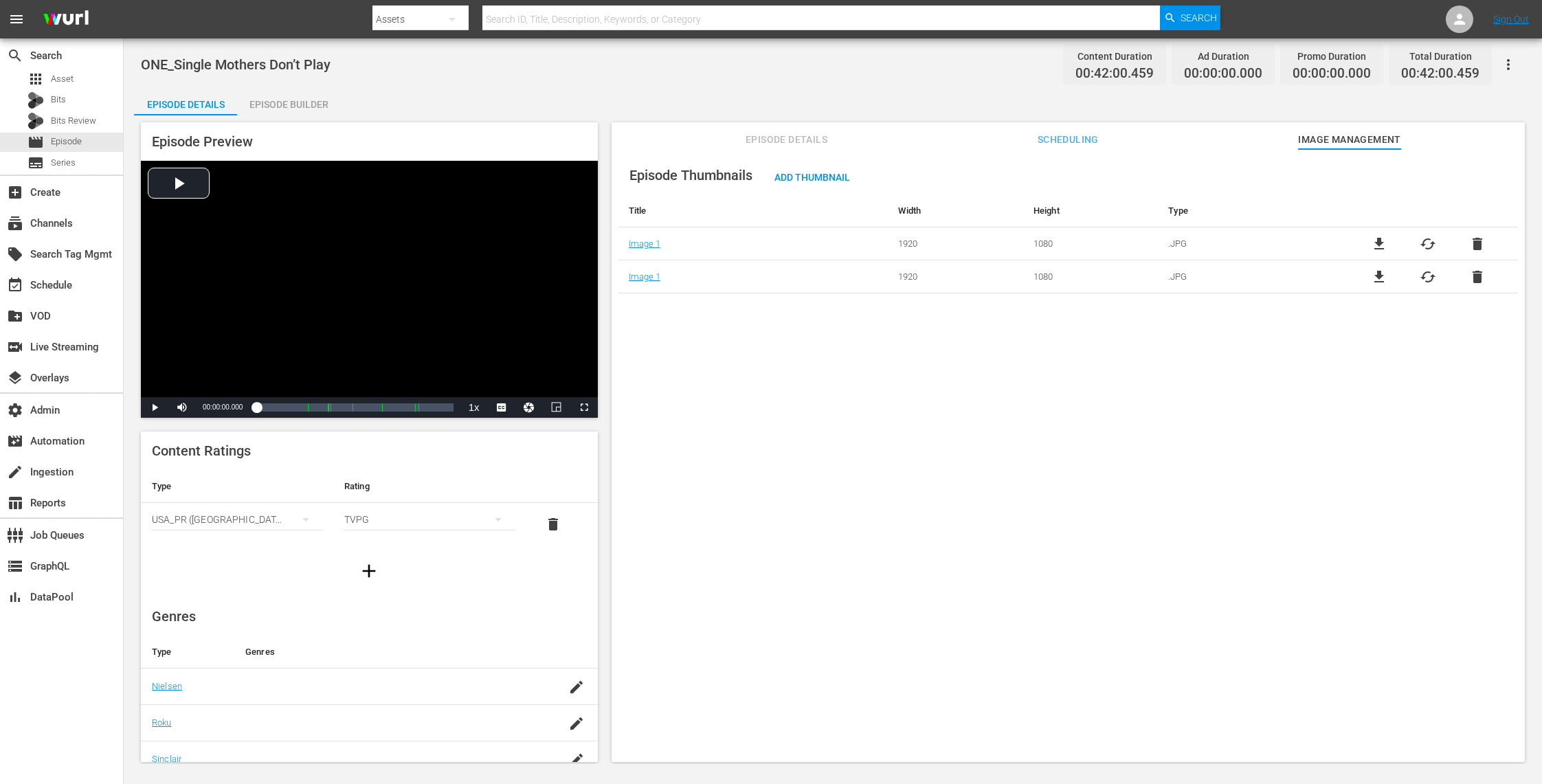
click at [1480, 241] on span "delete" at bounding box center [1477, 244] width 16 height 16
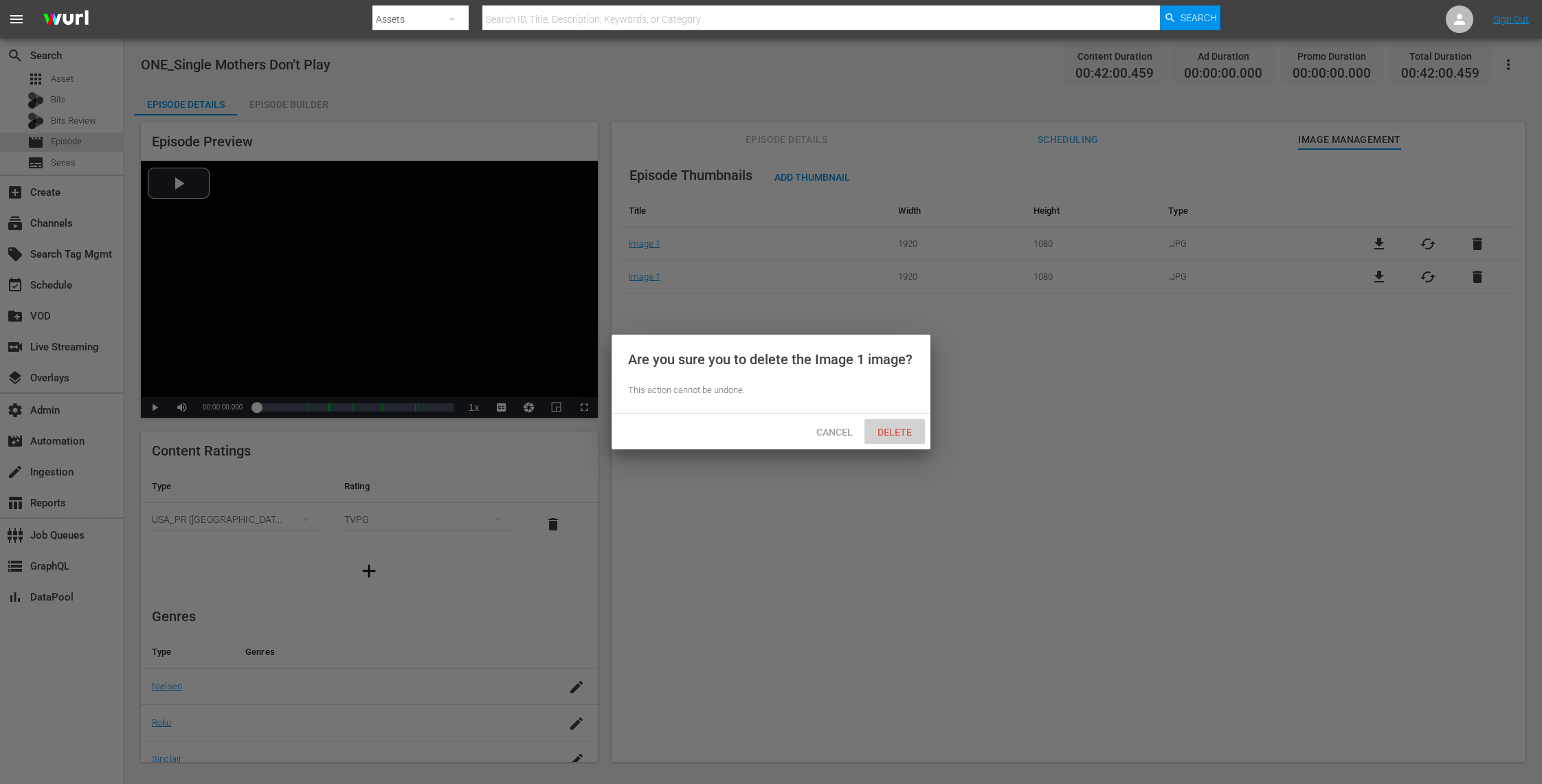
click at [903, 434] on span "Delete" at bounding box center [894, 432] width 57 height 11
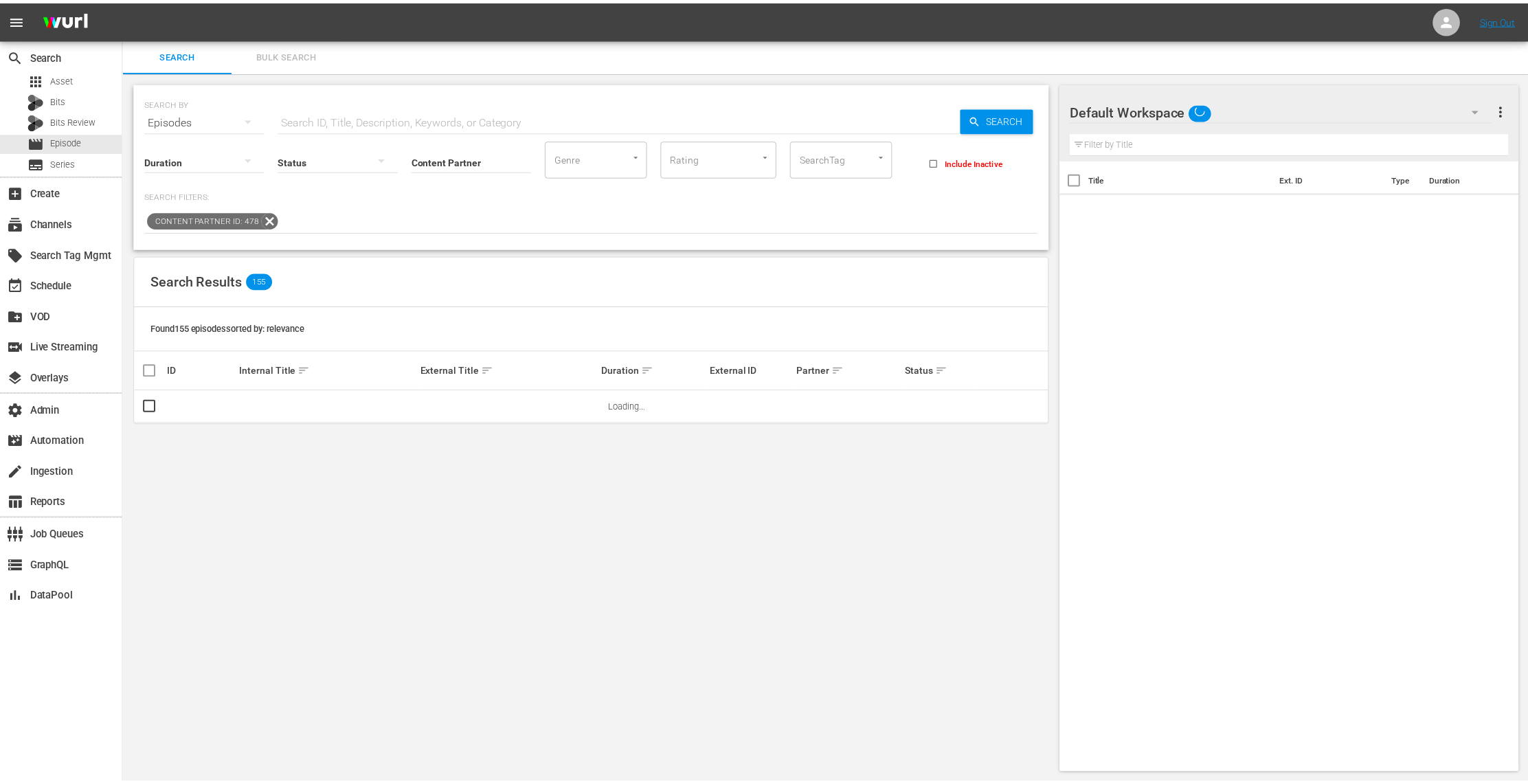
scroll to position [1, 0]
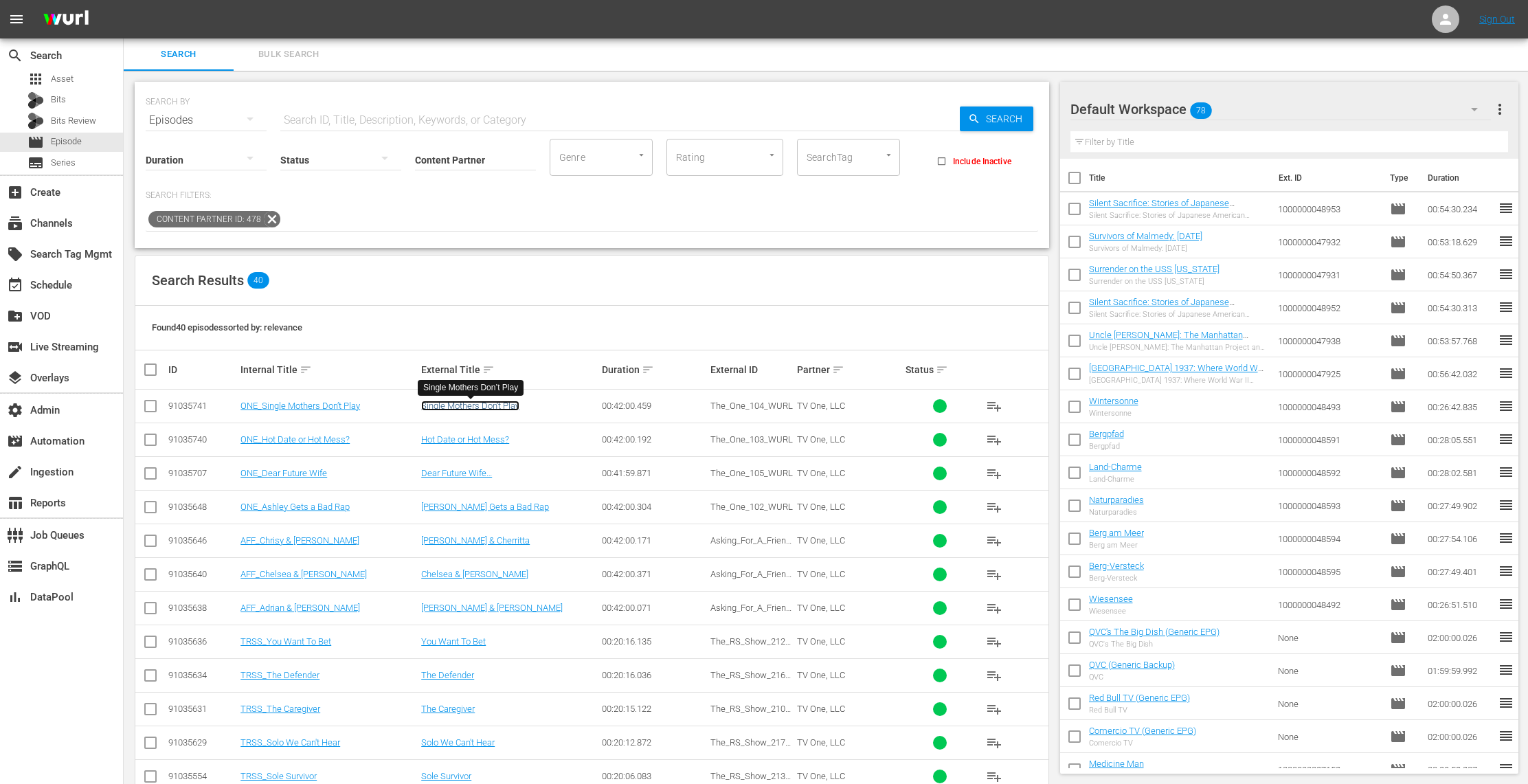
click at [510, 406] on link "Single Mothers Don’t Play" at bounding box center [470, 405] width 99 height 10
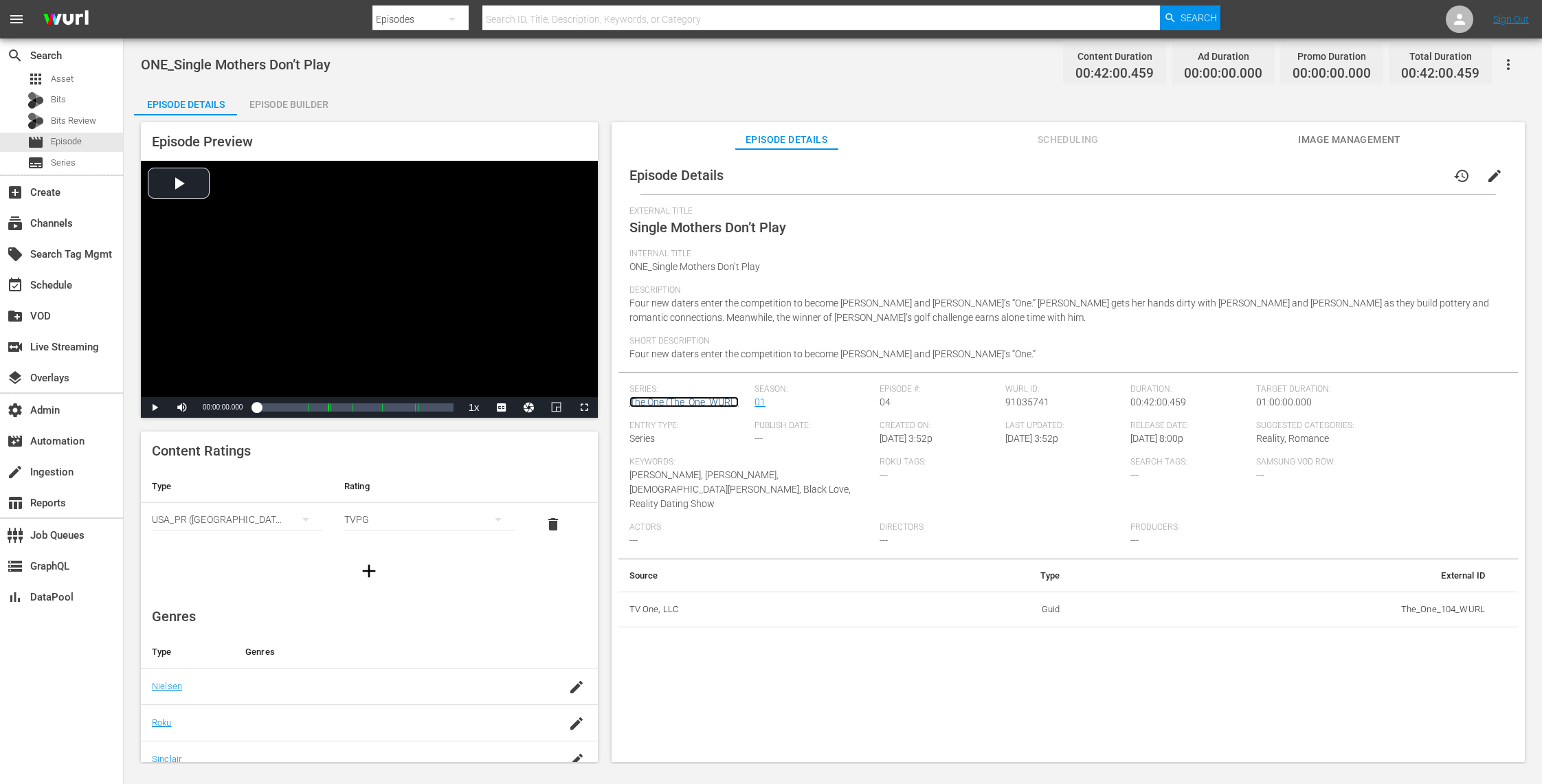
click at [697, 401] on link "The One (The_One_WURL)" at bounding box center [684, 402] width 109 height 11
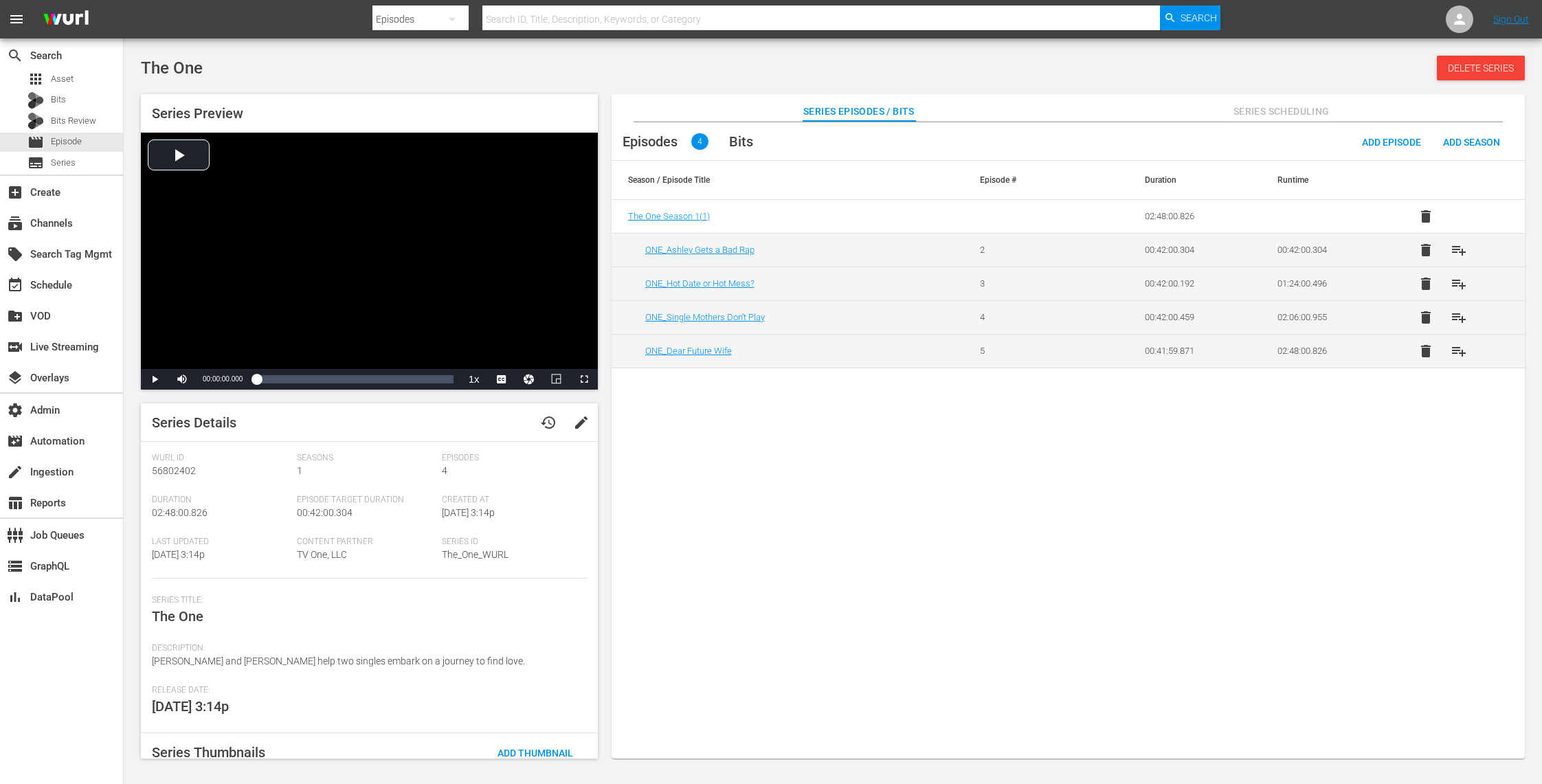
scroll to position [78, 0]
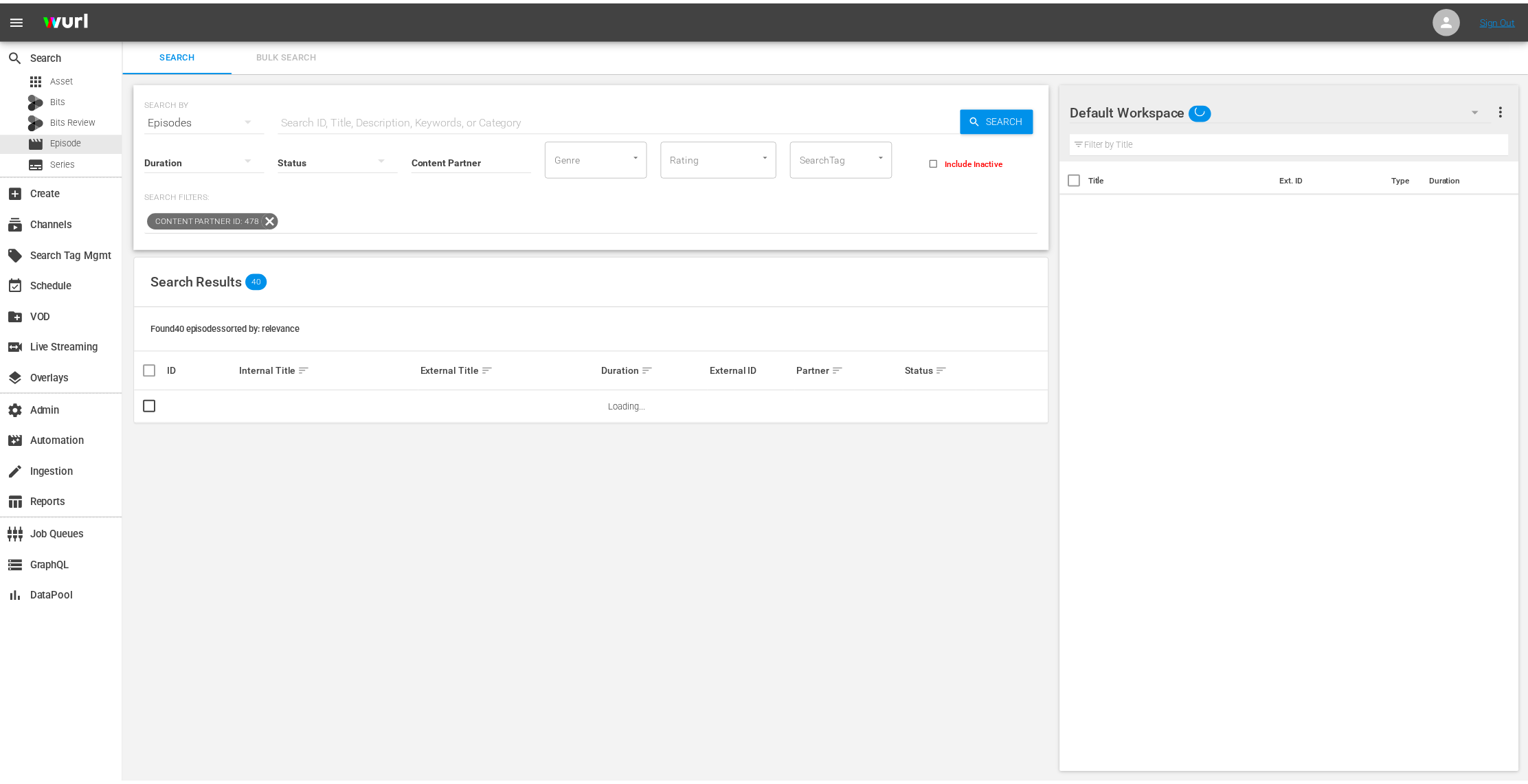
scroll to position [1, 0]
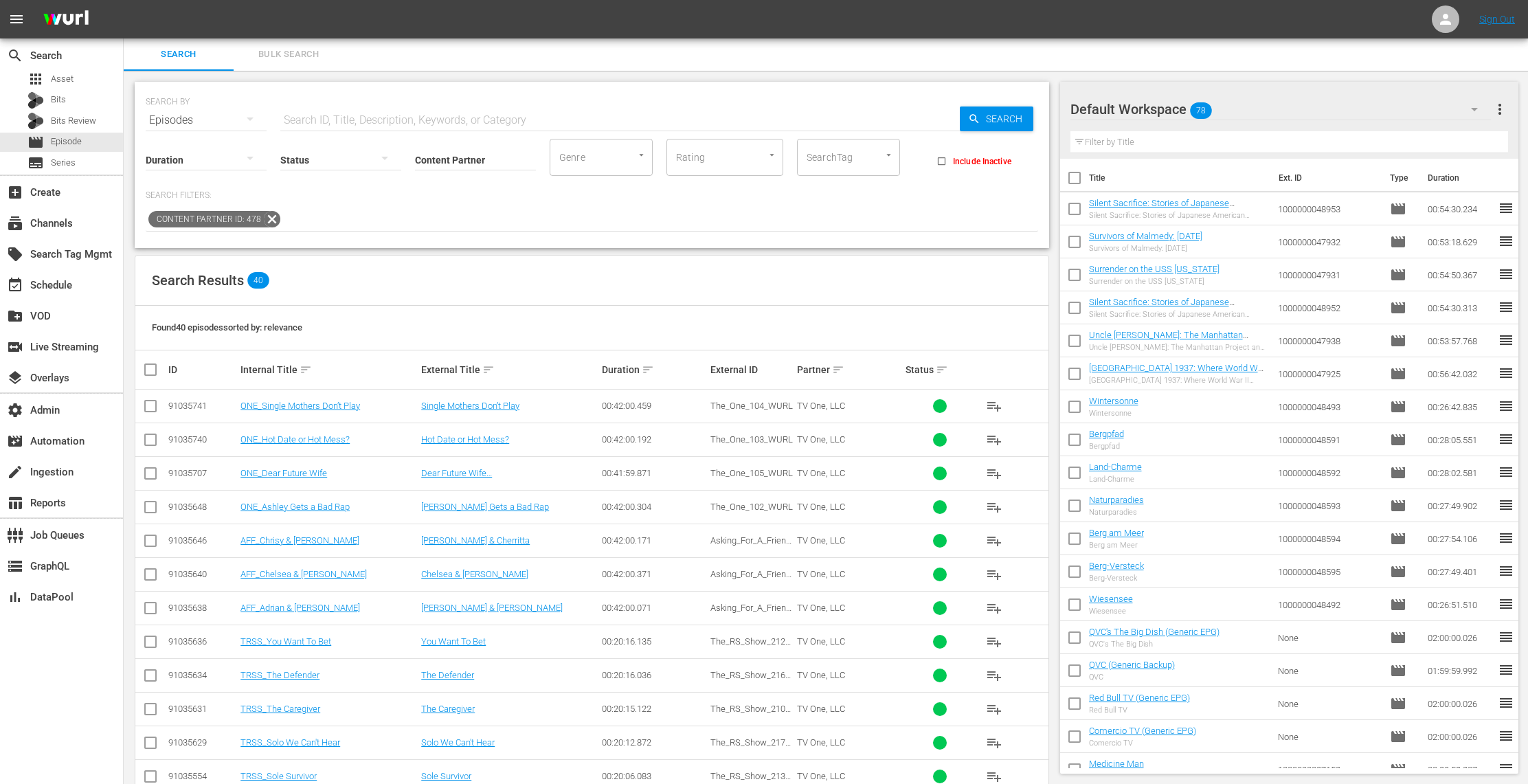
click at [232, 120] on div "Episodes" at bounding box center [207, 120] width 121 height 39
click at [201, 251] on div "Assets" at bounding box center [189, 256] width 55 height 22
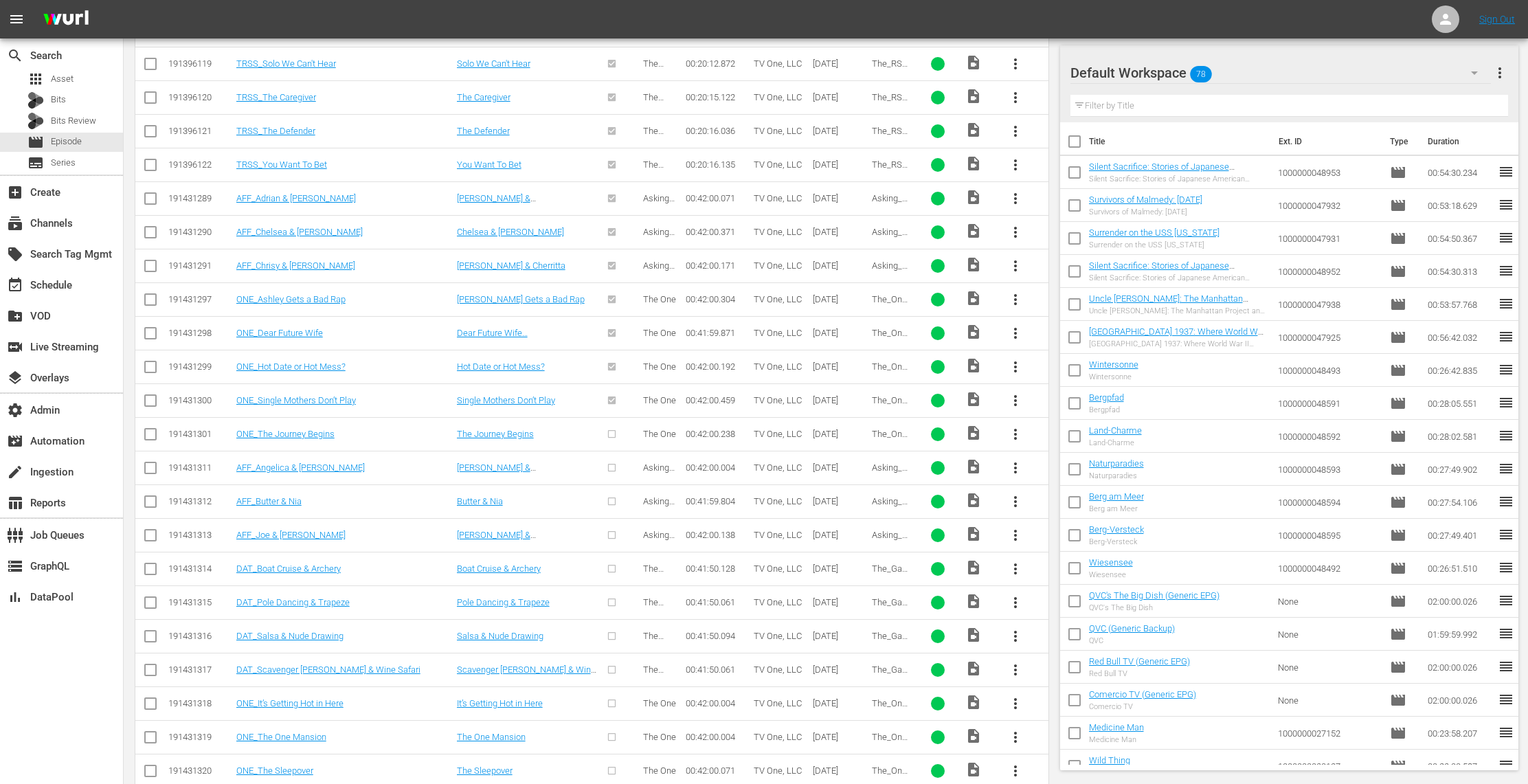
scroll to position [1091, 0]
click at [1018, 432] on span "more_vert" at bounding box center [1015, 431] width 16 height 16
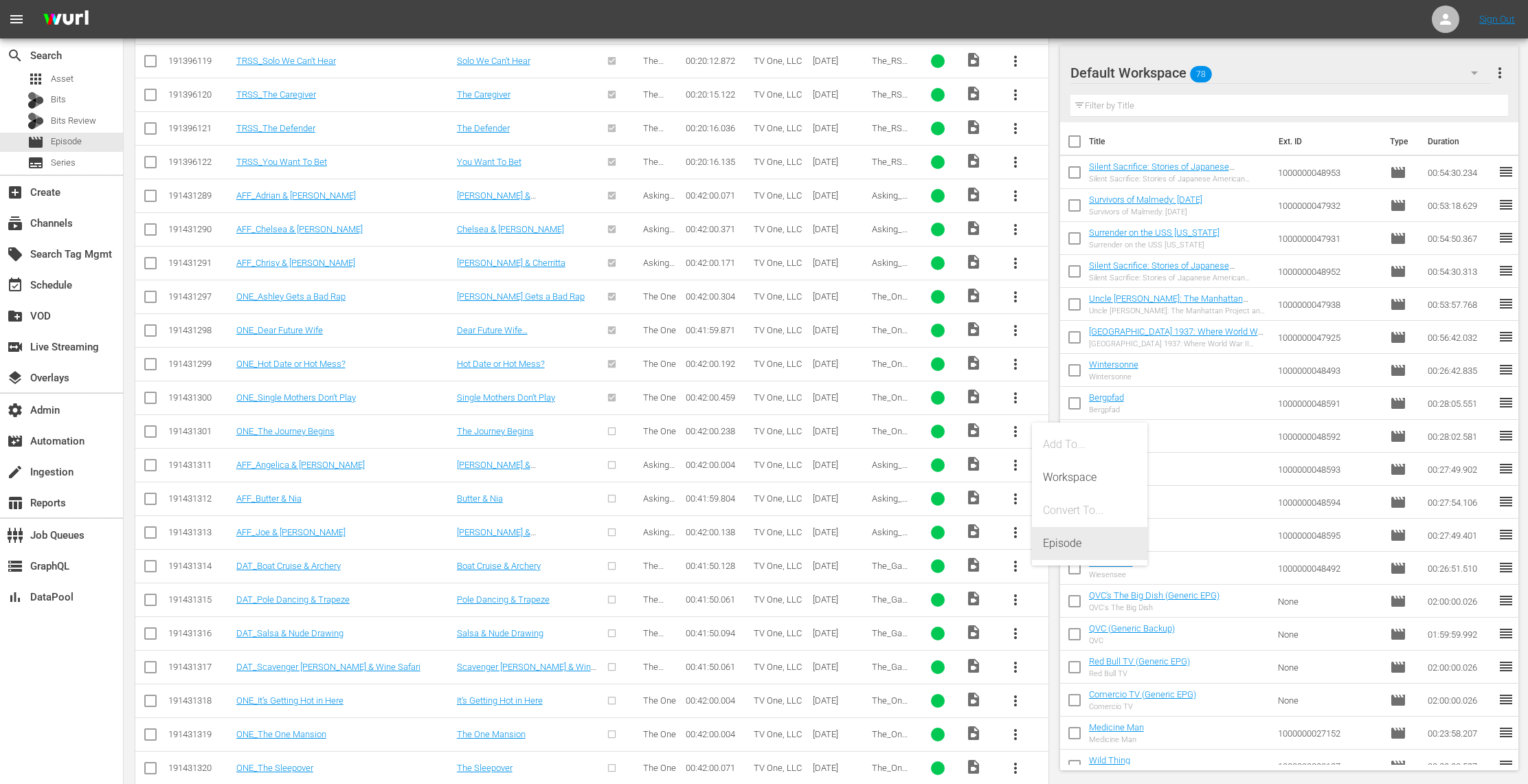
click at [1054, 538] on div "Episode" at bounding box center [1089, 543] width 93 height 33
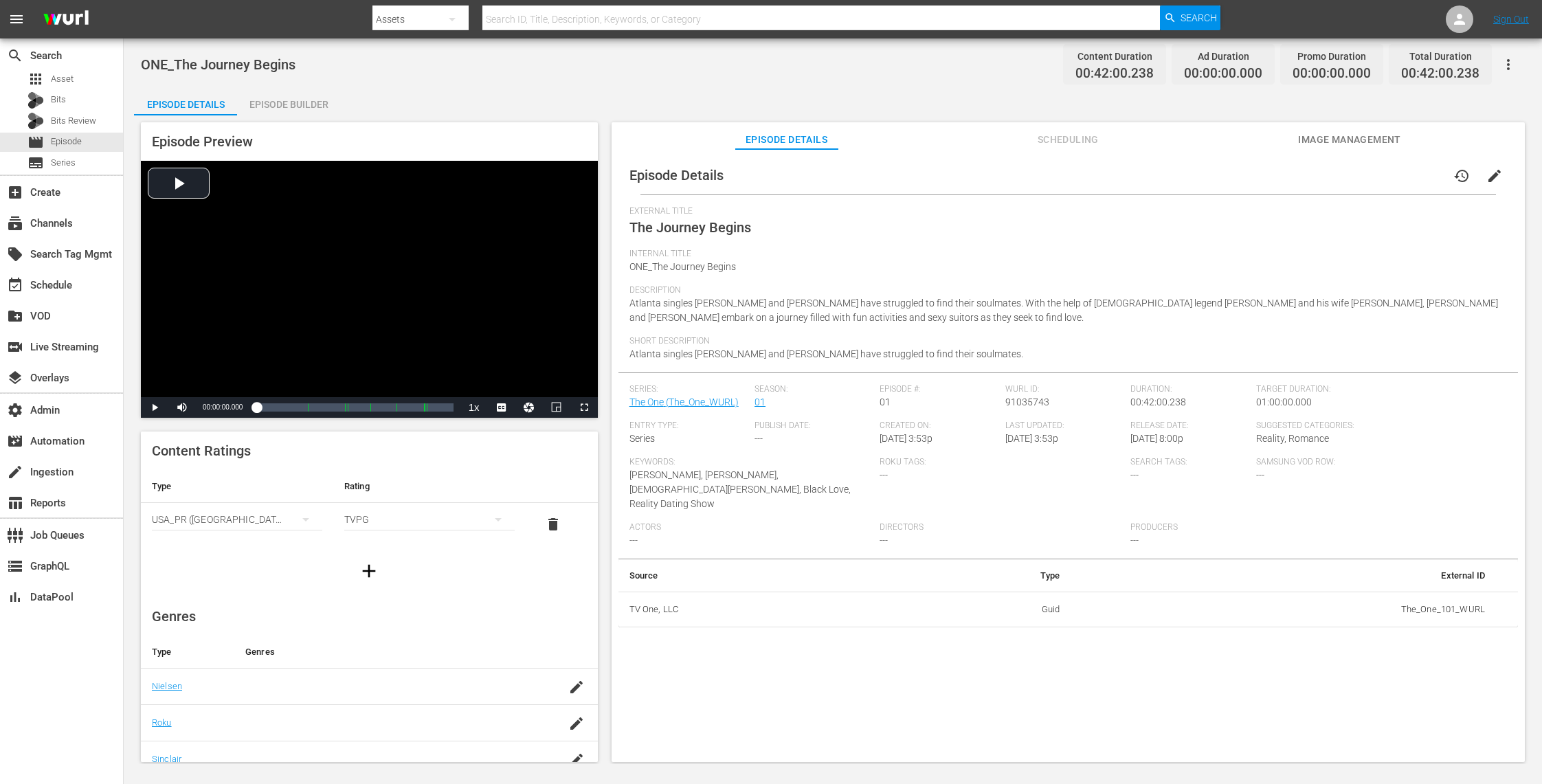
click at [1368, 136] on span "Image Management" at bounding box center [1349, 140] width 103 height 17
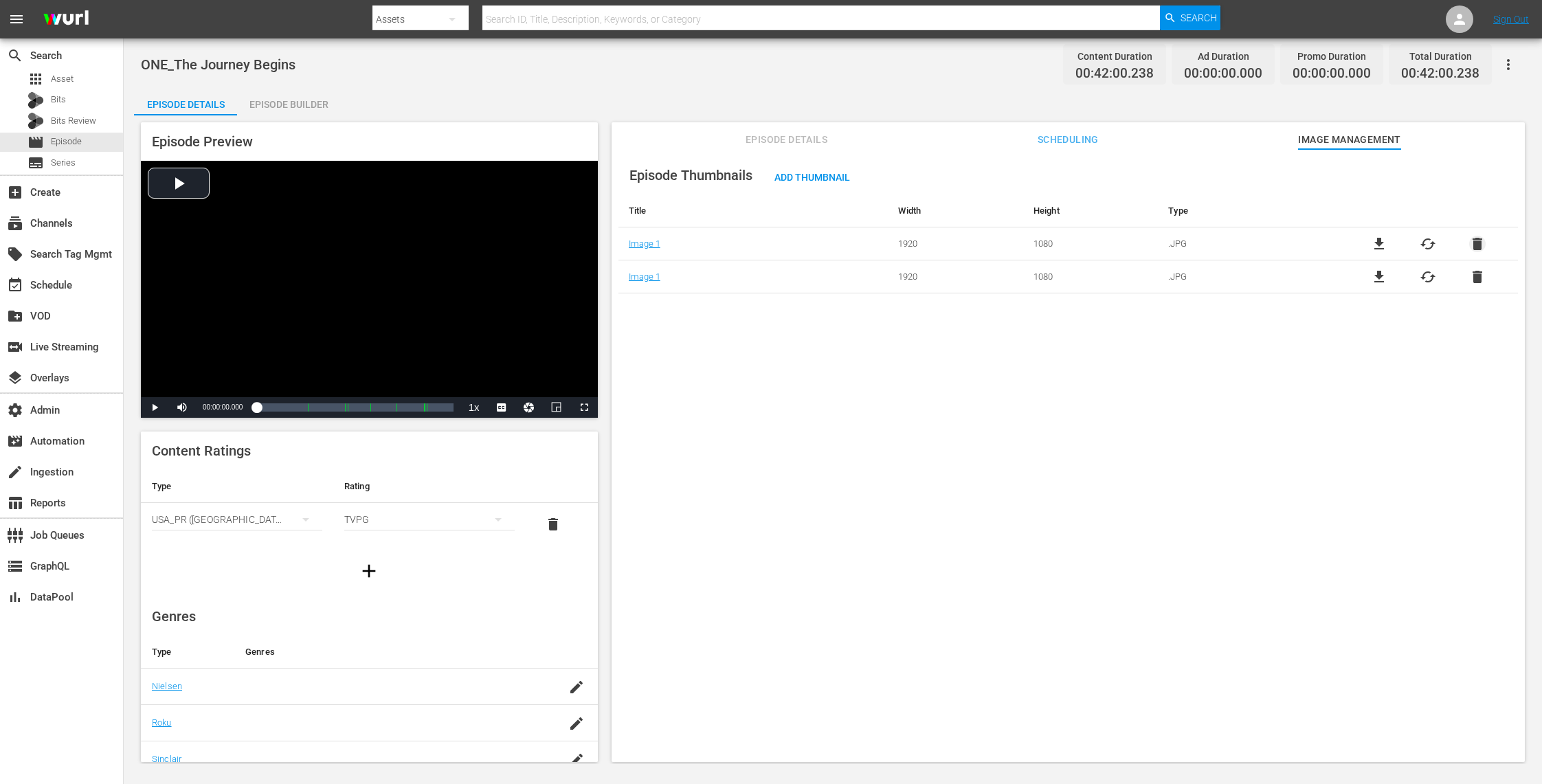
click at [1471, 247] on span "delete" at bounding box center [1477, 244] width 16 height 16
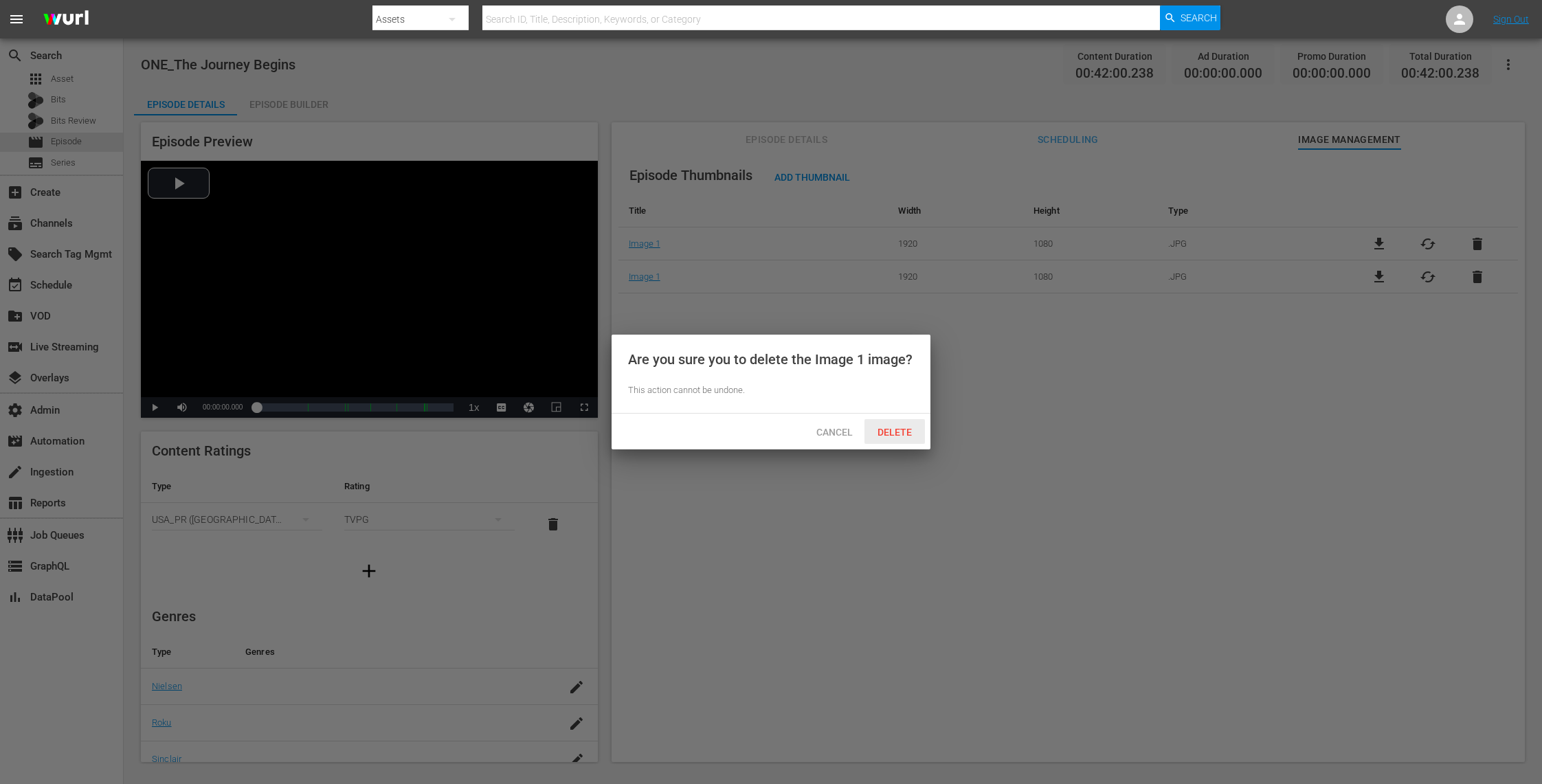
click at [899, 433] on span "Delete" at bounding box center [894, 432] width 57 height 11
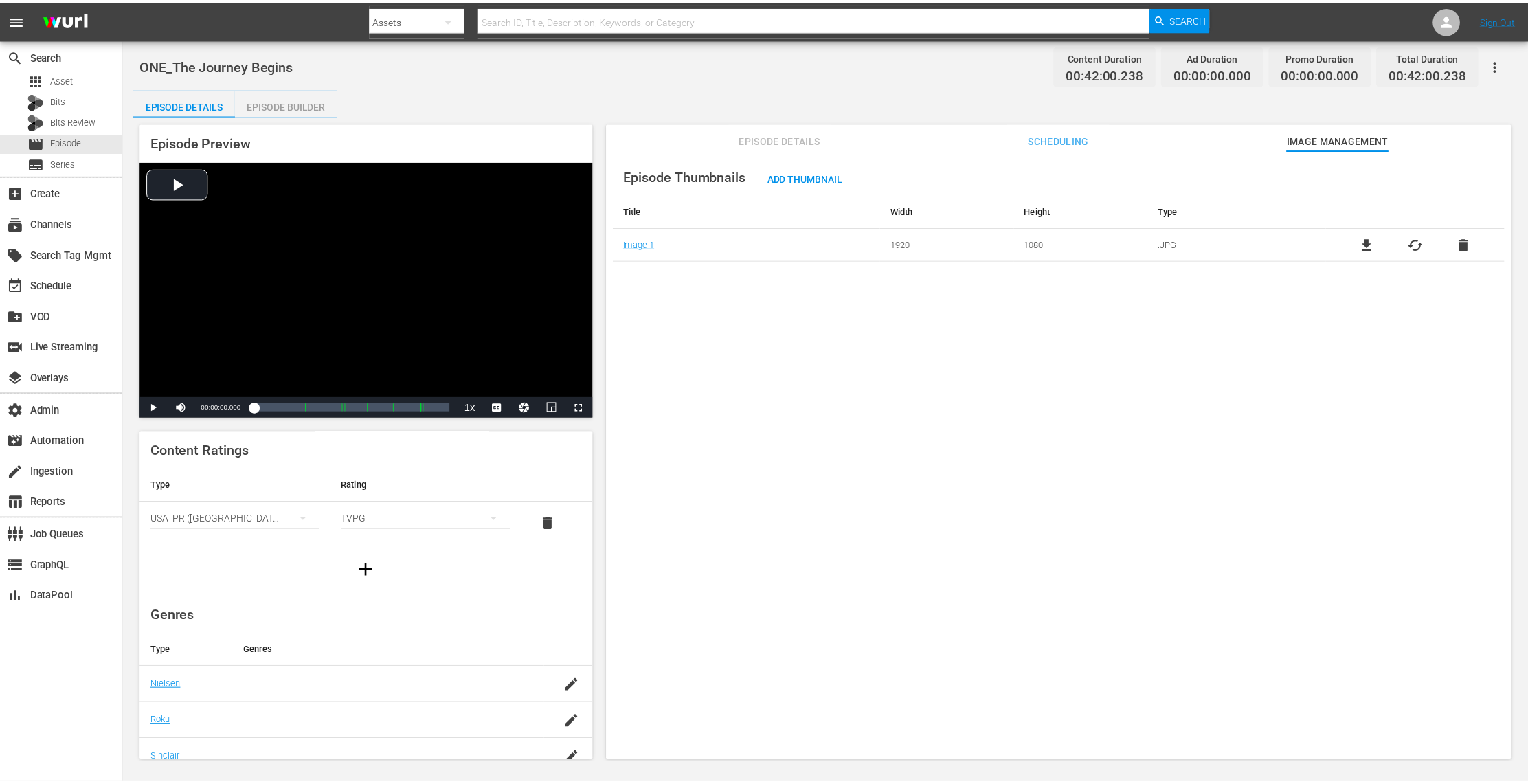
scroll to position [1, 0]
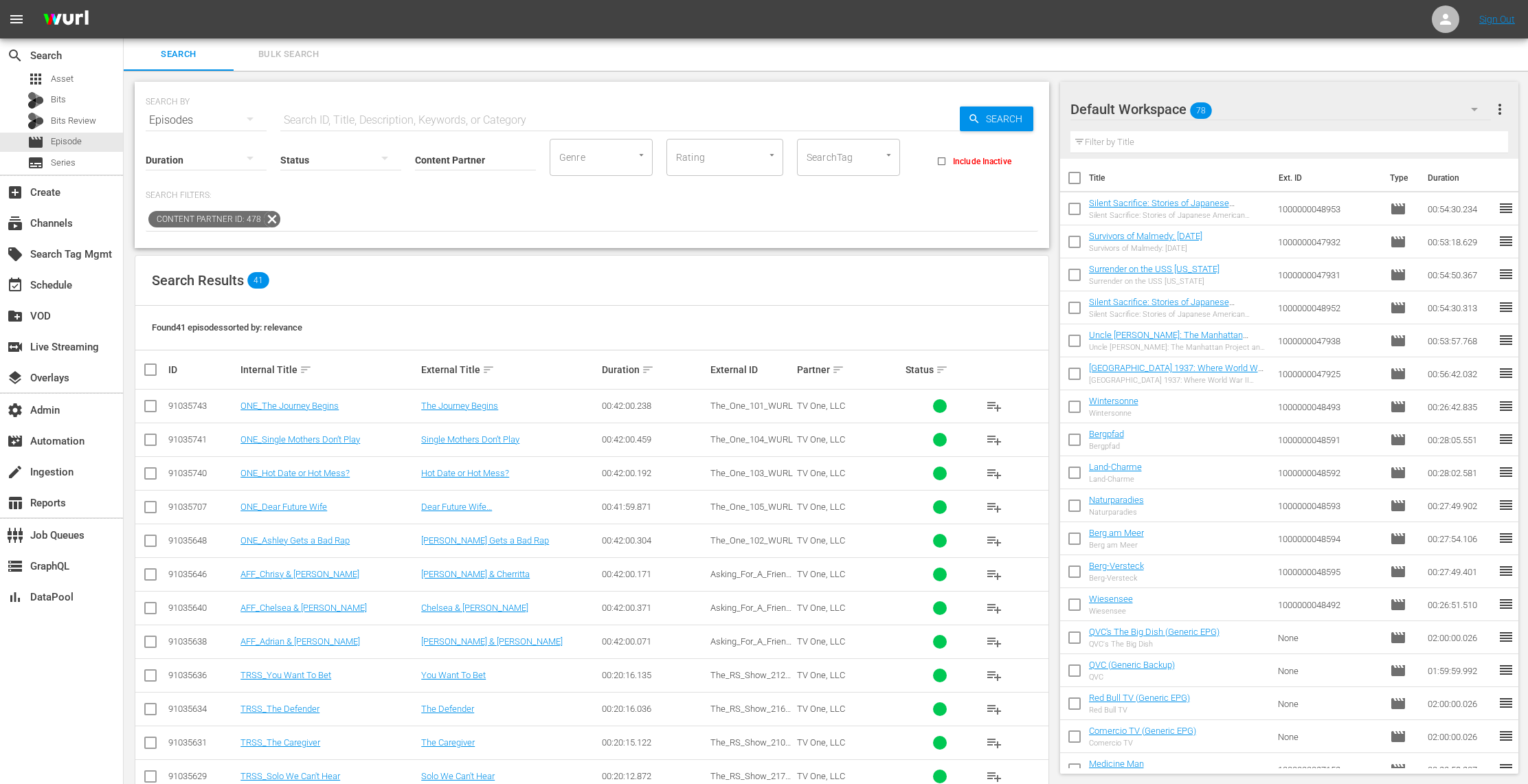
click at [240, 127] on div "Duration" at bounding box center [207, 151] width 121 height 50
click at [248, 123] on icon "button" at bounding box center [249, 118] width 16 height 16
click at [209, 253] on div "Assets" at bounding box center [189, 256] width 55 height 22
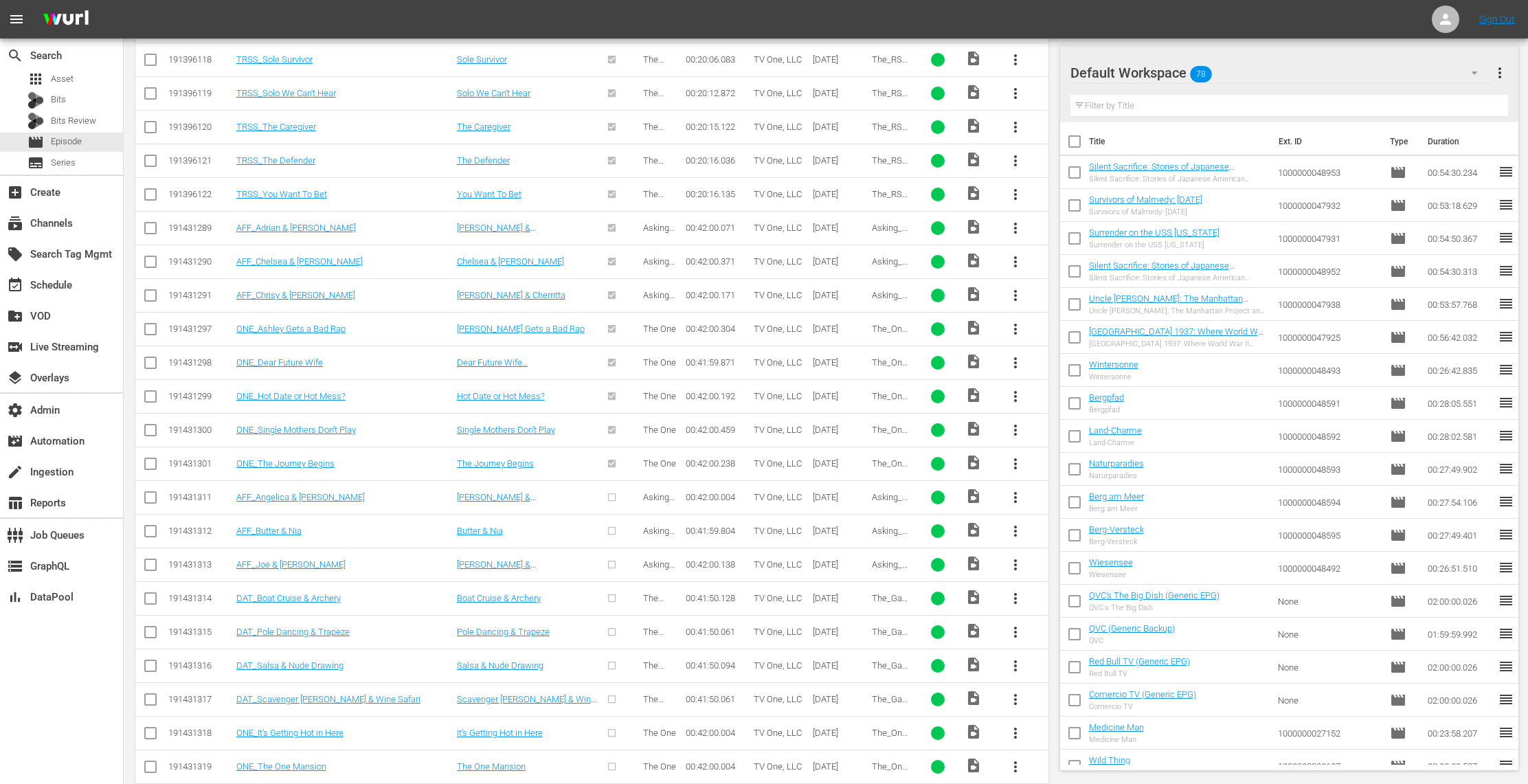
scroll to position [1066, 0]
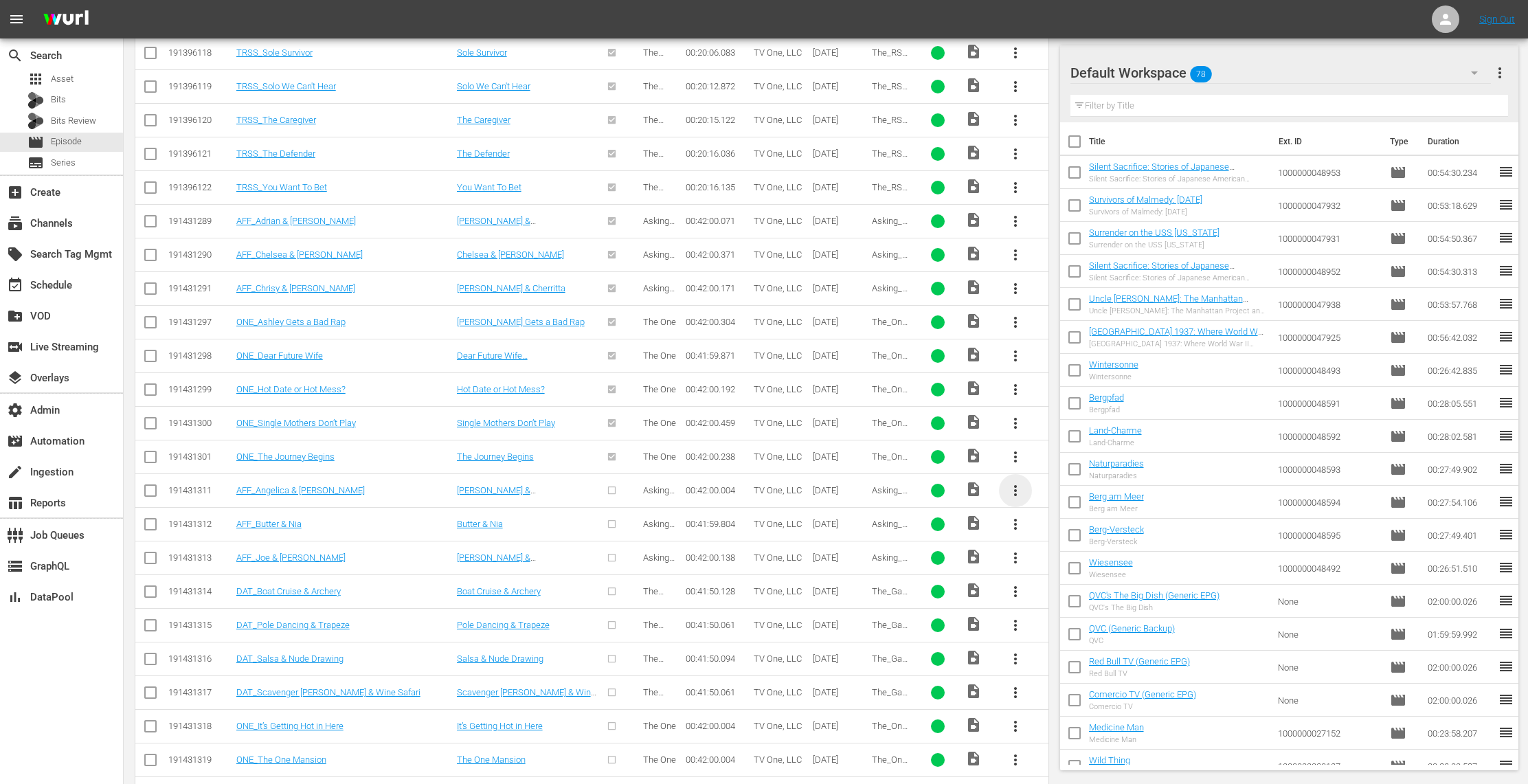
click at [1017, 494] on span "more_vert" at bounding box center [1015, 490] width 16 height 16
click at [1067, 603] on div "Episode" at bounding box center [1089, 602] width 93 height 33
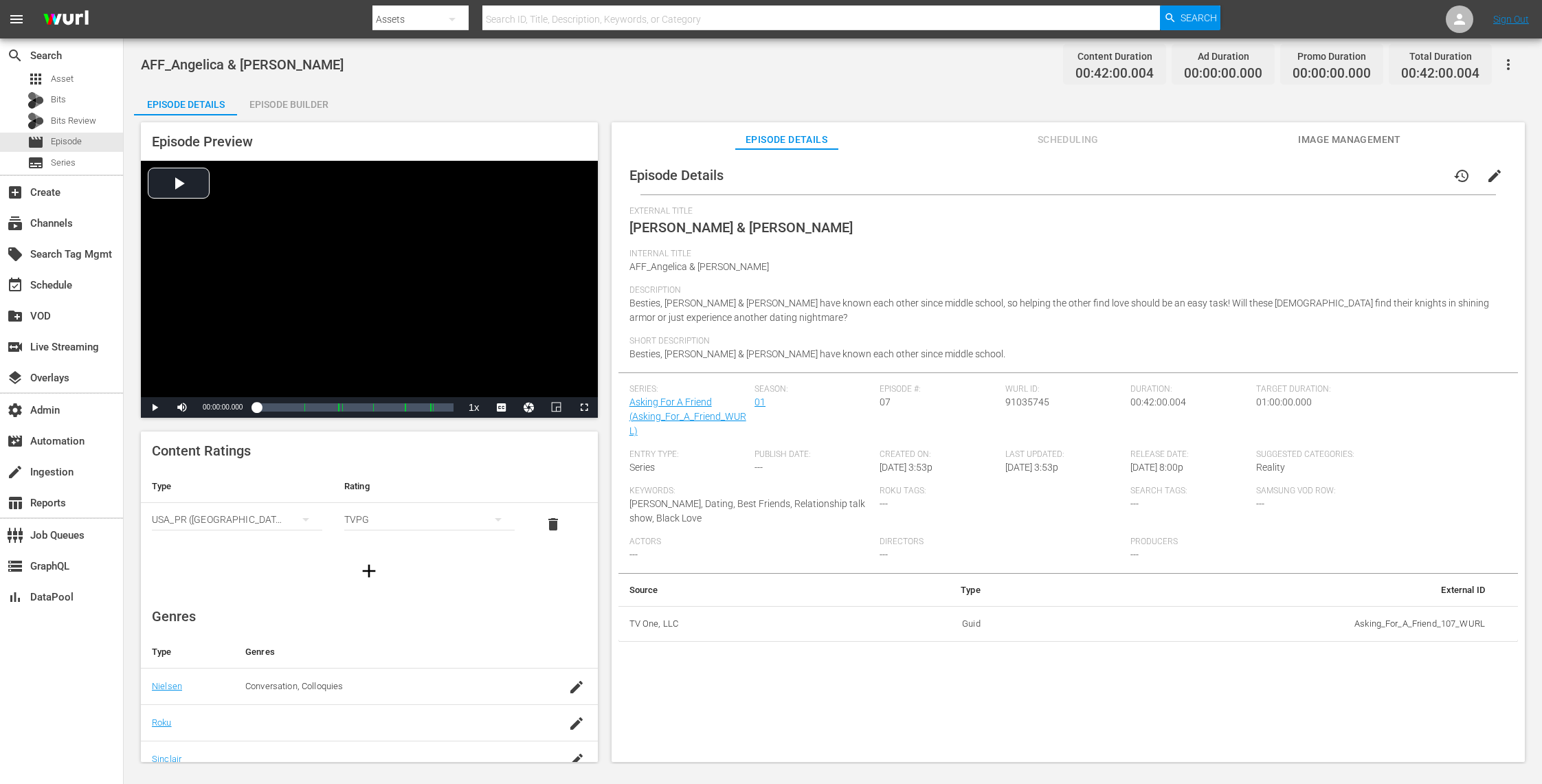
click at [1350, 140] on span "Image Management" at bounding box center [1349, 140] width 103 height 17
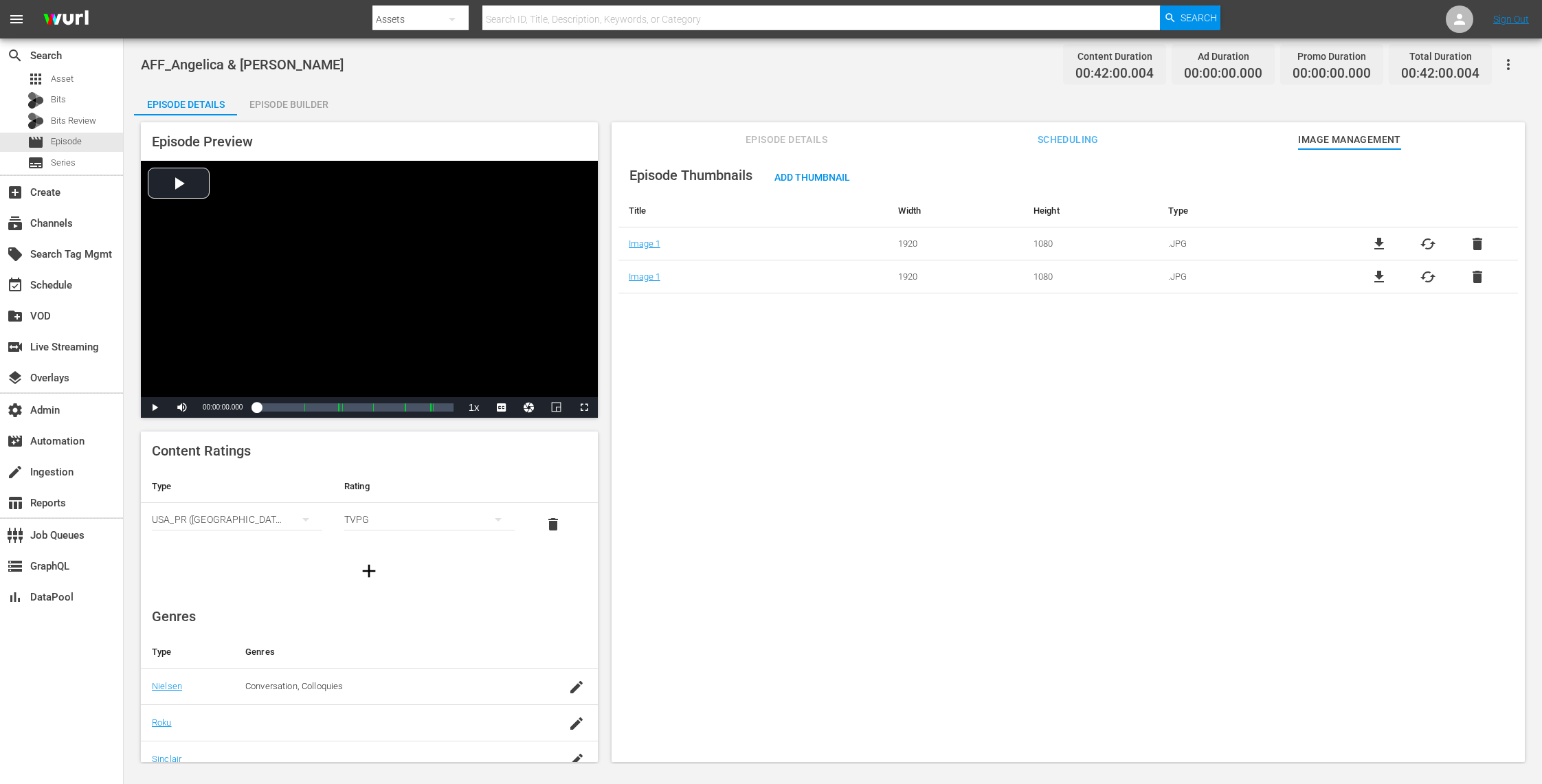
click at [1474, 241] on span "delete" at bounding box center [1477, 244] width 16 height 16
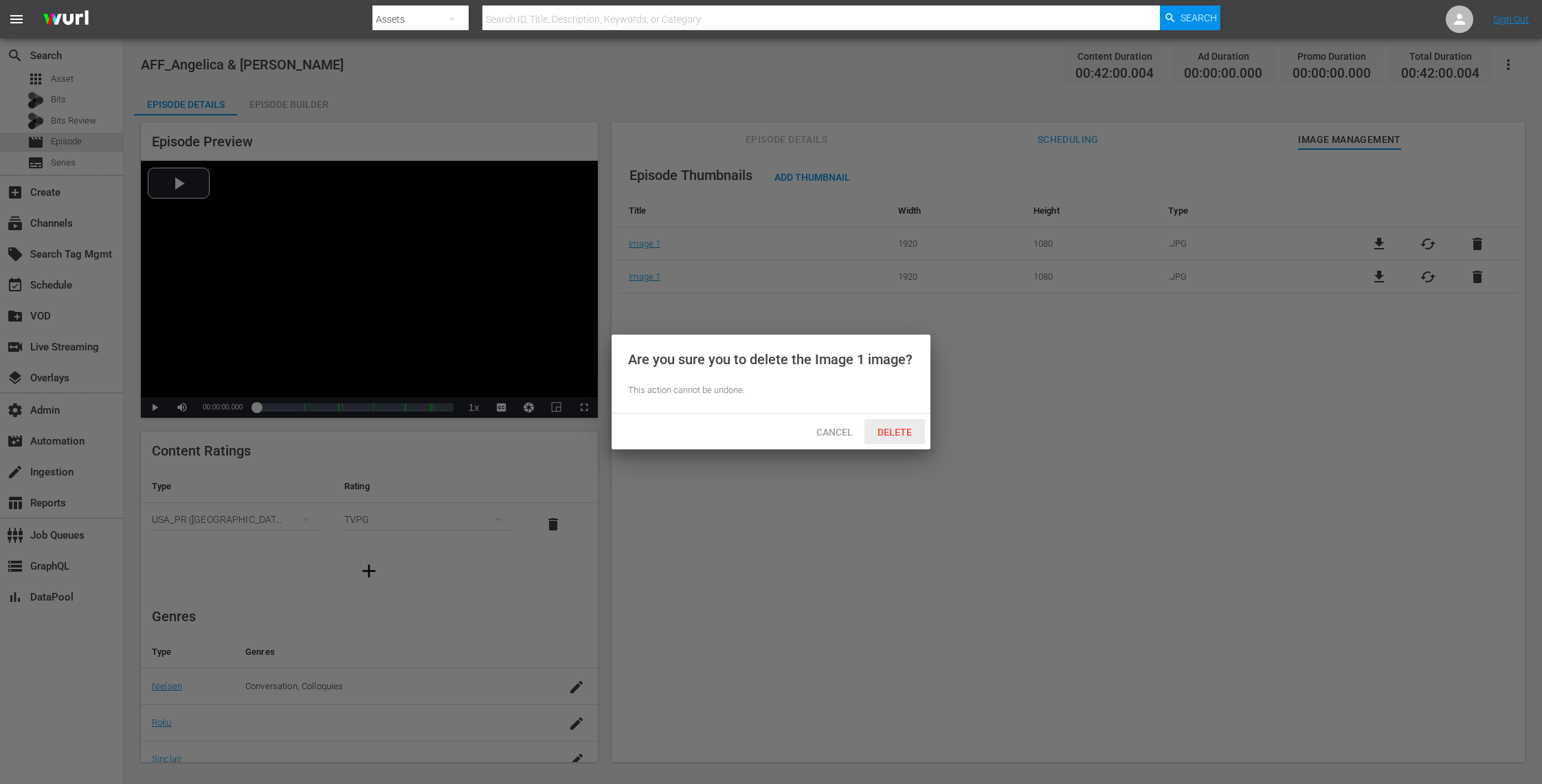
click at [912, 427] on span "Delete" at bounding box center [894, 432] width 57 height 11
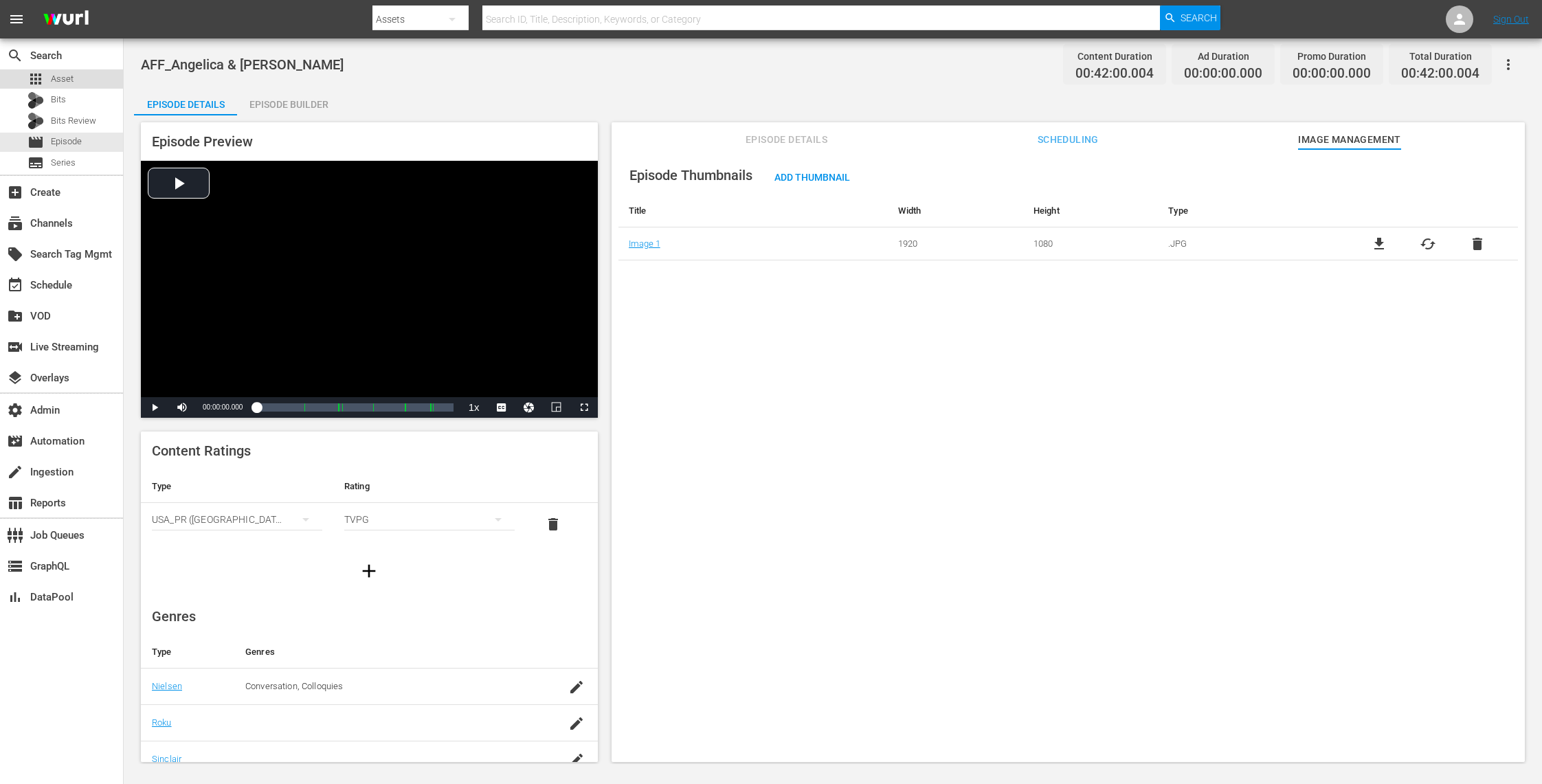
click at [67, 75] on span "Asset" at bounding box center [61, 79] width 23 height 14
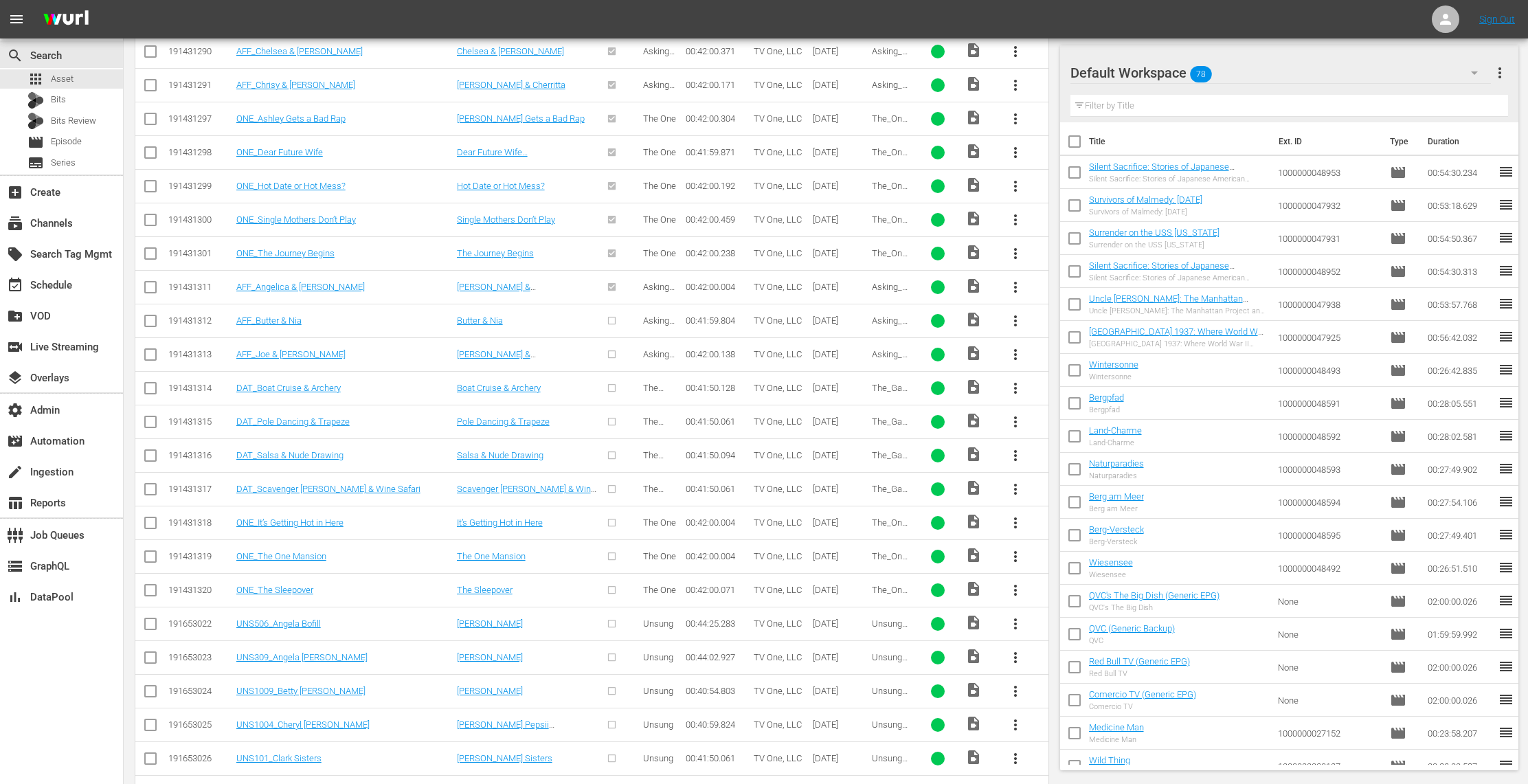
scroll to position [1376, 0]
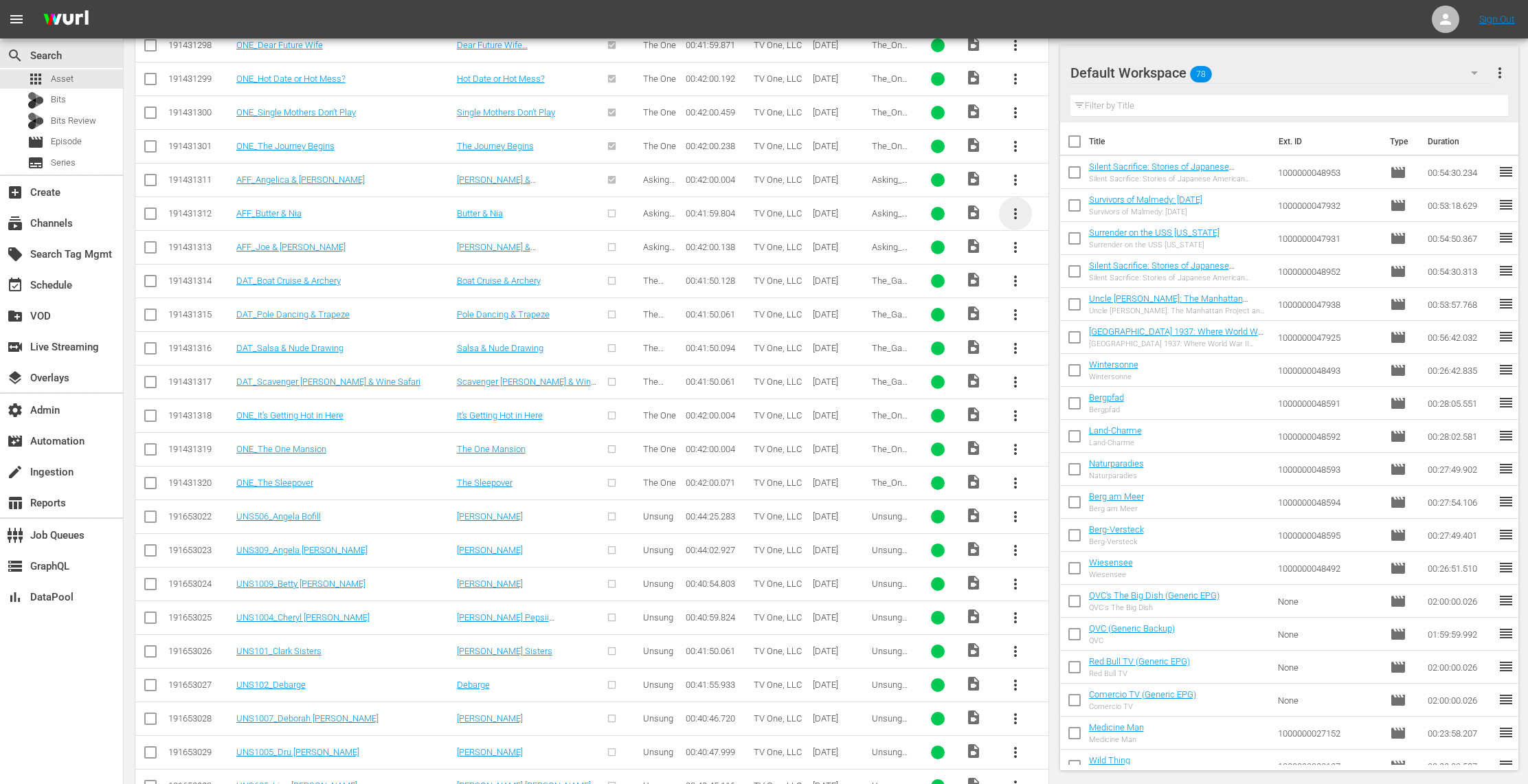
click at [1018, 218] on span "more_vert" at bounding box center [1015, 213] width 16 height 16
click at [1091, 326] on div "Episode" at bounding box center [1089, 326] width 93 height 33
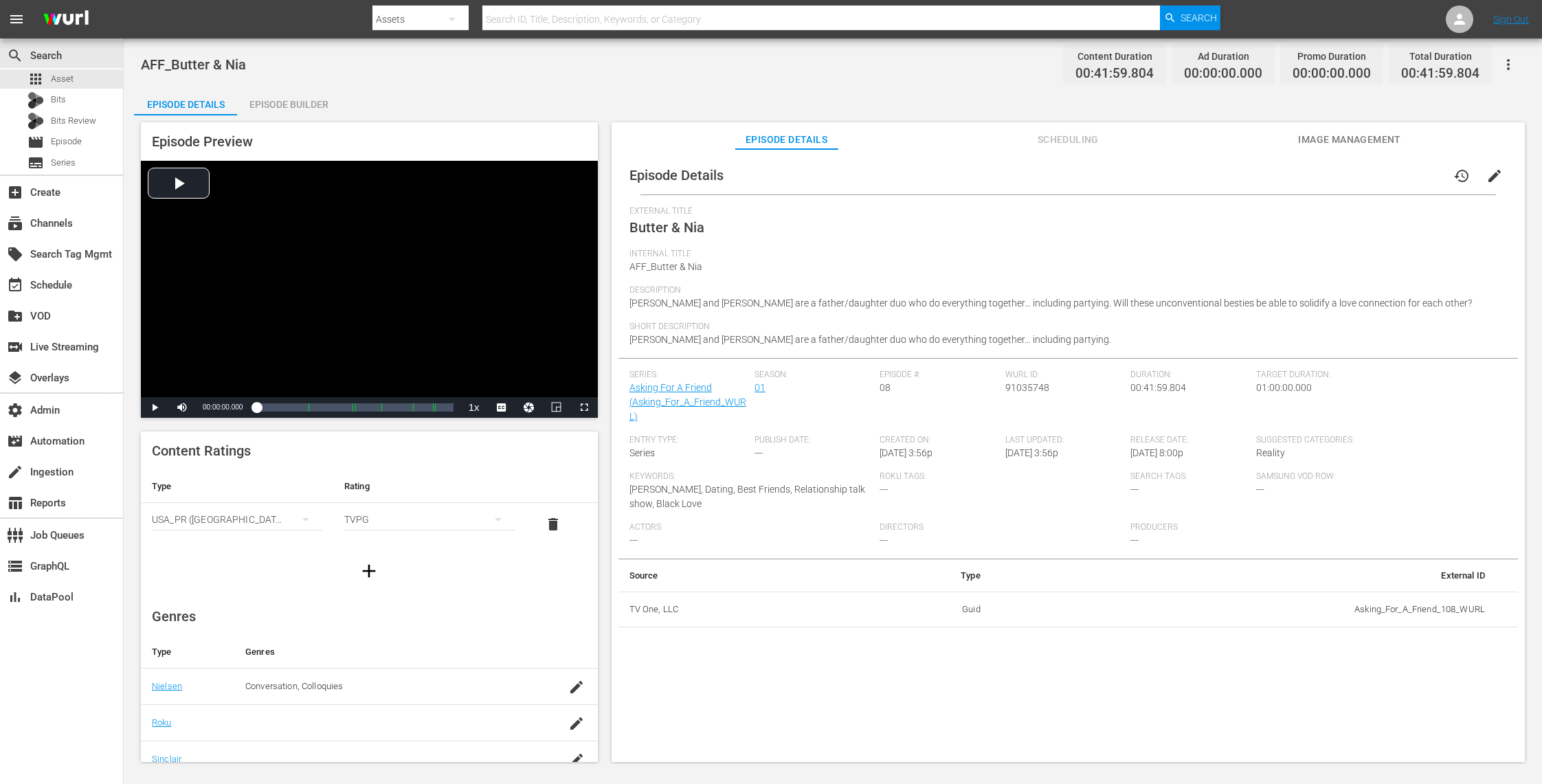
click at [1375, 133] on span "Image Management" at bounding box center [1349, 140] width 103 height 17
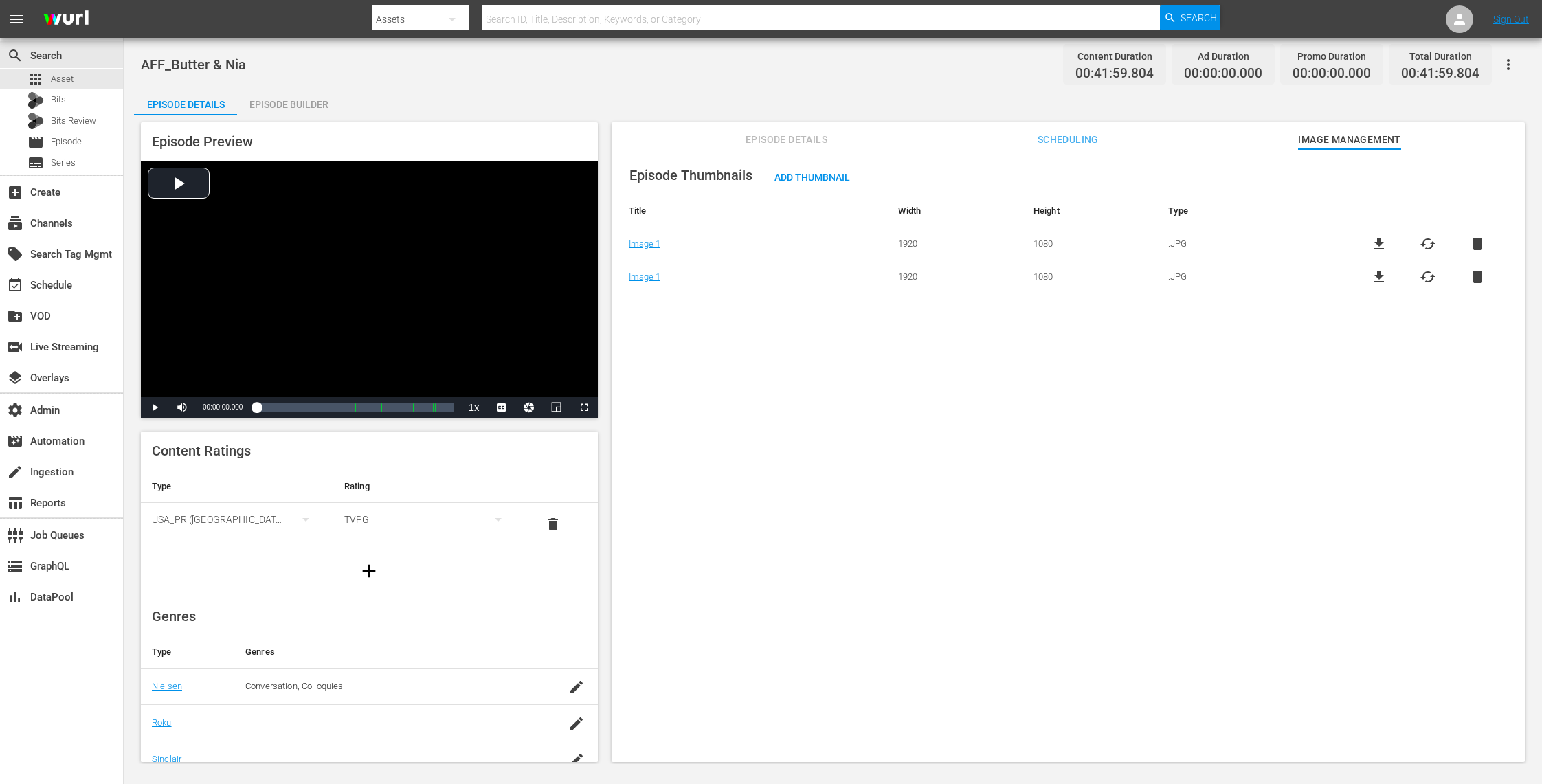
click at [1471, 244] on span "delete" at bounding box center [1477, 244] width 16 height 16
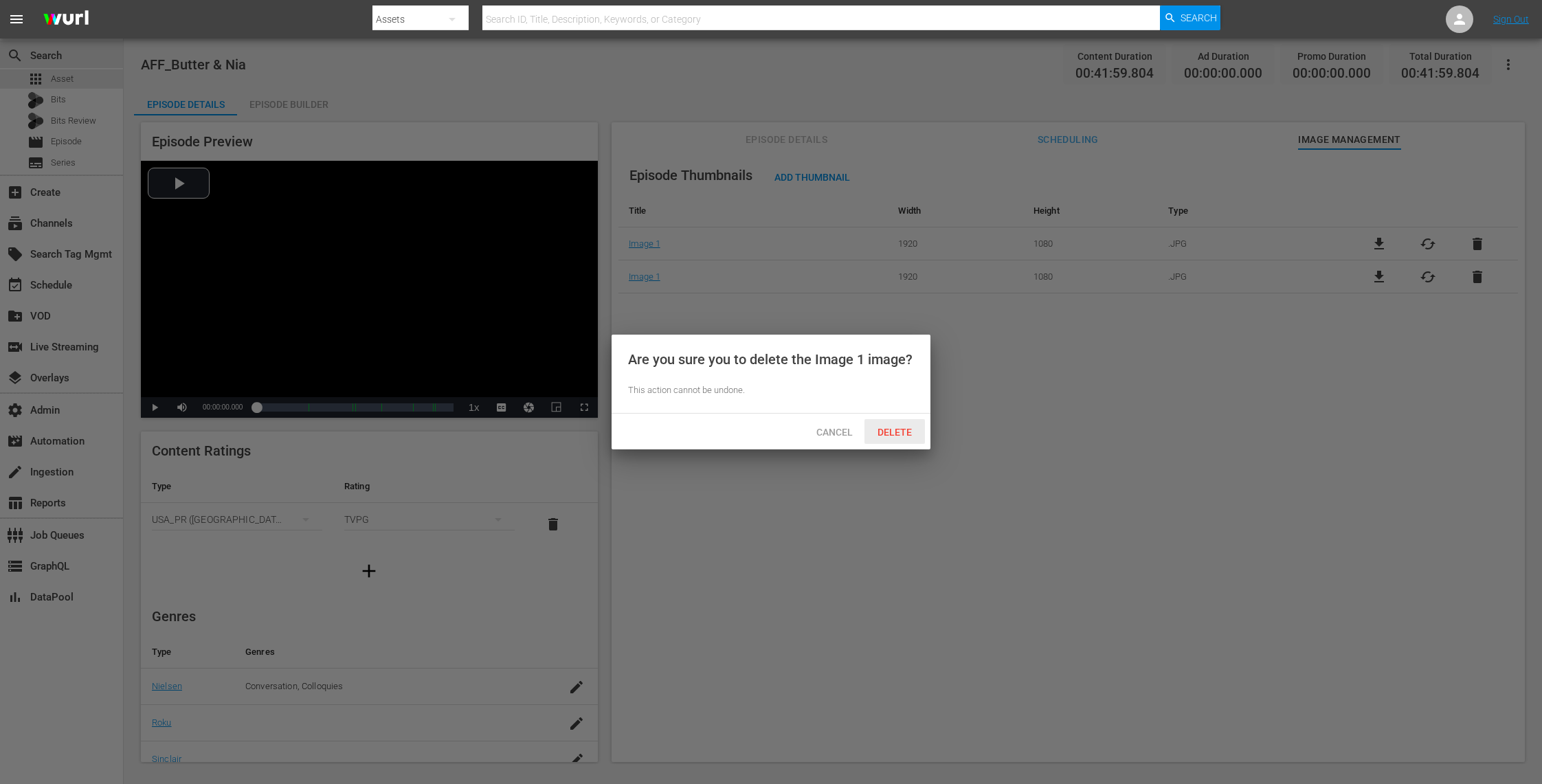
click at [892, 433] on span "Delete" at bounding box center [894, 432] width 57 height 11
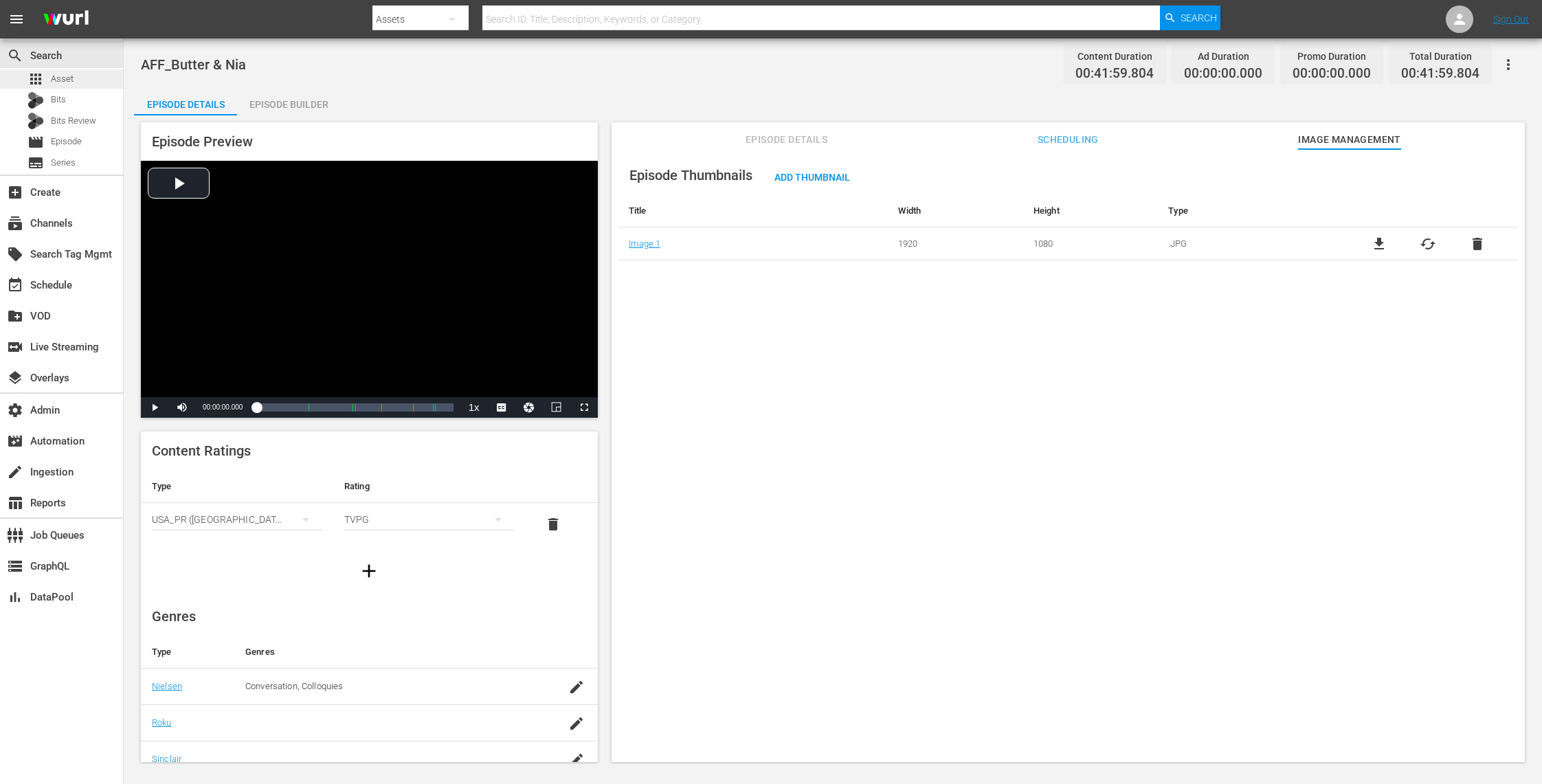
click at [63, 84] on span "Asset" at bounding box center [61, 79] width 23 height 14
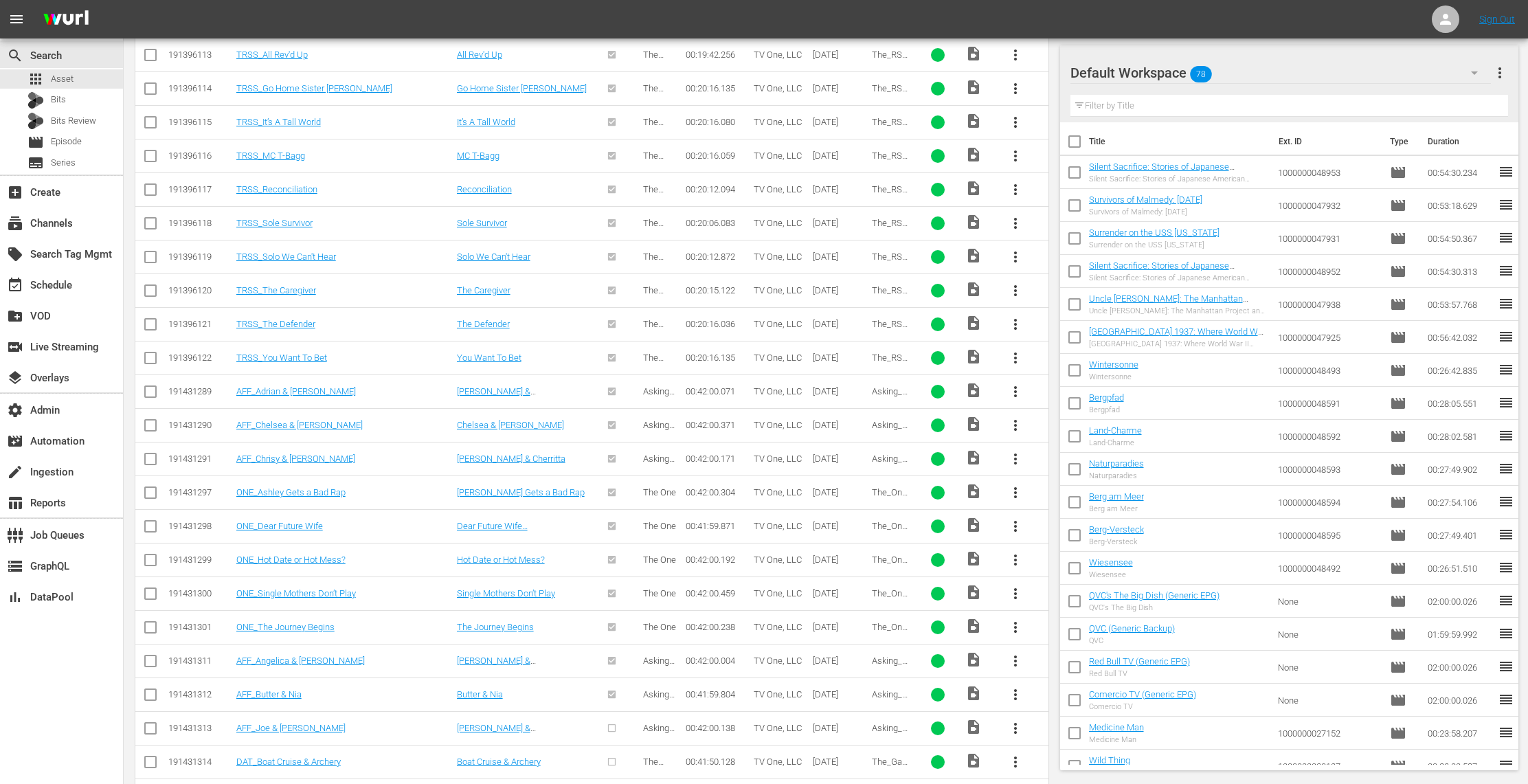
scroll to position [1060, 0]
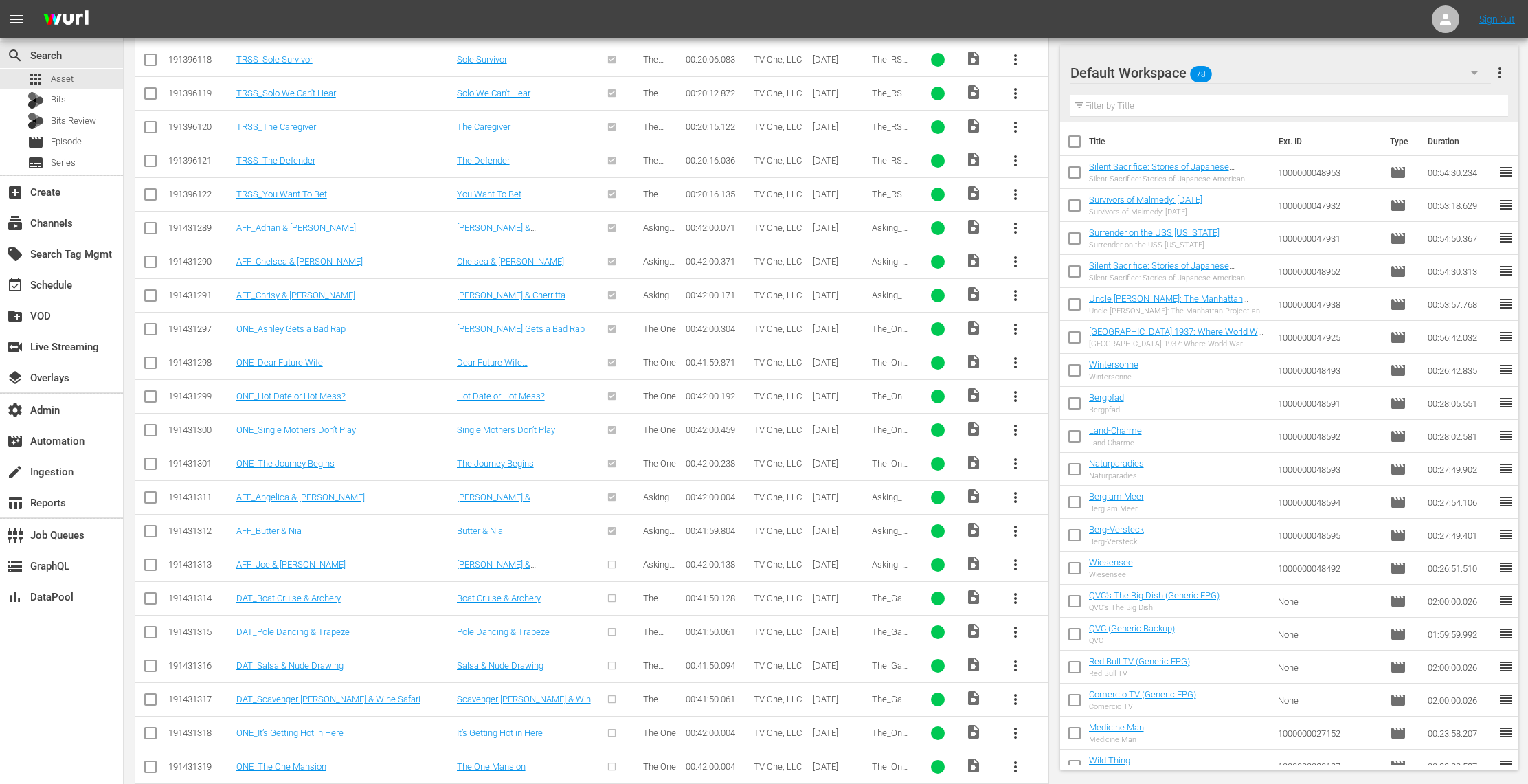
click at [1021, 567] on span "more_vert" at bounding box center [1015, 564] width 16 height 16
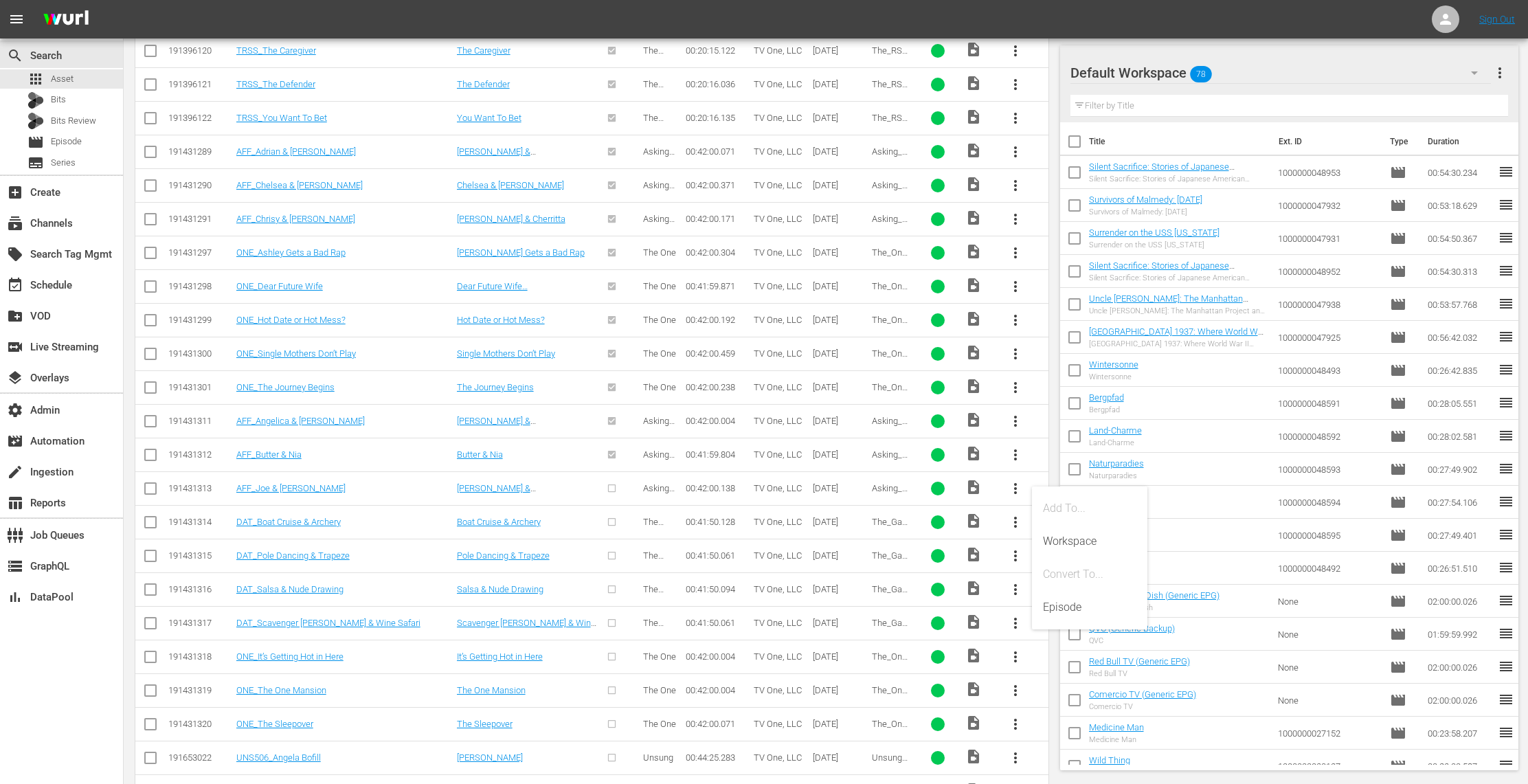
scroll to position [1122, 0]
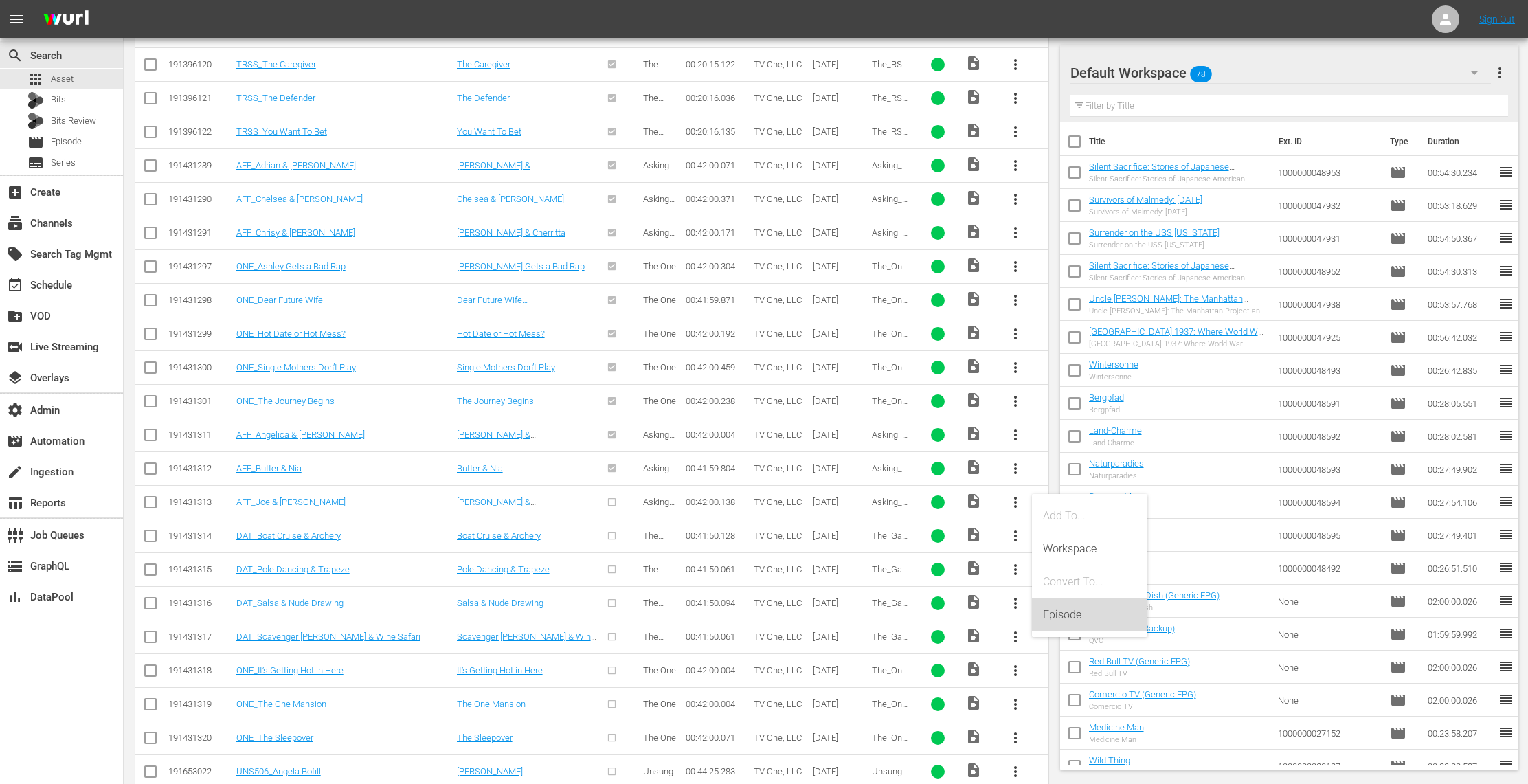
click at [1113, 616] on div "Episode" at bounding box center [1089, 615] width 93 height 33
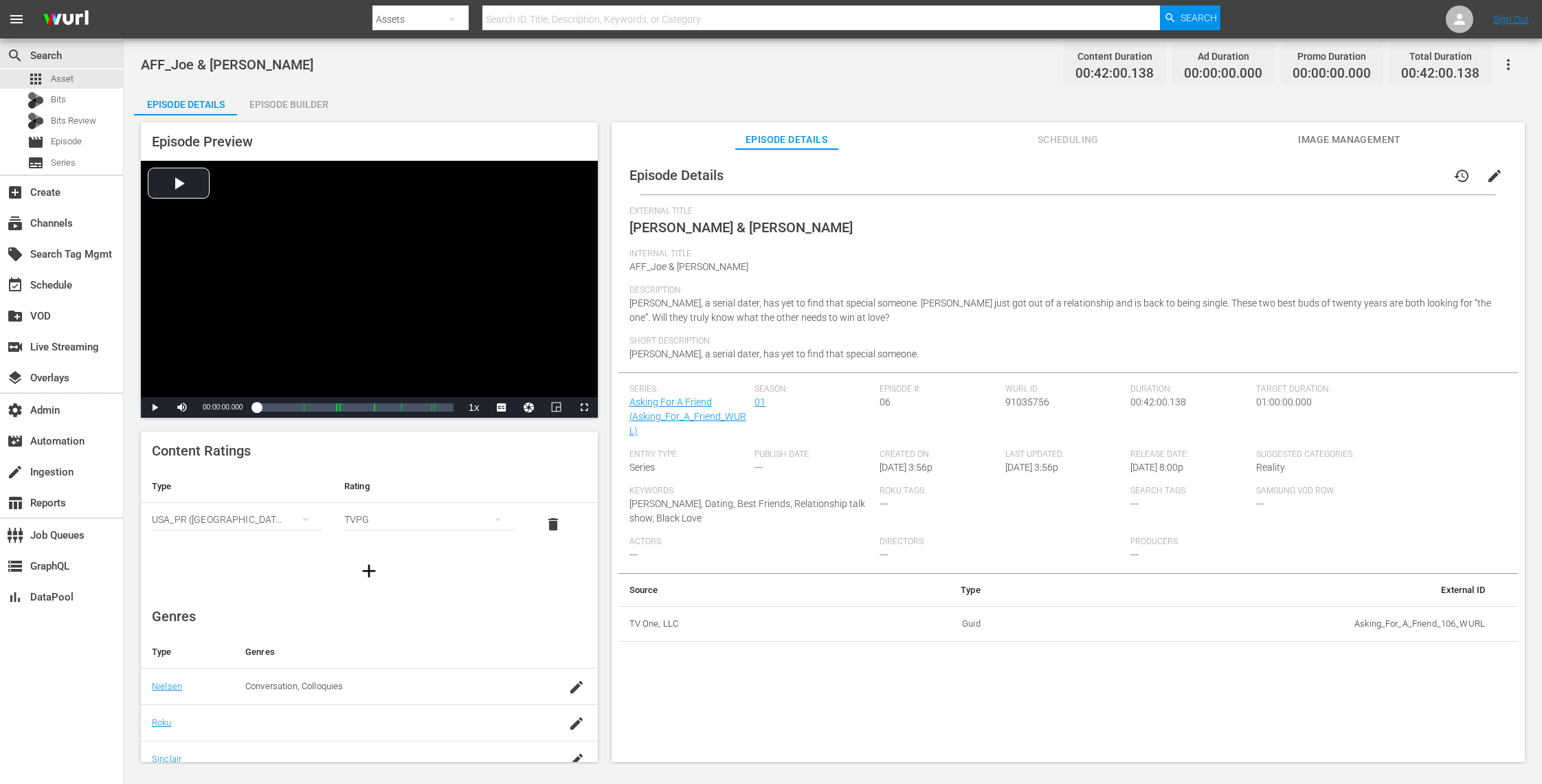
click at [1363, 143] on span "Image Management" at bounding box center [1349, 140] width 103 height 17
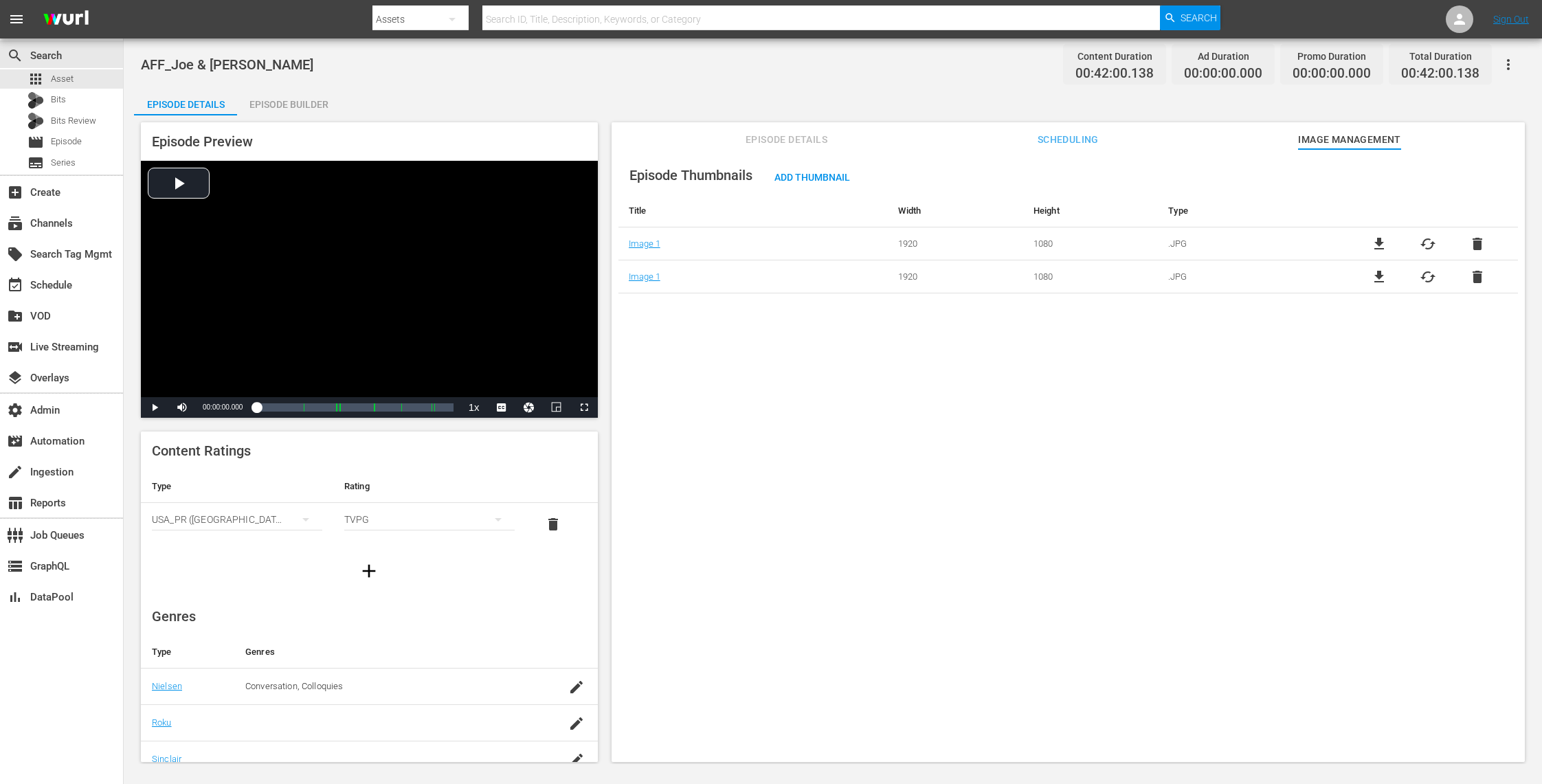
click at [1473, 244] on span "delete" at bounding box center [1477, 244] width 16 height 16
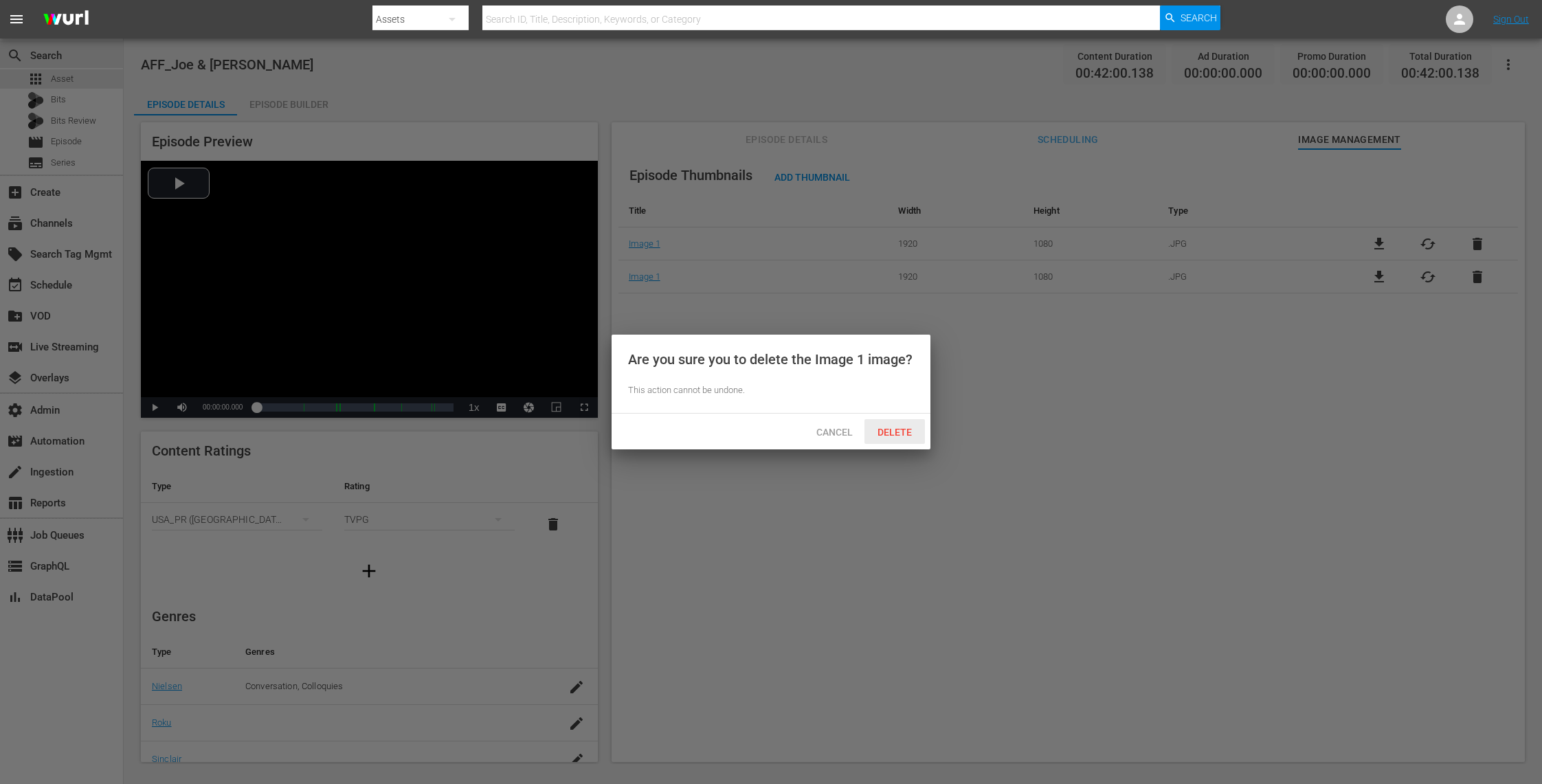
click at [907, 421] on div "Delete" at bounding box center [894, 432] width 61 height 26
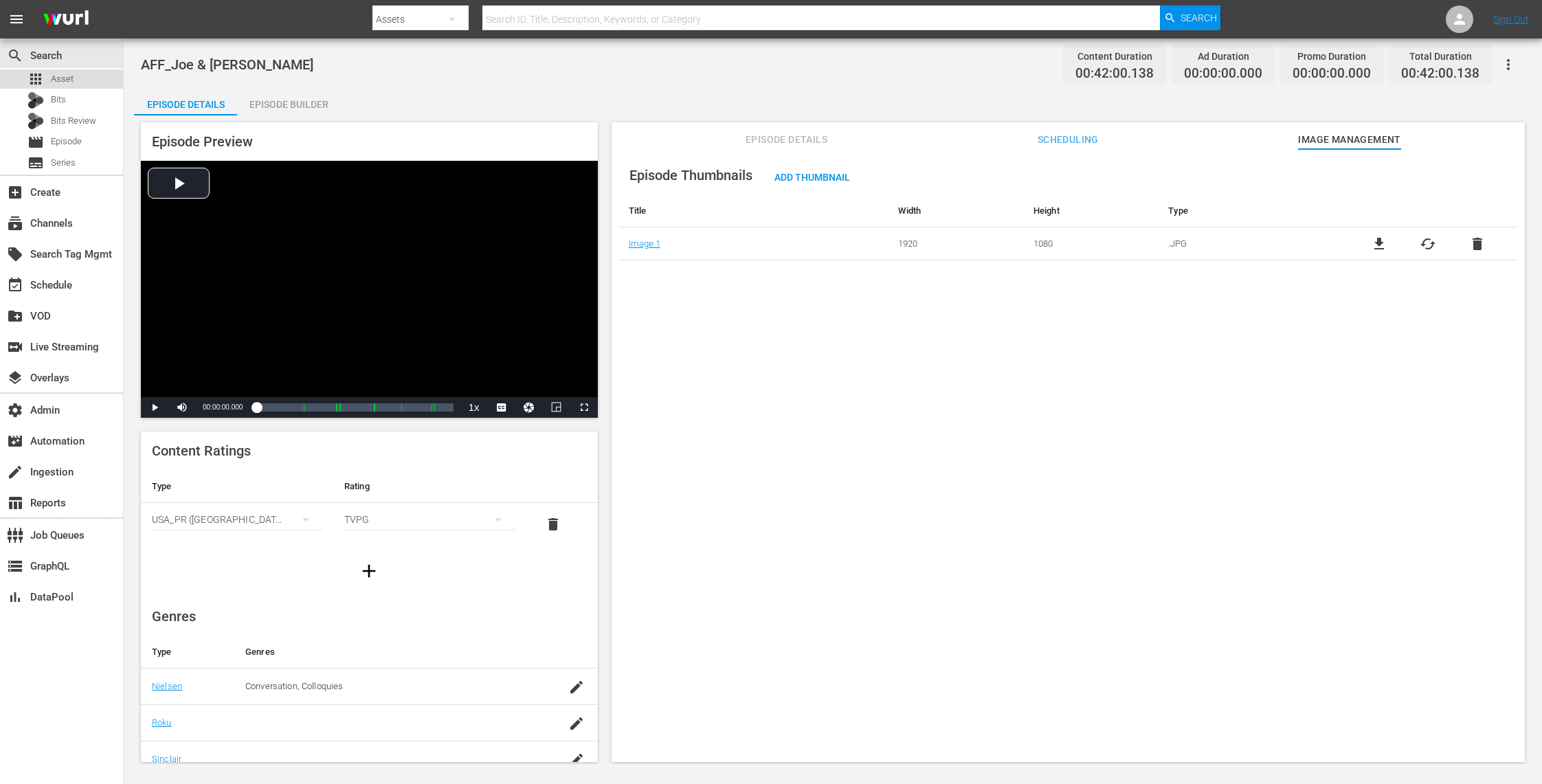
click at [61, 76] on span "Asset" at bounding box center [61, 79] width 23 height 14
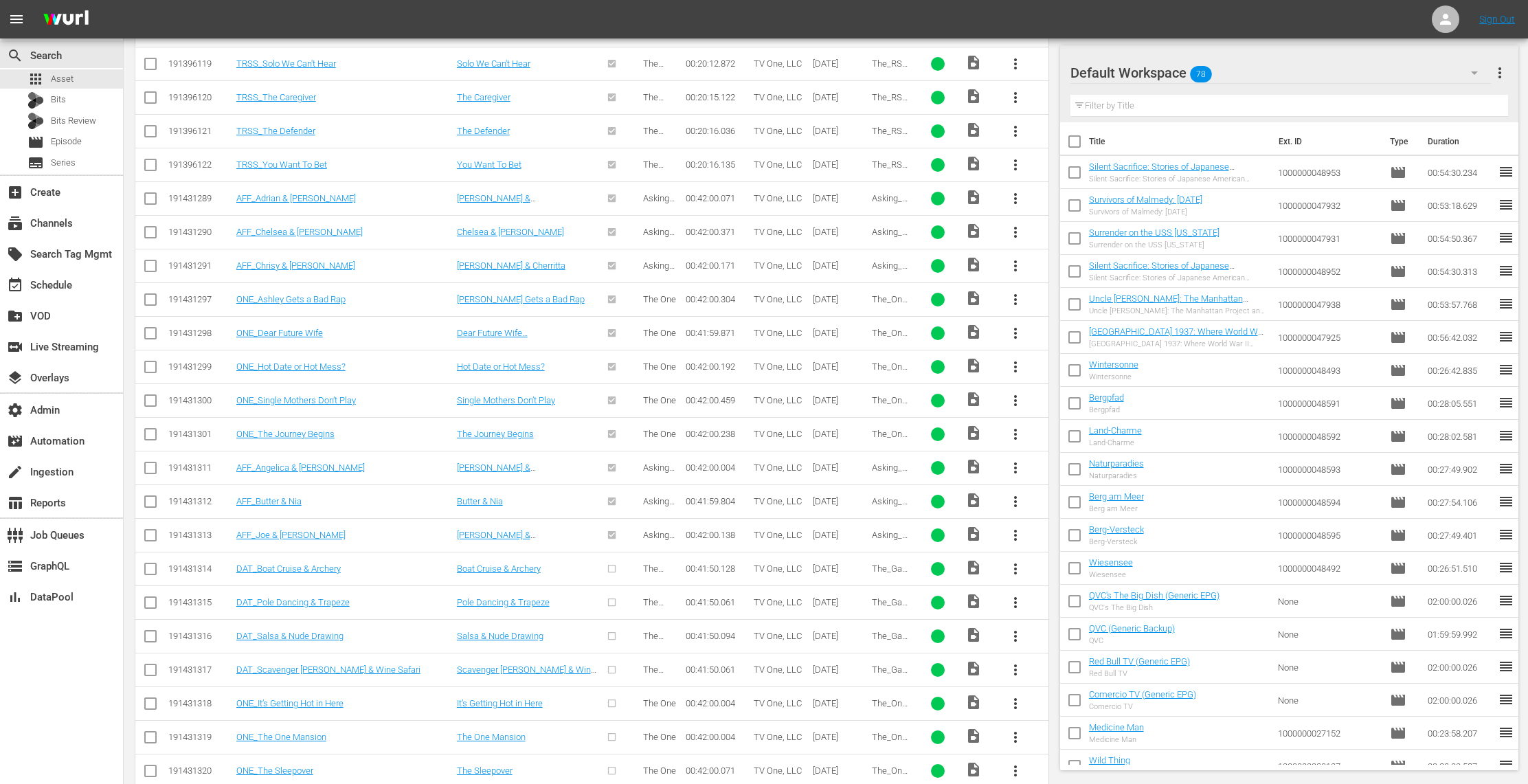
scroll to position [1091, 0]
click at [1018, 568] on span "more_vert" at bounding box center [1015, 566] width 16 height 16
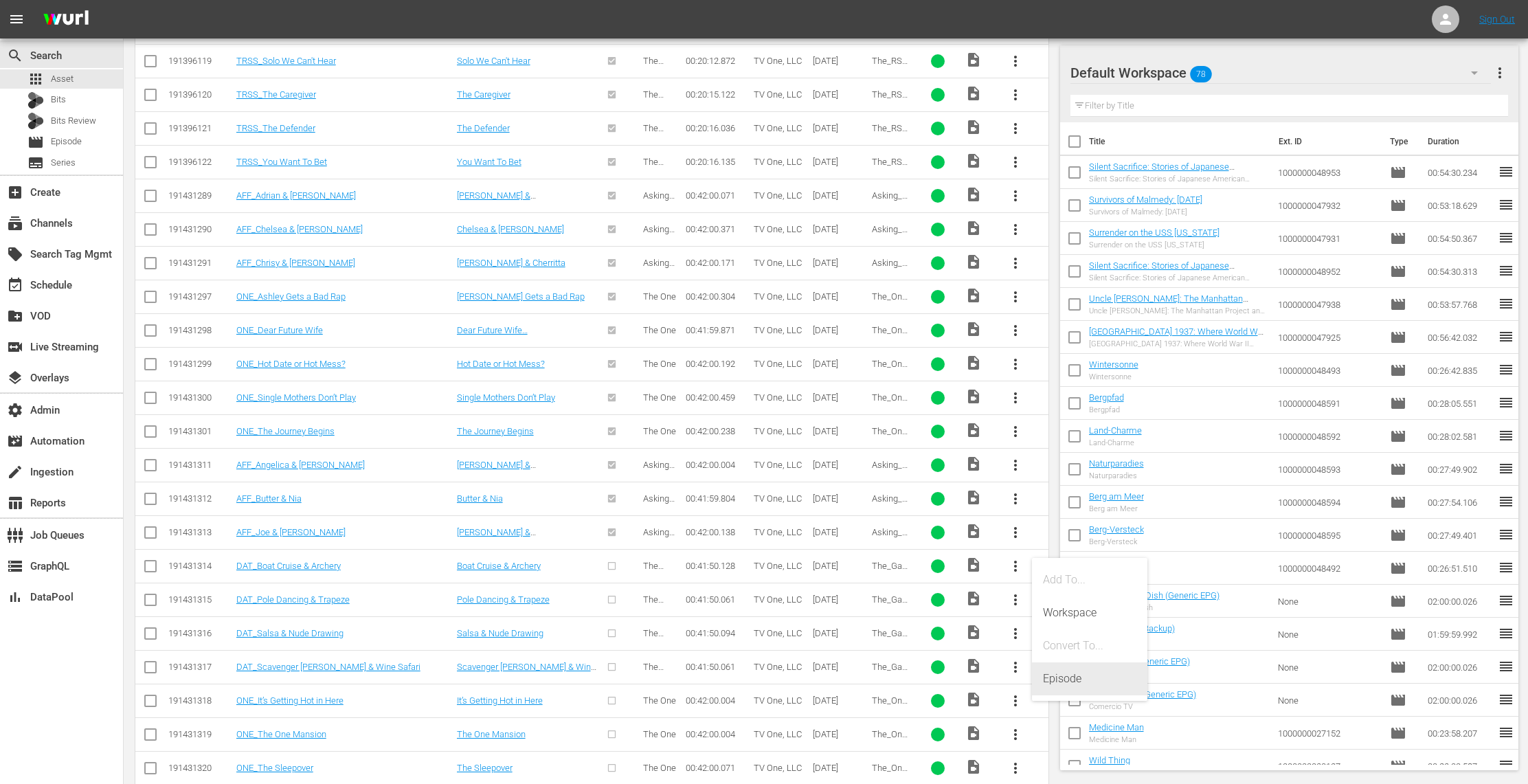
click at [1054, 676] on div "Episode" at bounding box center [1089, 678] width 93 height 33
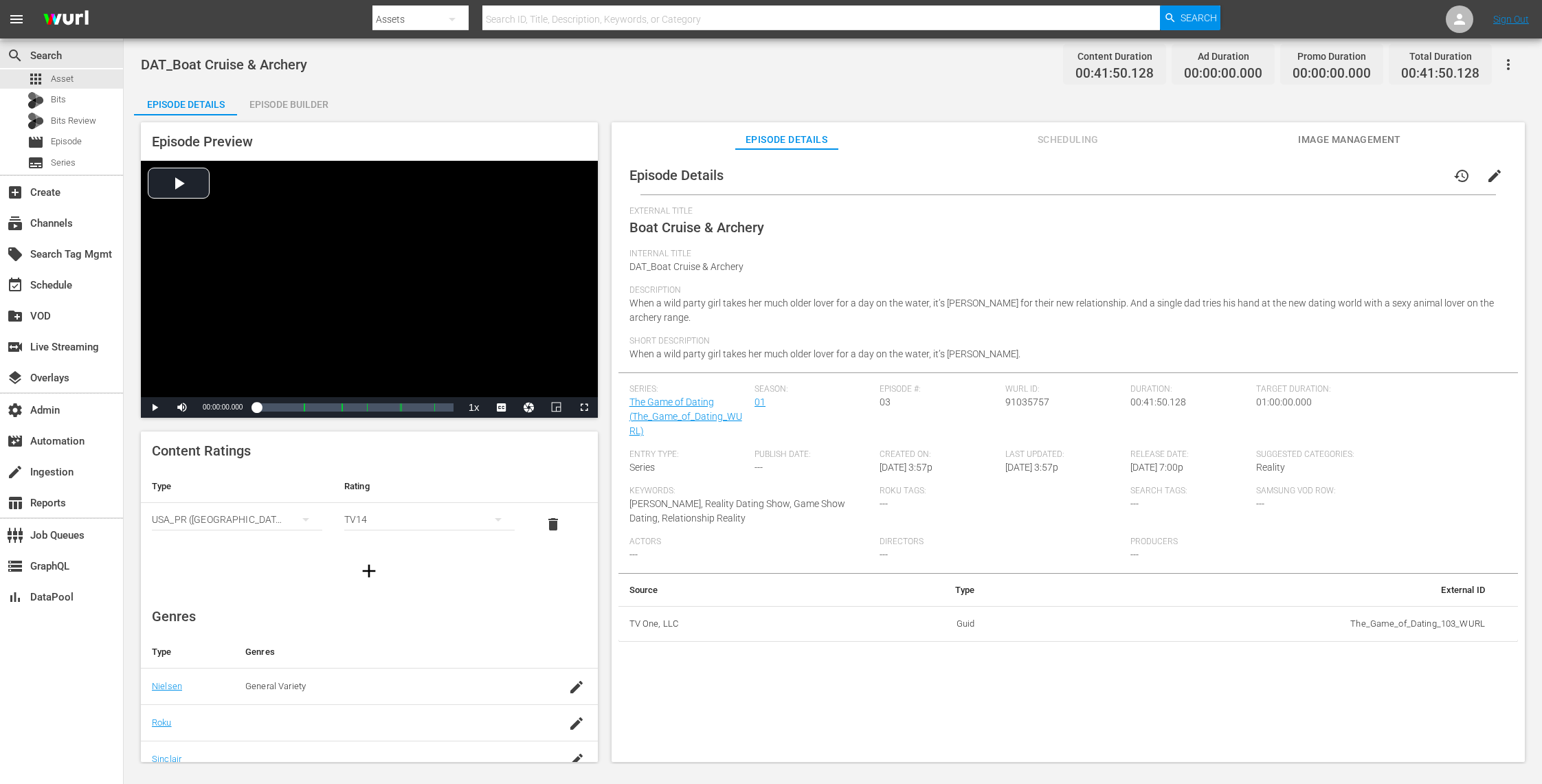
click at [1332, 140] on span "Image Management" at bounding box center [1349, 140] width 103 height 17
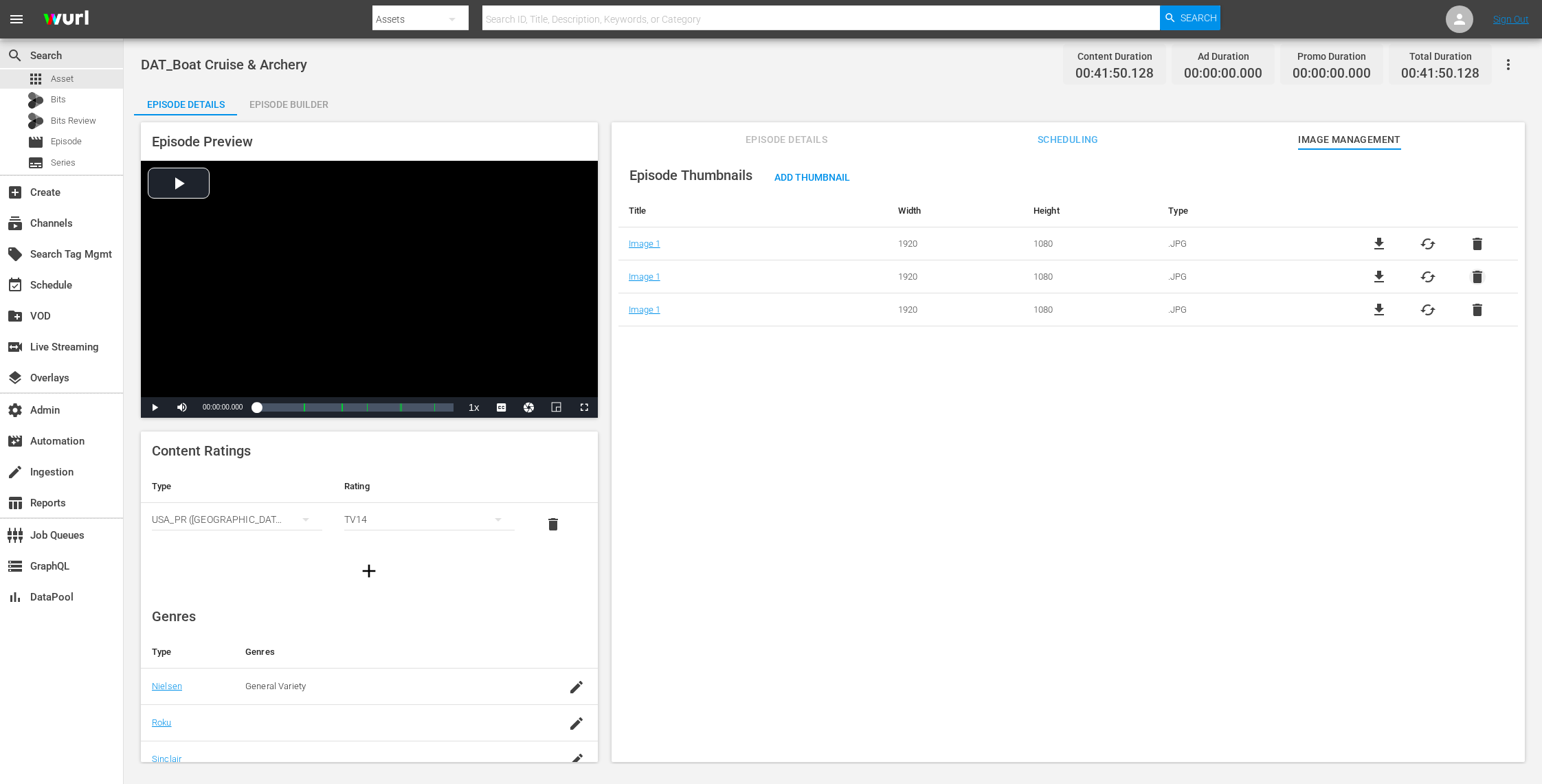
click at [1475, 279] on span "delete" at bounding box center [1477, 276] width 16 height 16
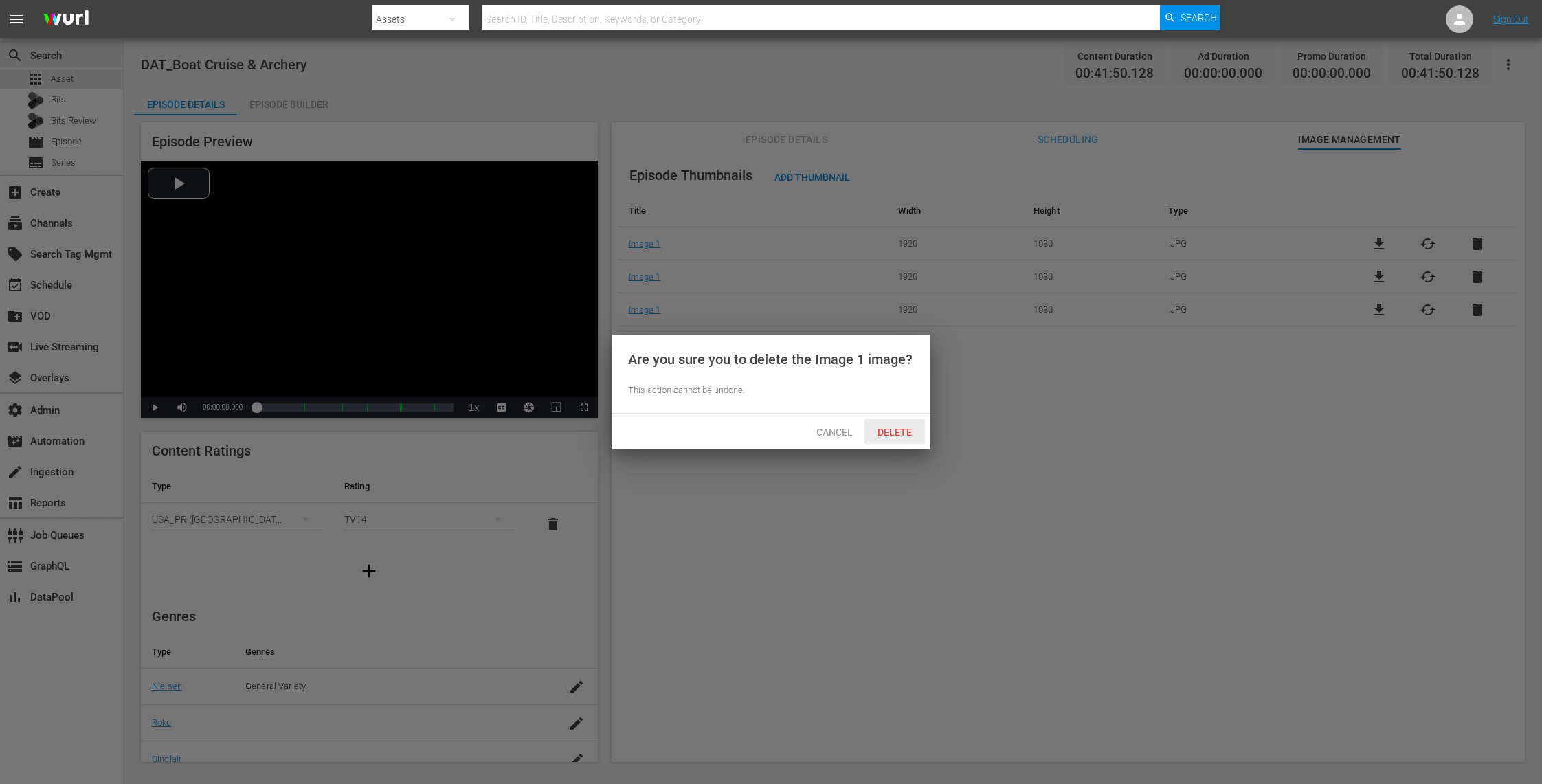
click at [916, 428] on span "Delete" at bounding box center [894, 432] width 57 height 11
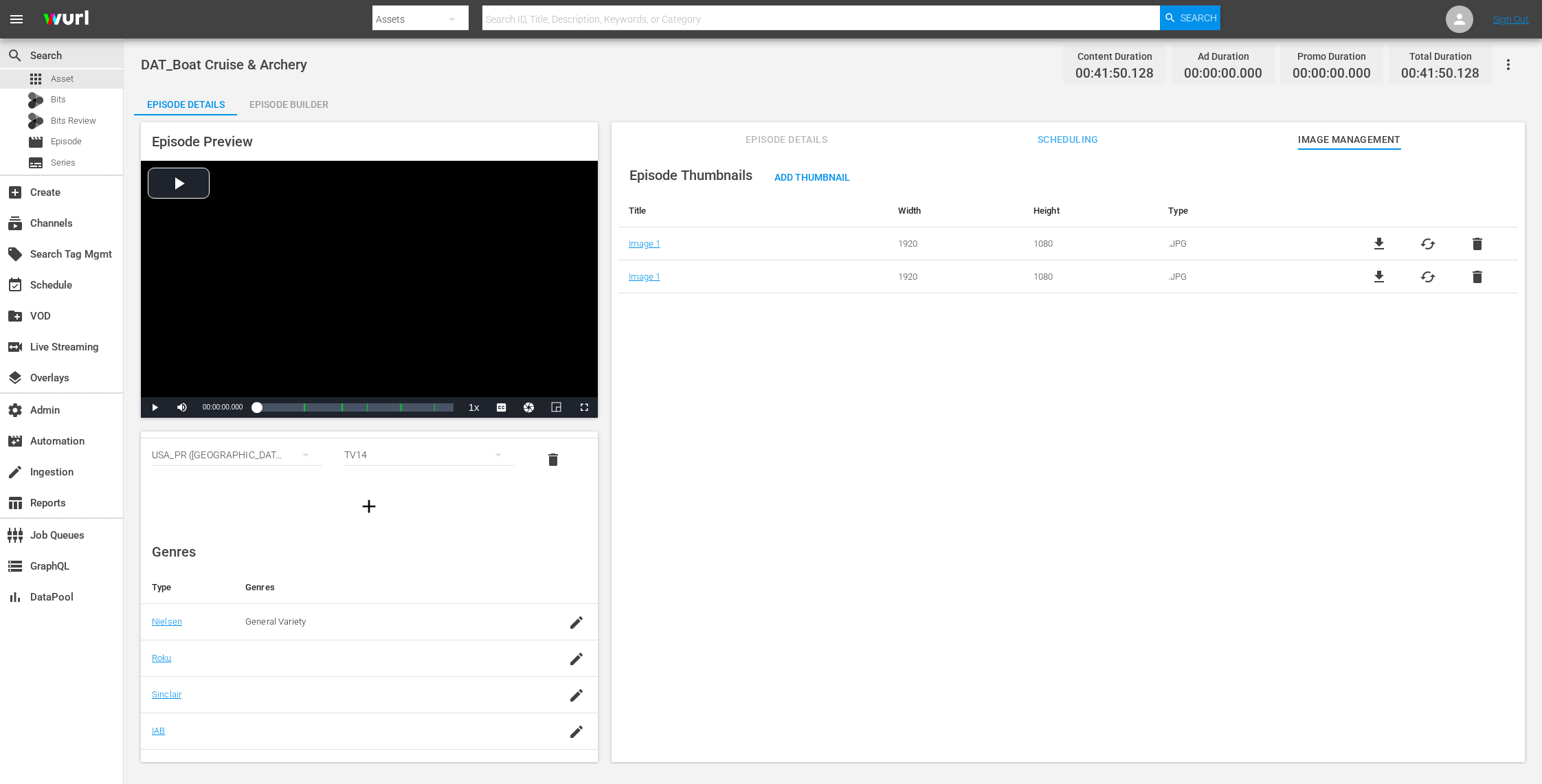
scroll to position [163, 0]
click at [800, 128] on button "Episode Details" at bounding box center [787, 136] width 103 height 27
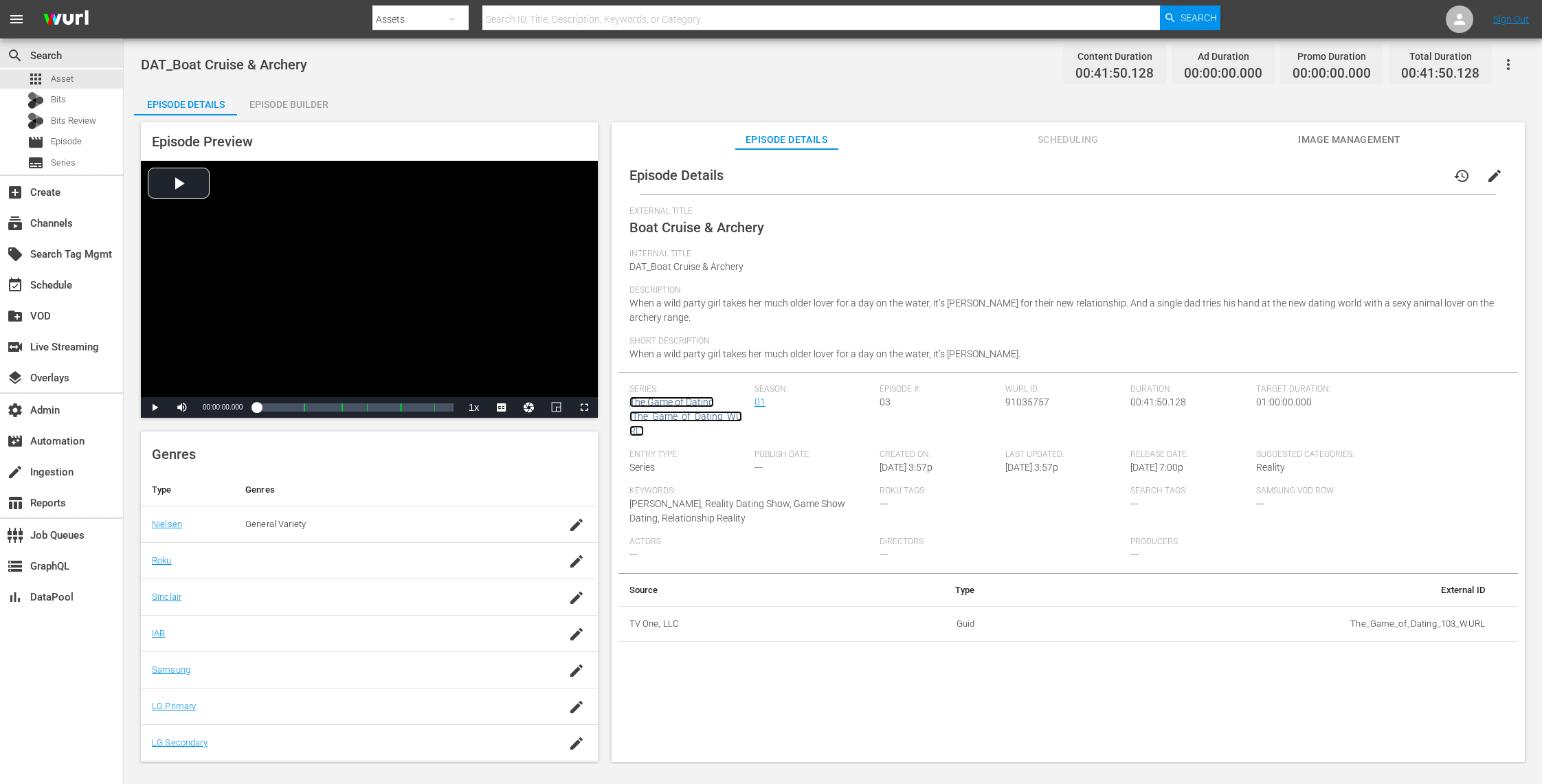
click at [689, 418] on link "The Game of Dating (The_Game_of_Dating_WURL)" at bounding box center [686, 416] width 113 height 40
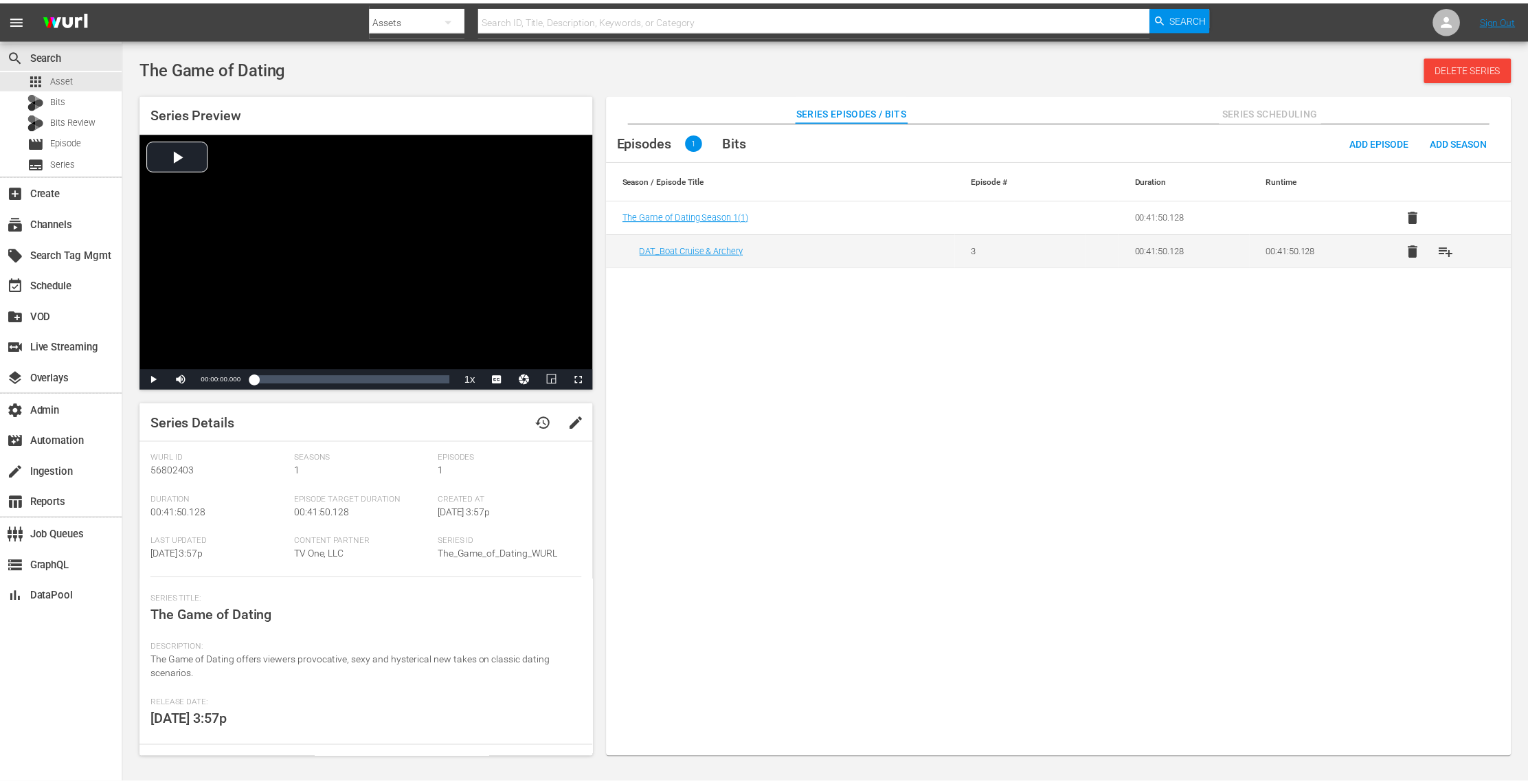
scroll to position [93, 0]
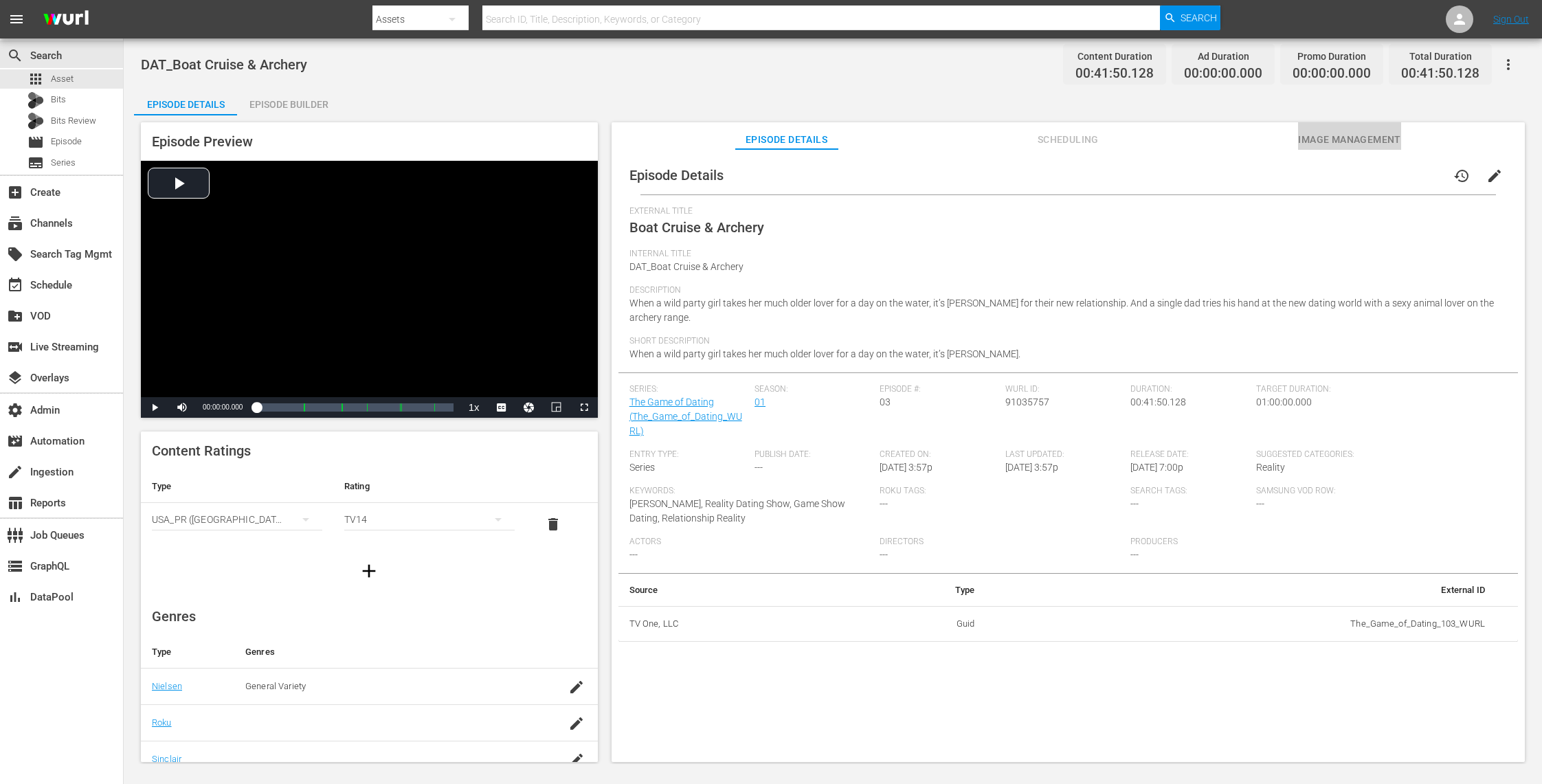
click at [1318, 139] on span "Image Management" at bounding box center [1349, 140] width 103 height 17
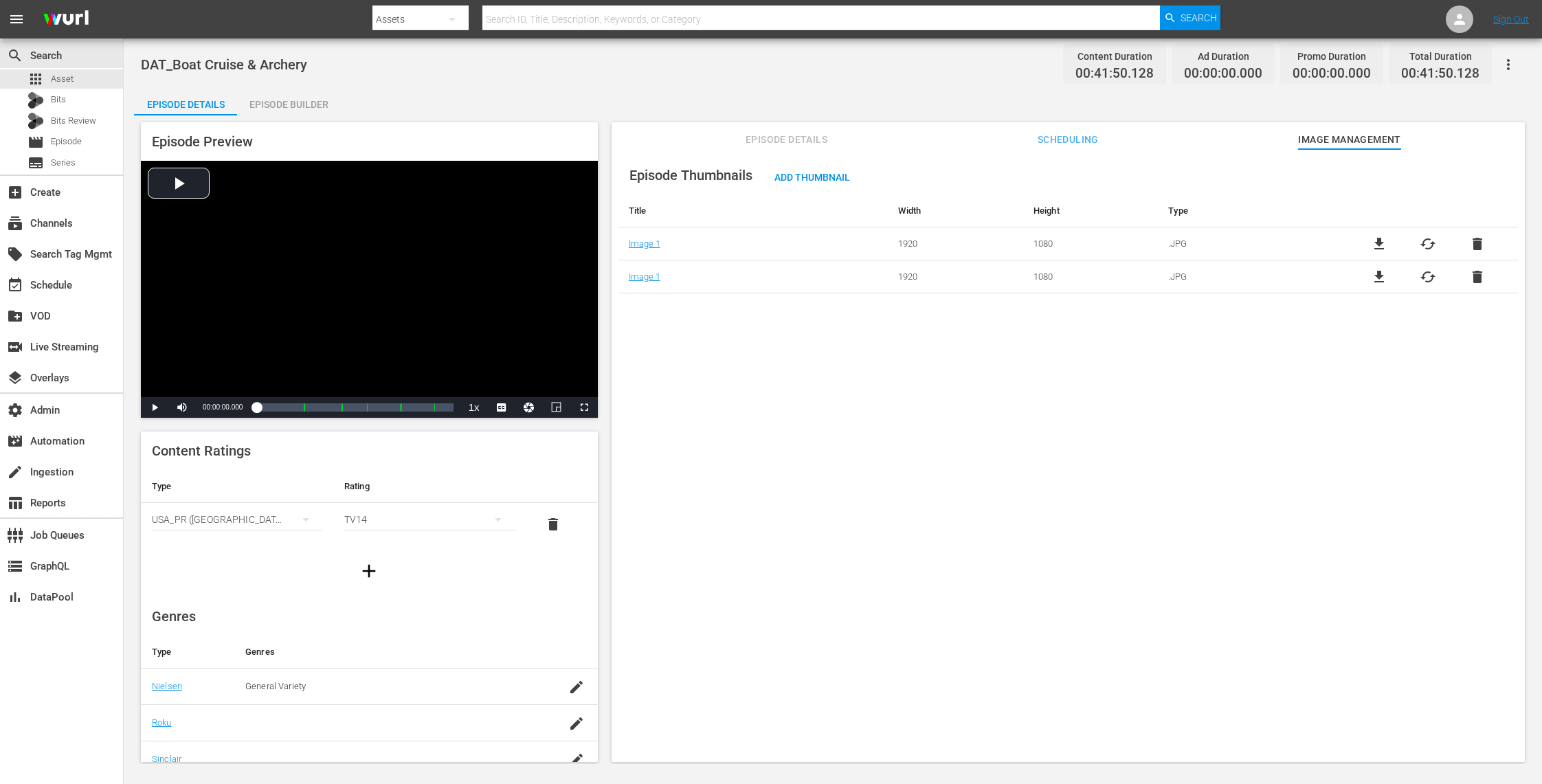
click at [1477, 246] on span "delete" at bounding box center [1477, 244] width 16 height 16
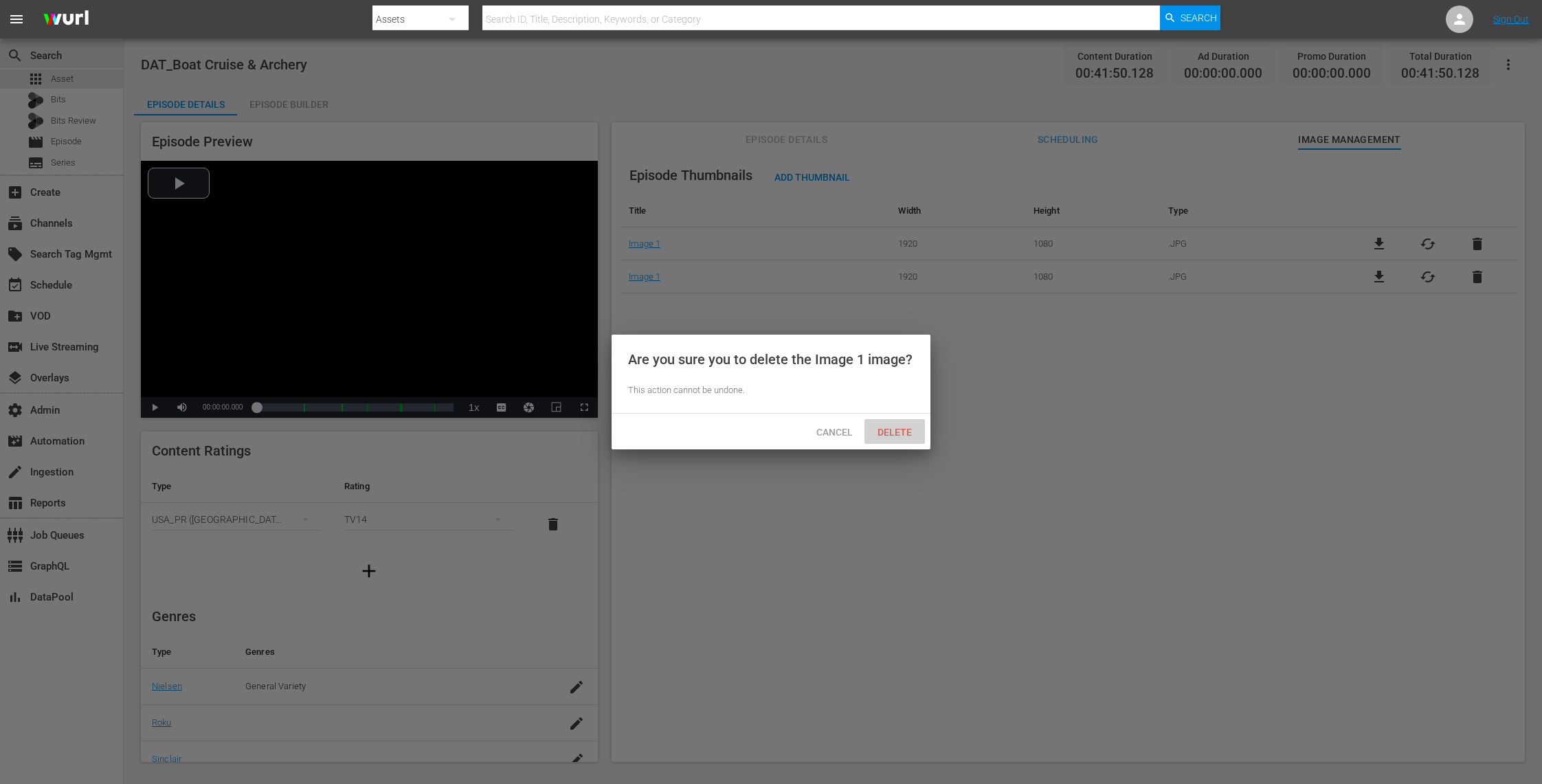
click at [912, 428] on span "Delete" at bounding box center [894, 432] width 57 height 11
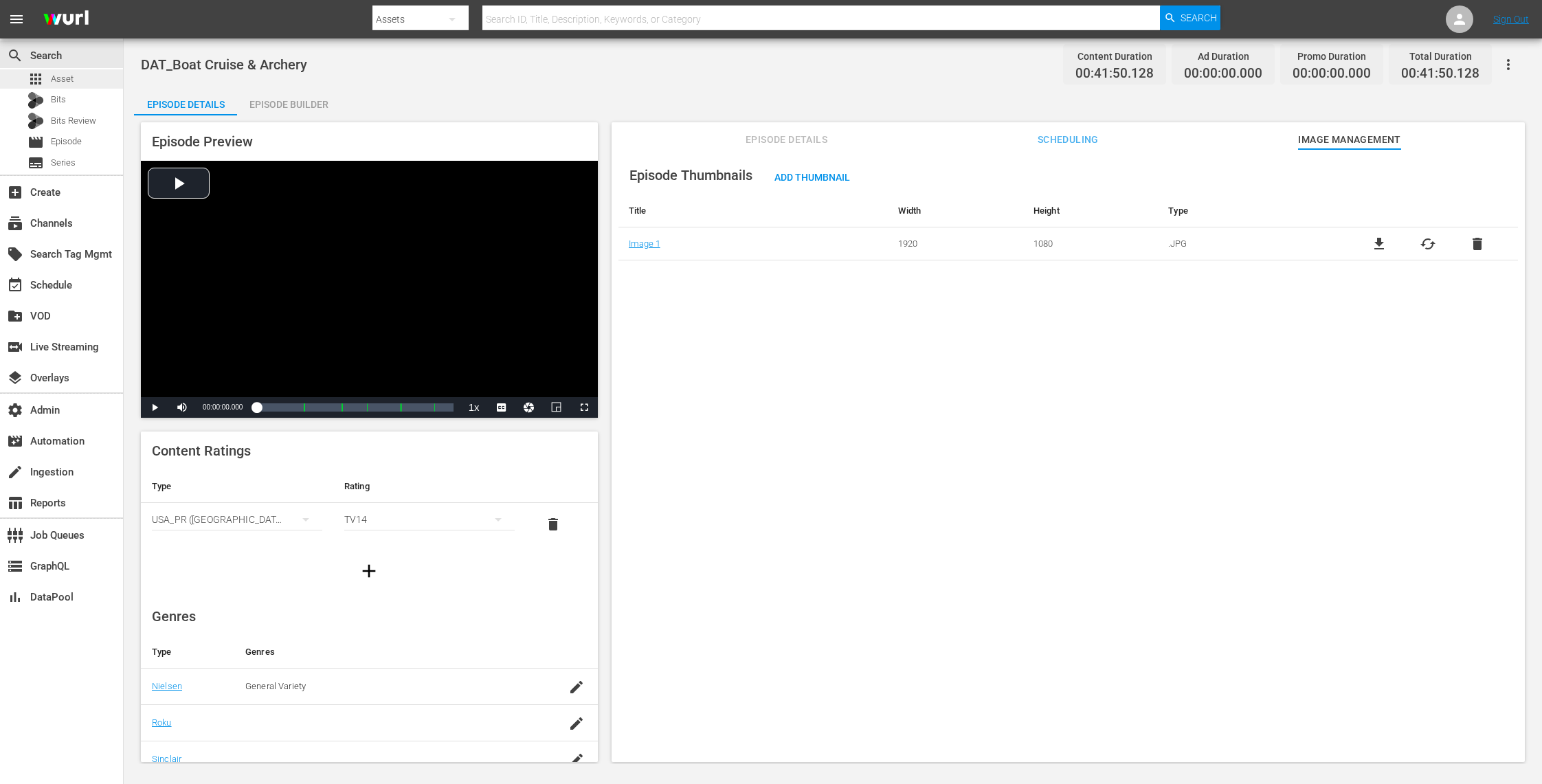
click at [86, 75] on div "apps Asset" at bounding box center [61, 78] width 123 height 19
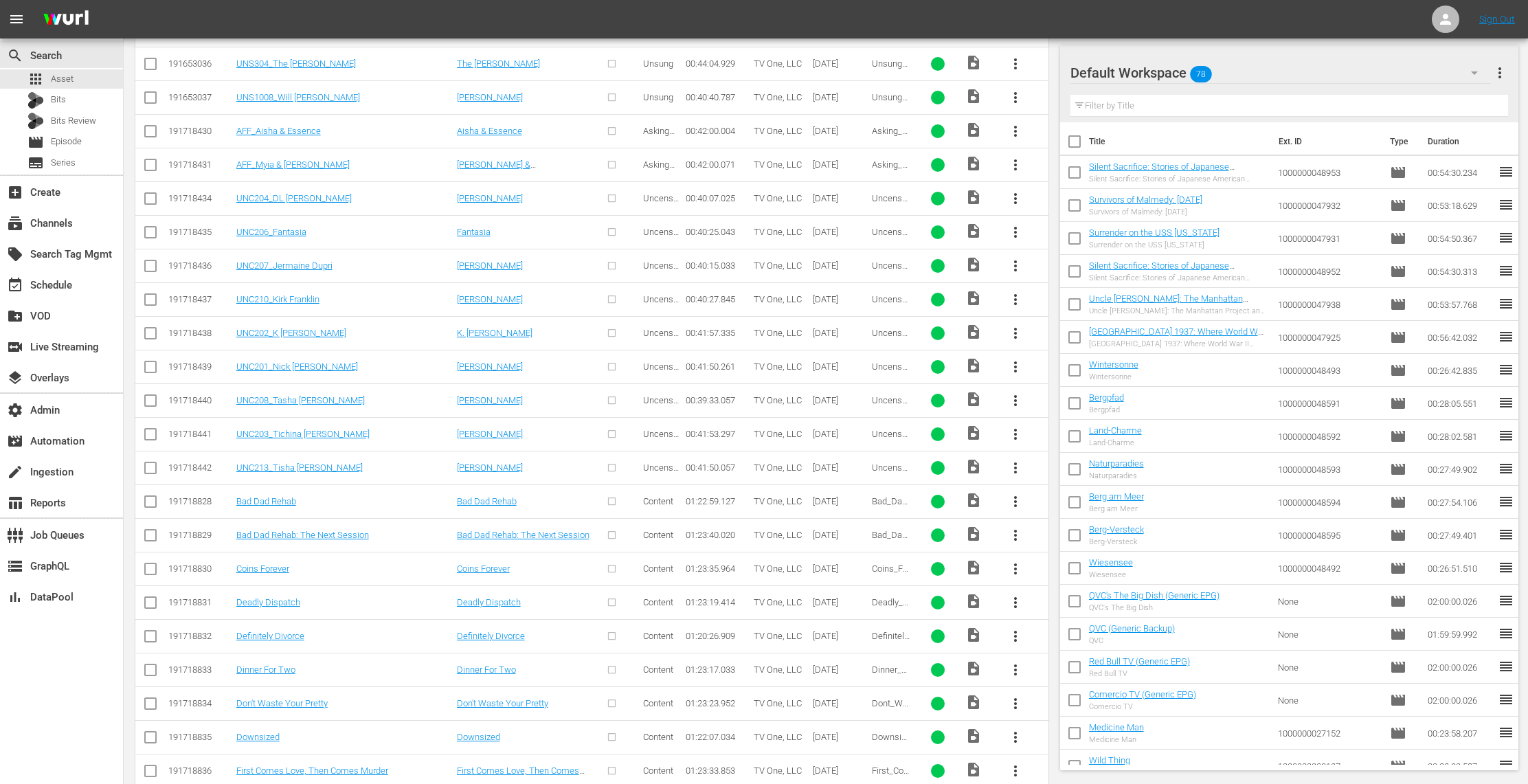
scroll to position [2177, 0]
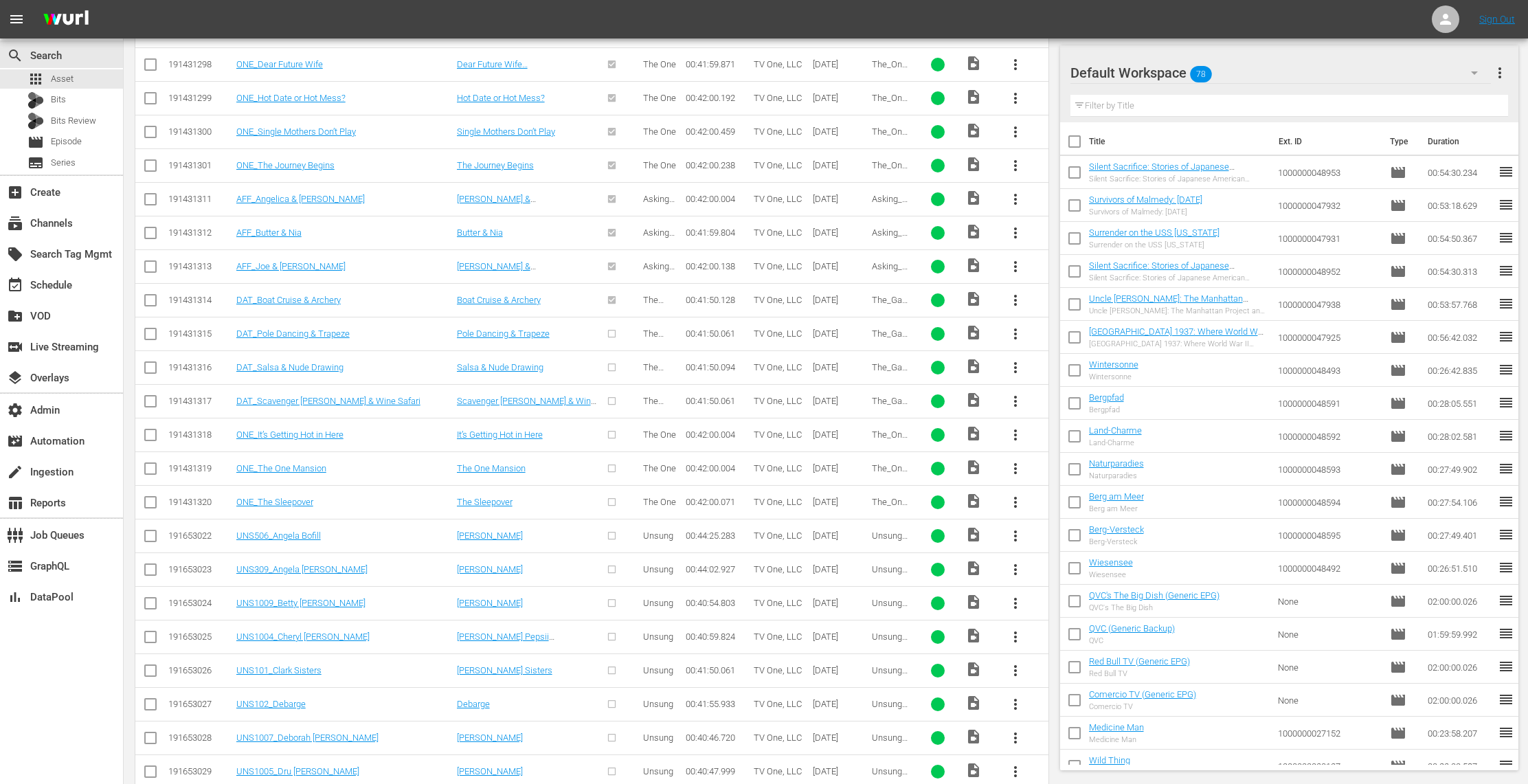
scroll to position [1336, 0]
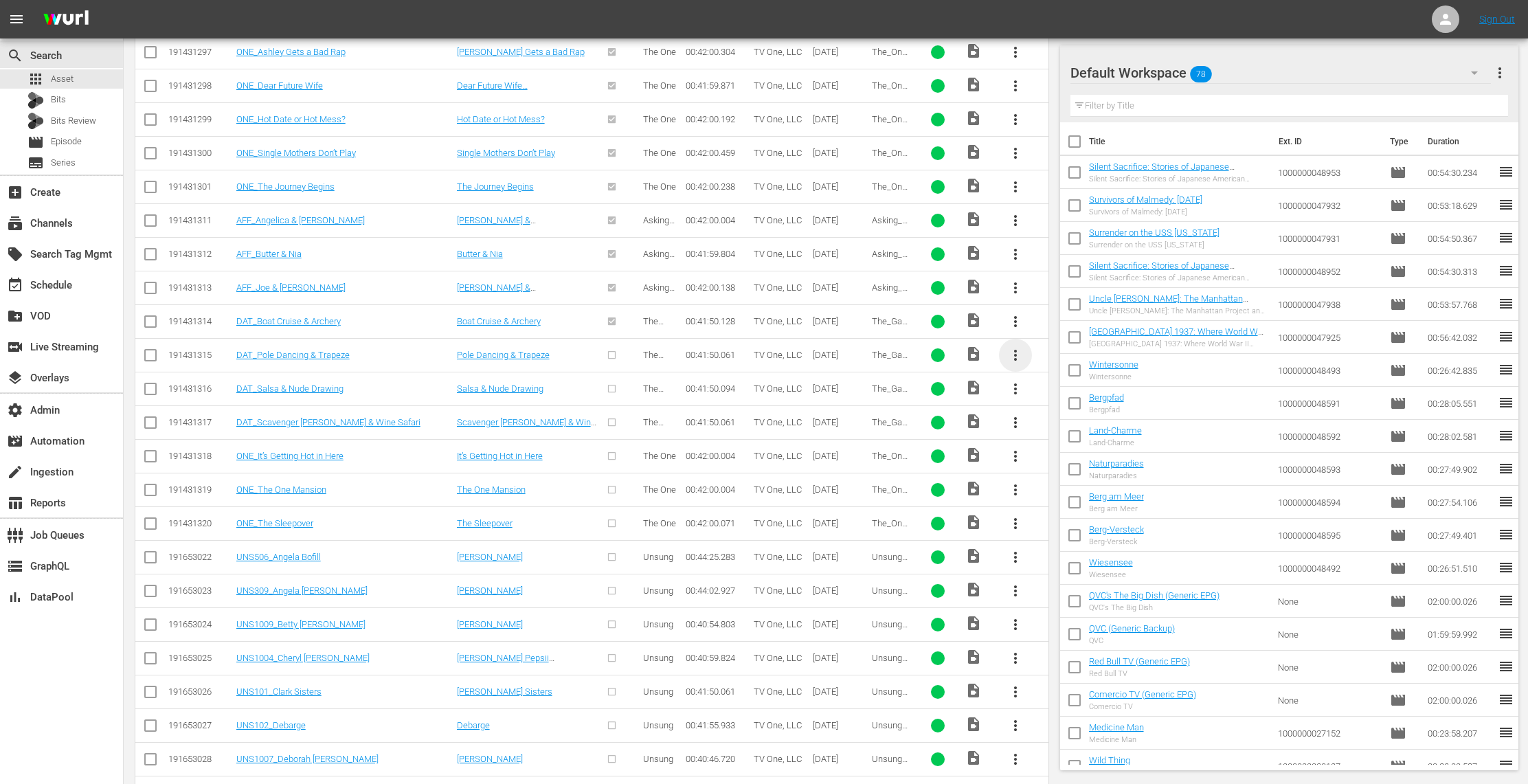
click at [1020, 363] on span "more_vert" at bounding box center [1015, 355] width 16 height 16
click at [1066, 459] on div "Episode" at bounding box center [1089, 467] width 93 height 33
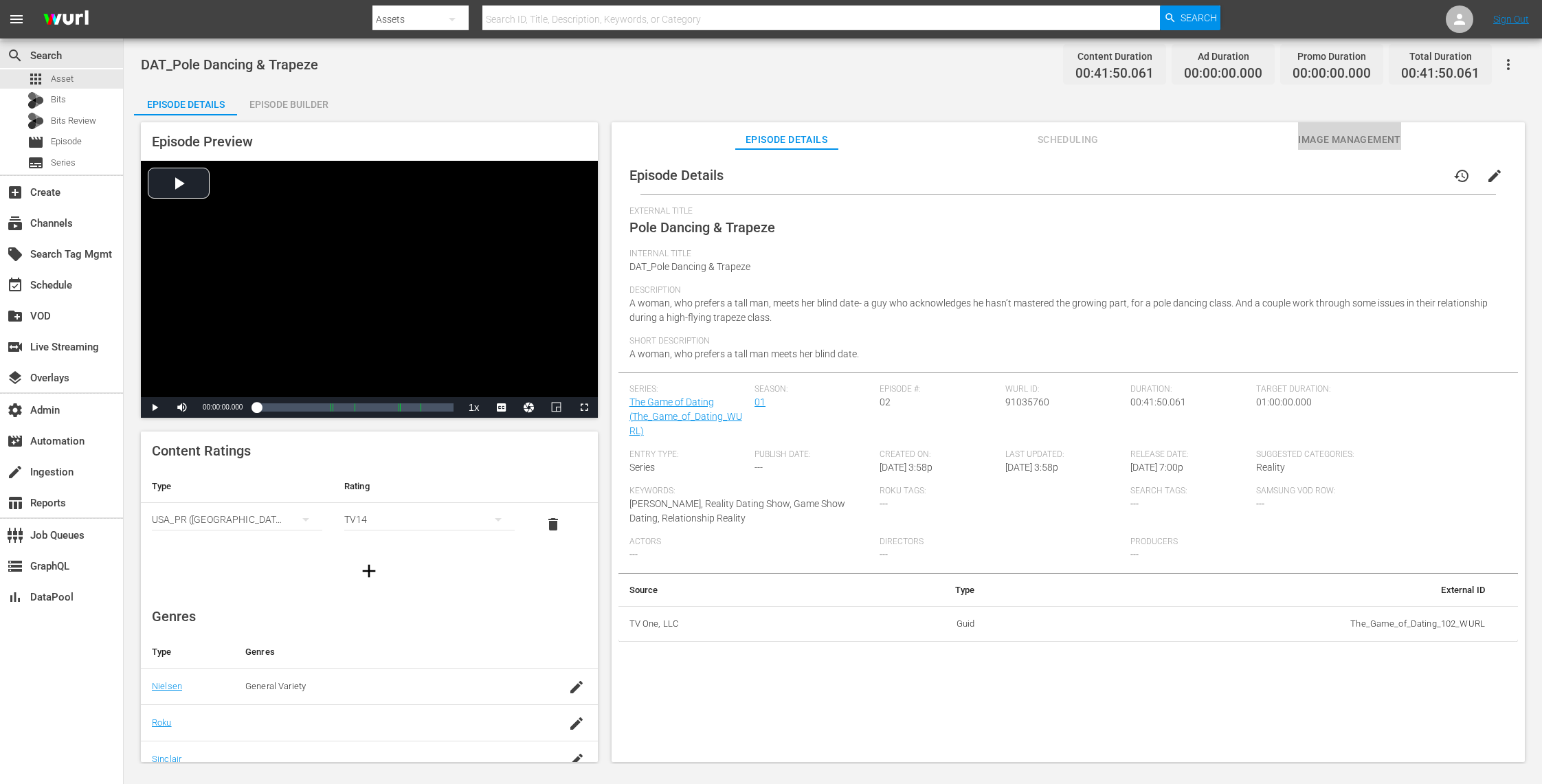
click at [1328, 132] on span "Image Management" at bounding box center [1349, 140] width 103 height 17
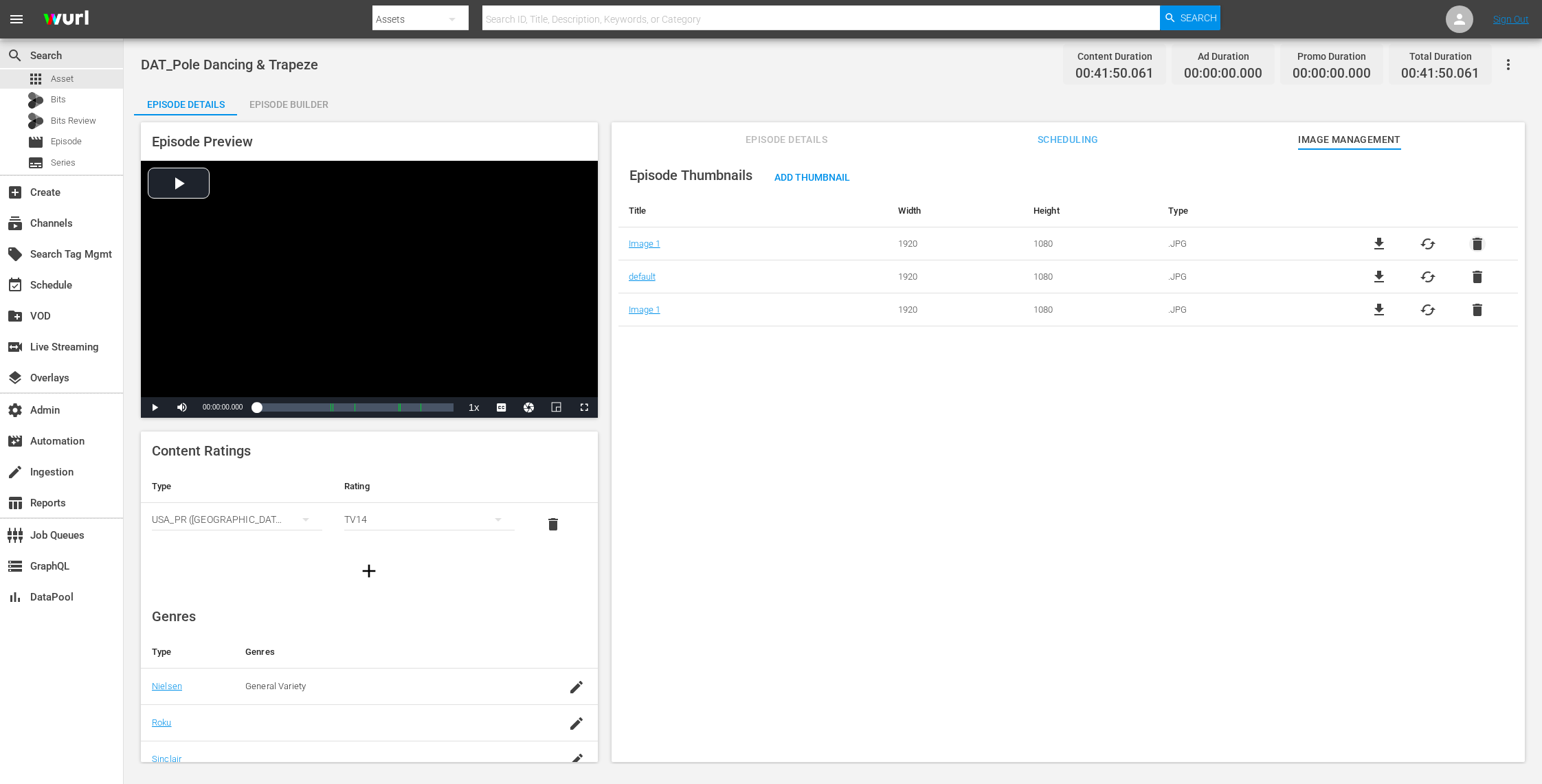
click at [1473, 238] on span "delete" at bounding box center [1477, 244] width 16 height 16
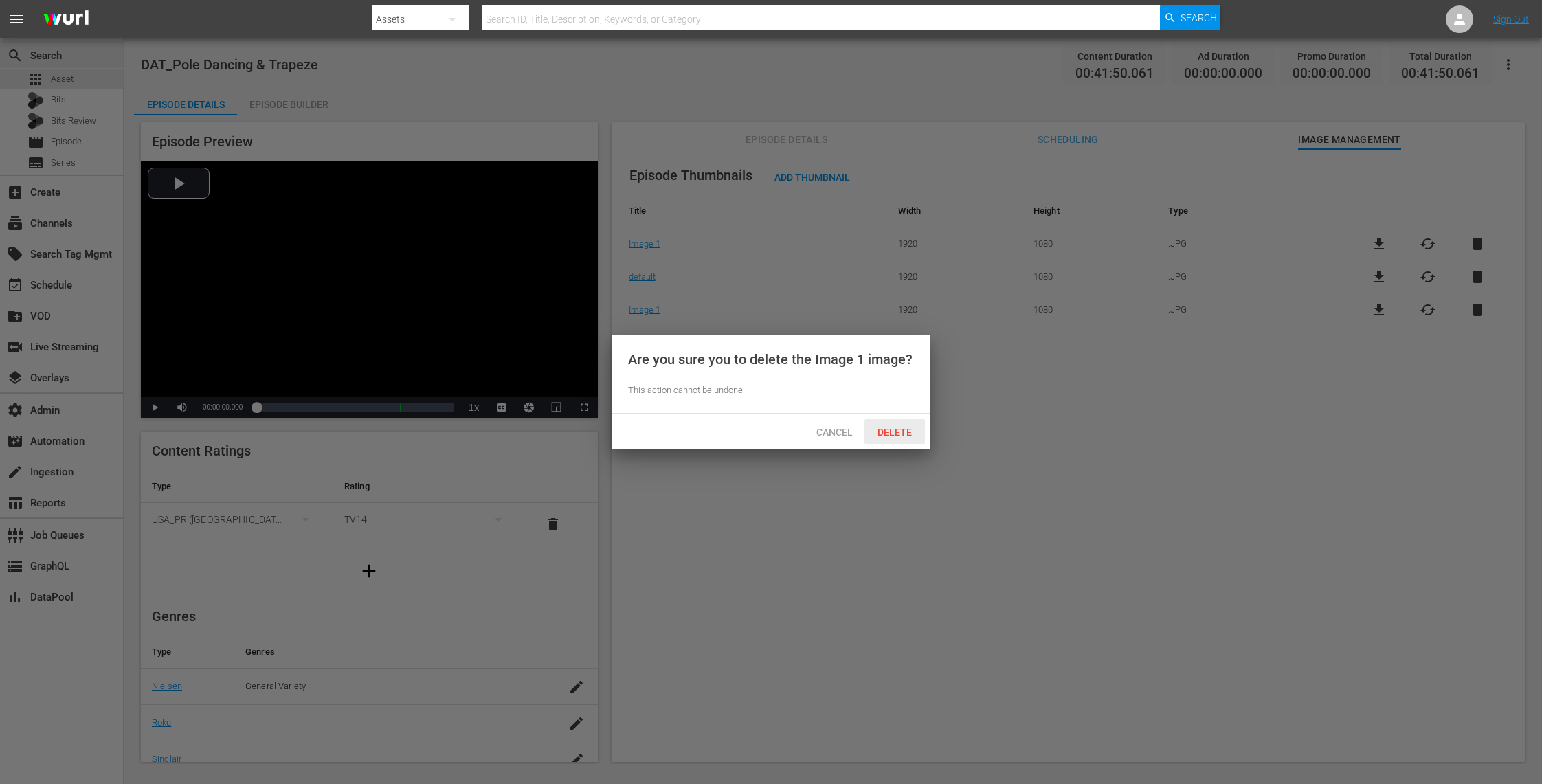
click at [898, 430] on span "Delete" at bounding box center [894, 432] width 57 height 11
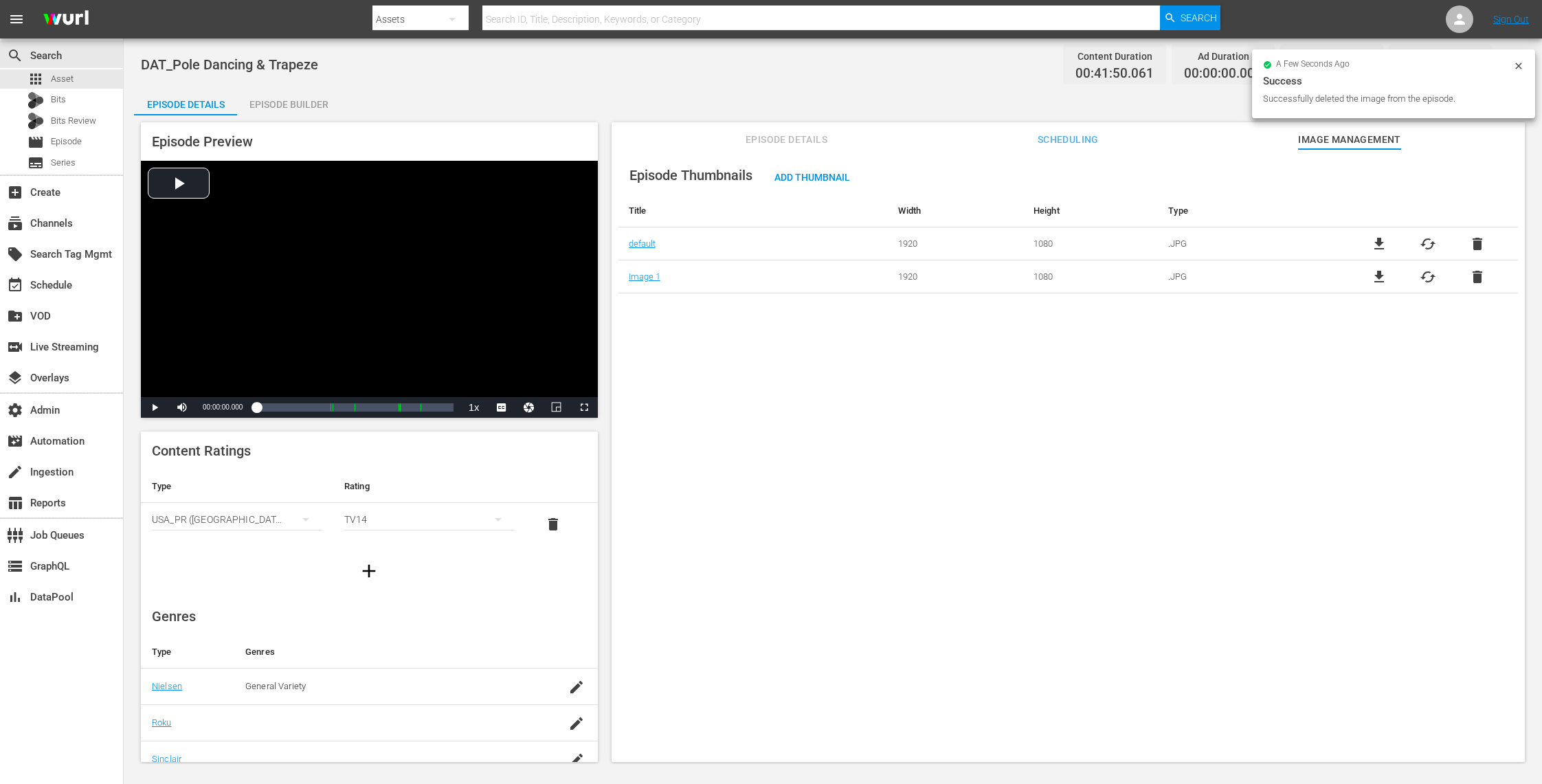
click at [1469, 241] on span "delete" at bounding box center [1477, 244] width 16 height 16
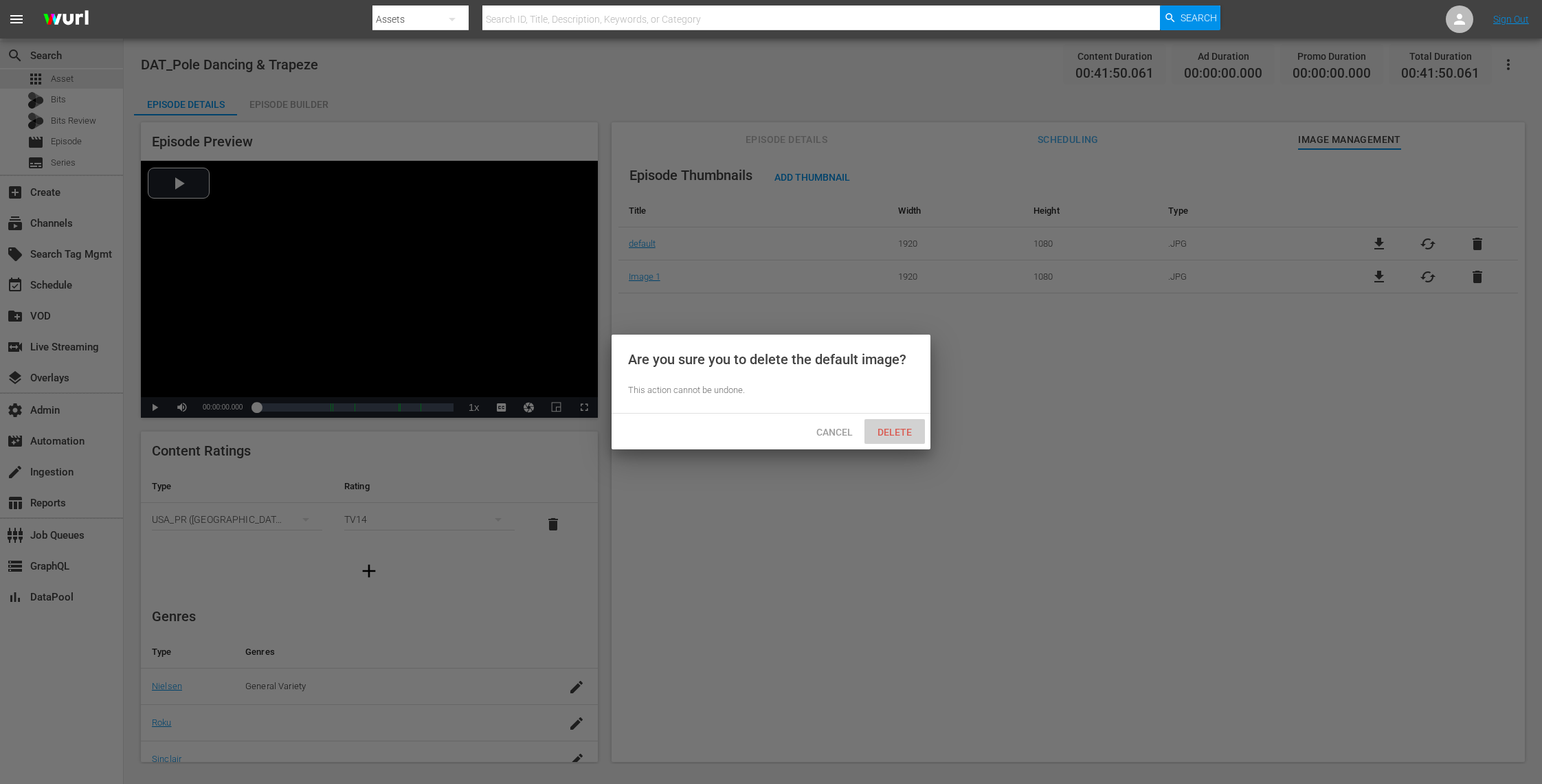
click at [901, 431] on span "Delete" at bounding box center [894, 432] width 57 height 11
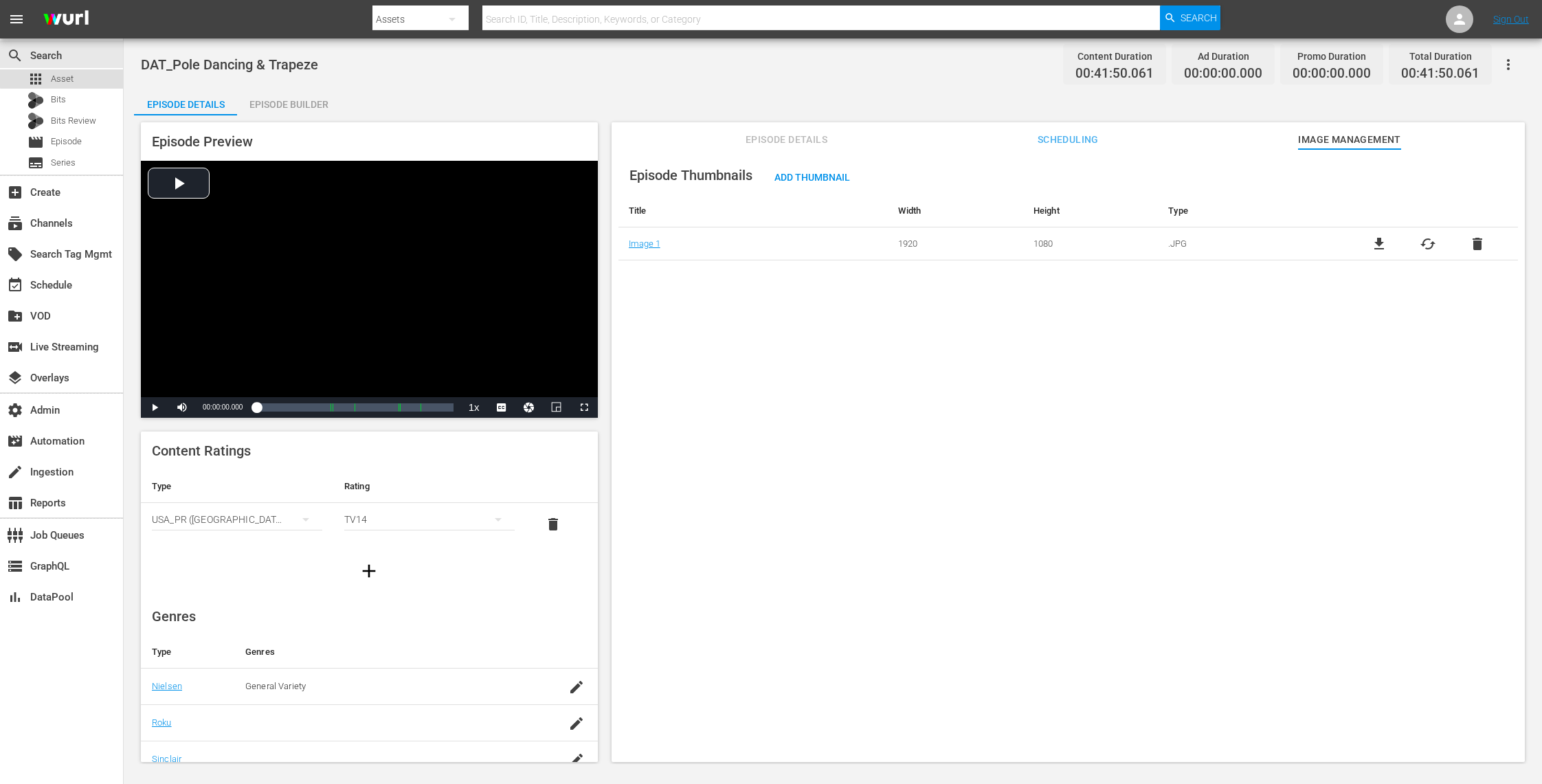
click at [77, 76] on div "apps Asset" at bounding box center [61, 78] width 123 height 19
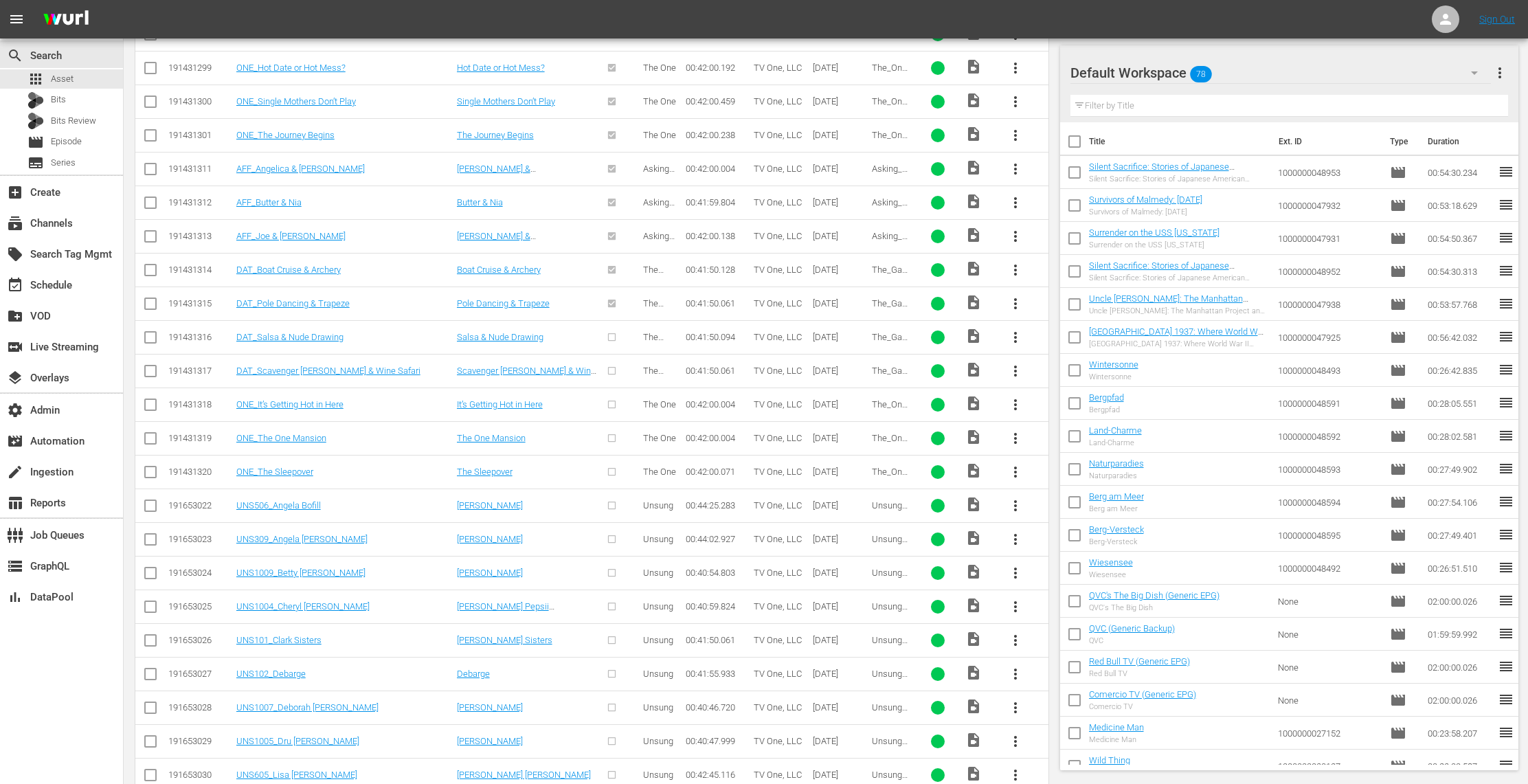
scroll to position [1456, 0]
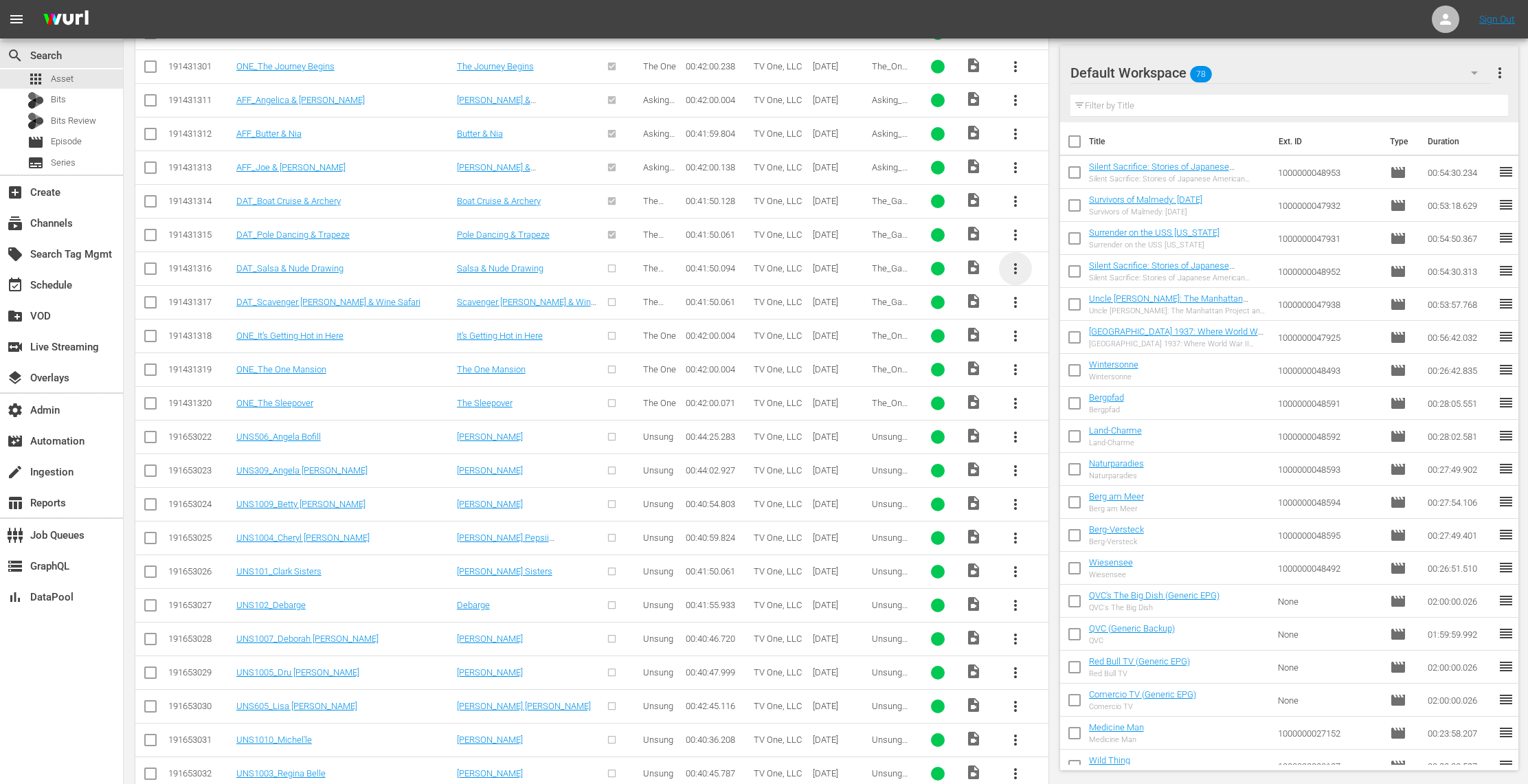
click at [1012, 275] on span "more_vert" at bounding box center [1015, 268] width 16 height 16
click at [1079, 381] on div "Episode" at bounding box center [1089, 382] width 93 height 33
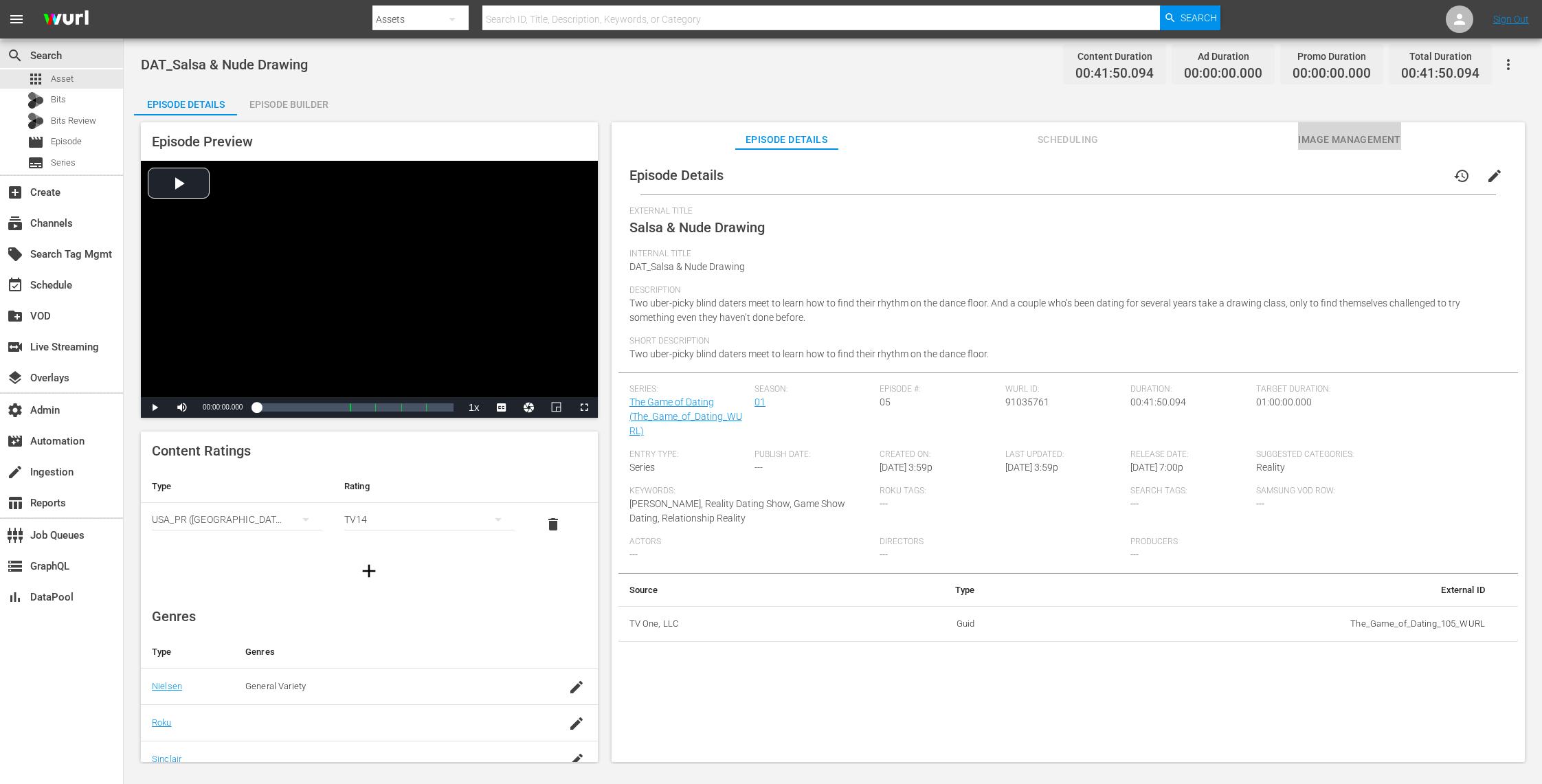
click at [1342, 139] on span "Image Management" at bounding box center [1349, 140] width 103 height 17
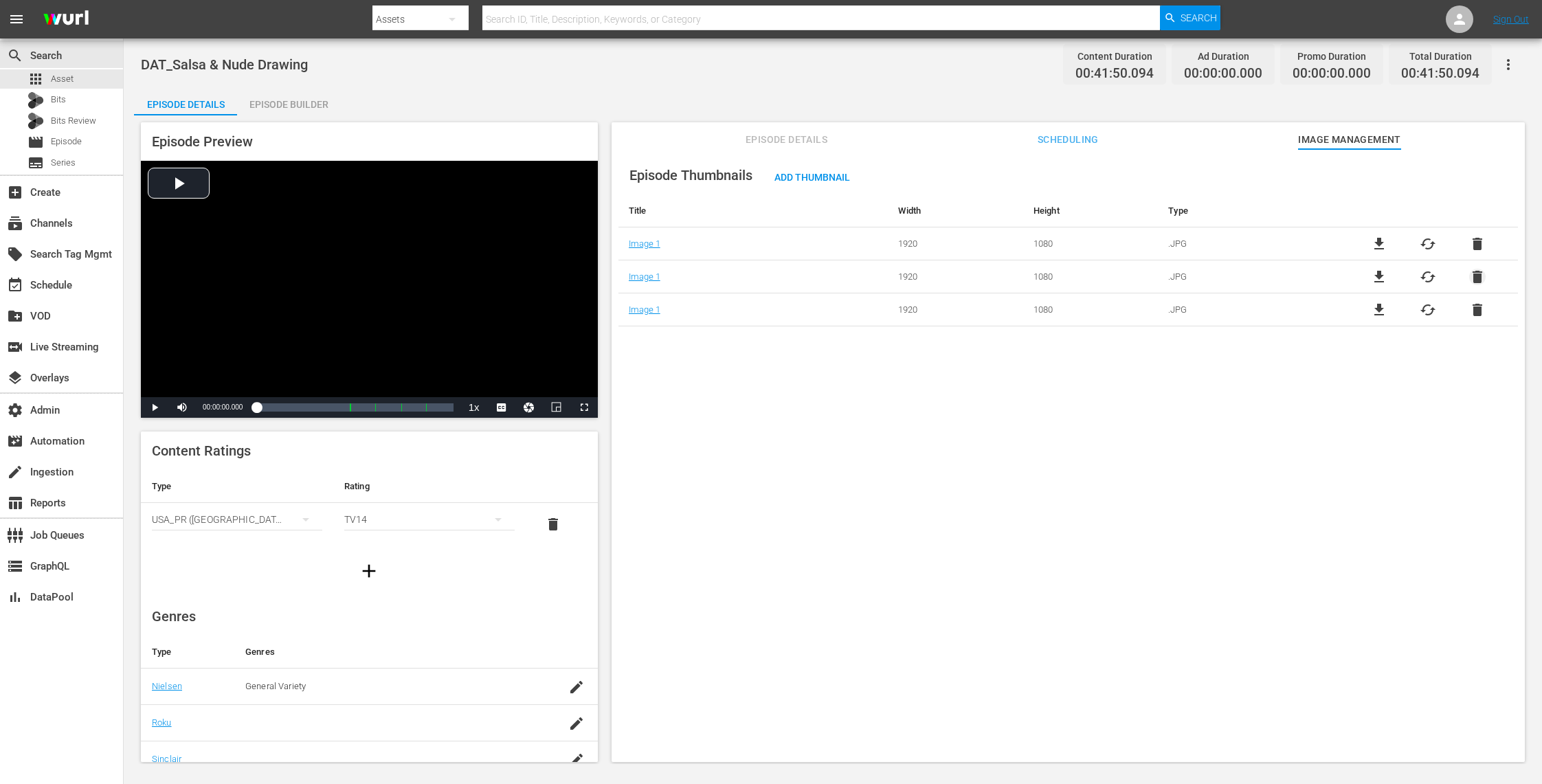
click at [1472, 274] on span "delete" at bounding box center [1477, 276] width 16 height 16
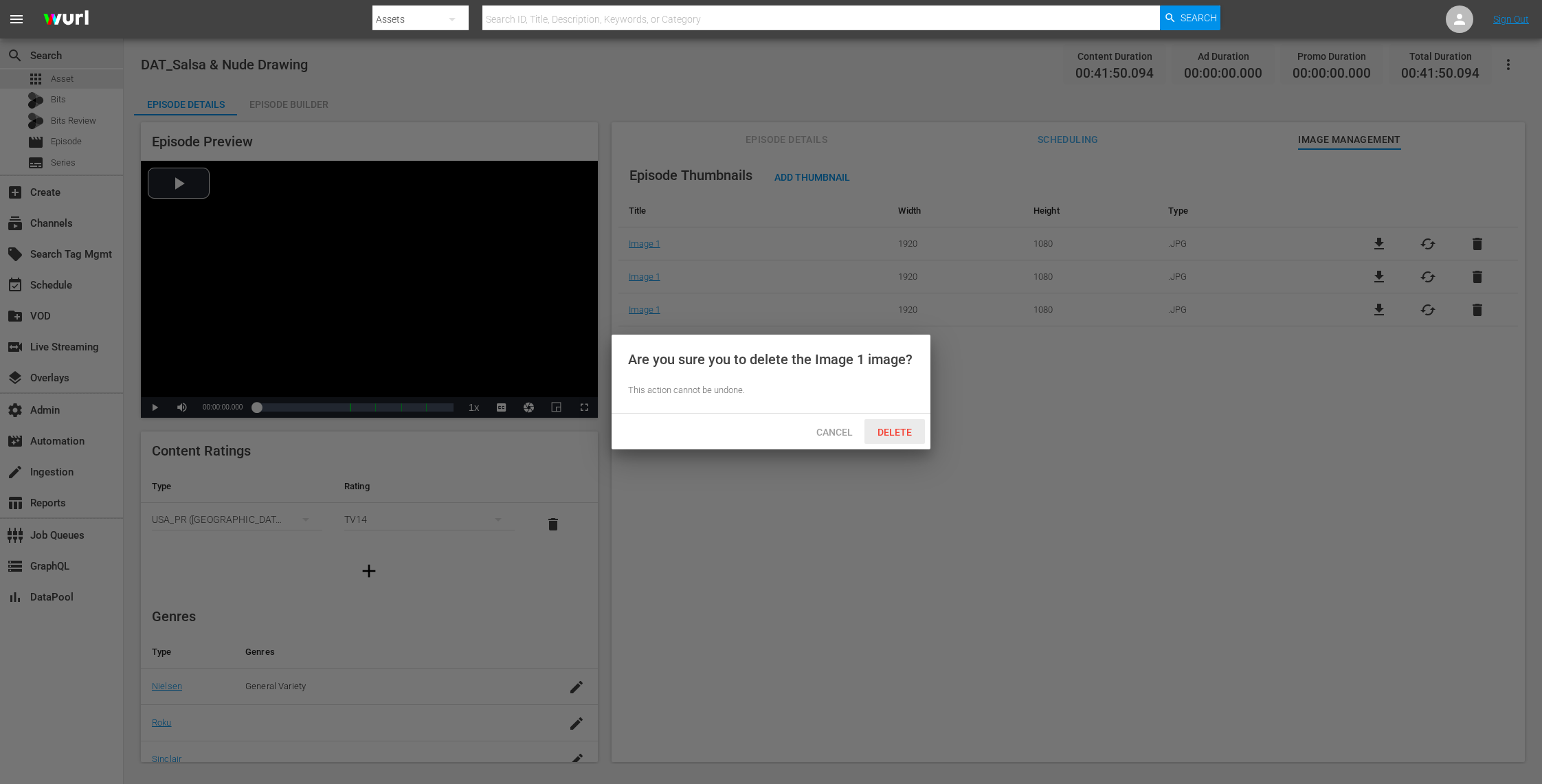
click at [894, 431] on span "Delete" at bounding box center [894, 432] width 57 height 11
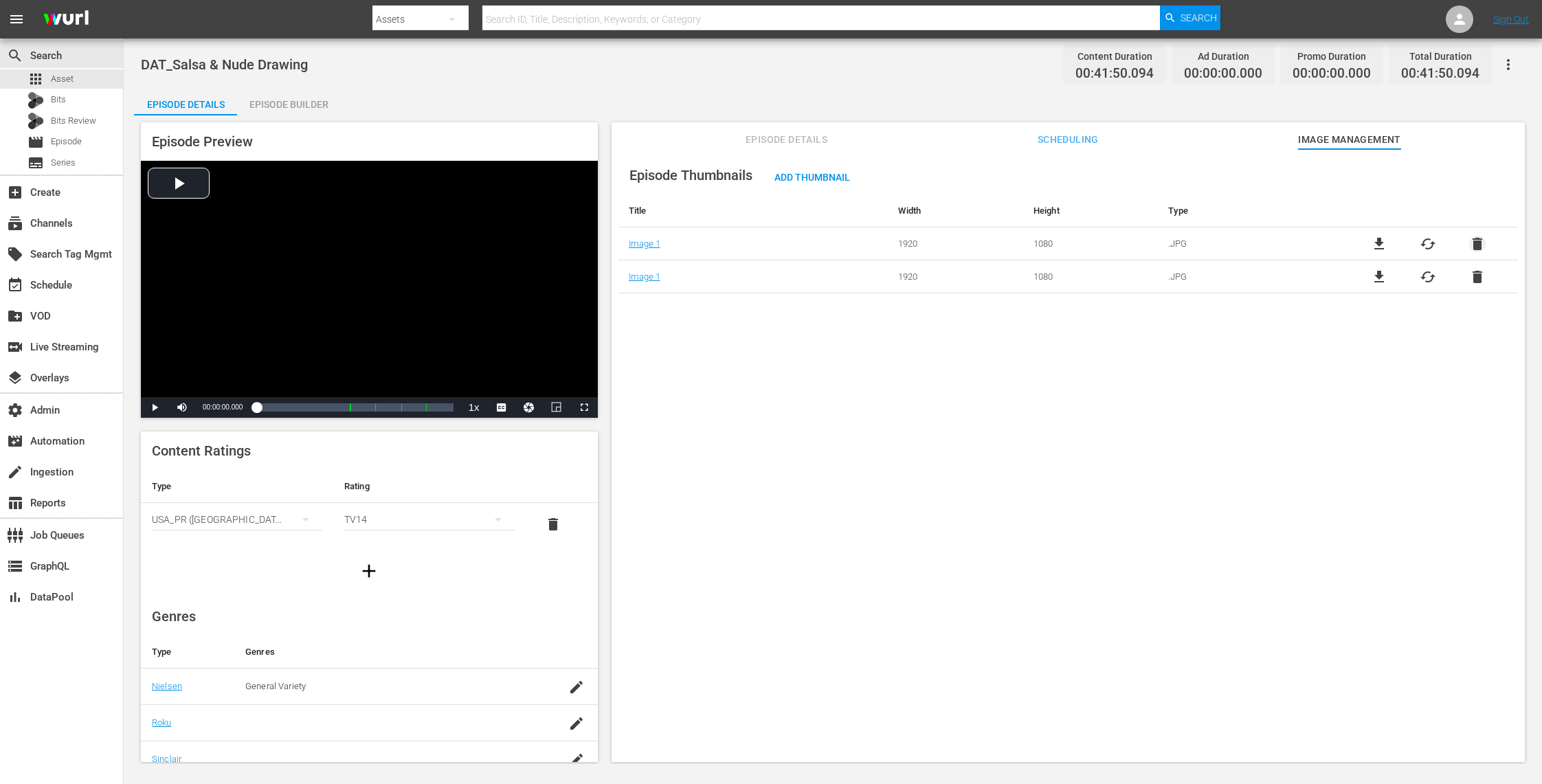
click at [1472, 243] on span "delete" at bounding box center [1477, 244] width 16 height 16
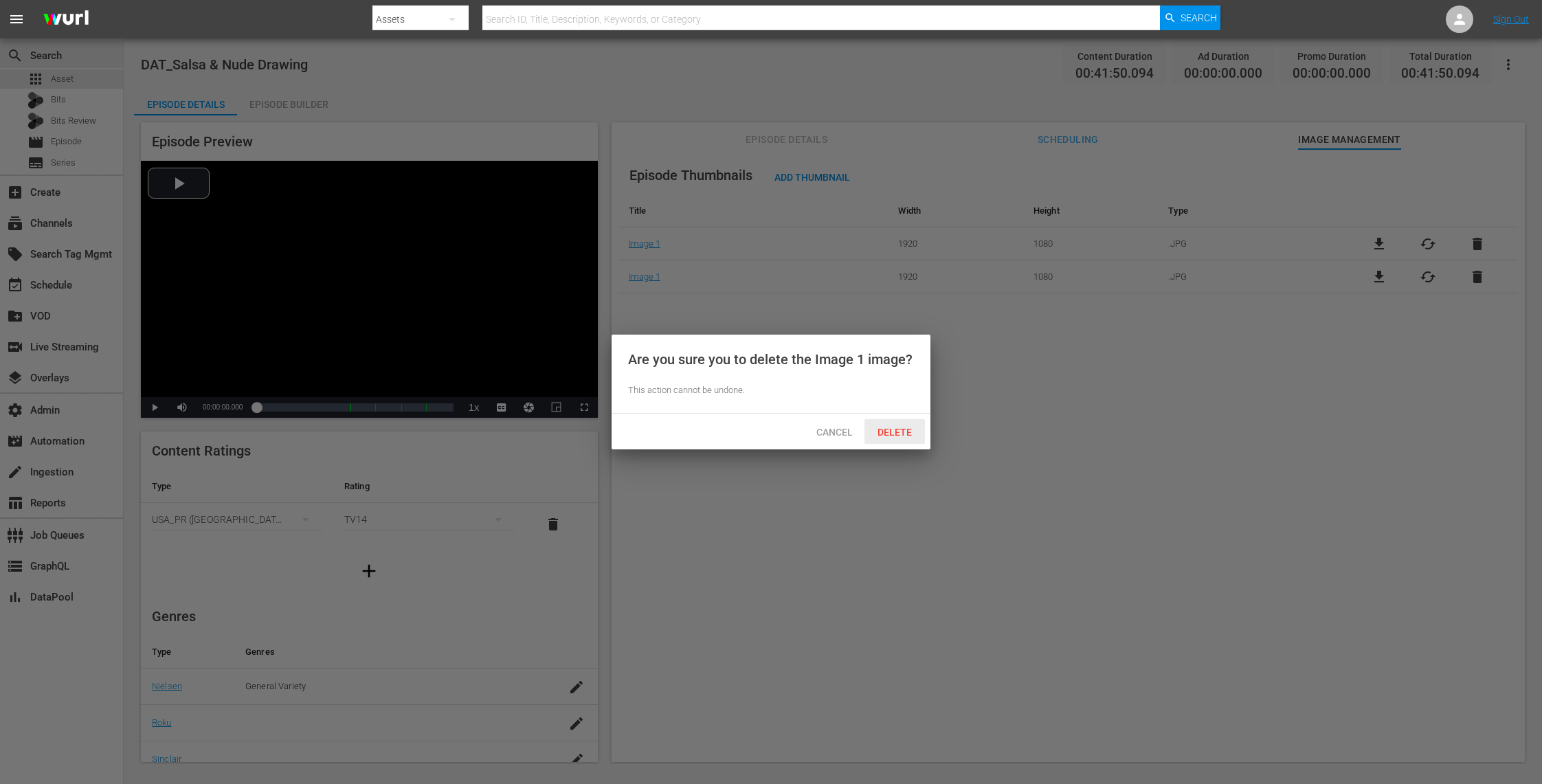
click at [898, 432] on span "Delete" at bounding box center [894, 432] width 57 height 11
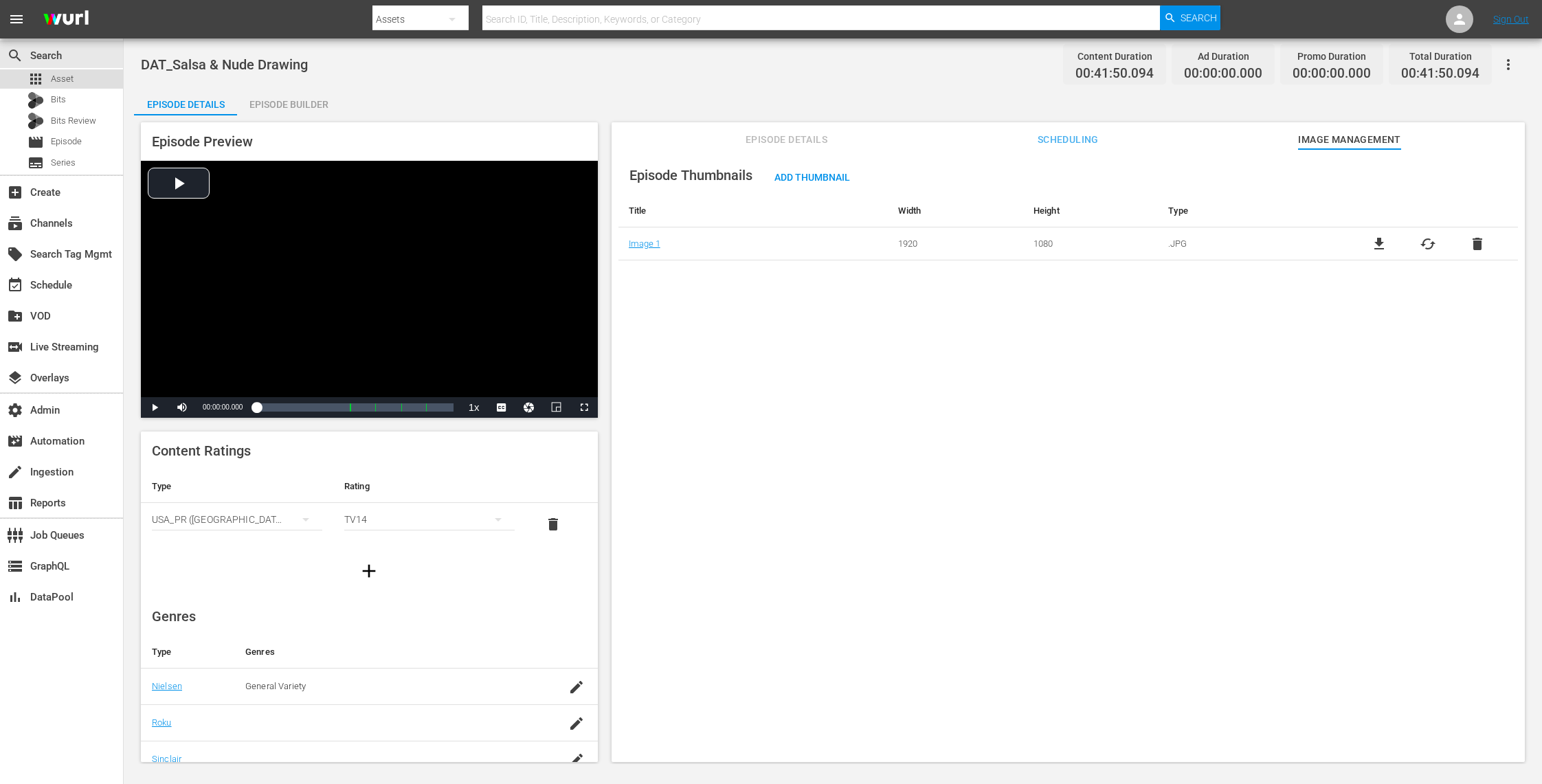
click at [94, 81] on div "apps Asset" at bounding box center [61, 78] width 123 height 19
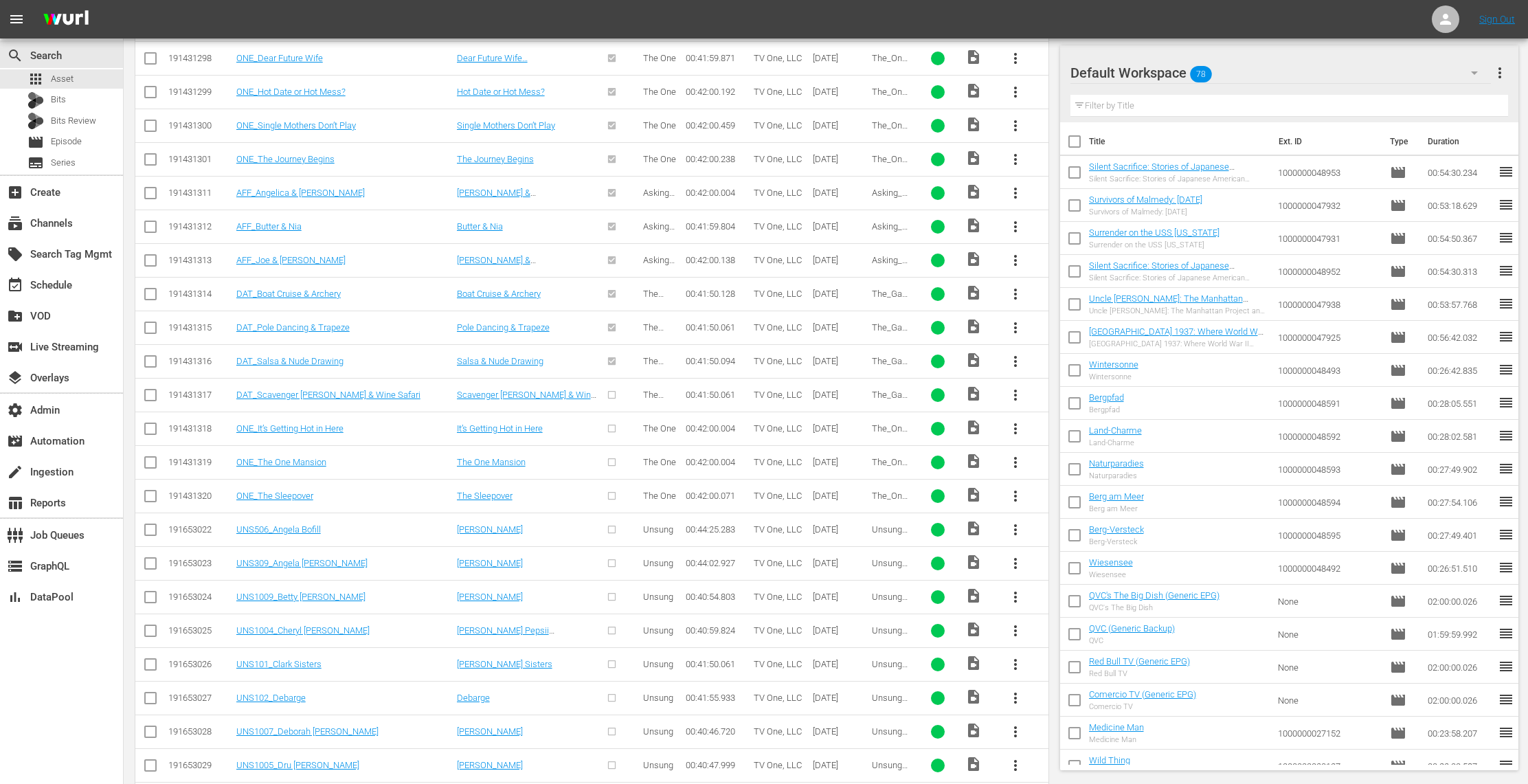
scroll to position [1378, 0]
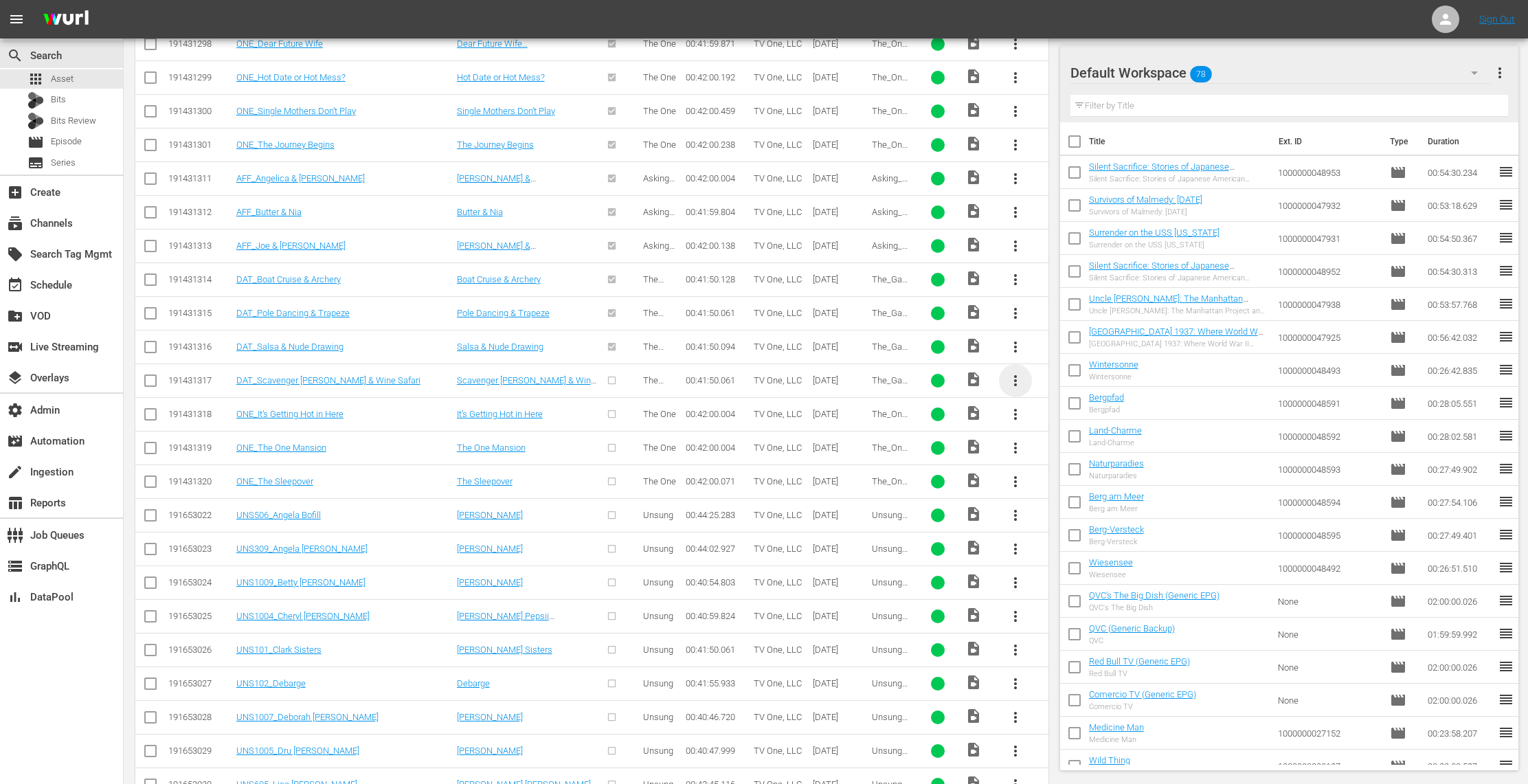
click at [1014, 385] on span "more_vert" at bounding box center [1015, 380] width 16 height 16
click at [1077, 498] on div "Episode" at bounding box center [1089, 494] width 93 height 33
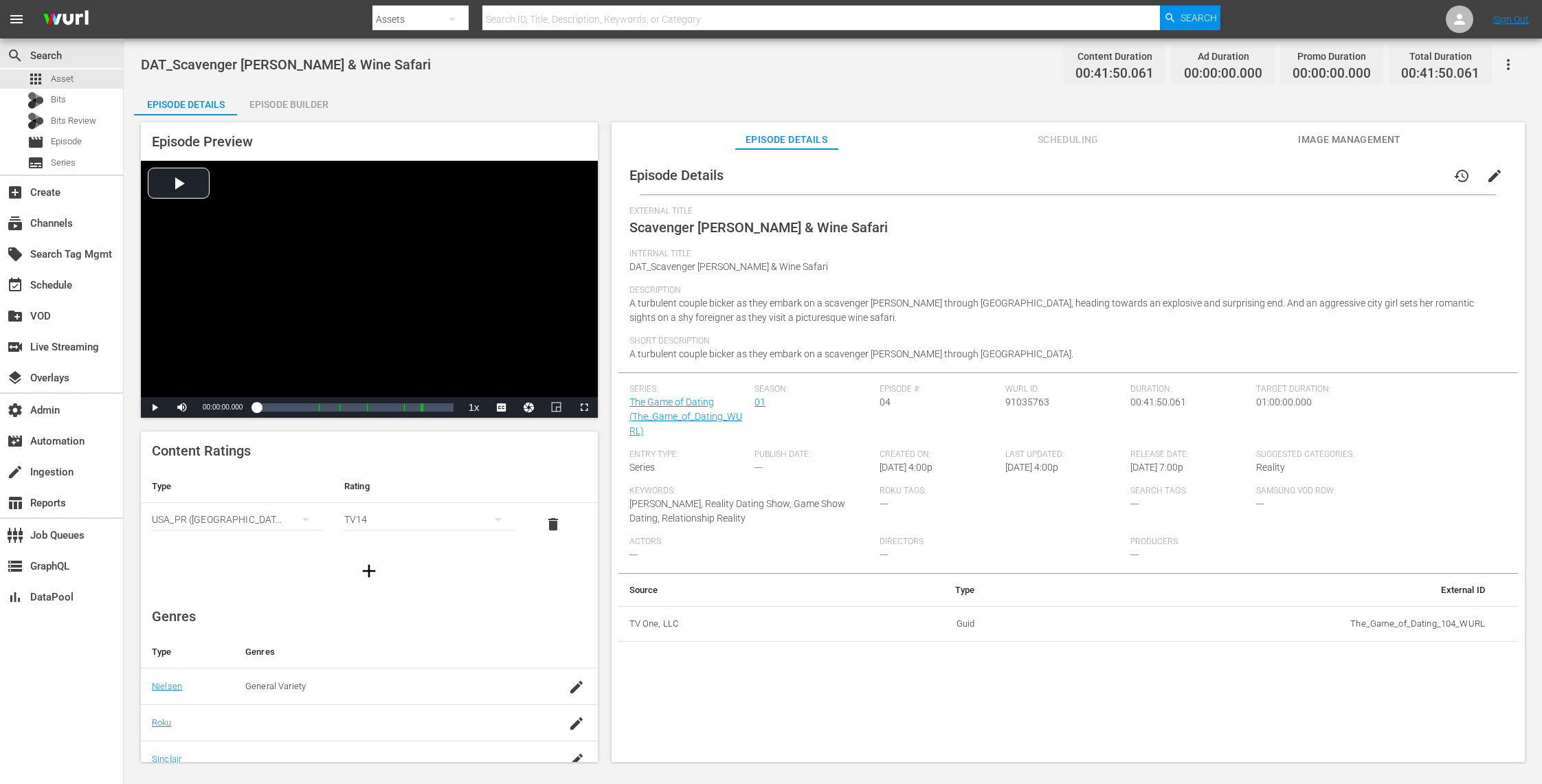
click at [1382, 135] on span "Image Management" at bounding box center [1349, 140] width 103 height 17
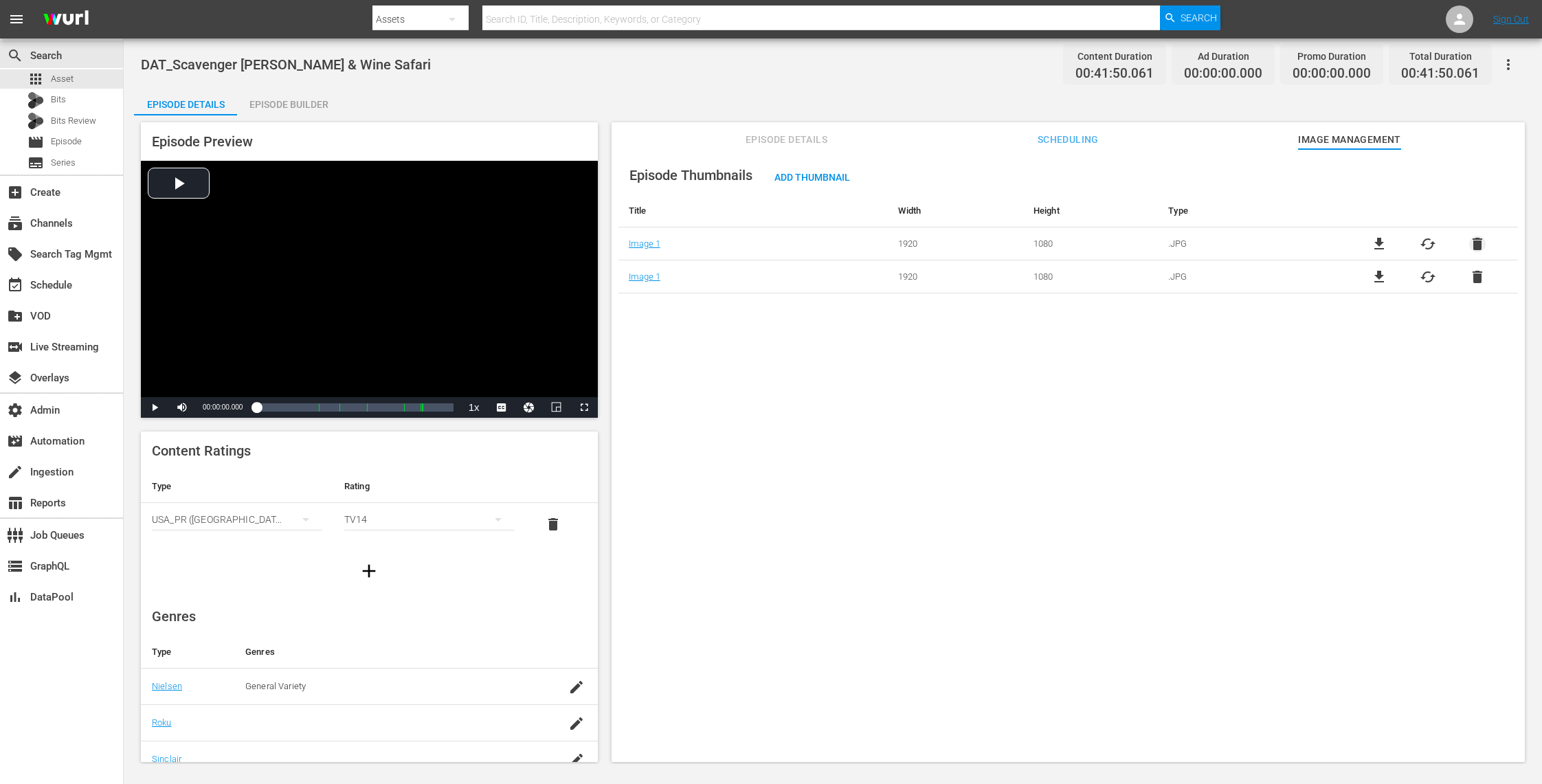
click at [1476, 238] on span "delete" at bounding box center [1477, 244] width 16 height 16
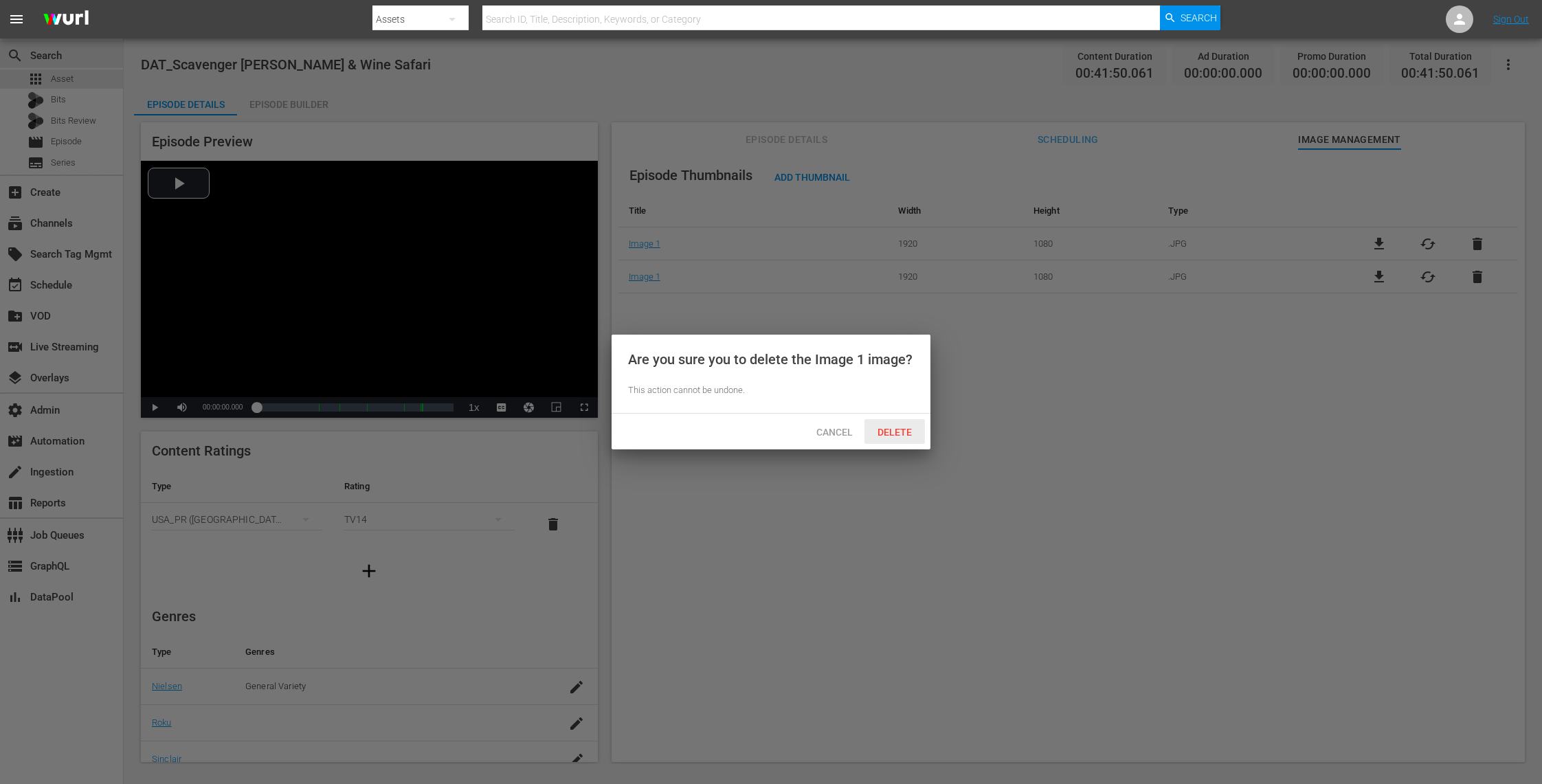
click at [903, 425] on div "Delete" at bounding box center [894, 432] width 61 height 26
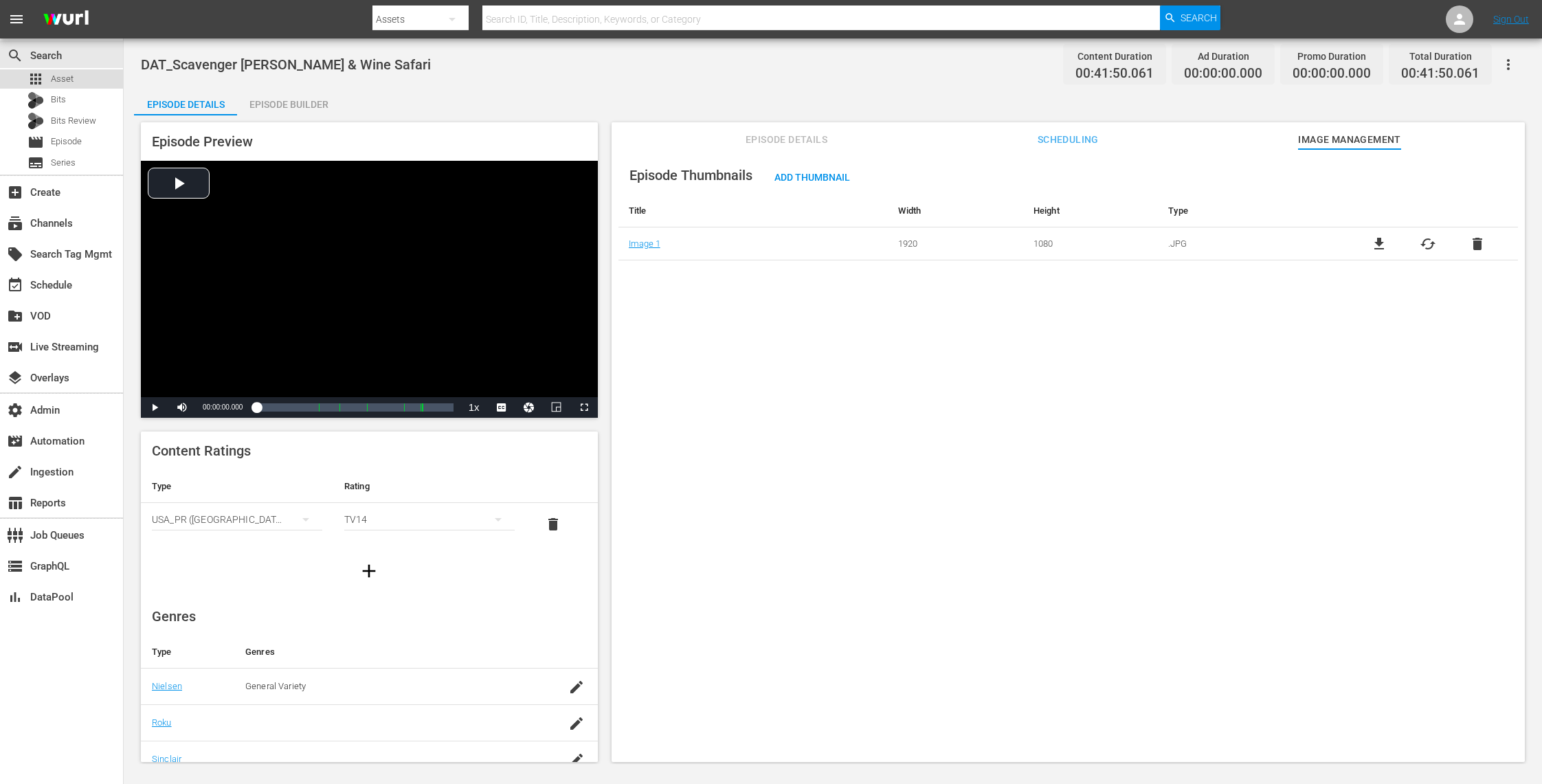
click at [97, 81] on div "apps Asset" at bounding box center [61, 78] width 123 height 19
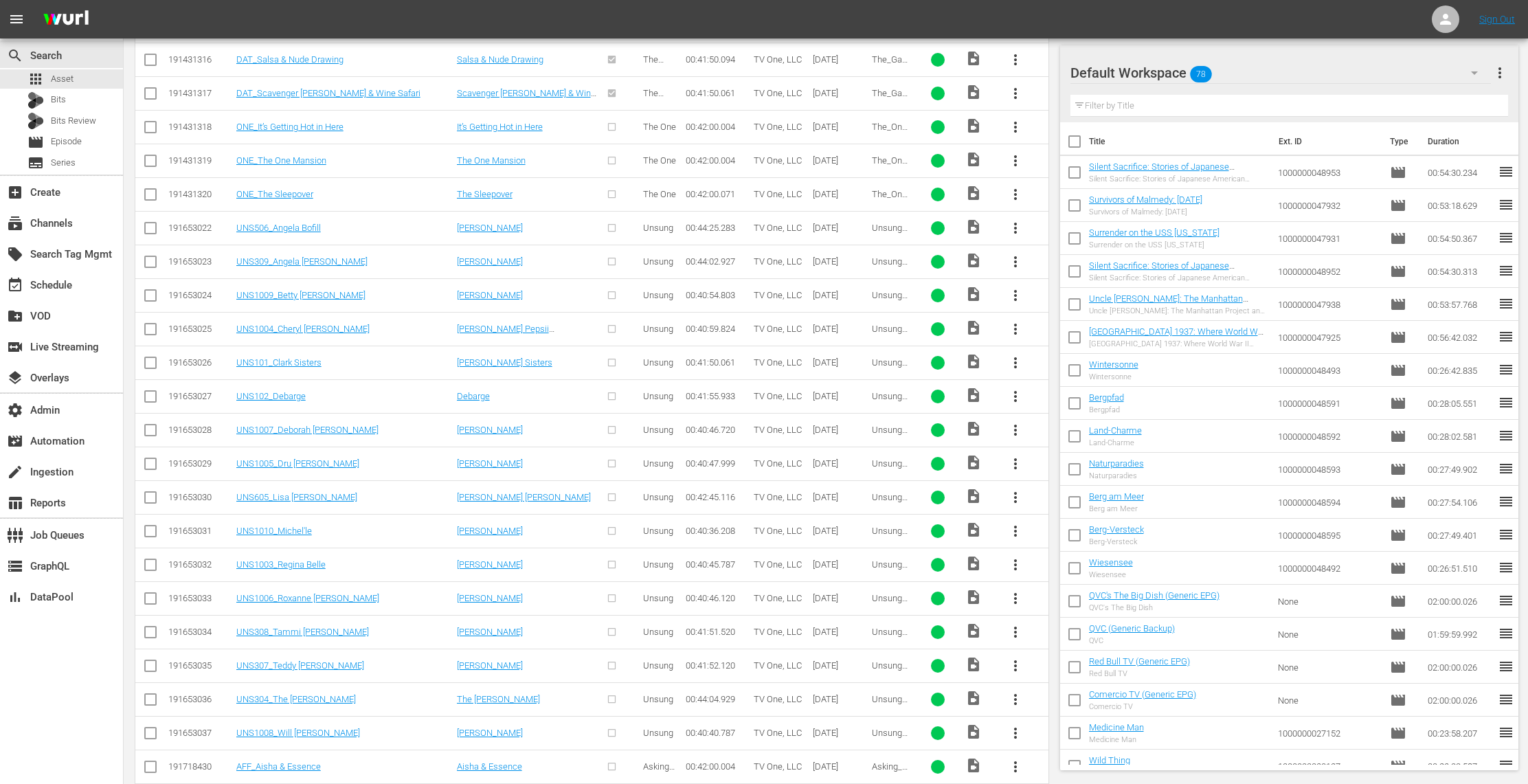
scroll to position [1493, 0]
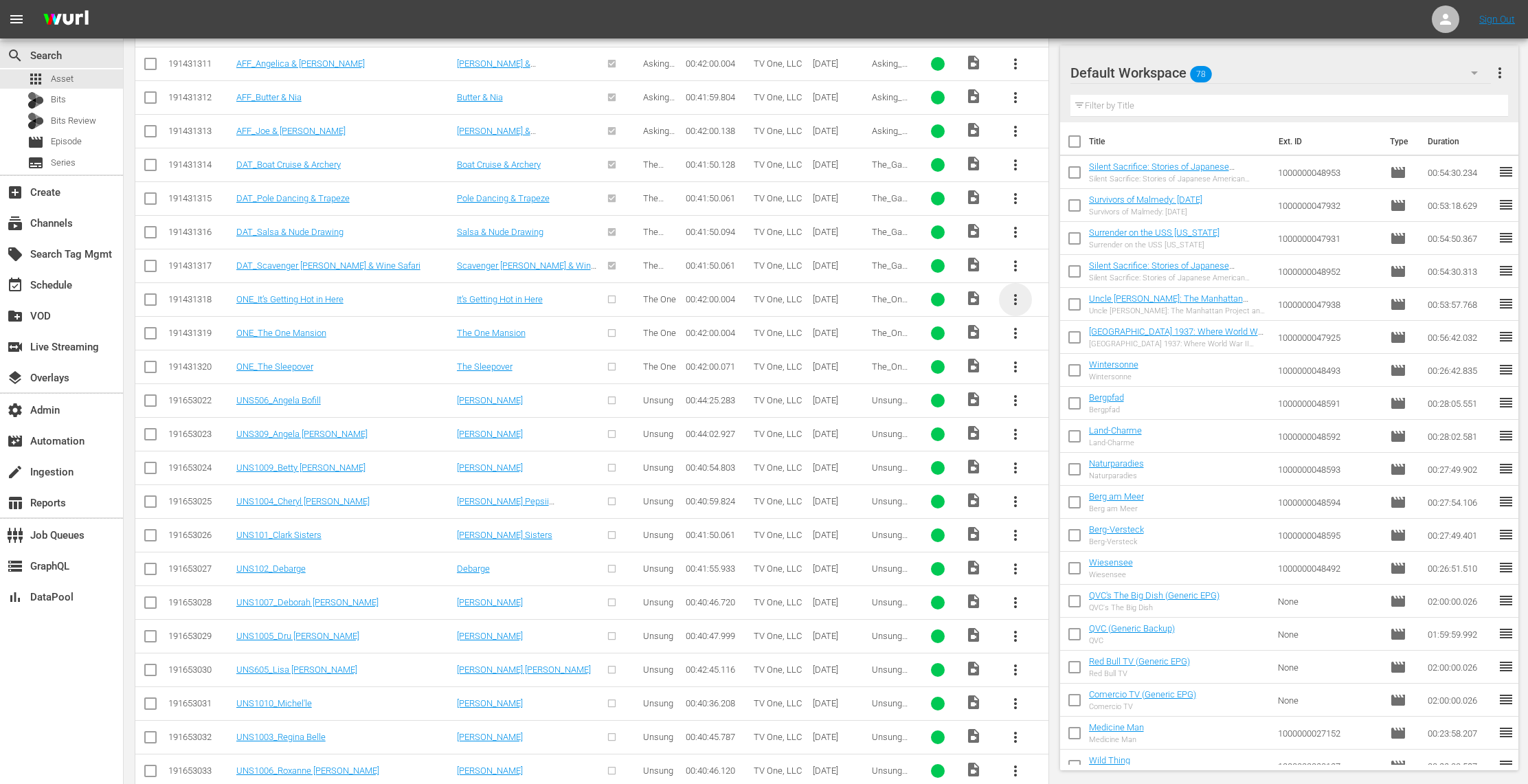
click at [1018, 306] on span "more_vert" at bounding box center [1015, 299] width 16 height 16
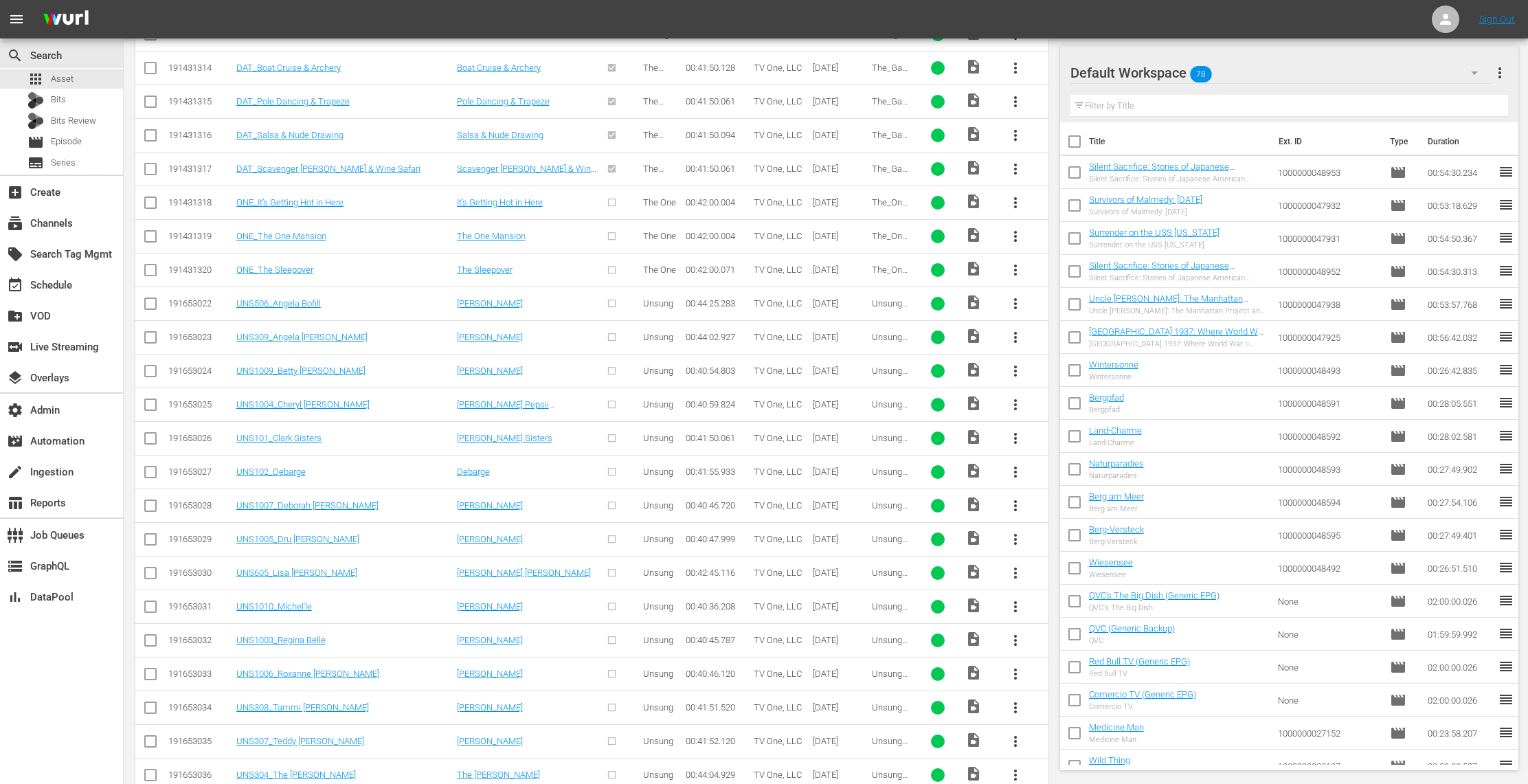
scroll to position [1542, 0]
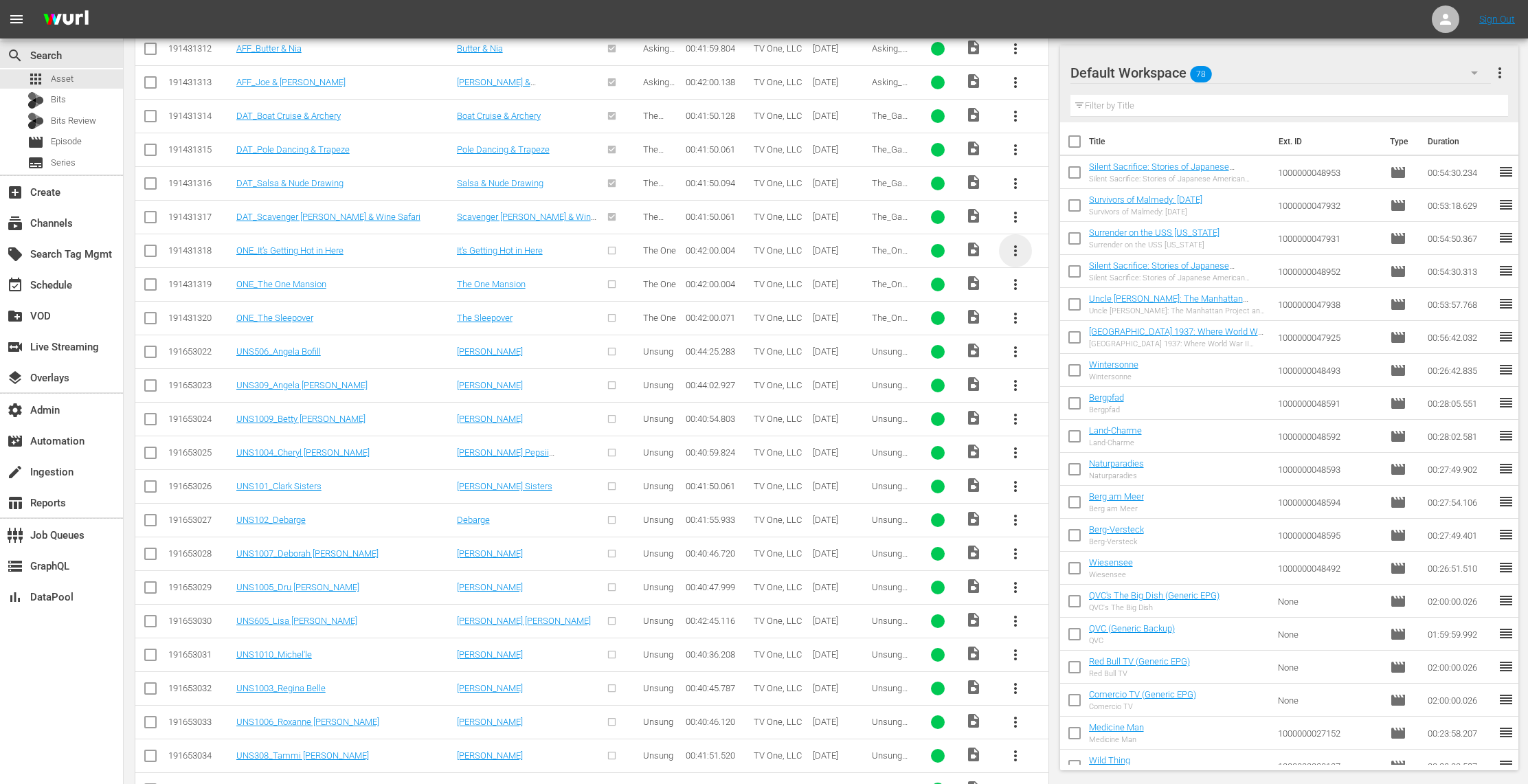
click at [1018, 255] on span "more_vert" at bounding box center [1015, 250] width 16 height 16
click at [1057, 365] on div "Episode" at bounding box center [1089, 365] width 93 height 33
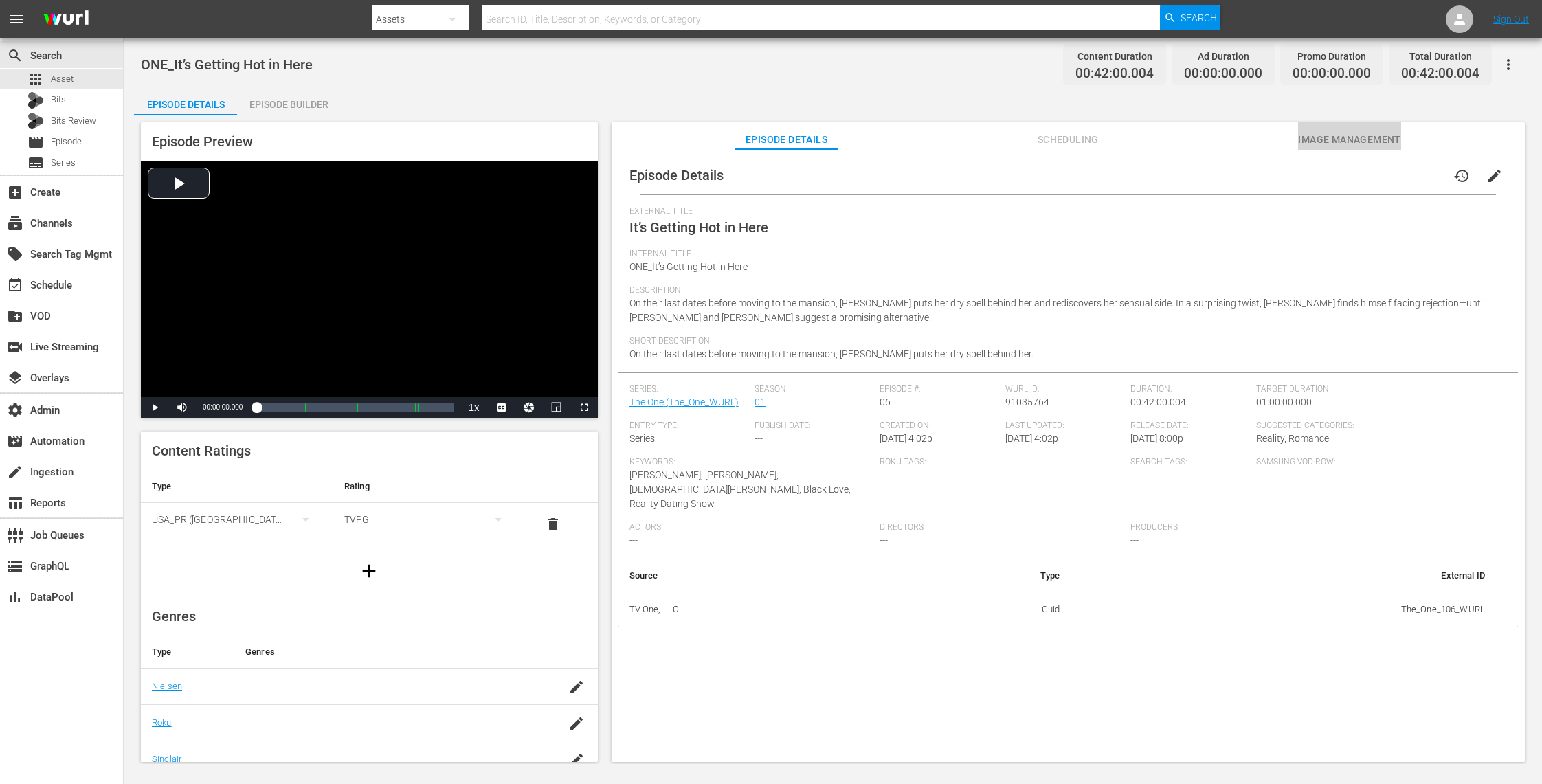
click at [1335, 136] on span "Image Management" at bounding box center [1349, 140] width 103 height 17
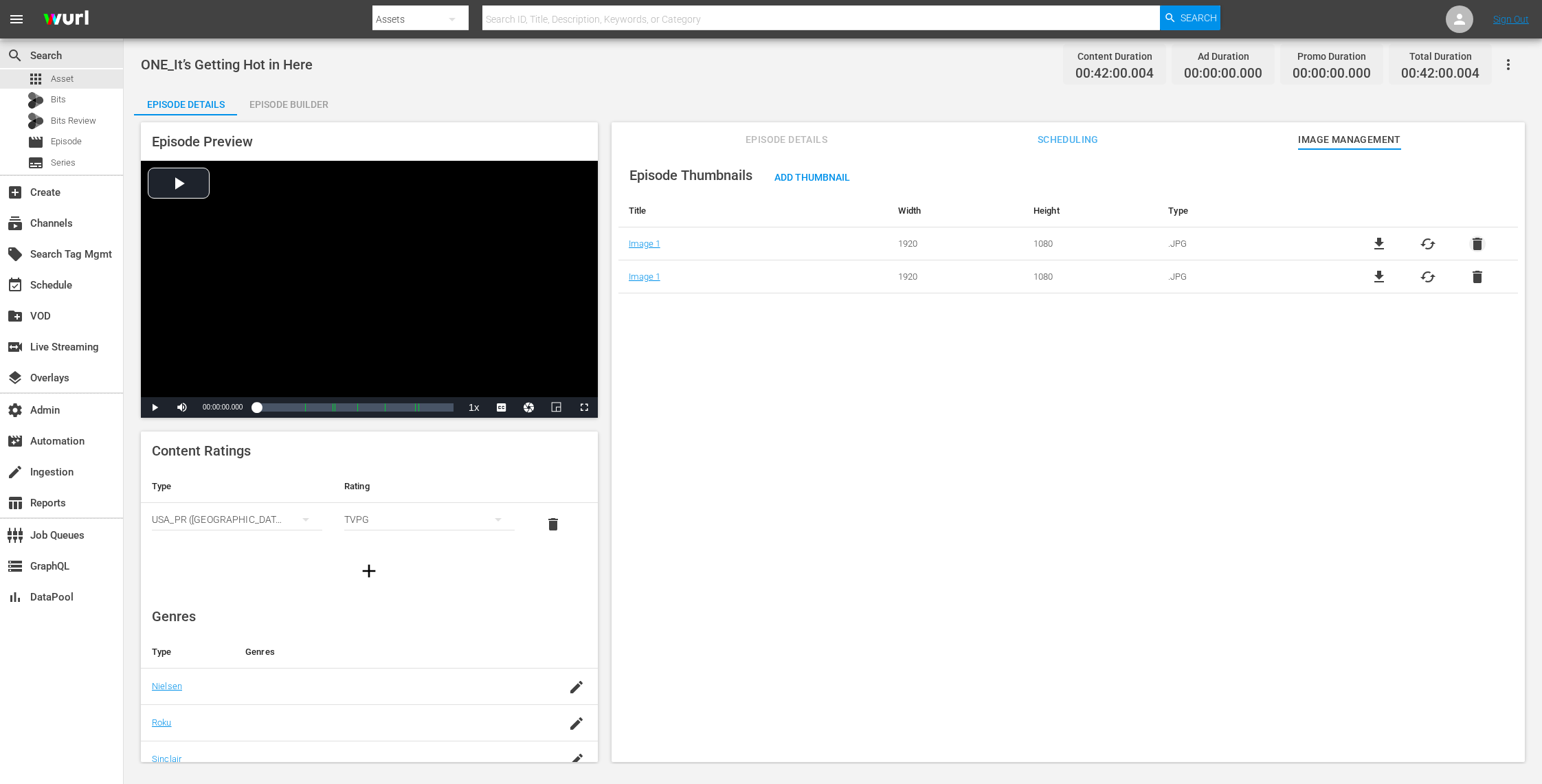
click at [1474, 243] on span "delete" at bounding box center [1477, 244] width 16 height 16
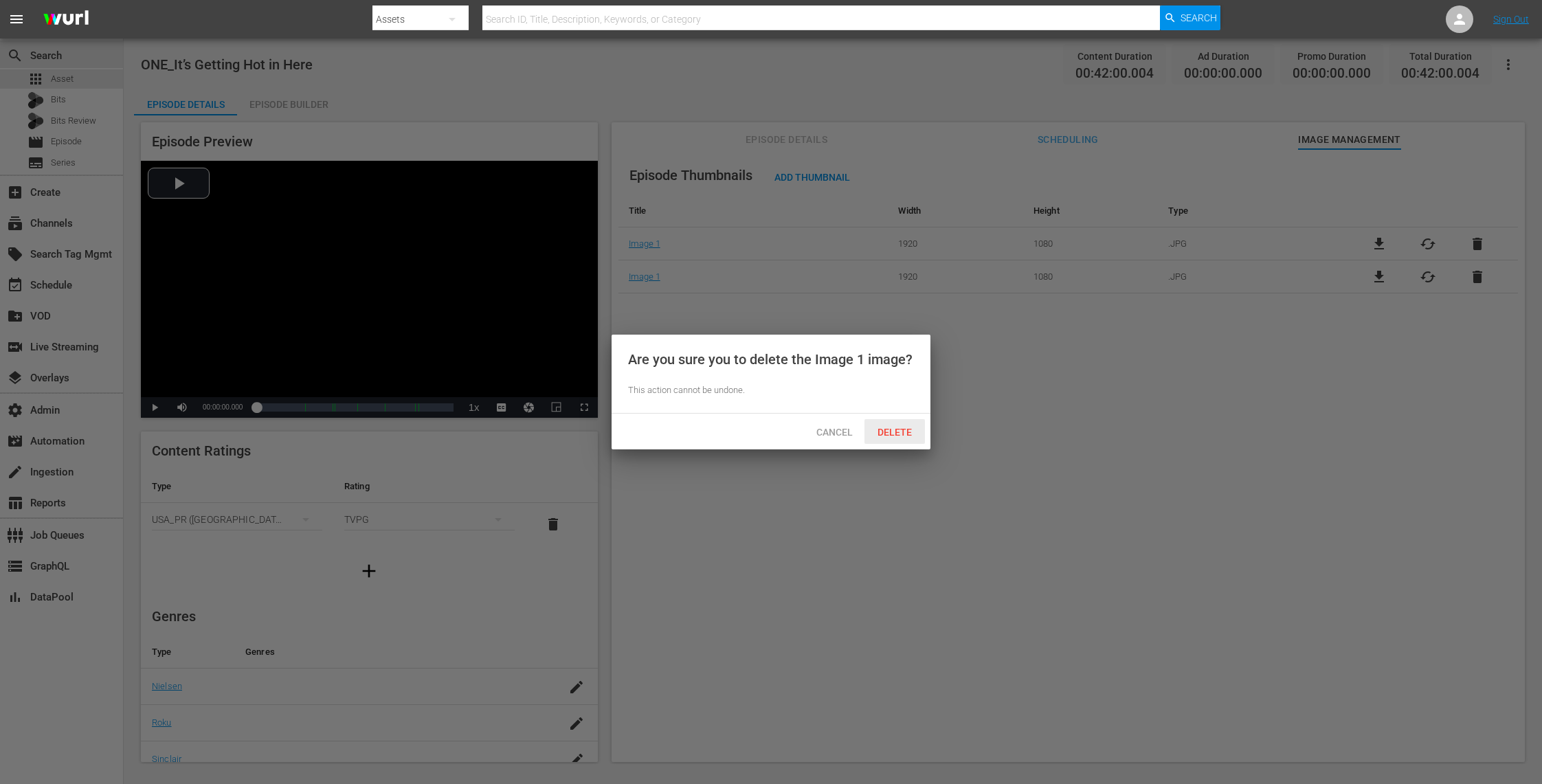
click at [884, 427] on span "Delete" at bounding box center [894, 432] width 57 height 11
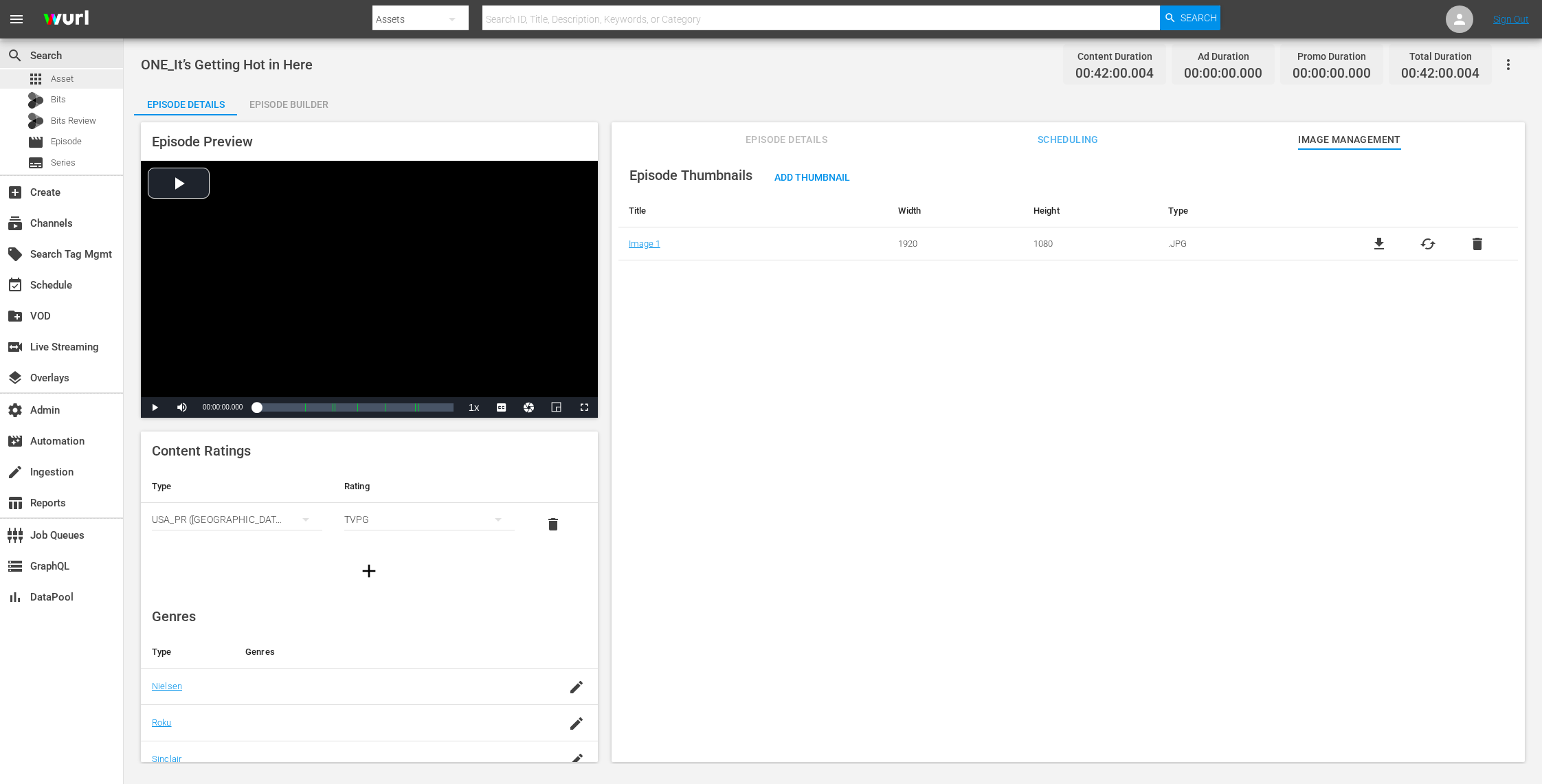
click at [82, 77] on div "apps Asset" at bounding box center [61, 78] width 123 height 19
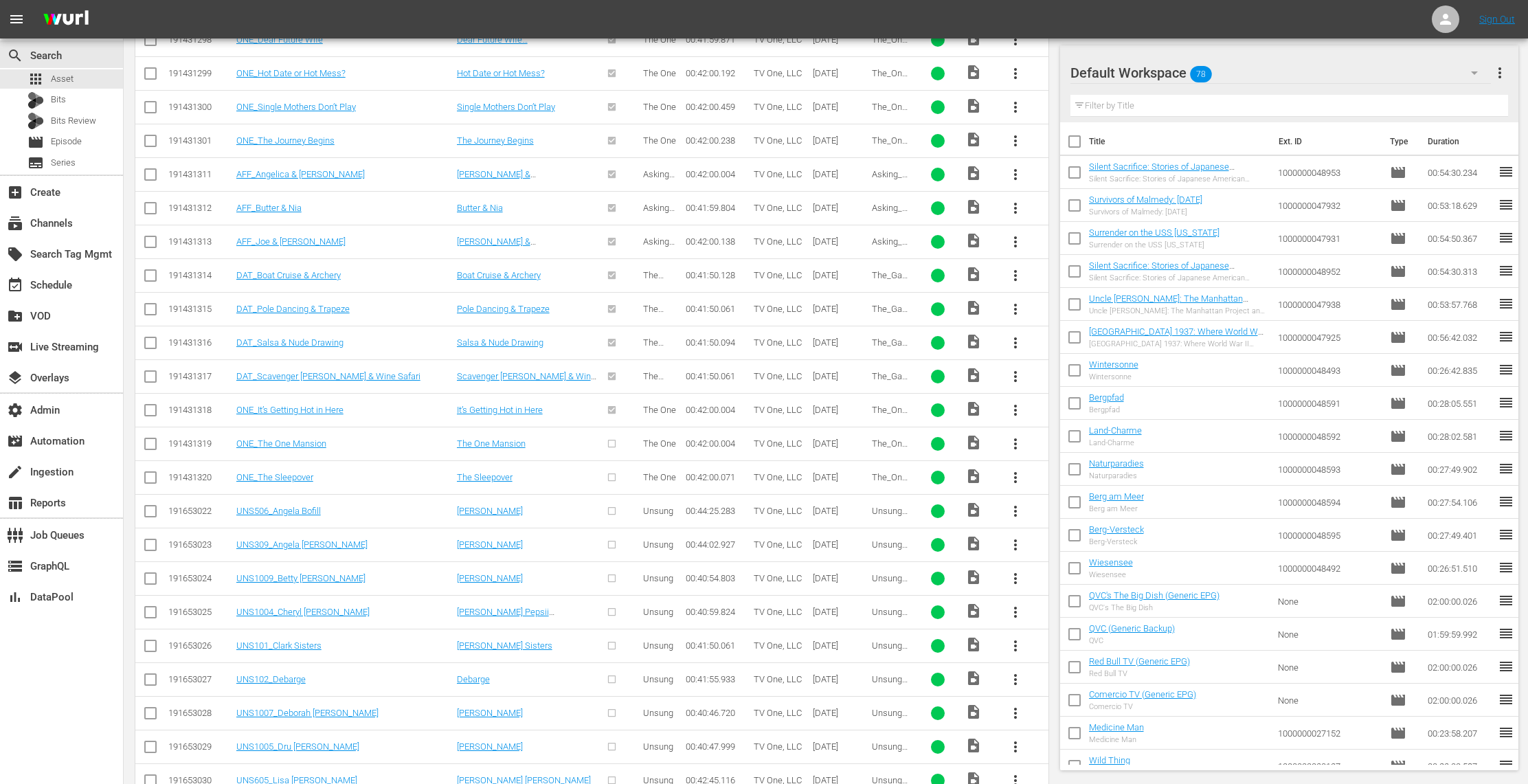
scroll to position [1400, 0]
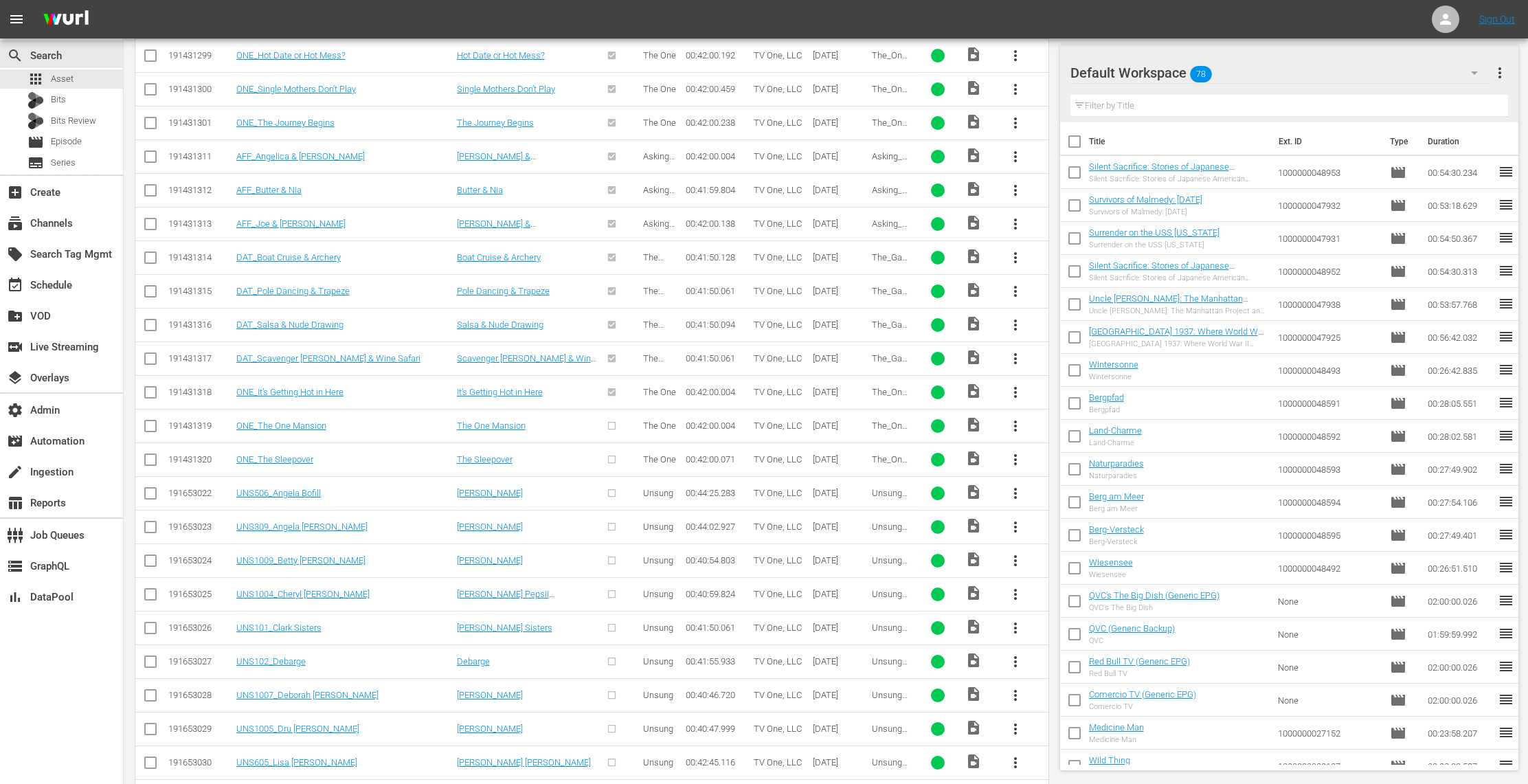
click at [1012, 434] on span "more_vert" at bounding box center [1015, 425] width 16 height 16
click at [1052, 538] on div "Episode" at bounding box center [1089, 539] width 93 height 33
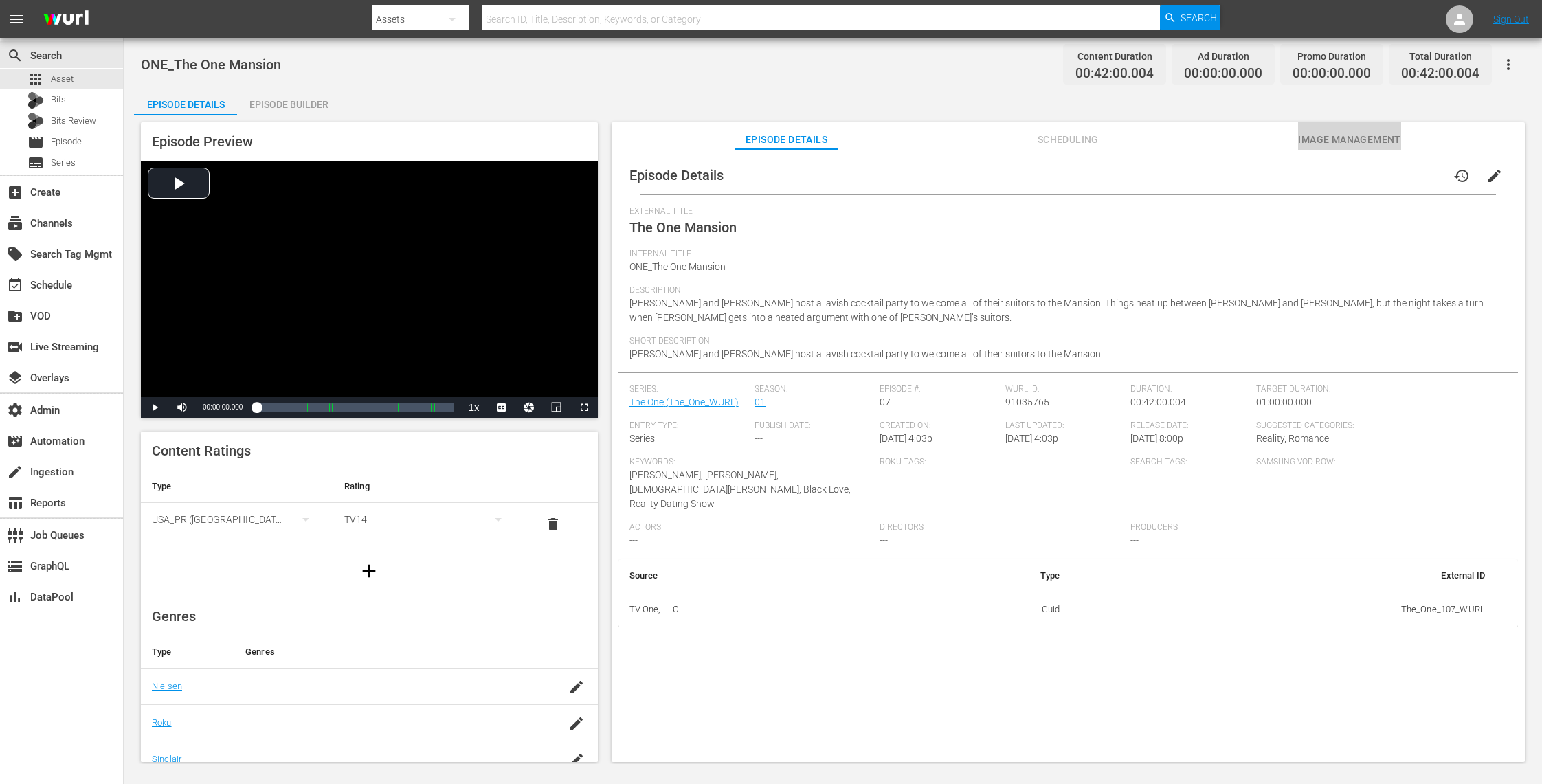
click at [1363, 128] on button "Image Management" at bounding box center [1349, 136] width 103 height 27
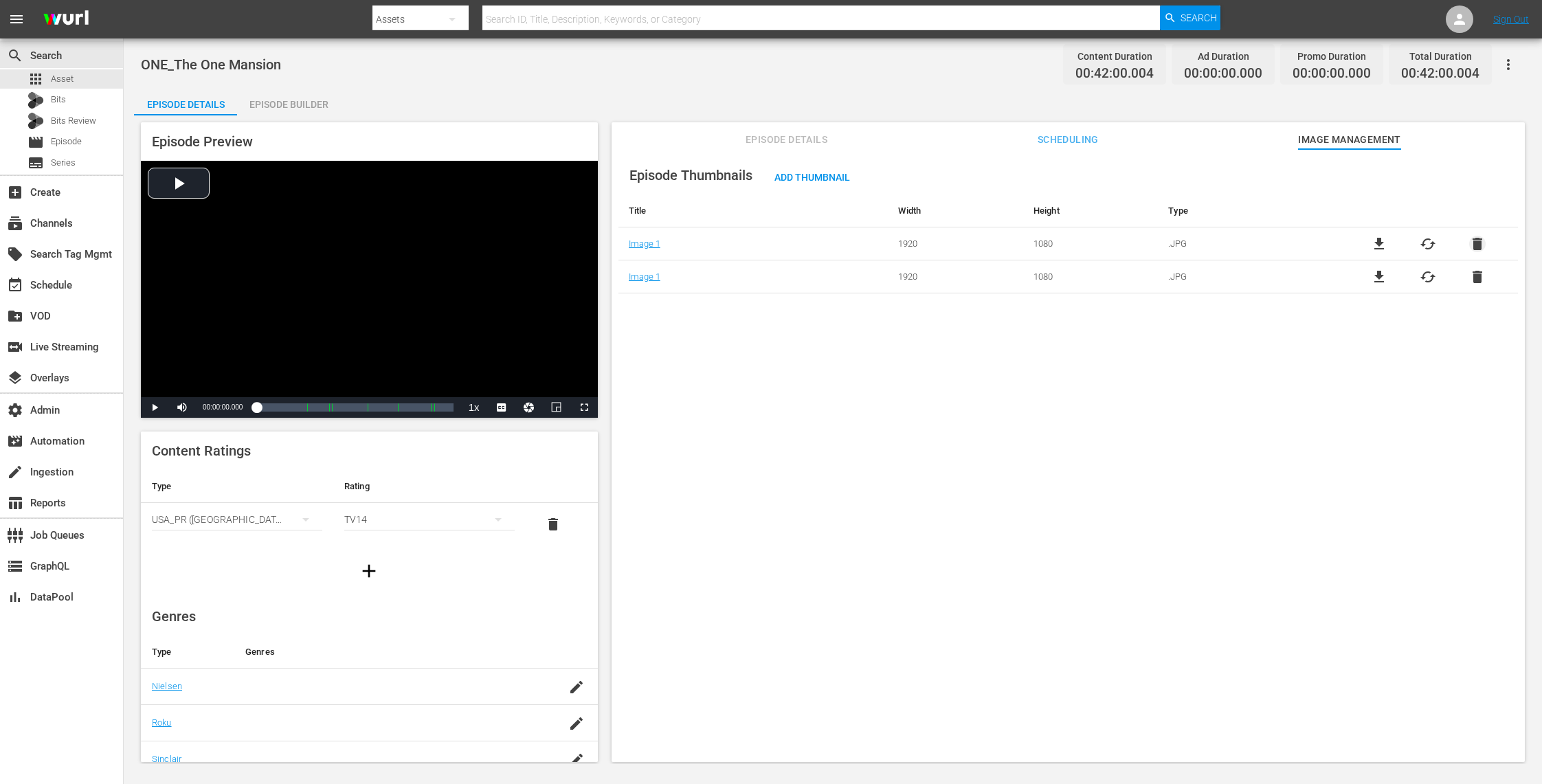
click at [1474, 245] on span "delete" at bounding box center [1477, 244] width 16 height 16
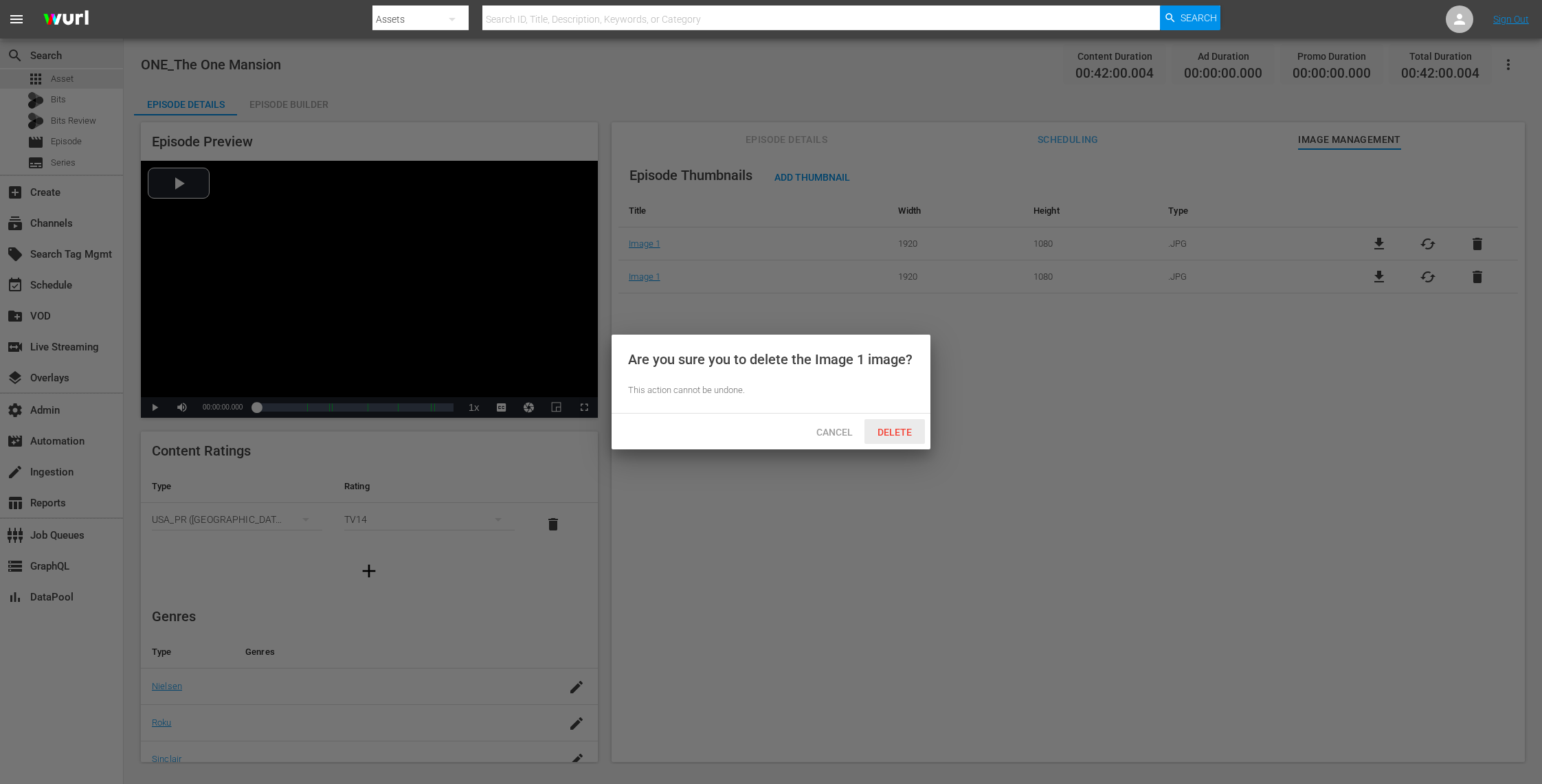
click at [887, 433] on span "Delete" at bounding box center [894, 432] width 57 height 11
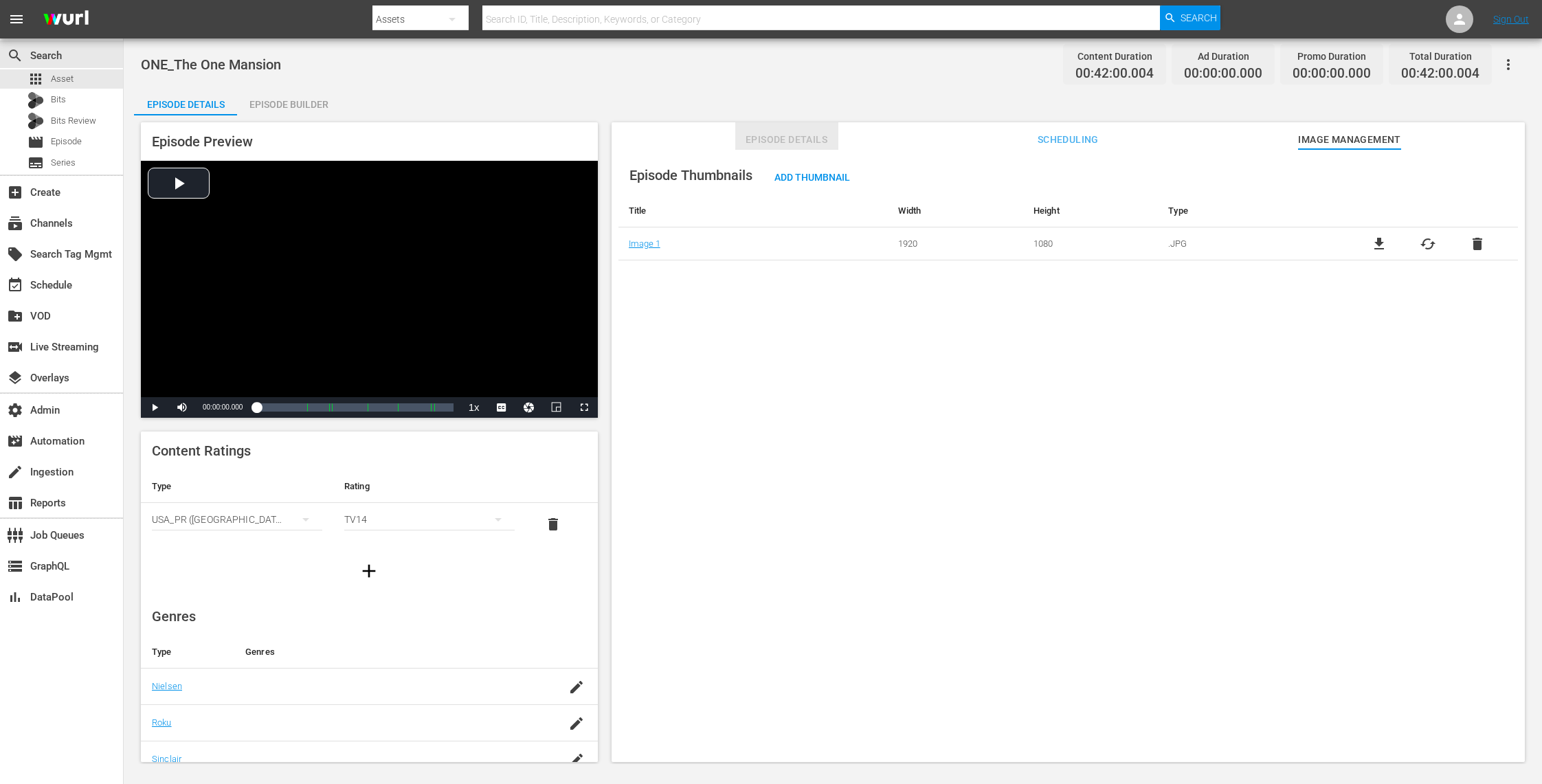
click at [787, 131] on span "Episode Details" at bounding box center [787, 140] width 103 height 17
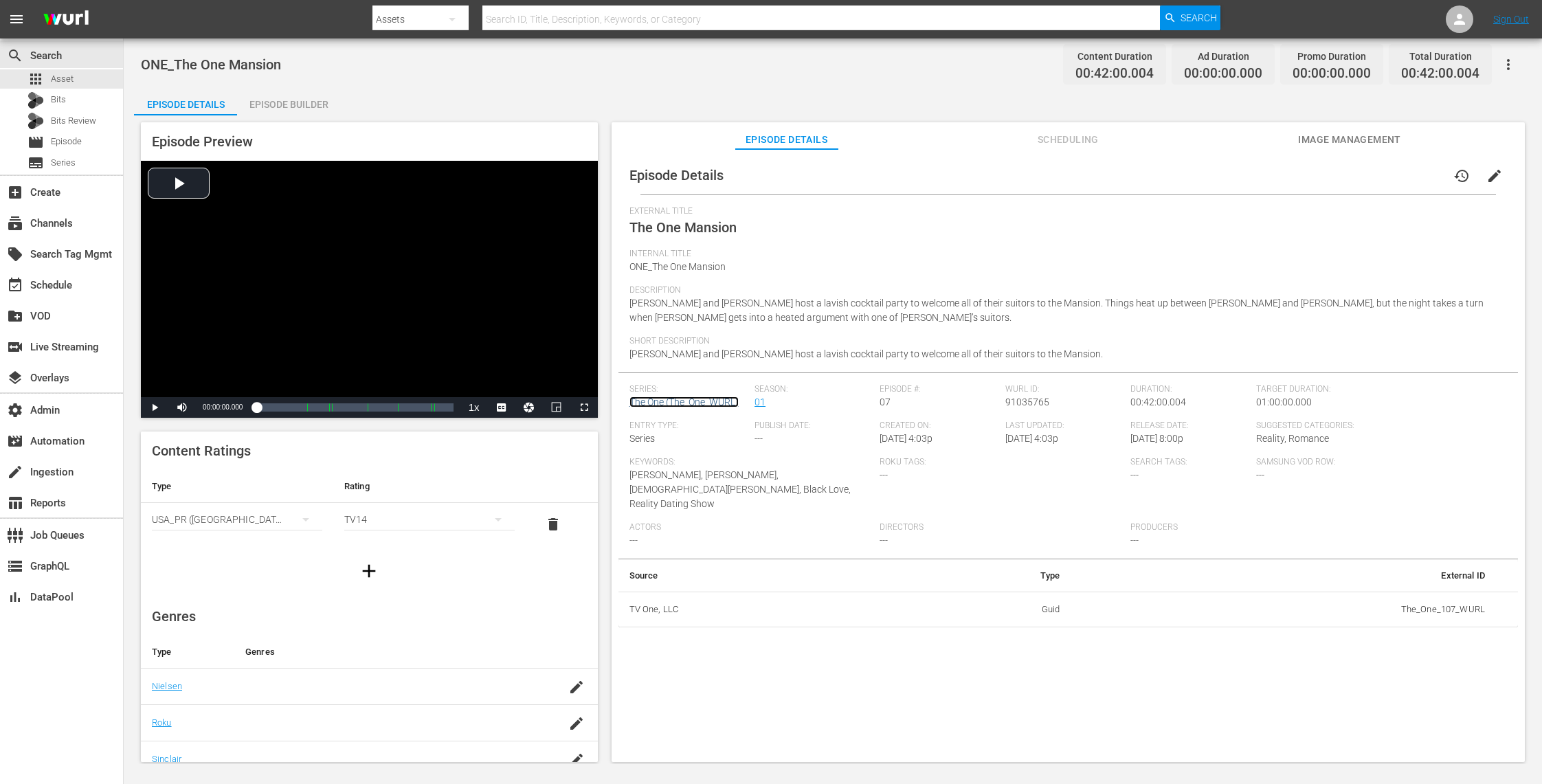
click at [686, 401] on link "The One (The_One_WURL)" at bounding box center [684, 402] width 109 height 11
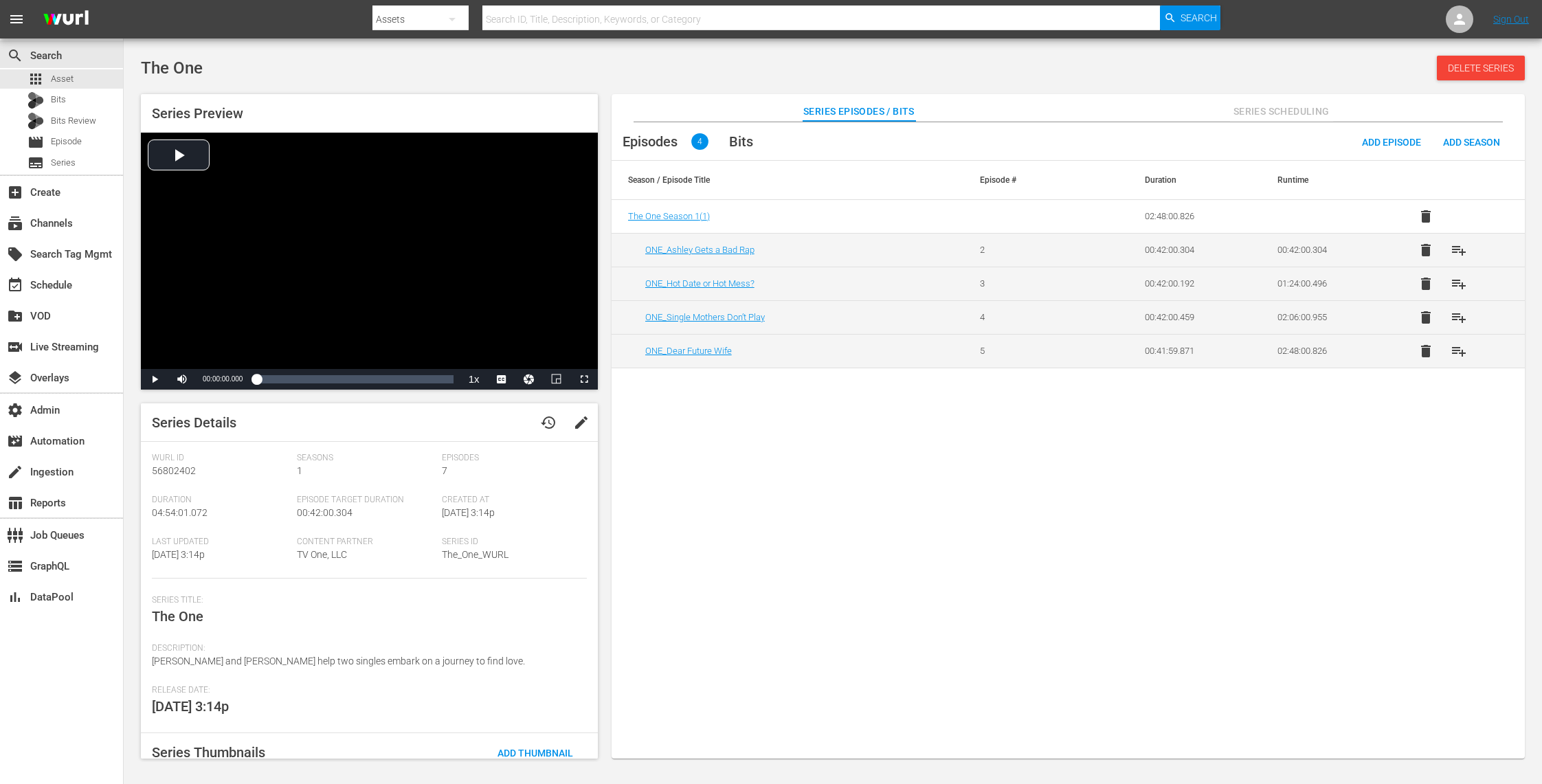
scroll to position [78, 0]
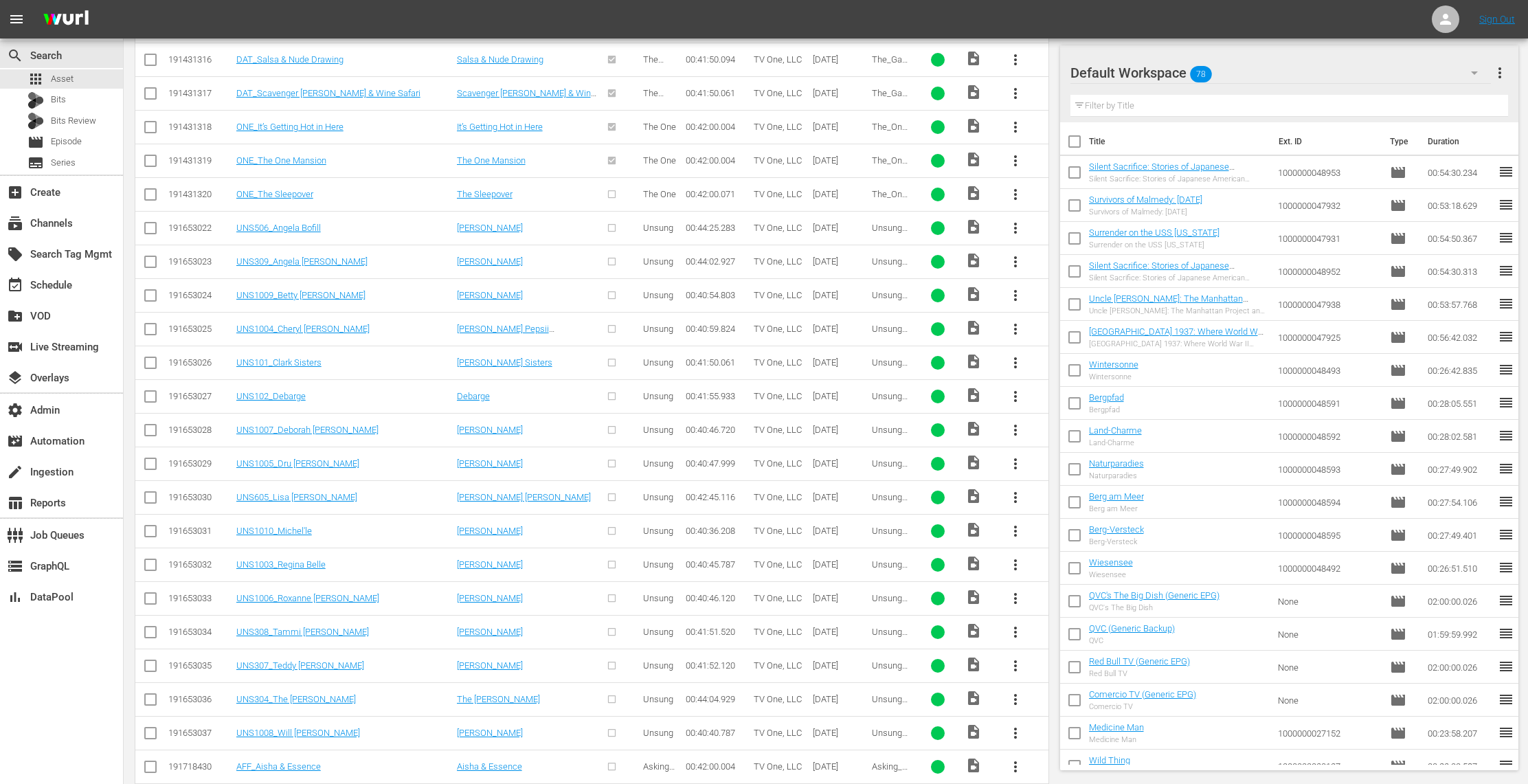
scroll to position [1669, 0]
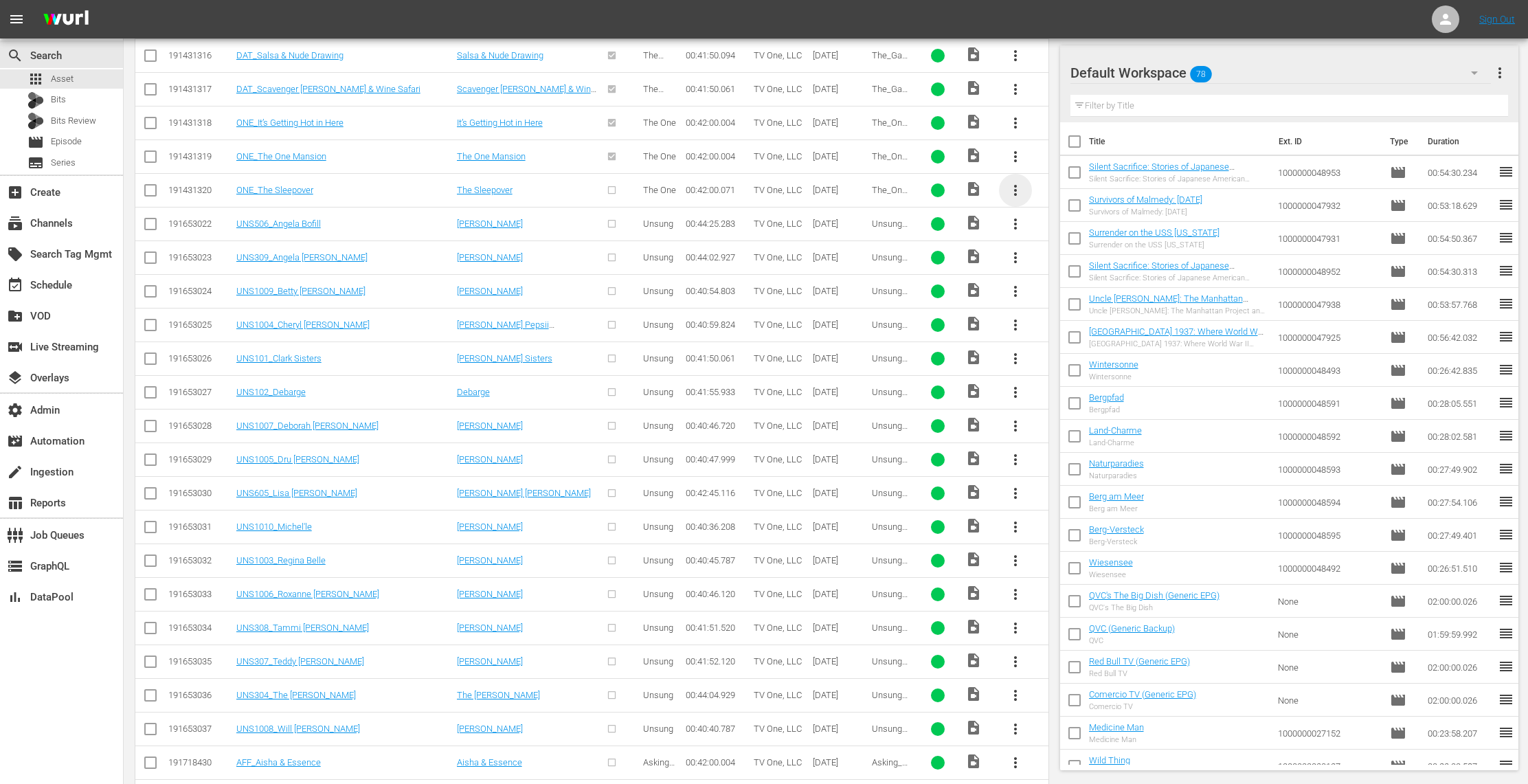
click at [1015, 198] on span "more_vert" at bounding box center [1015, 189] width 16 height 16
click at [1062, 297] on div "Episode" at bounding box center [1089, 304] width 93 height 33
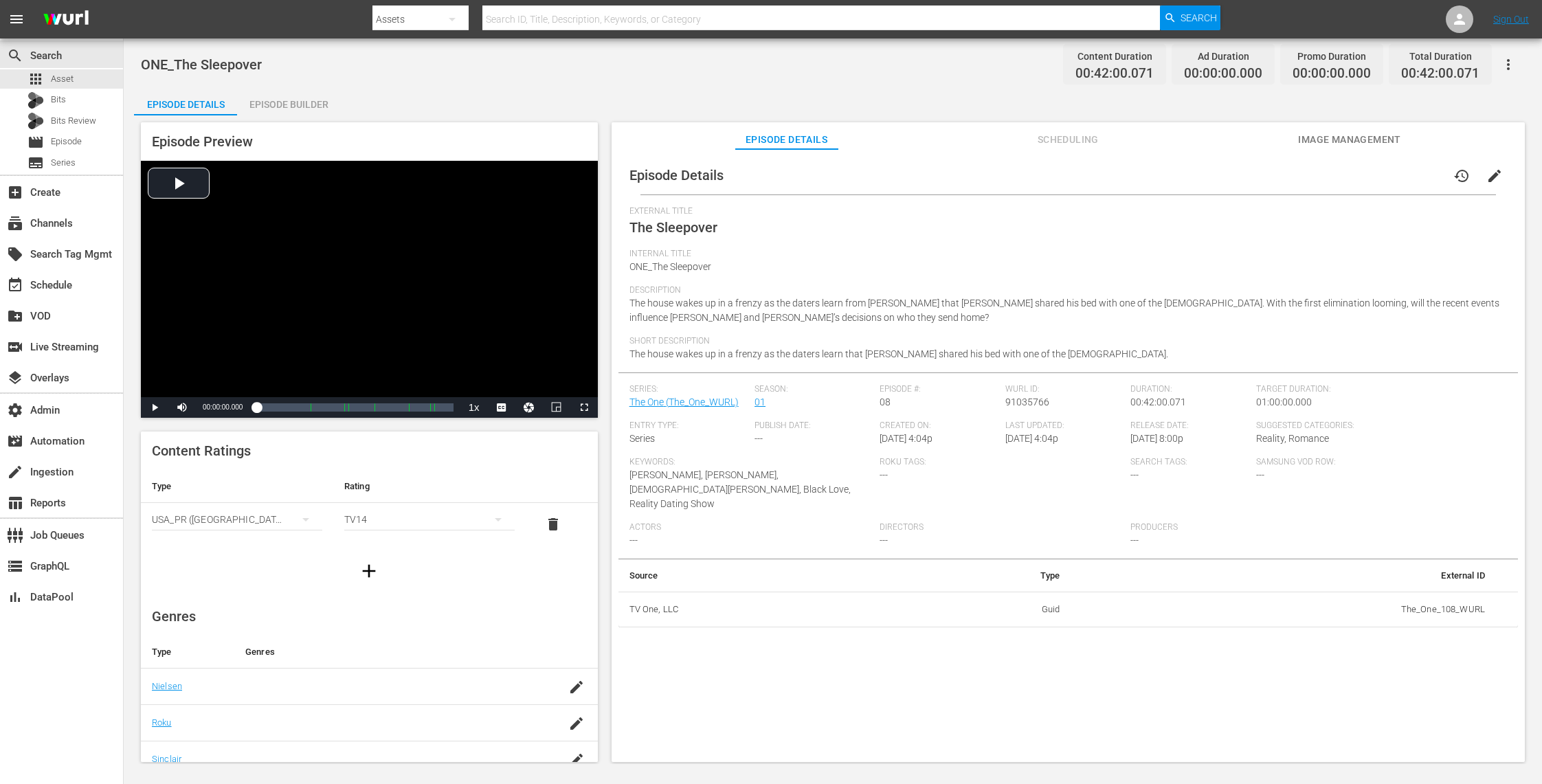
click at [1338, 135] on span "Image Management" at bounding box center [1349, 140] width 103 height 17
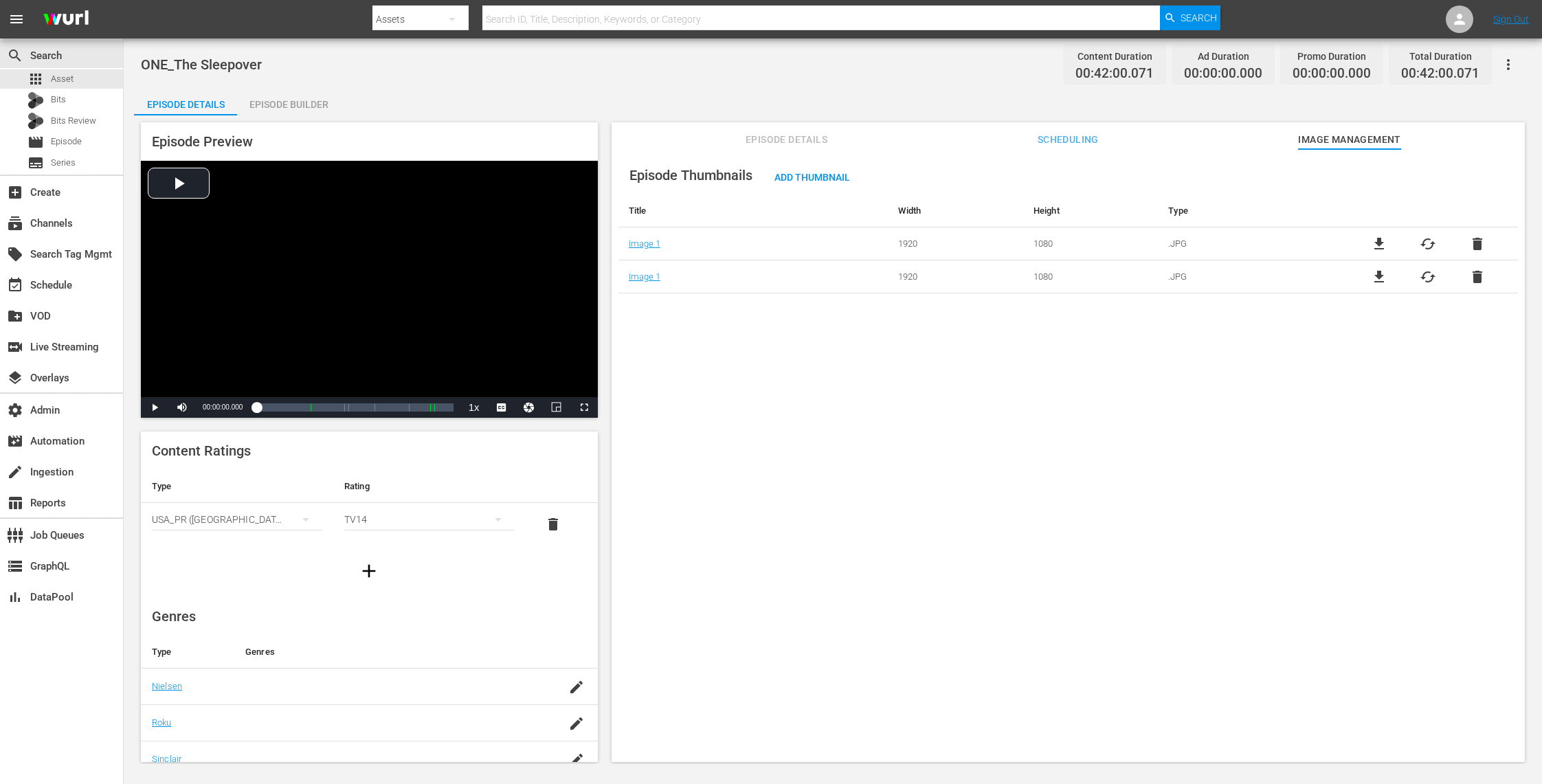
click at [1470, 242] on span "delete" at bounding box center [1477, 244] width 16 height 16
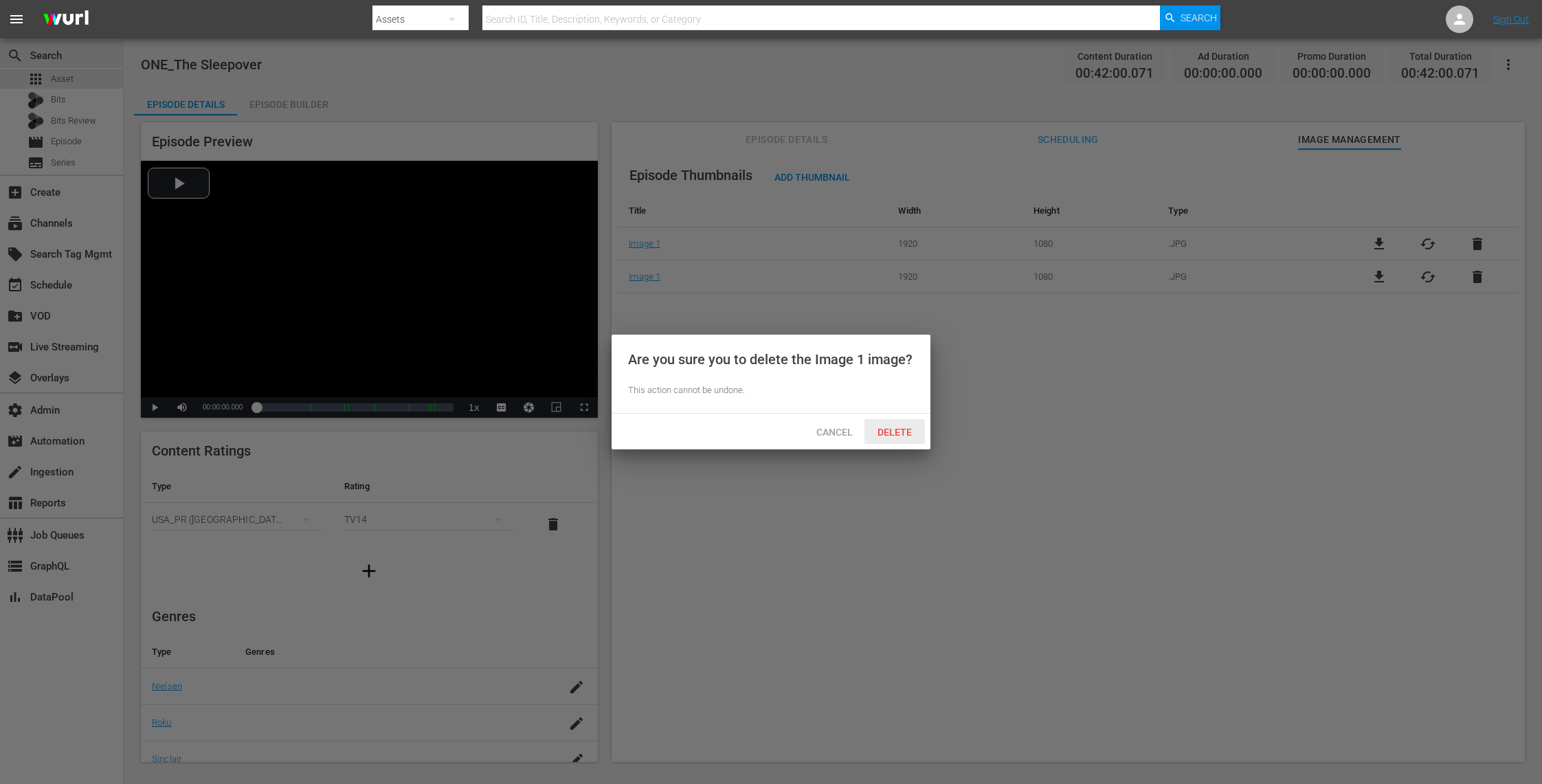
click at [901, 428] on span "Delete" at bounding box center [894, 432] width 57 height 11
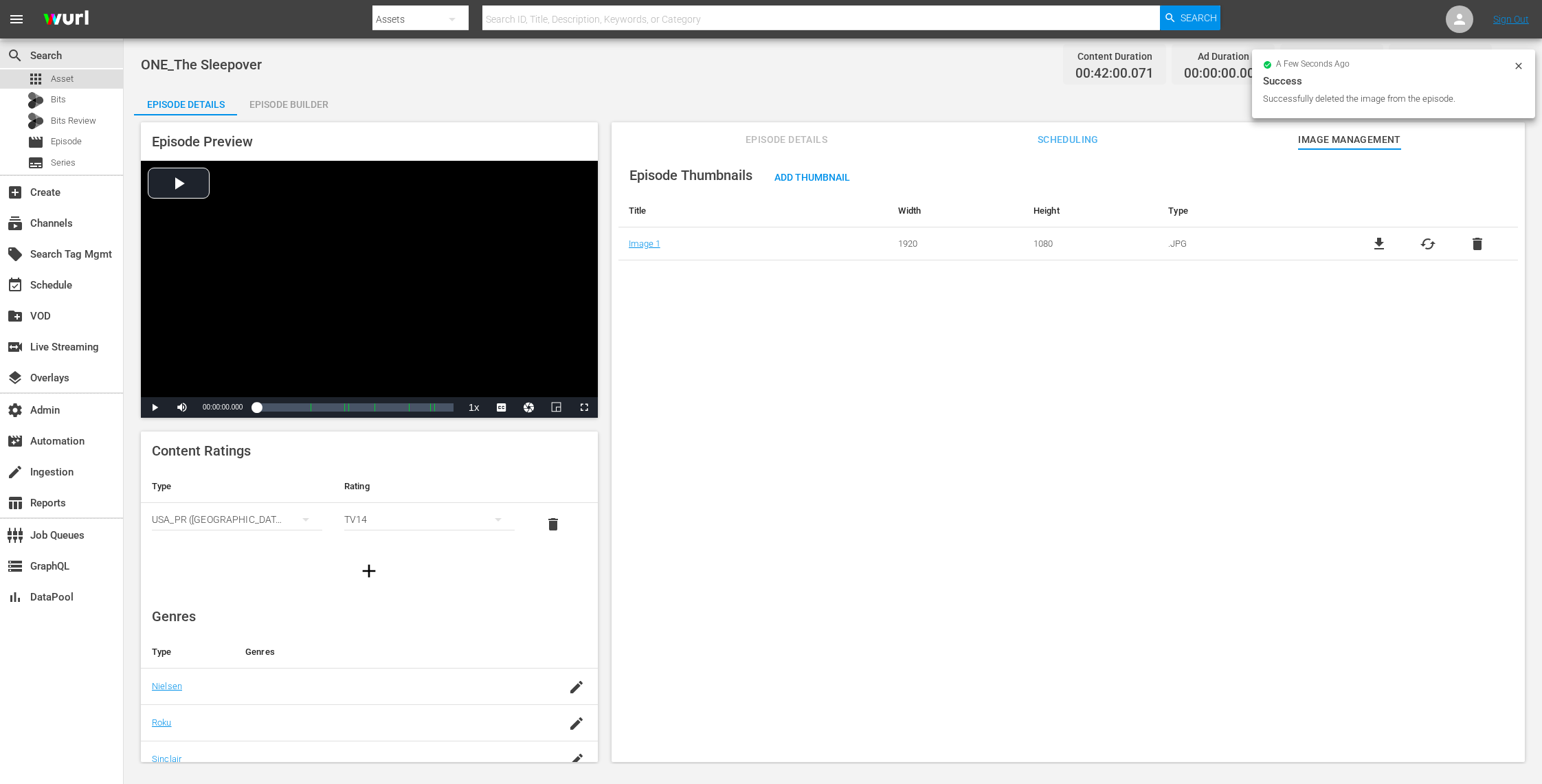
click at [80, 80] on div "apps Asset" at bounding box center [61, 78] width 123 height 19
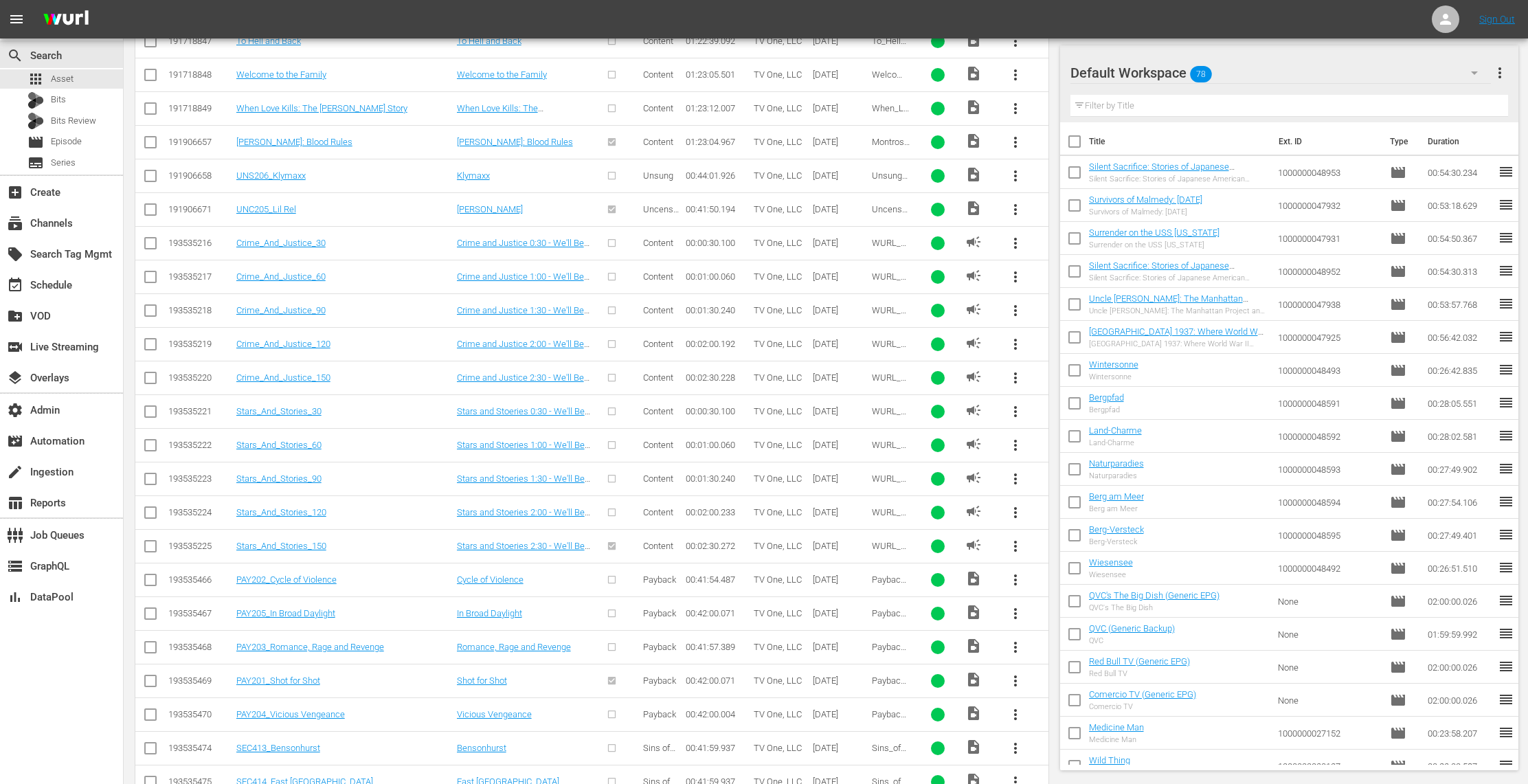
scroll to position [3117, 0]
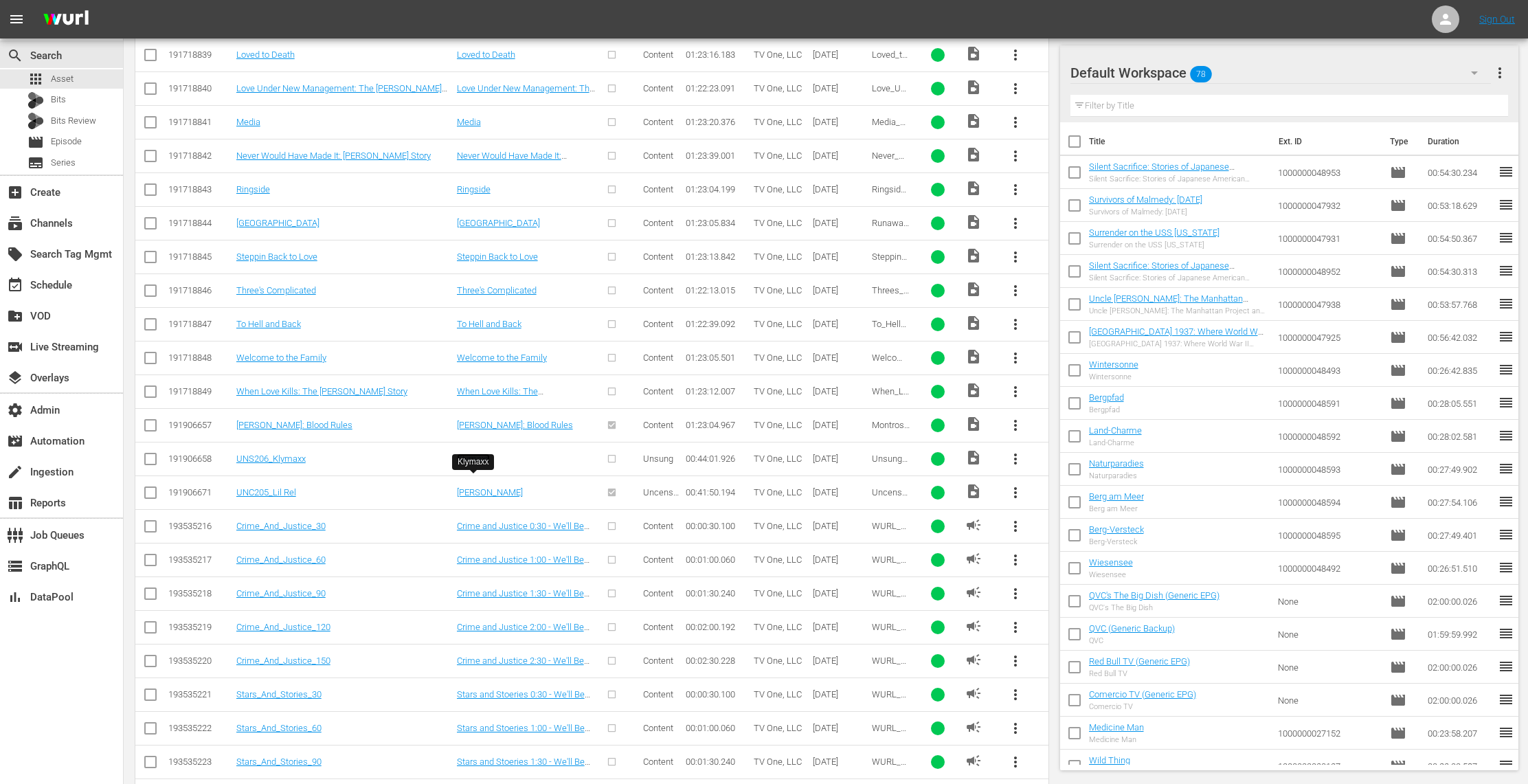
click at [482, 463] on link "Klymaxx" at bounding box center [473, 458] width 33 height 10
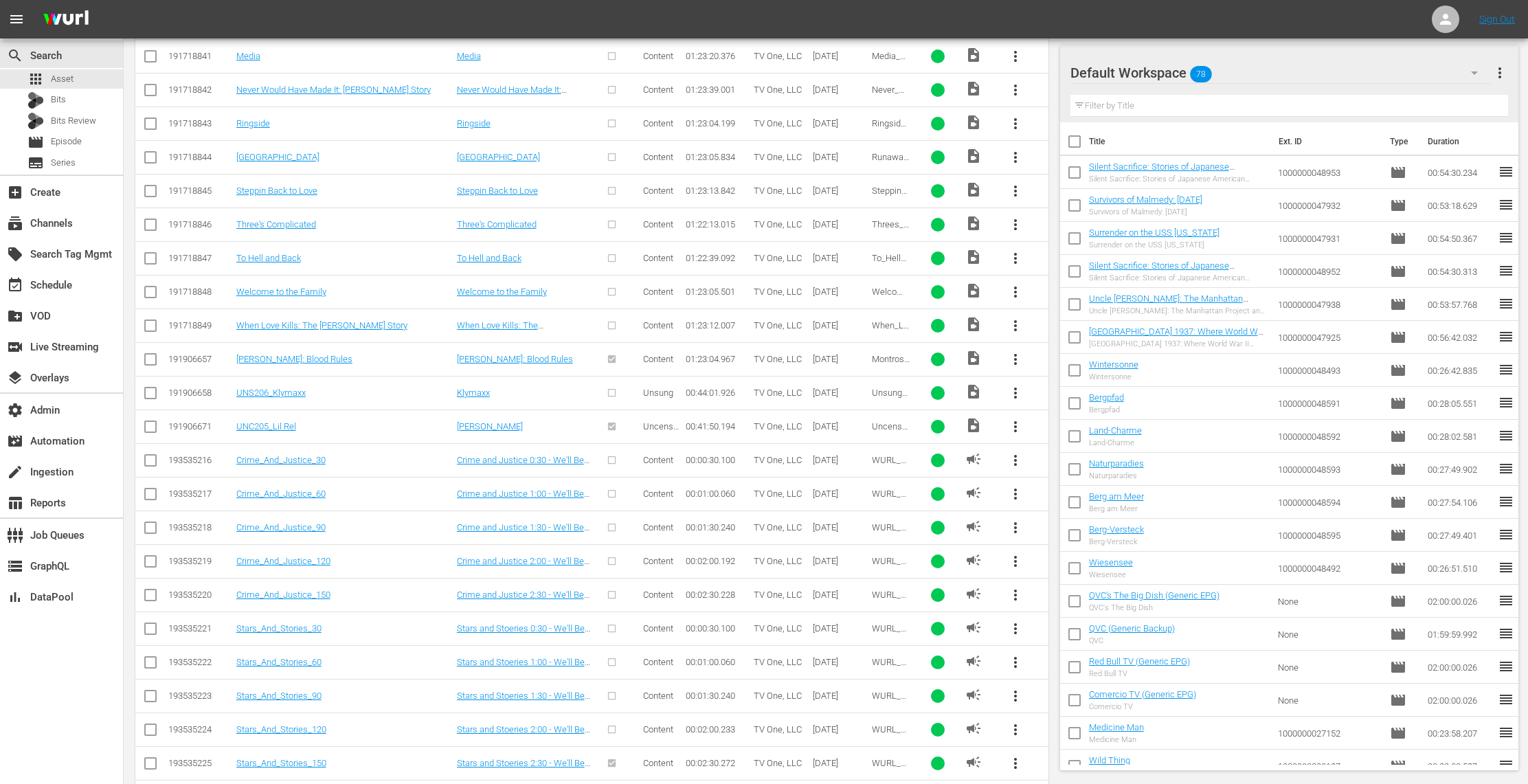
scroll to position [3159, 0]
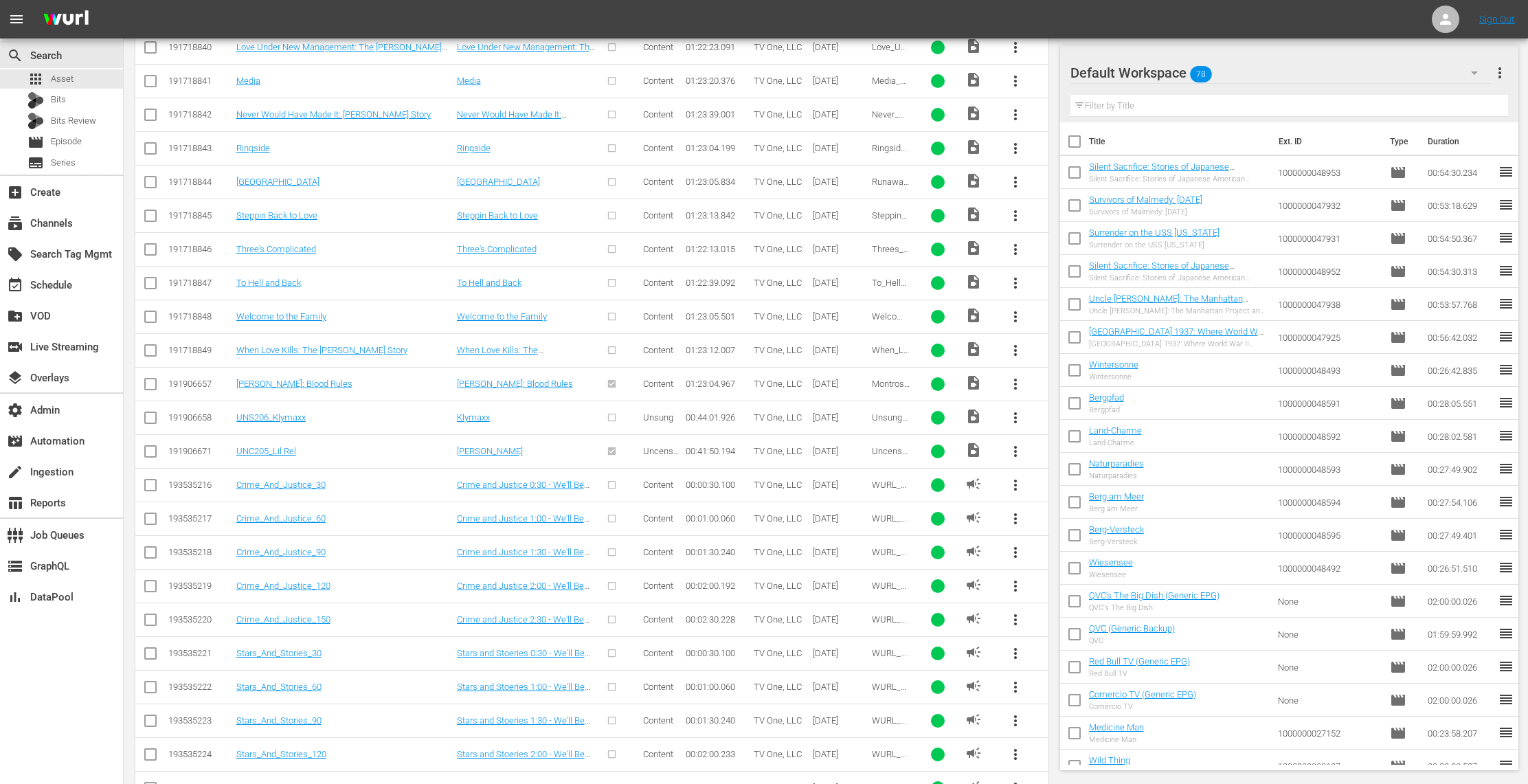
click at [1018, 426] on span "more_vert" at bounding box center [1015, 417] width 16 height 16
click at [1072, 542] on div "Episode" at bounding box center [1089, 543] width 93 height 33
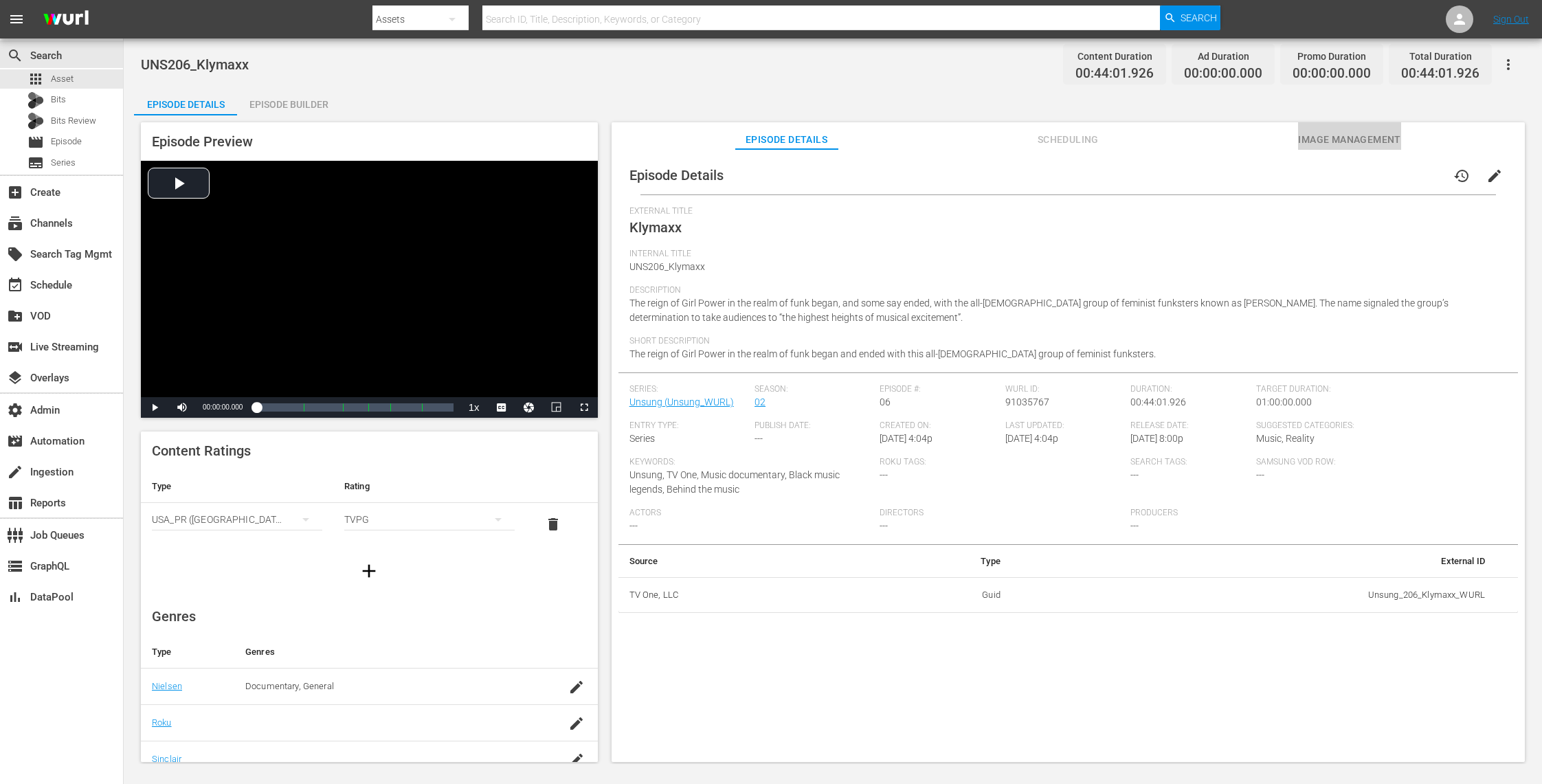
click at [1327, 132] on span "Image Management" at bounding box center [1349, 140] width 103 height 17
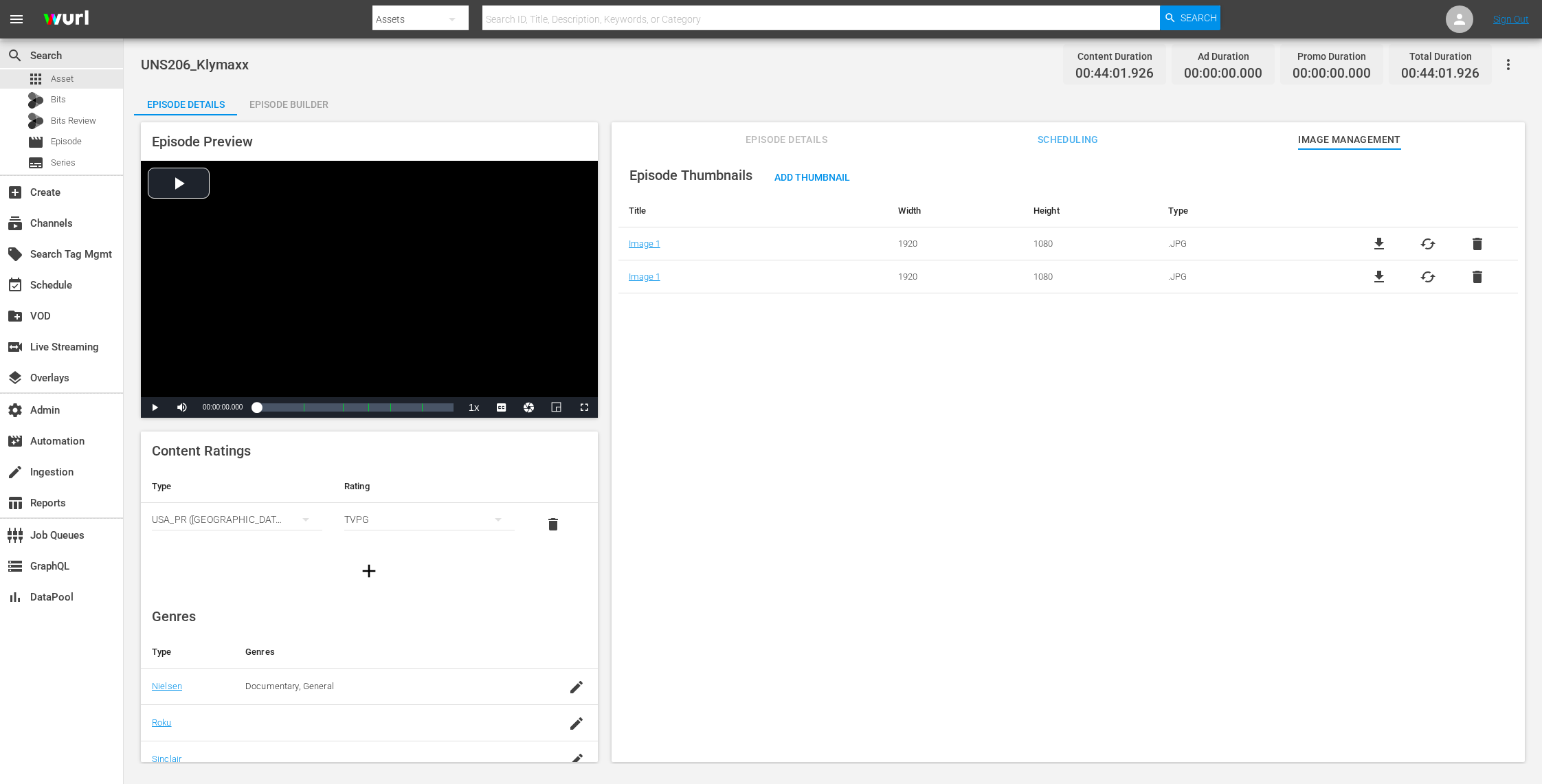
click at [806, 137] on span "Episode Details" at bounding box center [787, 140] width 103 height 17
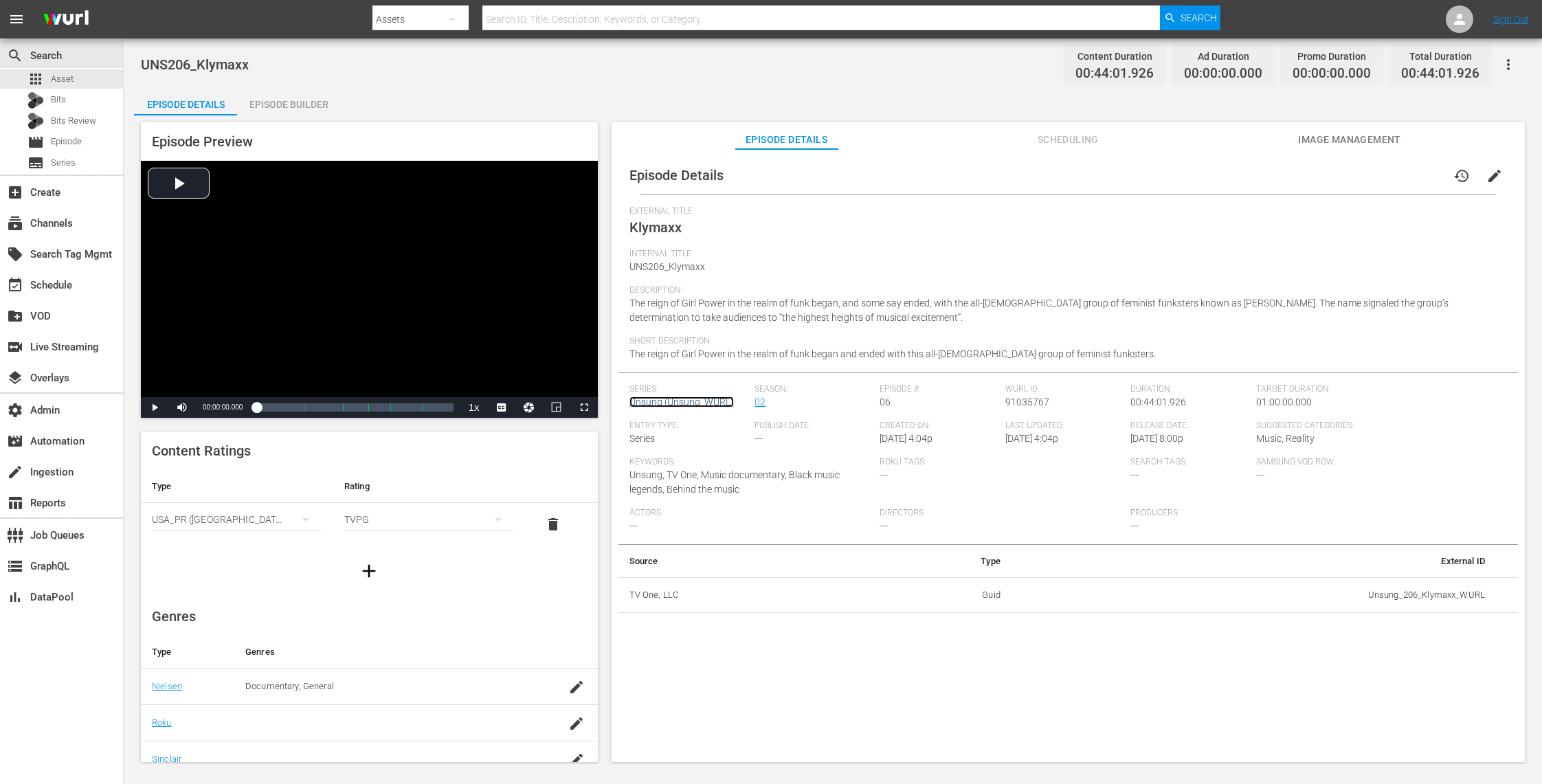
click at [696, 404] on link "Unsung (Unsung_WURL)" at bounding box center [682, 402] width 105 height 11
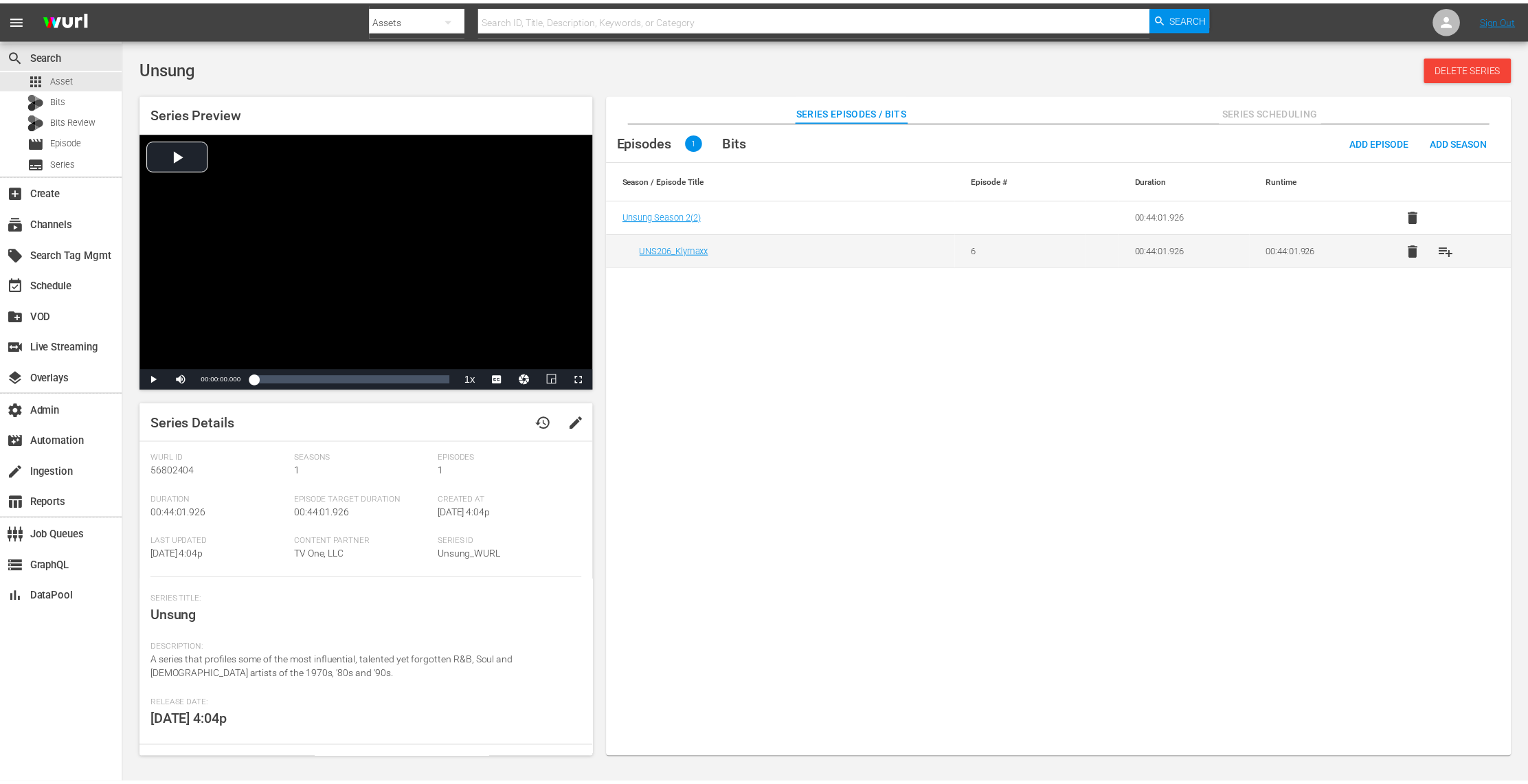
scroll to position [93, 0]
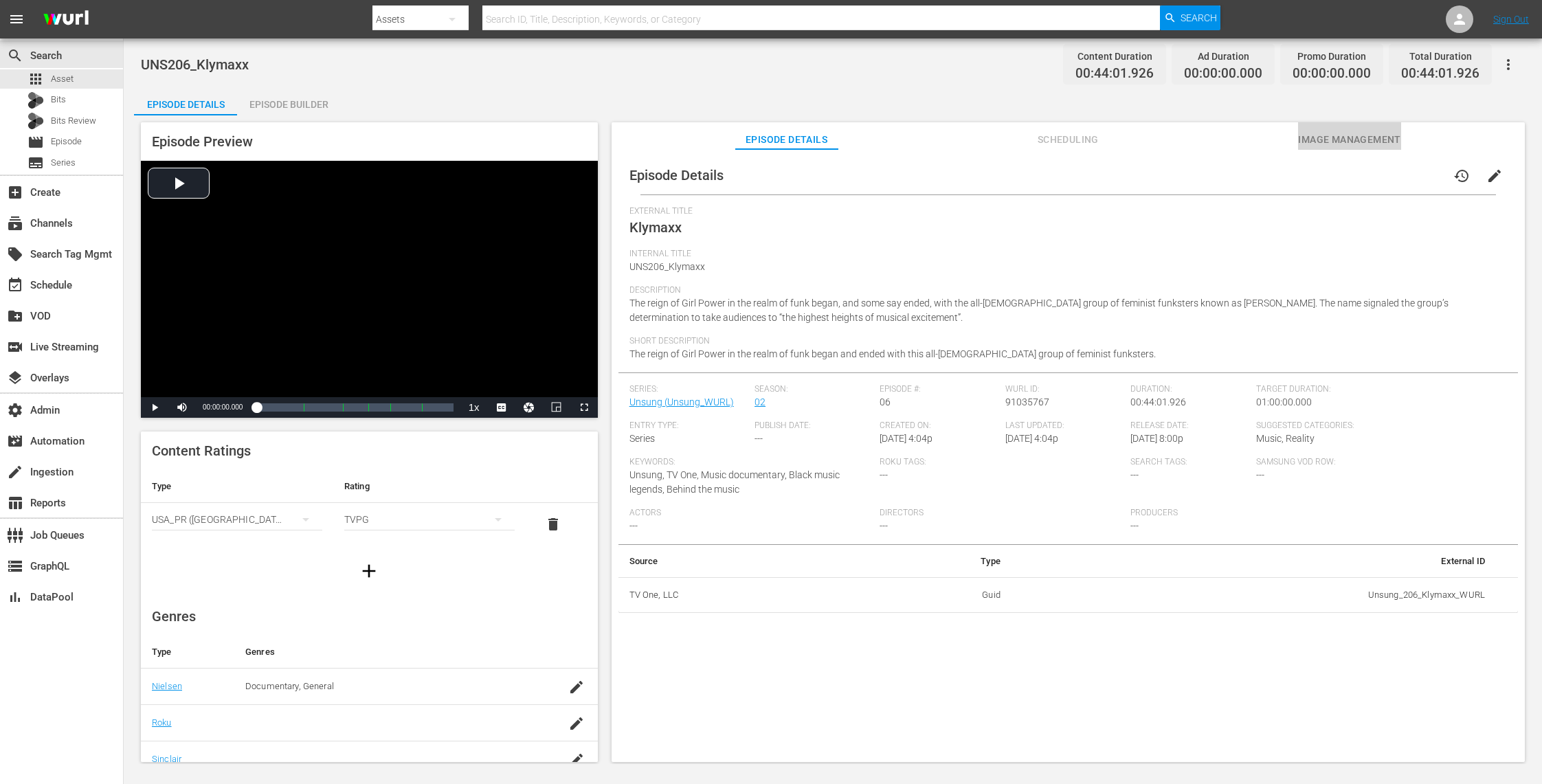
click at [1342, 140] on span "Image Management" at bounding box center [1349, 140] width 103 height 17
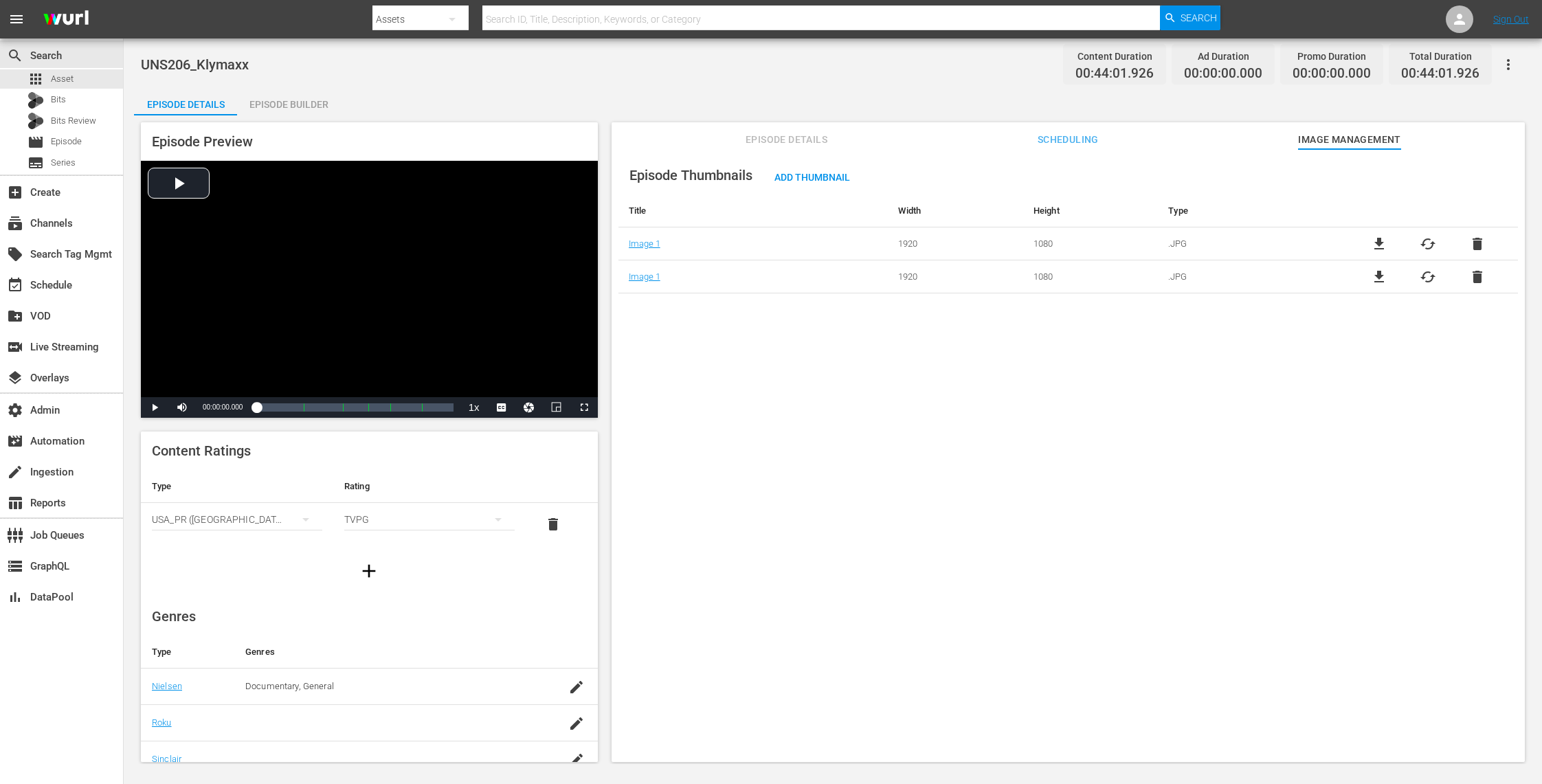
click at [1471, 241] on span "delete" at bounding box center [1477, 244] width 16 height 16
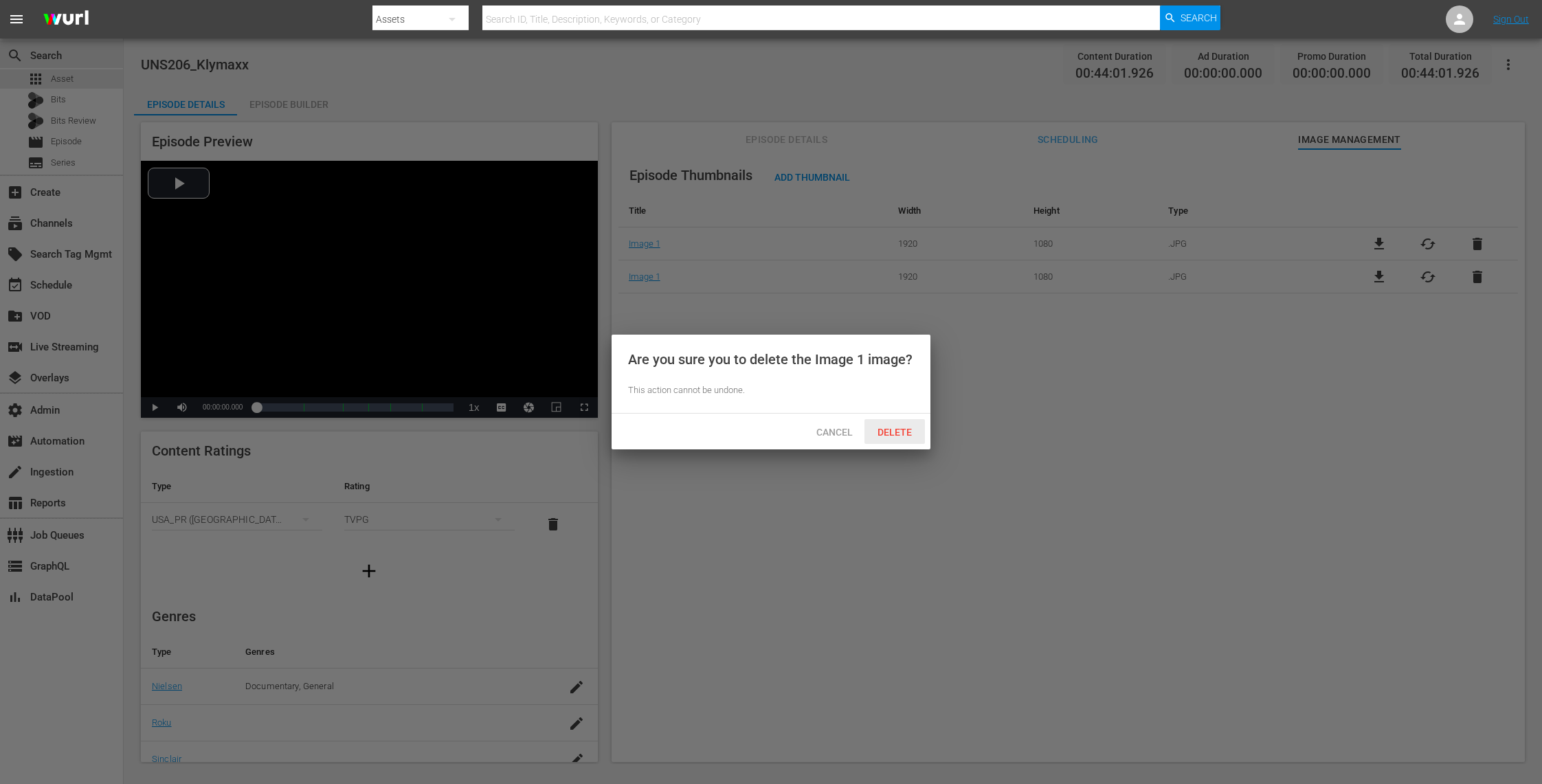
click at [893, 432] on span "Delete" at bounding box center [894, 432] width 57 height 11
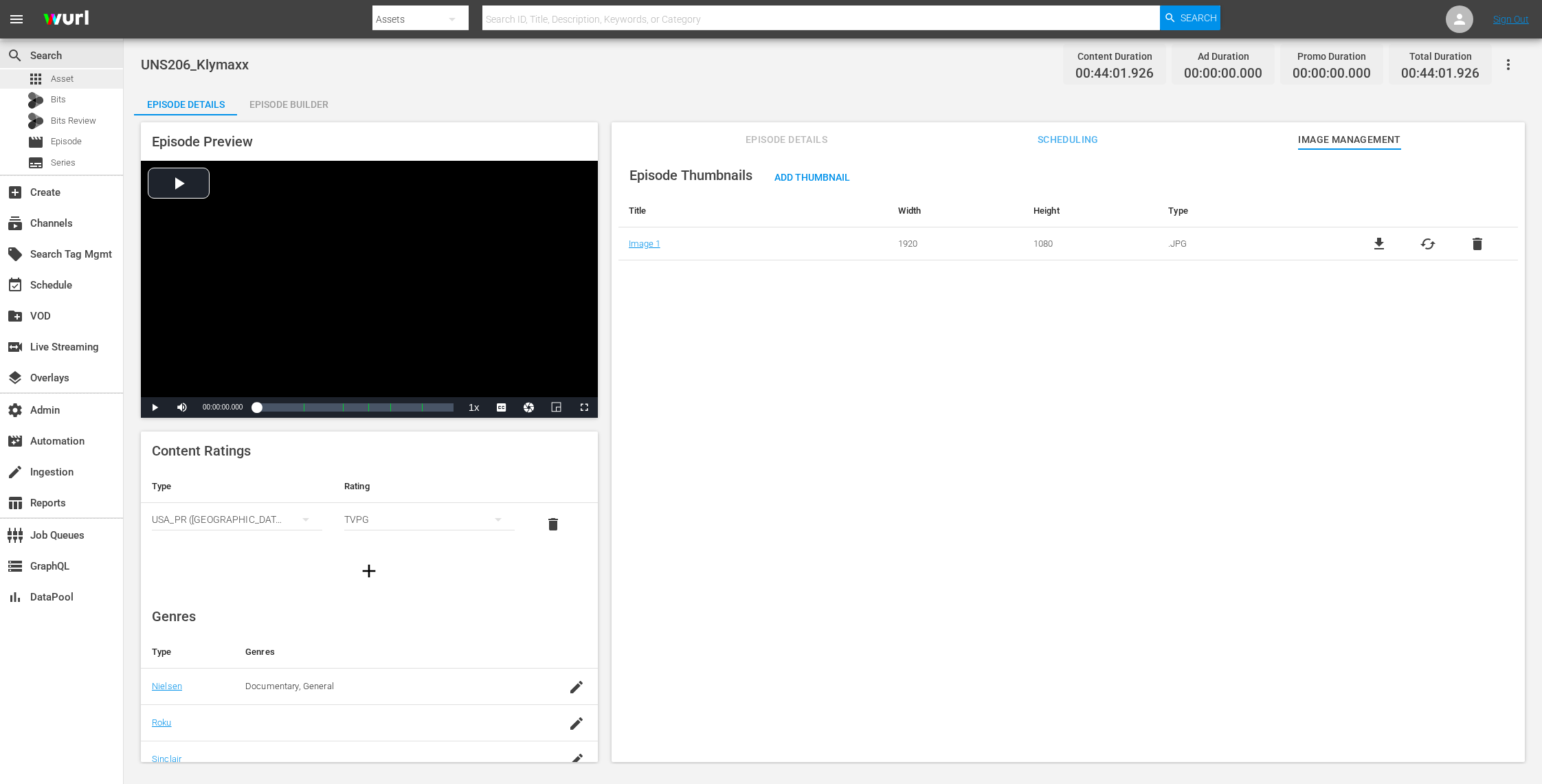
click at [85, 78] on div "apps Asset" at bounding box center [61, 78] width 123 height 19
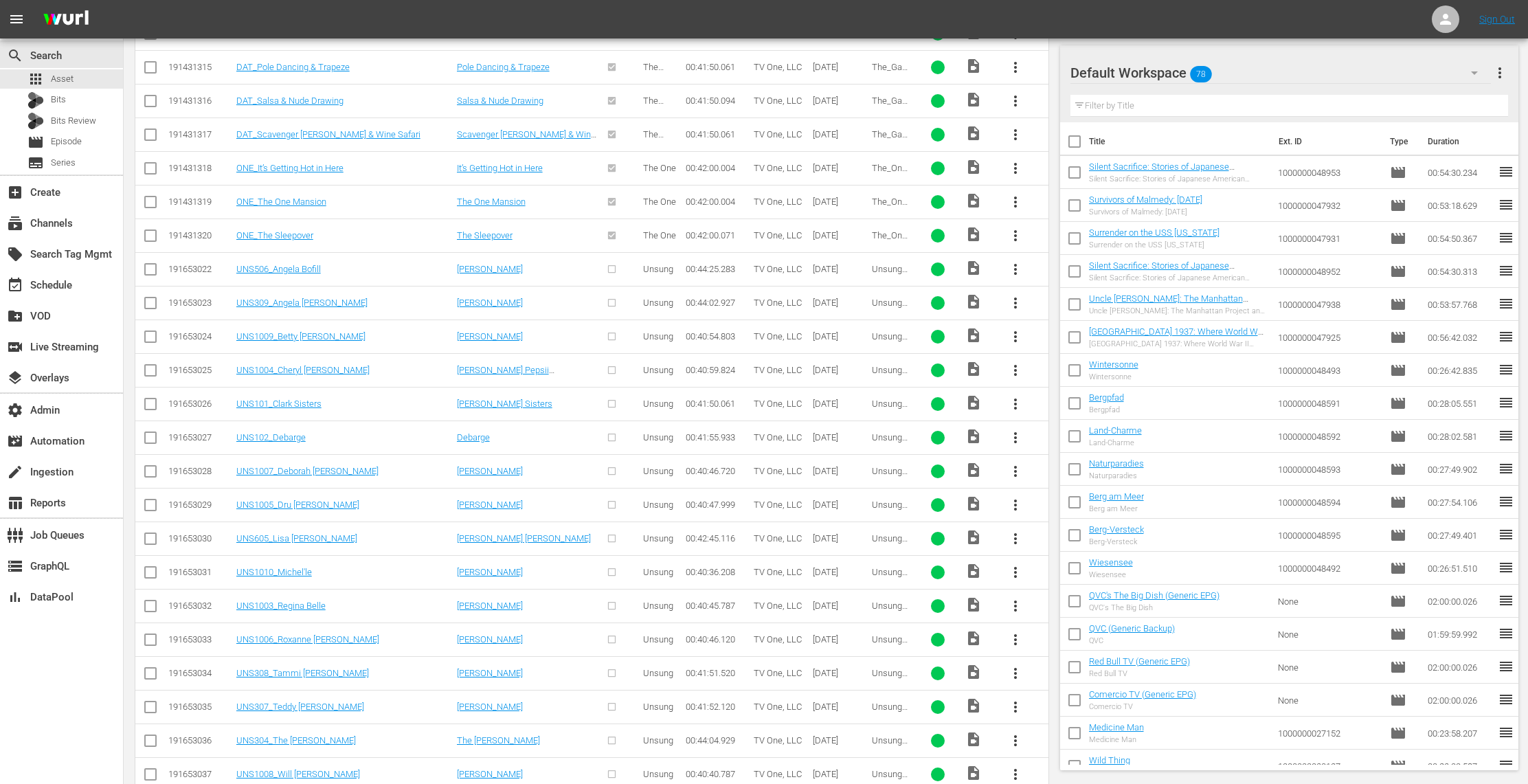
scroll to position [1577, 0]
